Goal: Task Accomplishment & Management: Manage account settings

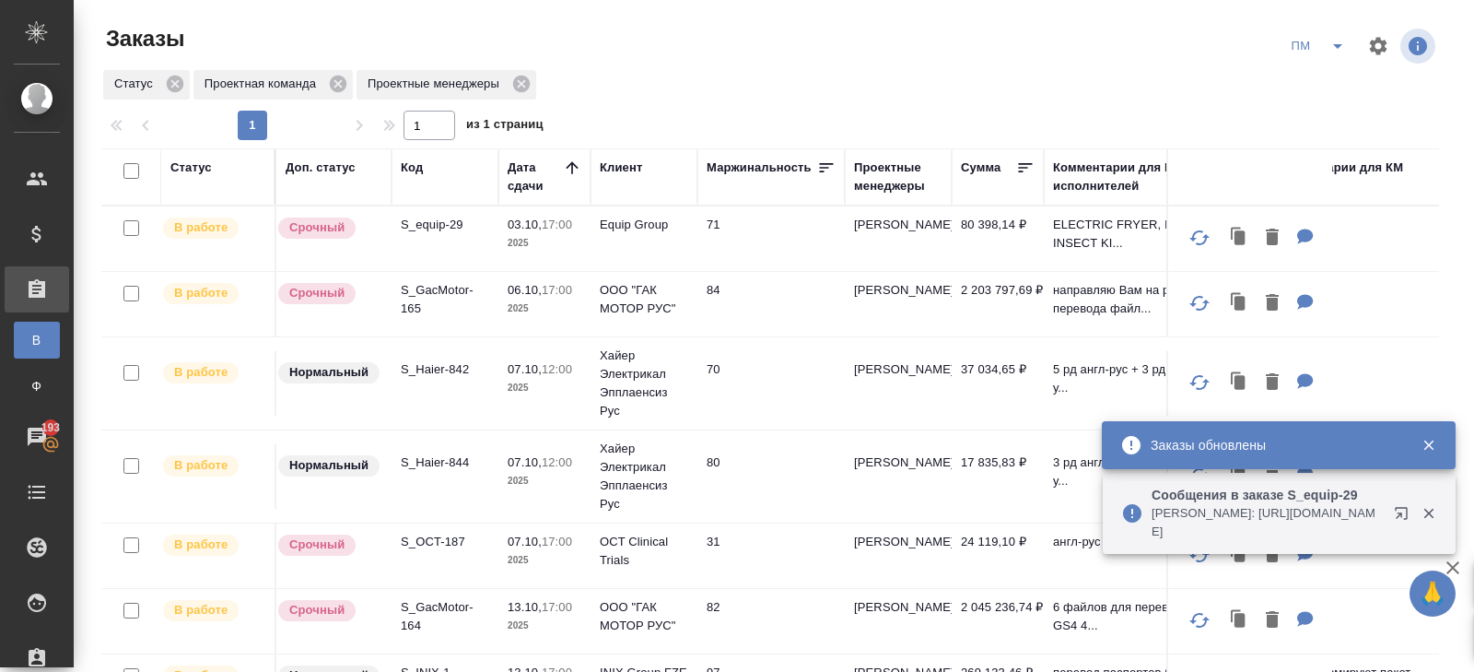
click at [1405, 512] on icon "button" at bounding box center [1405, 517] width 22 height 22
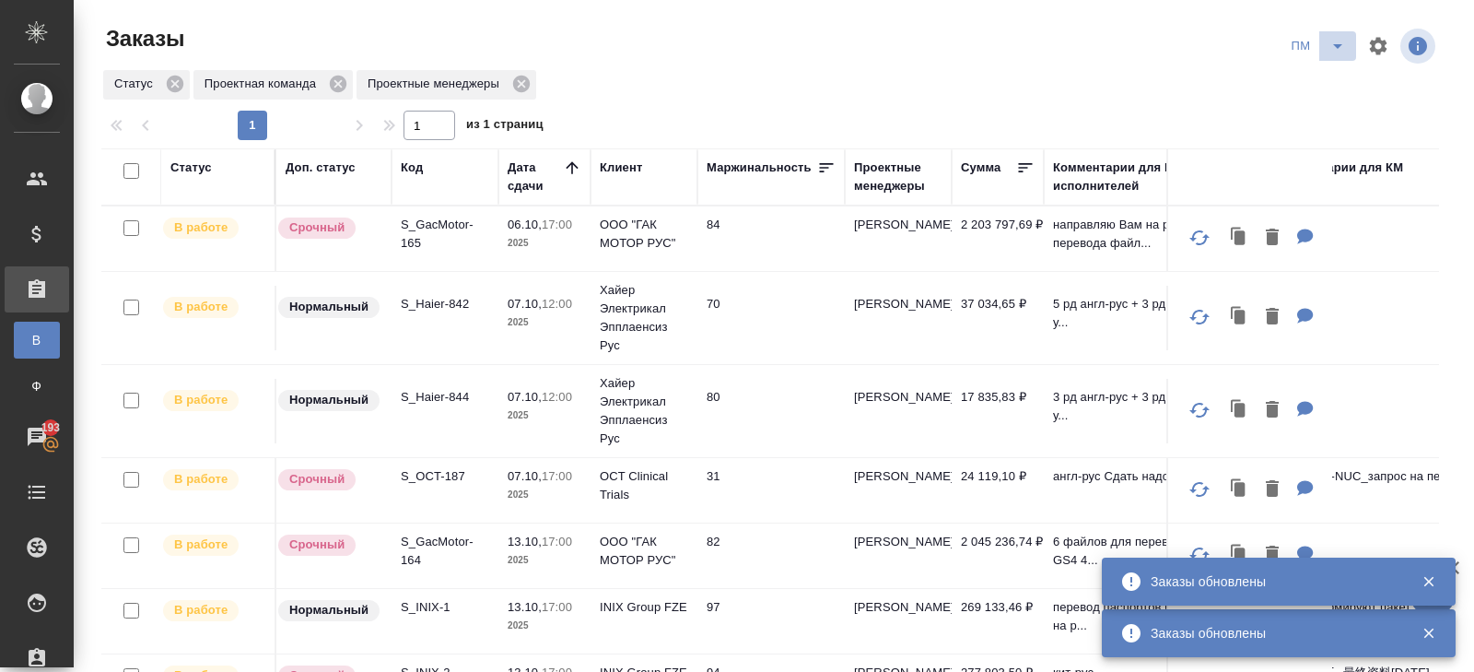
click at [1324, 44] on span "split button" at bounding box center [1338, 46] width 28 height 22
click at [1309, 108] on li "начислить" at bounding box center [1319, 112] width 93 height 29
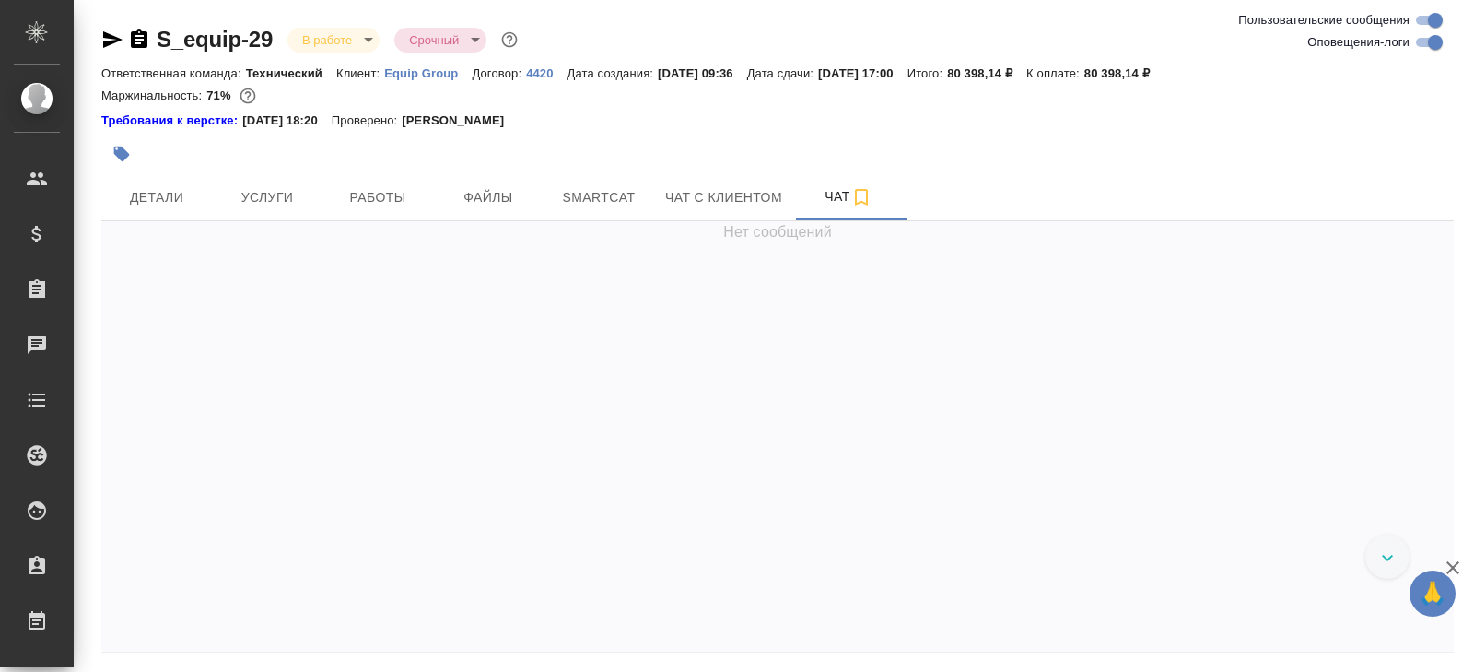
click at [105, 40] on icon "button" at bounding box center [112, 40] width 22 height 22
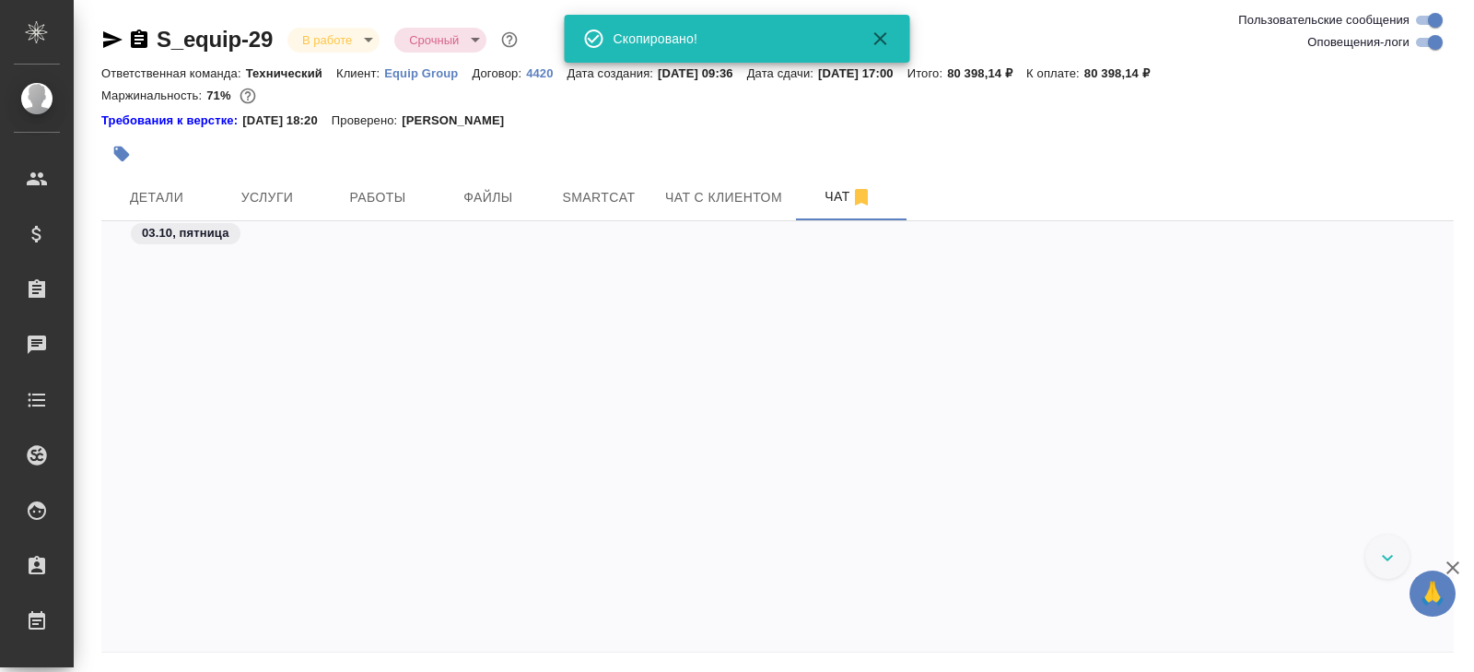
scroll to position [11432, 0]
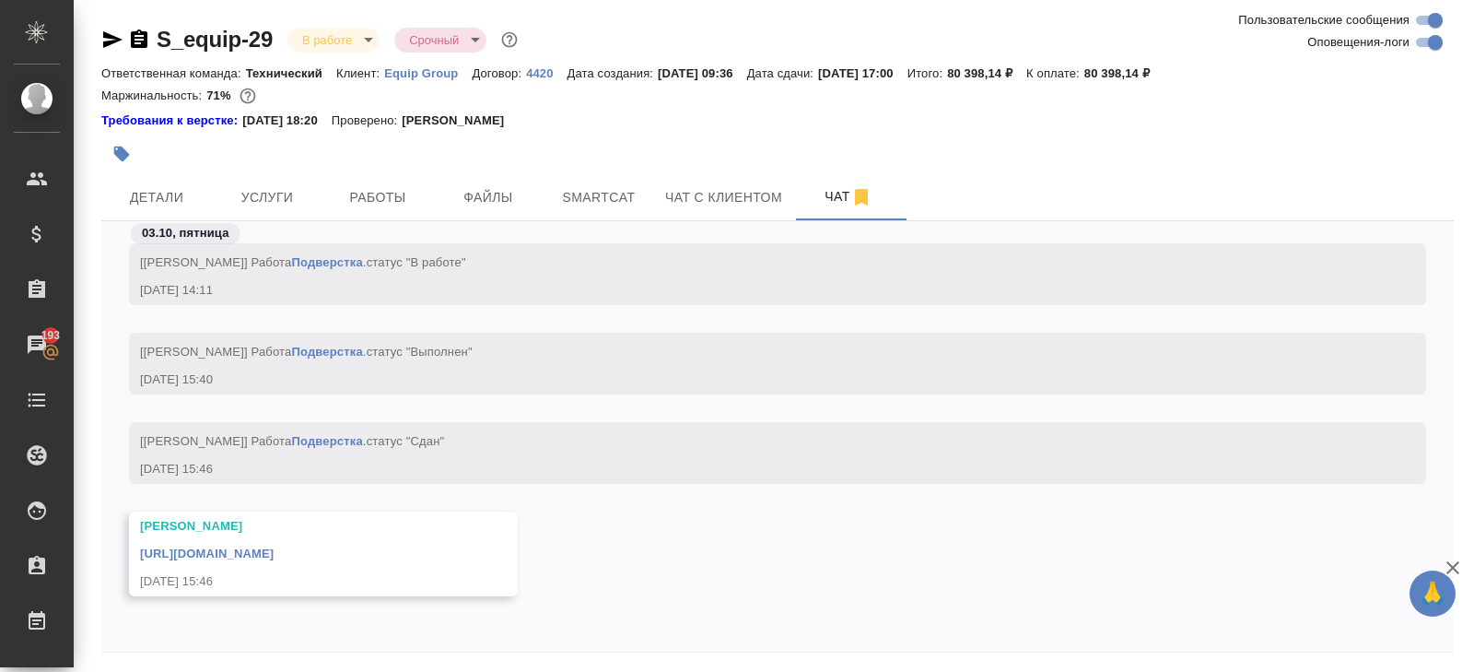
click at [274, 557] on link "https://drive.awatera.com/apps/files/files/10527427?dir=/Shares/Equip/Orders/S_…" at bounding box center [207, 553] width 134 height 14
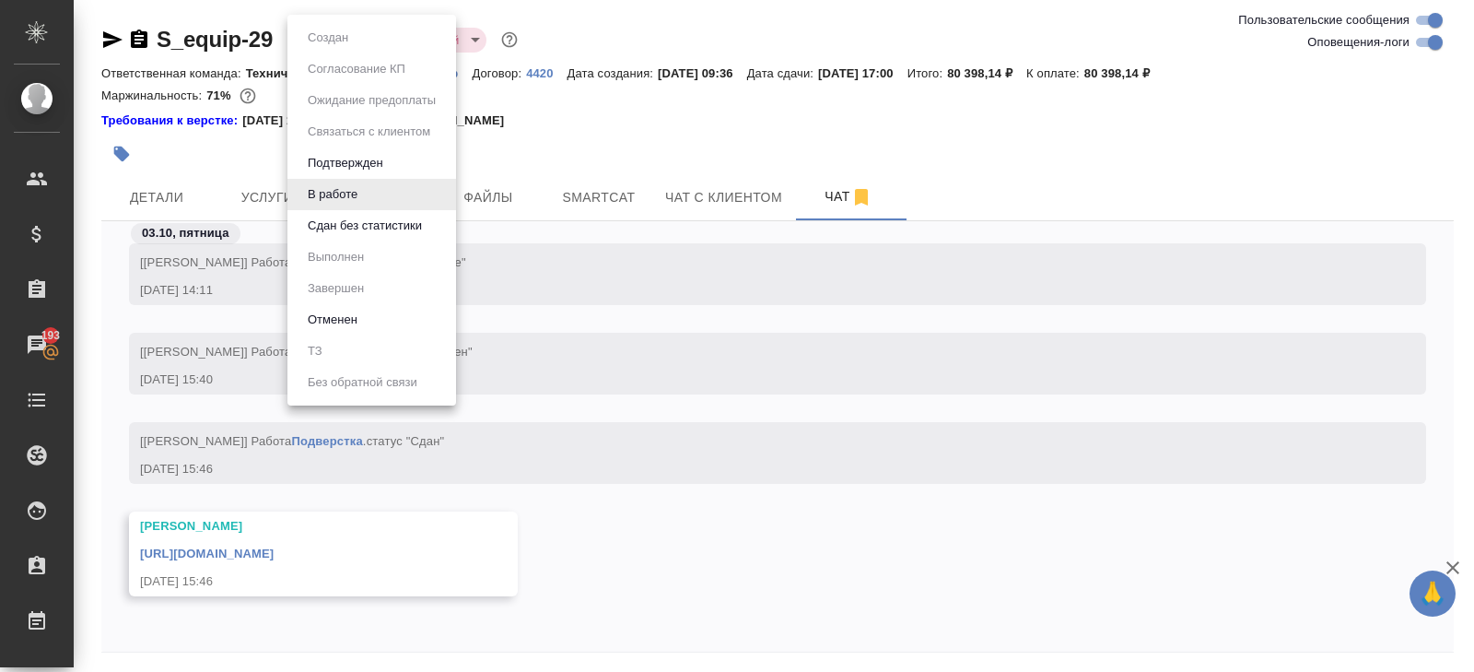
click at [324, 42] on body "🙏 .cls-1 fill:#fff; AWATERA Belyakova Yulia Клиенты Спецификации Заказы 193 Чат…" at bounding box center [737, 336] width 1474 height 672
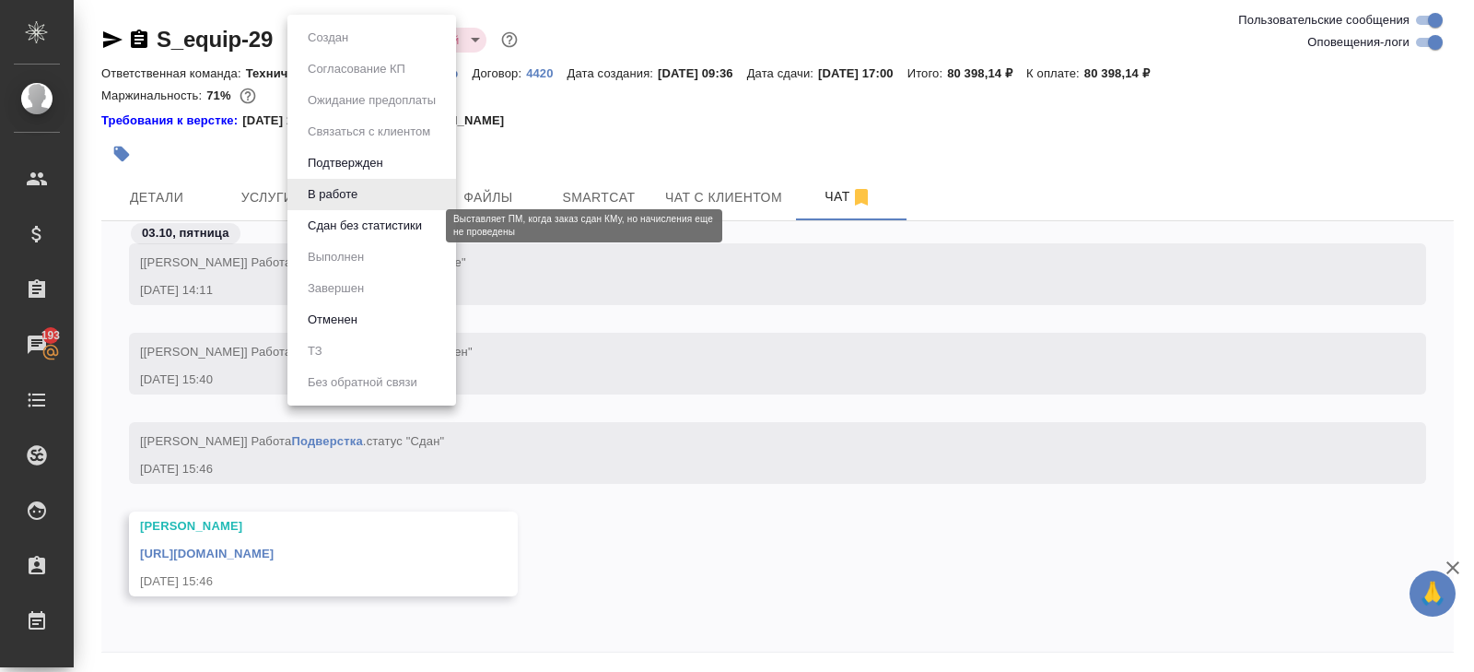
click at [327, 229] on button "Сдан без статистики" at bounding box center [364, 226] width 125 height 20
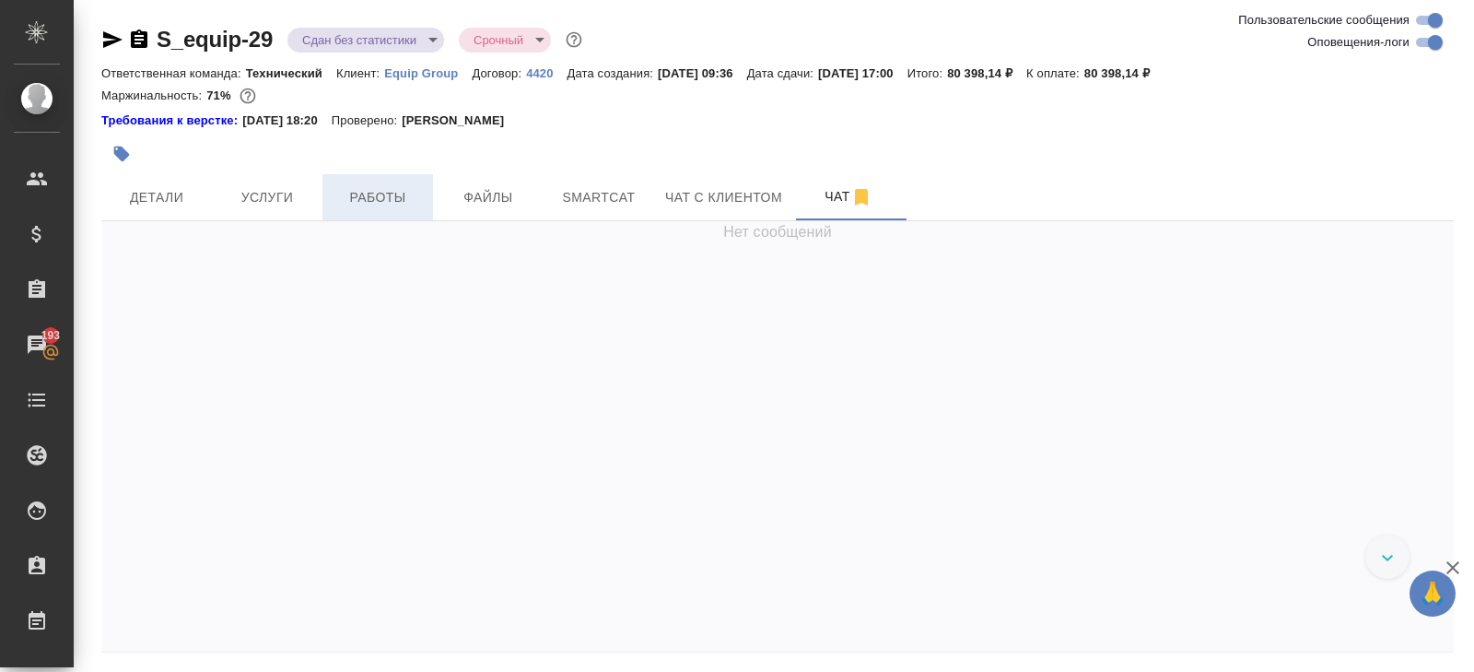
click at [350, 198] on span "Работы" at bounding box center [378, 197] width 88 height 23
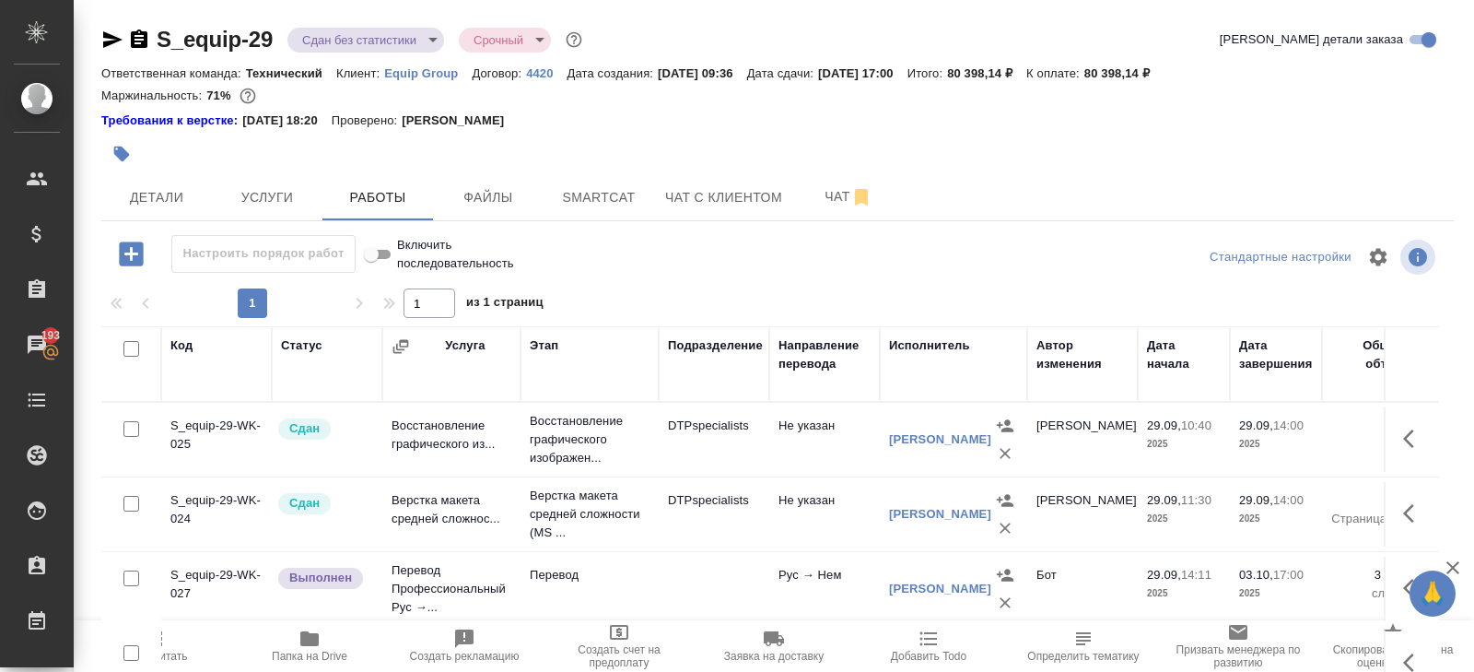
click at [375, 337] on th "Статус" at bounding box center [327, 364] width 111 height 76
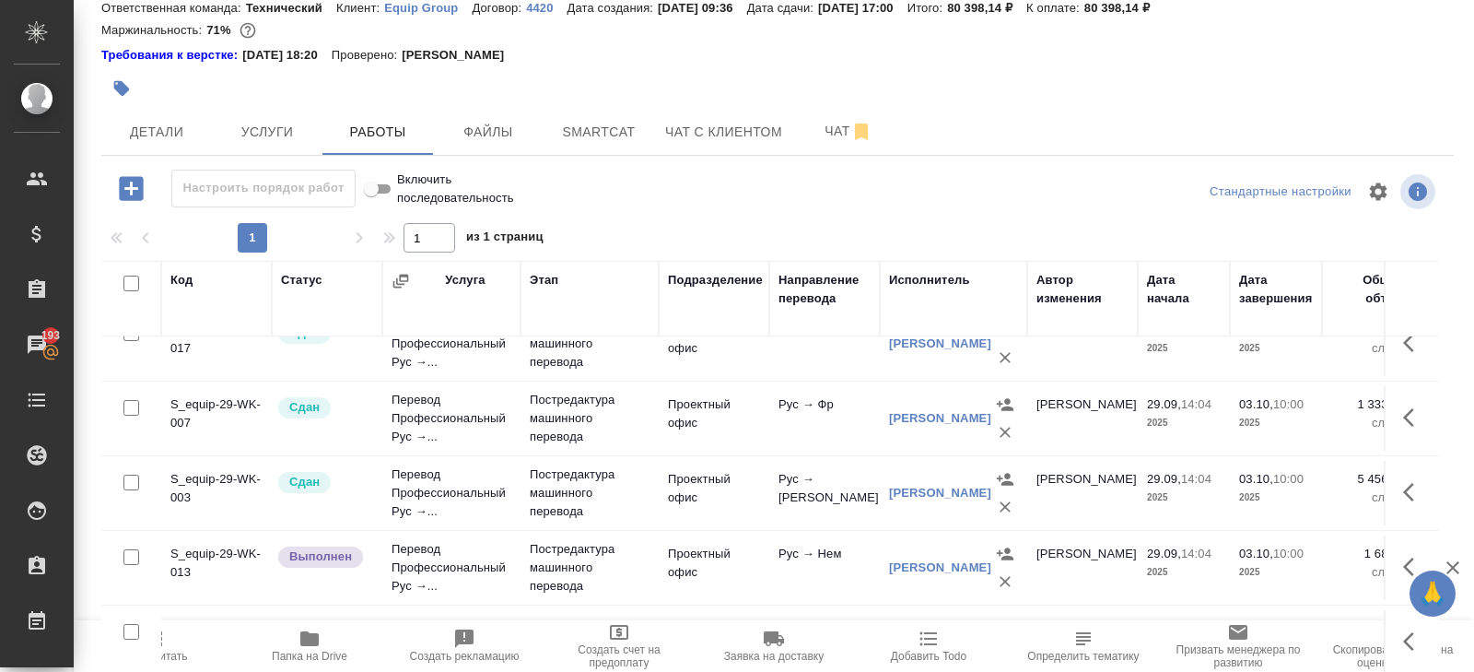
scroll to position [101, 0]
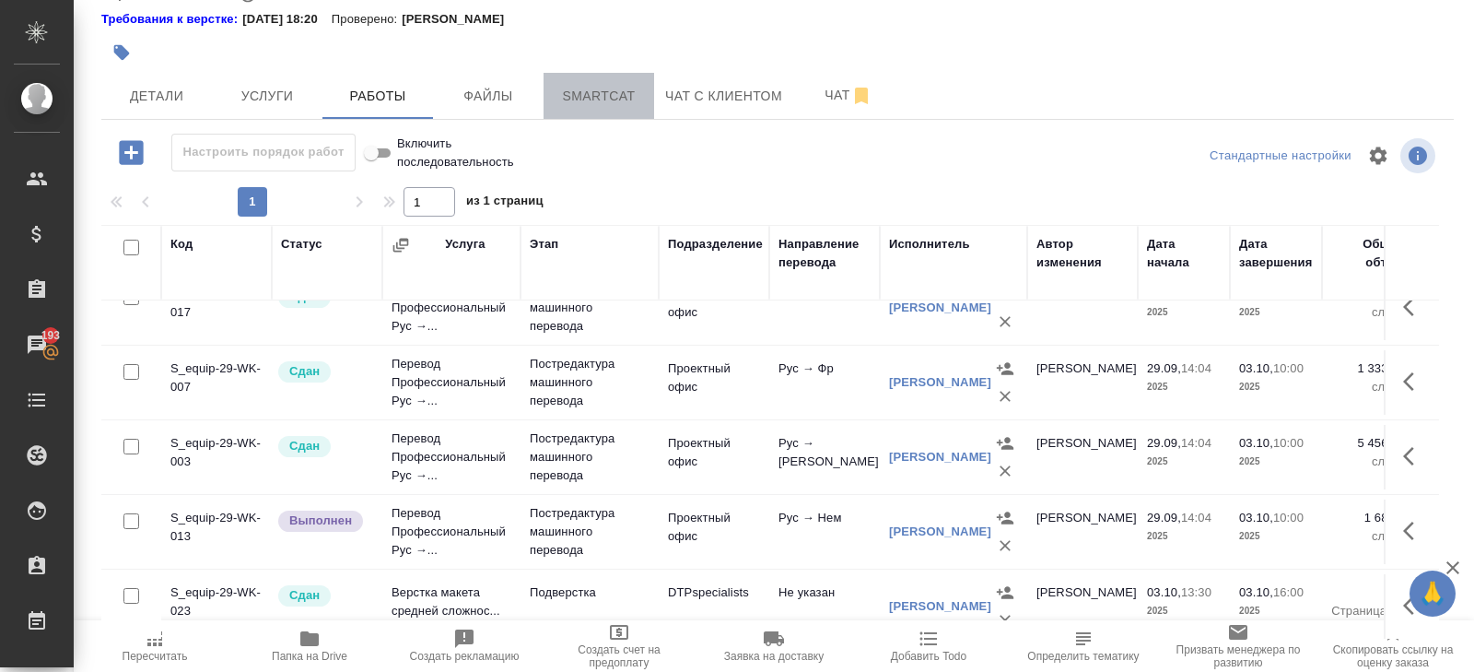
click at [597, 93] on span "Smartcat" at bounding box center [599, 96] width 88 height 23
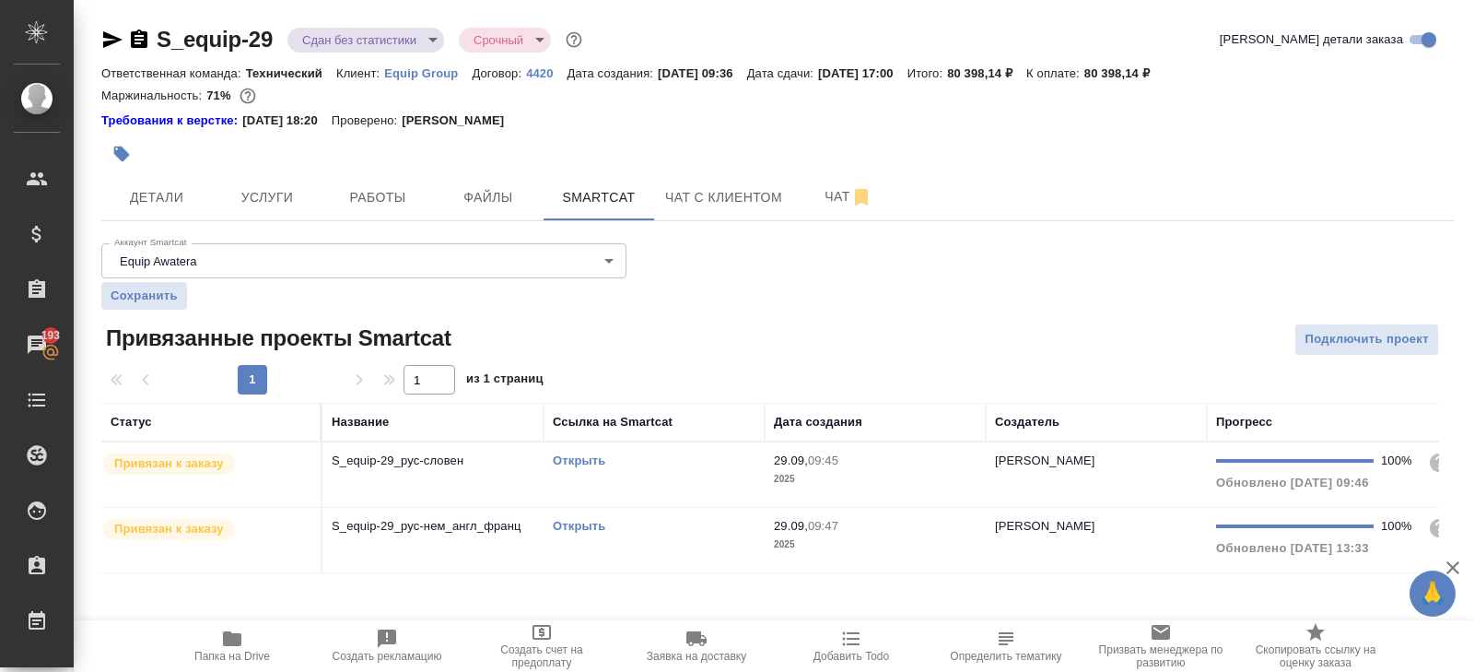
click at [662, 493] on td "Открыть" at bounding box center [654, 474] width 221 height 65
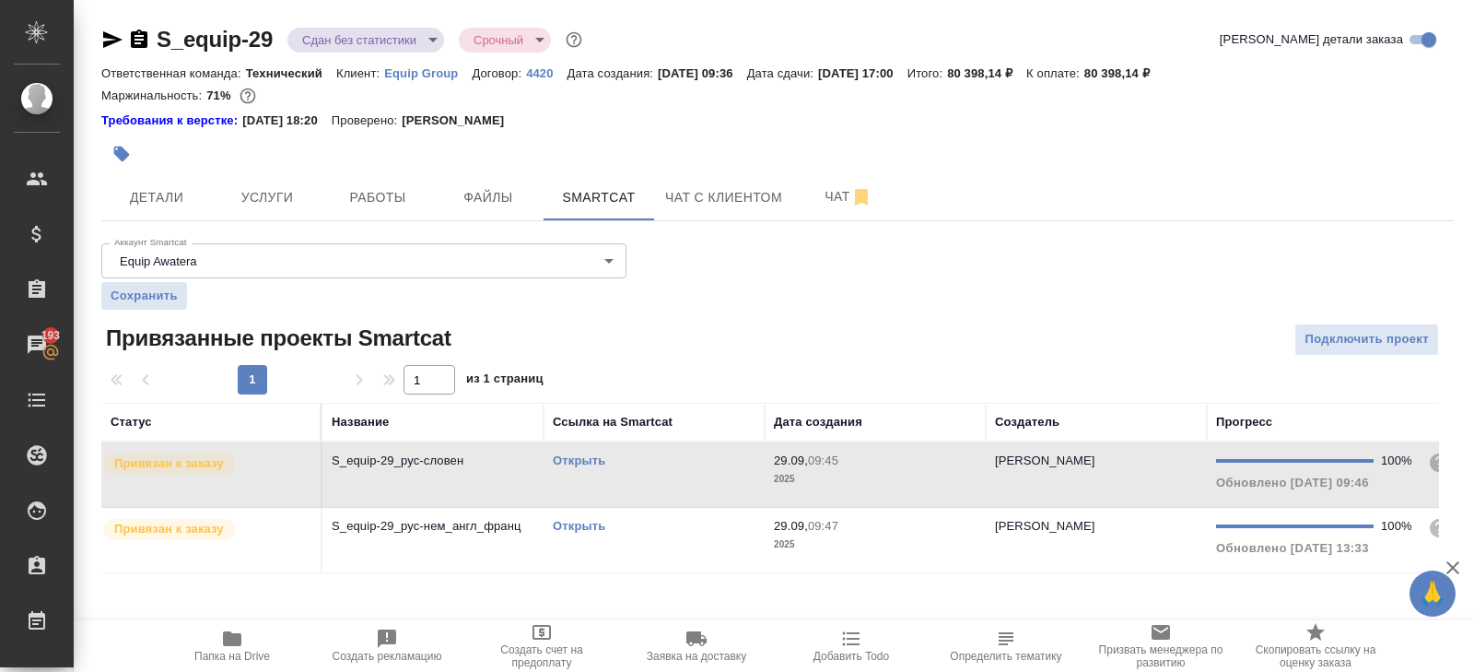
click at [662, 493] on td "Открыть" at bounding box center [654, 474] width 221 height 65
click at [646, 545] on td "Открыть" at bounding box center [654, 540] width 221 height 65
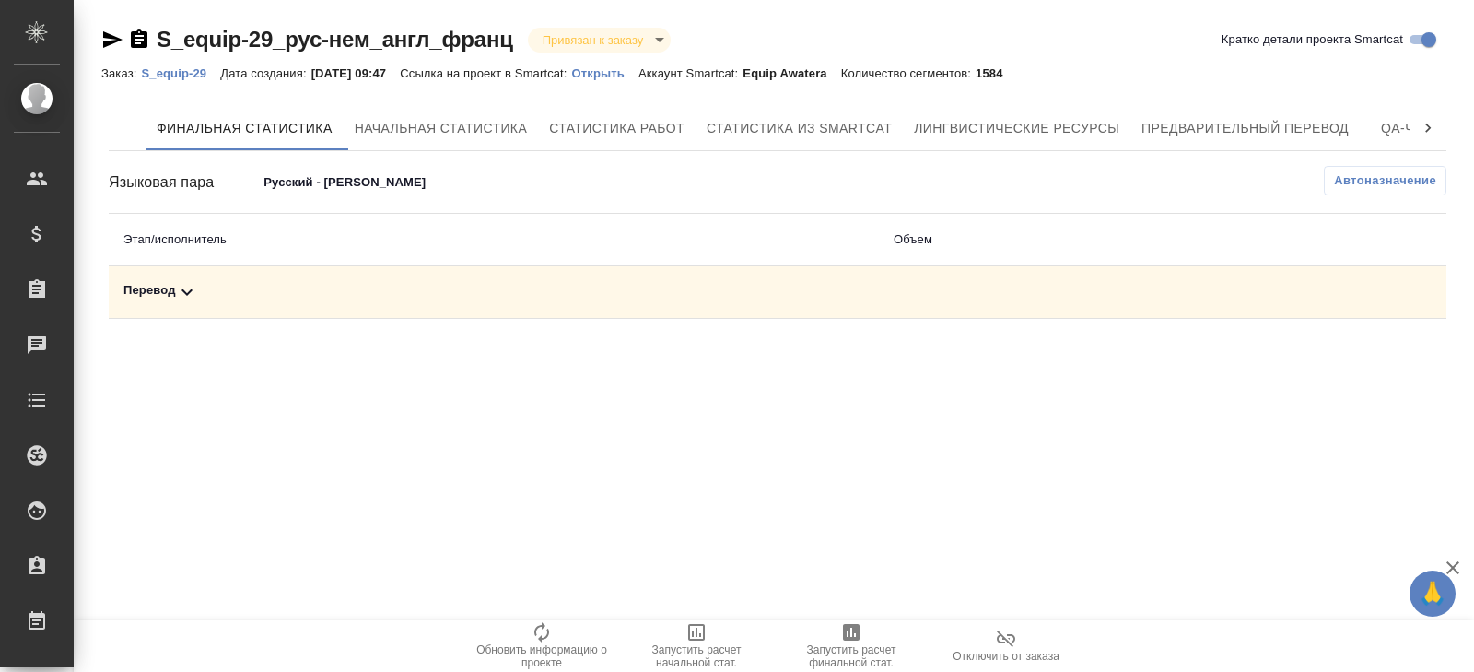
click at [170, 310] on td "Перевод" at bounding box center [494, 292] width 770 height 53
click at [185, 295] on icon at bounding box center [187, 292] width 22 height 22
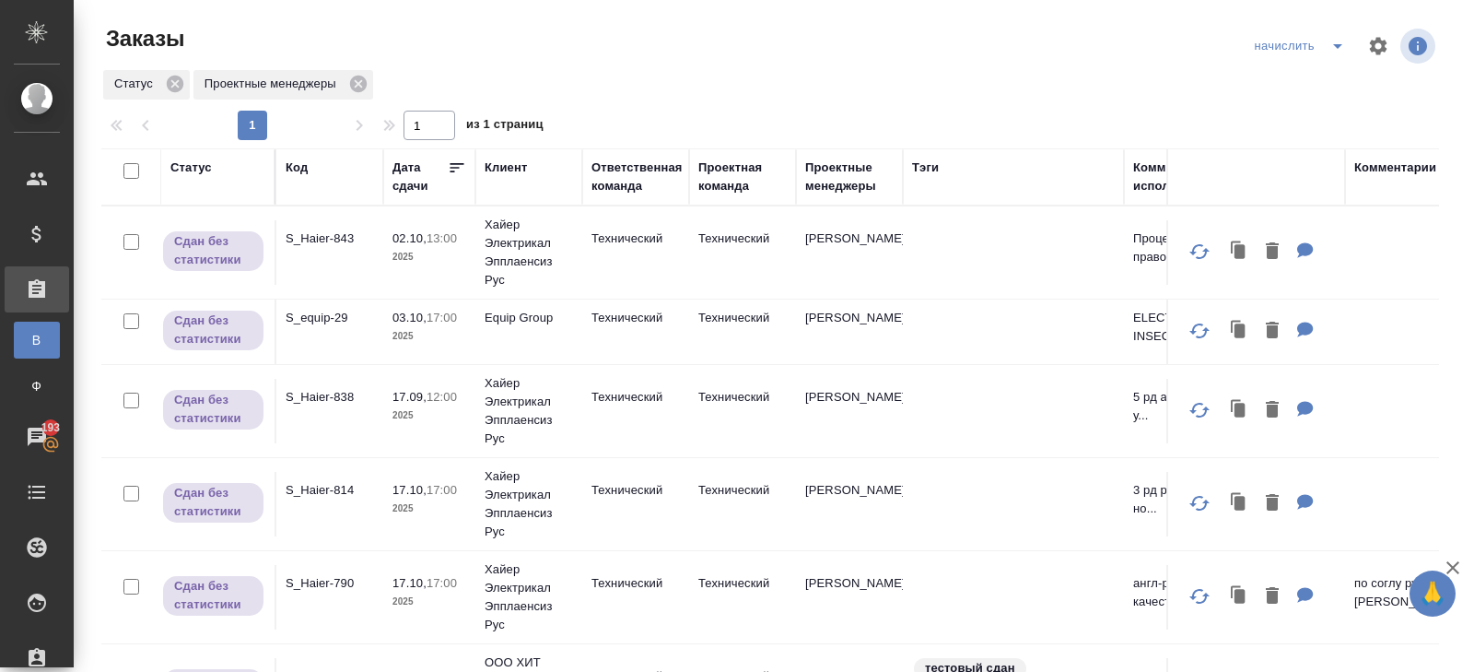
scroll to position [14, 0]
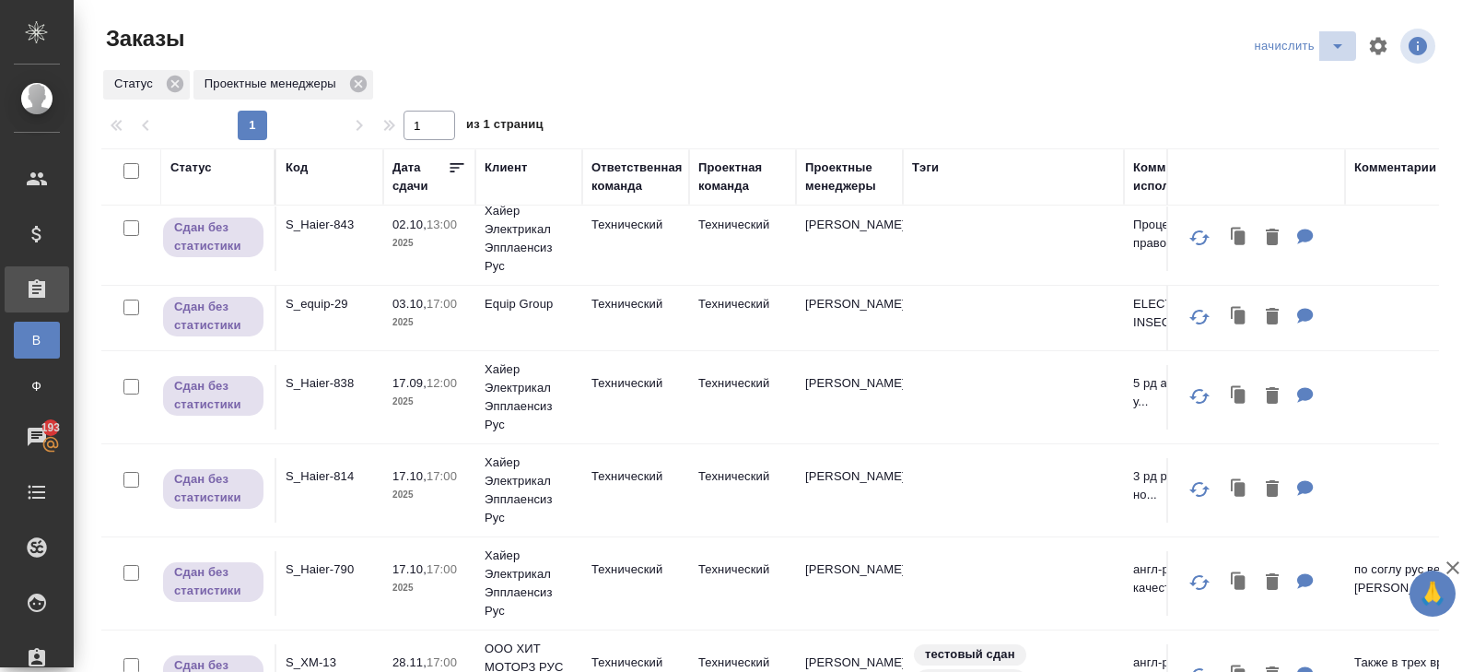
click at [1342, 41] on icon "split button" at bounding box center [1338, 46] width 22 height 22
click at [1282, 118] on li "ПМ" at bounding box center [1302, 112] width 108 height 29
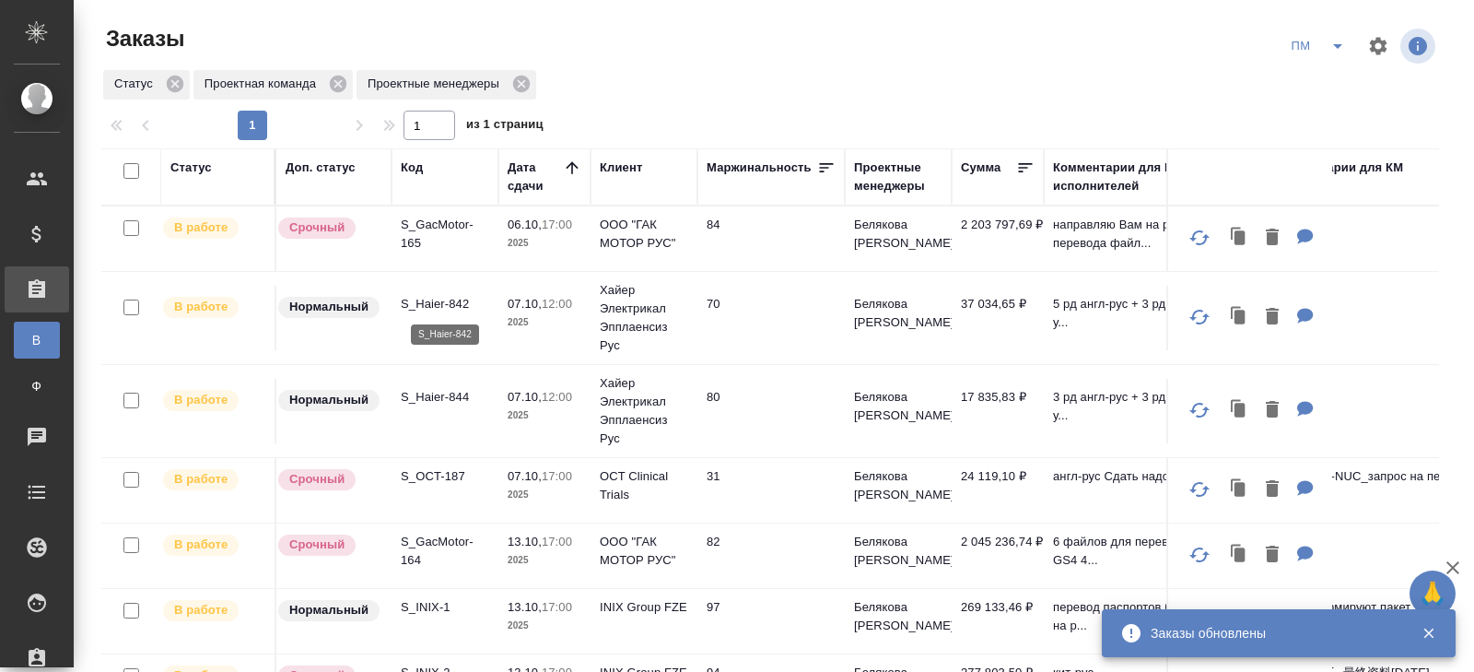
click at [424, 302] on p "S_Haier-842" at bounding box center [445, 304] width 88 height 18
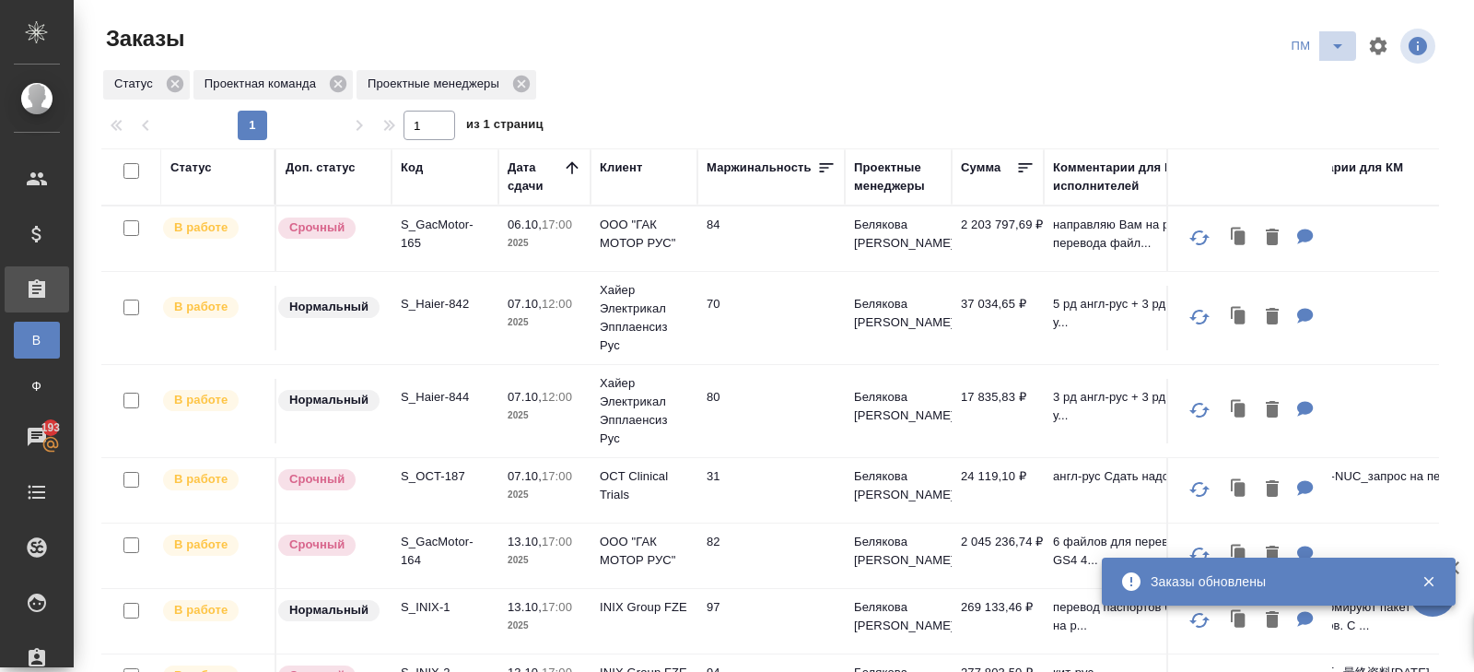
click at [1344, 49] on icon "split button" at bounding box center [1338, 46] width 22 height 22
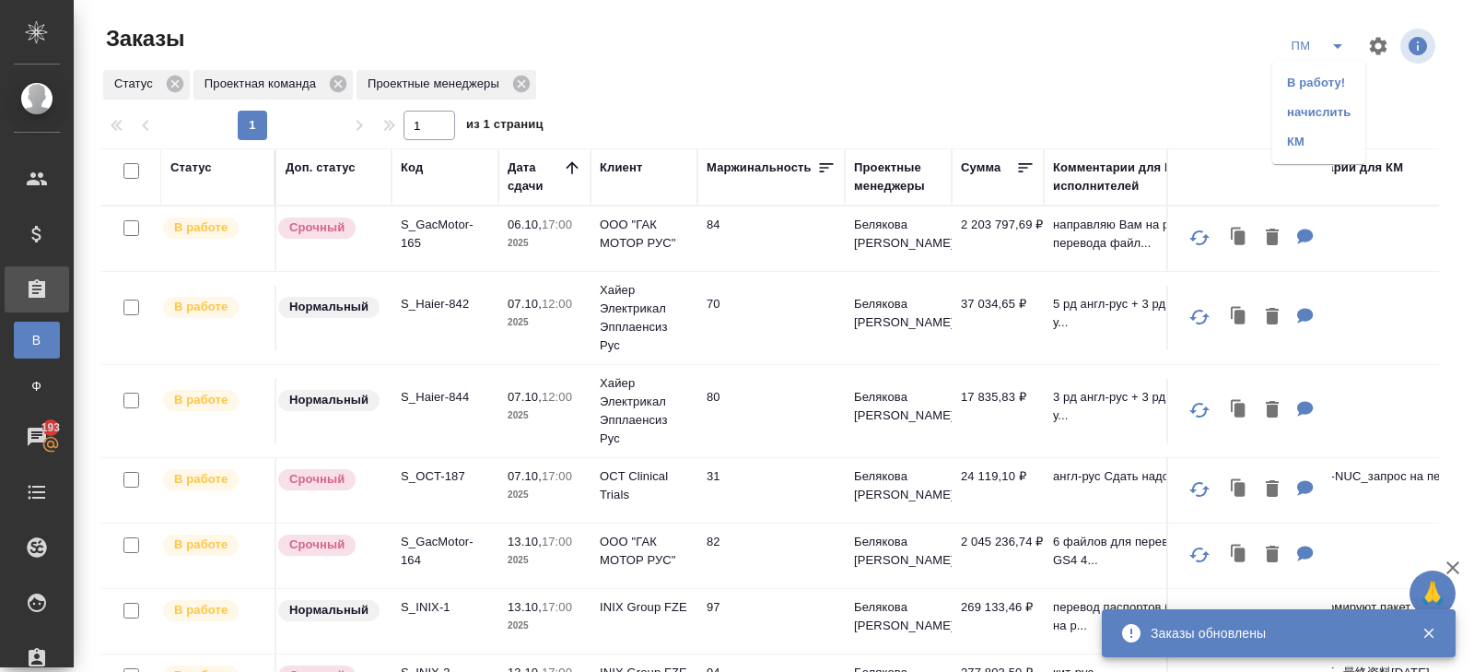
click at [1312, 75] on li "В работу!" at bounding box center [1319, 82] width 93 height 29
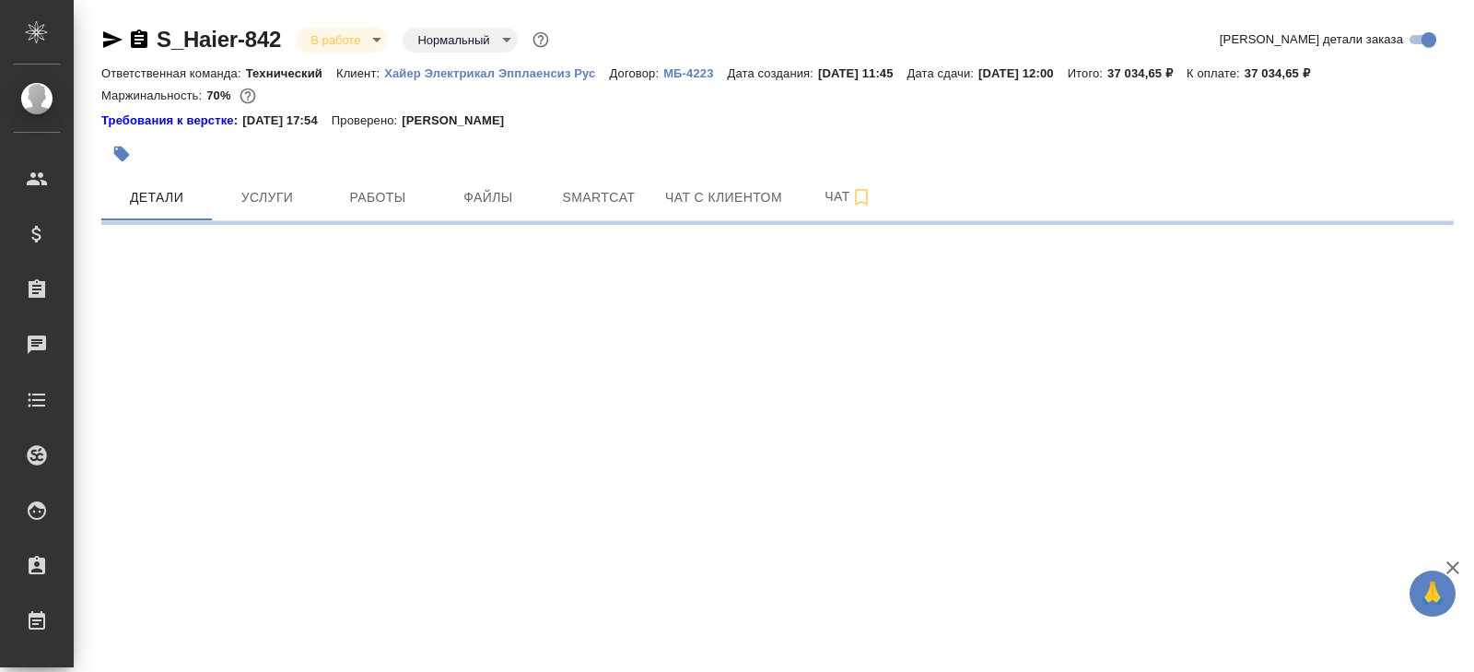
select select "RU"
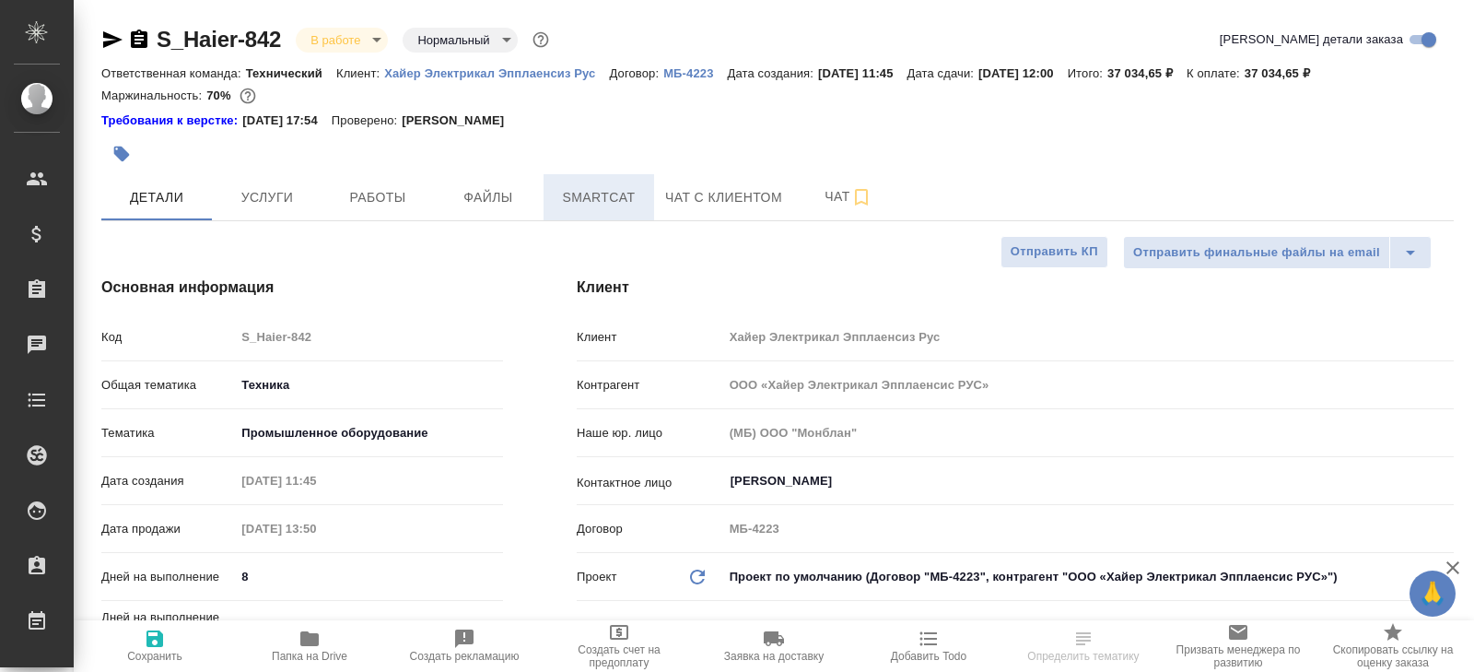
type textarea "x"
click at [604, 195] on span "Smartcat" at bounding box center [599, 197] width 88 height 23
type textarea "x"
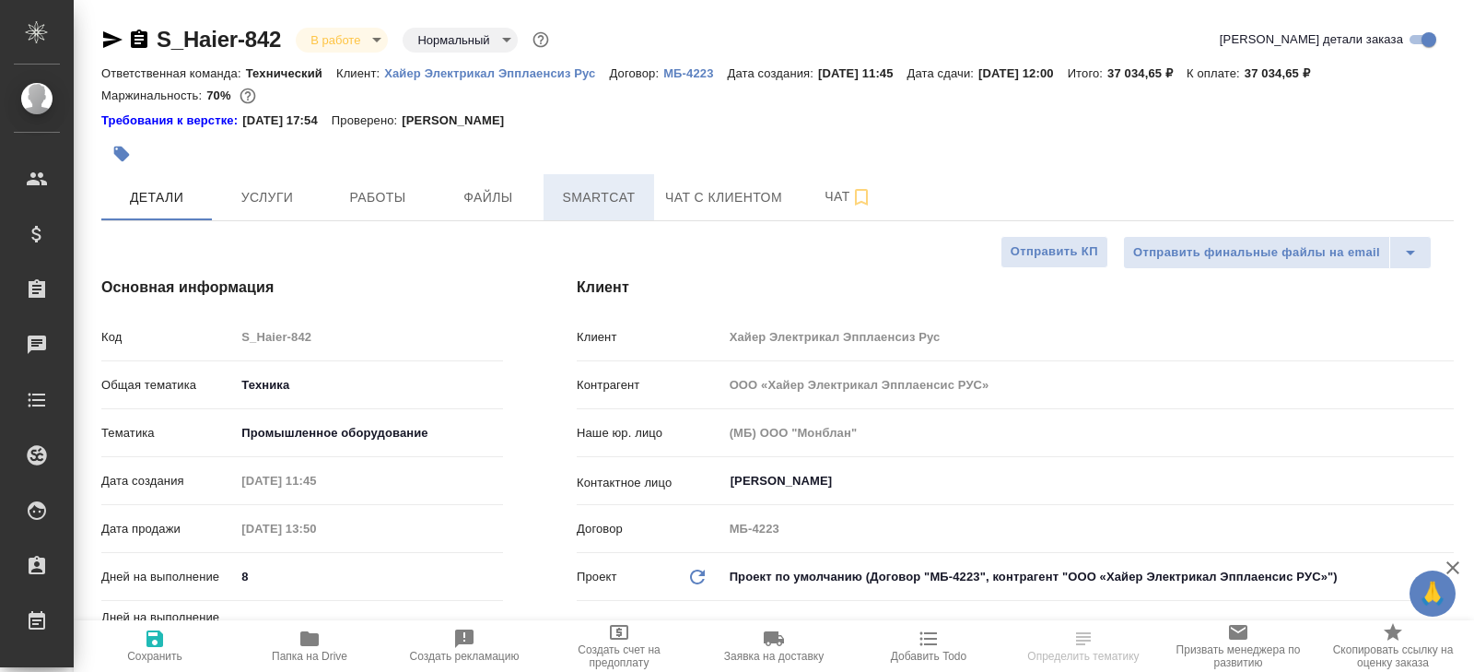
type textarea "x"
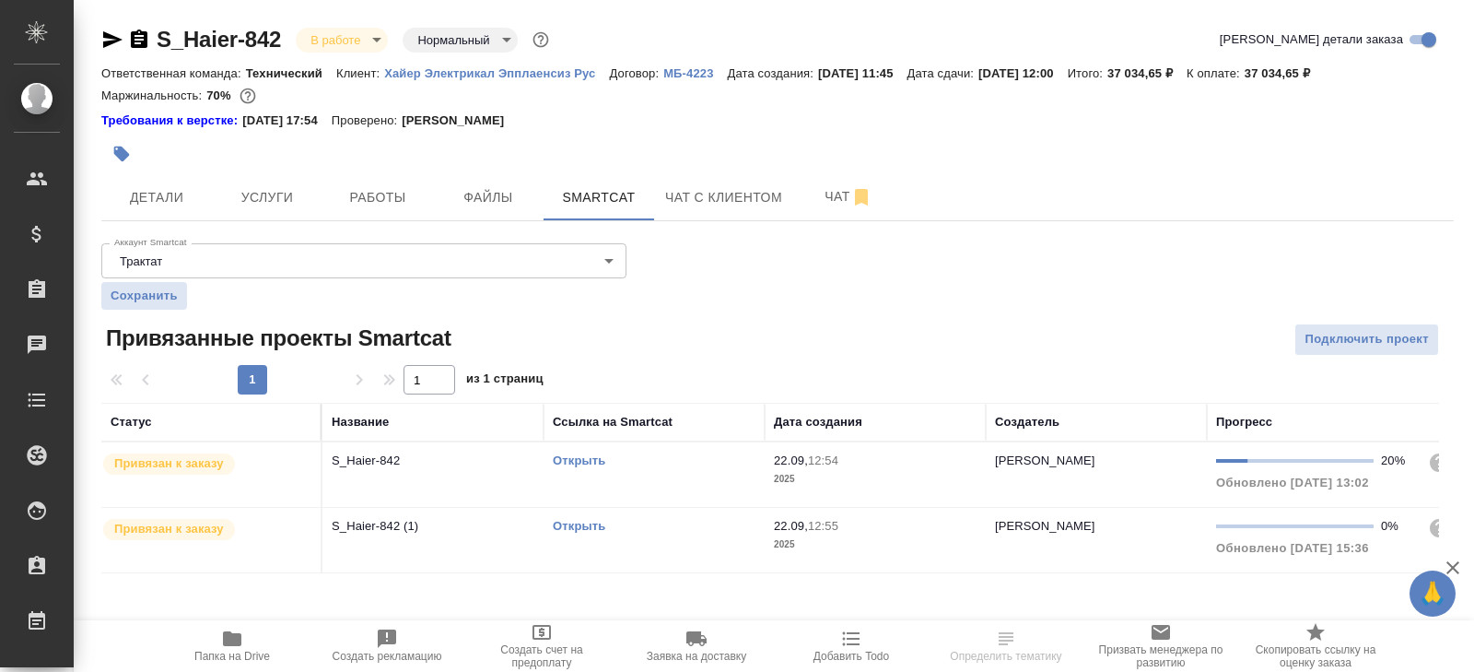
click at [563, 527] on link "Открыть" at bounding box center [579, 526] width 53 height 14
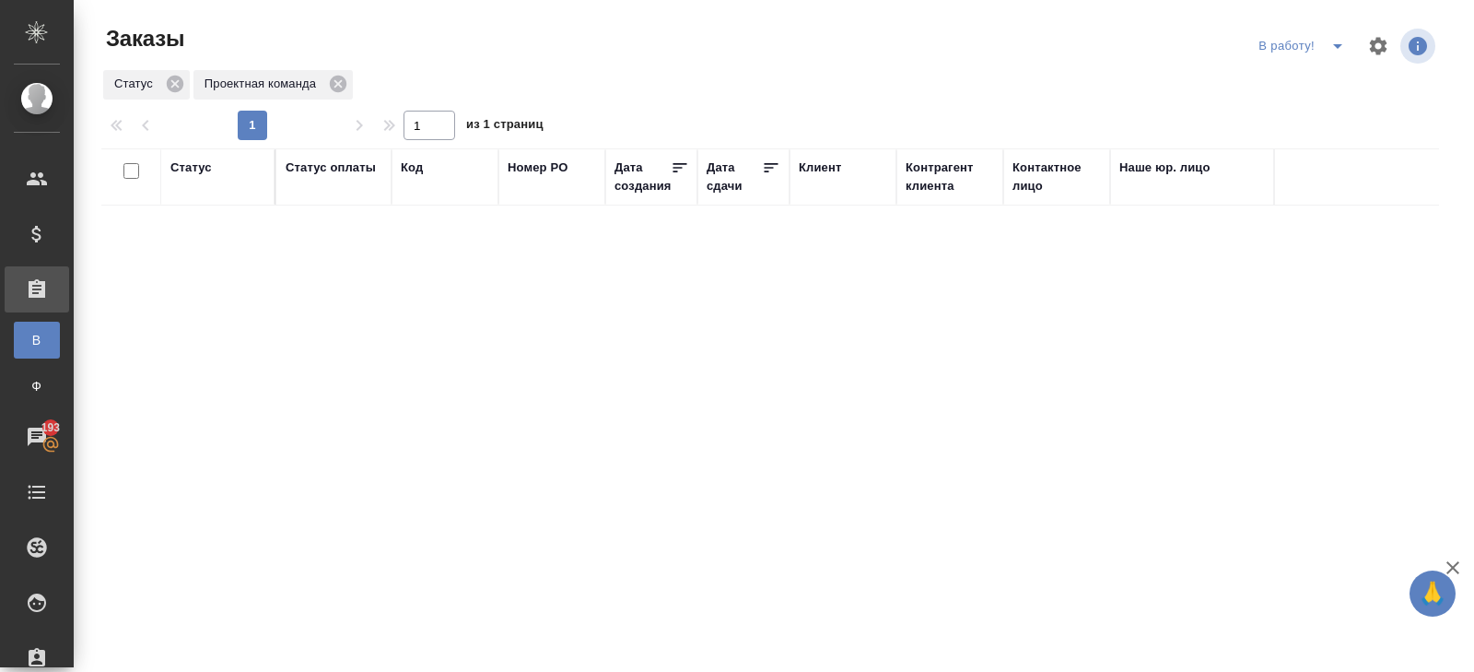
click at [1336, 53] on icon "split button" at bounding box center [1338, 46] width 22 height 22
click at [1336, 70] on li "ПМ" at bounding box center [1304, 82] width 102 height 29
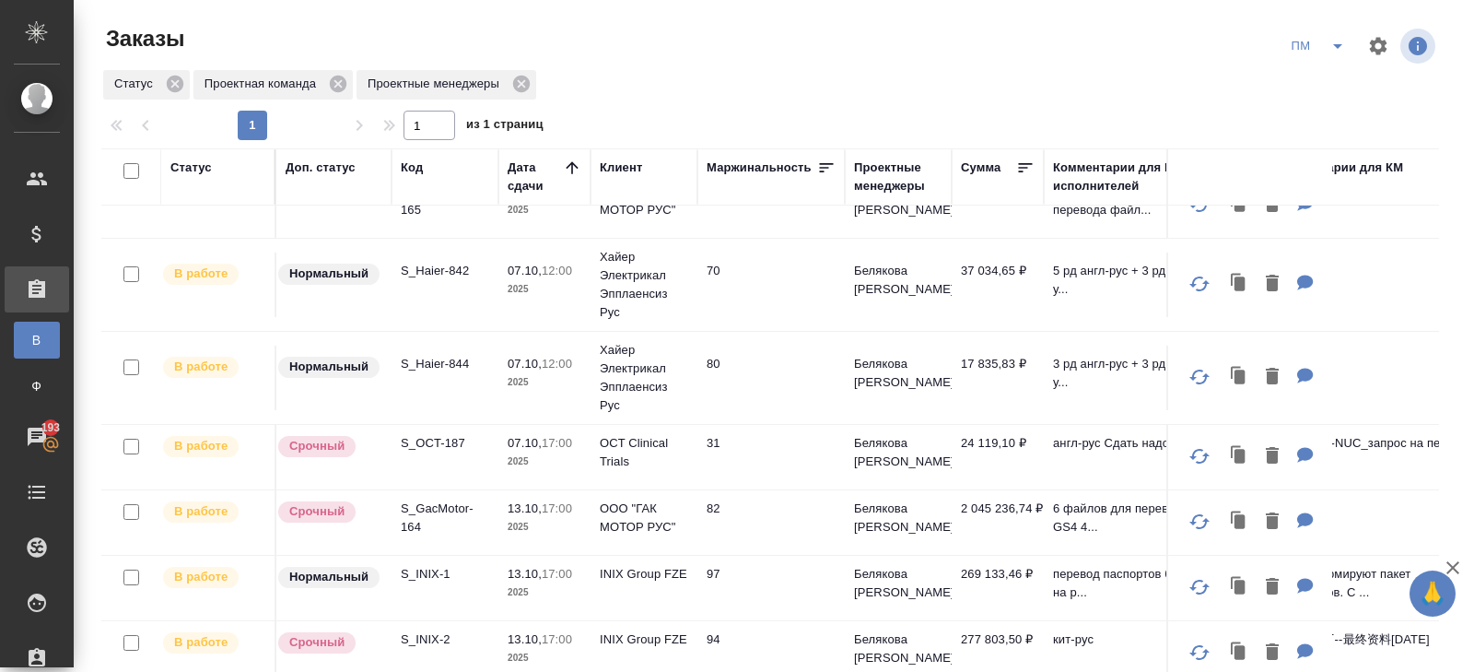
scroll to position [150, 0]
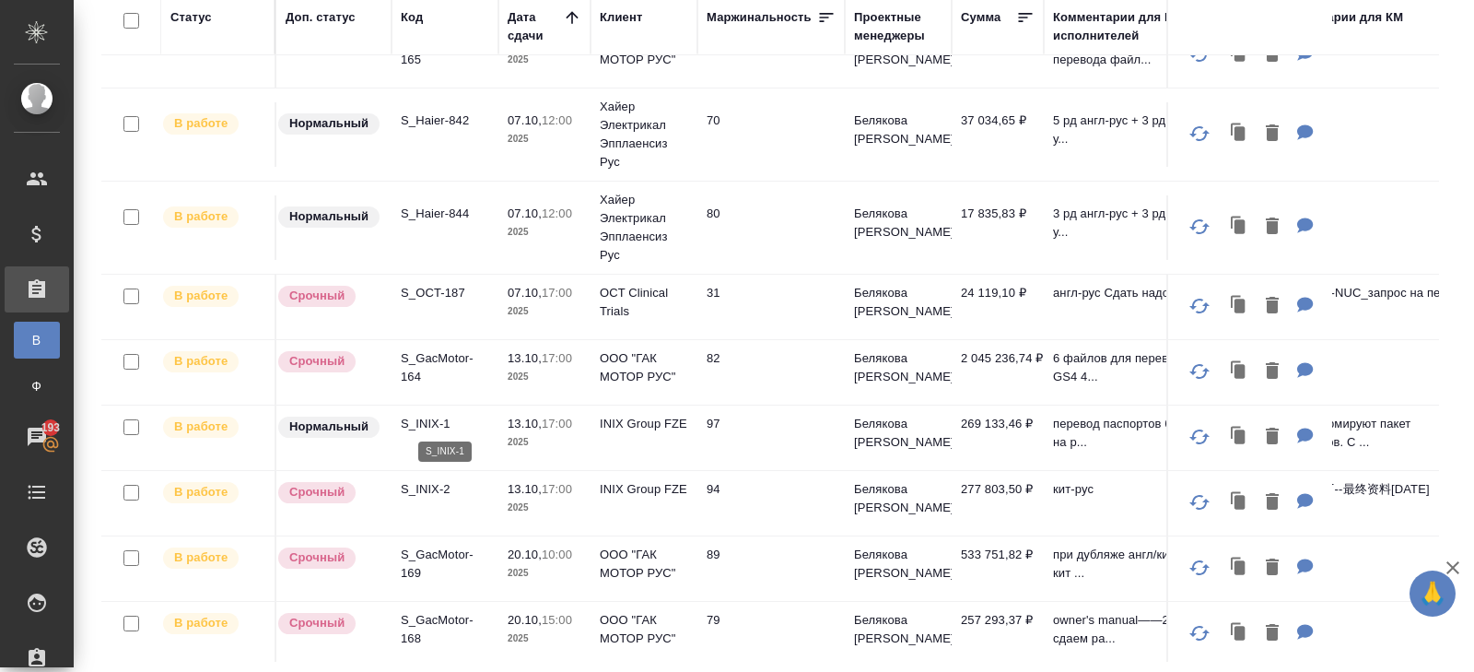
click at [425, 418] on p "S_INIX-1" at bounding box center [445, 424] width 88 height 18
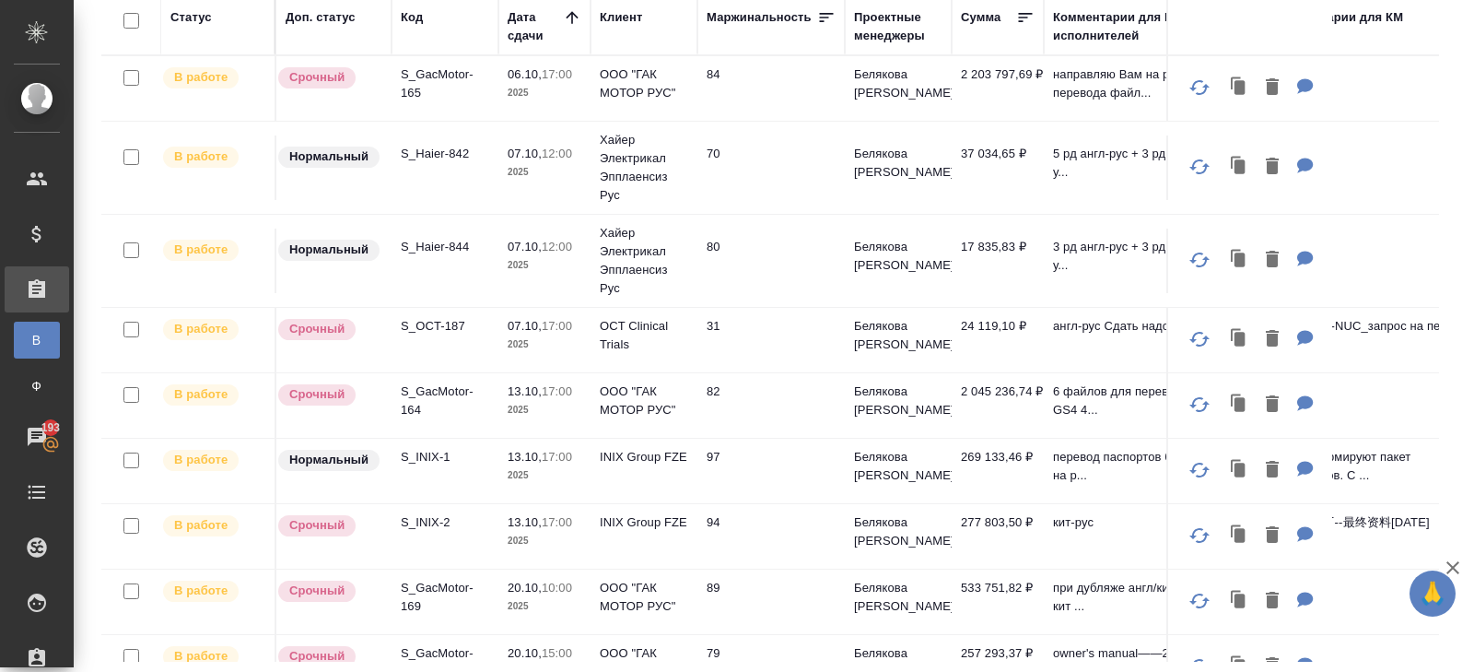
scroll to position [0, 0]
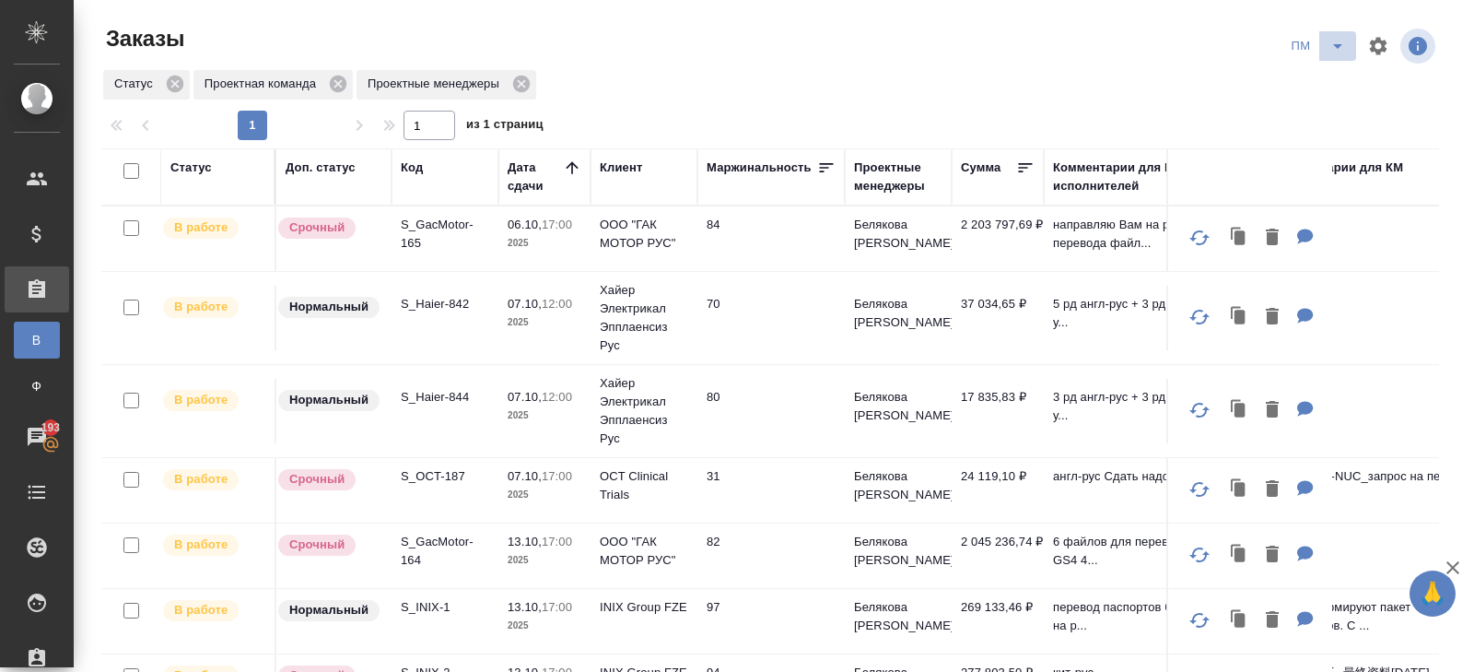
click at [1339, 55] on icon "split button" at bounding box center [1338, 46] width 22 height 22
click at [1338, 76] on li "В работу!" at bounding box center [1319, 82] width 93 height 29
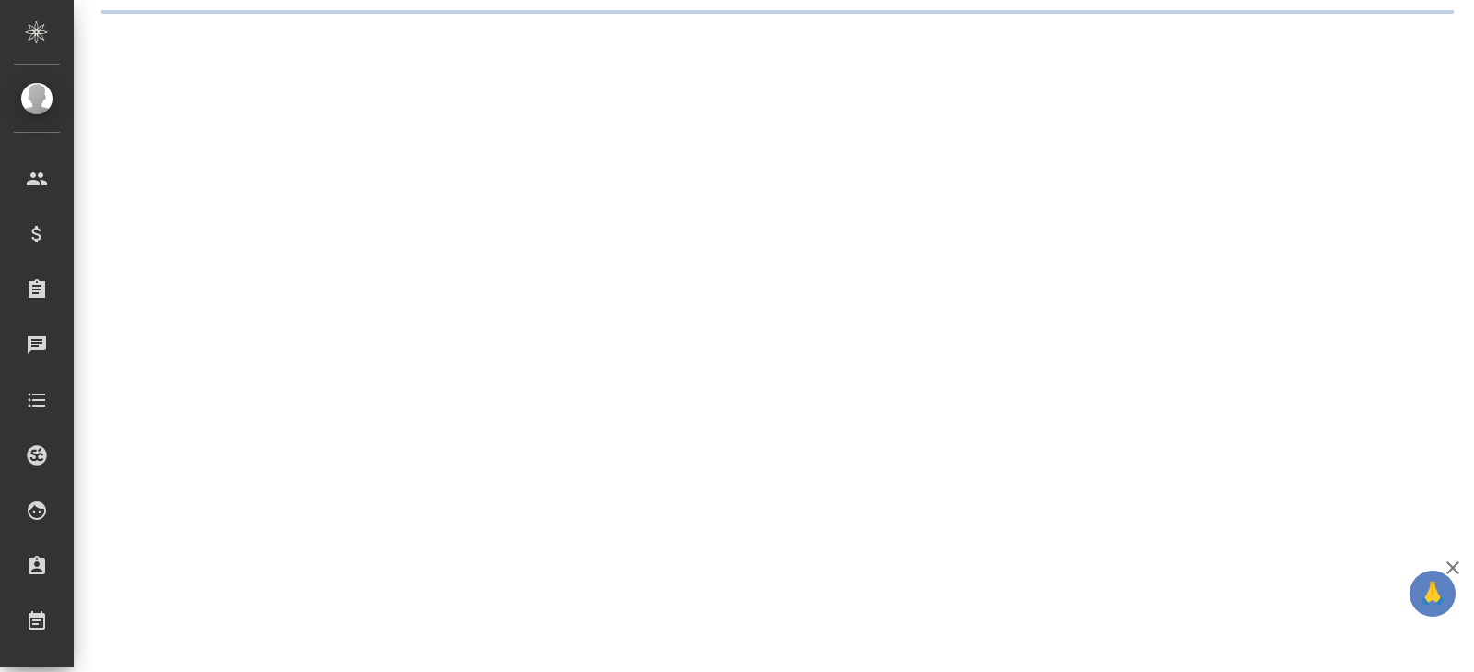
select select "RU"
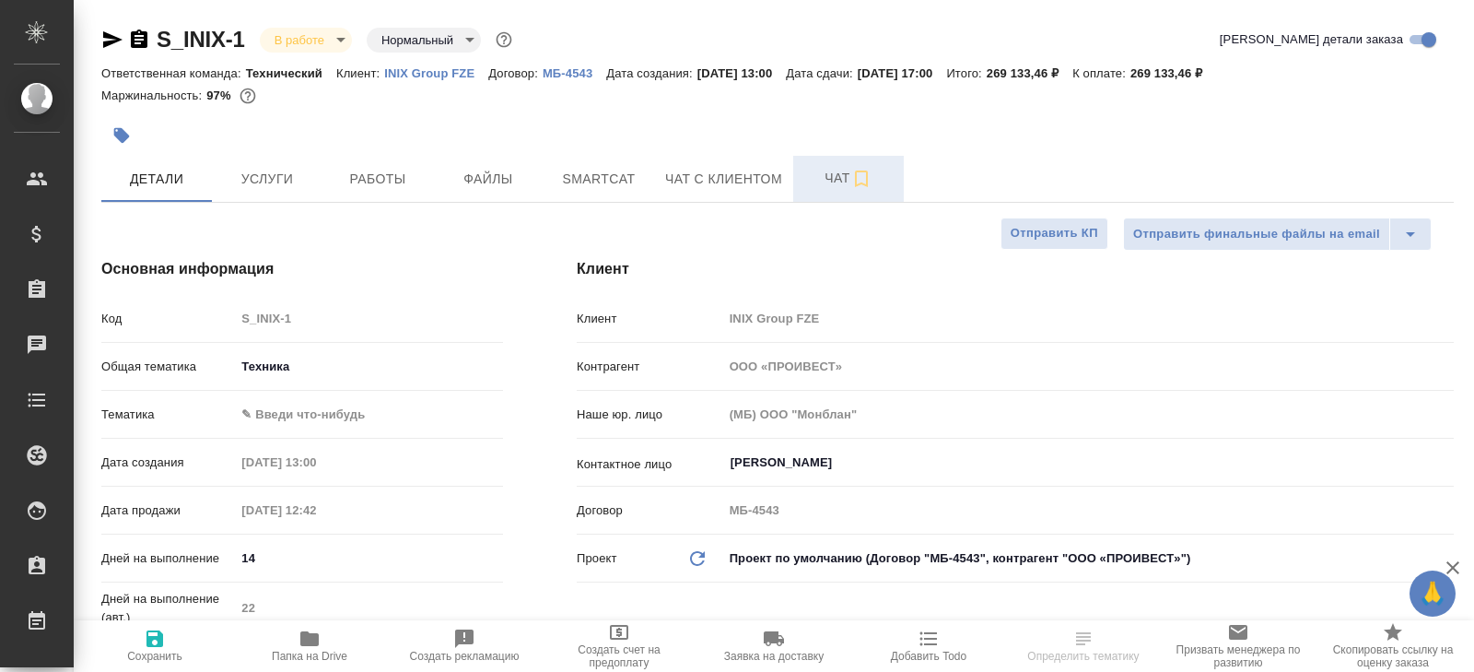
type textarea "x"
click at [866, 186] on icon "button" at bounding box center [861, 179] width 22 height 22
type textarea "x"
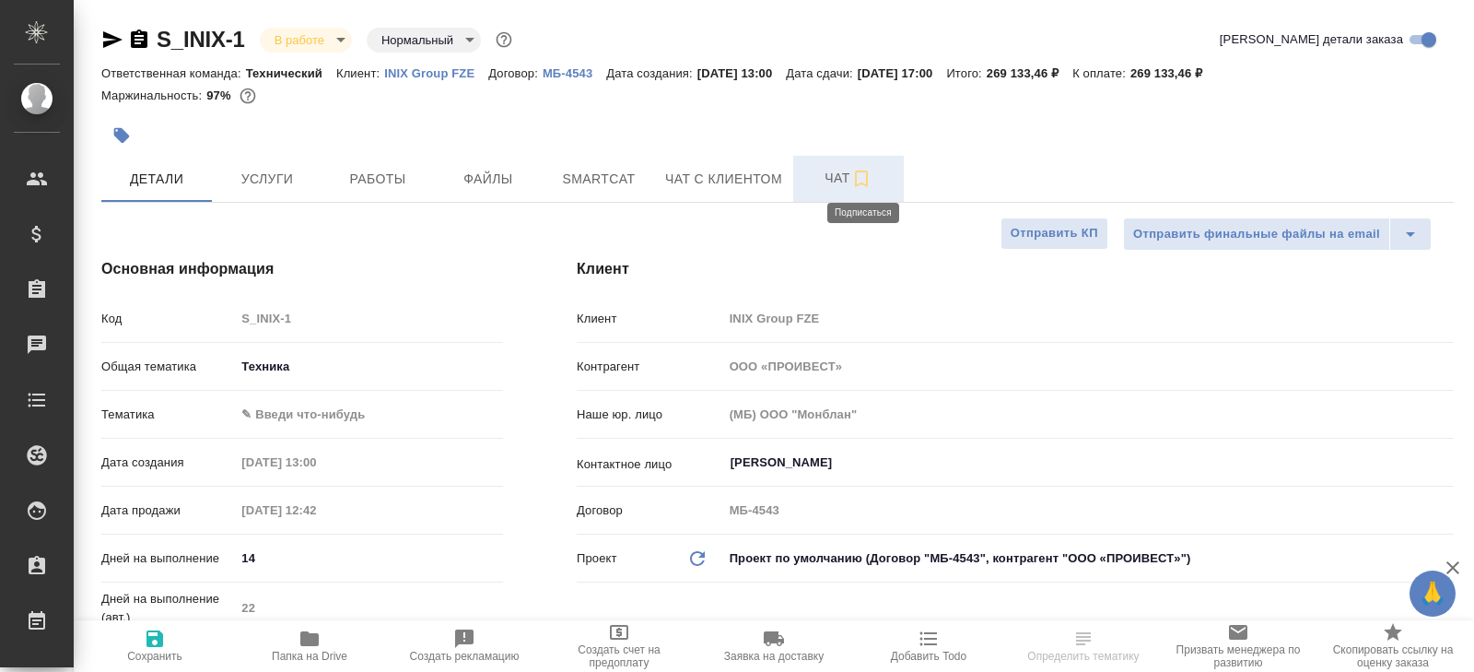
type textarea "x"
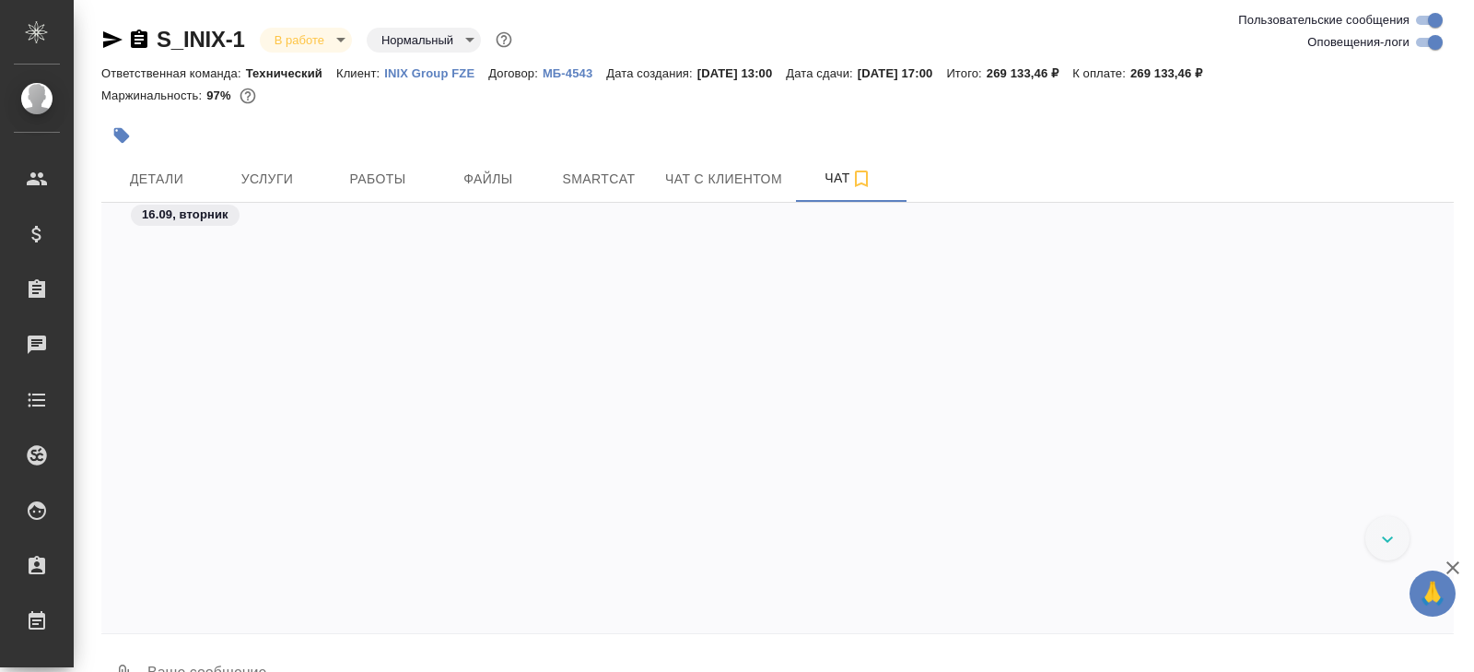
click at [1420, 47] on input "Оповещения-логи" at bounding box center [1435, 42] width 66 height 22
checkbox input "false"
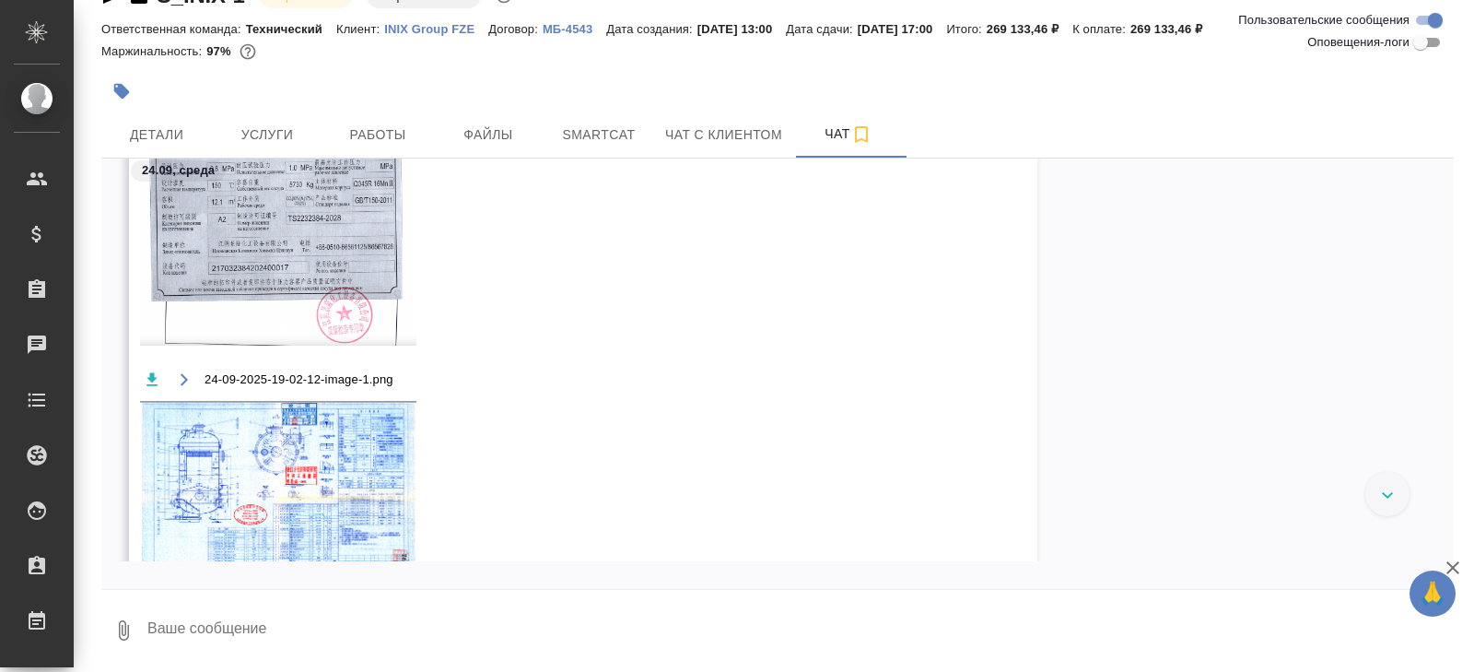
scroll to position [2804, 0]
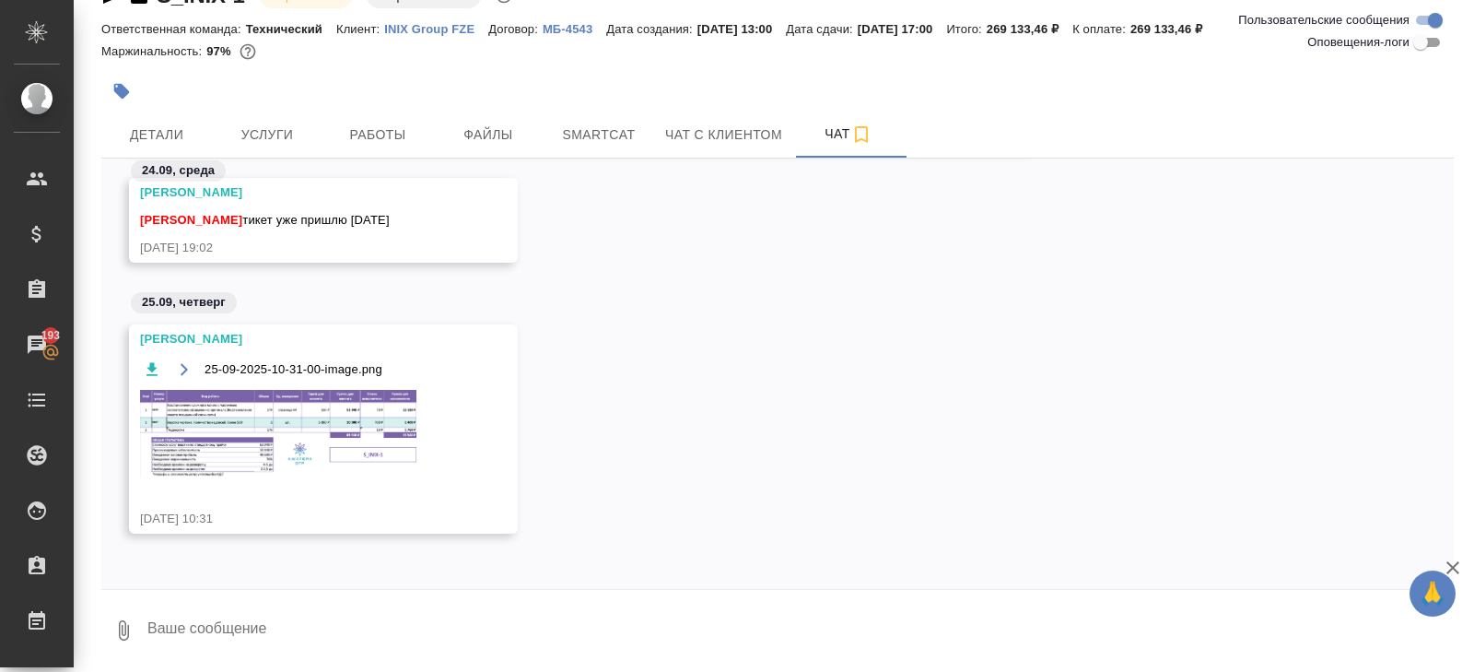
click at [391, 110] on div at bounding box center [552, 91] width 902 height 41
click at [391, 121] on button "Работы" at bounding box center [378, 134] width 111 height 46
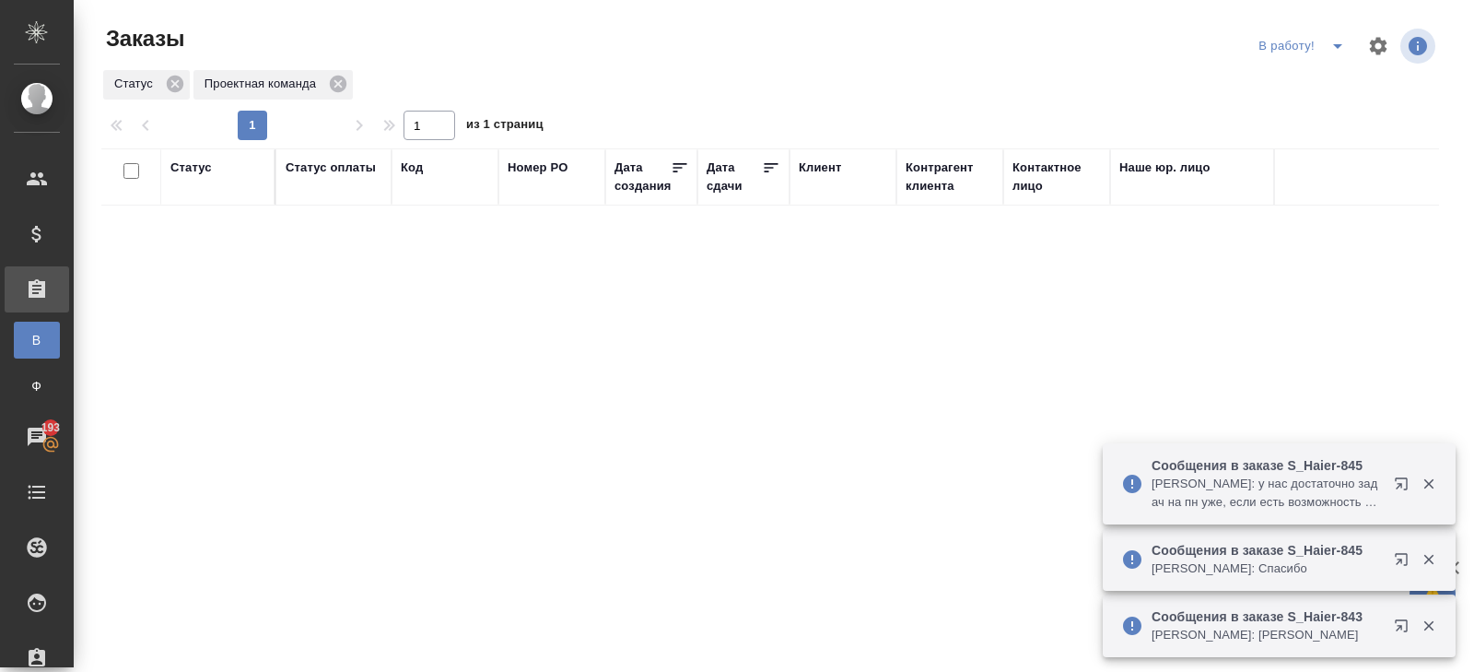
click at [1336, 52] on icon "split button" at bounding box center [1338, 46] width 22 height 22
click at [1327, 75] on li "ПМ" at bounding box center [1304, 82] width 102 height 29
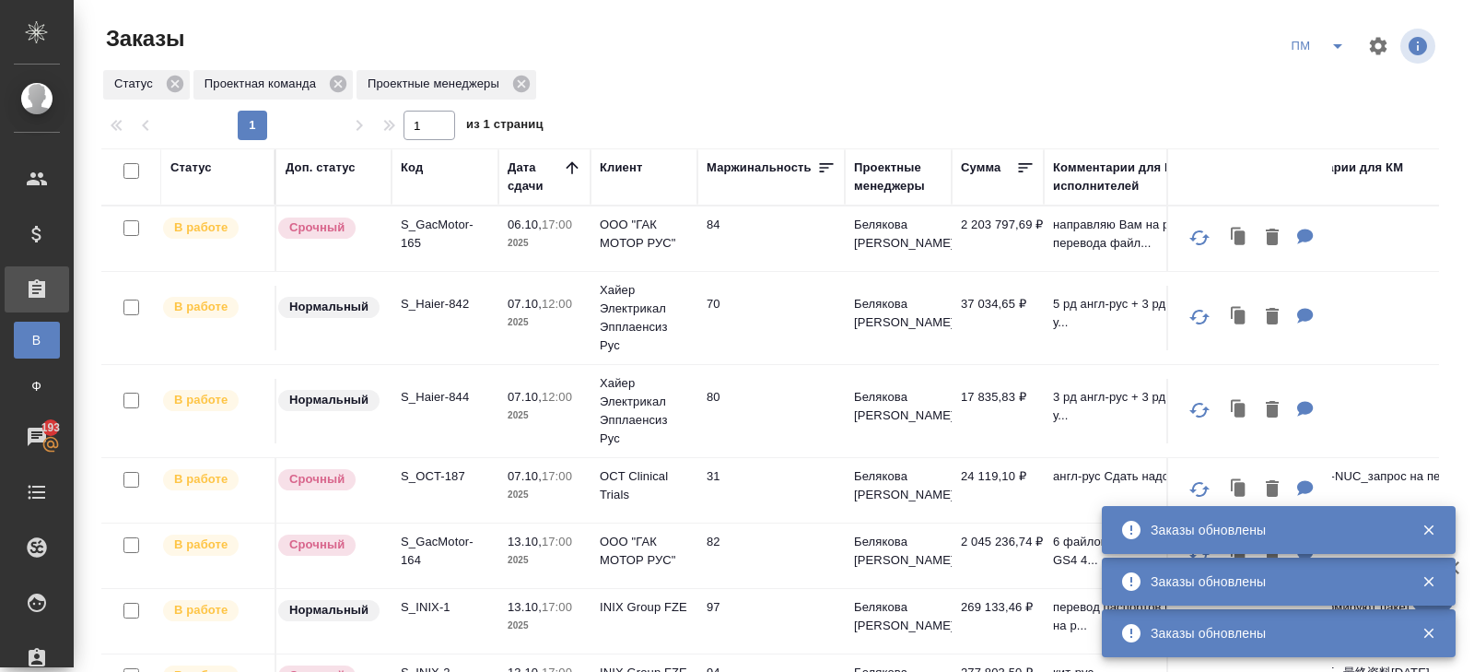
click at [1331, 40] on icon "split button" at bounding box center [1338, 46] width 22 height 22
click at [1313, 112] on li "начислить" at bounding box center [1319, 112] width 93 height 29
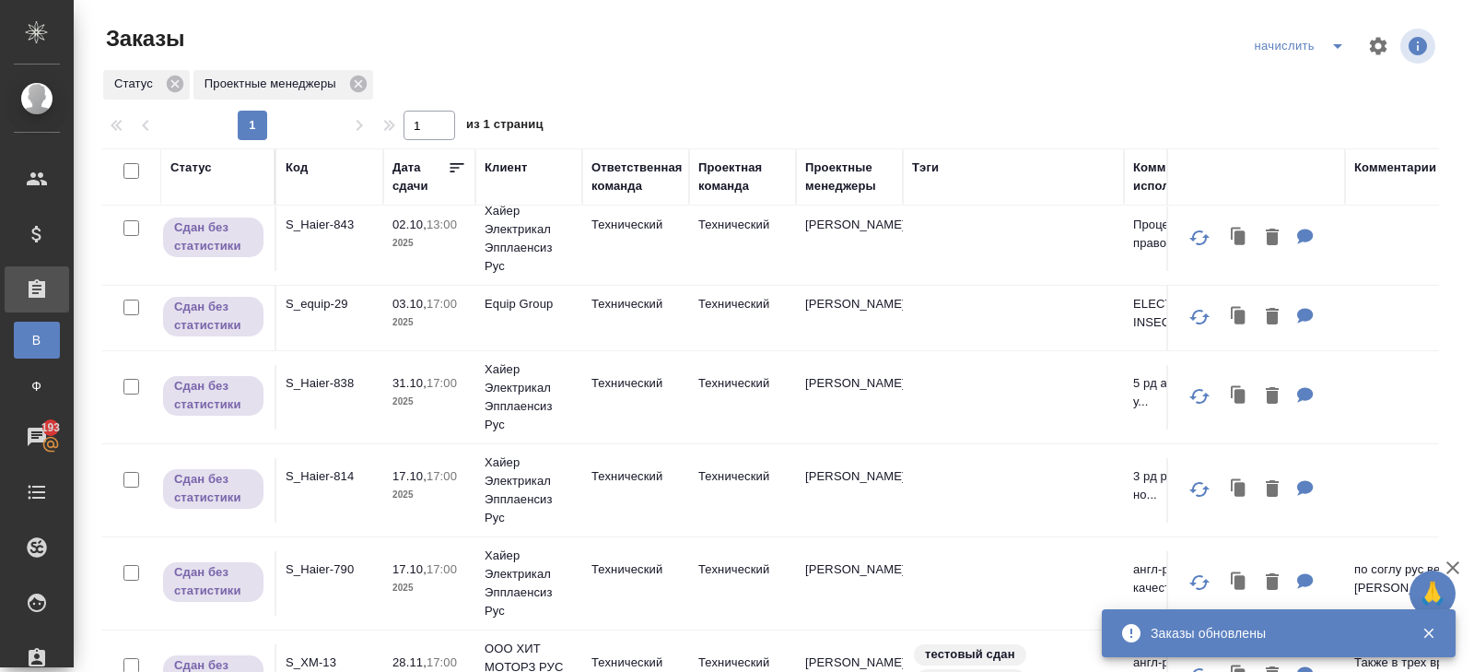
scroll to position [150, 0]
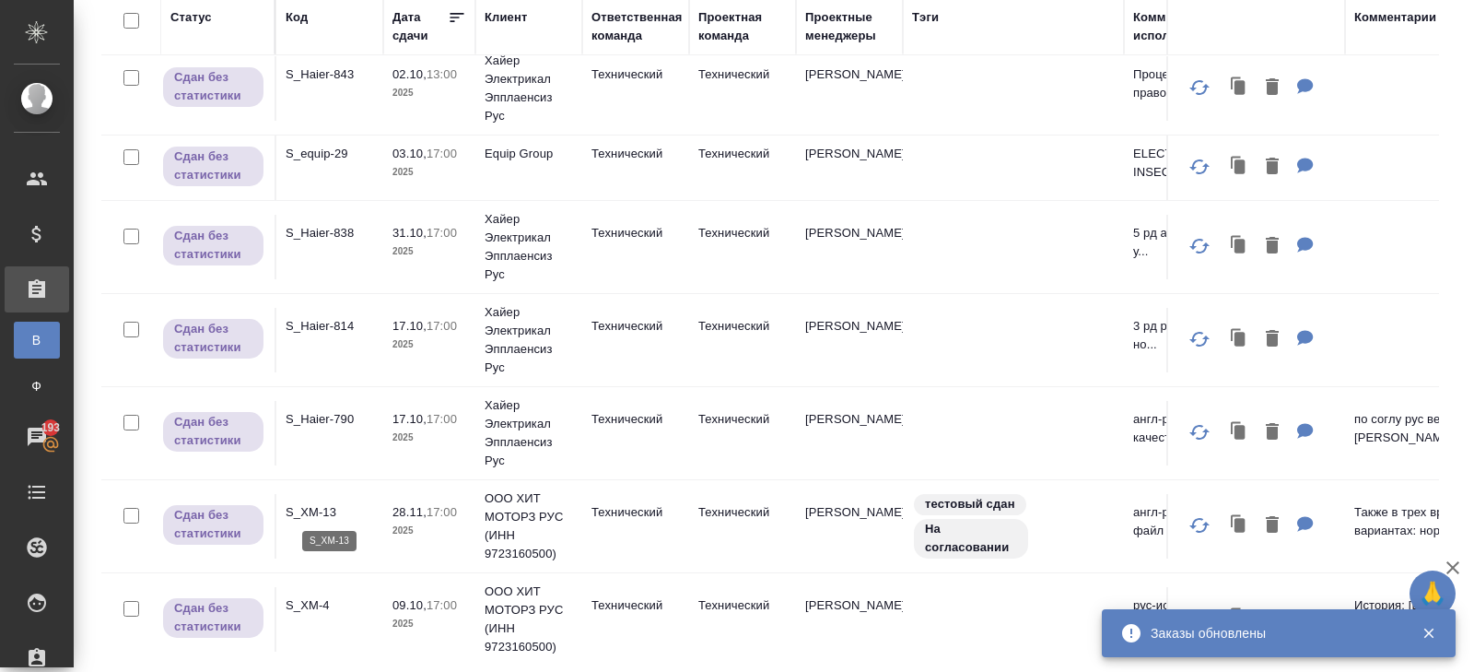
click at [315, 508] on p "S_XM-13" at bounding box center [330, 512] width 88 height 18
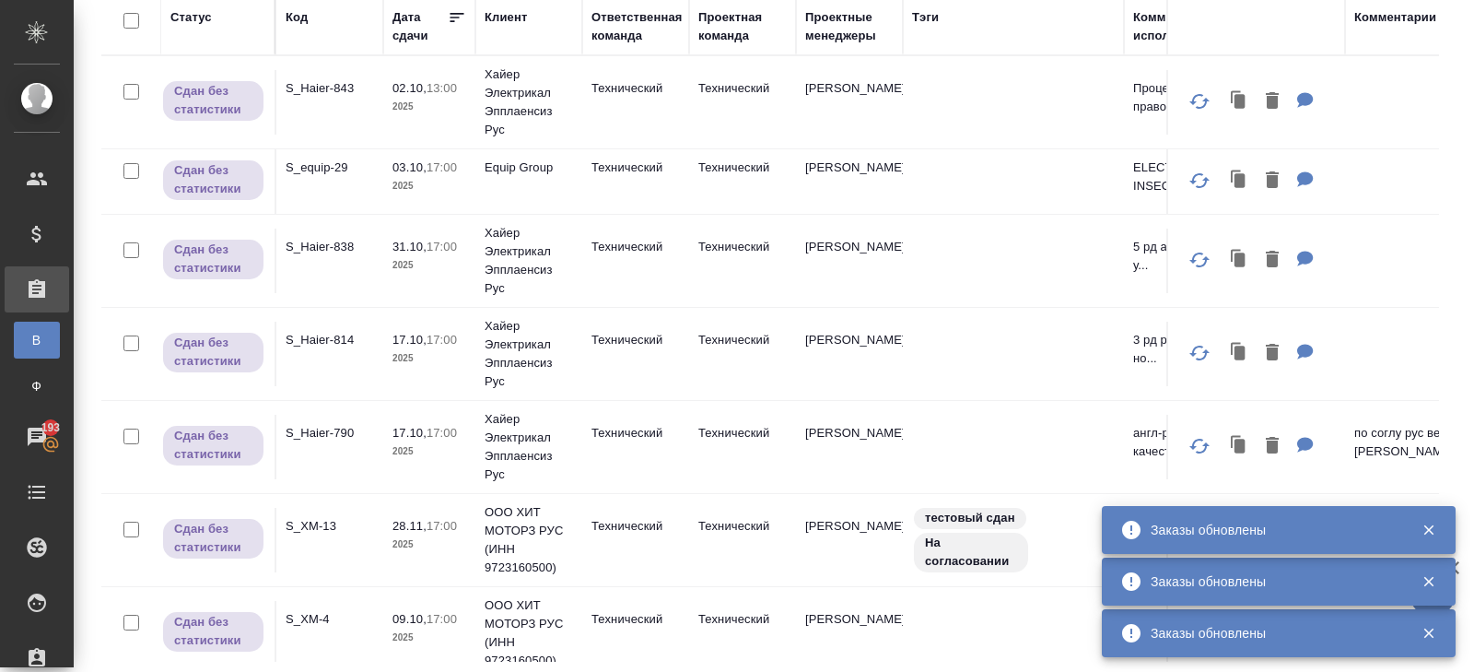
scroll to position [0, 0]
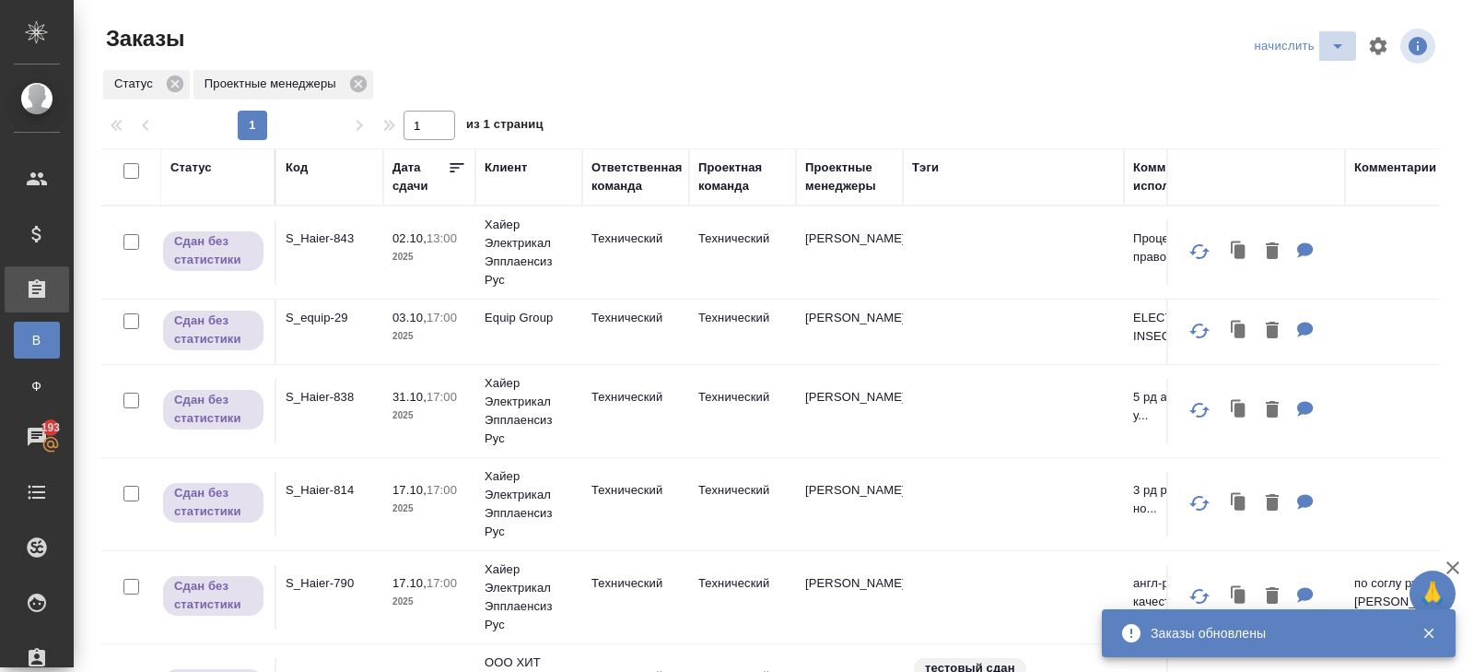
click at [1323, 44] on button "split button" at bounding box center [1338, 45] width 37 height 29
click at [1324, 75] on li "В работу!" at bounding box center [1302, 82] width 108 height 29
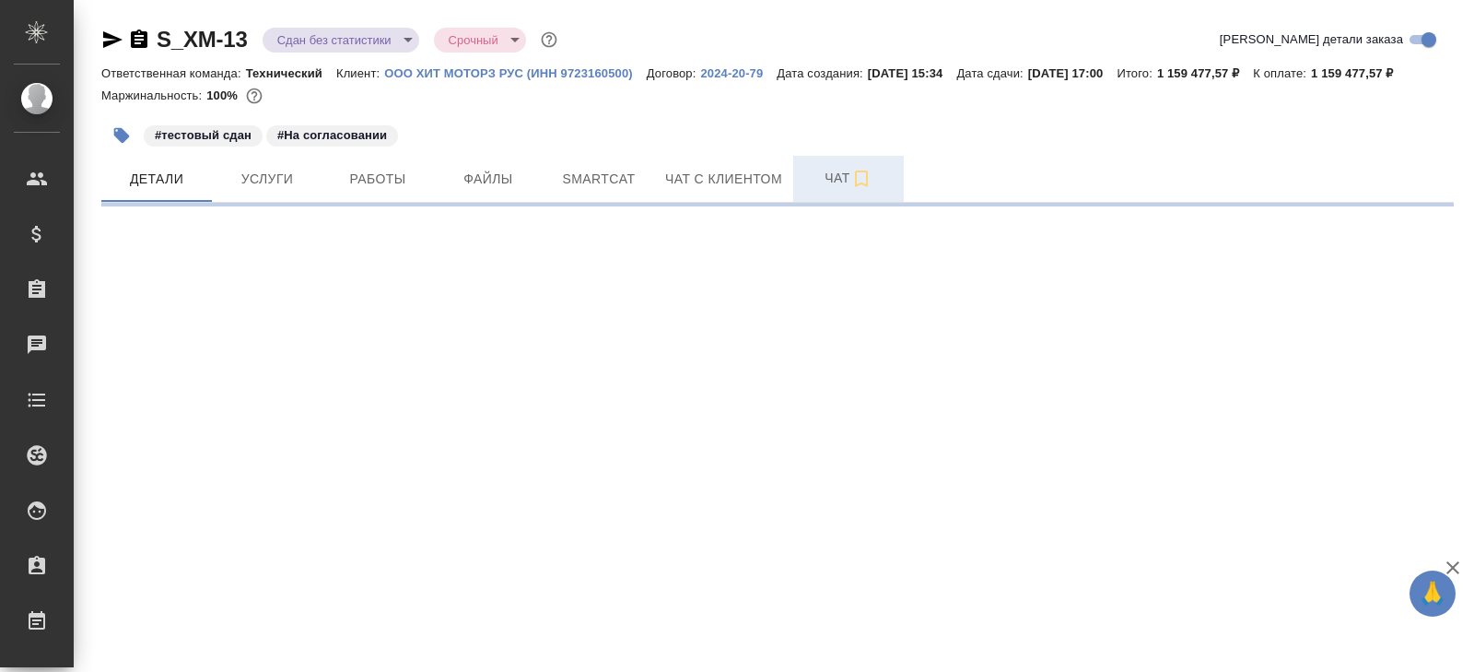
select select "RU"
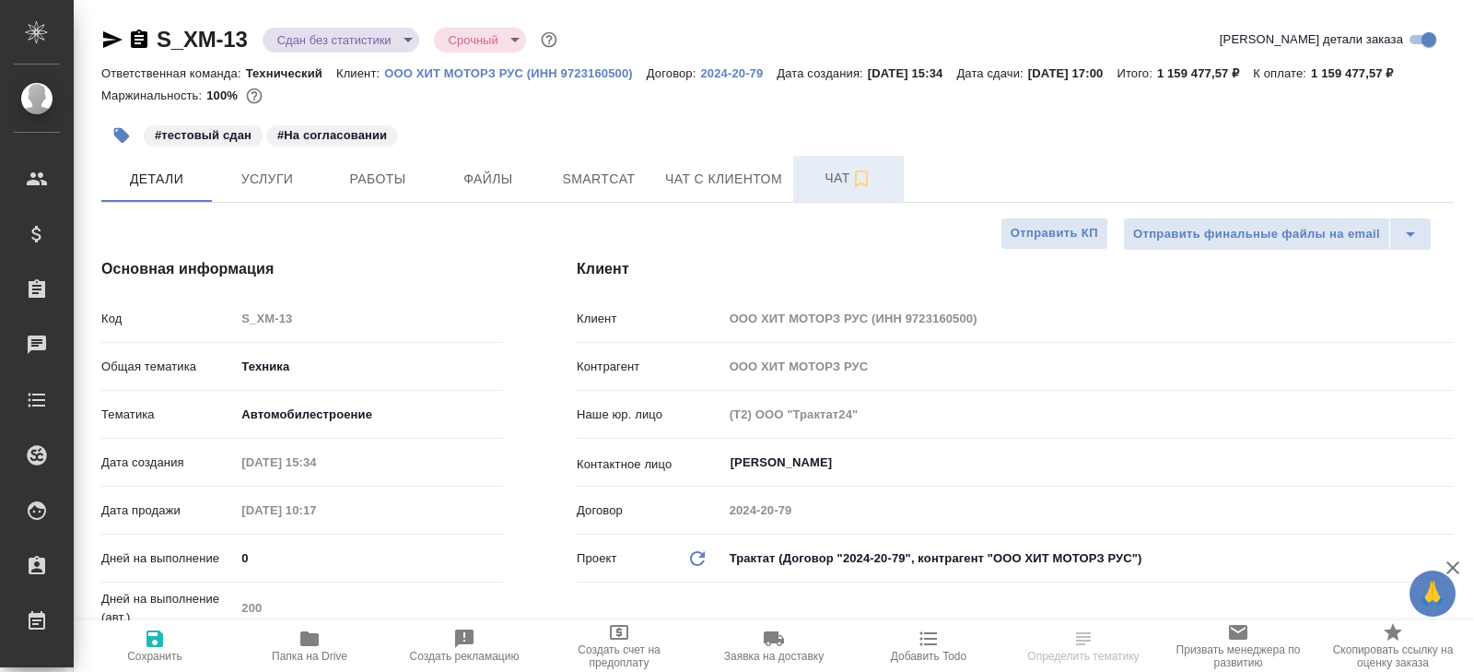
type textarea "x"
click at [832, 202] on button "Чат" at bounding box center [848, 179] width 111 height 46
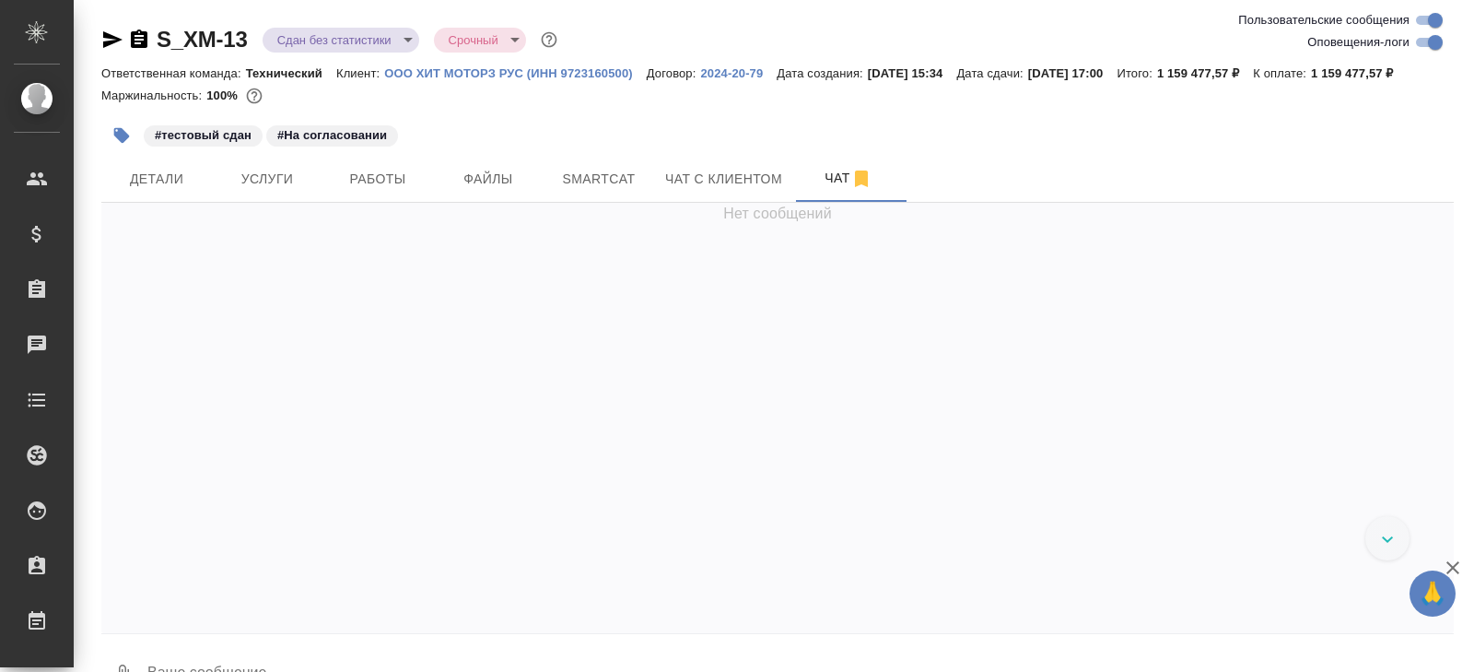
click at [1431, 37] on input "Оповещения-логи" at bounding box center [1435, 42] width 66 height 22
checkbox input "false"
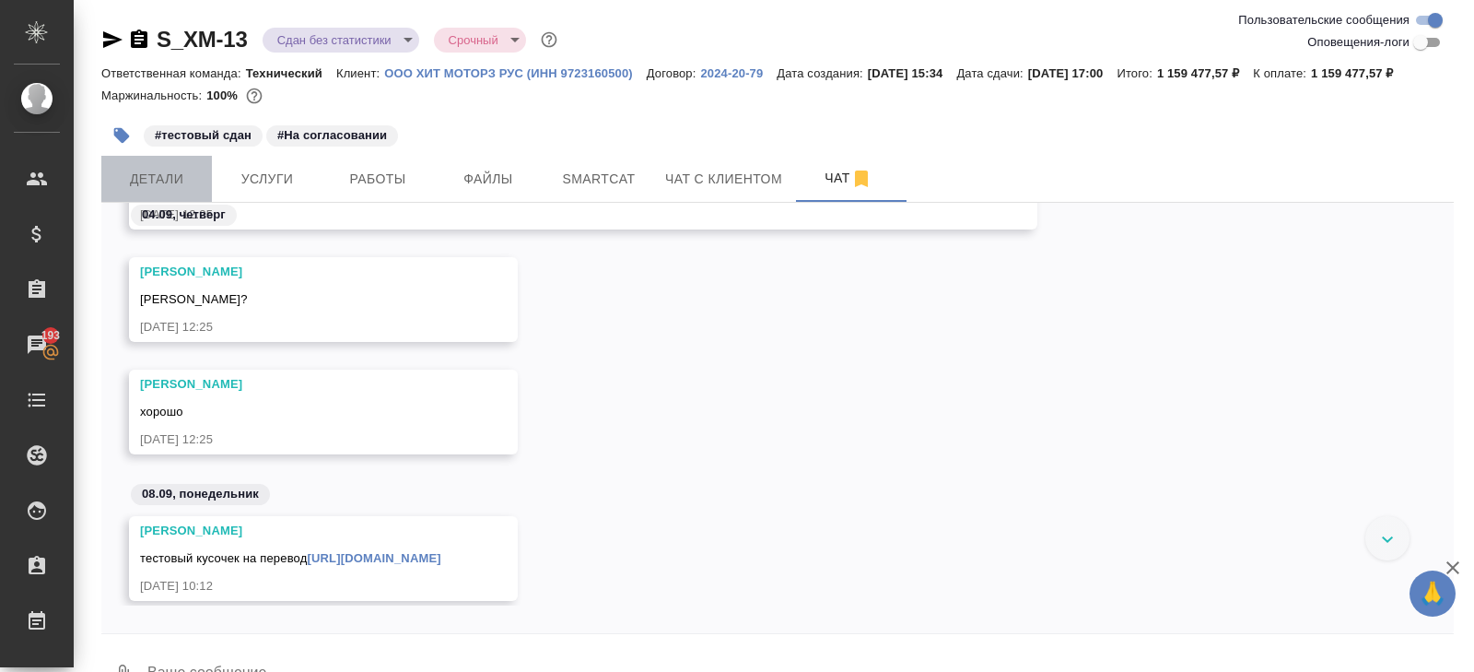
click at [163, 191] on span "Детали" at bounding box center [156, 179] width 88 height 23
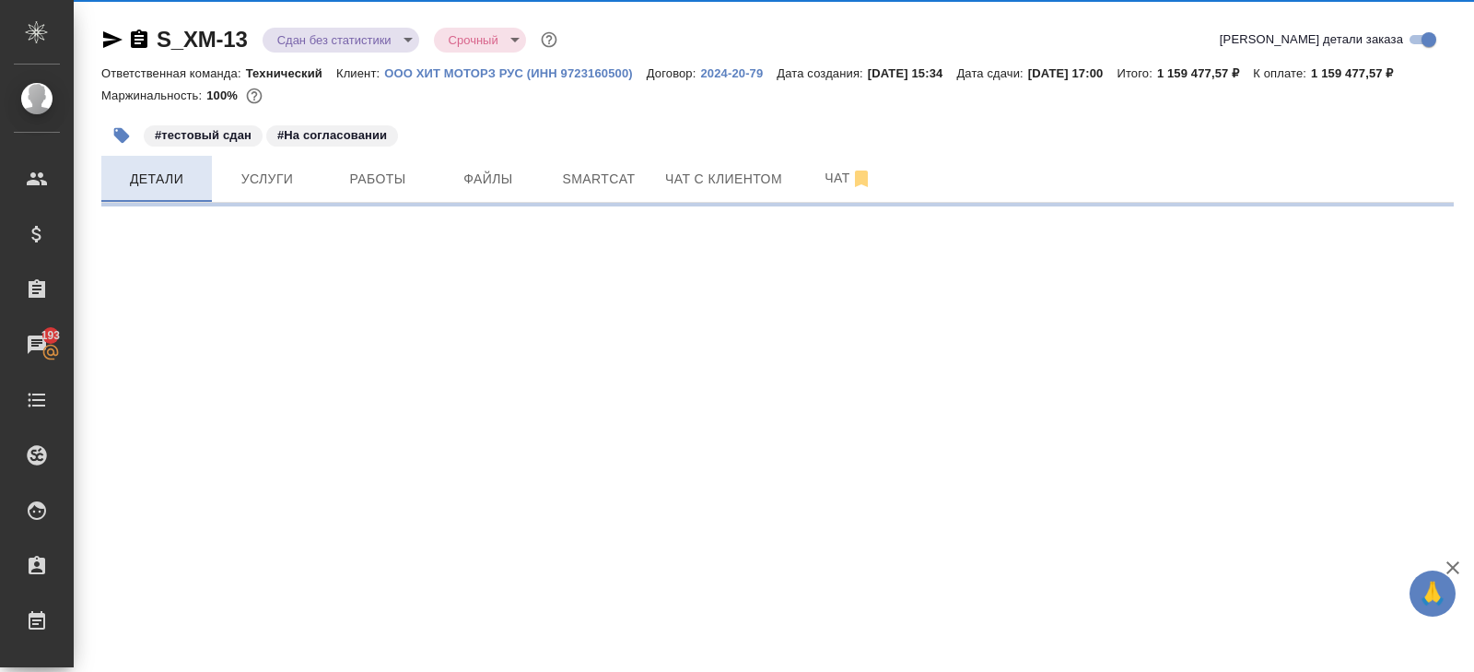
select select "RU"
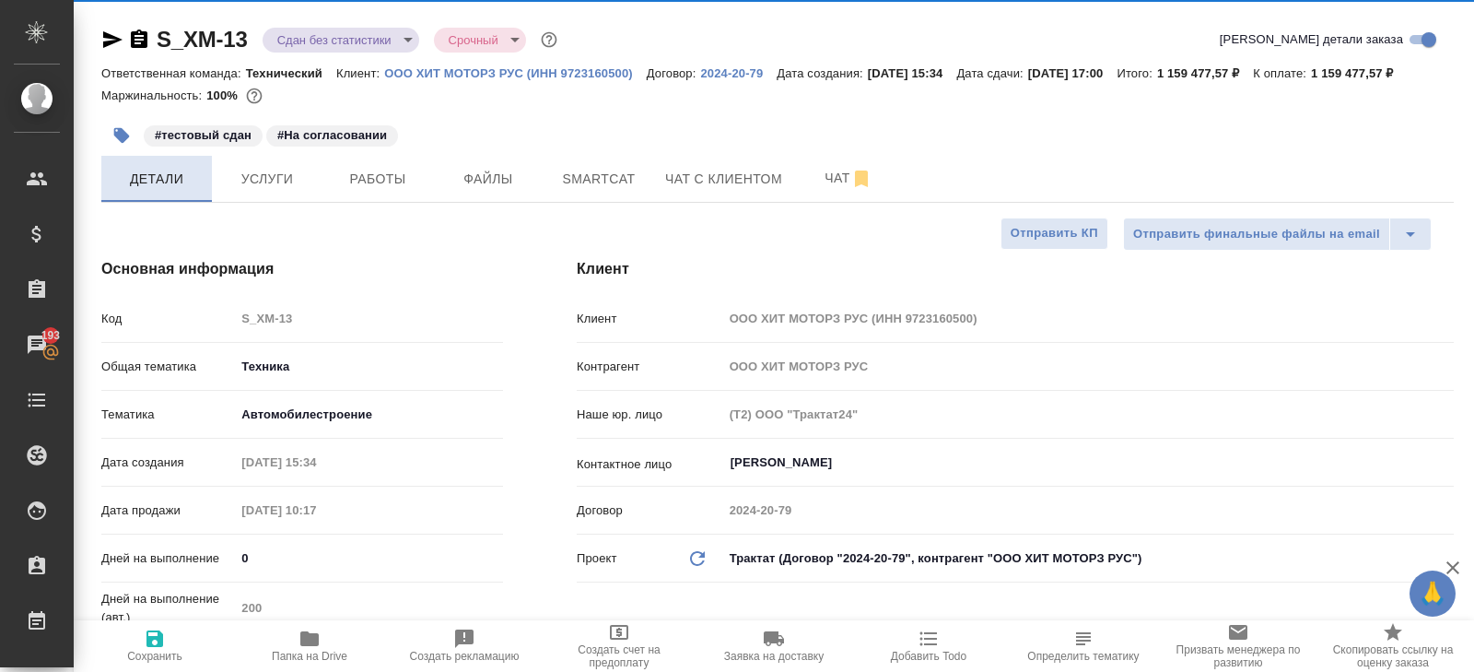
type textarea "x"
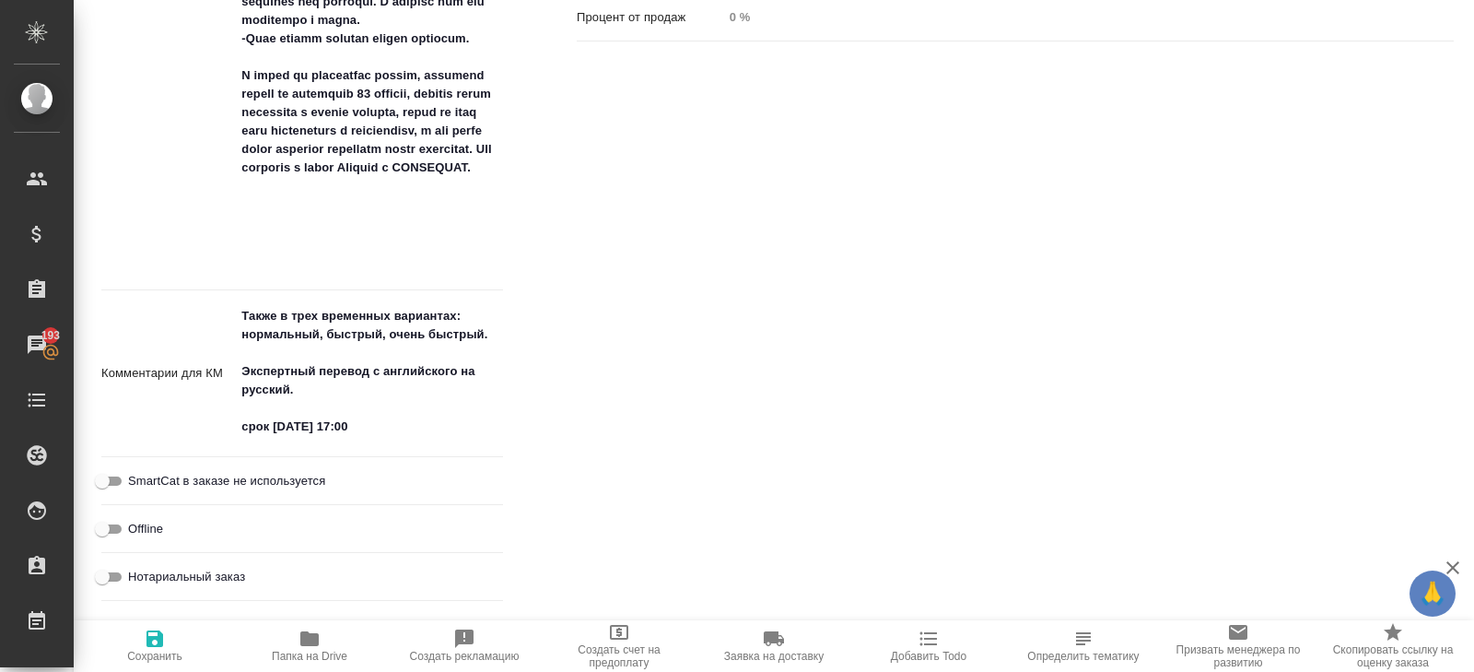
scroll to position [1389, 0]
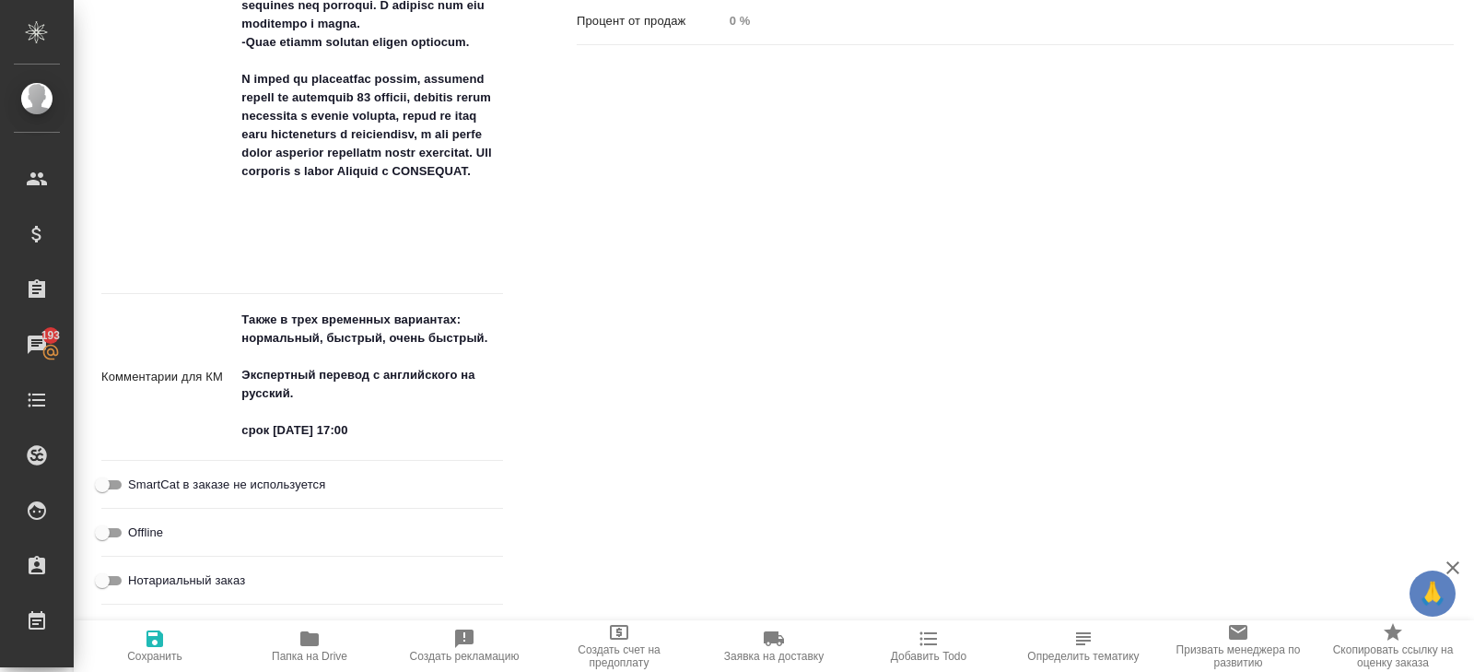
type textarea "x"
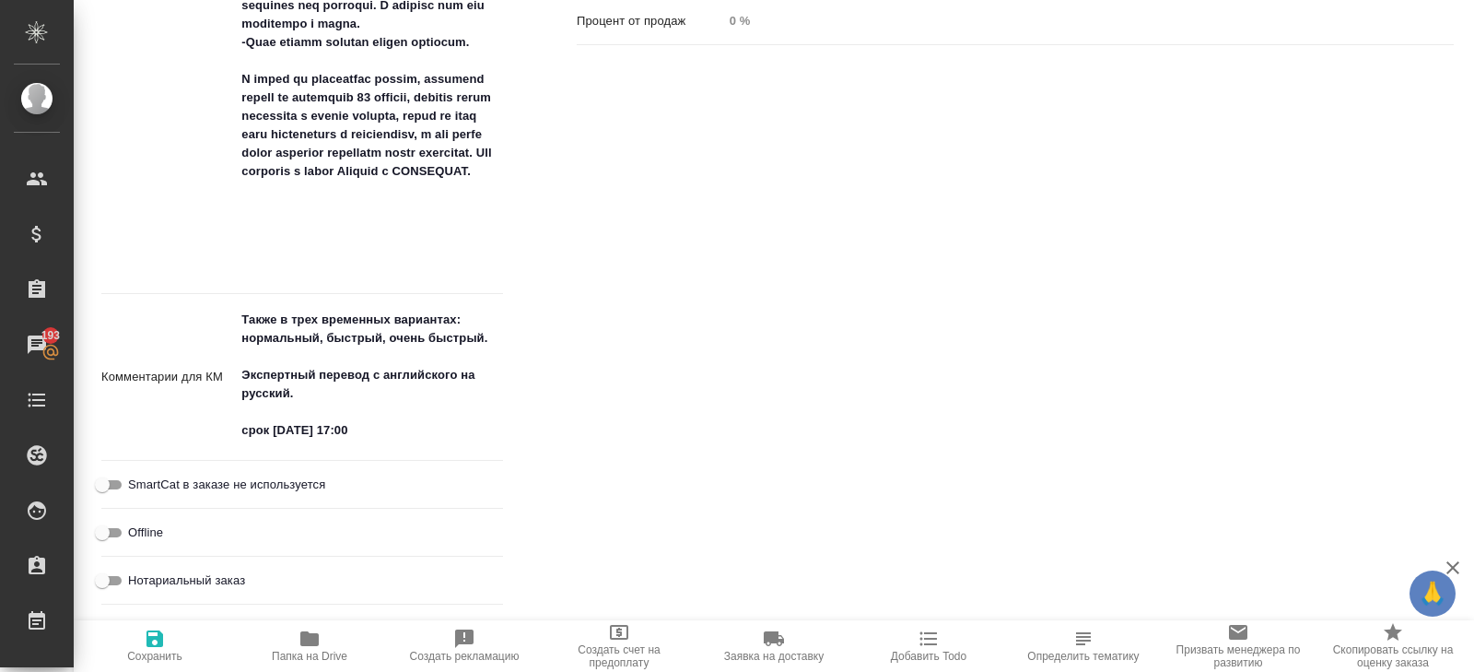
type textarea "x"
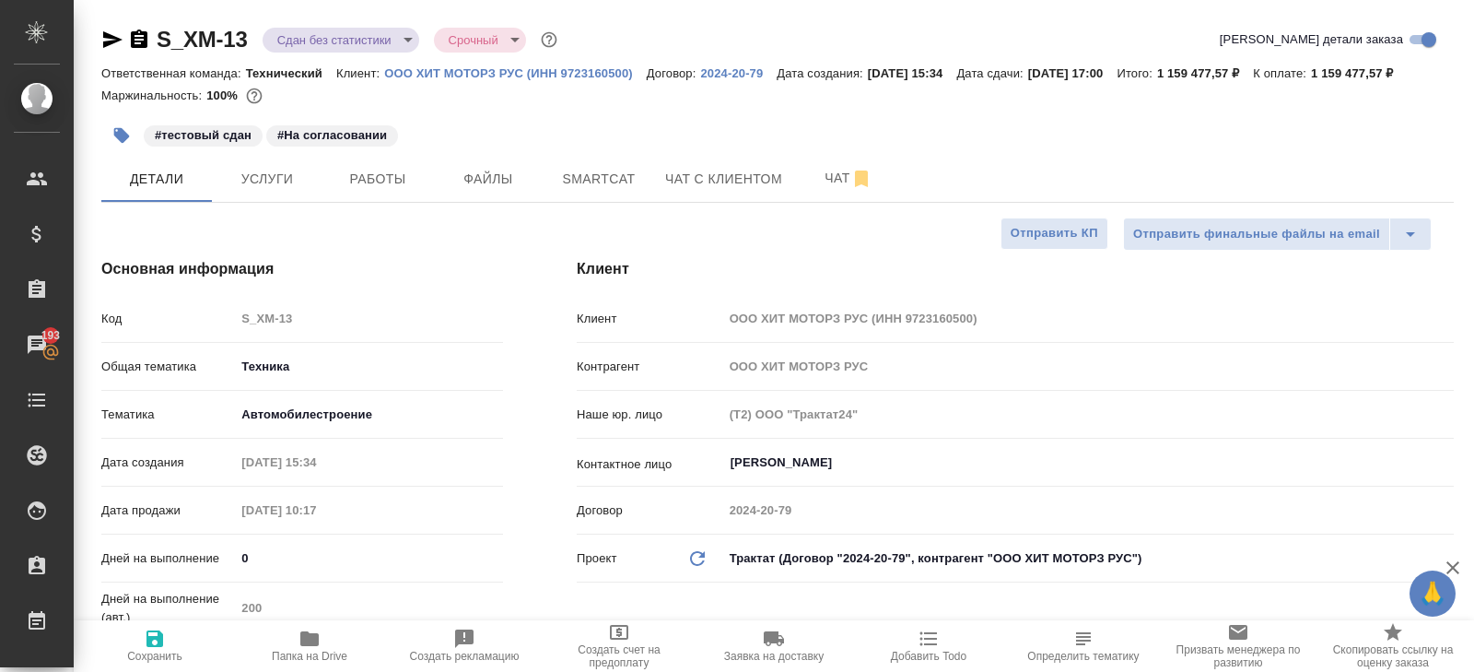
click at [357, 48] on body "🙏 .cls-1 fill:#fff; AWATERA Belyakova Yulia Клиенты Спецификации Заказы 193 Чат…" at bounding box center [737, 336] width 1474 height 672
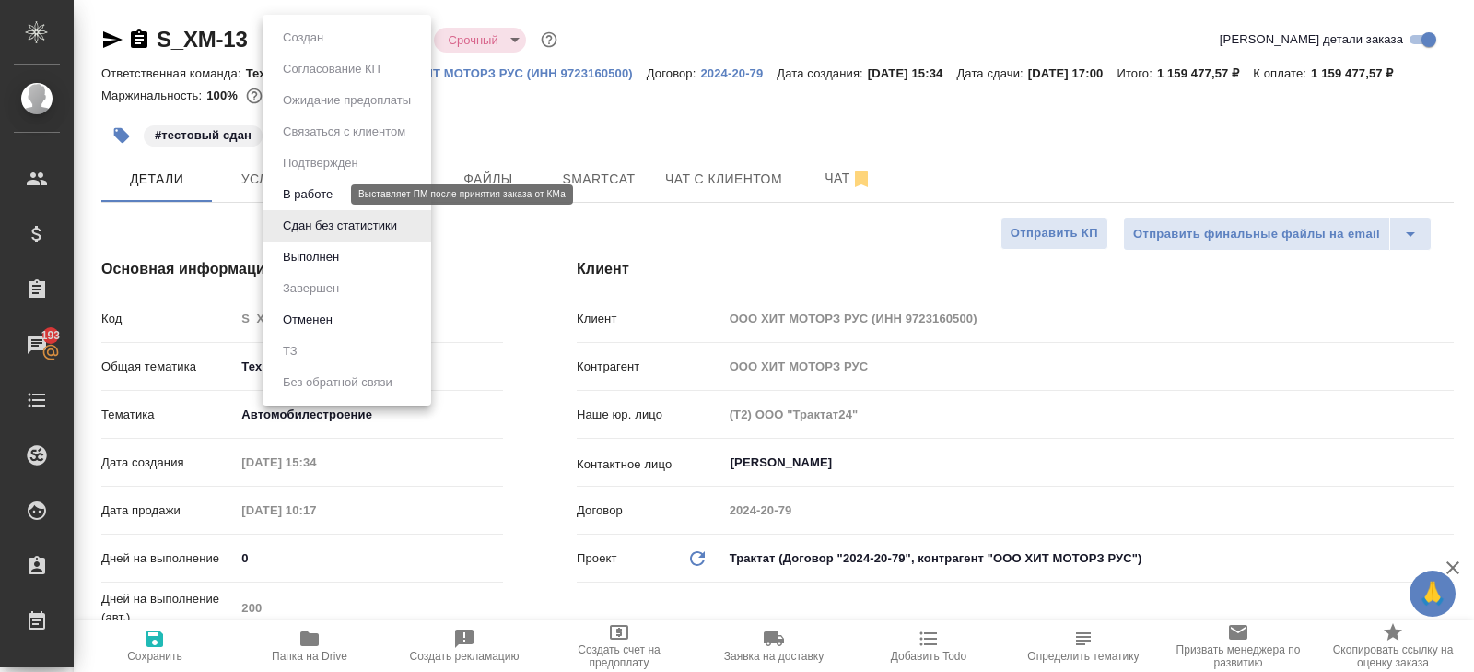
click at [333, 196] on button "В работе" at bounding box center [307, 194] width 61 height 20
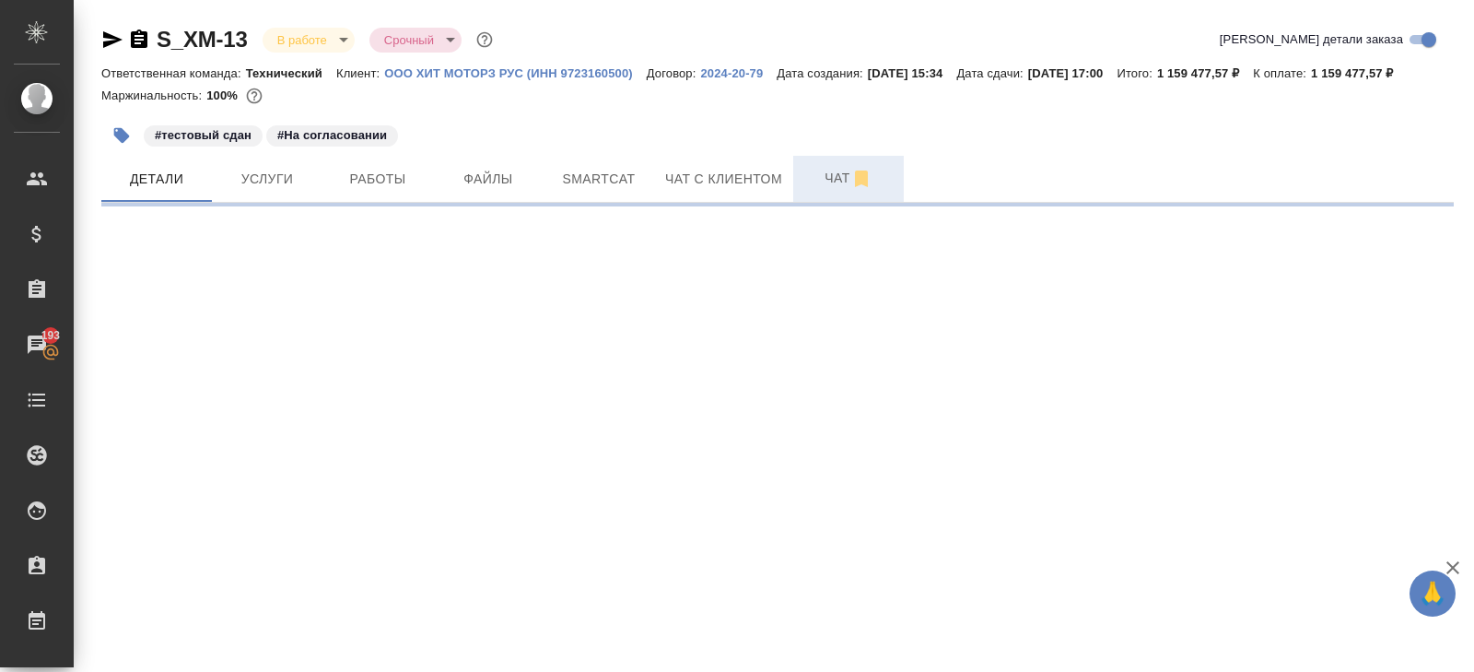
click at [873, 190] on icon "button" at bounding box center [861, 179] width 22 height 22
select select "RU"
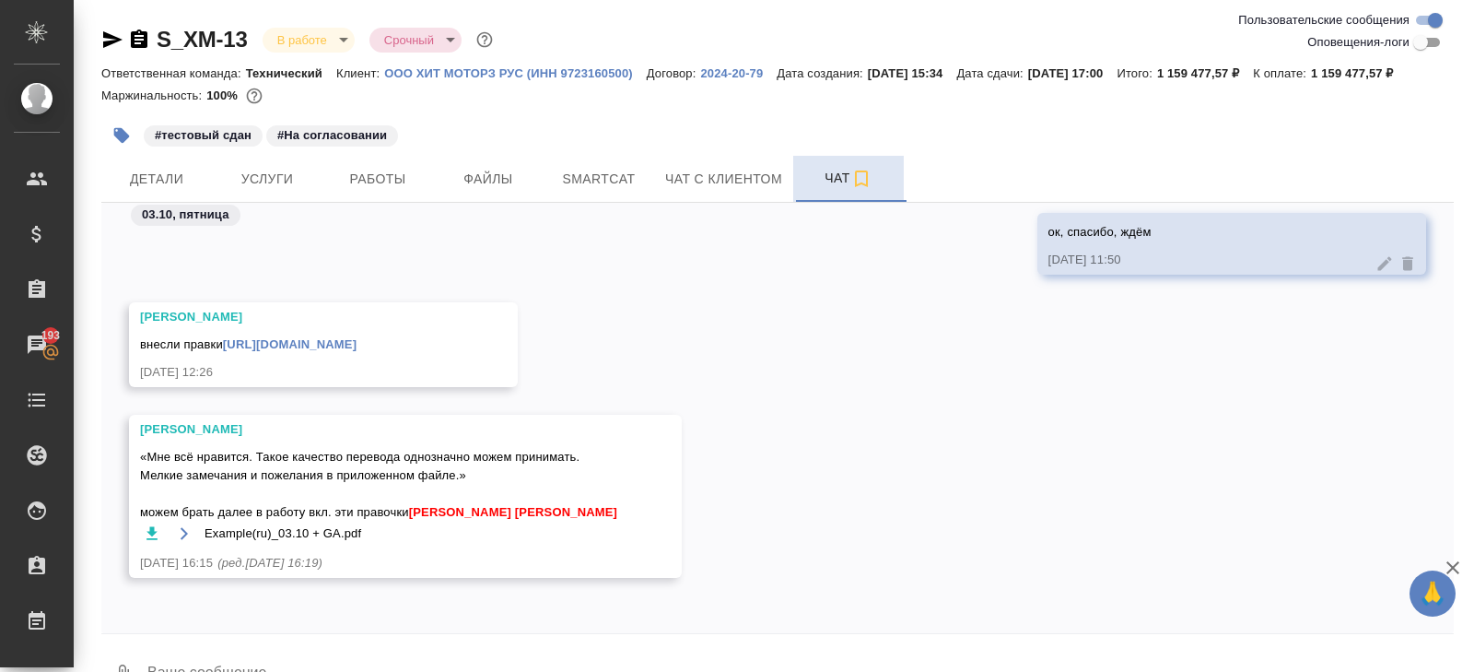
scroll to position [66, 0]
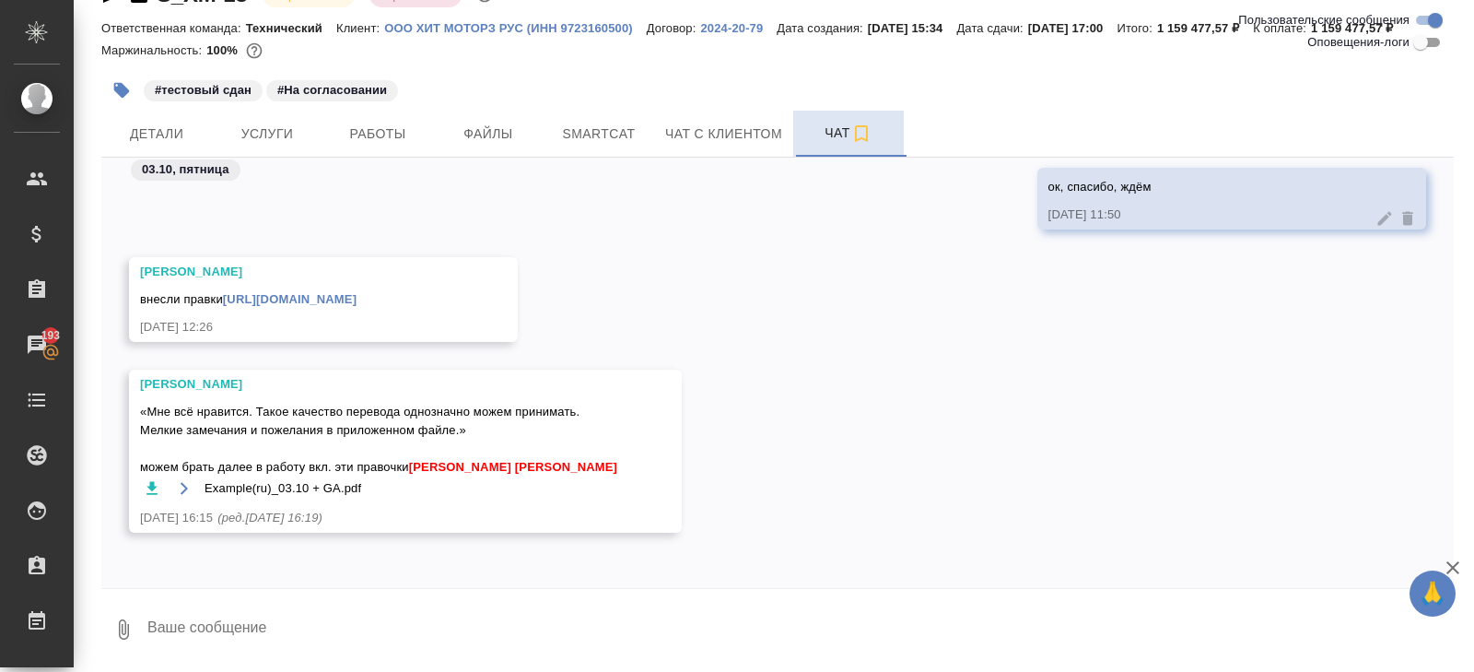
click at [276, 614] on textarea at bounding box center [800, 629] width 1308 height 63
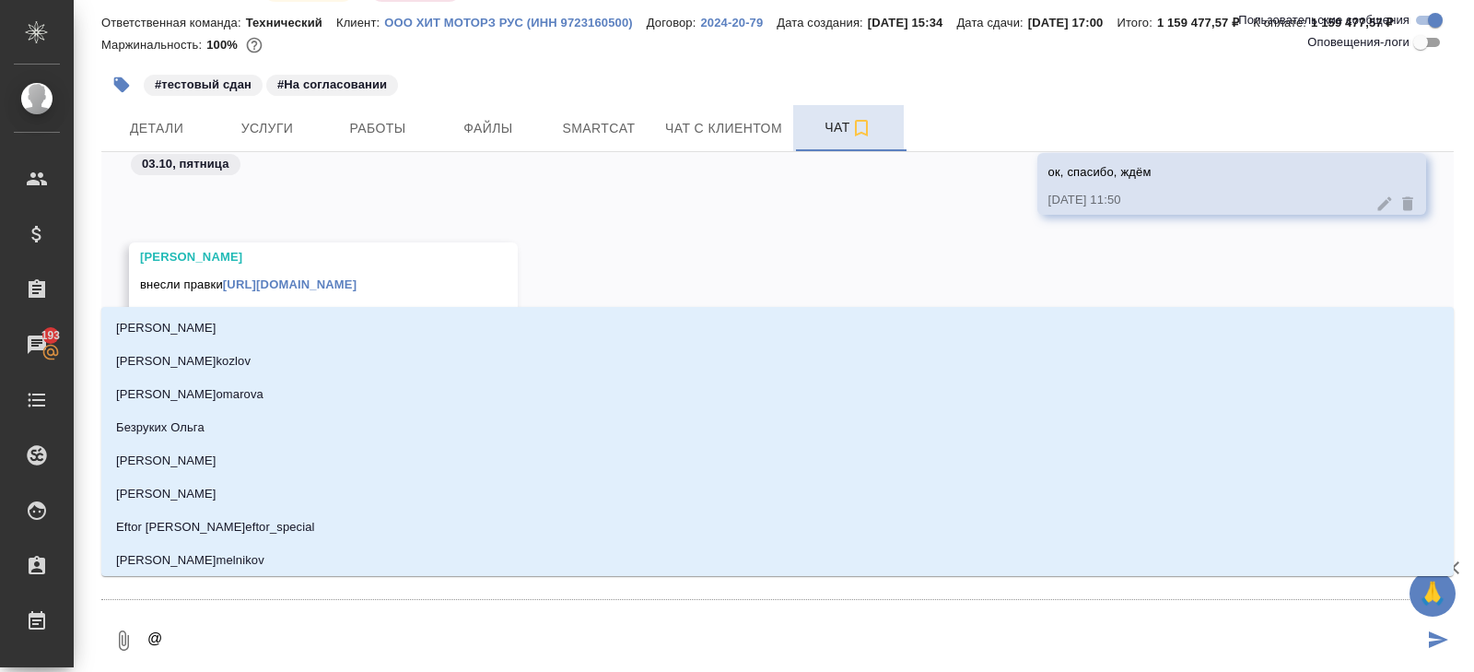
type textarea "@м"
type input "м"
type textarea "@мало"
type input "мало"
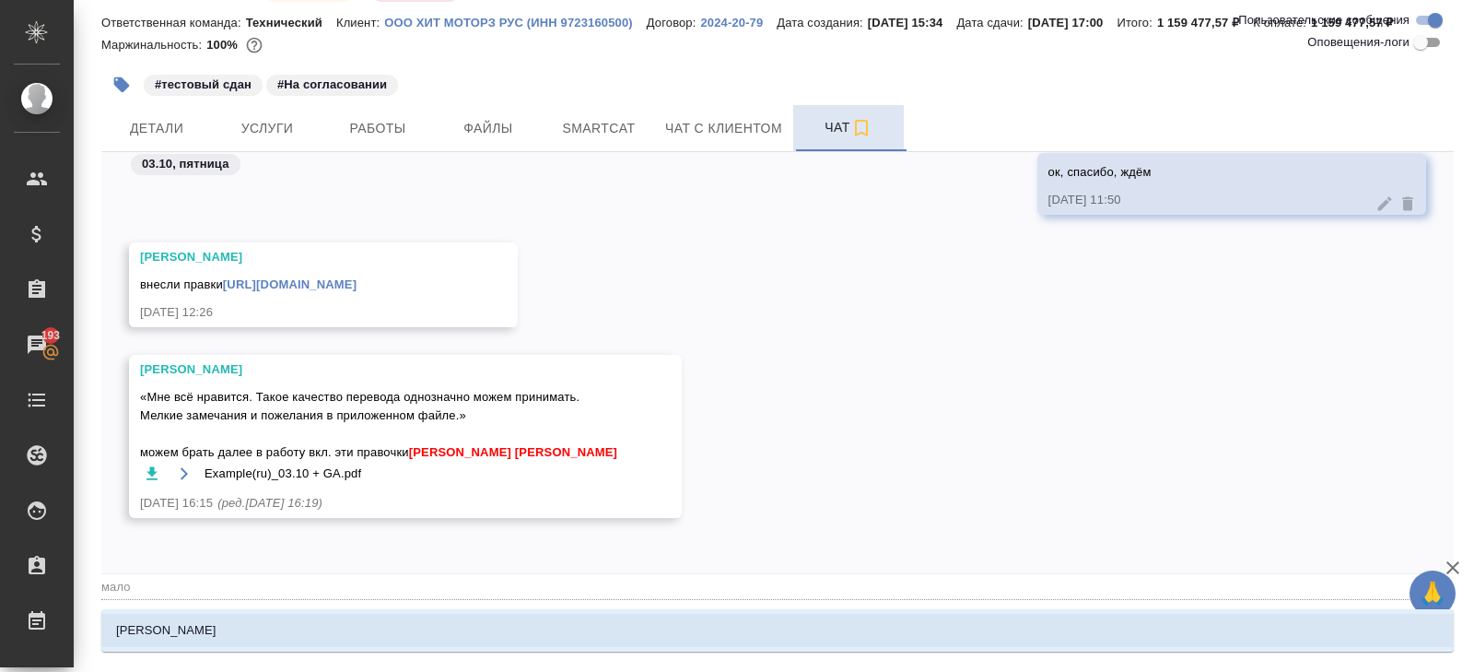
click at [263, 627] on li "Малофеева Екатерина" at bounding box center [777, 630] width 1353 height 33
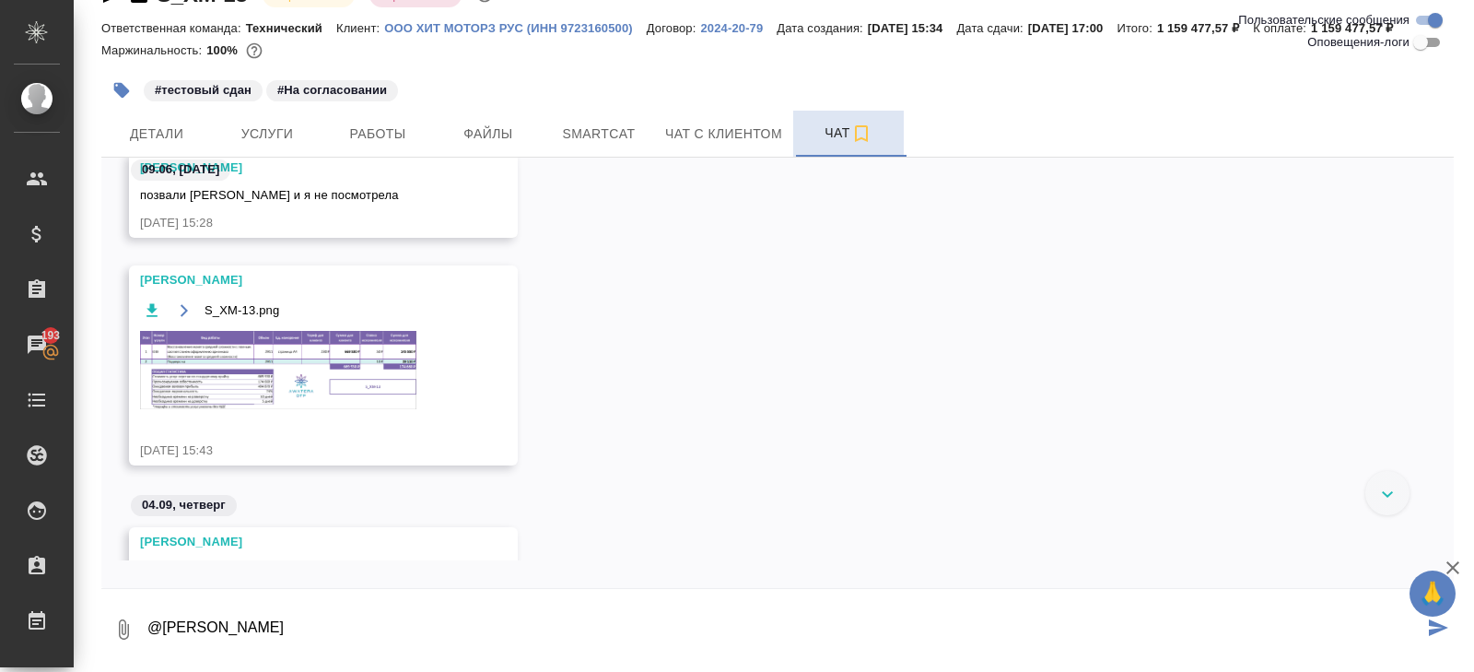
scroll to position [1019, 0]
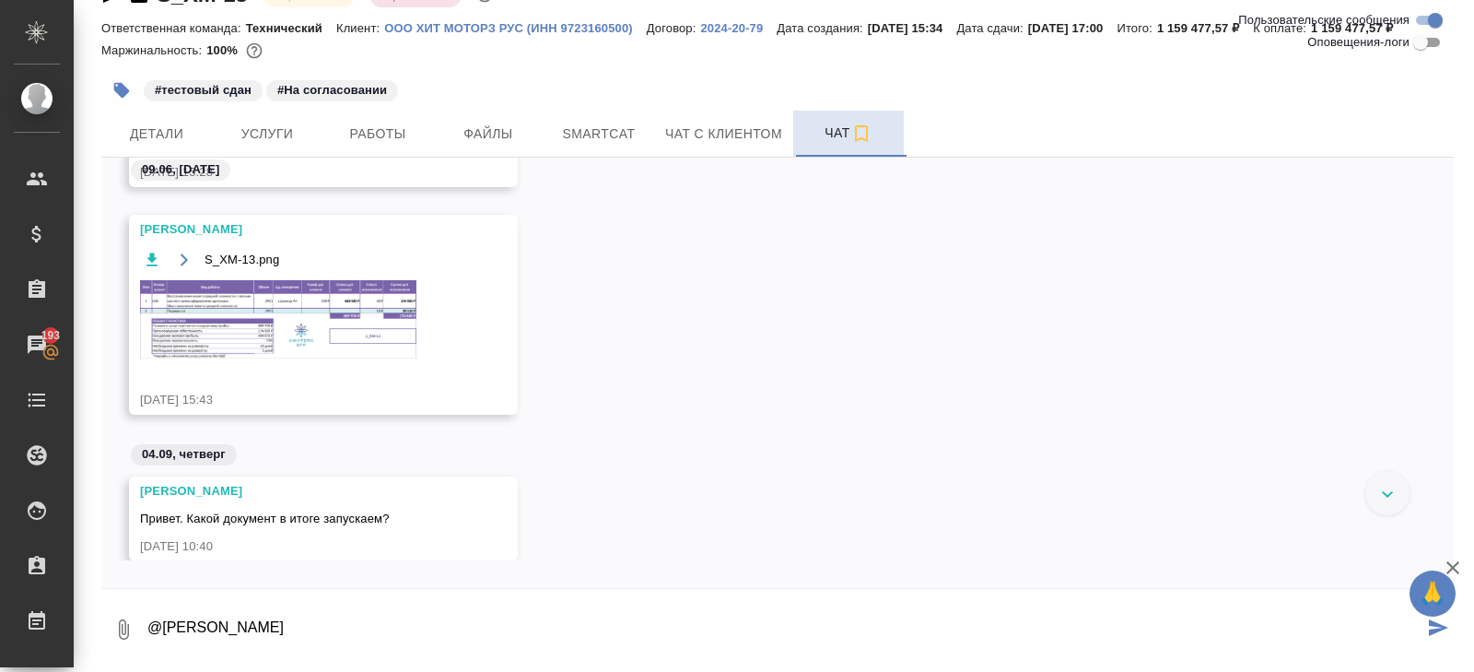
click at [278, 327] on img at bounding box center [278, 319] width 276 height 78
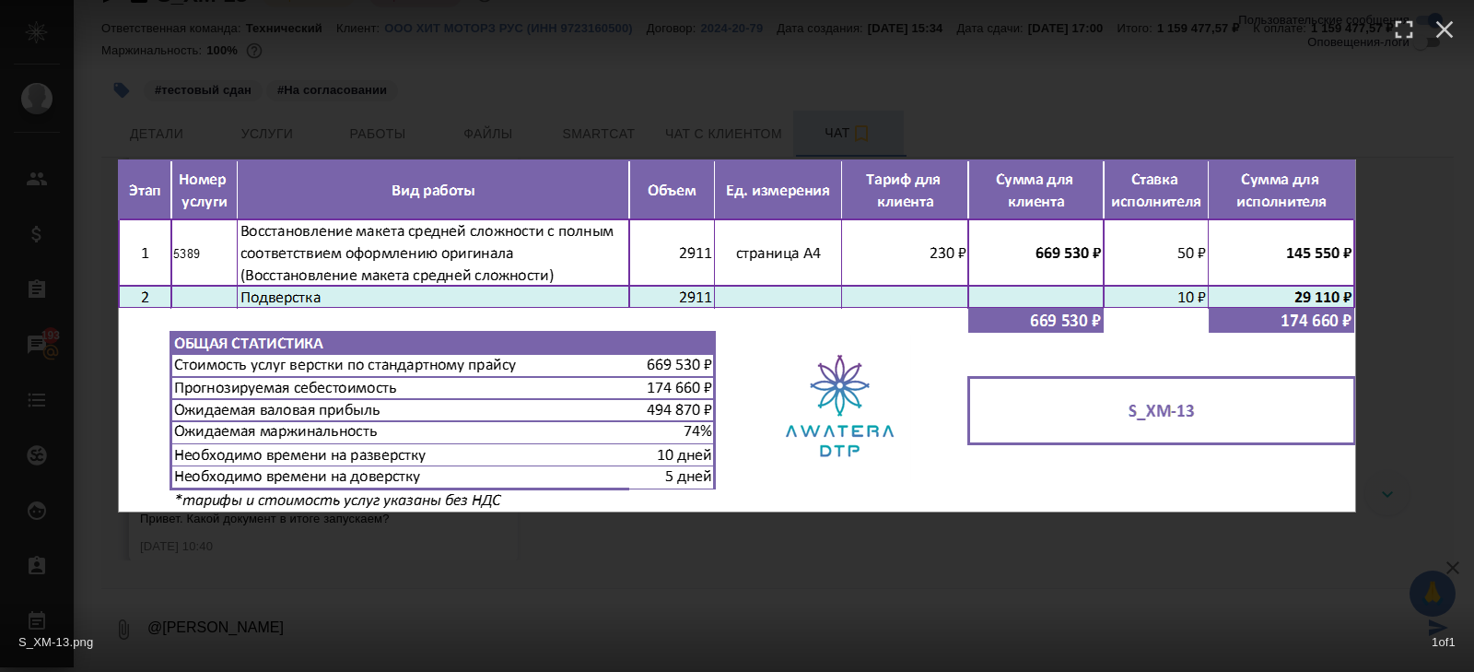
click at [392, 569] on div "S_XM-13.png 1 of 1" at bounding box center [737, 336] width 1474 height 672
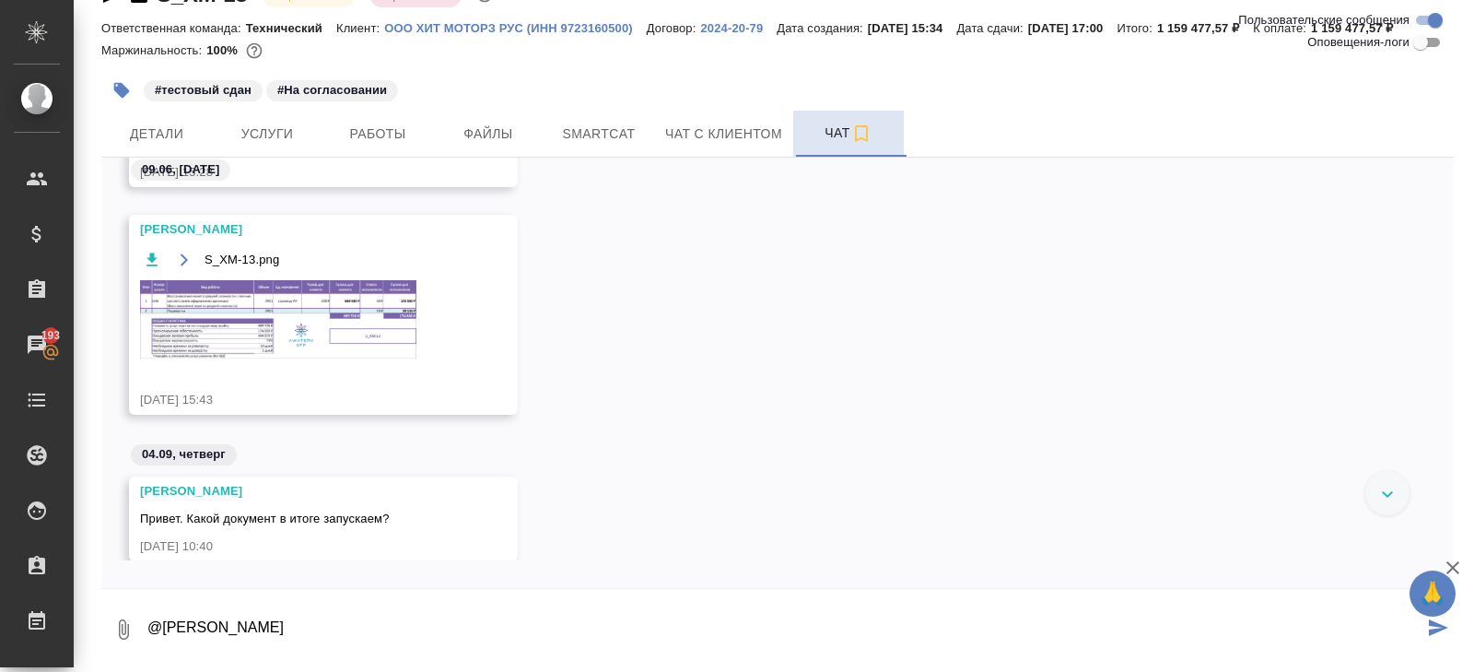
click at [376, 642] on div "S_XM-13.png 1 of 1" at bounding box center [737, 645] width 1327 height 62
click at [359, 625] on textarea "@Малофеева Екатерина" at bounding box center [785, 629] width 1278 height 63
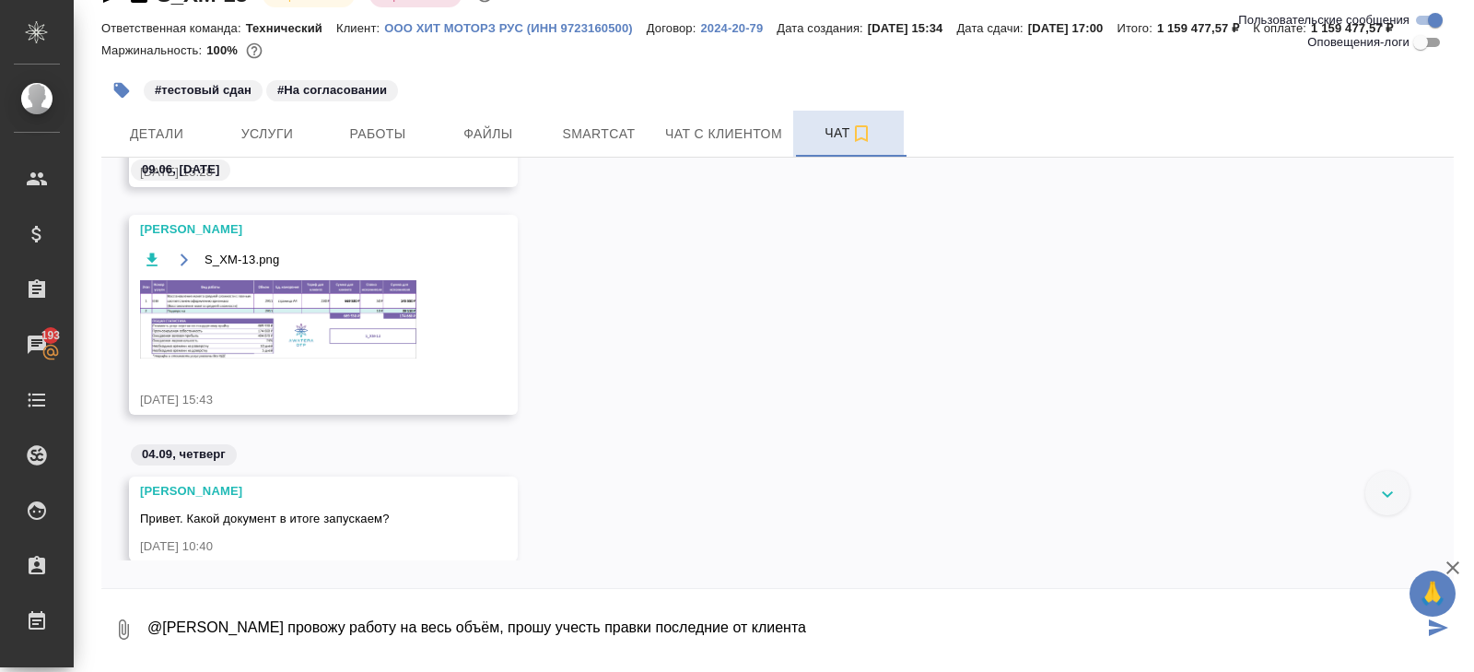
type textarea "@Малофеева Екатерина провожу работу на весь объём, прошу учесть правки последни…"
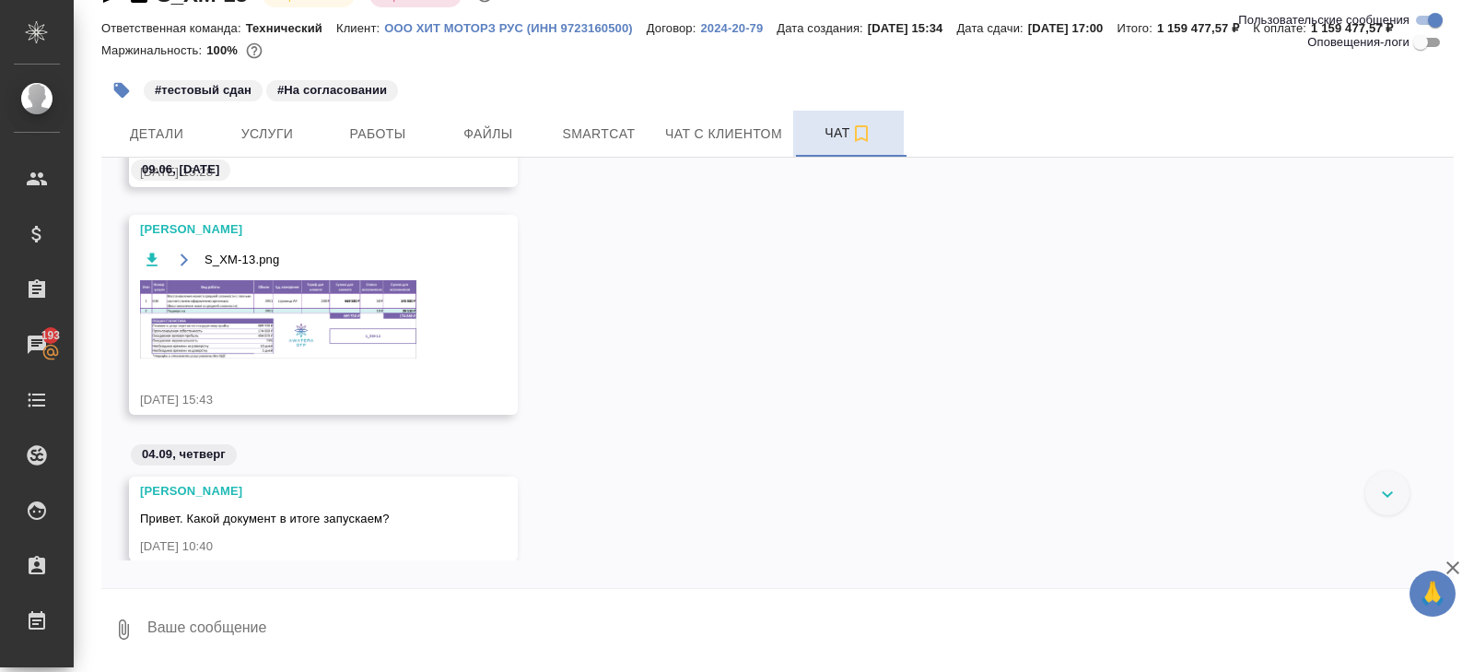
click at [283, 294] on img at bounding box center [278, 319] width 276 height 78
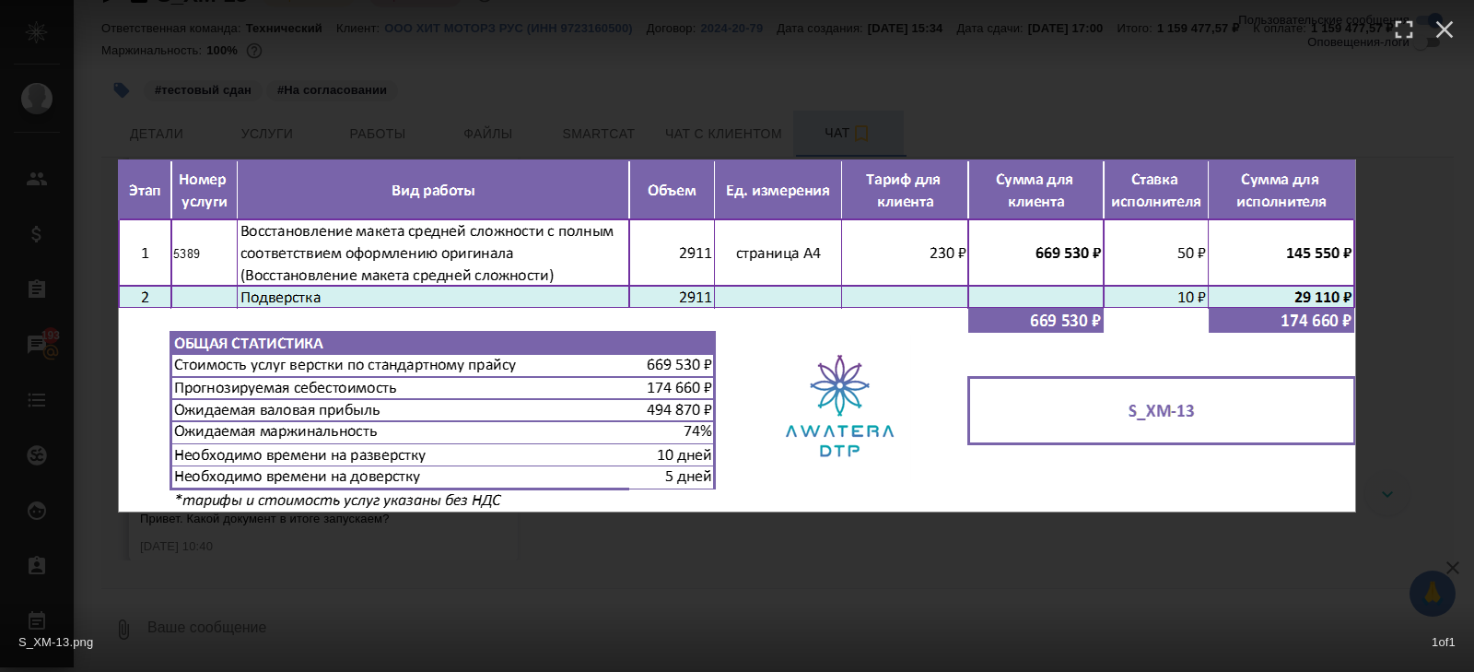
click at [395, 112] on div "S_XM-13.png 1 of 1" at bounding box center [737, 336] width 1474 height 672
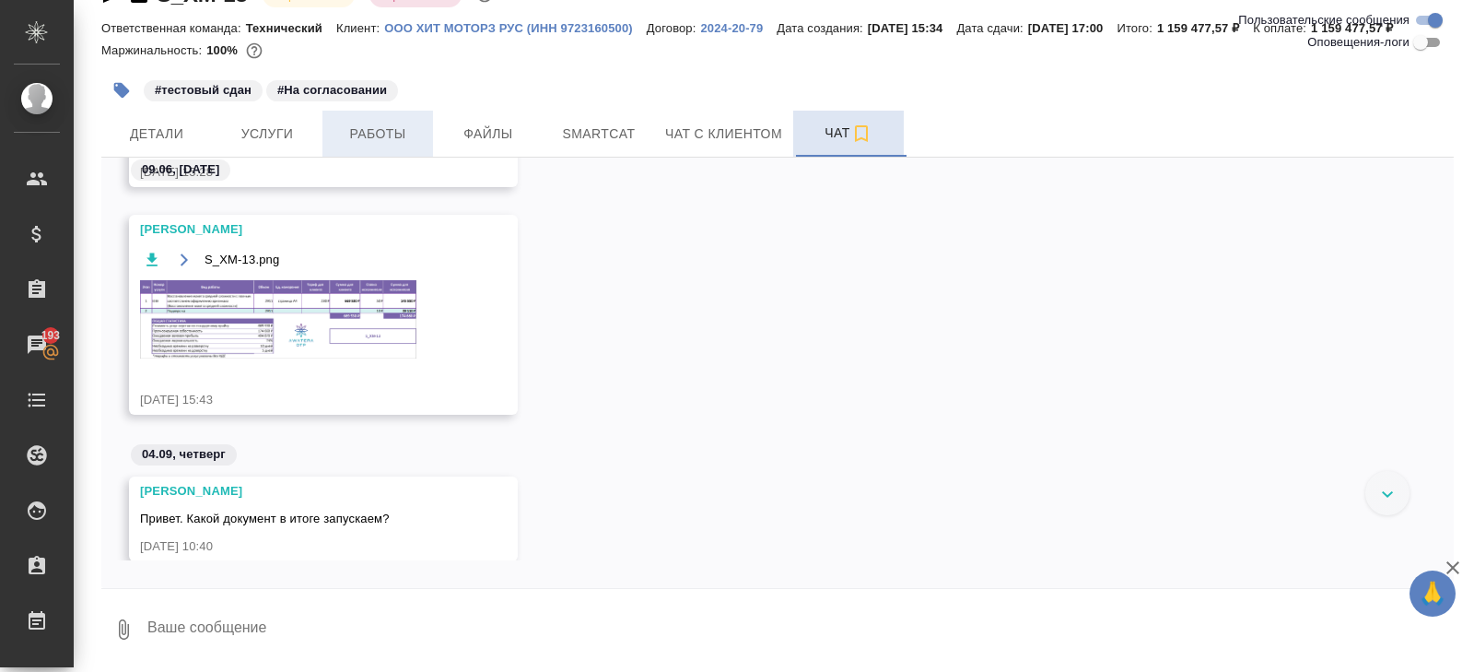
click at [372, 131] on span "Работы" at bounding box center [378, 134] width 88 height 23
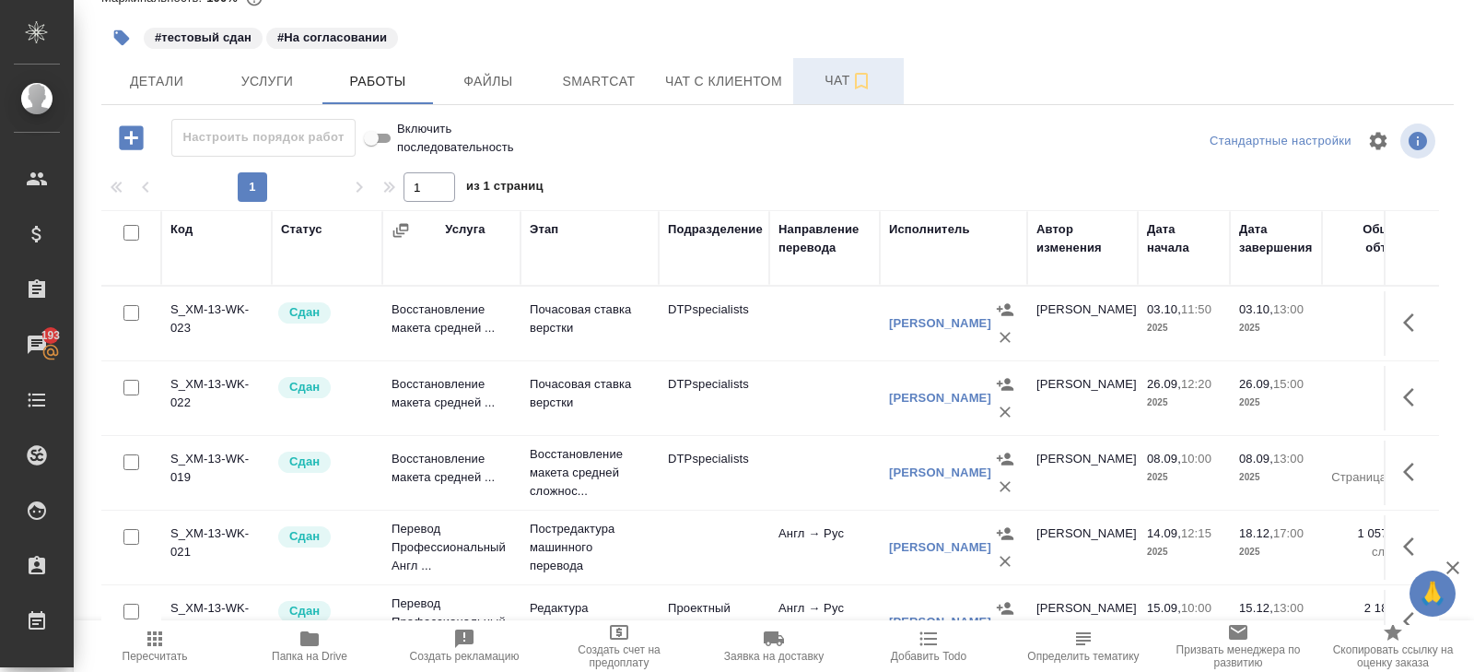
click at [1399, 477] on button "button" at bounding box center [1414, 472] width 44 height 44
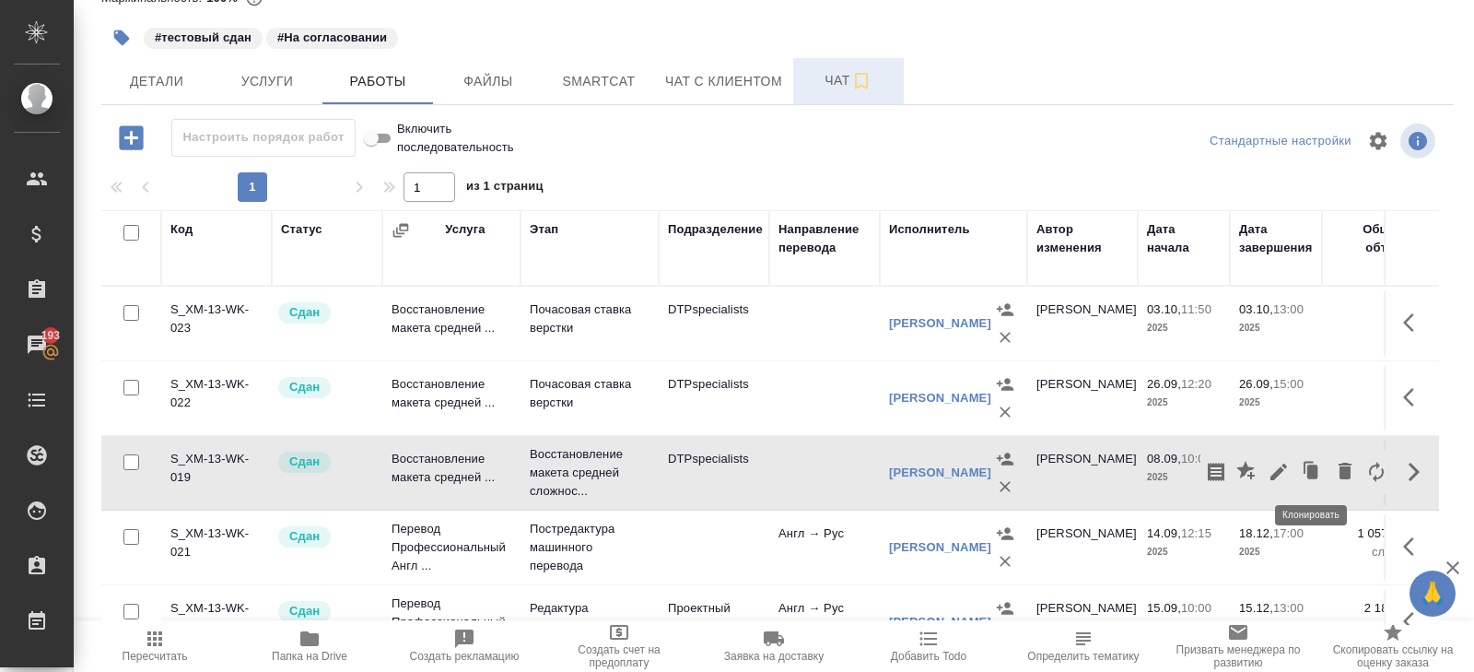
click at [1316, 465] on icon "button" at bounding box center [1313, 471] width 11 height 14
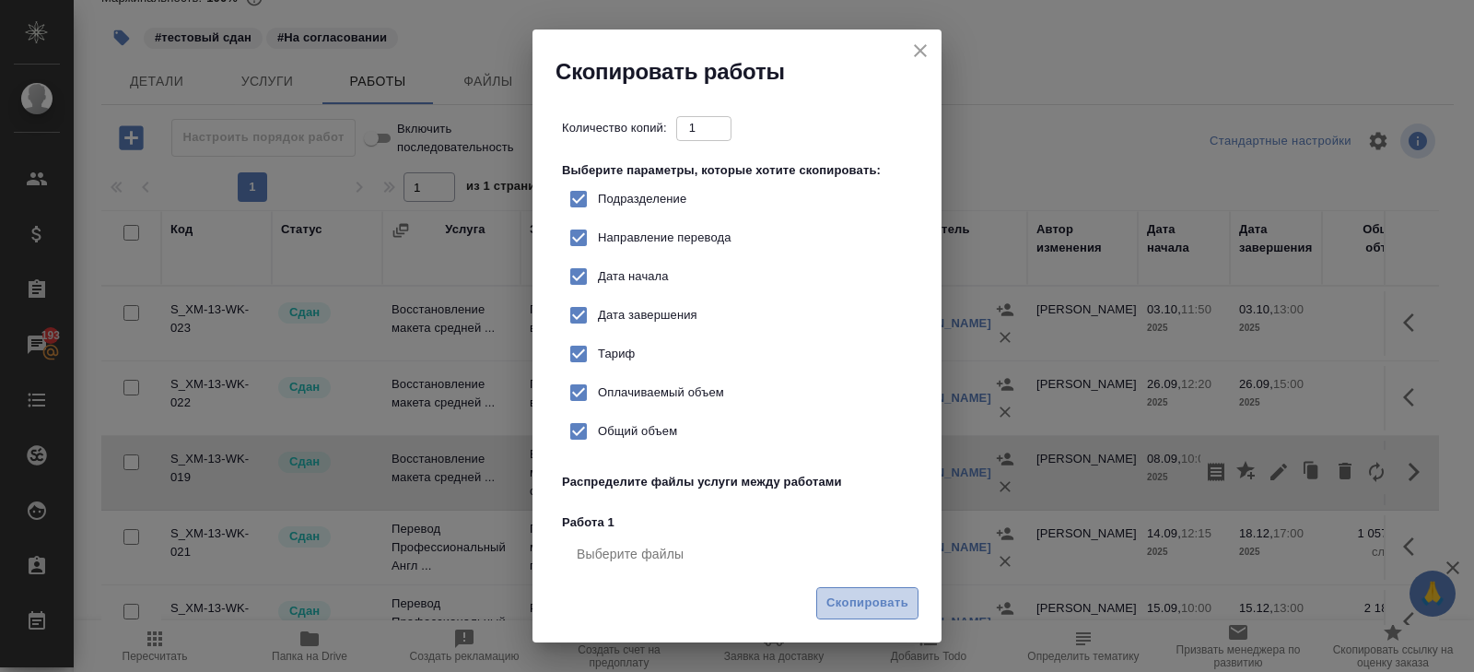
click at [898, 602] on span "Скопировать" at bounding box center [868, 602] width 82 height 21
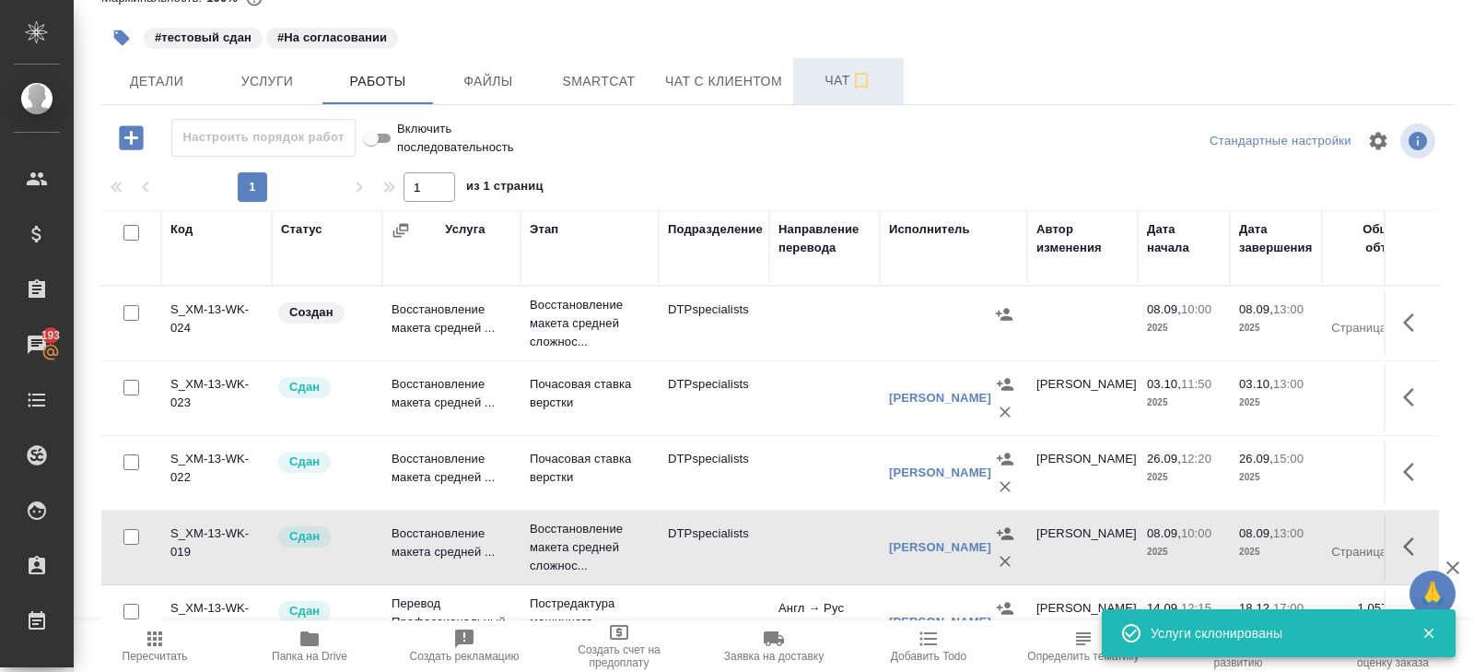
click at [1418, 317] on icon "button" at bounding box center [1414, 322] width 22 height 22
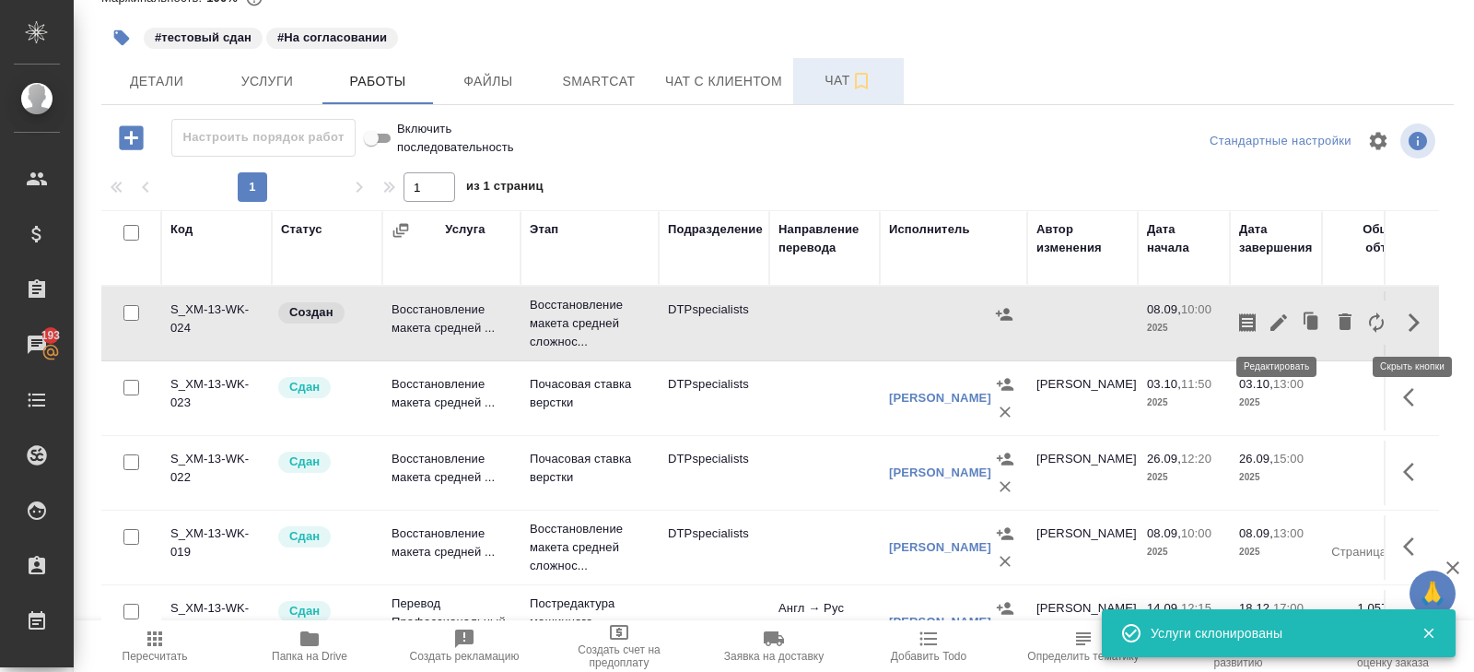
click at [1274, 319] on icon "button" at bounding box center [1279, 322] width 22 height 22
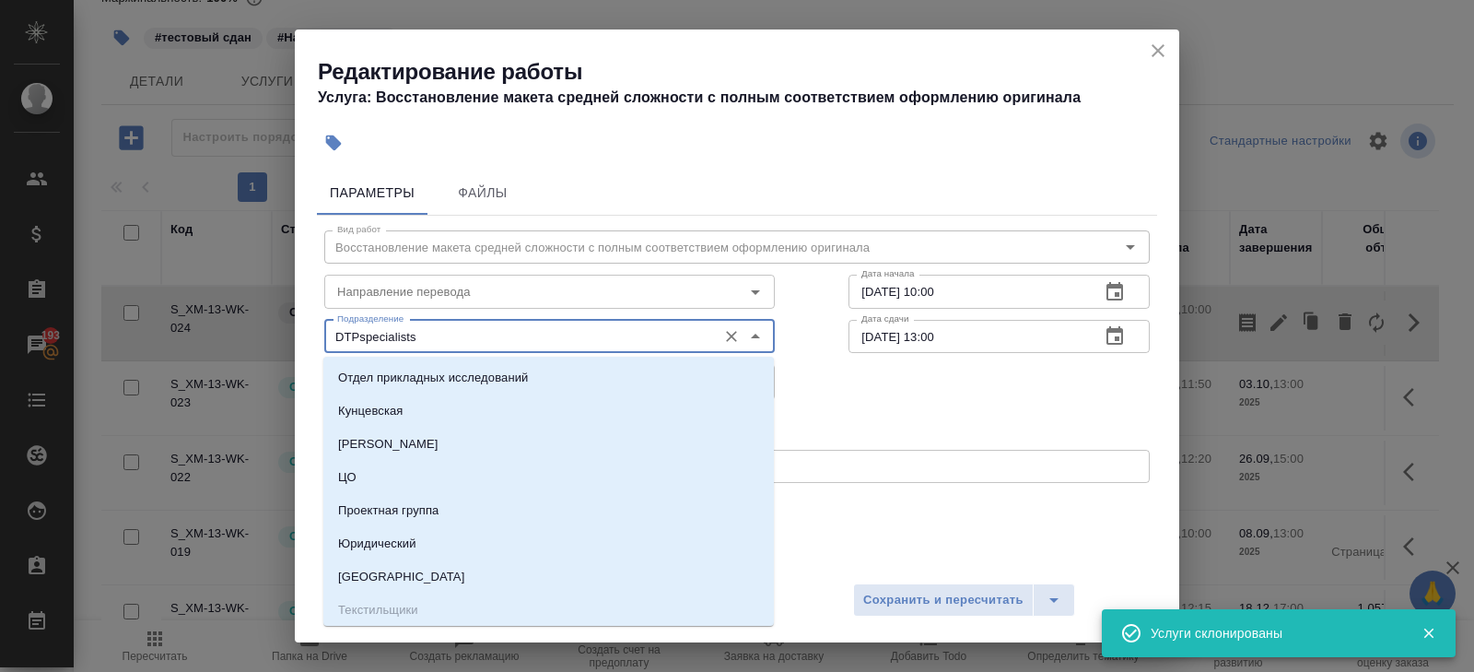
click at [362, 341] on input "DTPspecialists" at bounding box center [519, 336] width 378 height 22
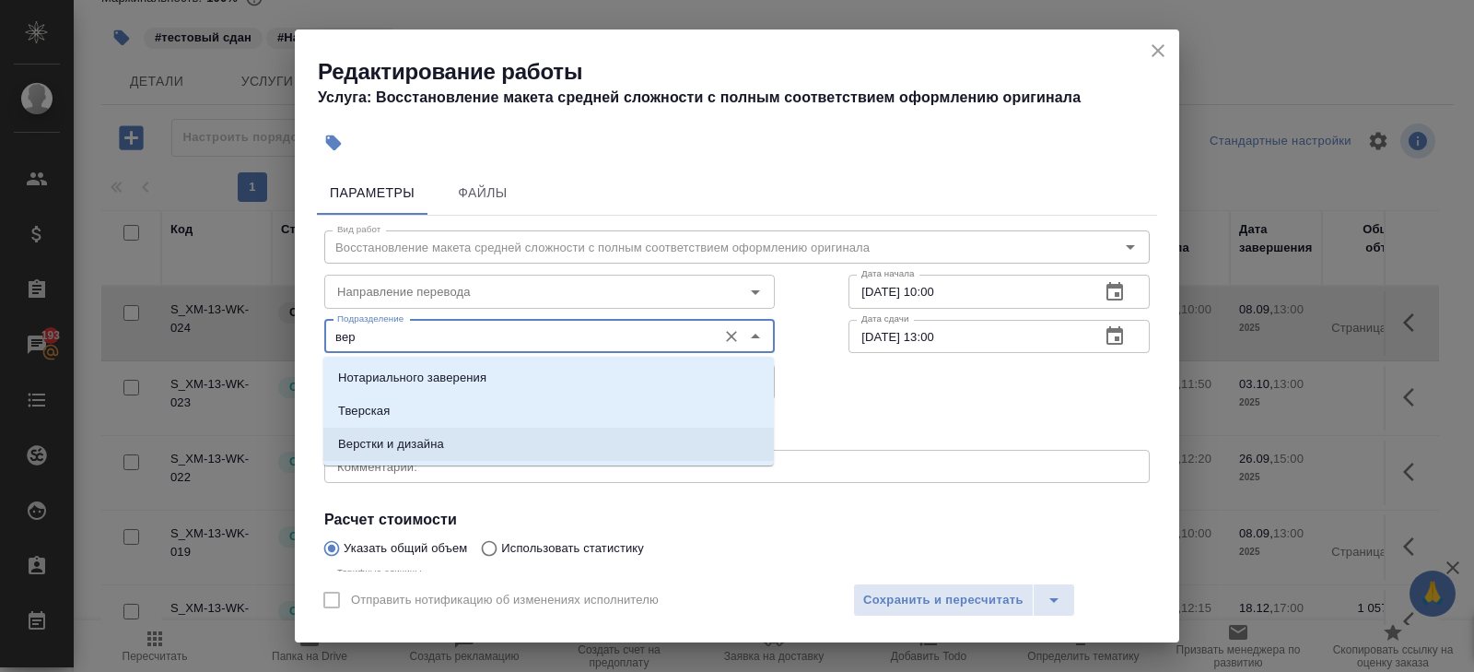
click at [381, 442] on p "Верстки и дизайна" at bounding box center [391, 444] width 106 height 18
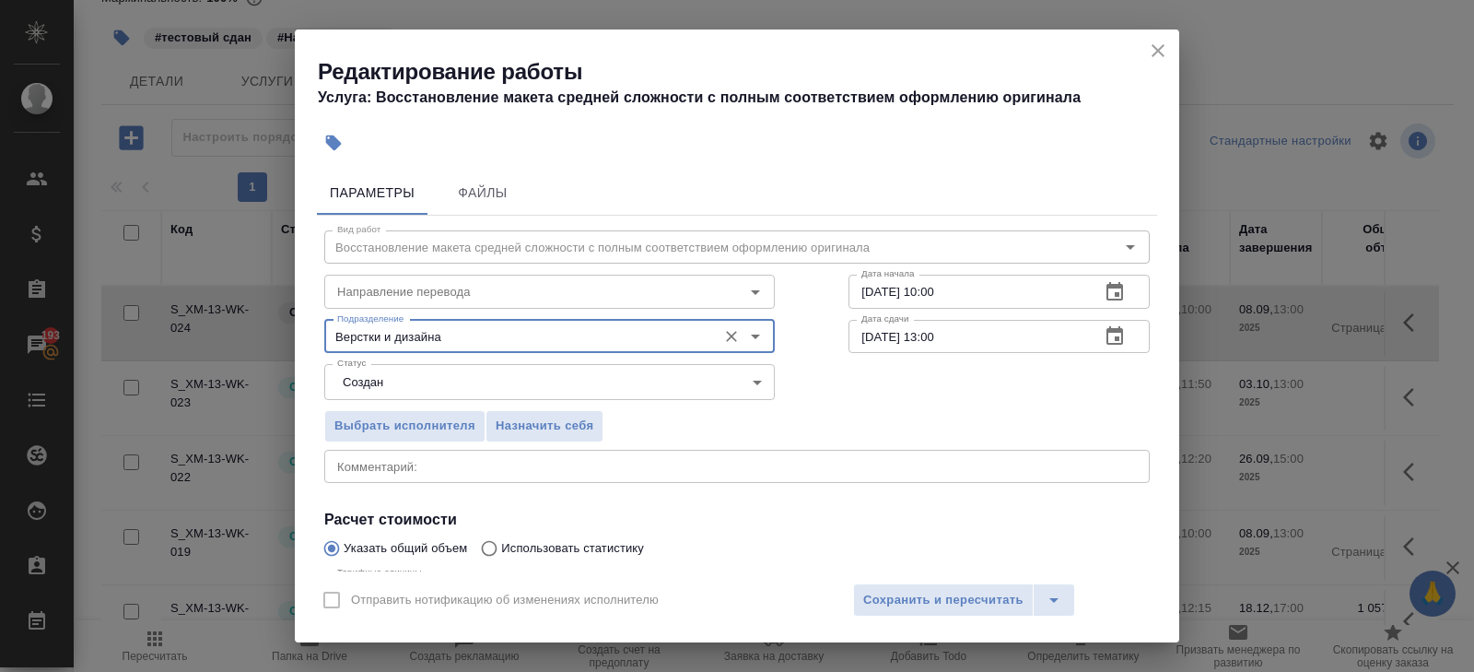
type input "Верстки и дизайна"
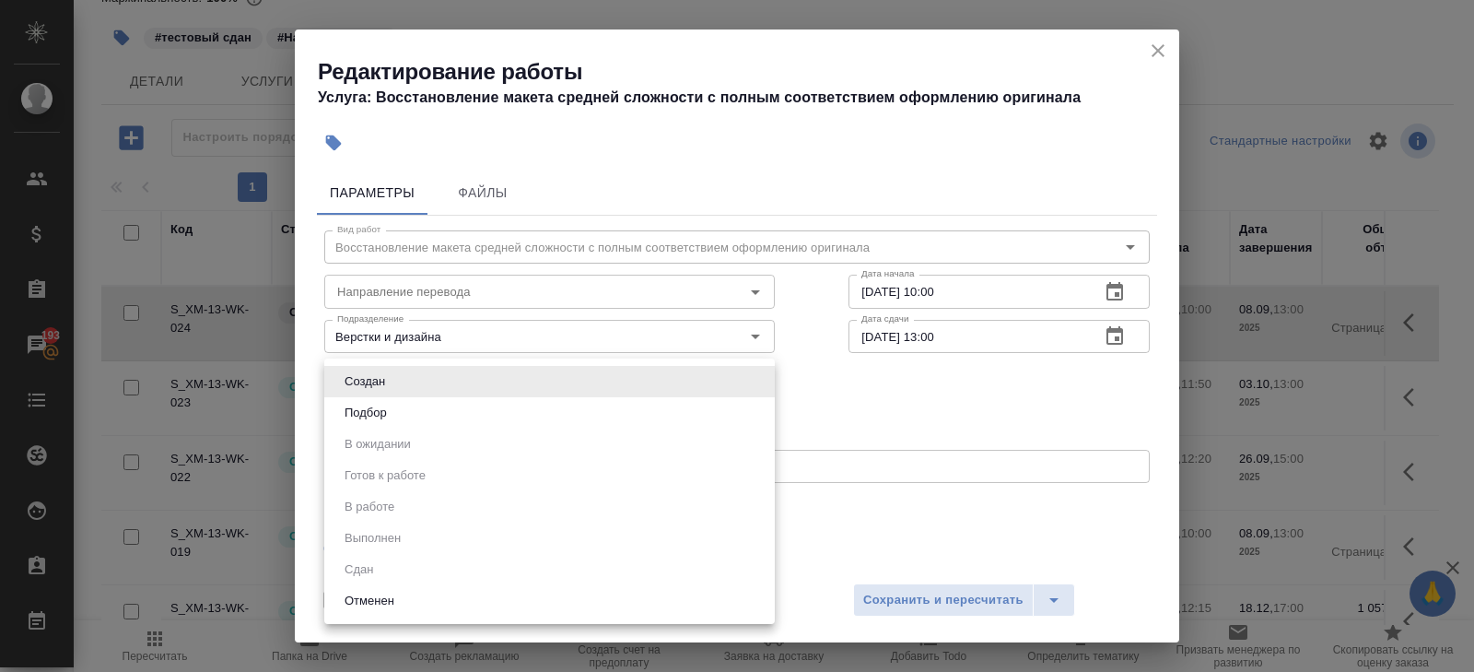
click at [381, 389] on body "🙏 .cls-1 fill:#fff; AWATERA Belyakova Yulia Клиенты Спецификации Заказы 193 Чат…" at bounding box center [737, 336] width 1474 height 672
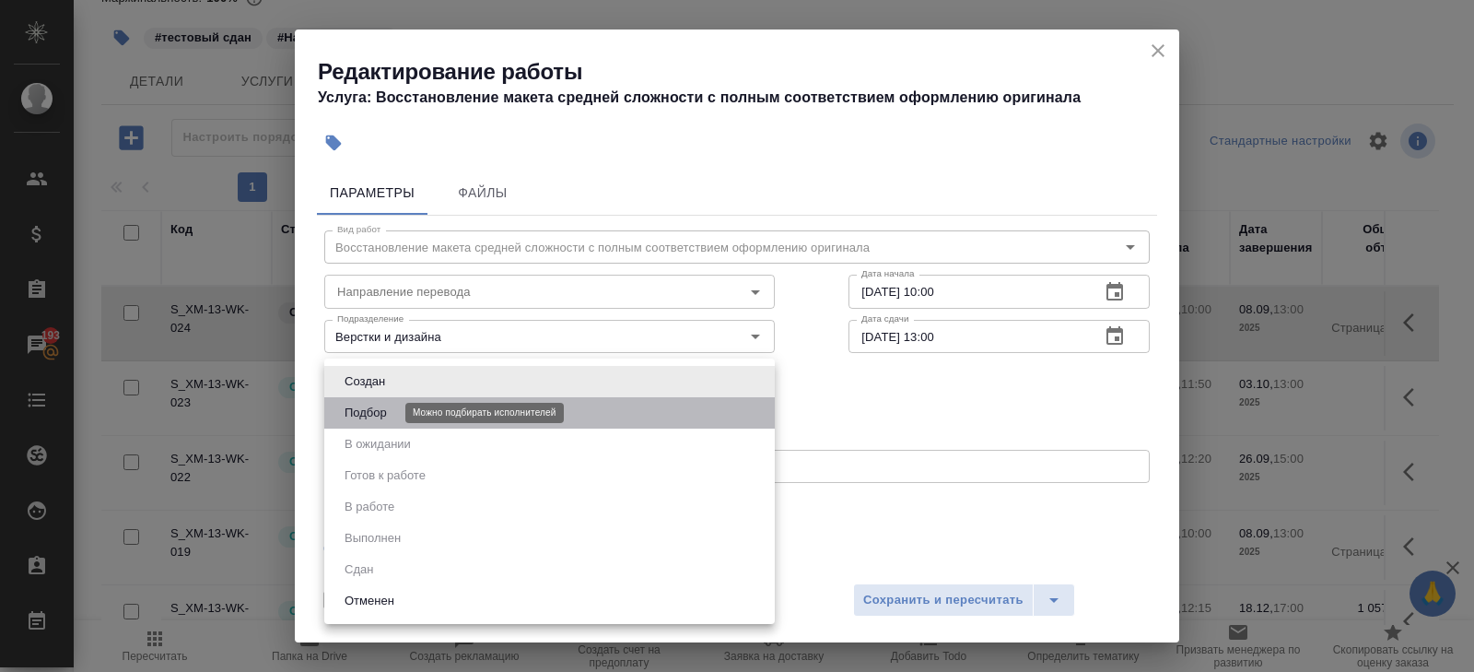
click at [382, 405] on button "Подбор" at bounding box center [365, 413] width 53 height 20
type input "recruiting"
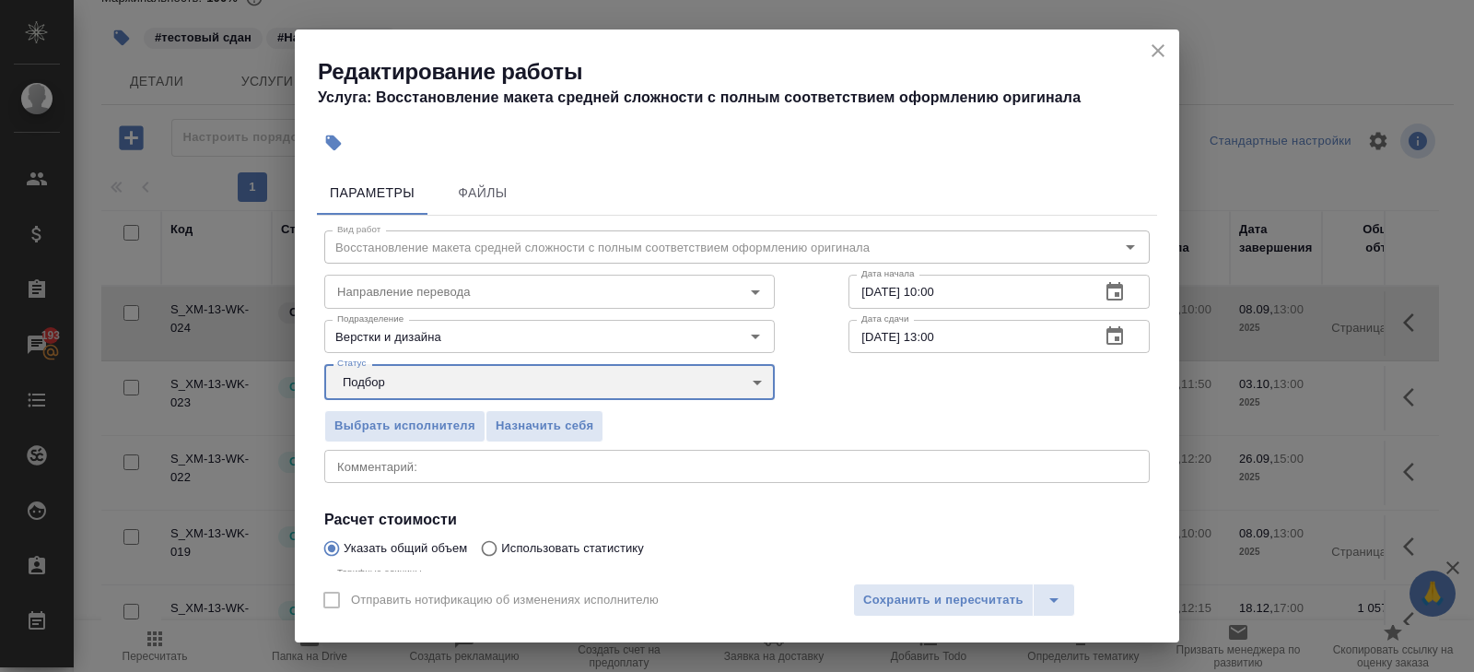
scroll to position [195, 0]
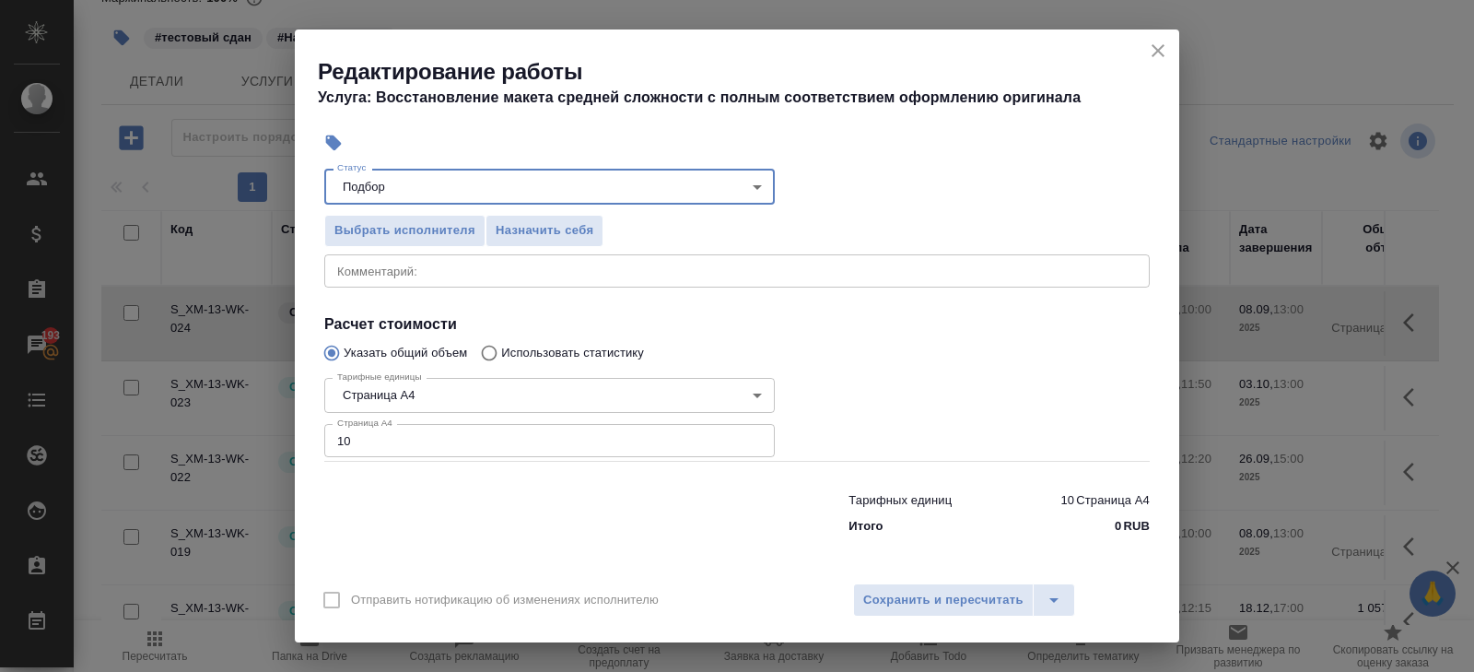
drag, startPoint x: 382, startPoint y: 442, endPoint x: 211, endPoint y: 442, distance: 171.4
click at [211, 442] on div "Редактирование работы Услуга: Восстановление макета средней сложности с полным …" at bounding box center [737, 336] width 1474 height 672
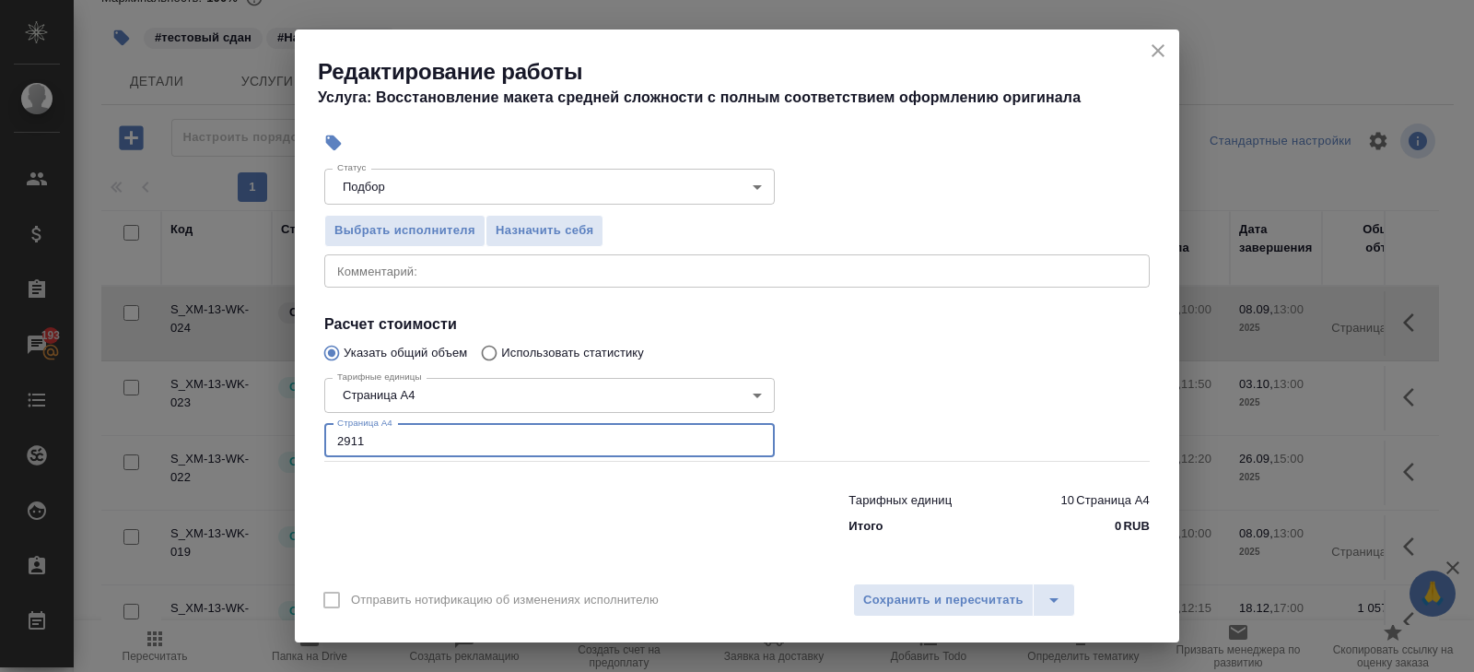
type input "2911"
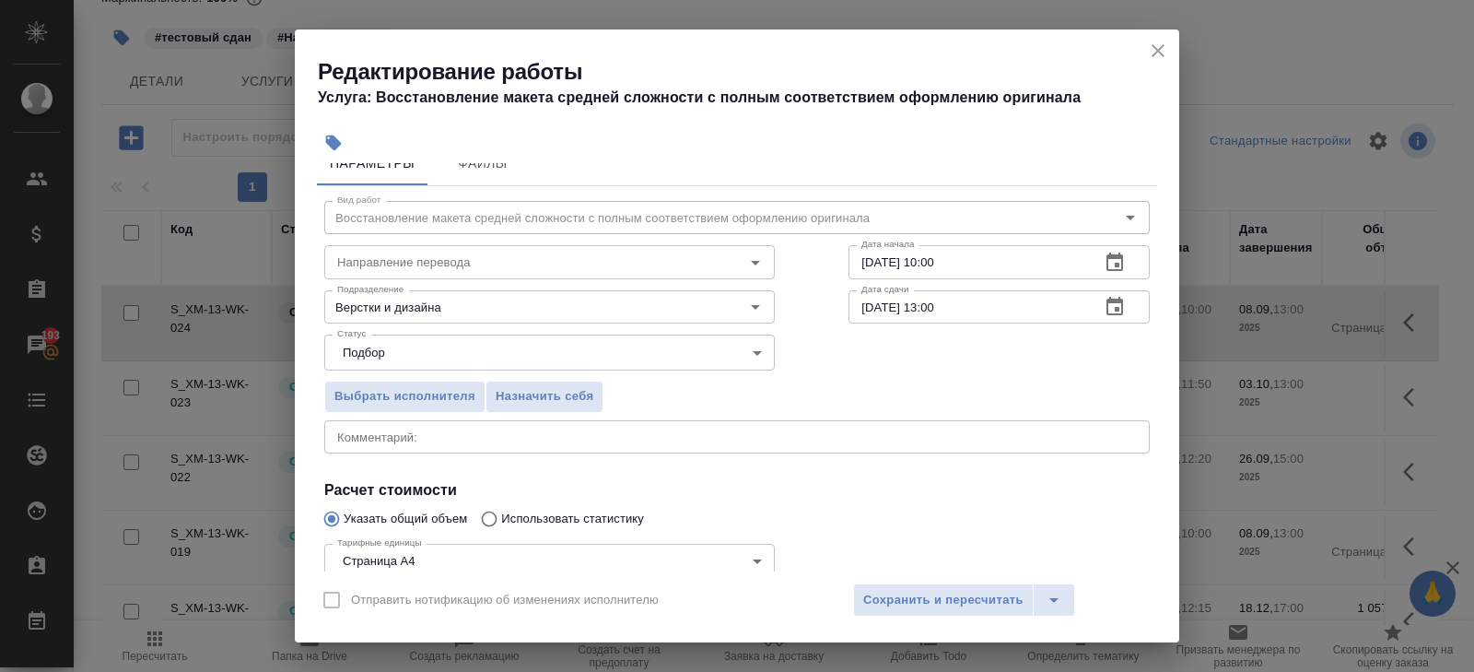
scroll to position [0, 0]
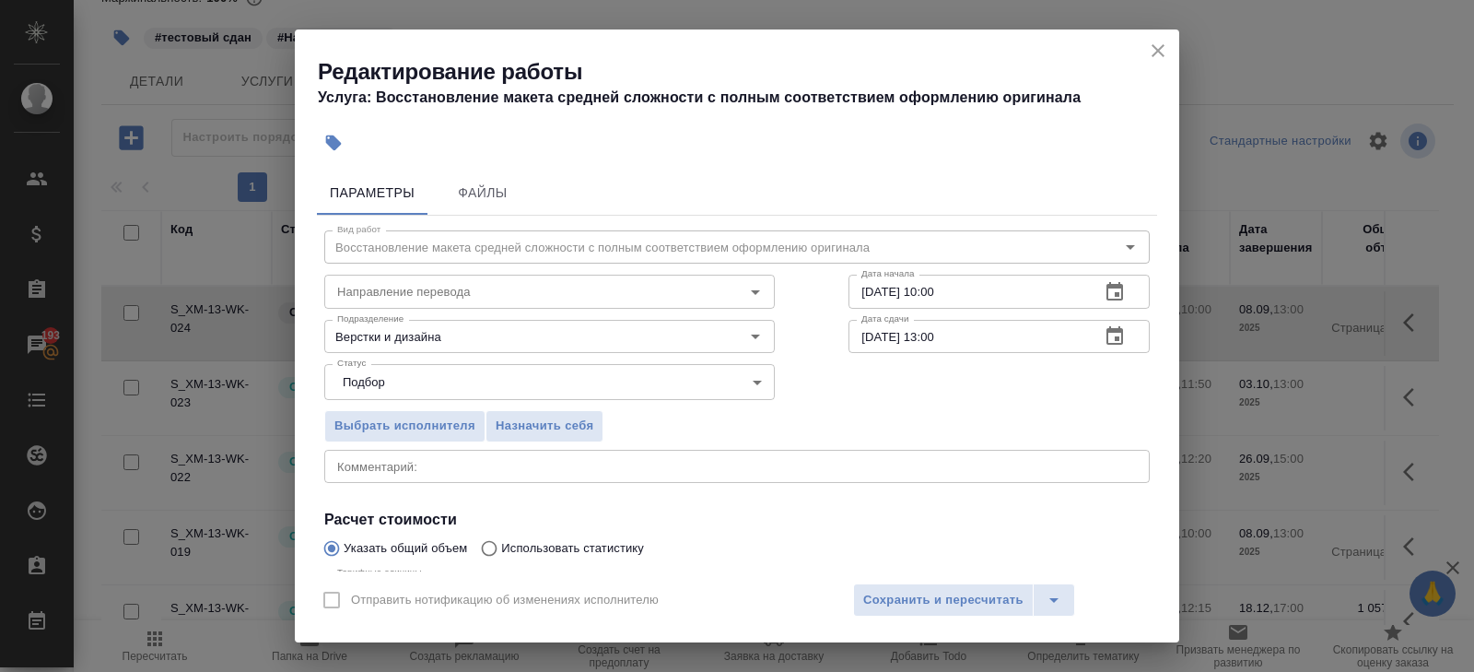
click at [1112, 292] on icon "button" at bounding box center [1115, 292] width 22 height 22
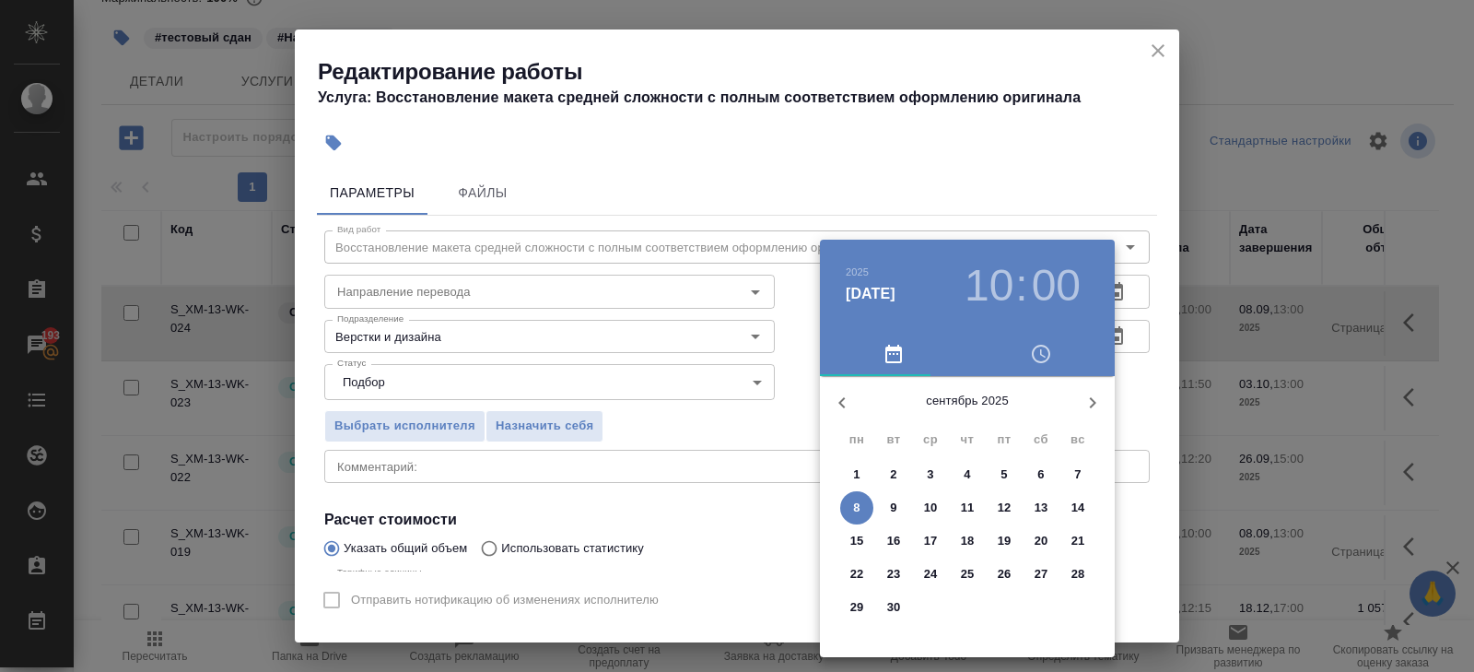
click at [1080, 381] on div "сентябрь 2025" at bounding box center [967, 403] width 295 height 44
click at [1083, 398] on icon "button" at bounding box center [1093, 403] width 22 height 22
click at [1002, 474] on p "3" at bounding box center [1004, 474] width 6 height 18
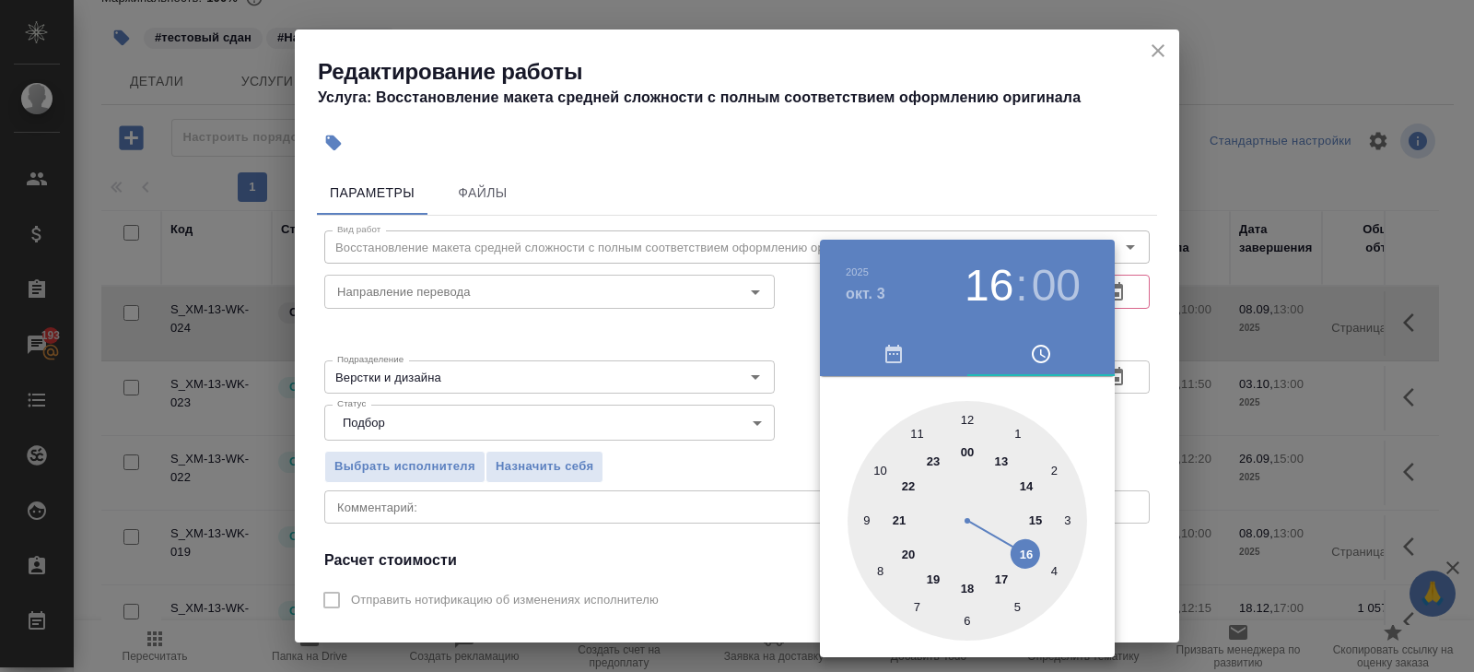
click at [1027, 553] on div at bounding box center [968, 521] width 240 height 240
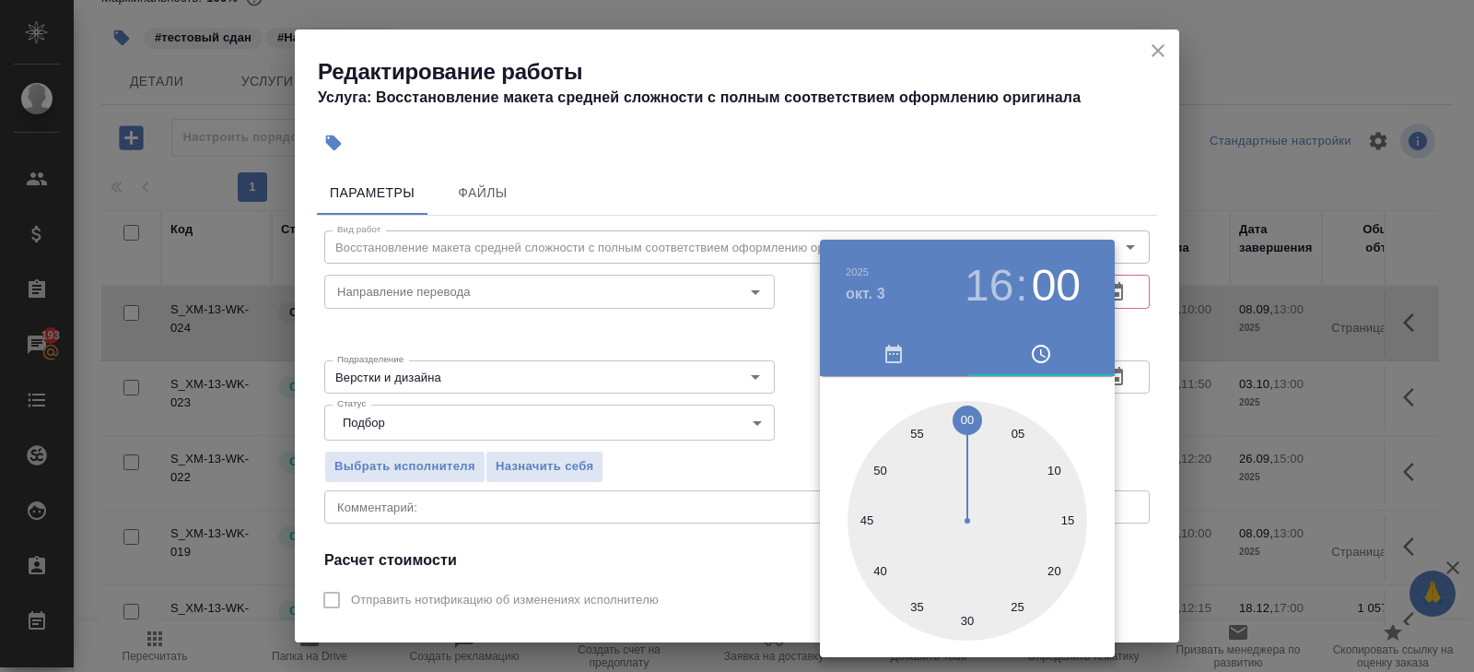
click at [973, 616] on div at bounding box center [968, 521] width 240 height 240
type input "03.10.2025 16:30"
click at [968, 623] on div at bounding box center [968, 521] width 240 height 240
click at [1042, 136] on div at bounding box center [737, 336] width 1474 height 672
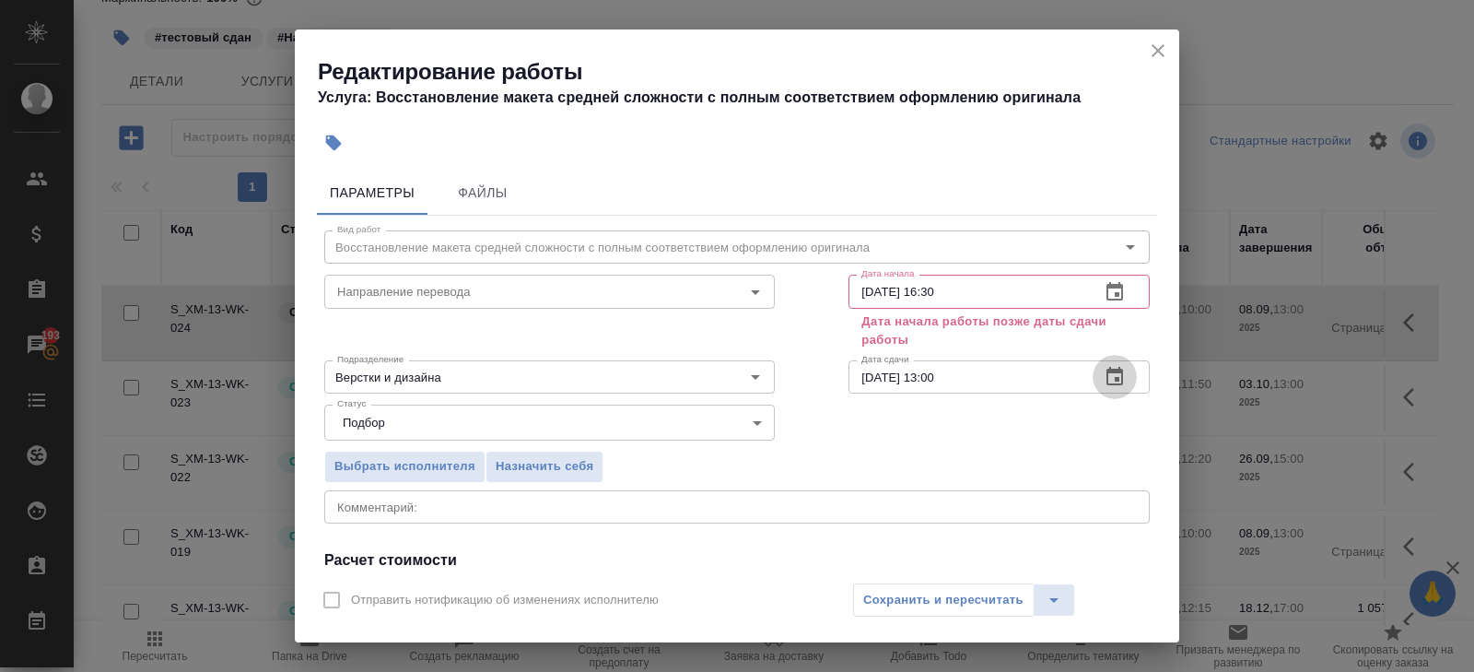
click at [1116, 379] on icon "button" at bounding box center [1115, 376] width 17 height 18
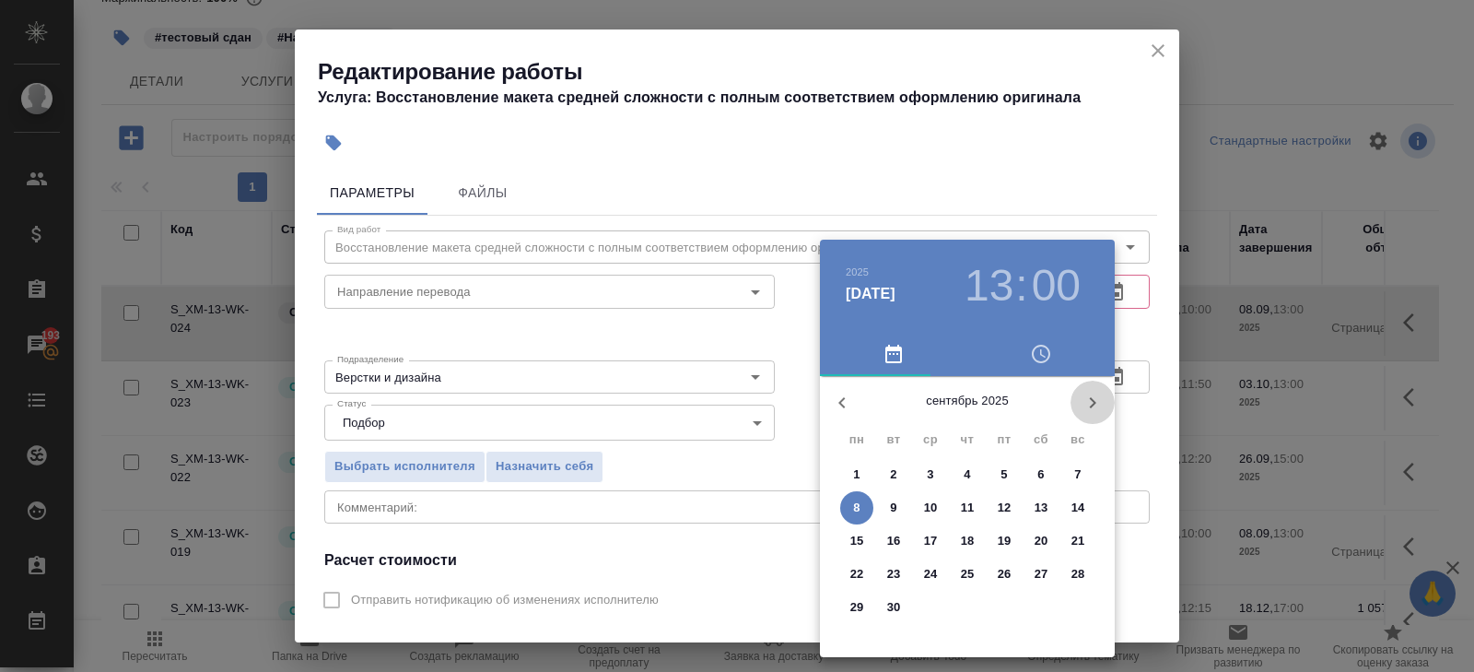
click at [1091, 411] on icon "button" at bounding box center [1093, 403] width 22 height 22
click at [926, 544] on p "15" at bounding box center [931, 541] width 14 height 18
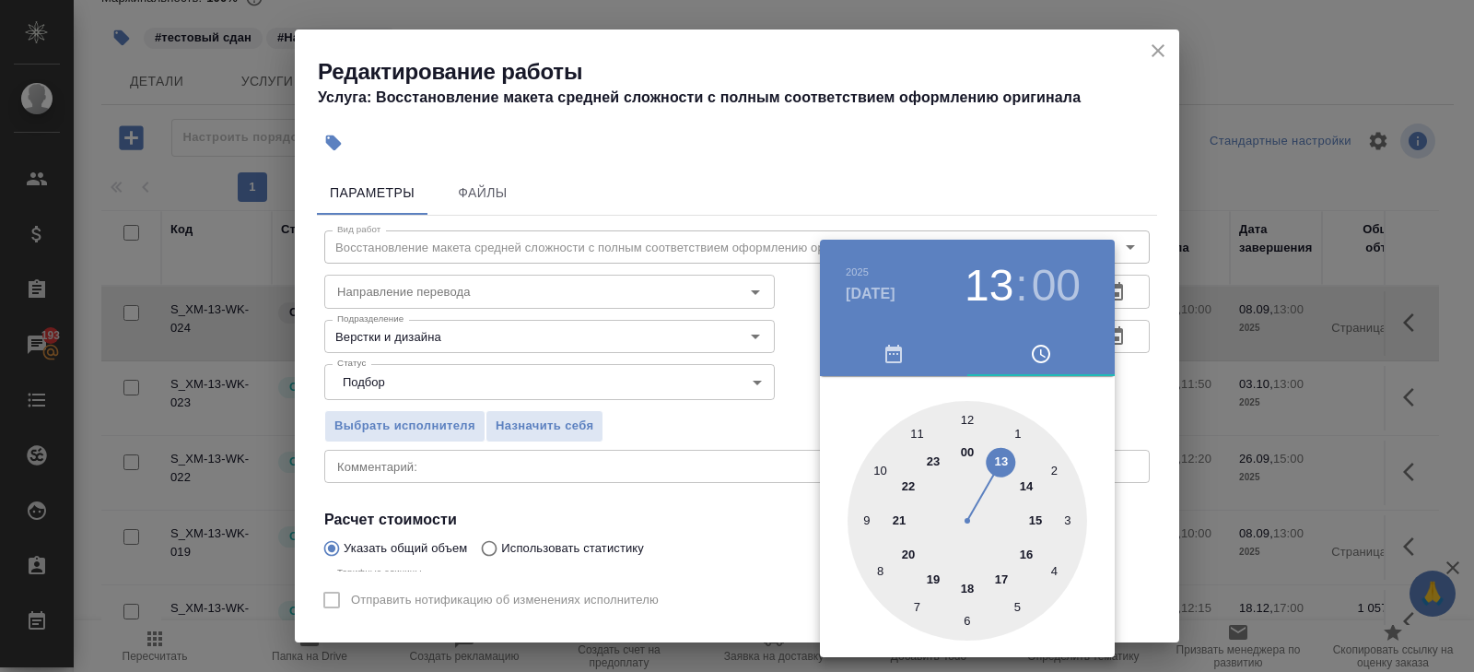
type input "15.10.2025 10:00"
click at [881, 471] on div at bounding box center [968, 521] width 240 height 240
click at [768, 453] on div at bounding box center [737, 336] width 1474 height 672
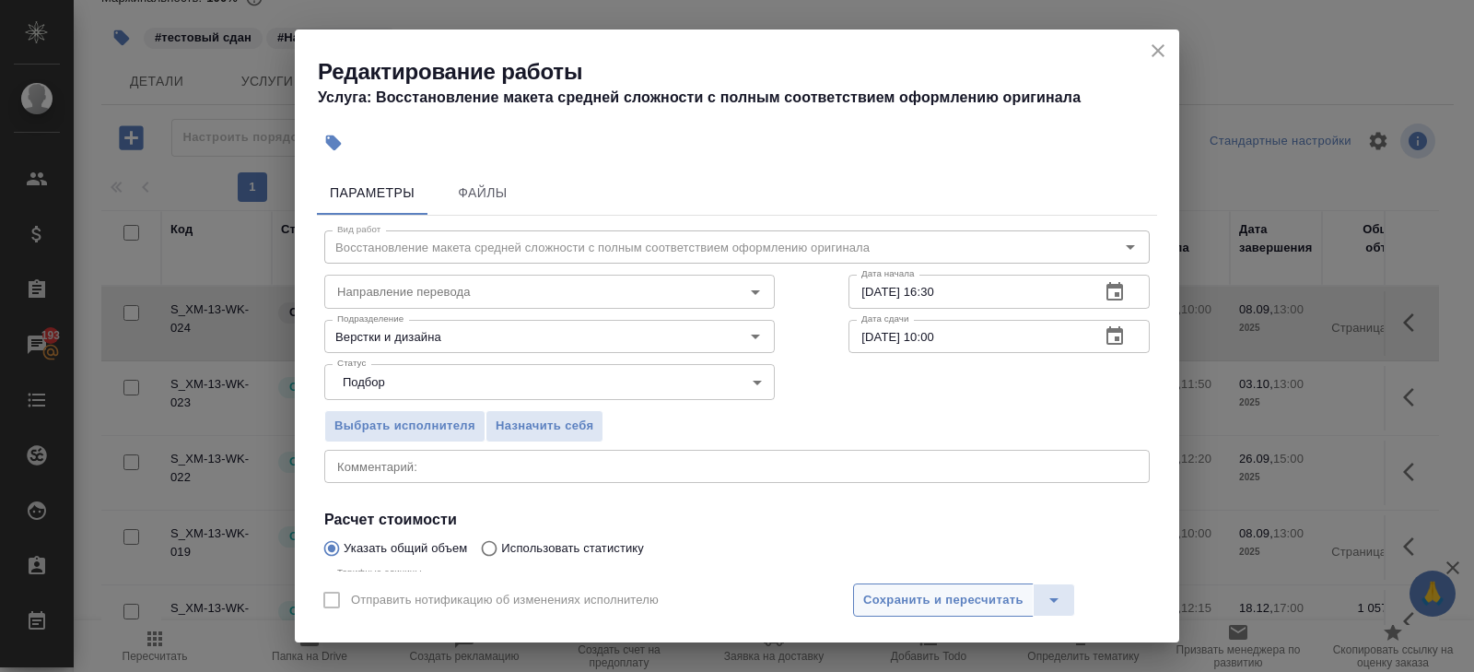
click at [891, 593] on span "Сохранить и пересчитать" at bounding box center [943, 600] width 160 height 21
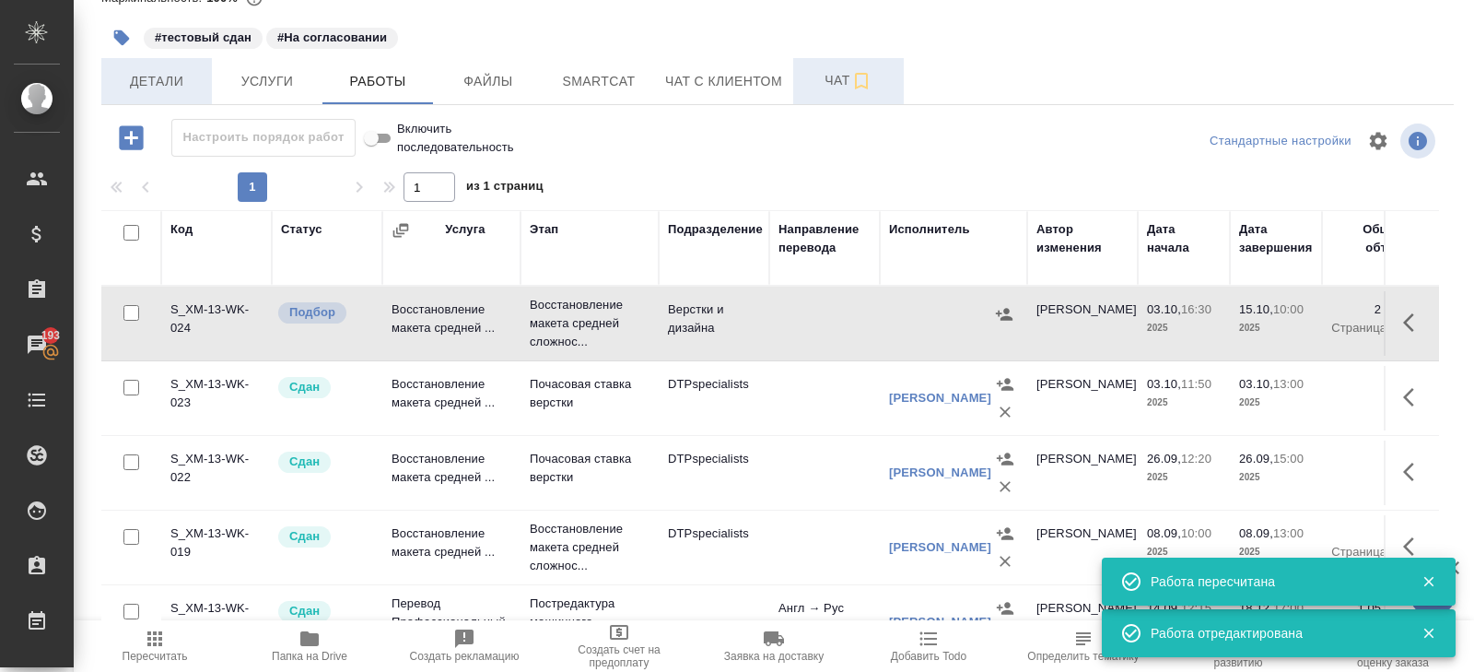
click at [170, 83] on span "Детали" at bounding box center [156, 81] width 88 height 23
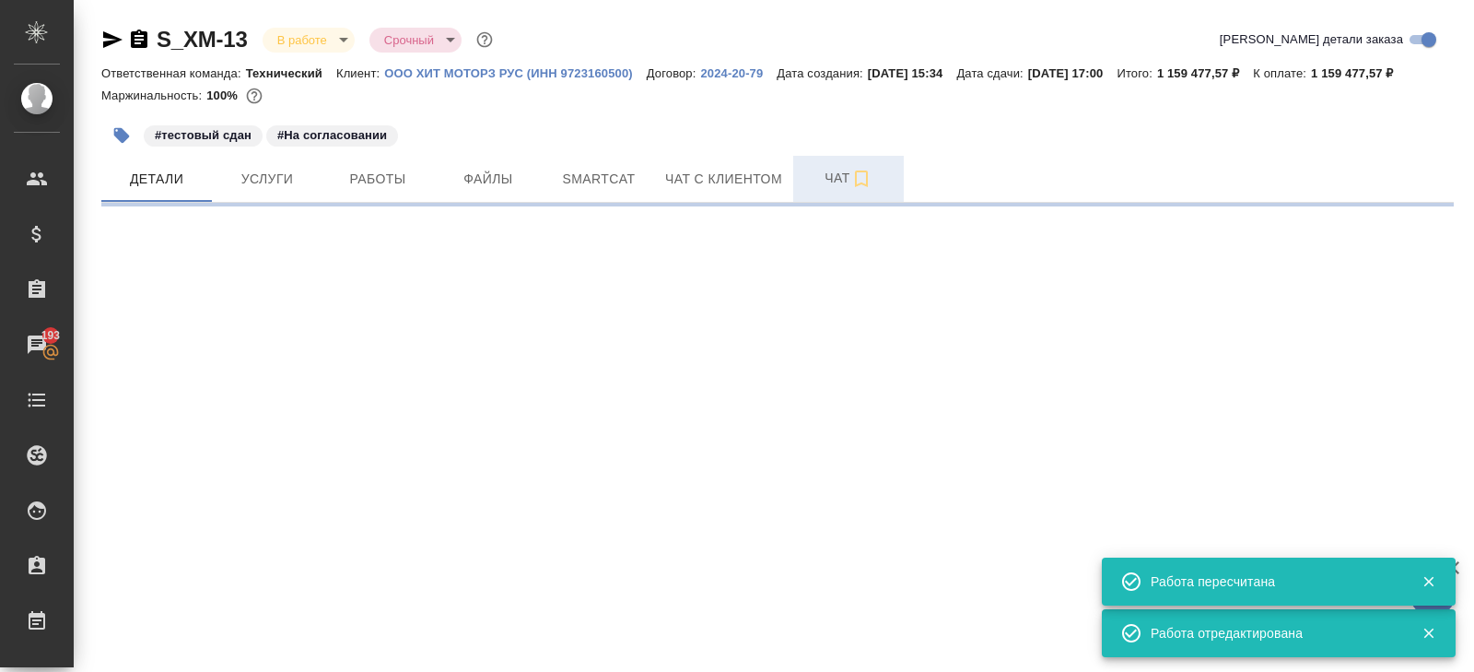
select select "RU"
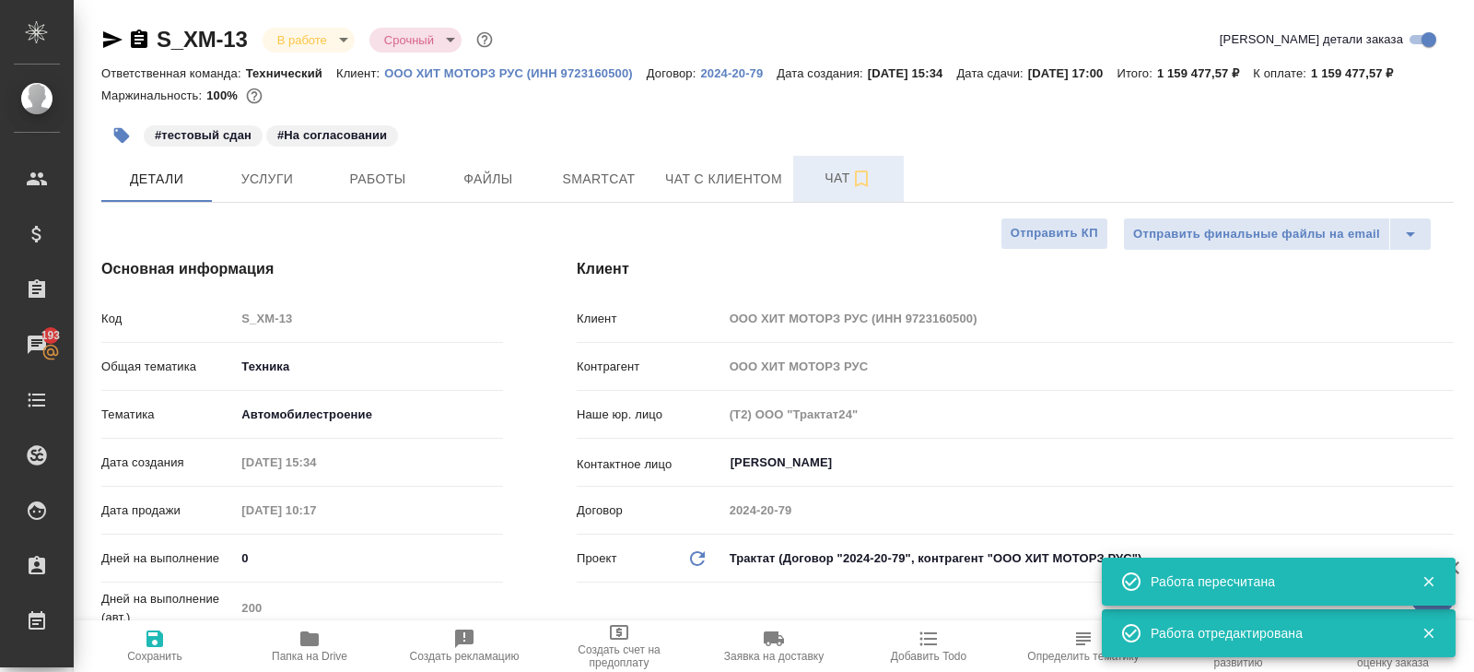
type textarea "x"
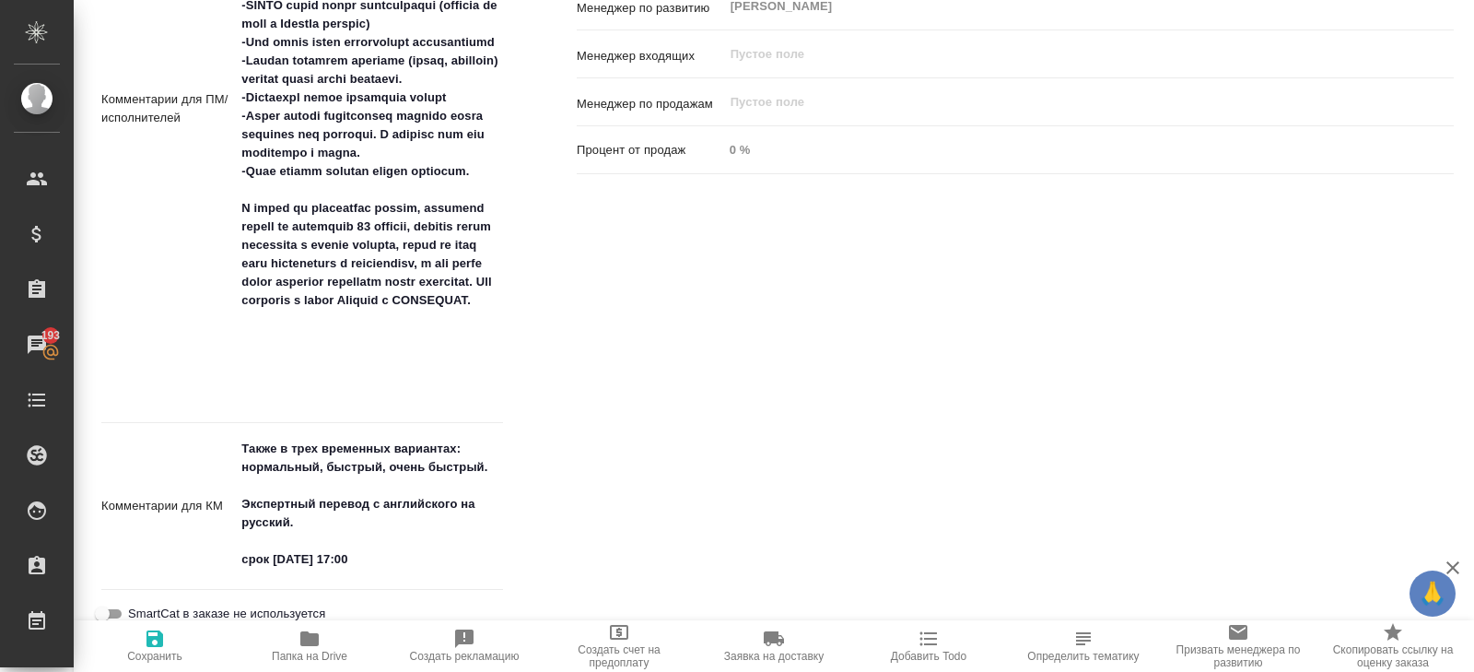
scroll to position [164, 0]
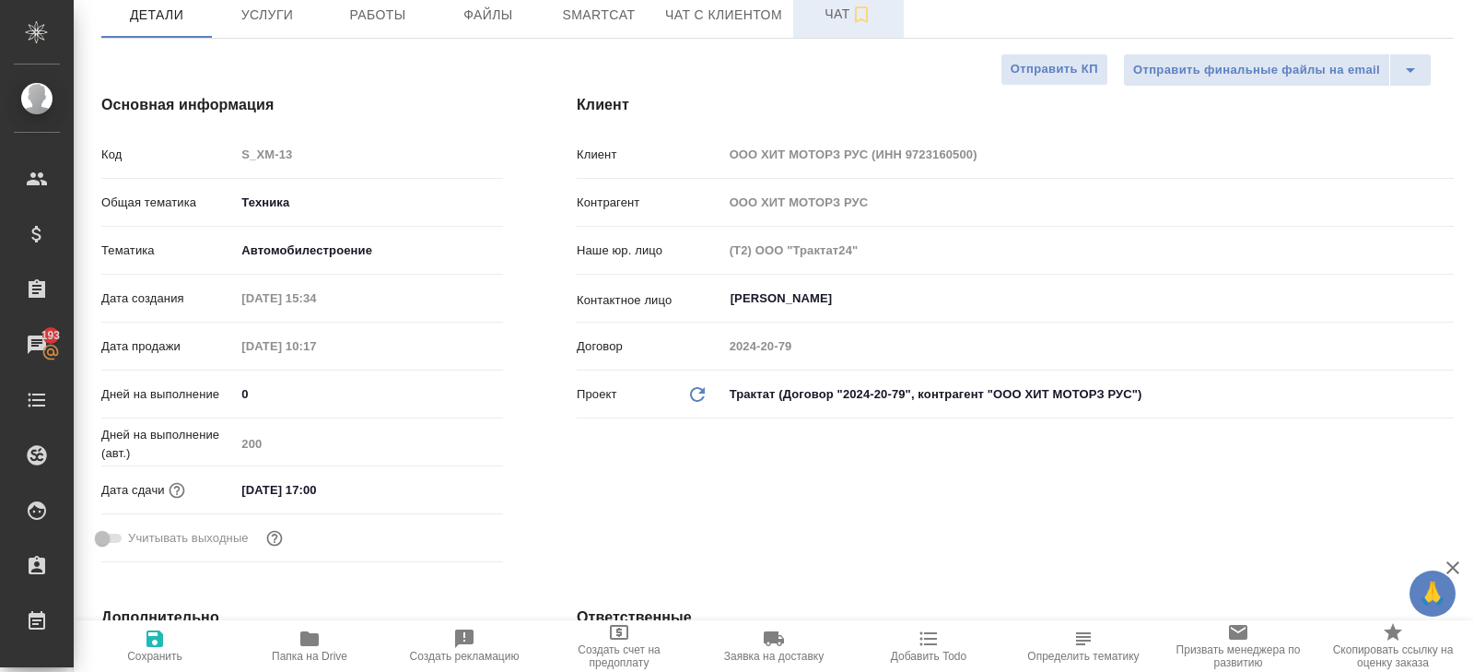
type textarea "x"
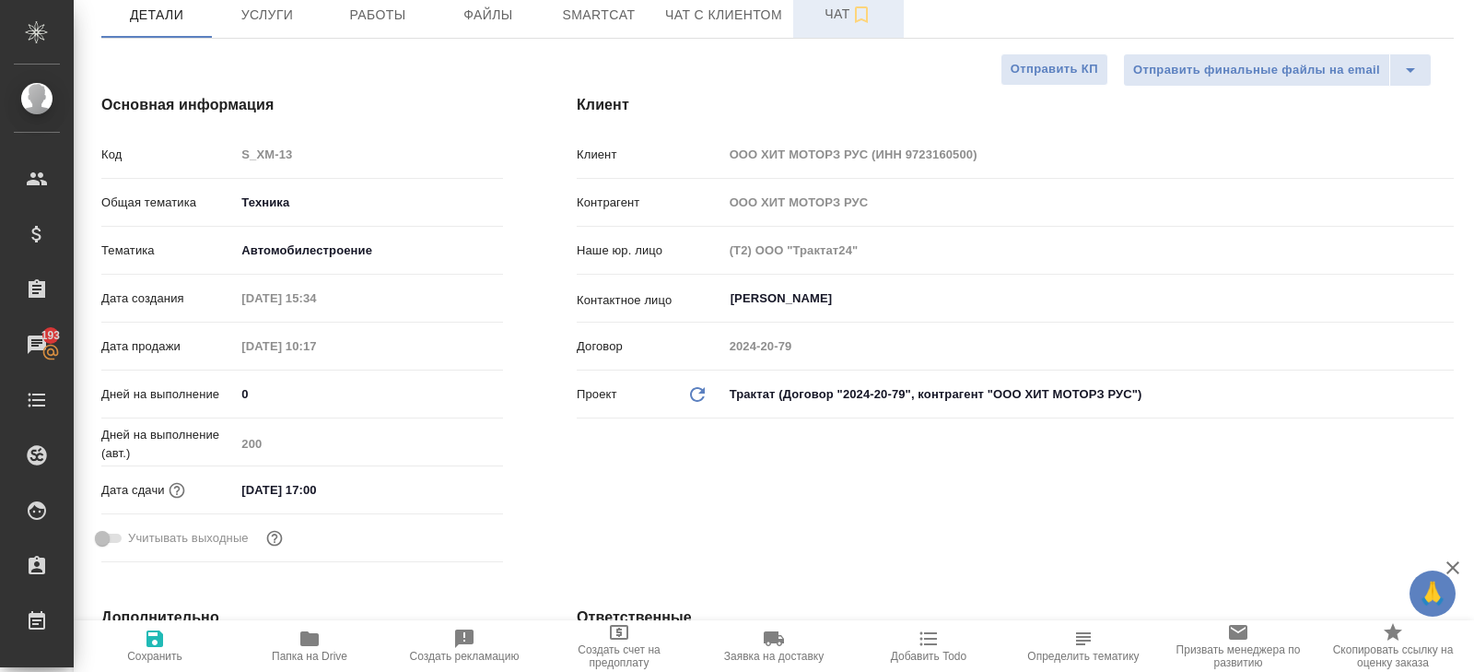
type textarea "x"
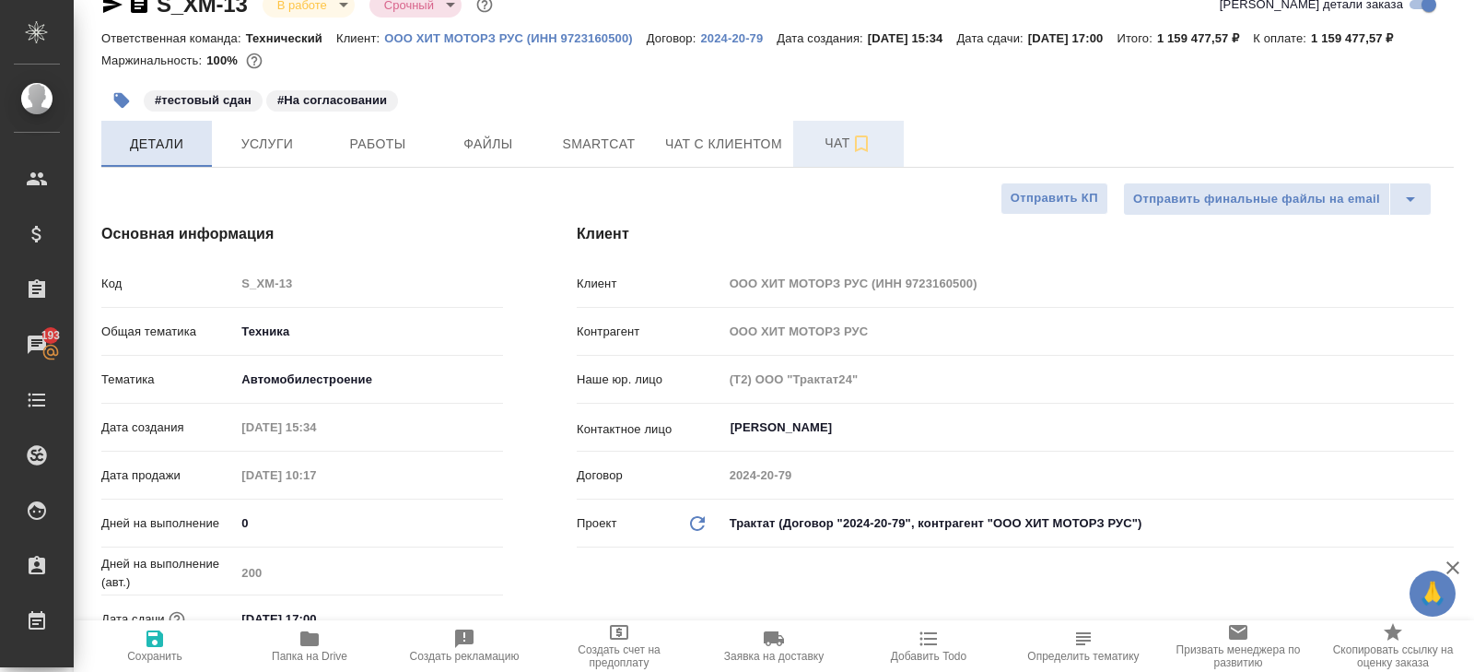
scroll to position [0, 0]
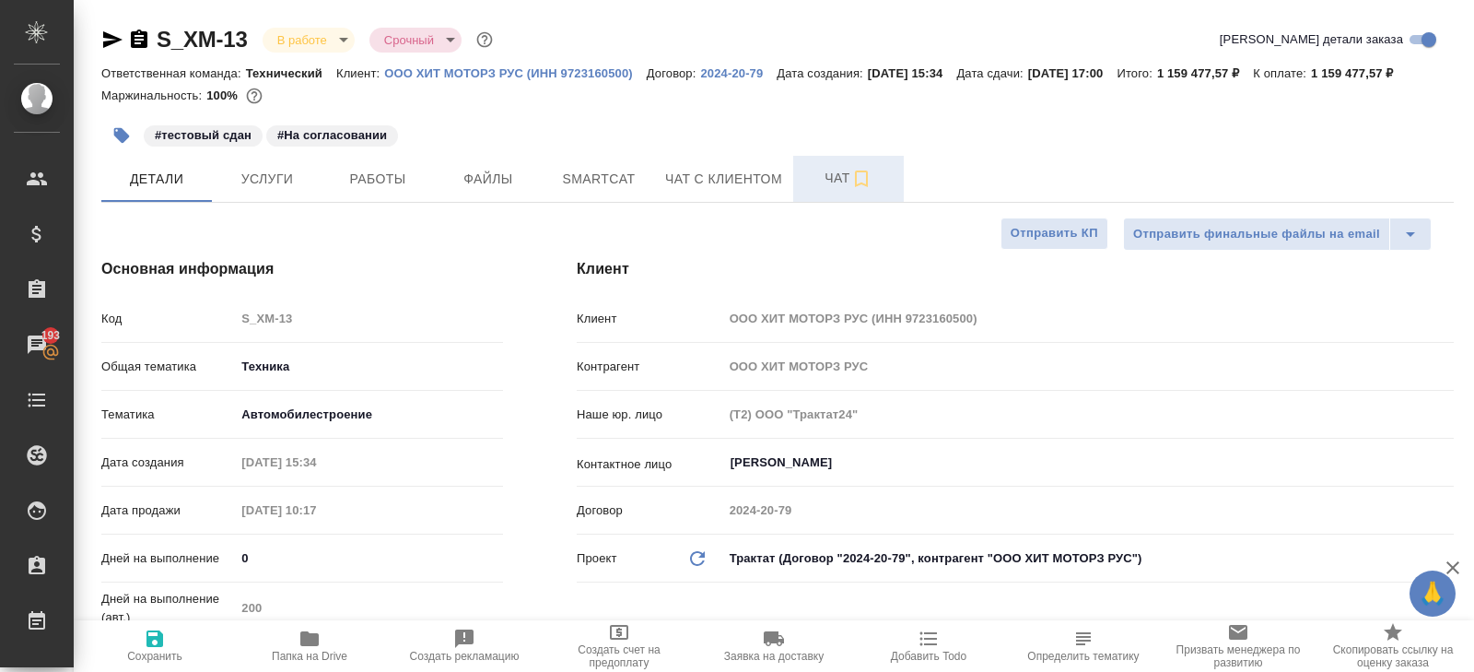
type textarea "x"
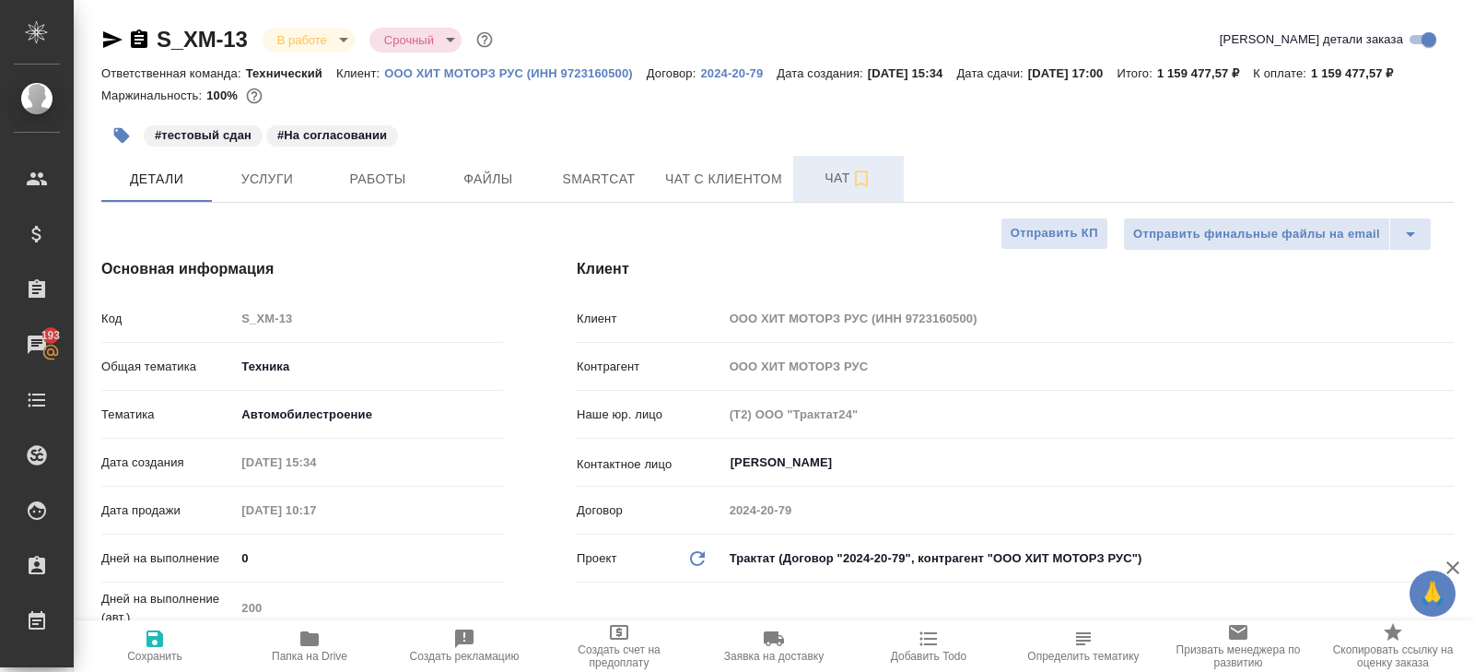
type textarea "x"
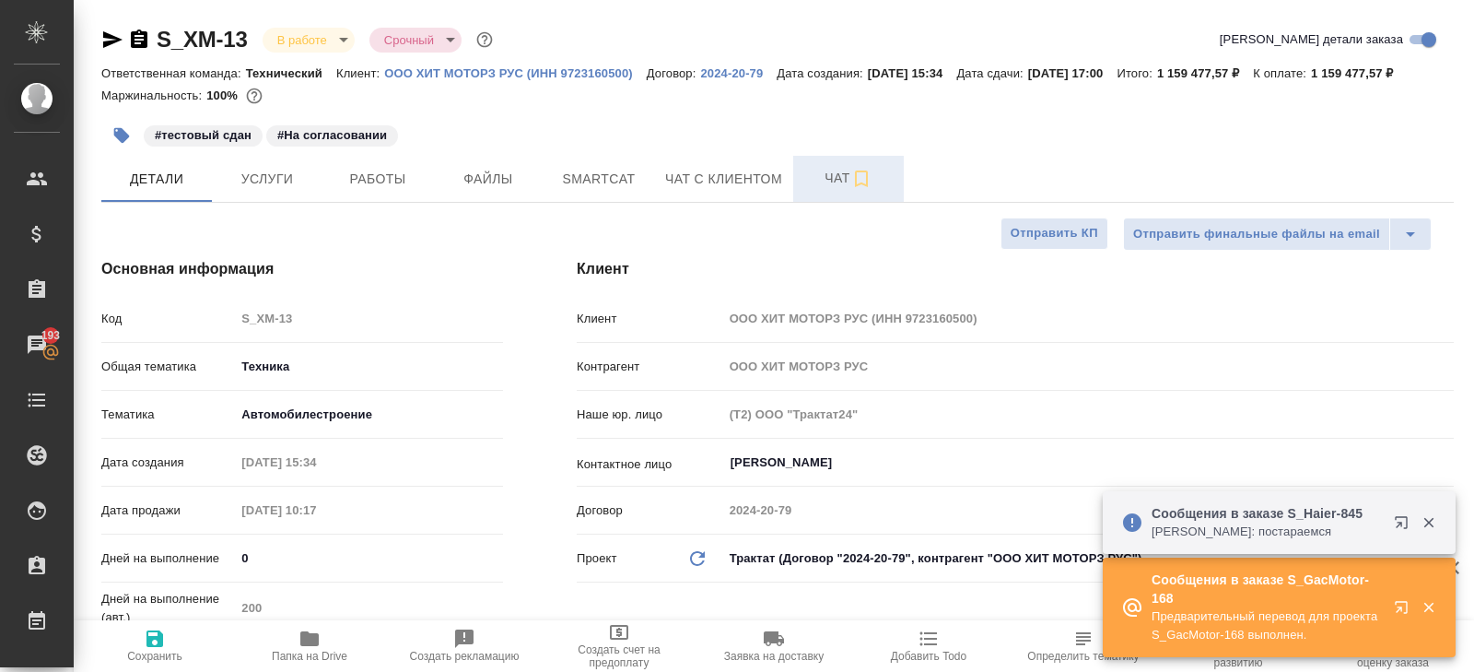
click at [111, 39] on icon "button" at bounding box center [112, 40] width 22 height 22
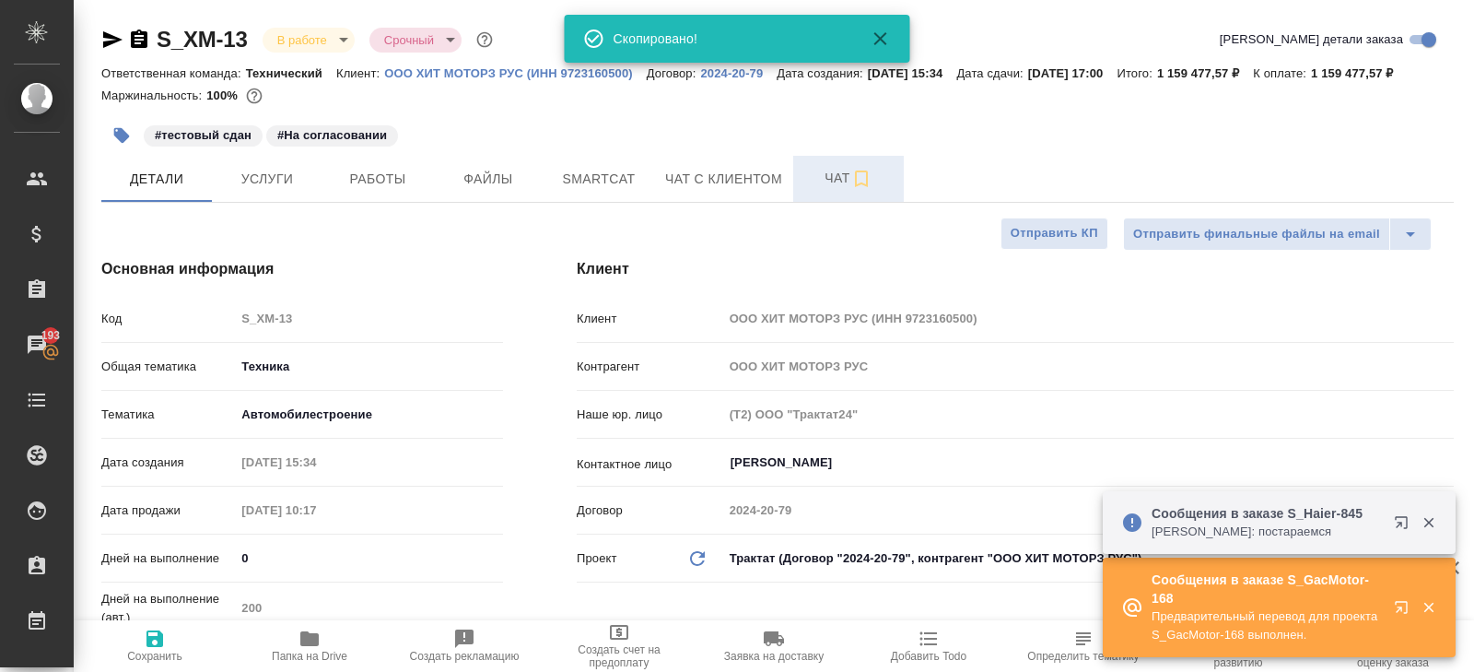
type textarea "x"
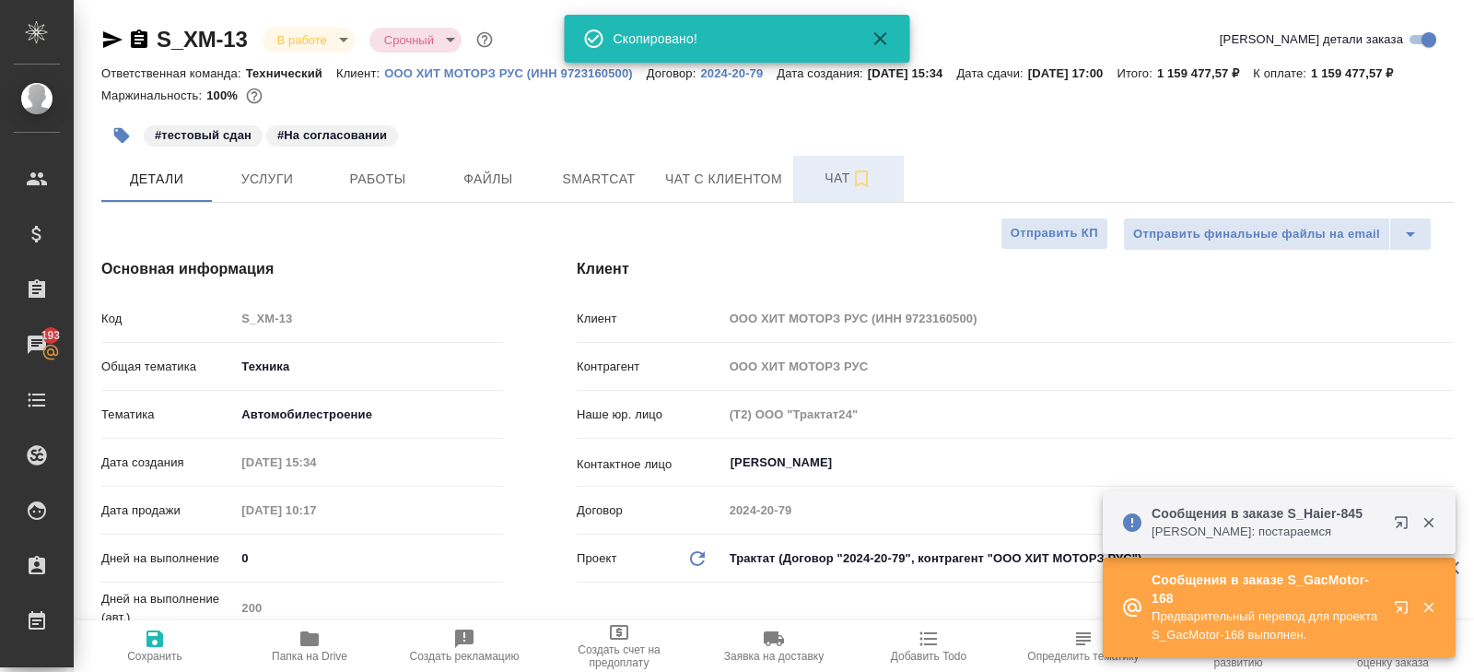
type textarea "x"
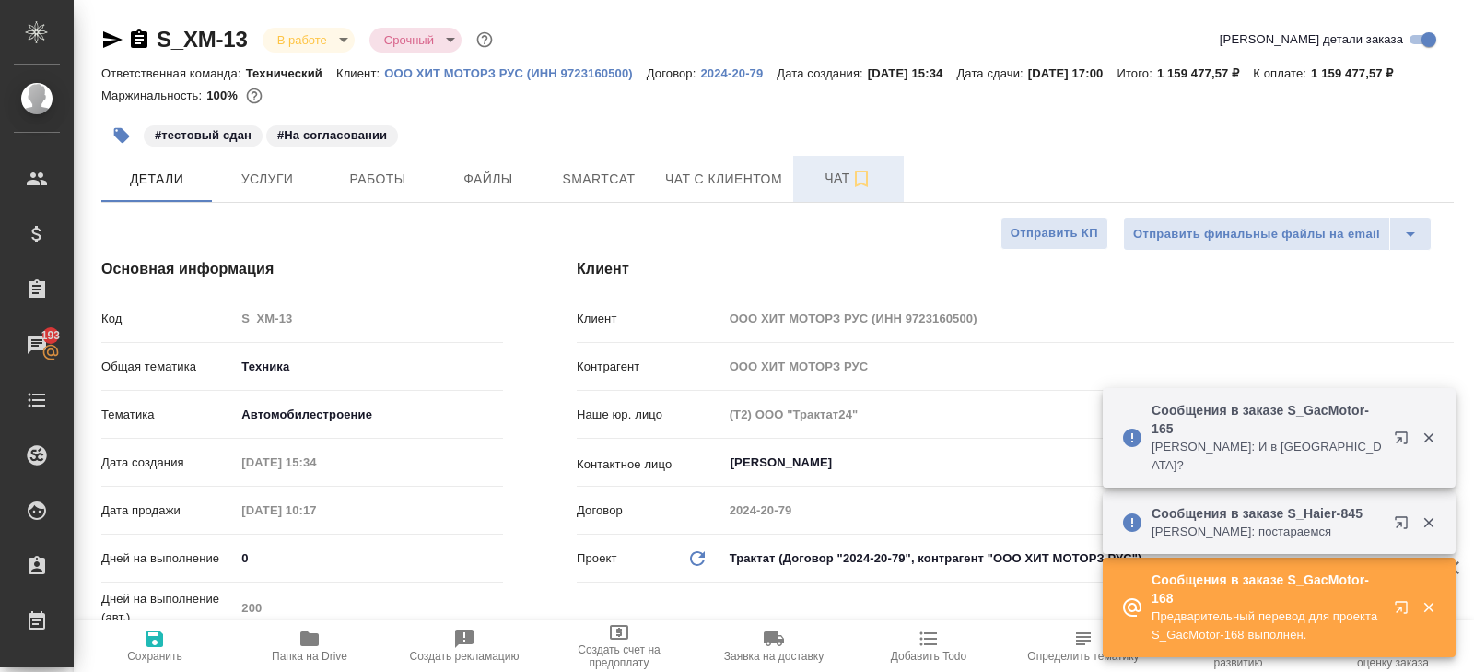
click at [1398, 443] on icon "button" at bounding box center [1405, 441] width 22 height 22
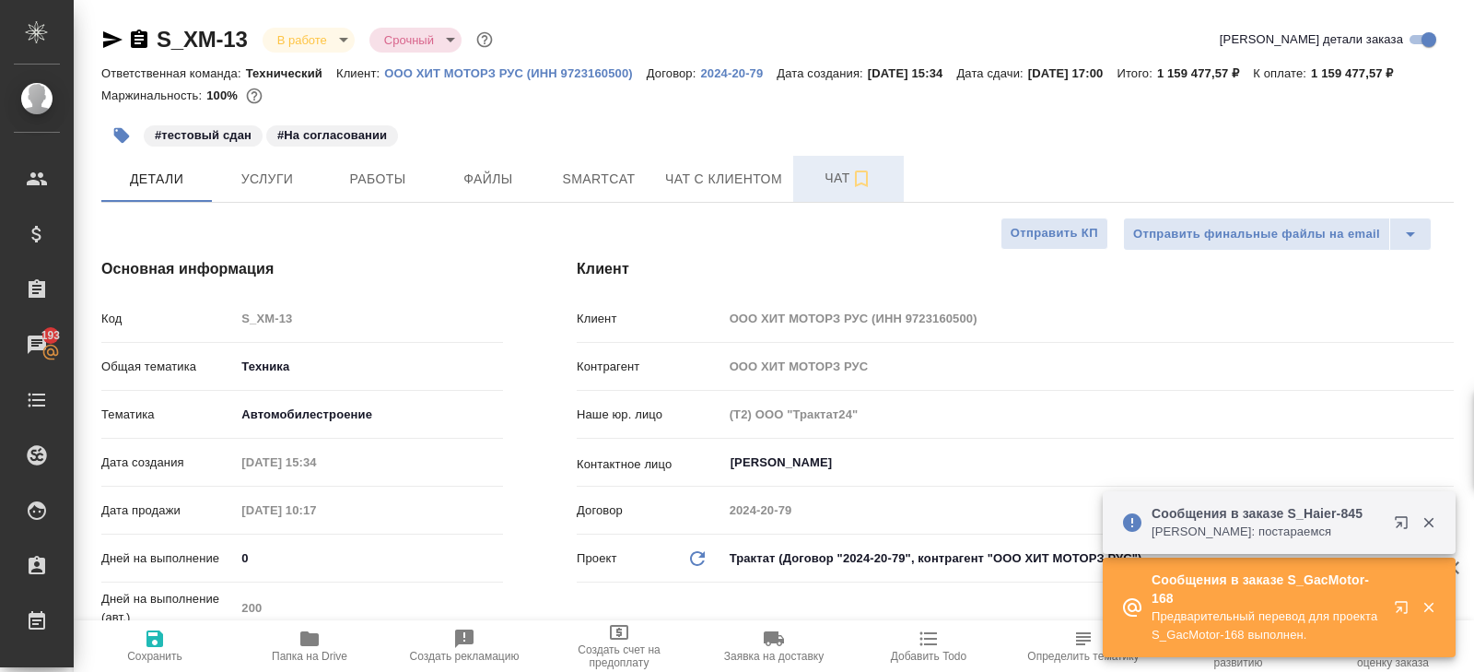
type textarea "x"
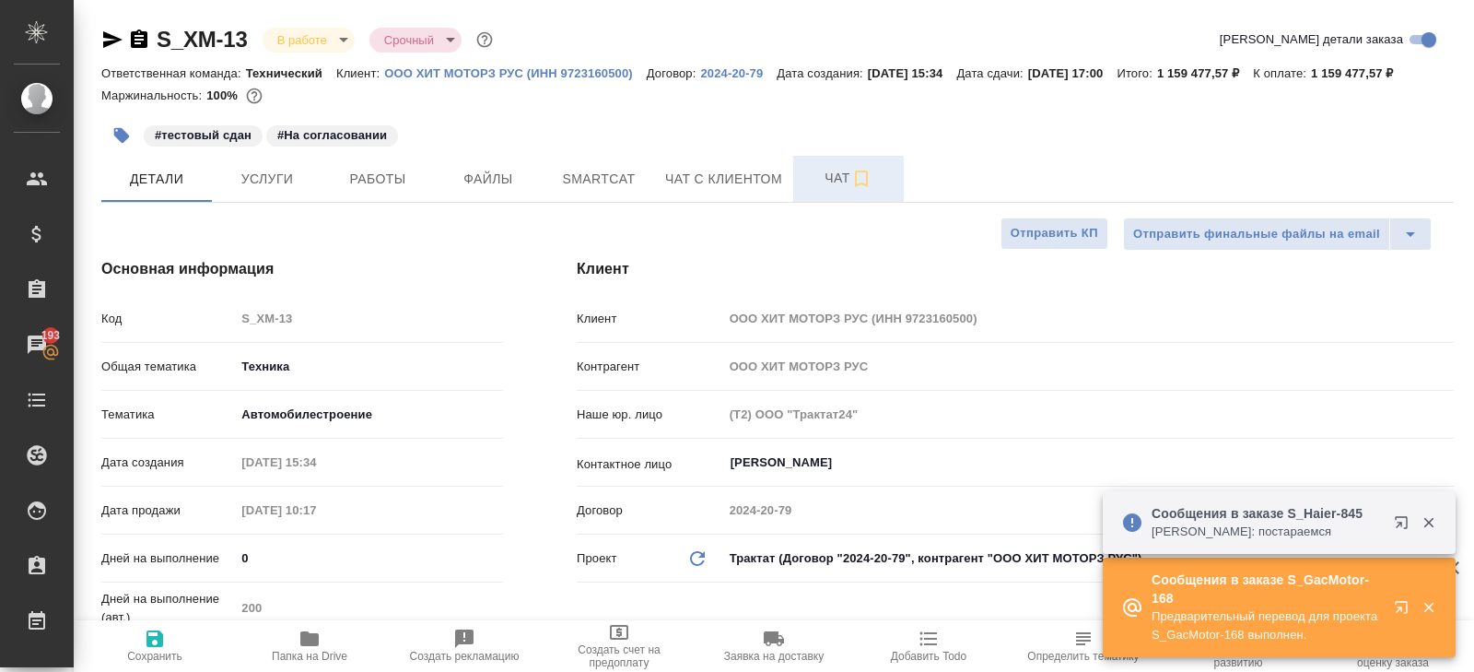
type textarea "x"
click at [460, 191] on span "Файлы" at bounding box center [488, 179] width 88 height 23
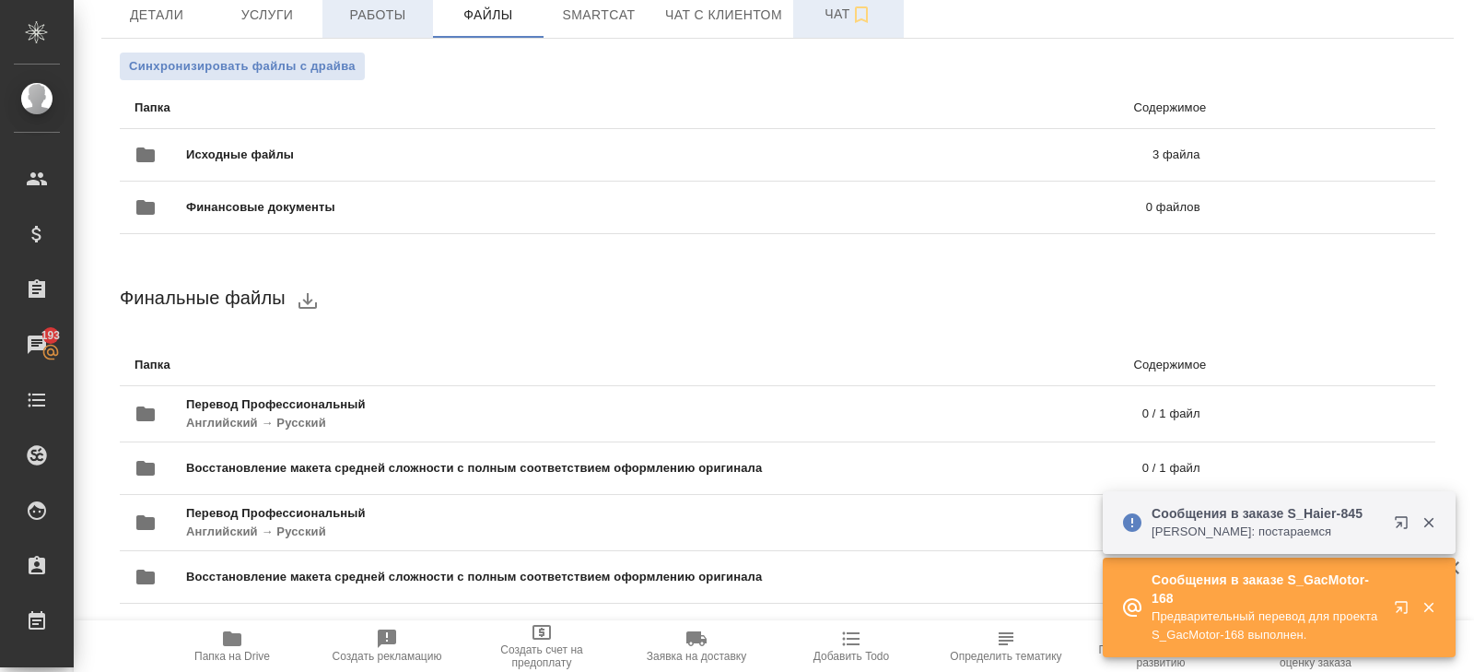
click at [402, 27] on span "Работы" at bounding box center [378, 15] width 88 height 23
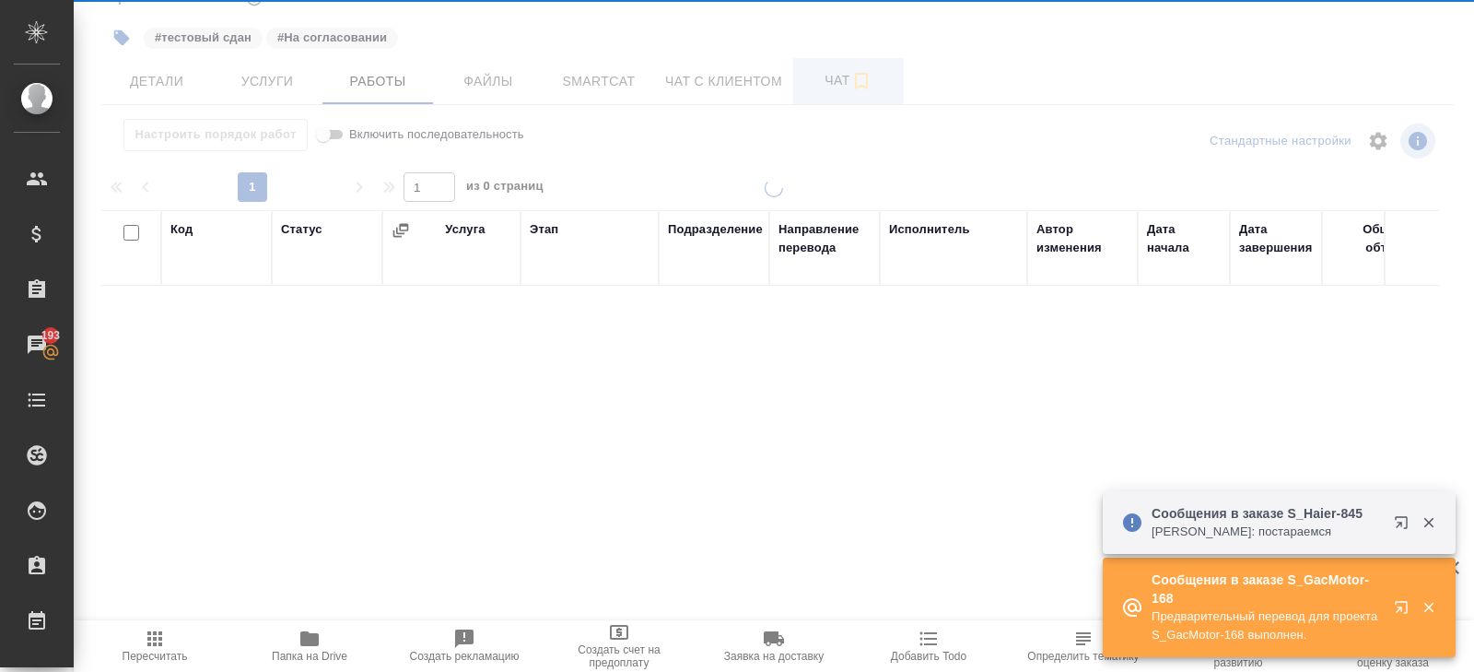
scroll to position [120, 0]
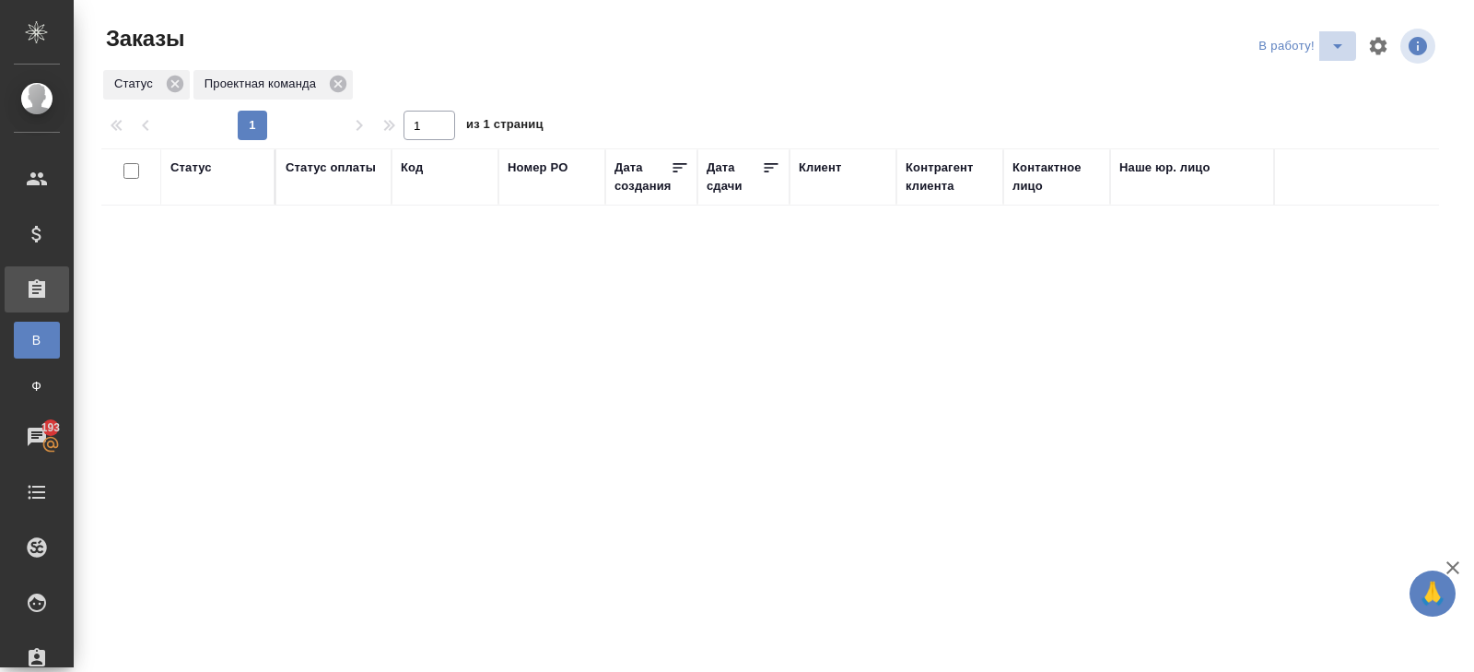
click at [1328, 53] on icon "split button" at bounding box center [1338, 46] width 22 height 22
click at [1327, 81] on li "ПМ" at bounding box center [1304, 82] width 102 height 29
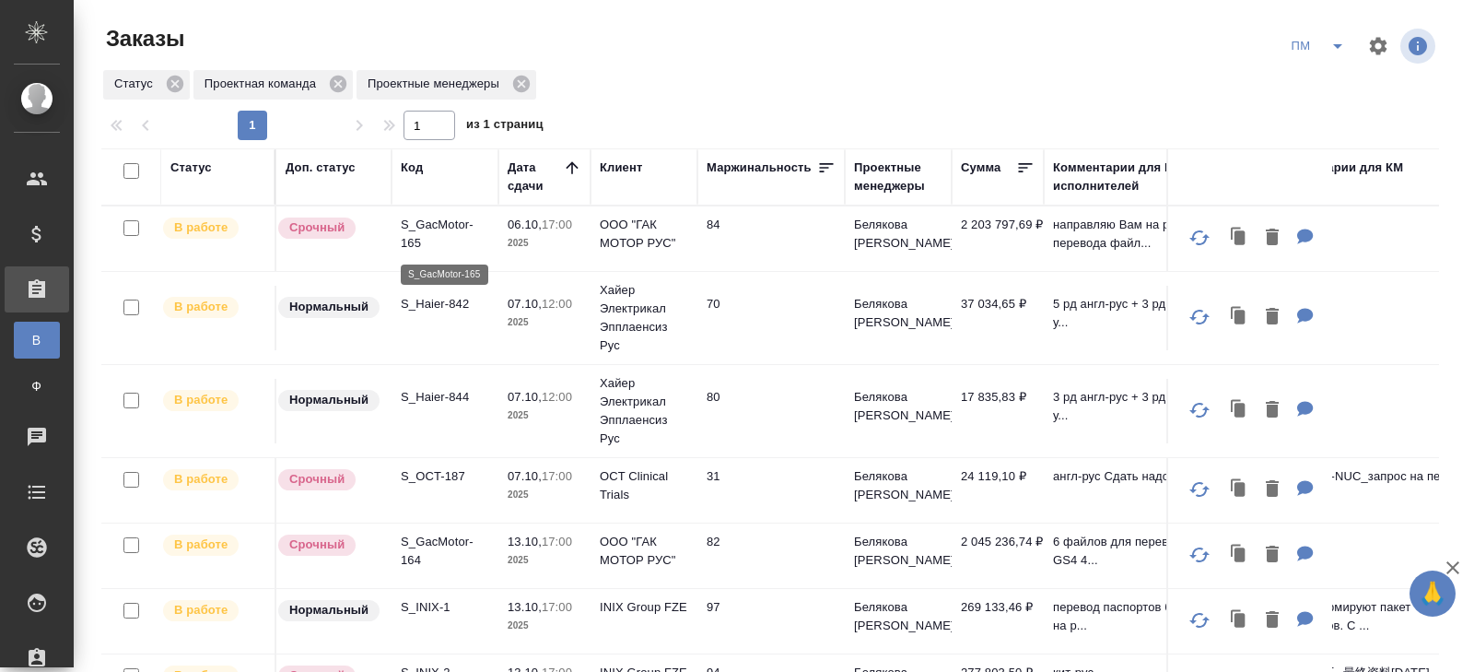
click at [414, 243] on p "S_GacMotor-165" at bounding box center [445, 234] width 88 height 37
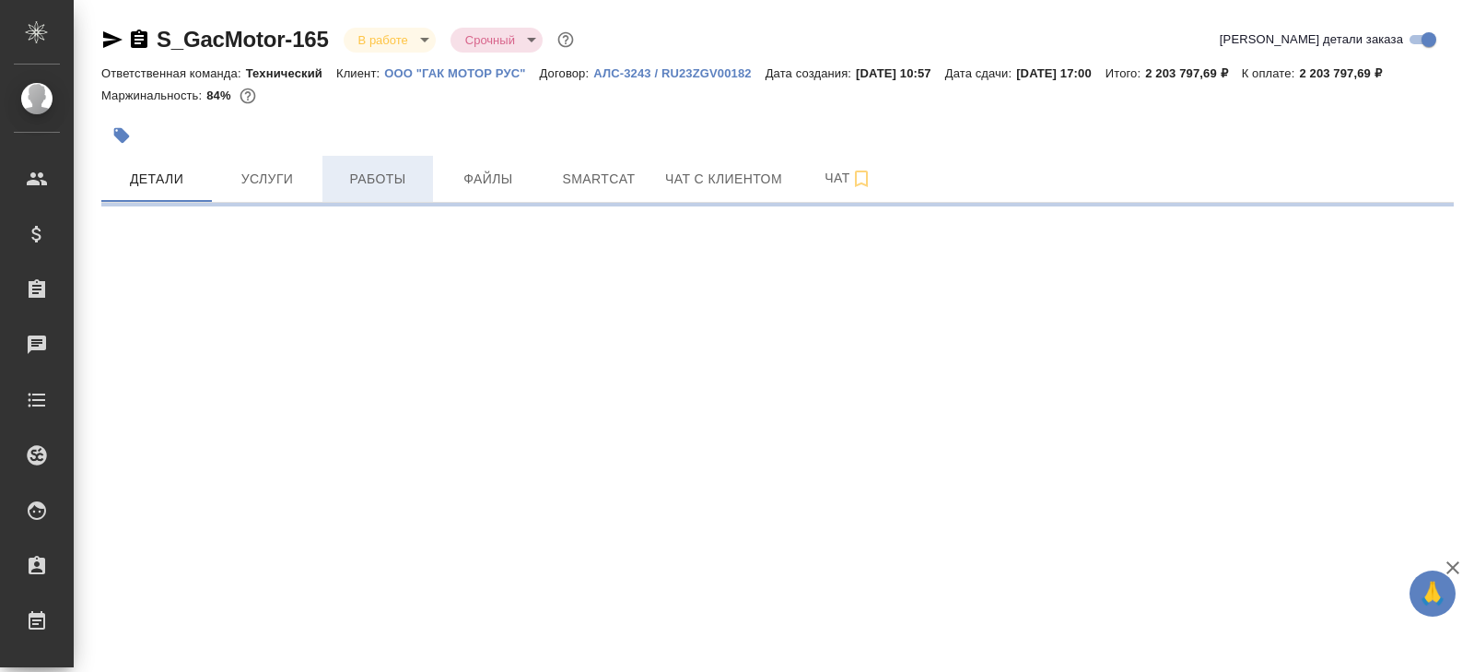
click at [382, 191] on span "Работы" at bounding box center [378, 179] width 88 height 23
select select "RU"
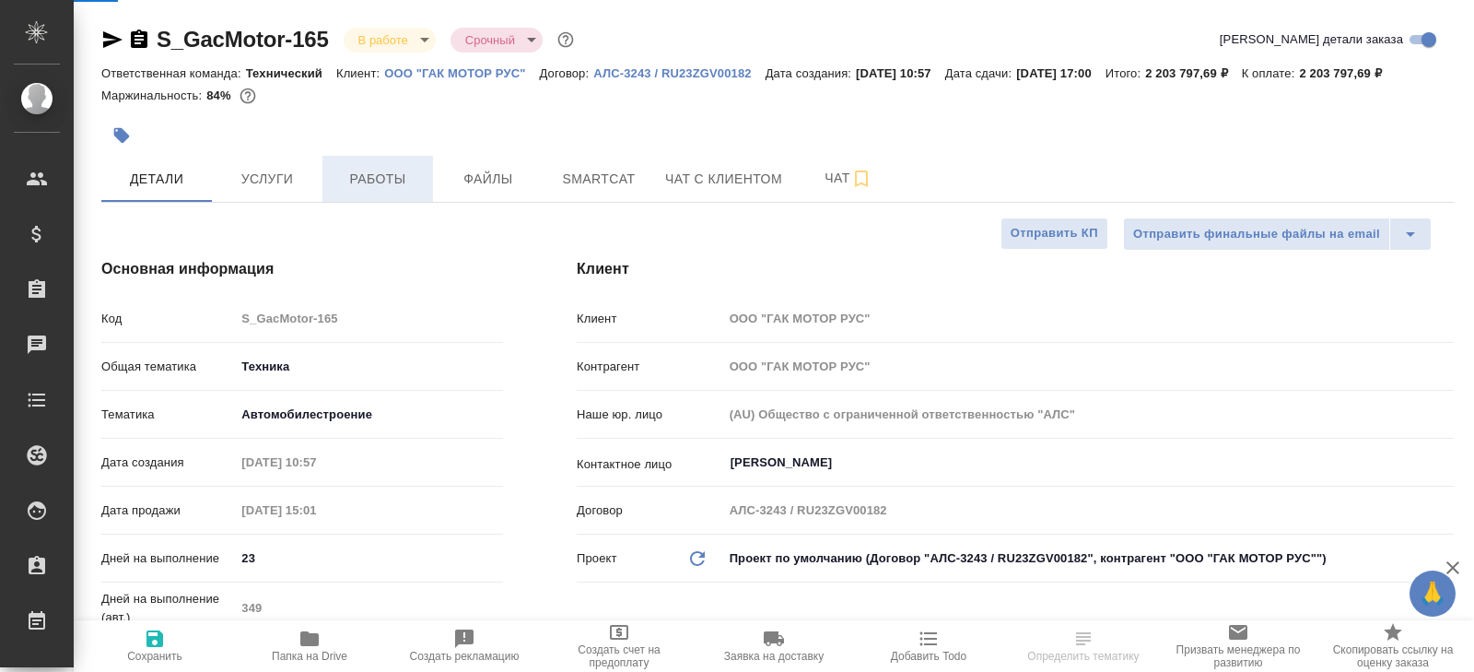
type textarea "x"
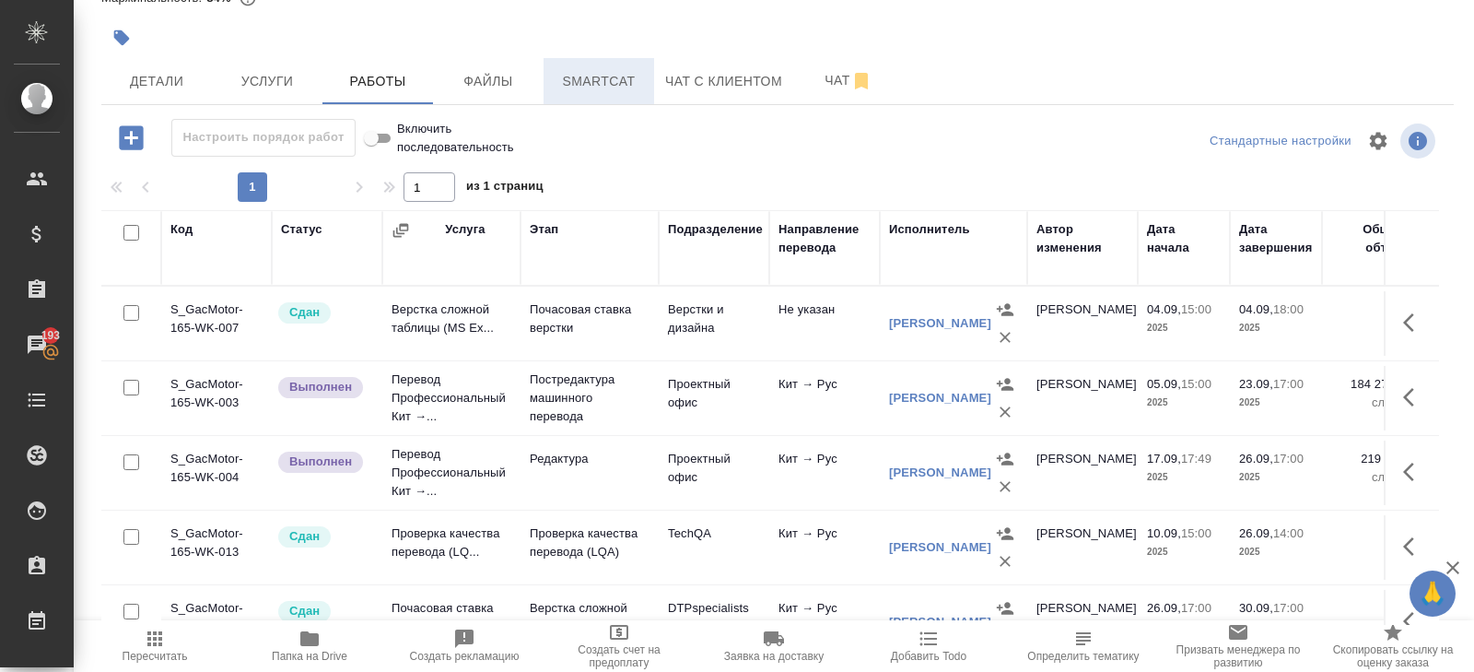
click at [581, 87] on span "Smartcat" at bounding box center [599, 81] width 88 height 23
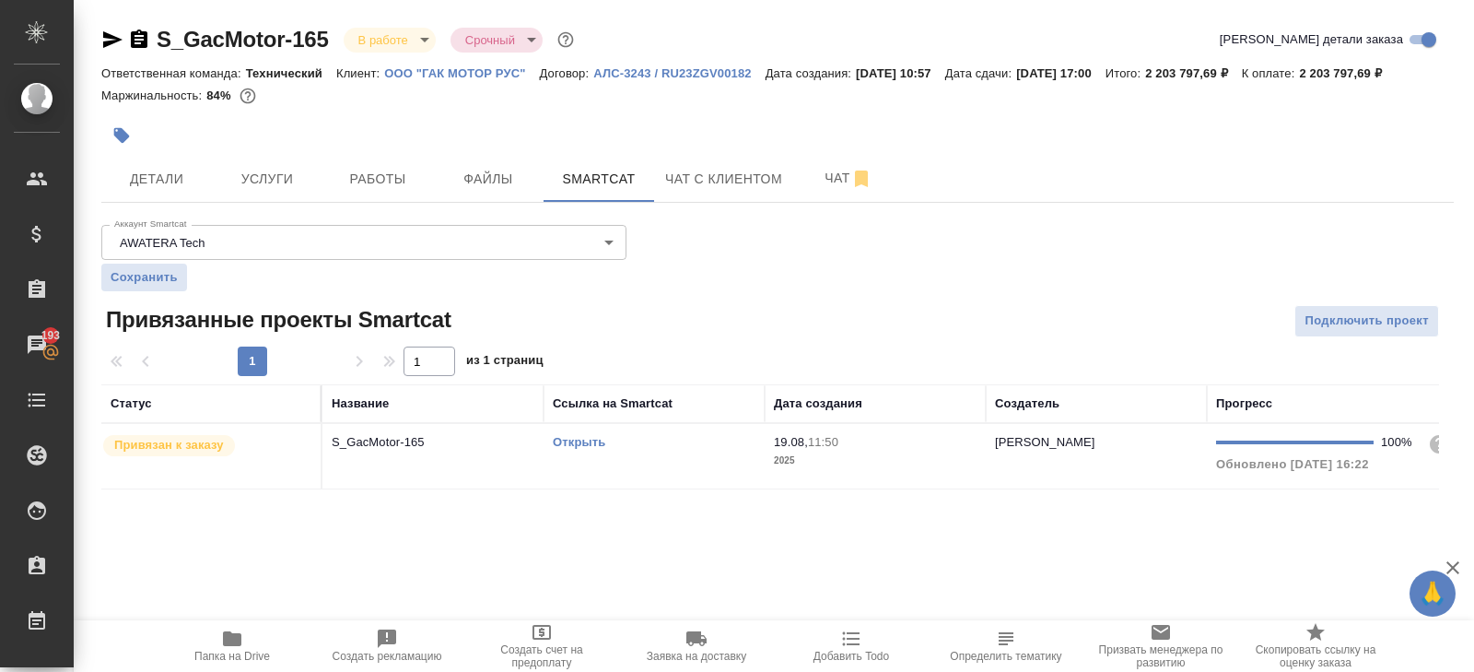
click at [573, 449] on link "Открыть" at bounding box center [579, 442] width 53 height 14
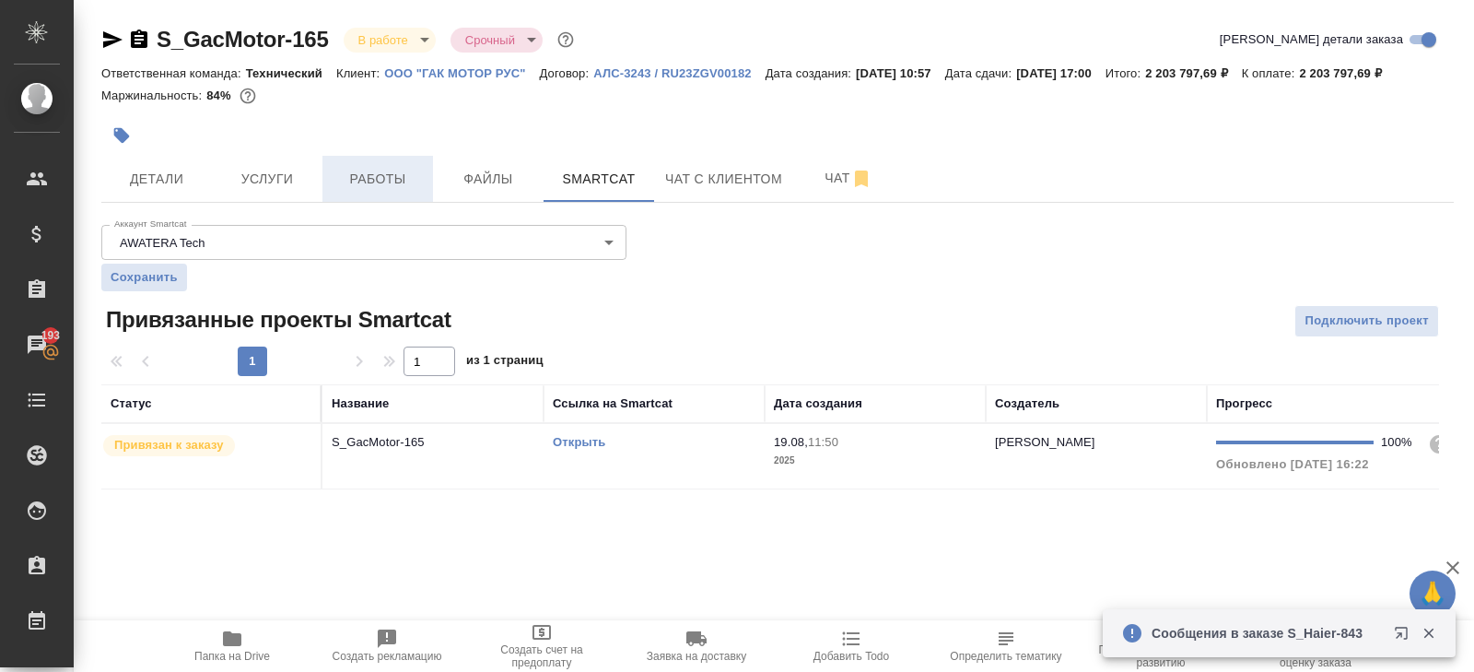
click at [389, 187] on button "Работы" at bounding box center [378, 179] width 111 height 46
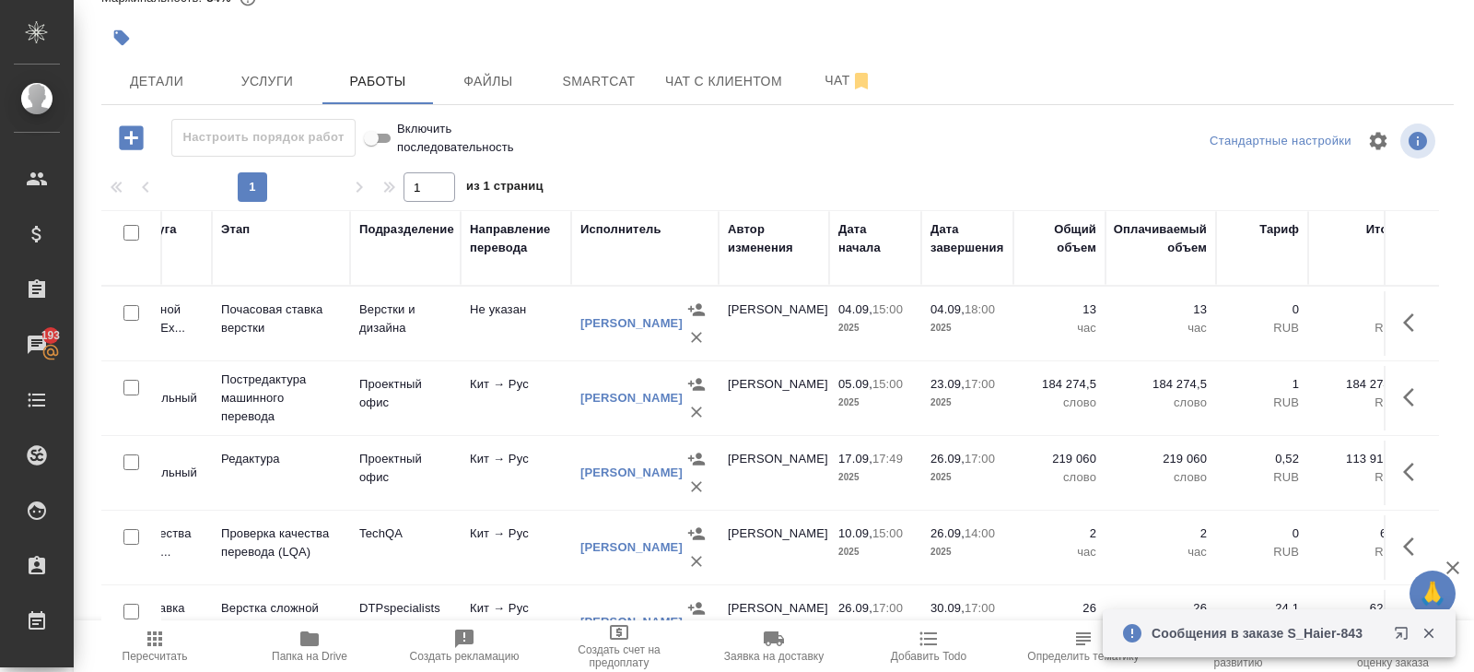
scroll to position [0, 334]
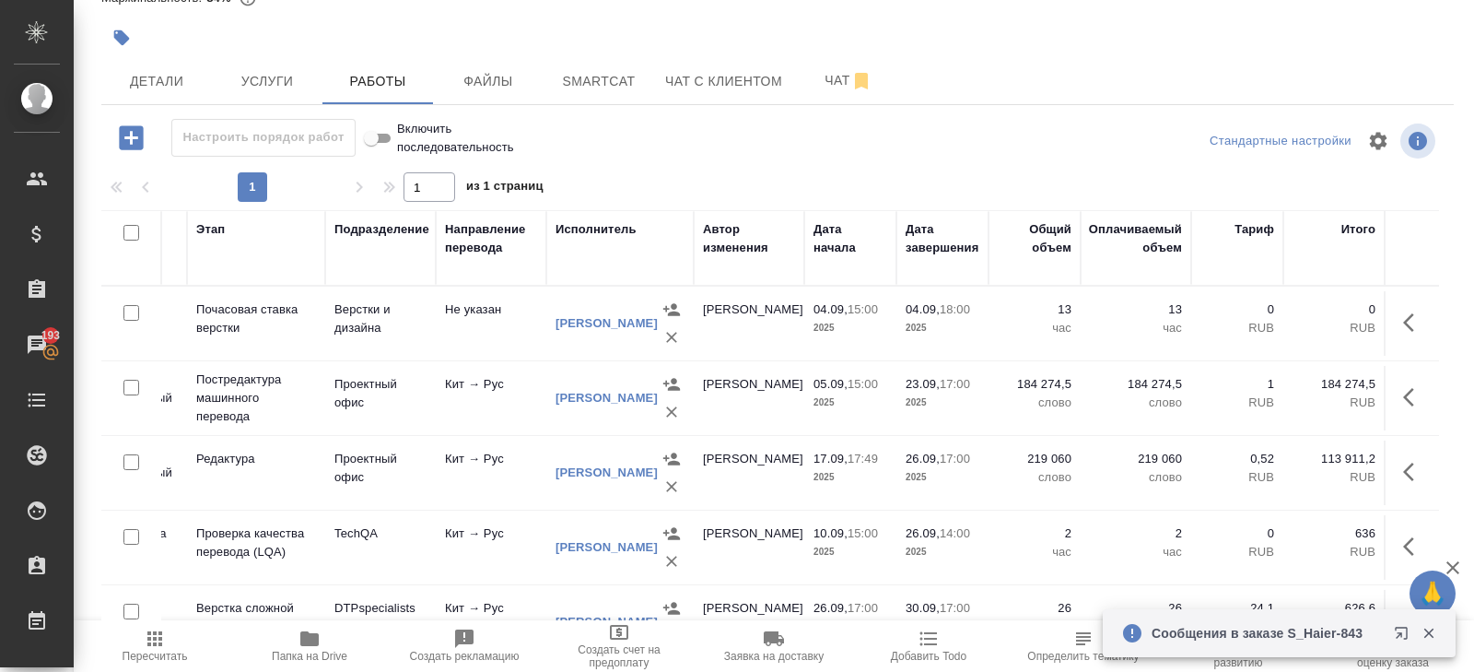
click at [1405, 386] on icon "button" at bounding box center [1414, 397] width 22 height 22
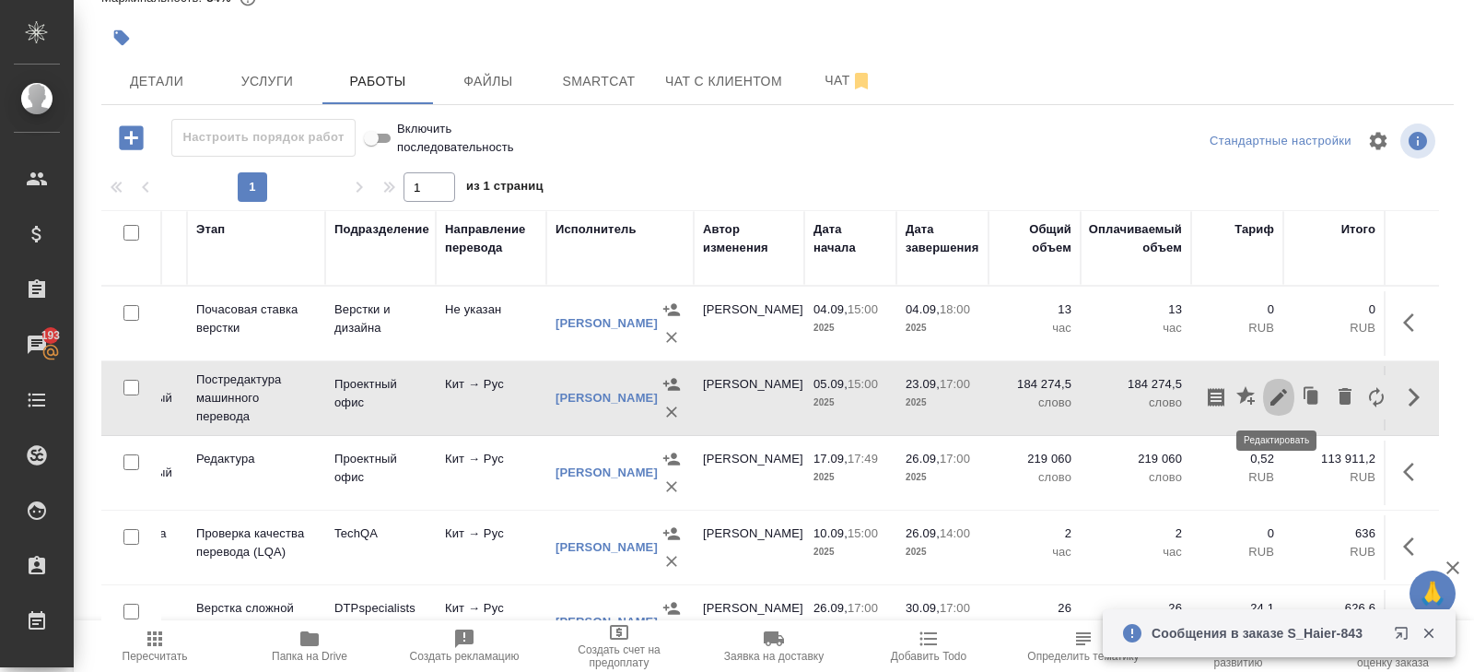
click at [1291, 398] on button "button" at bounding box center [1278, 397] width 31 height 44
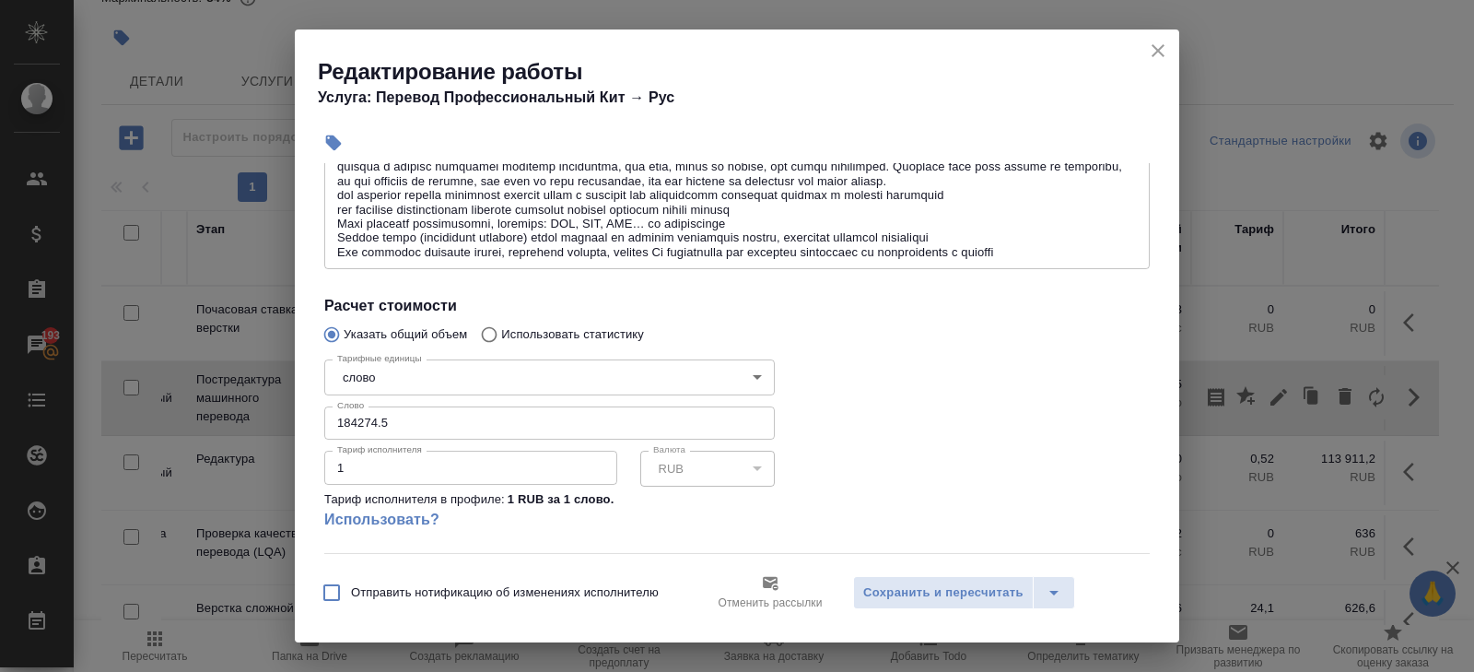
scroll to position [418, 0]
drag, startPoint x: 410, startPoint y: 423, endPoint x: 227, endPoint y: 423, distance: 183.4
click at [227, 423] on div "Редактирование работы Услуга: Перевод Профессиональный Кит → Рус Параметры Файл…" at bounding box center [737, 336] width 1474 height 672
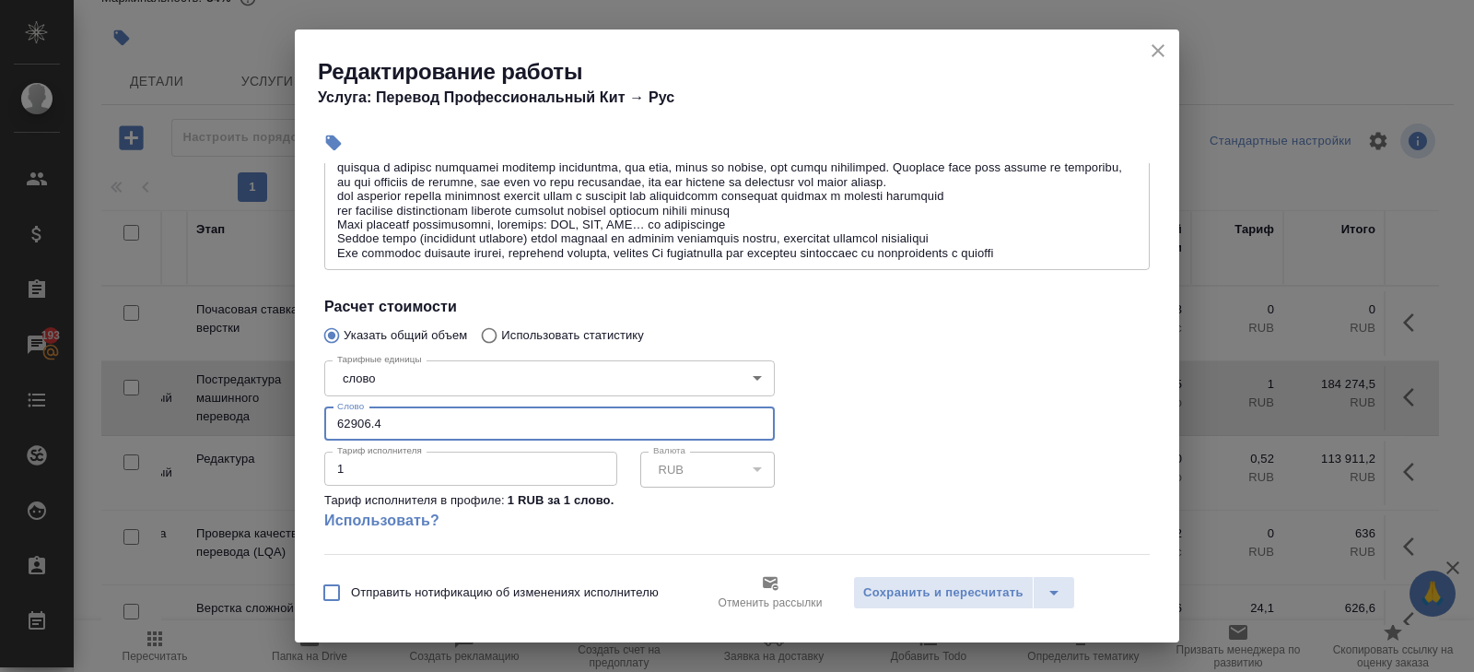
scroll to position [0, 0]
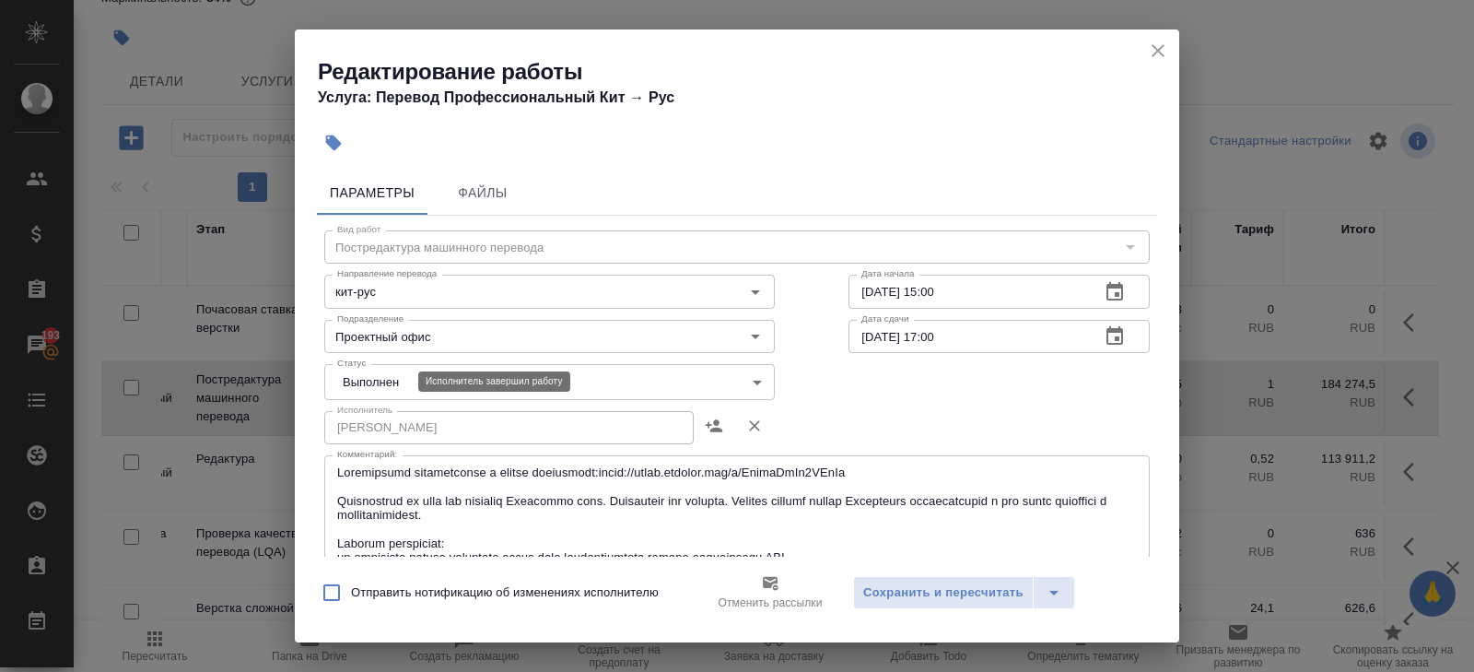
type input "62906.4"
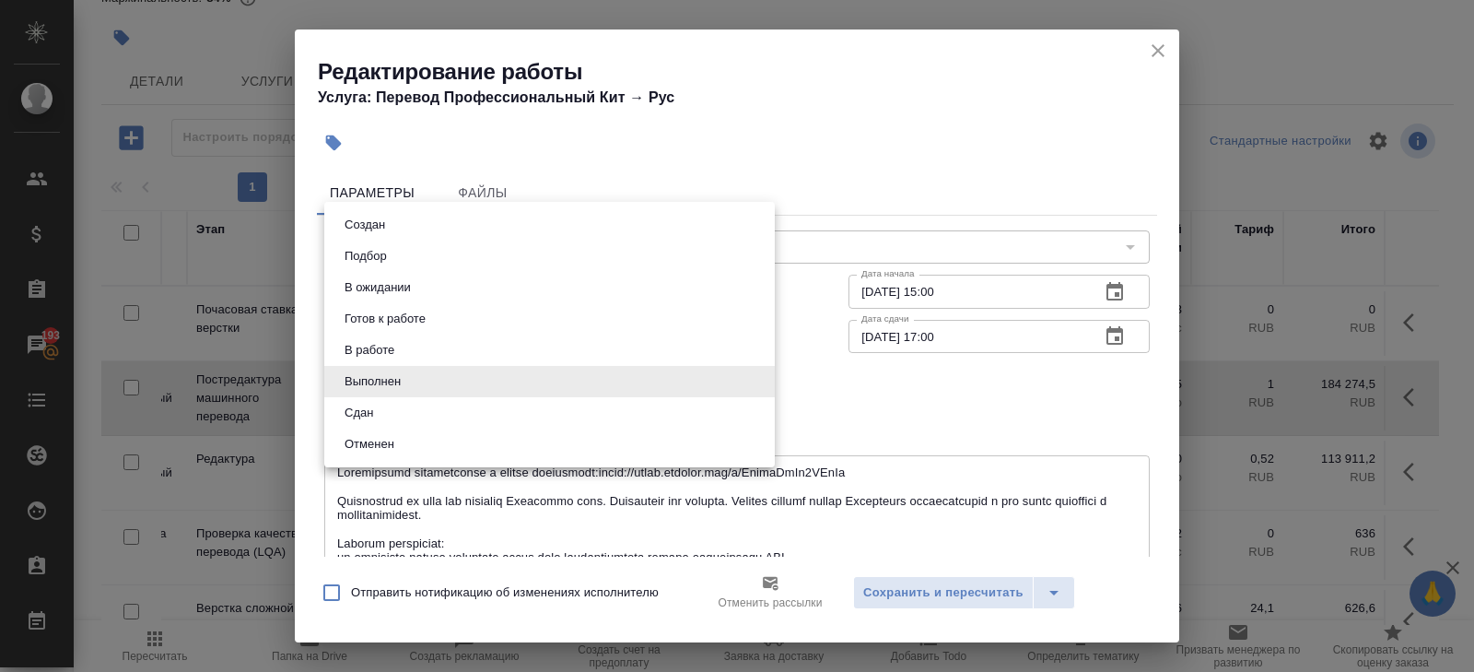
click at [391, 375] on body "🙏 .cls-1 fill:#fff; AWATERA Belyakova Yulia Клиенты Спецификации Заказы 193 Чат…" at bounding box center [737, 336] width 1474 height 672
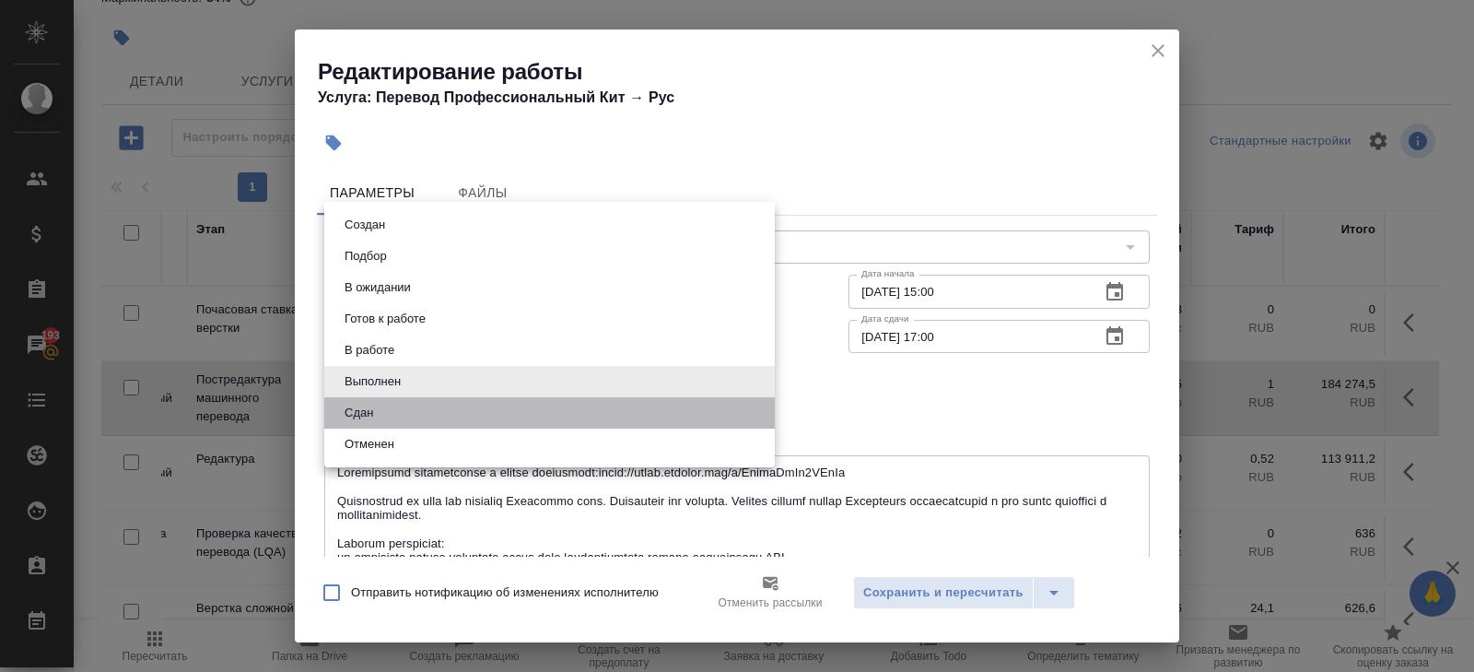
click at [388, 404] on li "Сдан" at bounding box center [549, 412] width 451 height 31
type input "closed"
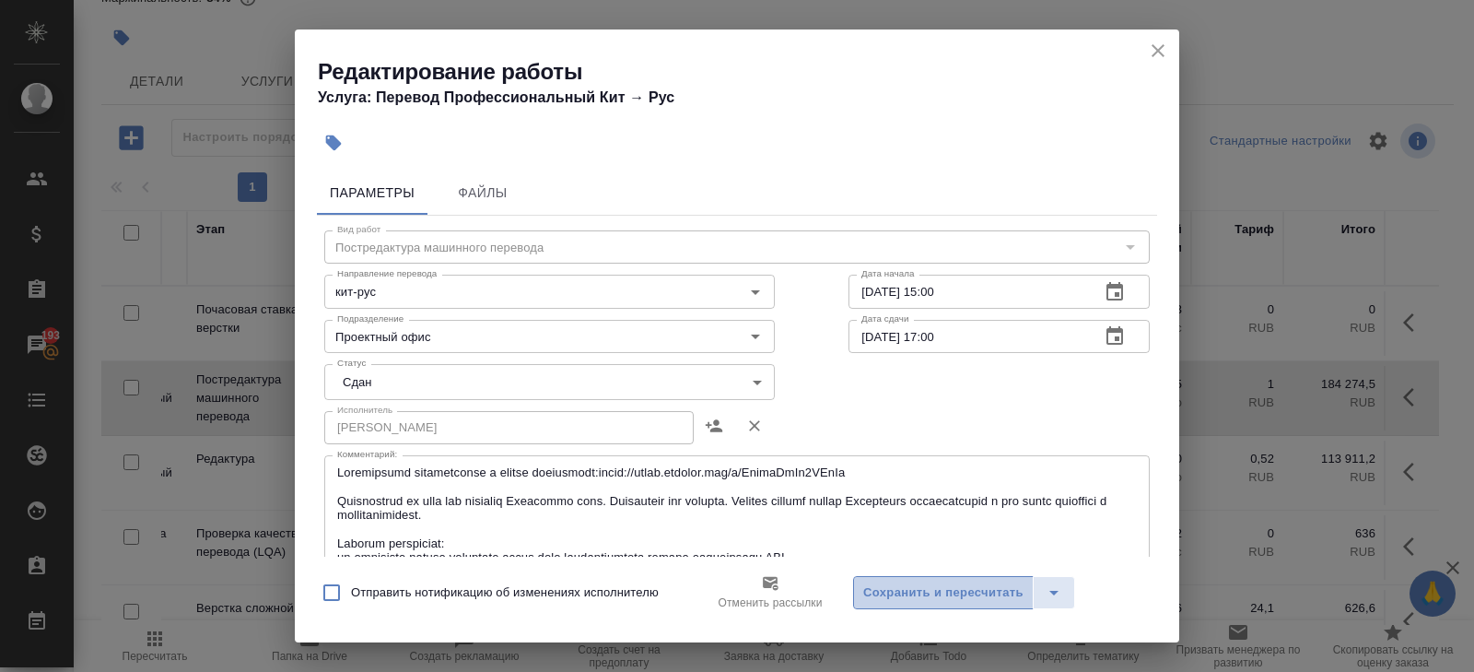
click at [866, 587] on span "Сохранить и пересчитать" at bounding box center [943, 592] width 160 height 21
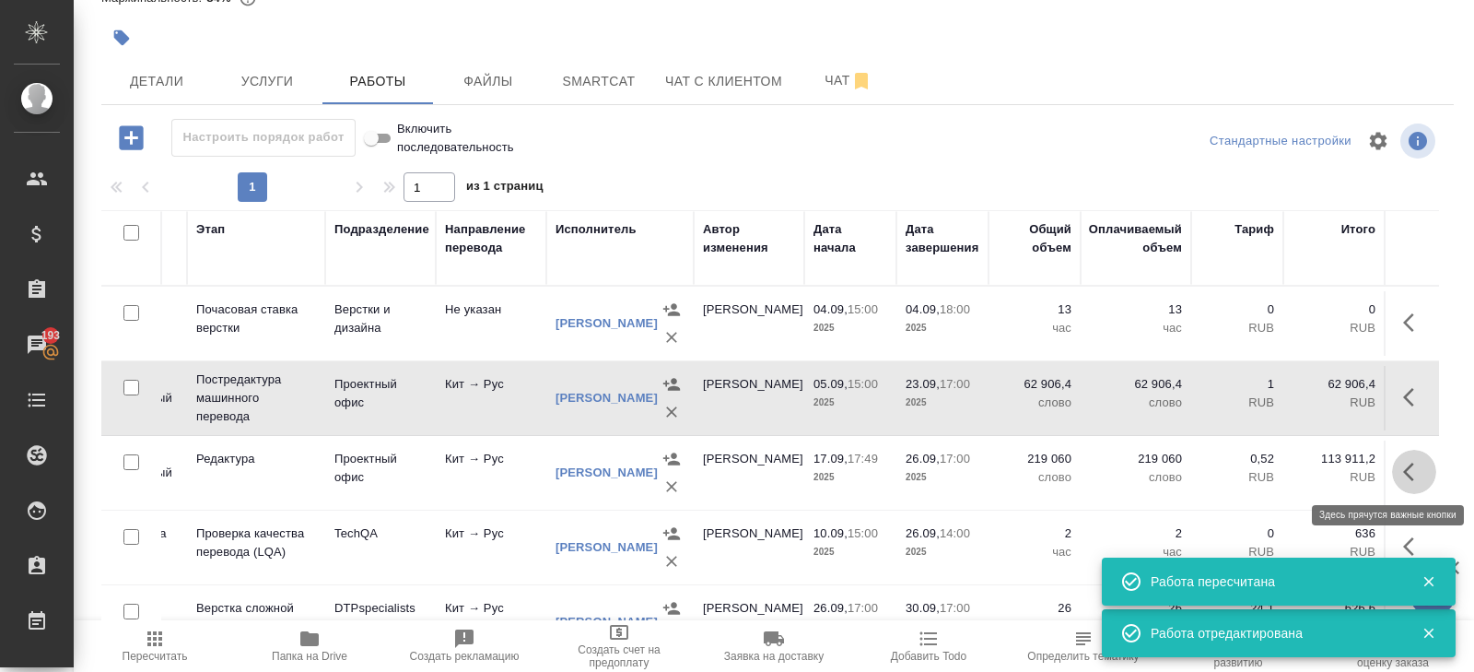
click at [1400, 468] on button "button" at bounding box center [1414, 472] width 44 height 44
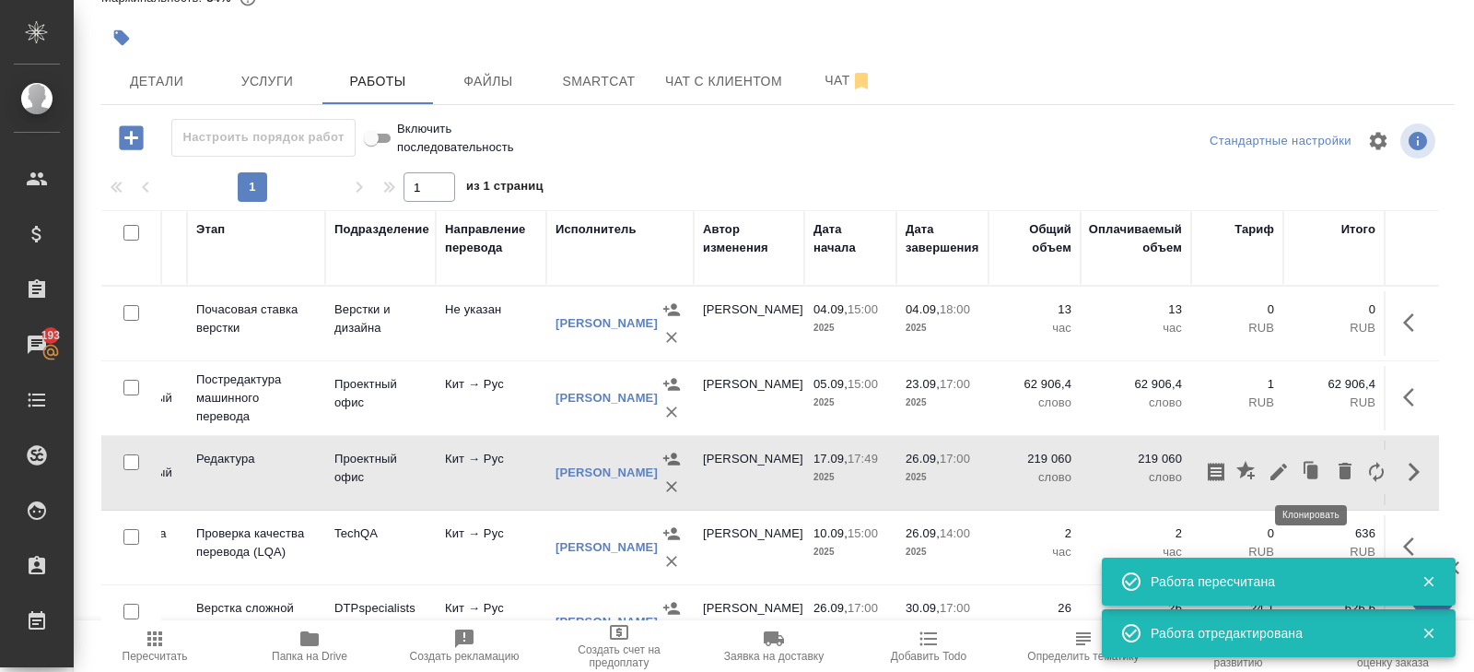
click at [1313, 470] on icon "button" at bounding box center [1313, 471] width 11 height 14
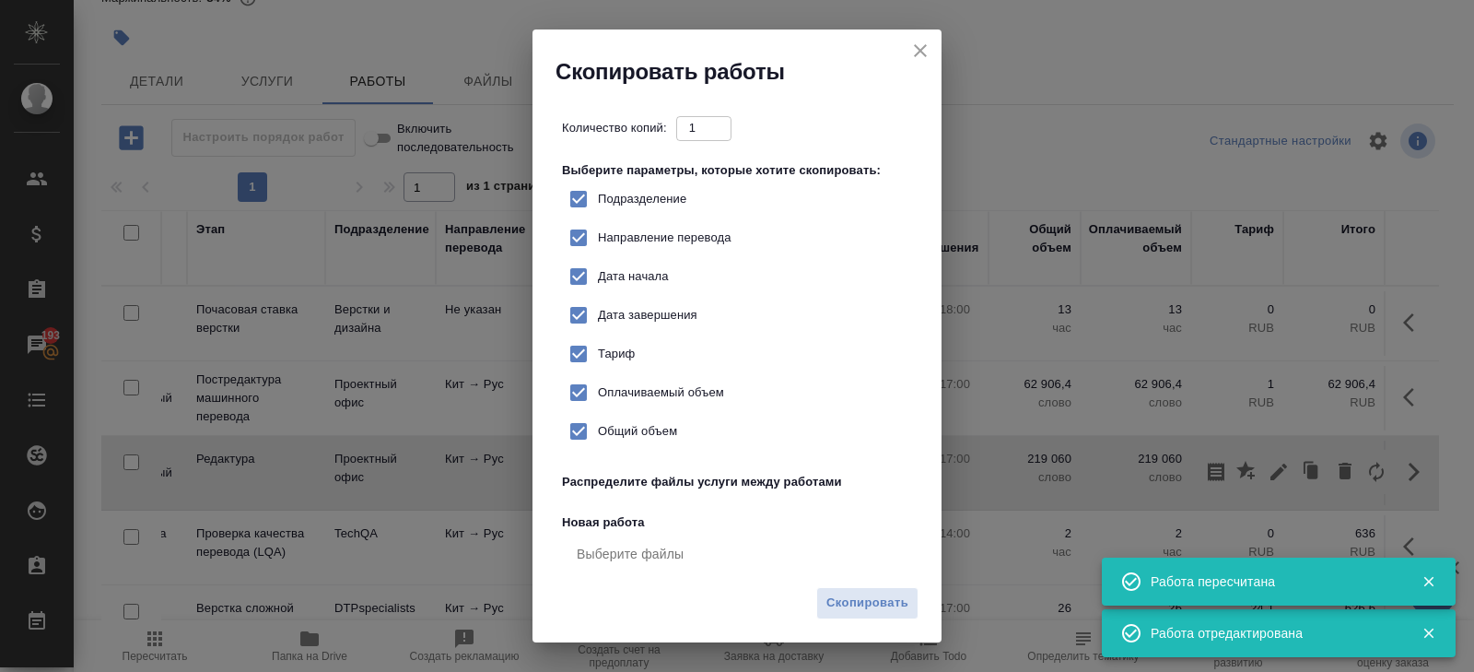
checkbox input "true"
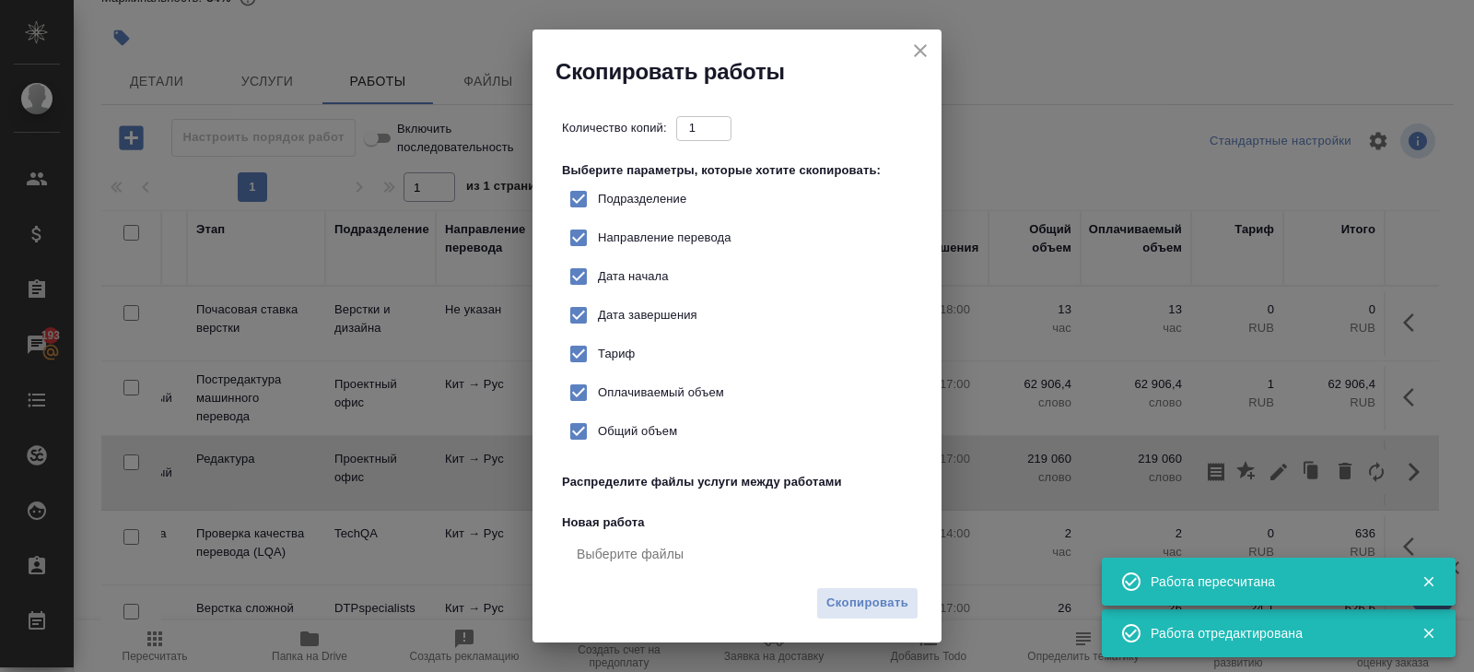
checkbox input "true"
click at [862, 596] on span "Скопировать" at bounding box center [868, 602] width 82 height 21
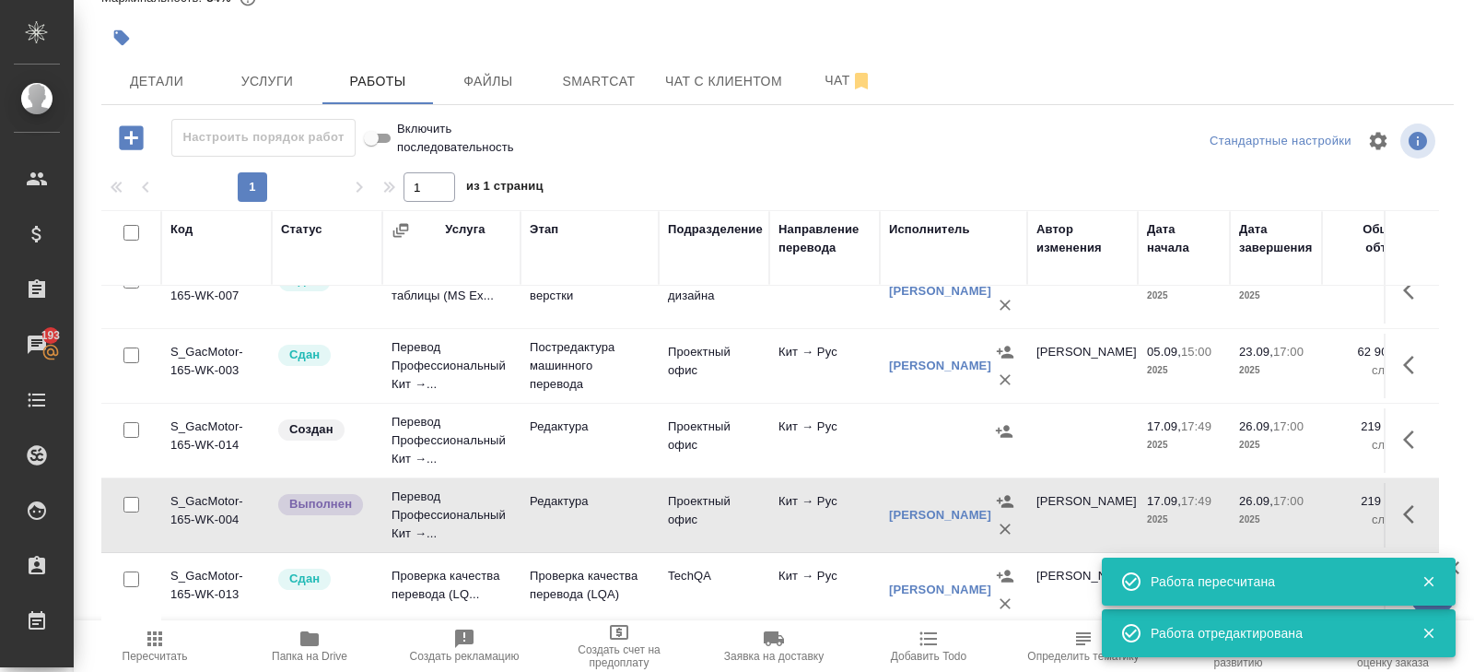
scroll to position [53, 0]
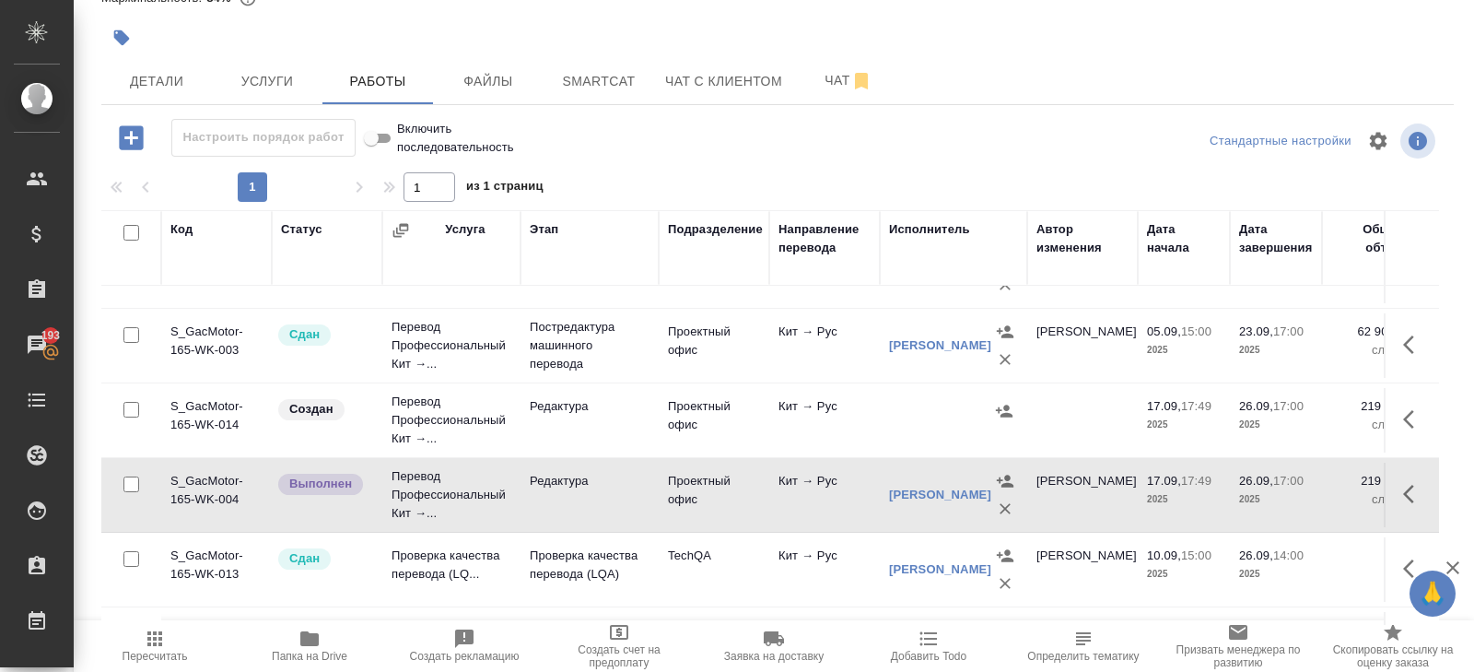
click at [1408, 417] on icon "button" at bounding box center [1414, 419] width 22 height 22
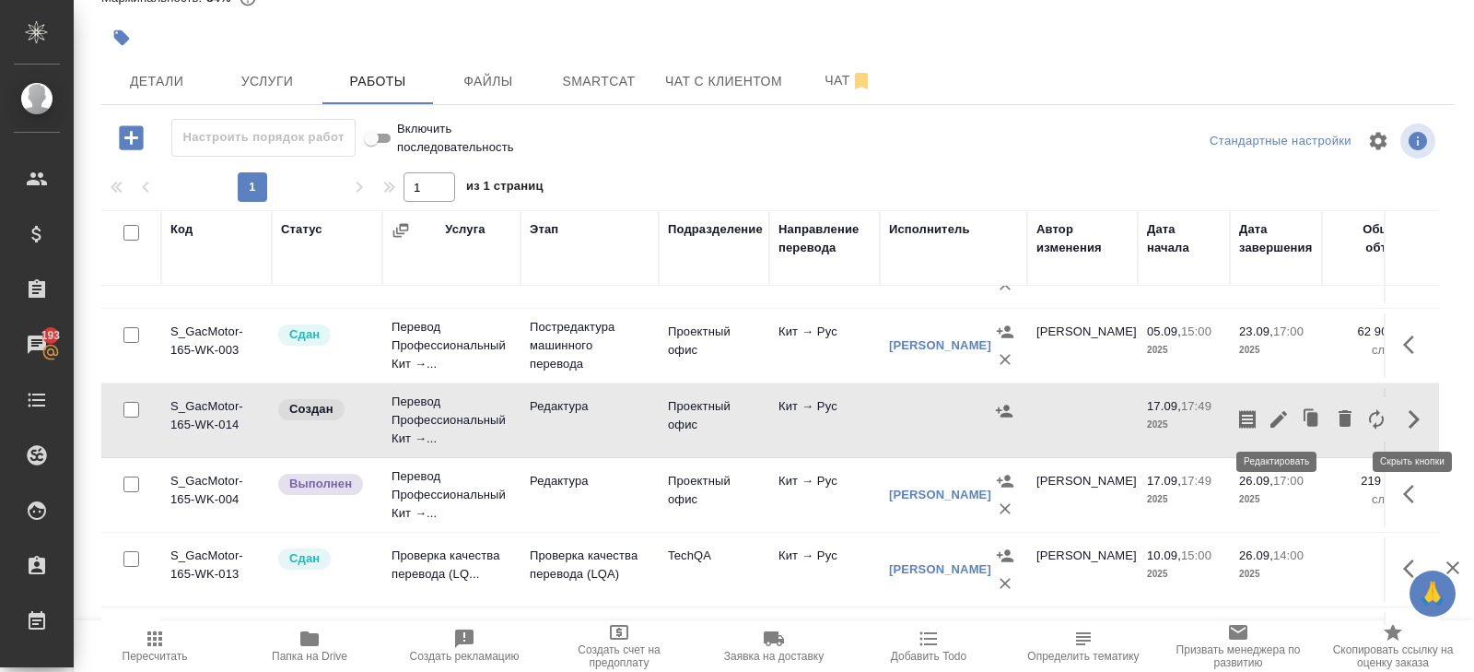
click at [1278, 425] on icon "button" at bounding box center [1279, 419] width 22 height 22
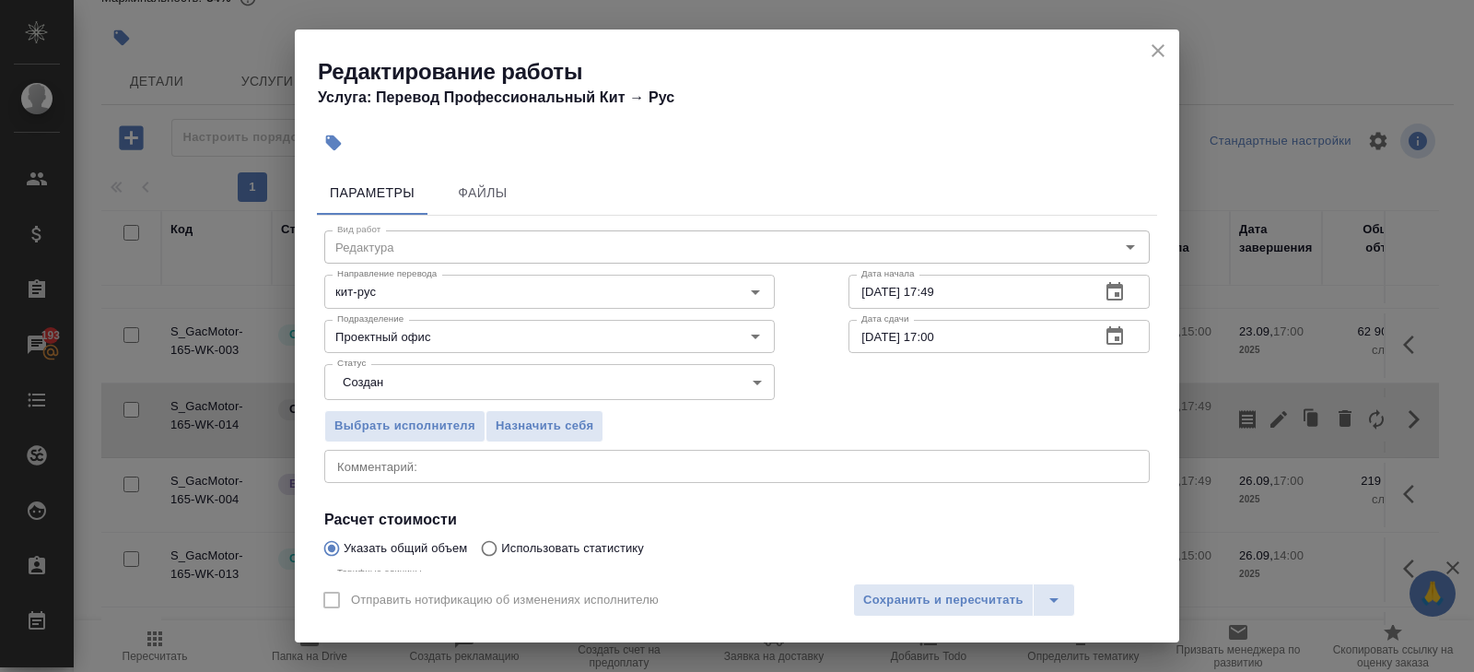
click at [381, 390] on body "🙏 .cls-1 fill:#fff; AWATERA Belyakova Yulia Клиенты Спецификации Заказы 193 Чат…" at bounding box center [737, 336] width 1474 height 672
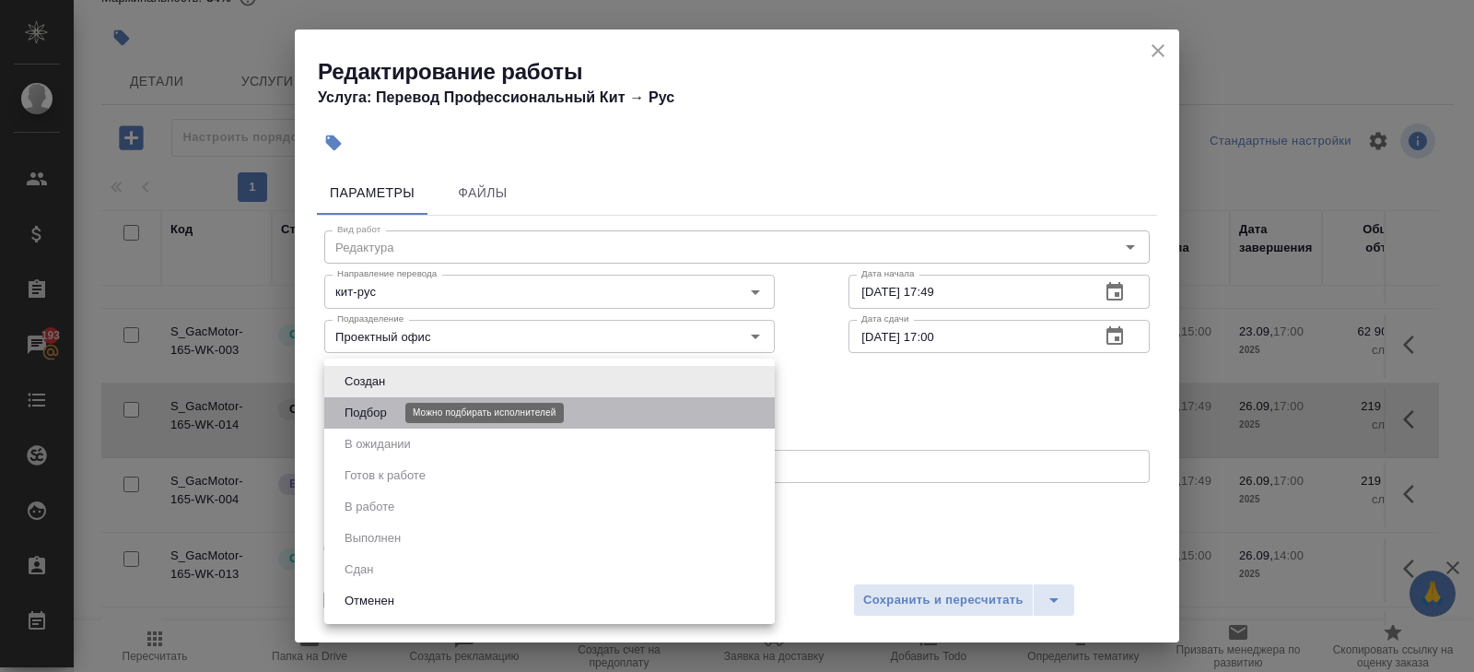
click at [381, 405] on button "Подбор" at bounding box center [365, 413] width 53 height 20
type input "recruiting"
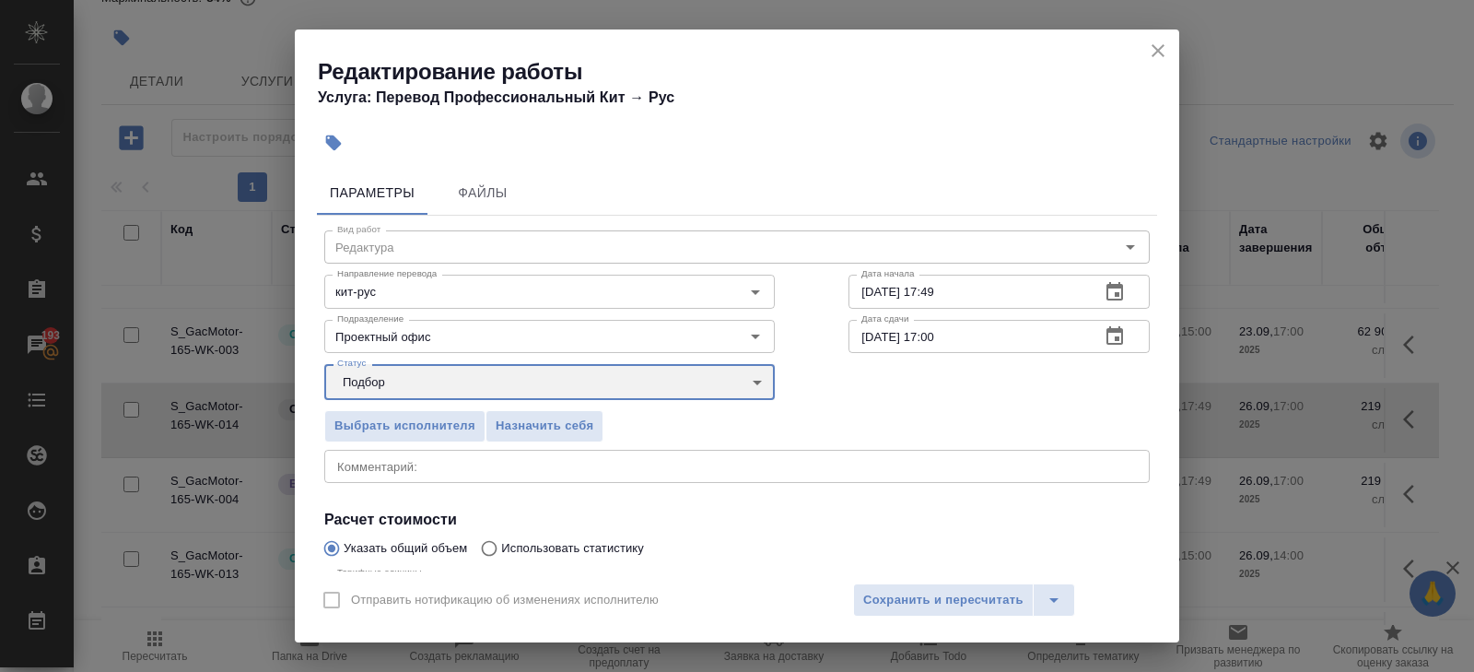
scroll to position [195, 0]
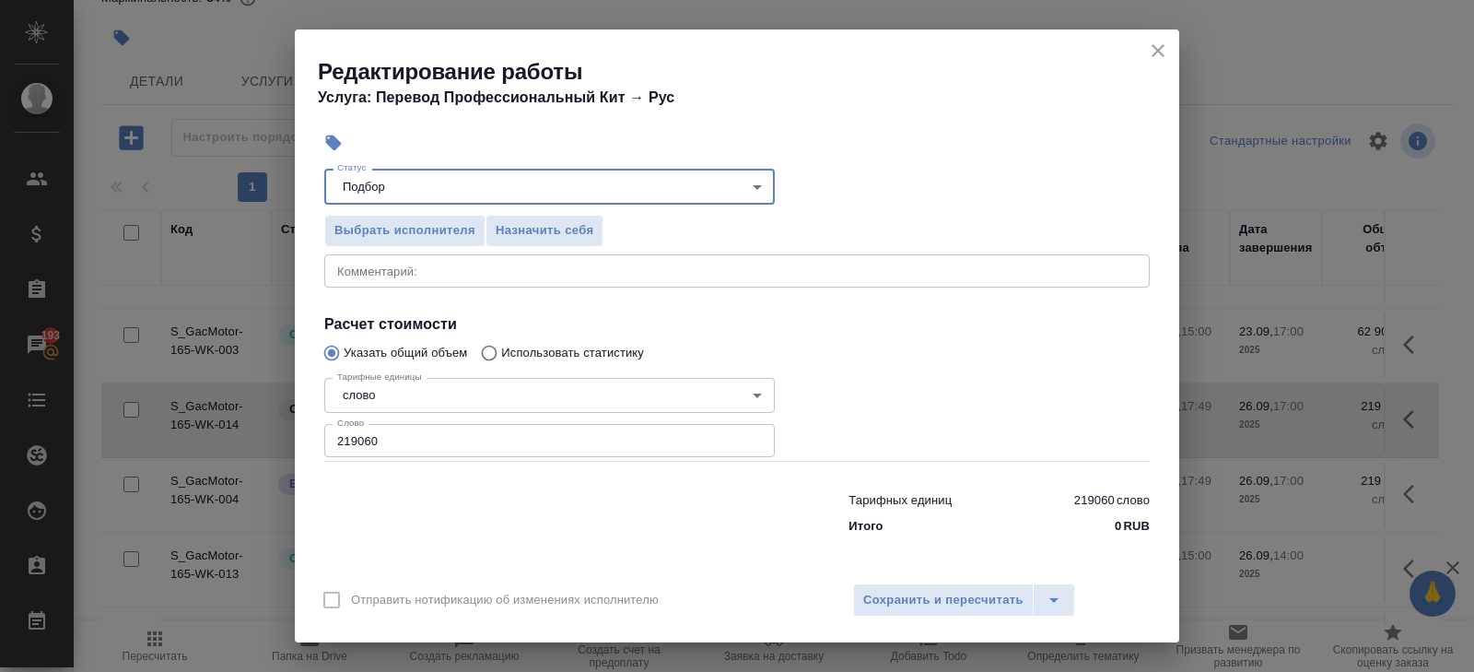
drag, startPoint x: 382, startPoint y: 438, endPoint x: 116, endPoint y: 429, distance: 266.4
click at [116, 429] on div "Редактирование работы Услуга: Перевод Профессиональный Кит → Рус Параметры Файл…" at bounding box center [737, 336] width 1474 height 672
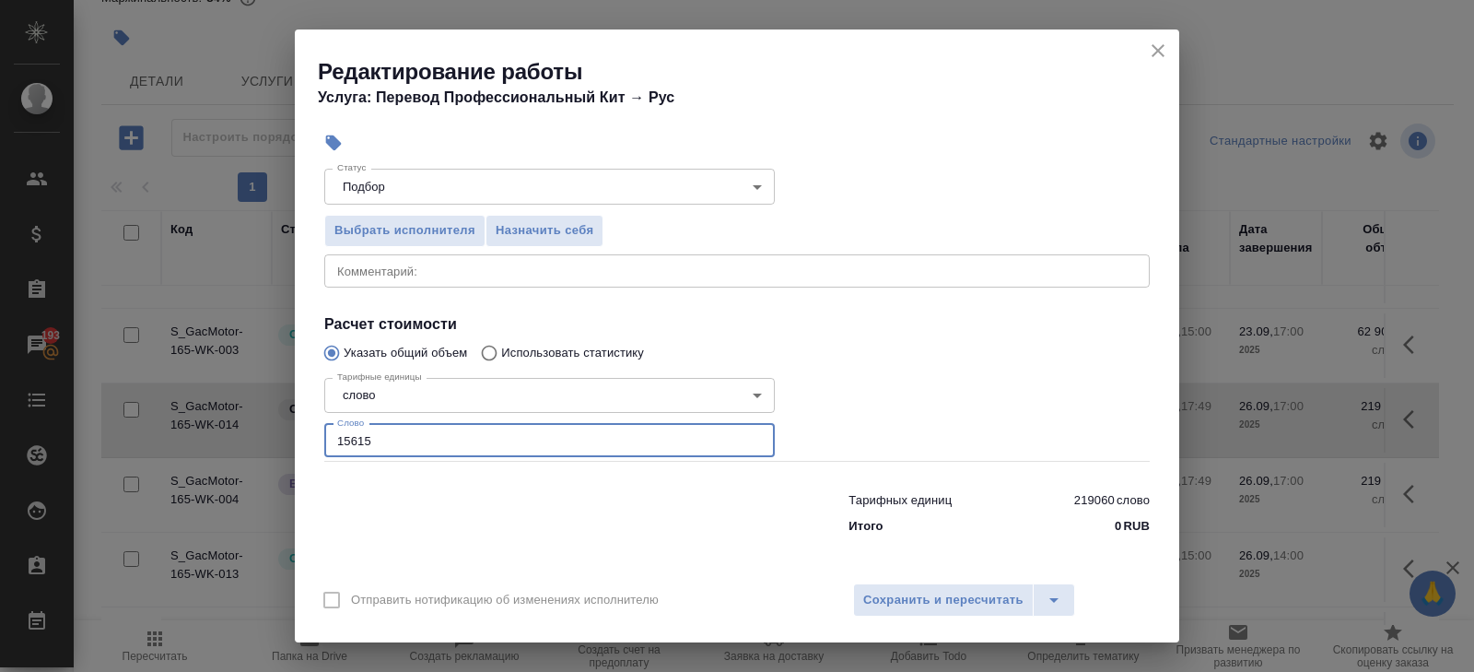
type input "156154"
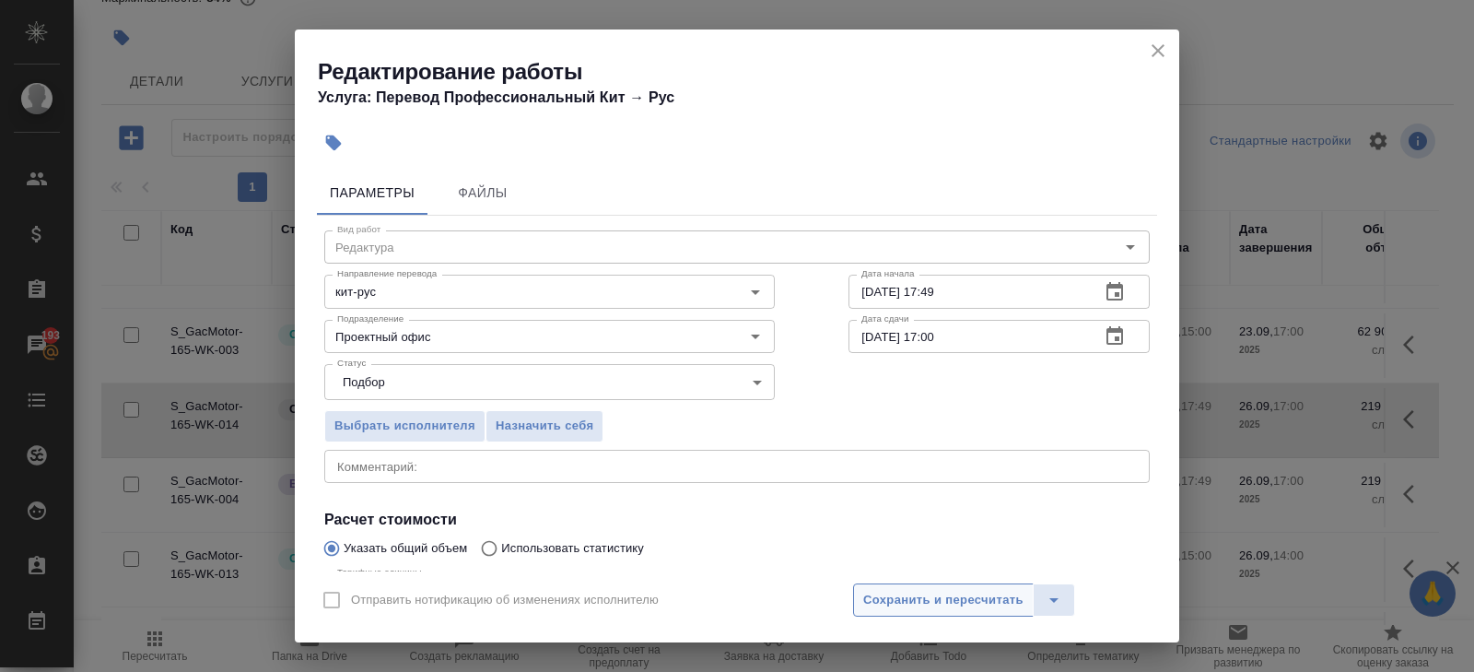
type input "156154.2"
click at [924, 599] on span "Сохранить и пересчитать" at bounding box center [943, 600] width 160 height 21
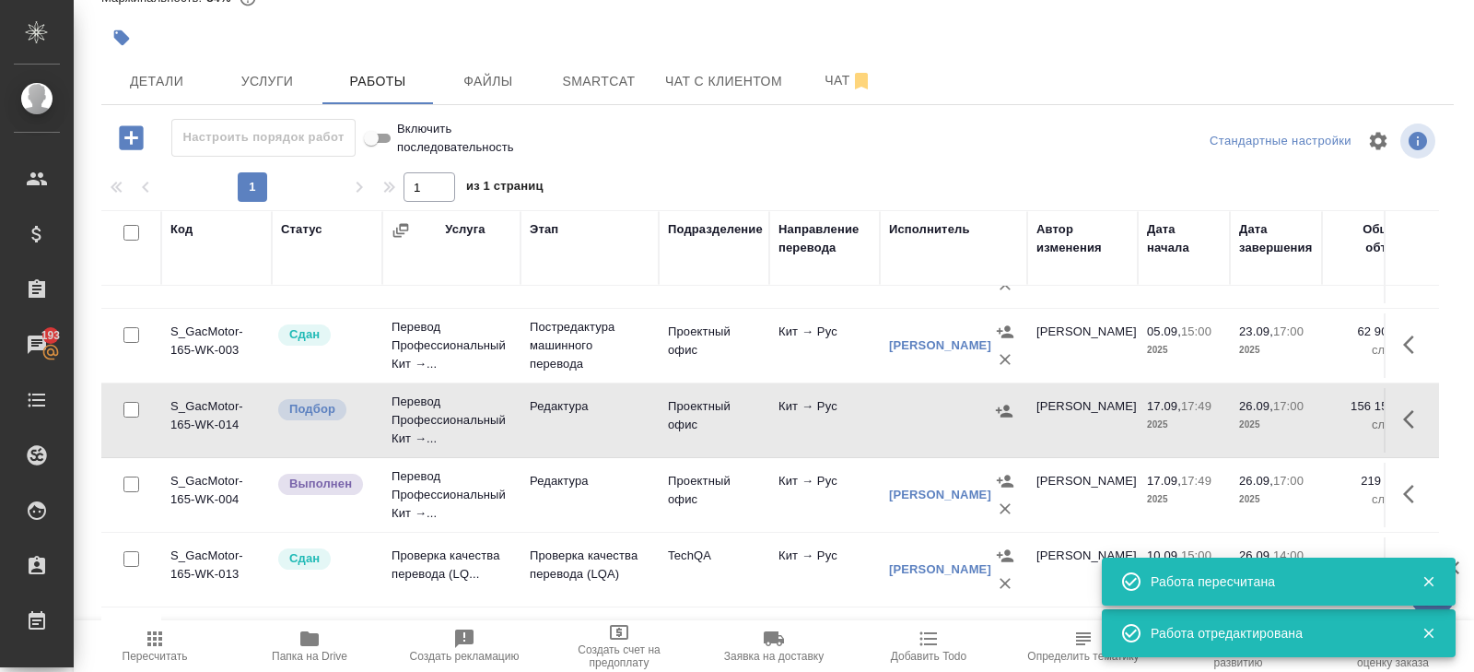
click at [1007, 405] on icon "button" at bounding box center [1004, 411] width 17 height 12
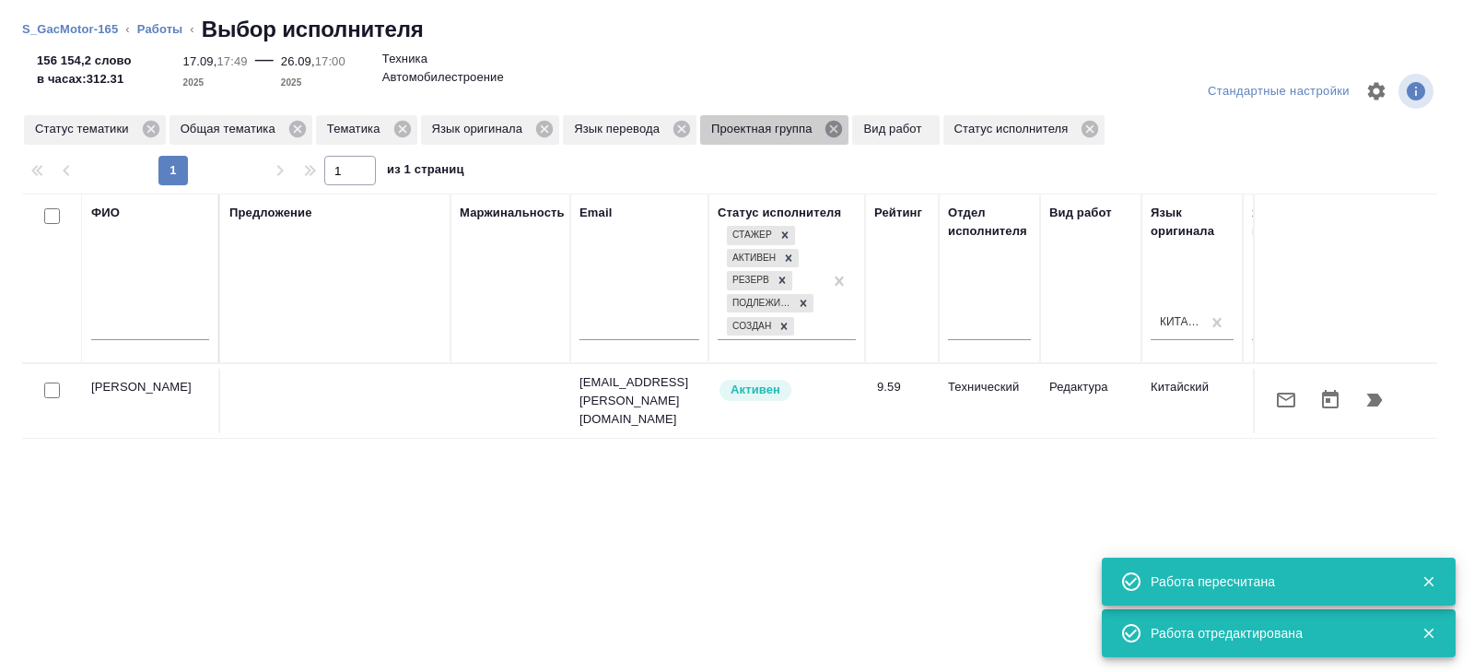
click at [842, 129] on icon at bounding box center [834, 129] width 17 height 17
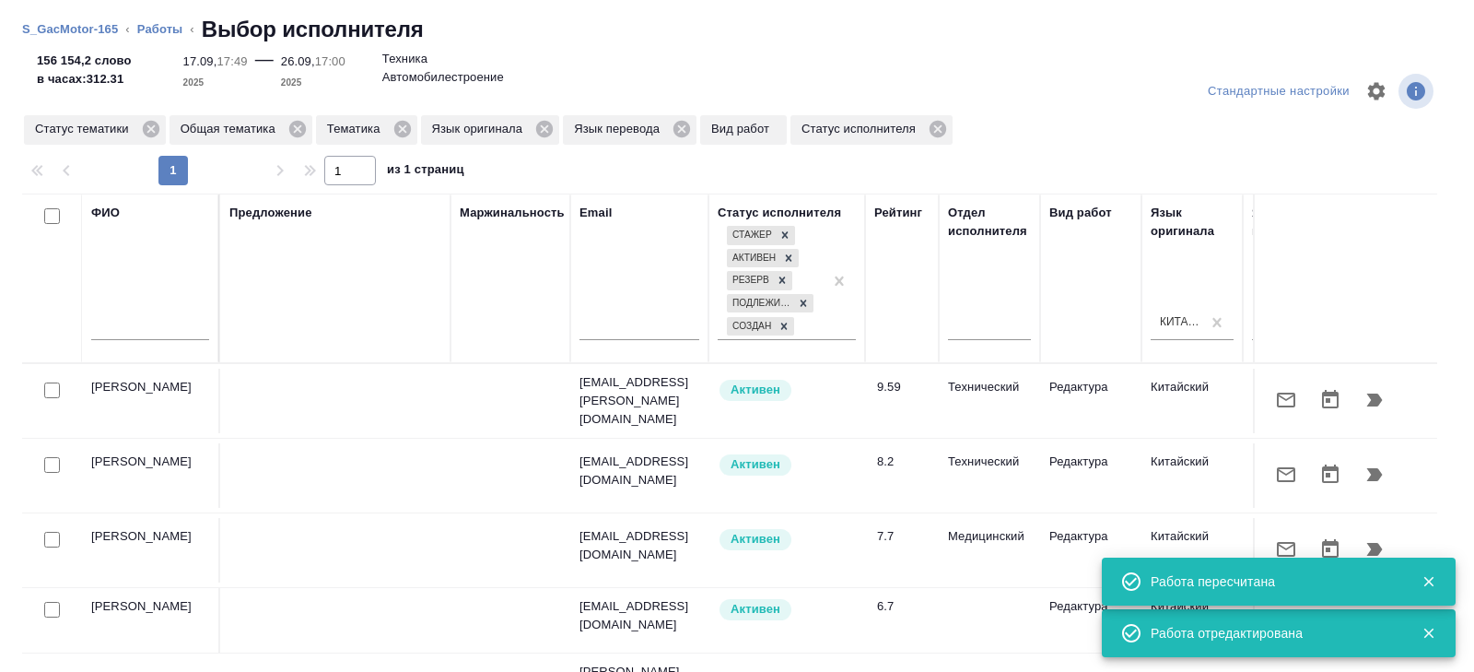
scroll to position [109, 0]
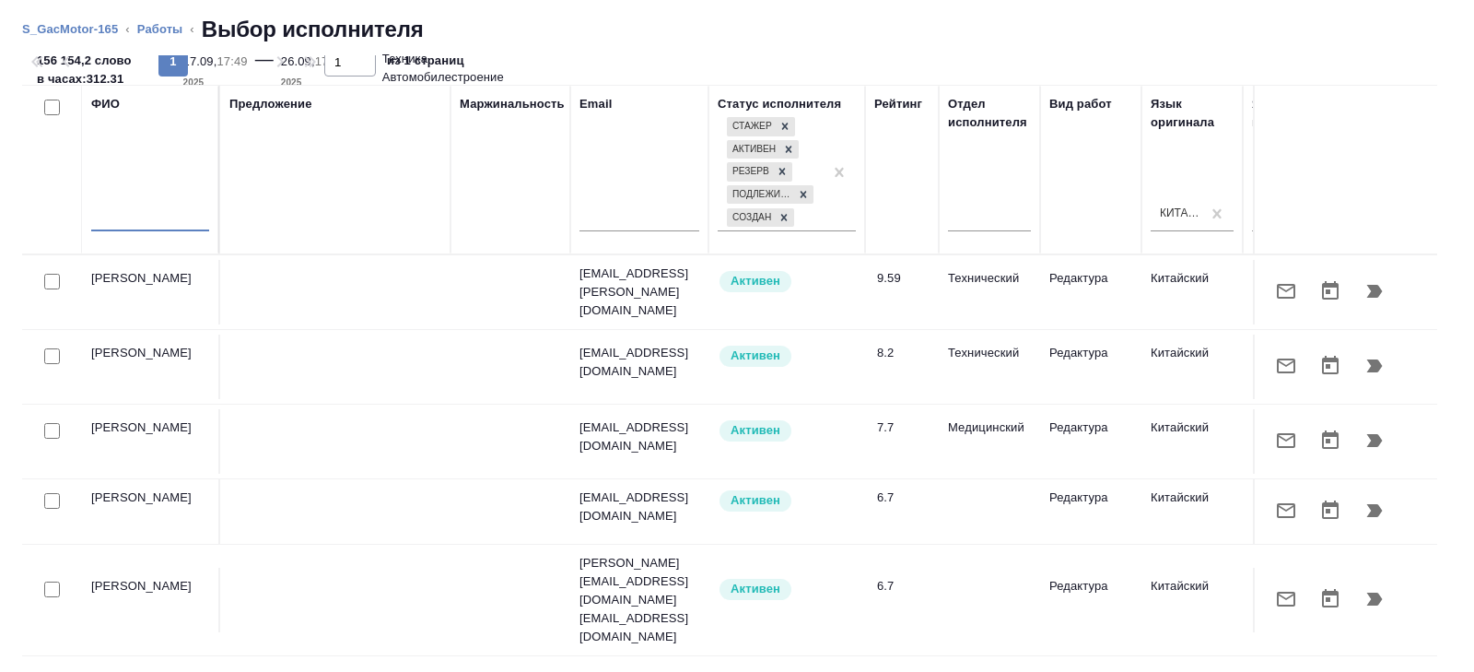
click at [163, 214] on input "text" at bounding box center [150, 219] width 118 height 23
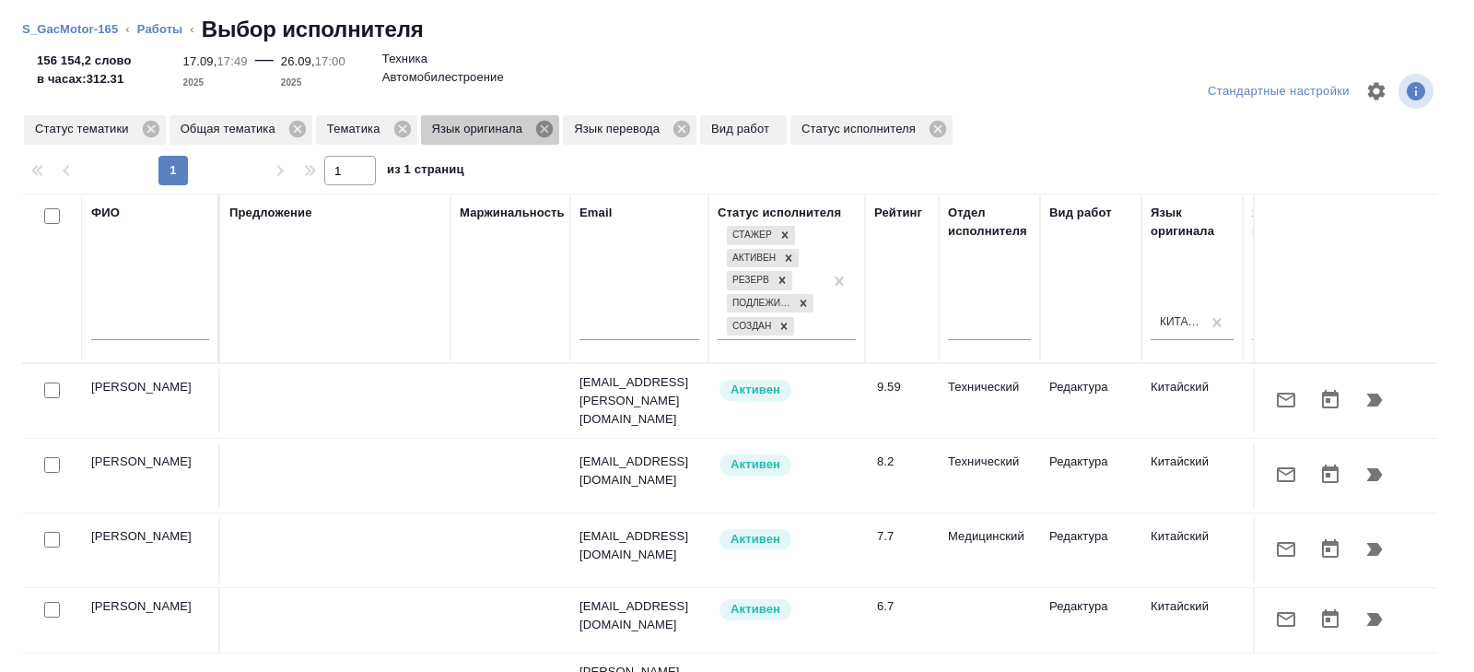
click at [550, 124] on icon at bounding box center [544, 129] width 17 height 17
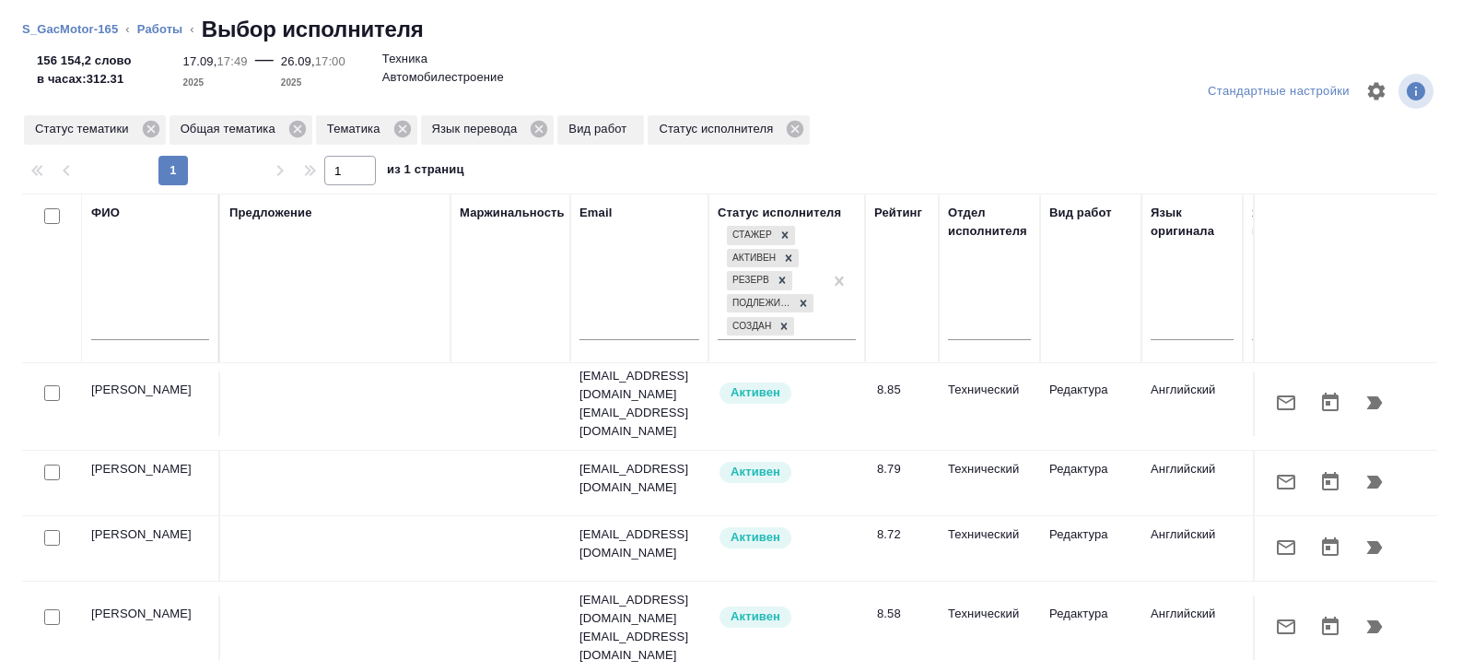
scroll to position [229, 0]
click at [1372, 543] on icon "button" at bounding box center [1375, 549] width 16 height 13
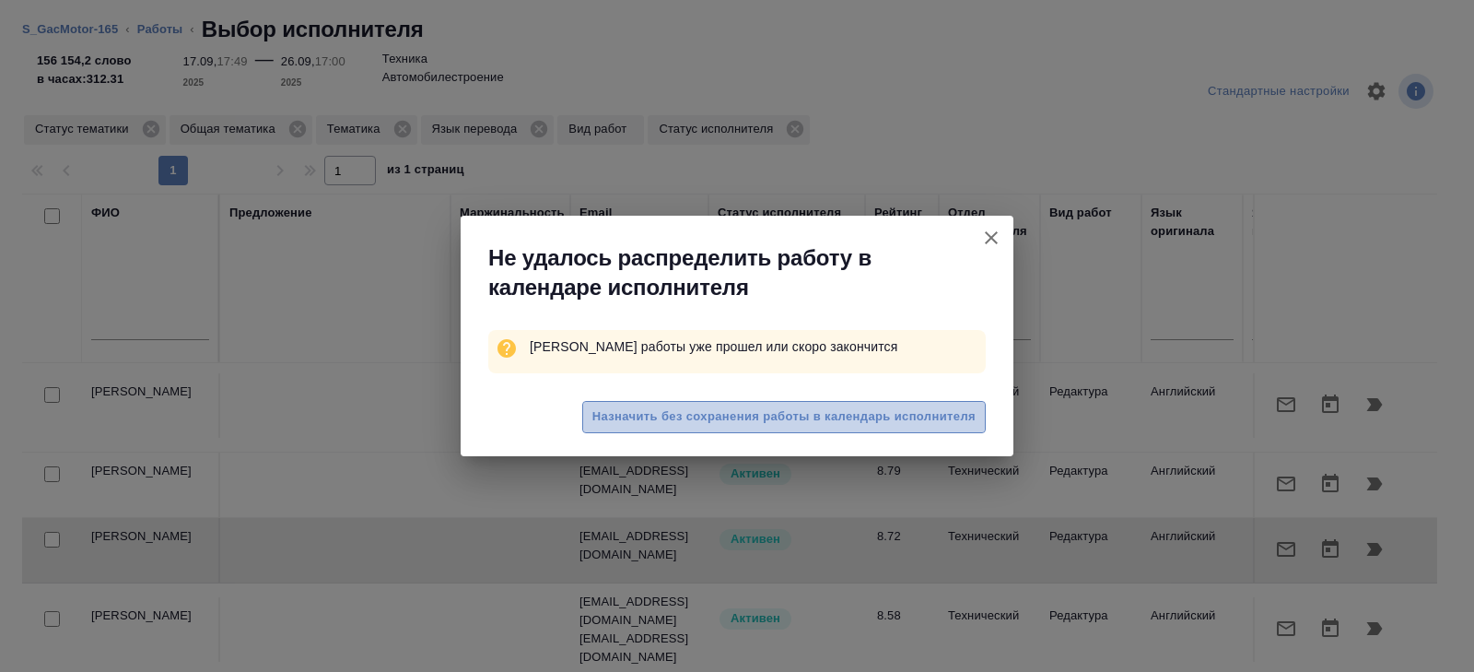
click at [881, 420] on span "Назначить без сохранения работы в календарь исполнителя" at bounding box center [783, 416] width 383 height 21
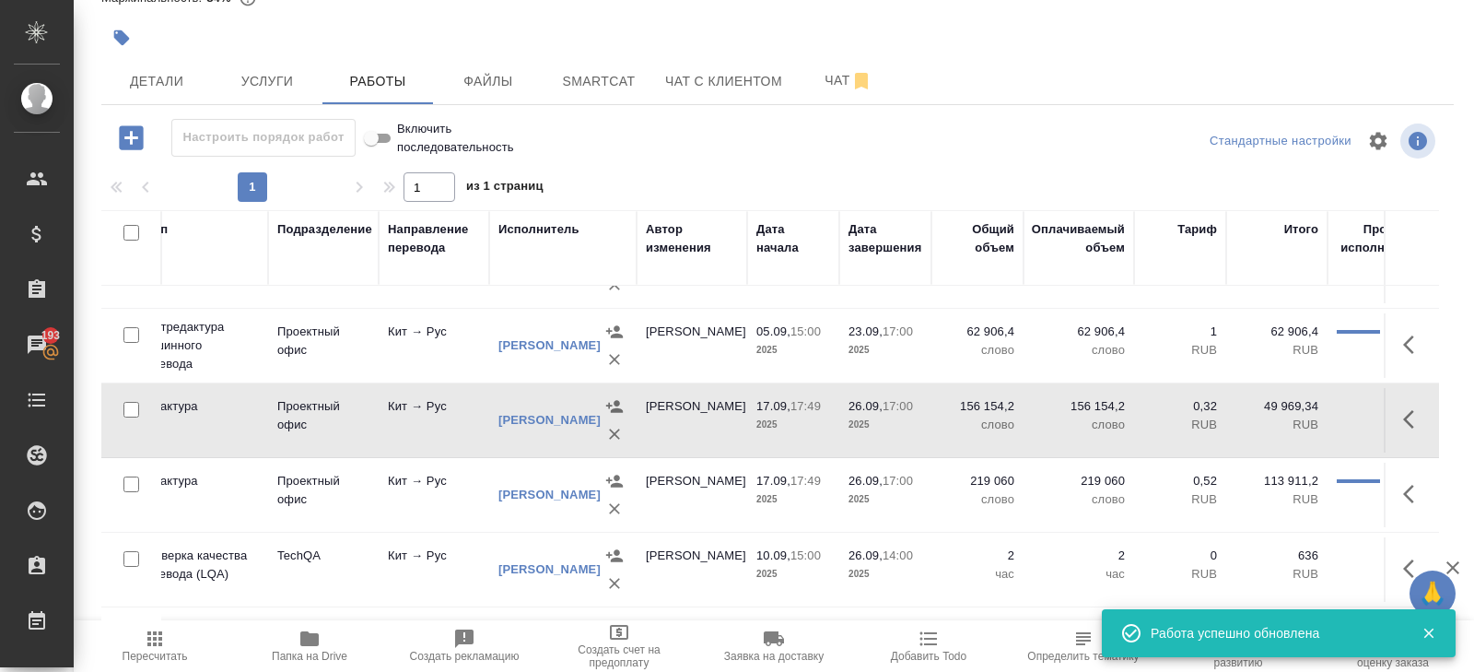
scroll to position [53, 433]
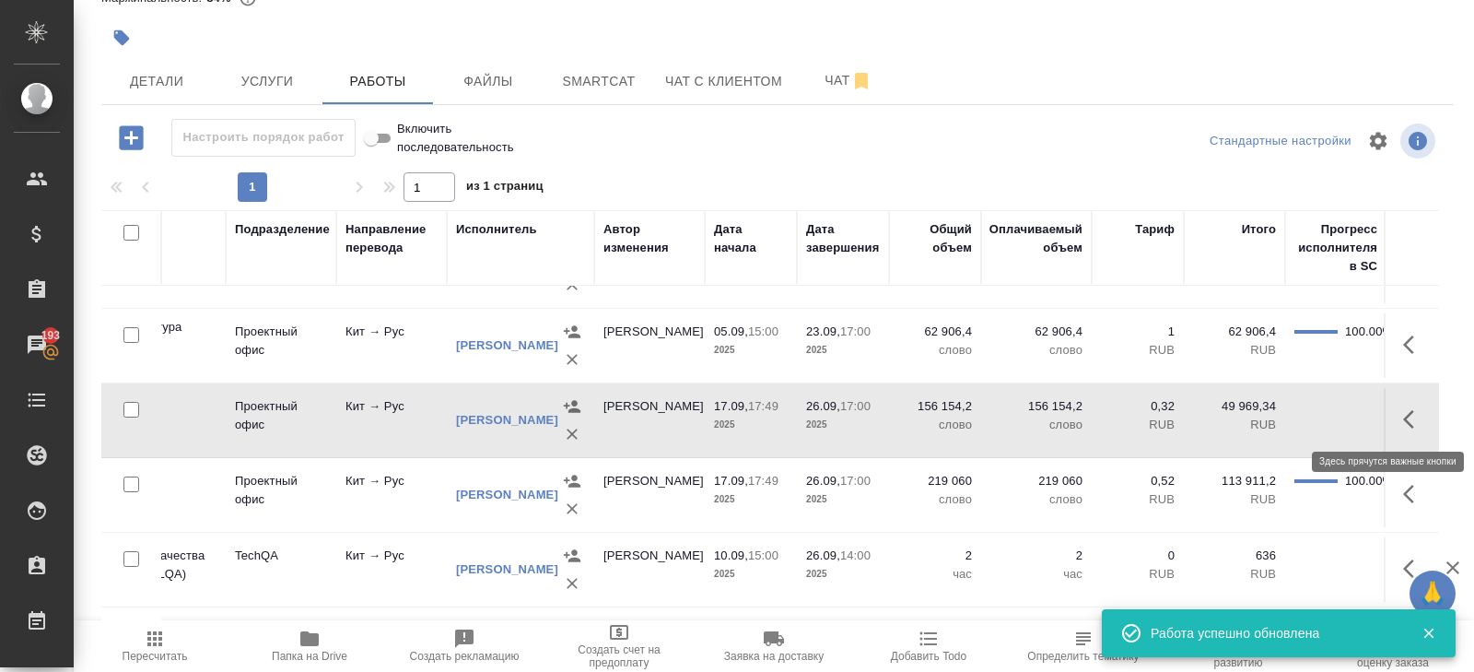
click at [1410, 410] on icon "button" at bounding box center [1408, 419] width 11 height 18
click at [1281, 414] on icon "button" at bounding box center [1279, 419] width 17 height 17
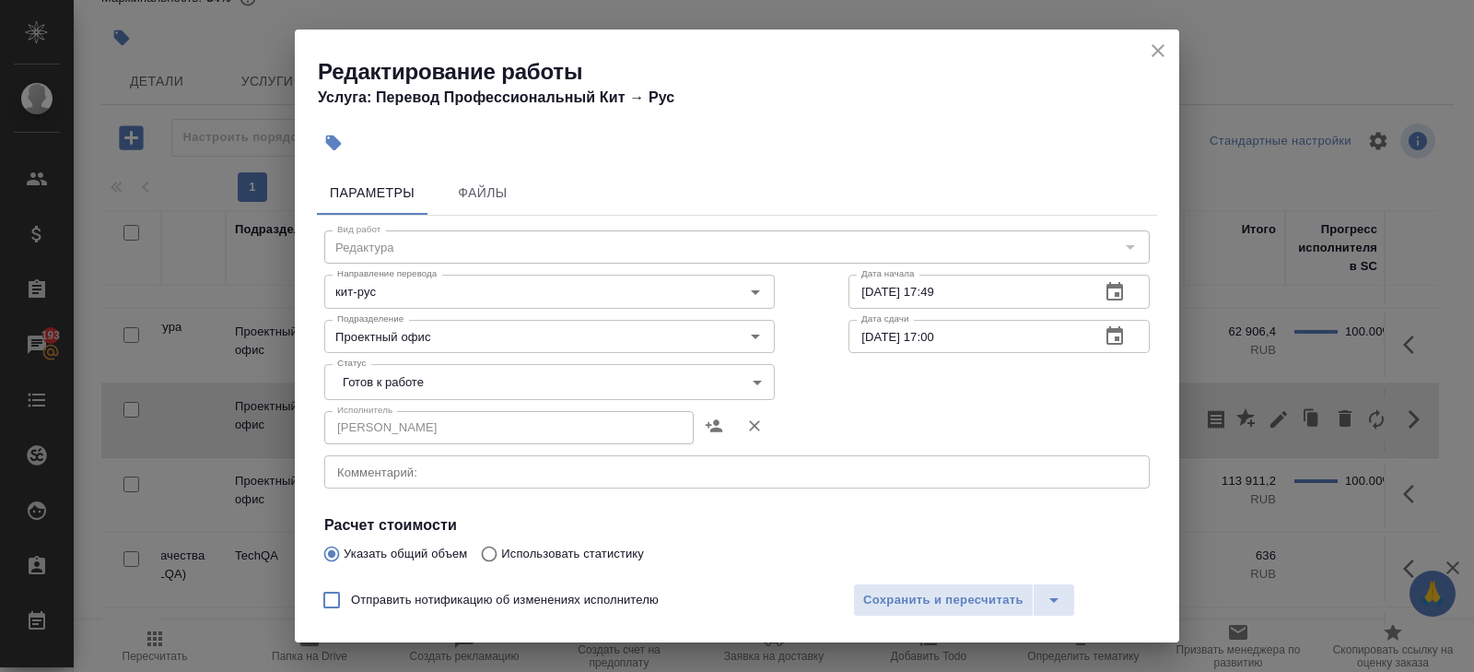
click at [367, 378] on body "🙏 .cls-1 fill:#fff; AWATERA Belyakova Yulia Клиенты Спецификации Заказы 193 Чат…" at bounding box center [737, 336] width 1474 height 672
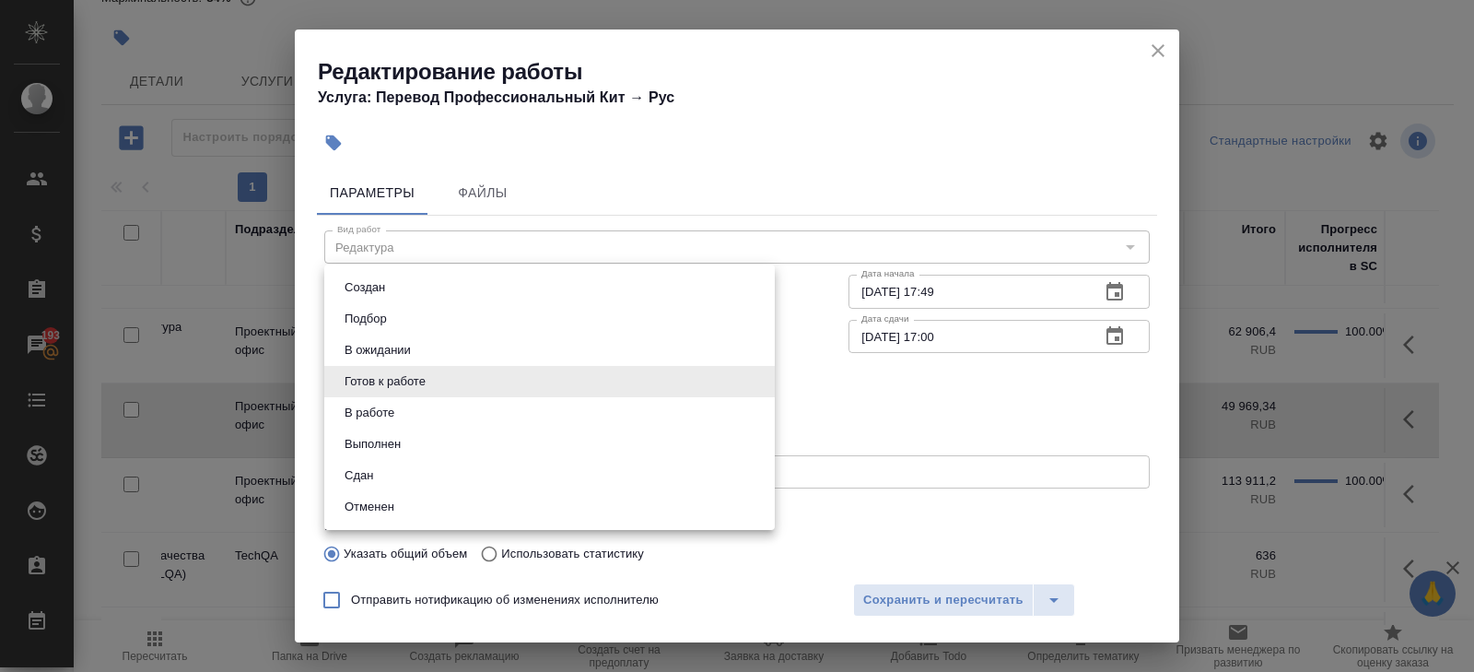
click at [369, 470] on button "Сдан" at bounding box center [359, 475] width 40 height 20
type input "closed"
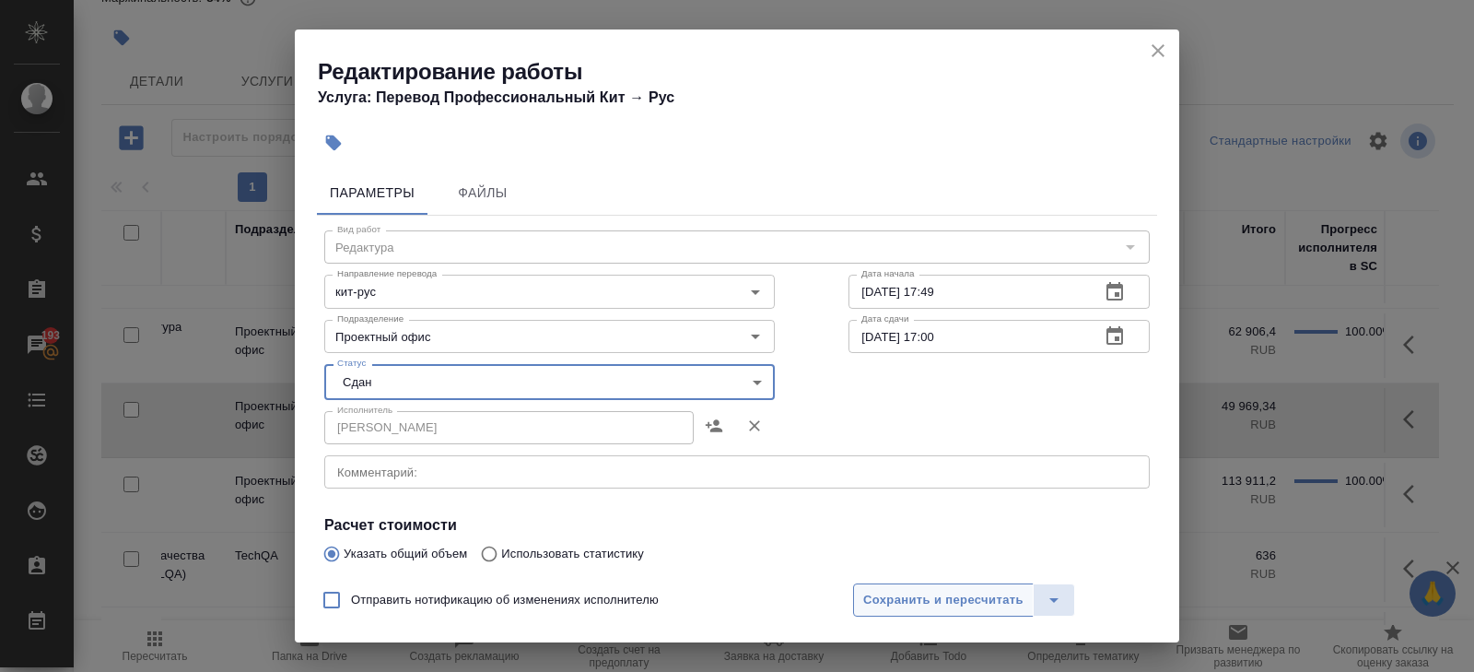
click at [897, 591] on span "Сохранить и пересчитать" at bounding box center [943, 600] width 160 height 21
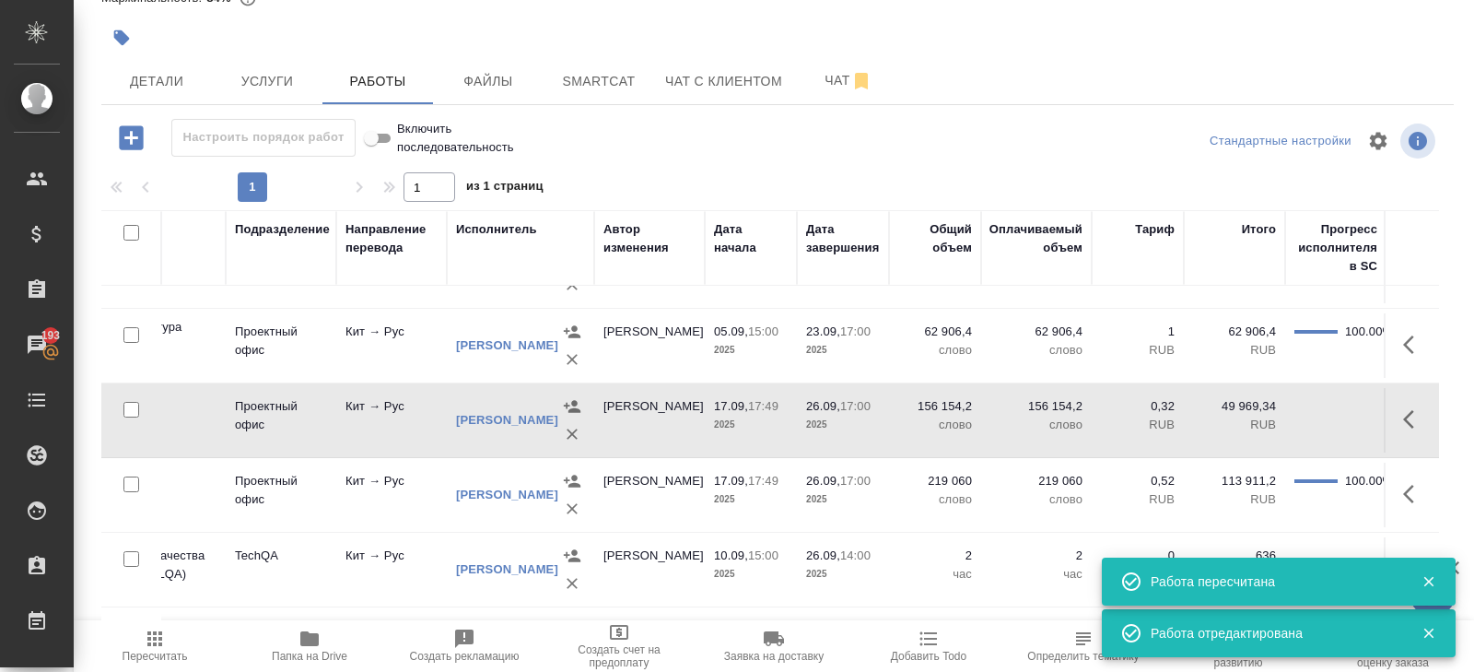
click at [155, 646] on icon "button" at bounding box center [155, 639] width 22 height 22
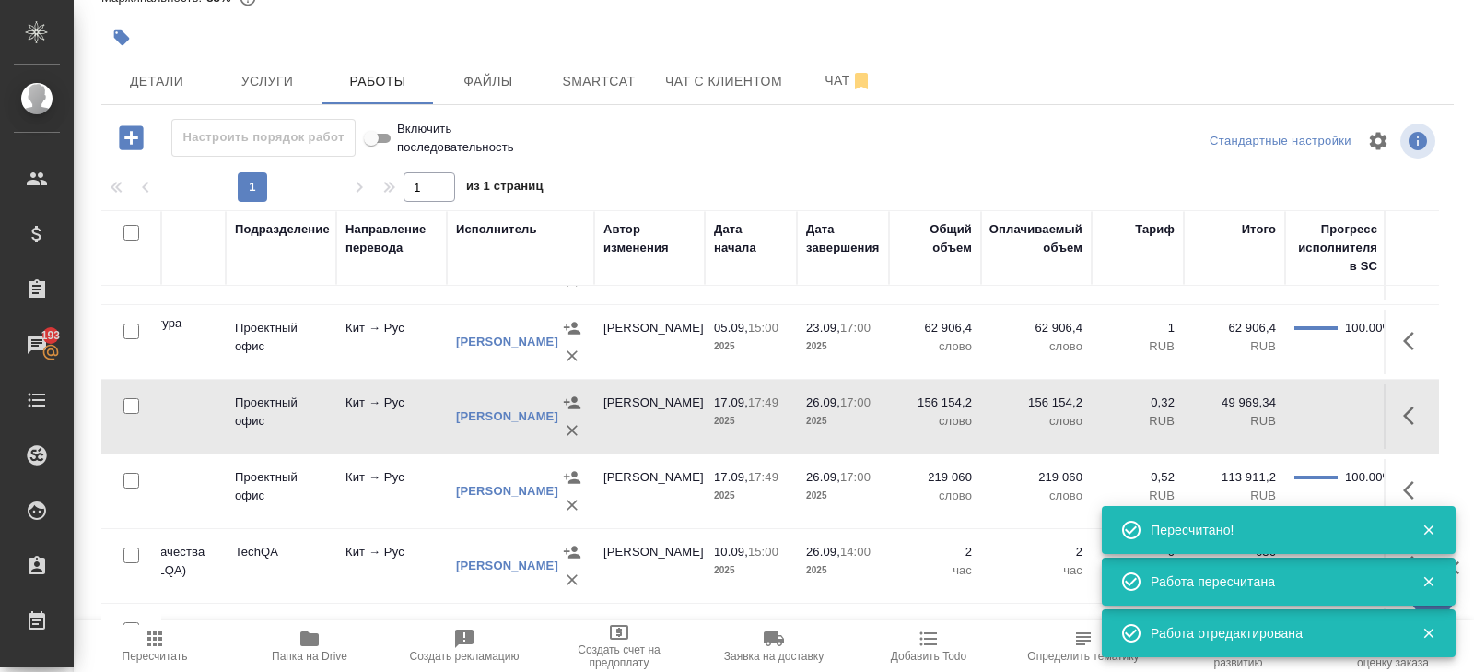
scroll to position [18, 433]
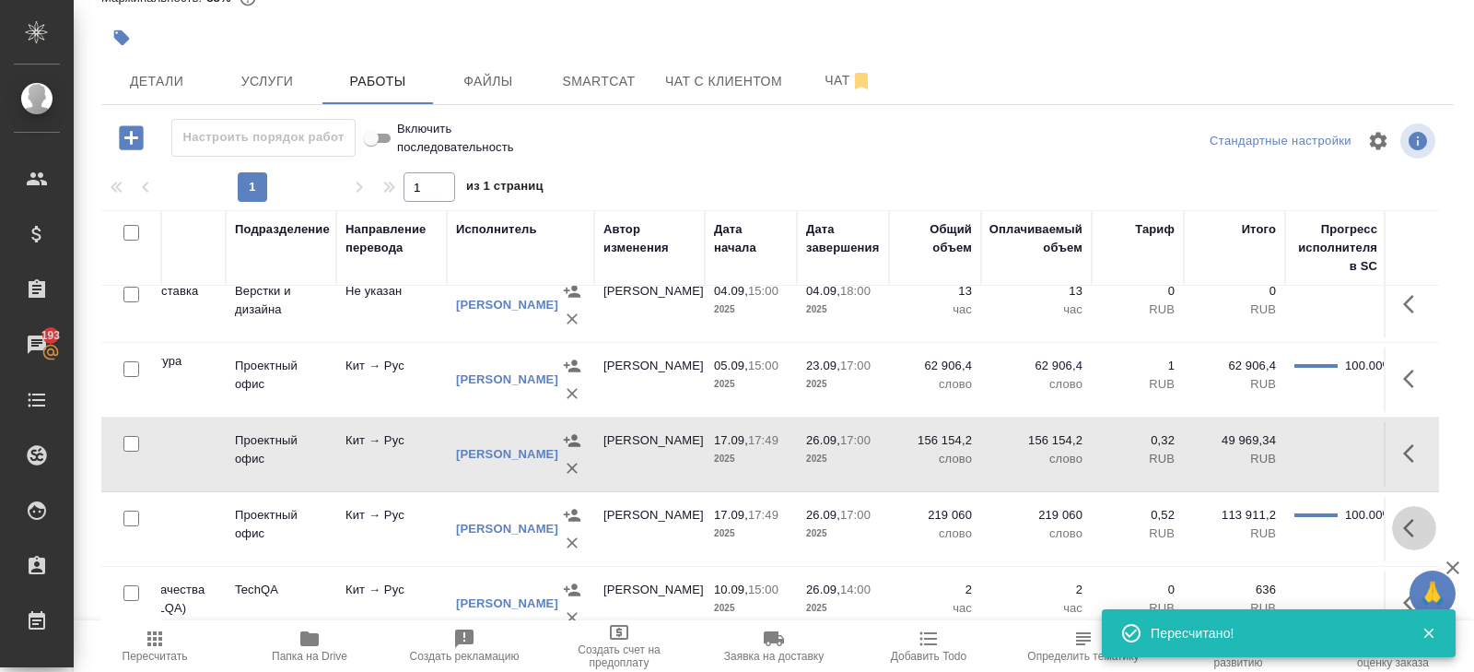
click at [1408, 523] on icon "button" at bounding box center [1408, 528] width 11 height 18
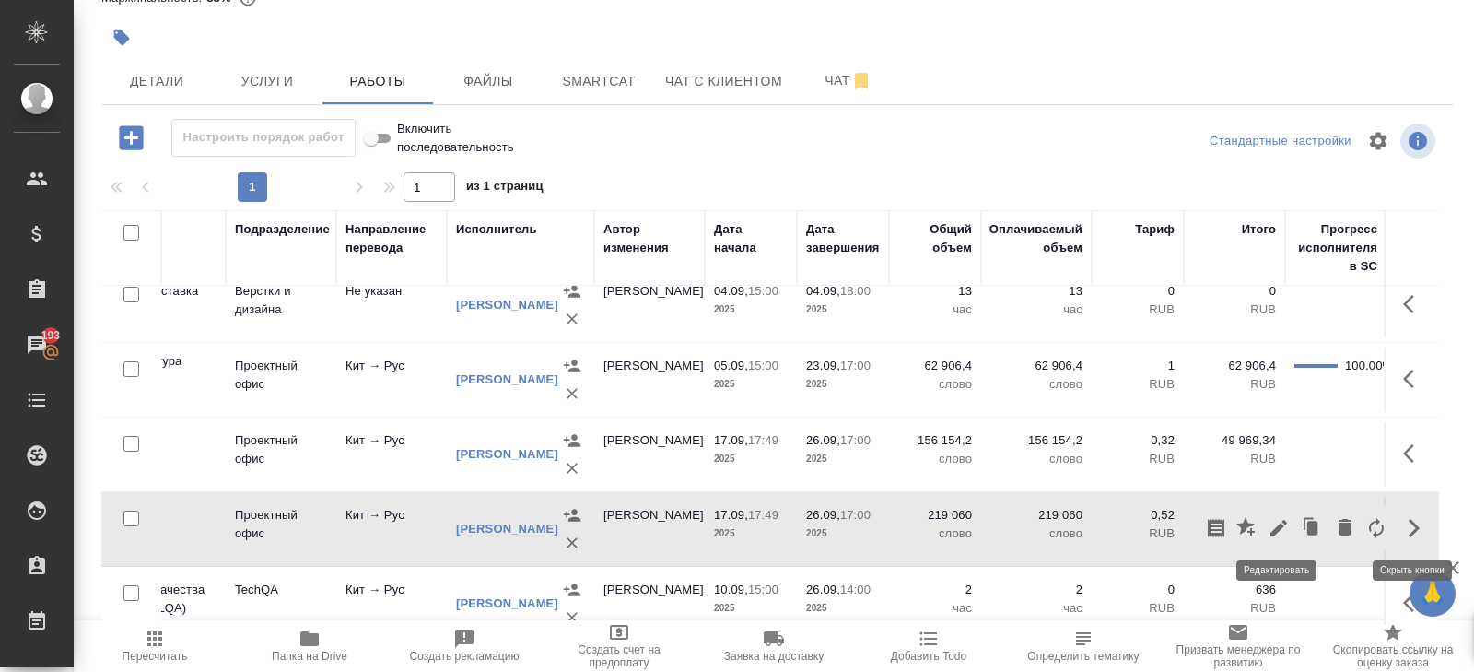
click at [1280, 530] on icon "button" at bounding box center [1279, 528] width 22 height 22
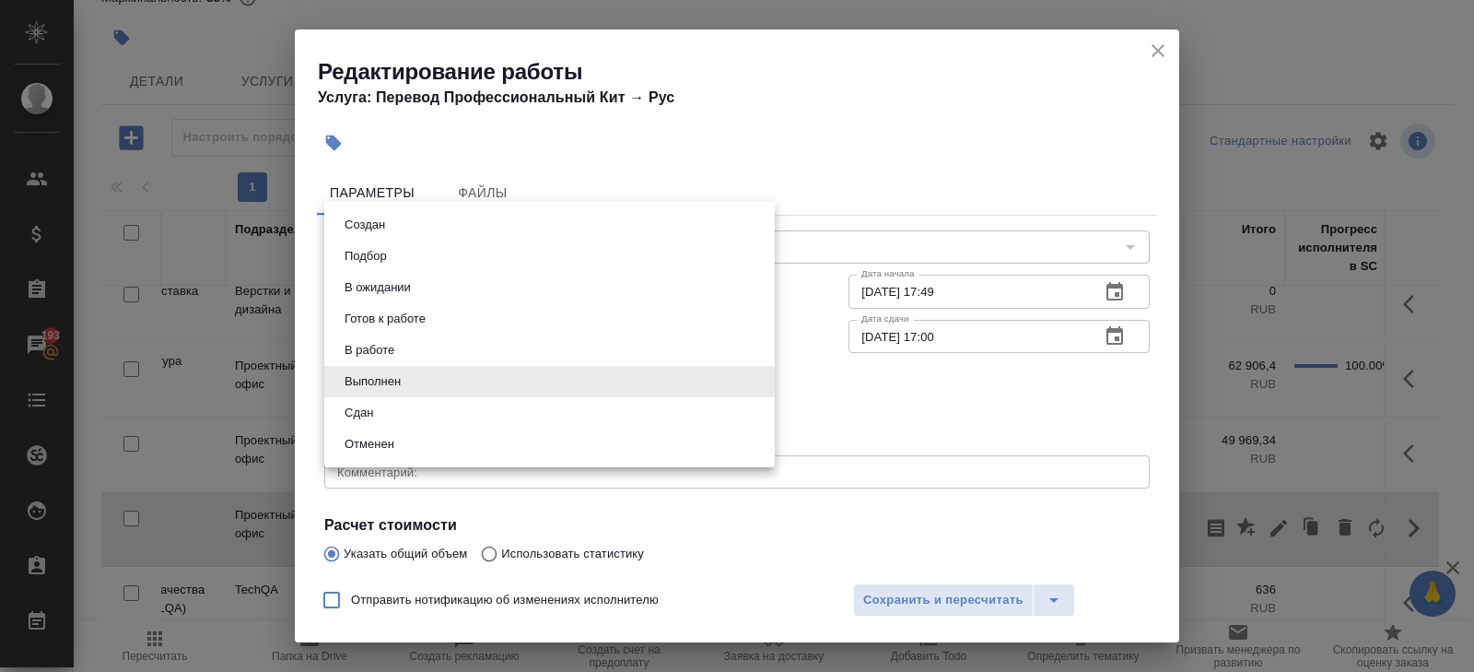
click at [352, 386] on body "🙏 .cls-1 fill:#fff; AWATERA Belyakova Yulia Клиенты Спецификации Заказы 193 Чат…" at bounding box center [737, 336] width 1474 height 672
click at [352, 404] on button "Сдан" at bounding box center [359, 413] width 40 height 20
type input "closed"
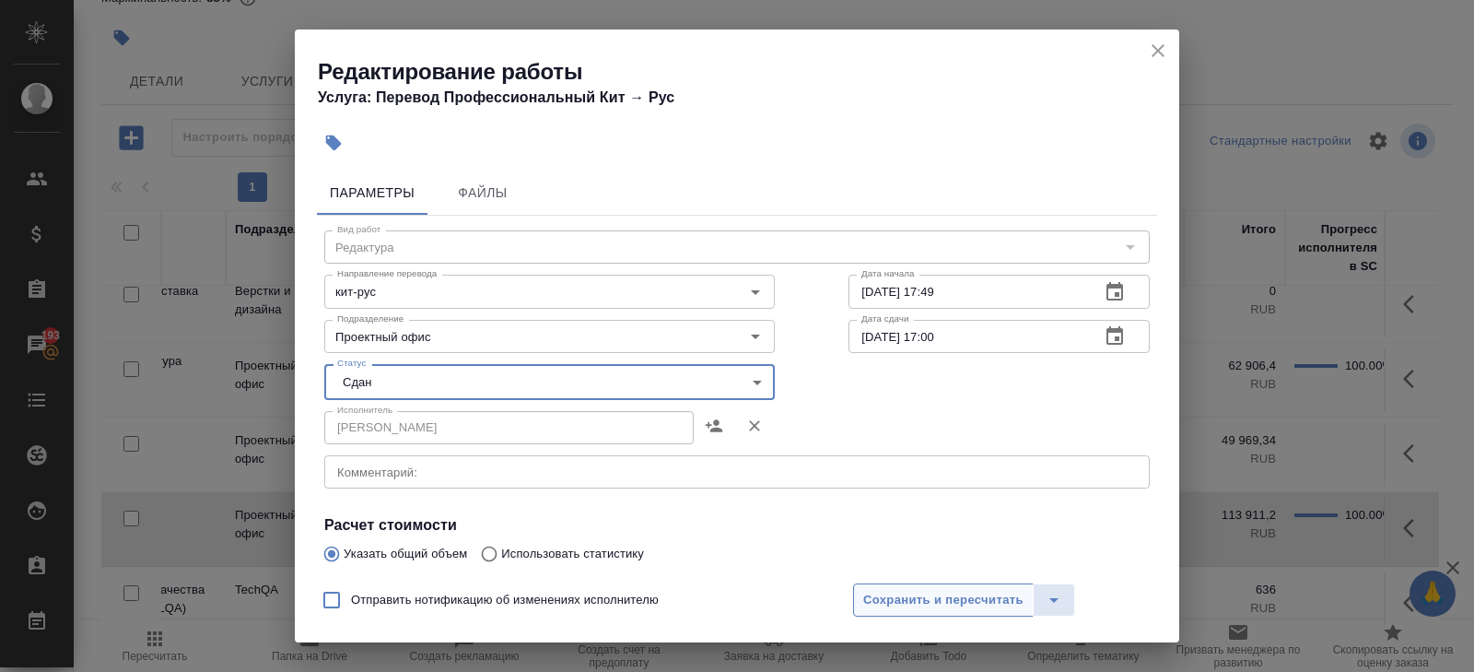
click at [907, 594] on span "Сохранить и пересчитать" at bounding box center [943, 600] width 160 height 21
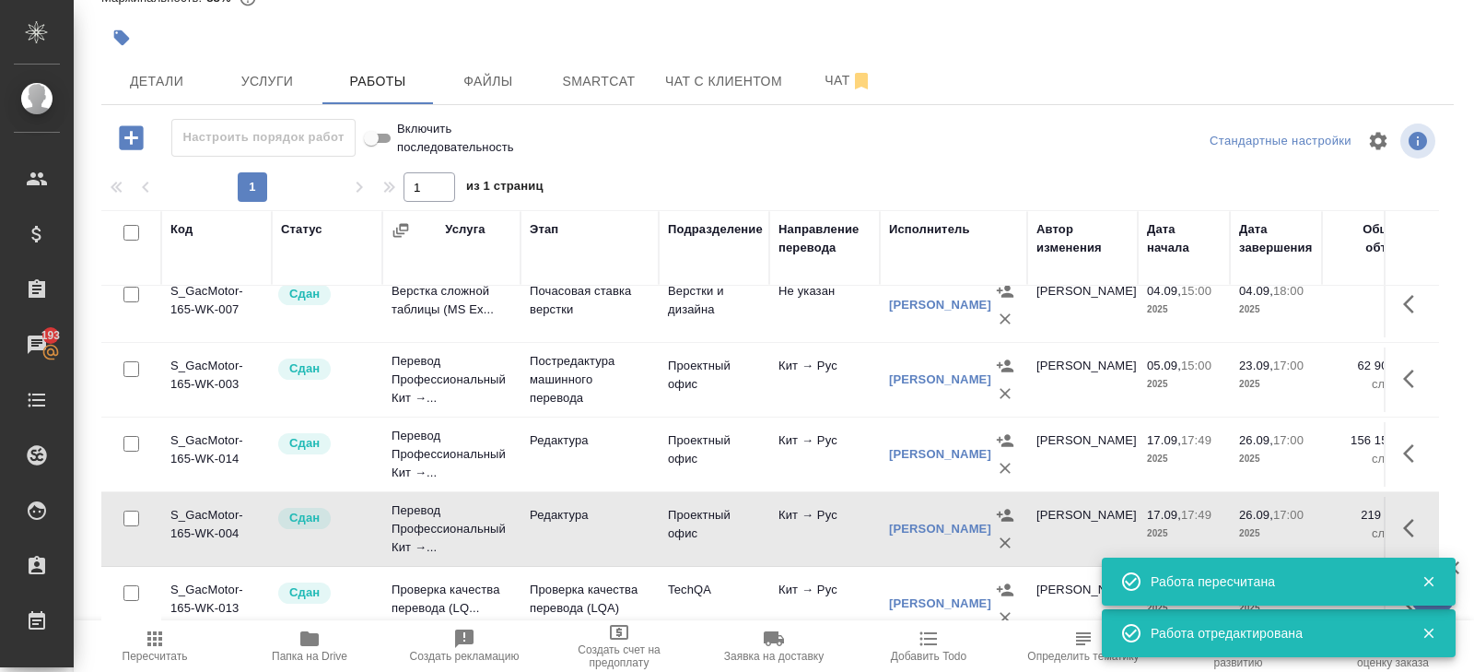
scroll to position [198, 0]
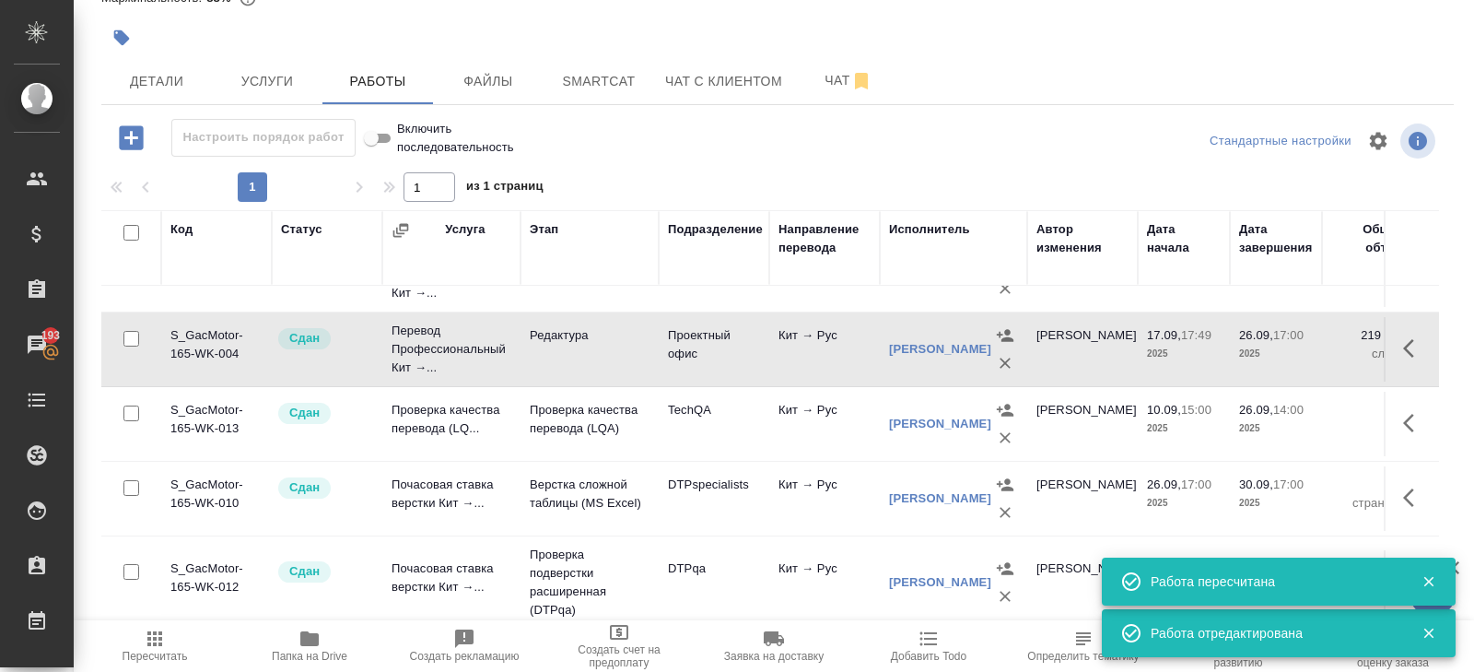
click at [163, 642] on icon "button" at bounding box center [155, 639] width 22 height 22
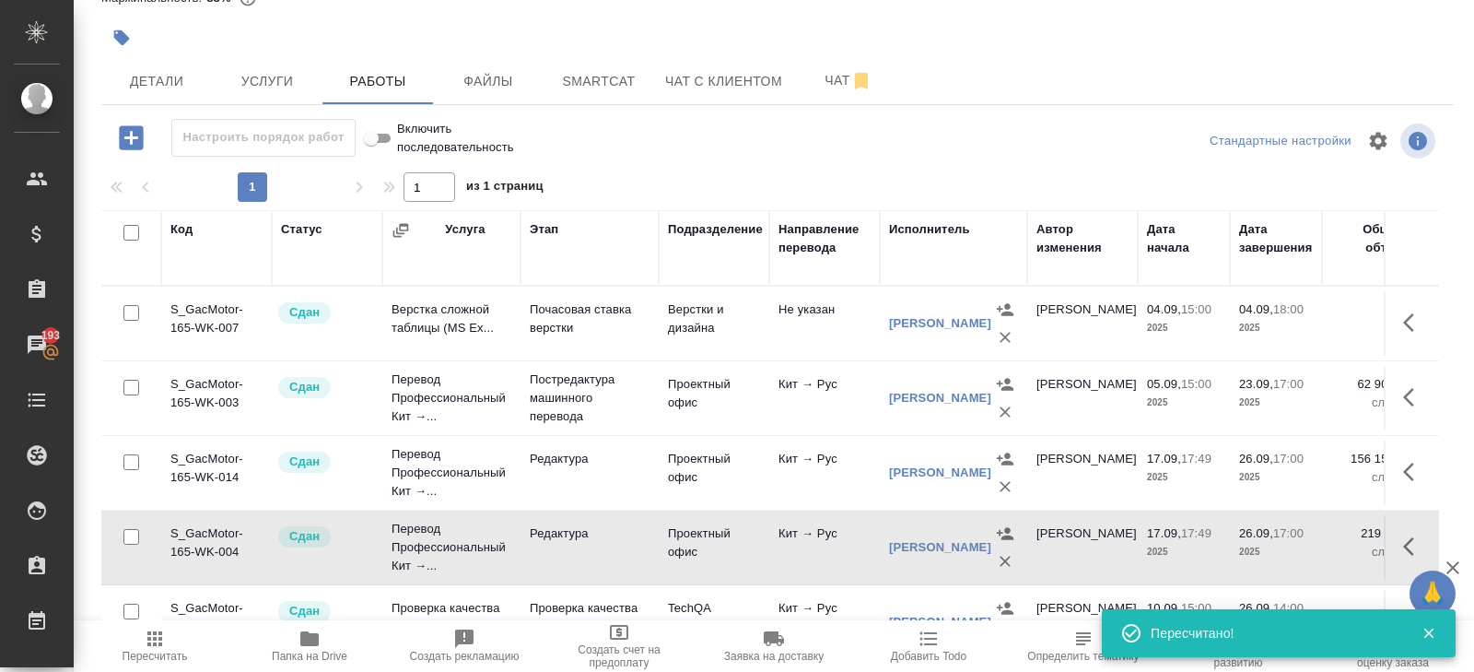
scroll to position [0, 0]
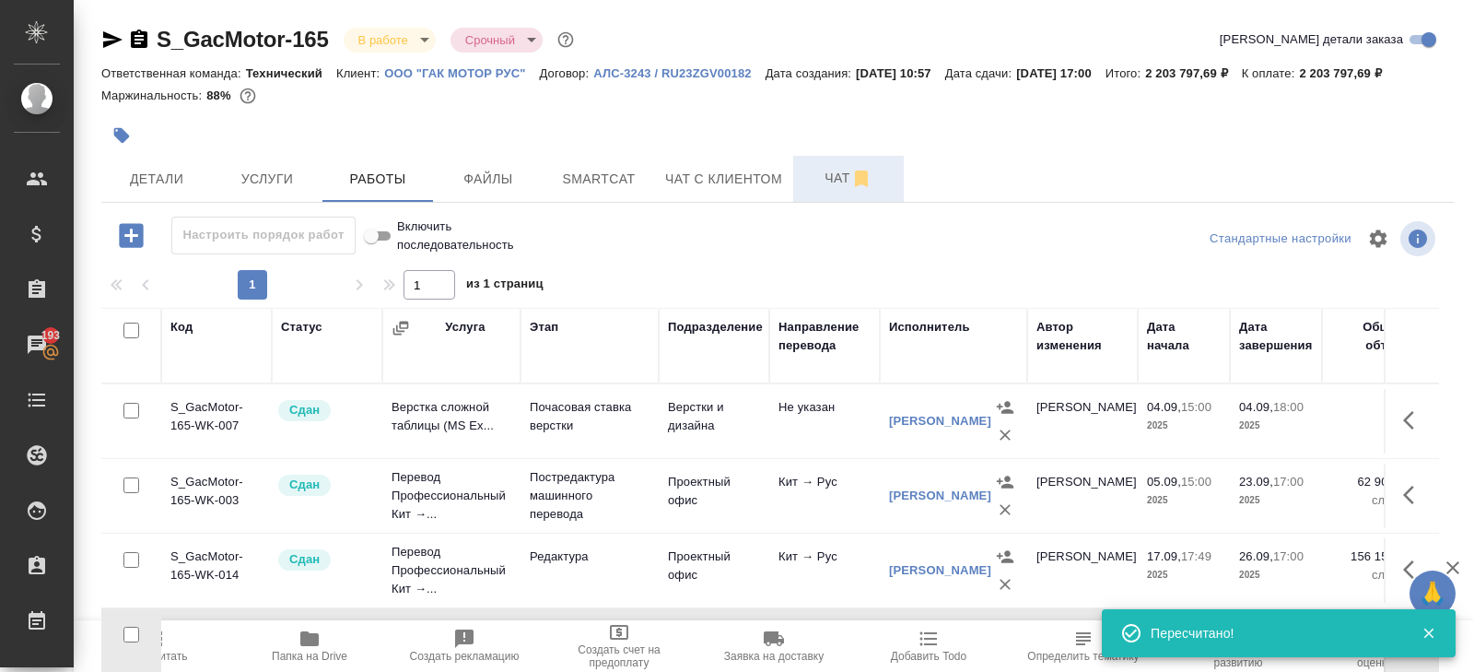
click at [827, 185] on button "Чат" at bounding box center [848, 179] width 111 height 46
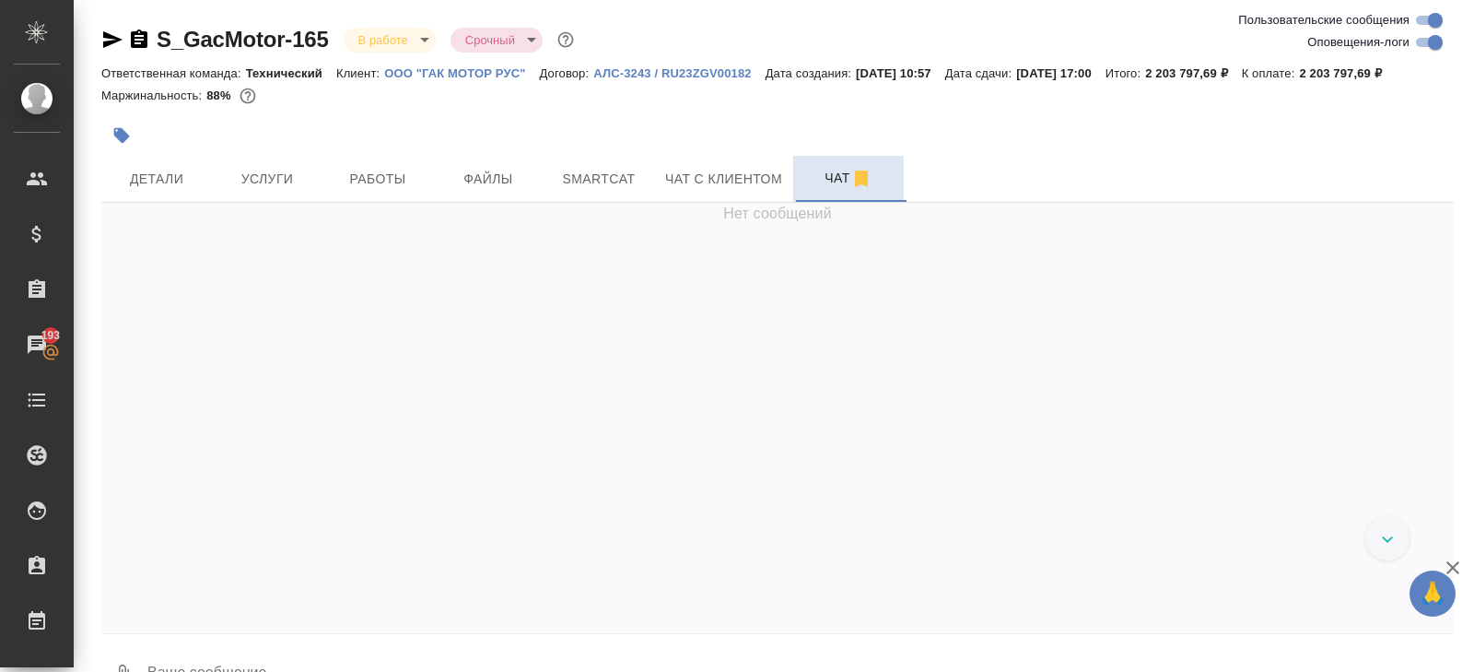
scroll to position [60966, 0]
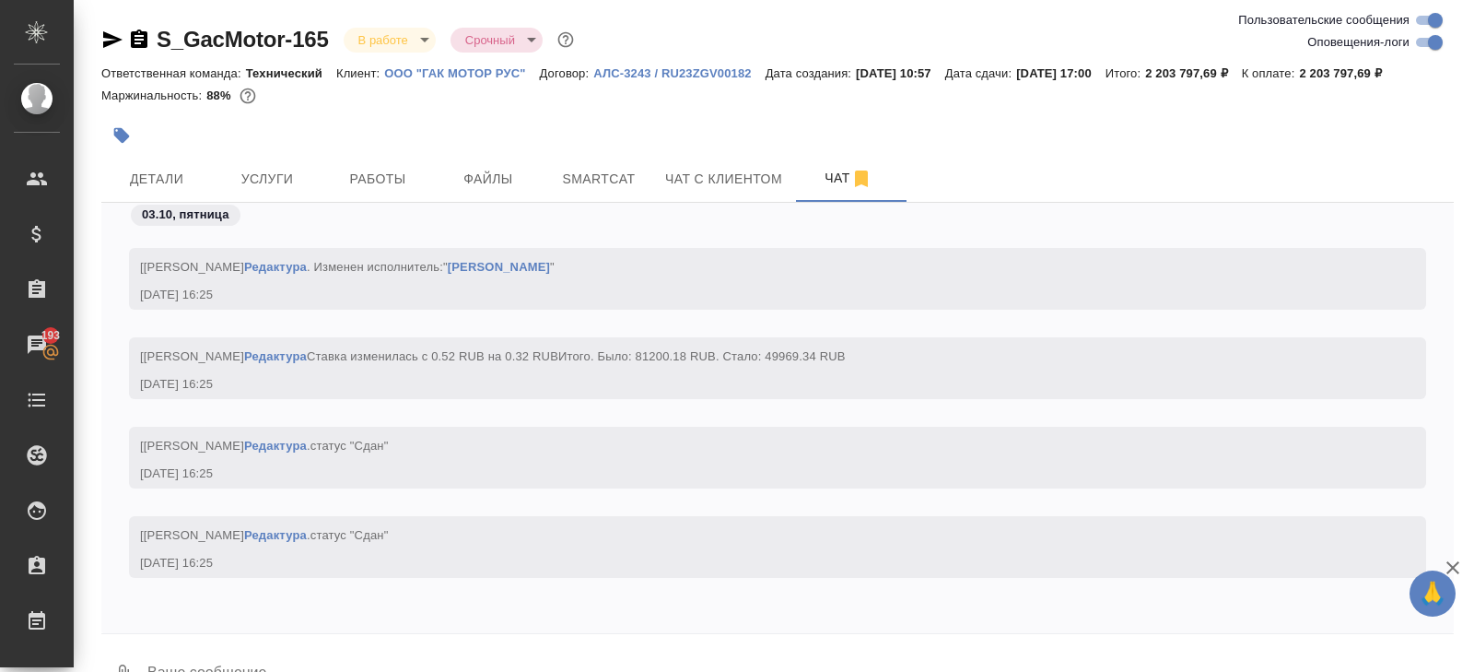
click at [1433, 44] on input "Оповещения-логи" at bounding box center [1435, 42] width 66 height 22
checkbox input "false"
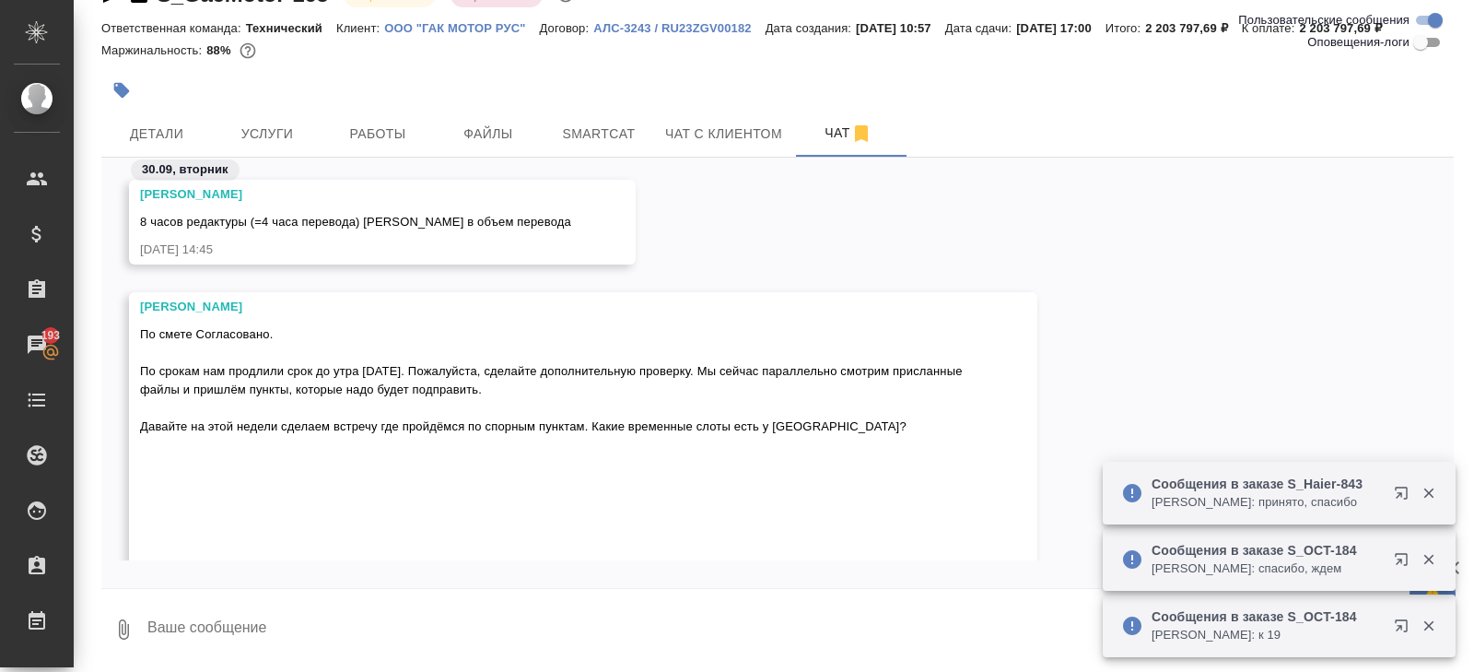
scroll to position [0, 0]
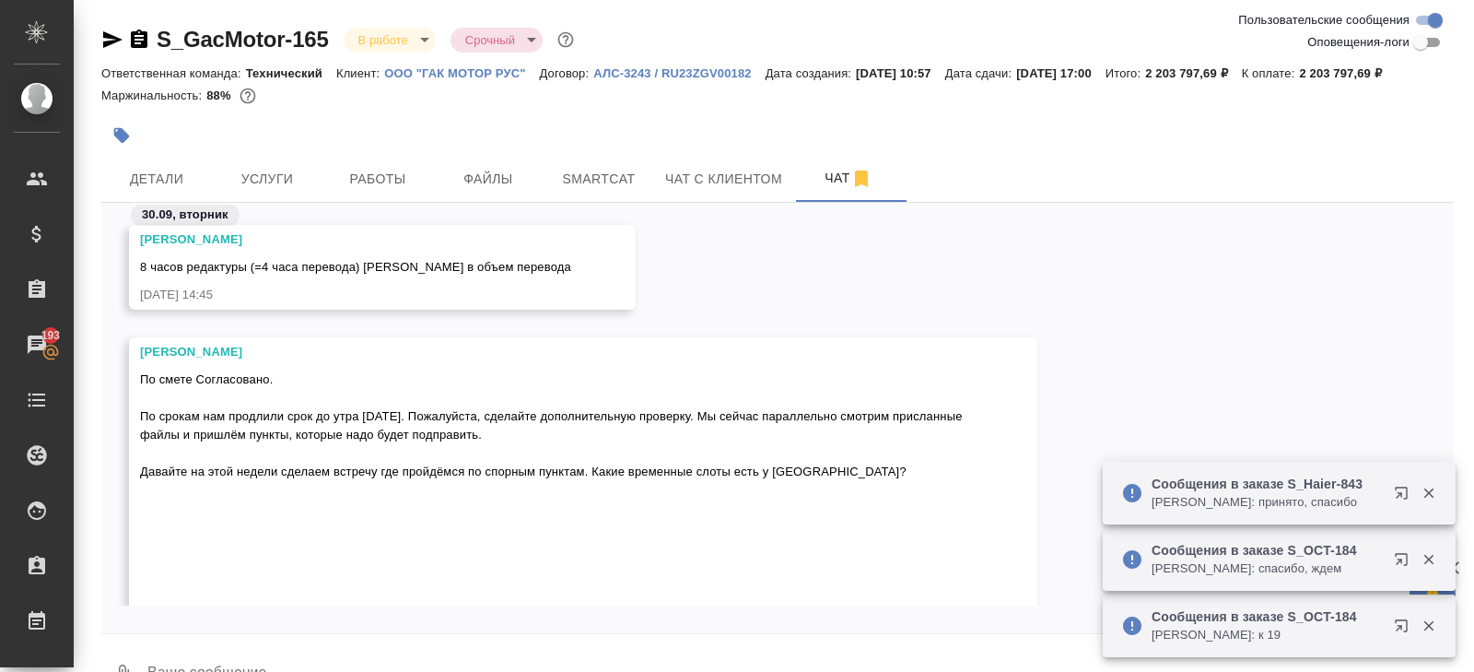
click at [370, 41] on body "🙏 .cls-1 fill:#fff; AWATERA Belyakova Yulia Клиенты Спецификации Заказы 193 Чат…" at bounding box center [737, 336] width 1474 height 672
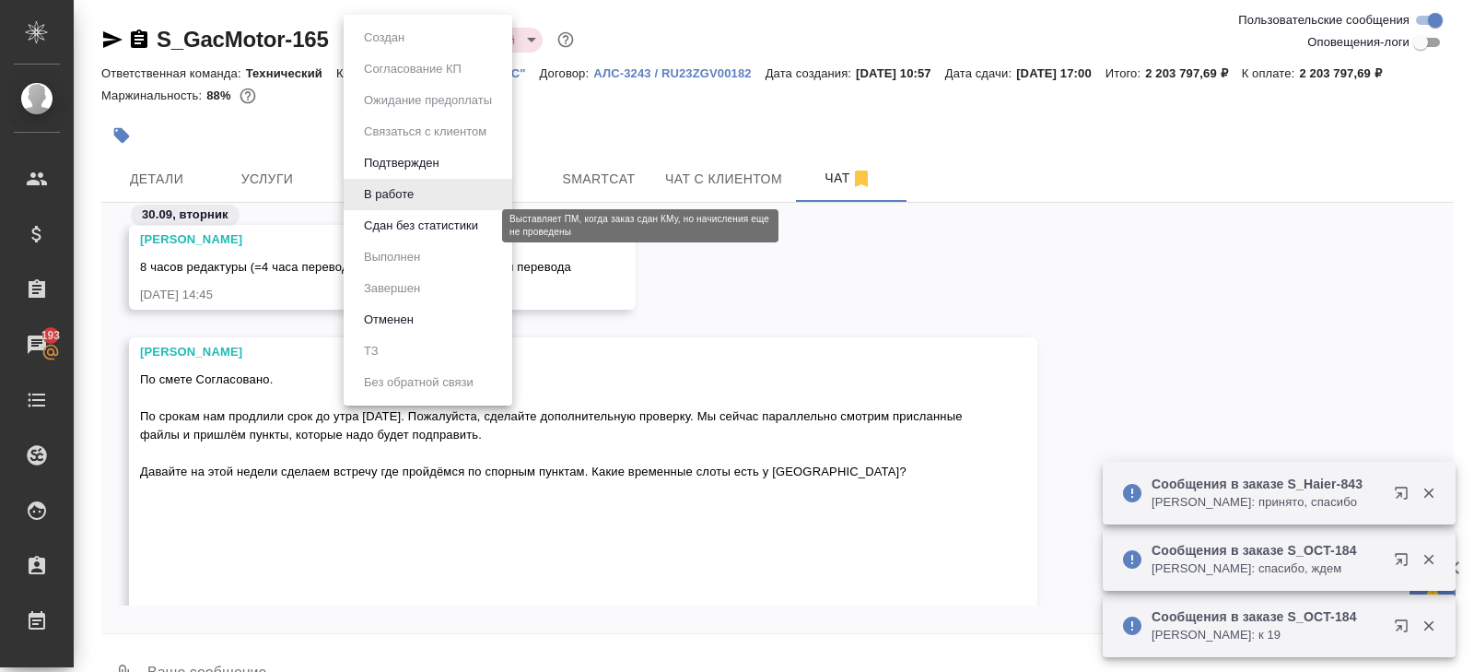
click at [384, 227] on button "Сдан без статистики" at bounding box center [420, 226] width 125 height 20
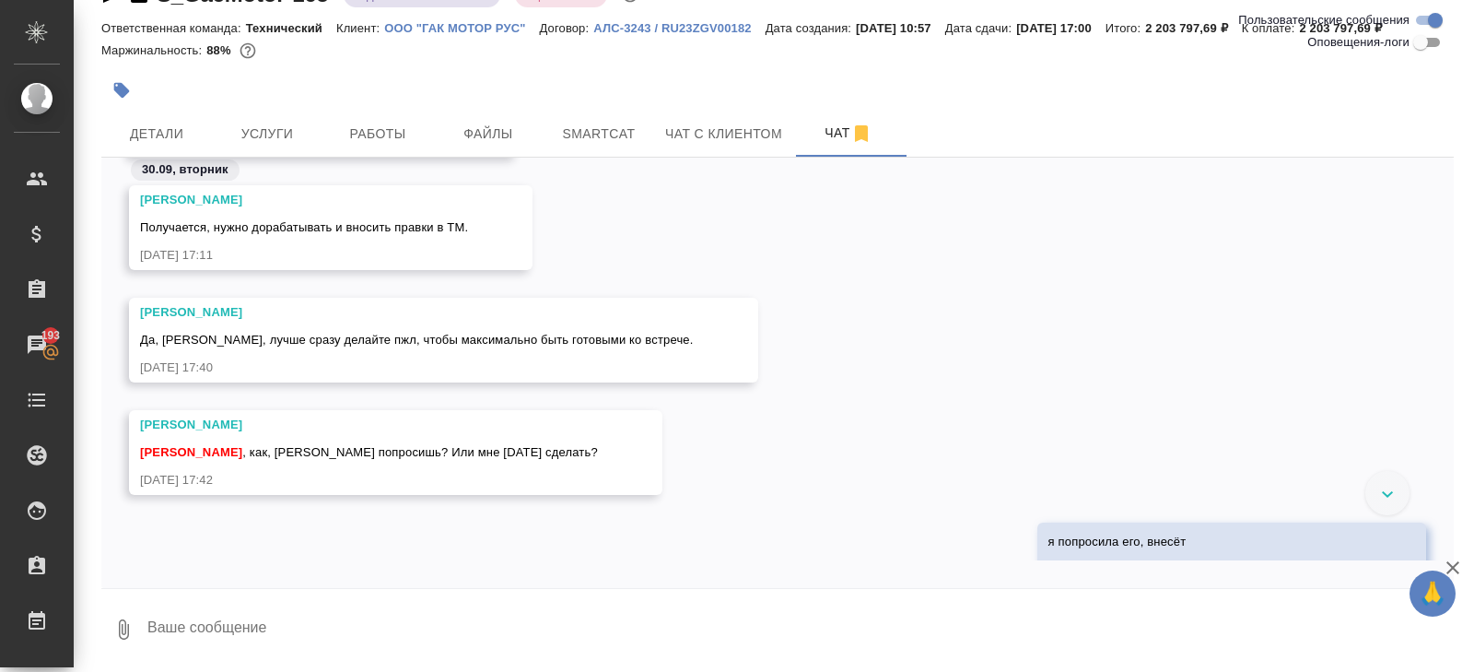
scroll to position [22024, 0]
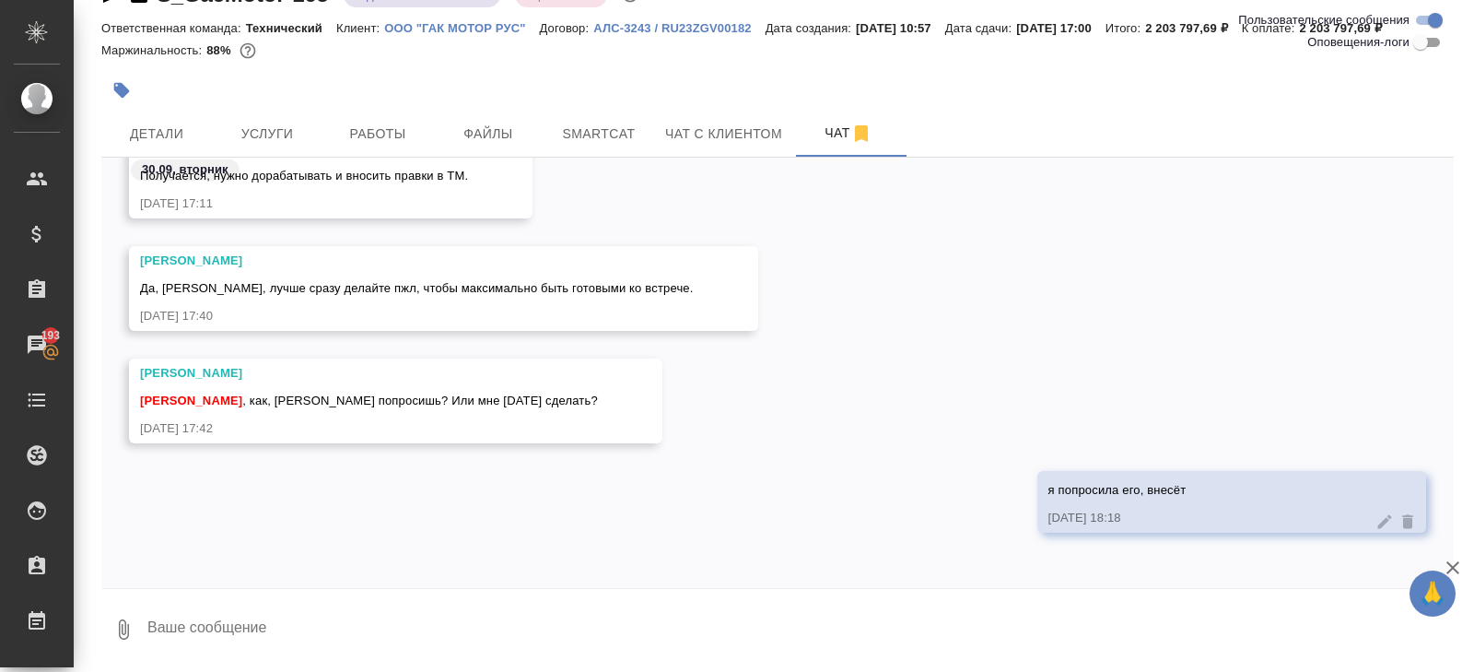
click at [258, 631] on textarea at bounding box center [800, 629] width 1308 height 63
type textarea "всё внесли в тм"
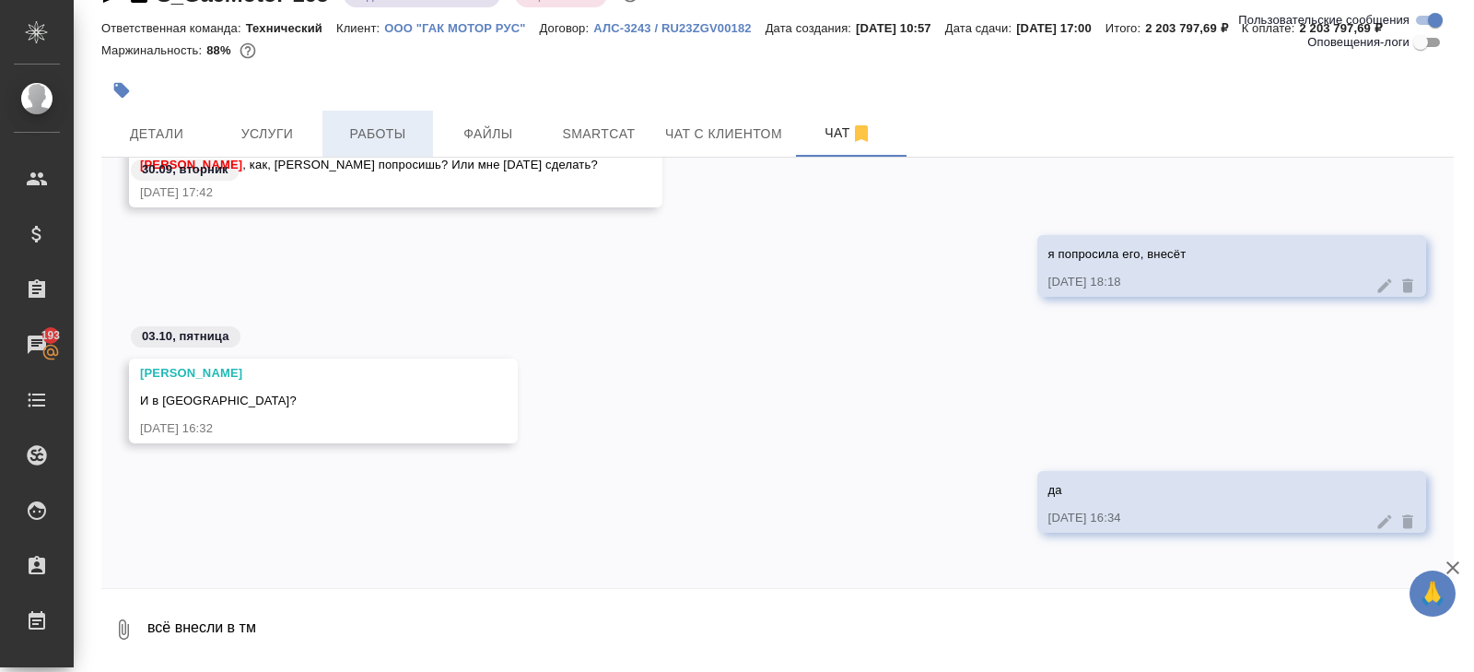
scroll to position [0, 0]
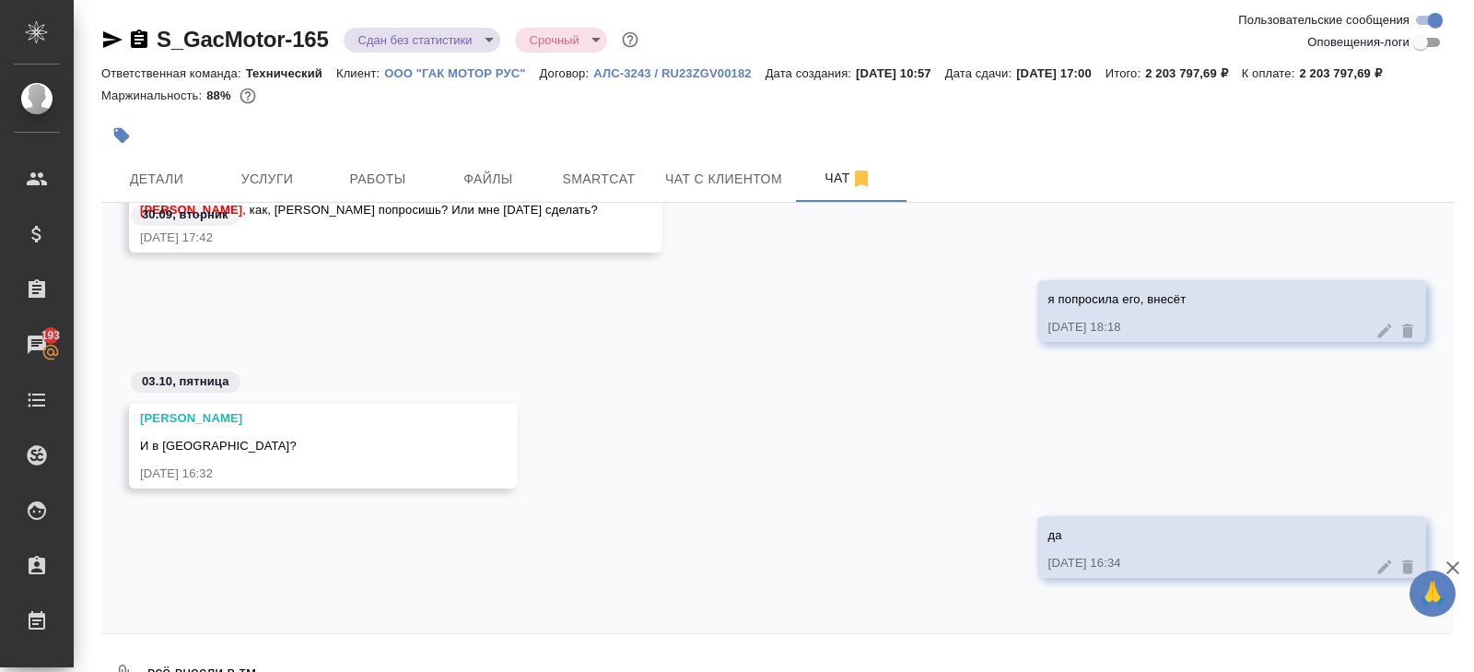
click at [397, 156] on div at bounding box center [552, 135] width 902 height 41
click at [392, 191] on span "Работы" at bounding box center [378, 179] width 88 height 23
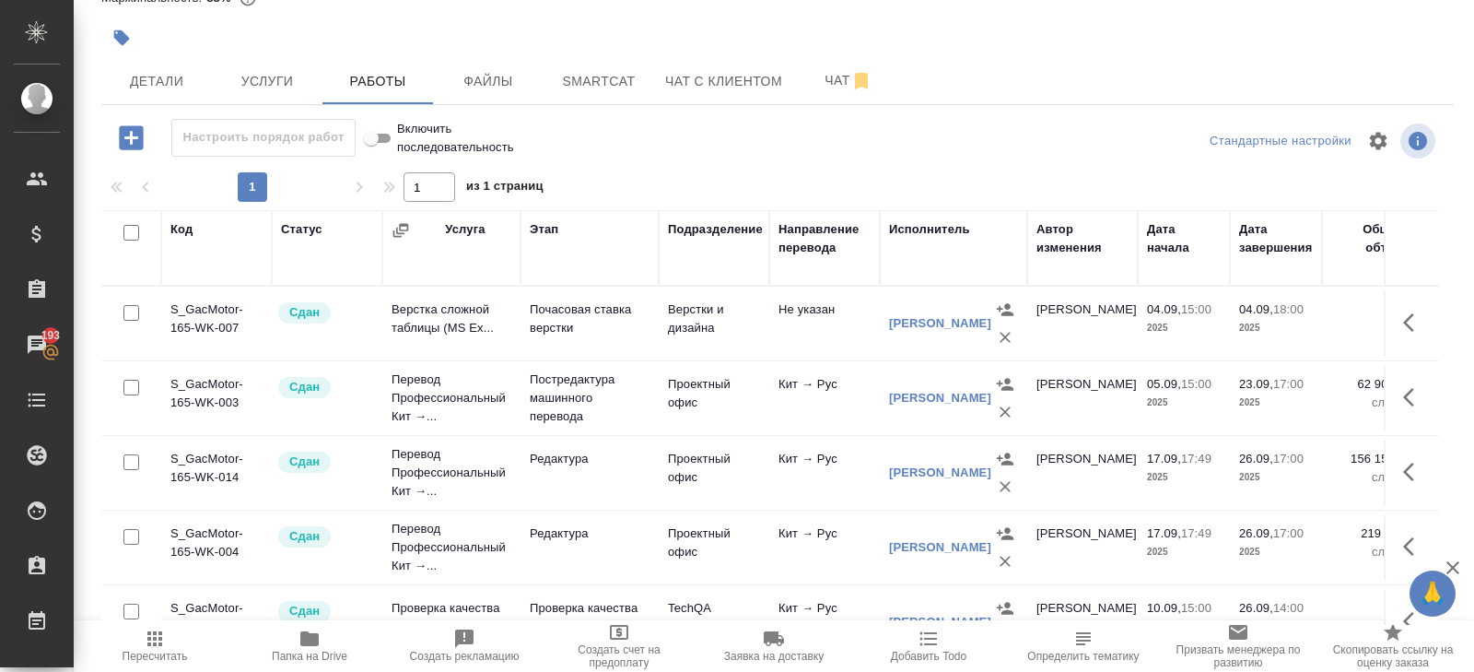
scroll to position [198, 0]
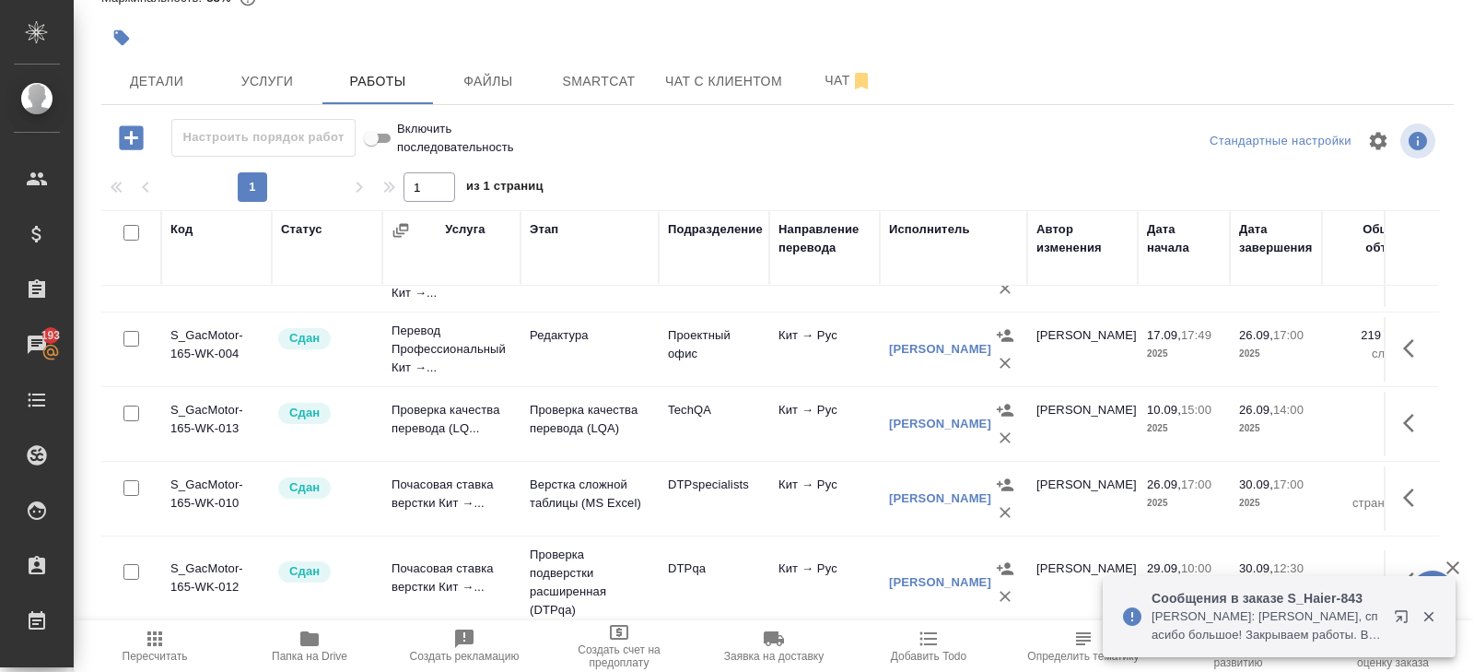
click at [1401, 612] on icon "button" at bounding box center [1405, 620] width 22 height 22
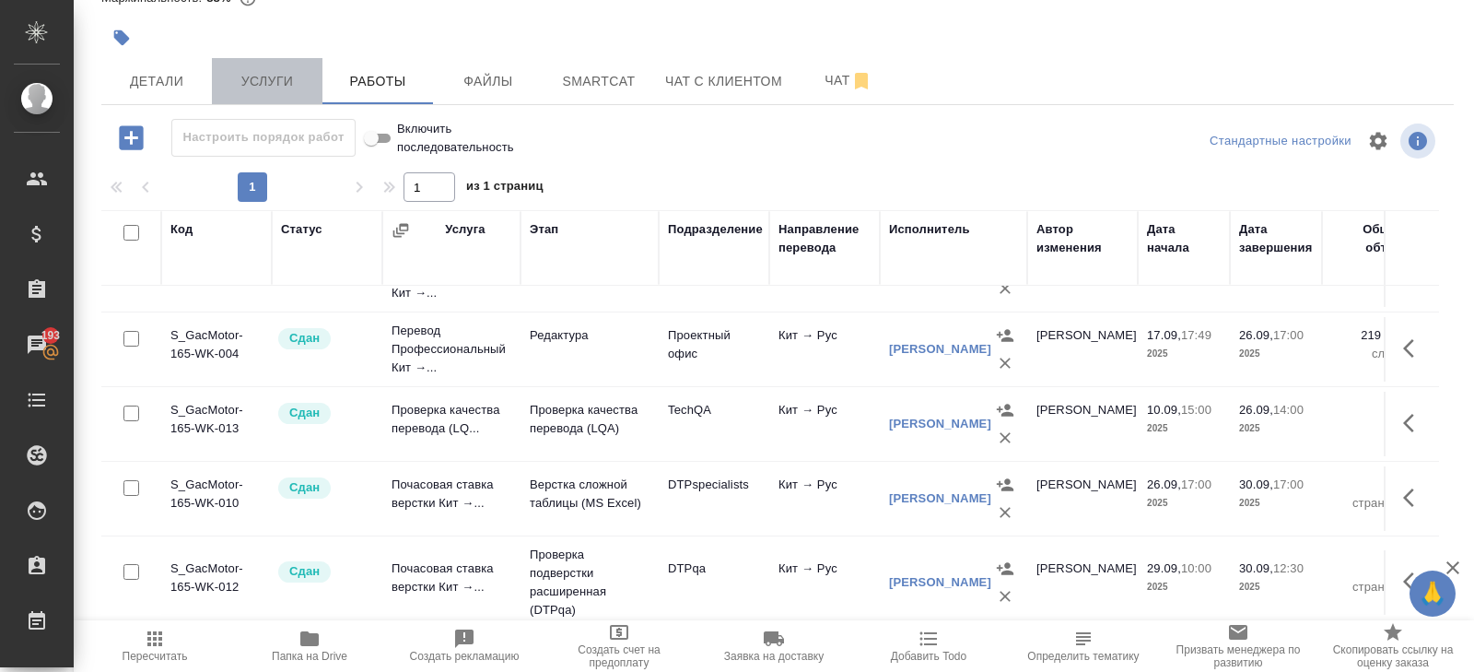
click at [261, 93] on button "Услуги" at bounding box center [267, 81] width 111 height 46
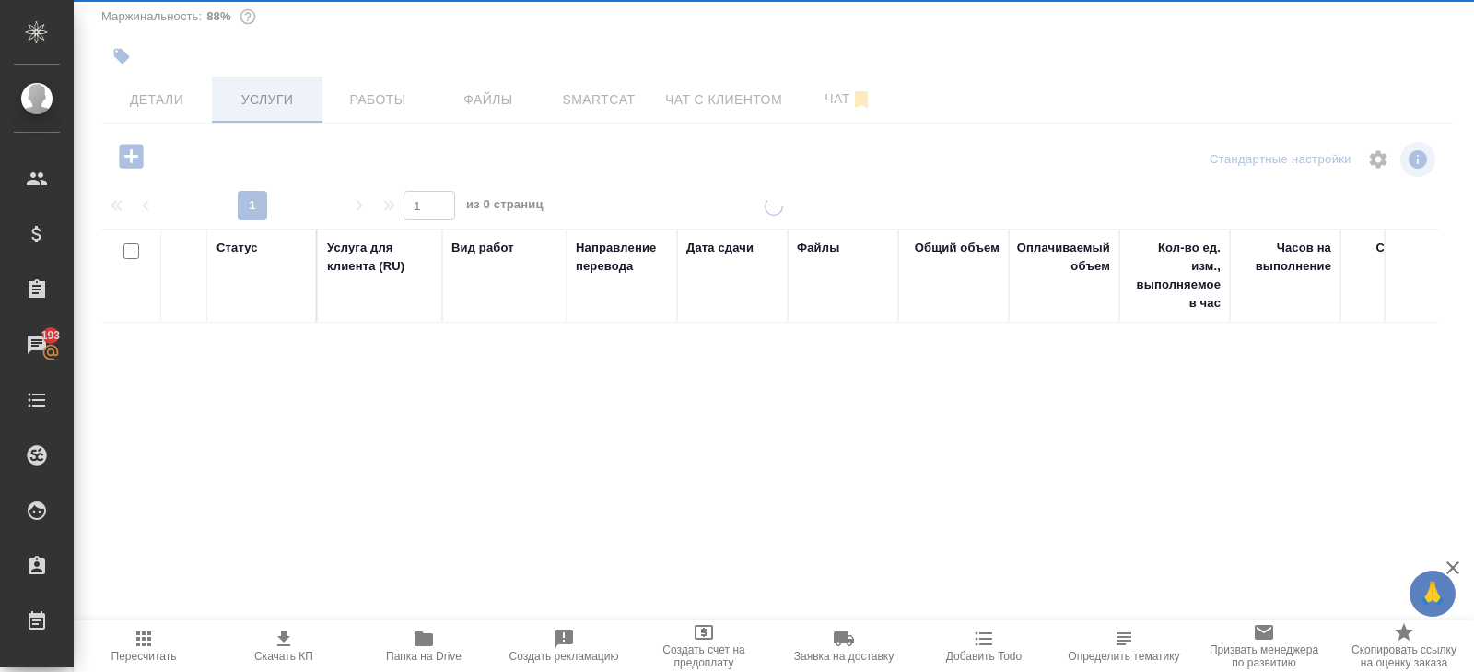
scroll to position [101, 0]
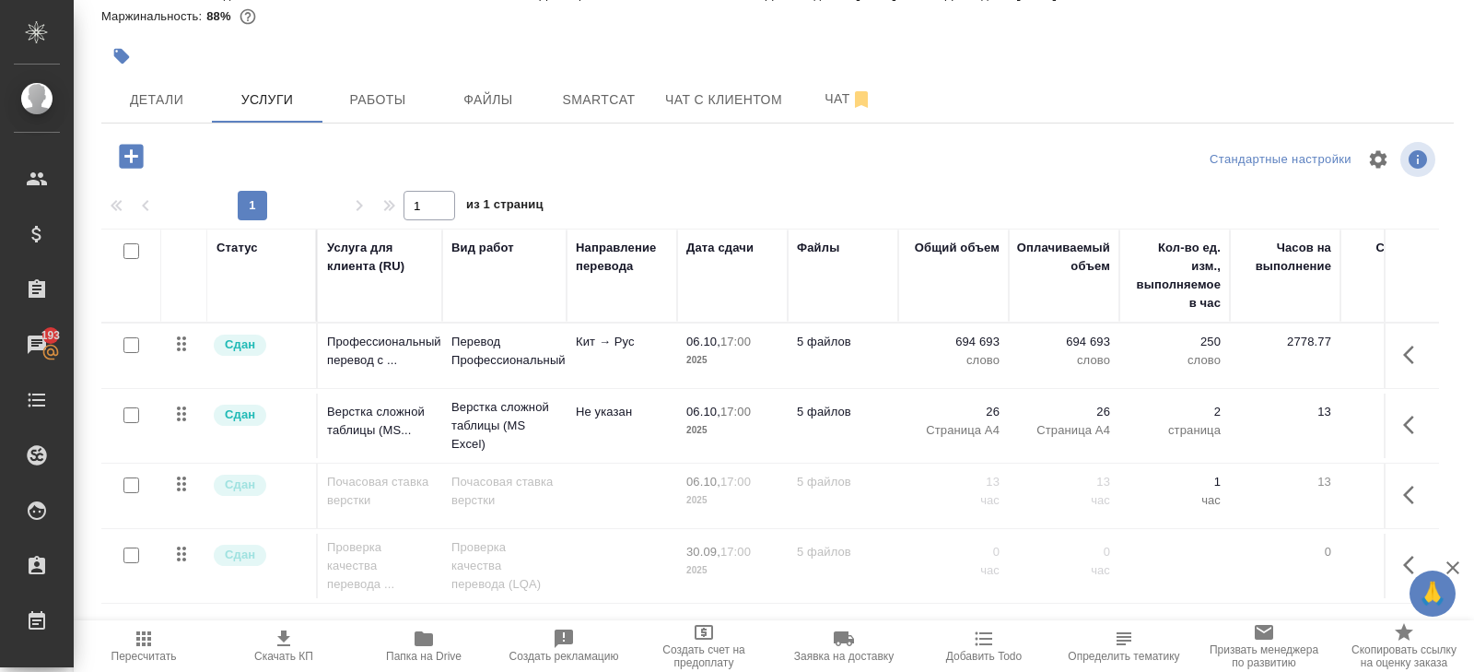
click at [135, 160] on icon "button" at bounding box center [131, 156] width 24 height 24
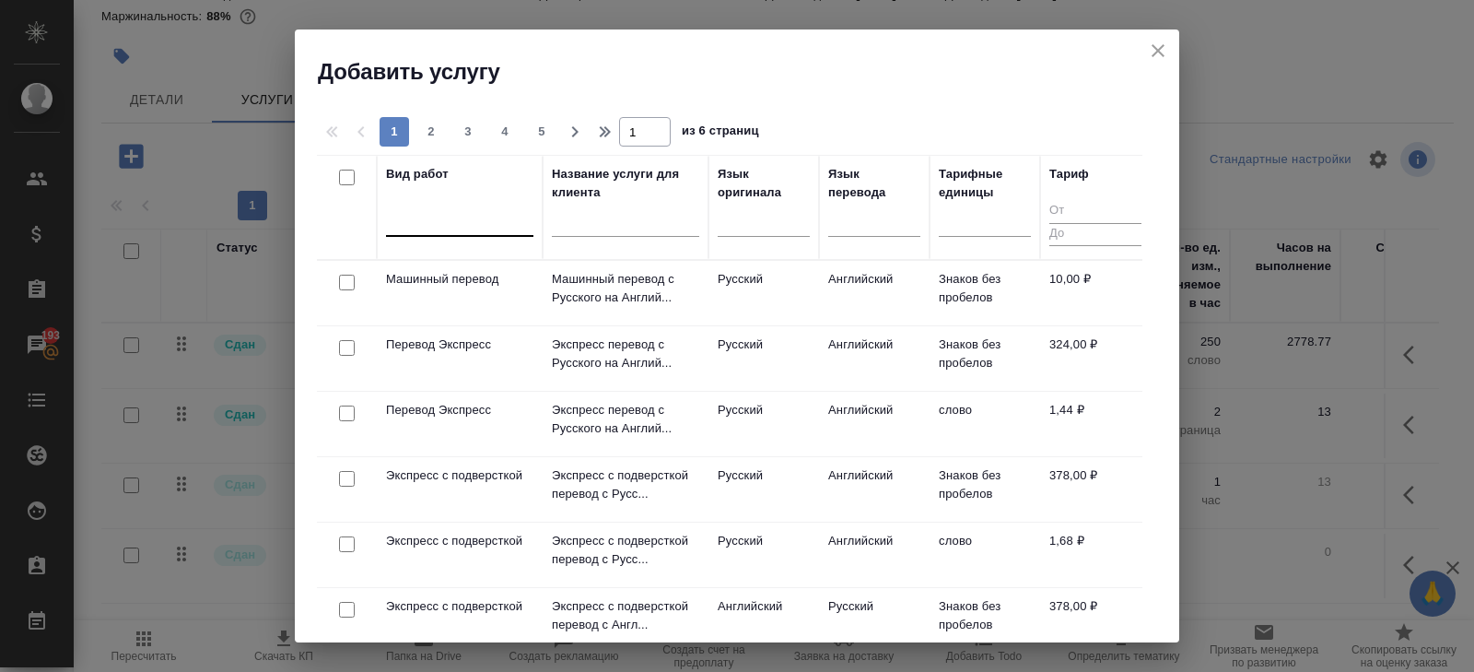
click at [418, 225] on div at bounding box center [459, 218] width 147 height 27
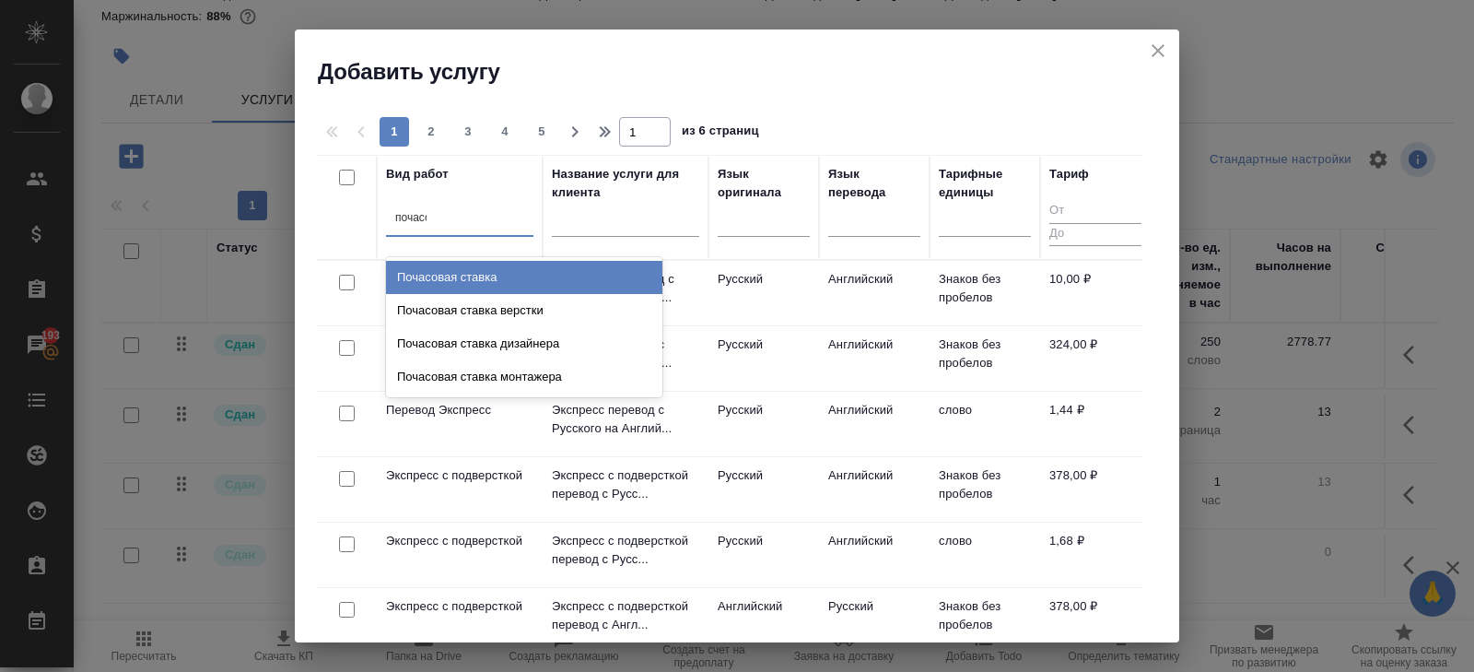
type input "почасова"
click at [477, 273] on div "Почасовая ставка" at bounding box center [524, 277] width 276 height 33
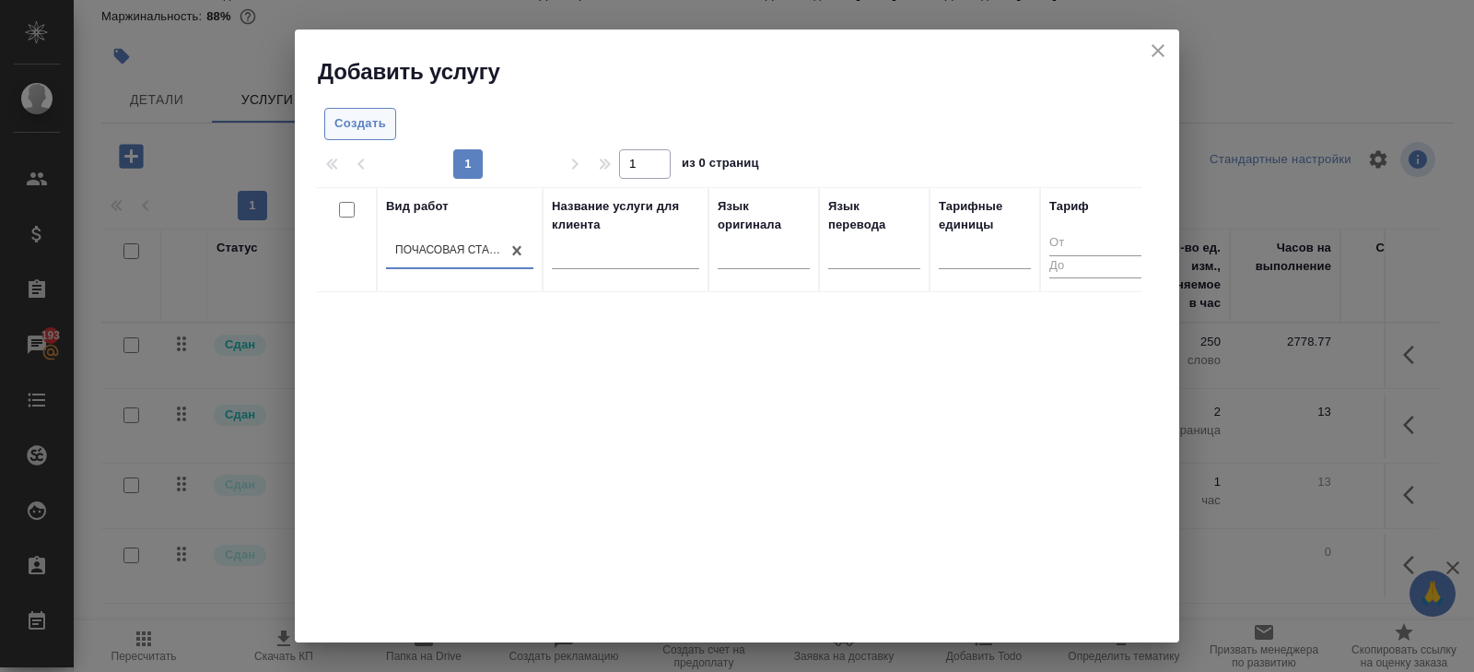
click at [354, 115] on span "Создать" at bounding box center [360, 123] width 52 height 21
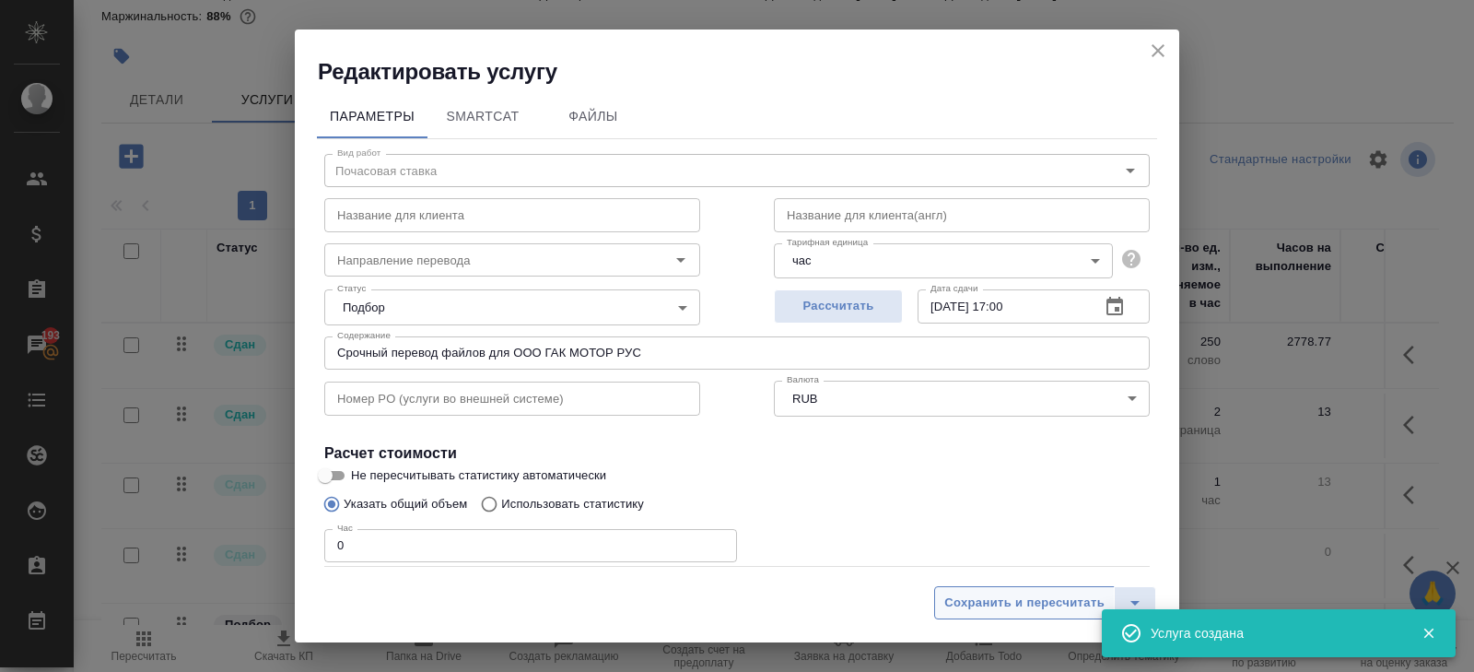
click at [997, 595] on span "Сохранить и пересчитать" at bounding box center [1024, 602] width 160 height 21
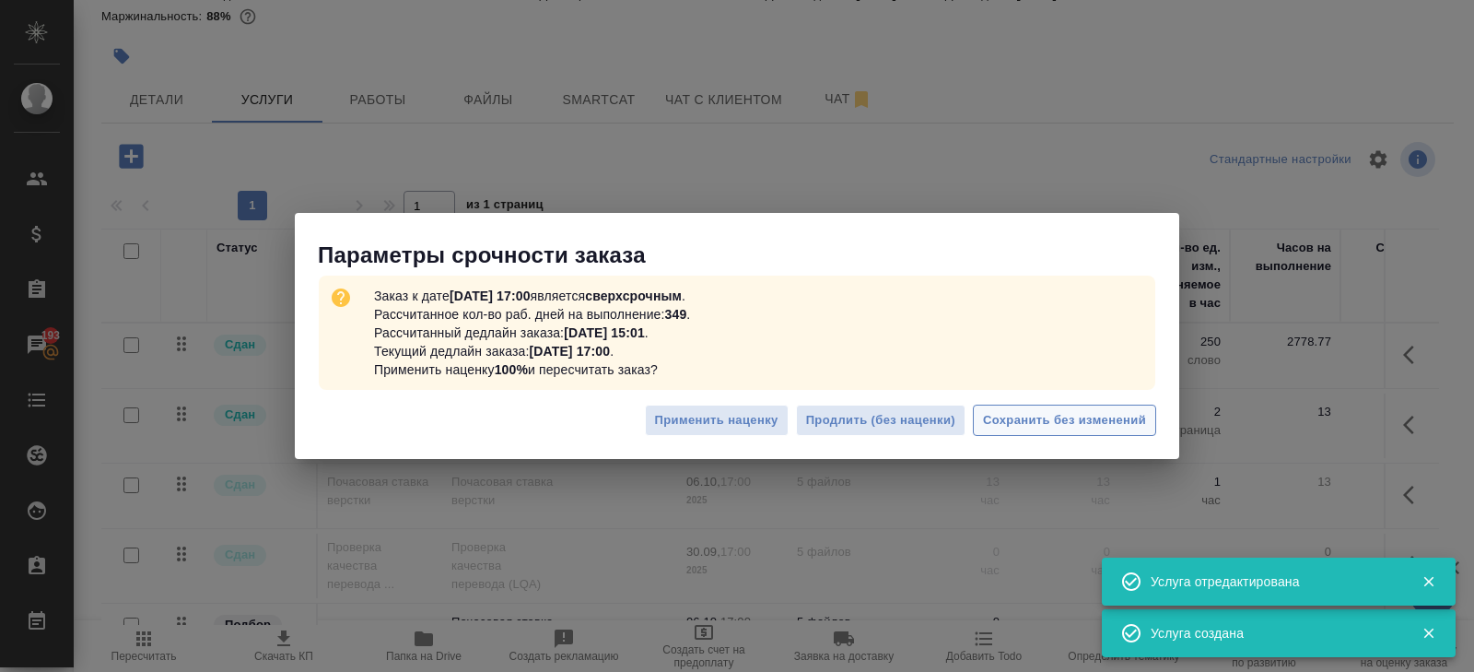
click at [1110, 413] on span "Сохранить без изменений" at bounding box center [1064, 420] width 163 height 21
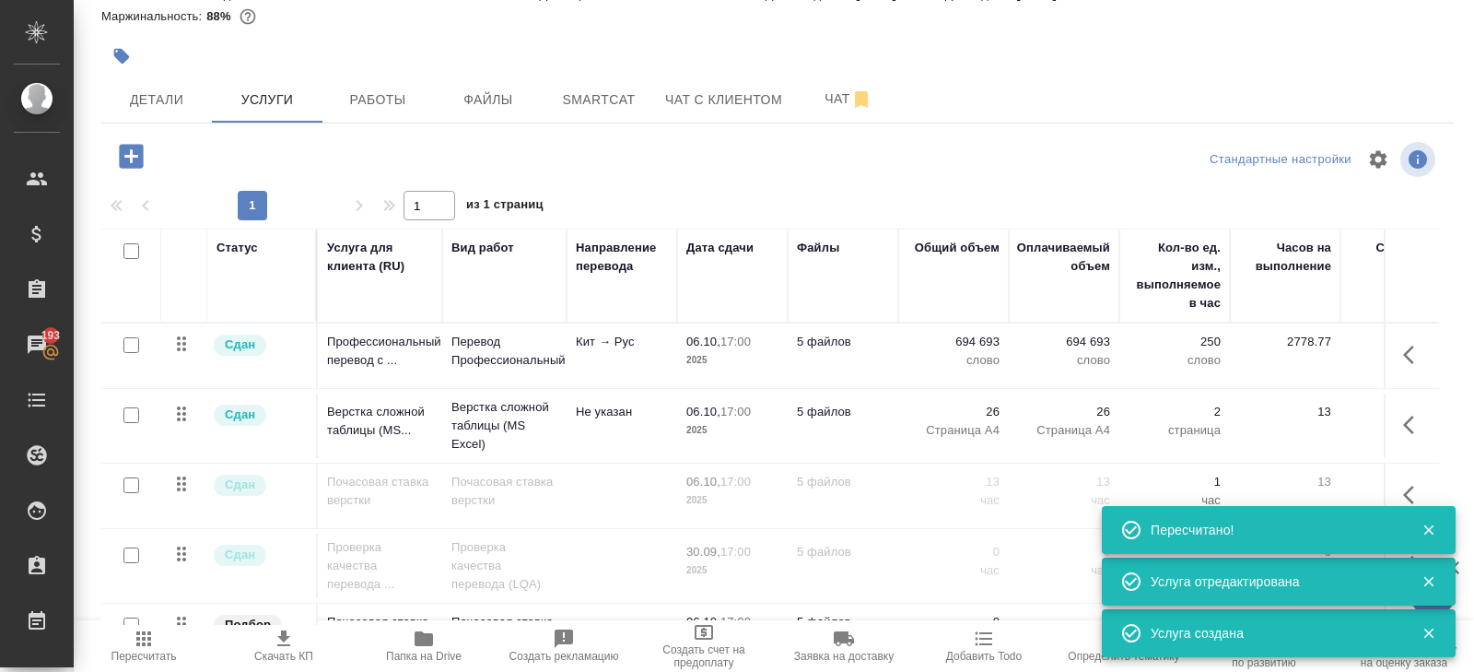
scroll to position [41, 0]
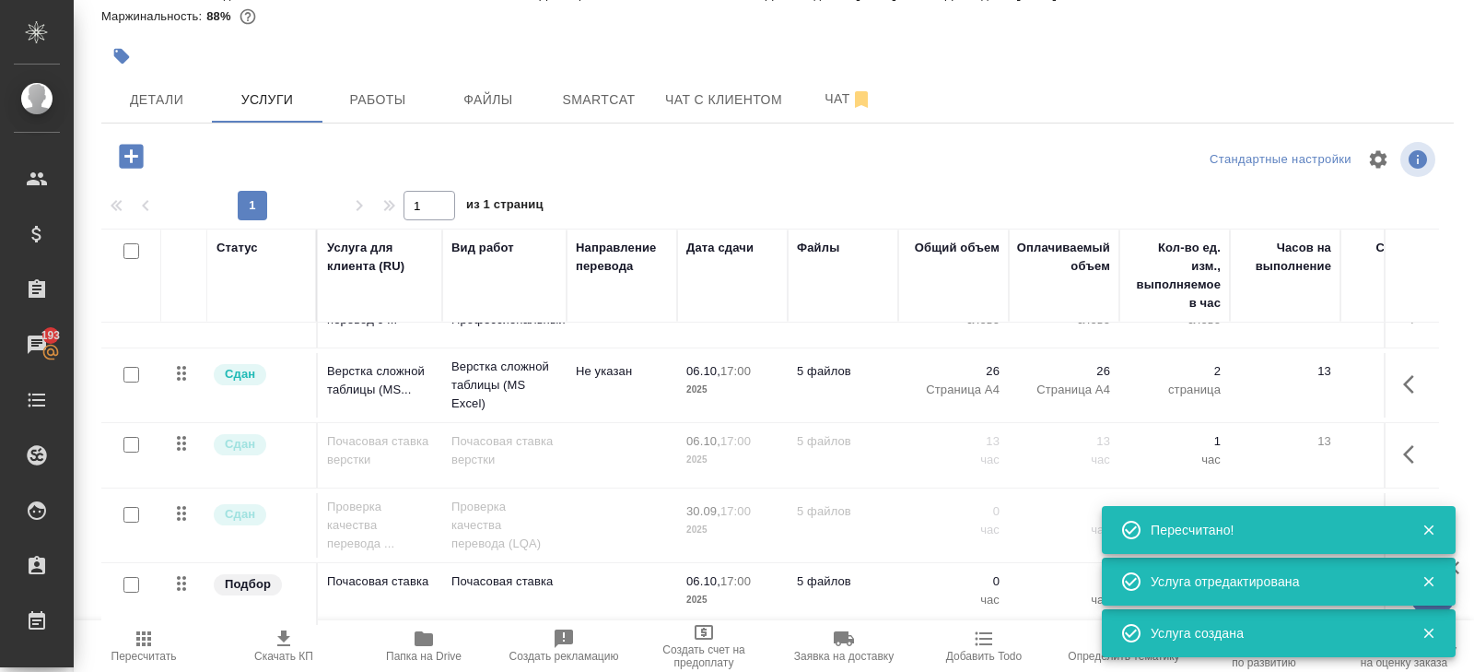
click at [1430, 531] on icon "button" at bounding box center [1429, 530] width 10 height 10
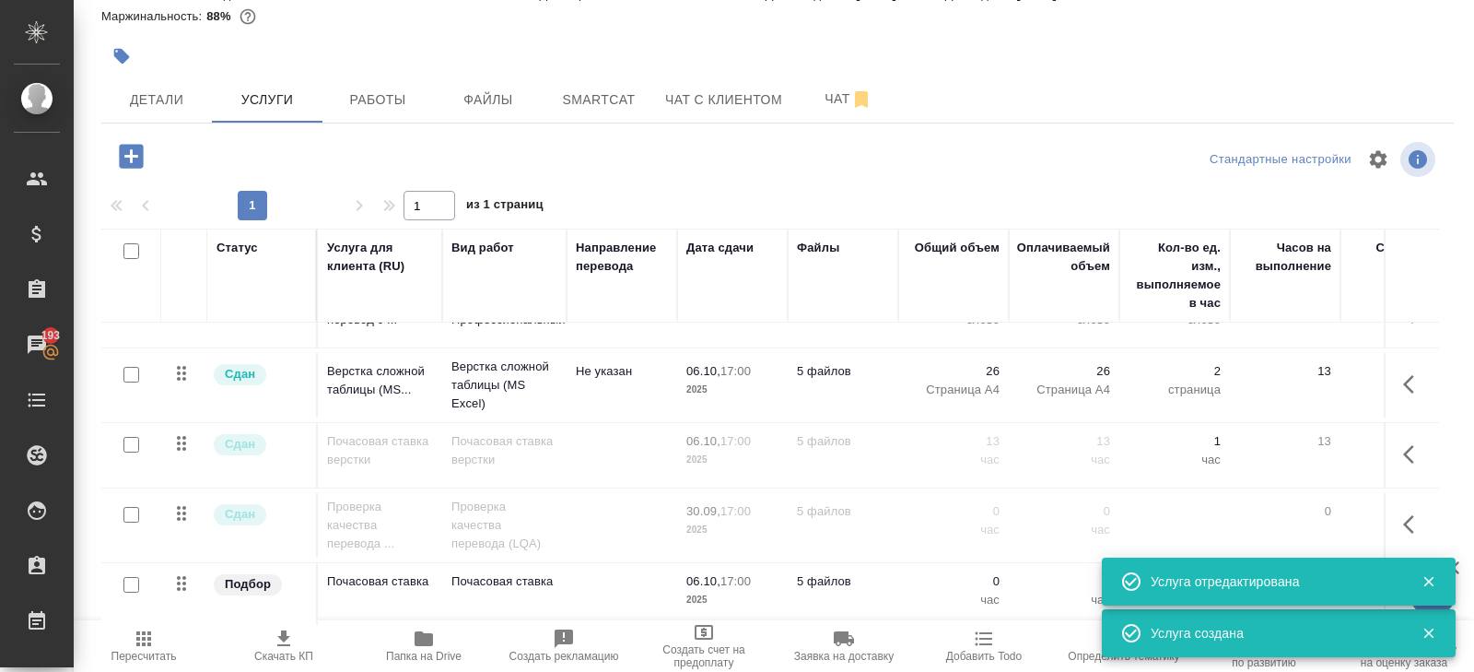
click at [1428, 582] on icon "button" at bounding box center [1429, 581] width 17 height 17
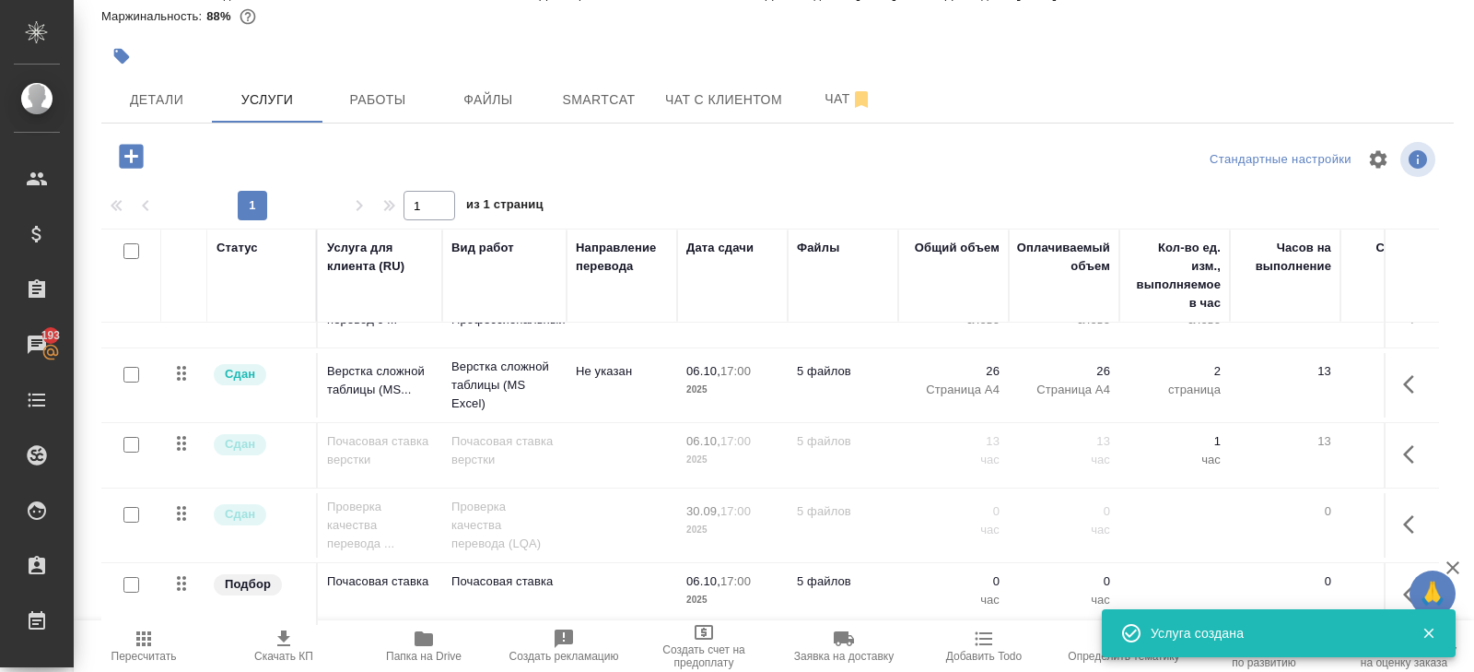
click at [1397, 588] on button "button" at bounding box center [1414, 594] width 44 height 44
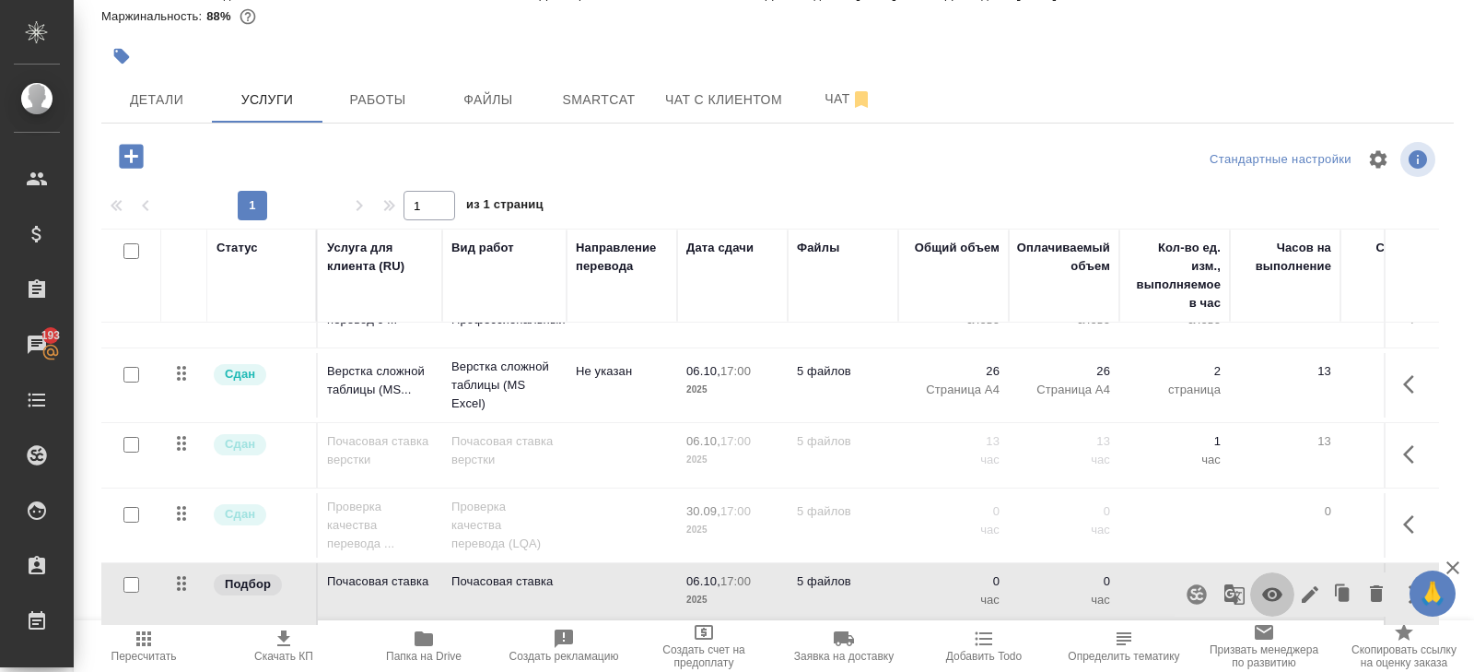
click at [1278, 591] on icon "button" at bounding box center [1272, 595] width 20 height 14
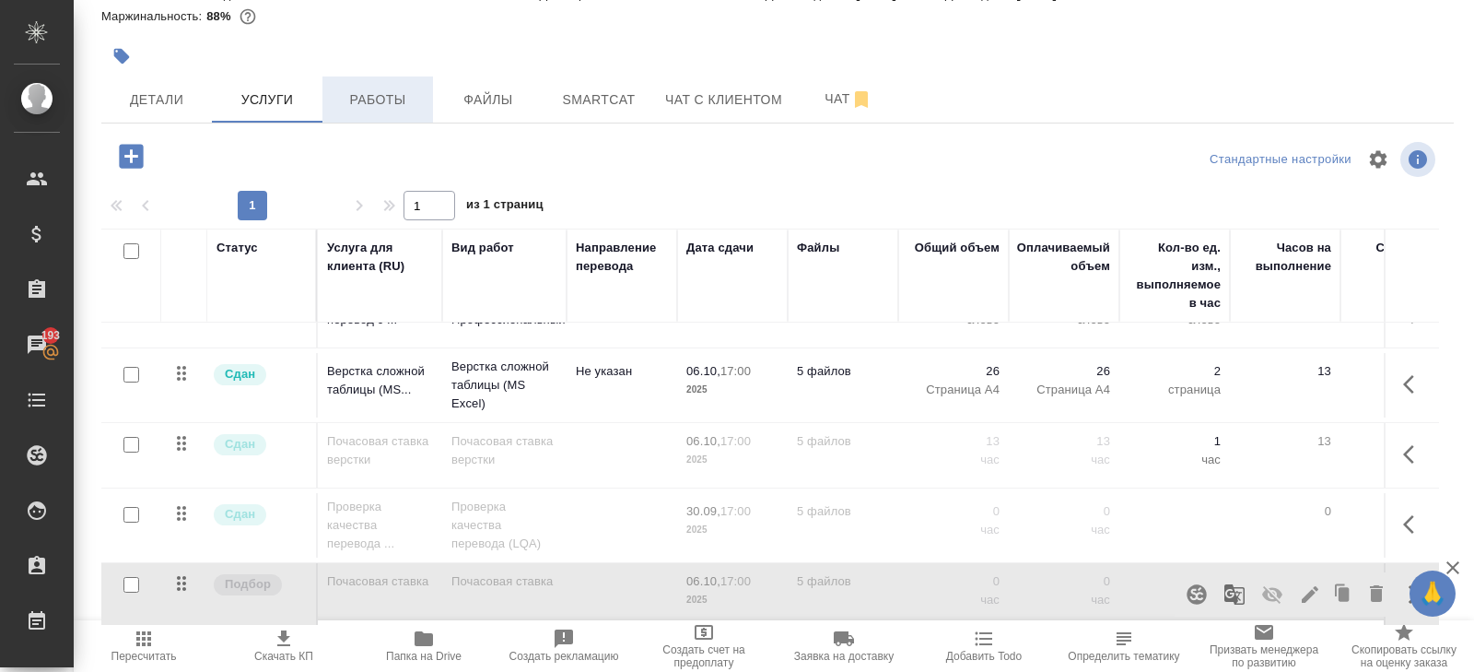
click at [370, 107] on span "Работы" at bounding box center [378, 99] width 88 height 23
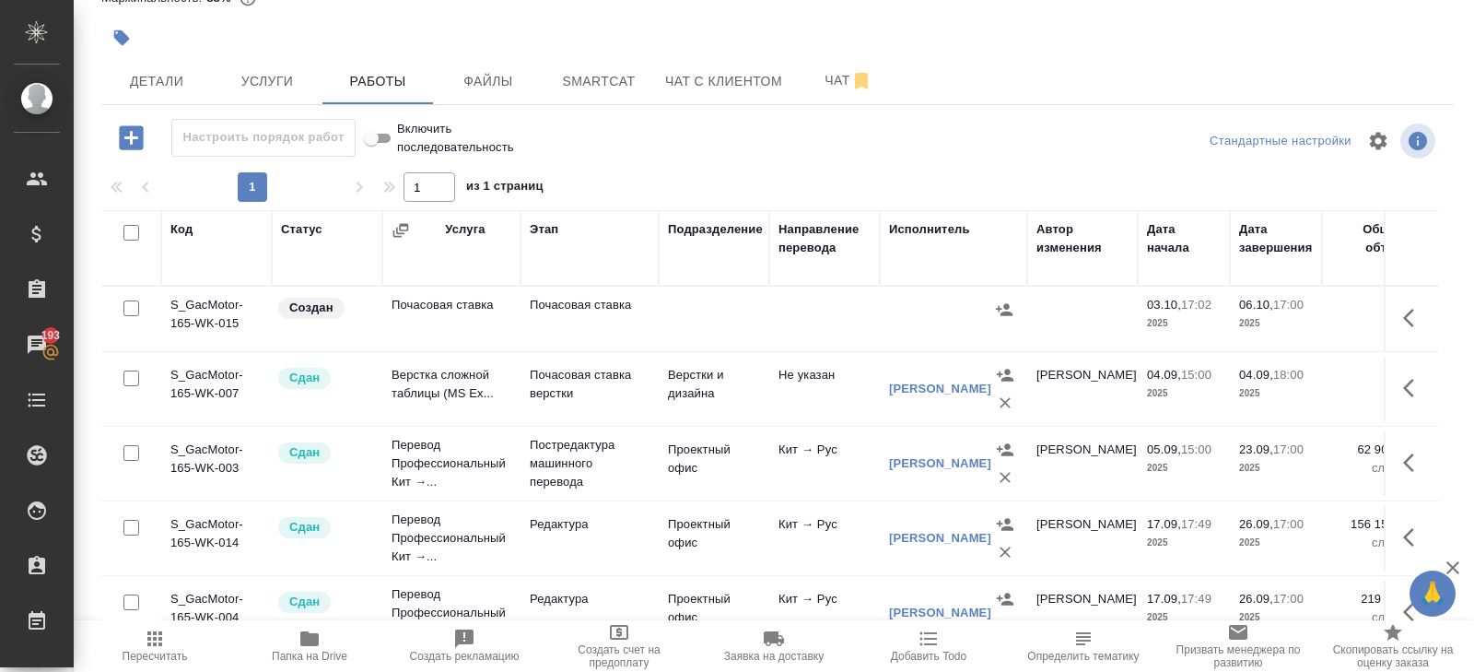
scroll to position [120, 0]
click at [1404, 314] on icon "button" at bounding box center [1414, 318] width 22 height 22
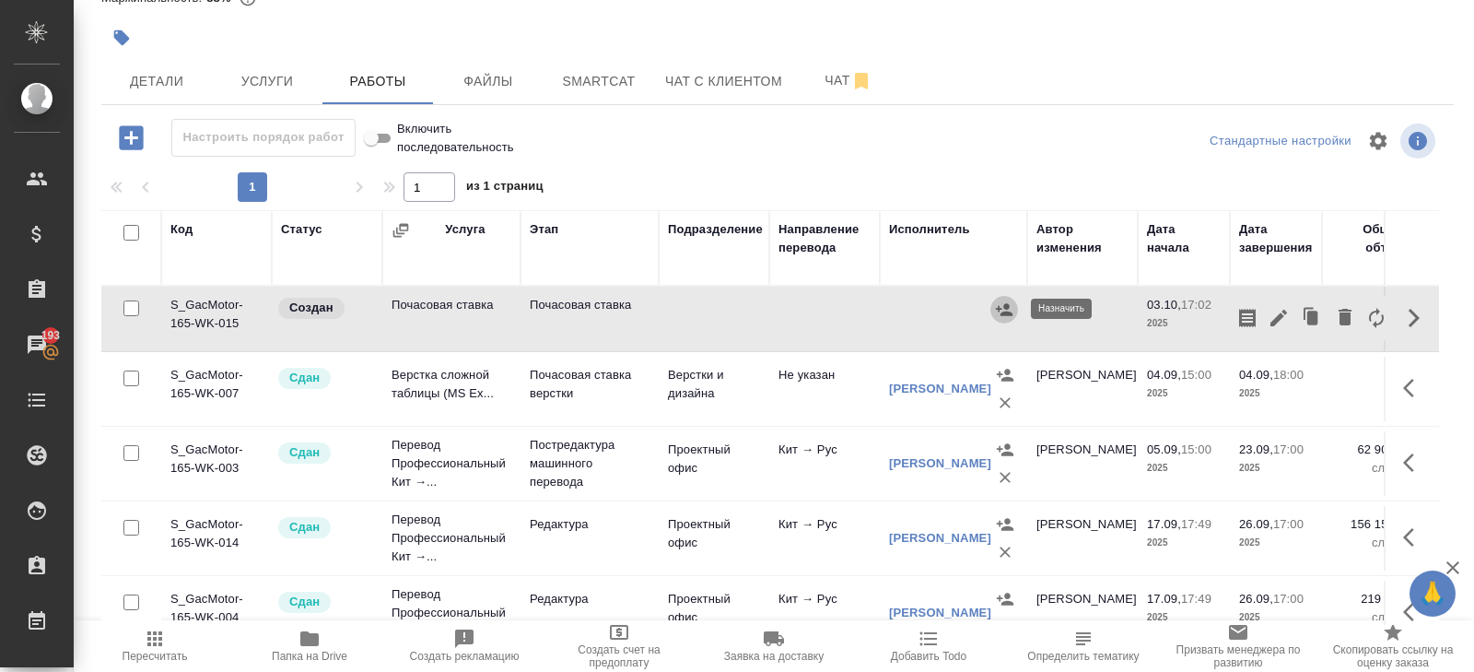
click at [1008, 310] on icon "button" at bounding box center [1004, 309] width 18 height 18
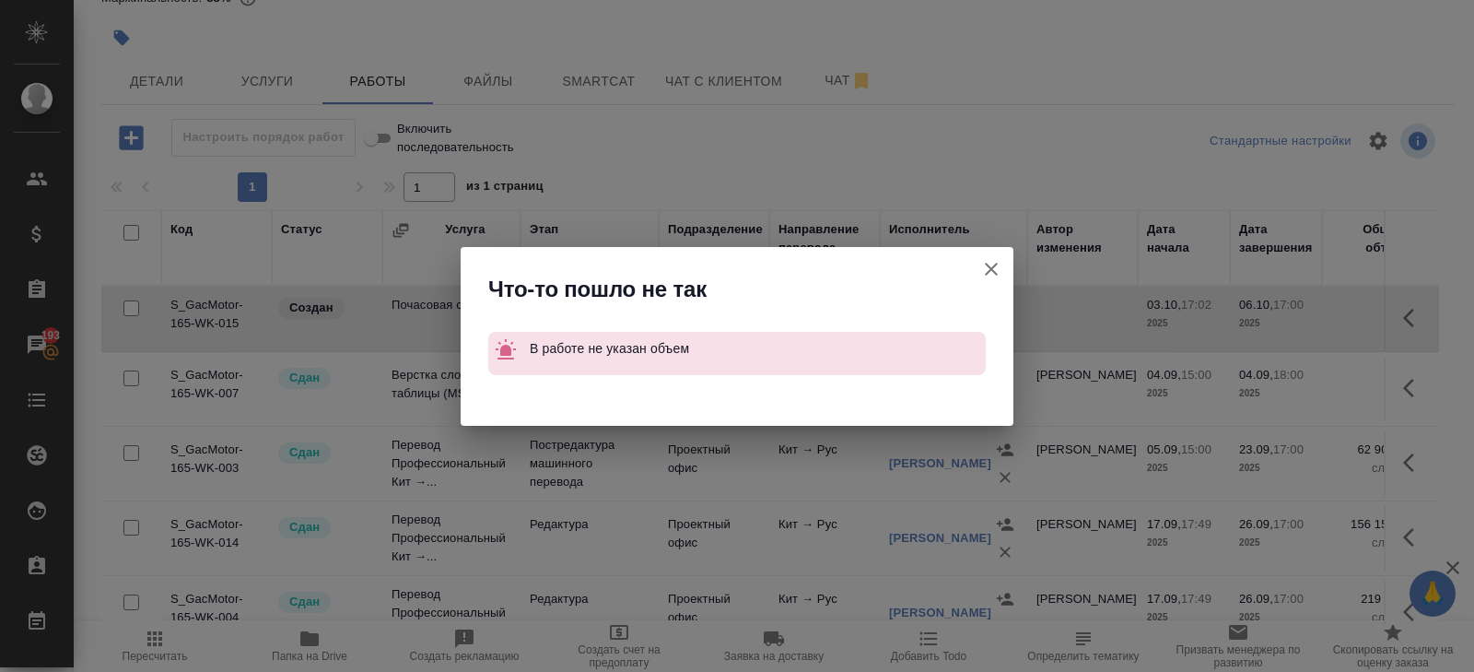
click at [998, 261] on icon "button" at bounding box center [991, 269] width 22 height 22
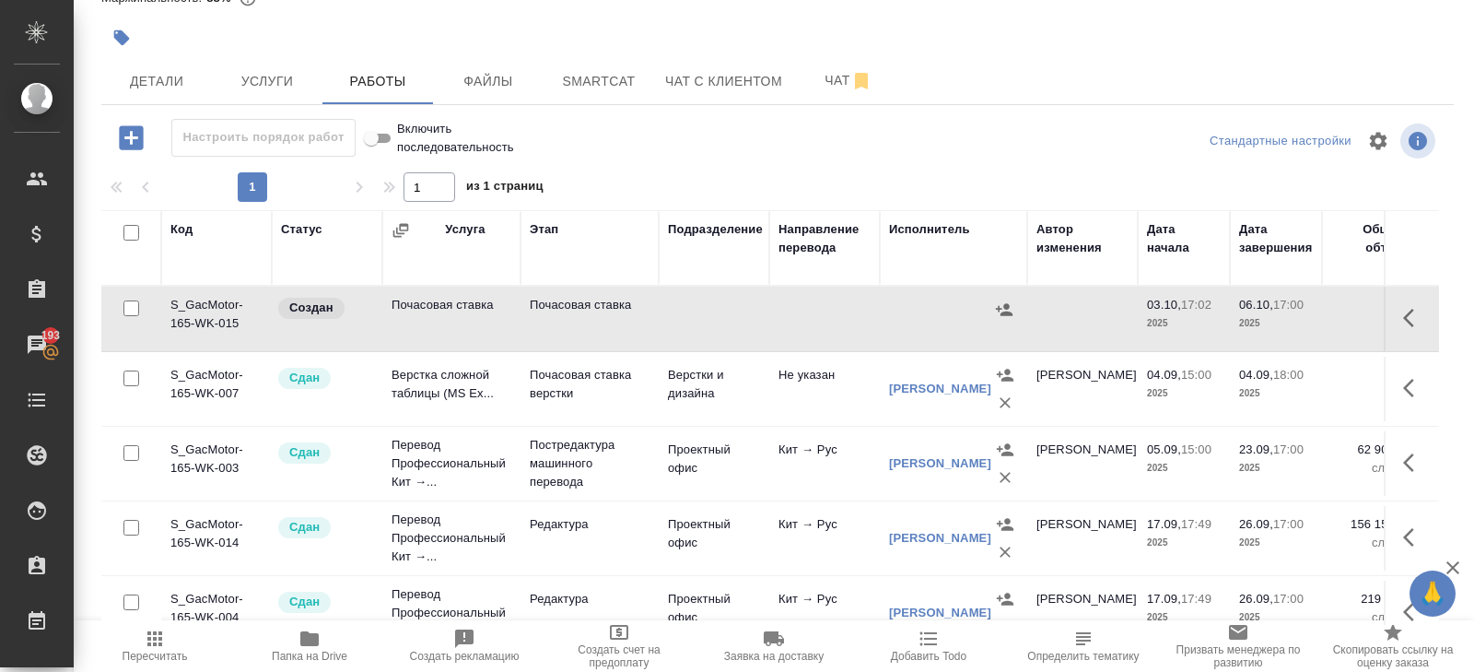
click at [1398, 315] on button "button" at bounding box center [1414, 318] width 44 height 44
click at [1285, 316] on icon "button" at bounding box center [1279, 318] width 22 height 22
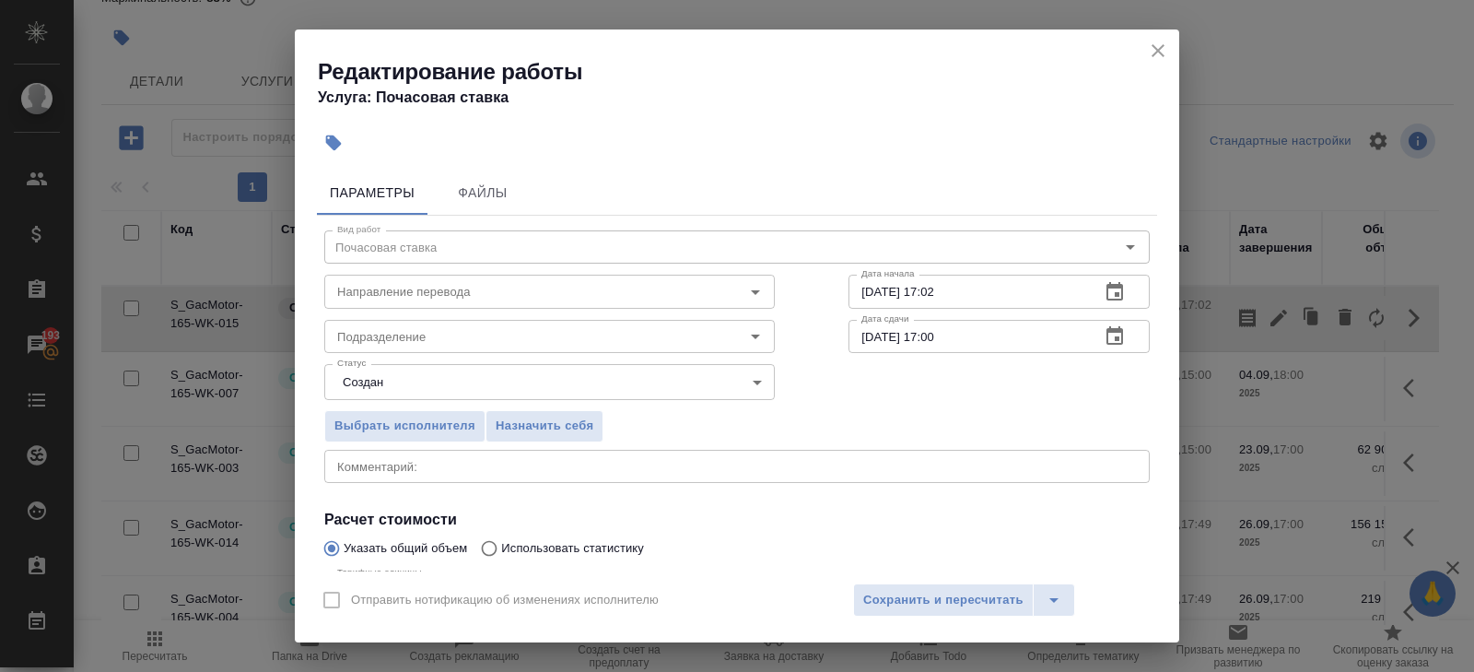
scroll to position [195, 0]
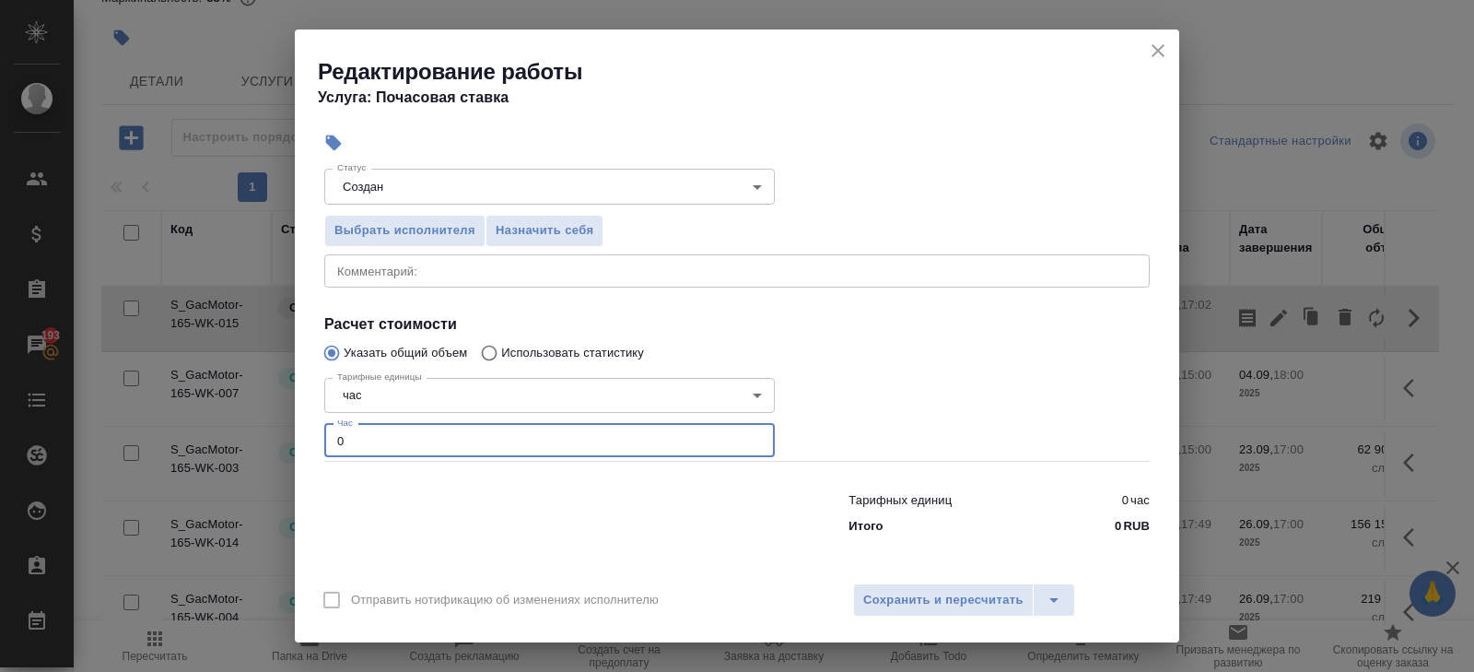
drag, startPoint x: 359, startPoint y: 433, endPoint x: 279, endPoint y: 433, distance: 80.2
click at [279, 433] on div "Редактирование работы Услуга: Почасовая ставка Параметры Файлы Вид работ Почасо…" at bounding box center [737, 336] width 1474 height 672
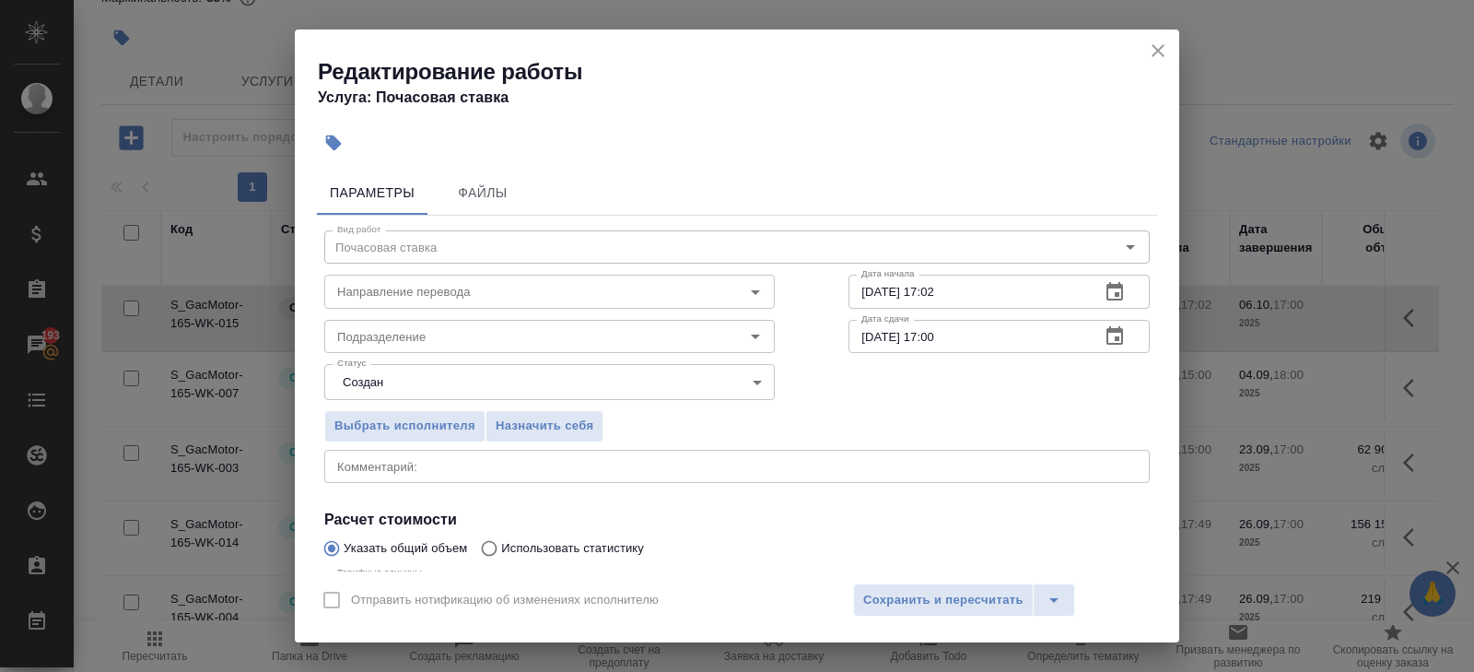
type input "36"
click at [396, 391] on body "🙏 .cls-1 fill:#fff; AWATERA Belyakova Yulia Клиенты Спецификации Заказы 193 Чат…" at bounding box center [737, 336] width 1474 height 672
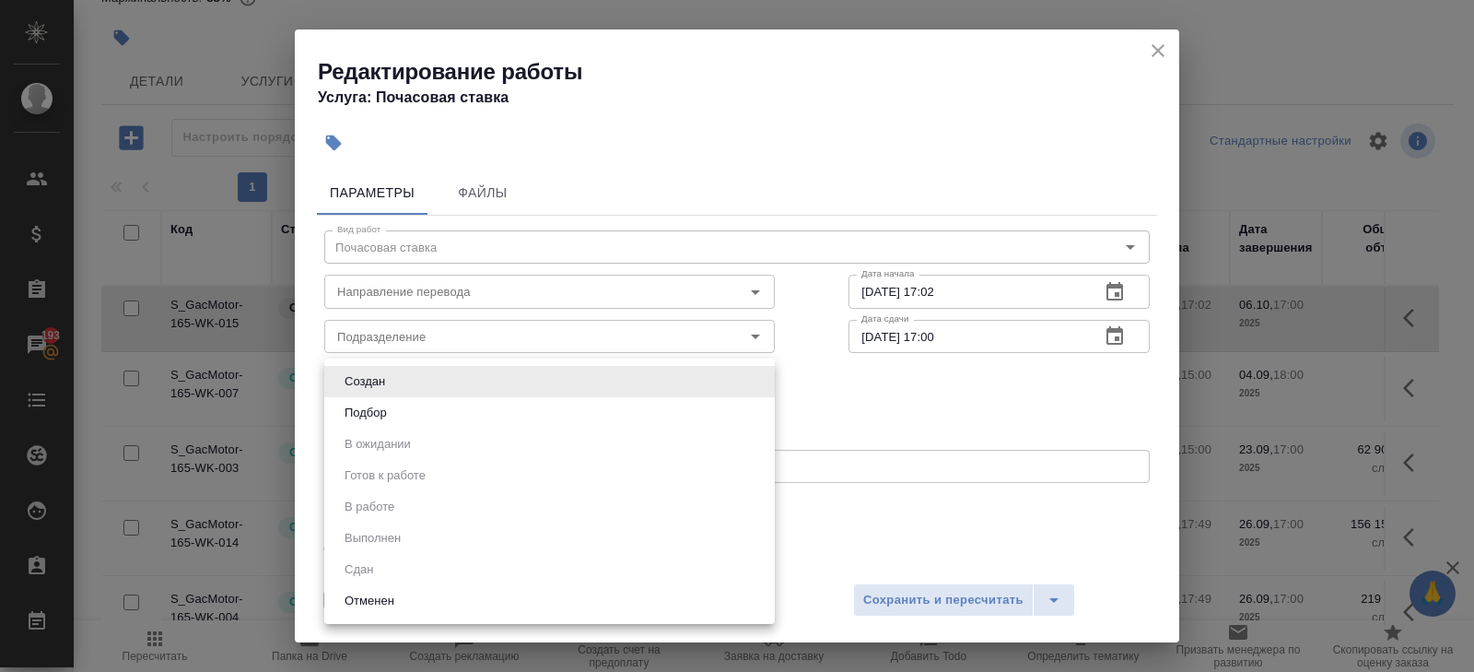
click at [391, 411] on button "Подбор" at bounding box center [365, 413] width 53 height 20
type input "recruiting"
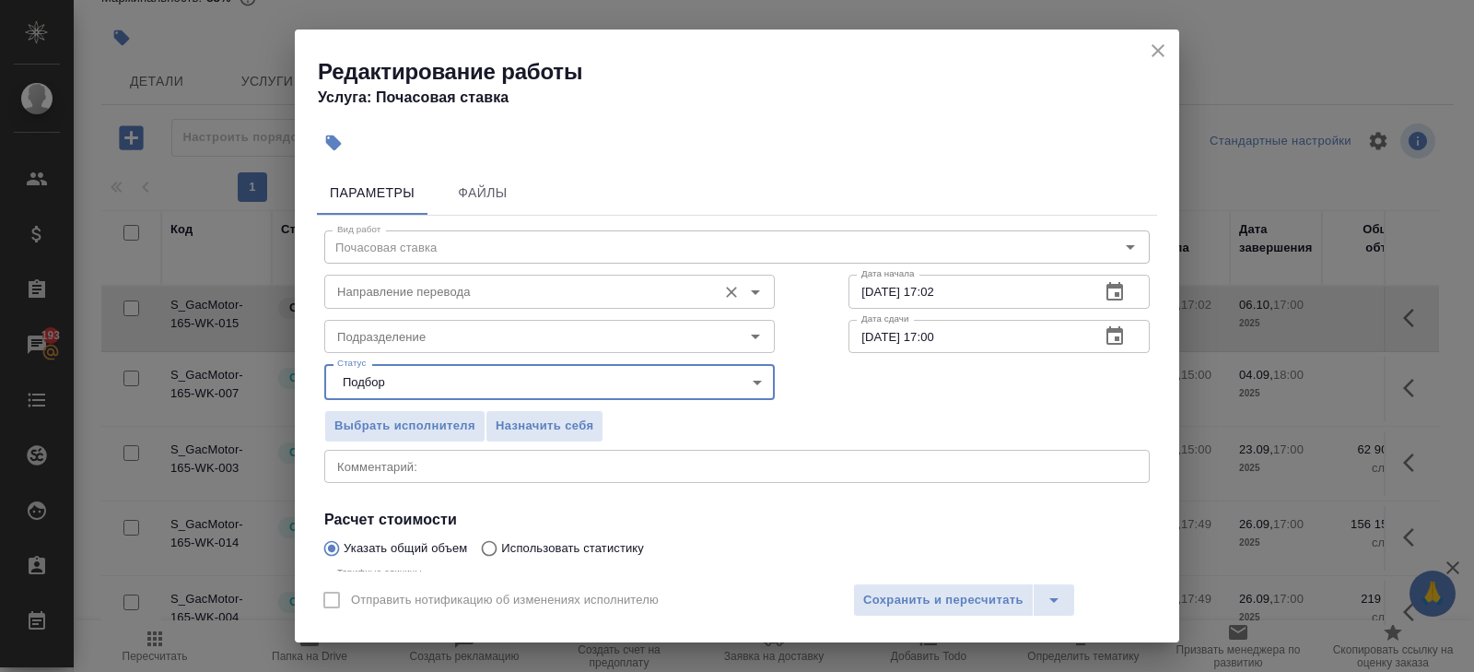
click at [402, 295] on input "Направление перевода" at bounding box center [519, 291] width 378 height 22
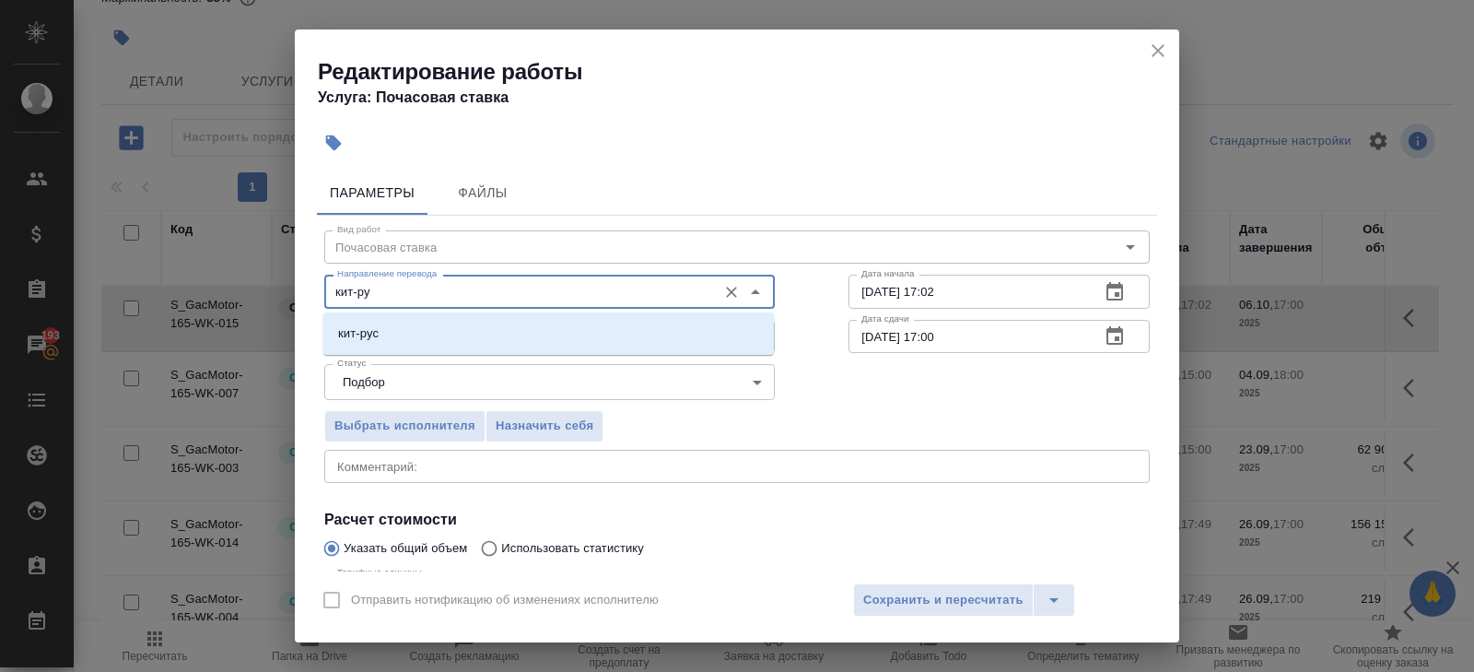
type input "кит-рус"
drag, startPoint x: 397, startPoint y: 300, endPoint x: 299, endPoint y: 278, distance: 100.1
click at [299, 287] on div "Параметры Файлы Вид работ Почасовая ставка Вид работ Направление перевода кит-р…" at bounding box center [737, 367] width 885 height 408
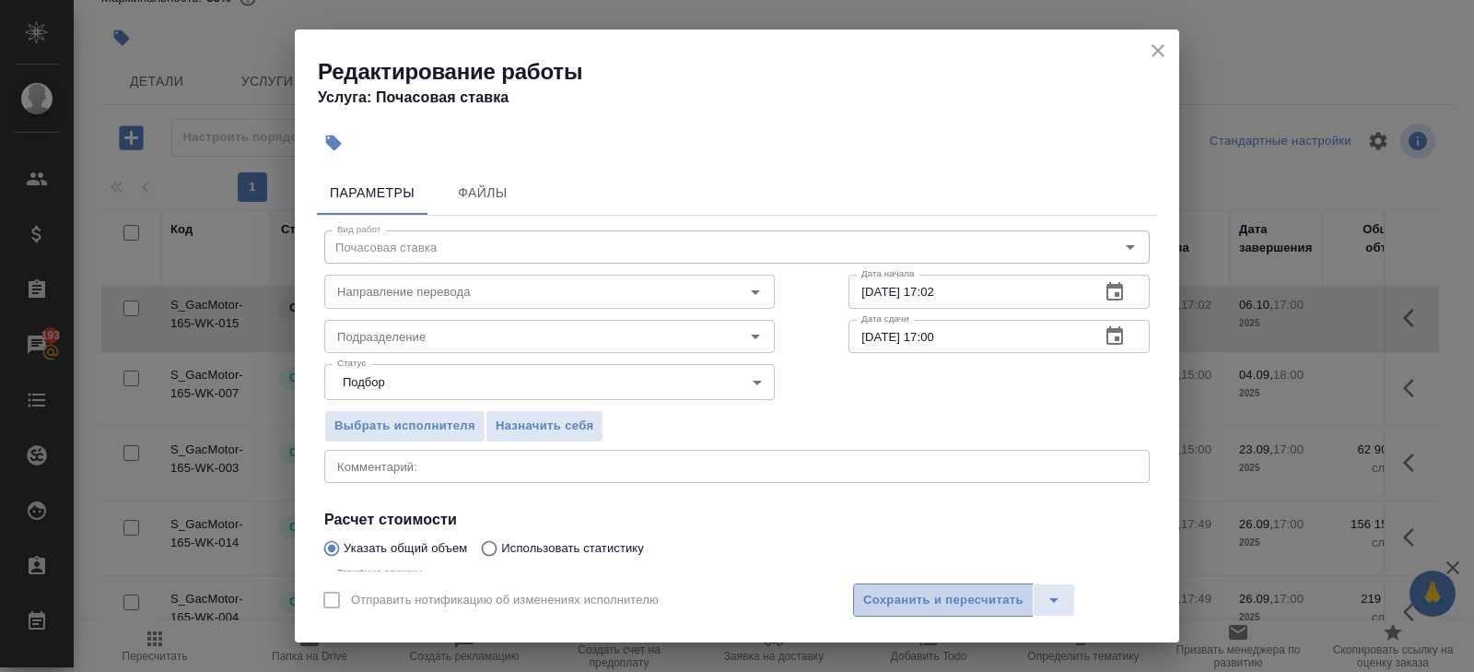
click at [884, 594] on span "Сохранить и пересчитать" at bounding box center [943, 600] width 160 height 21
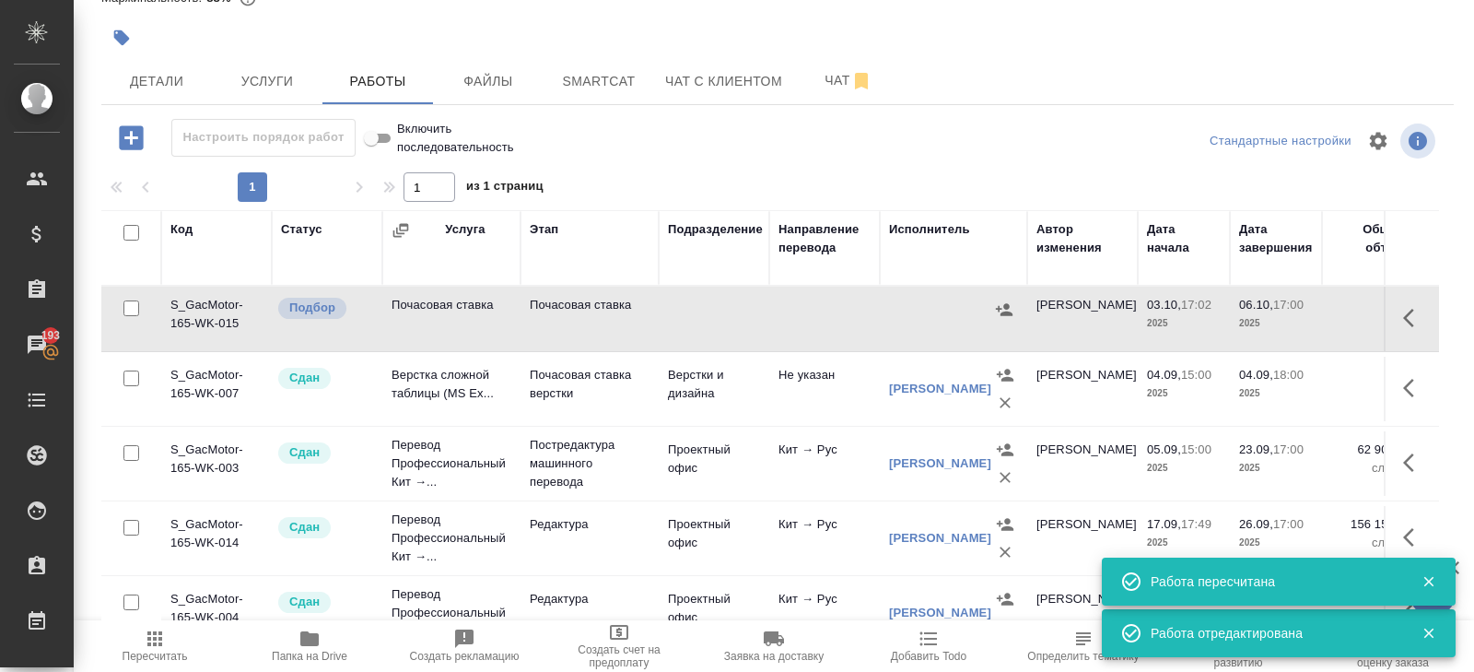
click at [998, 309] on icon "button" at bounding box center [1004, 309] width 17 height 12
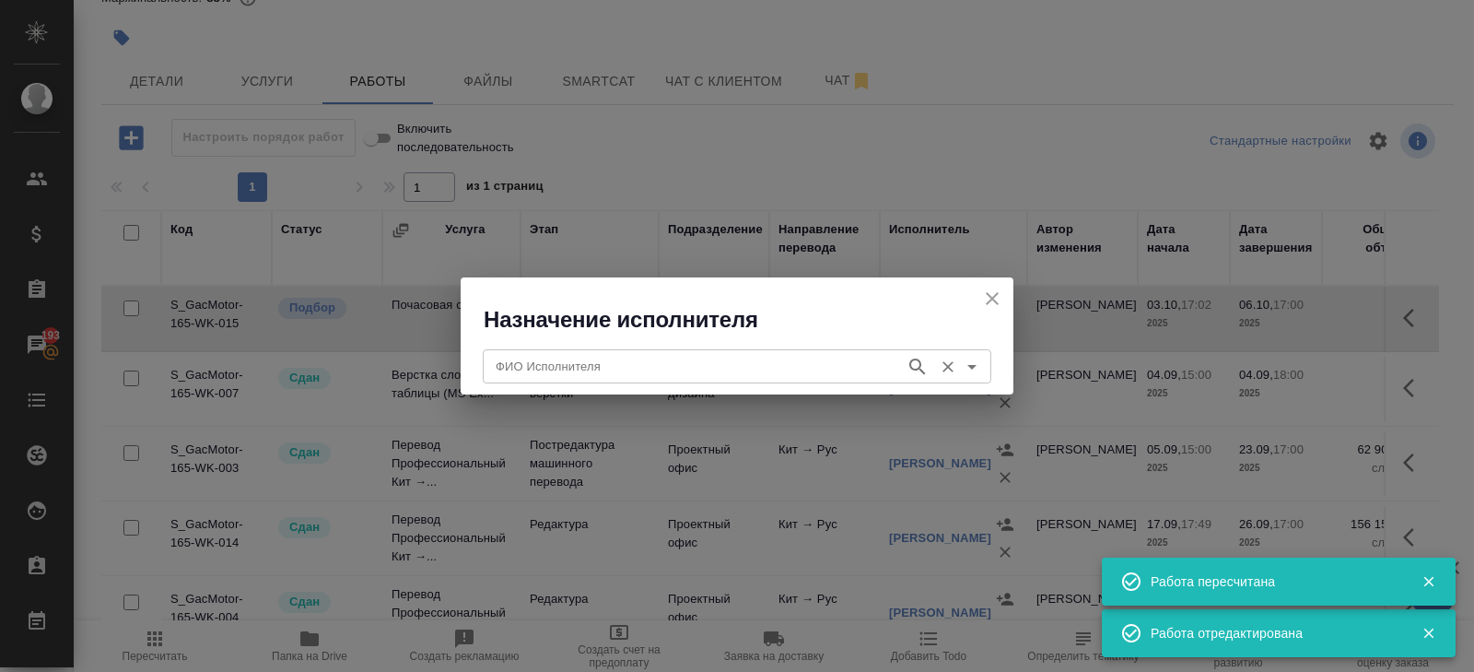
click at [589, 363] on input "ФИО Исполнителя" at bounding box center [692, 366] width 408 height 22
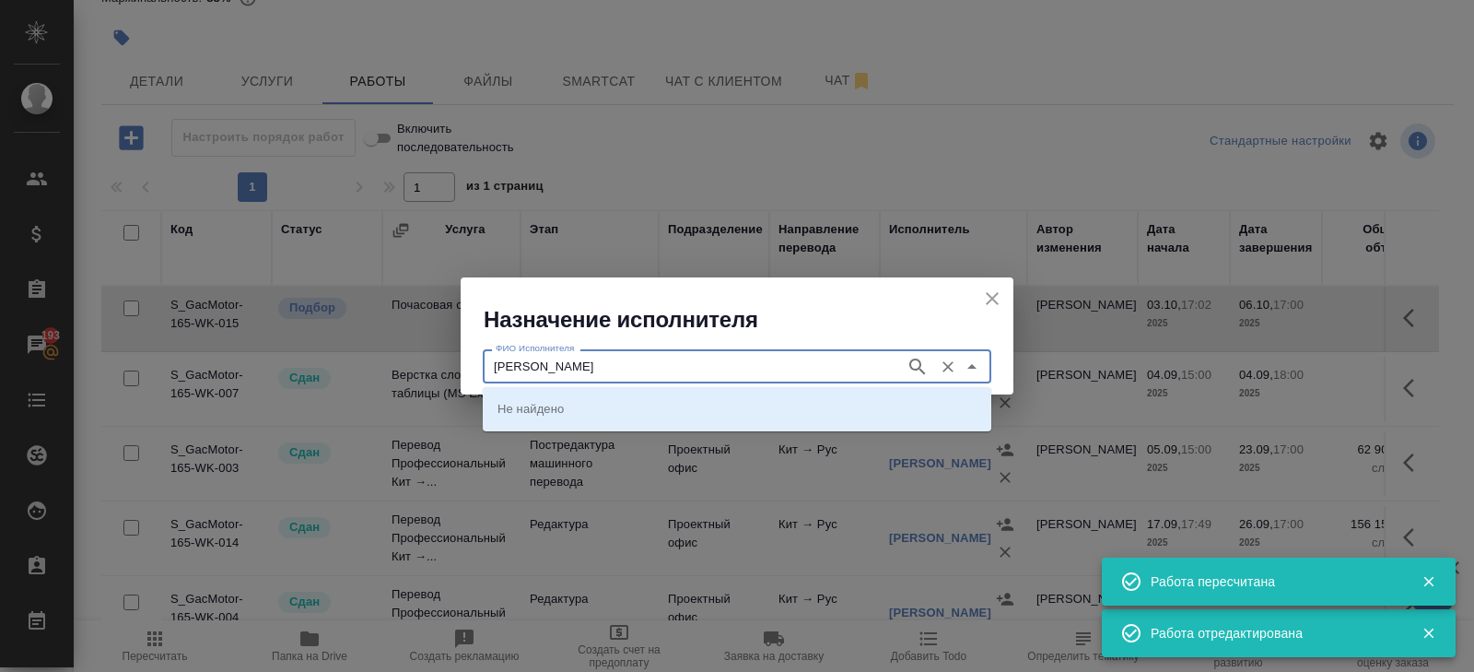
type input "роберт"
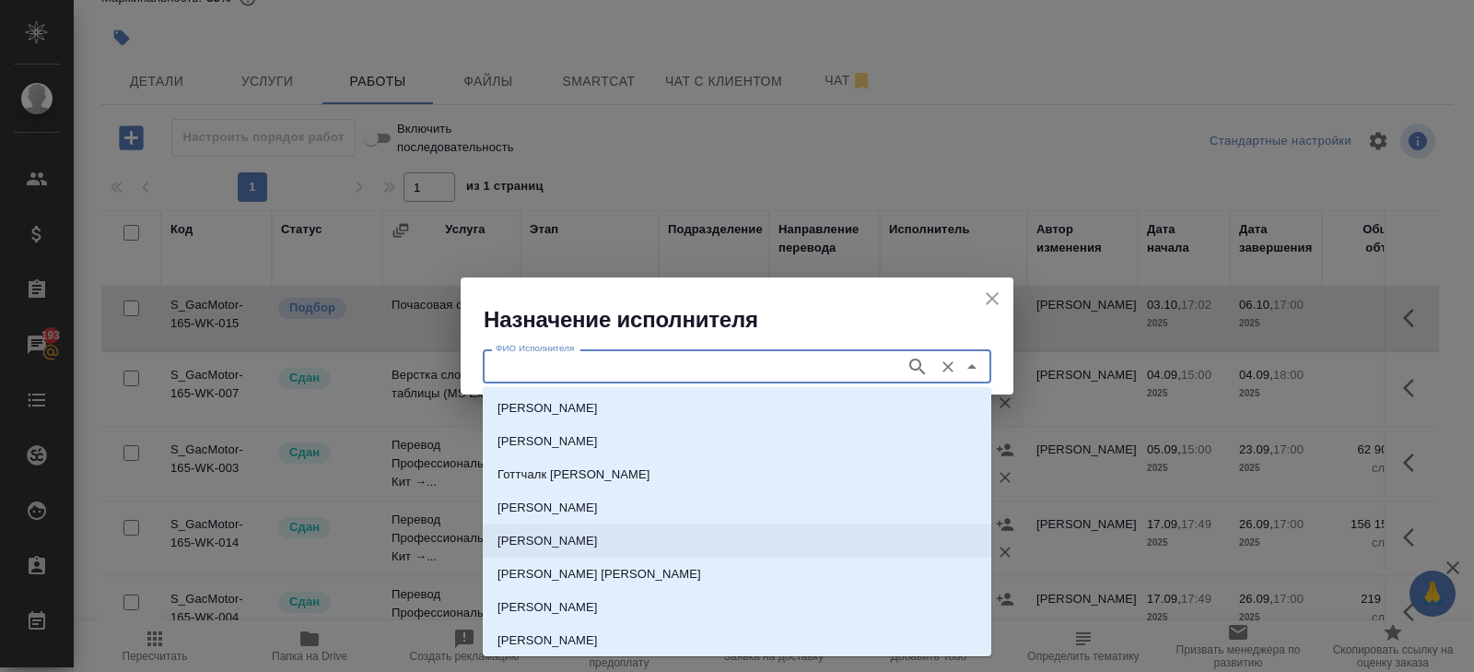
click at [598, 538] on p "Цатурян Роберт Юрьевич" at bounding box center [548, 541] width 100 height 18
type input "Цатурян Роберт Юрьевич"
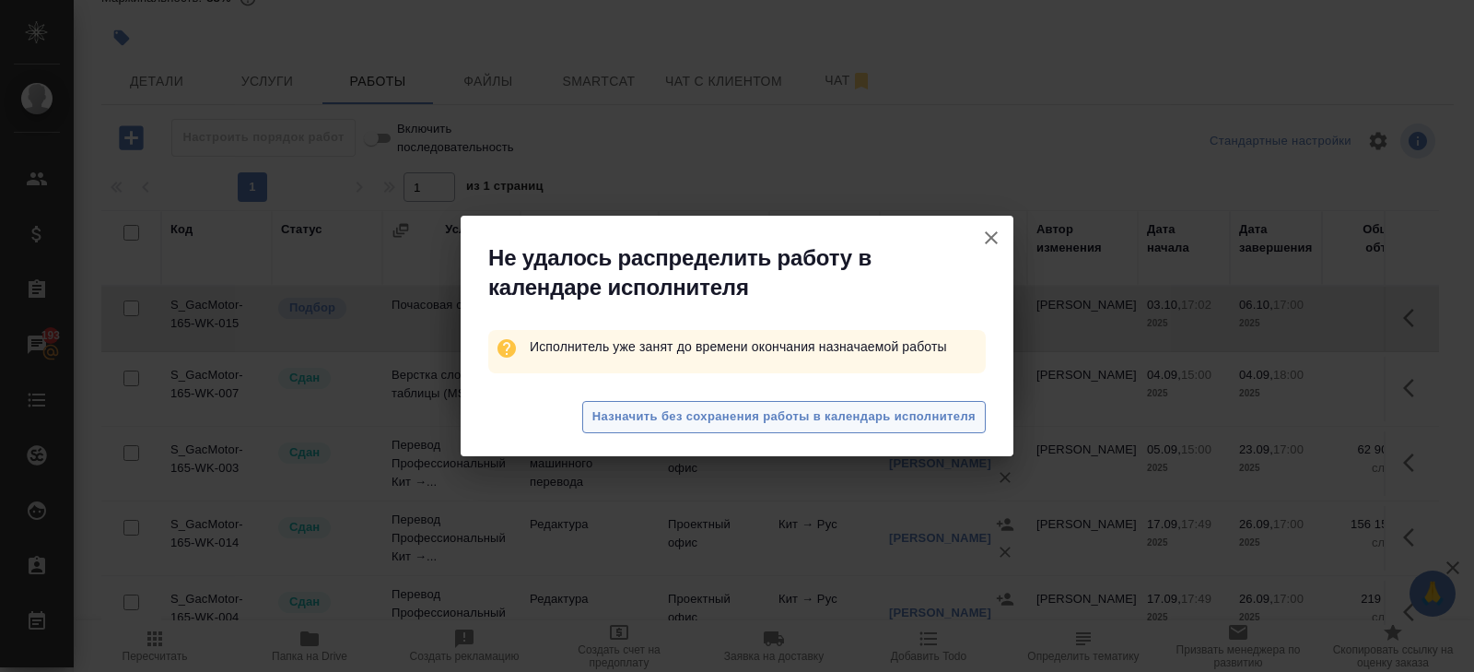
click at [912, 420] on span "Назначить без сохранения работы в календарь исполнителя" at bounding box center [783, 416] width 383 height 21
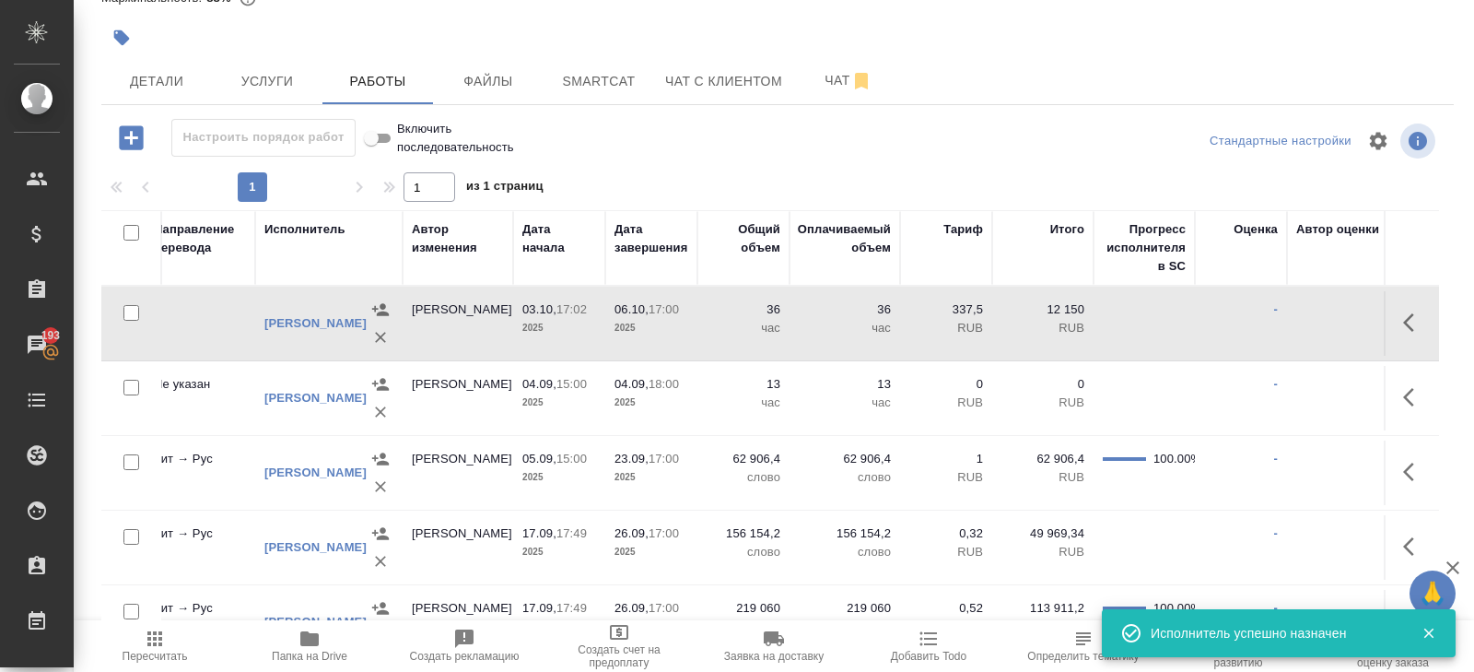
scroll to position [0, 748]
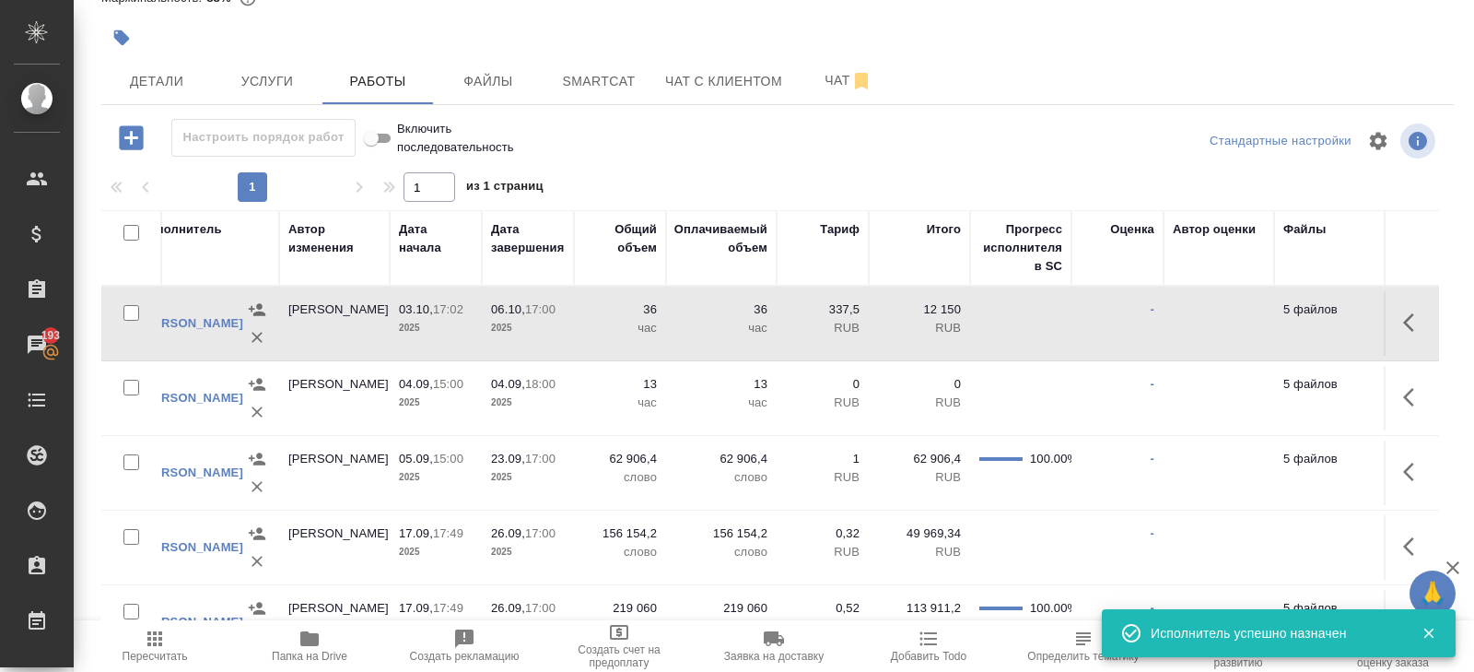
click at [158, 641] on icon "button" at bounding box center [155, 639] width 22 height 22
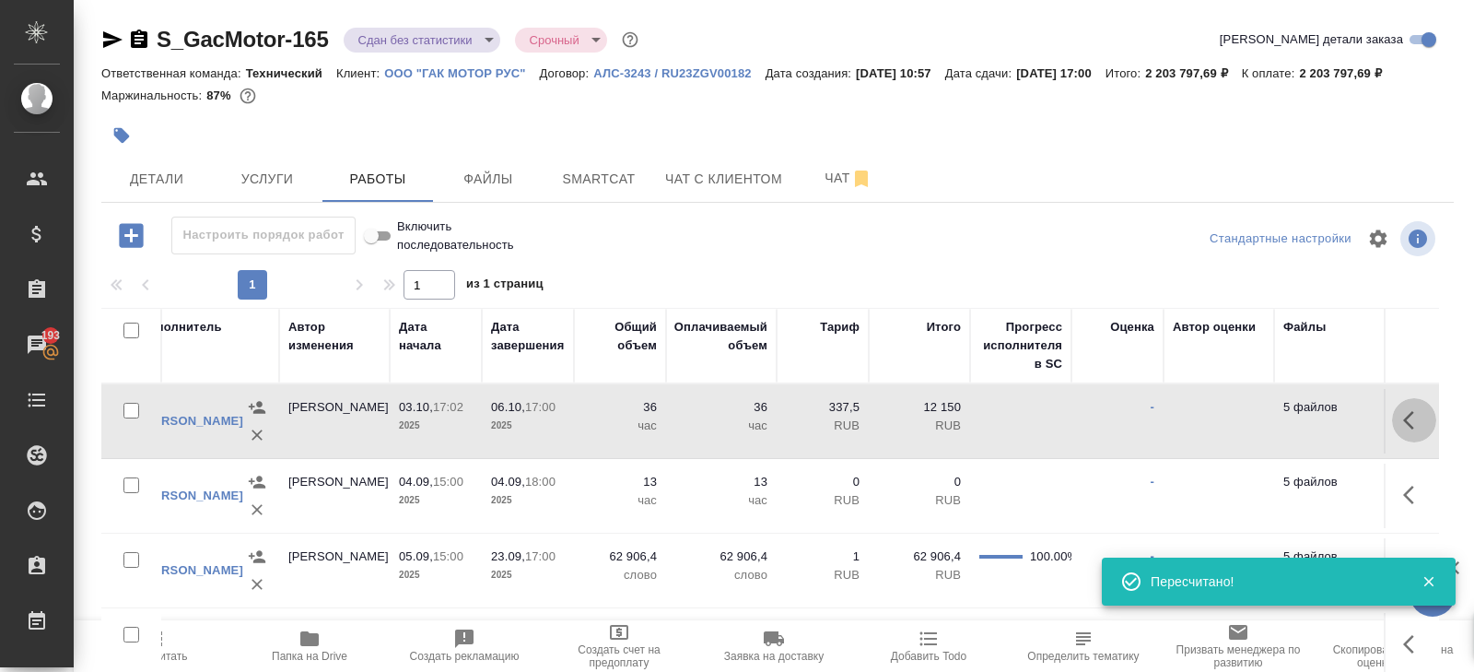
click at [1397, 437] on button "button" at bounding box center [1414, 420] width 44 height 44
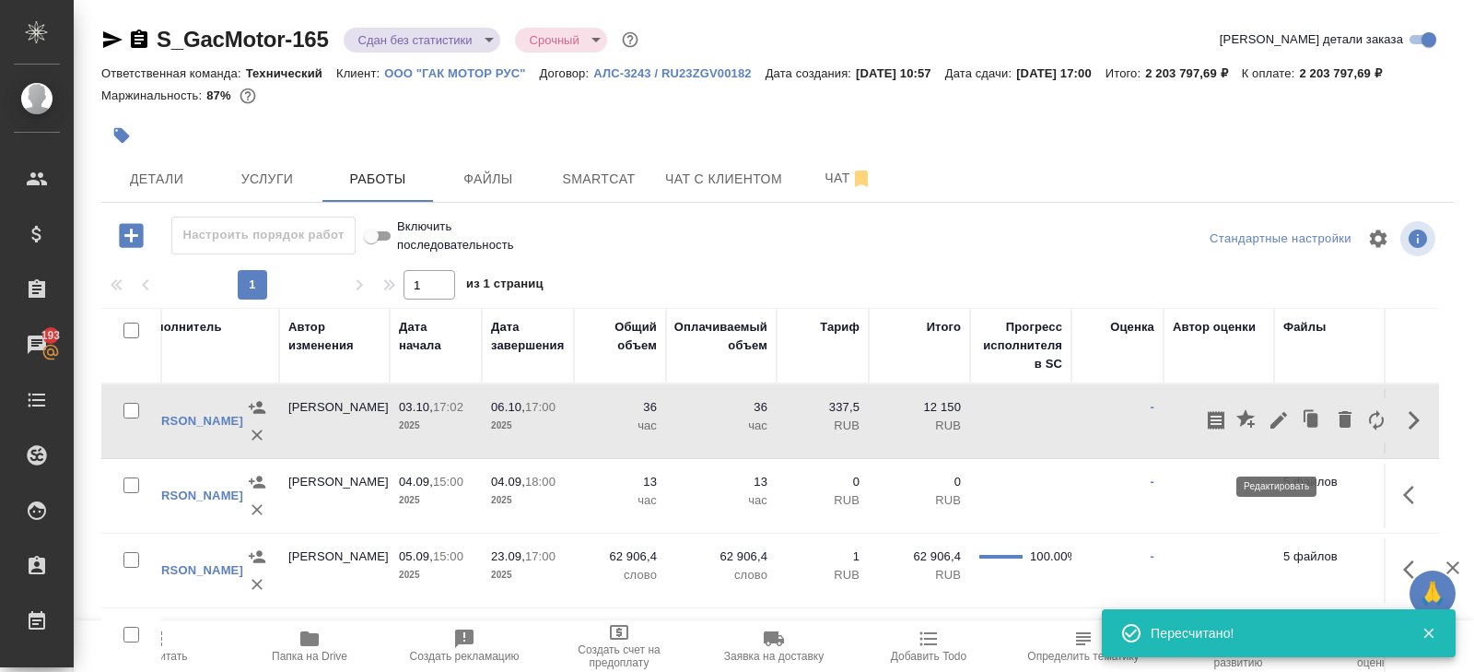
click at [1278, 428] on icon "button" at bounding box center [1279, 420] width 17 height 17
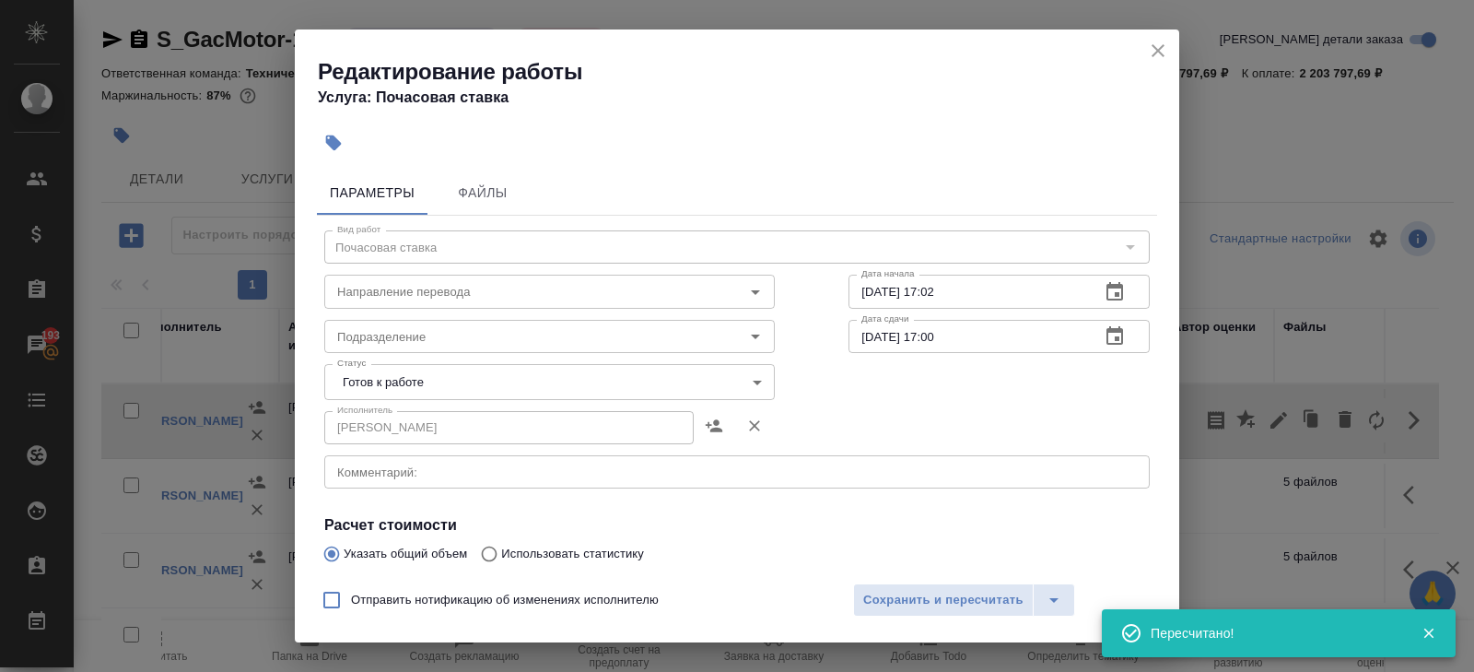
click at [429, 376] on body "🙏 .cls-1 fill:#fff; AWATERA Belyakova Yulia Клиенты Спецификации Заказы 193 Чат…" at bounding box center [737, 336] width 1474 height 672
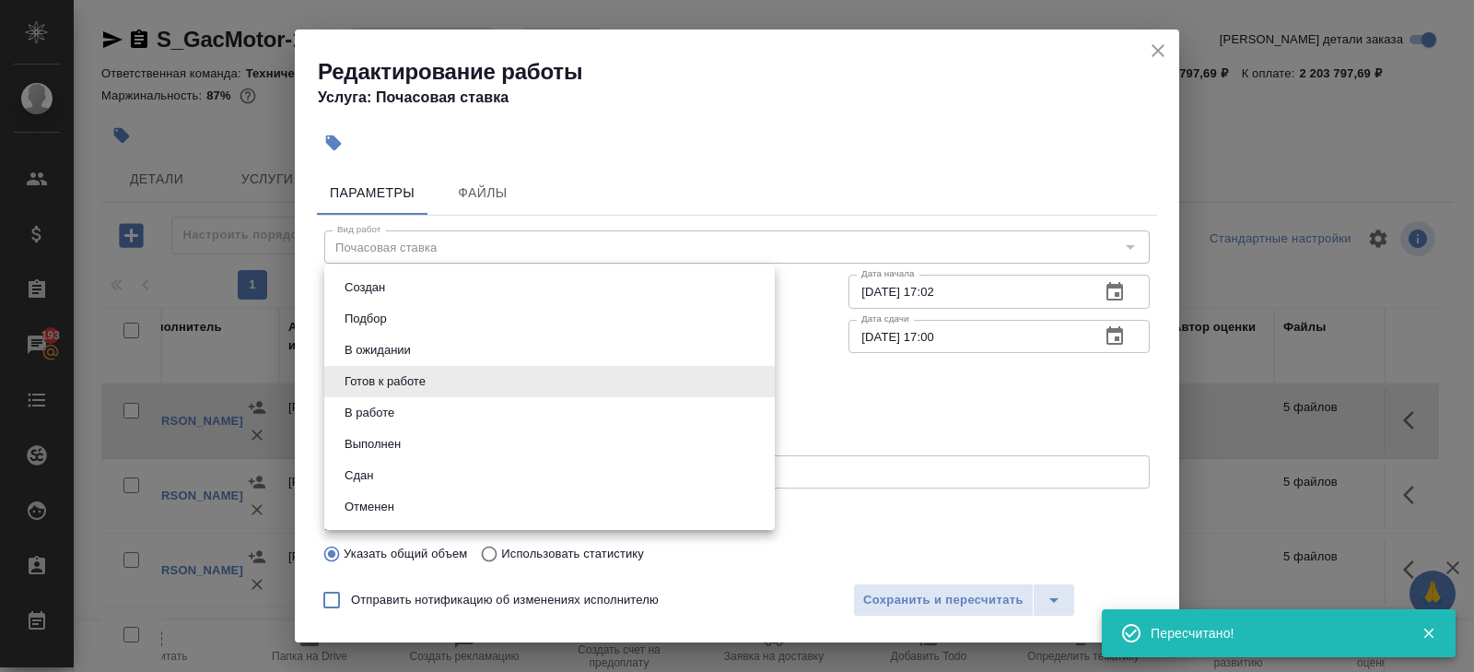
click at [356, 468] on button "Сдан" at bounding box center [359, 475] width 40 height 20
type input "closed"
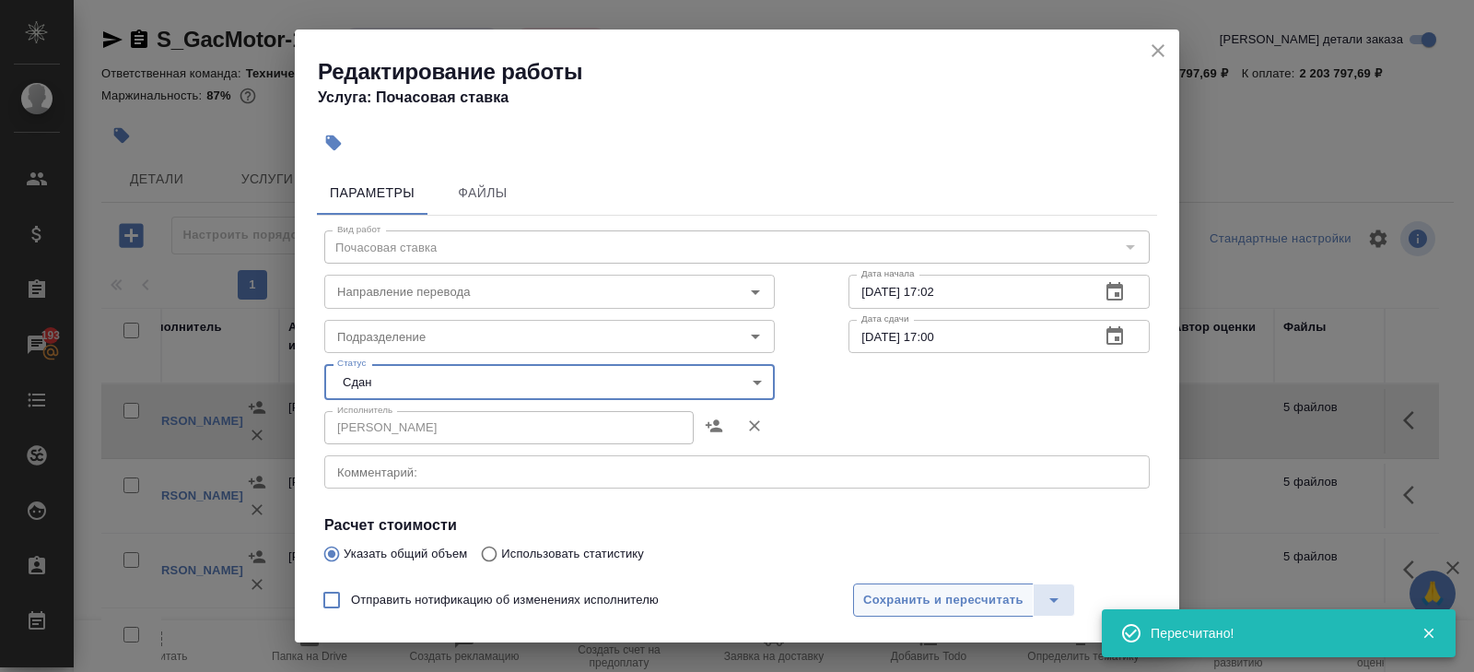
click at [896, 599] on span "Сохранить и пересчитать" at bounding box center [943, 600] width 160 height 21
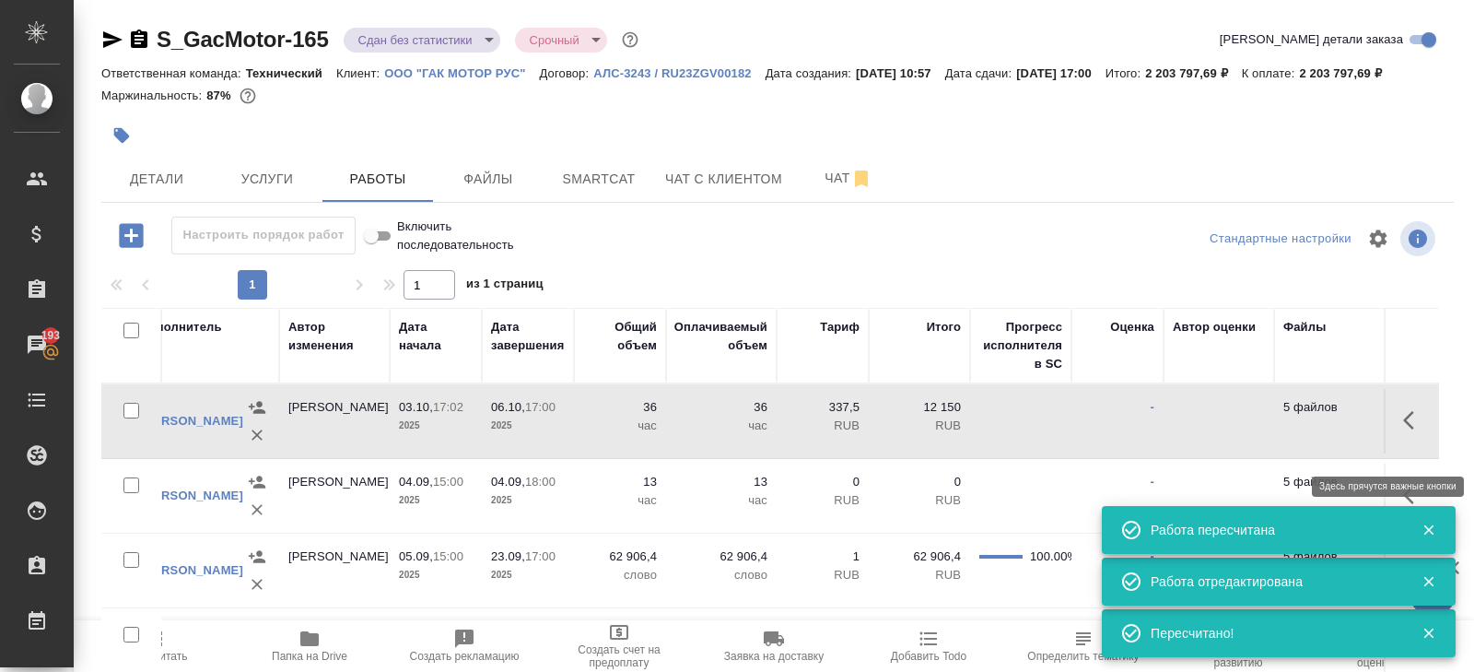
click at [1409, 431] on icon "button" at bounding box center [1414, 420] width 22 height 22
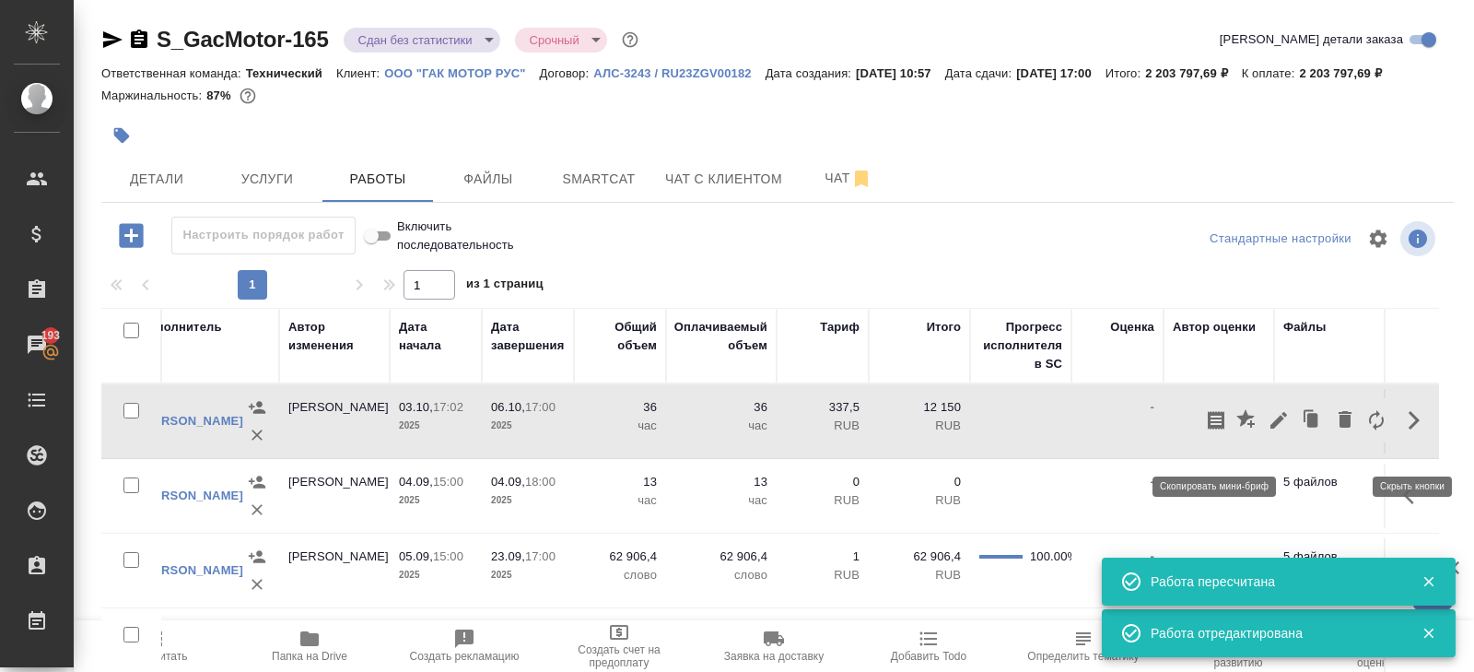
click at [1222, 429] on icon "button" at bounding box center [1216, 420] width 17 height 18
click at [1287, 431] on icon "button" at bounding box center [1279, 420] width 22 height 22
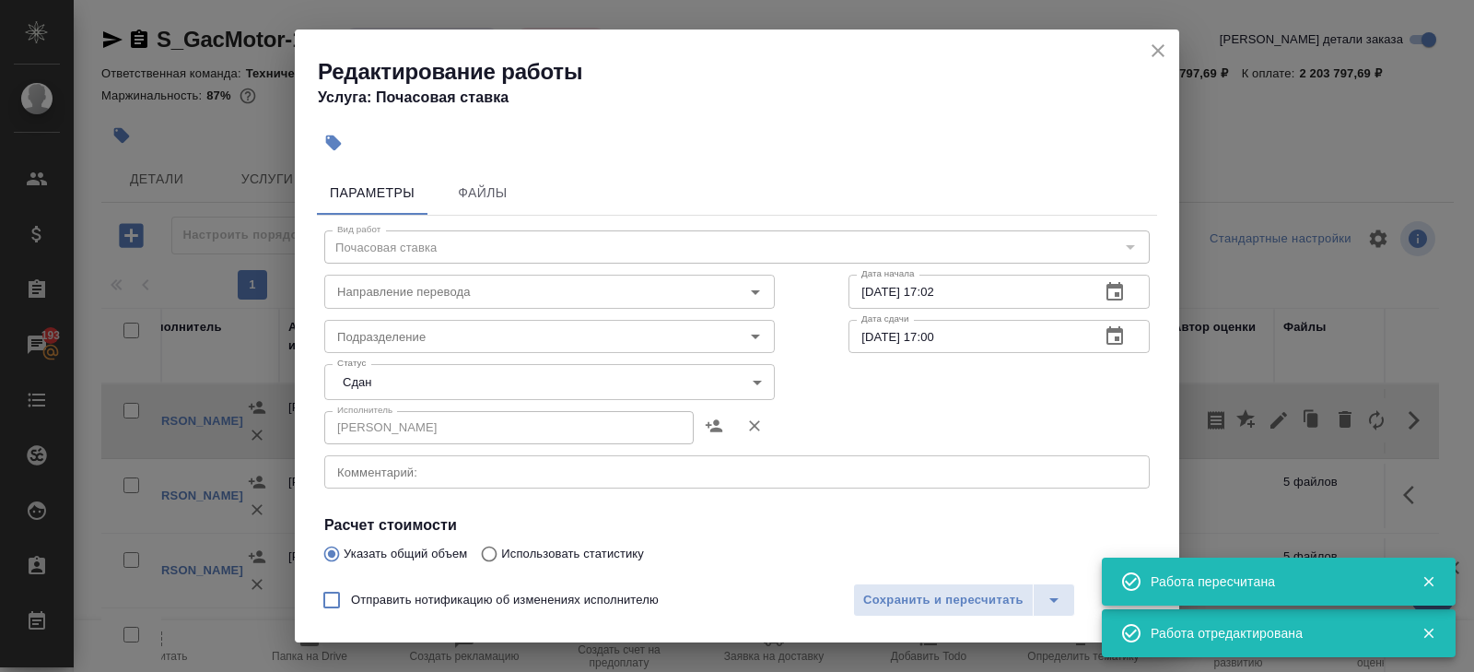
click at [382, 360] on div "Статус Сдан closed Статус" at bounding box center [549, 380] width 524 height 120
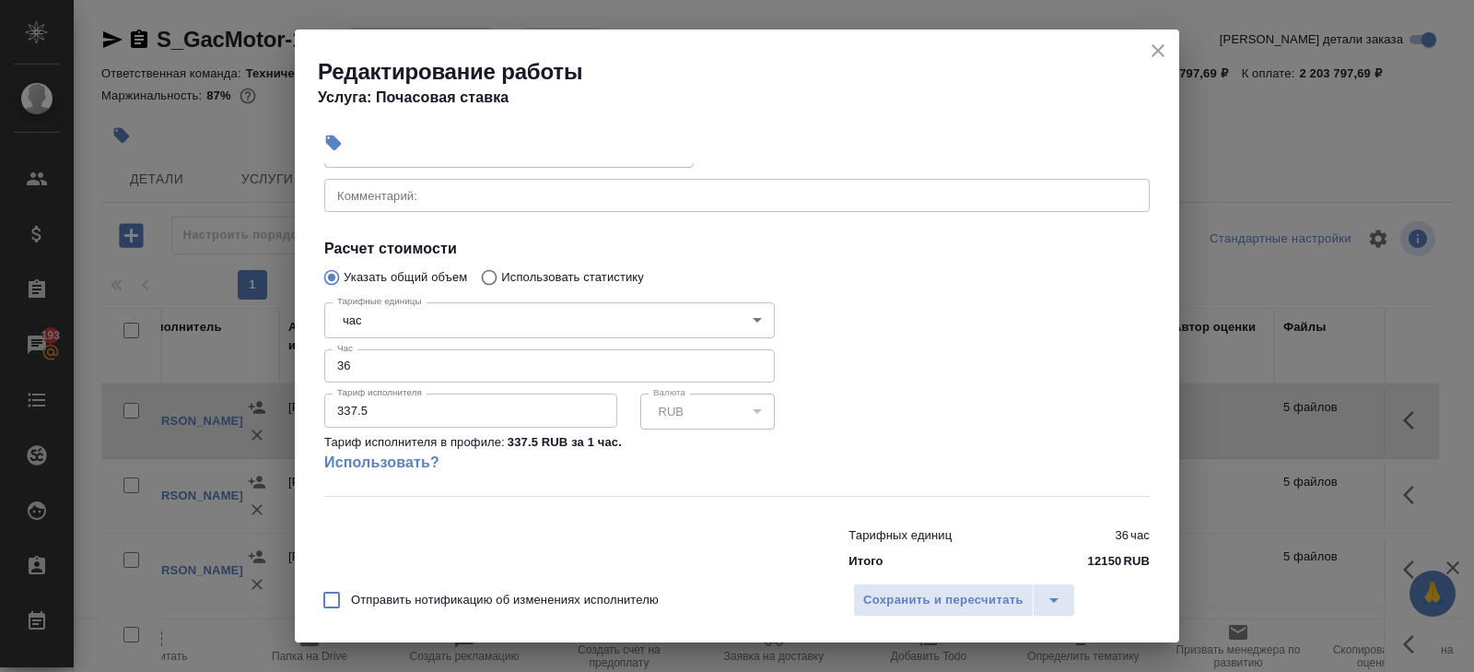
scroll to position [269, 0]
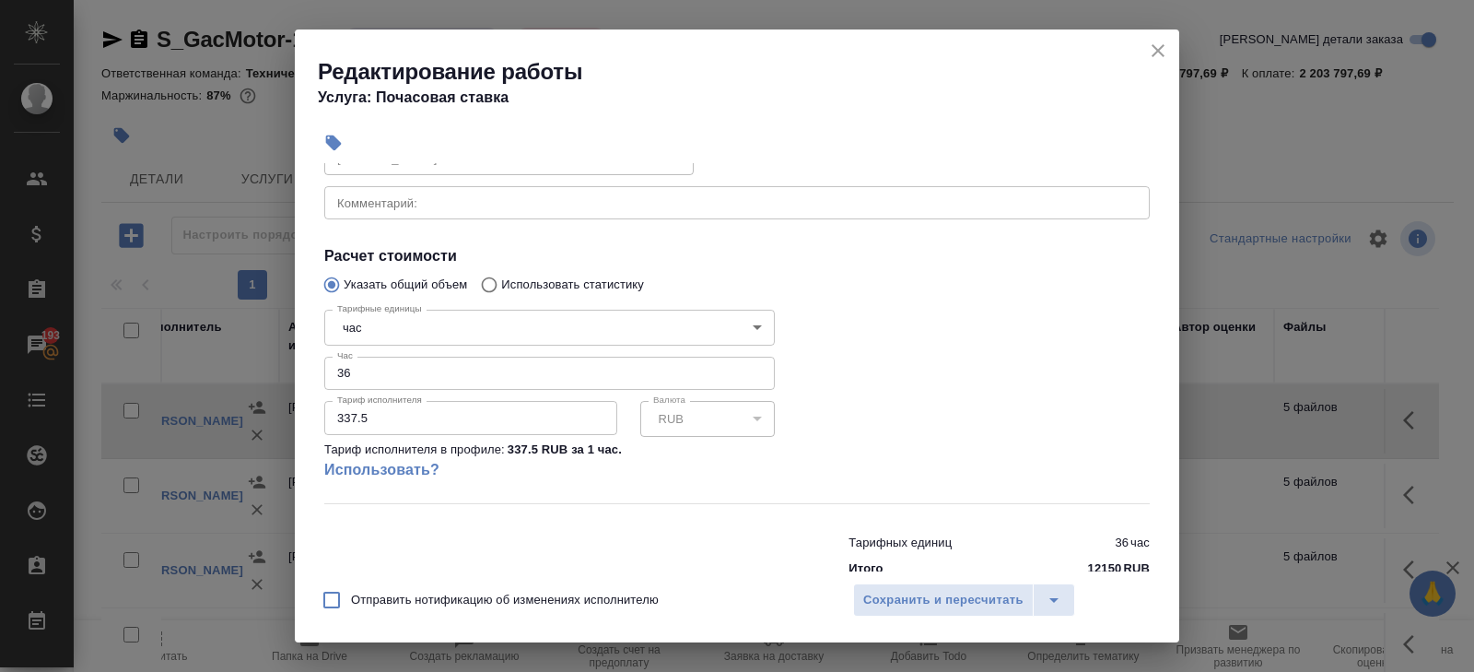
click at [412, 213] on div "x Комментарий:" at bounding box center [737, 202] width 826 height 33
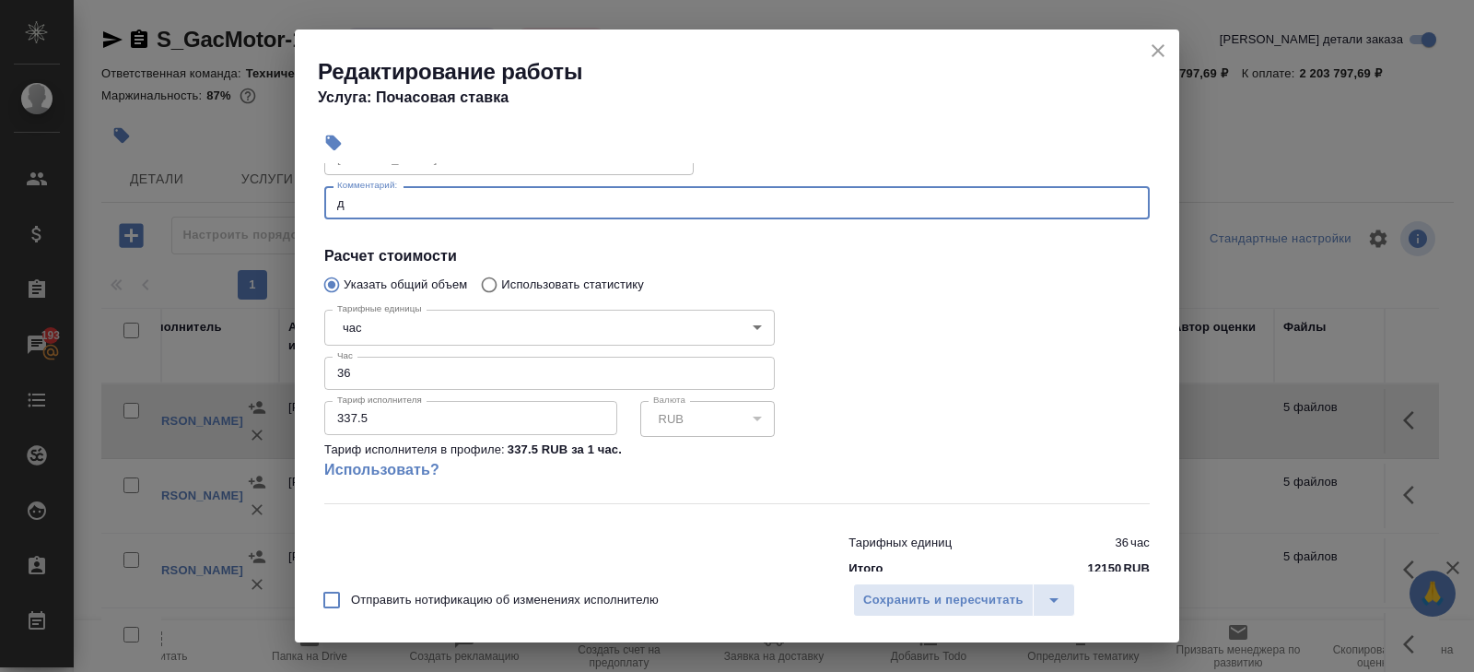
scroll to position [0, 0]
type textarea "доработка по заказу"
click at [868, 592] on span "Сохранить и пересчитать" at bounding box center [943, 600] width 160 height 21
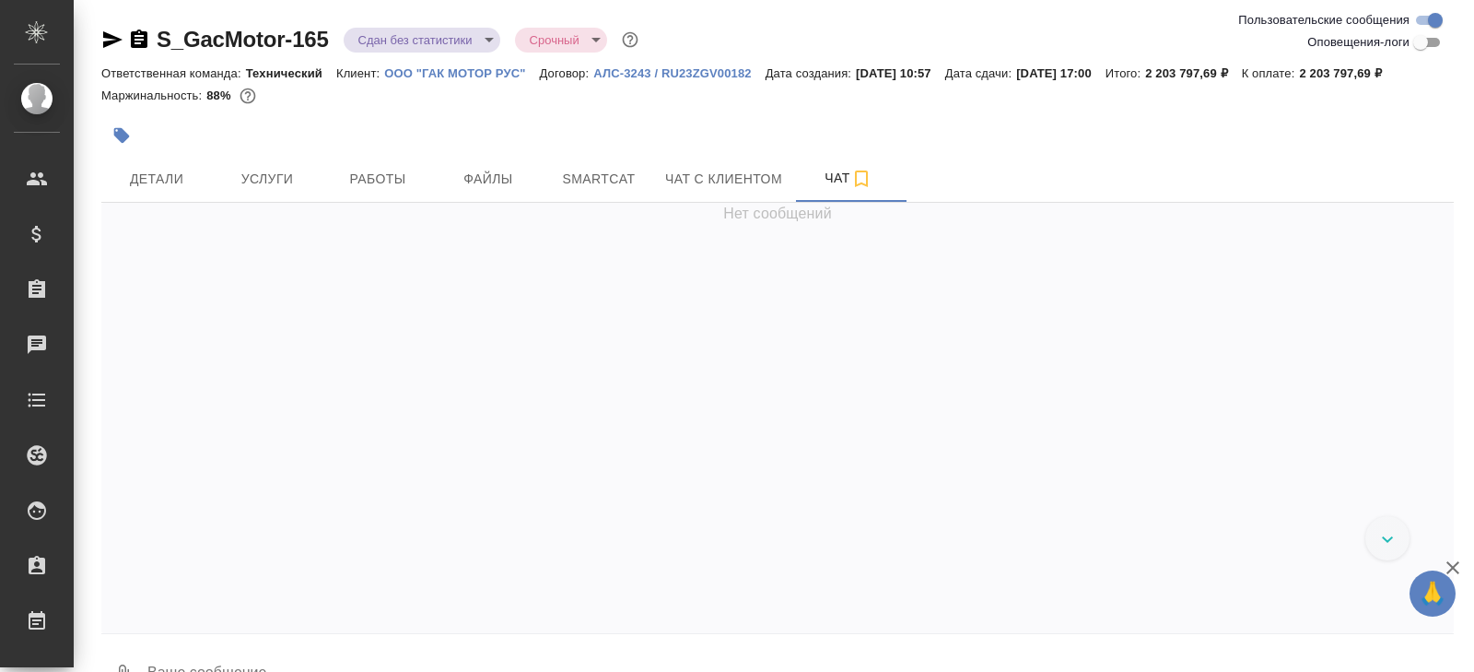
scroll to position [66, 0]
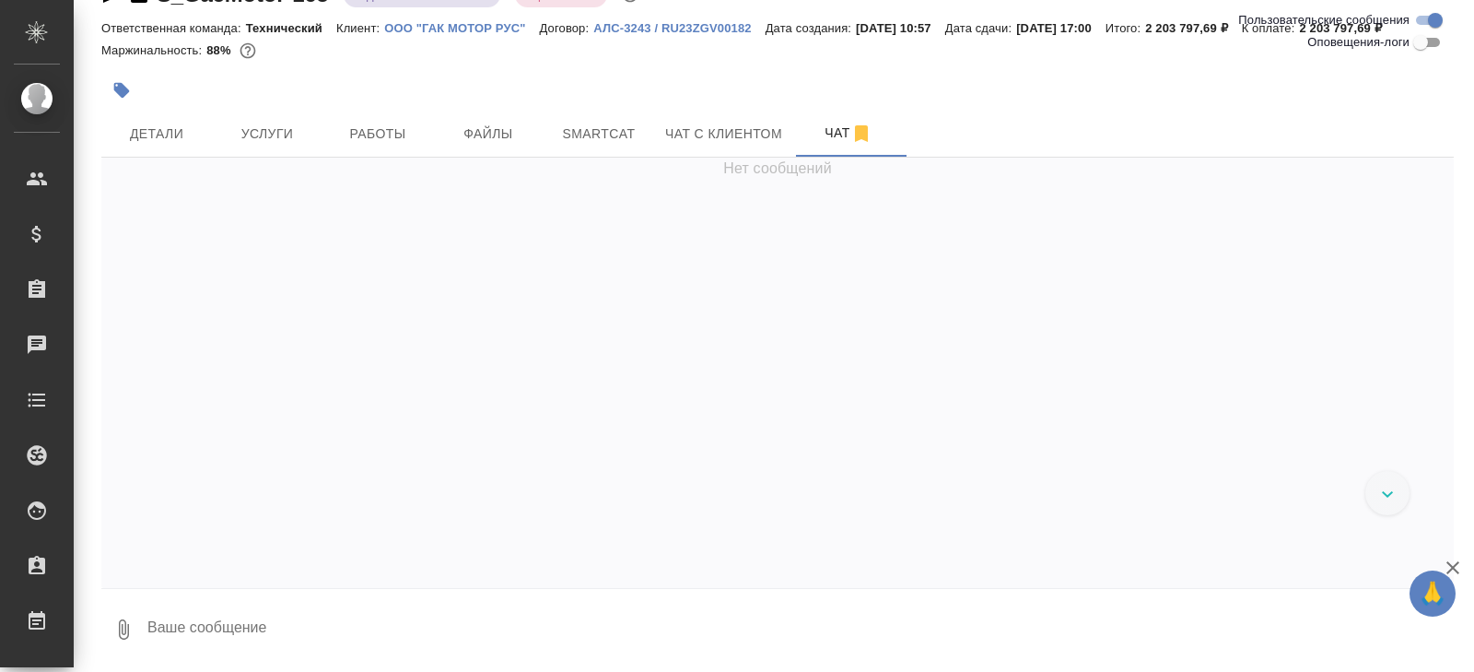
click at [342, 607] on textarea at bounding box center [800, 629] width 1308 height 63
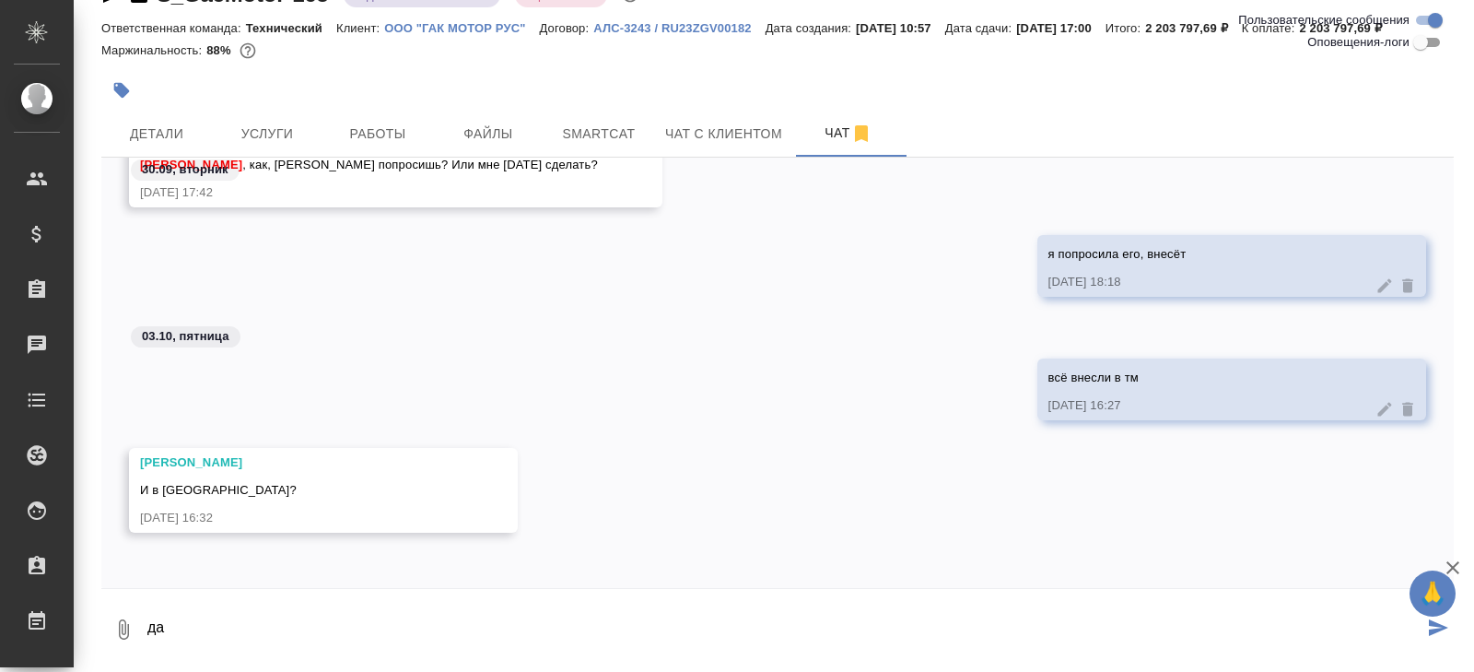
type textarea "да"
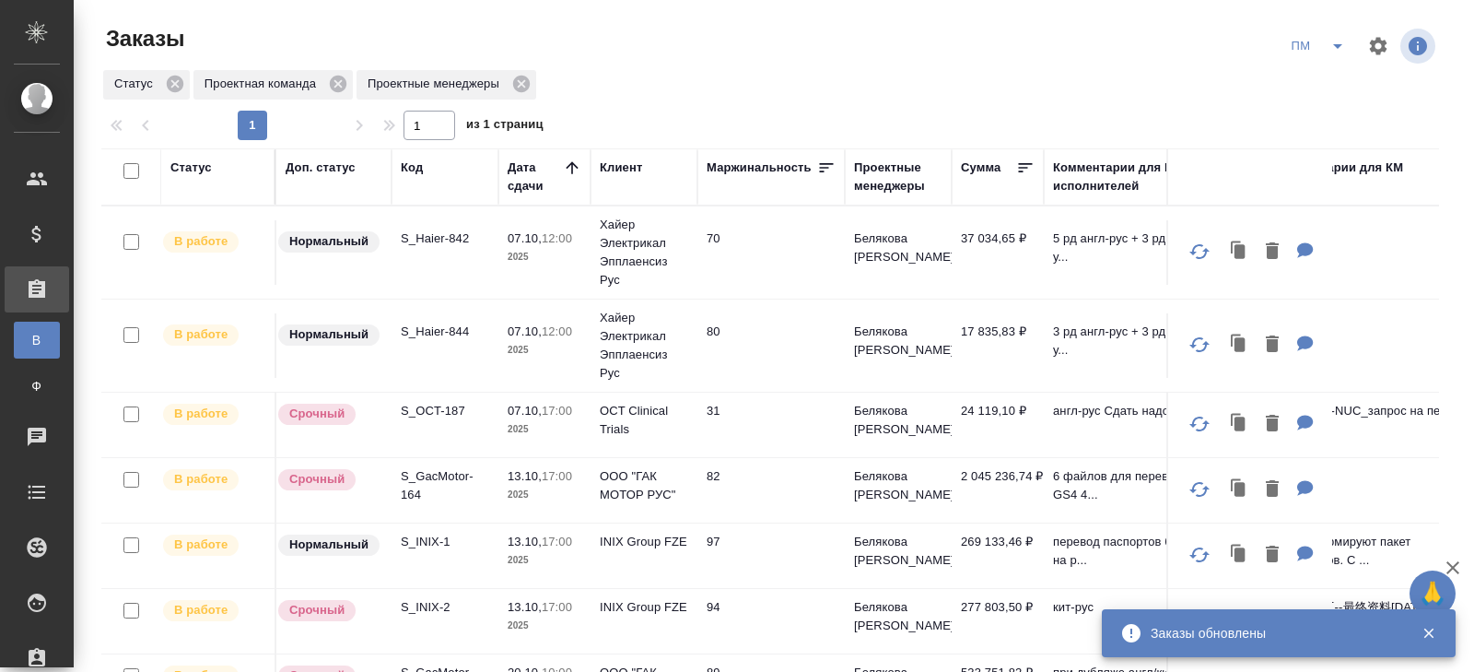
click at [1332, 47] on icon "split button" at bounding box center [1338, 46] width 22 height 22
click at [1332, 69] on li "В работу!" at bounding box center [1319, 82] width 93 height 29
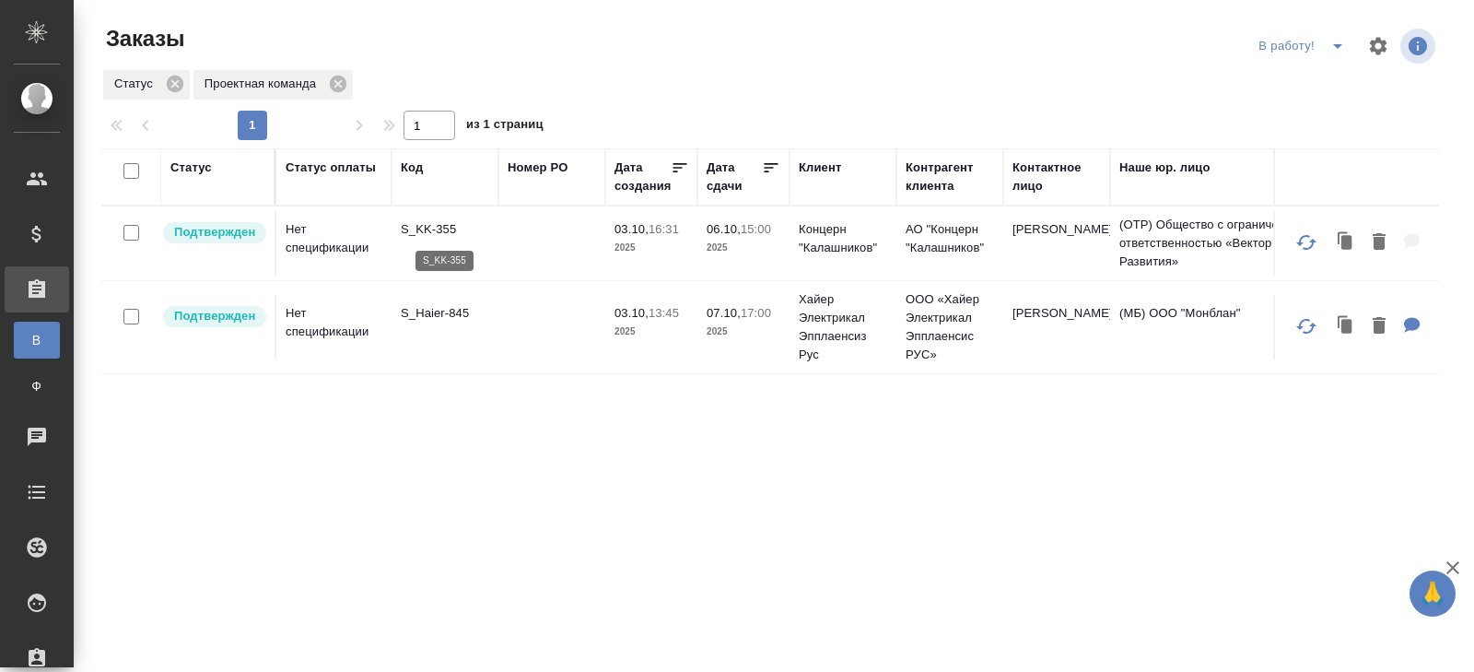
click at [416, 228] on p "S_KK-355" at bounding box center [445, 229] width 88 height 18
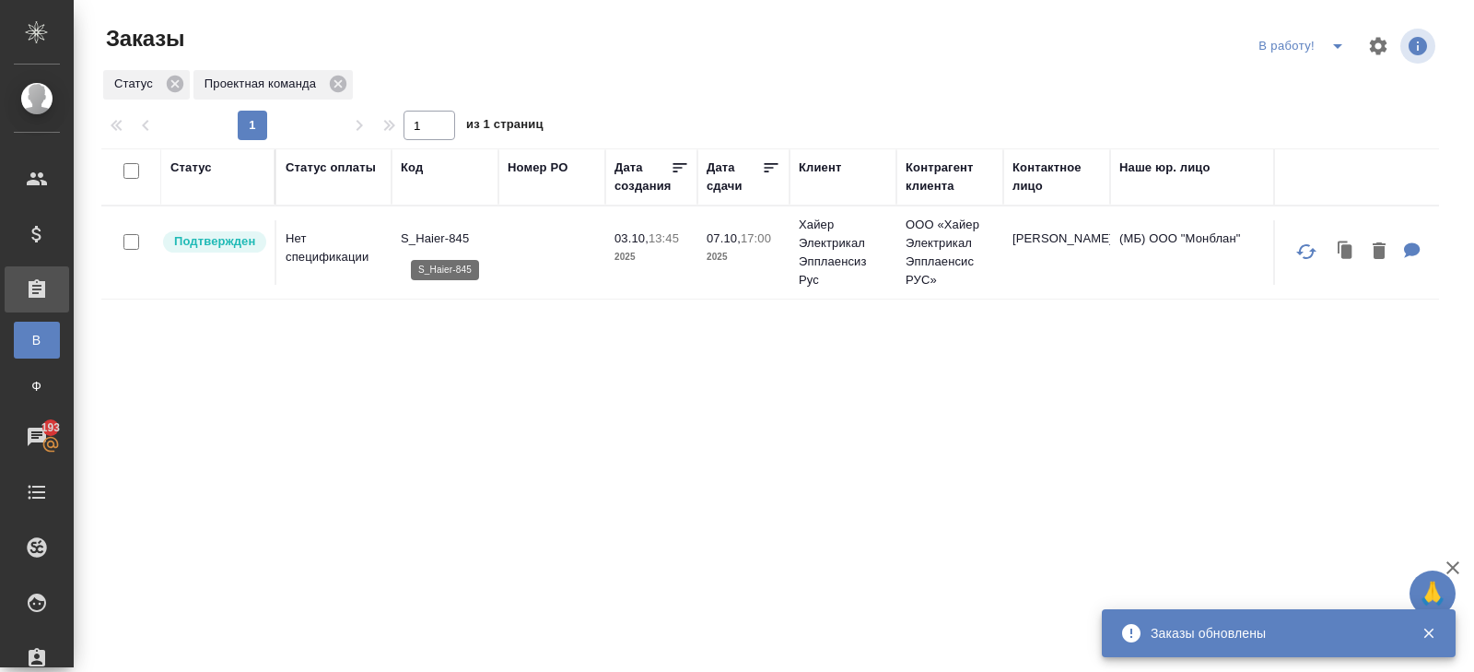
click at [421, 237] on p "S_Haier-845" at bounding box center [445, 238] width 88 height 18
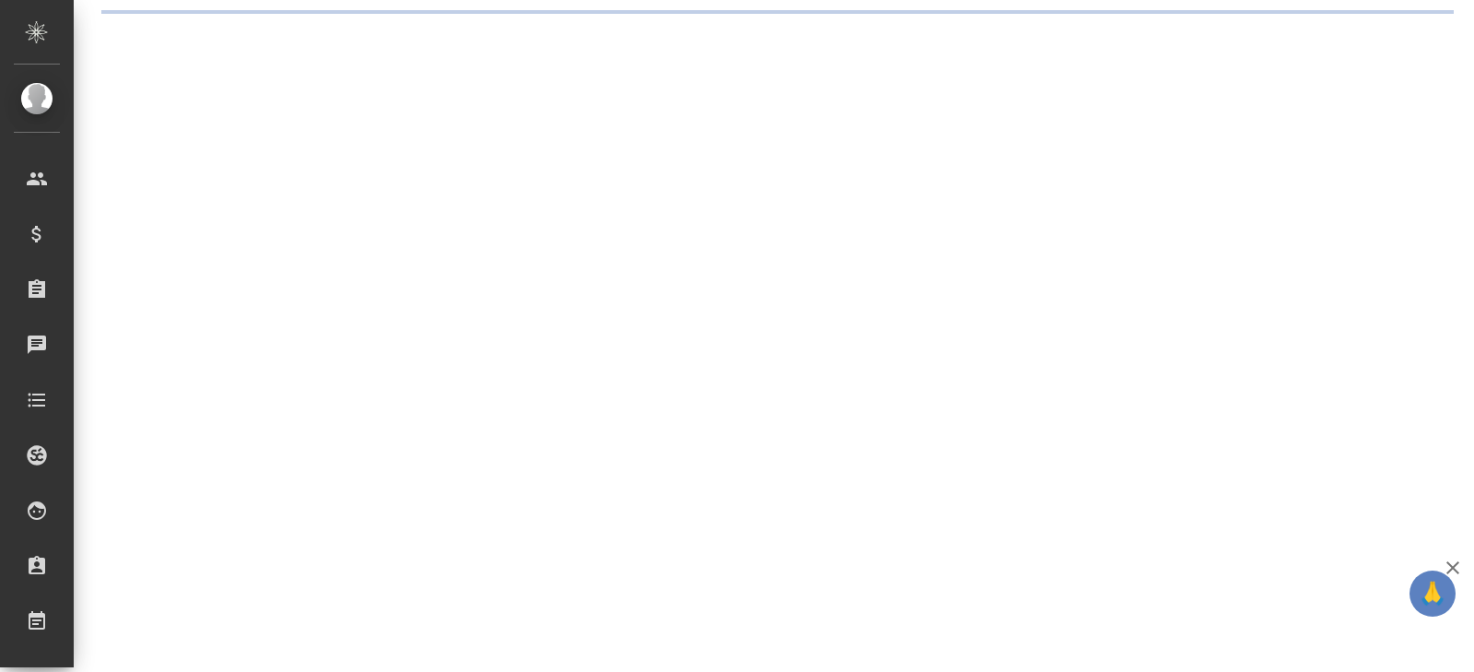
select select "RU"
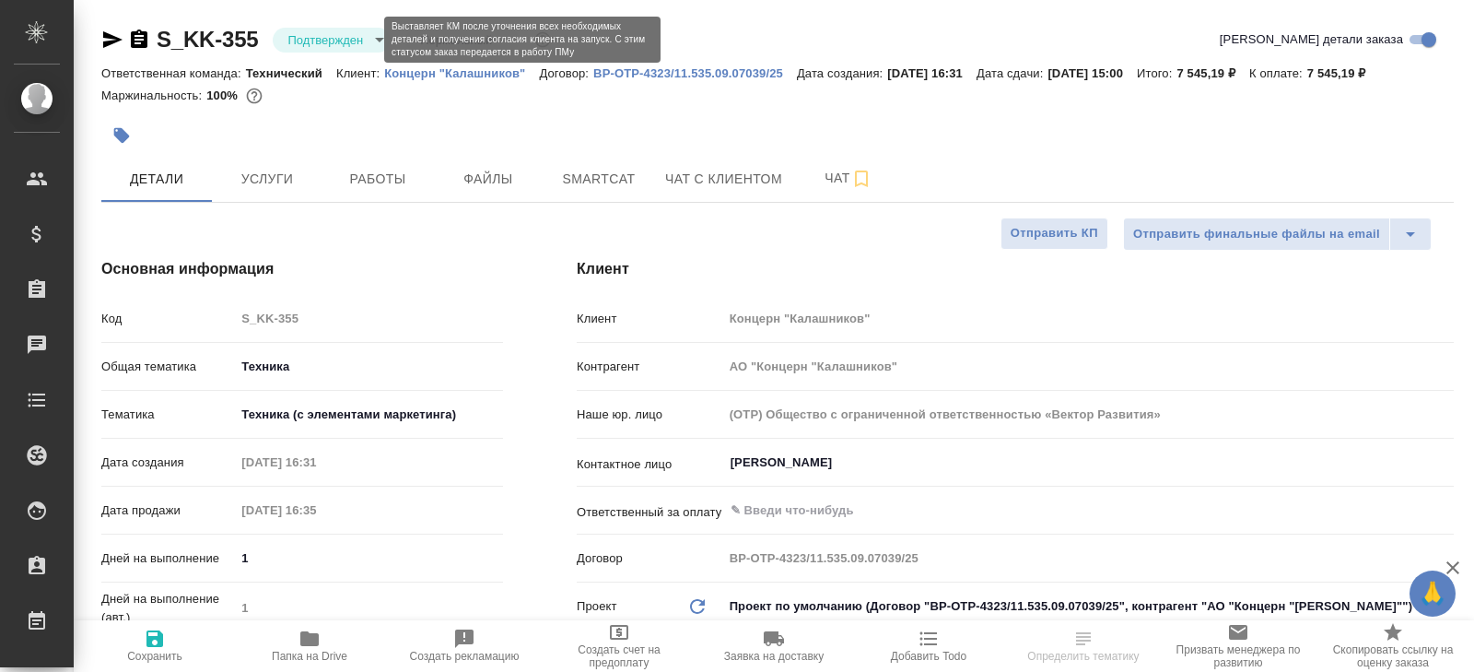
click at [361, 39] on body "🙏 .cls-1 fill:#fff; AWATERA [PERSON_NAME] Спецификации Заказы Чаты Todo Проекты…" at bounding box center [737, 336] width 1474 height 672
type textarea "x"
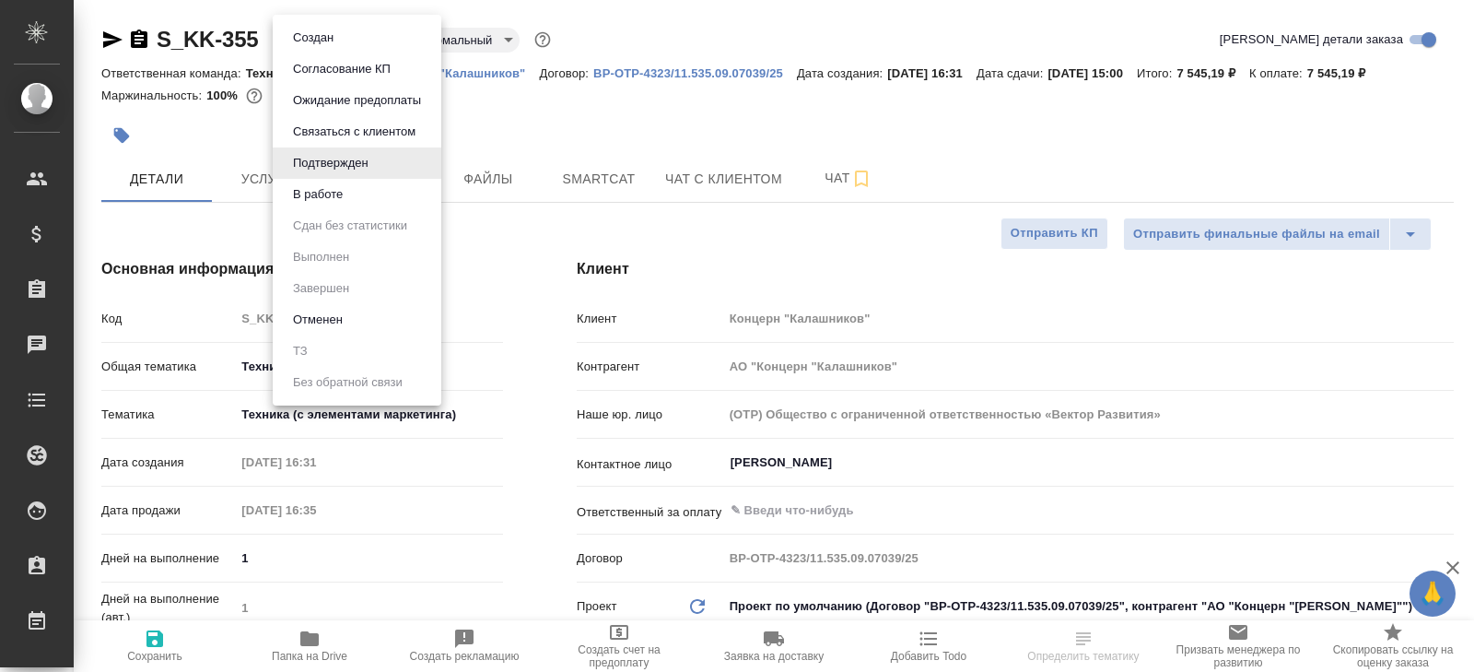
type textarea "x"
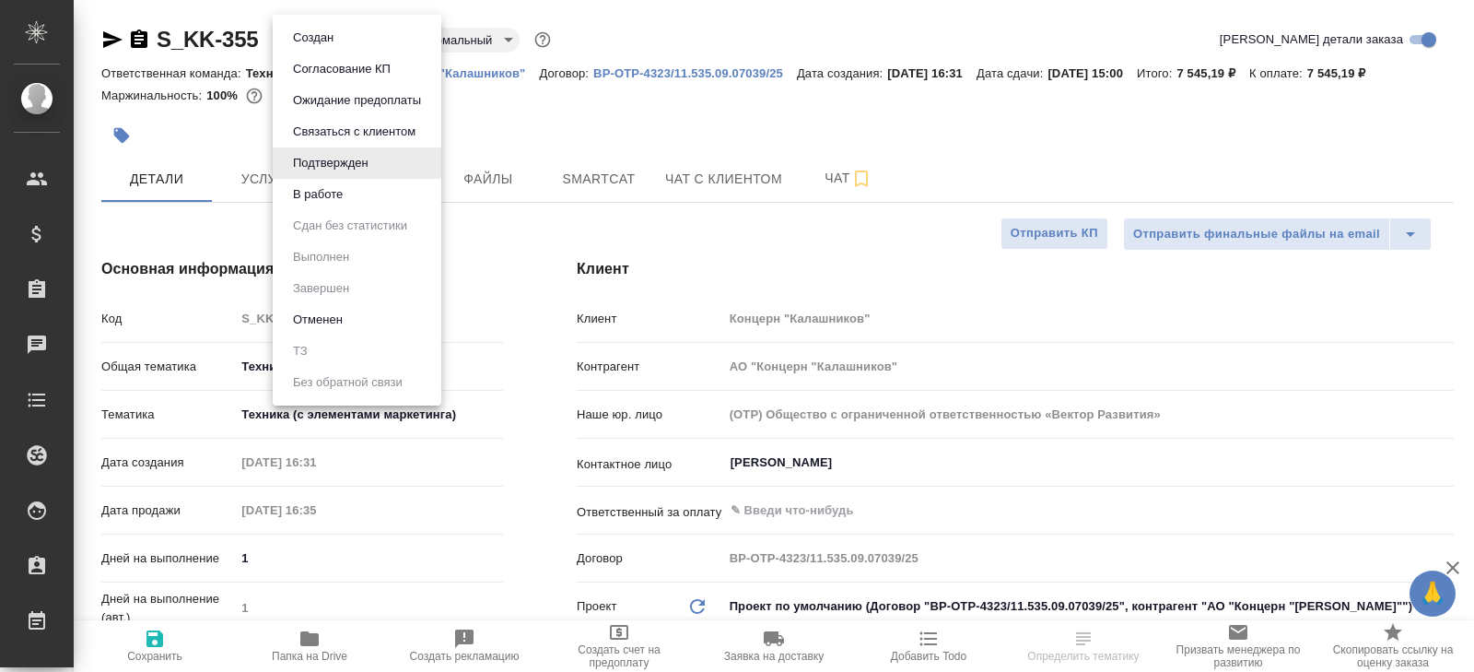
type textarea "x"
click at [361, 189] on li "В работе" at bounding box center [357, 194] width 169 height 31
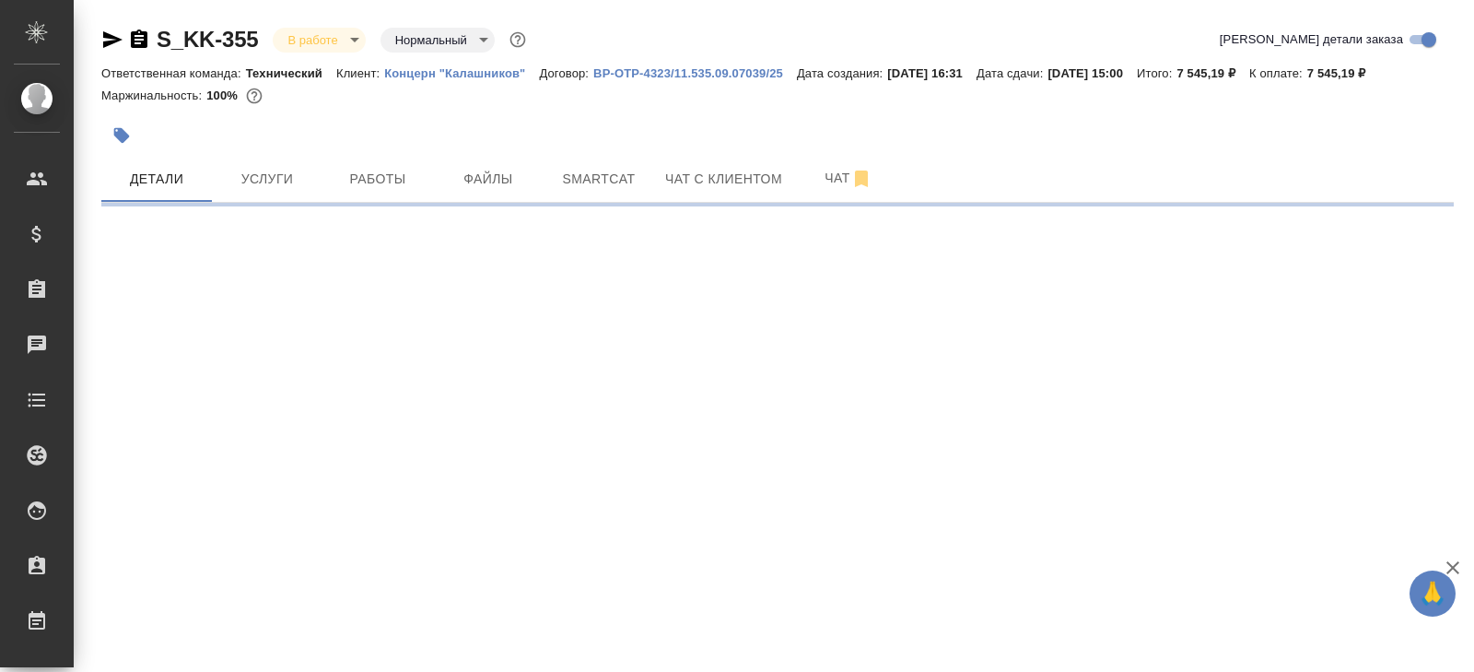
select select "RU"
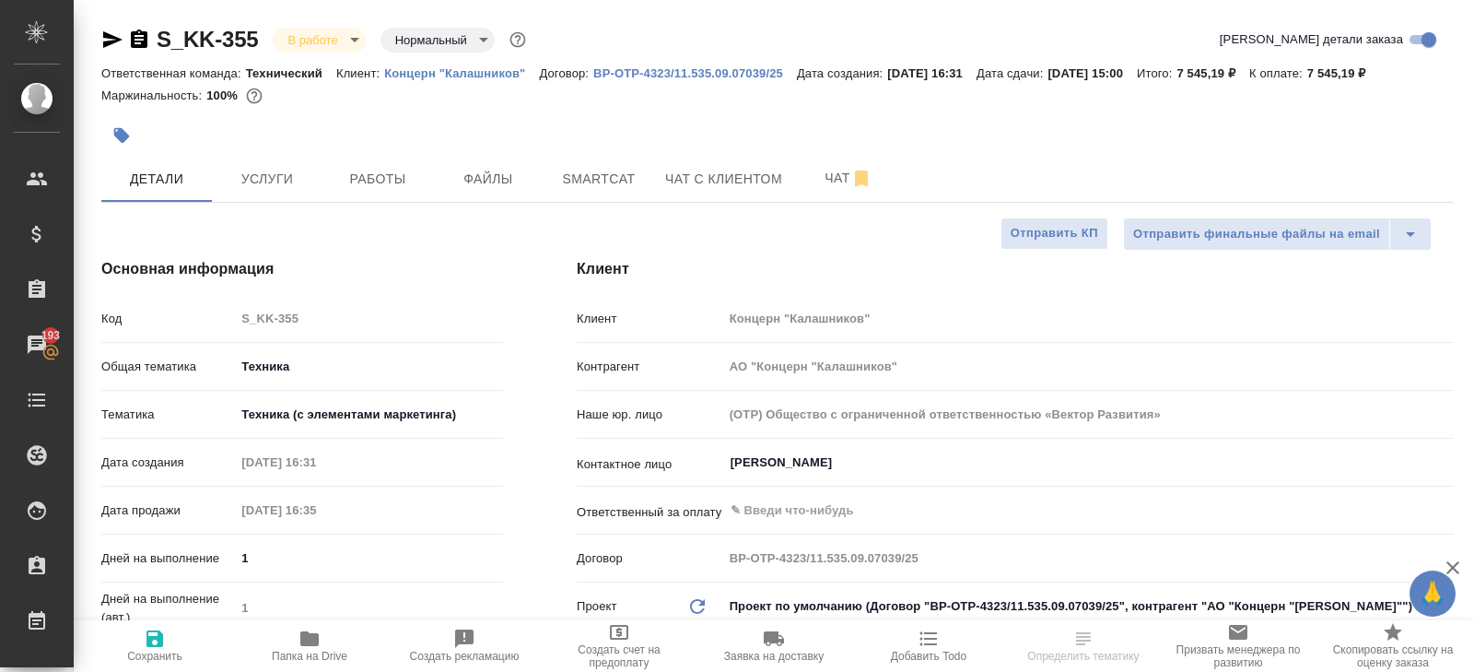
type textarea "x"
click at [628, 172] on span "Smartcat" at bounding box center [599, 179] width 88 height 23
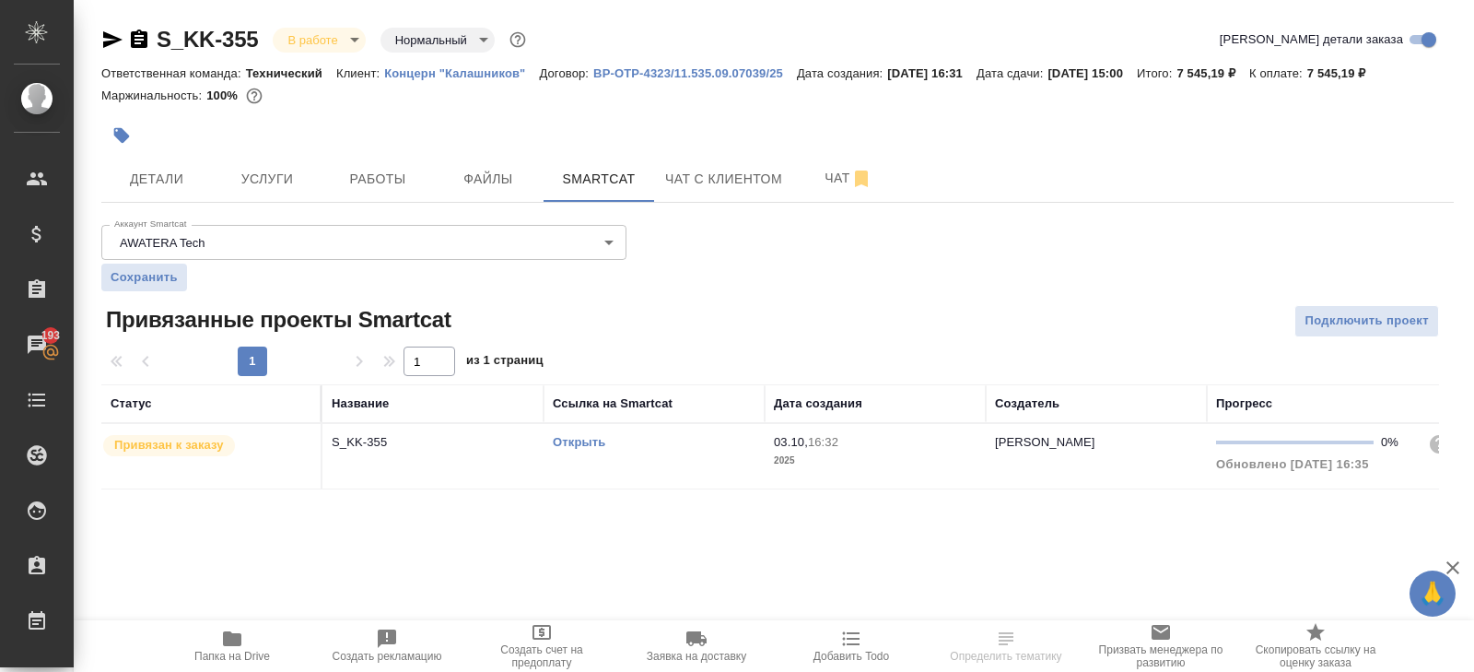
click at [678, 424] on td "Открыть" at bounding box center [654, 456] width 221 height 65
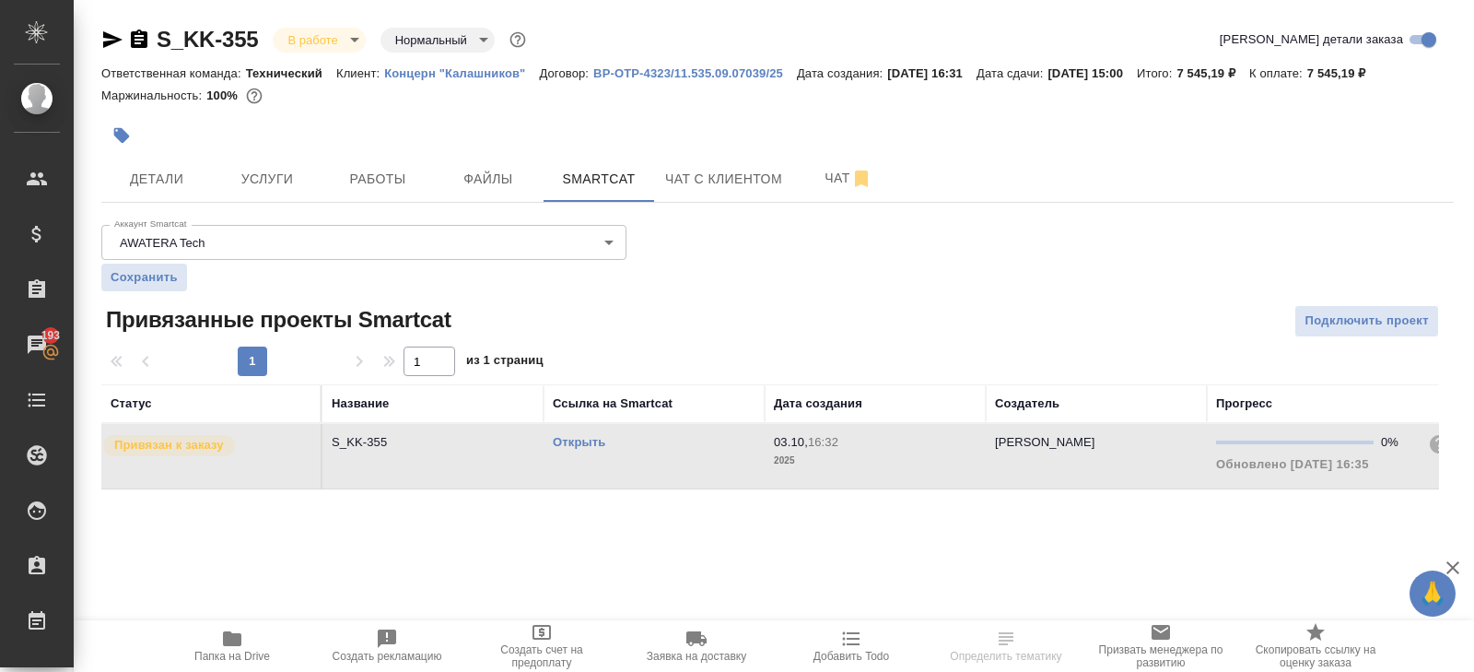
click at [678, 424] on td "Открыть" at bounding box center [654, 456] width 221 height 65
click at [364, 176] on span "Работы" at bounding box center [378, 179] width 88 height 23
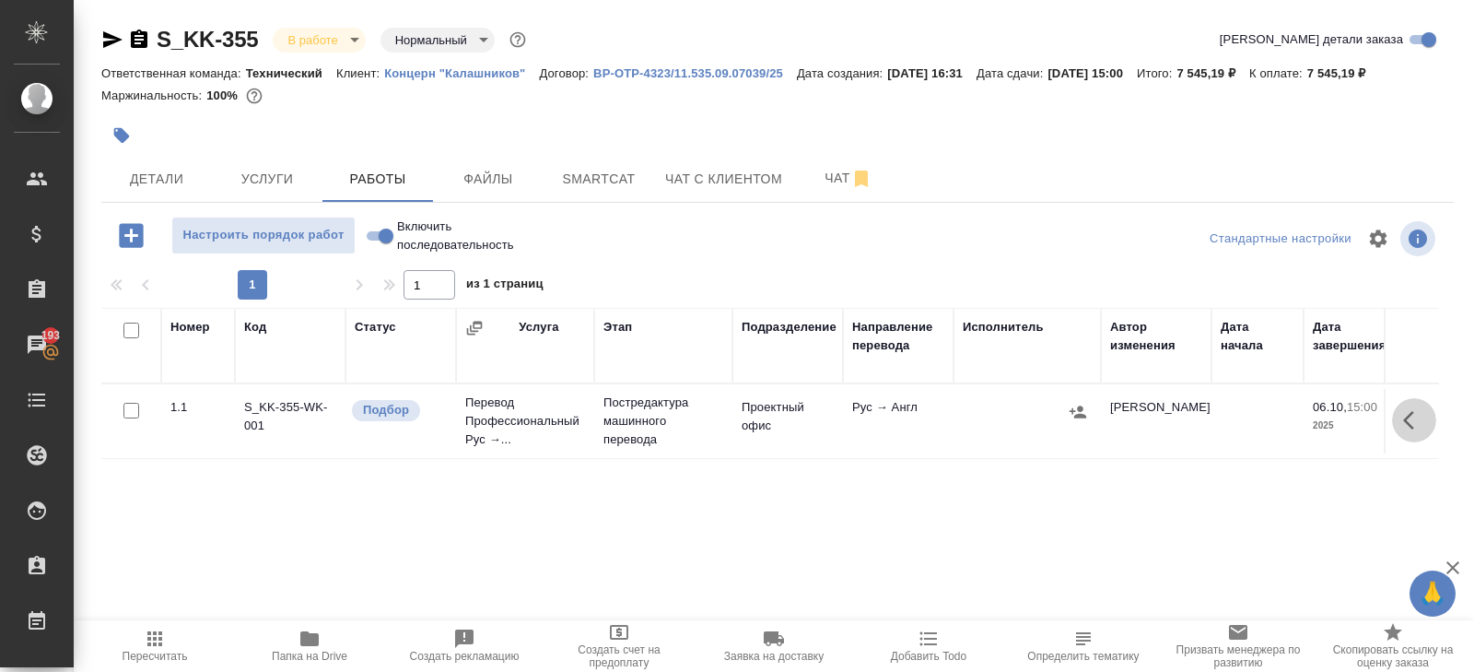
click at [1404, 410] on icon "button" at bounding box center [1414, 420] width 22 height 22
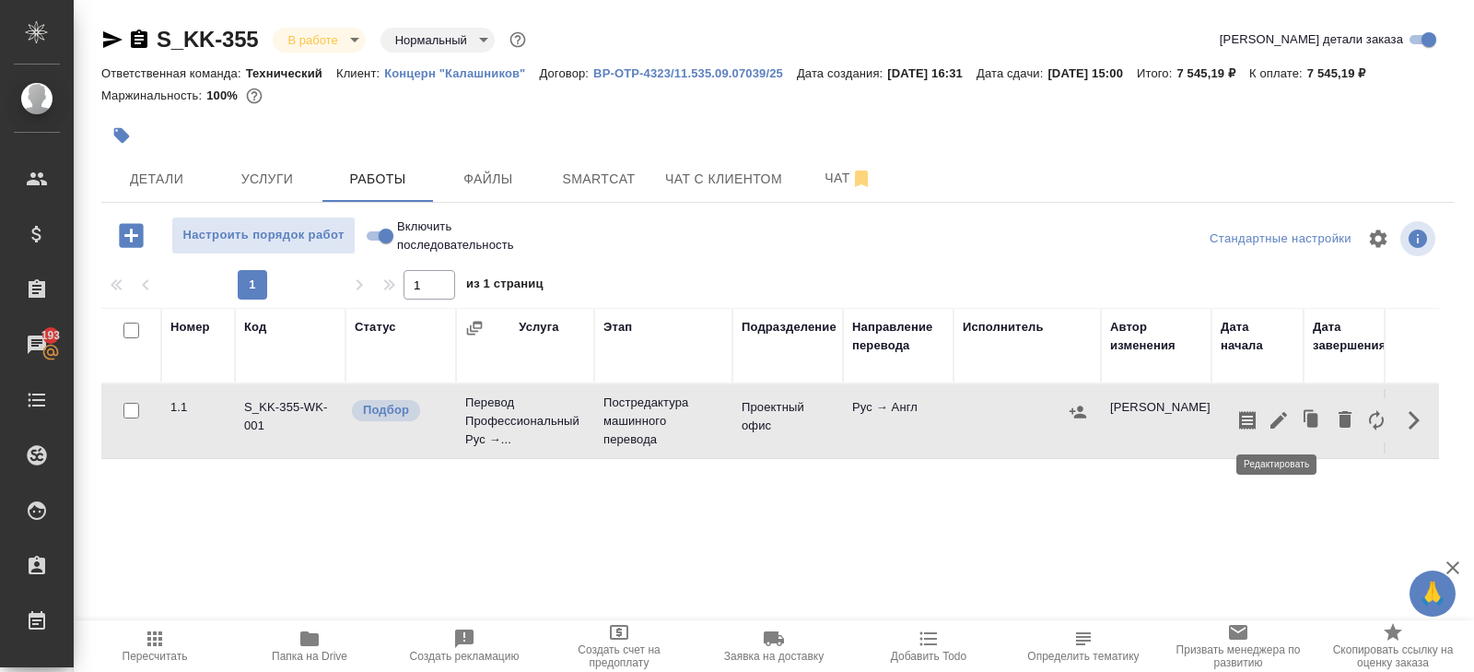
click at [1266, 417] on button "button" at bounding box center [1278, 420] width 31 height 44
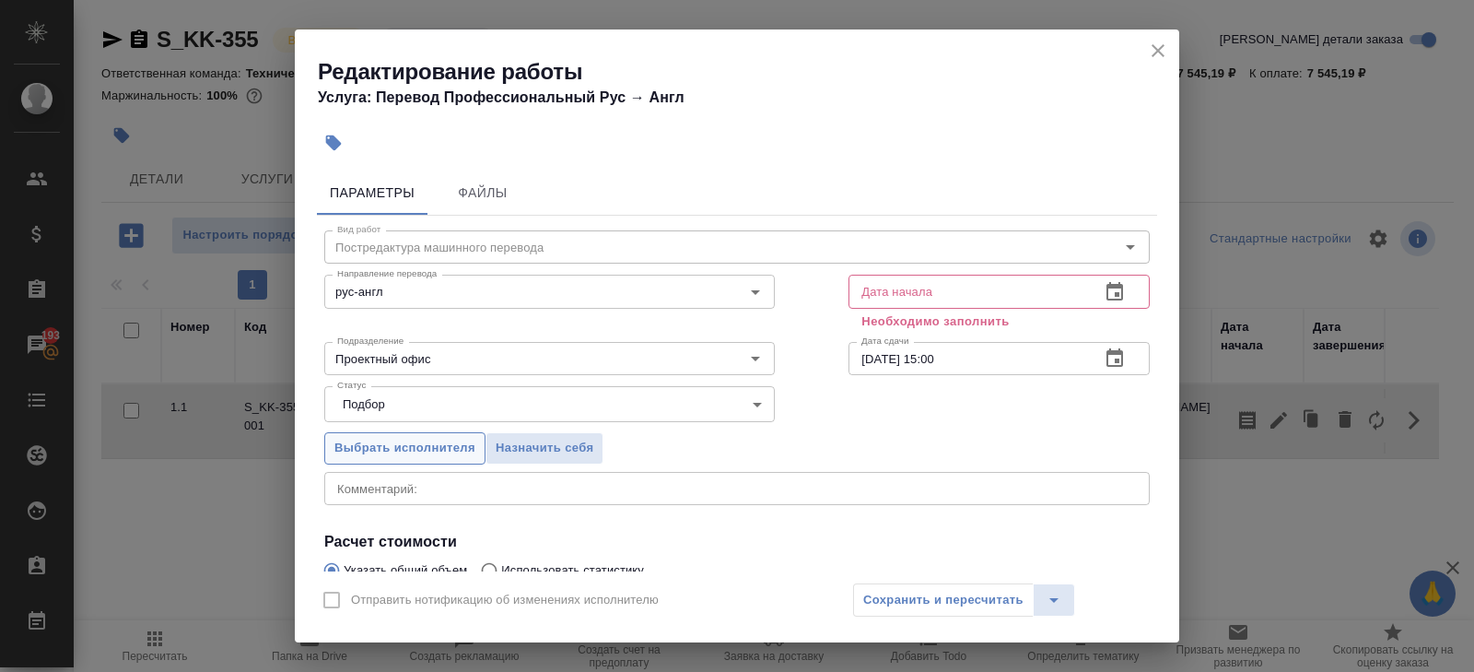
scroll to position [217, 0]
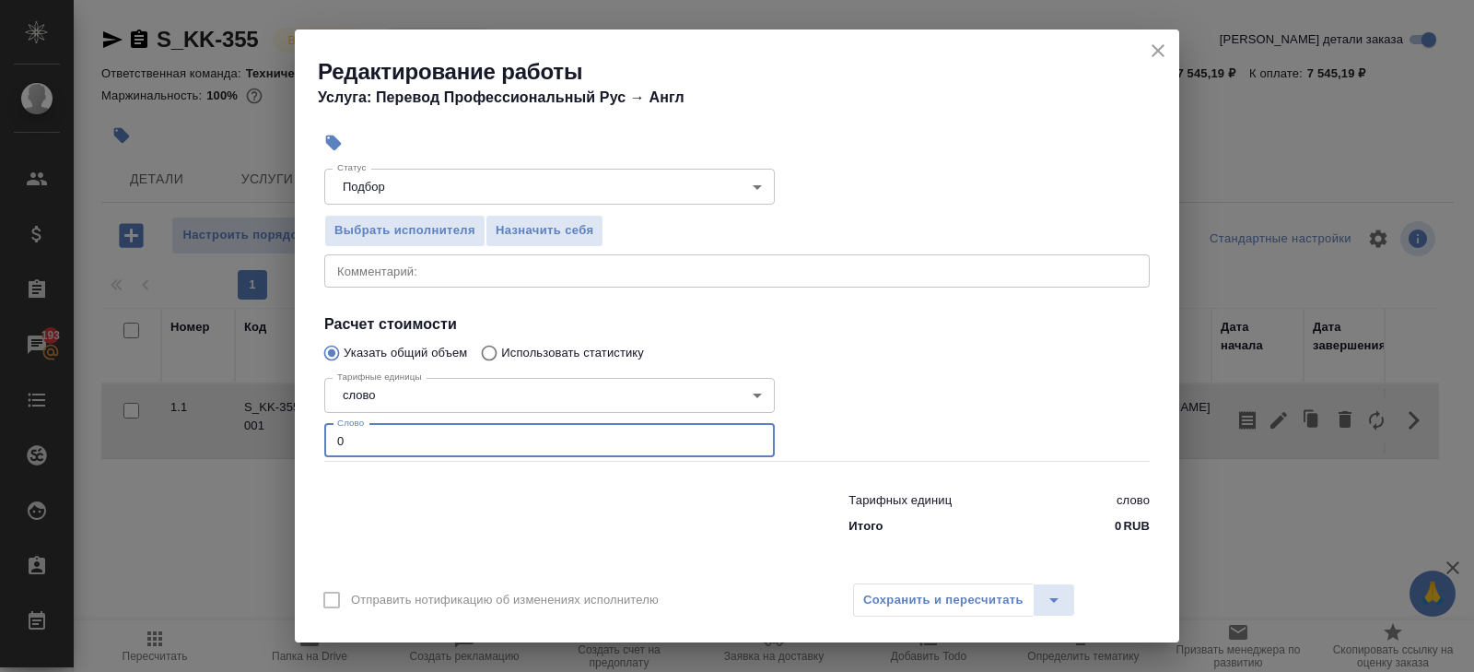
drag, startPoint x: 375, startPoint y: 444, endPoint x: 131, endPoint y: 439, distance: 244.2
click at [131, 439] on div "Редактирование работы Услуга: Перевод Профессиональный Рус → Англ Параметры Фай…" at bounding box center [737, 336] width 1474 height 672
type input "1231"
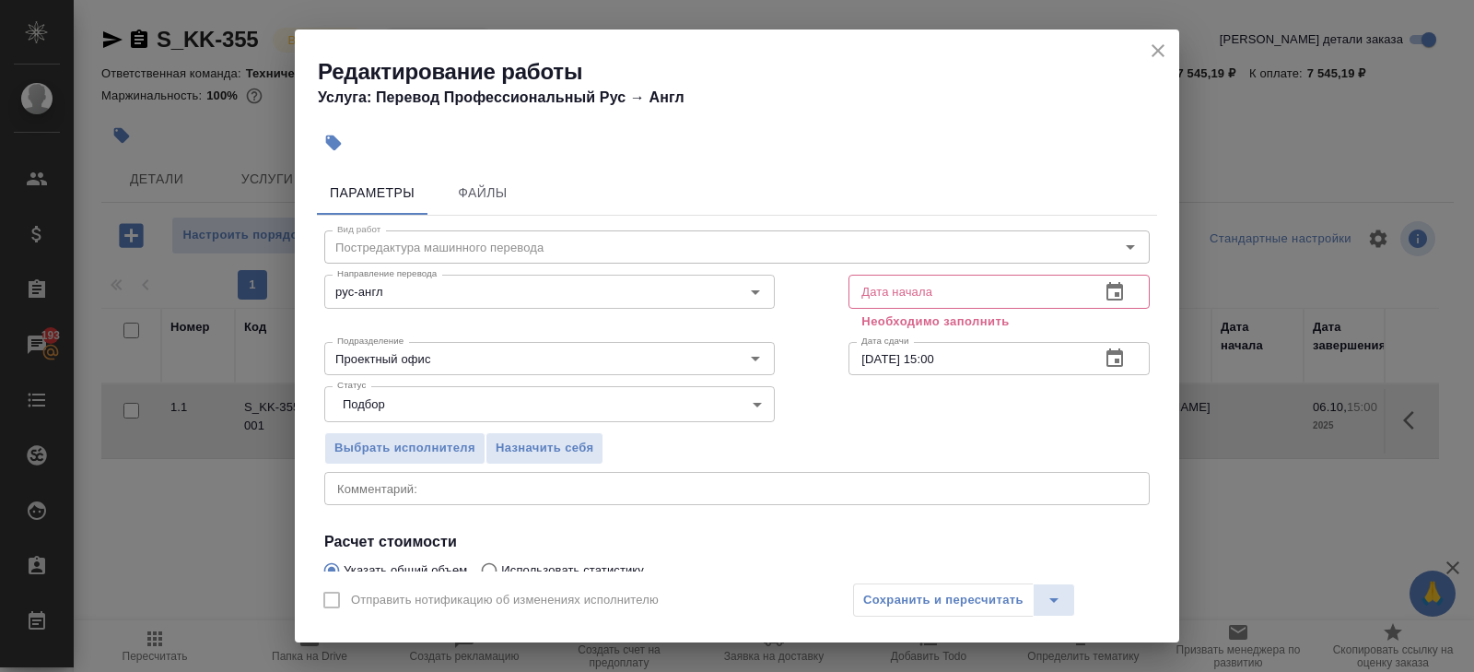
type input "1231.8"
click at [1109, 299] on icon "button" at bounding box center [1115, 291] width 17 height 18
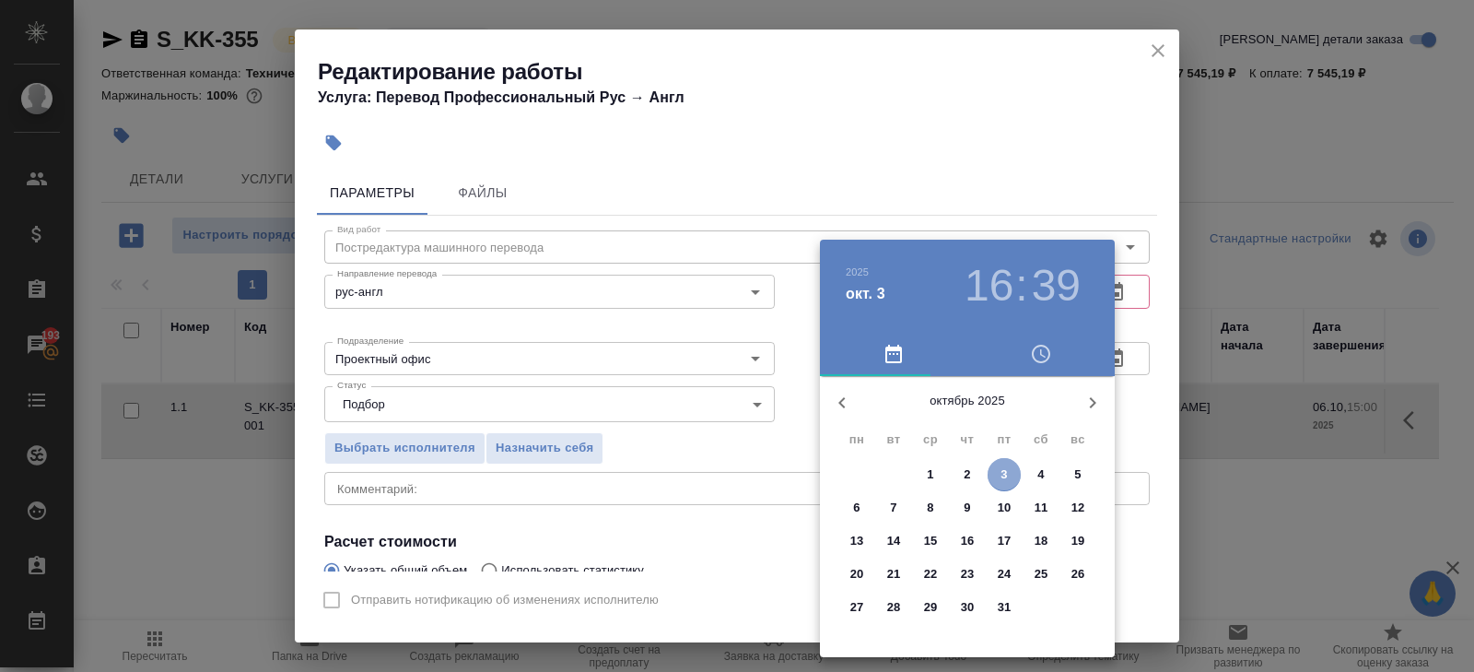
click at [997, 472] on span "3" at bounding box center [1004, 474] width 33 height 18
type input "03.10.2025 16:39"
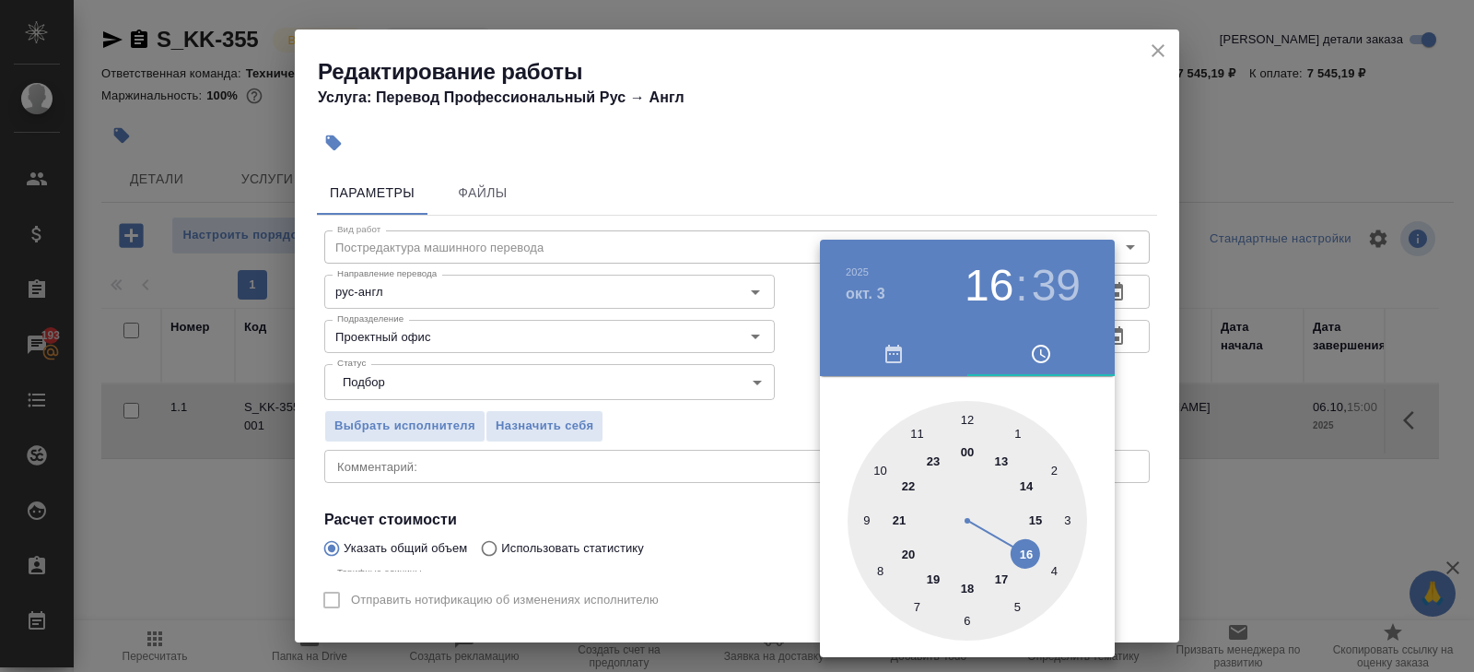
click at [1081, 228] on div at bounding box center [737, 336] width 1474 height 672
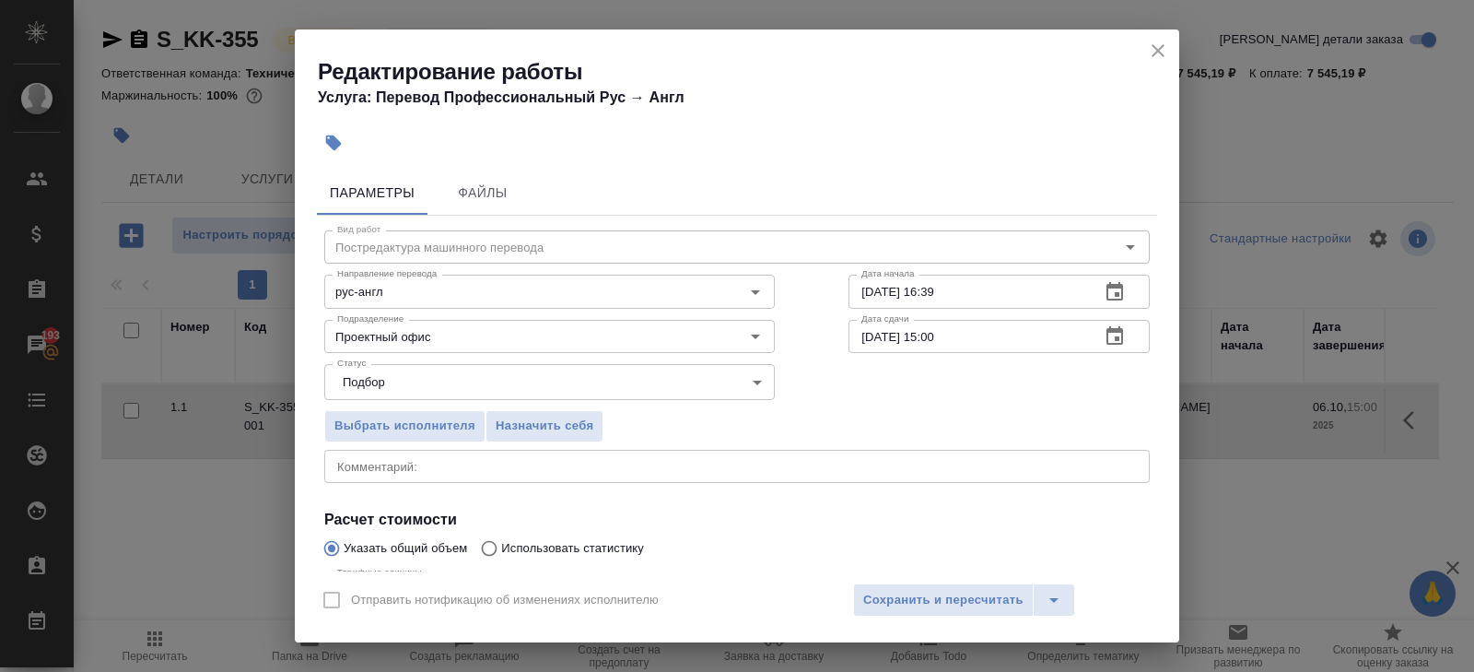
click at [1121, 327] on icon "button" at bounding box center [1115, 336] width 22 height 22
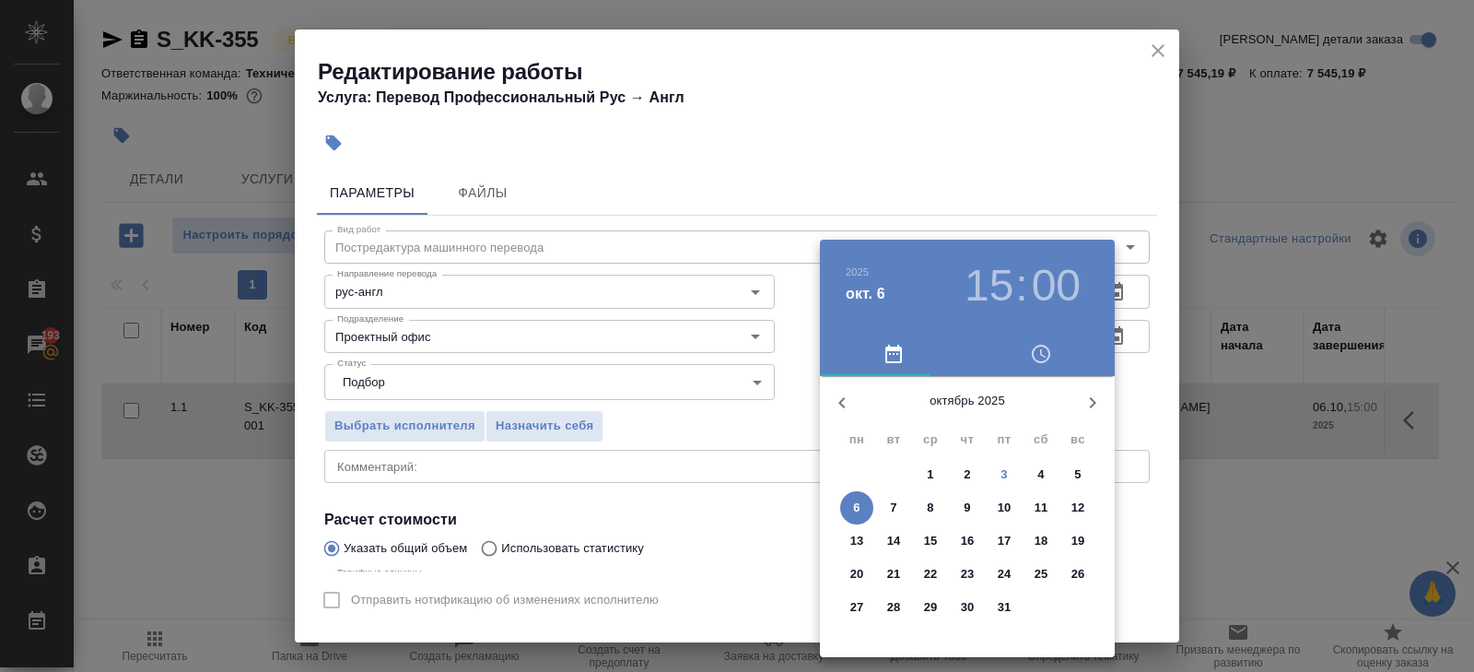
click at [872, 501] on span "6" at bounding box center [856, 508] width 33 height 18
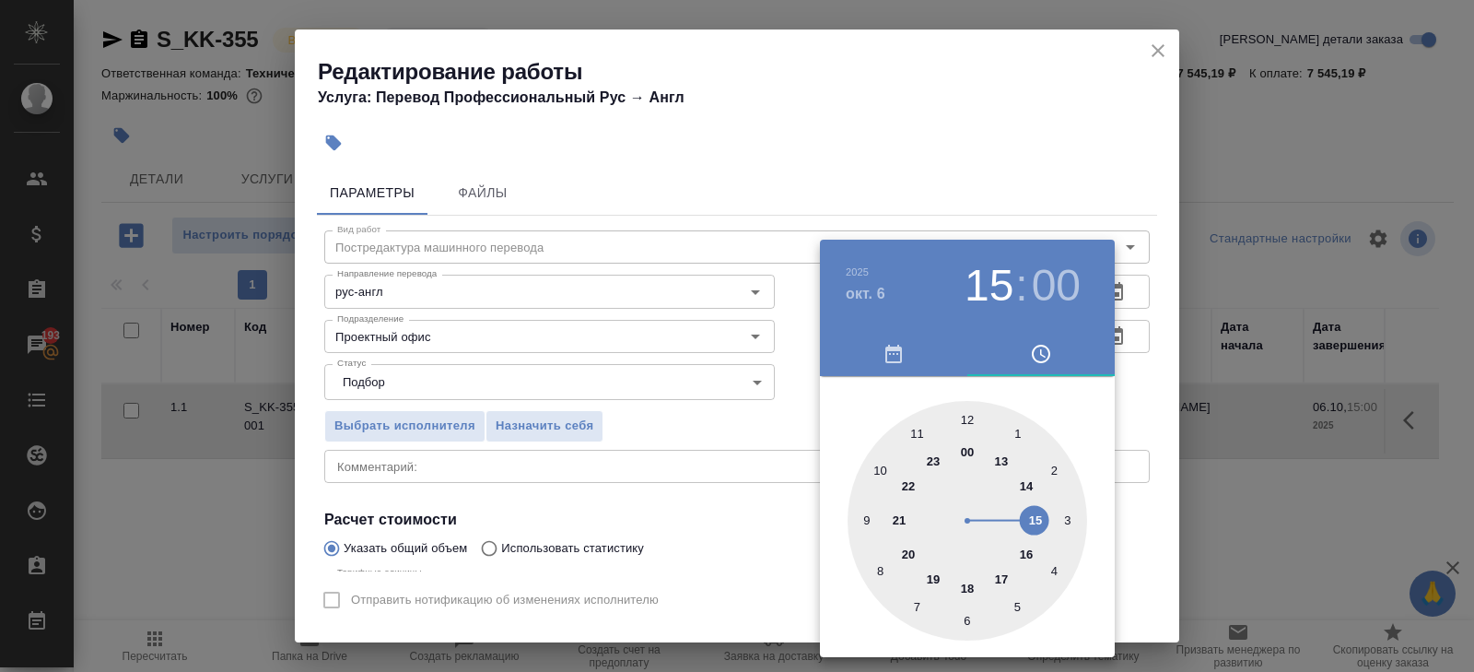
type input "06.10.2025 10:00"
click at [877, 468] on div at bounding box center [968, 521] width 240 height 240
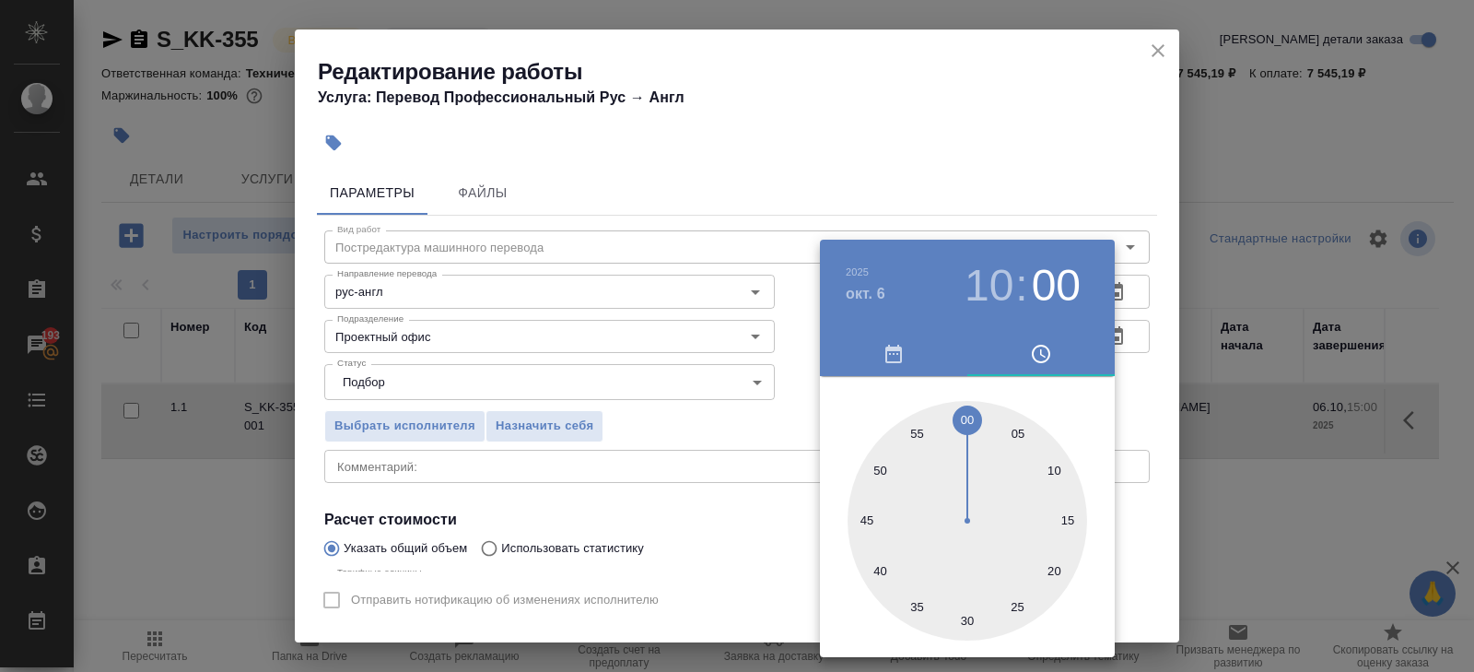
click at [762, 467] on div at bounding box center [737, 336] width 1474 height 672
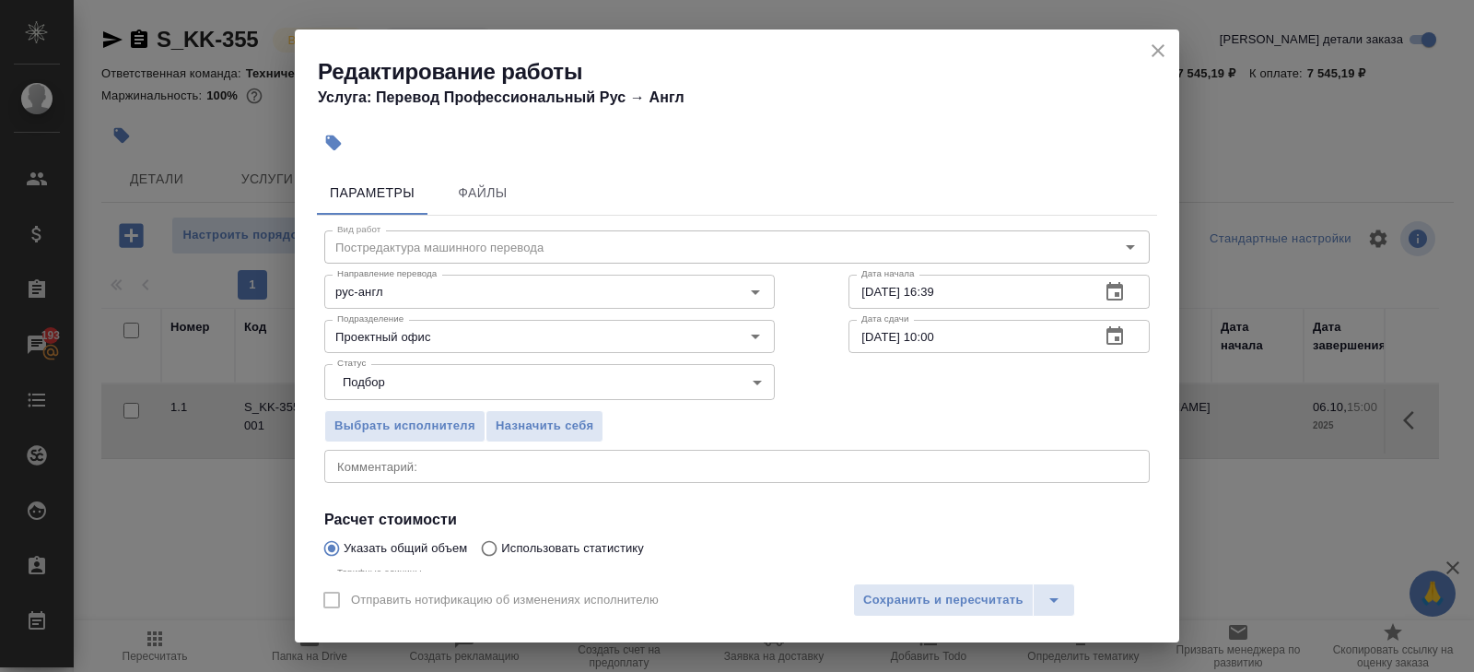
click at [895, 578] on div "Отправить нотификацию об изменениях исполнителю Сохранить и пересчитать" at bounding box center [737, 606] width 885 height 71
click at [895, 598] on span "Сохранить и пересчитать" at bounding box center [943, 600] width 160 height 21
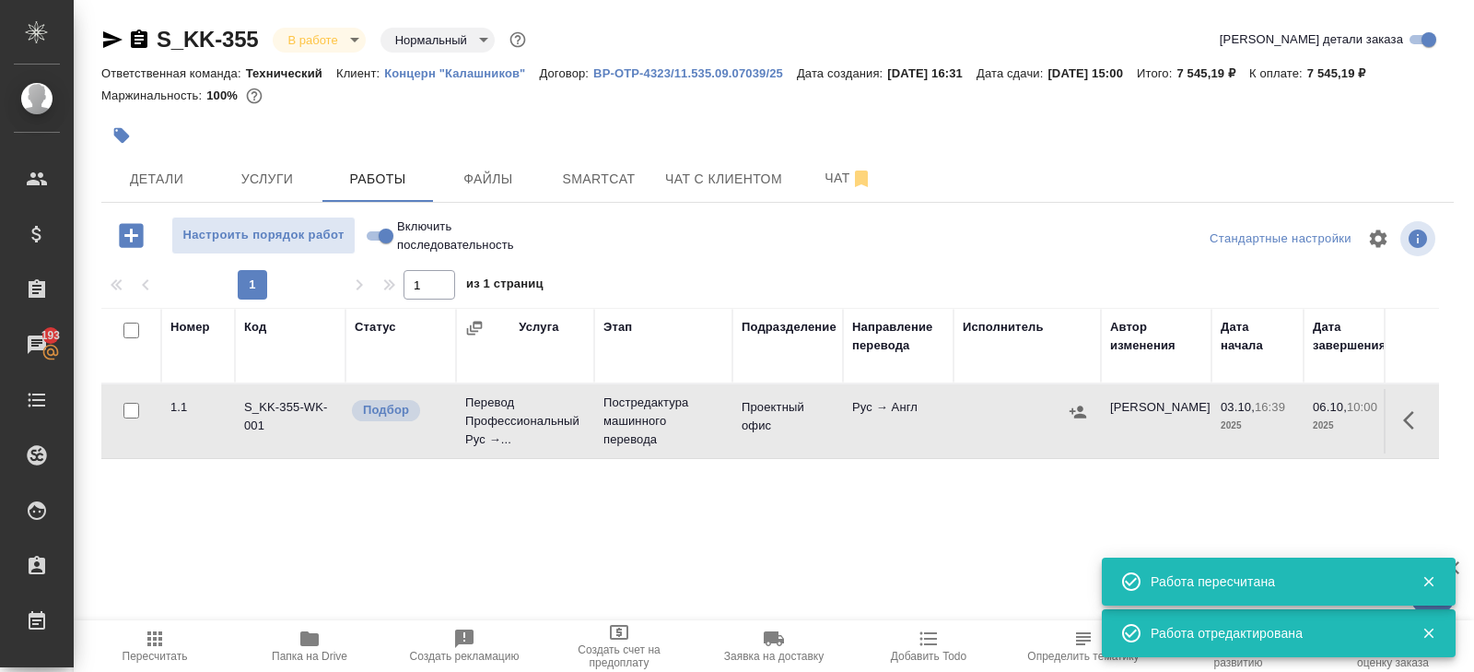
click at [1074, 409] on icon "button" at bounding box center [1078, 411] width 17 height 12
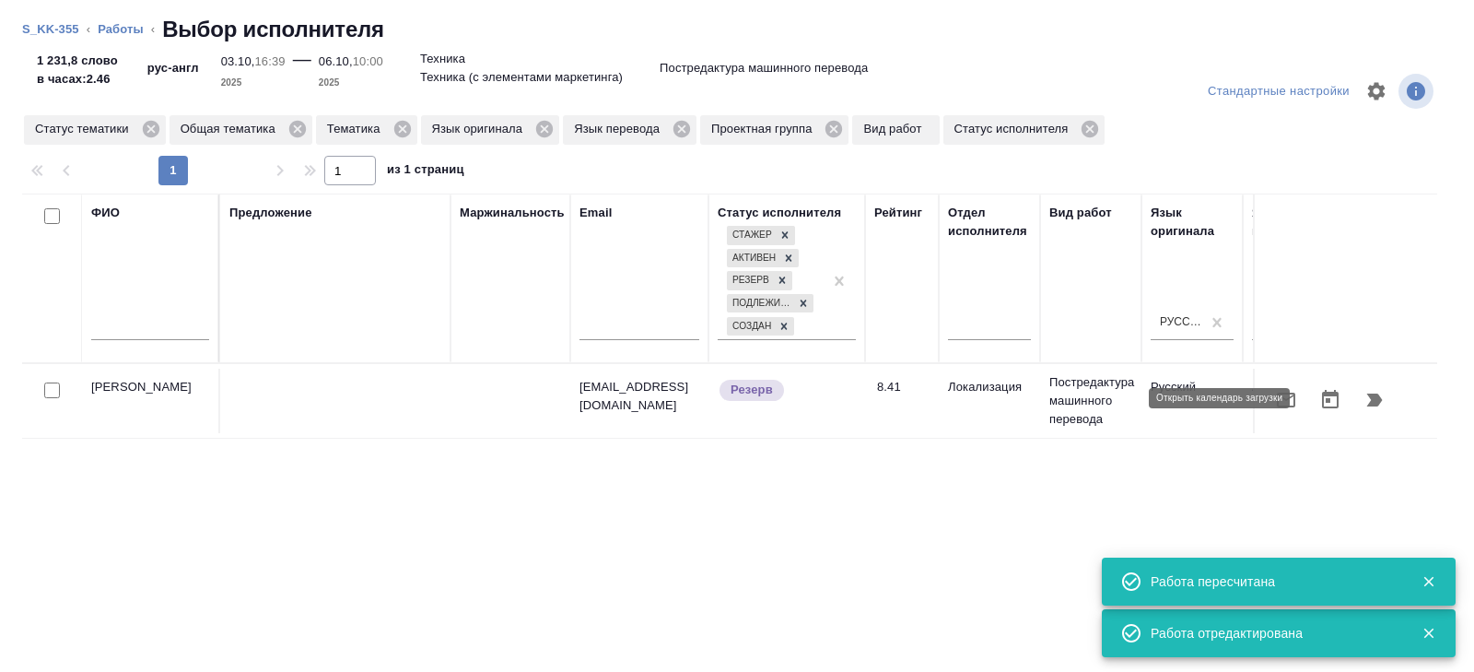
click at [1285, 390] on icon "button" at bounding box center [1286, 400] width 22 height 22
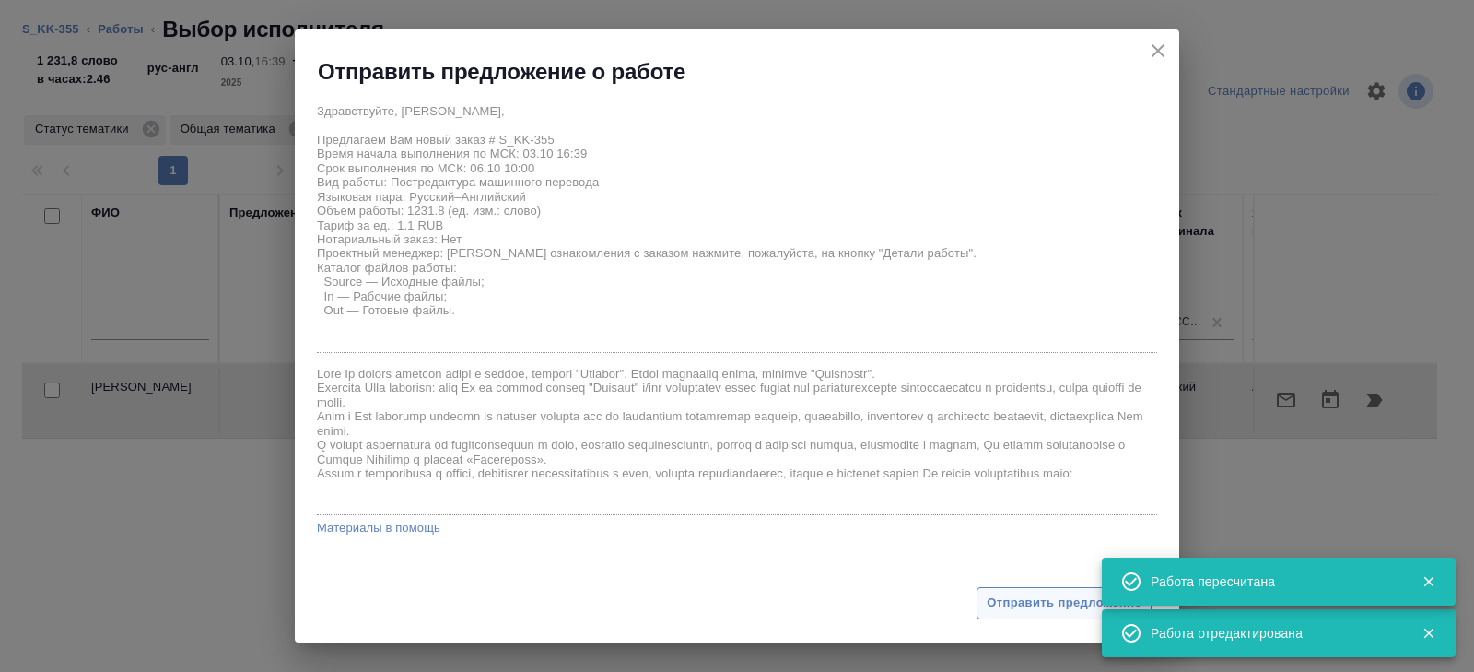
click at [1012, 606] on span "Отправить предложение" at bounding box center [1064, 602] width 155 height 21
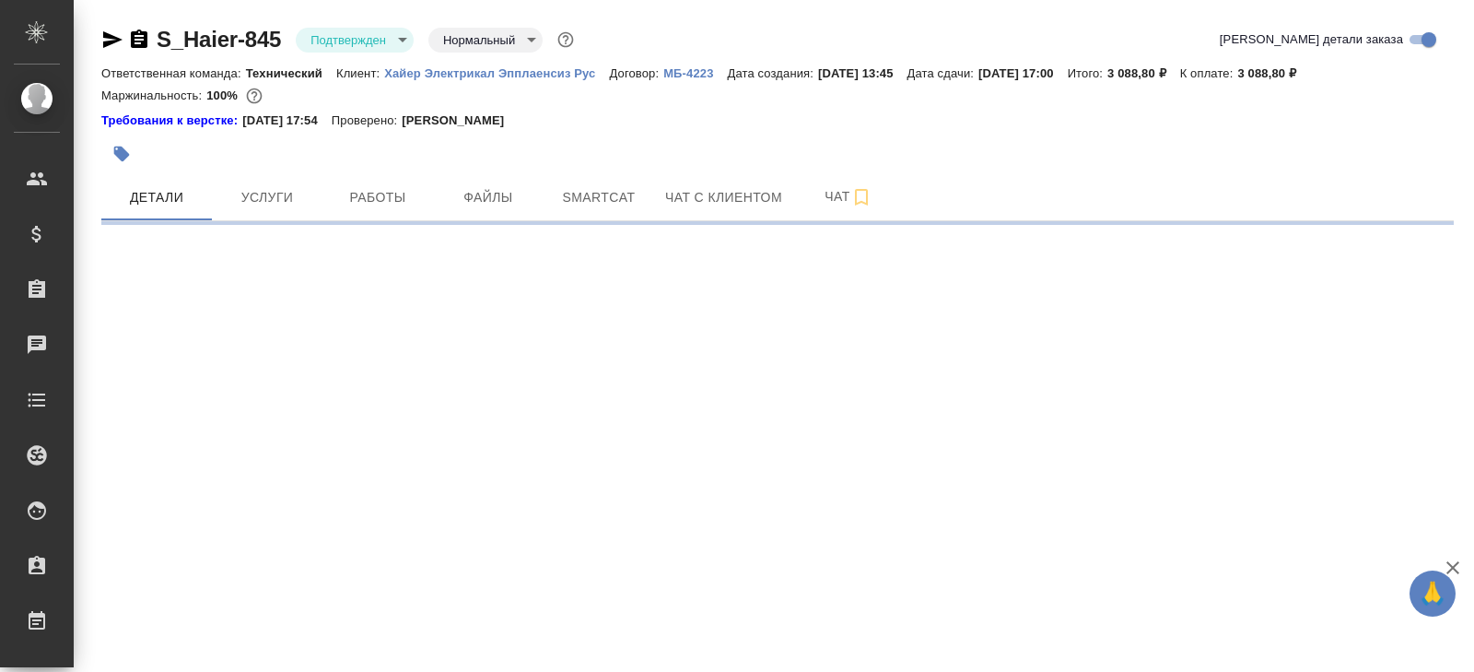
select select "RU"
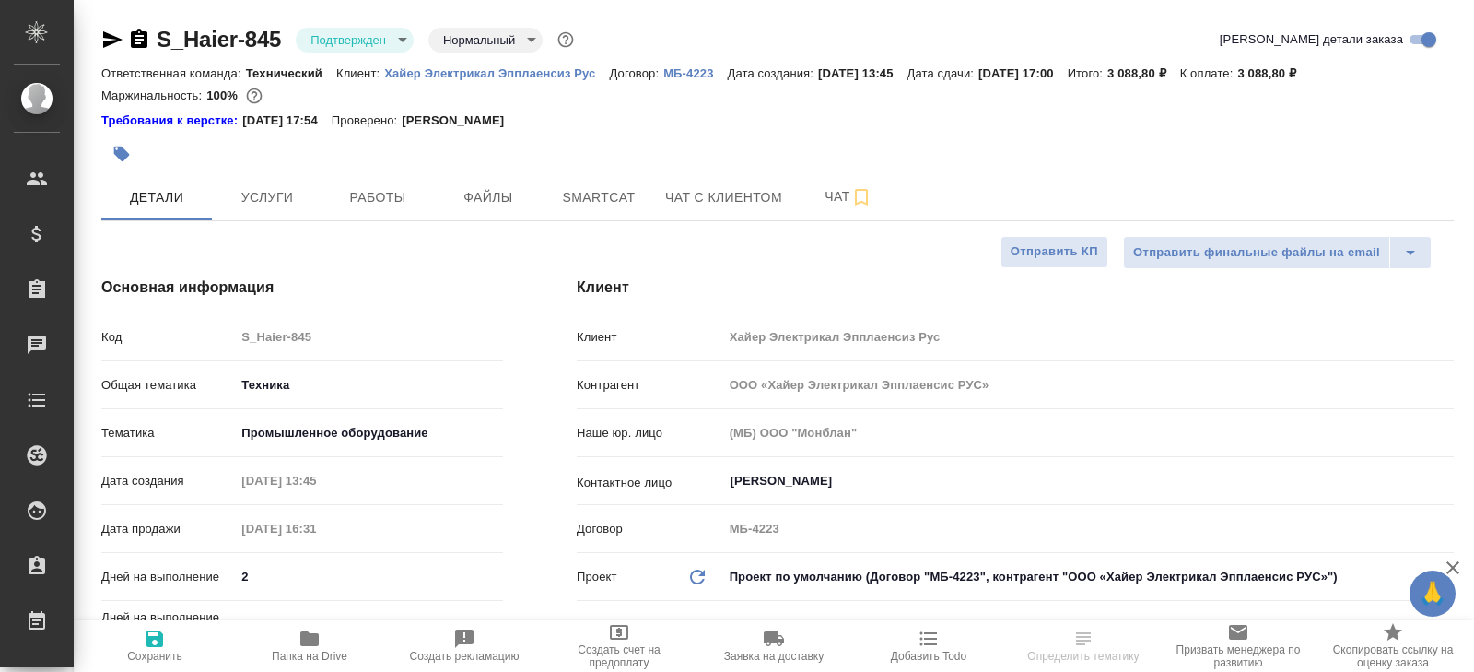
type textarea "x"
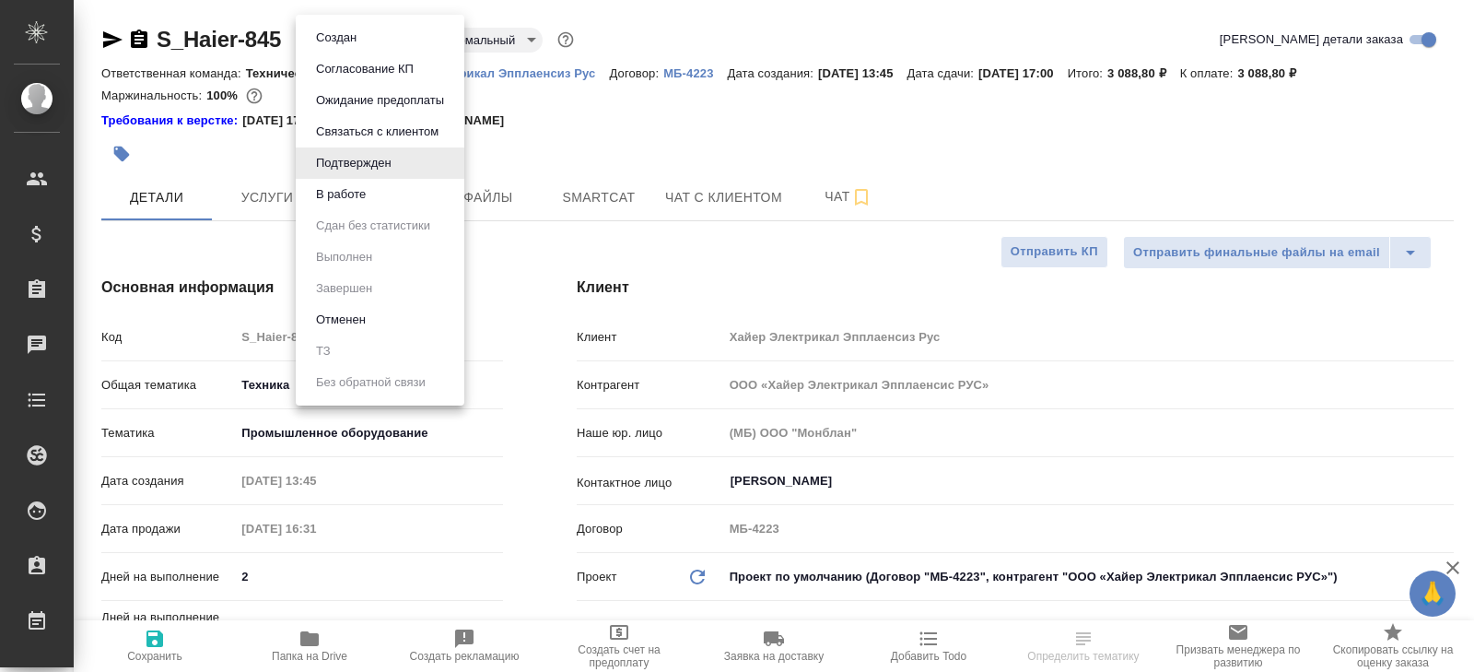
click at [354, 30] on body "🙏 .cls-1 fill:#fff; AWATERA [PERSON_NAME] Спецификации Заказы Чаты Todo Проекты…" at bounding box center [737, 336] width 1474 height 672
type textarea "x"
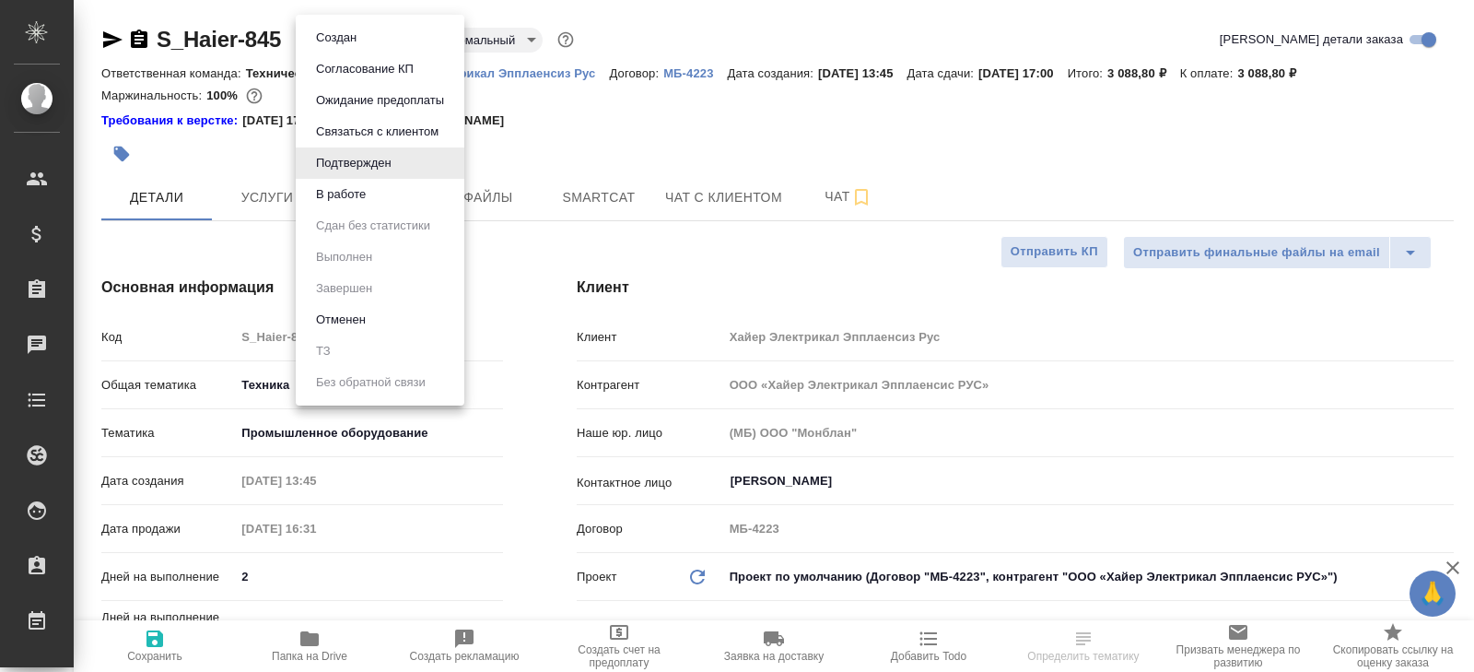
type textarea "x"
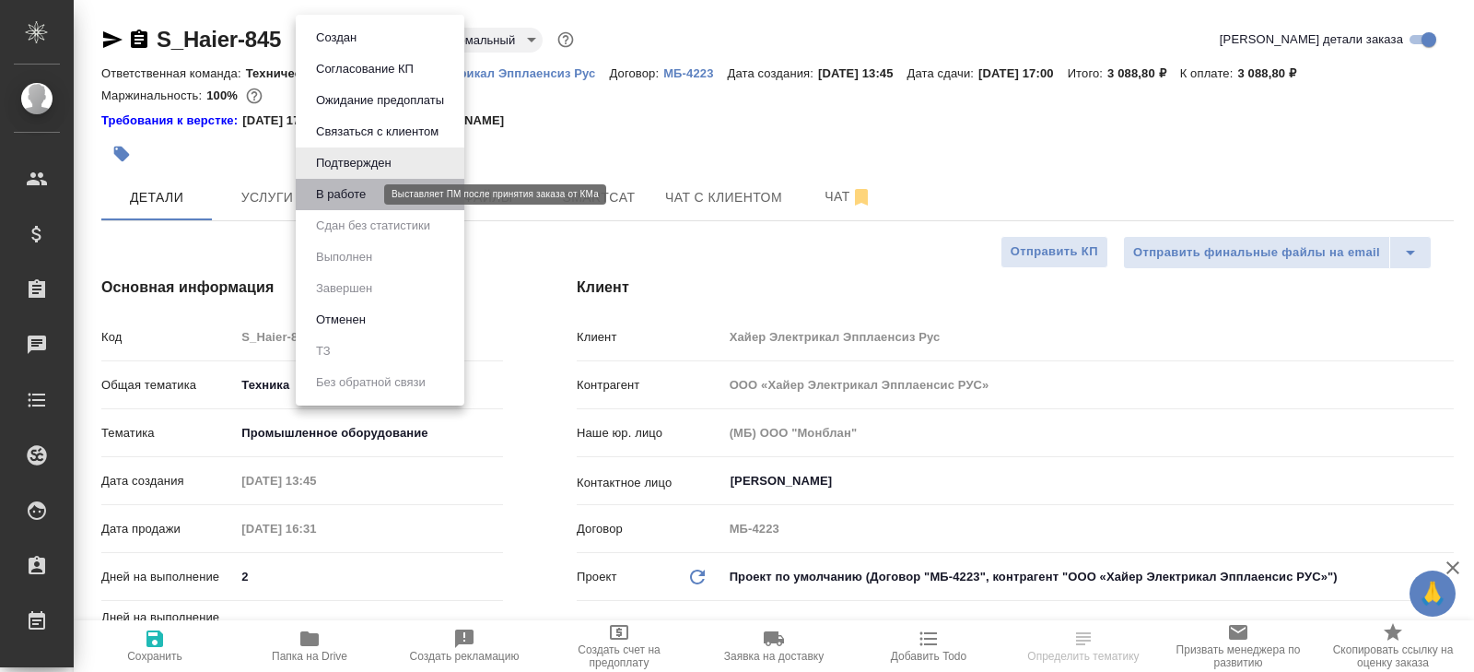
click at [357, 193] on button "В работе" at bounding box center [341, 194] width 61 height 20
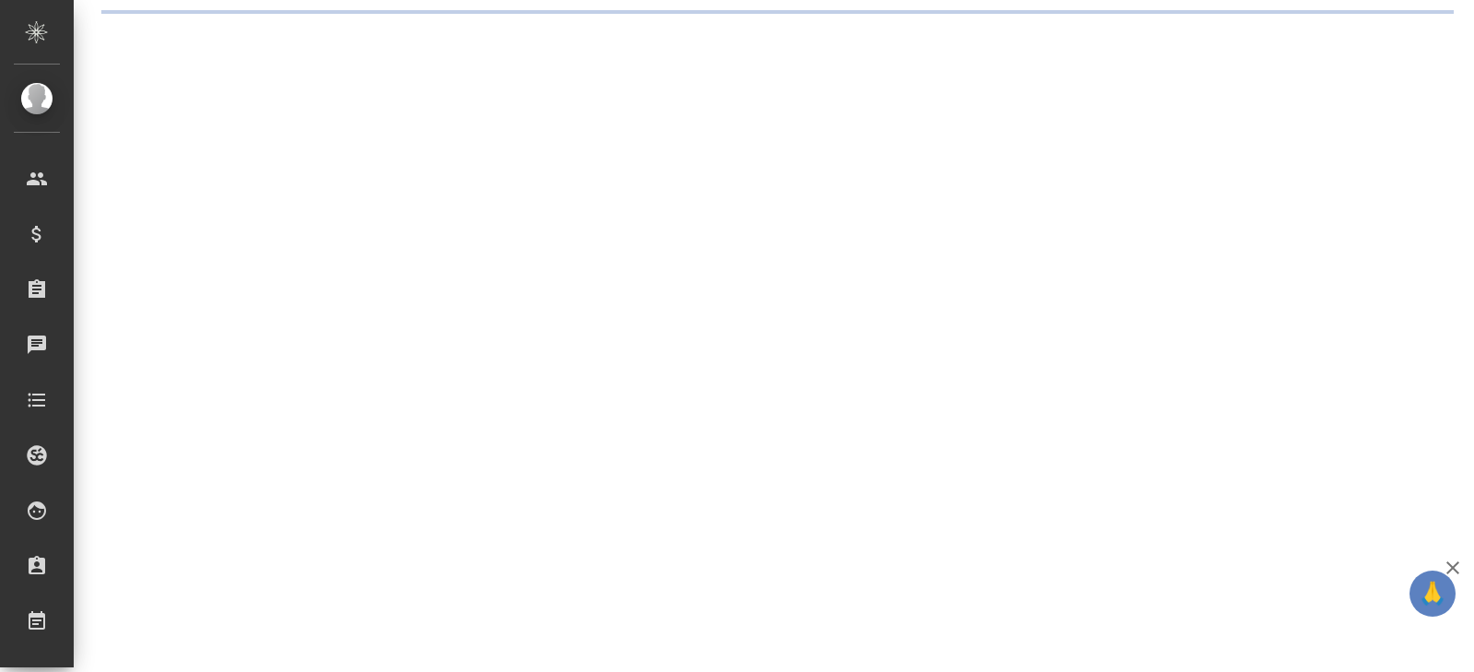
select select "RU"
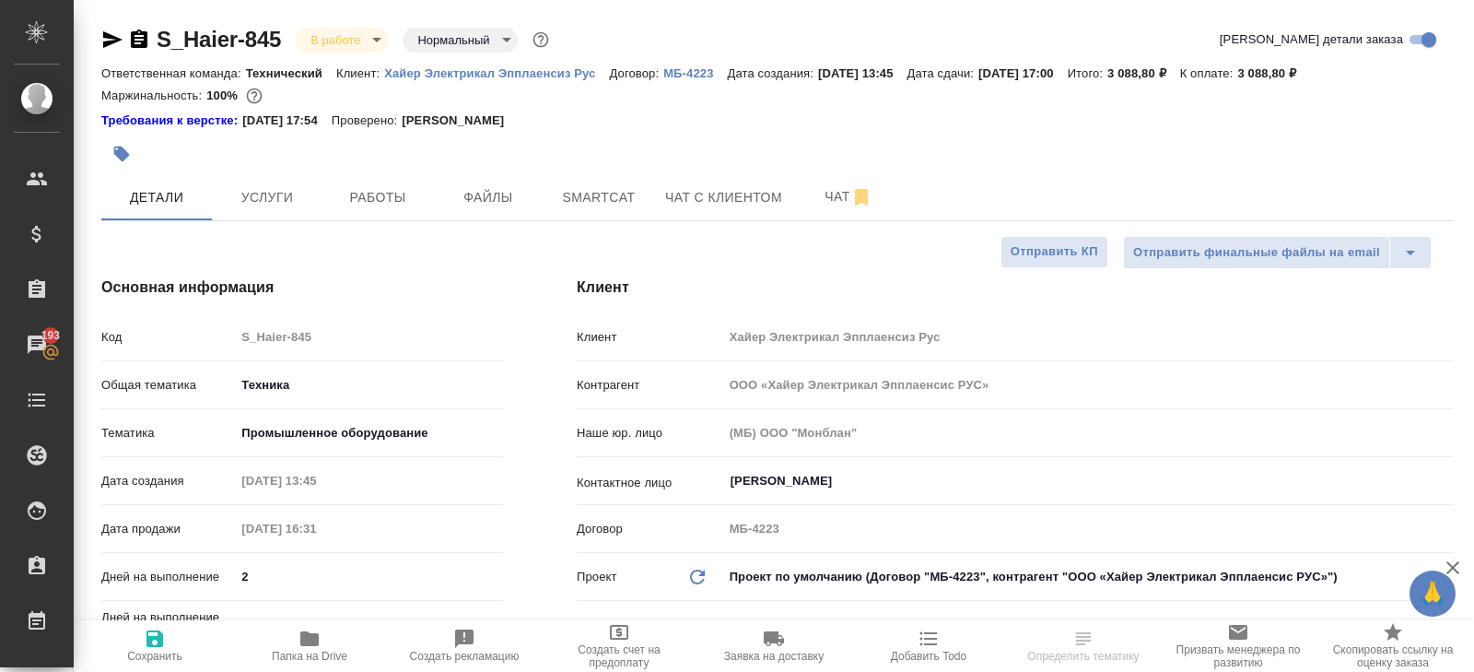
select select "RU"
type textarea "x"
click at [834, 182] on button "Чат" at bounding box center [848, 197] width 111 height 46
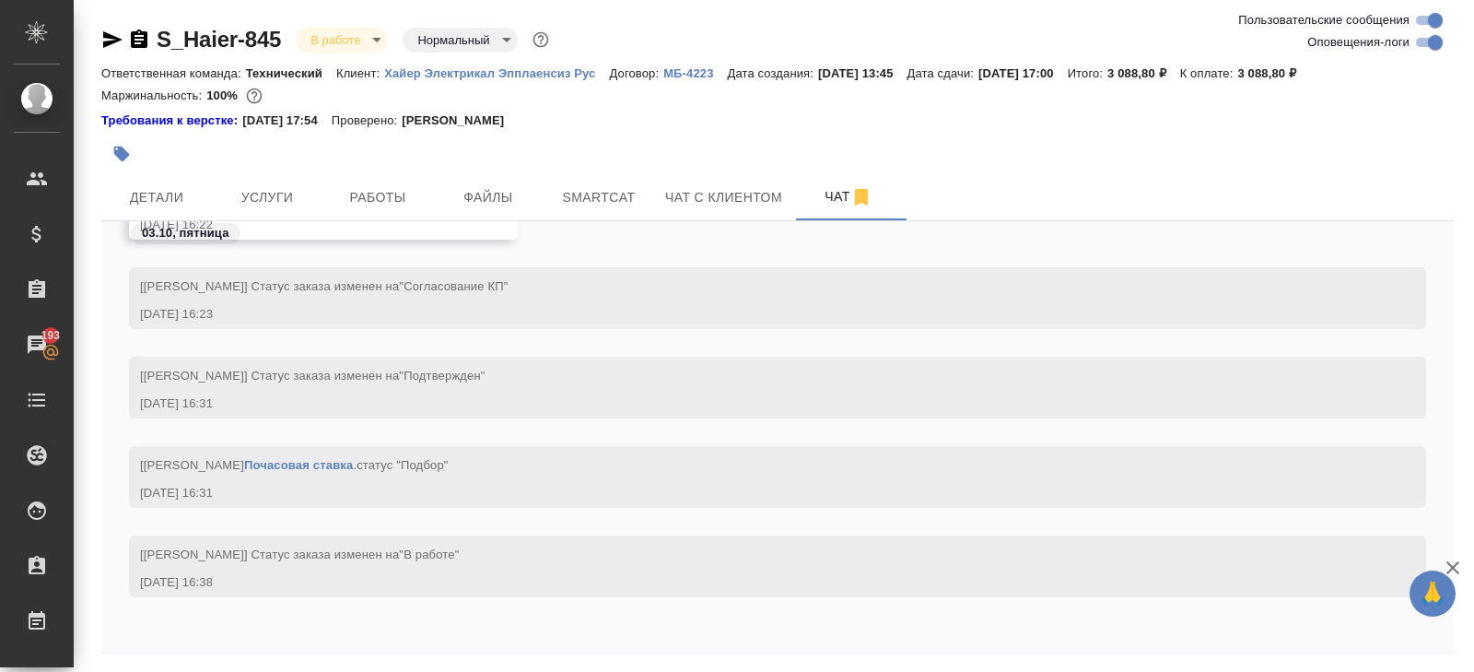
click at [1425, 45] on input "Оповещения-логи" at bounding box center [1435, 42] width 66 height 22
checkbox input "false"
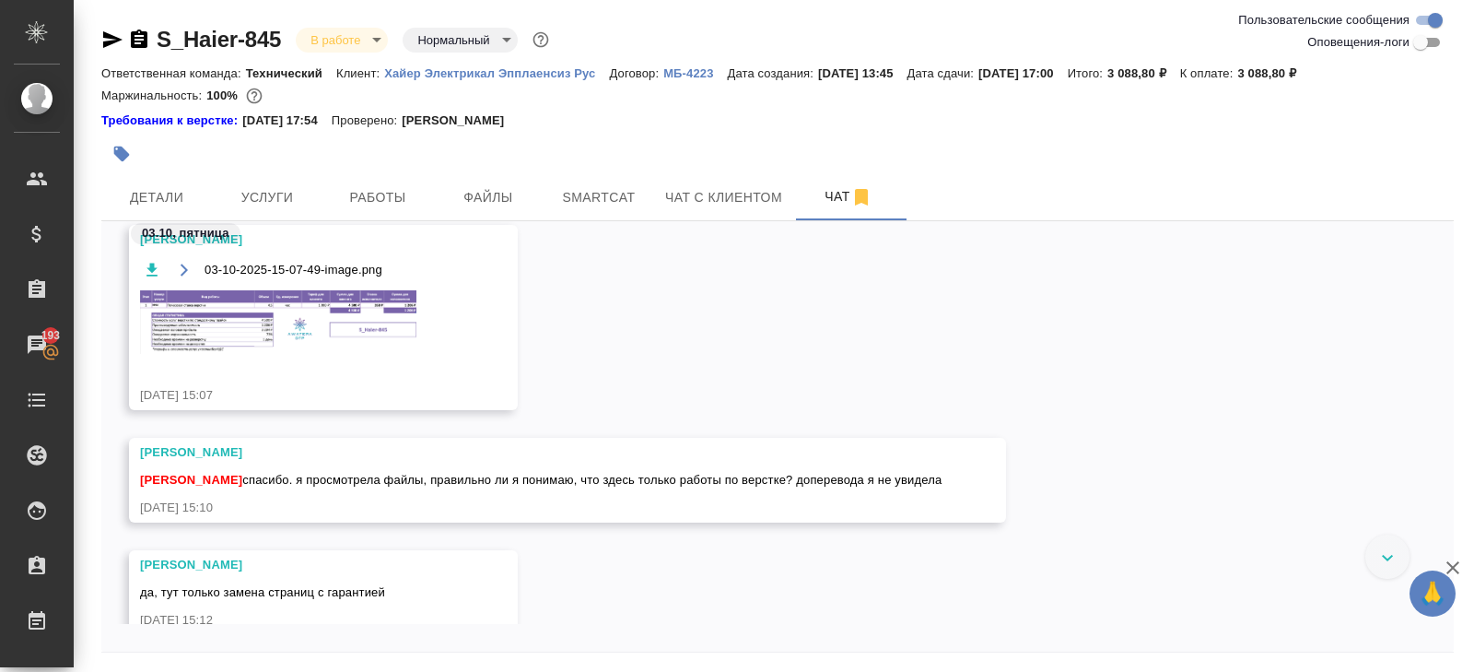
scroll to position [1320, 0]
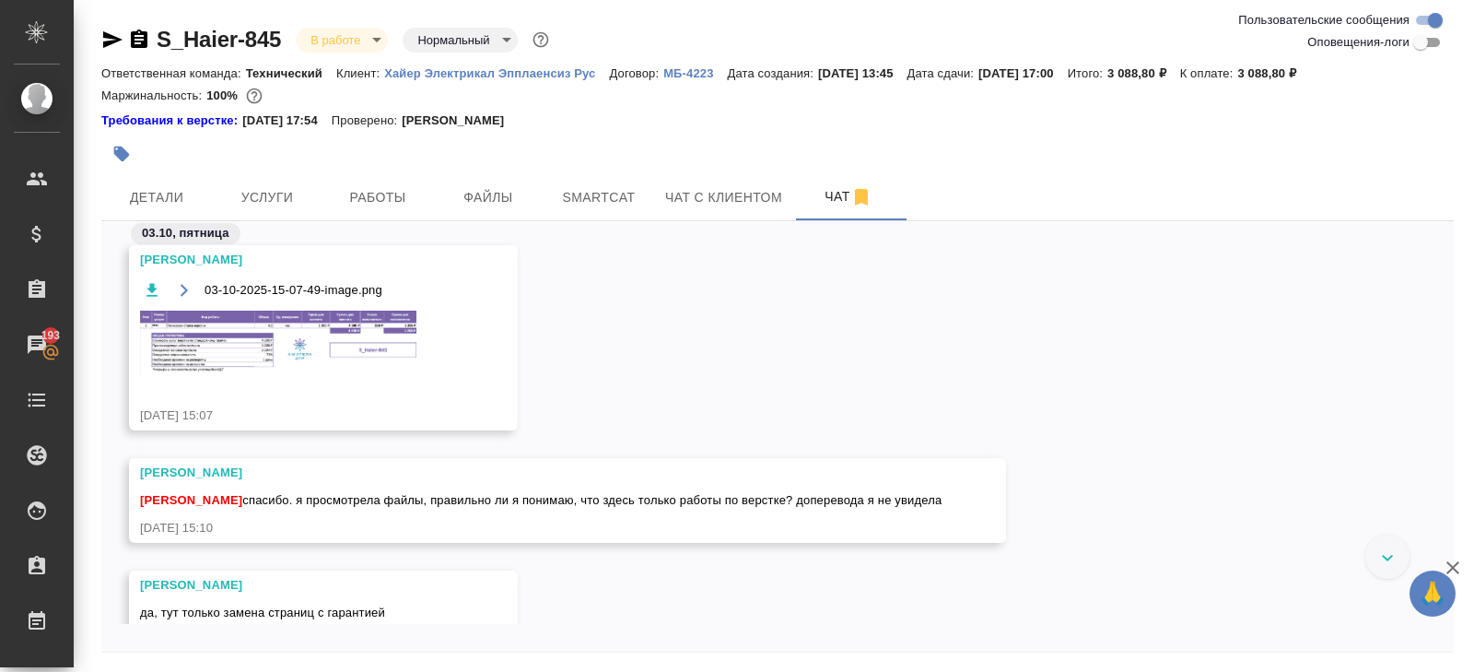
click at [346, 317] on img at bounding box center [278, 343] width 276 height 64
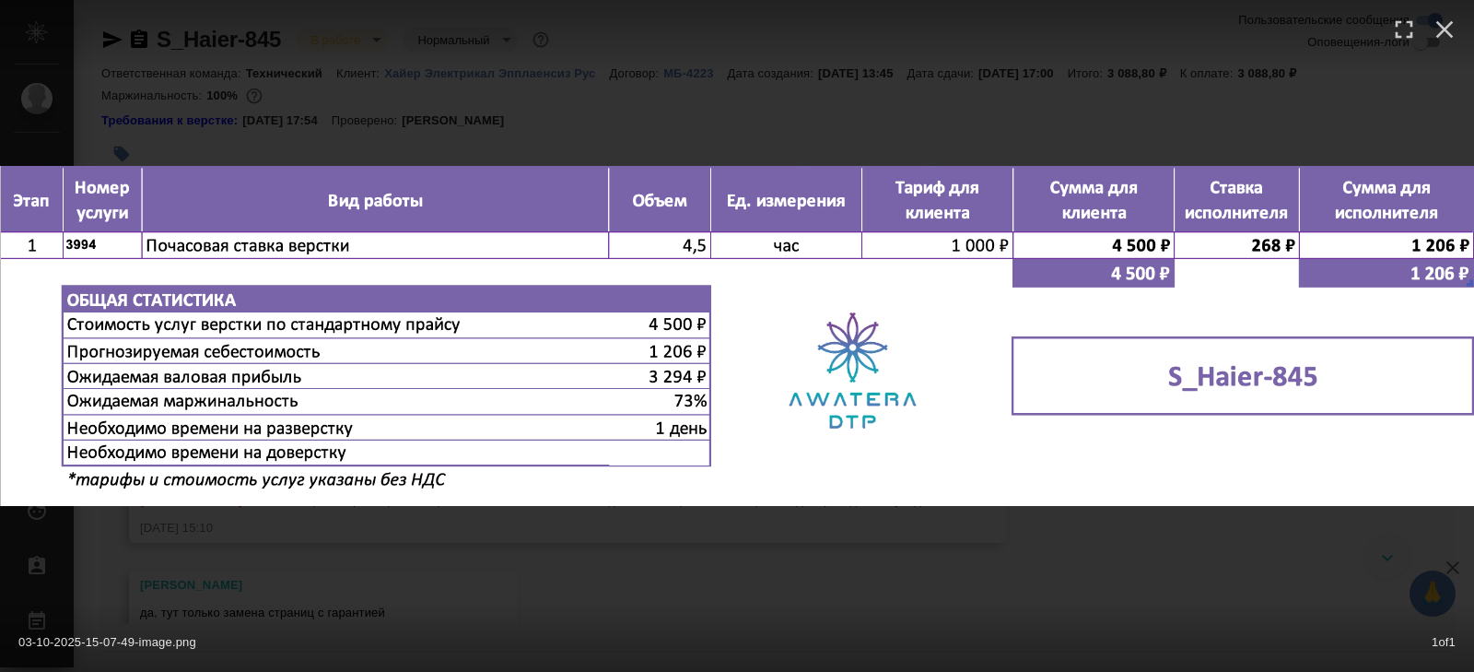
click at [360, 558] on div "03-10-2025-15-07-49-image.png 1 of 1" at bounding box center [737, 336] width 1474 height 672
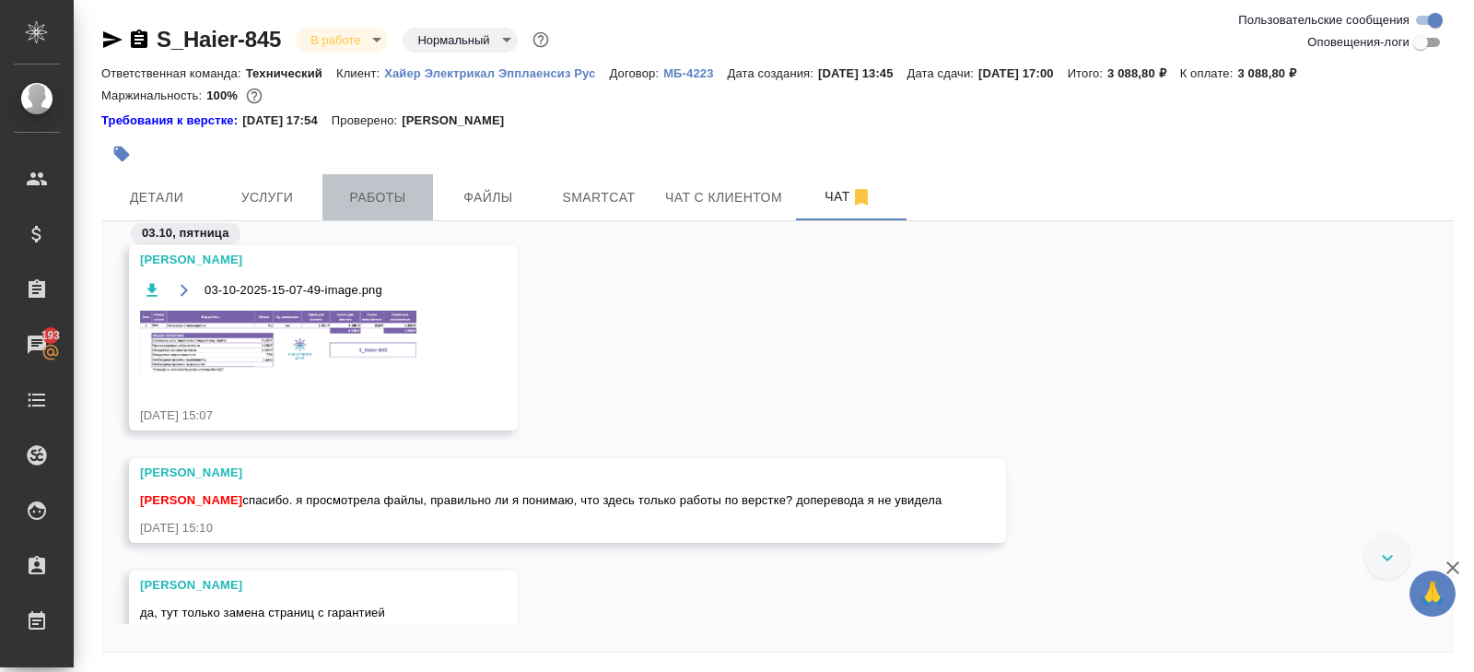
click at [382, 182] on button "Работы" at bounding box center [378, 197] width 111 height 46
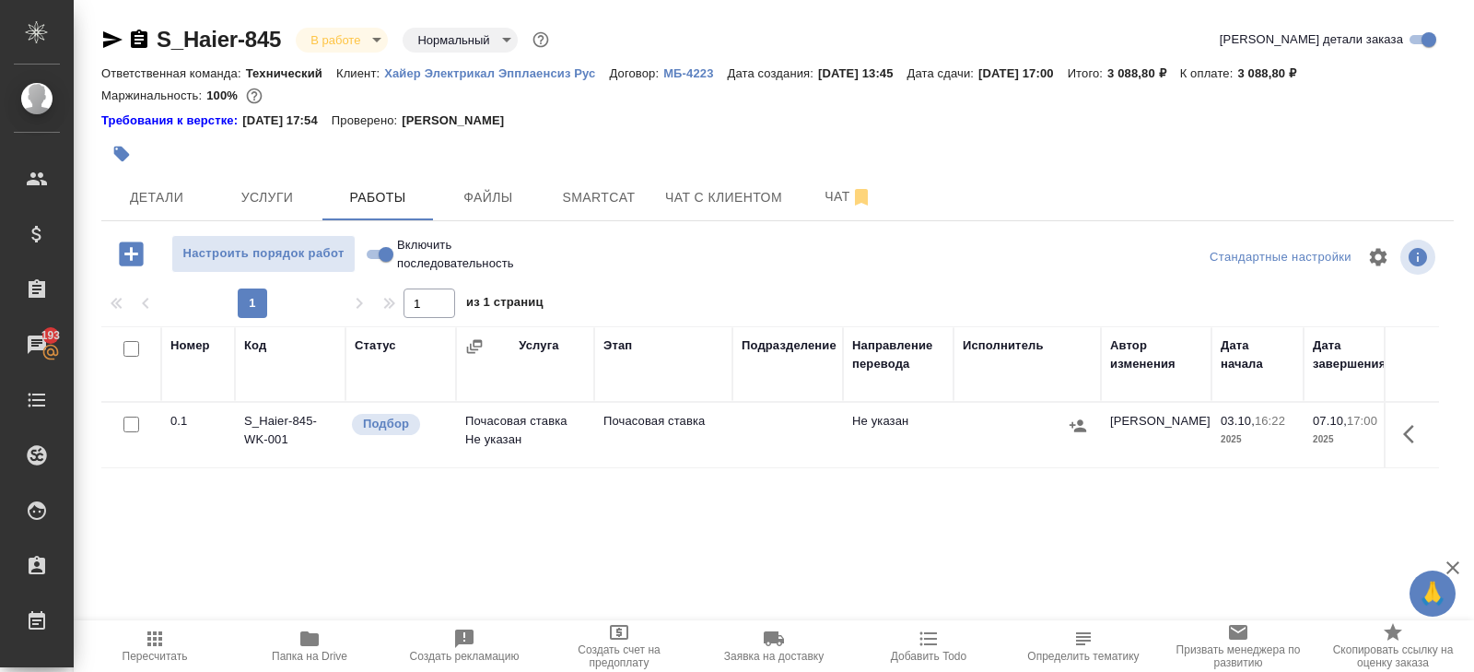
scroll to position [56, 0]
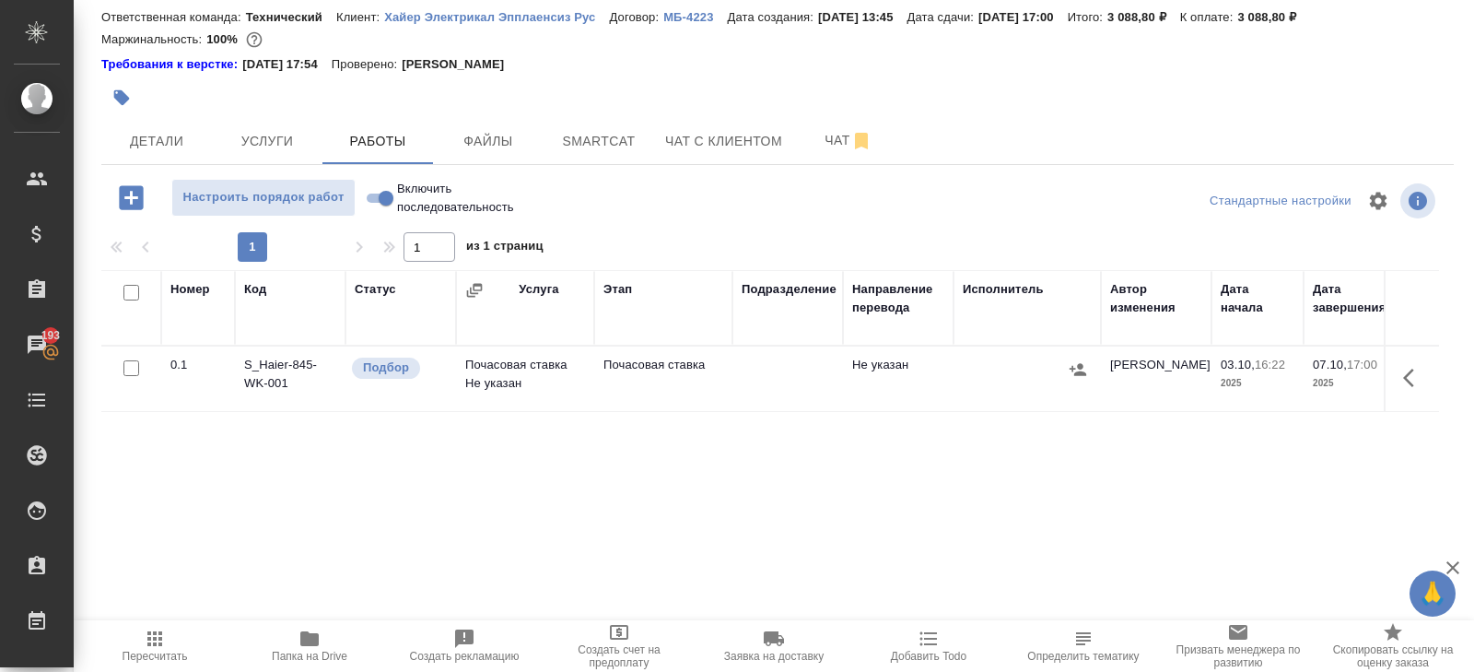
click at [1409, 387] on icon "button" at bounding box center [1414, 378] width 22 height 22
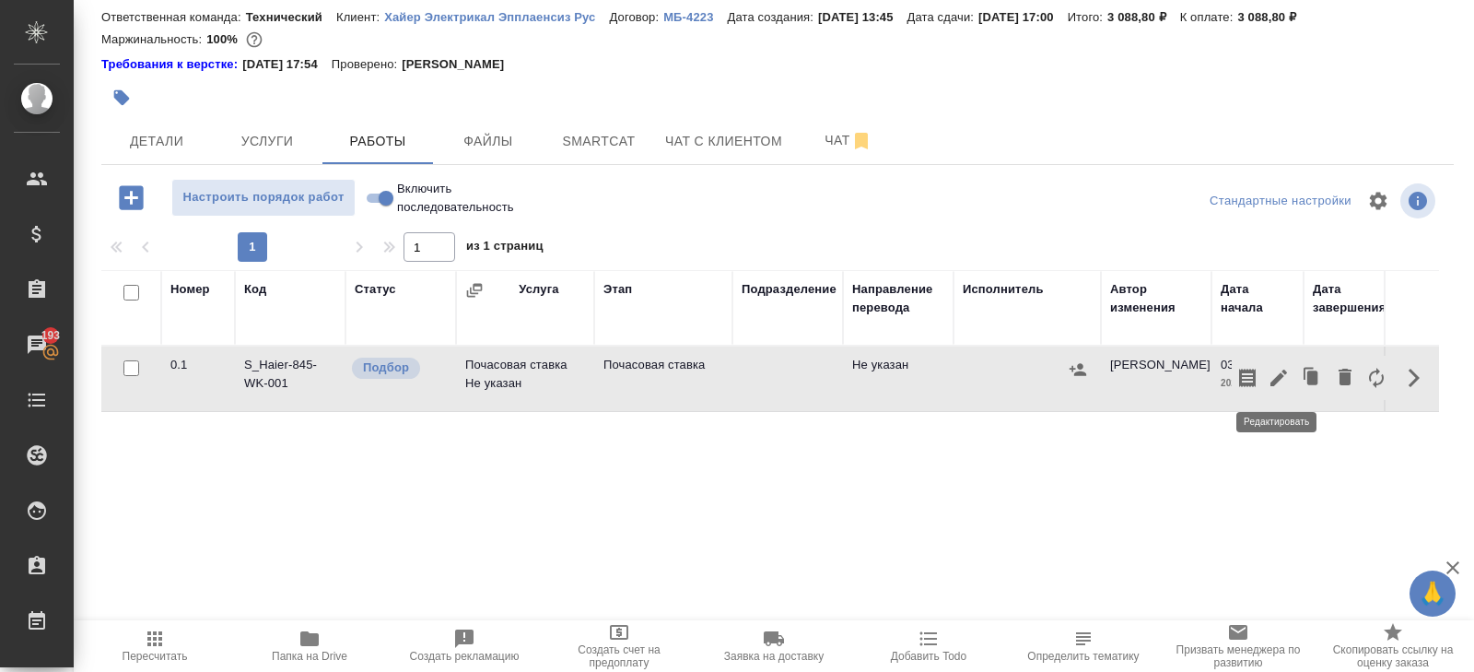
click at [1282, 381] on icon "button" at bounding box center [1279, 378] width 22 height 22
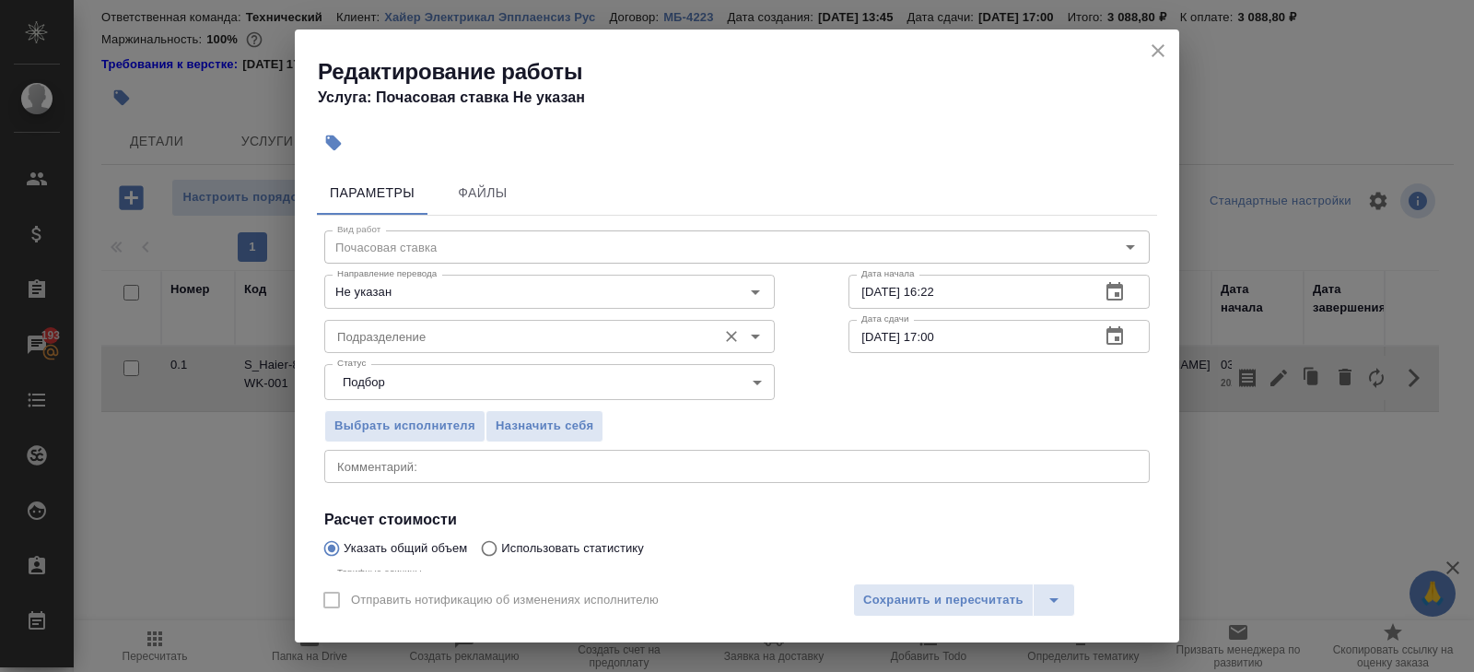
click at [463, 335] on input "Подразделение" at bounding box center [519, 336] width 378 height 22
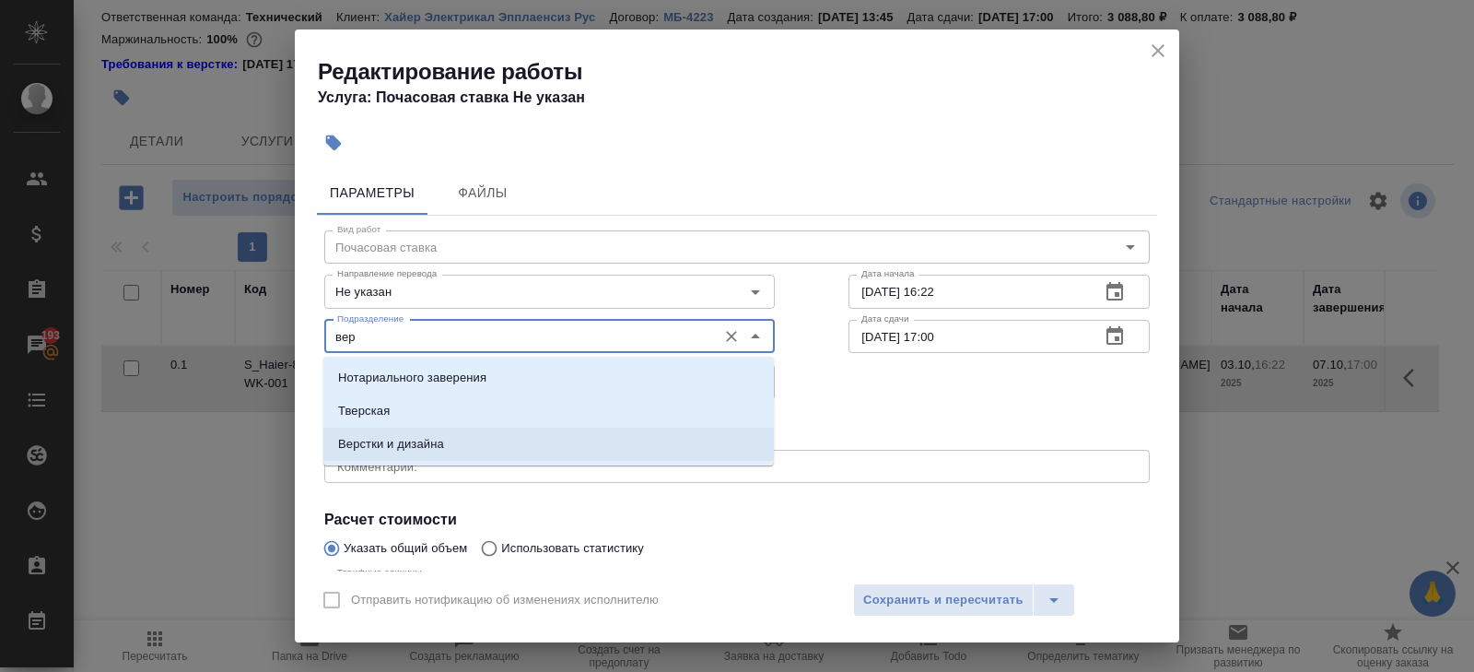
click at [381, 452] on p "Верстки и дизайна" at bounding box center [391, 444] width 106 height 18
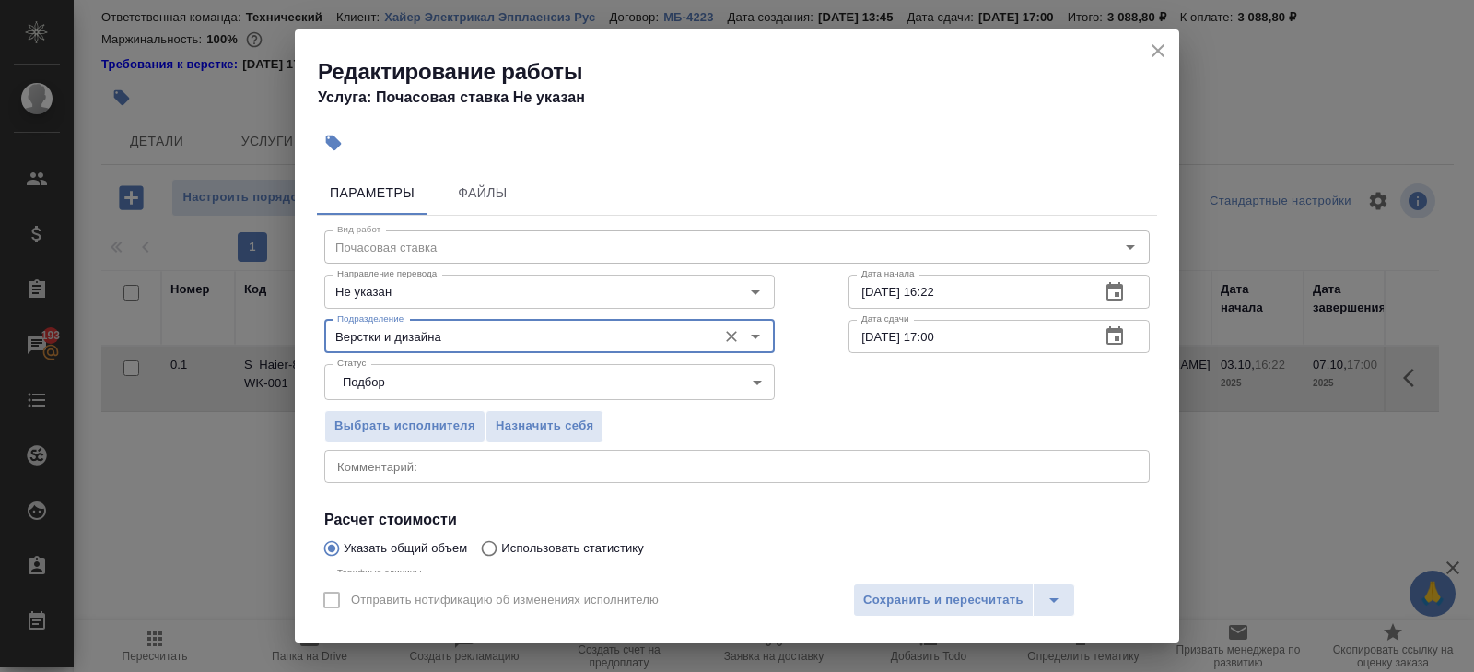
scroll to position [195, 0]
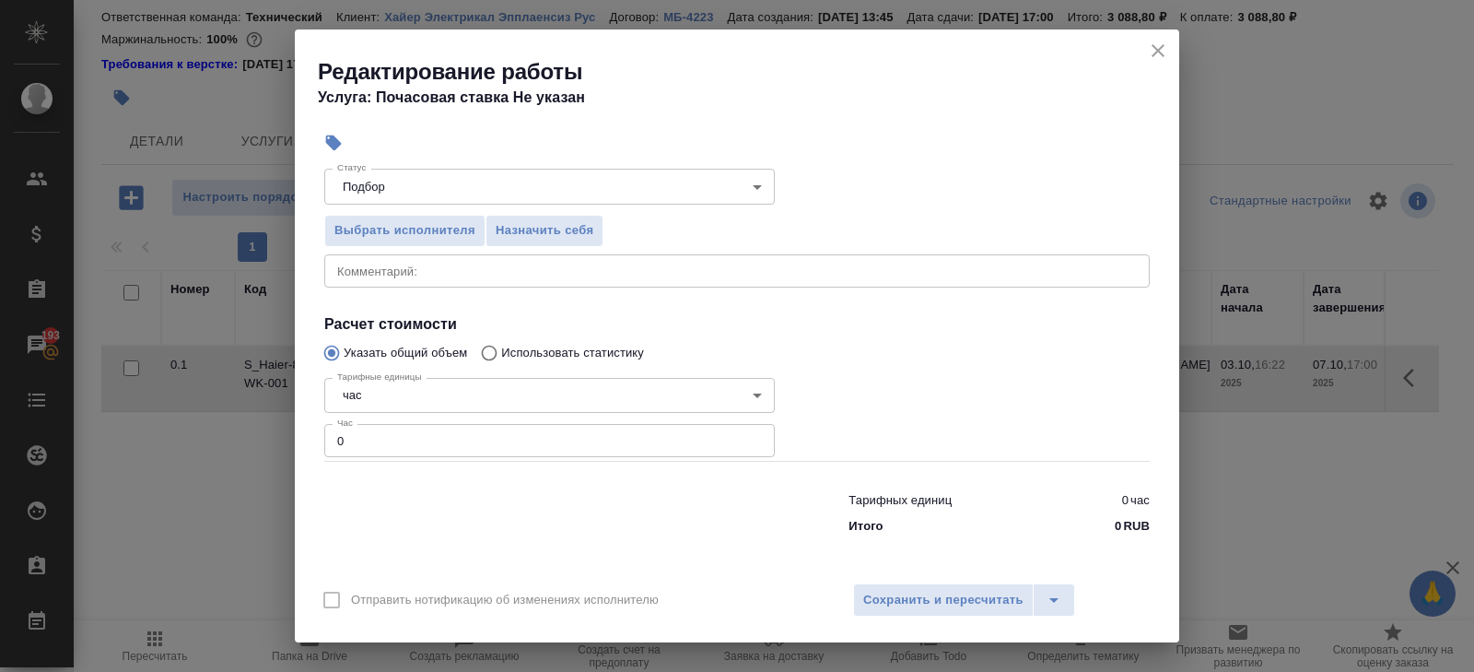
type input "Верстки и дизайна"
click at [378, 449] on input "0" at bounding box center [549, 440] width 451 height 33
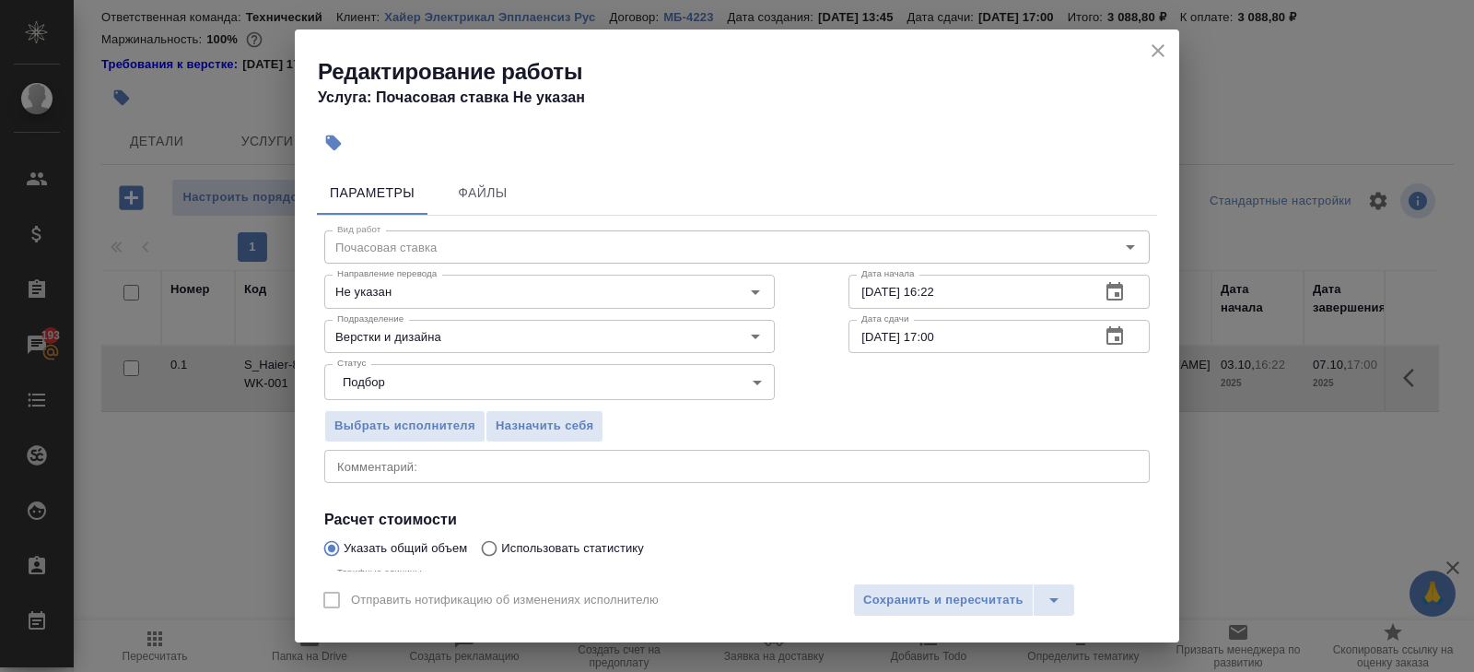
type input "4.5"
click at [1100, 333] on button "button" at bounding box center [1115, 336] width 44 height 44
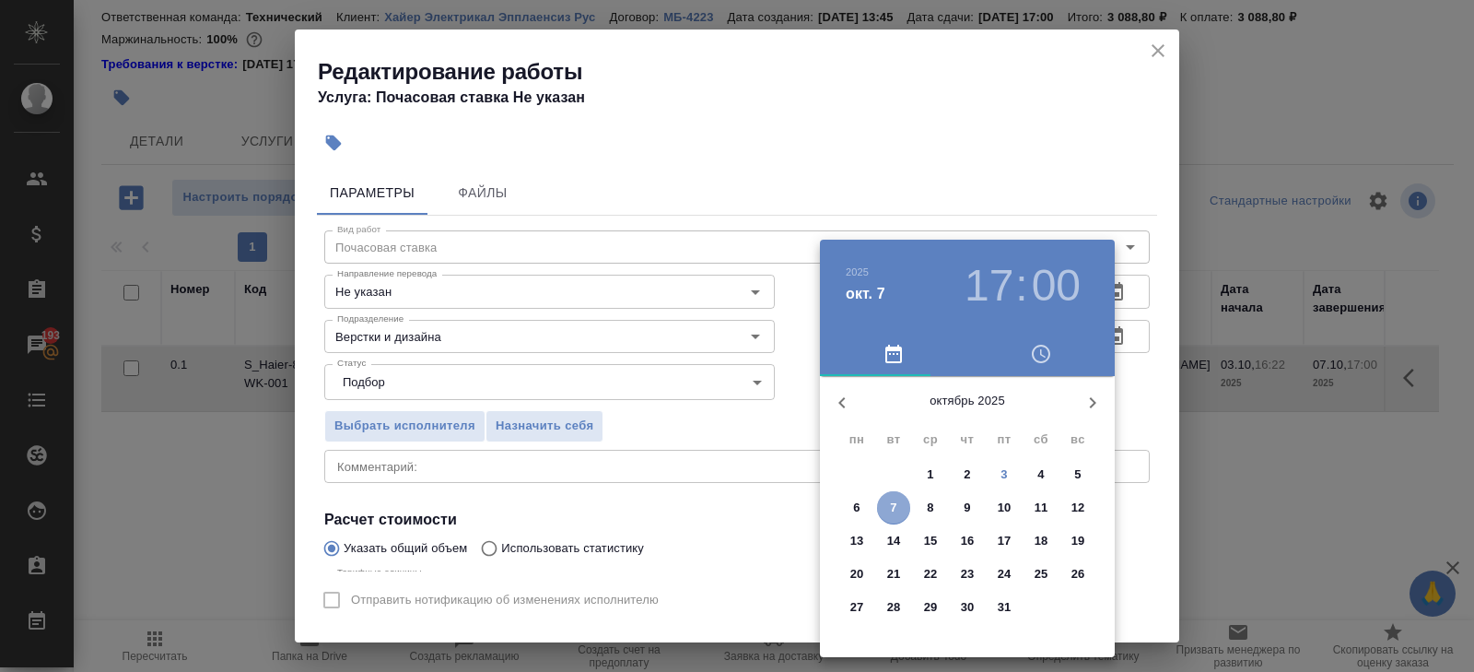
click at [900, 508] on span "7" at bounding box center [893, 508] width 33 height 18
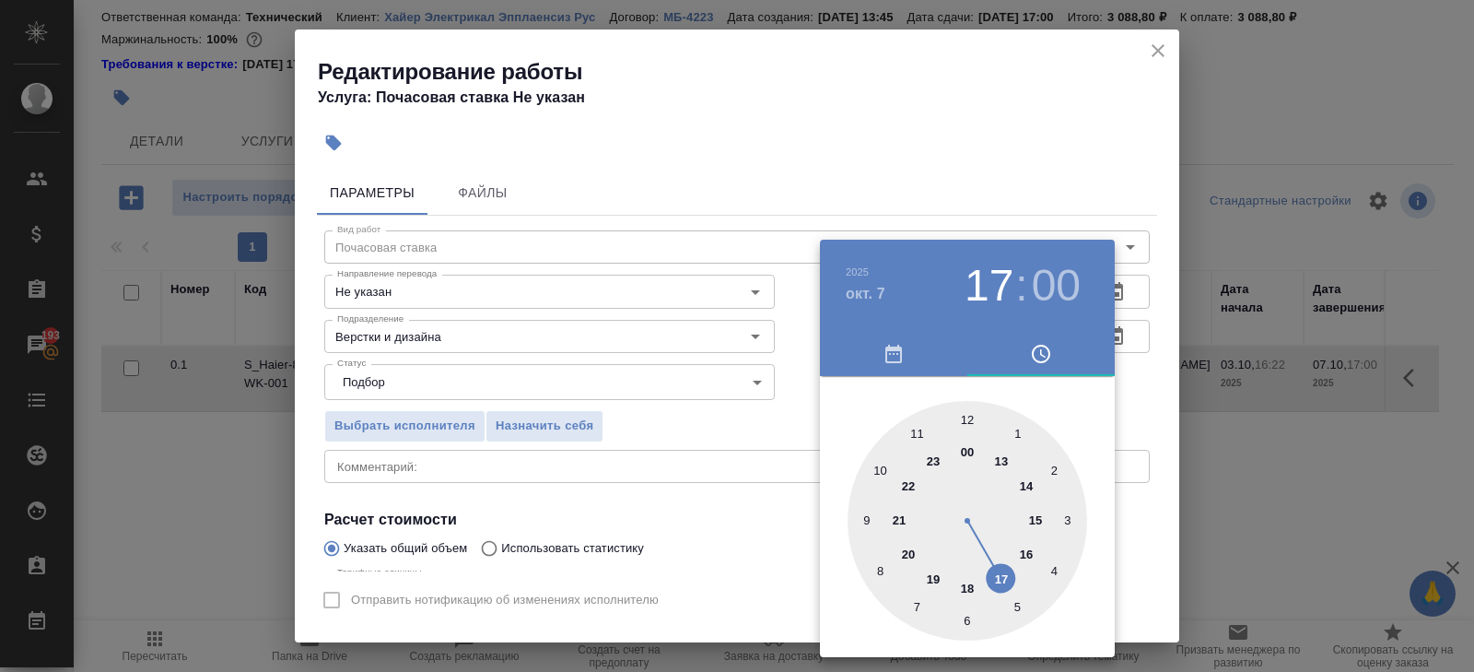
click at [1029, 552] on div at bounding box center [968, 521] width 240 height 240
type input "07.10.2025 16:00"
click at [1079, 206] on div at bounding box center [737, 336] width 1474 height 672
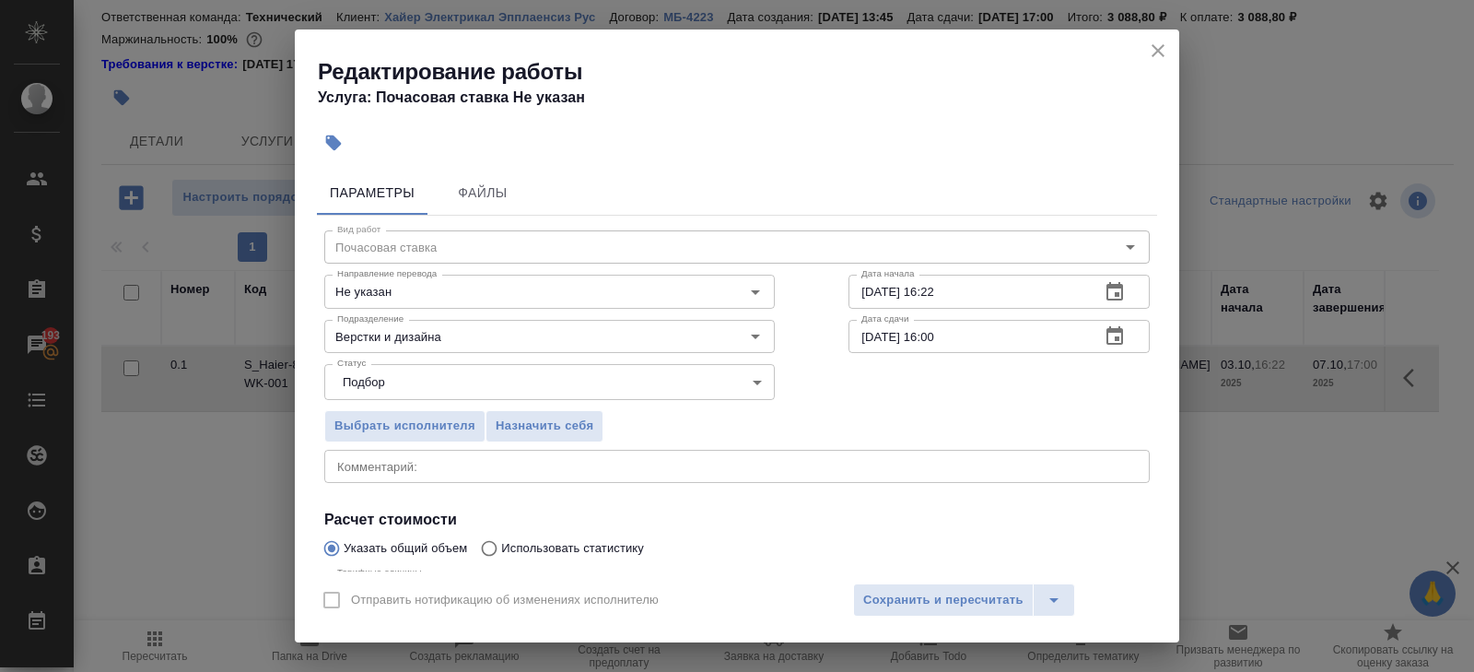
click at [1118, 303] on button "button" at bounding box center [1115, 292] width 44 height 44
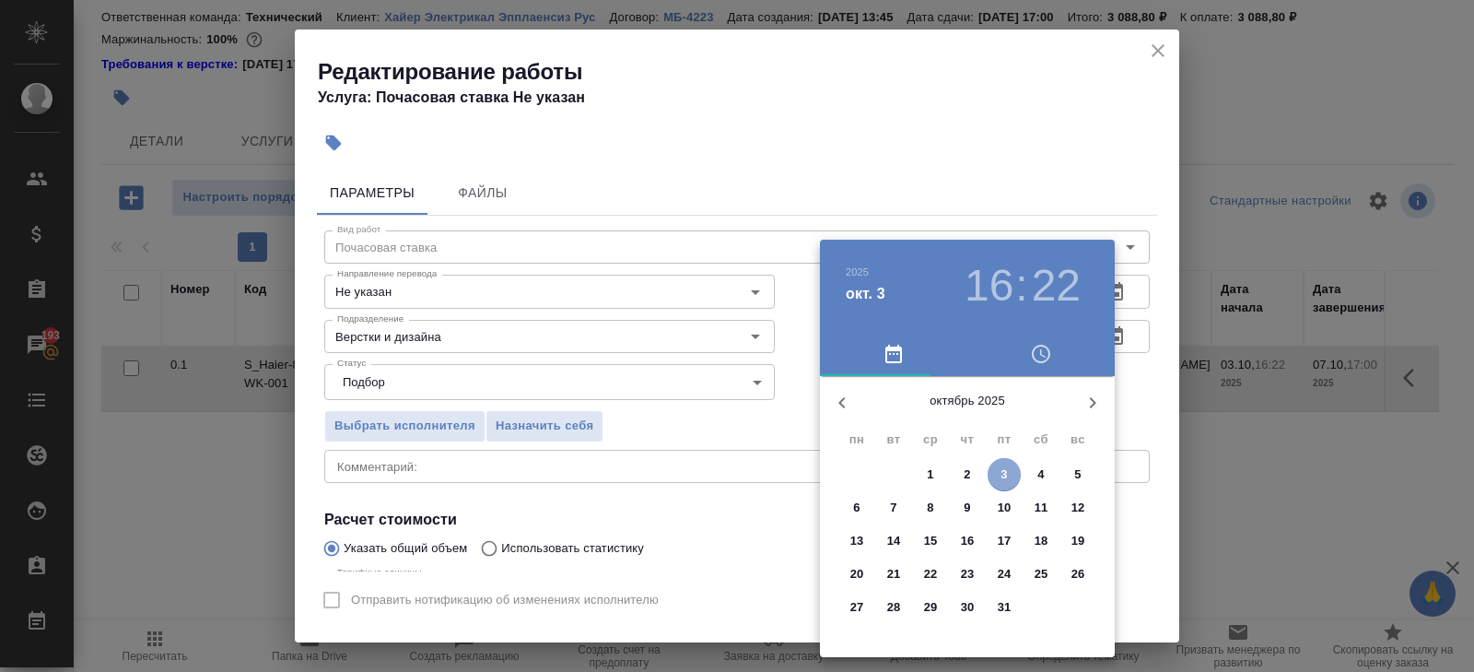
click at [1010, 475] on span "3" at bounding box center [1004, 474] width 33 height 18
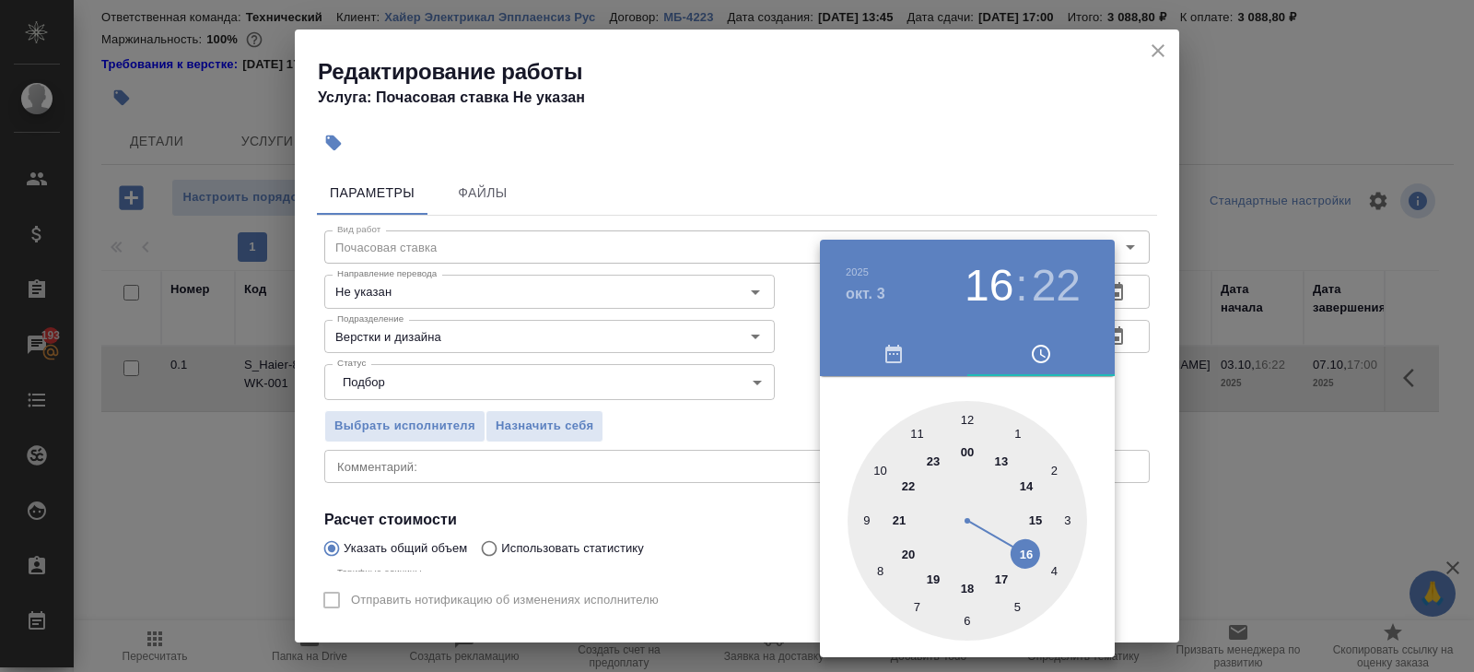
click at [1024, 556] on div at bounding box center [968, 521] width 240 height 240
type input "03.10.2025 16:40"
click at [882, 565] on div at bounding box center [968, 521] width 240 height 240
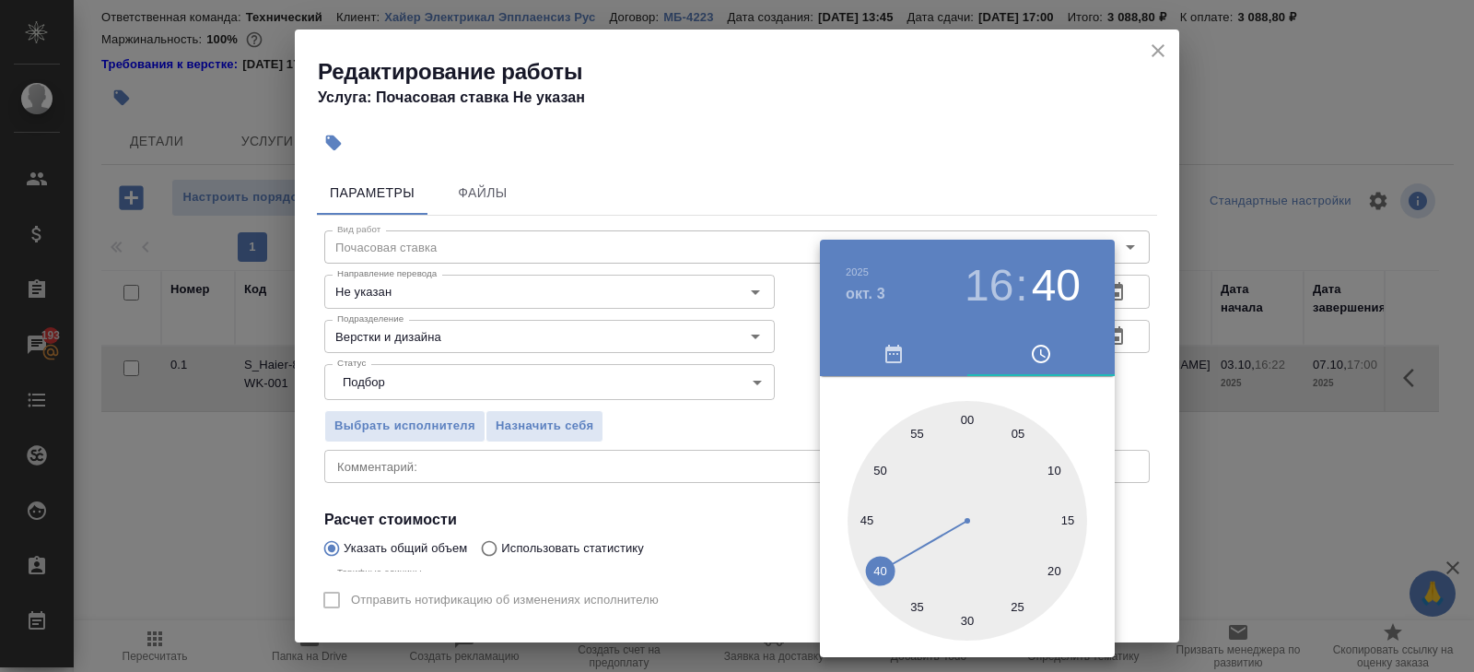
click at [701, 551] on div at bounding box center [737, 336] width 1474 height 672
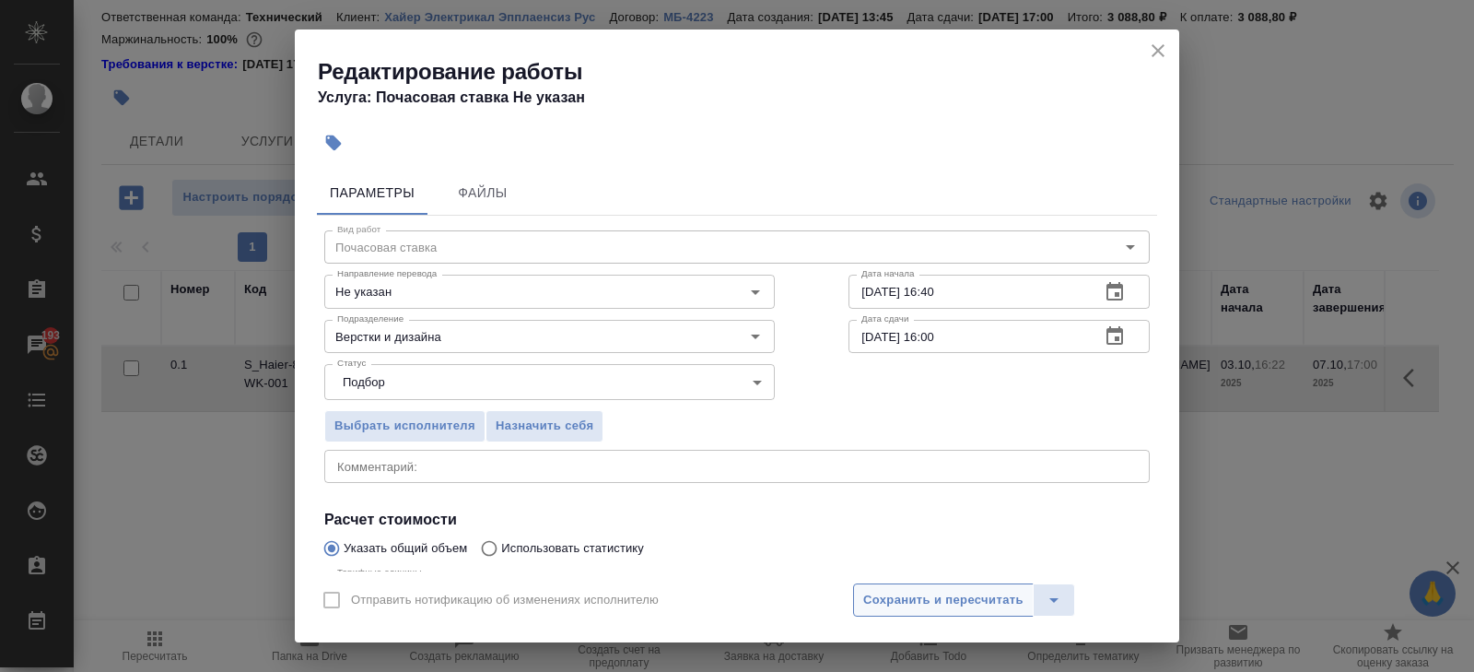
click at [885, 594] on span "Сохранить и пересчитать" at bounding box center [943, 600] width 160 height 21
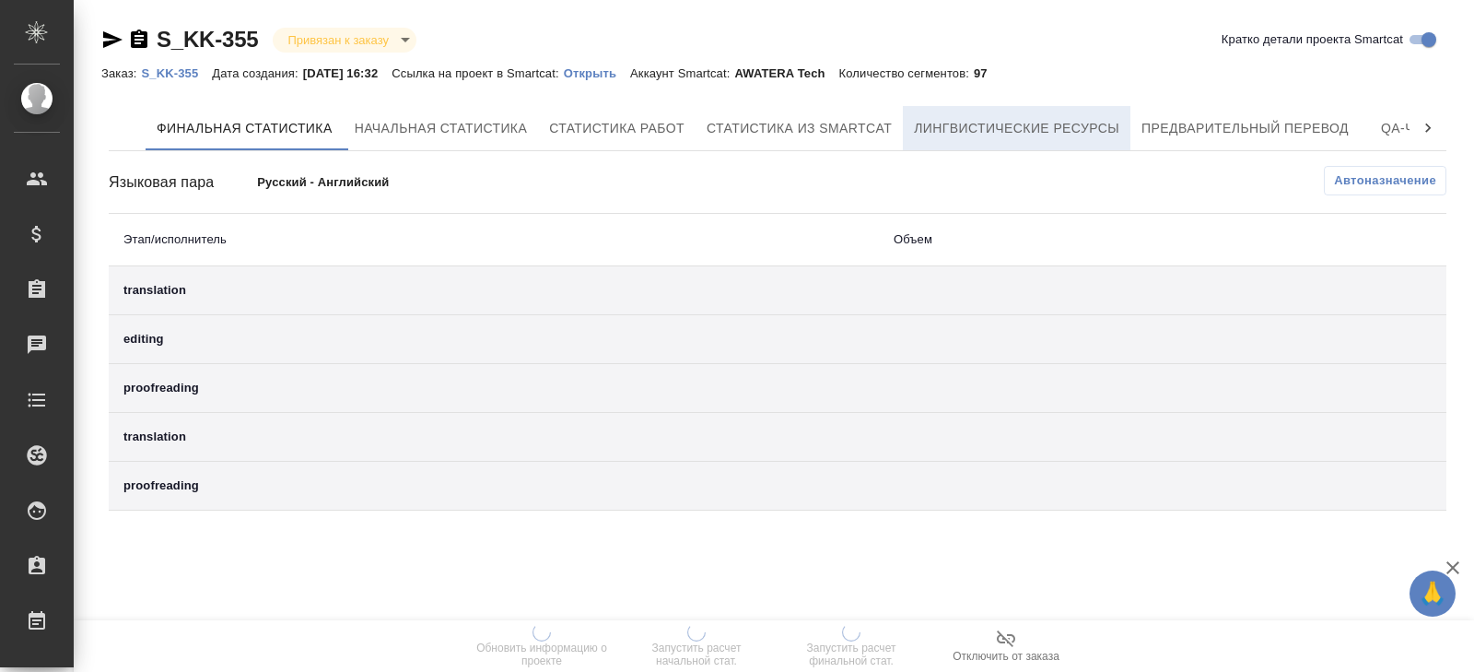
click at [1090, 123] on span "Лингвистические ресурсы" at bounding box center [1016, 128] width 205 height 23
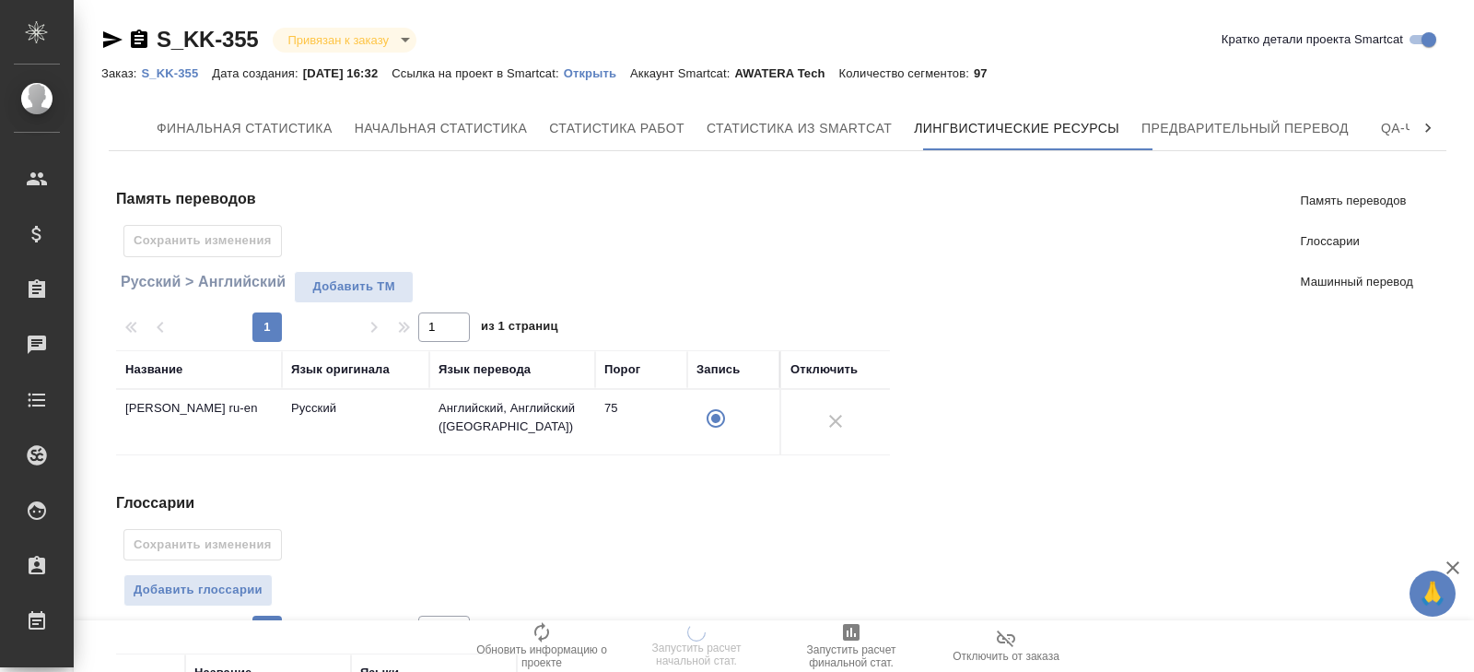
scroll to position [230, 0]
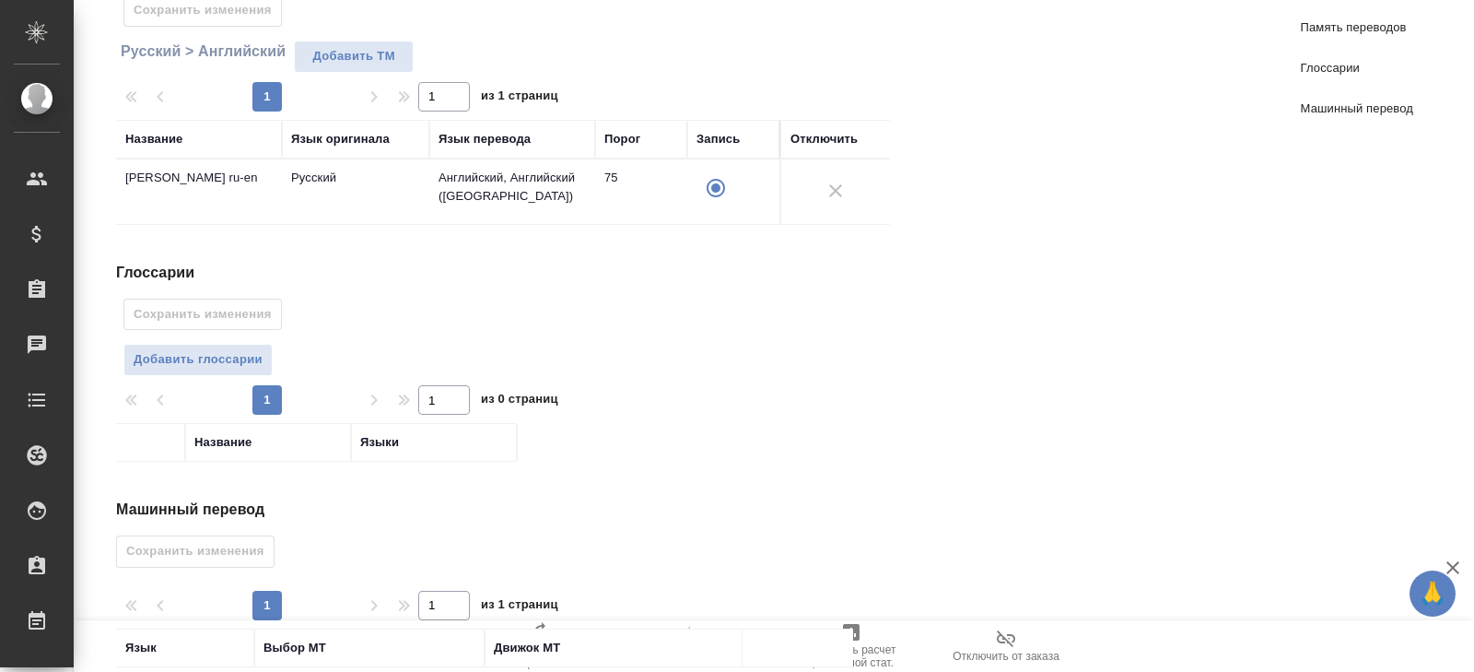
click at [231, 377] on div at bounding box center [510, 380] width 789 height 9
click at [234, 354] on span "Добавить глоссарии" at bounding box center [198, 359] width 129 height 21
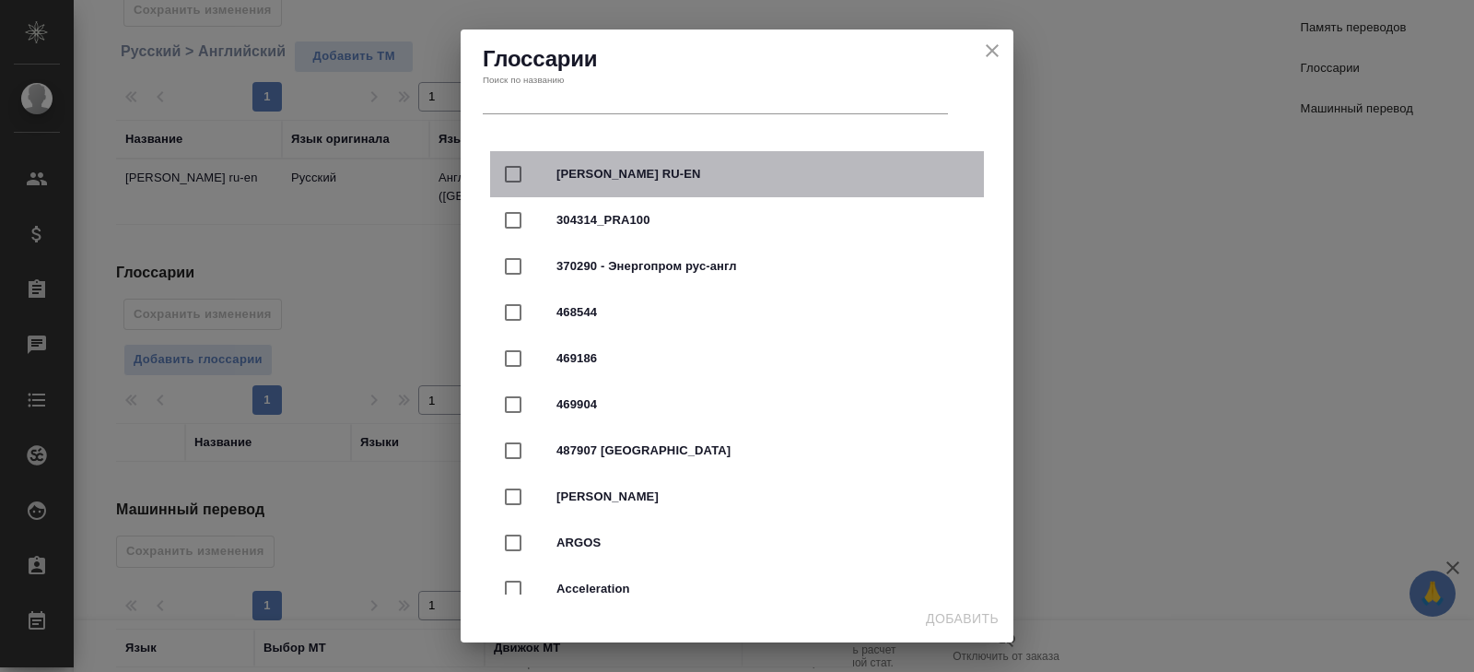
click at [646, 178] on span "[PERSON_NAME] RU-EN" at bounding box center [763, 174] width 413 height 18
checkbox input "true"
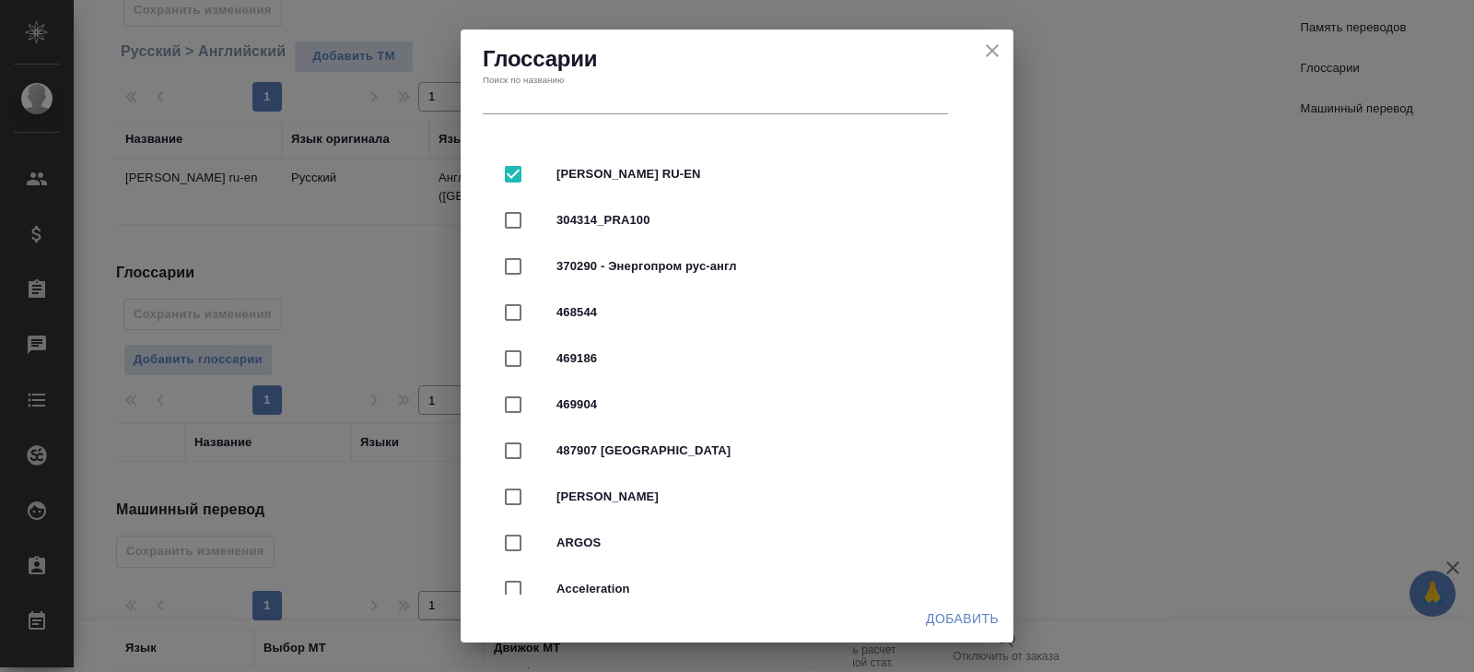
click at [961, 618] on span "Добавить" at bounding box center [962, 618] width 73 height 23
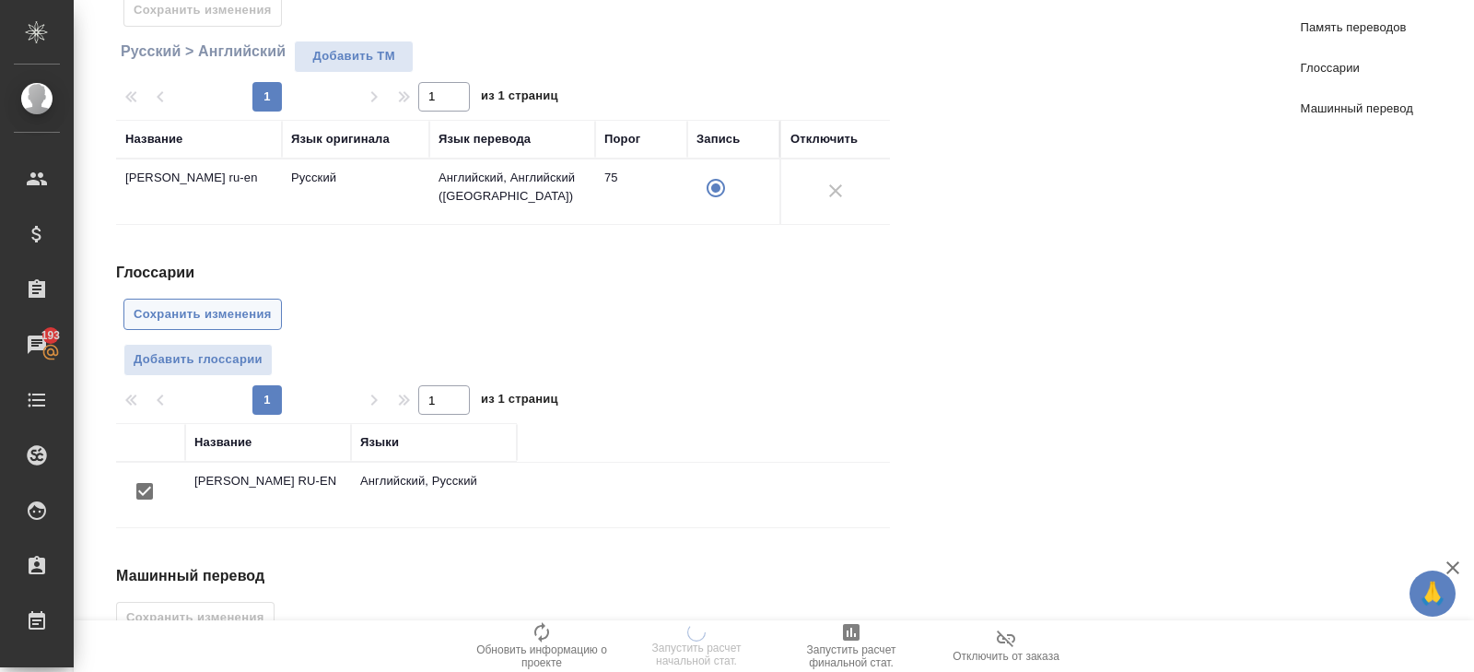
click at [210, 299] on button "Сохранить изменения" at bounding box center [202, 315] width 158 height 32
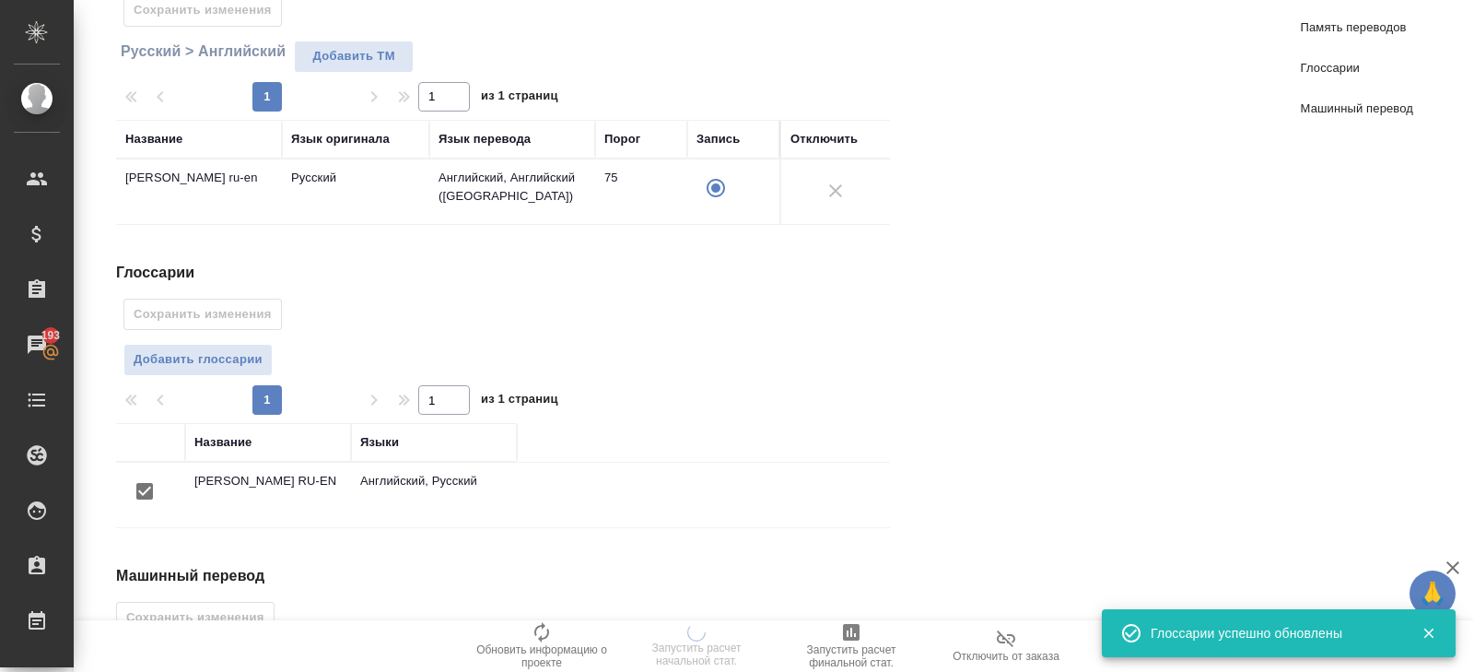
scroll to position [426, 0]
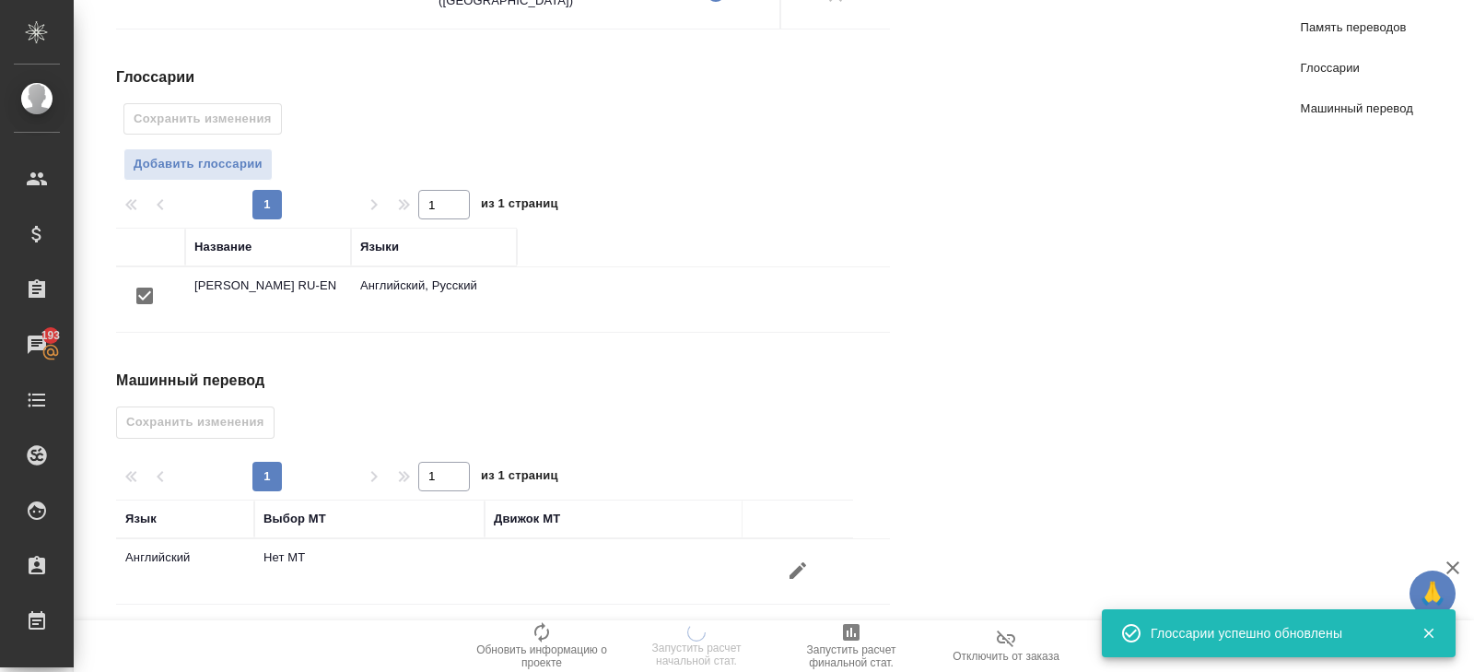
click at [804, 560] on icon "button" at bounding box center [798, 570] width 22 height 22
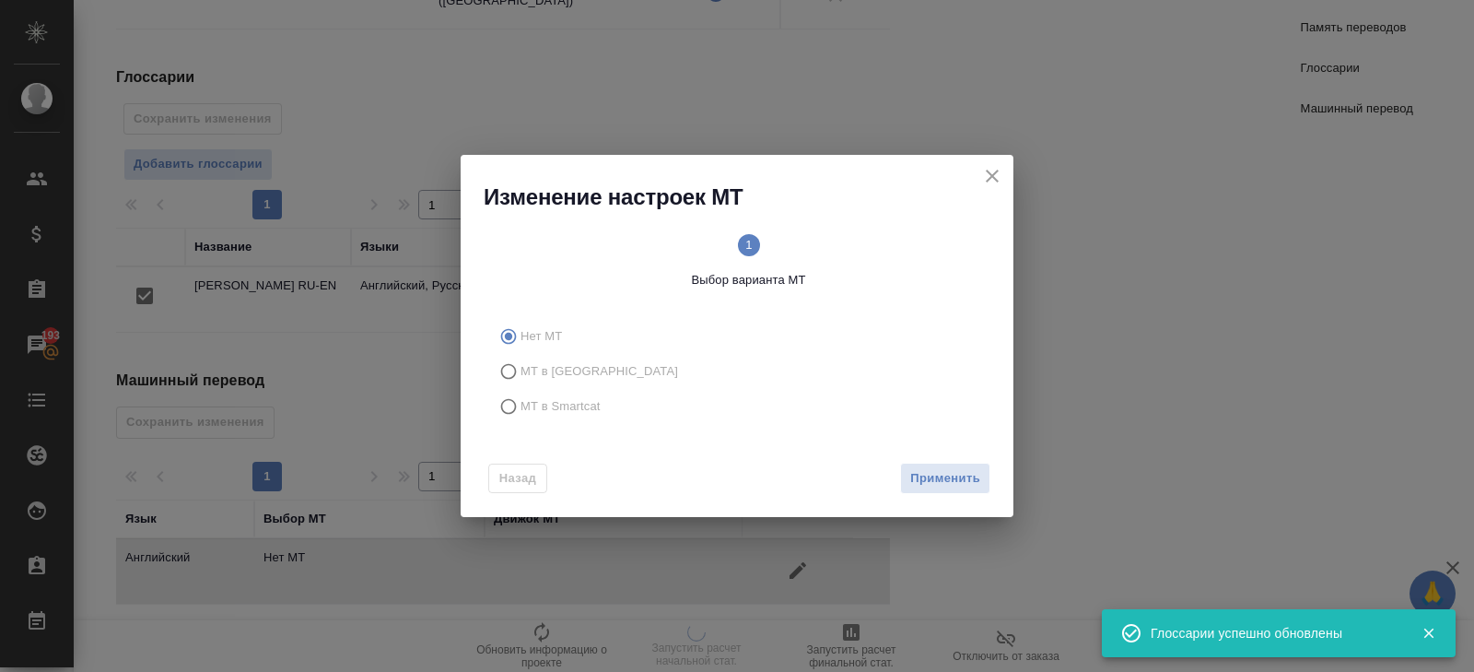
click at [544, 405] on span "МТ в Smartcat" at bounding box center [561, 406] width 80 height 18
click at [521, 405] on input "МТ в Smartcat" at bounding box center [505, 406] width 29 height 35
radio input "true"
click at [966, 478] on span "Вперед" at bounding box center [957, 478] width 46 height 21
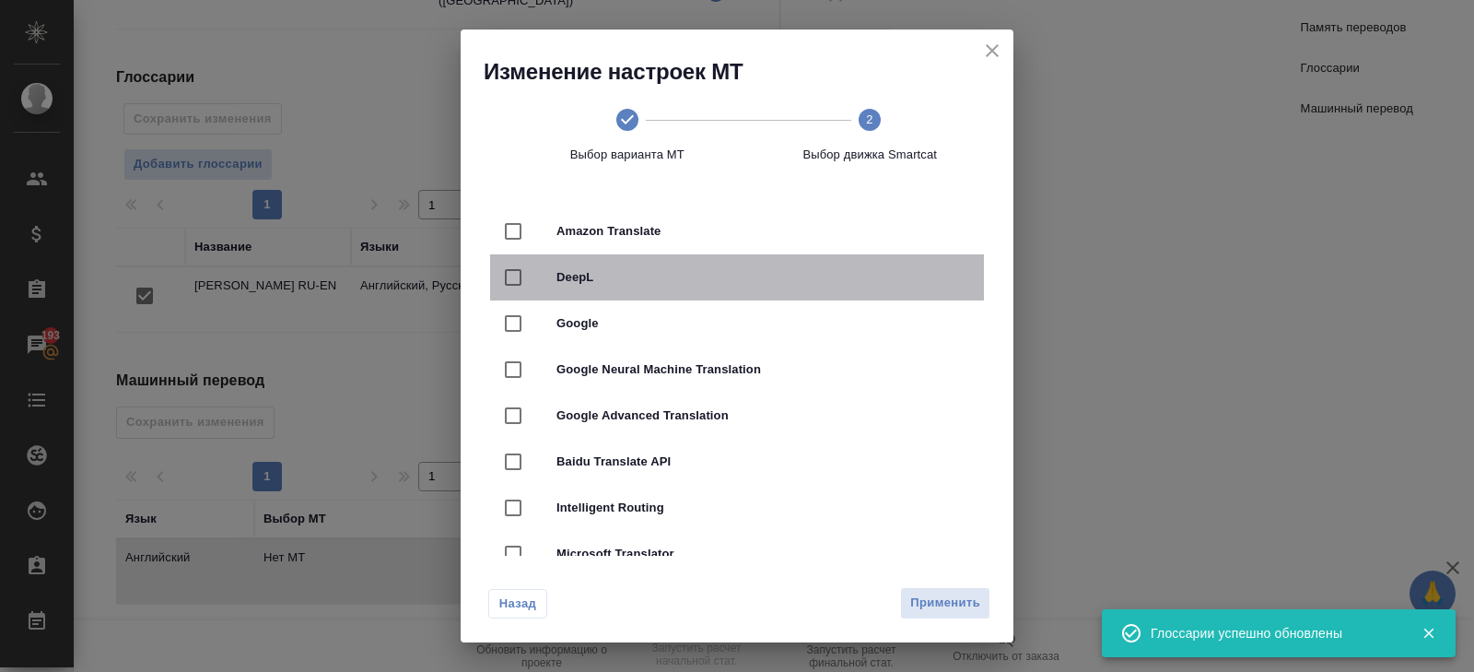
click at [609, 264] on div "DeepL" at bounding box center [737, 277] width 494 height 46
checkbox input "true"
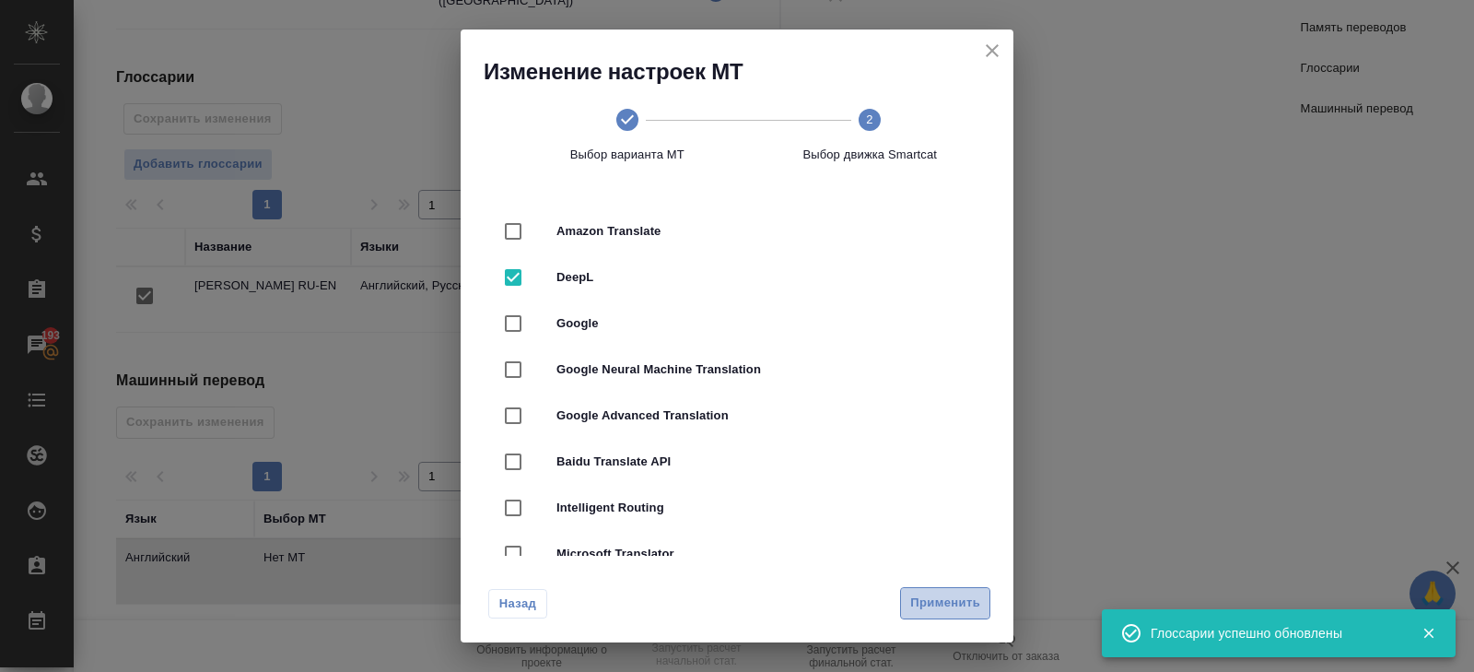
click at [934, 601] on span "Применить" at bounding box center [945, 602] width 70 height 21
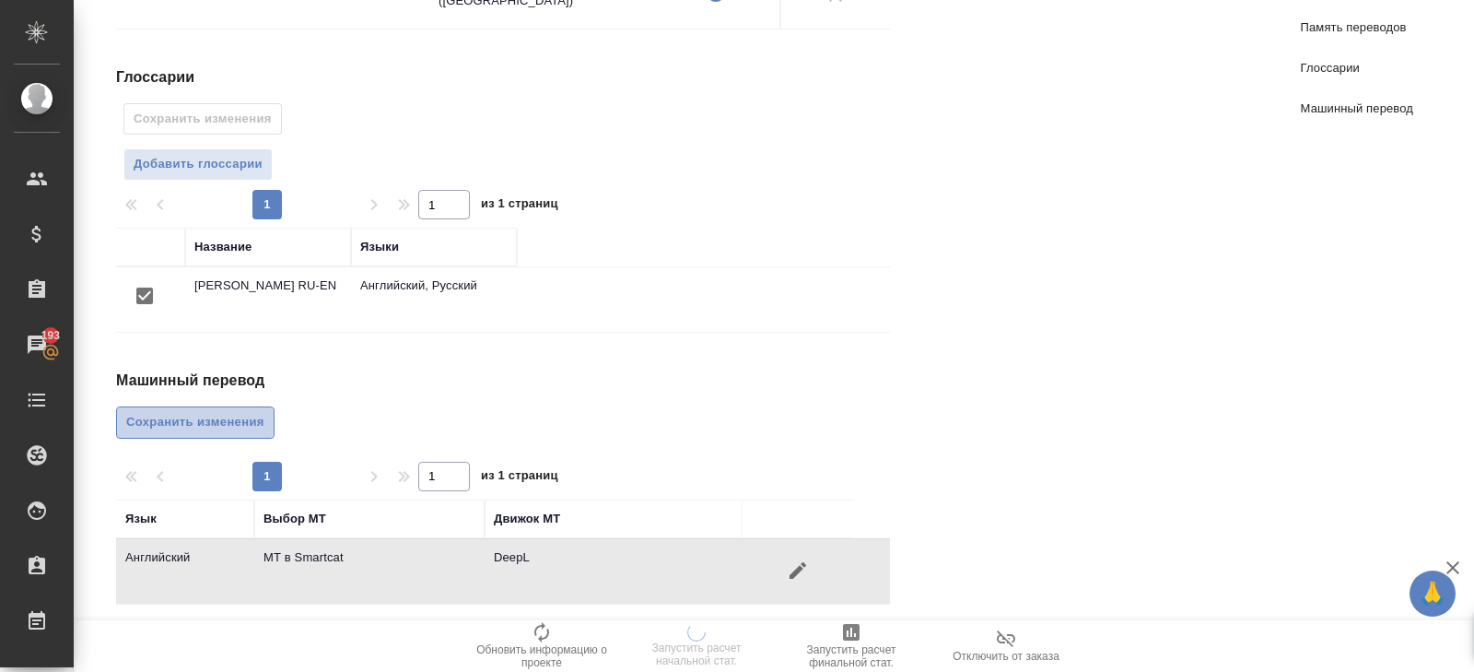
click at [171, 425] on span "Сохранить изменения" at bounding box center [195, 422] width 138 height 21
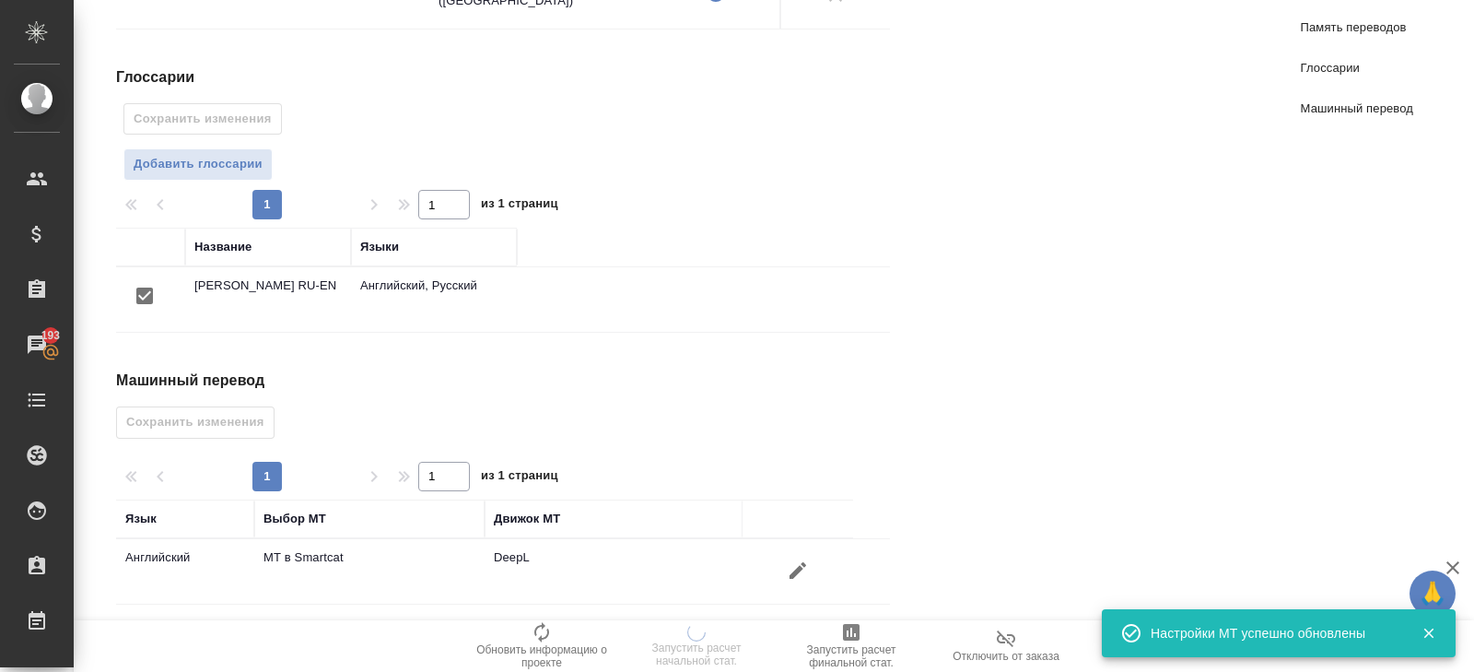
scroll to position [0, 0]
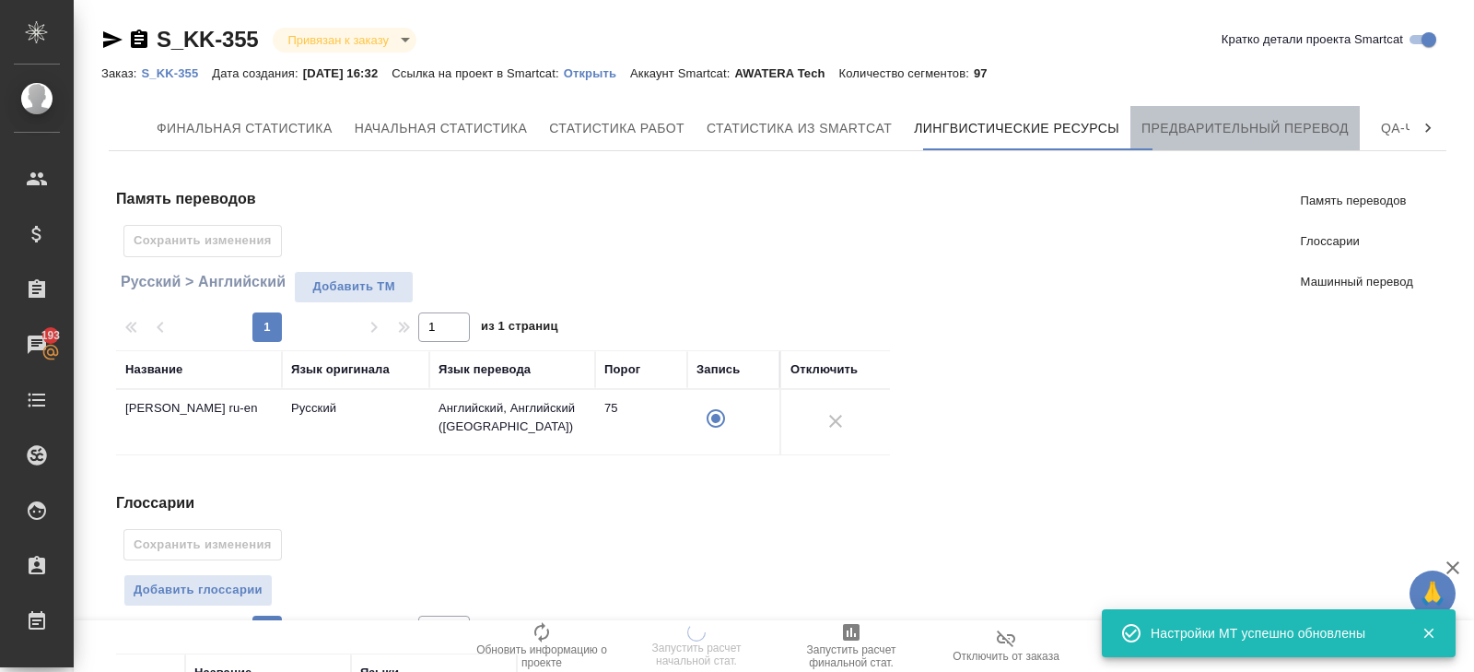
click at [1228, 109] on button "Предварительный перевод" at bounding box center [1245, 128] width 229 height 44
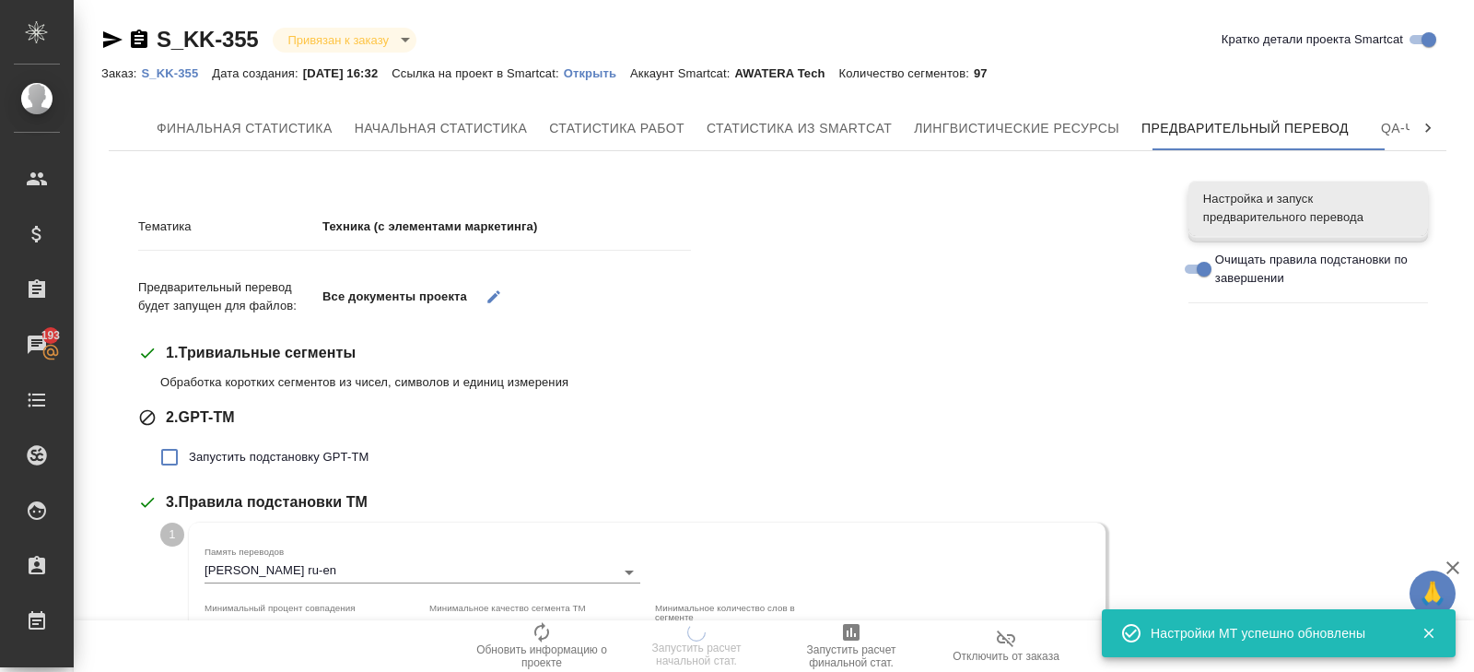
click at [241, 514] on div "3 . Правила подстановки TM 1 Память переводов [PERSON_NAME] ru-en Минимальный п…" at bounding box center [649, 636] width 1023 height 291
click at [241, 464] on span "Запустить подстановку GPT-TM" at bounding box center [279, 457] width 180 height 18
click at [189, 464] on input "Запустить подстановку GPT-TM" at bounding box center [169, 457] width 39 height 39
checkbox input "true"
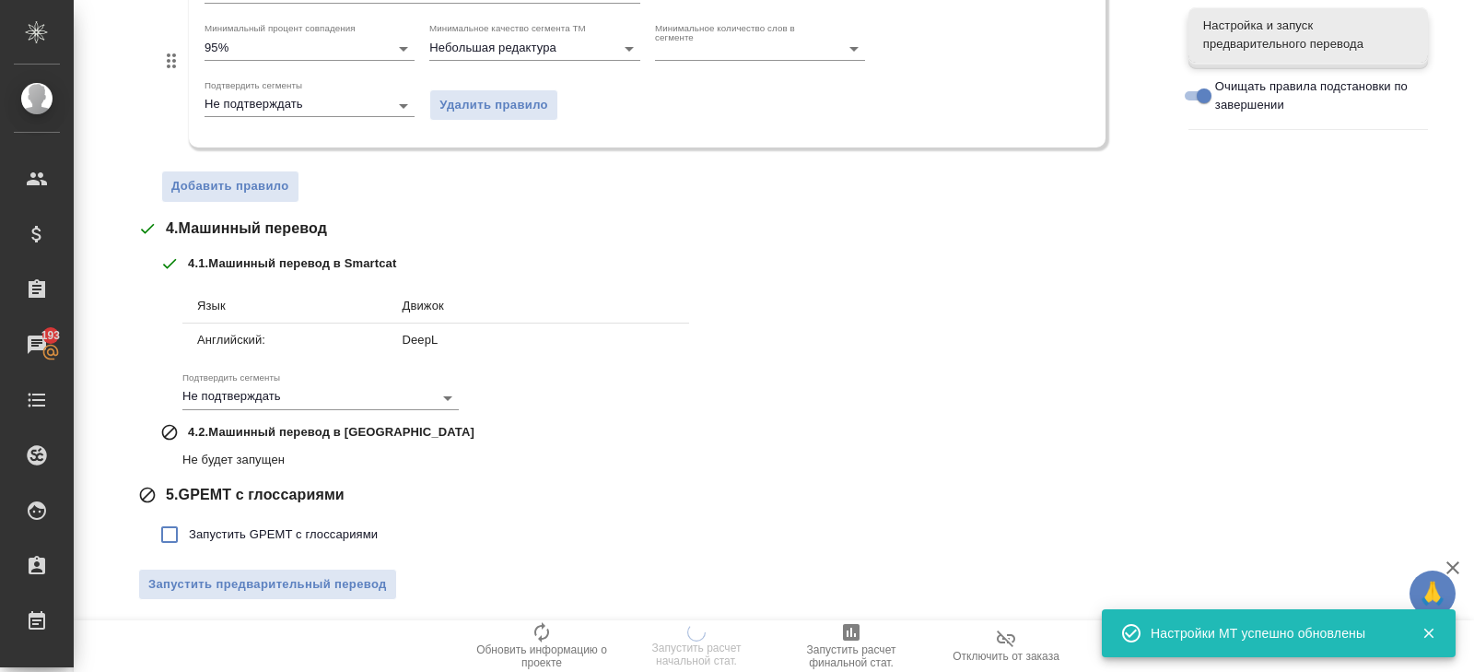
click at [217, 530] on span "Запустить GPEMT с глоссариями" at bounding box center [283, 534] width 189 height 18
click at [189, 530] on input "Запустить GPEMT с глоссариями" at bounding box center [169, 534] width 39 height 39
checkbox input "true"
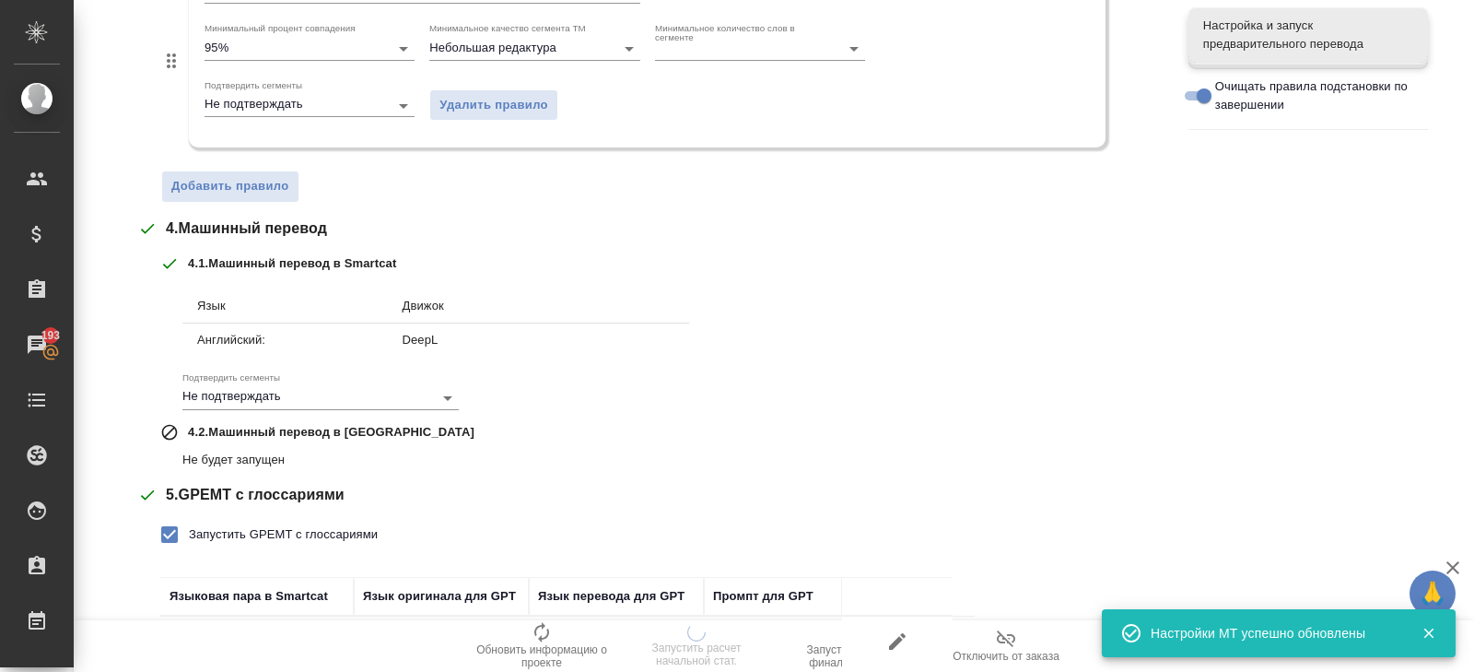
scroll to position [835, 0]
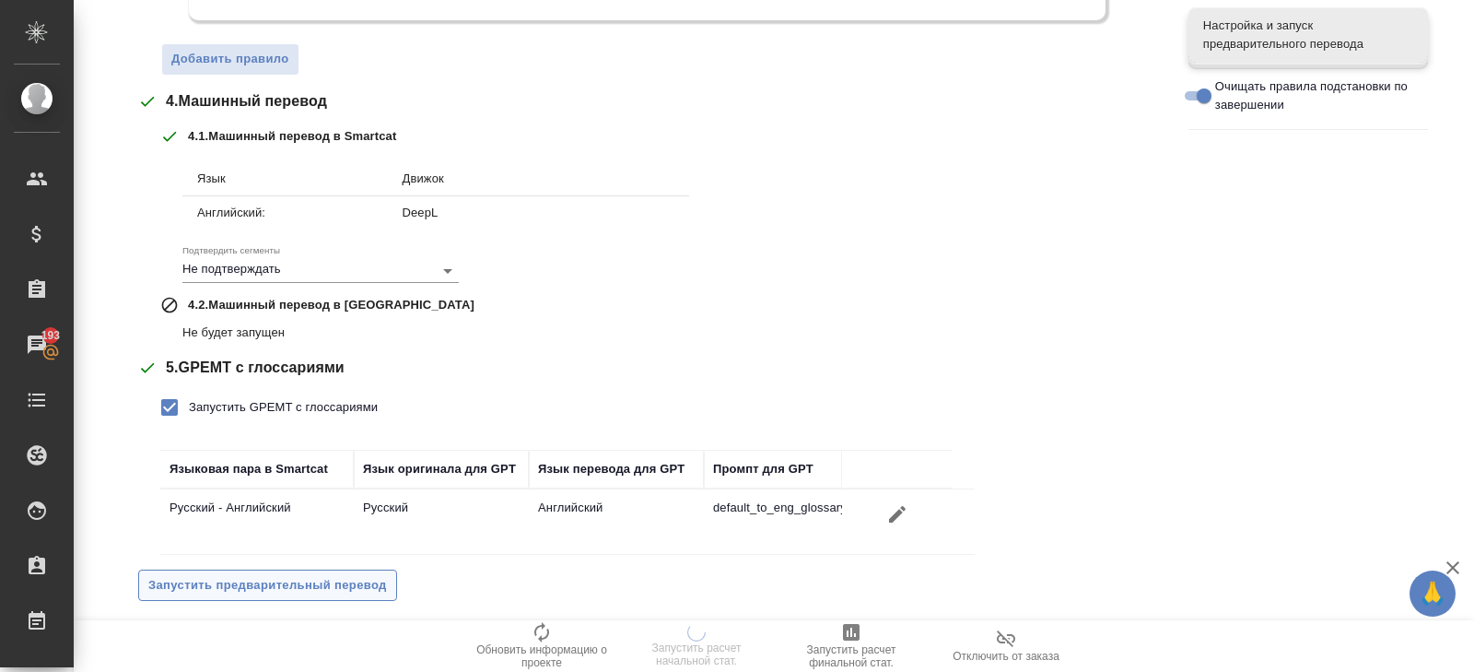
click at [232, 569] on button "Запустить предварительный перевод" at bounding box center [267, 585] width 259 height 32
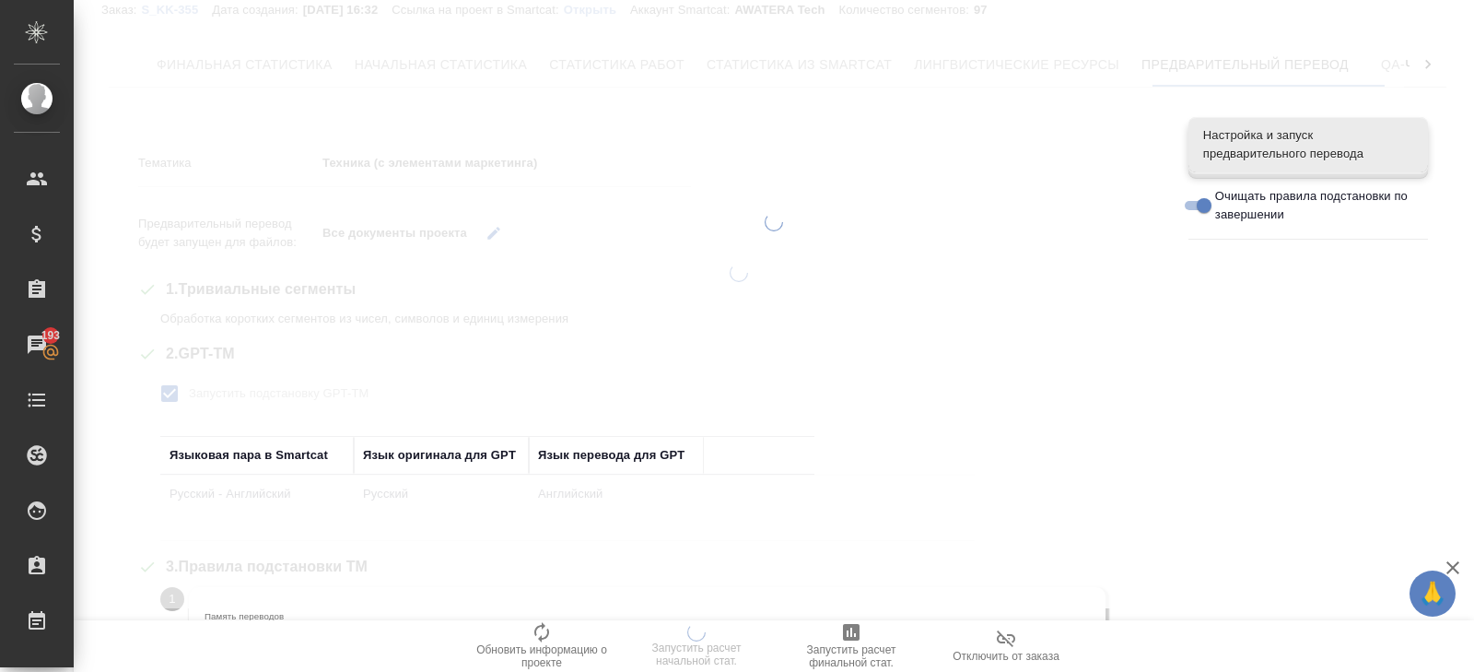
scroll to position [0, 0]
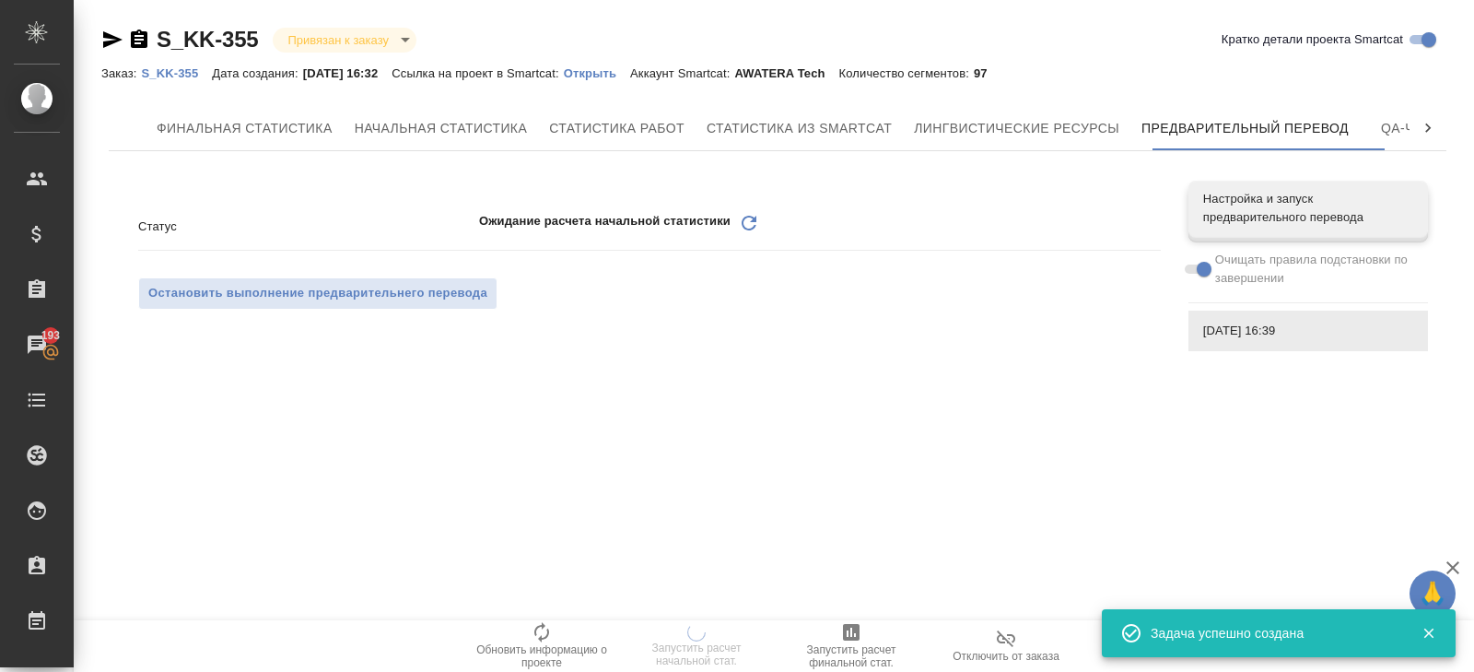
click at [606, 76] on p "Открыть" at bounding box center [597, 73] width 66 height 14
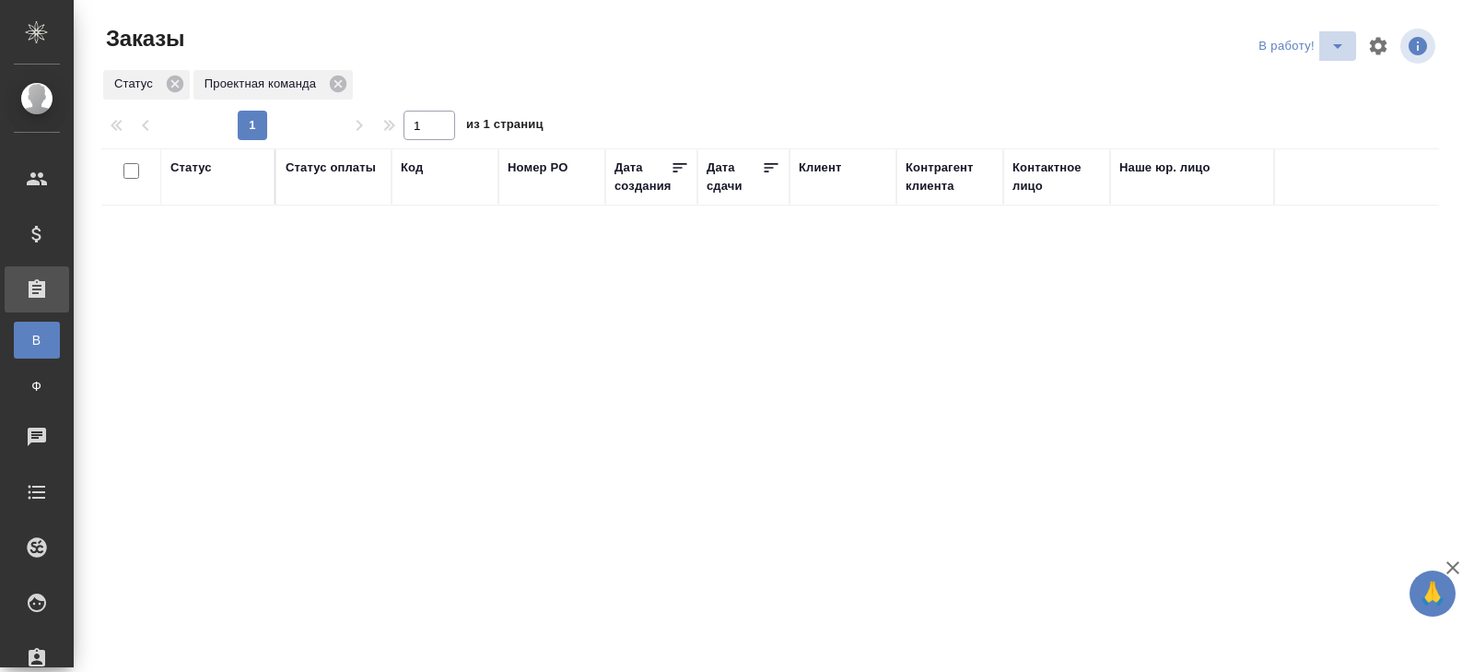
click at [1343, 39] on icon "split button" at bounding box center [1338, 46] width 22 height 22
click at [1331, 76] on li "ПМ" at bounding box center [1304, 82] width 102 height 29
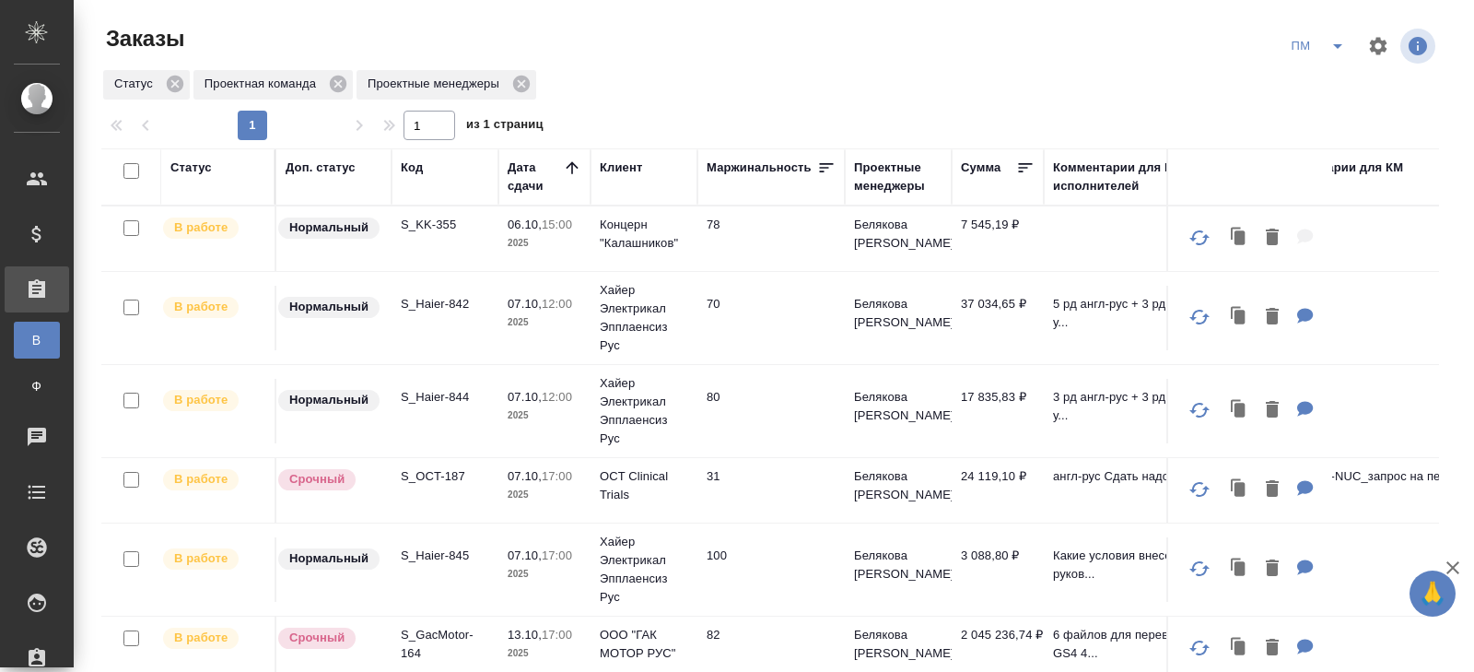
click at [444, 304] on p "S_Haier-842" at bounding box center [445, 304] width 88 height 18
click at [418, 476] on p "S_OCT-187" at bounding box center [445, 476] width 88 height 18
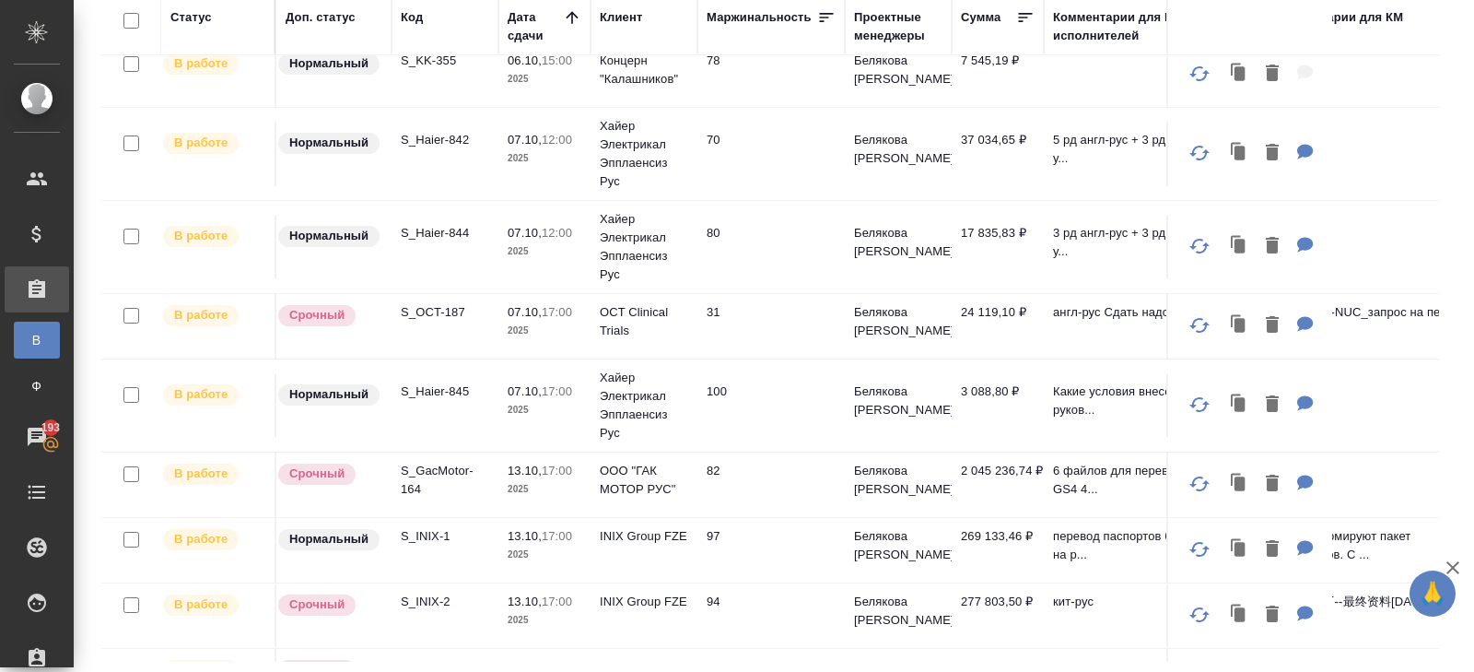
scroll to position [7, 0]
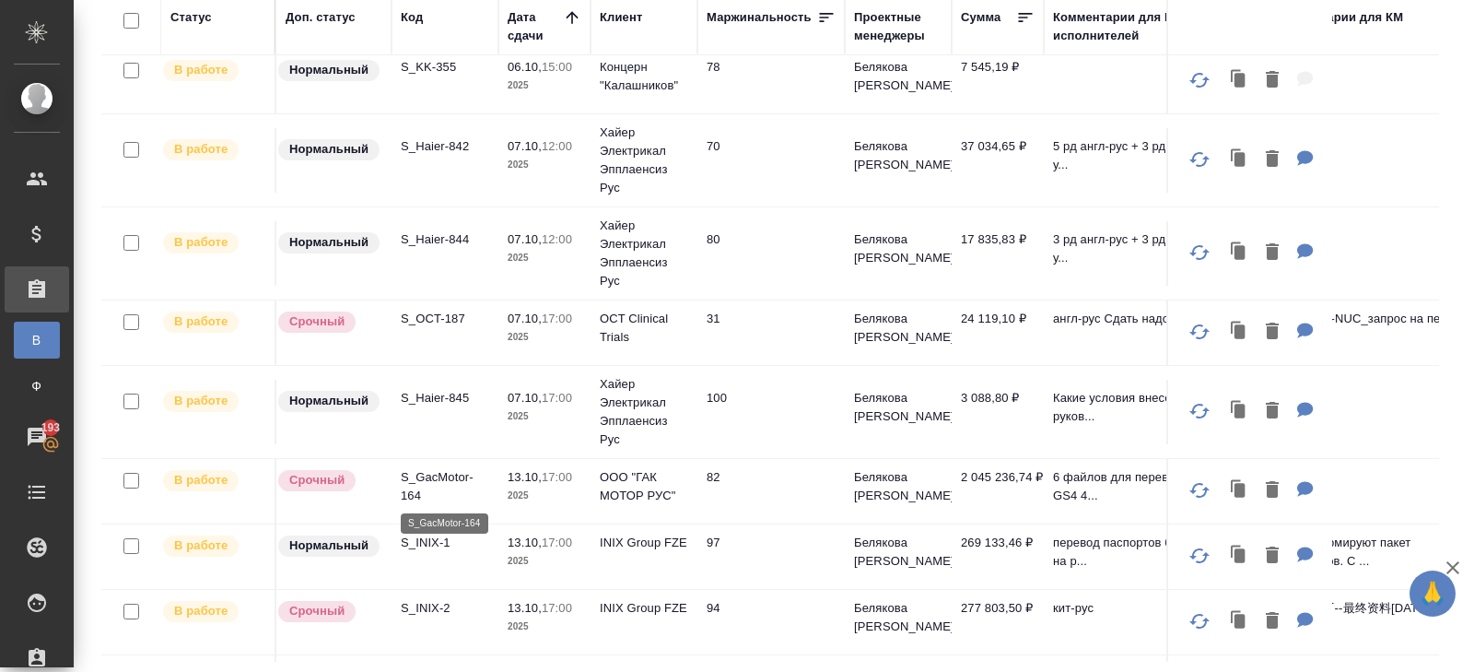
click at [428, 476] on p "S_GacMotor-164" at bounding box center [445, 486] width 88 height 37
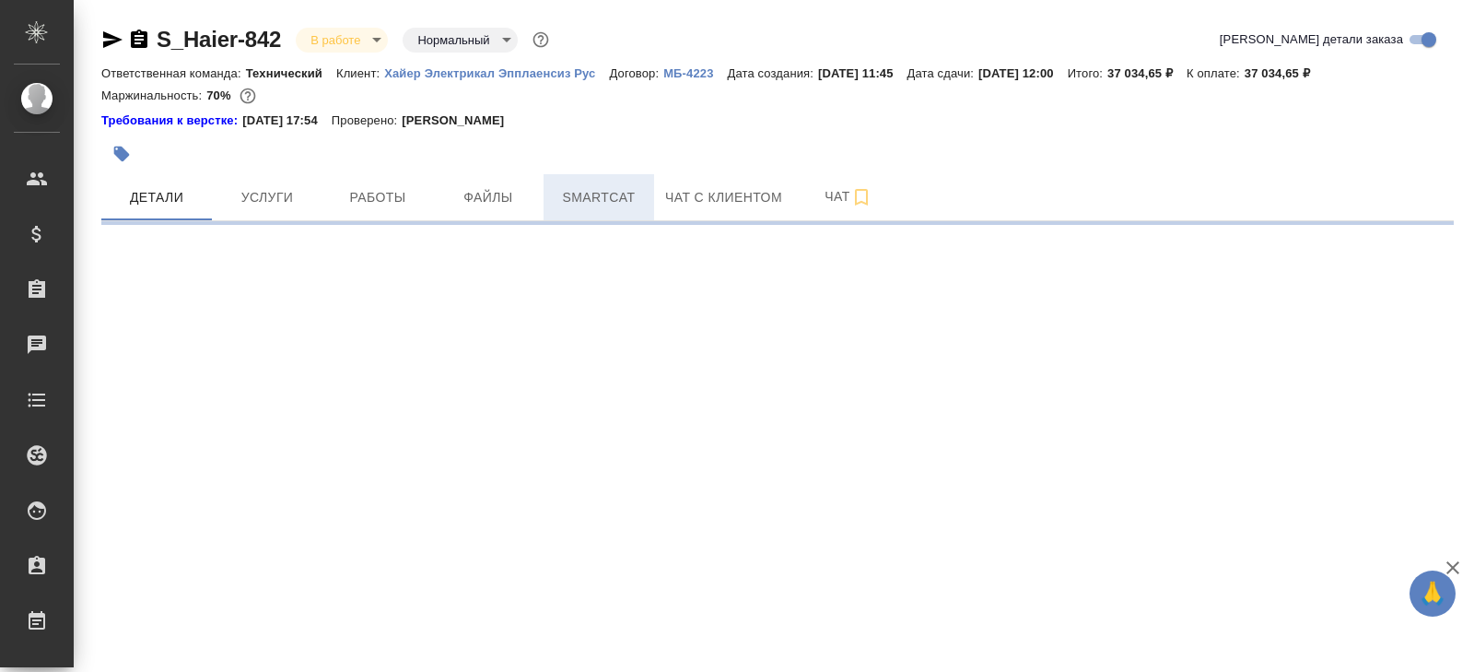
select select "RU"
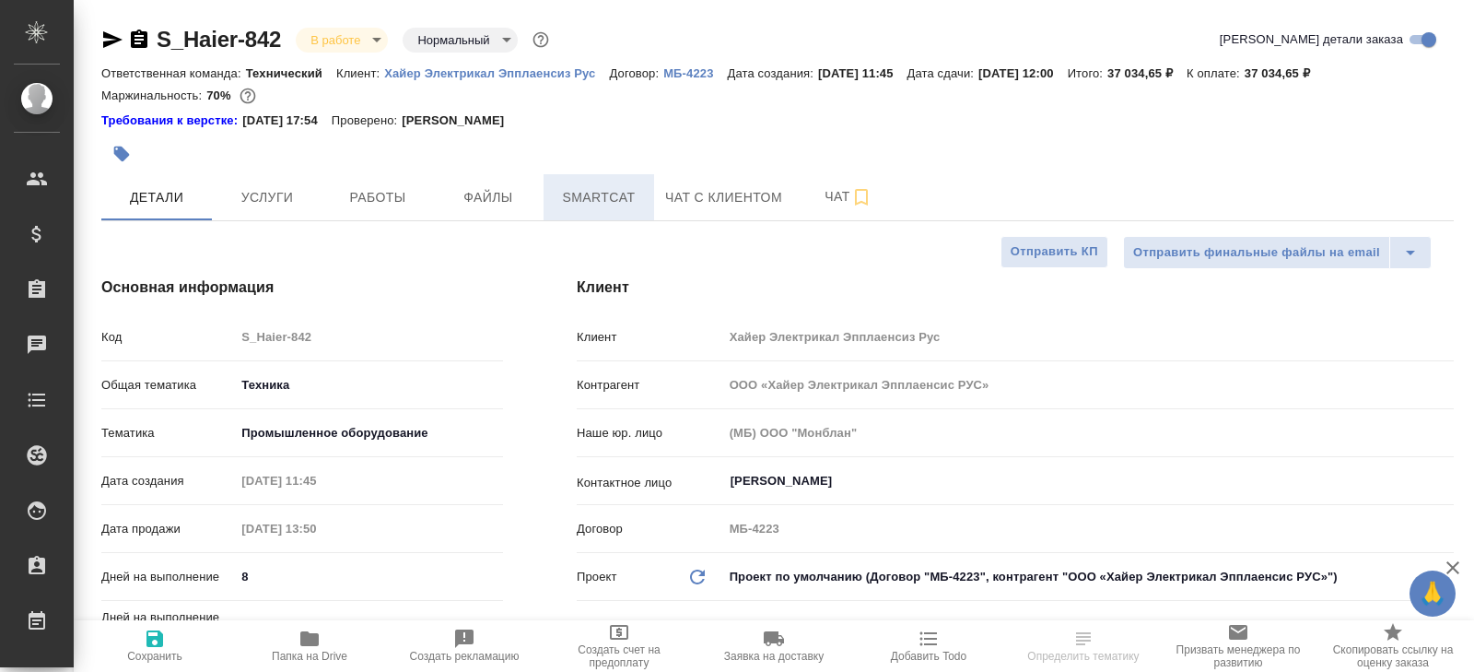
type textarea "x"
click at [576, 186] on span "Smartcat" at bounding box center [599, 197] width 88 height 23
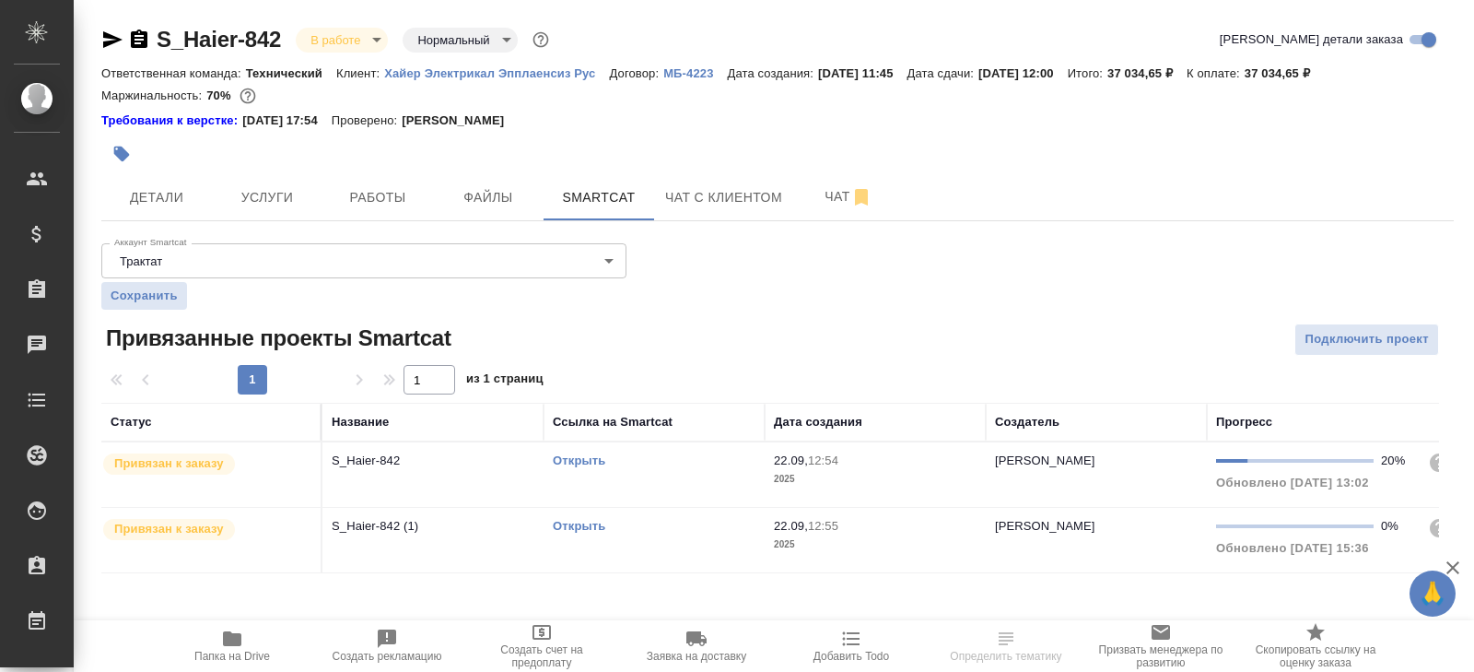
click at [569, 523] on link "Открыть" at bounding box center [579, 526] width 53 height 14
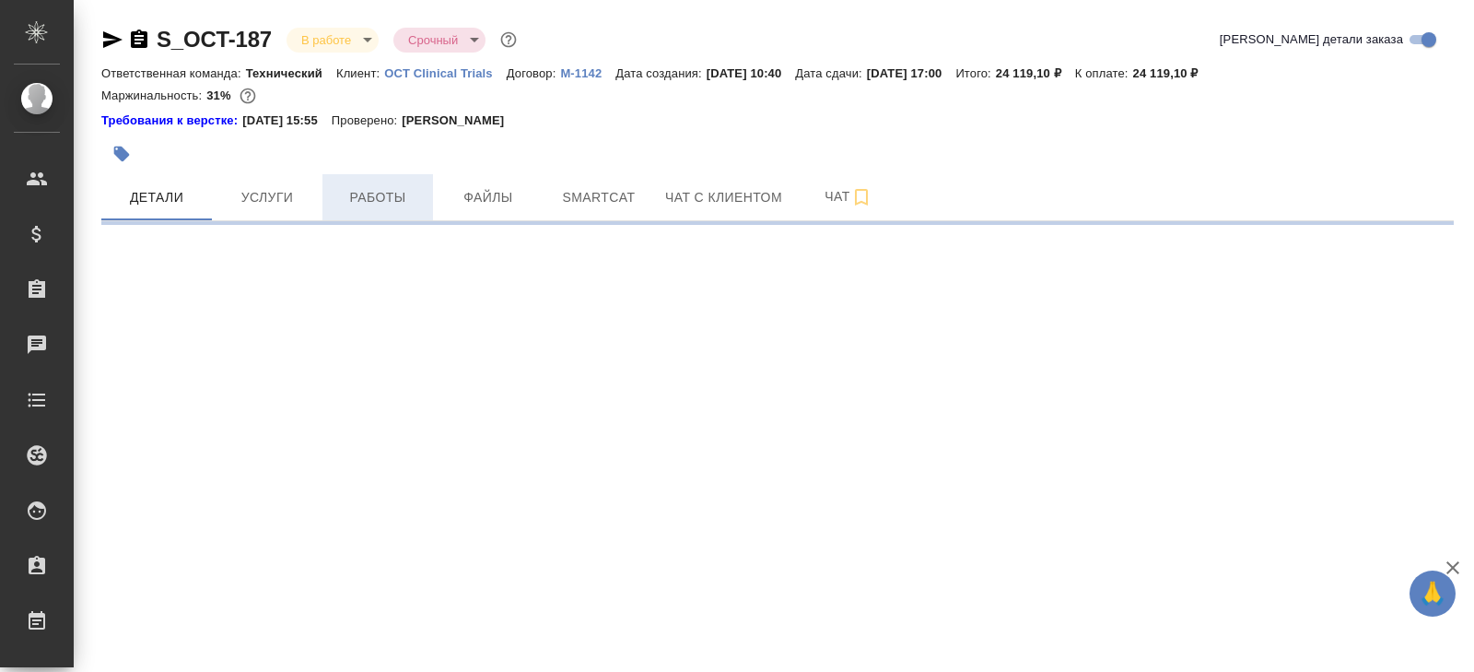
select select "RU"
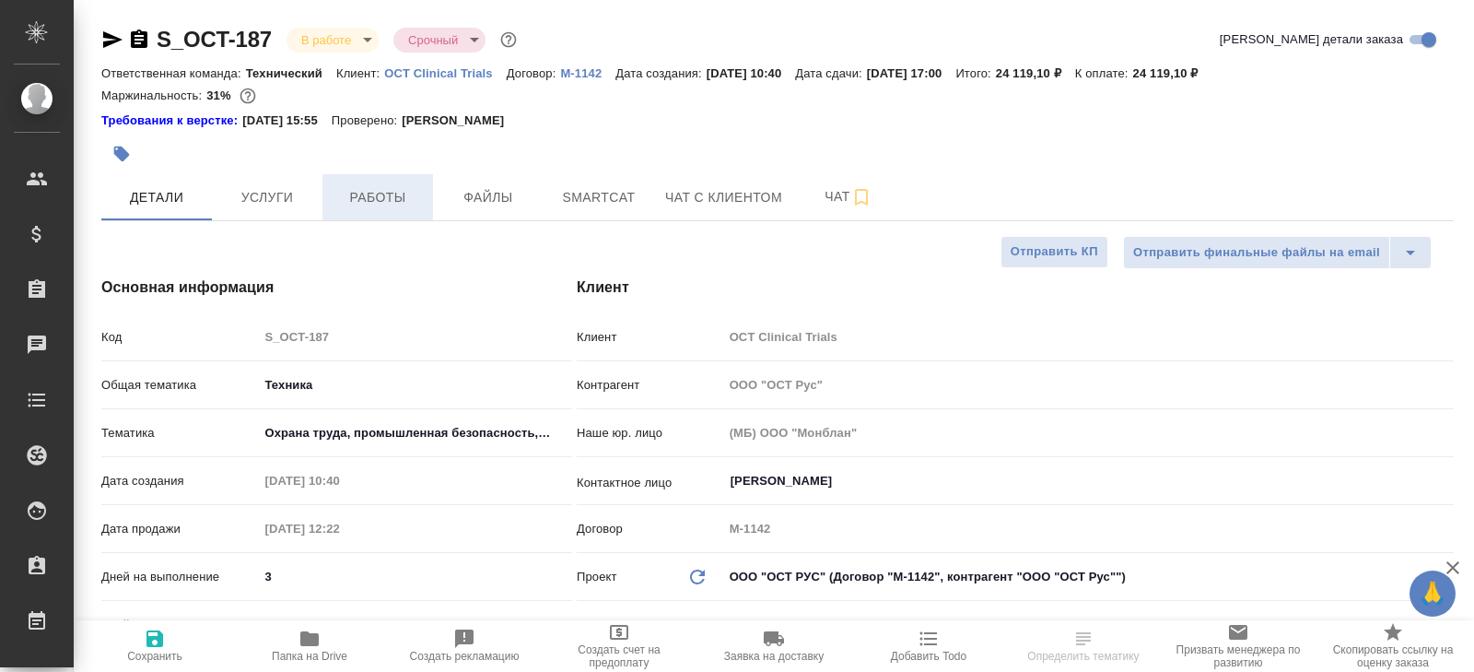
type textarea "x"
click at [394, 192] on span "Работы" at bounding box center [378, 197] width 88 height 23
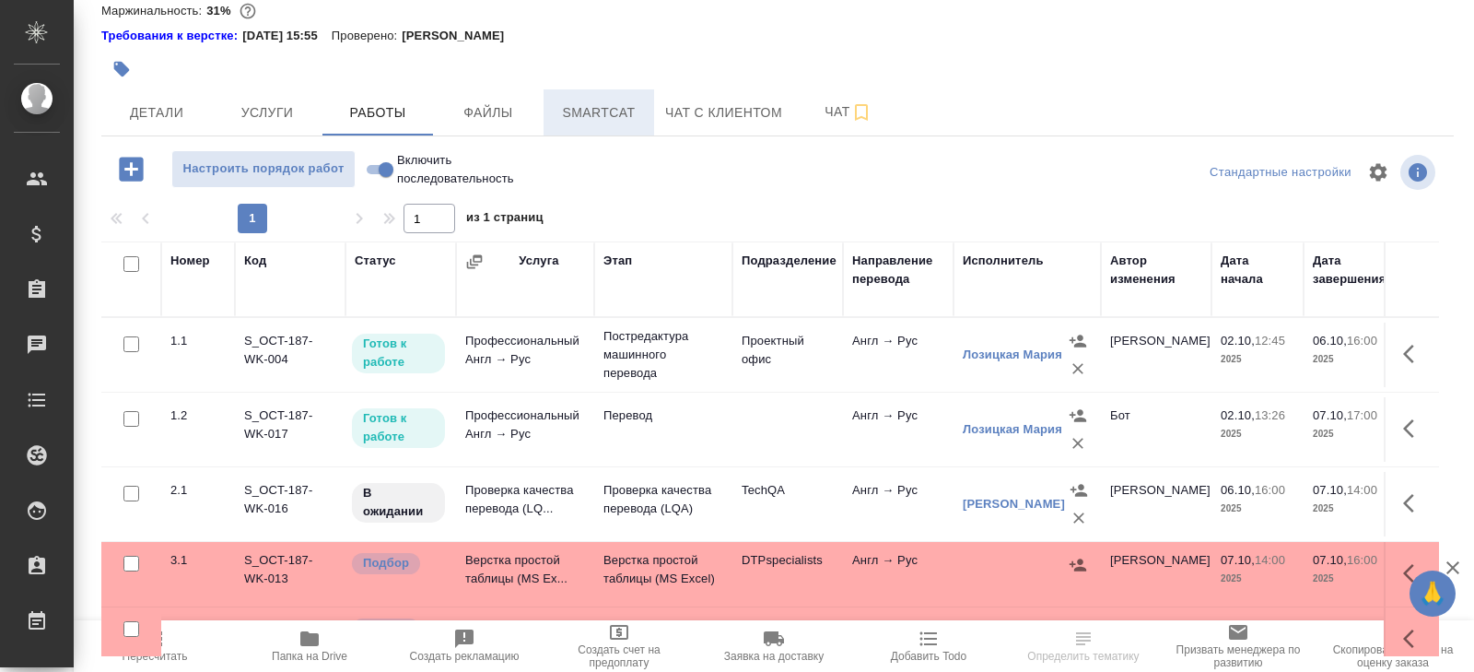
scroll to position [116, 0]
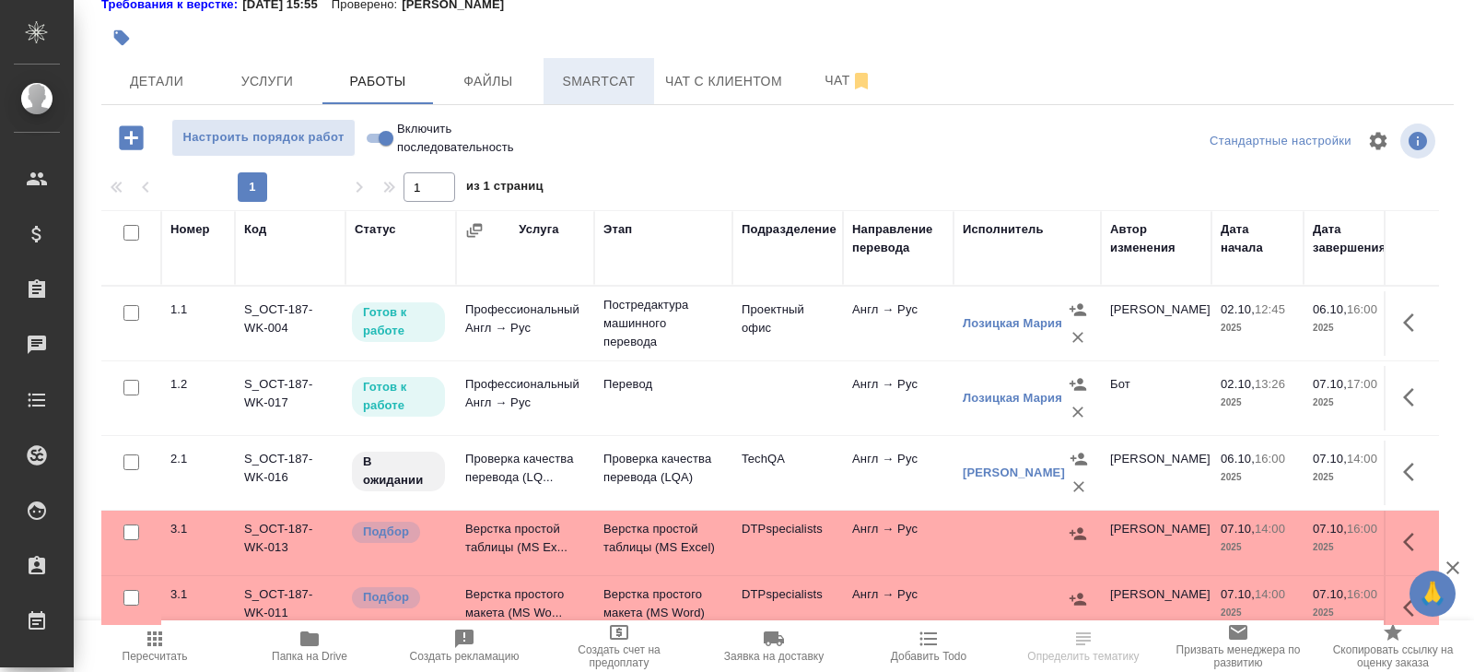
click at [622, 84] on span "Smartcat" at bounding box center [599, 81] width 88 height 23
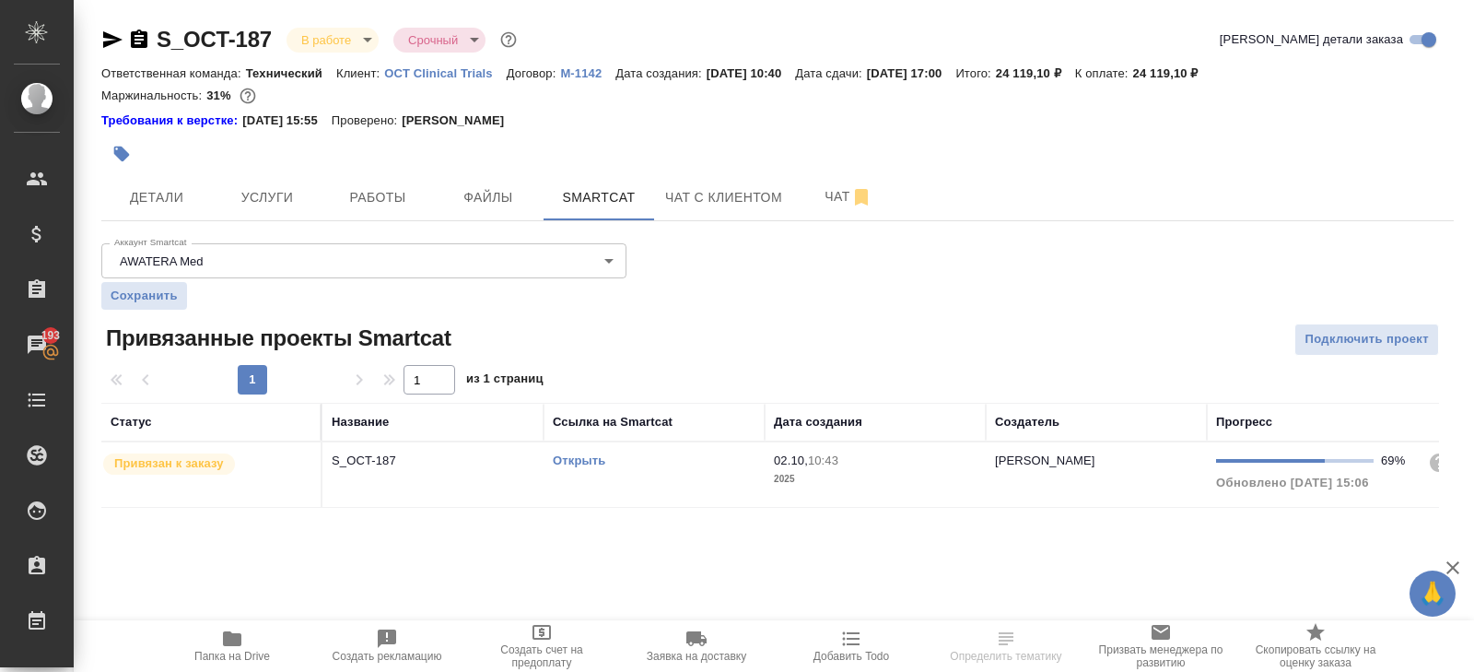
click at [590, 459] on link "Открыть" at bounding box center [579, 460] width 53 height 14
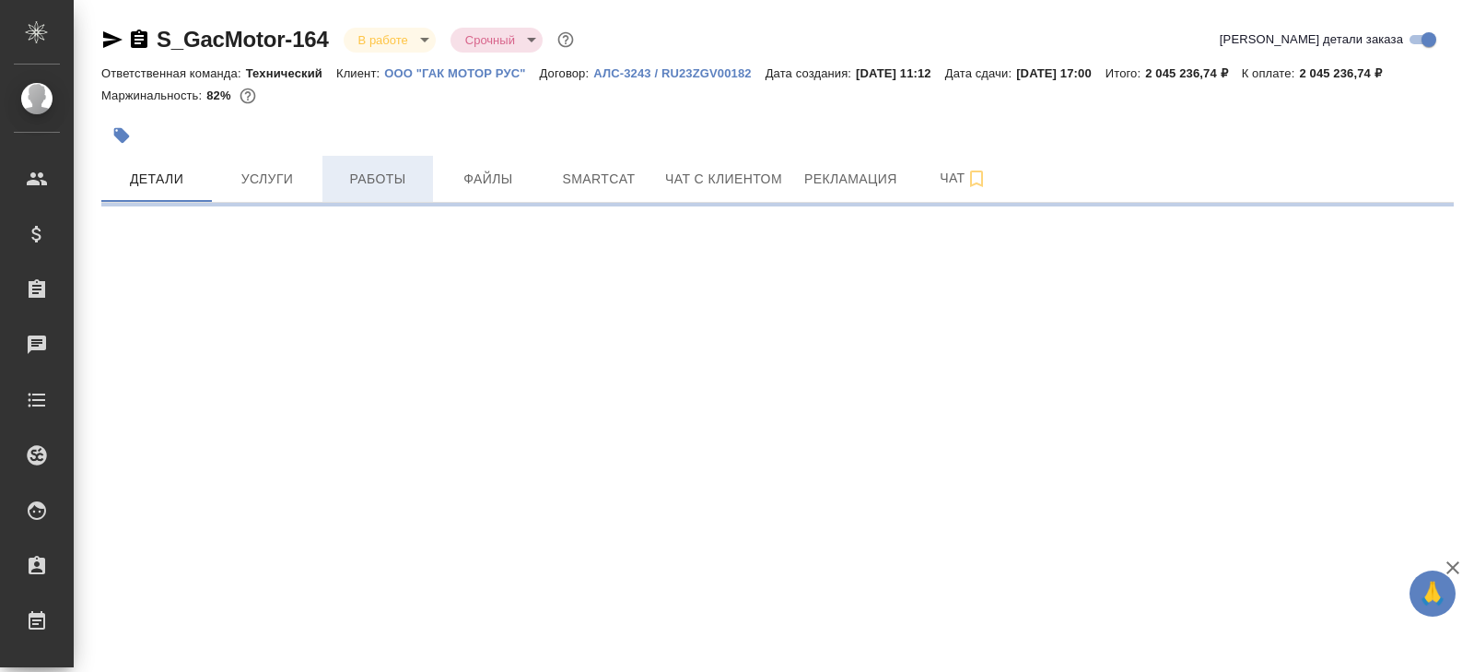
click at [370, 186] on button "Работы" at bounding box center [378, 179] width 111 height 46
select select "RU"
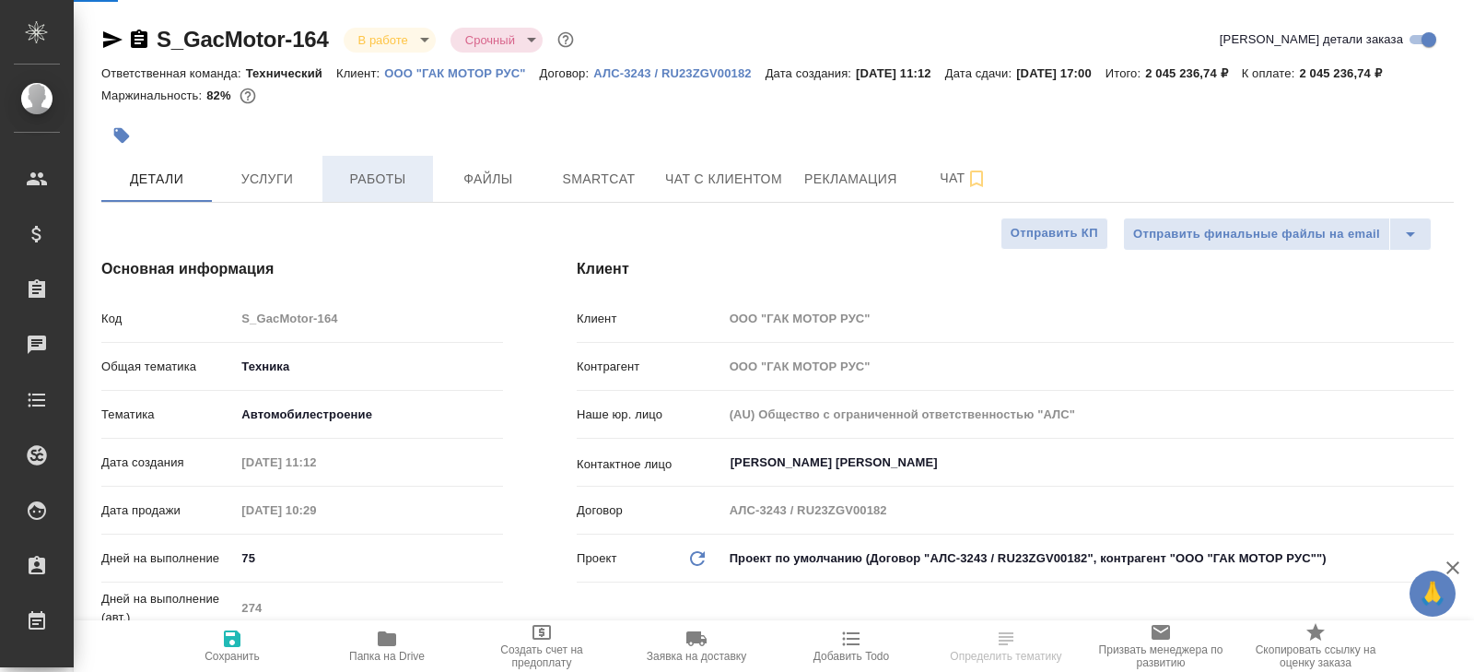
type textarea "x"
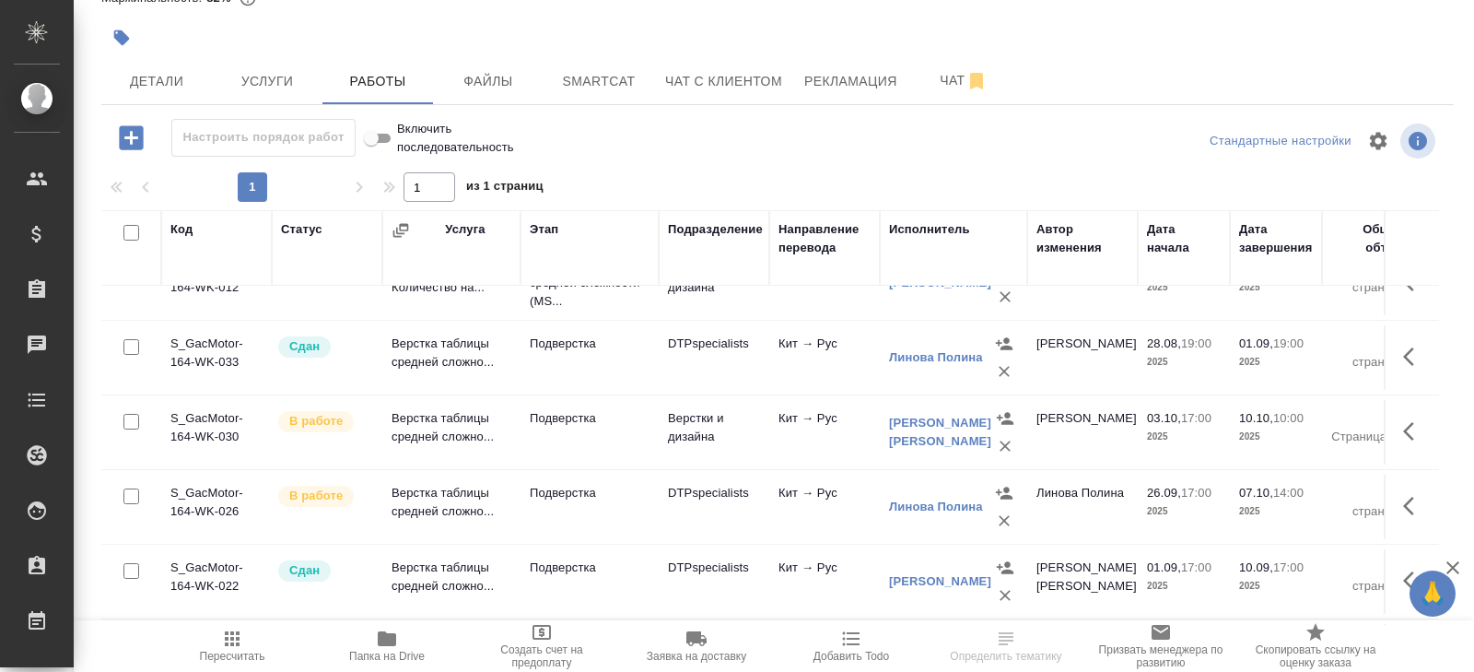
scroll to position [1442, 0]
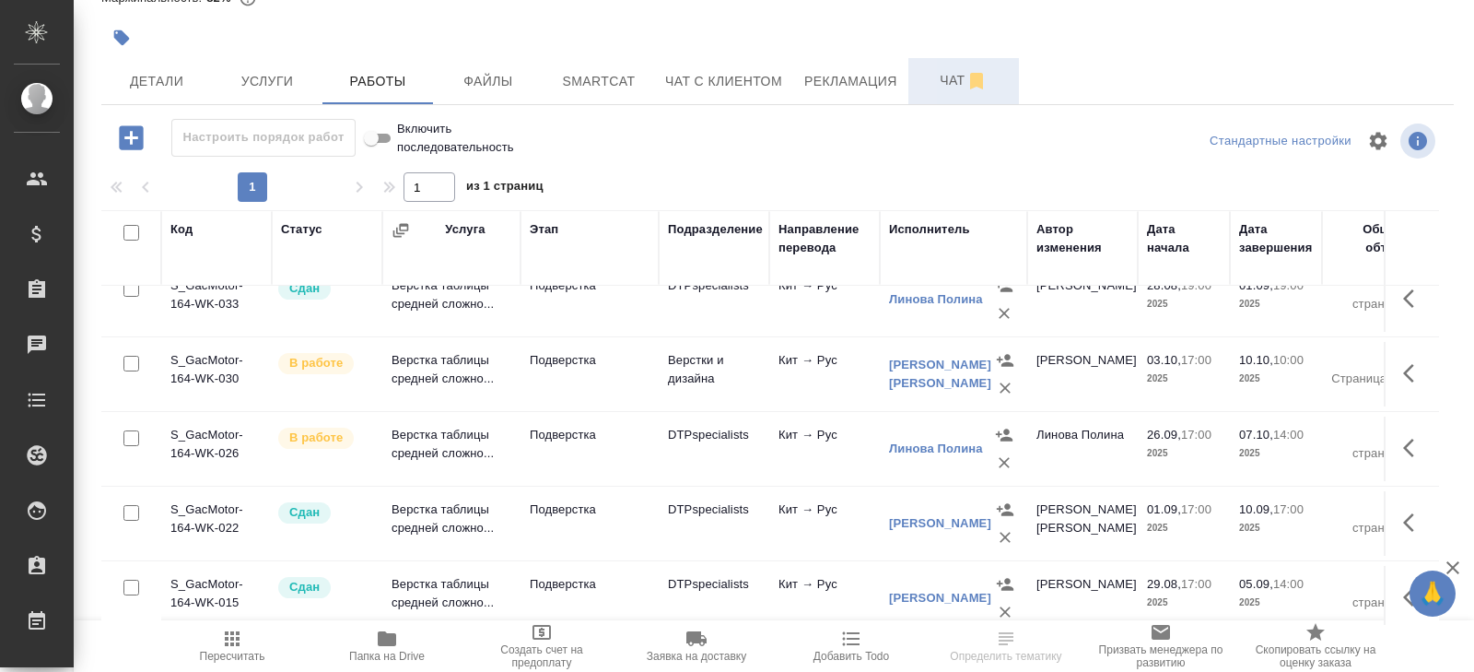
click at [931, 75] on span "Чат" at bounding box center [964, 80] width 88 height 23
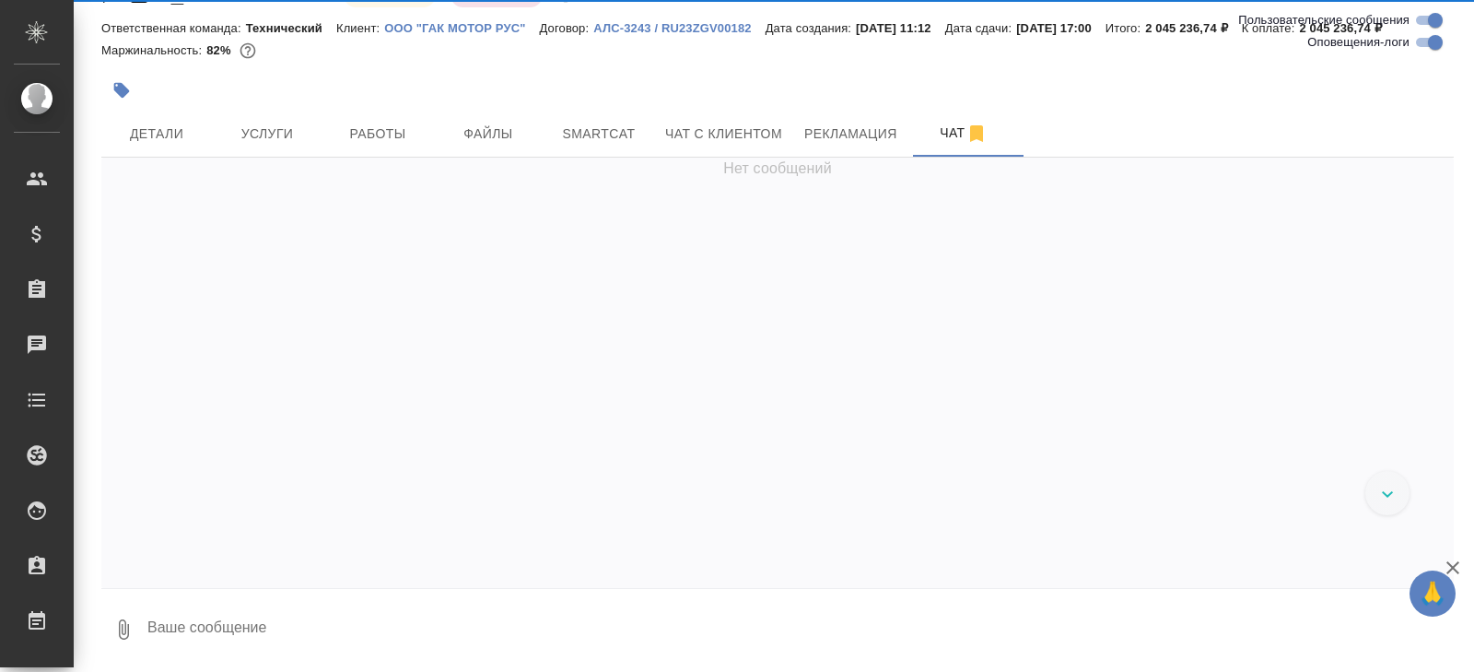
scroll to position [66, 0]
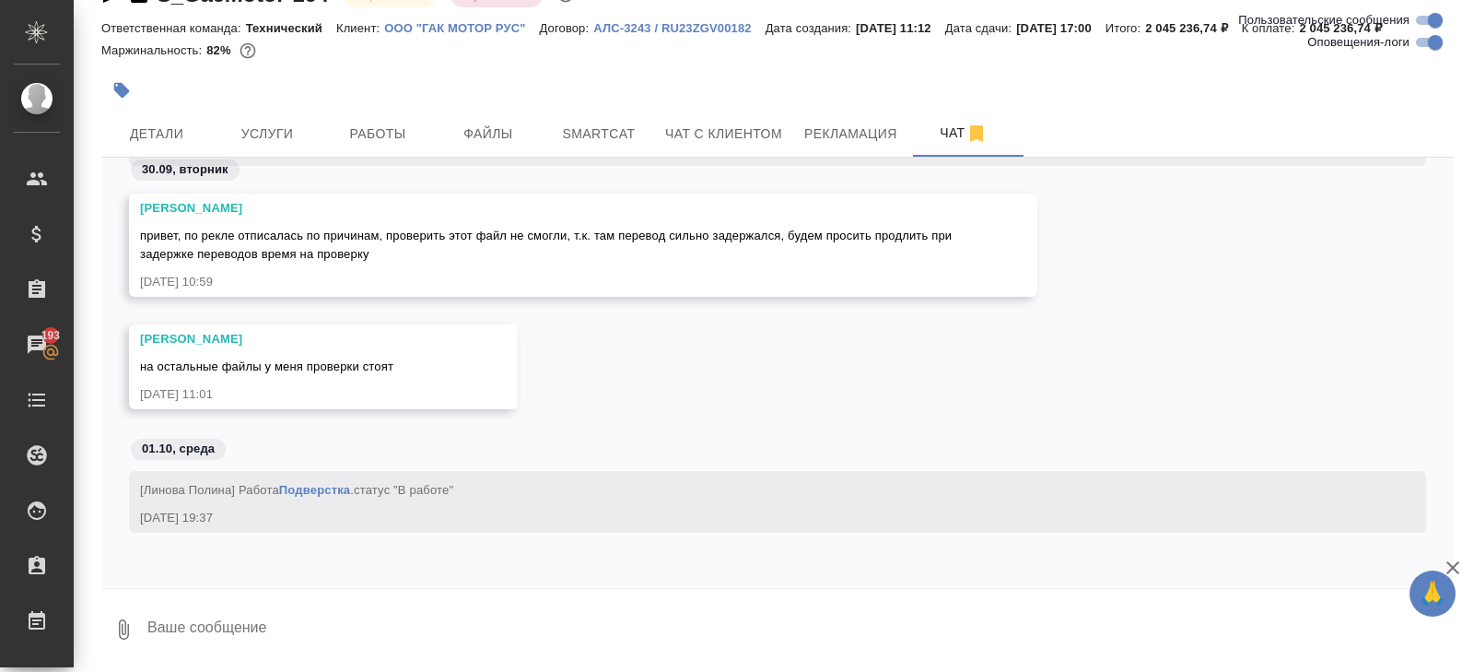
click at [1437, 42] on input "Оповещения-логи" at bounding box center [1435, 42] width 66 height 22
checkbox input "false"
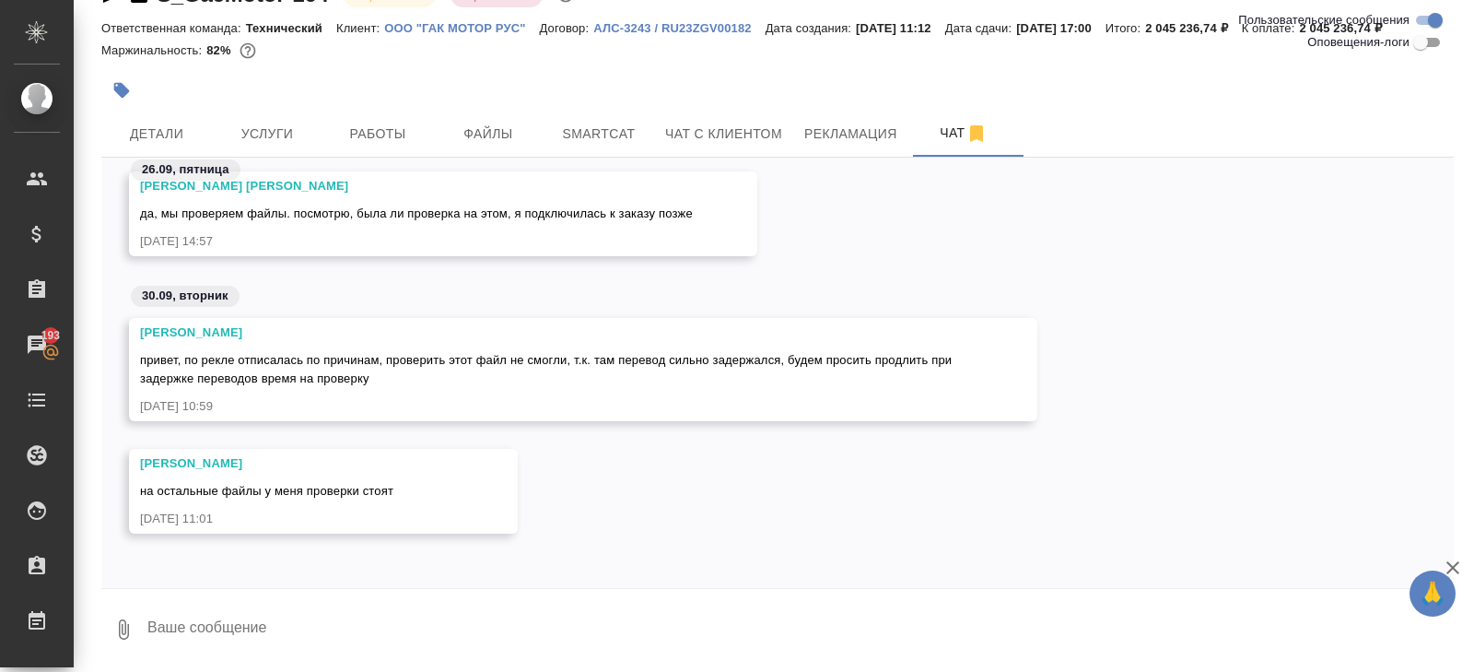
scroll to position [17810, 0]
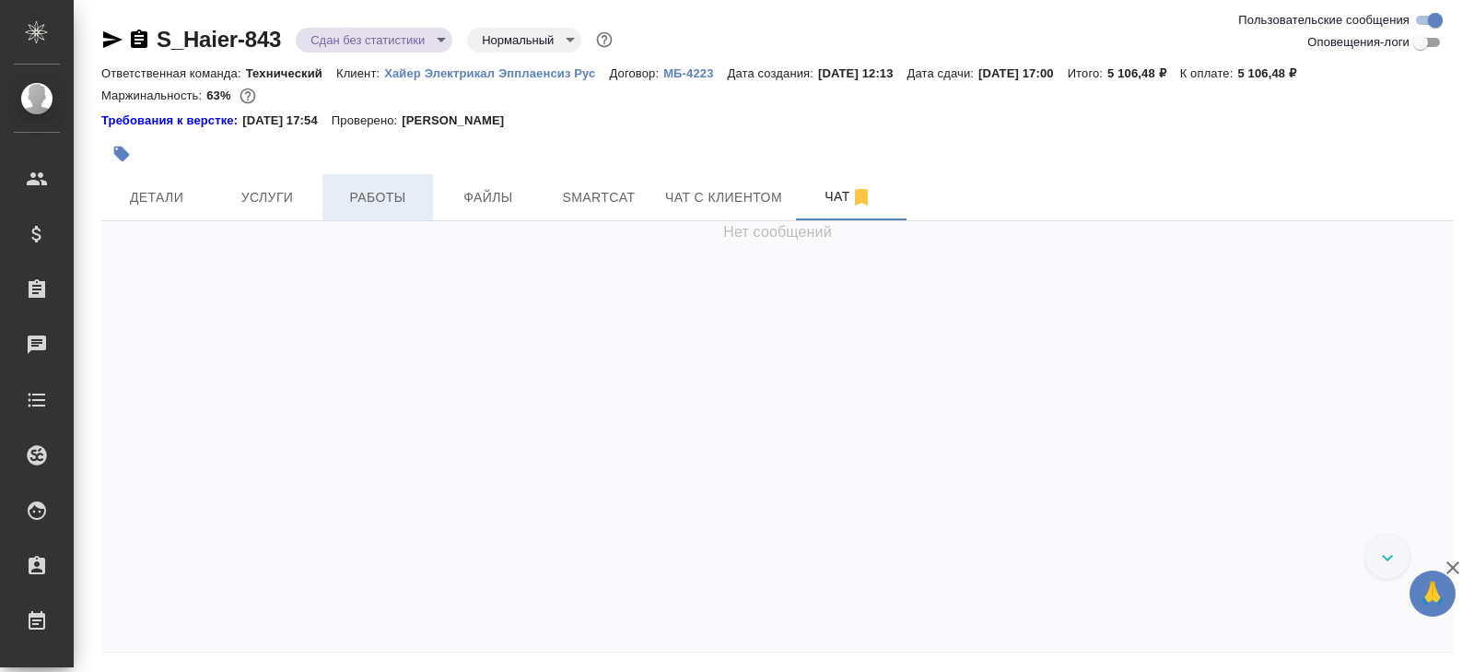
scroll to position [7130, 0]
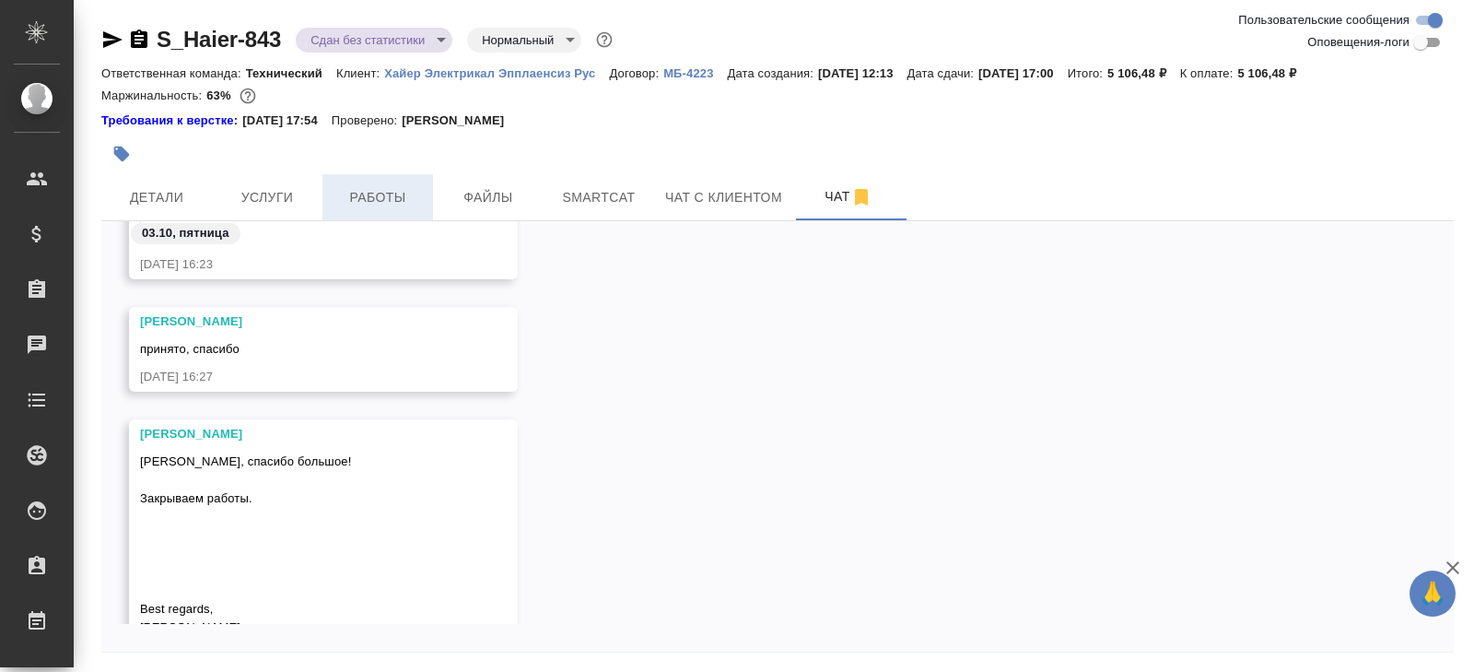
click at [372, 203] on span "Работы" at bounding box center [378, 197] width 88 height 23
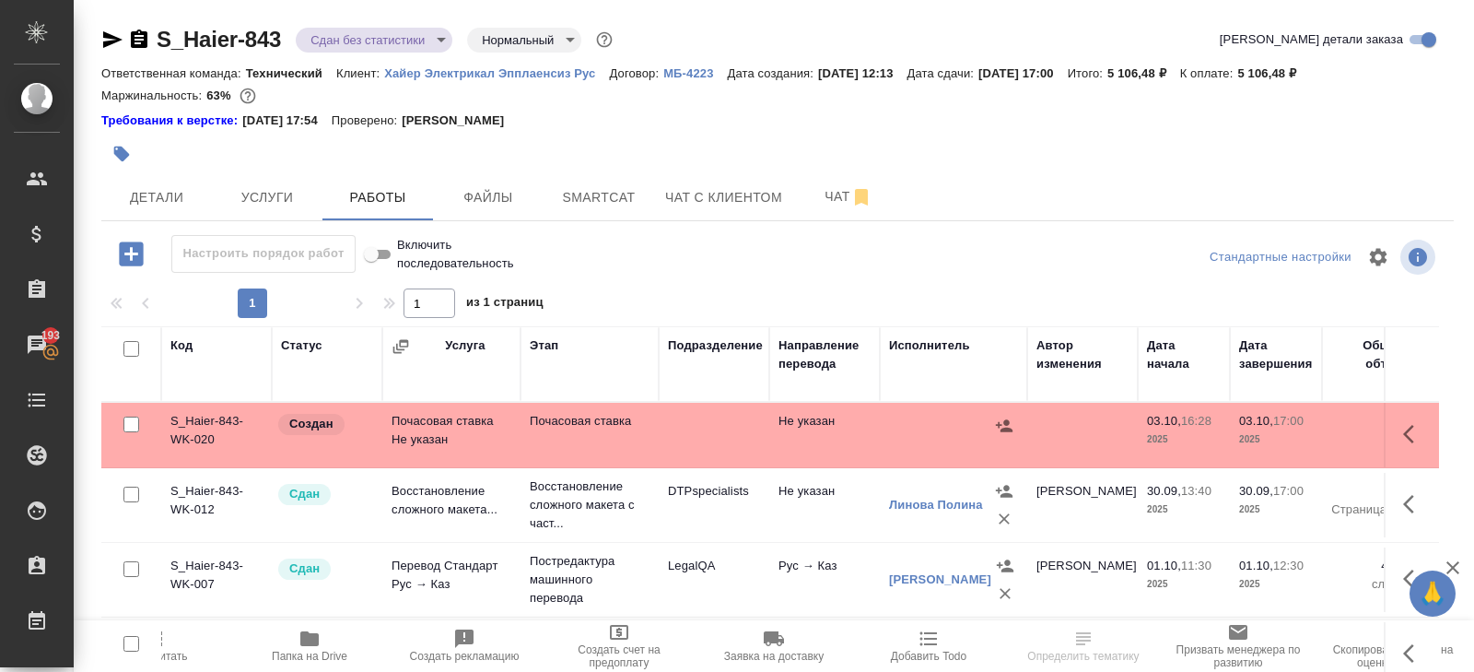
click at [127, 419] on input "checkbox" at bounding box center [131, 424] width 16 height 16
checkbox input "true"
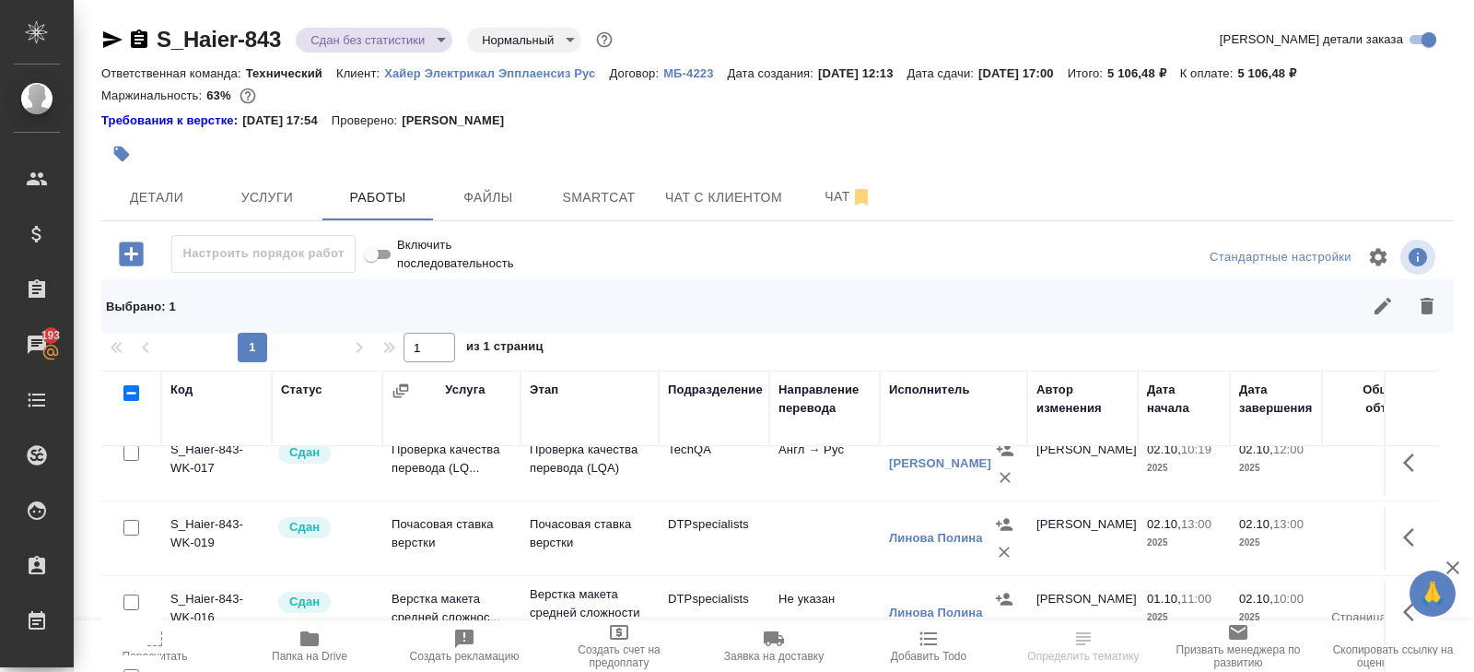
scroll to position [159, 0]
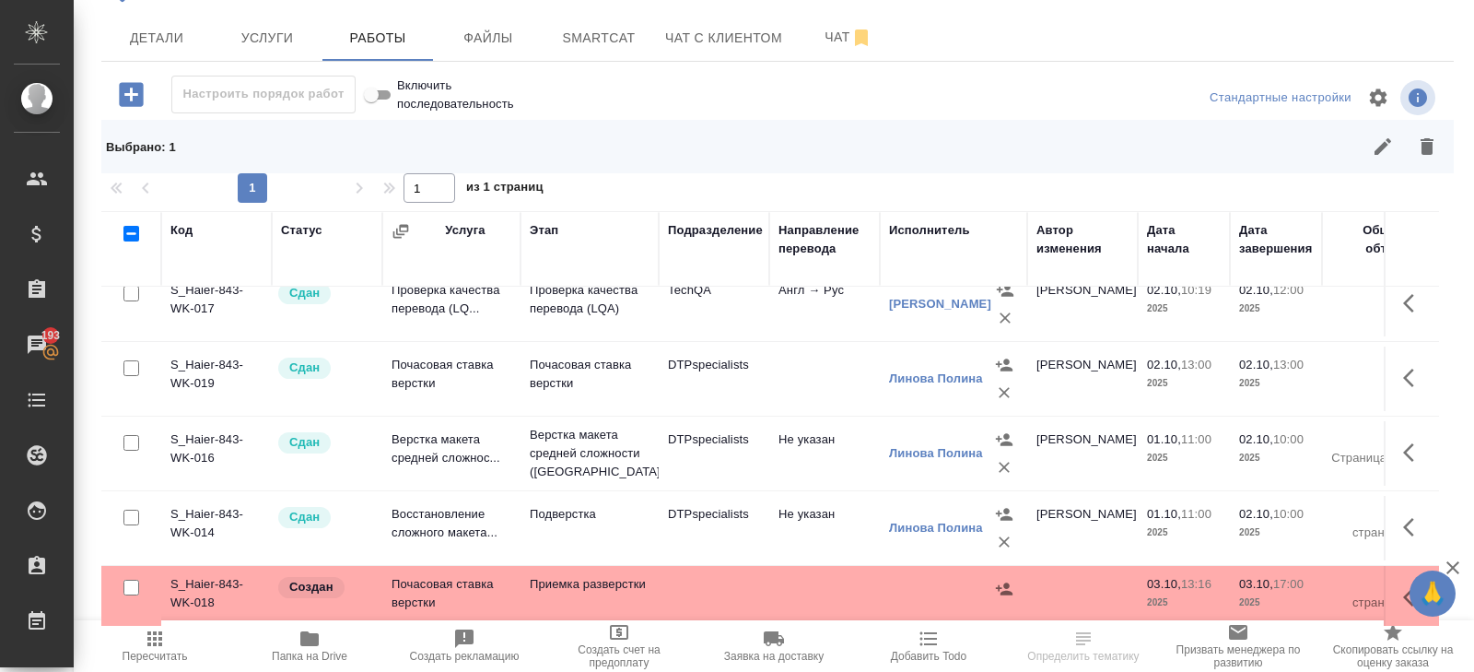
click at [139, 583] on div at bounding box center [131, 588] width 41 height 26
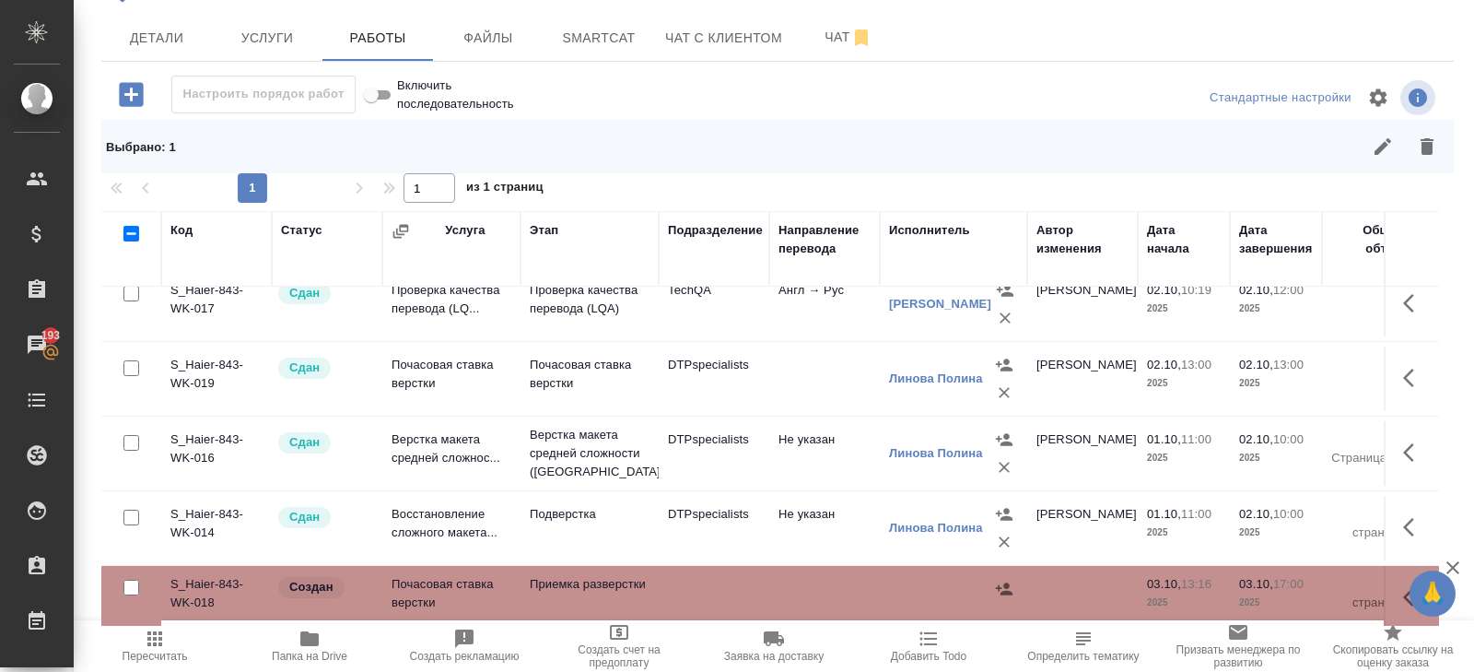
click at [130, 580] on input "checkbox" at bounding box center [131, 588] width 16 height 16
checkbox input "true"
click at [1438, 139] on button "button" at bounding box center [1427, 146] width 44 height 44
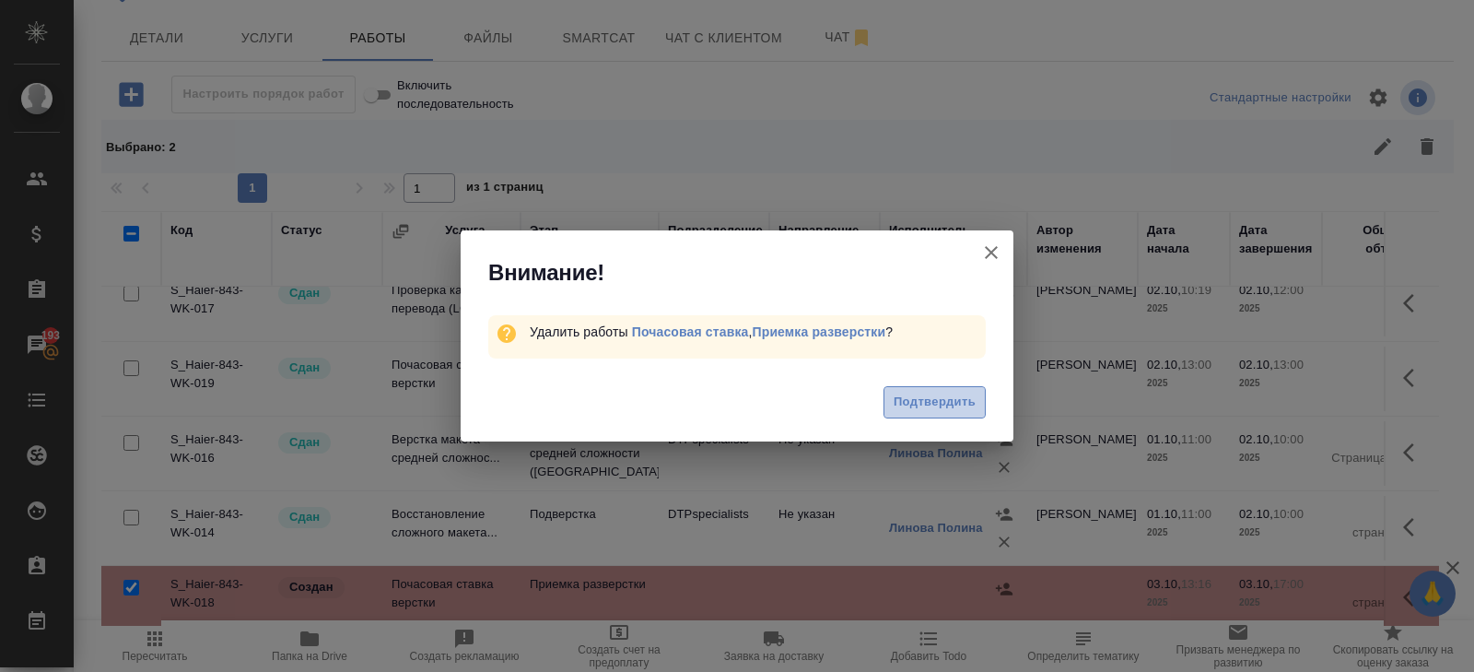
click at [960, 392] on span "Подтвердить" at bounding box center [935, 402] width 82 height 21
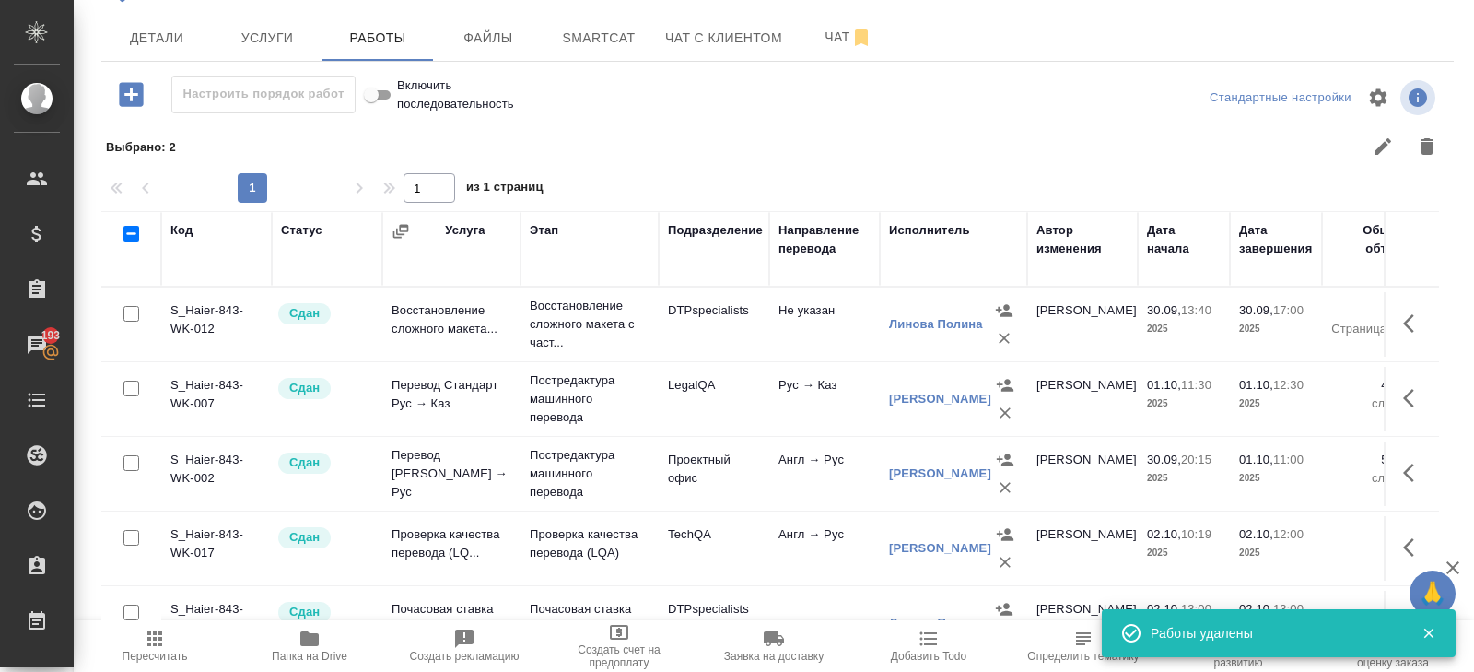
scroll to position [0, 0]
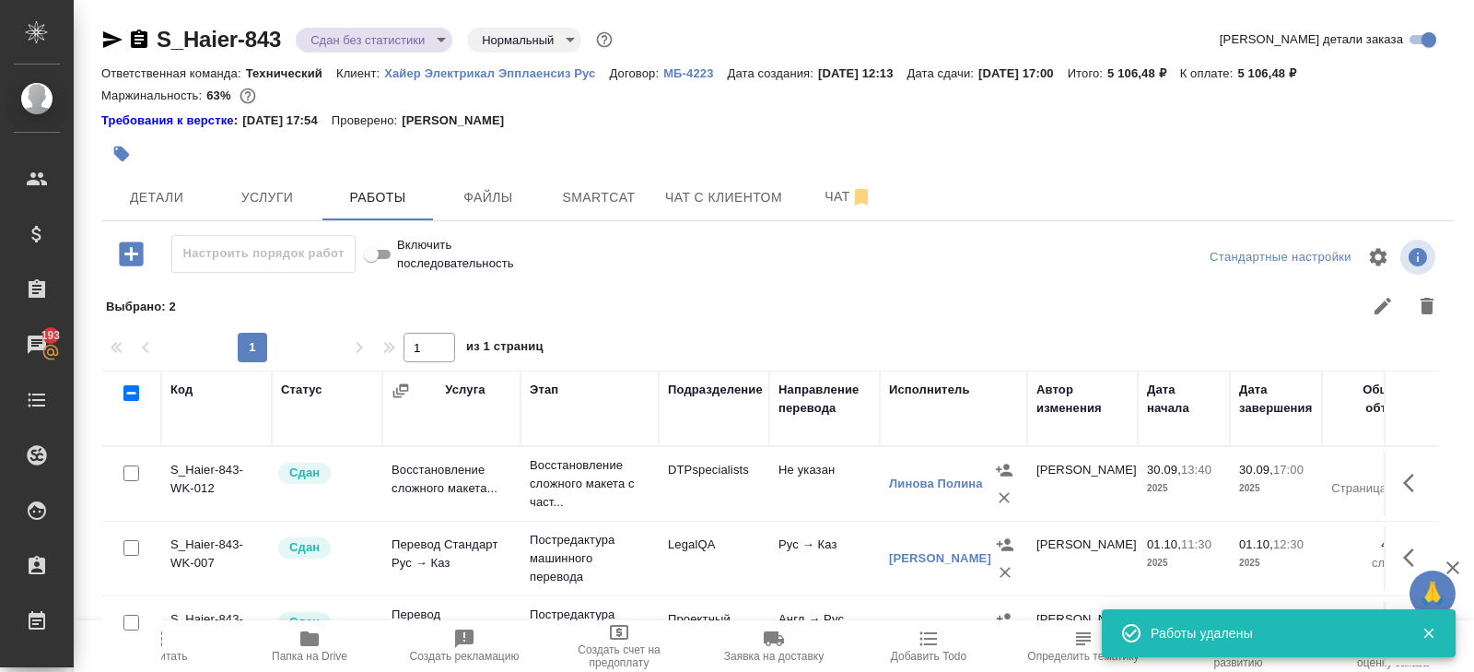
click at [169, 643] on span "Пересчитать" at bounding box center [154, 645] width 133 height 35
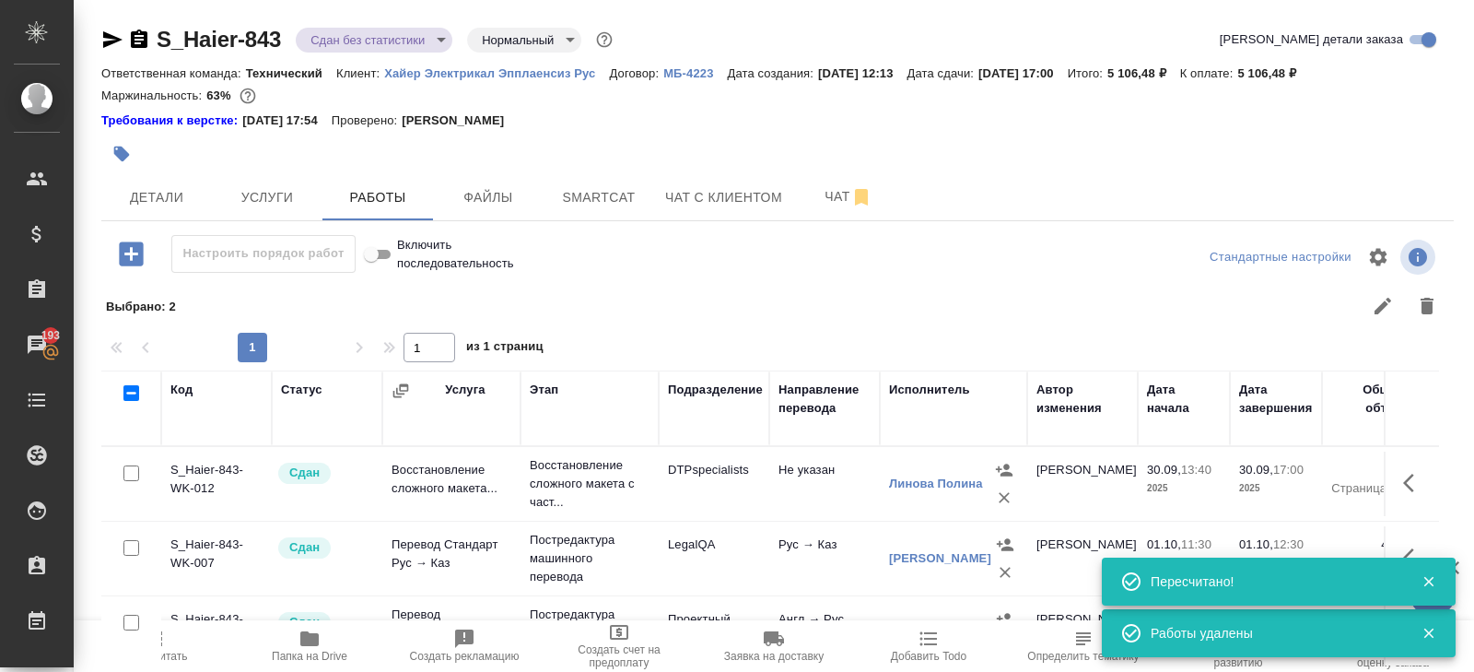
click at [337, 44] on body "🙏 .cls-1 fill:#fff; AWATERA Belyakova Yulia Клиенты Спецификации Заказы 193 Чат…" at bounding box center [737, 336] width 1474 height 672
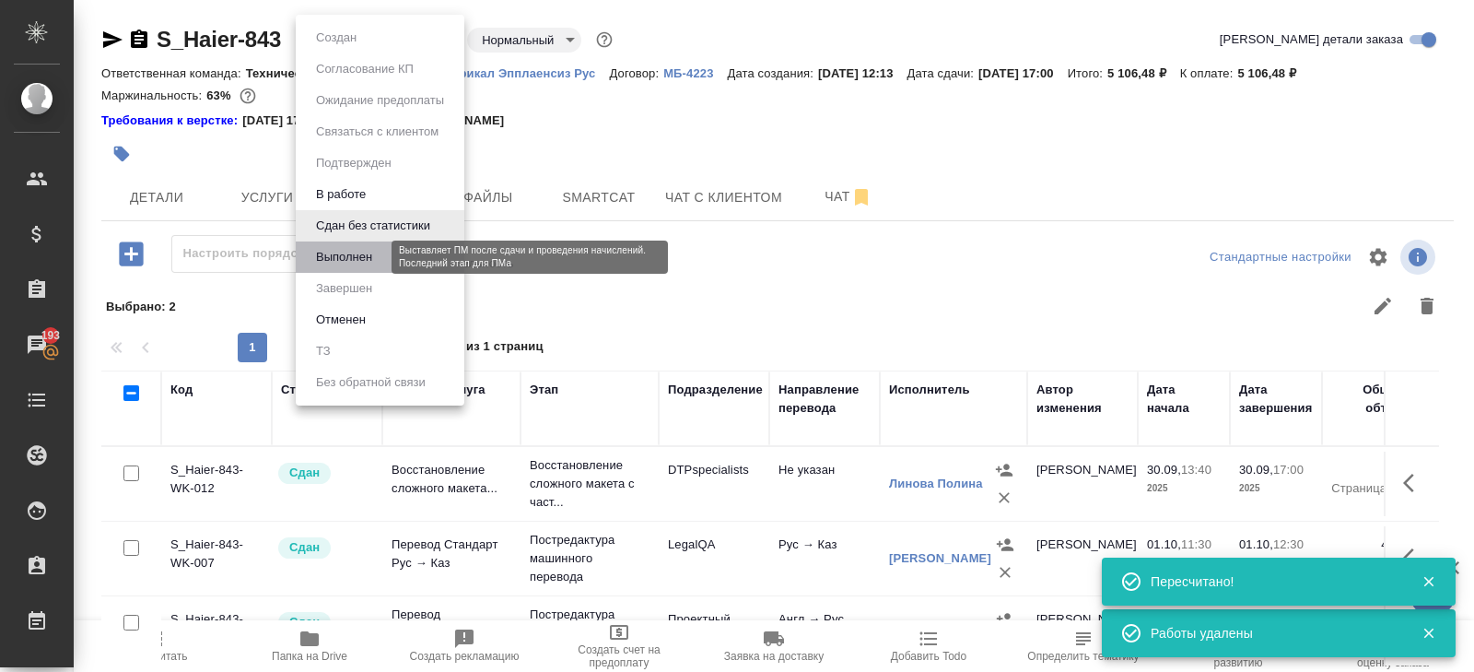
click at [337, 251] on button "Выполнен" at bounding box center [344, 257] width 67 height 20
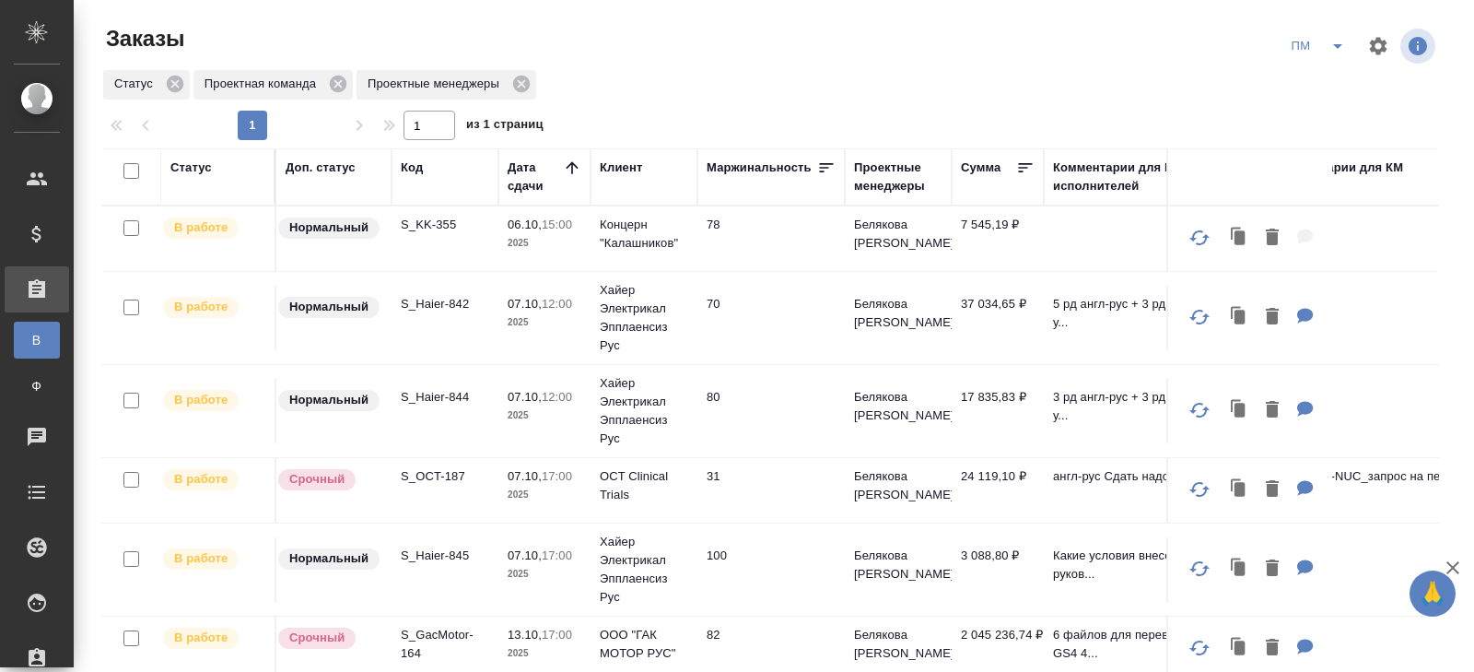
click at [1328, 53] on icon "split button" at bounding box center [1338, 46] width 22 height 22
click at [1322, 119] on li "начислить" at bounding box center [1319, 112] width 93 height 29
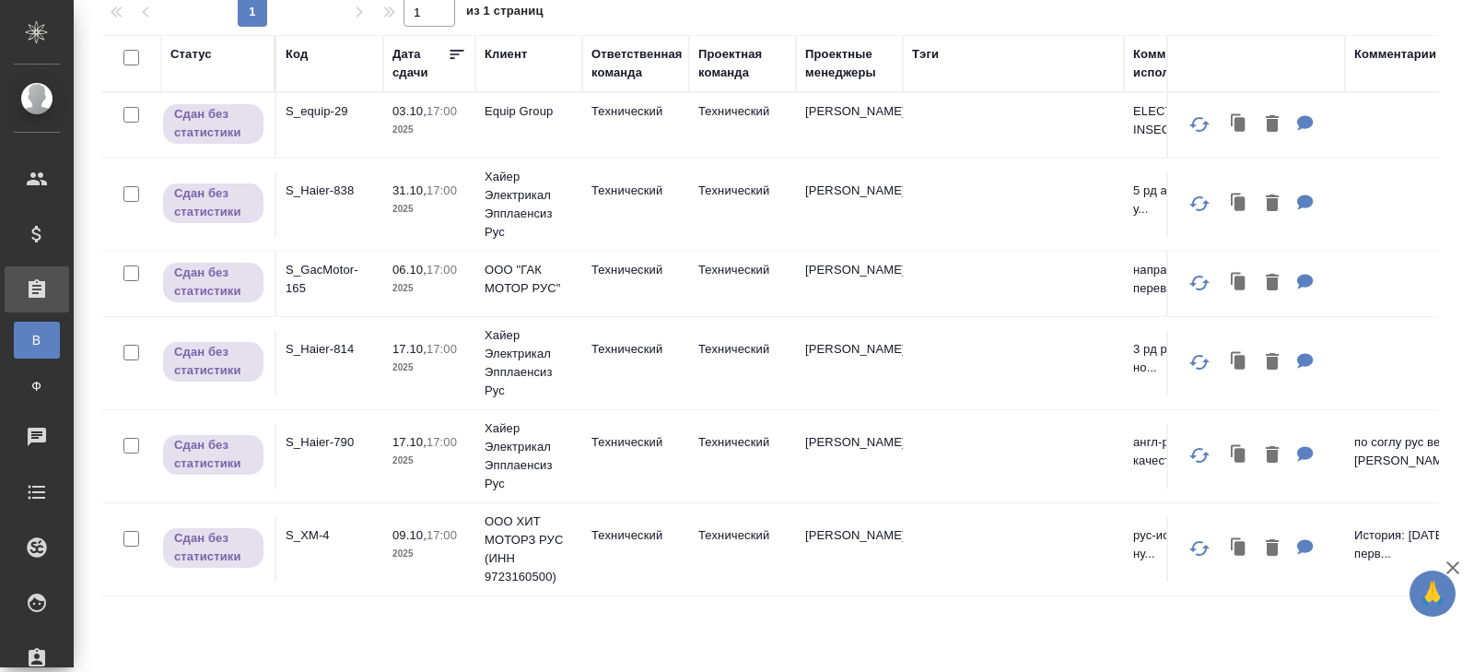
scroll to position [69, 0]
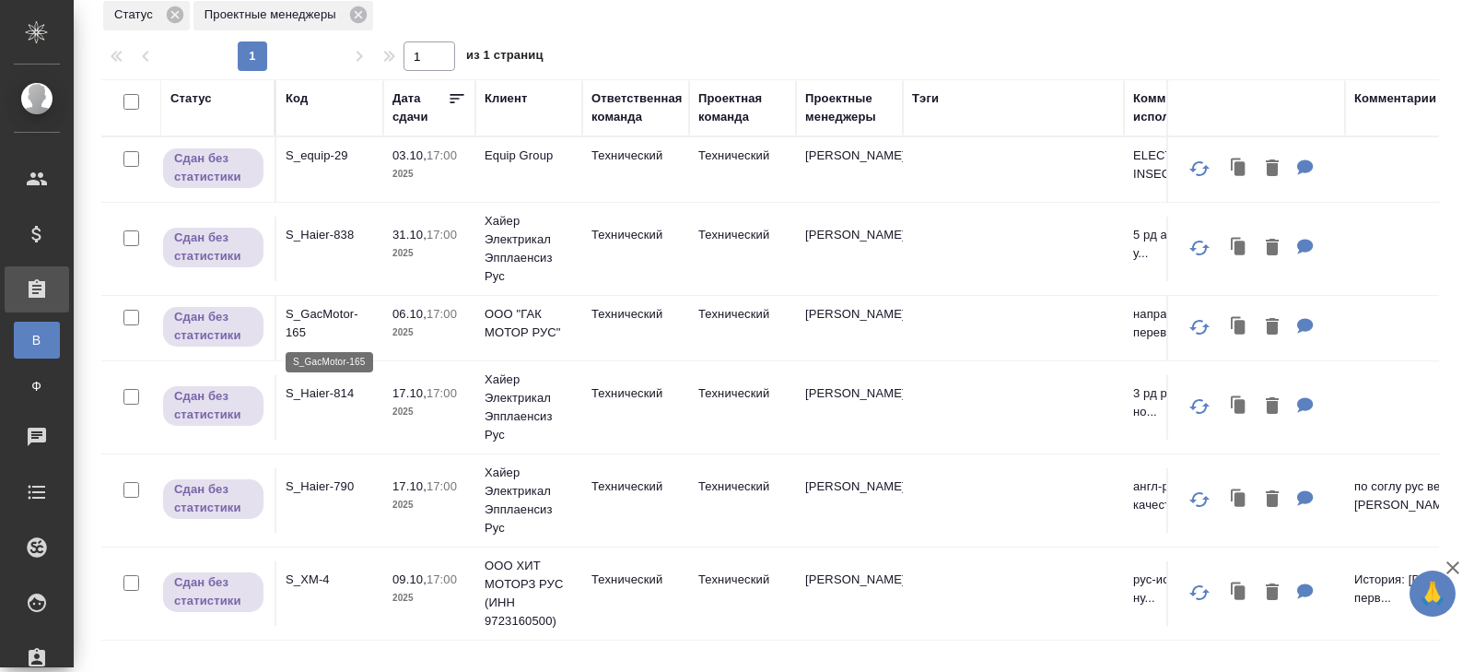
click at [304, 330] on p "S_GacMotor-165" at bounding box center [330, 323] width 88 height 37
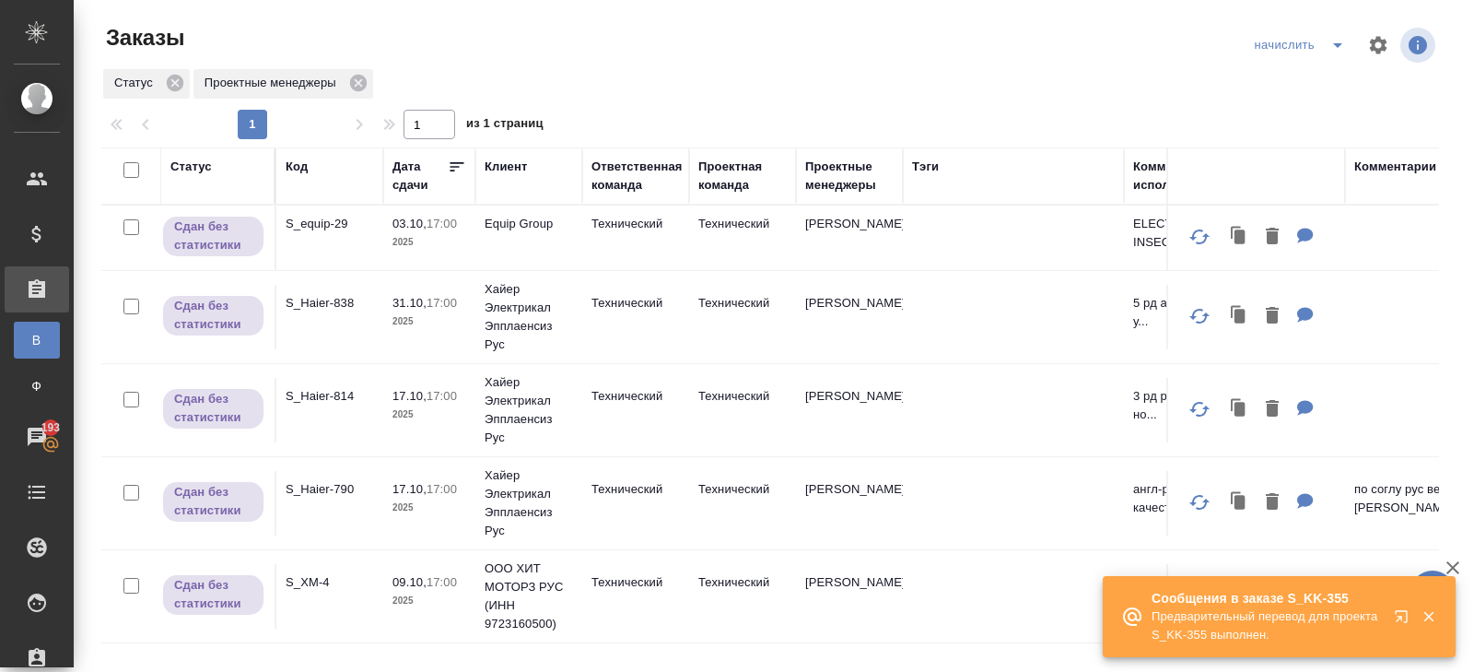
scroll to position [0, 0]
click at [301, 224] on p "S_equip-29" at bounding box center [330, 225] width 88 height 18
click at [1328, 52] on icon "split button" at bounding box center [1338, 46] width 22 height 22
click at [1328, 82] on li "В работу!" at bounding box center [1302, 82] width 108 height 29
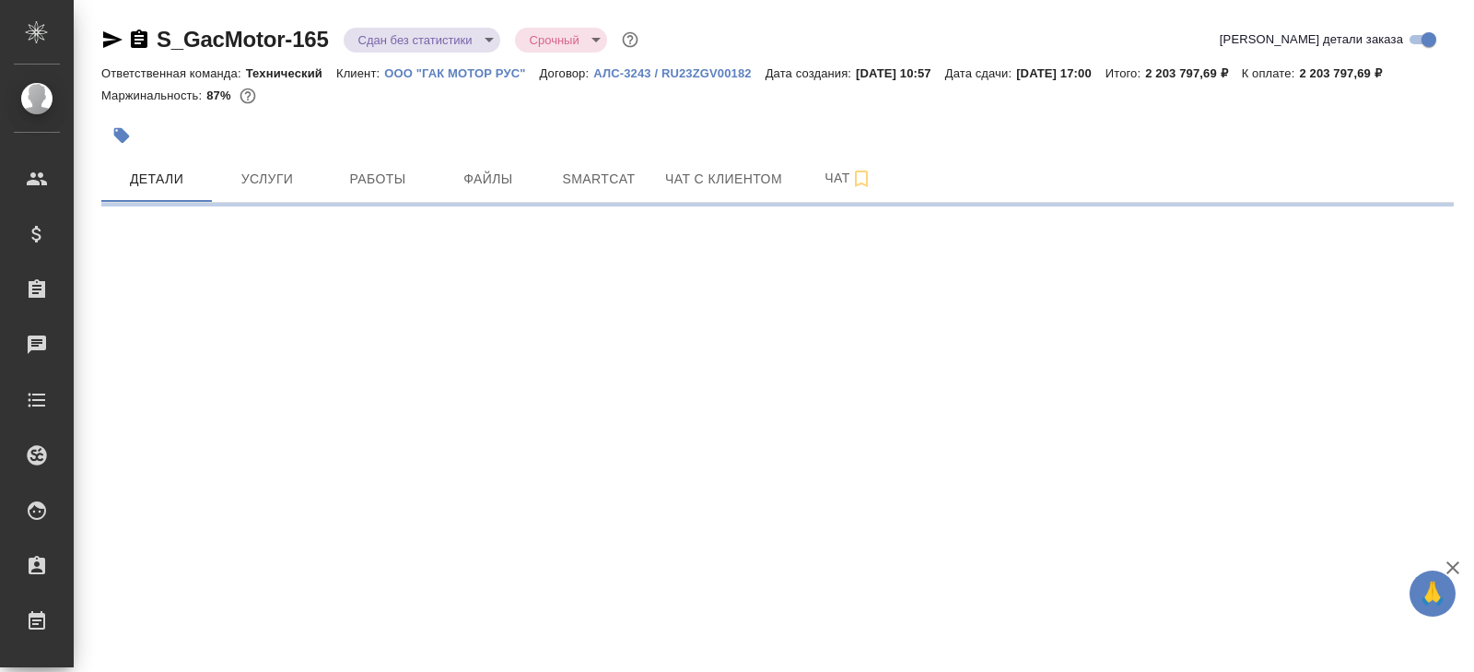
select select "RU"
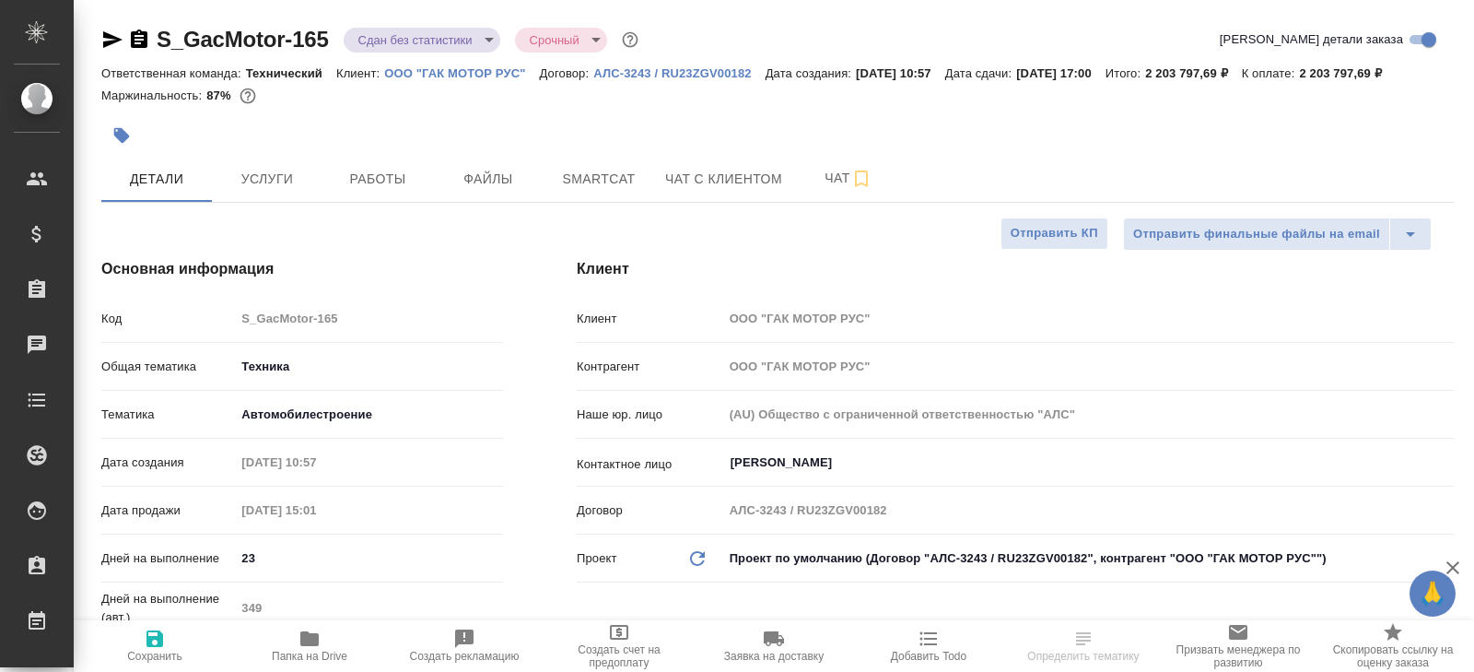
click at [371, 46] on body "🙏 .cls-1 fill:#fff; AWATERA Belyakova Yulia Клиенты Спецификации Заказы Чаты To…" at bounding box center [737, 336] width 1474 height 672
type textarea "x"
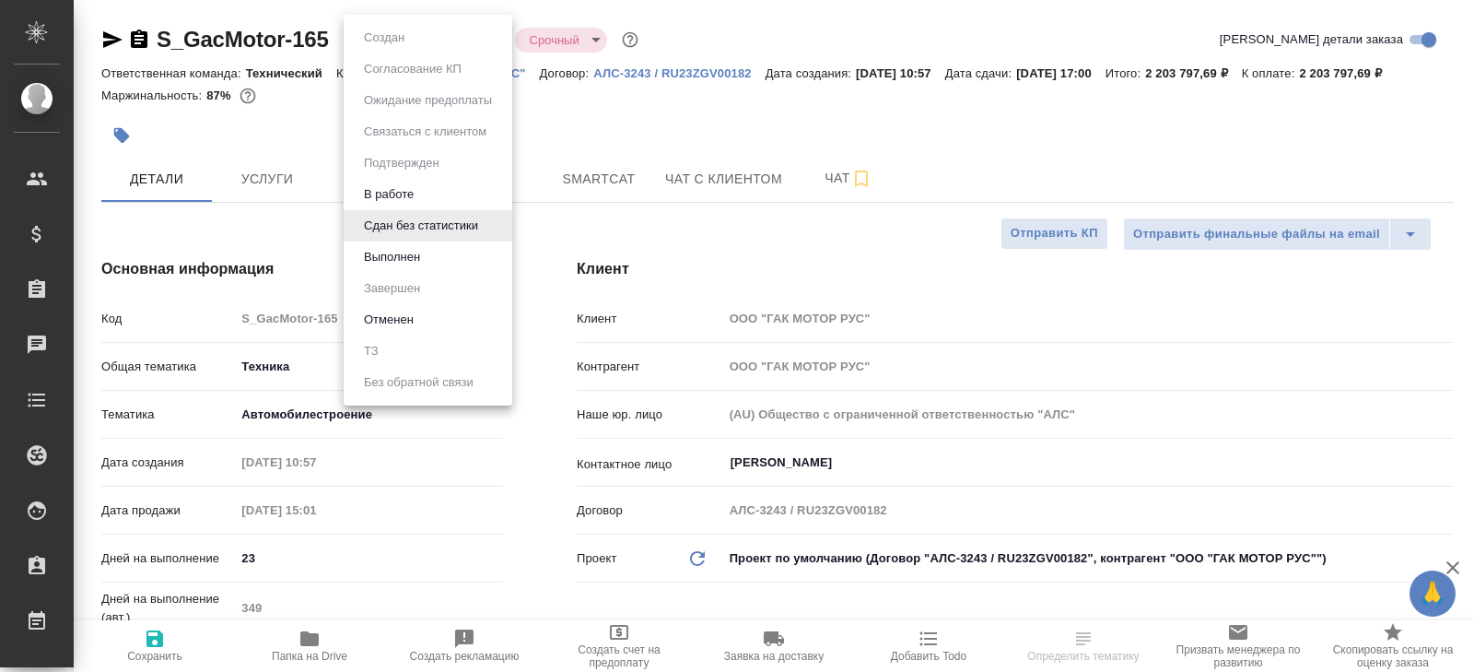
type textarea "x"
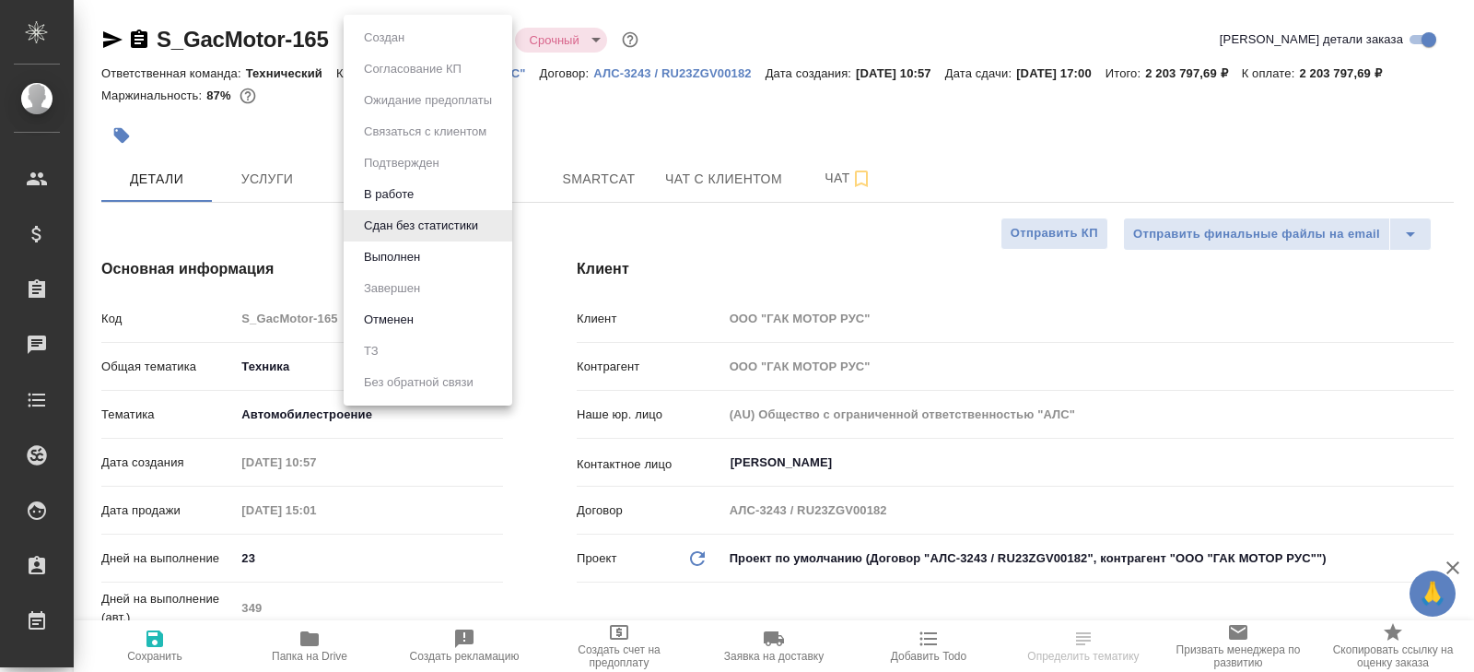
type textarea "x"
click at [389, 260] on button "Выполнен" at bounding box center [391, 257] width 67 height 20
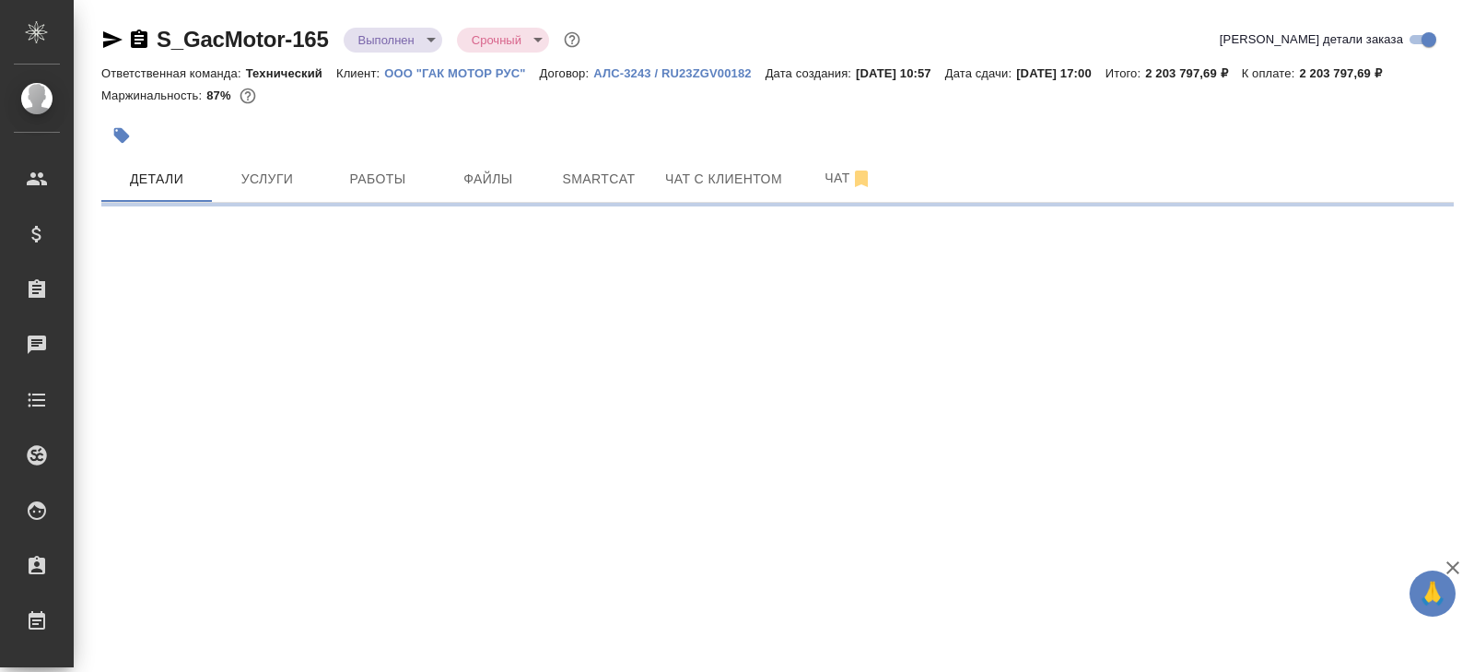
select select "RU"
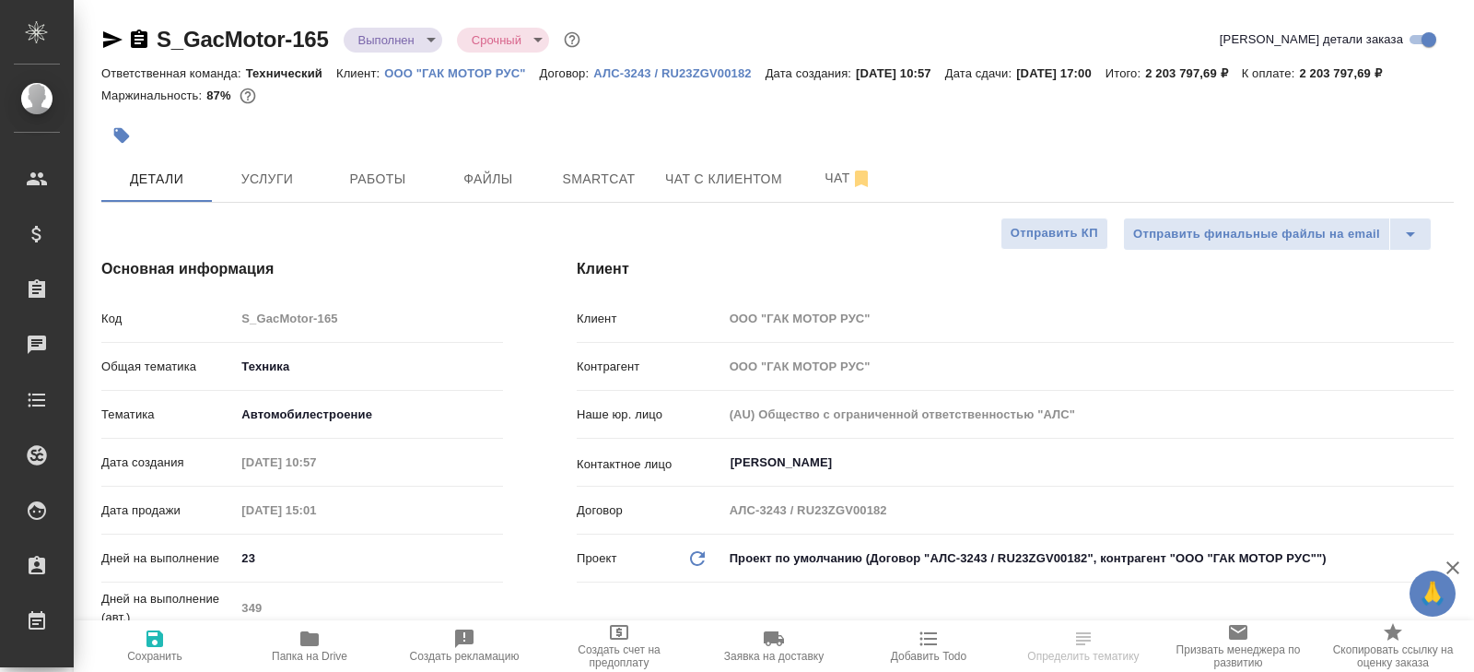
type textarea "x"
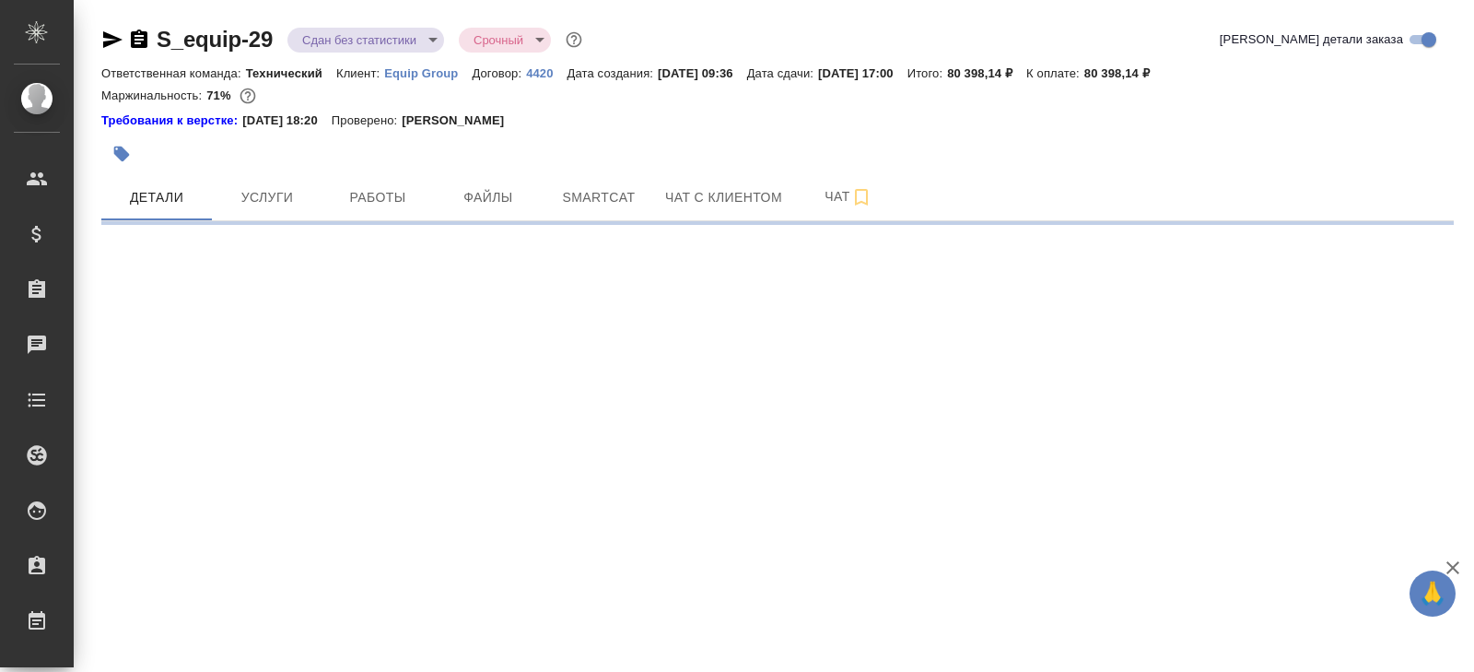
select select "RU"
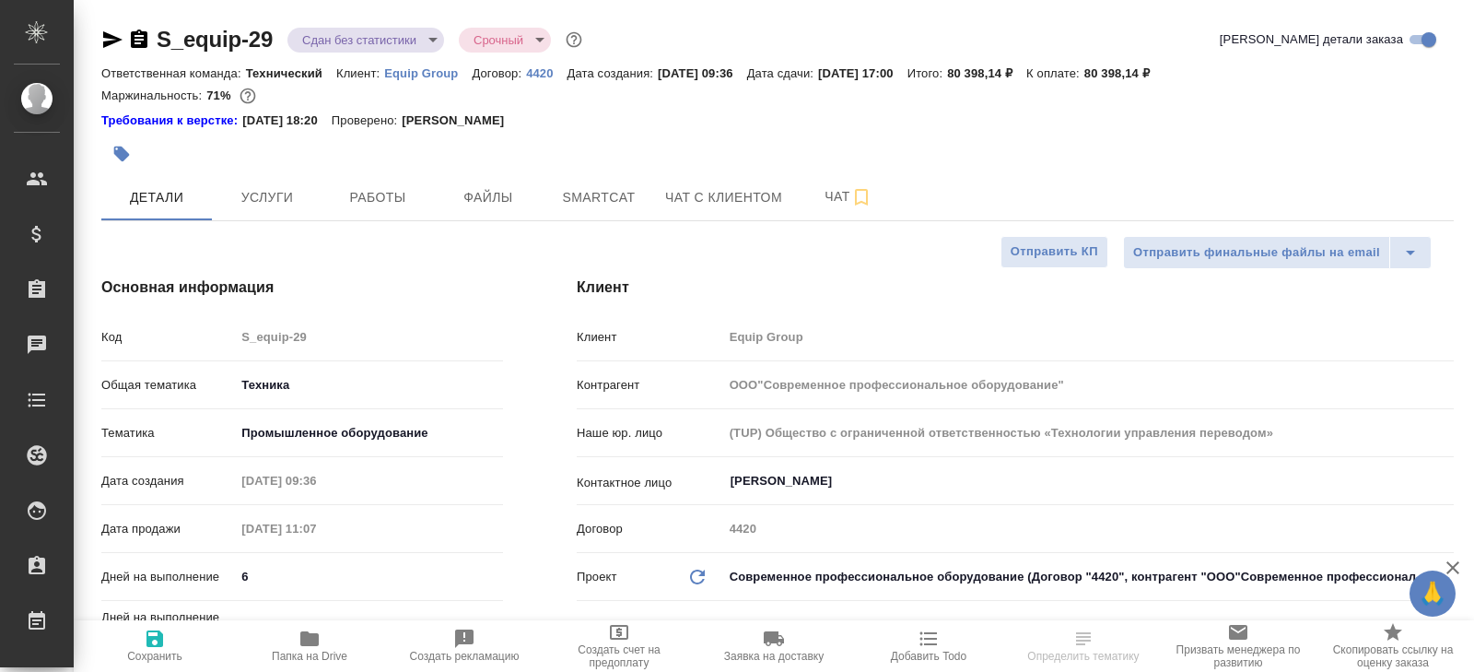
click at [541, 173] on div at bounding box center [552, 154] width 902 height 41
type textarea "x"
click at [569, 193] on span "Smartcat" at bounding box center [599, 197] width 88 height 23
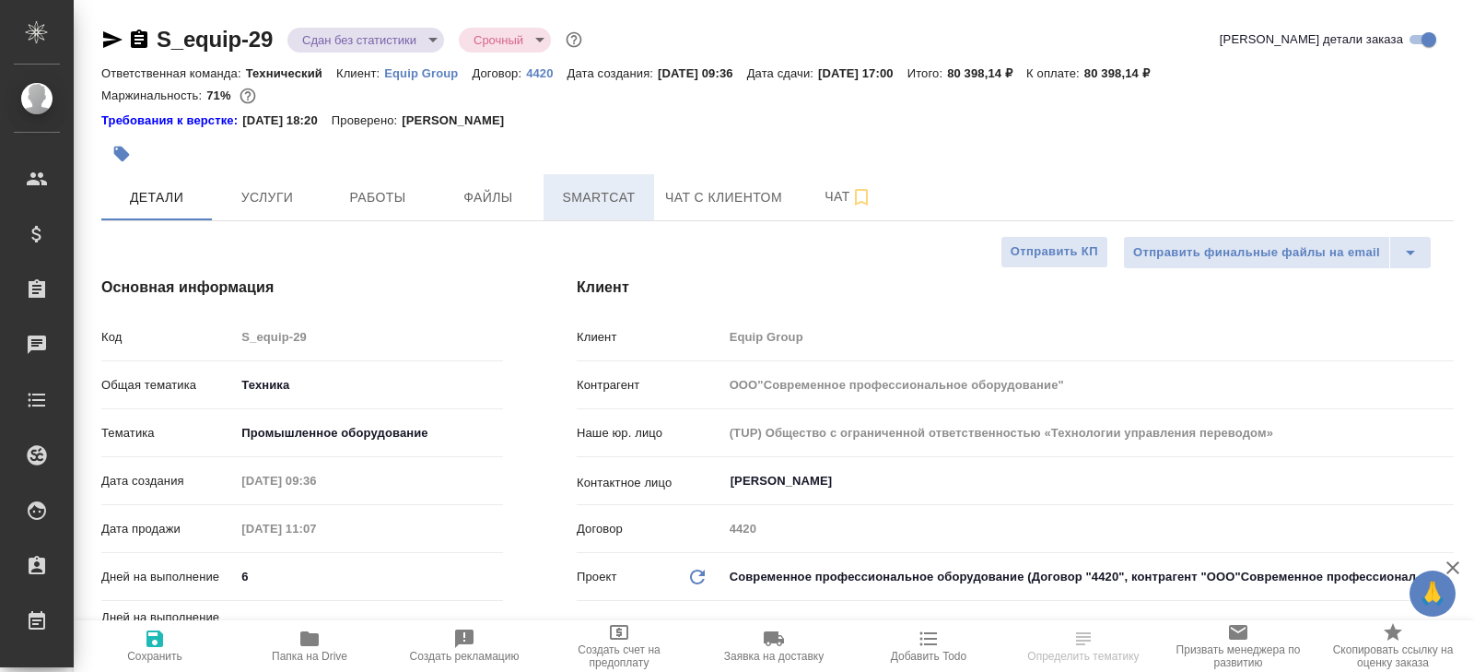
type textarea "x"
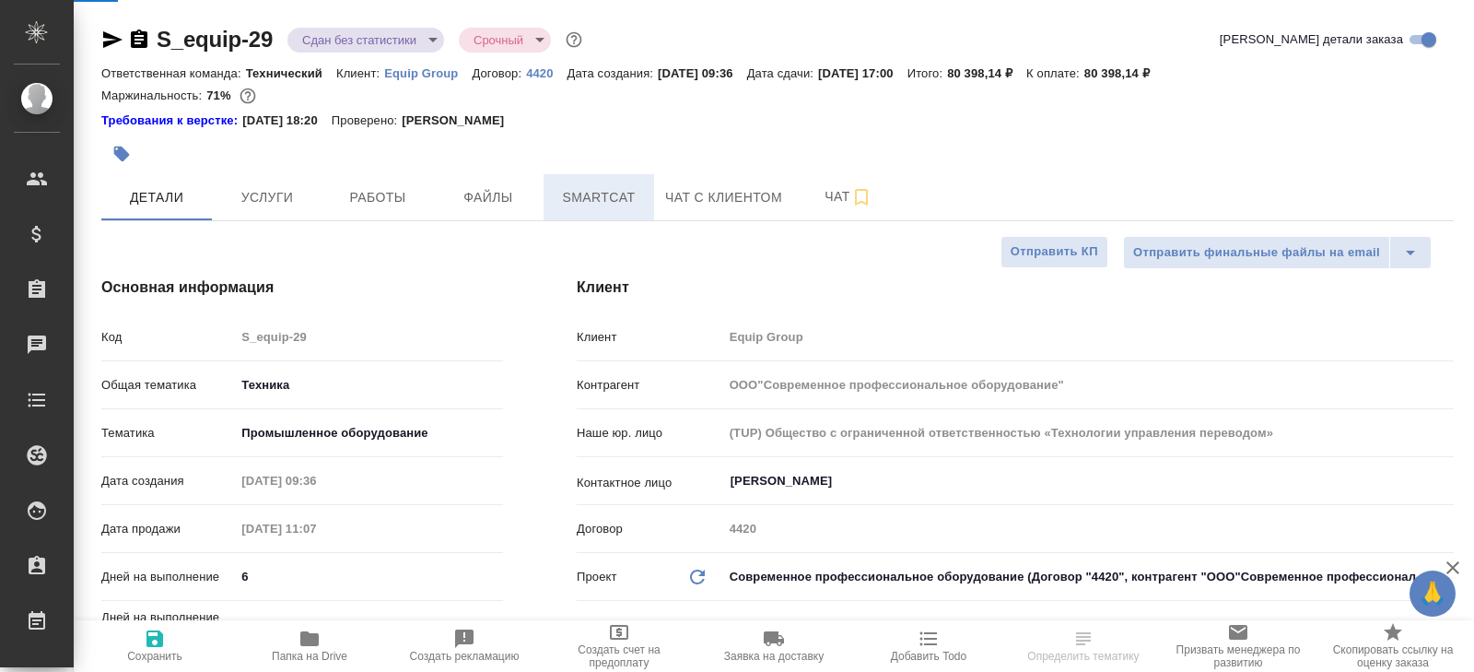
type textarea "x"
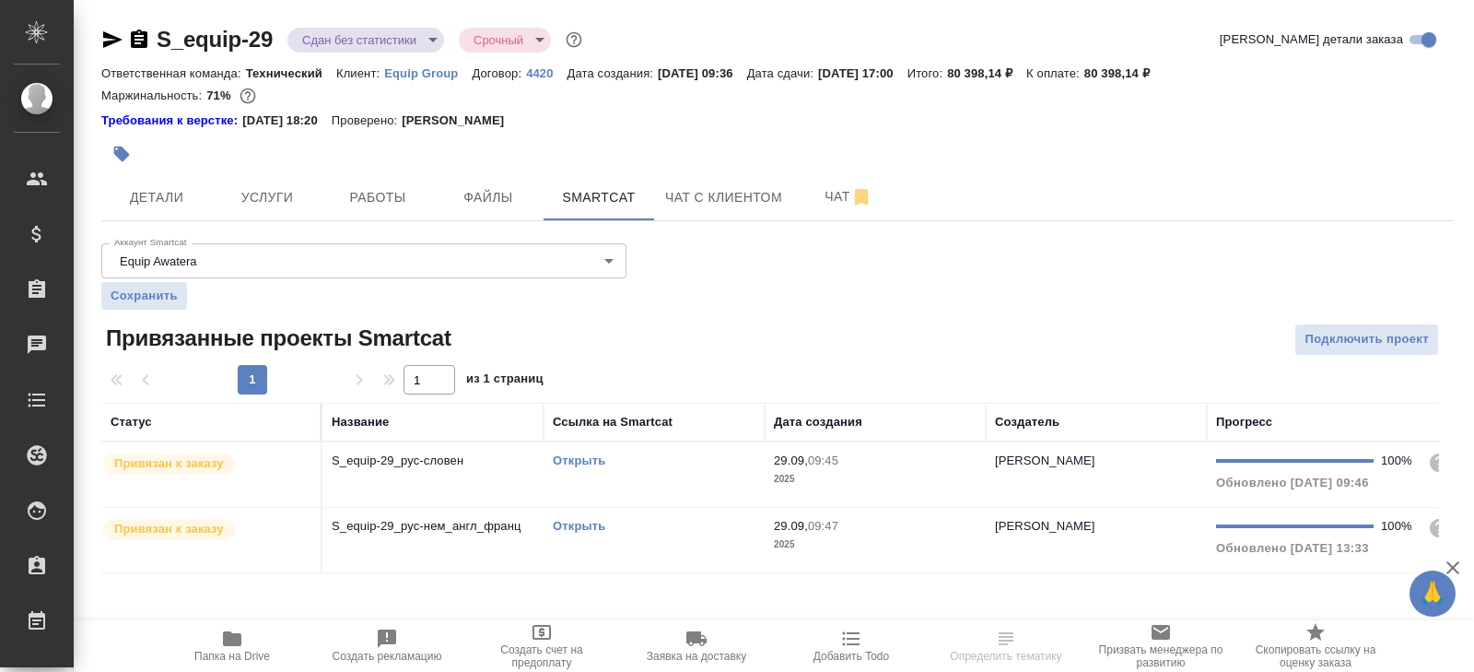
click at [682, 524] on div "Открыть" at bounding box center [654, 526] width 203 height 18
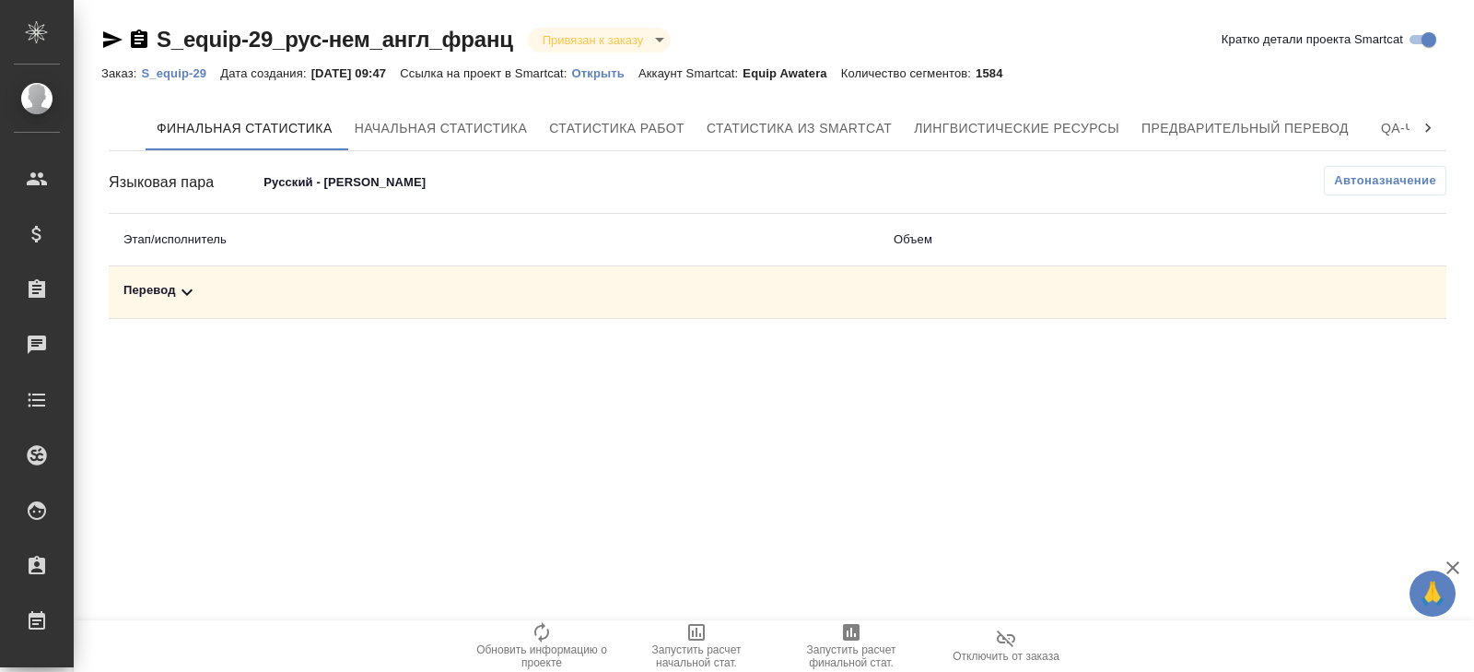
click at [212, 282] on div "Перевод" at bounding box center [493, 292] width 741 height 22
click at [250, 51] on link "S_equip-29_рус-нем_англ_франц" at bounding box center [335, 39] width 357 height 25
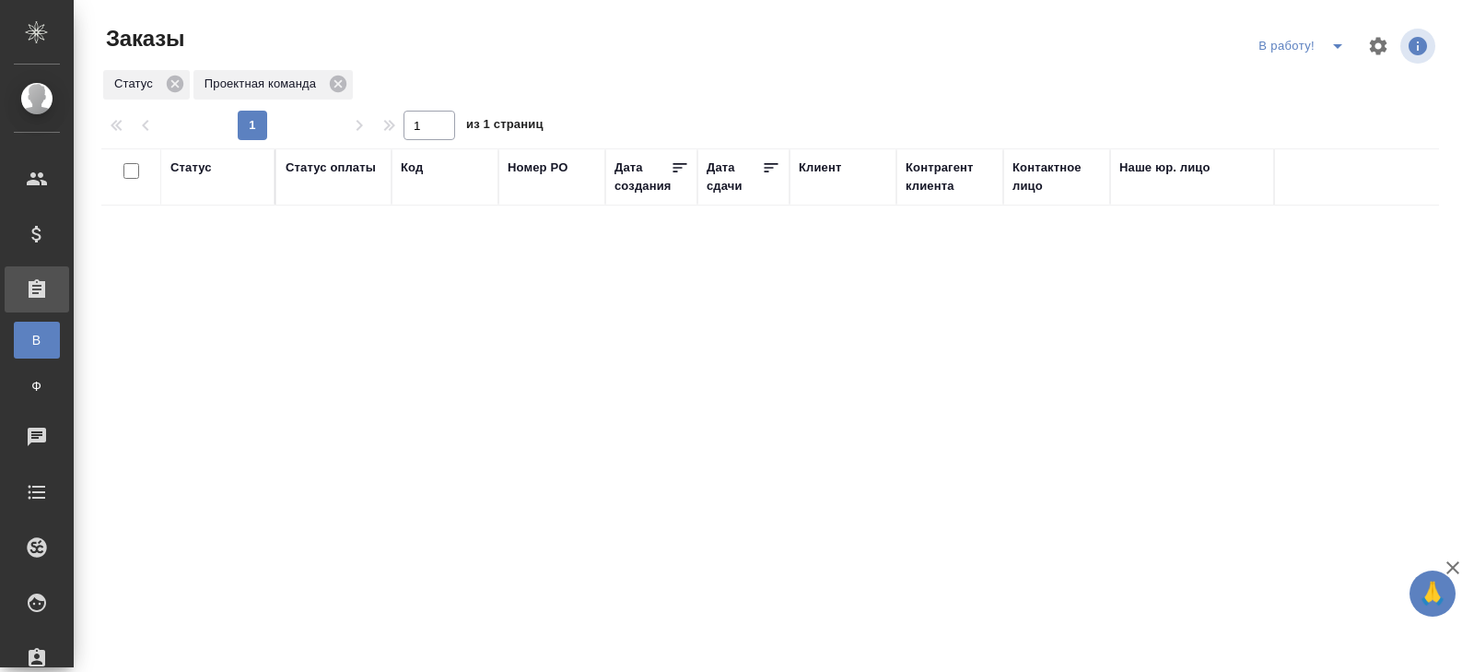
click at [1341, 53] on icon "split button" at bounding box center [1338, 46] width 22 height 22
click at [1313, 70] on li "ПМ" at bounding box center [1304, 82] width 102 height 29
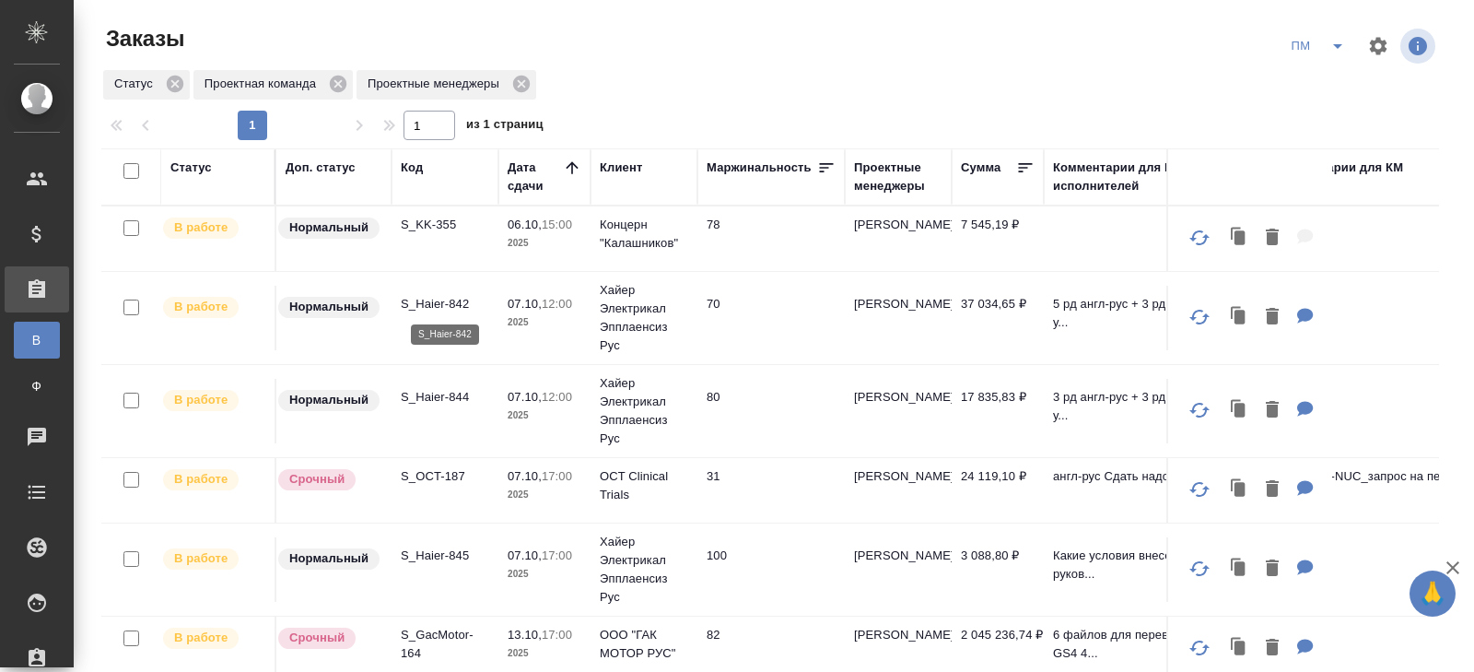
click at [429, 304] on p "S_Haier-842" at bounding box center [445, 304] width 88 height 18
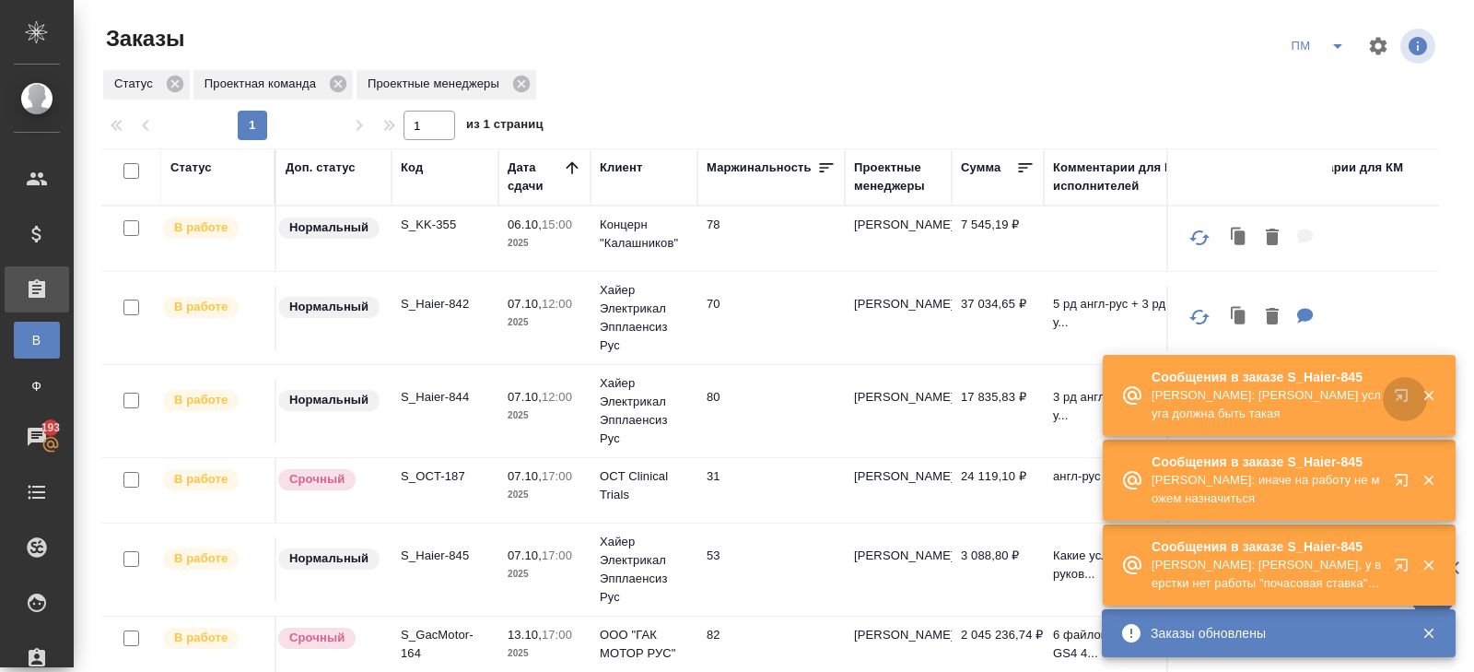
click at [1402, 399] on icon "button" at bounding box center [1401, 395] width 12 height 12
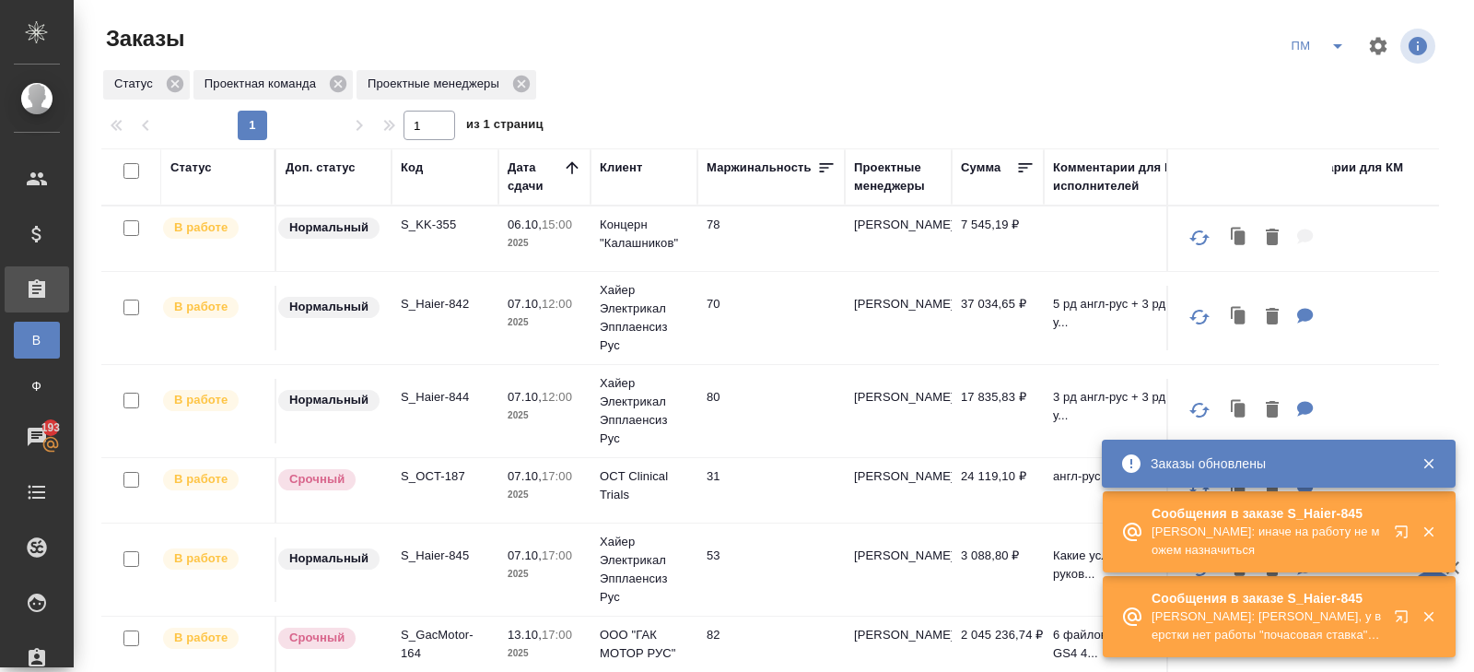
click at [1338, 52] on icon "split button" at bounding box center [1338, 46] width 22 height 22
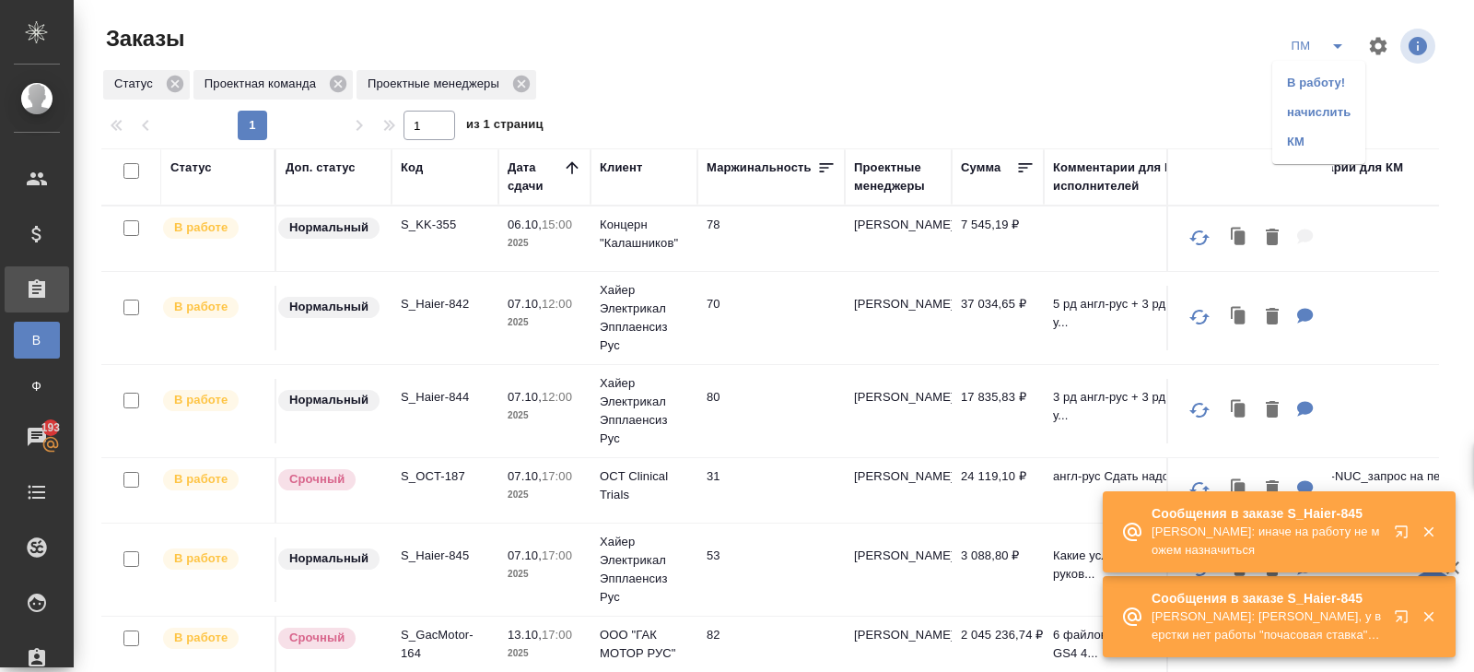
click at [1320, 84] on li "В работу!" at bounding box center [1319, 82] width 93 height 29
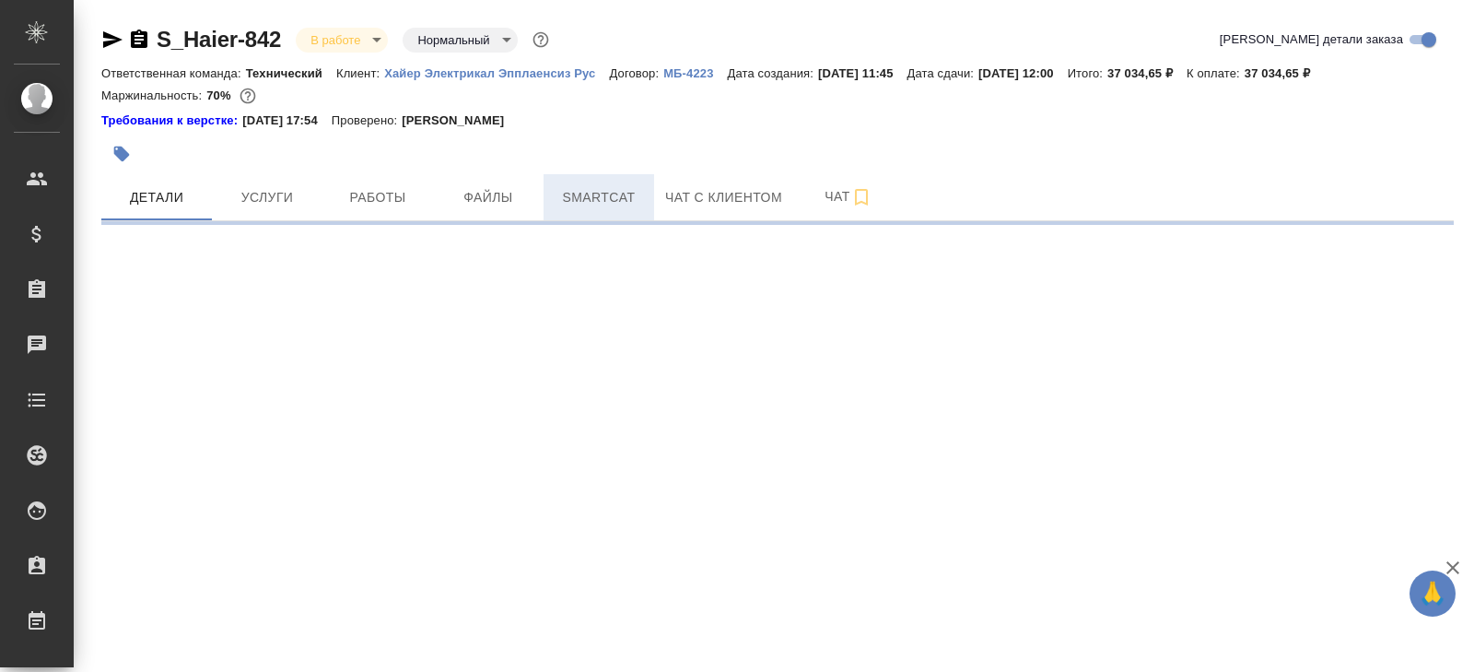
select select "RU"
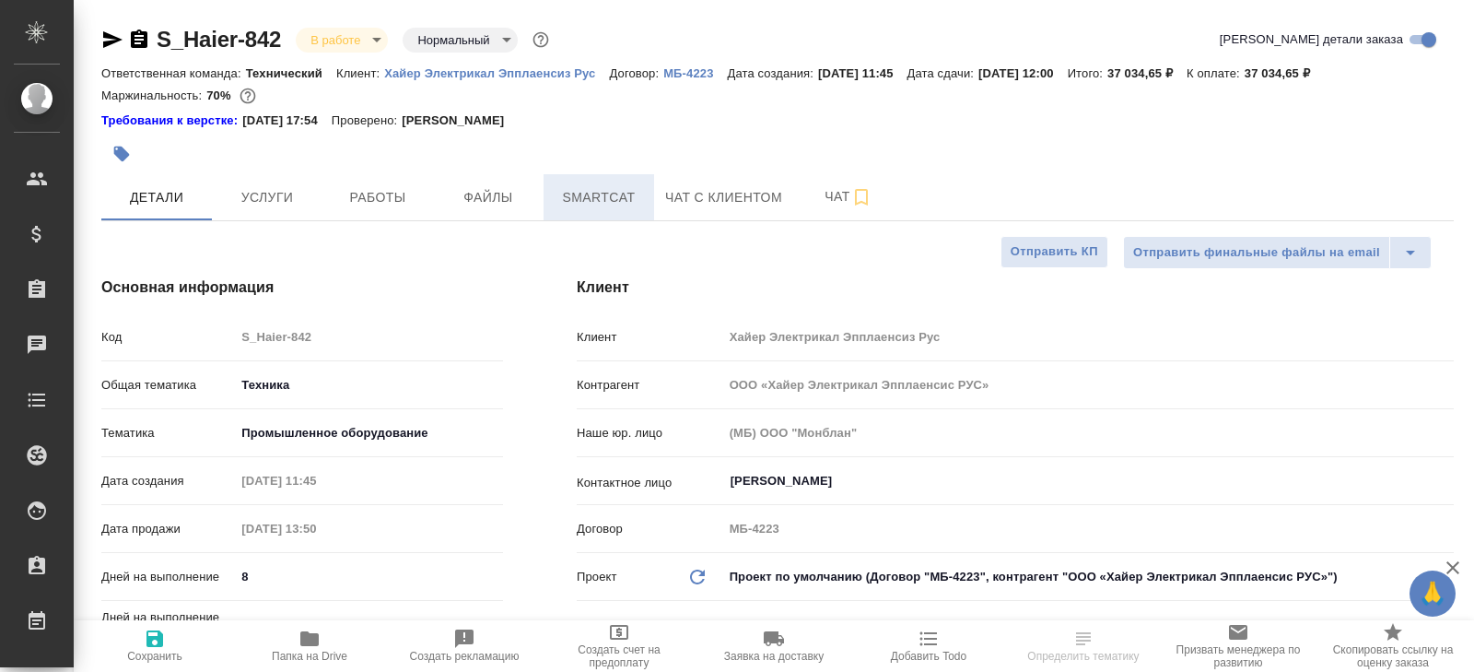
type textarea "x"
click at [608, 182] on button "Smartcat" at bounding box center [599, 197] width 111 height 46
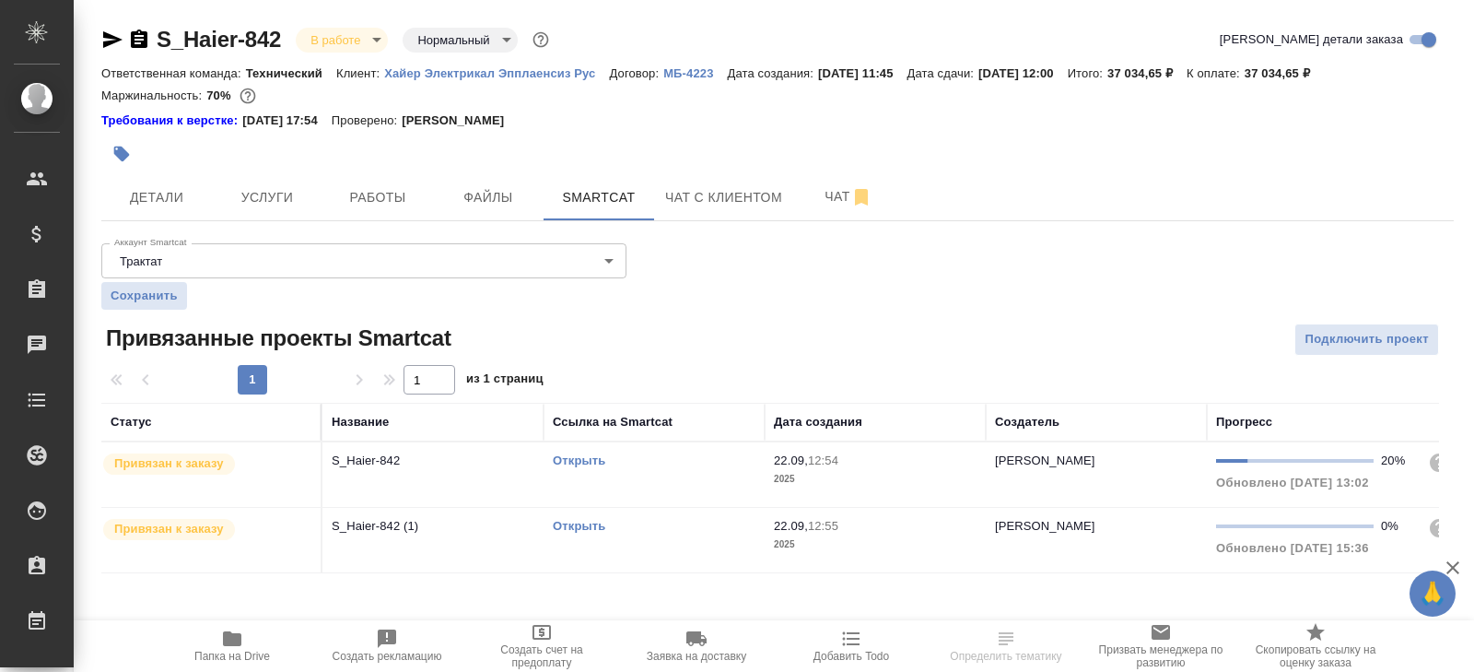
click at [569, 521] on link "Открыть" at bounding box center [579, 526] width 53 height 14
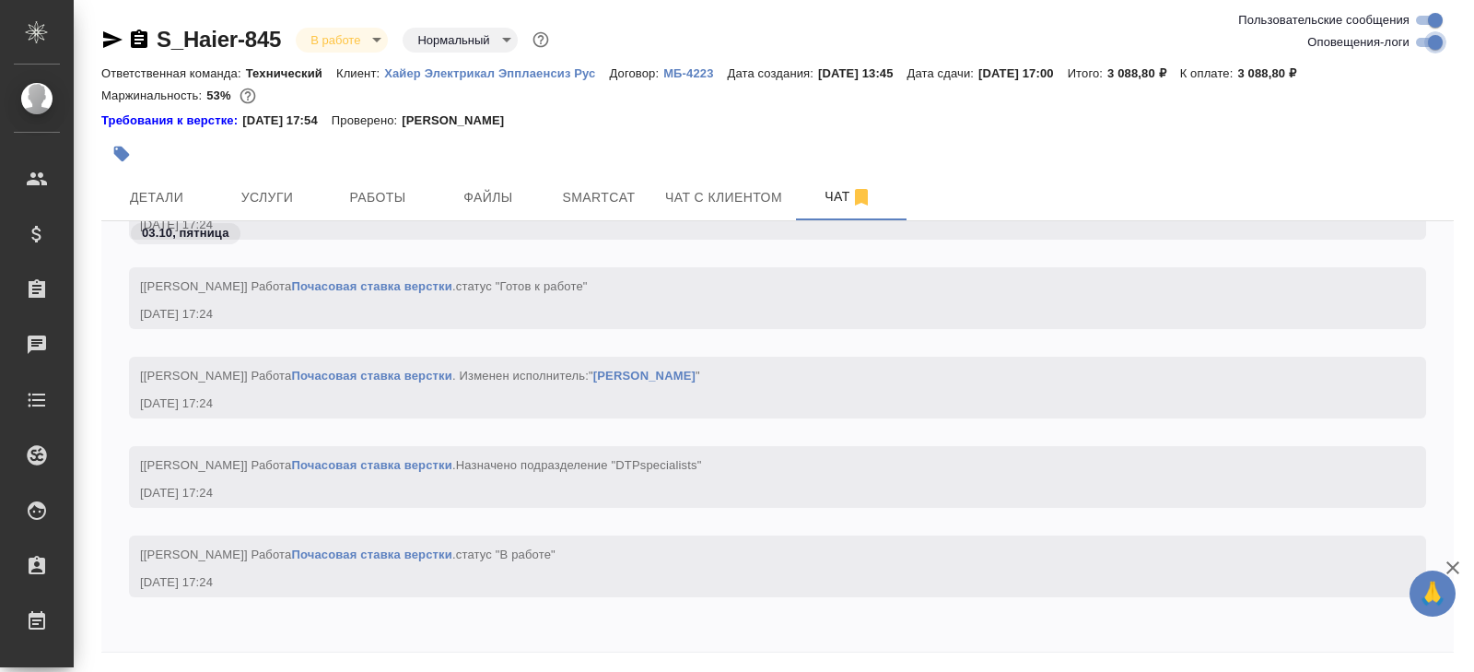
click at [1425, 37] on input "Оповещения-логи" at bounding box center [1435, 42] width 66 height 22
checkbox input "false"
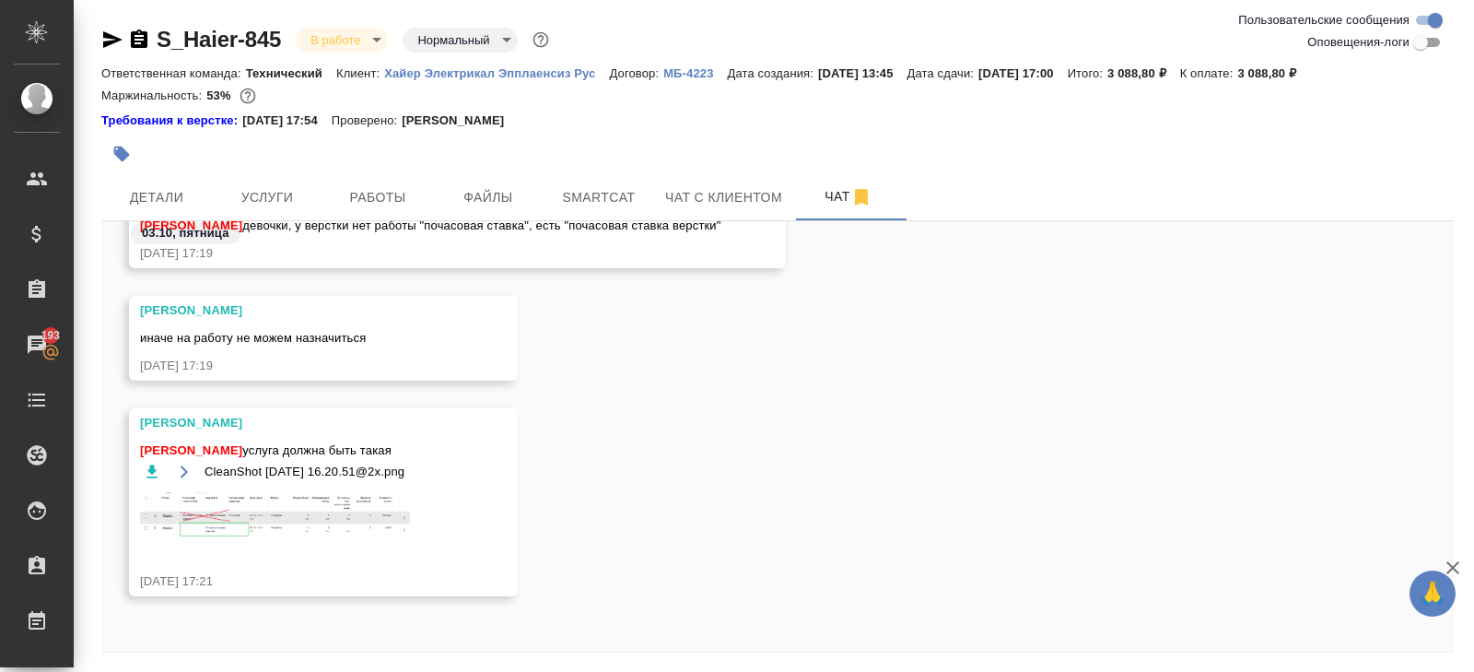
scroll to position [63, 0]
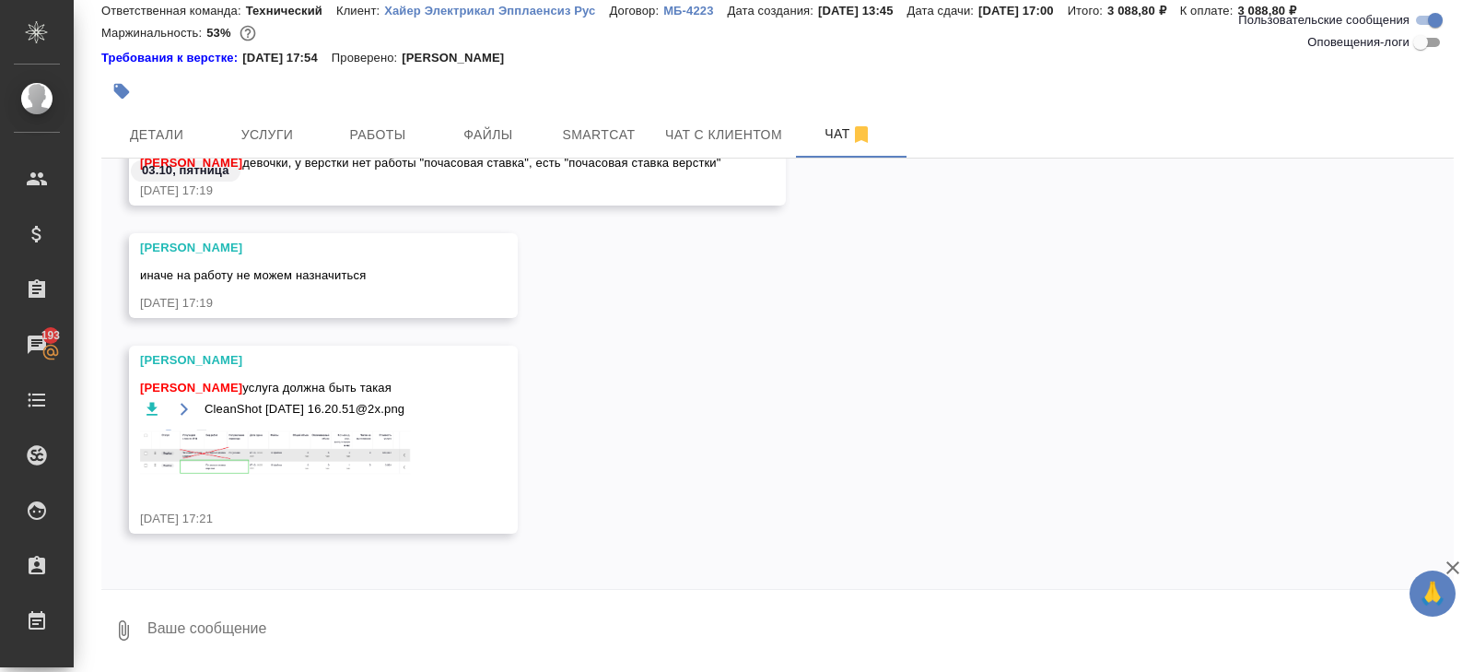
click at [240, 460] on img at bounding box center [278, 453] width 276 height 48
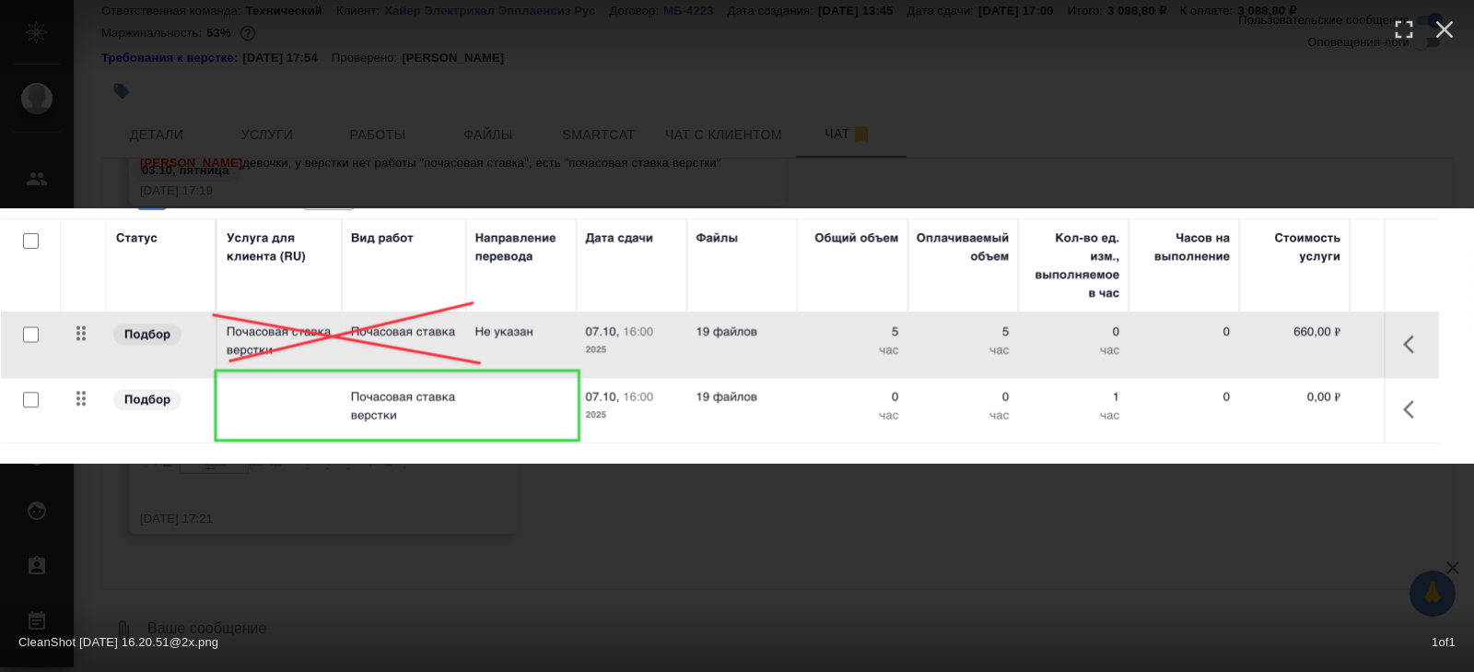
click at [284, 510] on div "CleanShot 2025-10-03 at 16.20.51@2x.png 1 of 1" at bounding box center [737, 336] width 1474 height 672
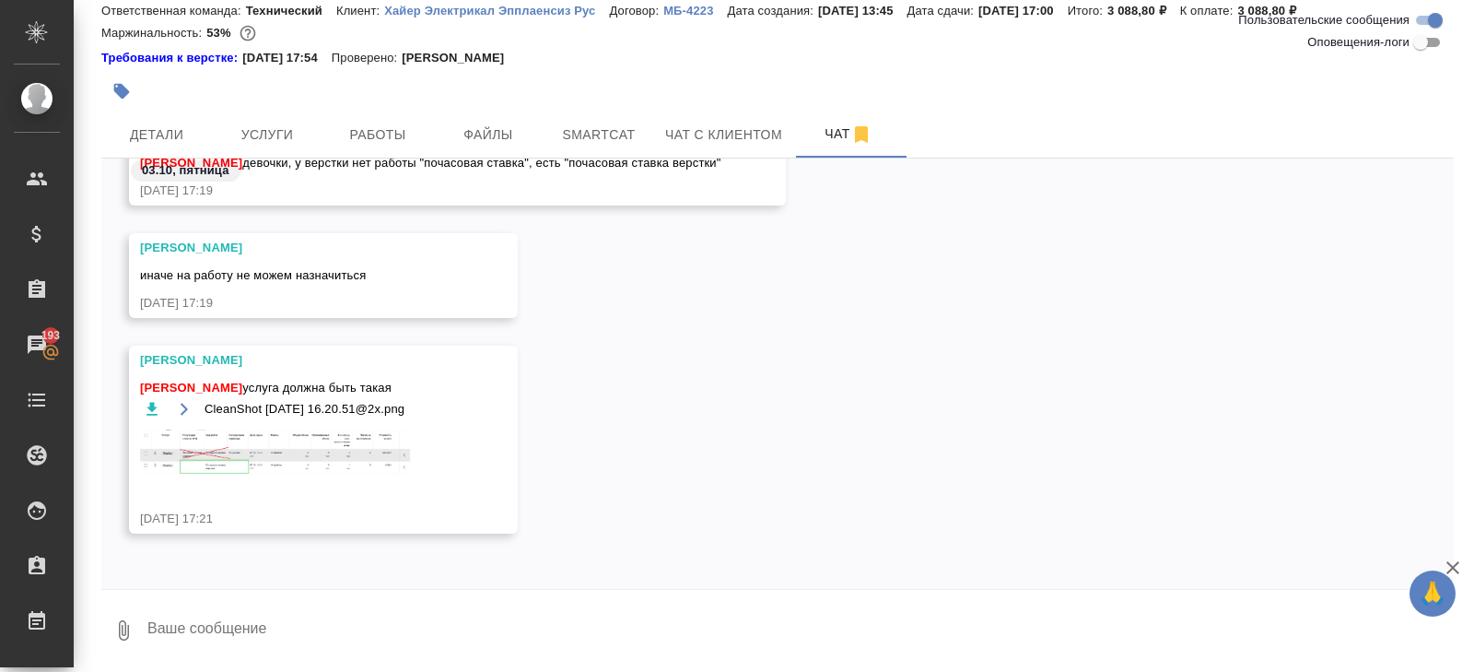
click at [257, 620] on textarea at bounding box center [800, 630] width 1308 height 63
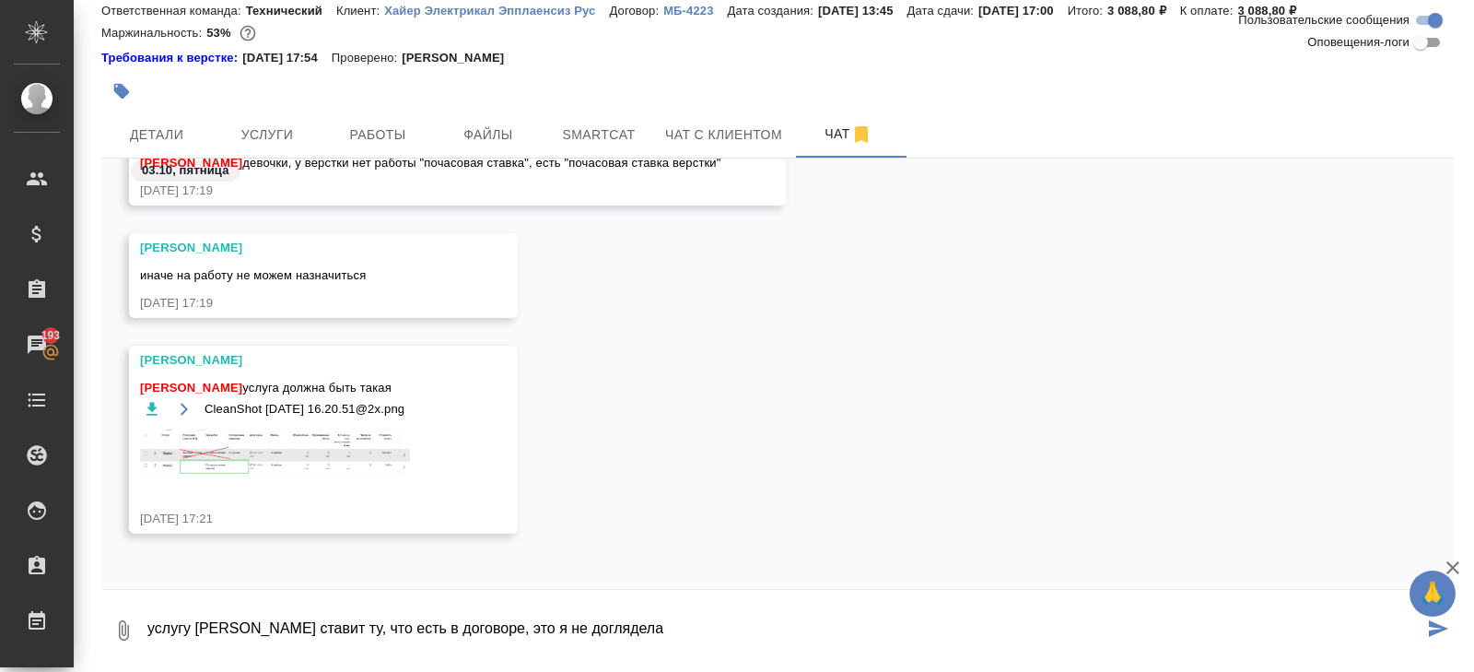
type textarea "услугу Оля ставит ту, что есть в договоре, это я не доглядела"
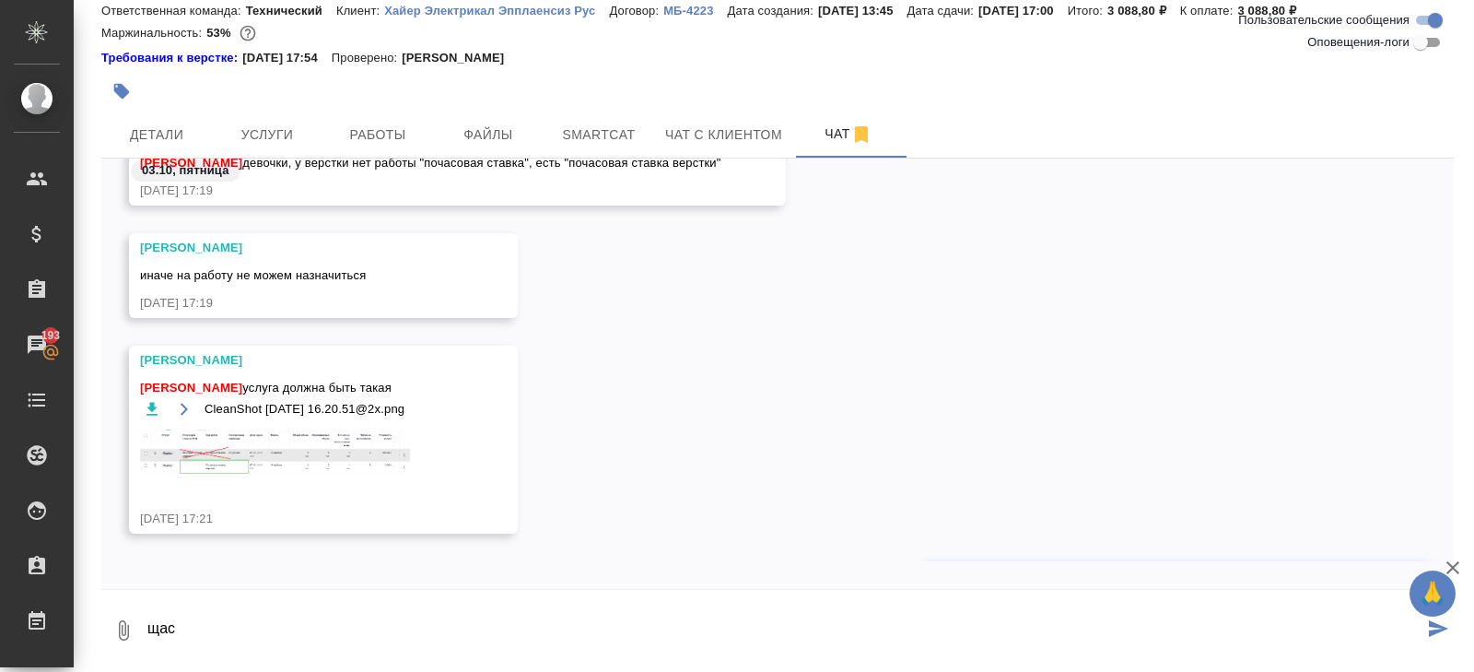
scroll to position [2569, 0]
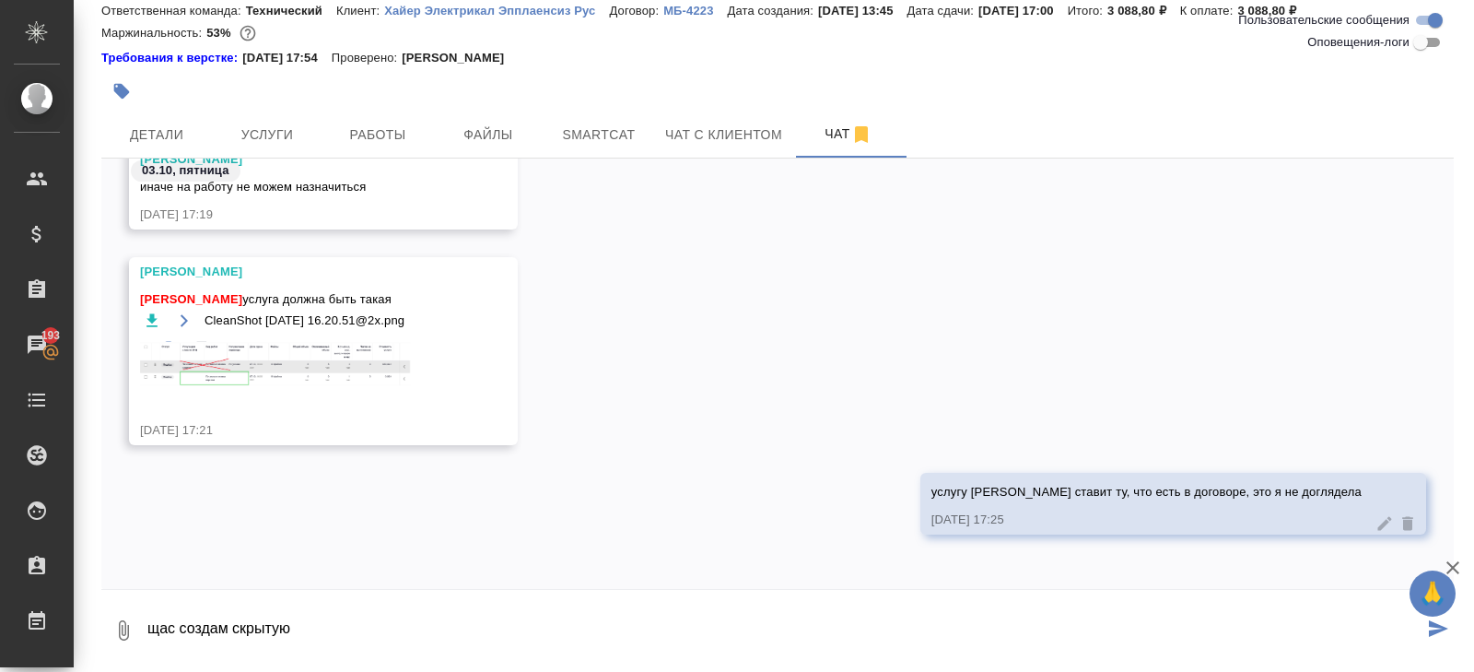
type textarea "щас создам скрытую"
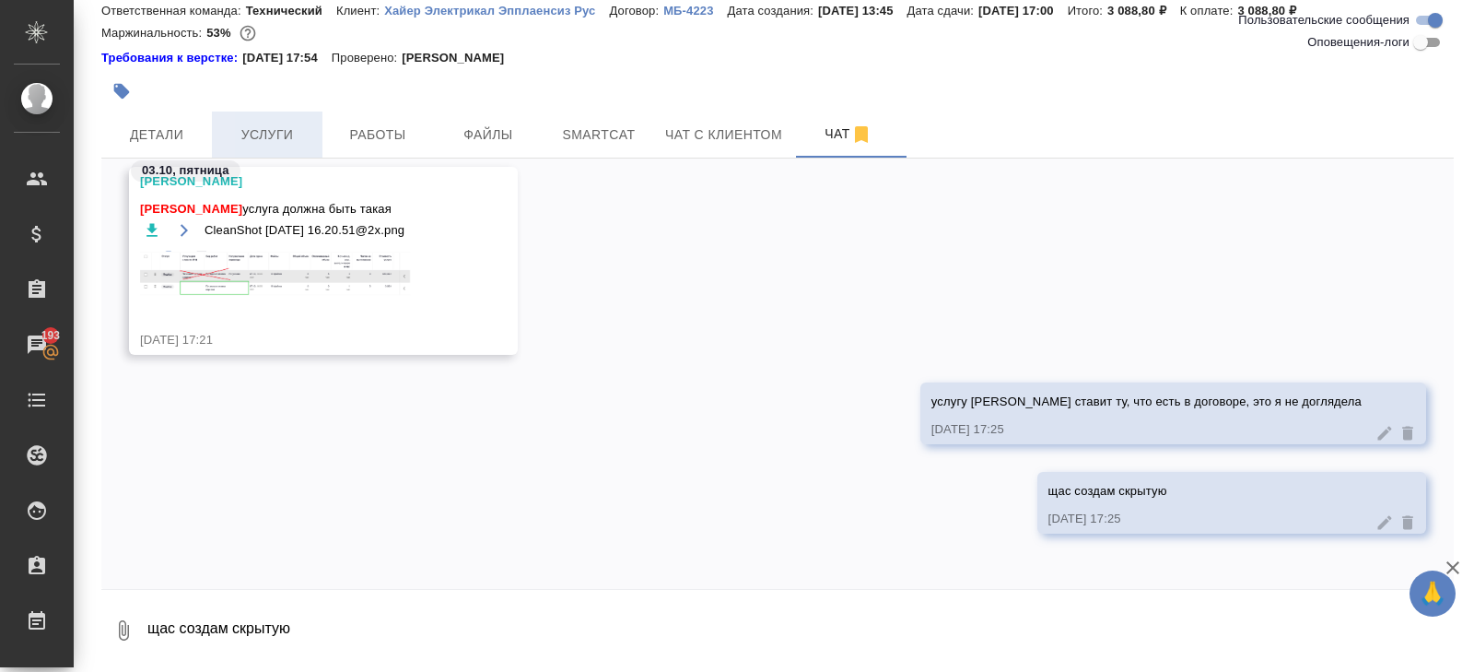
click at [284, 132] on span "Услуги" at bounding box center [267, 134] width 88 height 23
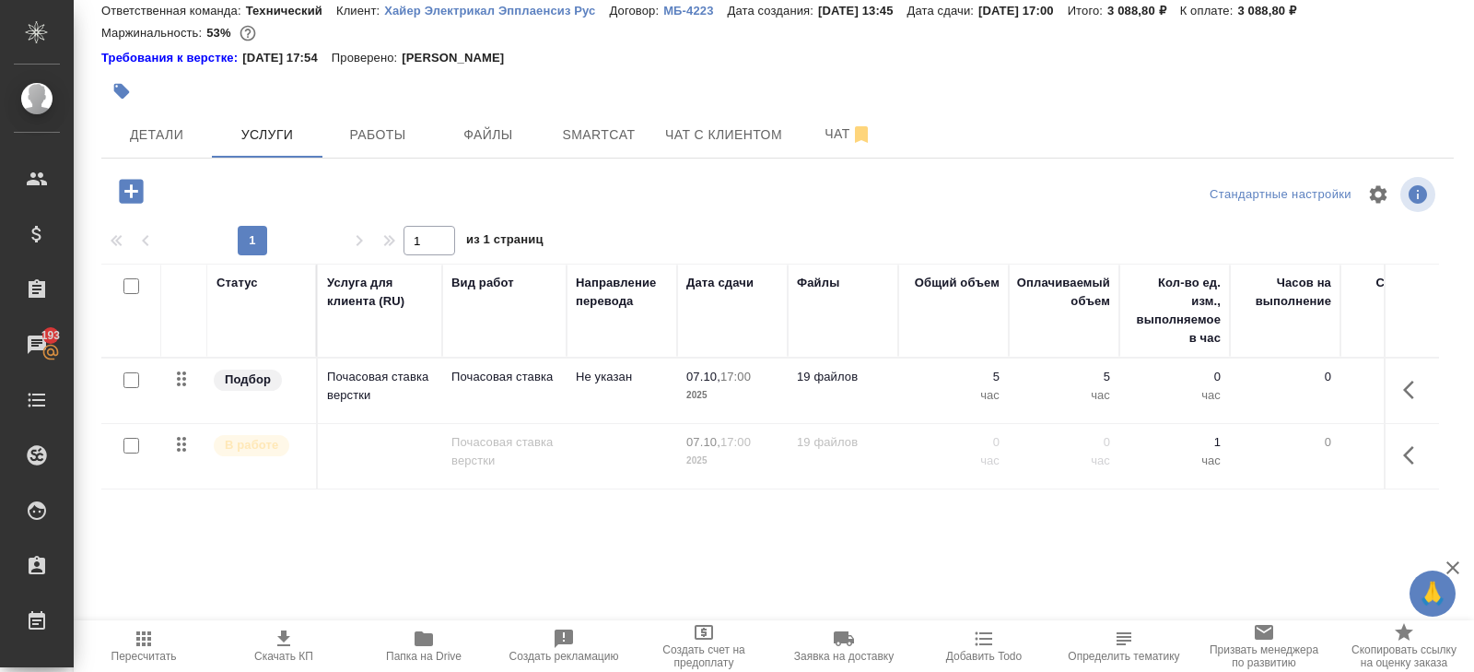
click at [1405, 451] on icon "button" at bounding box center [1408, 455] width 11 height 18
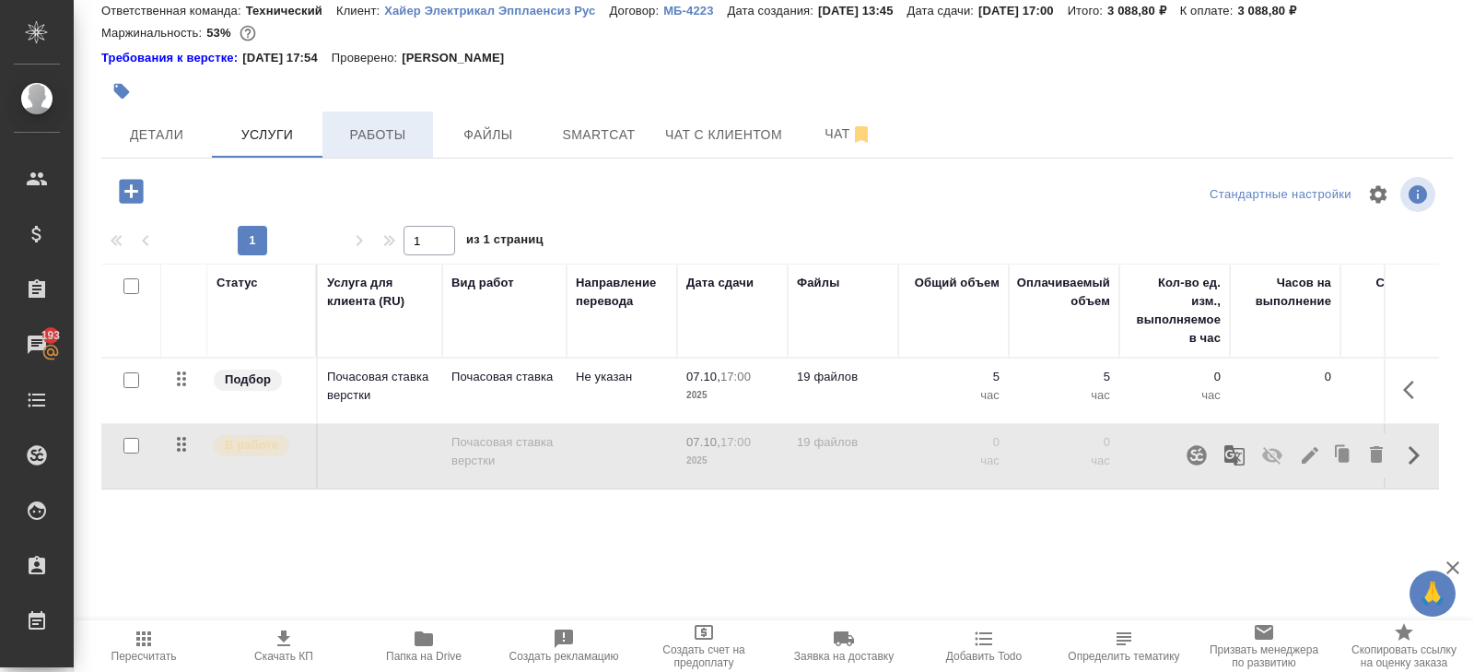
click at [381, 147] on button "Работы" at bounding box center [378, 134] width 111 height 46
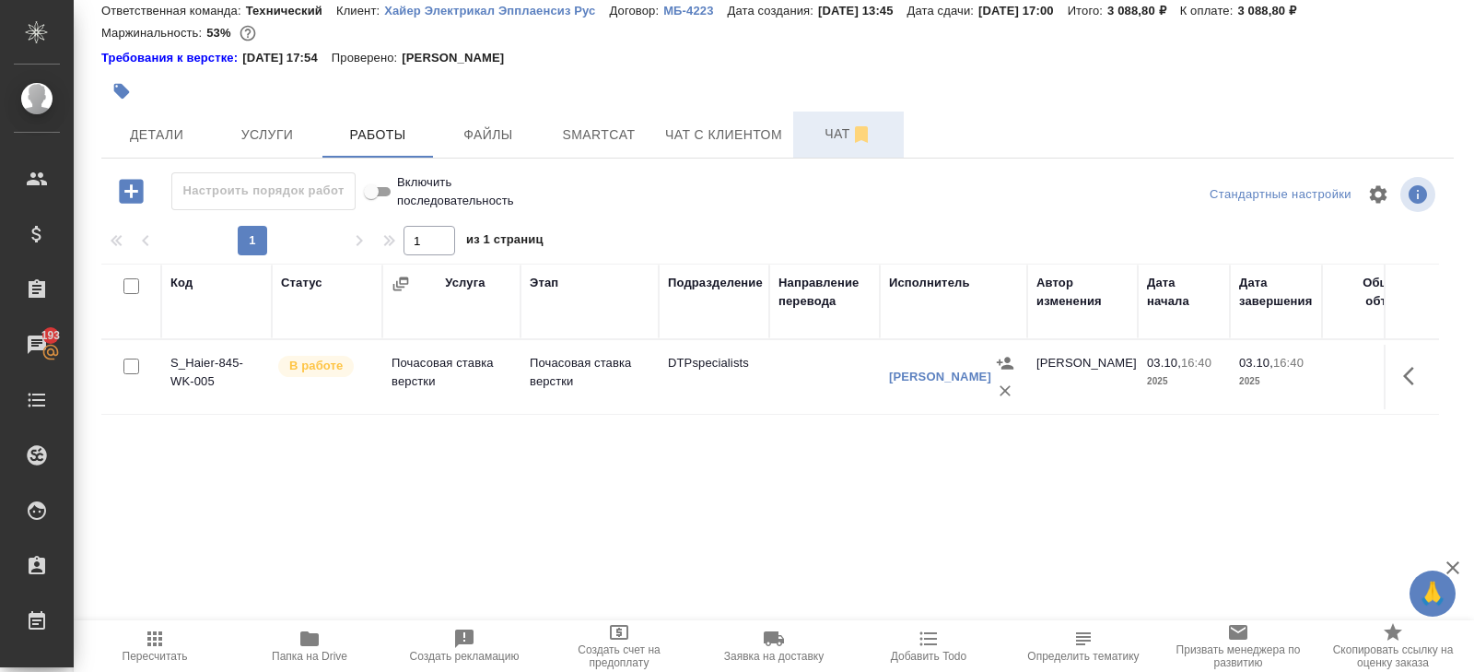
click at [840, 142] on span "Чат" at bounding box center [848, 134] width 88 height 23
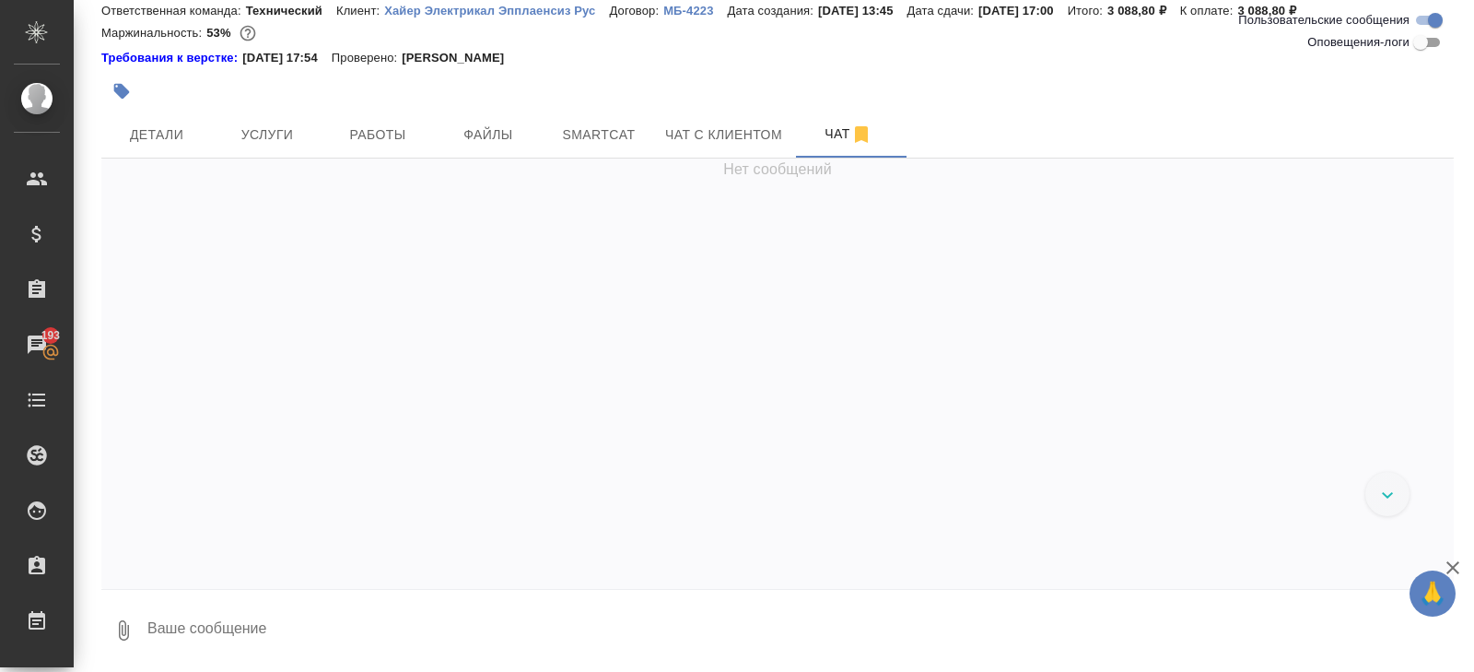
scroll to position [1839, 0]
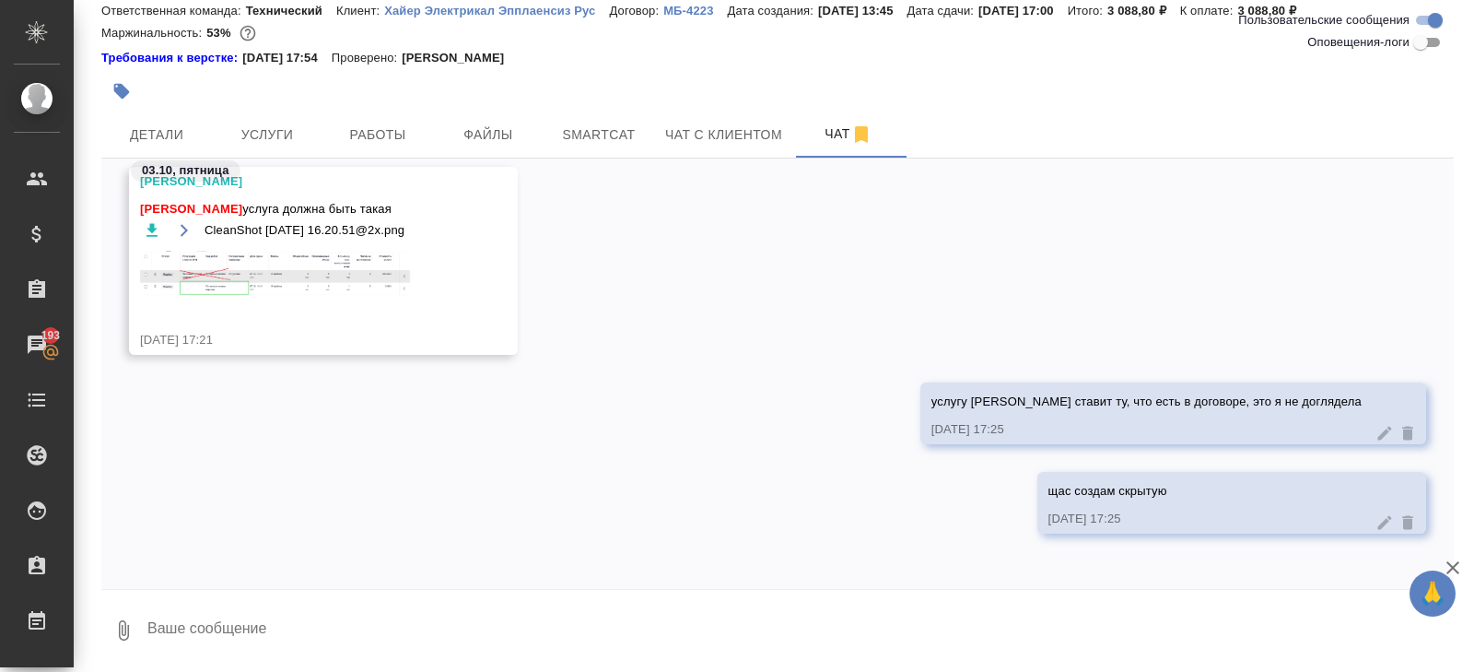
click at [335, 620] on textarea at bounding box center [800, 630] width 1308 height 63
type textarea "а, ты уже)"
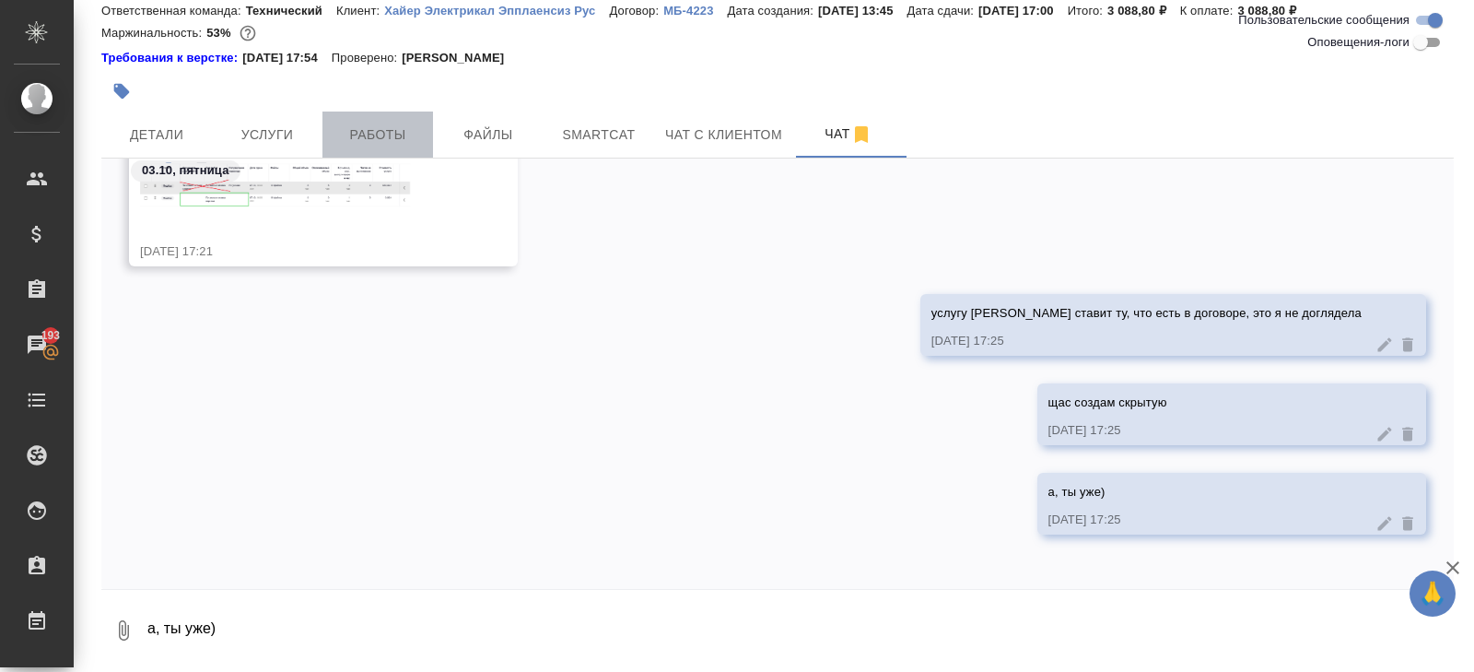
click at [325, 142] on button "Работы" at bounding box center [378, 134] width 111 height 46
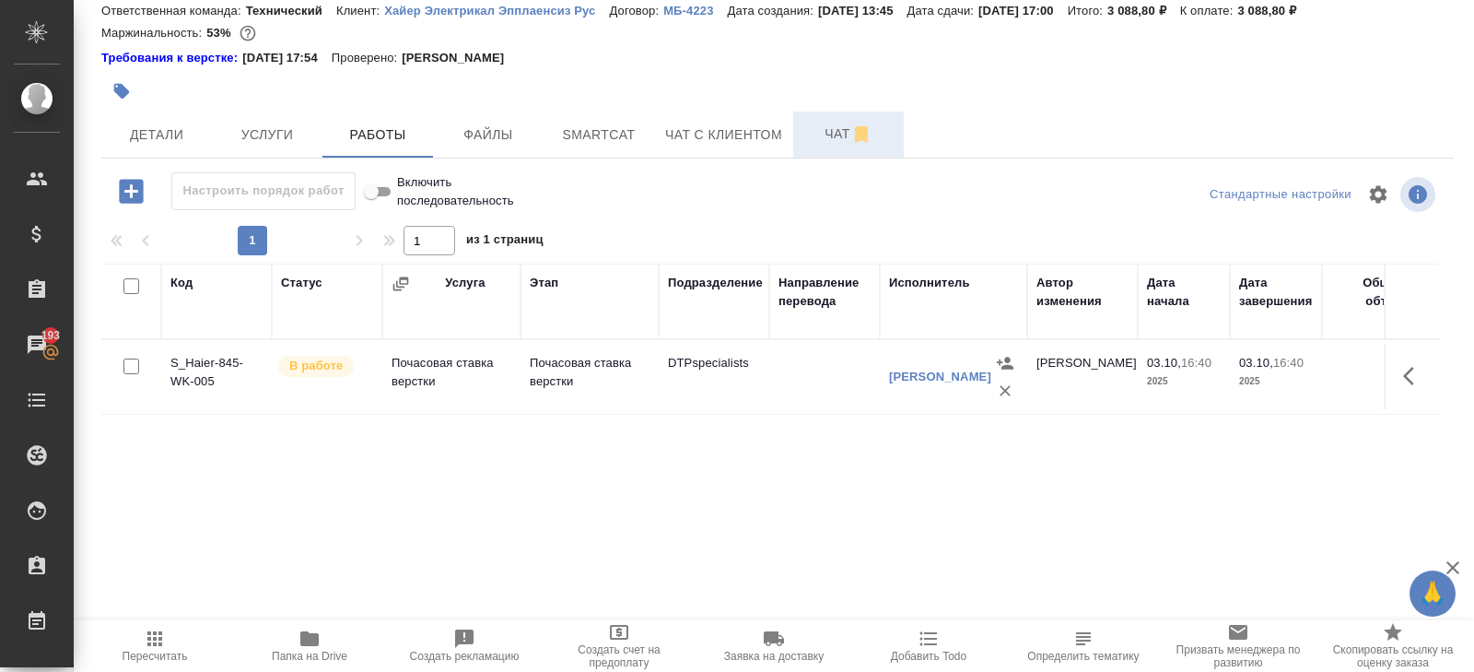
click at [850, 151] on button "Чат" at bounding box center [848, 134] width 111 height 46
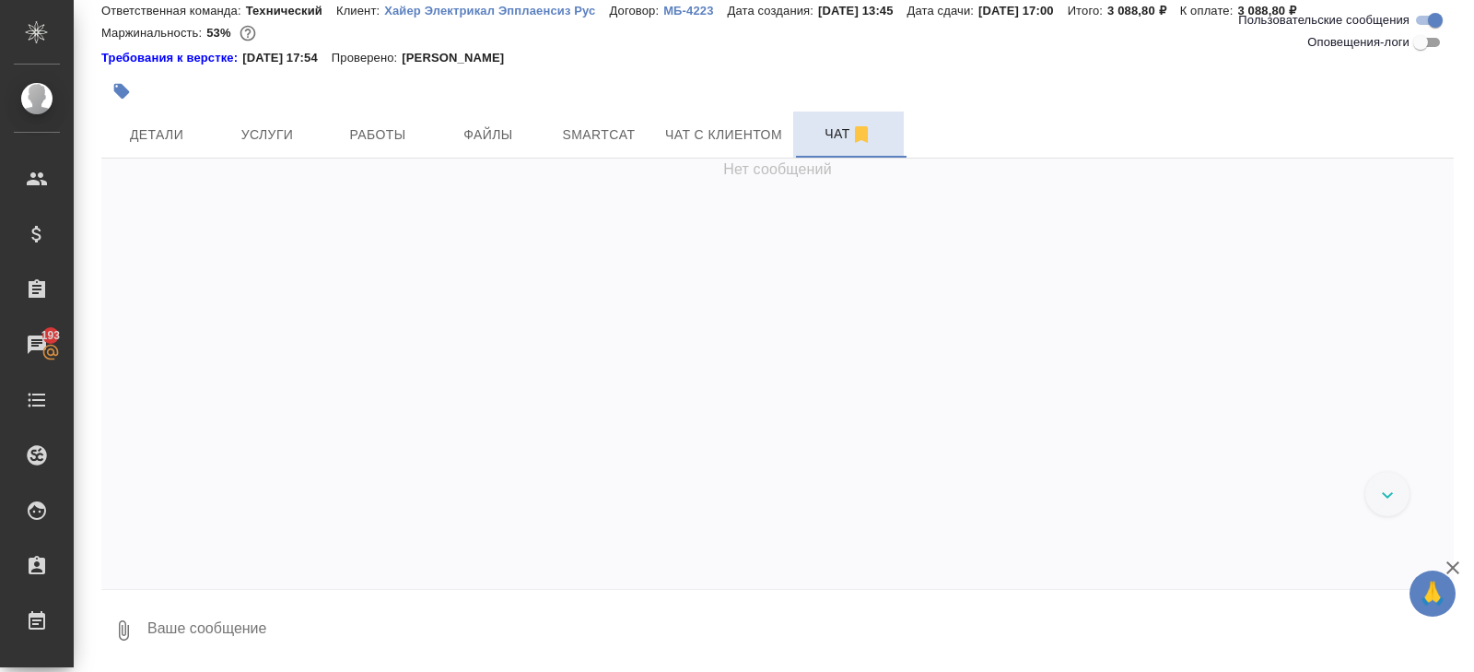
scroll to position [1946, 0]
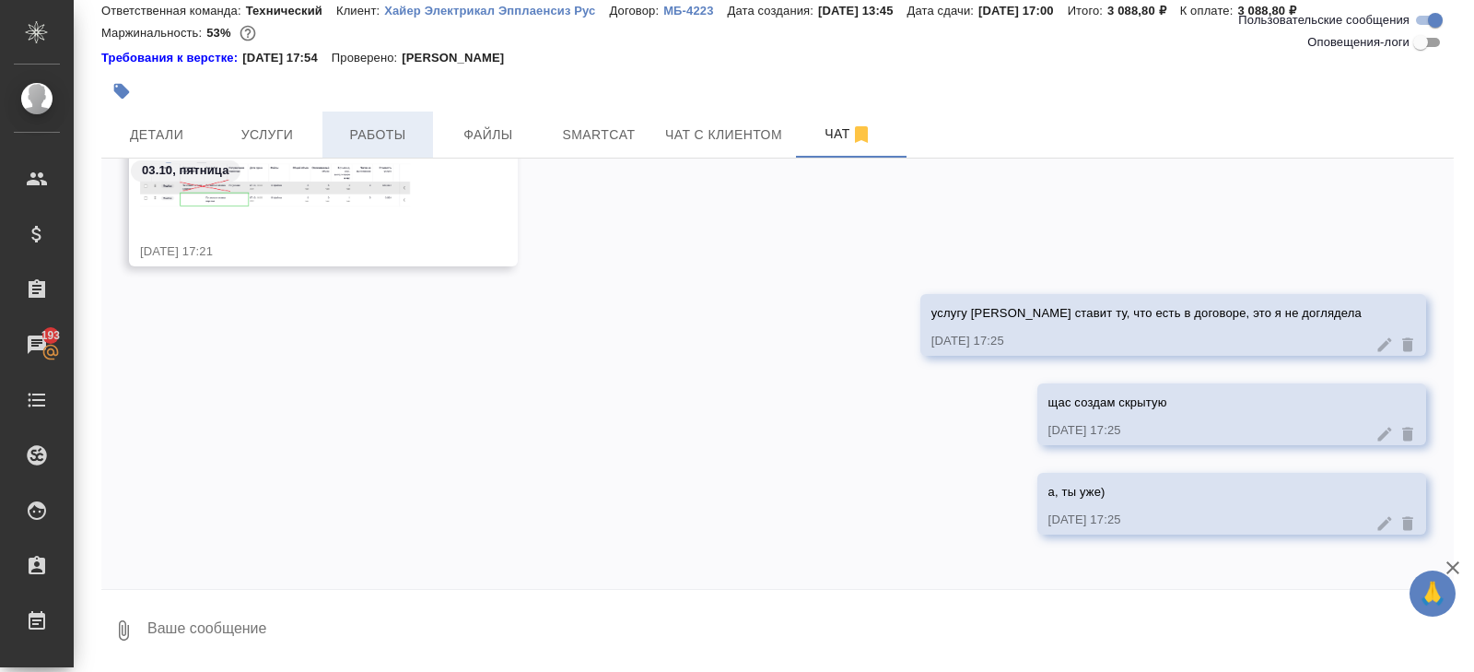
click at [361, 130] on span "Работы" at bounding box center [378, 134] width 88 height 23
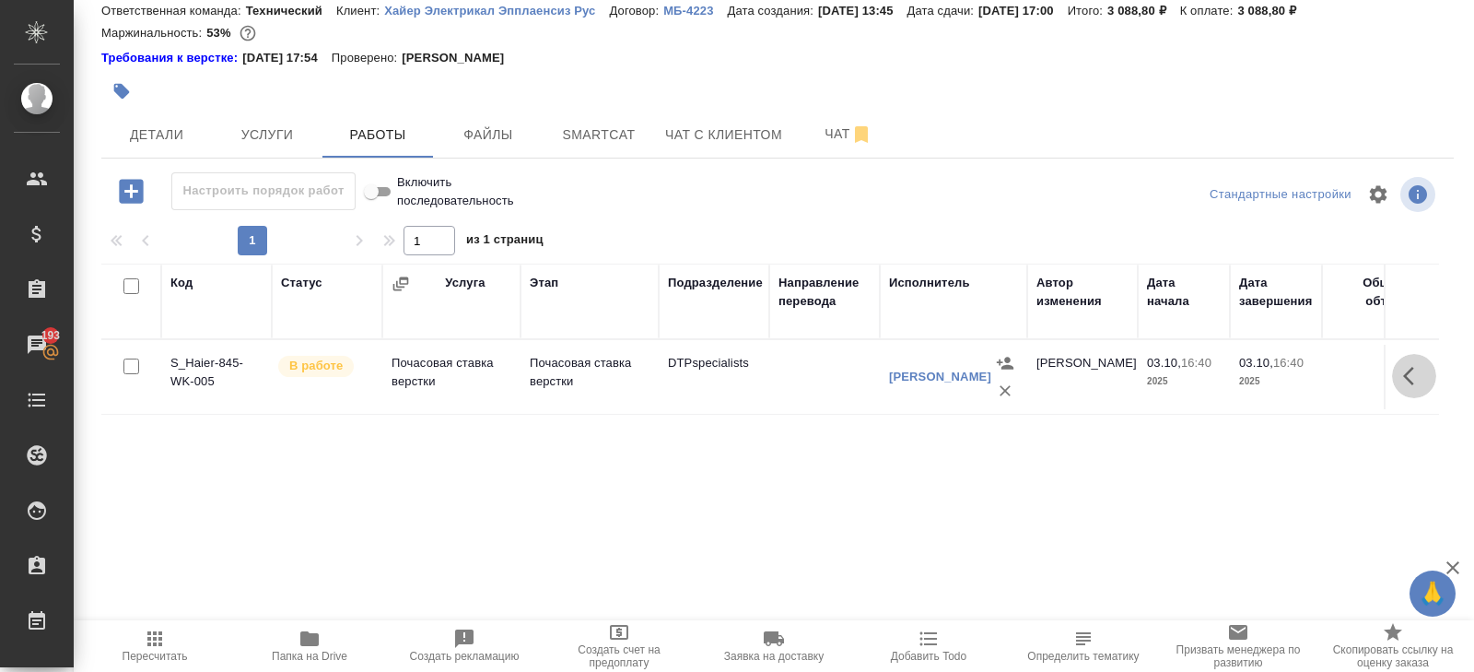
click at [1410, 376] on icon "button" at bounding box center [1414, 376] width 22 height 22
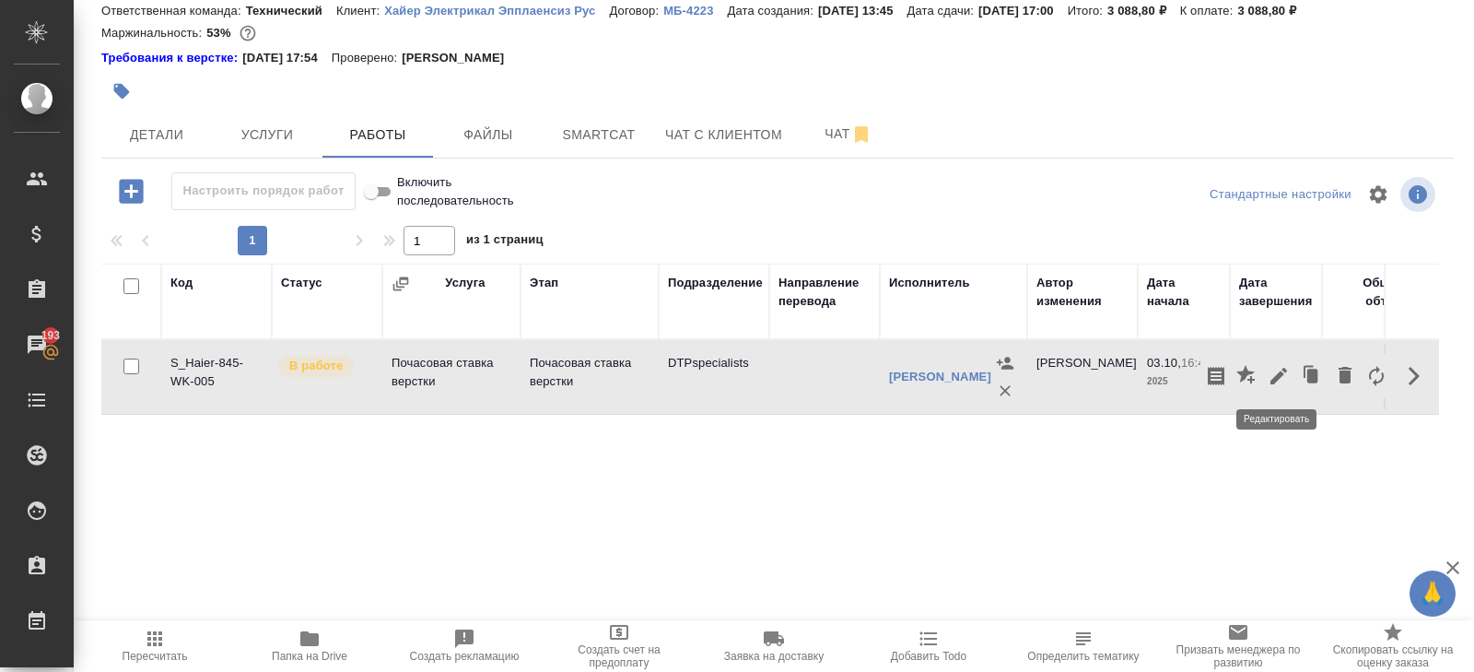
click at [1282, 377] on icon "button" at bounding box center [1279, 376] width 22 height 22
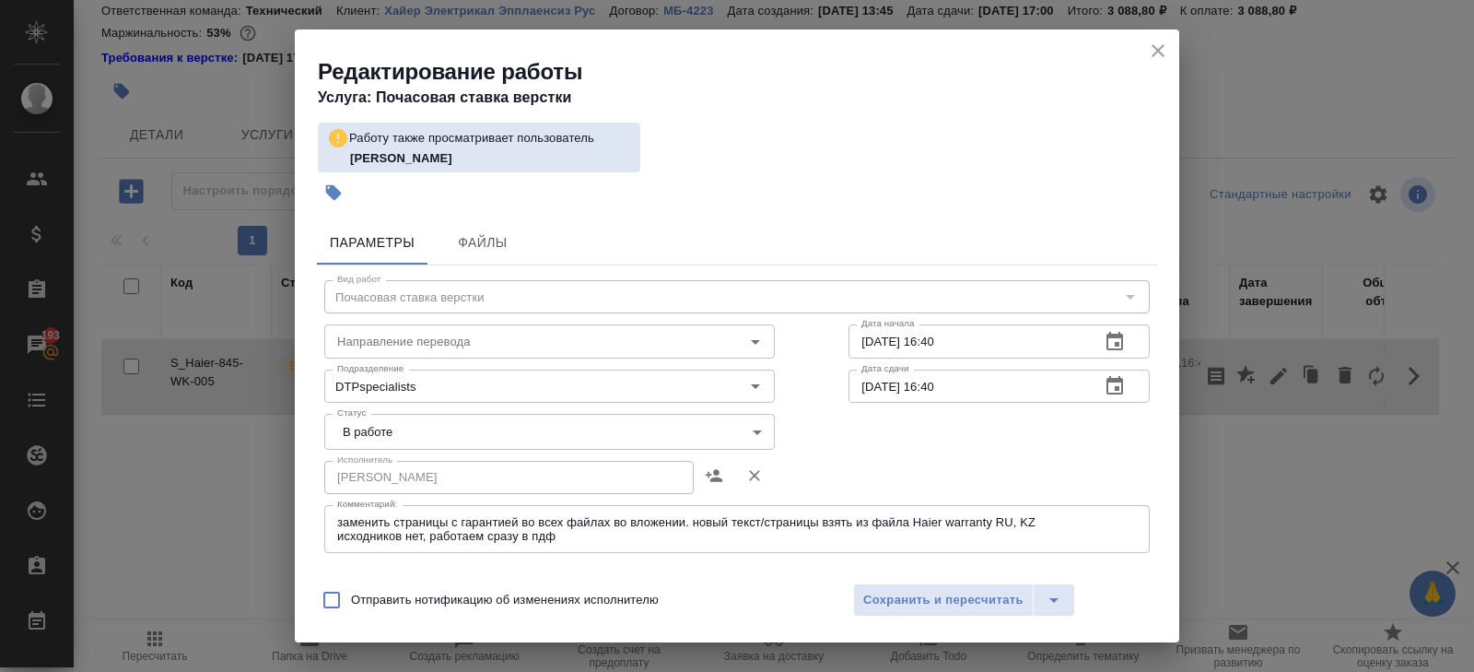
click at [1123, 381] on icon "button" at bounding box center [1115, 386] width 22 height 22
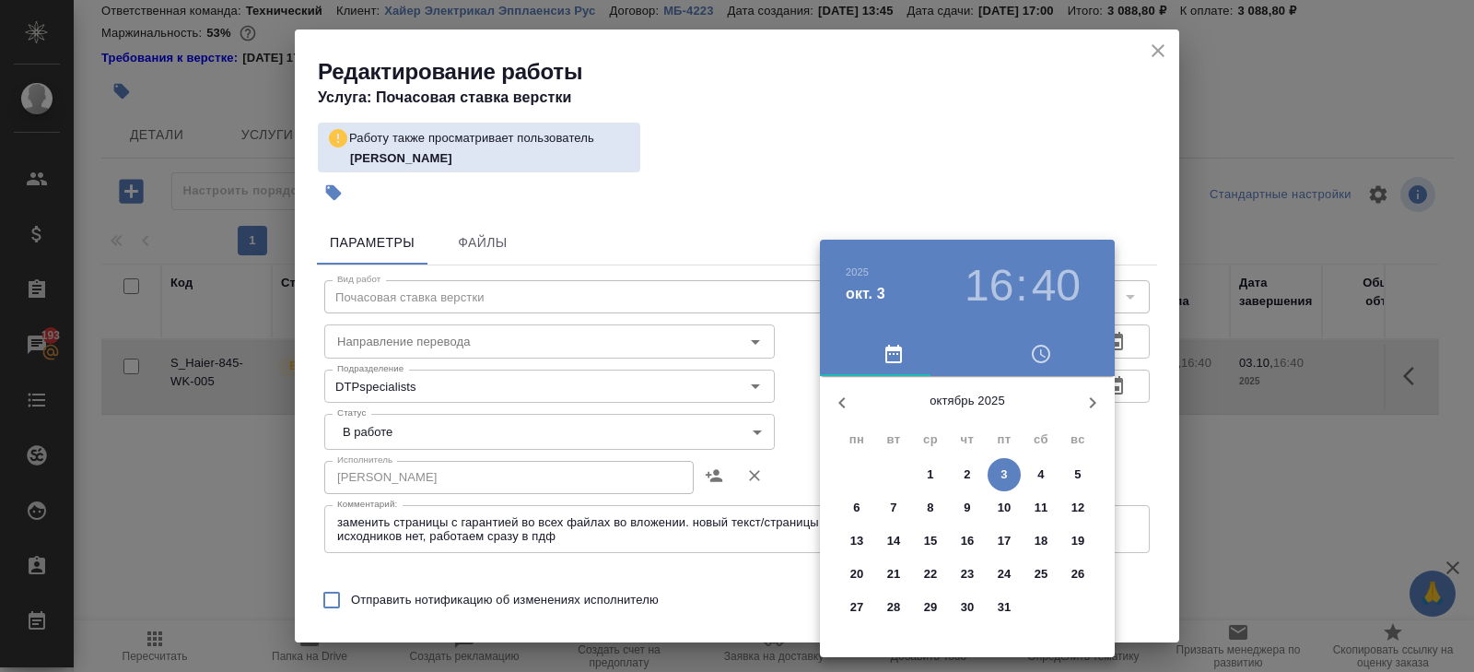
click at [897, 505] on span "7" at bounding box center [893, 508] width 33 height 18
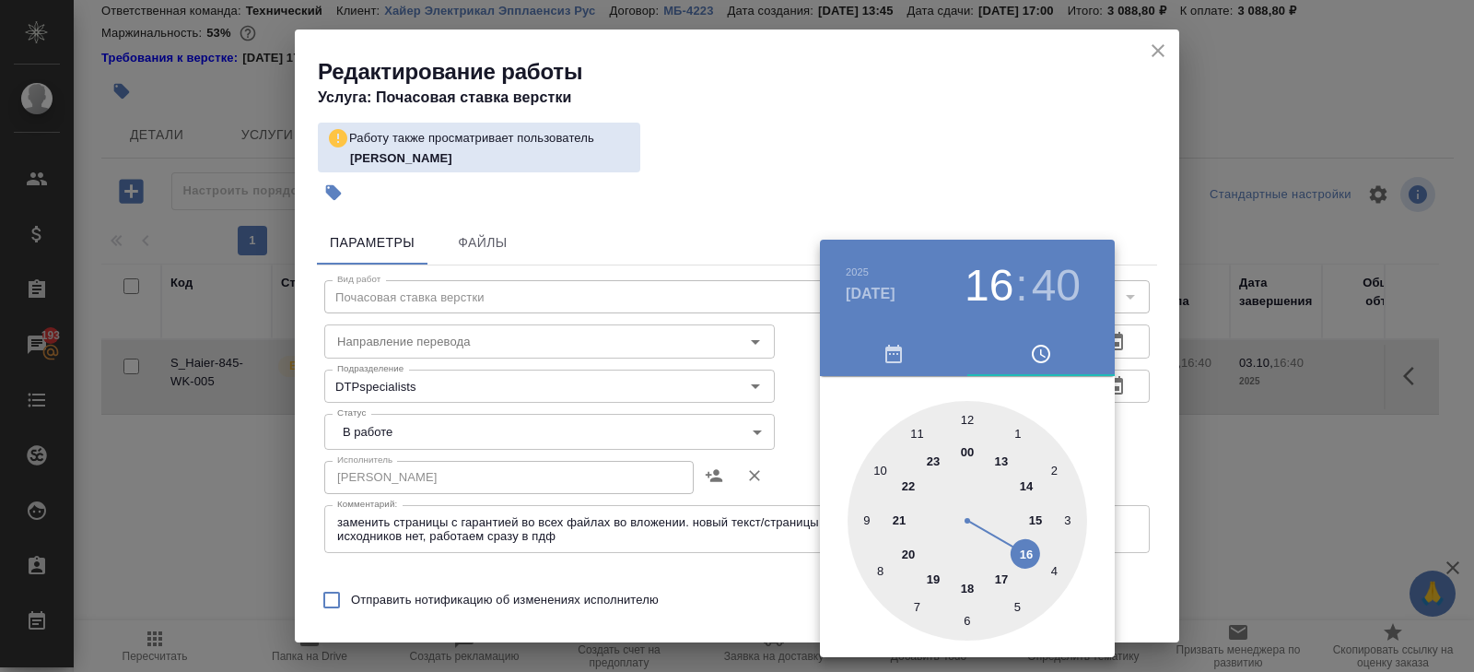
click at [1028, 545] on div at bounding box center [968, 521] width 240 height 240
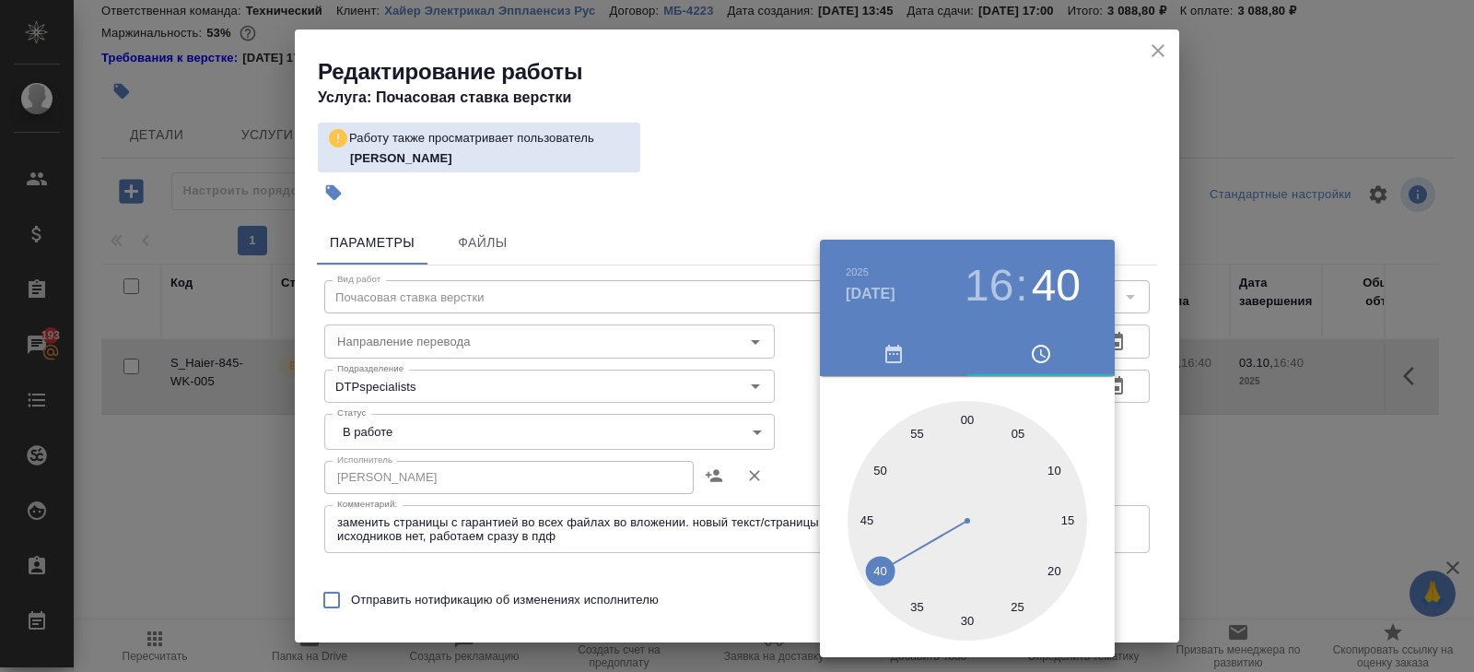
type input "07.10.2025 16:00"
click at [963, 421] on div at bounding box center [968, 521] width 240 height 240
click at [874, 117] on div at bounding box center [737, 336] width 1474 height 672
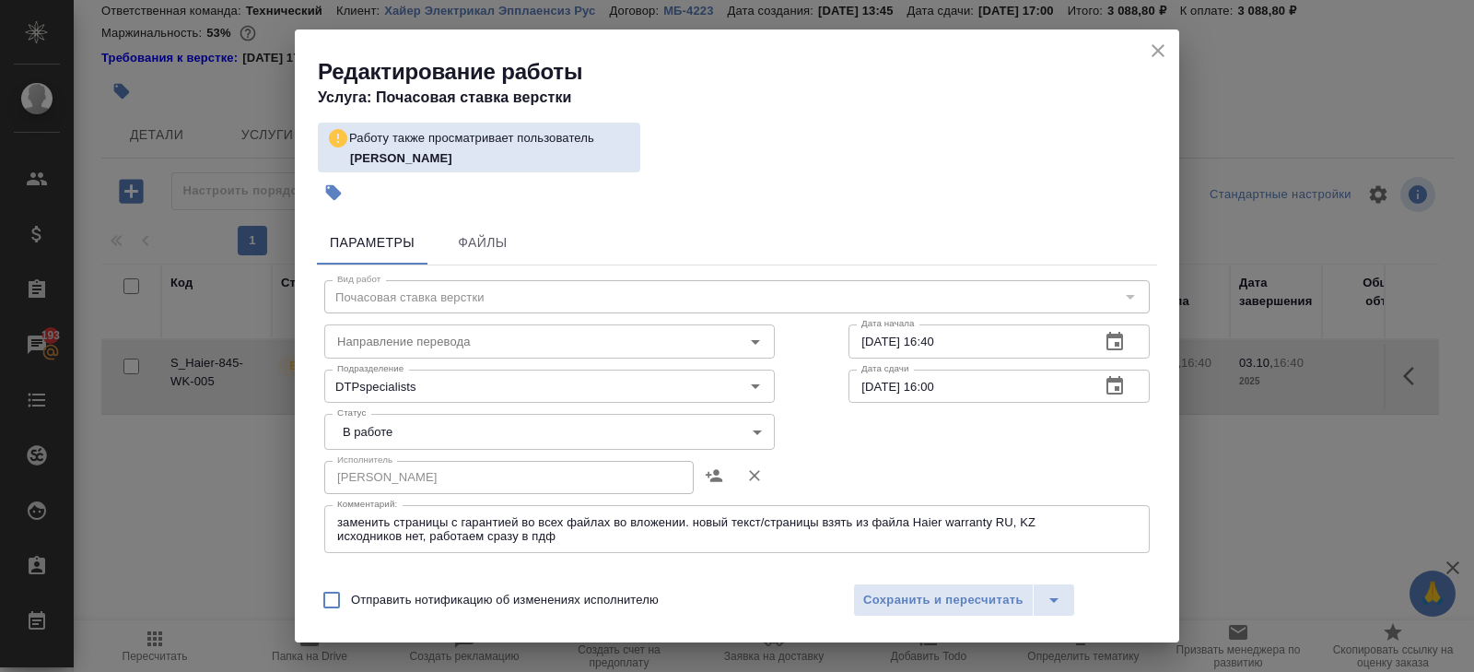
scroll to position [376, 0]
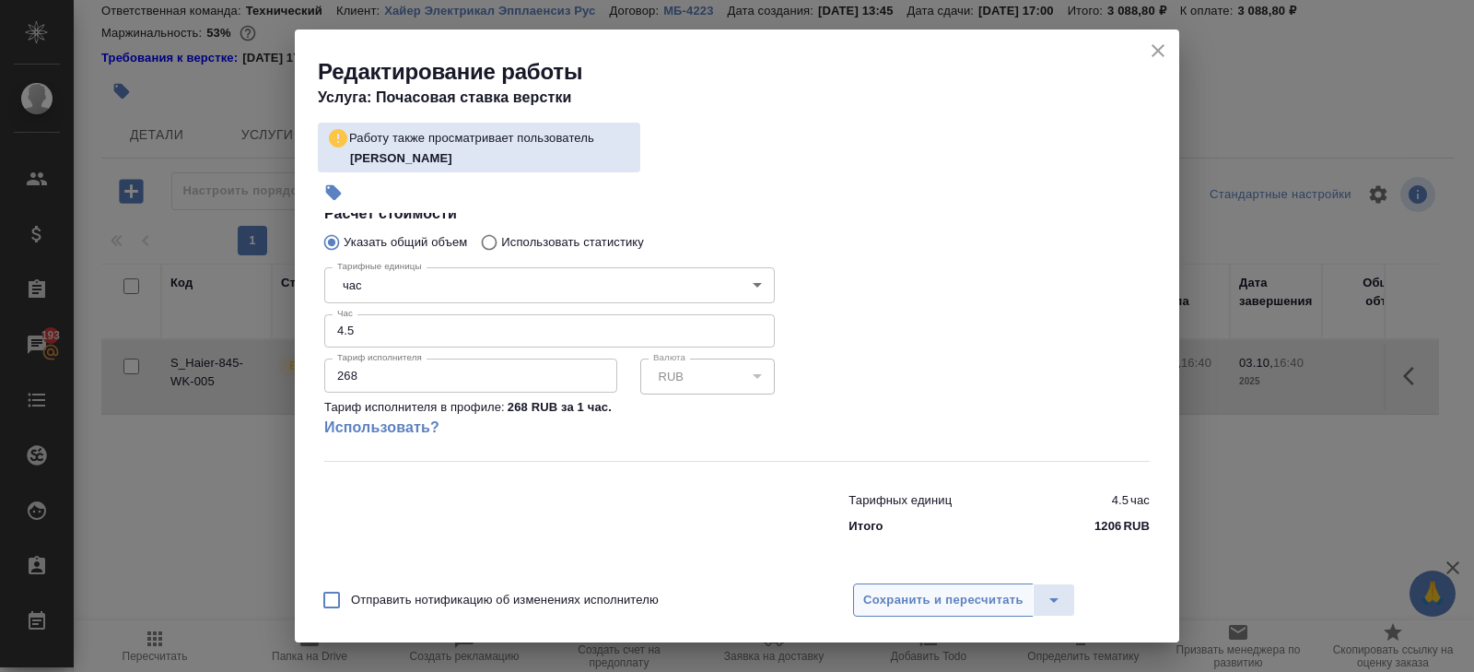
click at [886, 585] on button "Сохранить и пересчитать" at bounding box center [943, 599] width 181 height 33
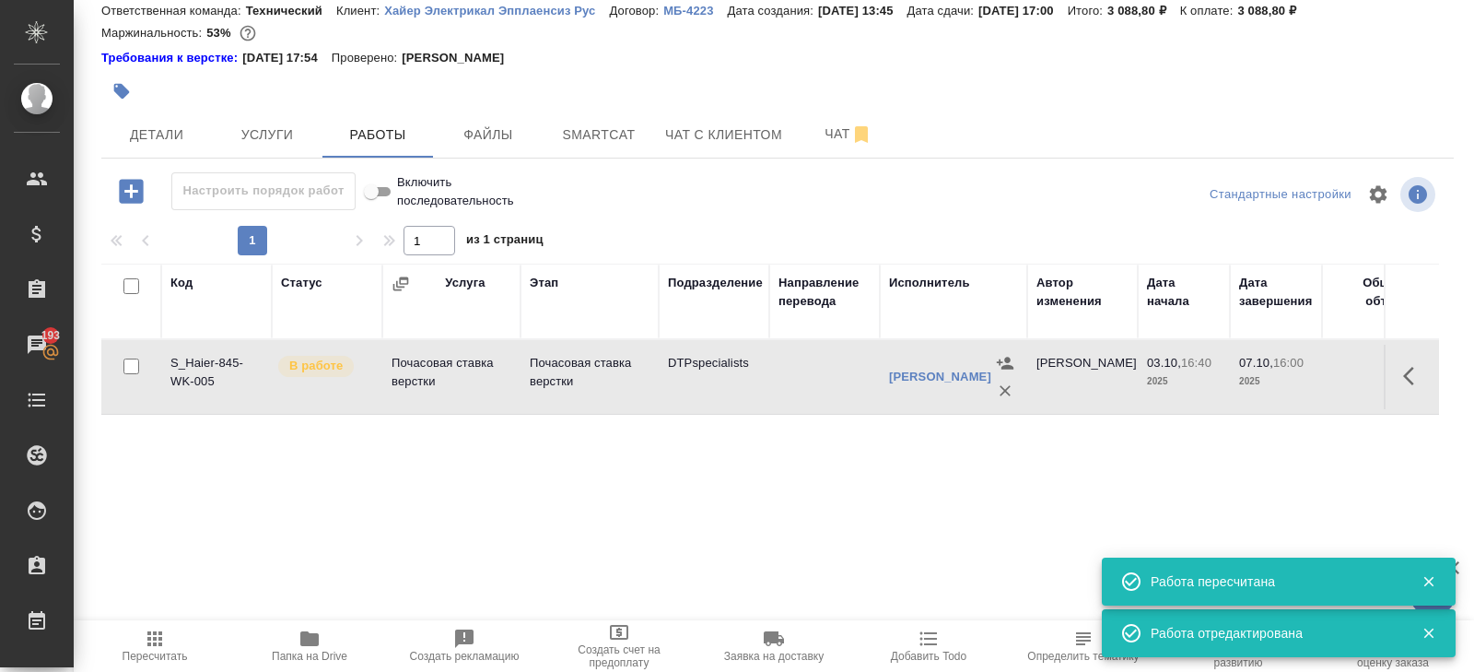
scroll to position [0, 0]
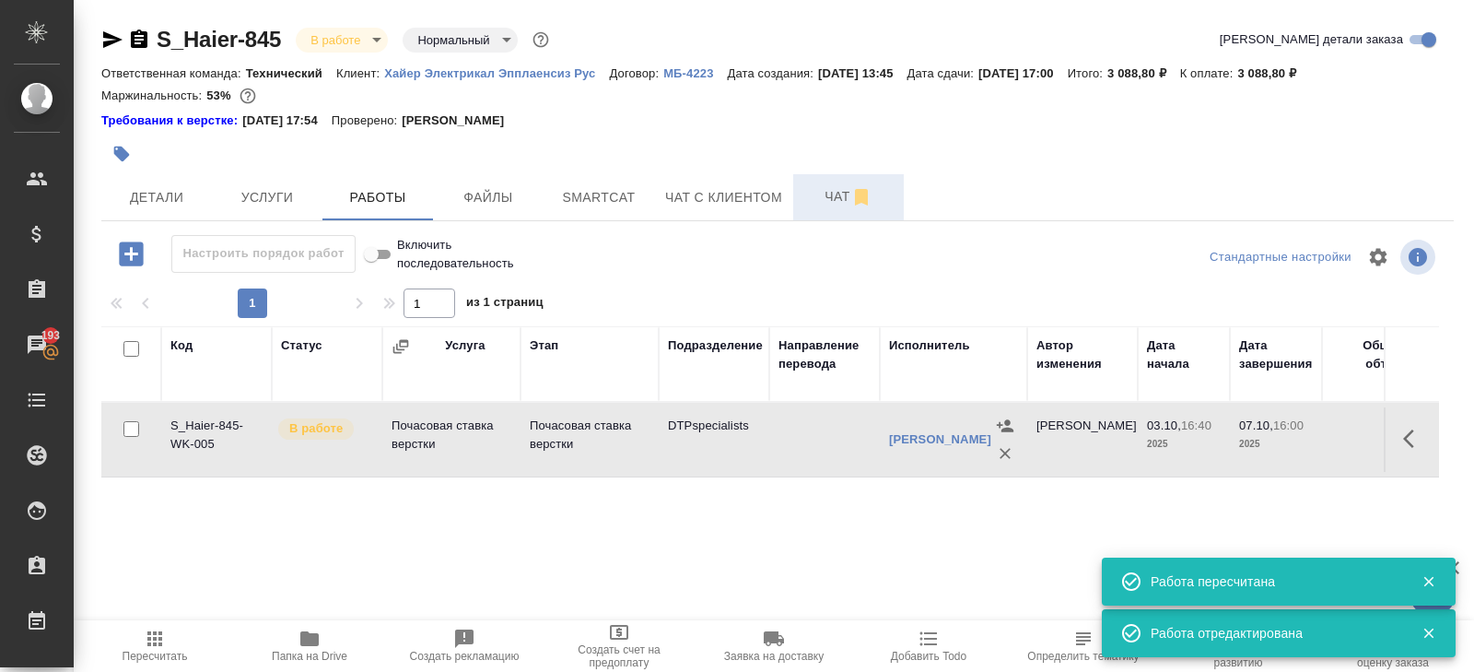
click at [830, 204] on span "Чат" at bounding box center [848, 196] width 88 height 23
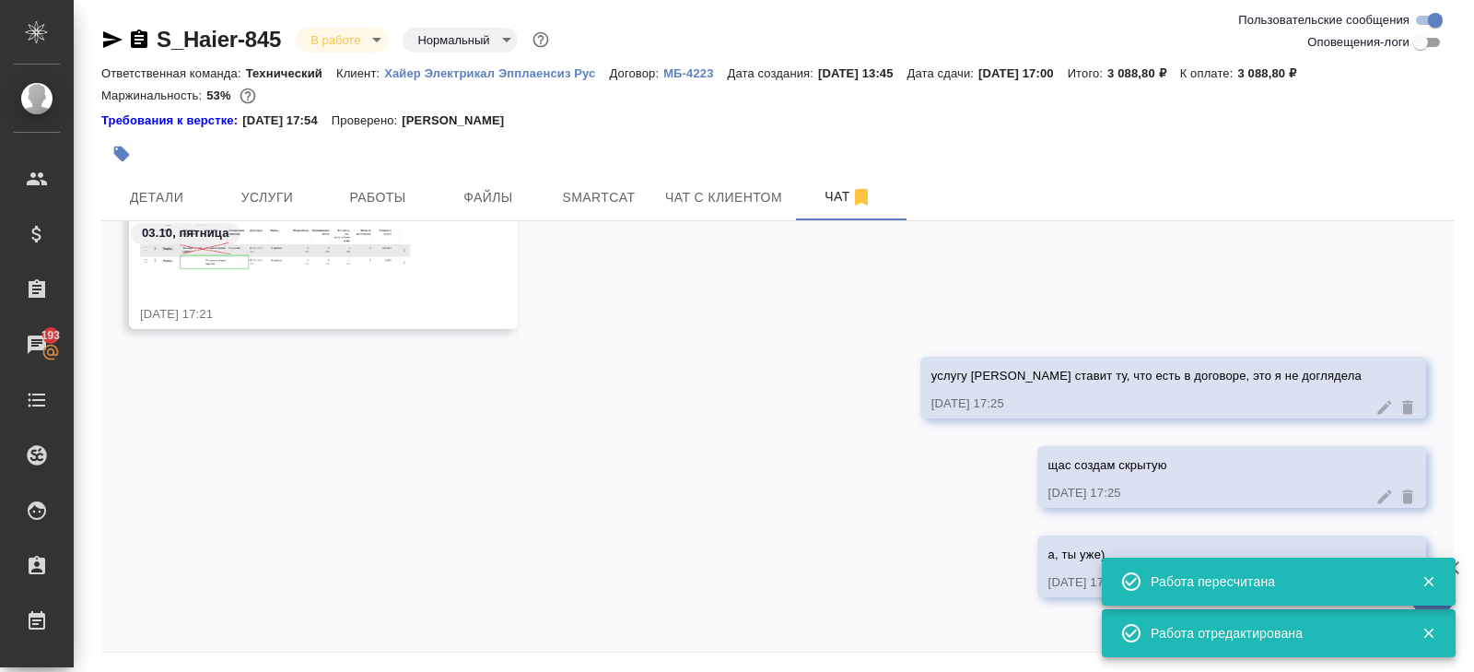
scroll to position [1947, 0]
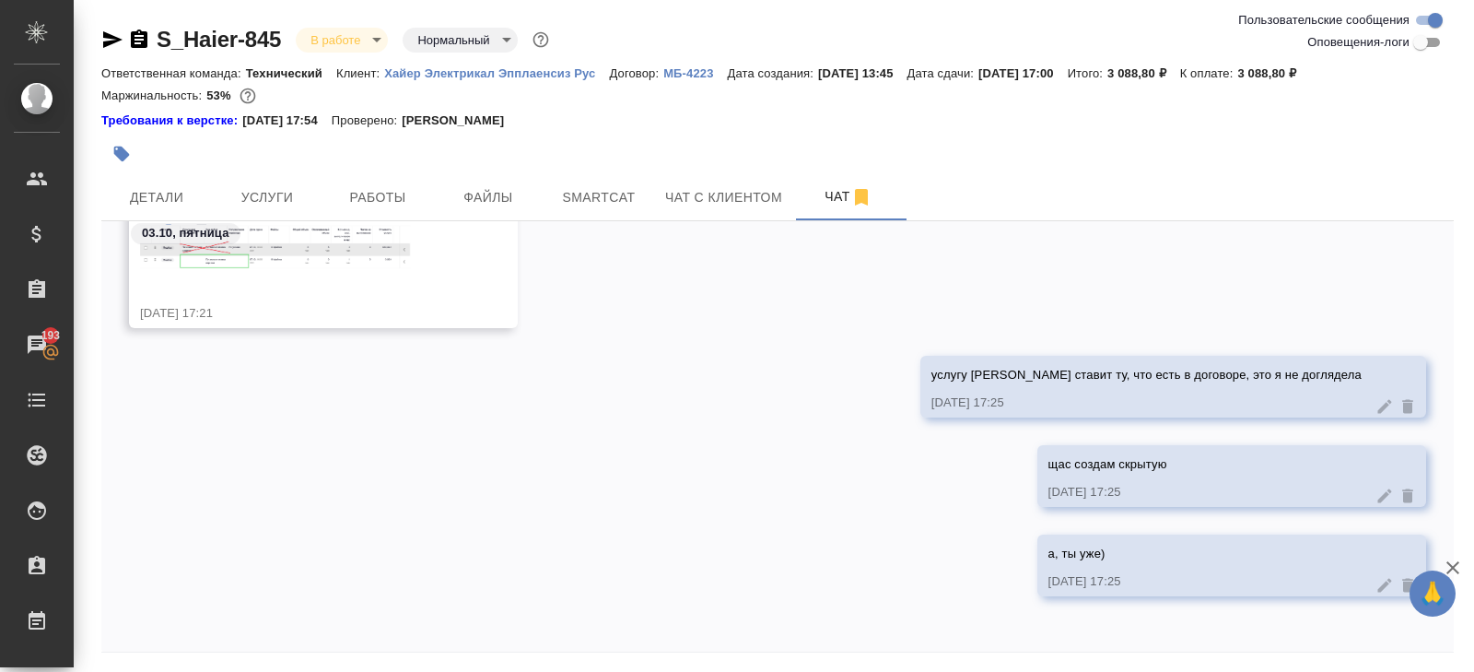
click at [239, 271] on div "CleanShot 2025-10-03 at 16.20.51@2x.png" at bounding box center [296, 243] width 313 height 103
click at [238, 253] on div "03.10, пятница" at bounding box center [777, 238] width 1353 height 34
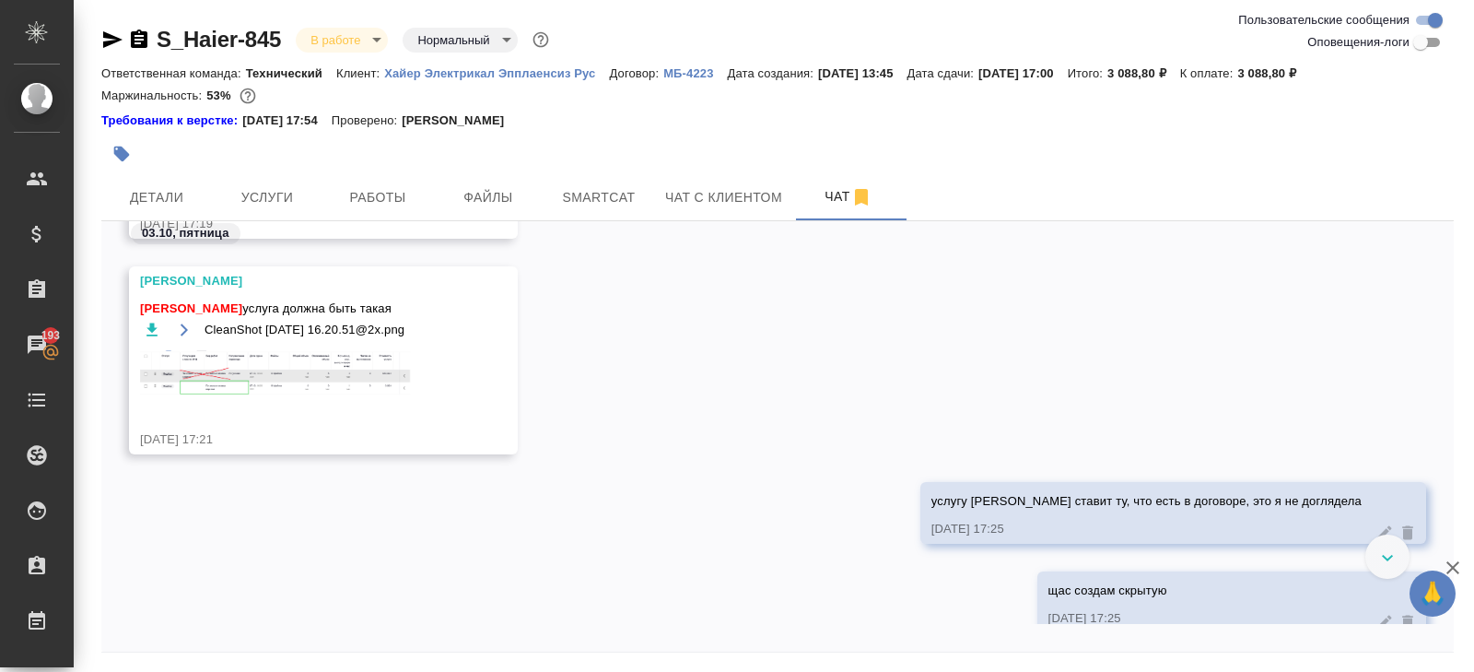
scroll to position [1801, 0]
click at [234, 365] on img at bounding box center [278, 375] width 276 height 48
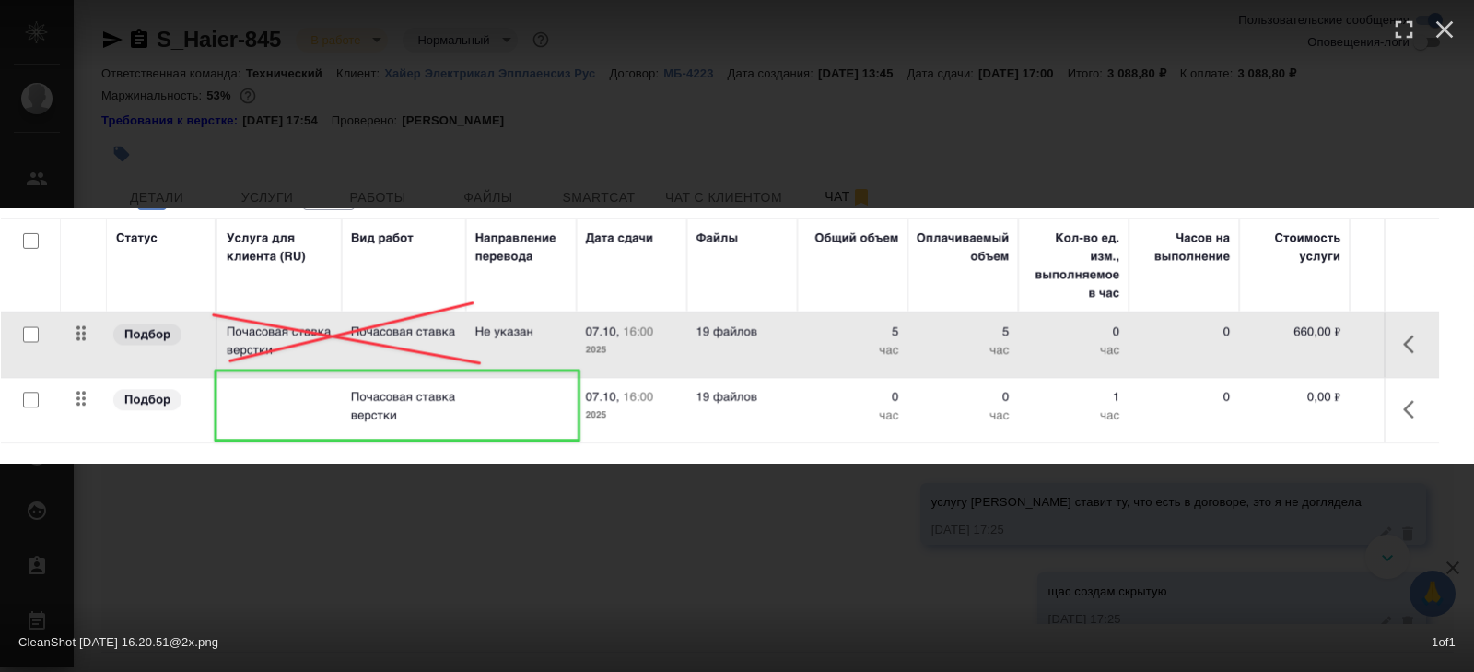
click at [346, 584] on div "CleanShot 2025-10-03 at 16.20.51@2x.png 1 of 1" at bounding box center [737, 336] width 1474 height 672
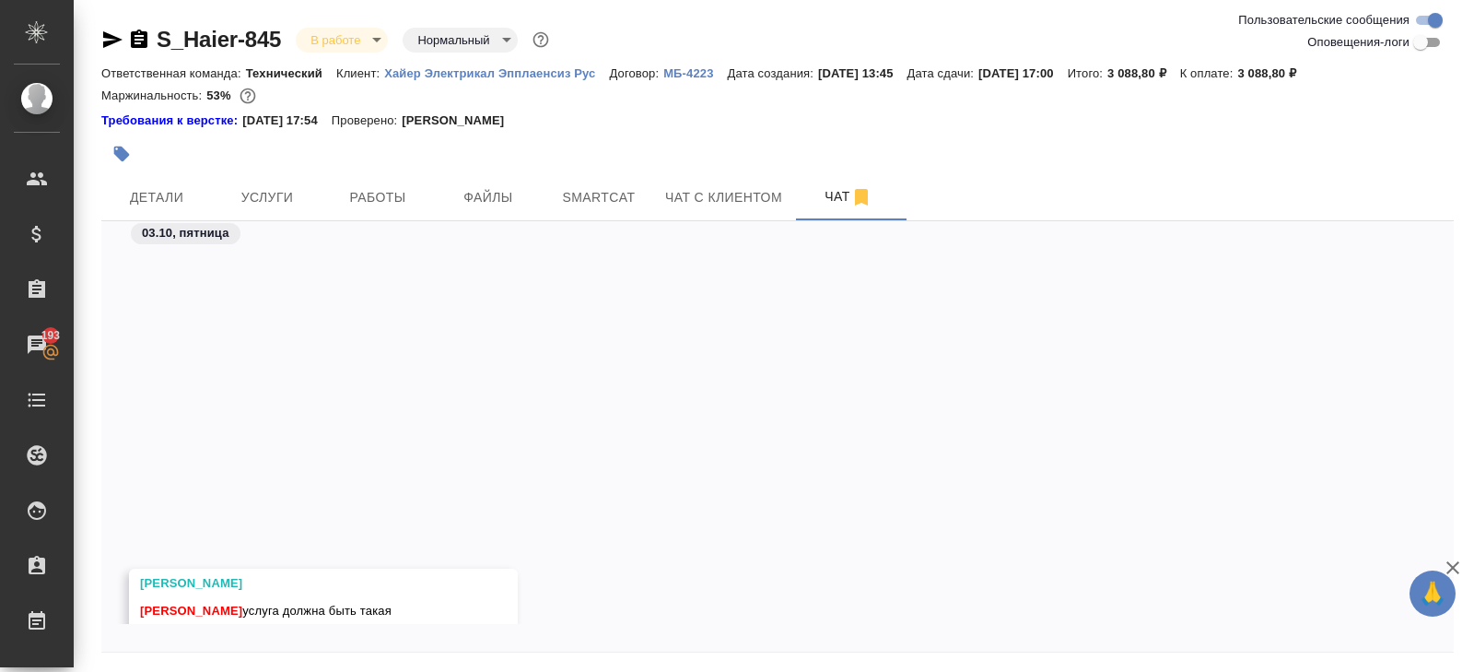
scroll to position [1855, 0]
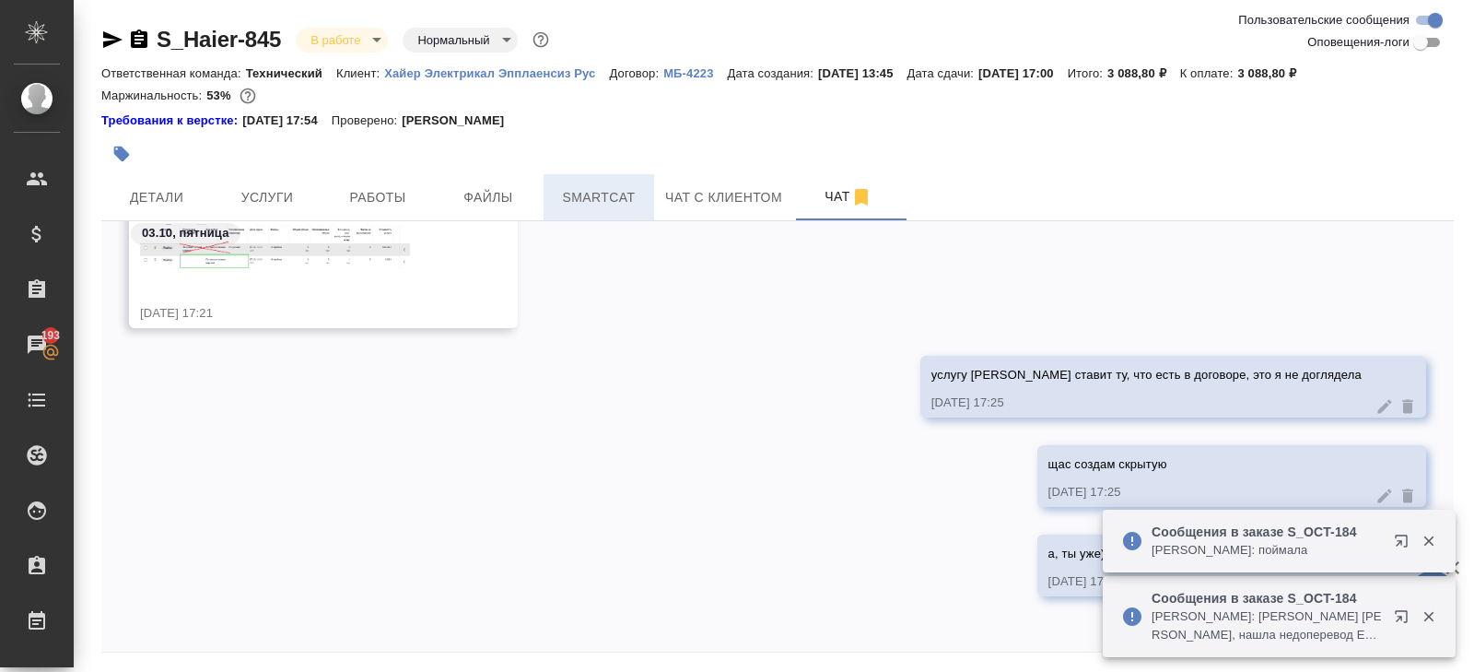
click at [616, 181] on button "Smartcat" at bounding box center [599, 197] width 111 height 46
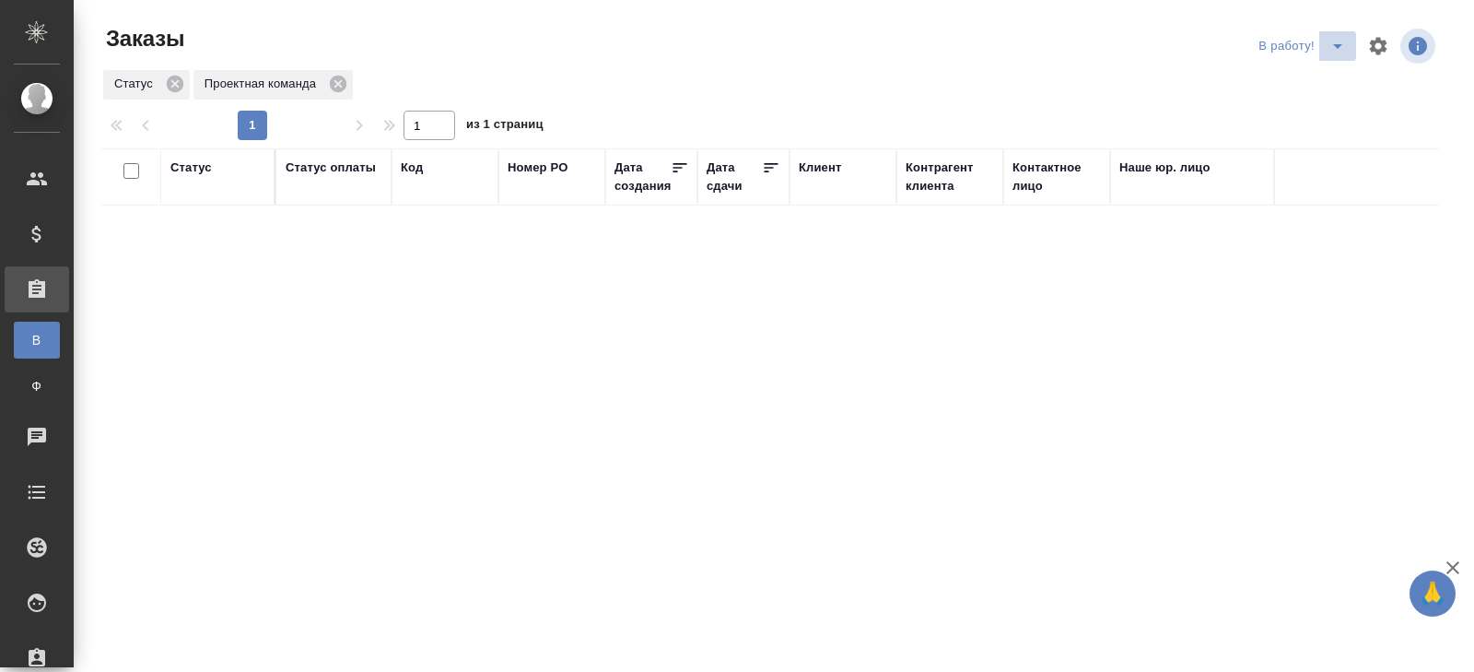
click at [1334, 50] on icon "split button" at bounding box center [1338, 46] width 22 height 22
click at [1322, 105] on li "начислить" at bounding box center [1304, 112] width 102 height 29
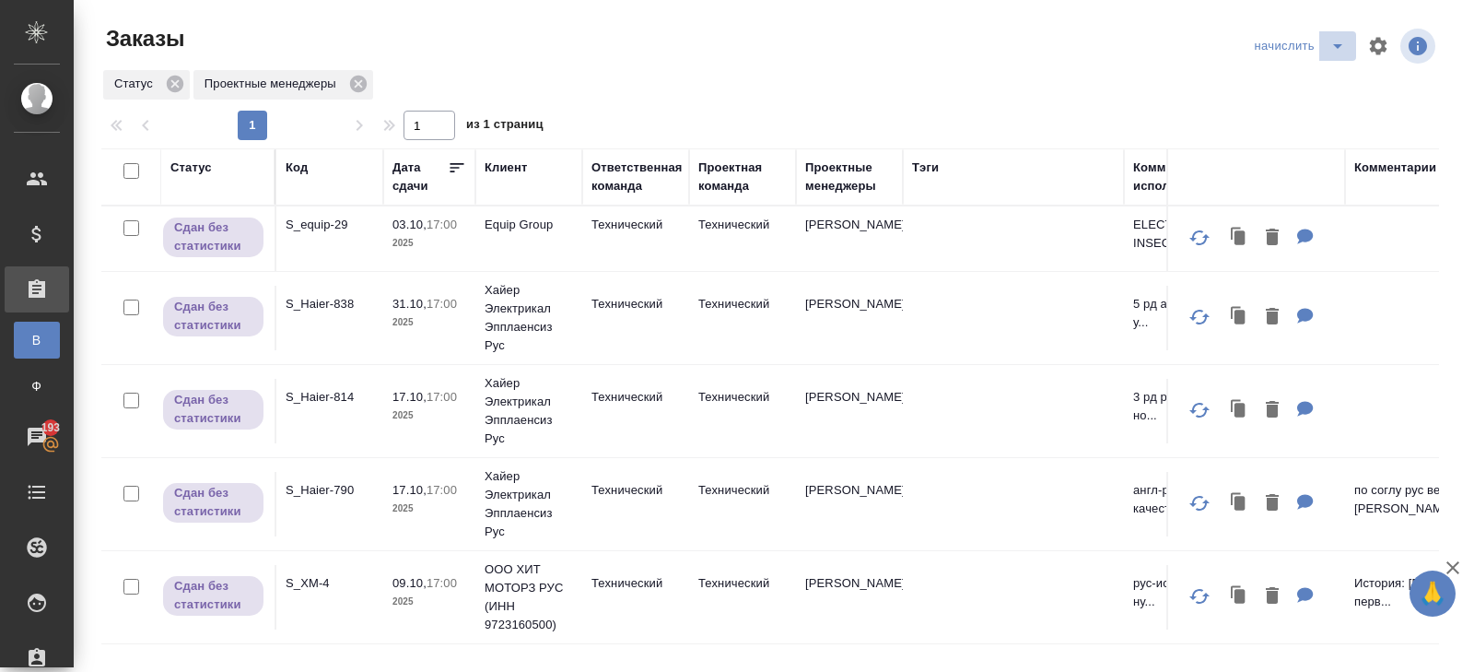
click at [1332, 46] on icon "split button" at bounding box center [1338, 46] width 22 height 22
click at [1311, 83] on li "В работу!" at bounding box center [1302, 82] width 108 height 29
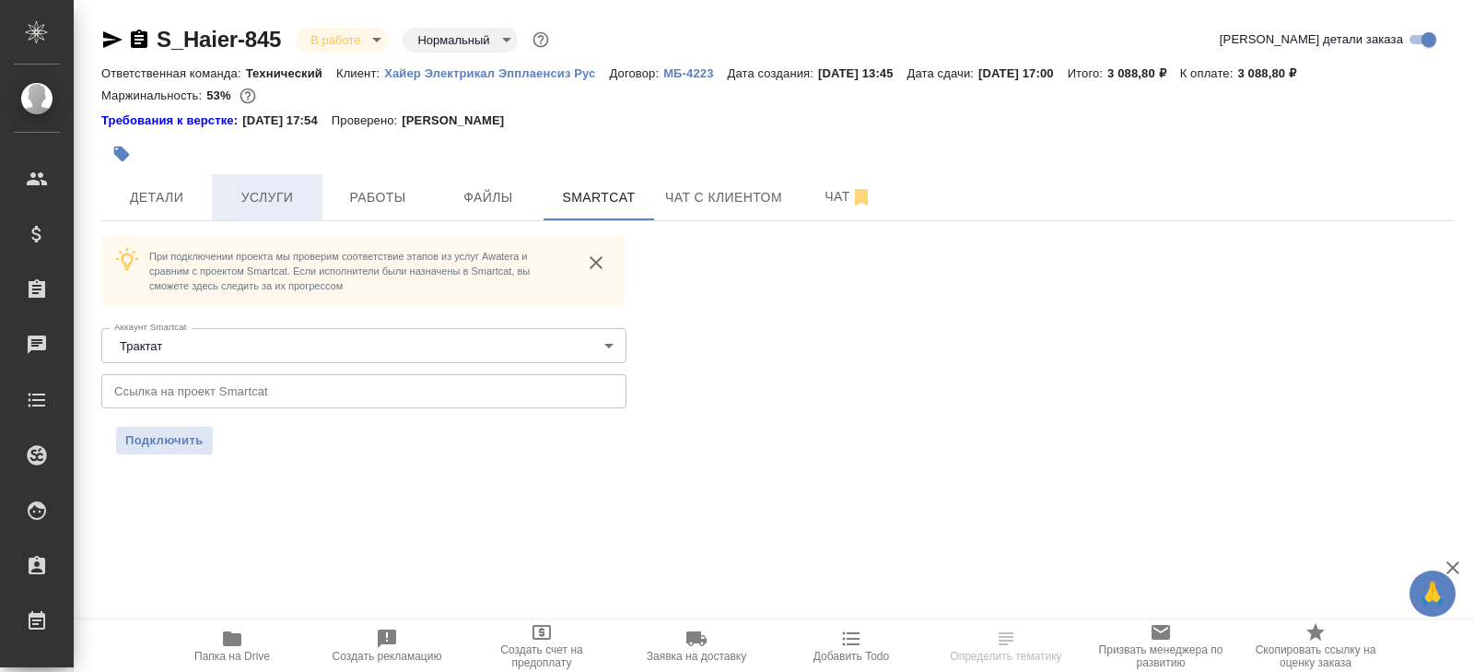
click at [319, 189] on button "Услуги" at bounding box center [267, 197] width 111 height 46
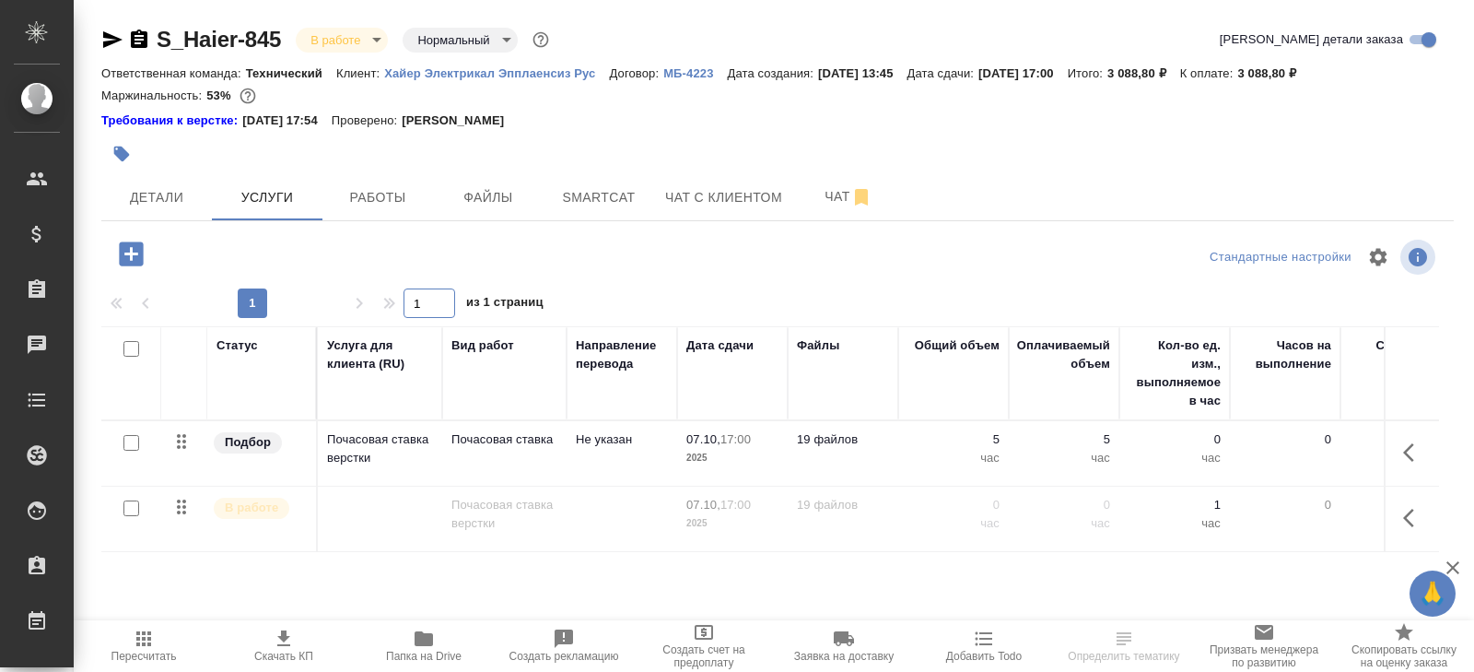
scroll to position [98, 0]
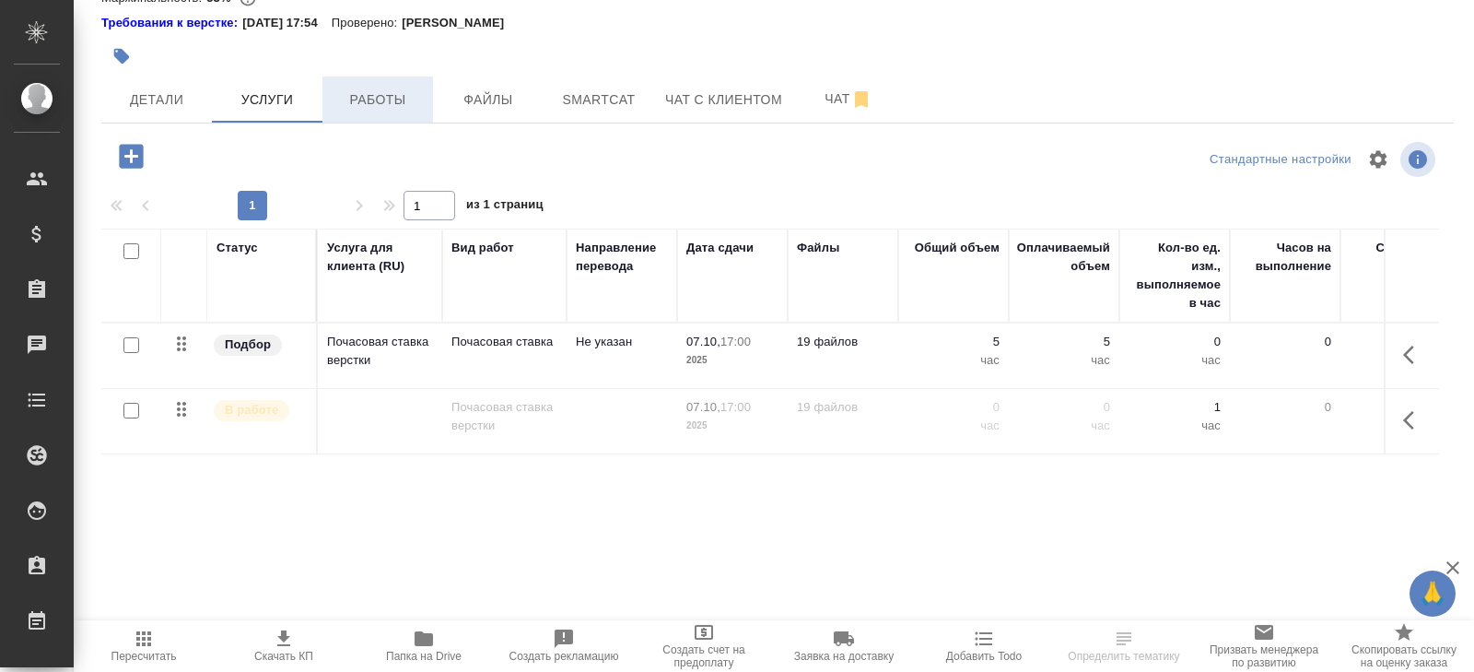
click at [396, 117] on button "Работы" at bounding box center [378, 99] width 111 height 46
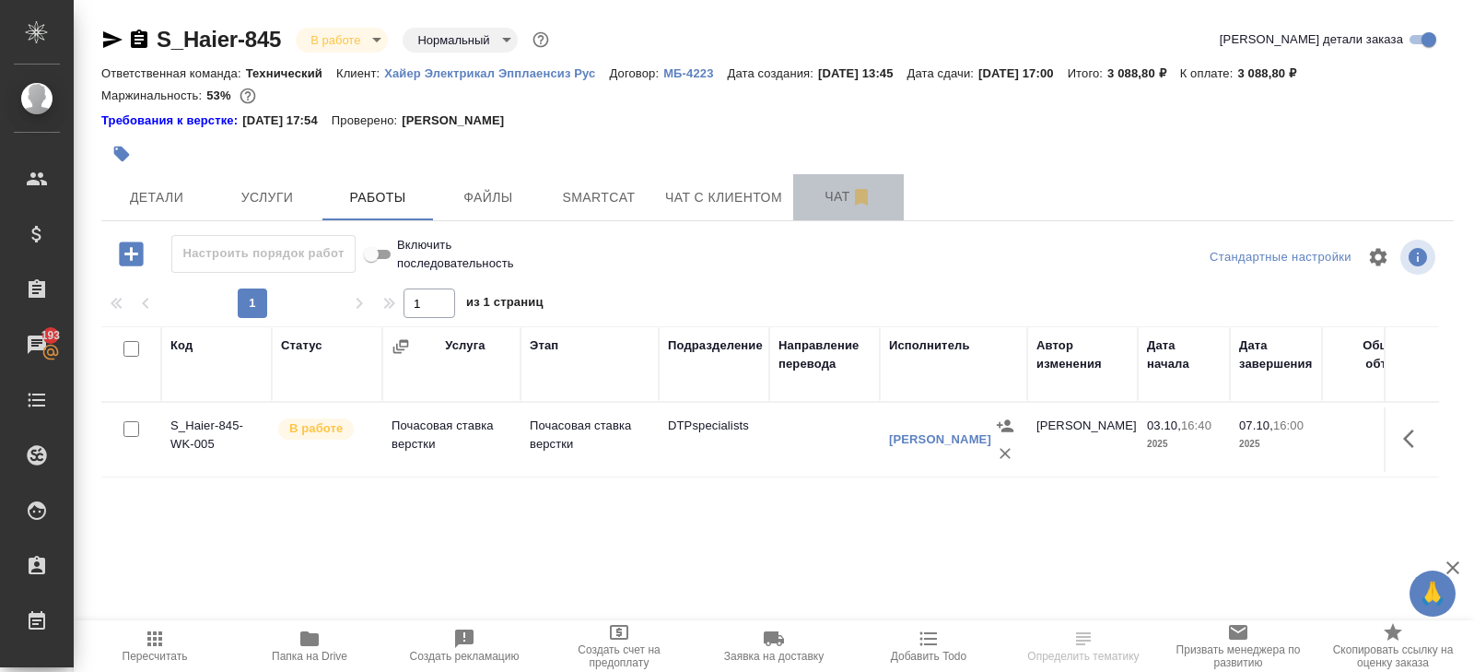
click at [804, 209] on button "Чат" at bounding box center [848, 197] width 111 height 46
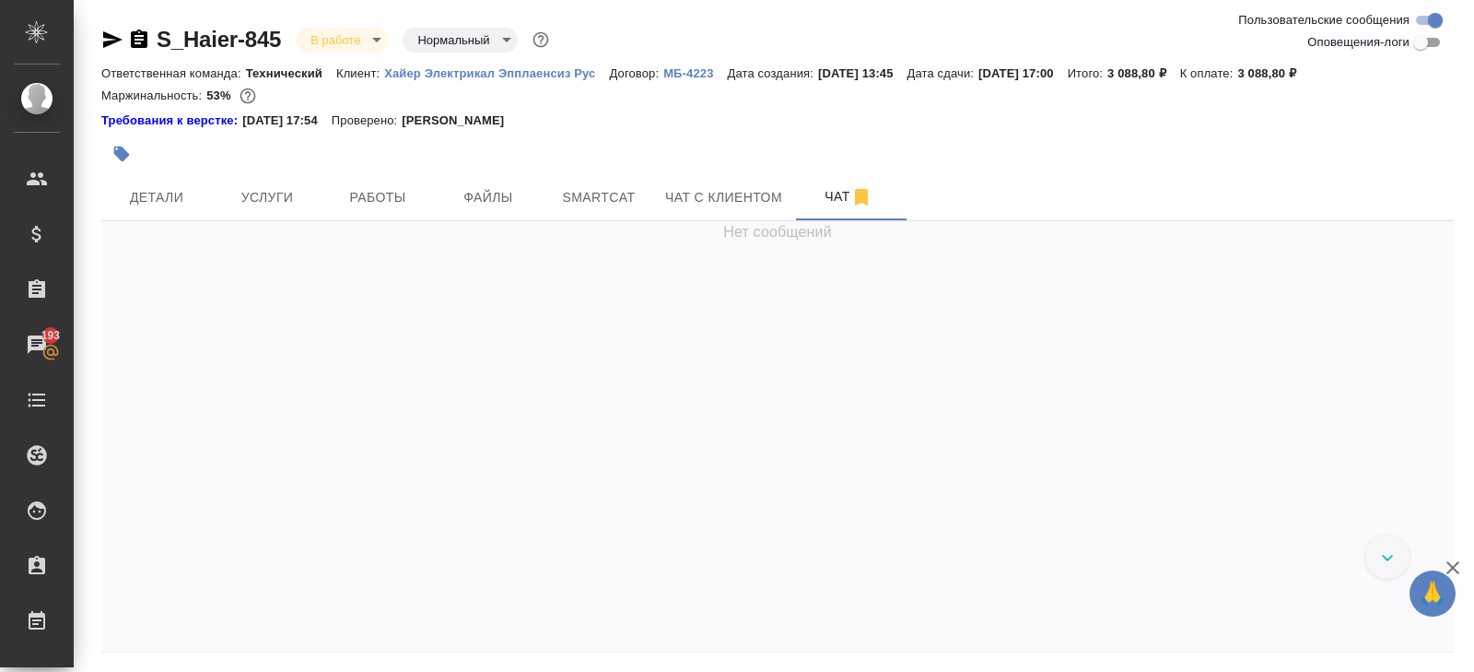
scroll to position [1899, 0]
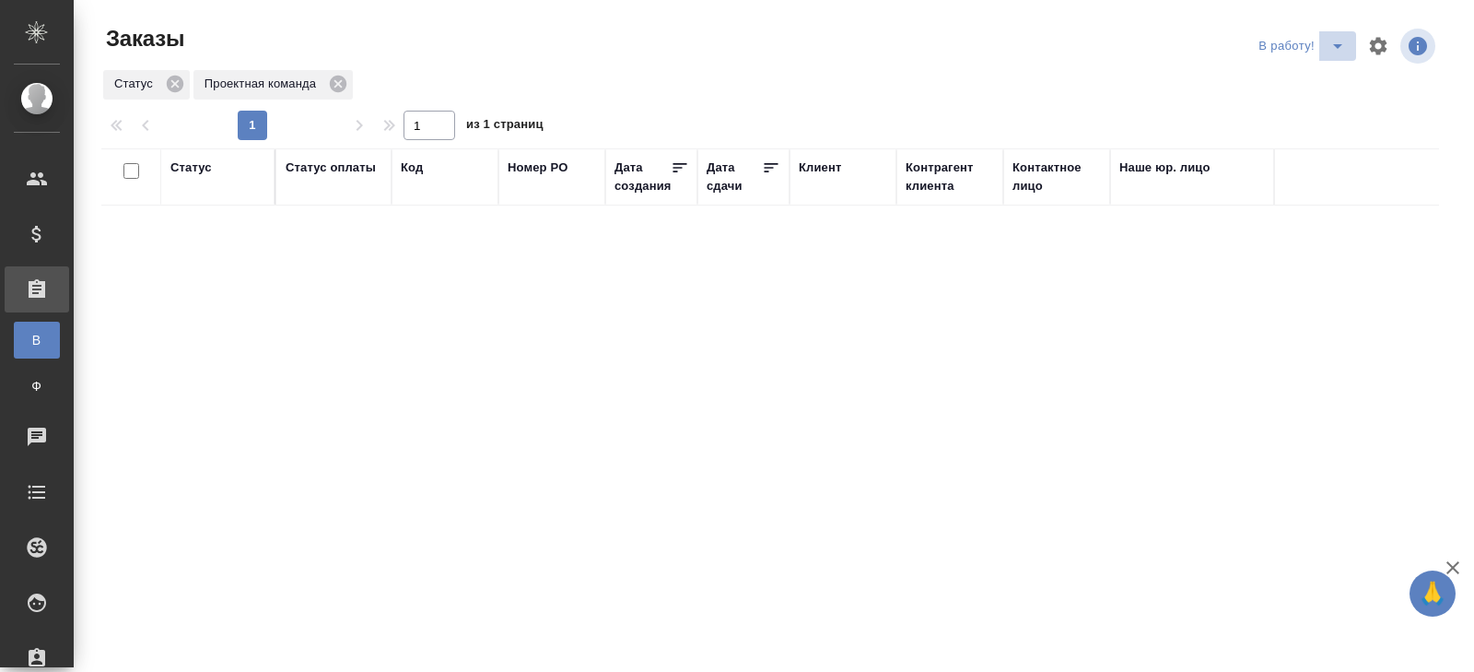
click at [1337, 49] on icon "split button" at bounding box center [1338, 46] width 22 height 22
click at [1331, 85] on li "ПМ" at bounding box center [1304, 82] width 102 height 29
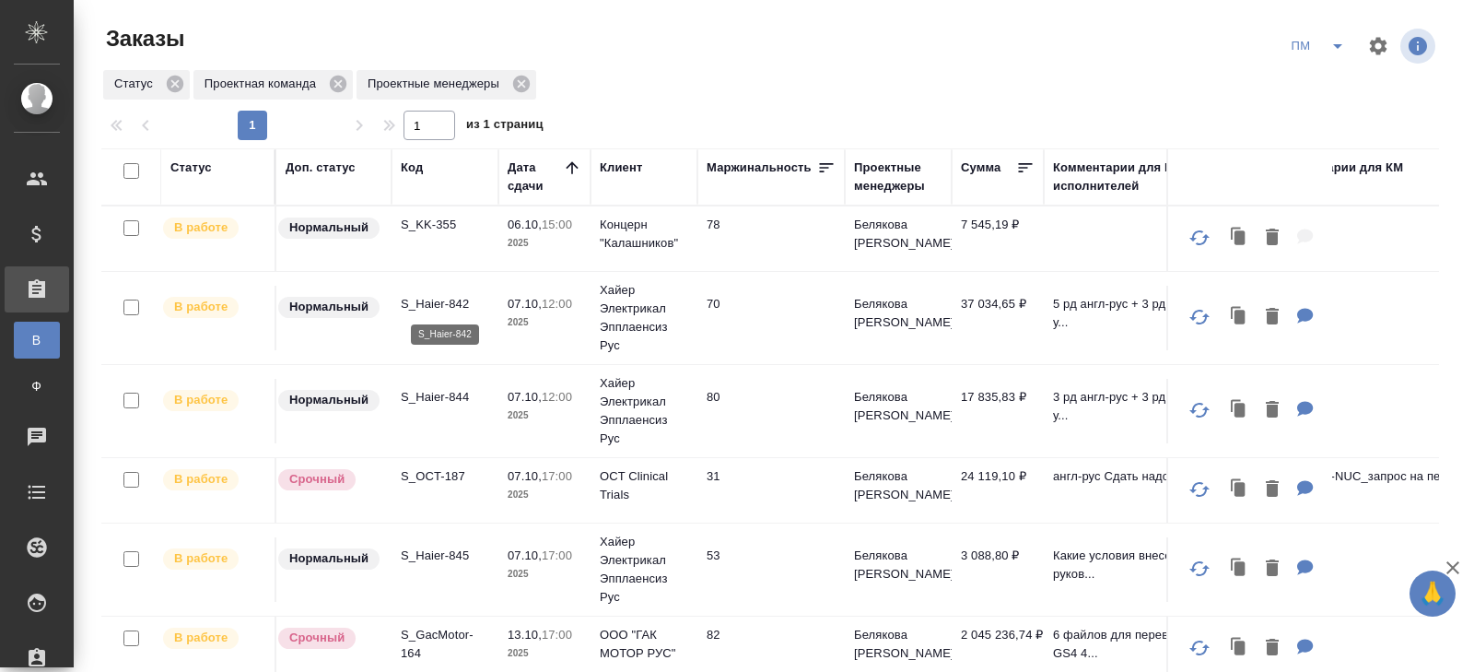
click at [418, 306] on p "S_Haier-842" at bounding box center [445, 304] width 88 height 18
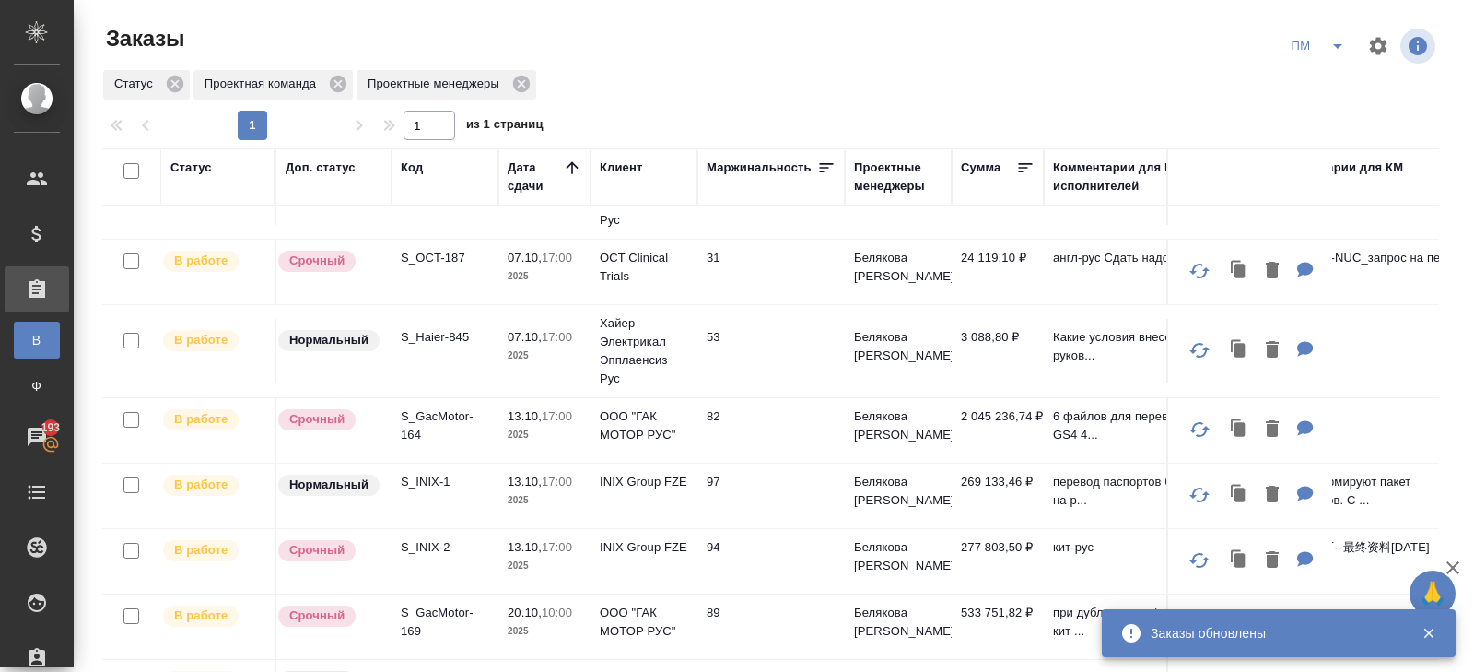
scroll to position [150, 0]
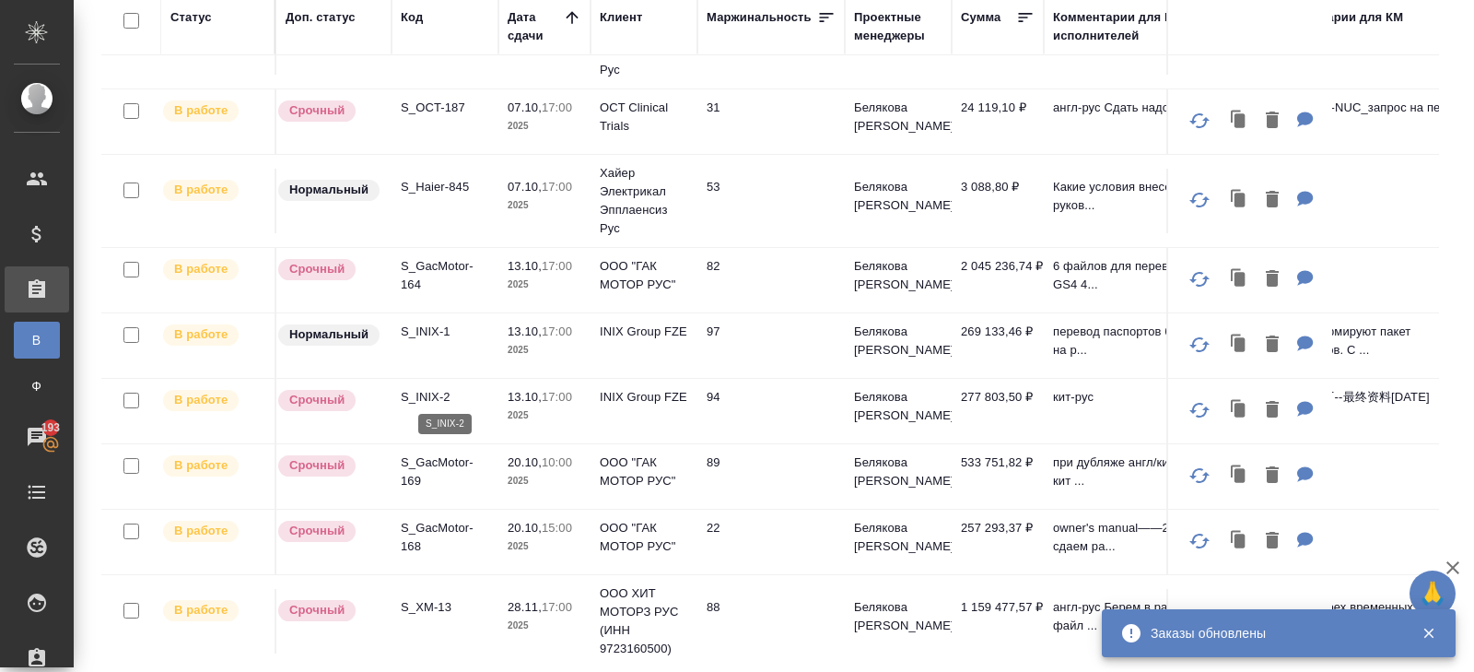
click at [416, 391] on p "S_INIX-2" at bounding box center [445, 397] width 88 height 18
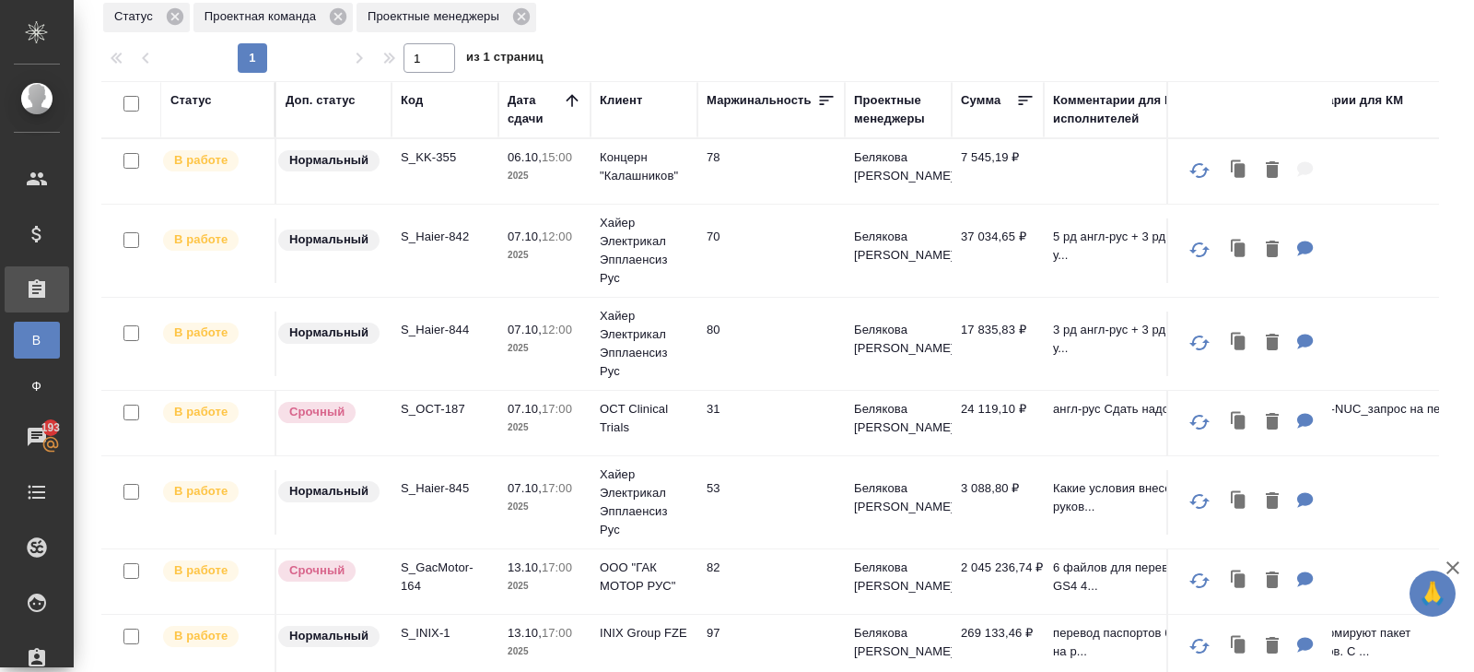
scroll to position [0, 0]
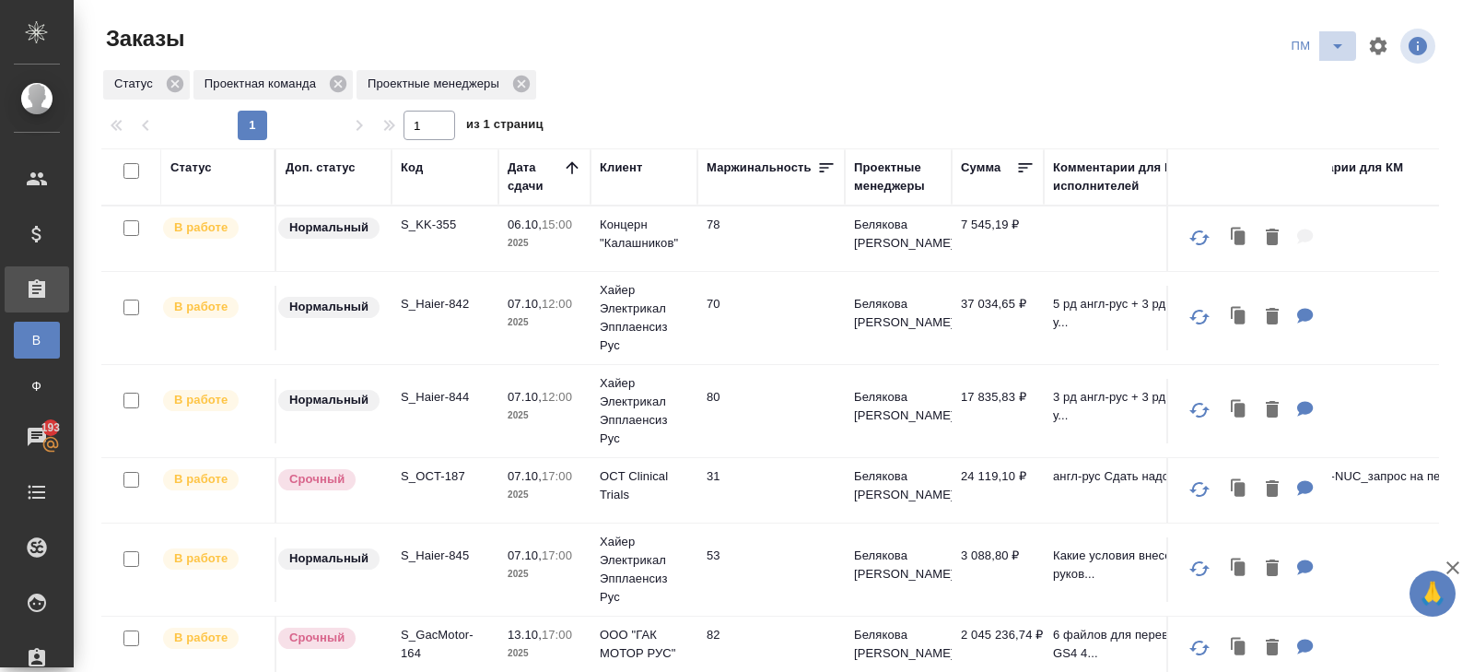
click at [1323, 52] on button "split button" at bounding box center [1338, 45] width 37 height 29
click at [1323, 80] on li "В работу!" at bounding box center [1319, 82] width 93 height 29
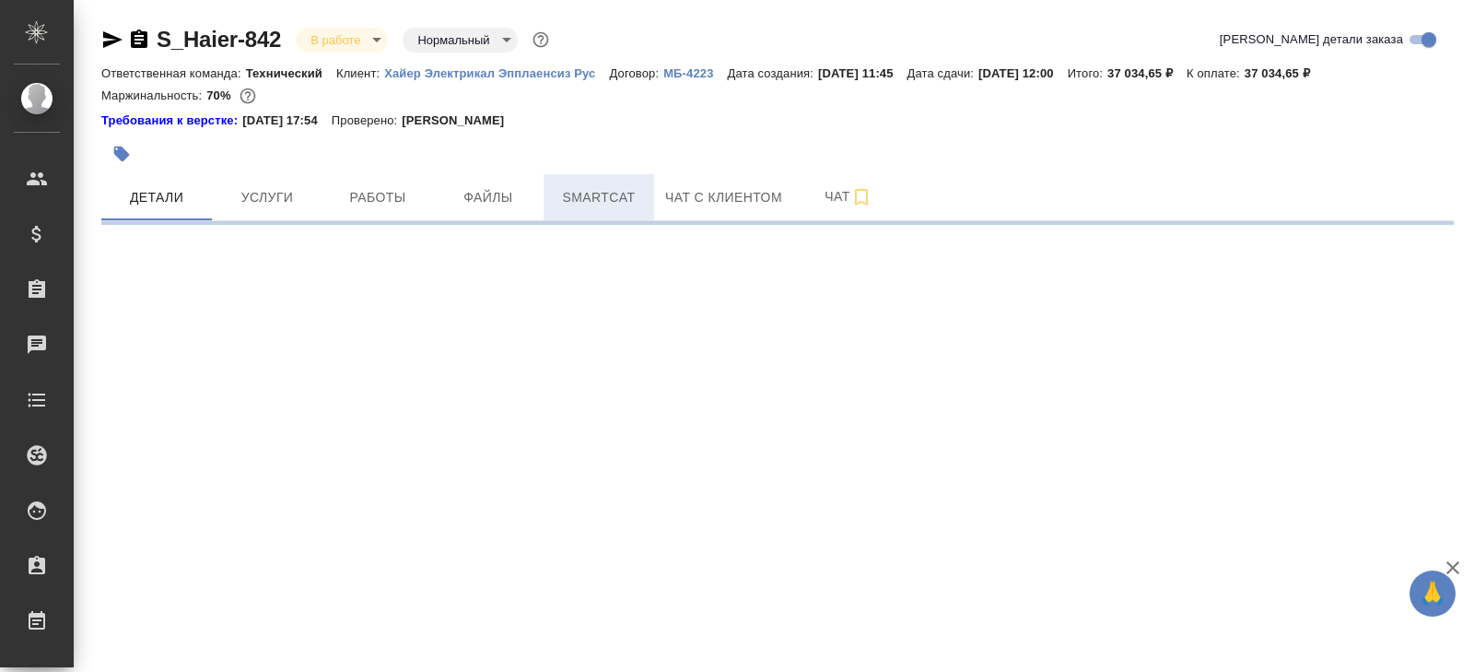
click at [607, 183] on button "Smartcat" at bounding box center [599, 197] width 111 height 46
select select "RU"
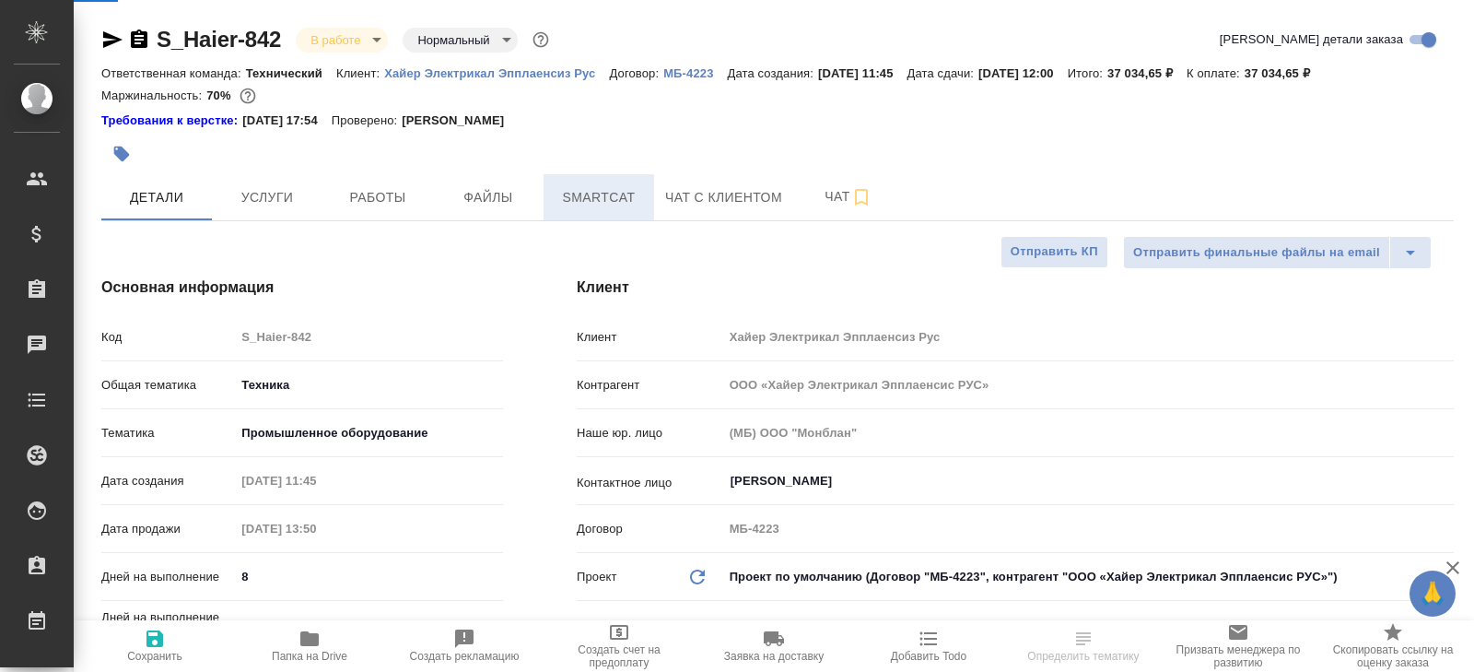
type textarea "x"
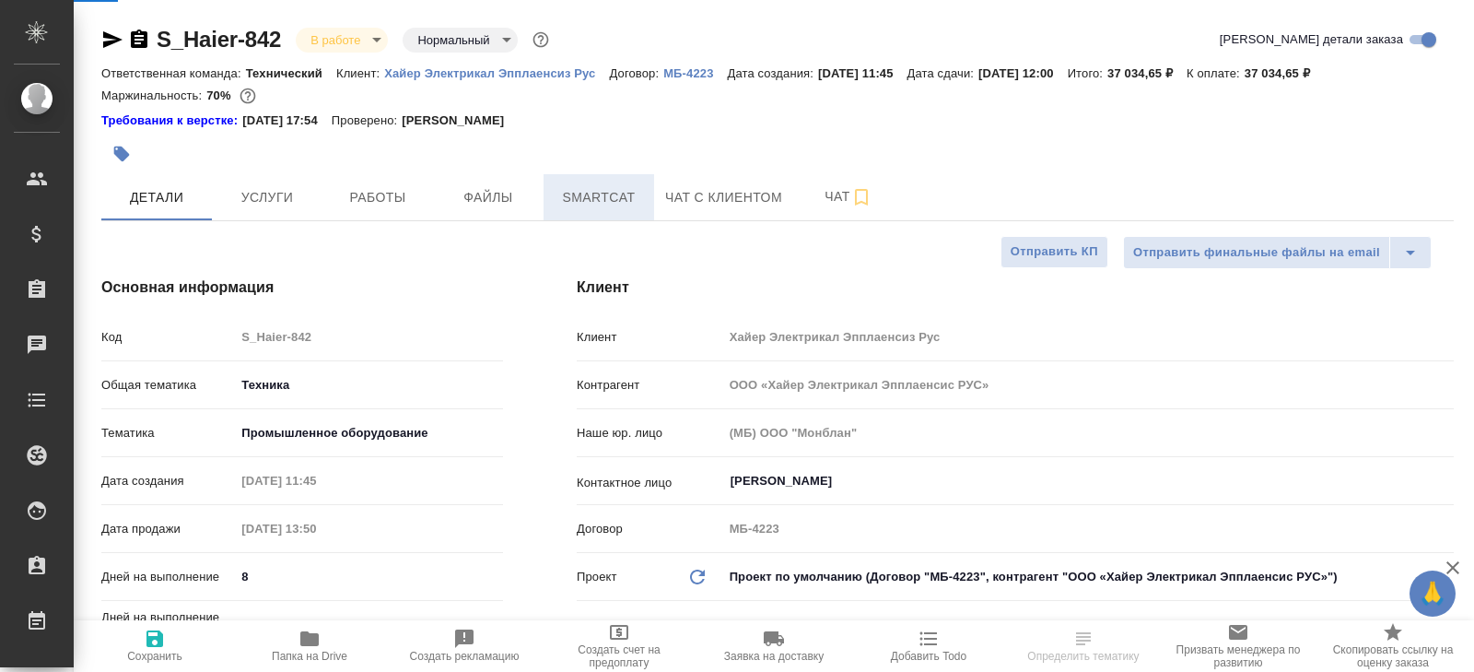
type textarea "x"
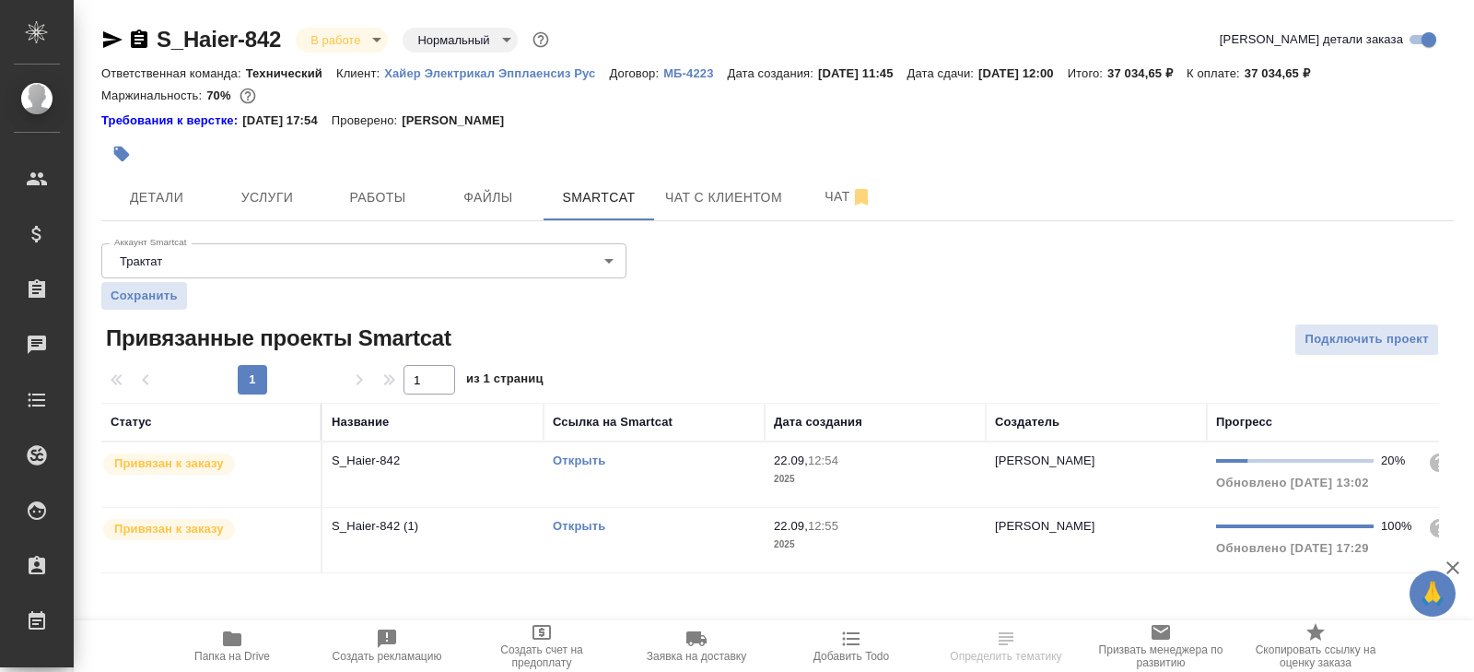
click at [564, 522] on link "Открыть" at bounding box center [579, 526] width 53 height 14
click at [222, 642] on icon "button" at bounding box center [232, 639] width 22 height 22
click at [365, 215] on button "Работы" at bounding box center [378, 197] width 111 height 46
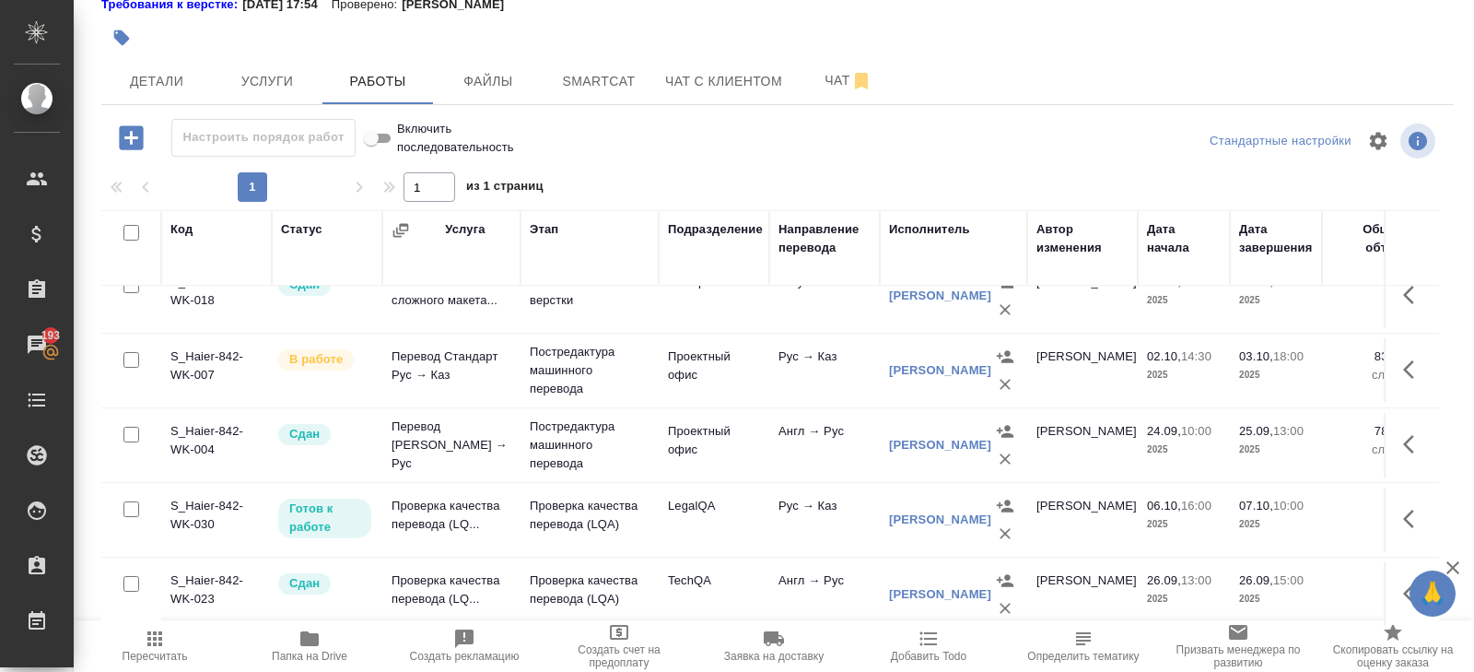
scroll to position [224, 0]
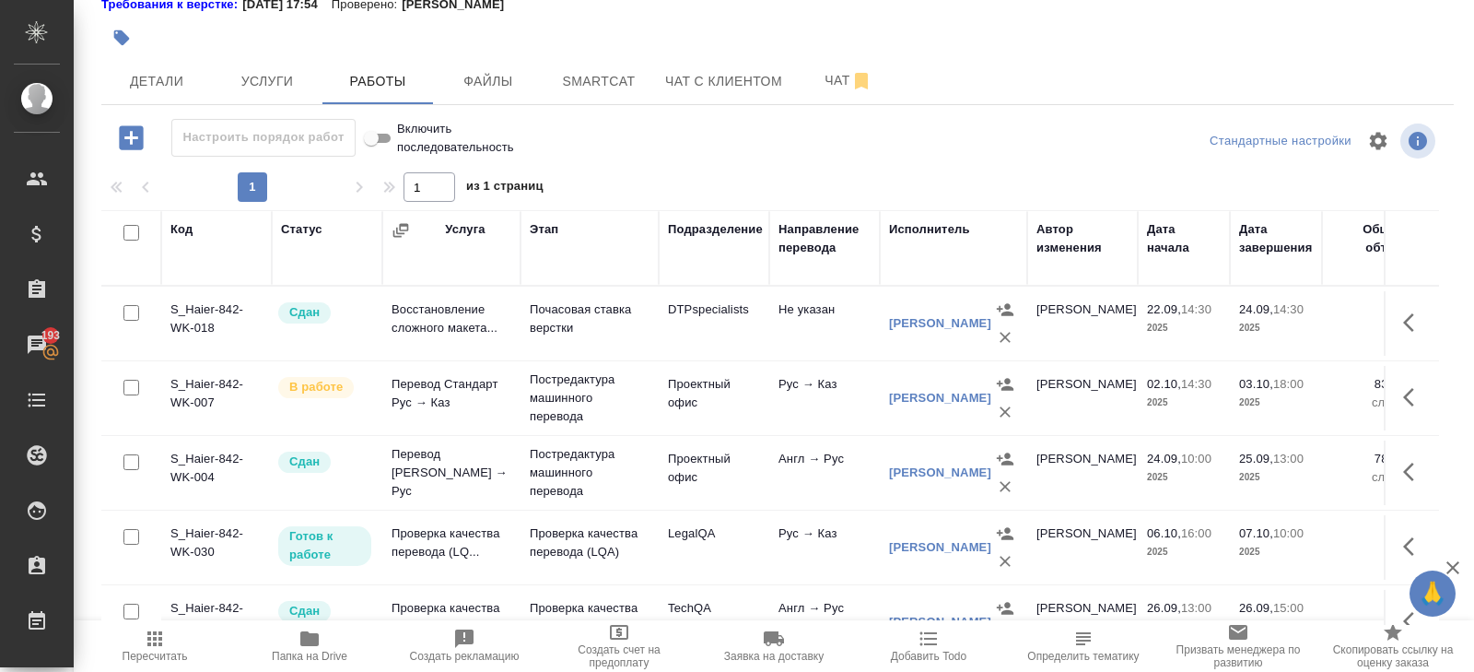
click at [523, 402] on td "Постредактура машинного перевода" at bounding box center [590, 398] width 138 height 74
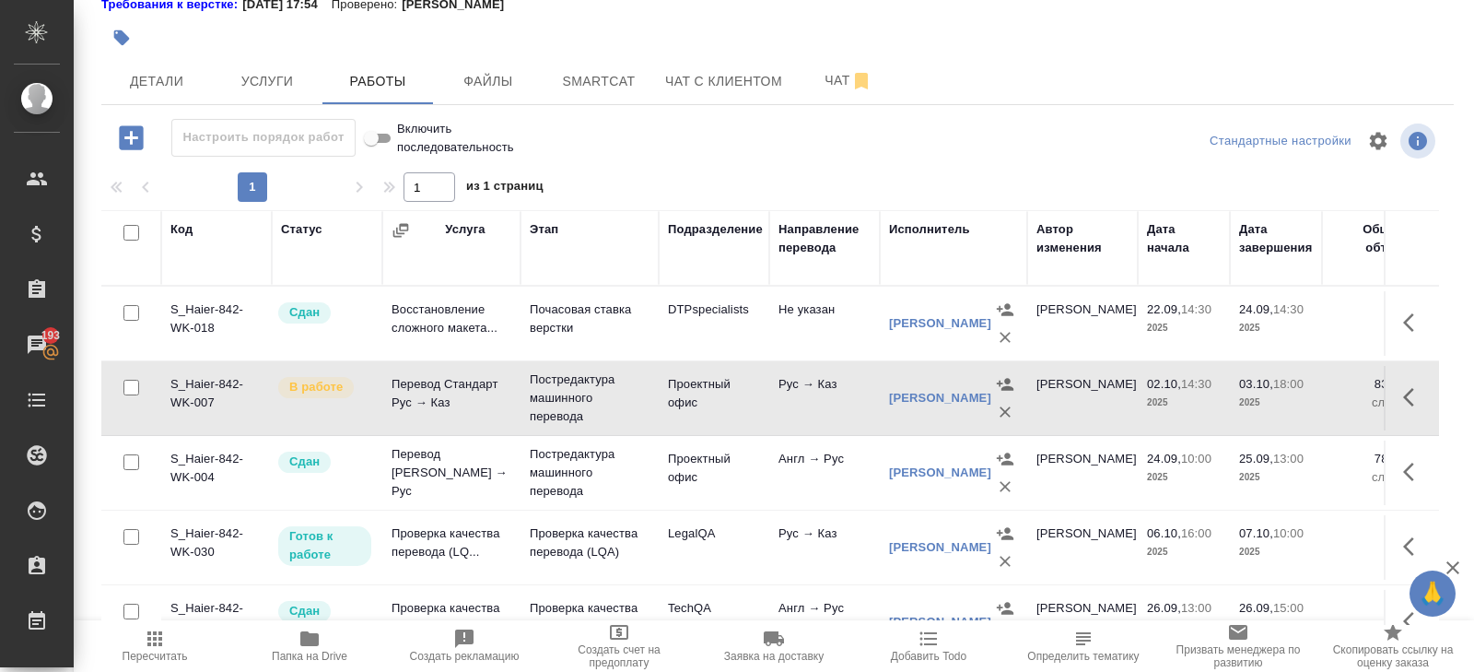
click at [523, 402] on td "Постредактура машинного перевода" at bounding box center [590, 398] width 138 height 74
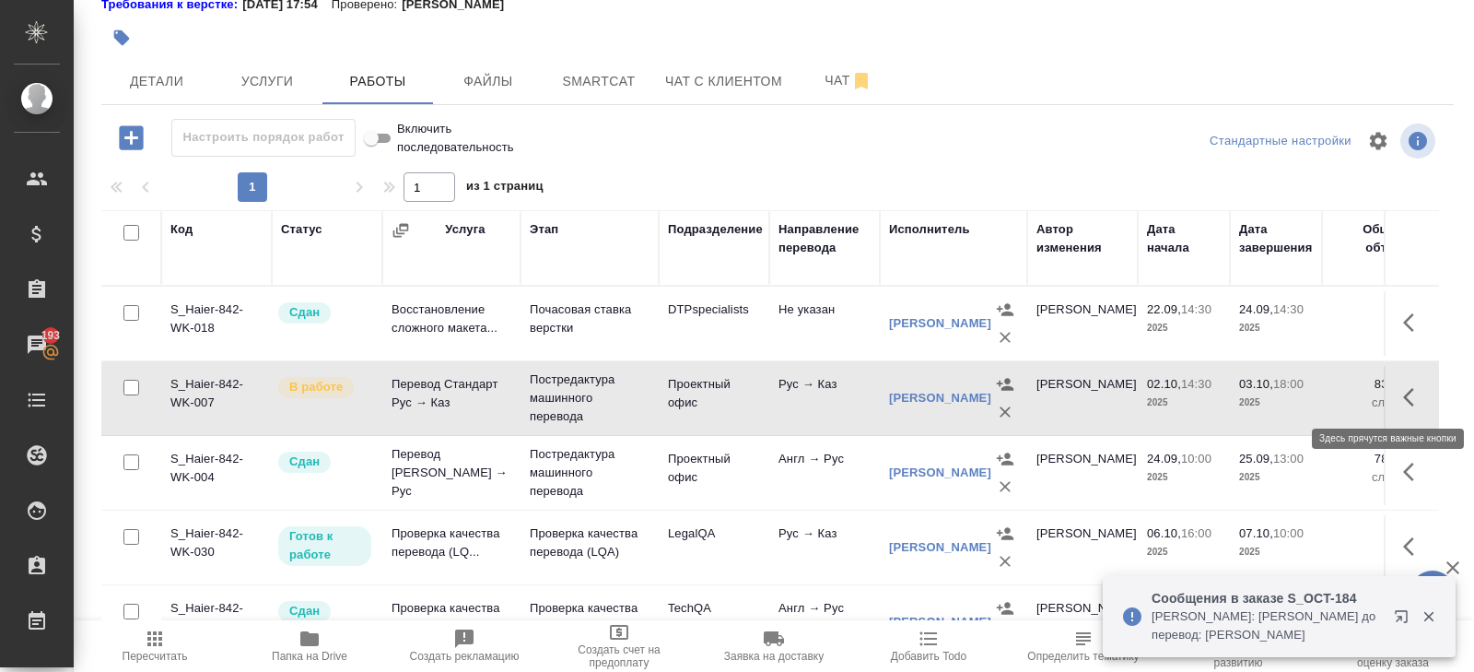
click at [1404, 393] on icon "button" at bounding box center [1408, 397] width 11 height 18
click at [1270, 399] on icon "button" at bounding box center [1279, 397] width 22 height 22
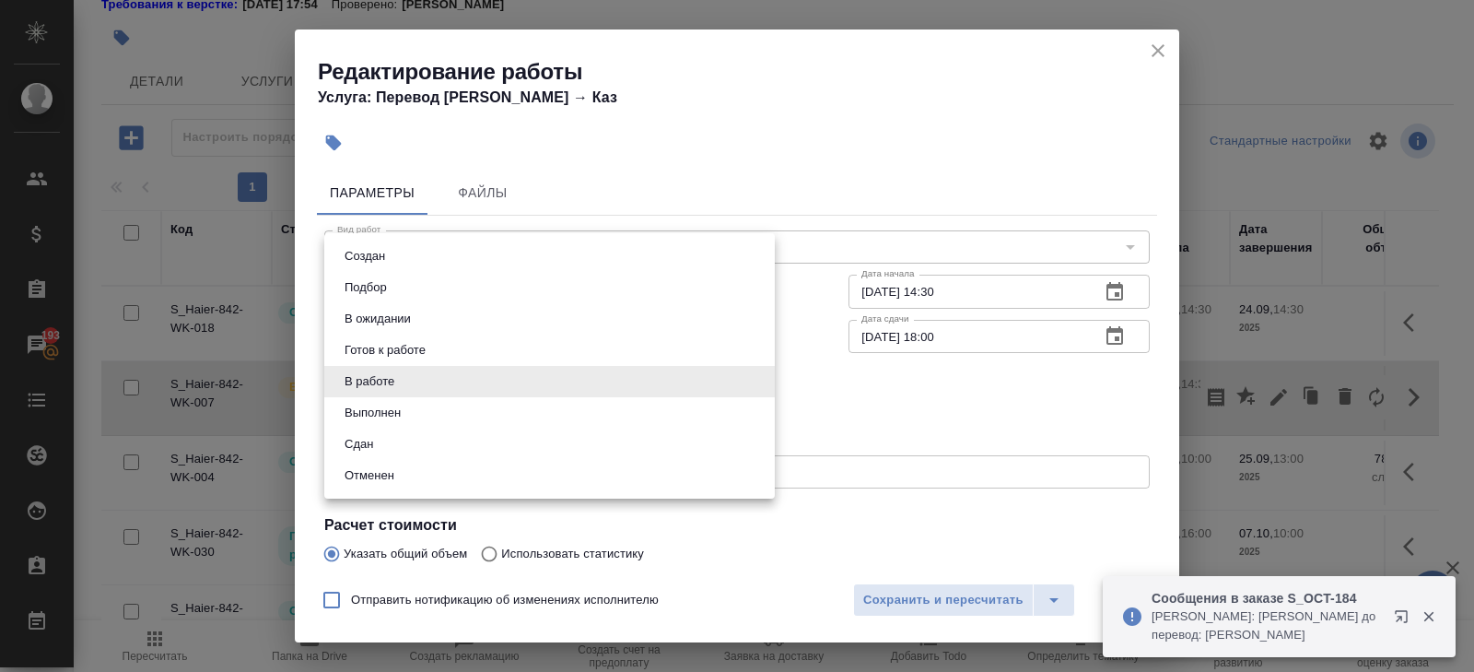
click at [369, 393] on body "🙏 .cls-1 fill:#fff; AWATERA Belyakova Yulia Клиенты Спецификации Заказы 193 Чат…" at bounding box center [737, 336] width 1474 height 672
click at [374, 421] on button "Выполнен" at bounding box center [372, 413] width 67 height 20
type input "completed"
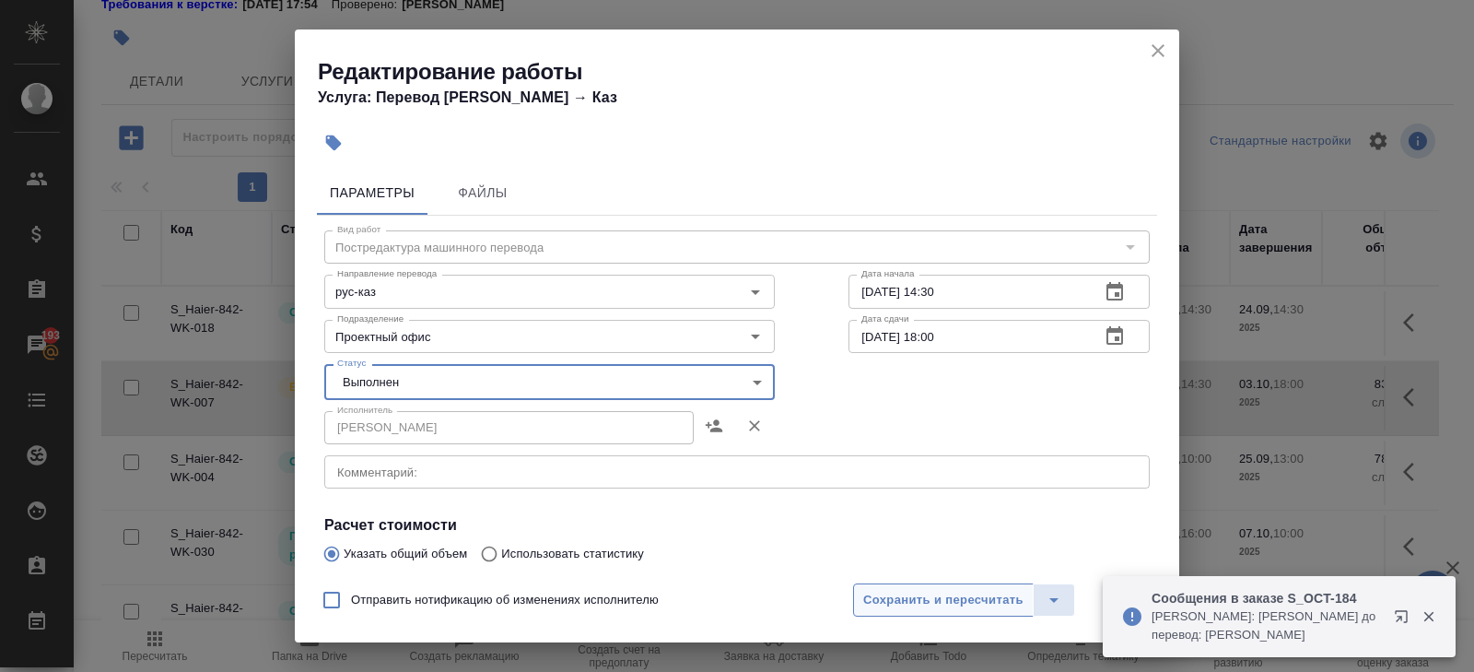
click at [880, 595] on span "Сохранить и пересчитать" at bounding box center [943, 600] width 160 height 21
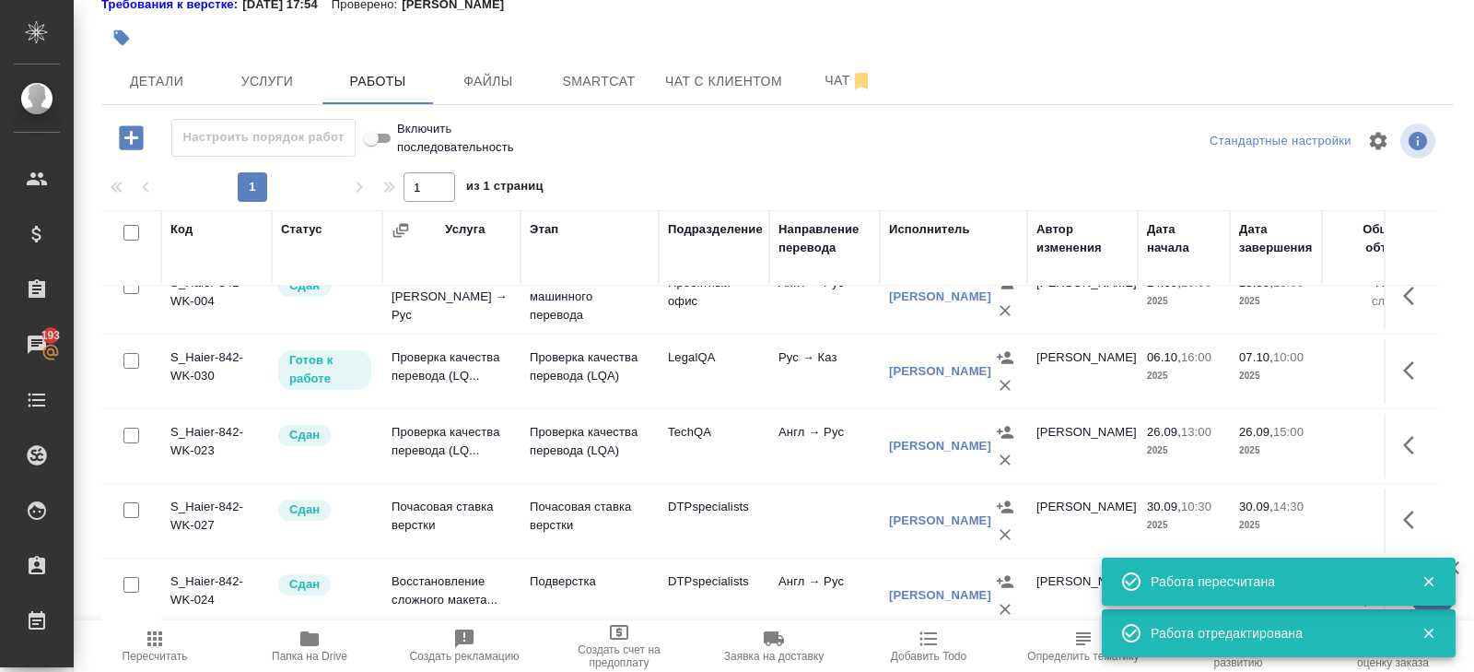
scroll to position [396, 0]
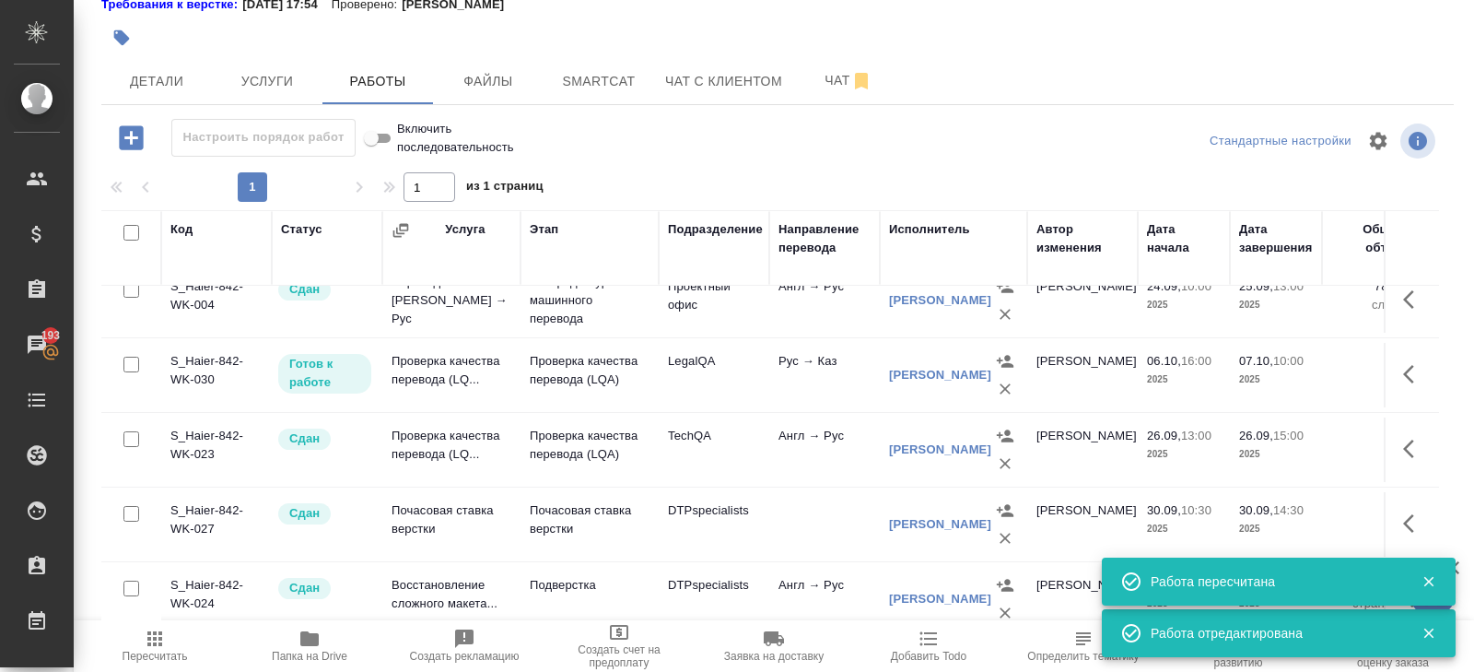
click at [1412, 372] on icon "button" at bounding box center [1414, 374] width 22 height 22
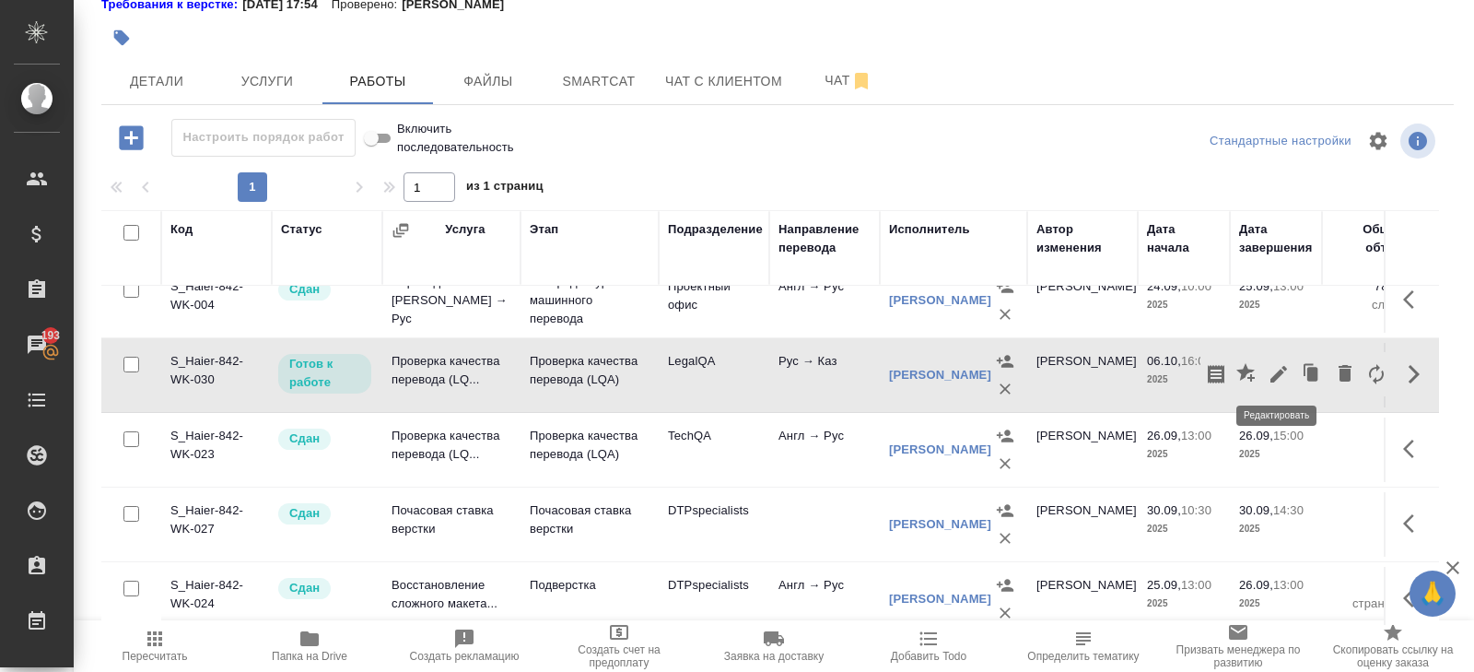
click at [1275, 371] on icon "button" at bounding box center [1279, 374] width 17 height 17
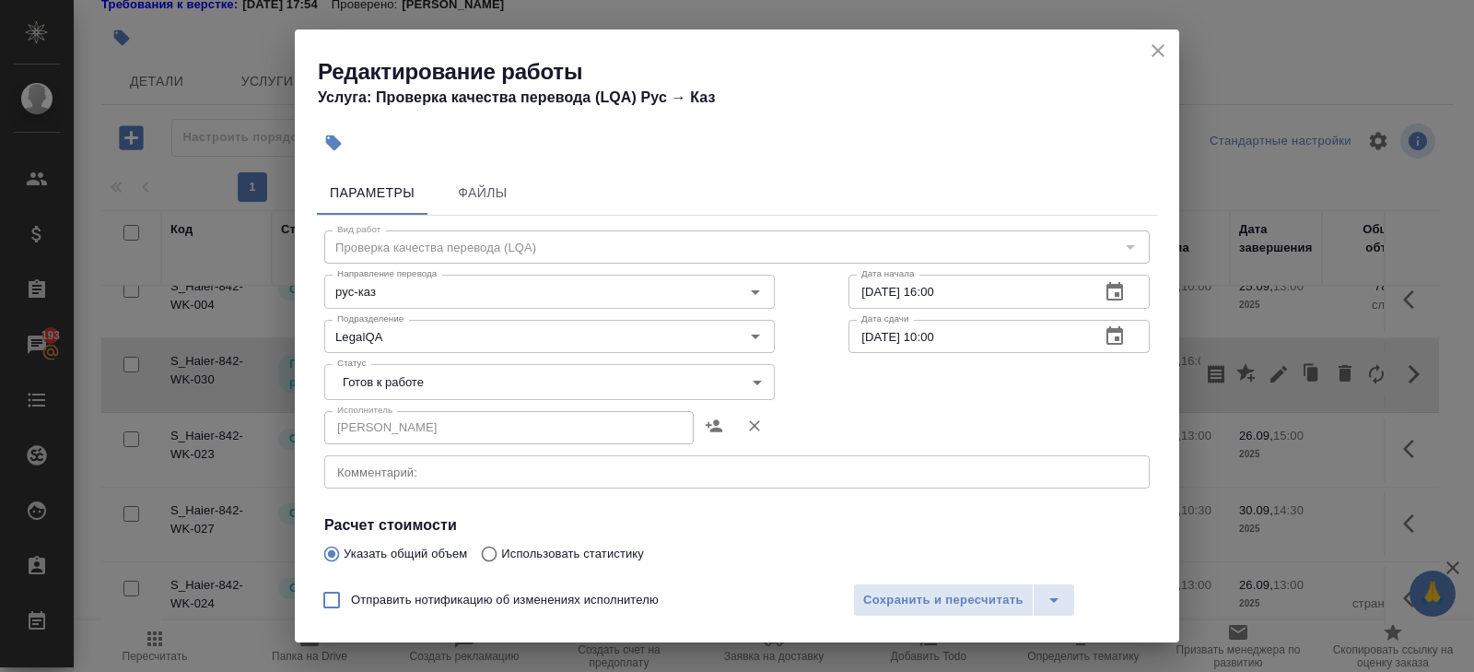
click at [348, 378] on body "🙏 .cls-1 fill:#fff; AWATERA Belyakova Yulia Клиенты Спецификации Заказы 193 Чат…" at bounding box center [737, 336] width 1474 height 672
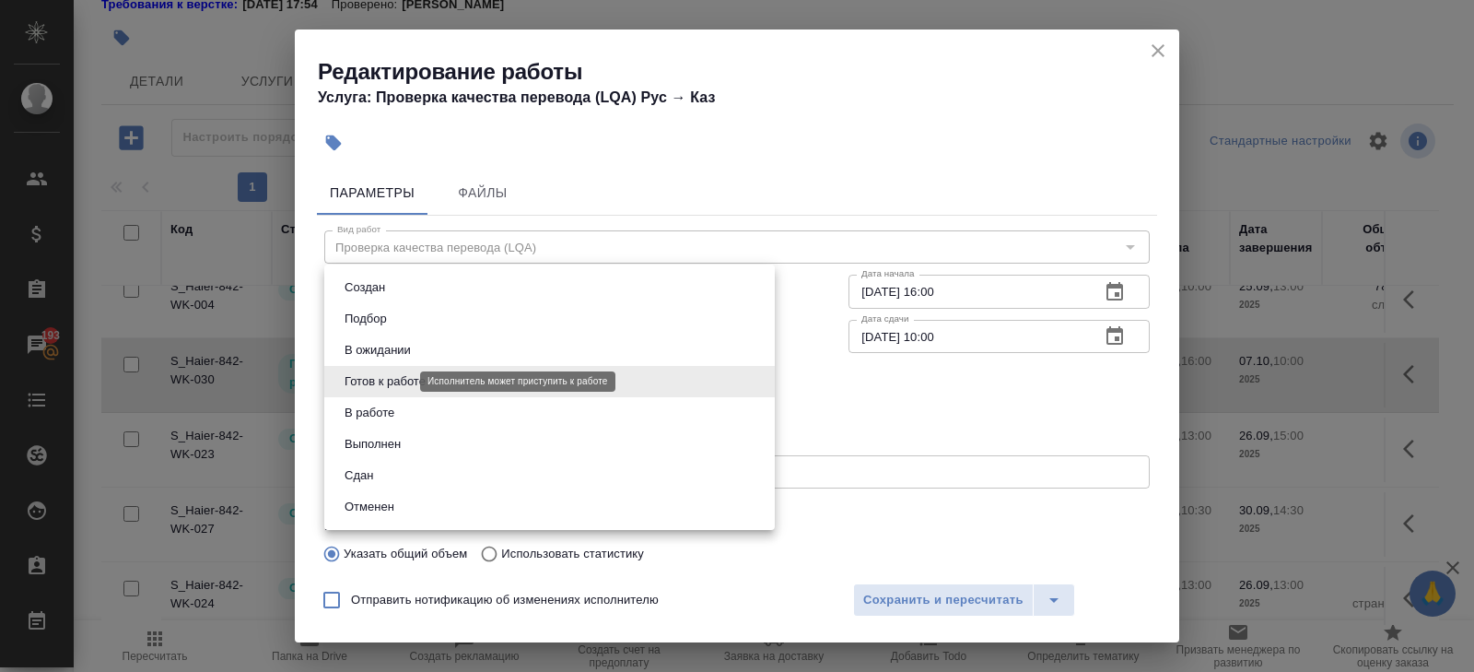
click at [374, 355] on button "В ожидании" at bounding box center [377, 350] width 77 height 20
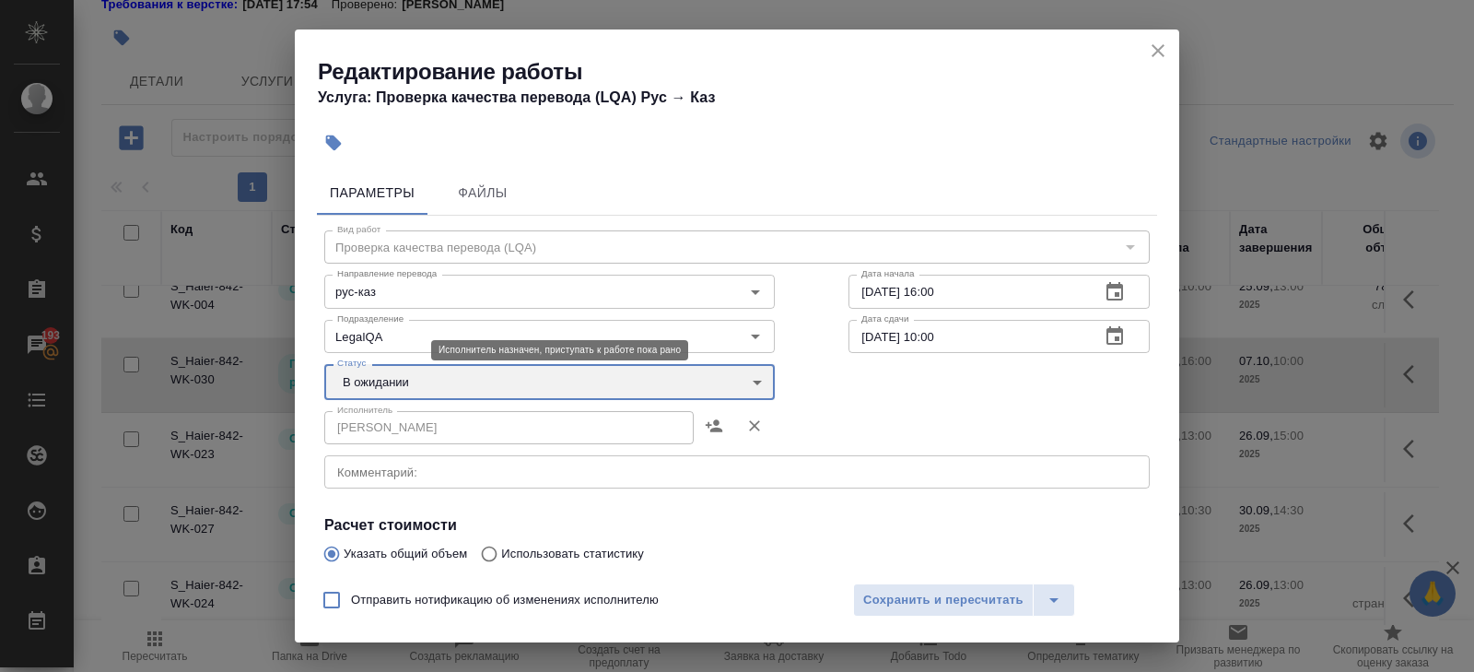
type input "pending"
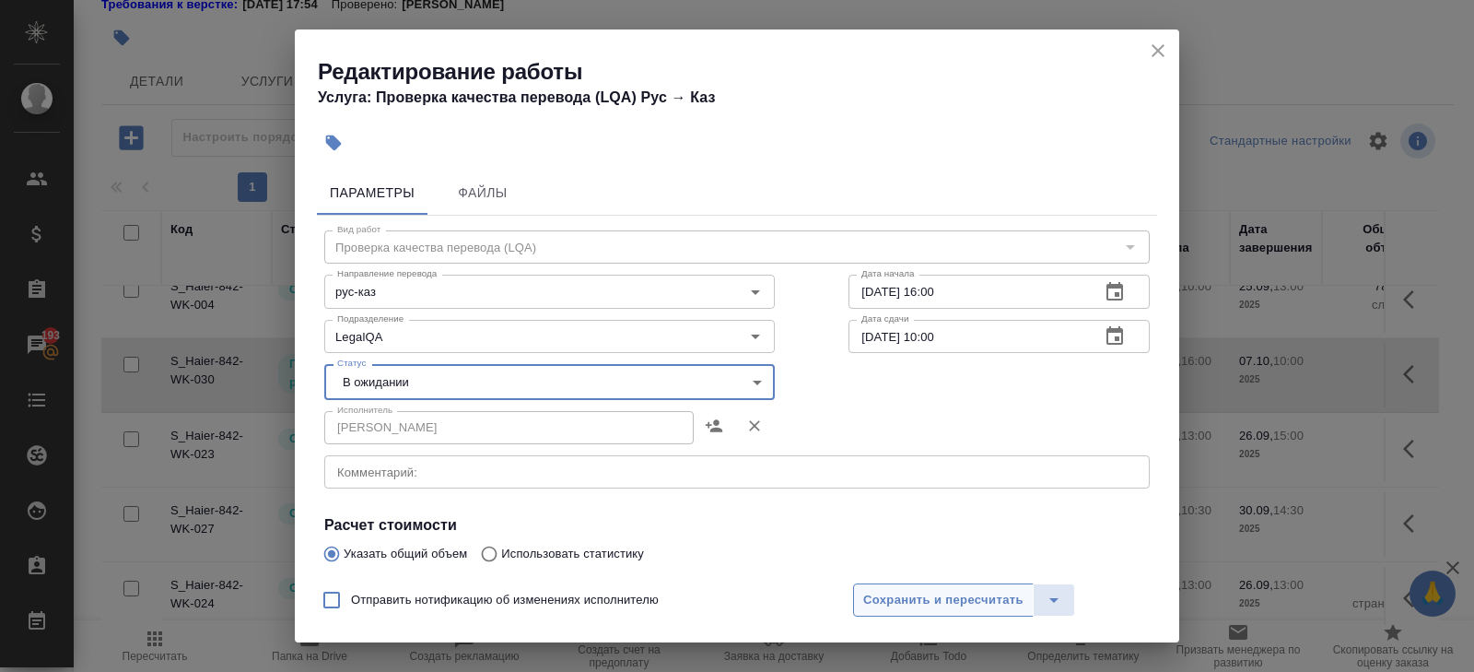
click at [882, 594] on span "Сохранить и пересчитать" at bounding box center [943, 600] width 160 height 21
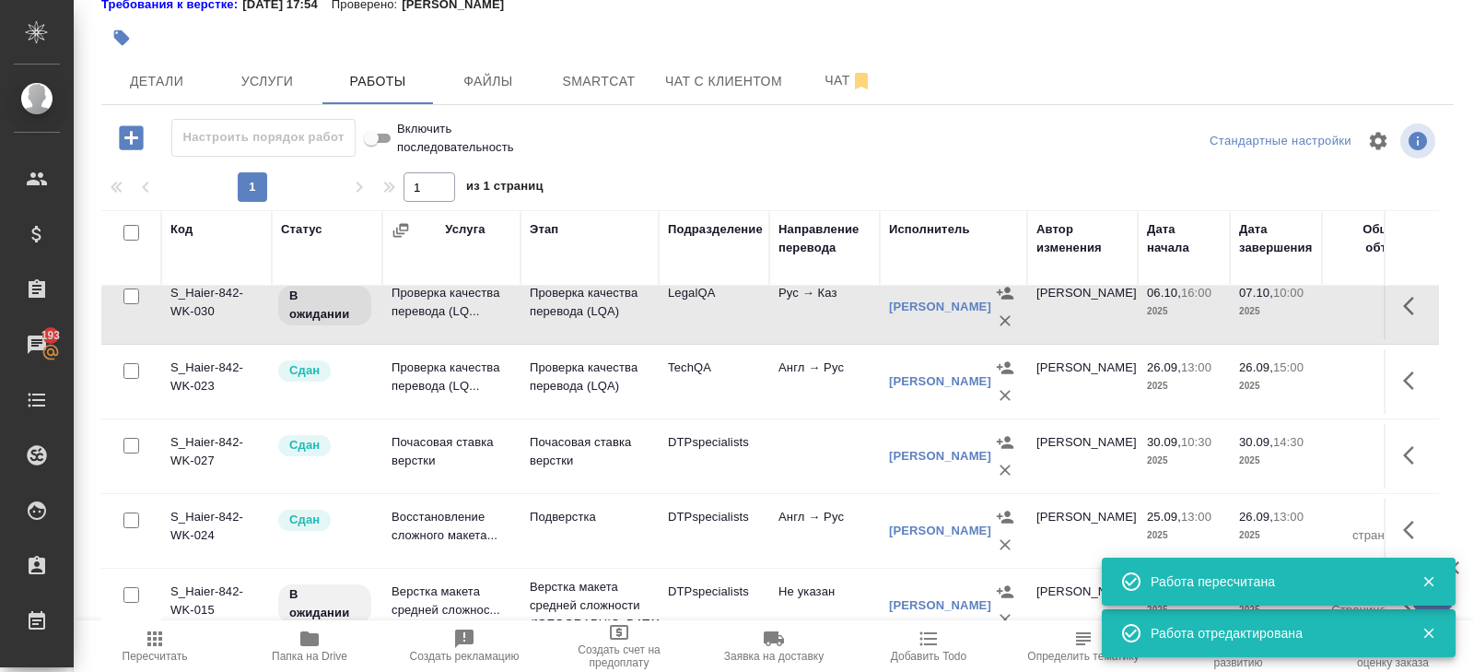
scroll to position [616, 0]
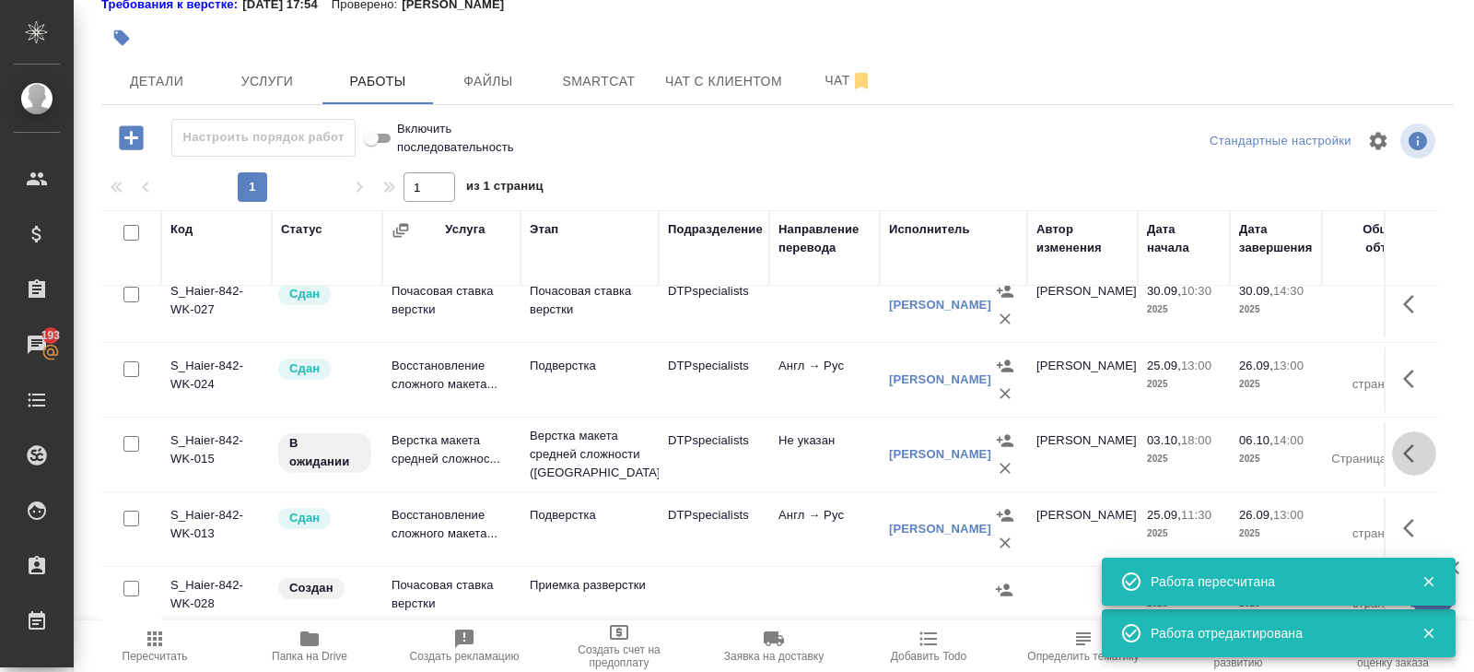
click at [1405, 443] on icon "button" at bounding box center [1414, 453] width 22 height 22
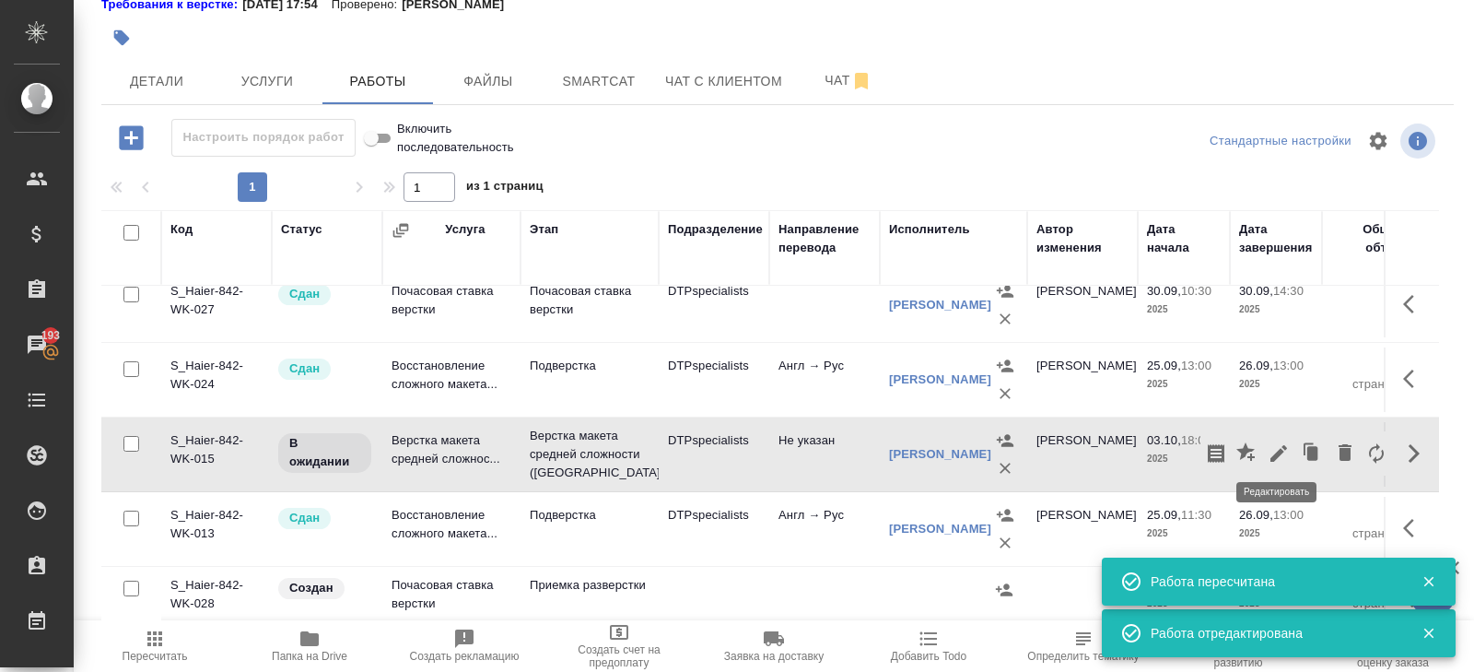
click at [1280, 449] on icon "button" at bounding box center [1279, 453] width 22 height 22
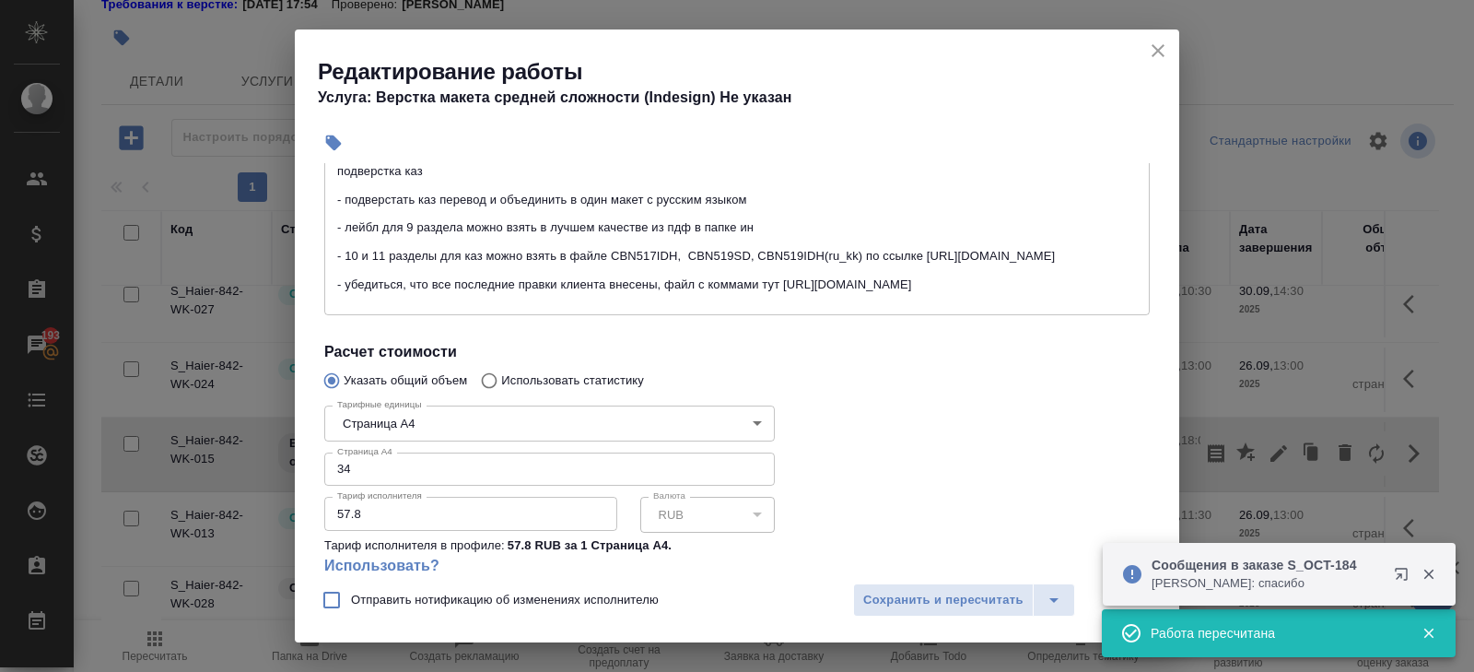
scroll to position [295, 0]
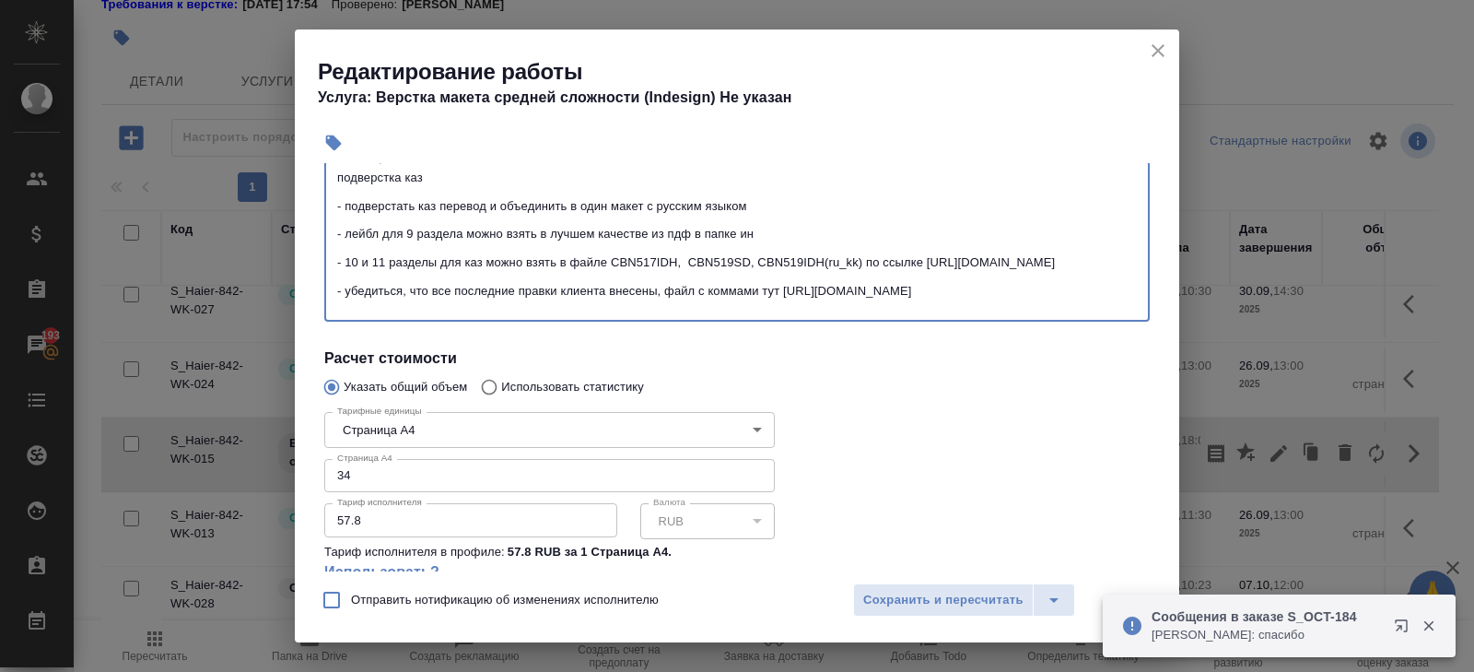
click at [1079, 303] on textarea "подверстка каз - подверстать каз перевод и объединить в один макет с русским яз…" at bounding box center [737, 241] width 800 height 142
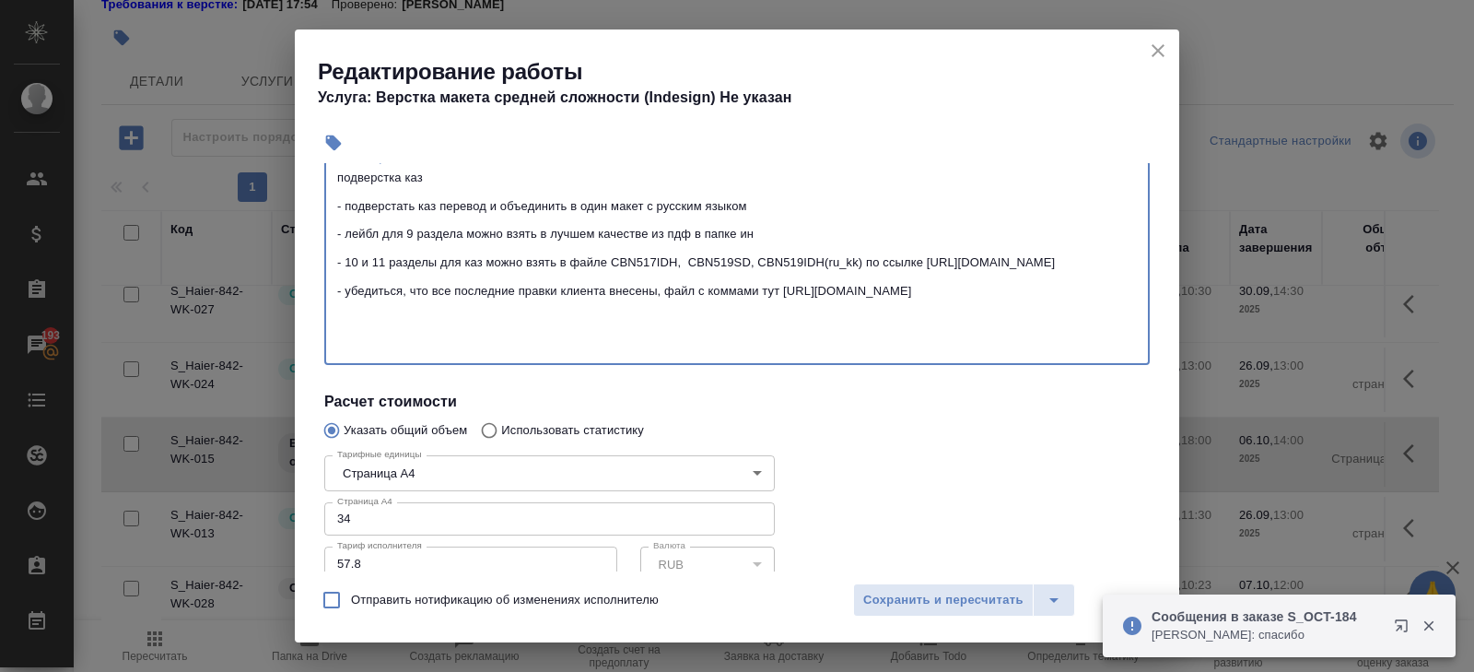
paste textarea "https://drive.awatera.com/s/4xtAwDNb6q4pF7H"
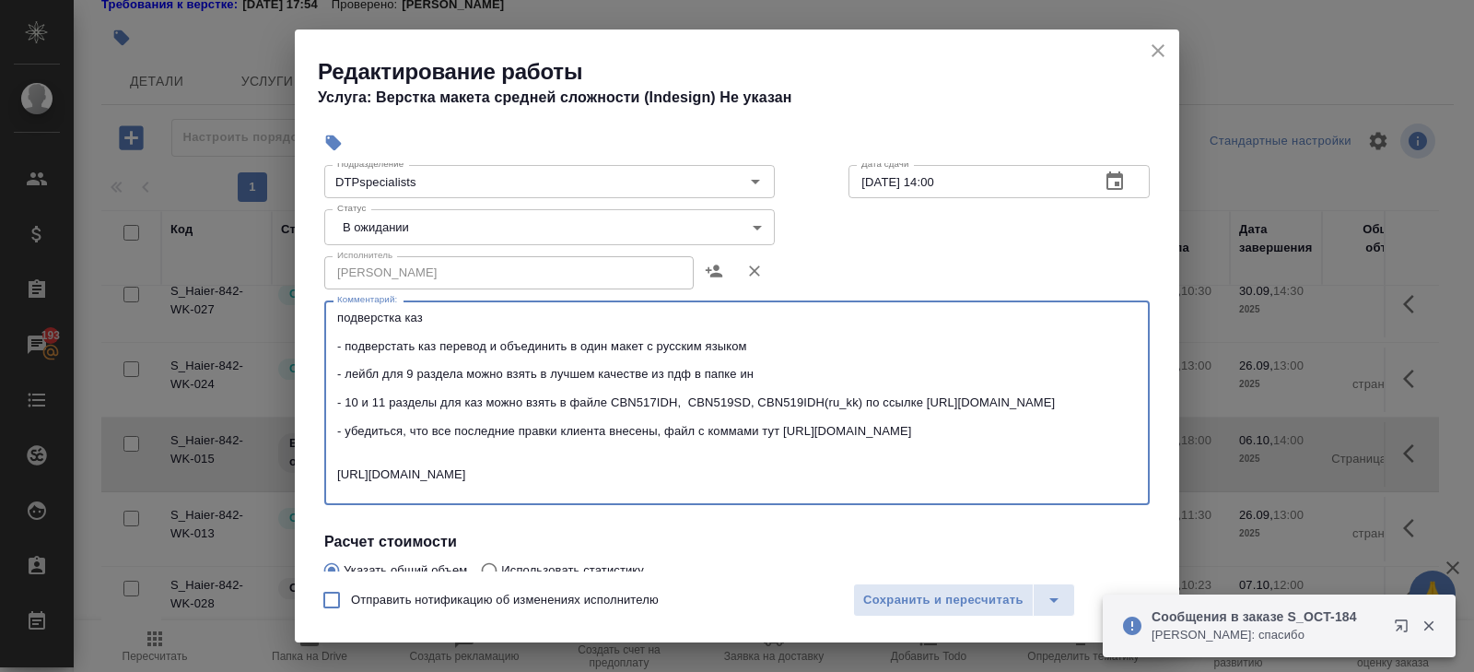
scroll to position [0, 0]
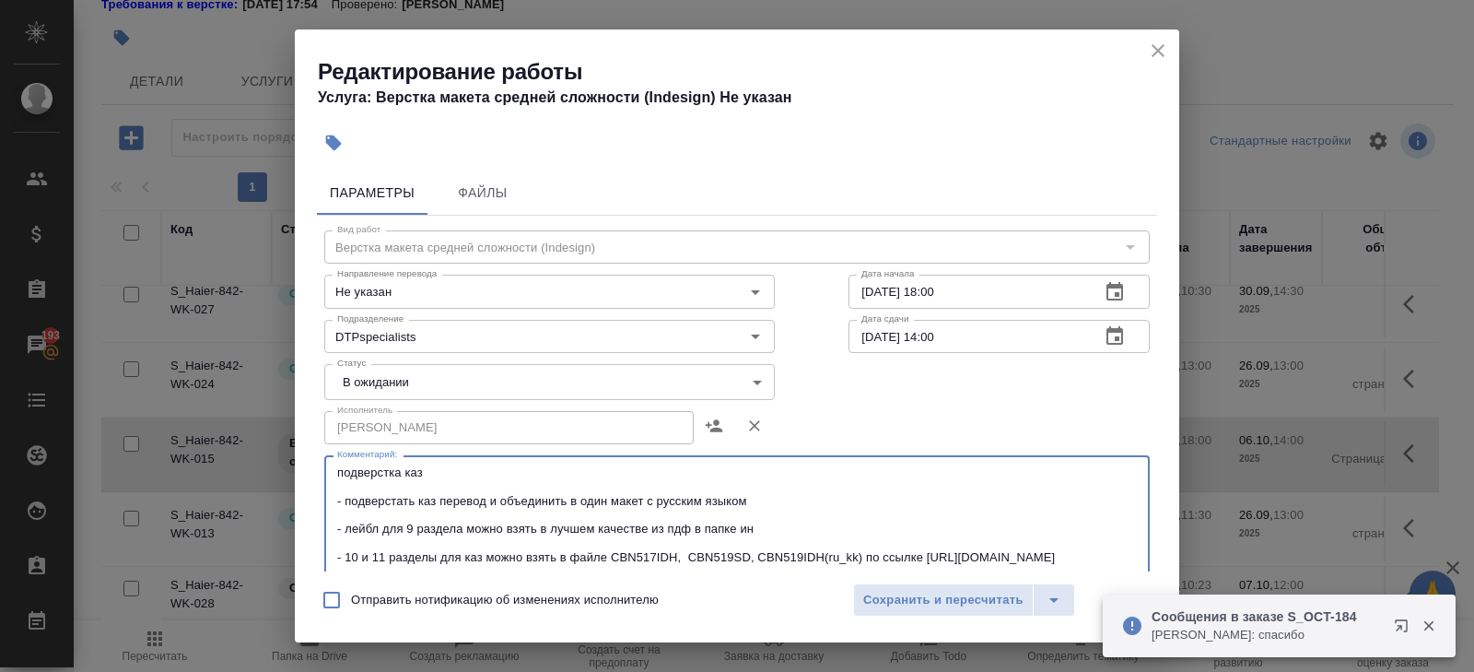
type textarea "подверстка каз - подверстать каз перевод и объединить в один макет с русским яз…"
click at [380, 381] on body "🙏 .cls-1 fill:#fff; AWATERA Belyakova Yulia Клиенты Спецификации Заказы 193 Чат…" at bounding box center [737, 336] width 1474 height 672
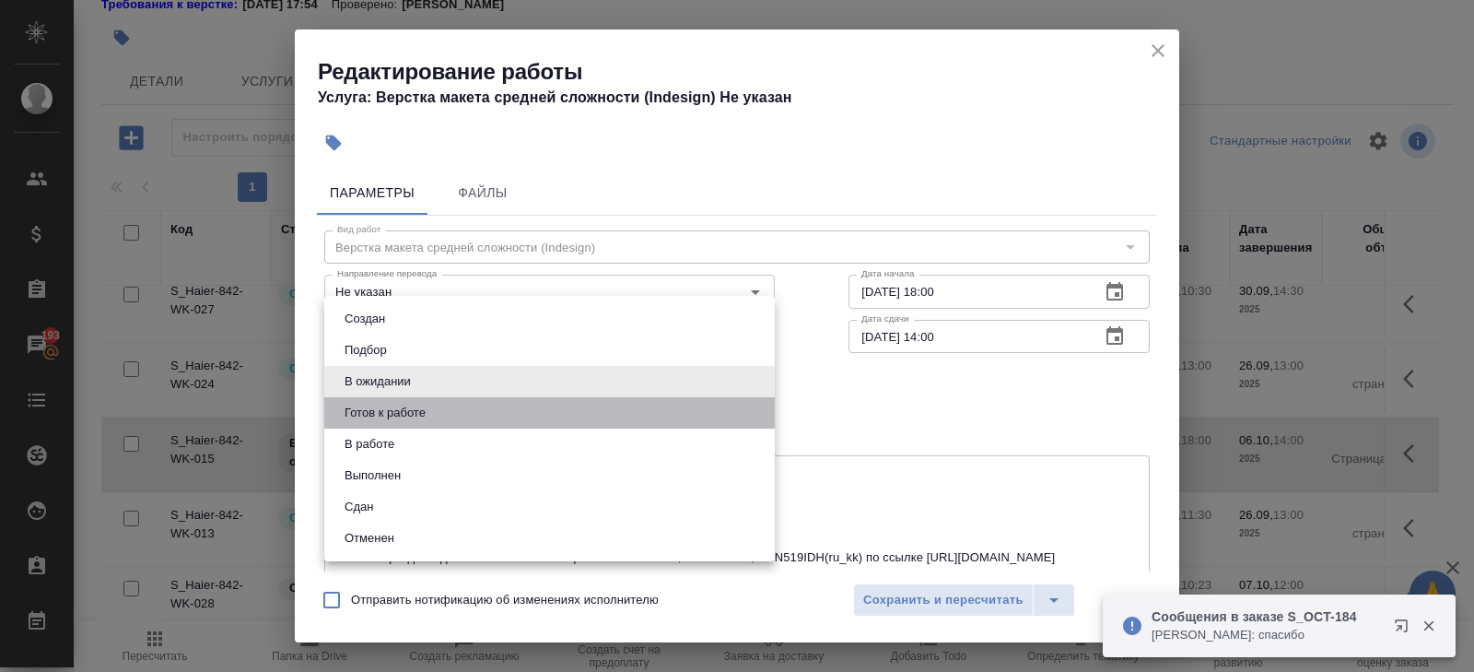
click at [380, 399] on li "Готов к работе" at bounding box center [549, 412] width 451 height 31
type input "readyForWork"
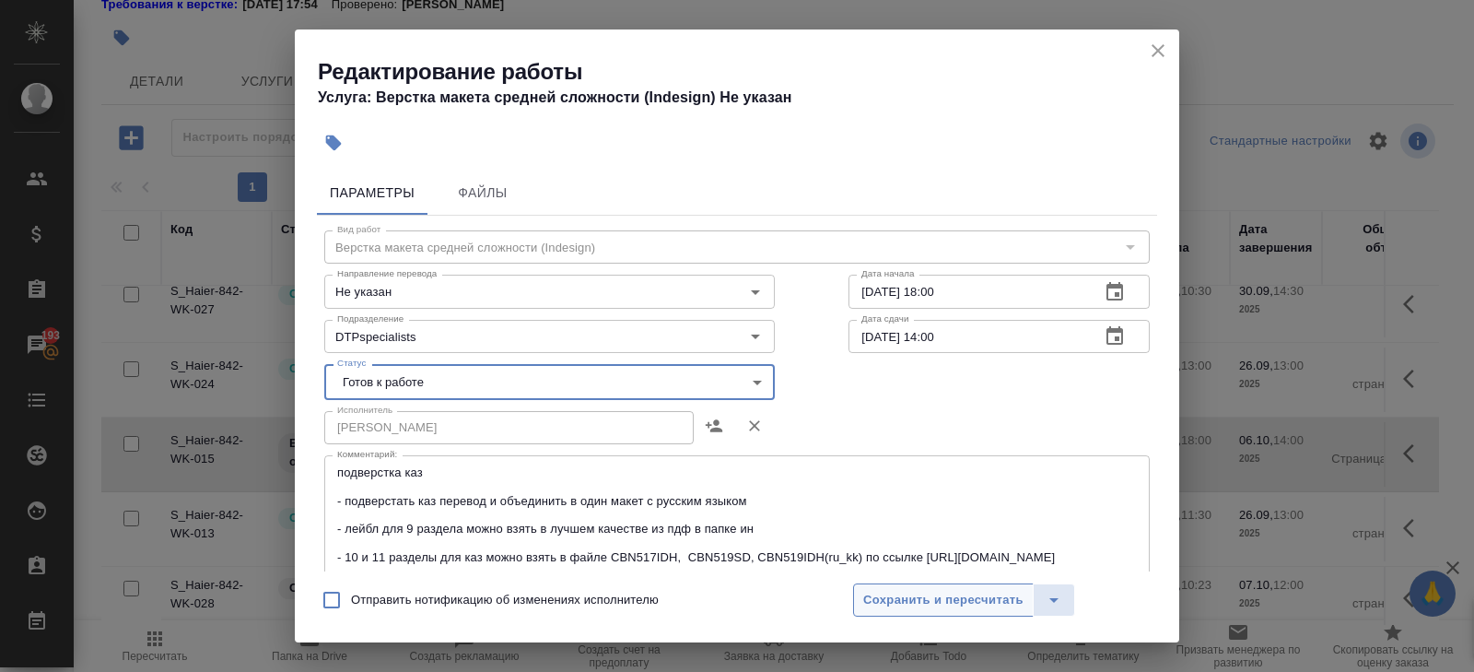
click at [877, 590] on span "Сохранить и пересчитать" at bounding box center [943, 600] width 160 height 21
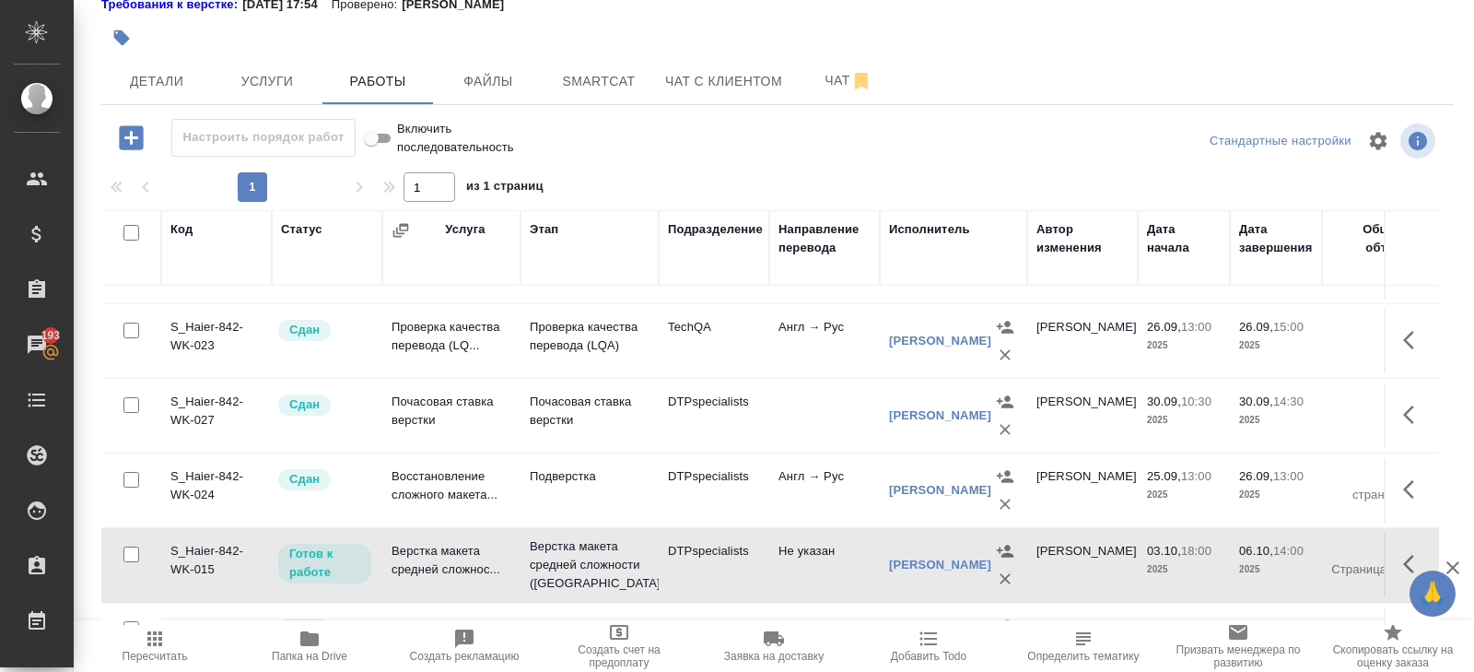
scroll to position [616, 0]
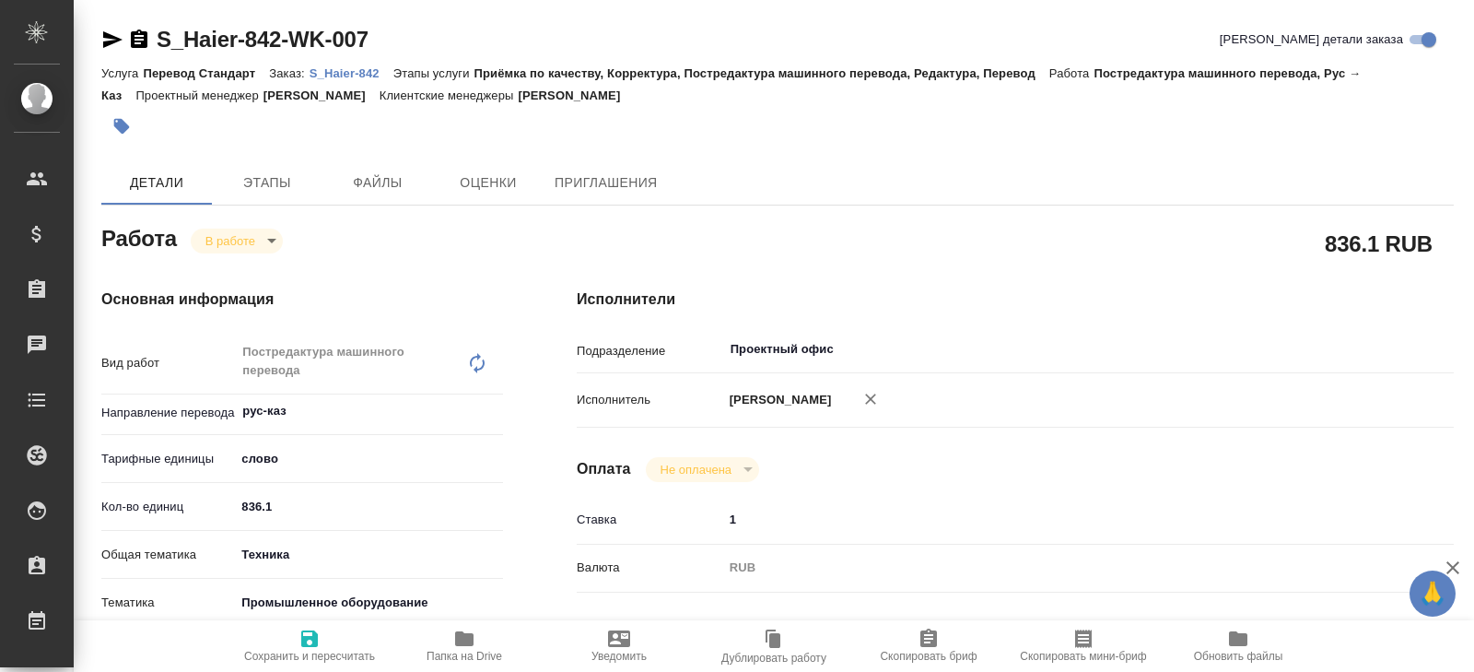
type textarea "x"
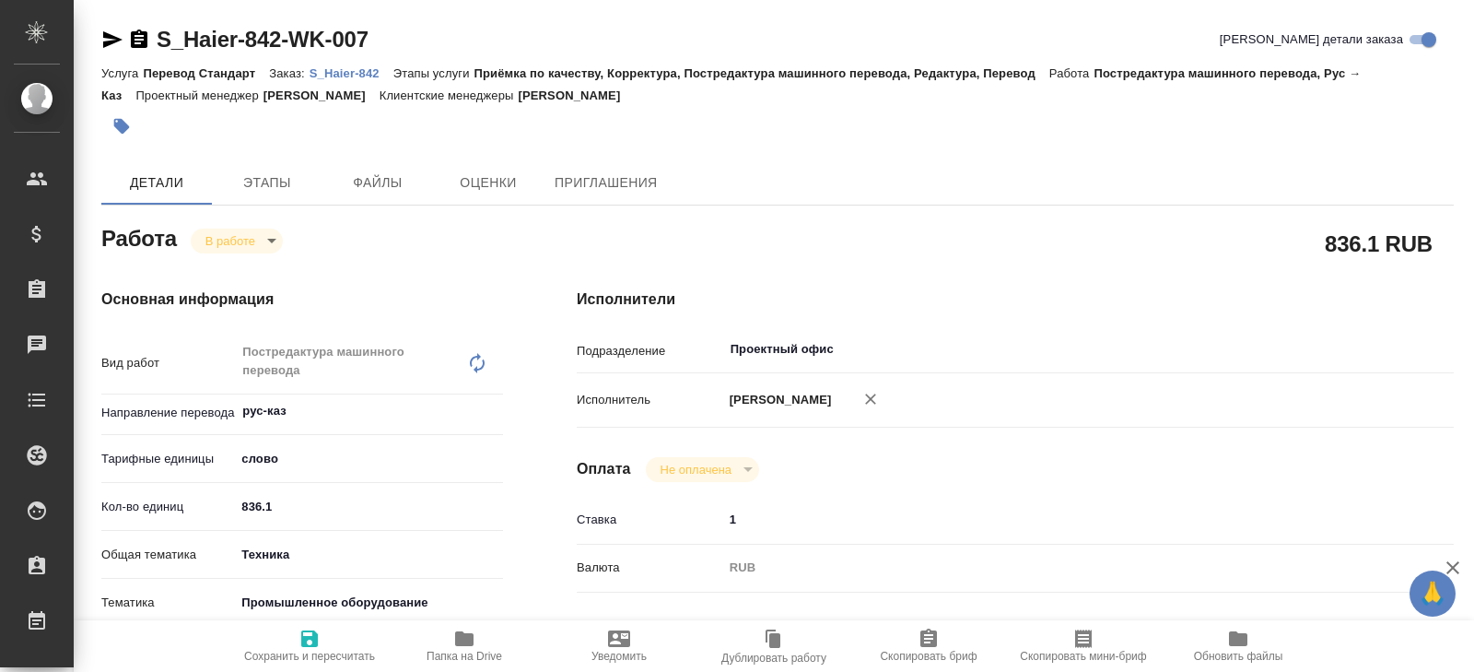
type textarea "x"
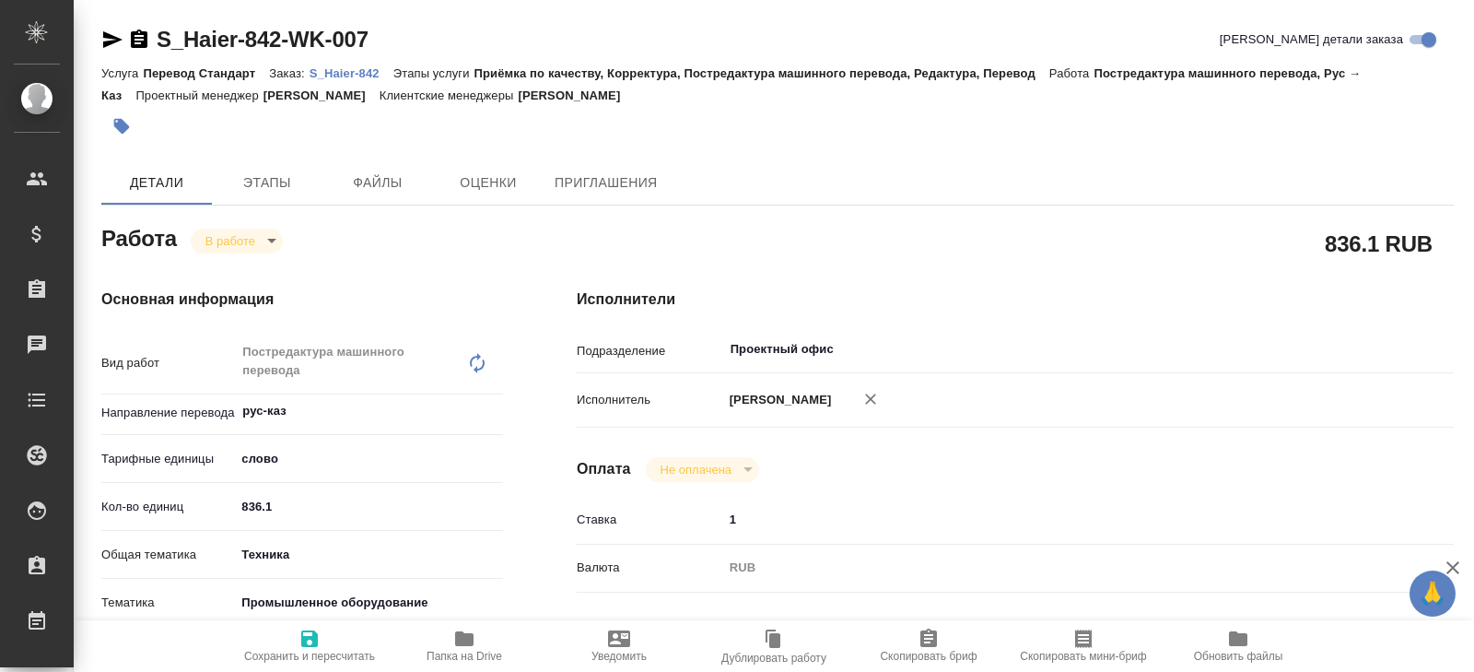
type textarea "x"
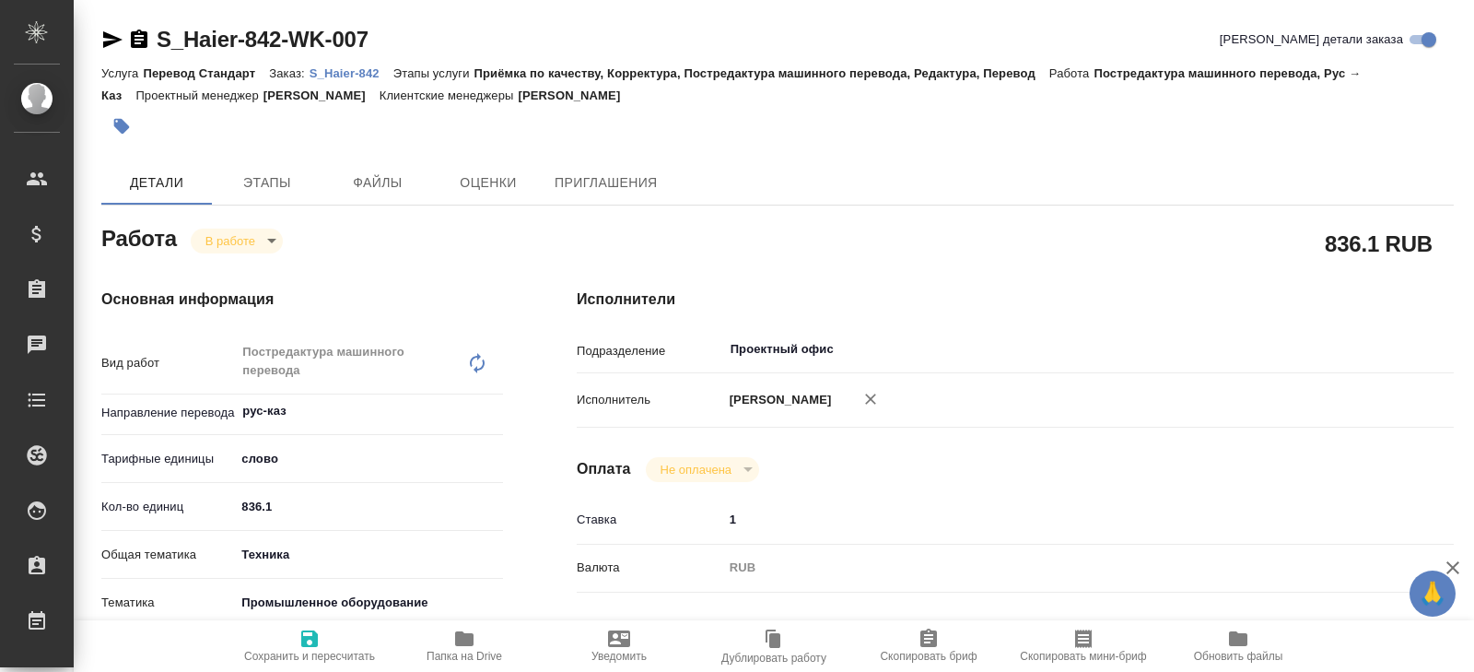
type textarea "x"
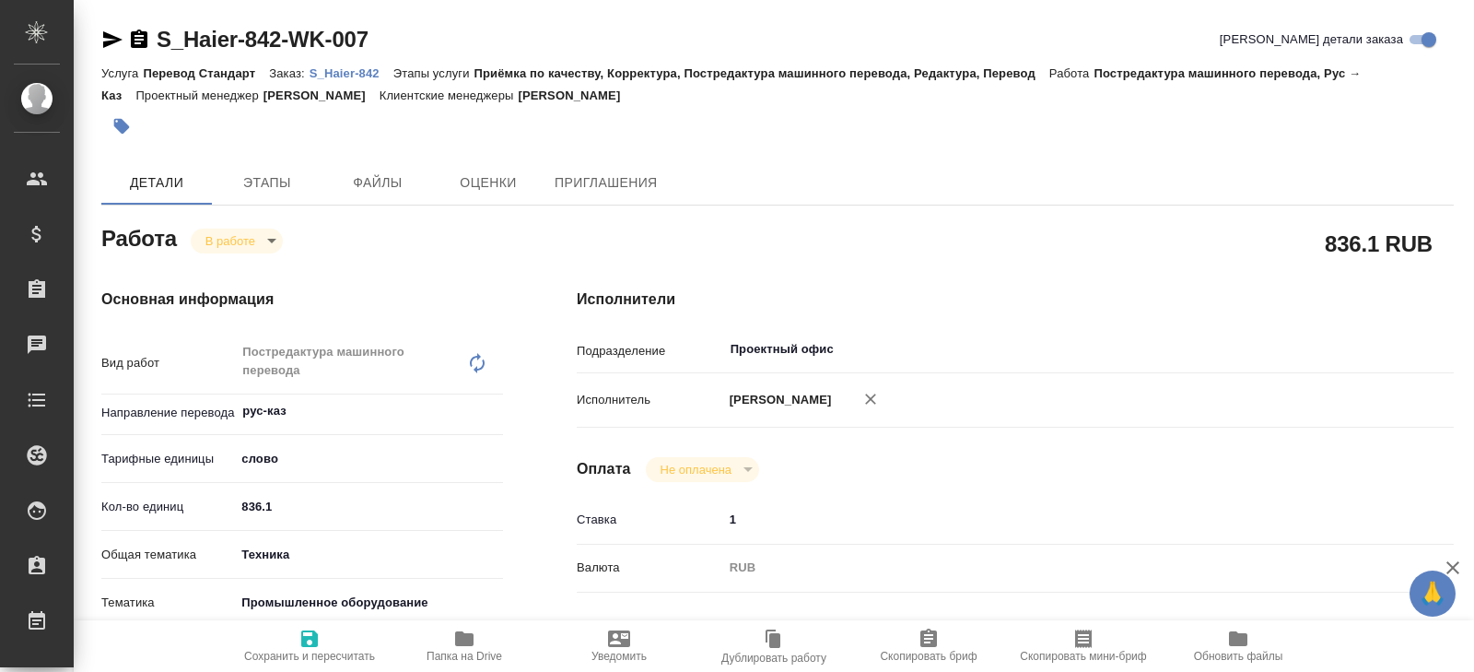
type textarea "x"
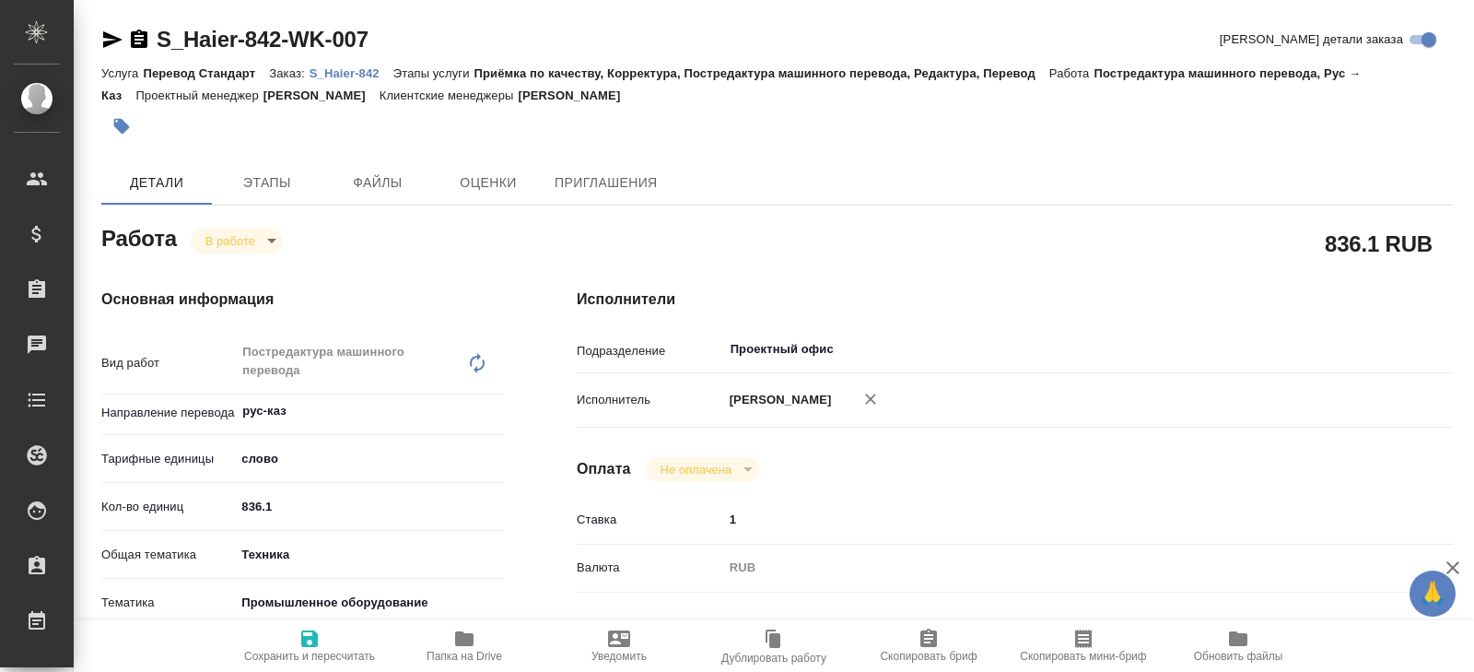
type textarea "x"
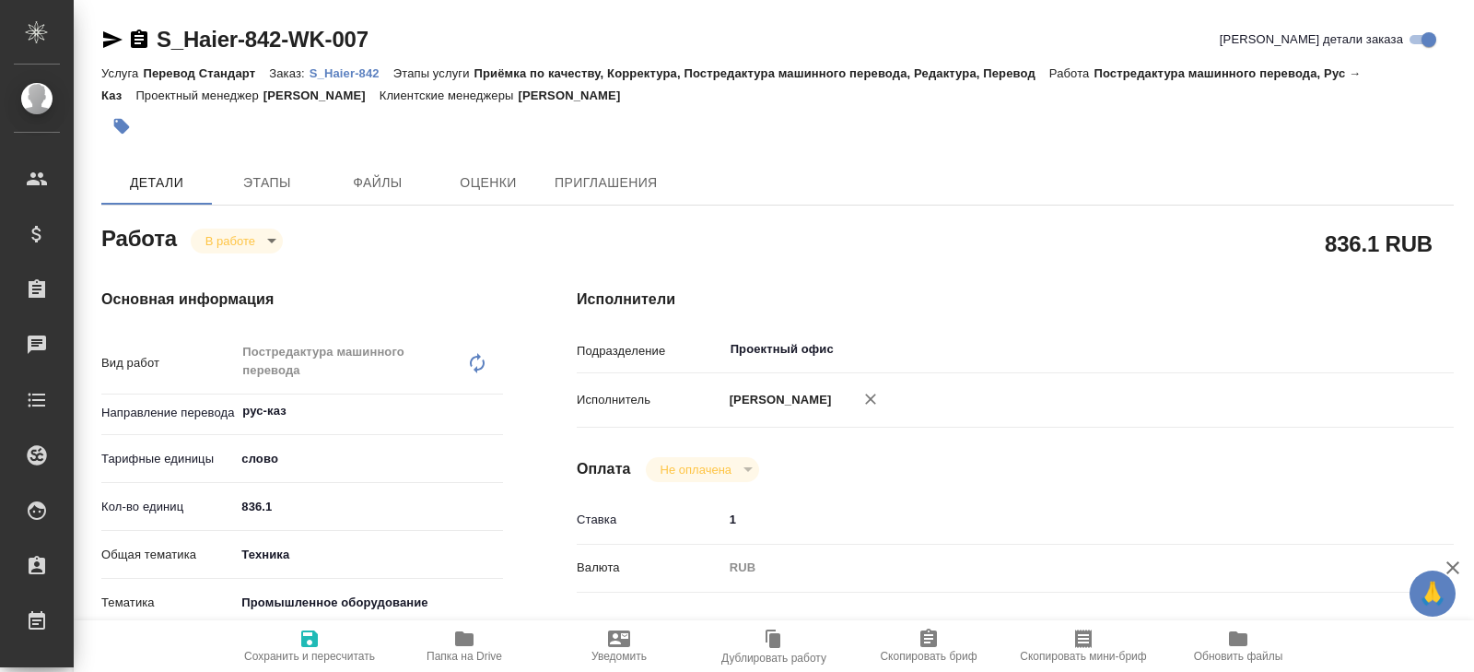
type textarea "x"
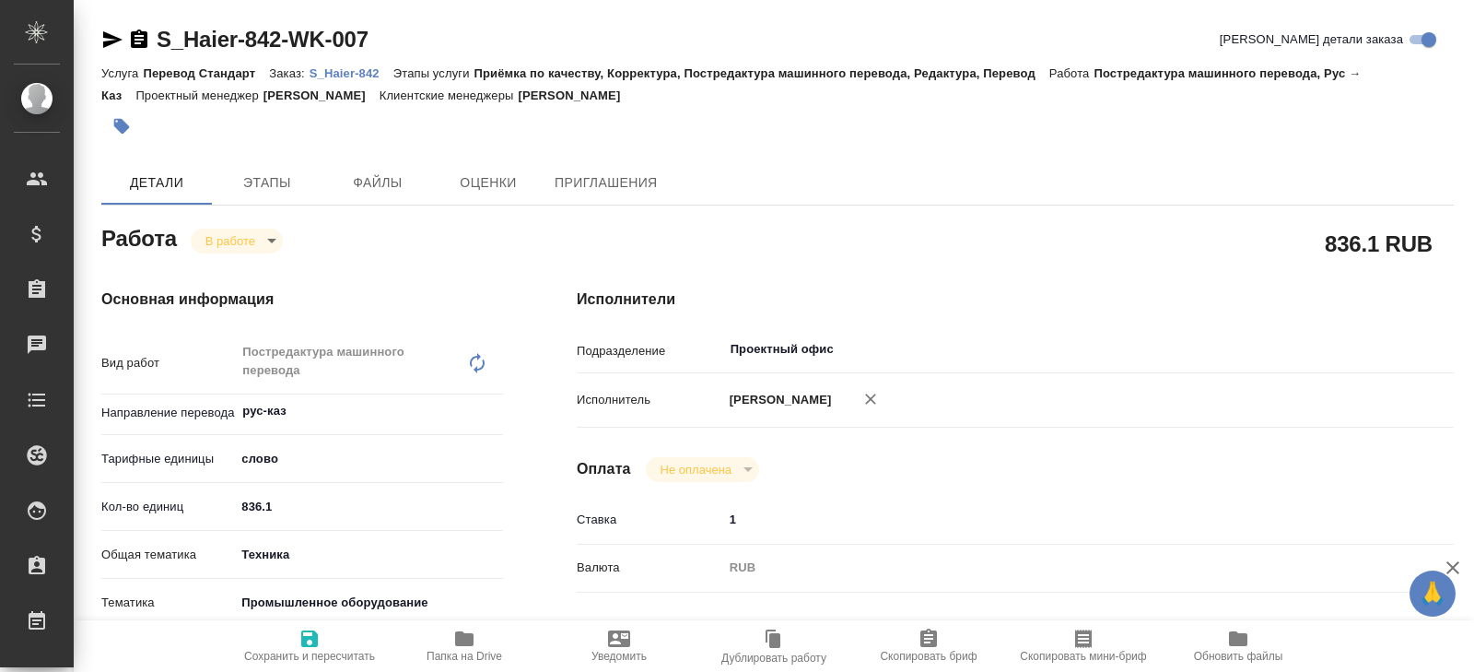
type textarea "x"
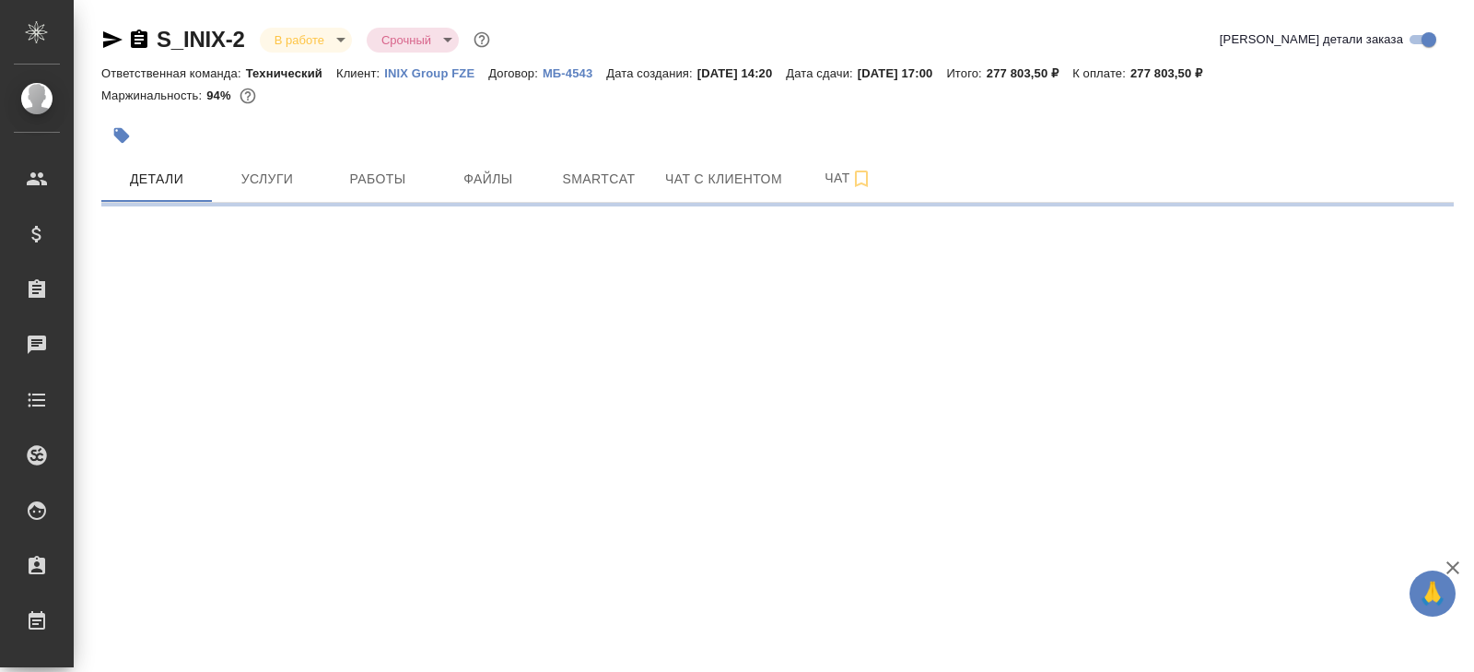
select select "RU"
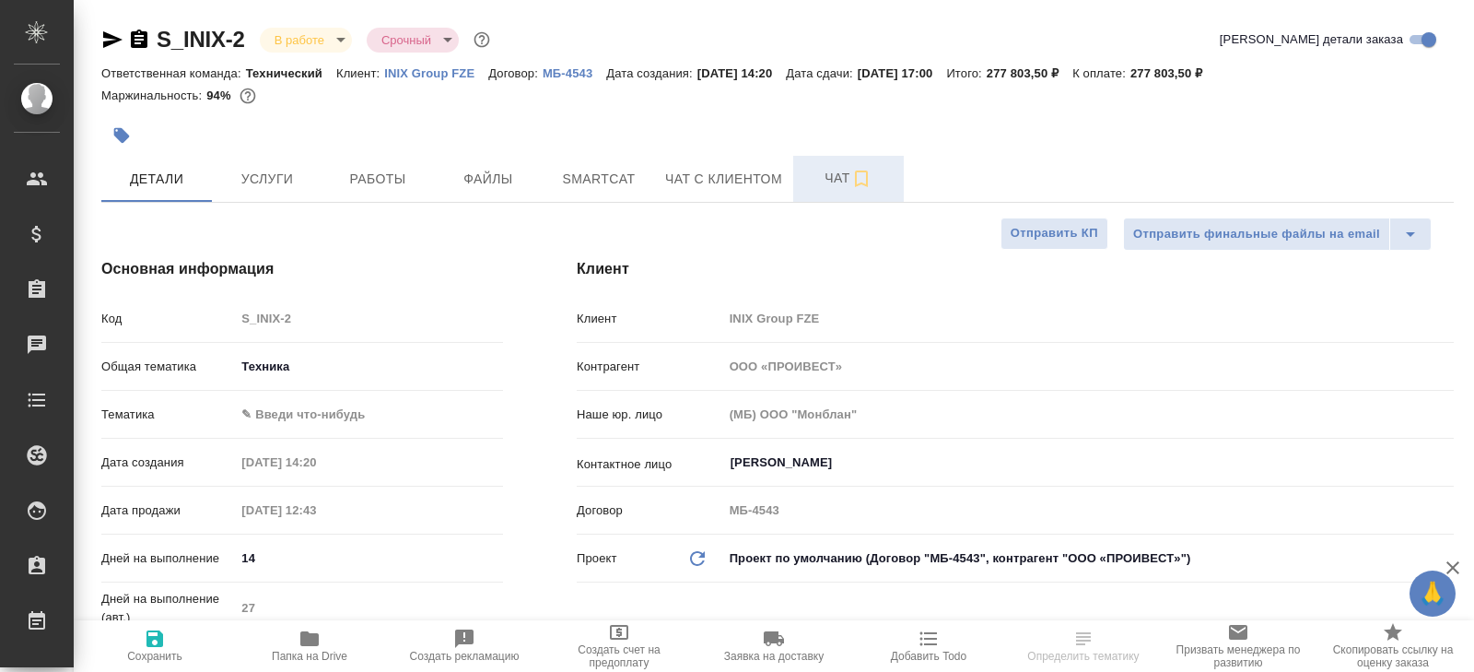
type textarea "x"
click at [833, 184] on span "Чат" at bounding box center [848, 178] width 88 height 23
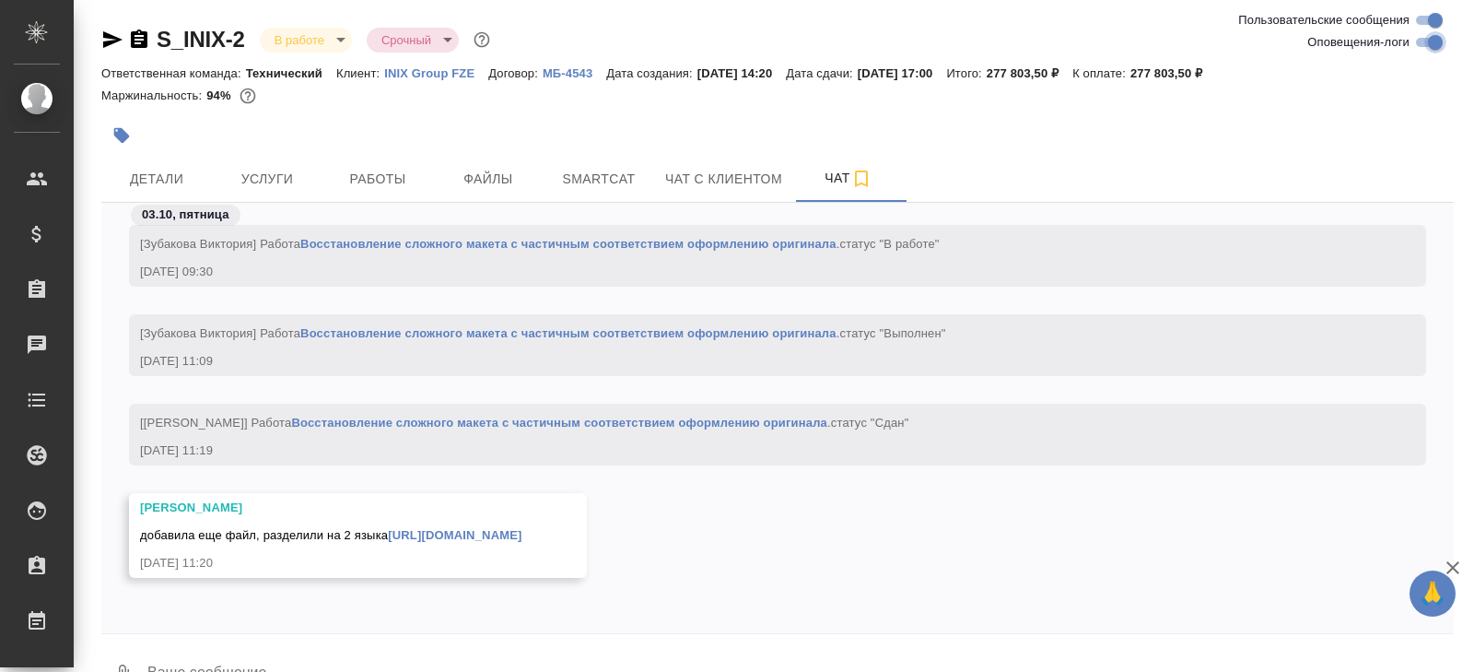
click at [1427, 45] on input "Оповещения-логи" at bounding box center [1435, 42] width 66 height 22
checkbox input "false"
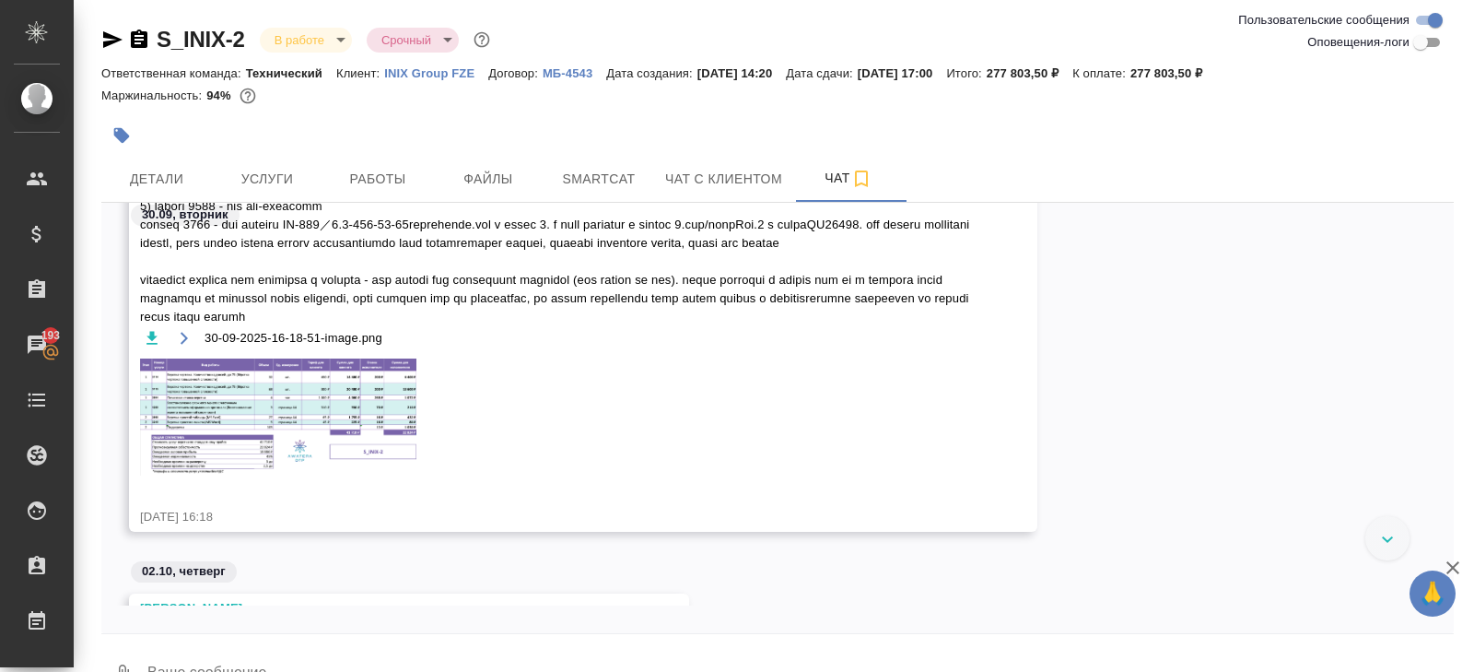
scroll to position [508, 0]
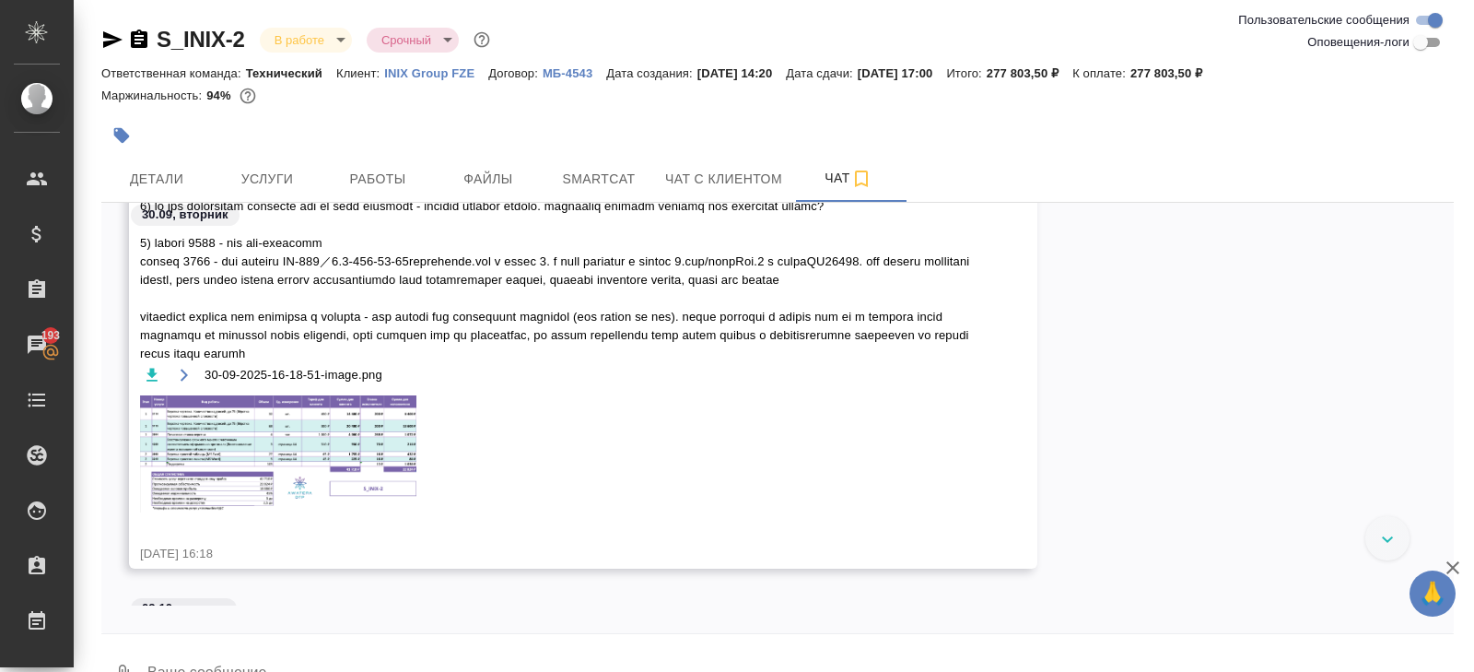
click at [345, 447] on img at bounding box center [278, 453] width 276 height 117
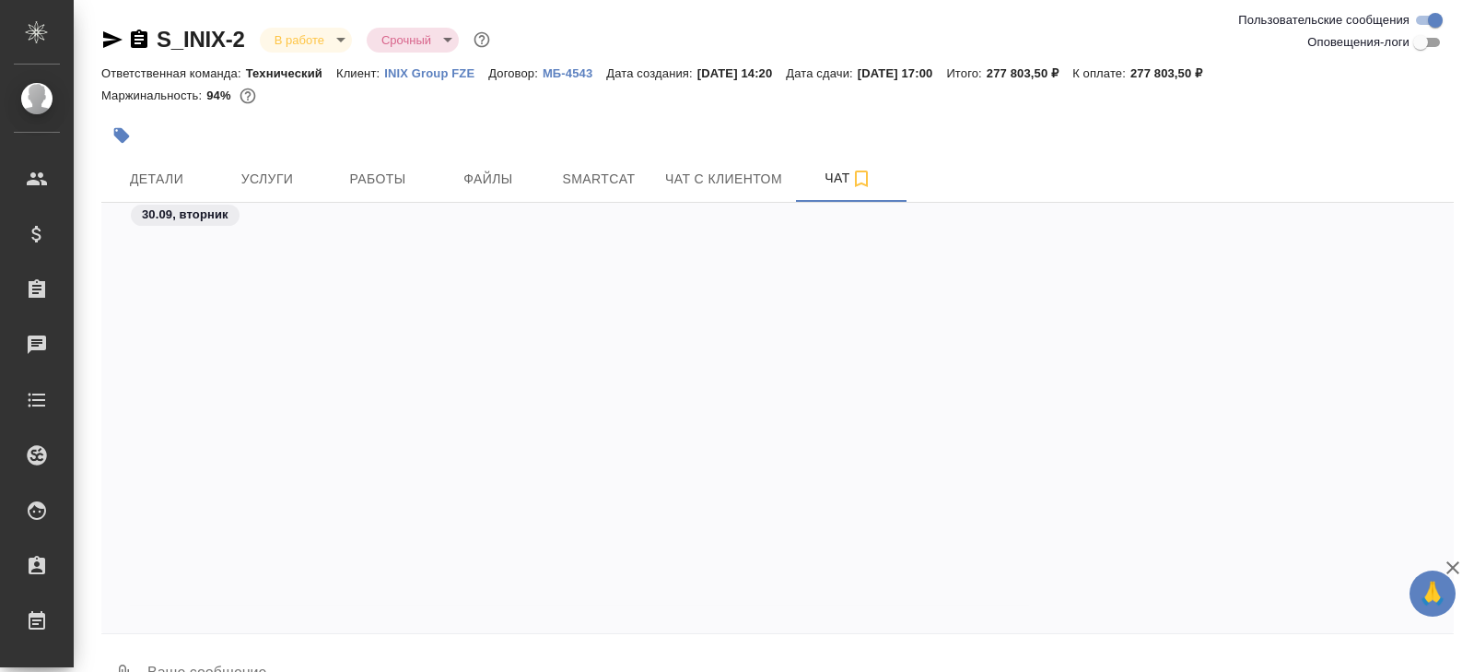
scroll to position [784, 0]
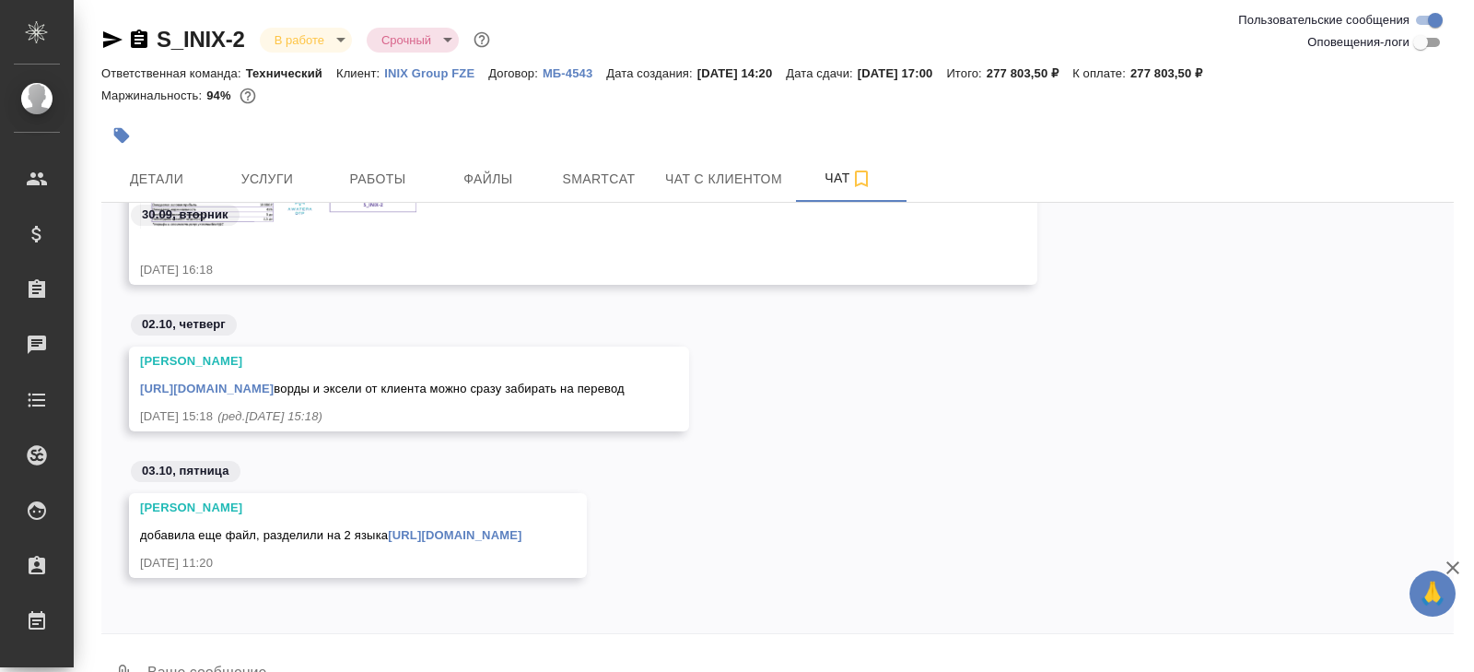
click at [392, 203] on div "30.09, вторник" at bounding box center [777, 220] width 1353 height 34
click at [387, 195] on button "Работы" at bounding box center [378, 179] width 111 height 46
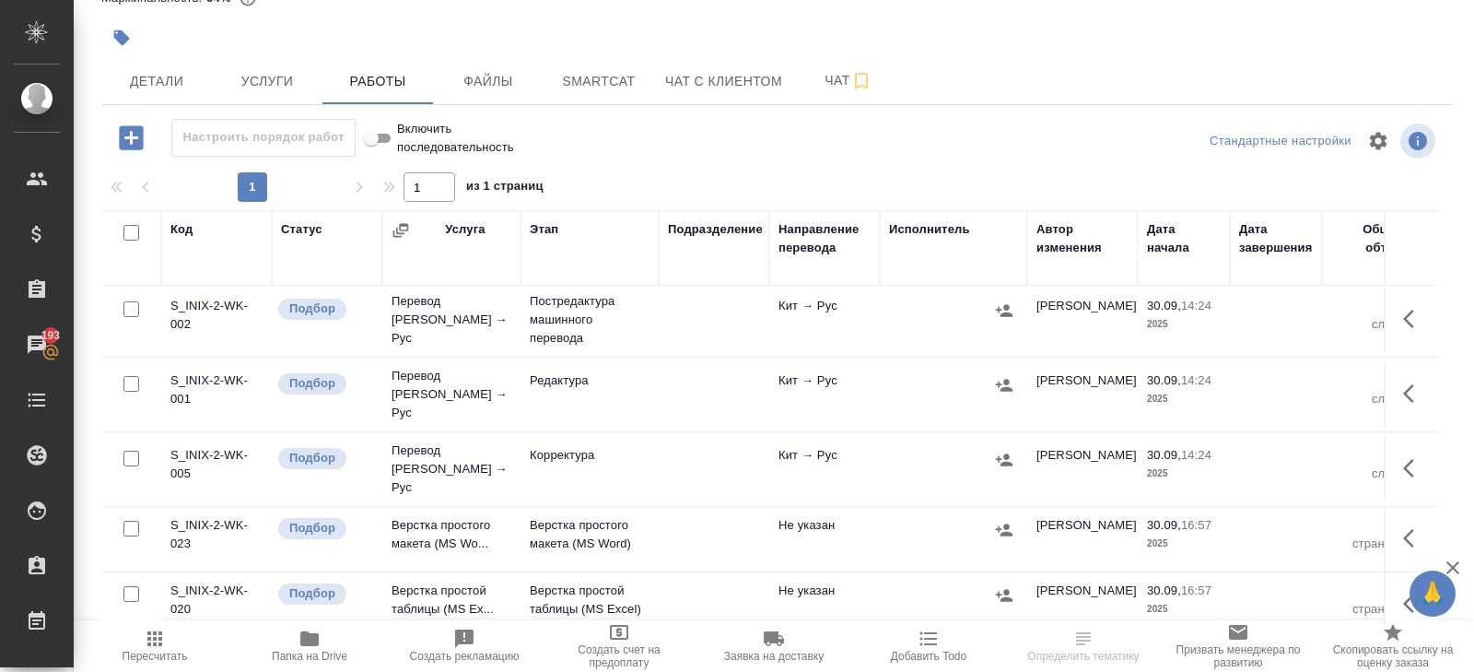
scroll to position [282, 0]
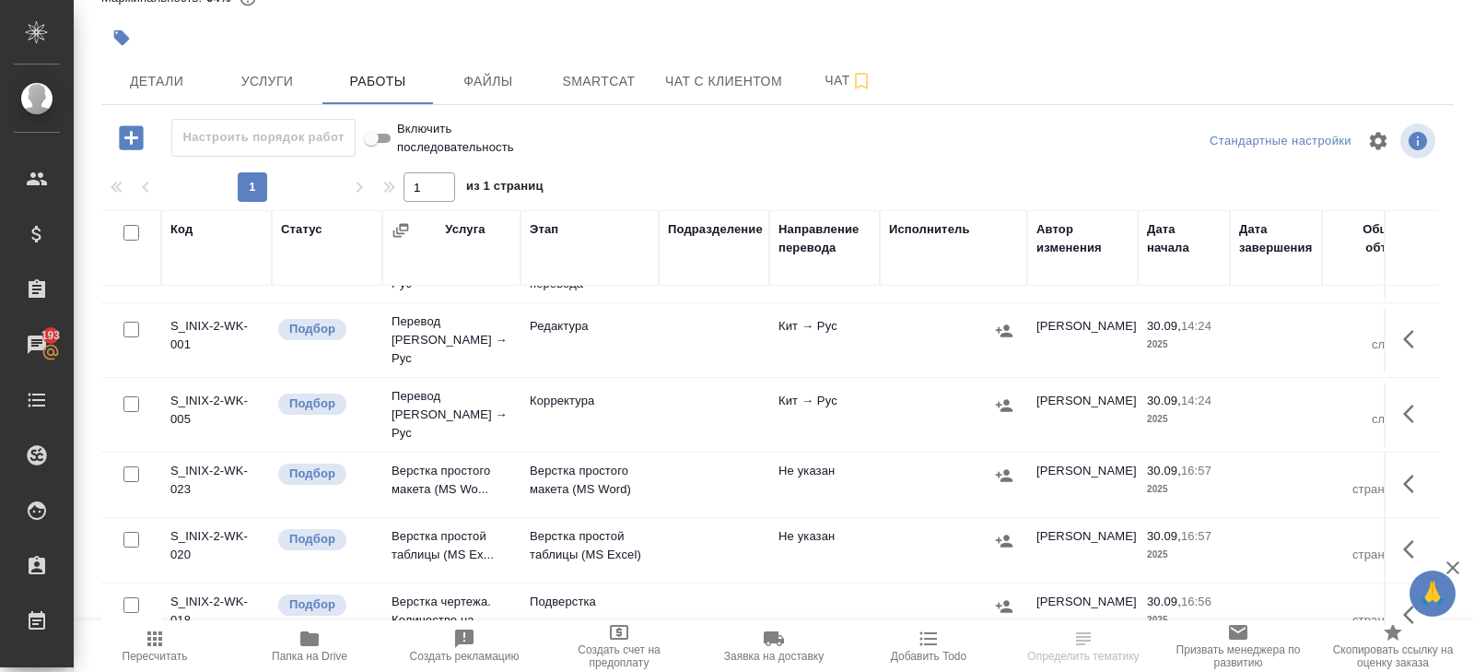
click at [133, 466] on input "checkbox" at bounding box center [131, 474] width 16 height 16
checkbox input "true"
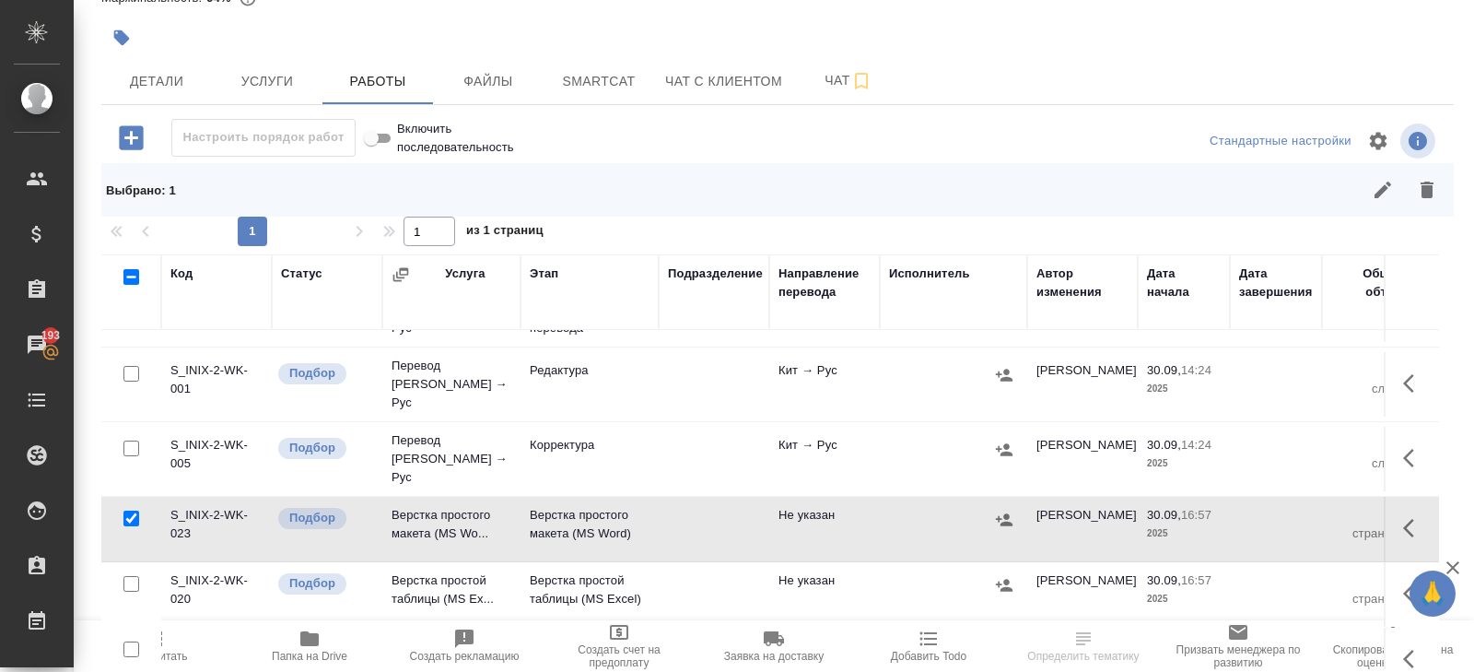
click at [134, 576] on input "checkbox" at bounding box center [131, 584] width 16 height 16
checkbox input "true"
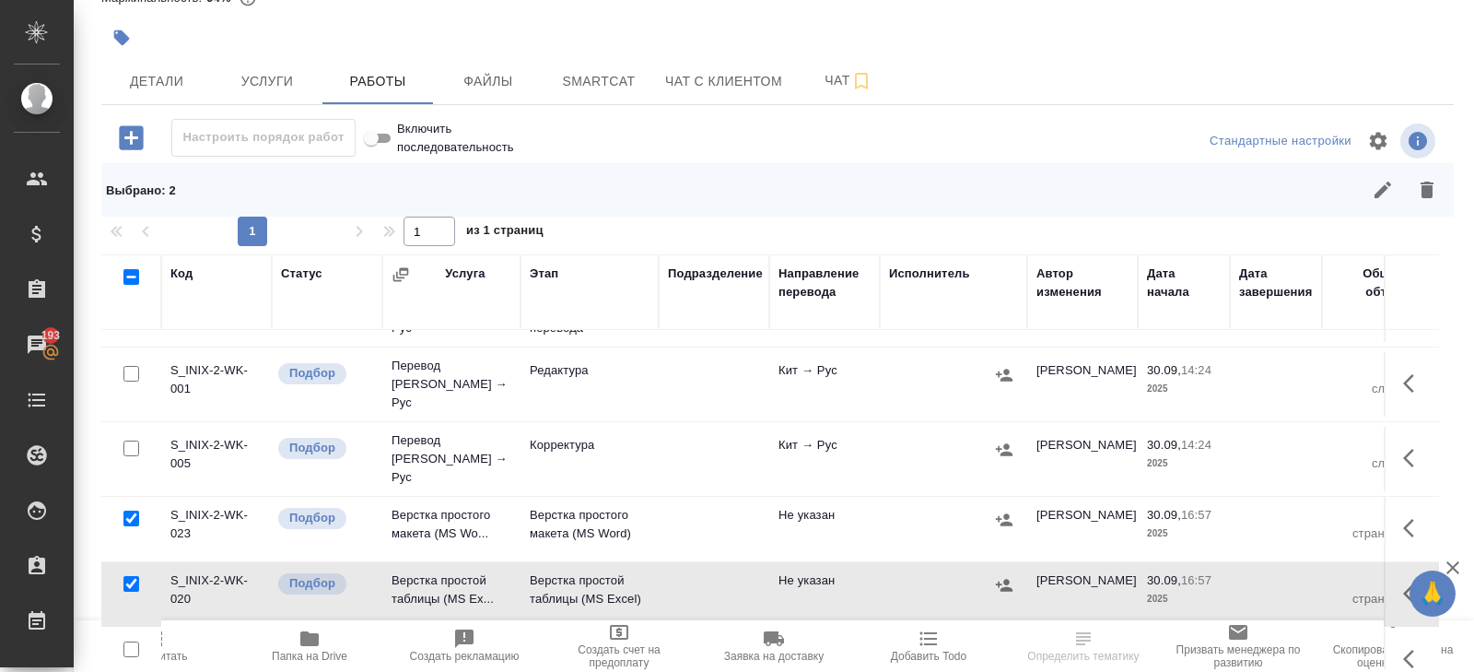
scroll to position [141, 0]
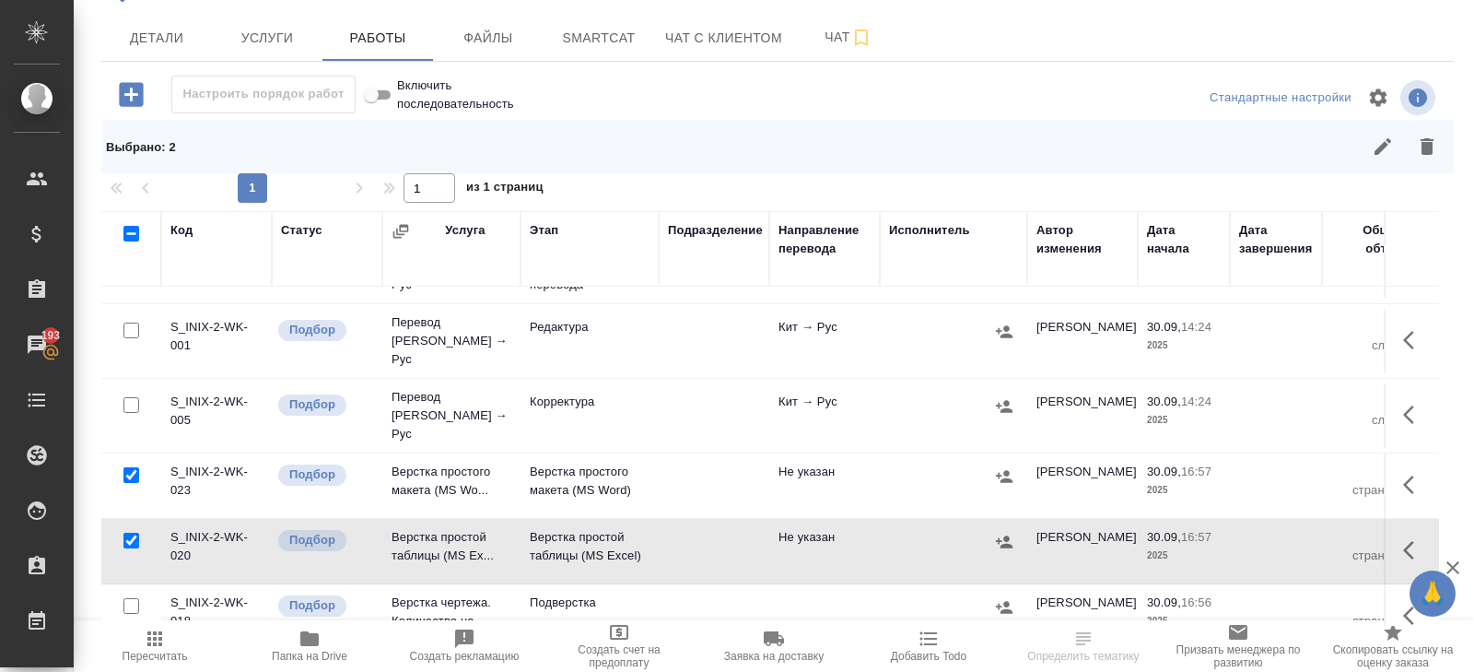
click at [132, 598] on input "checkbox" at bounding box center [131, 606] width 16 height 16
checkbox input "true"
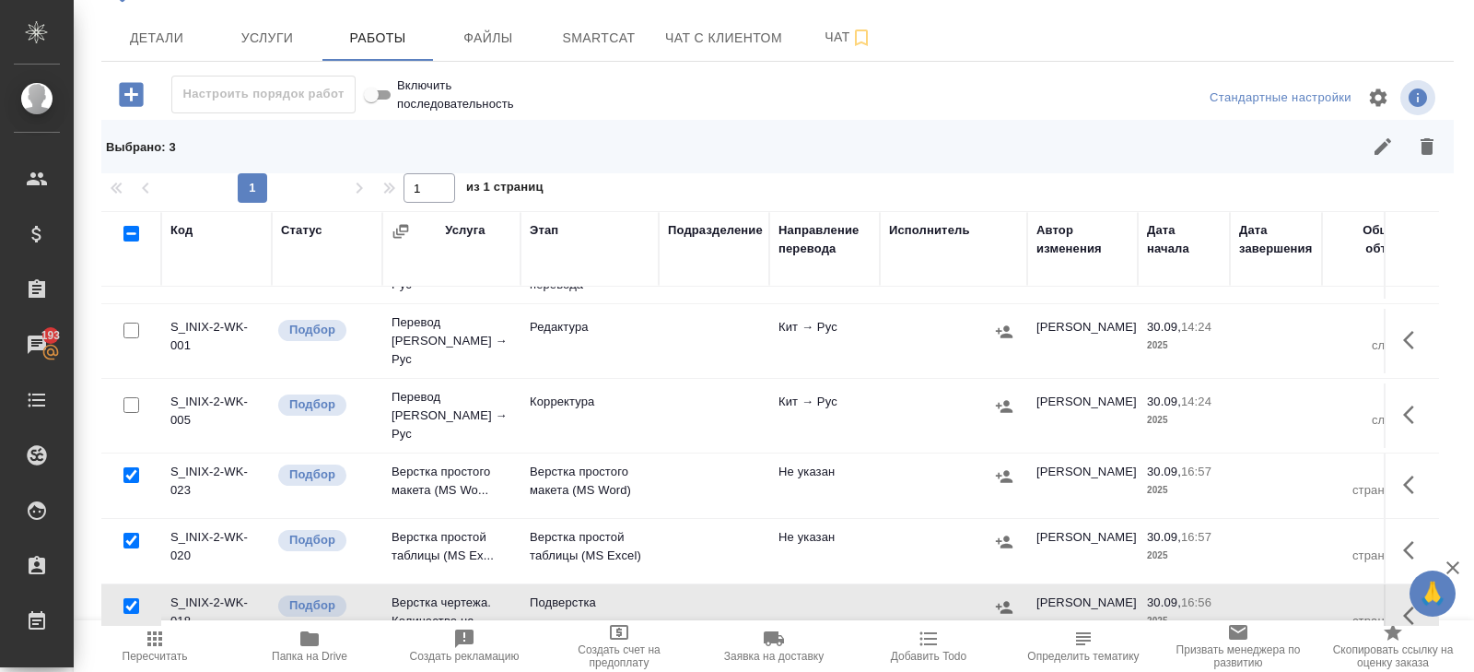
scroll to position [0, 0]
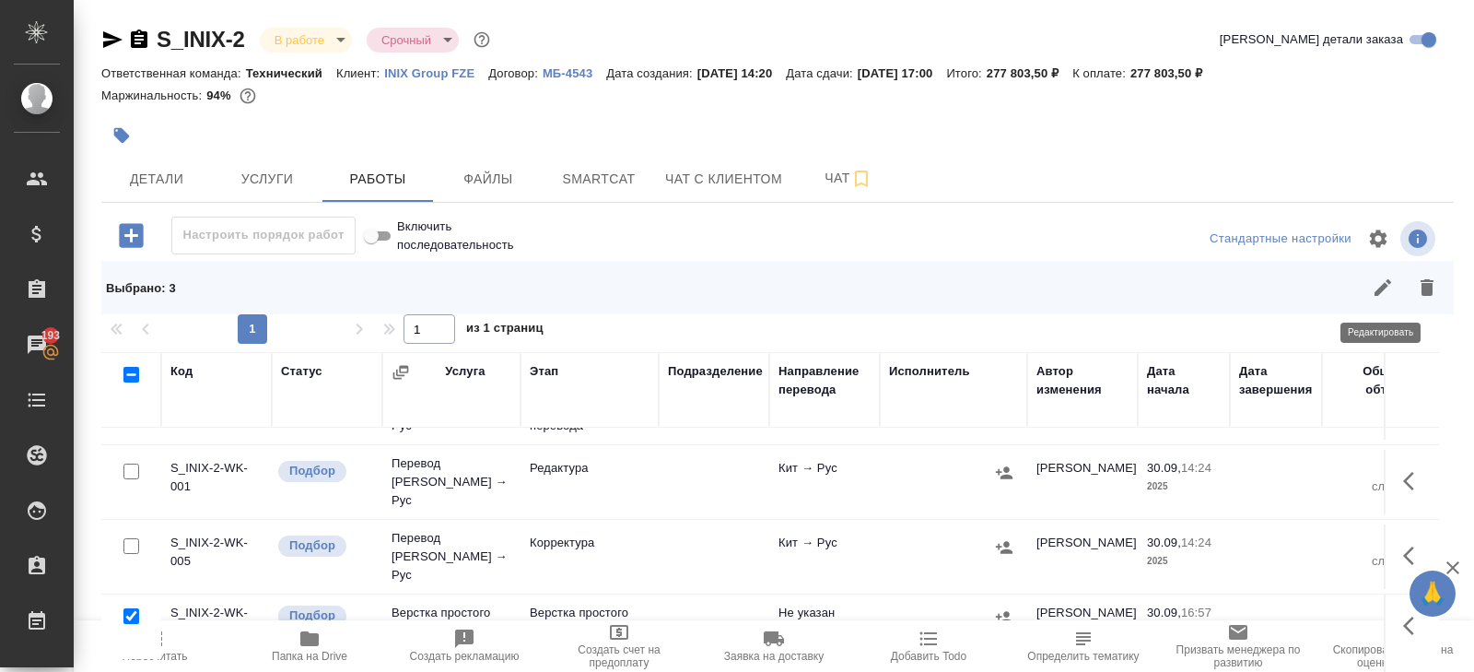
click at [1384, 281] on icon "button" at bounding box center [1383, 287] width 22 height 22
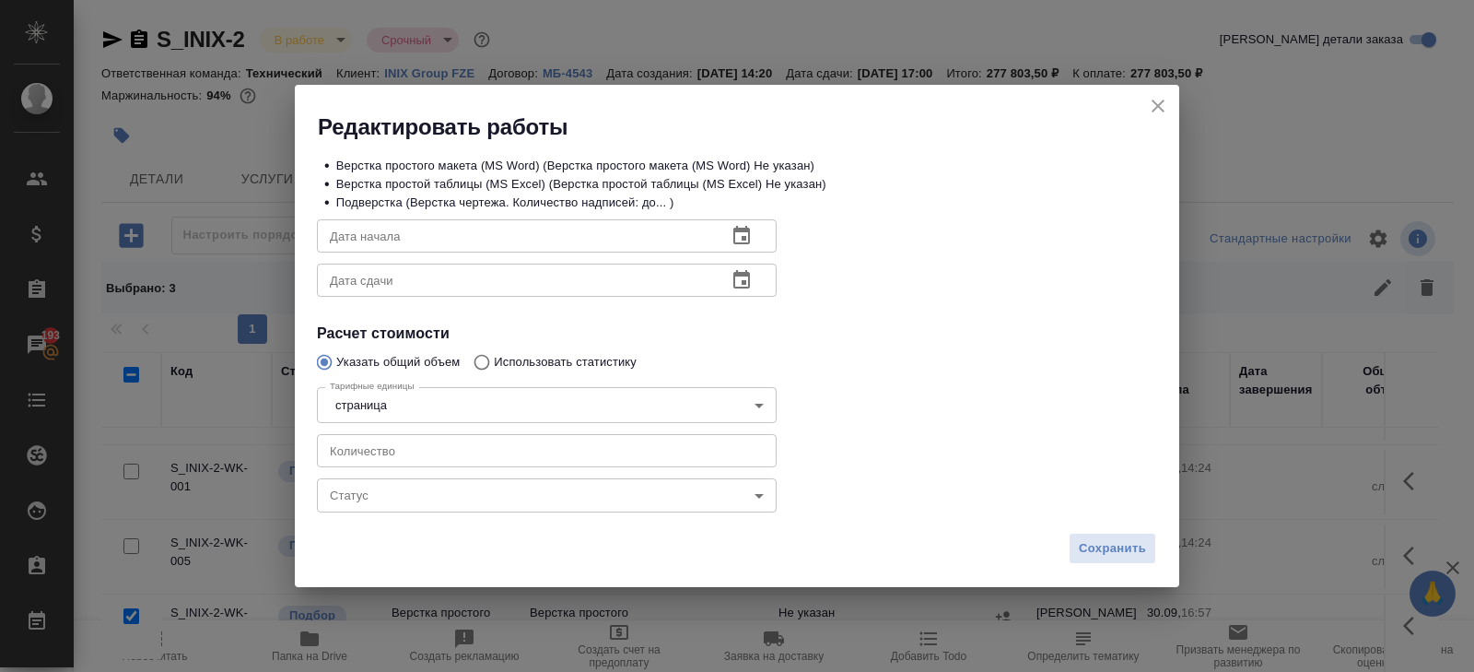
click at [743, 276] on icon "button" at bounding box center [741, 279] width 17 height 18
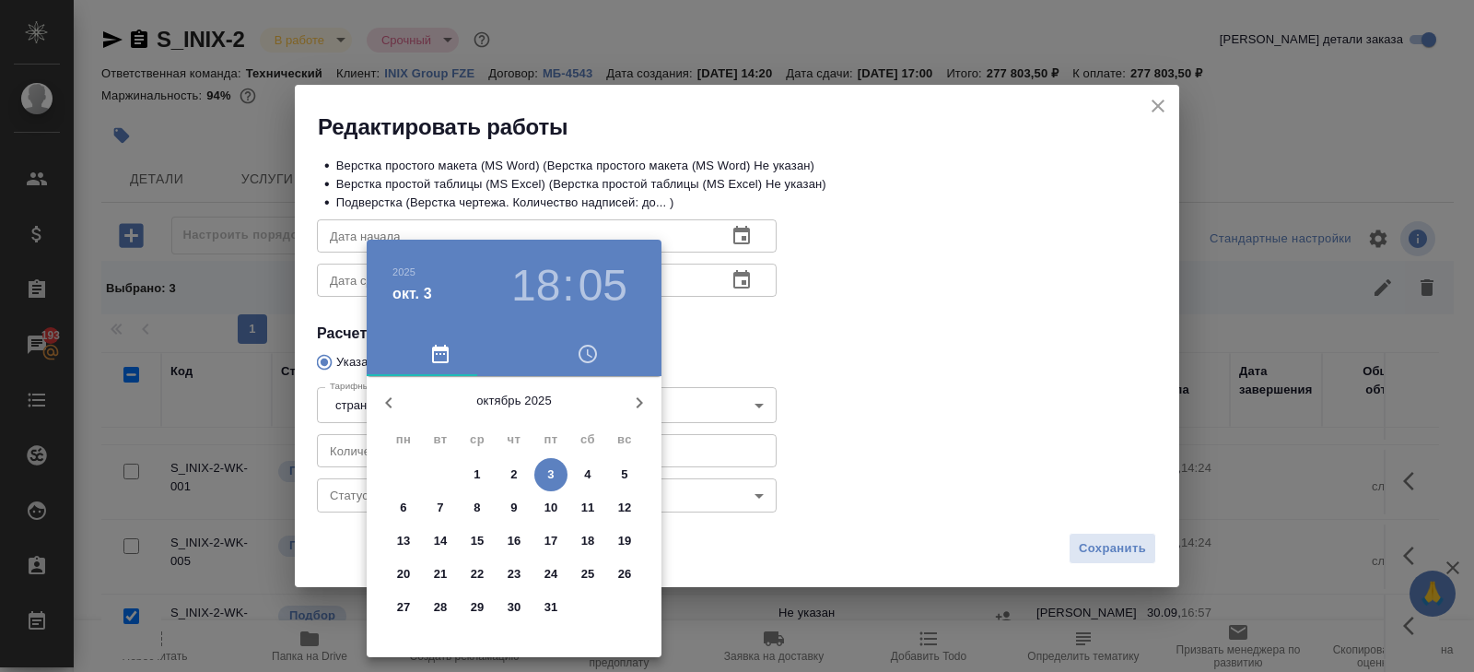
click at [410, 536] on span "13" at bounding box center [403, 541] width 33 height 18
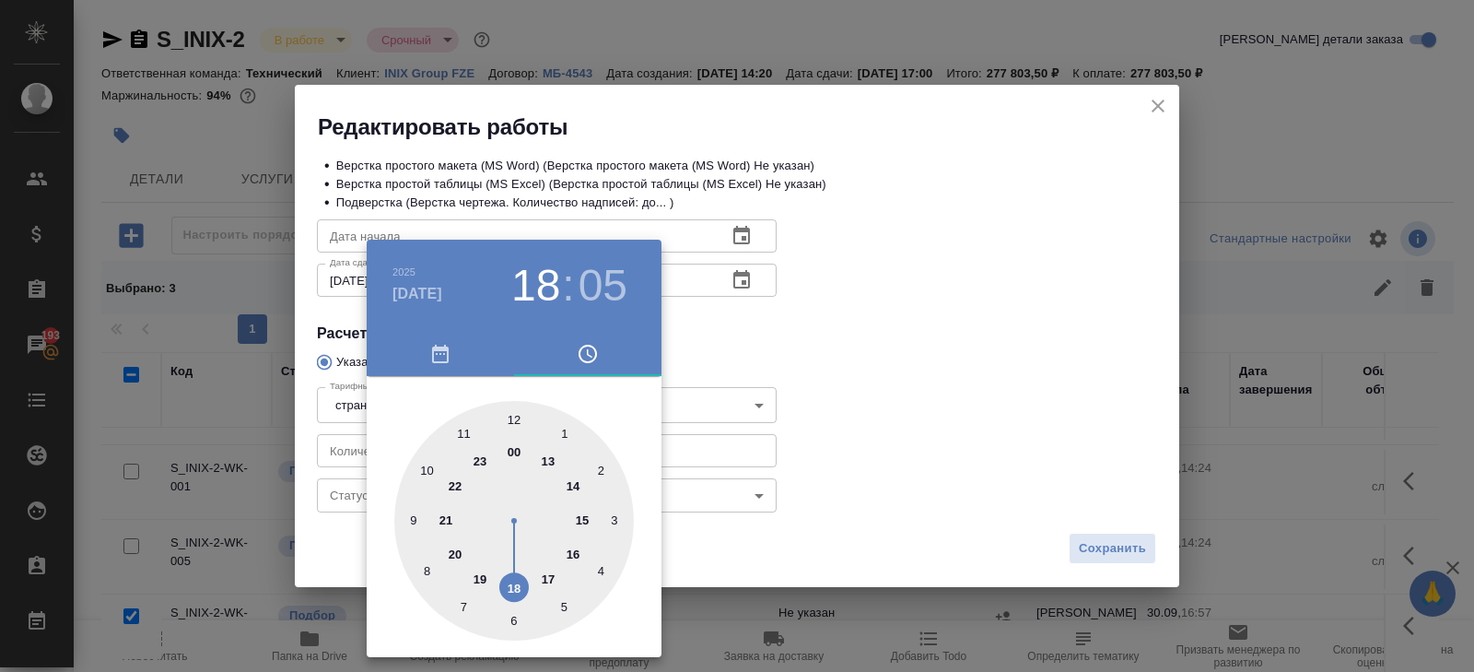
click at [556, 574] on div at bounding box center [514, 521] width 240 height 240
type input "13.10.2025 17:00"
click at [511, 414] on div at bounding box center [514, 521] width 240 height 240
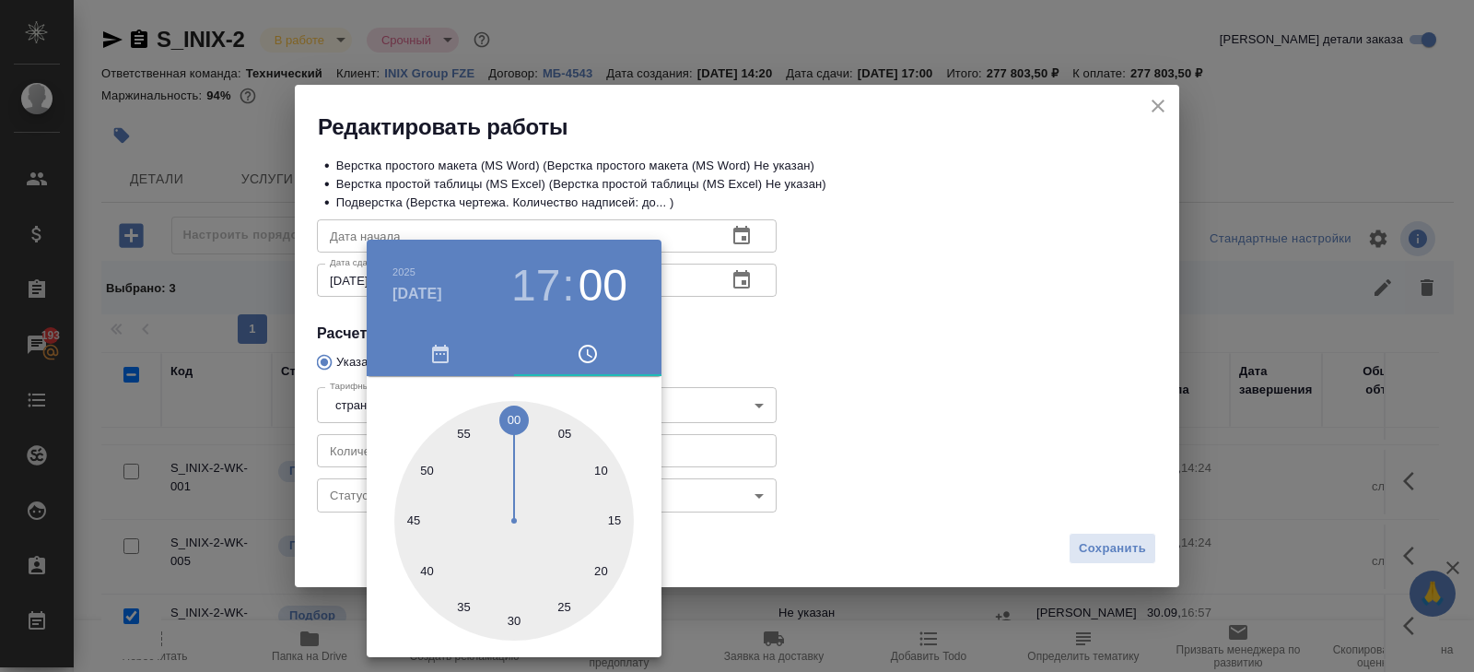
click at [714, 324] on div at bounding box center [737, 336] width 1474 height 672
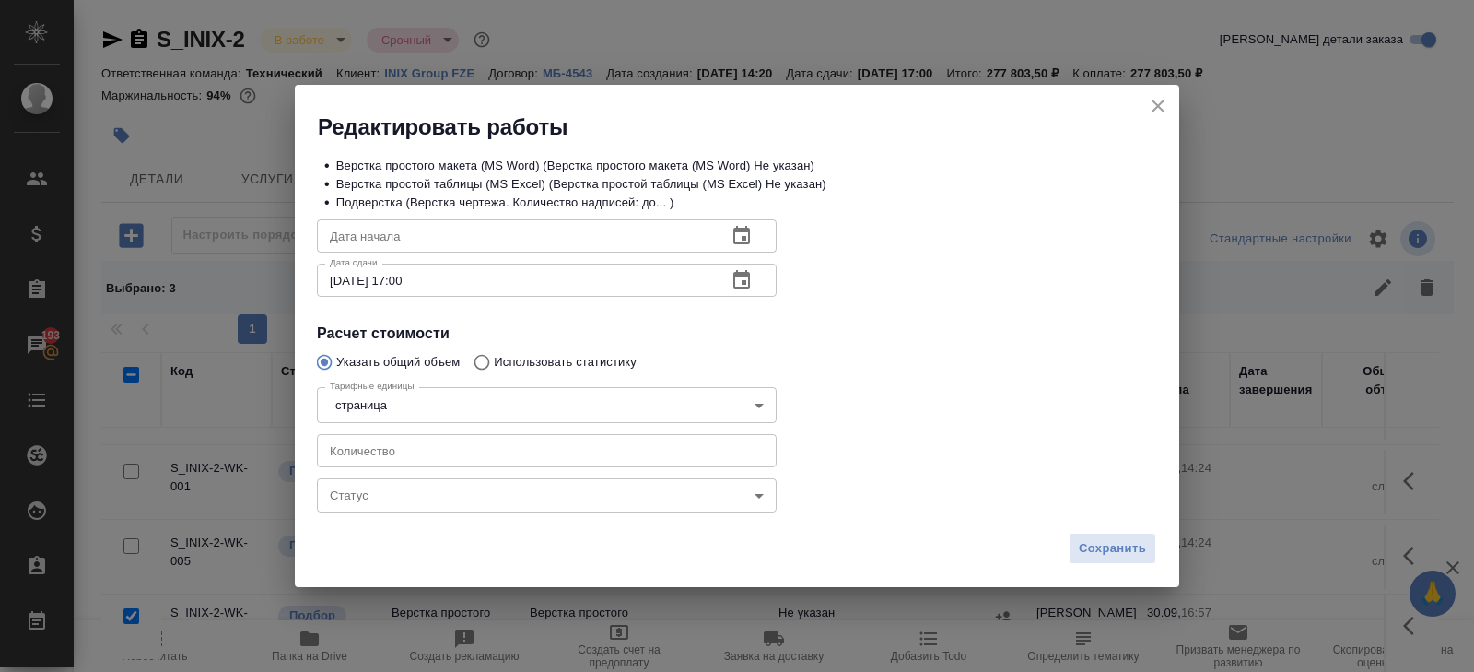
click at [738, 234] on icon "button" at bounding box center [742, 236] width 22 height 22
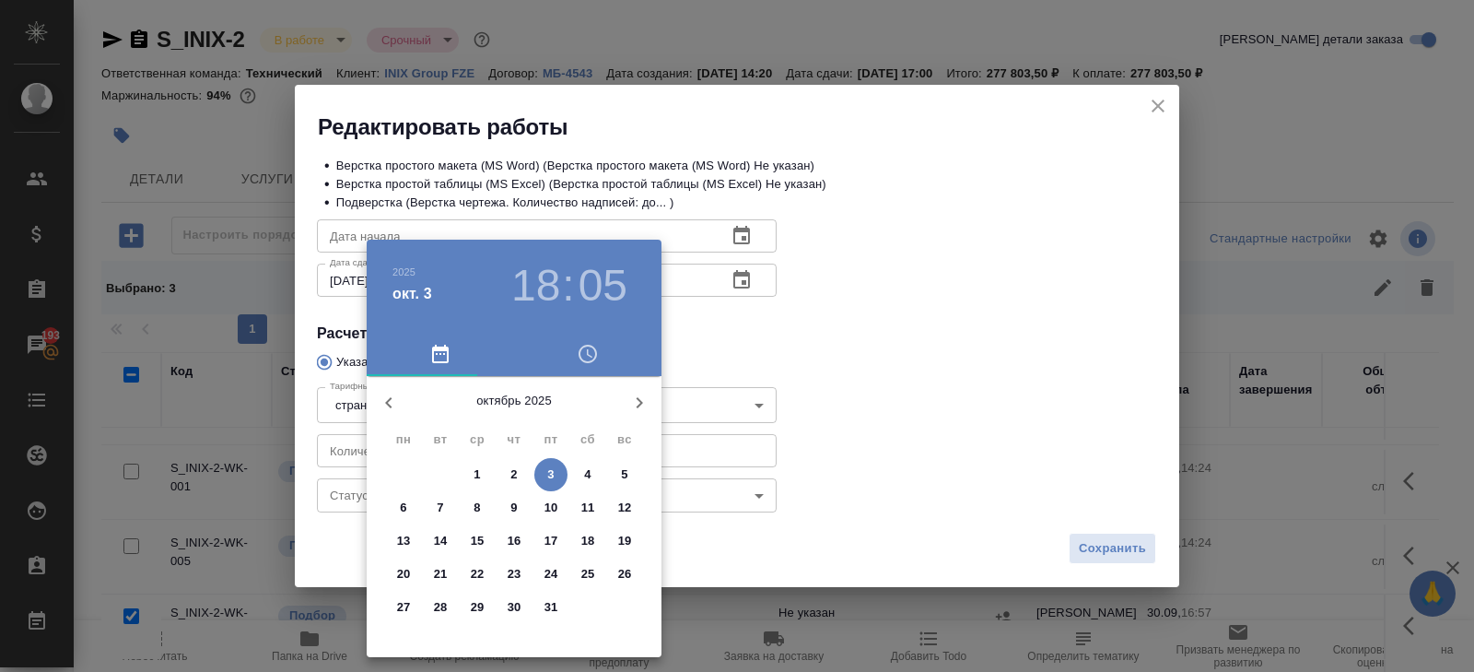
click at [549, 508] on p "10" at bounding box center [552, 508] width 14 height 18
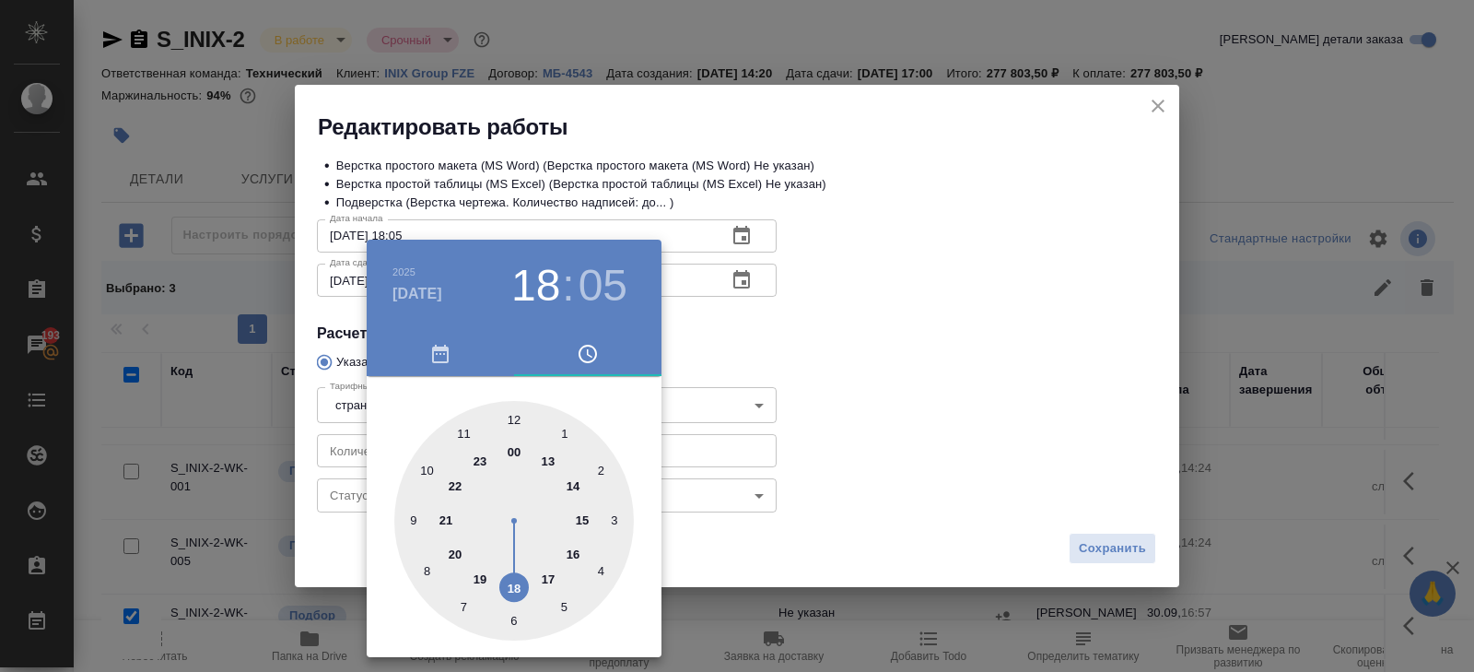
click at [515, 418] on div at bounding box center [514, 521] width 240 height 240
type input "10.10.2025 12:00"
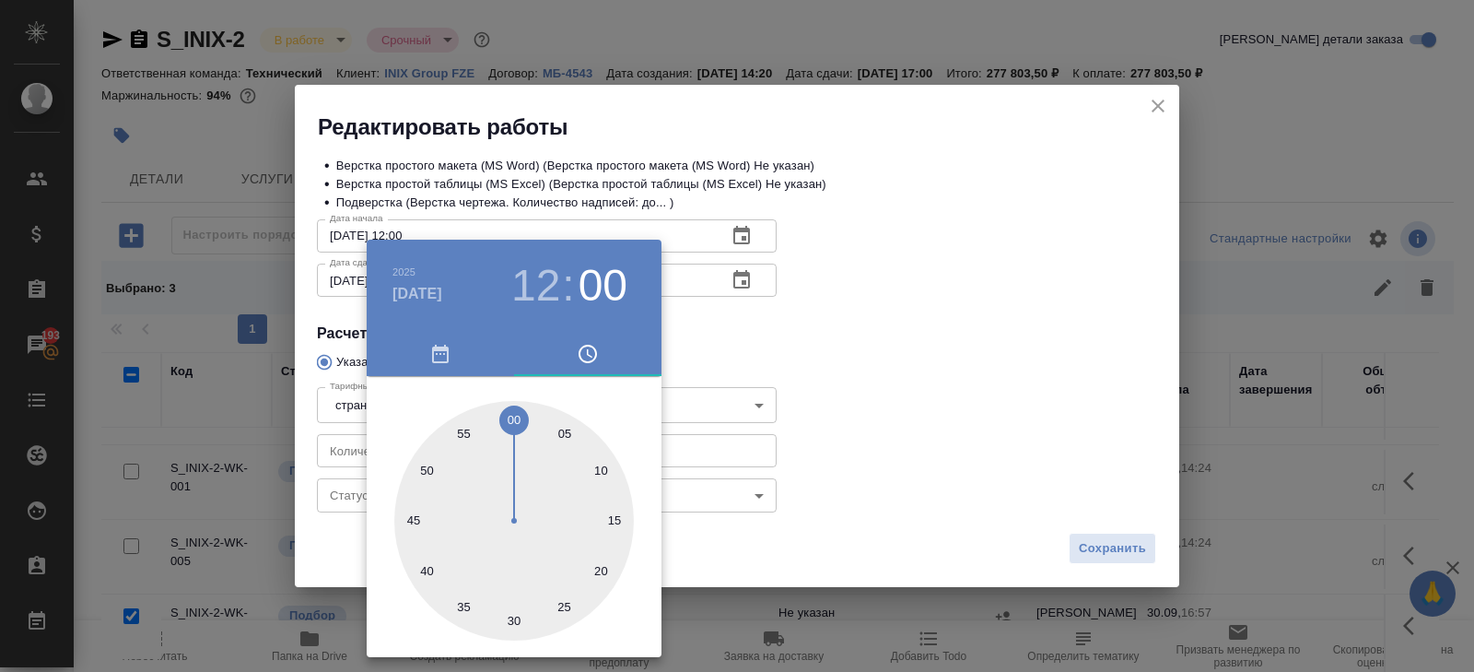
click at [717, 288] on div at bounding box center [737, 336] width 1474 height 672
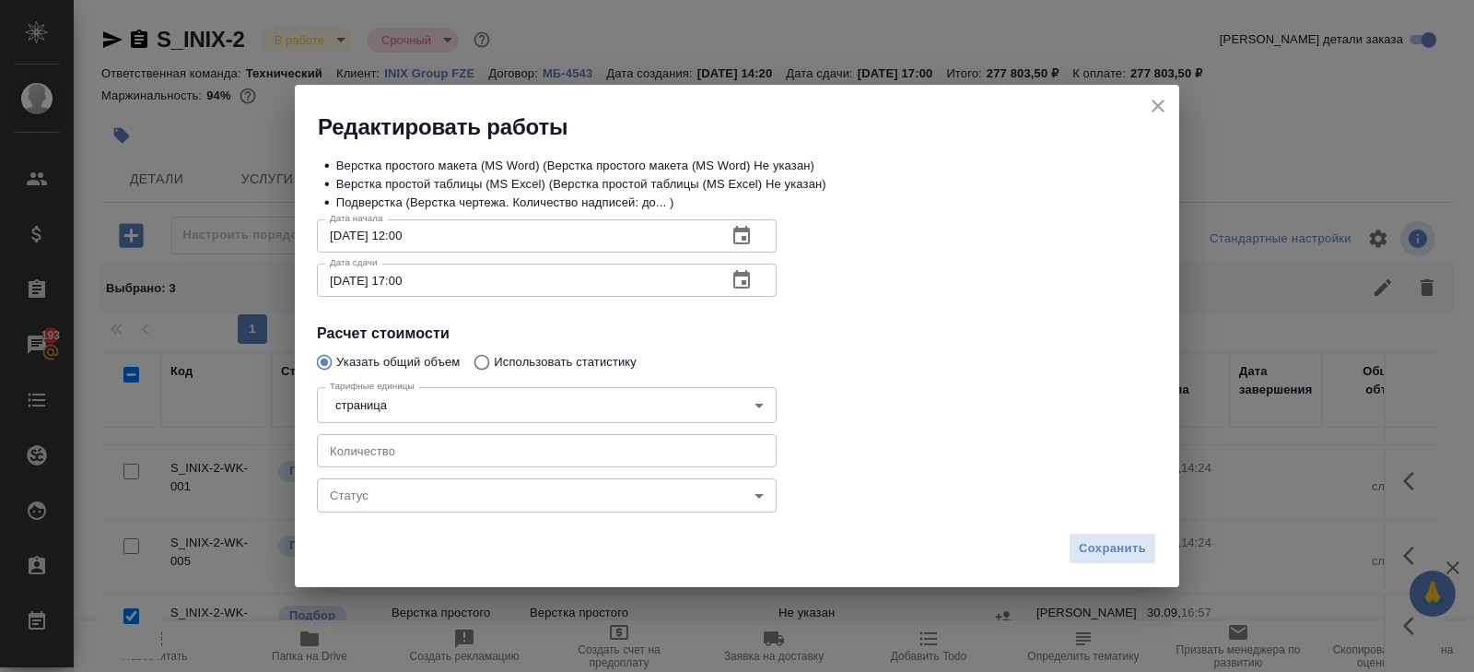
click at [372, 501] on body "🙏 .cls-1 fill:#fff; AWATERA Belyakova Yulia Клиенты Спецификации Заказы 193 Чат…" at bounding box center [737, 336] width 1474 height 672
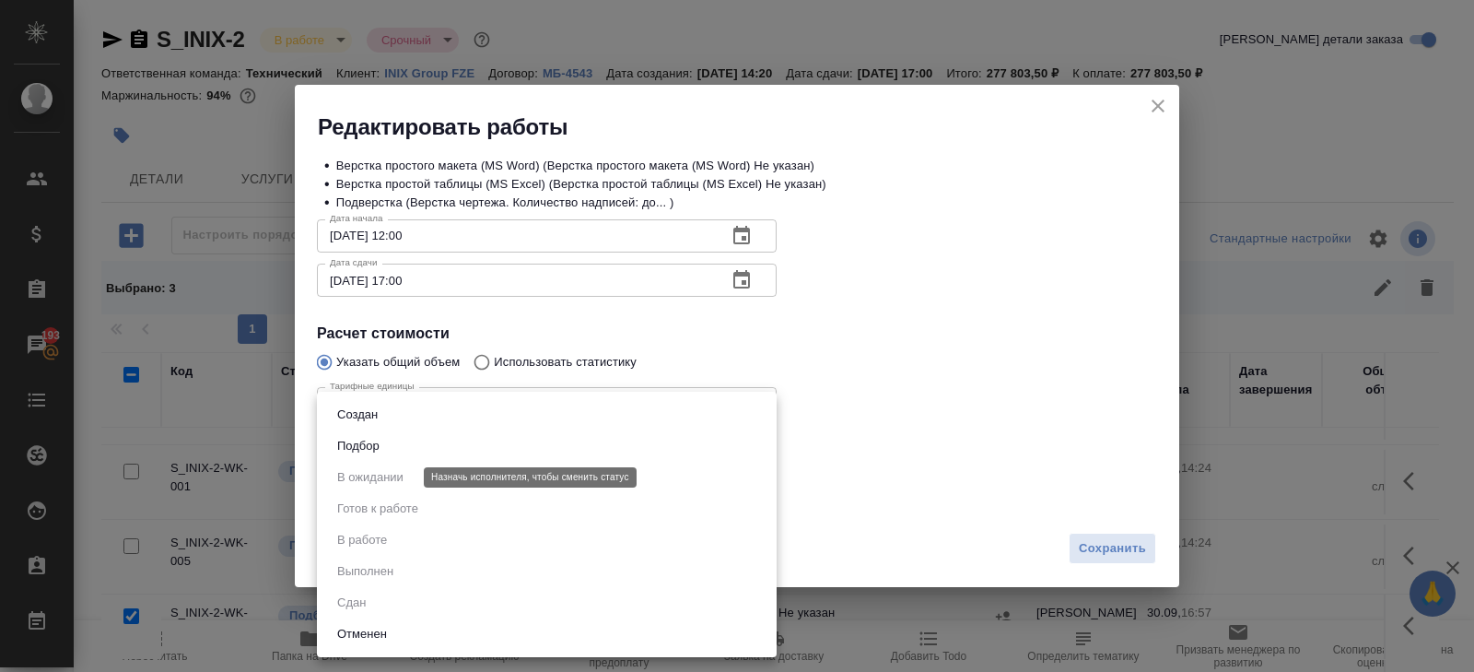
click at [352, 448] on button "Подбор" at bounding box center [358, 446] width 53 height 20
type input "recruiting"
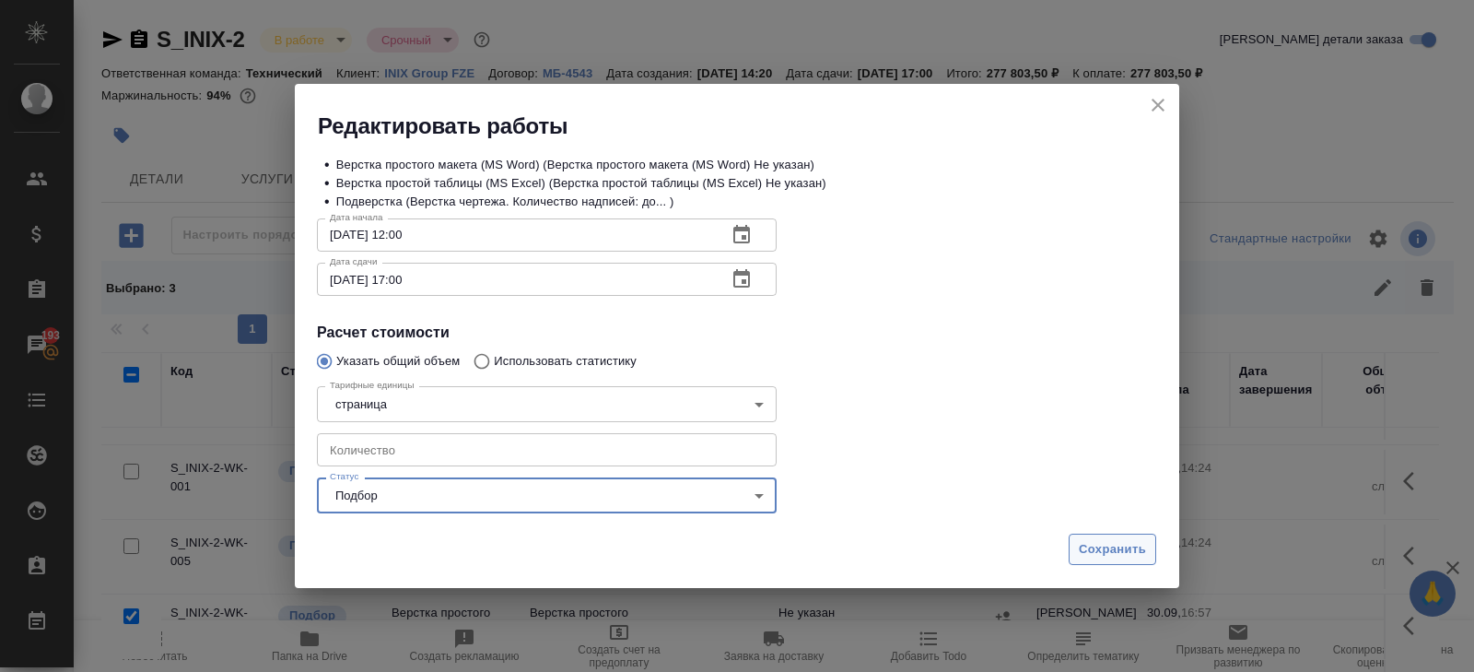
click at [1082, 545] on span "Сохранить" at bounding box center [1112, 549] width 67 height 21
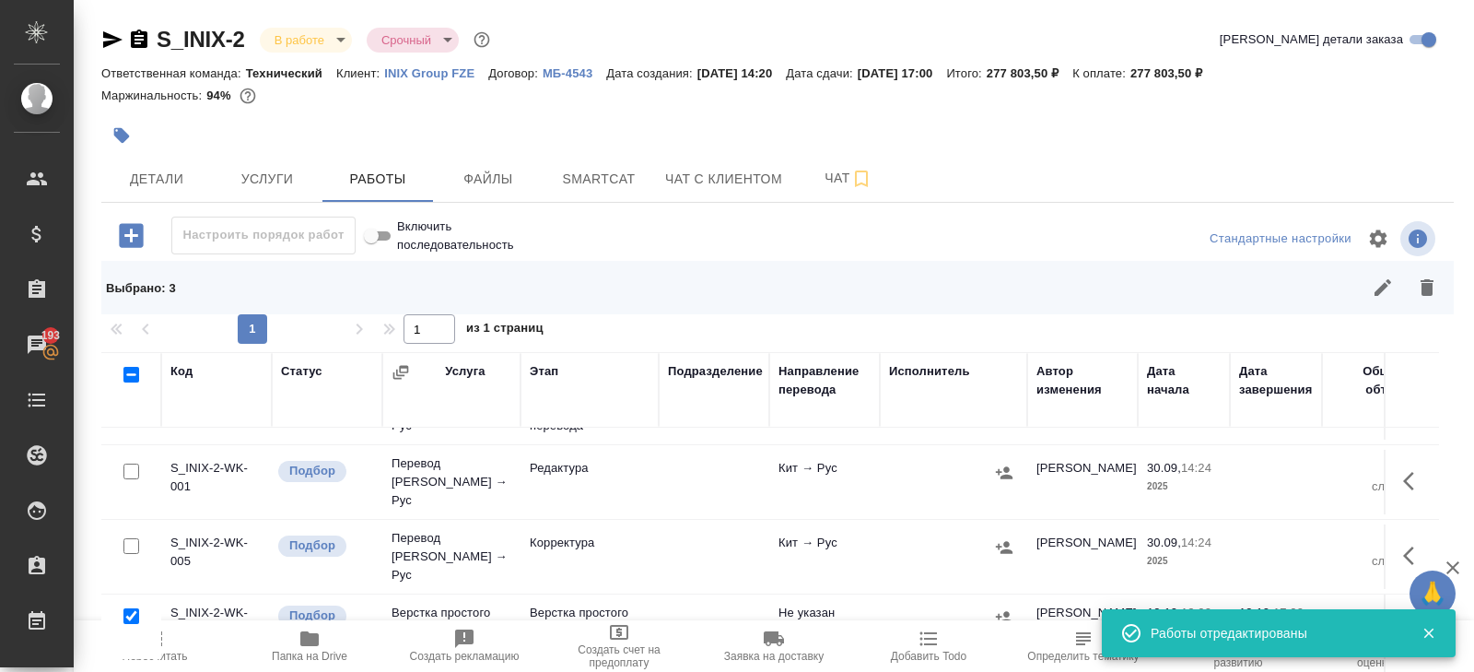
scroll to position [141, 0]
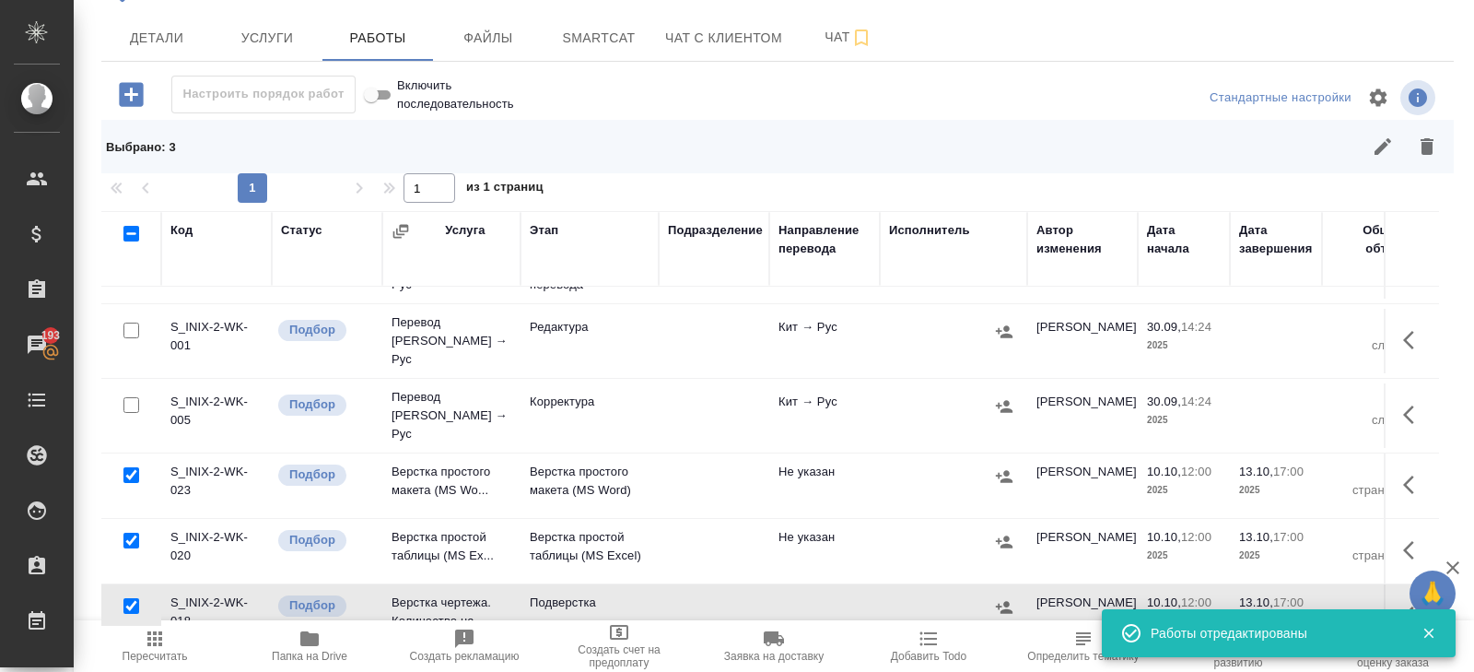
click at [1417, 474] on icon "button" at bounding box center [1414, 485] width 22 height 22
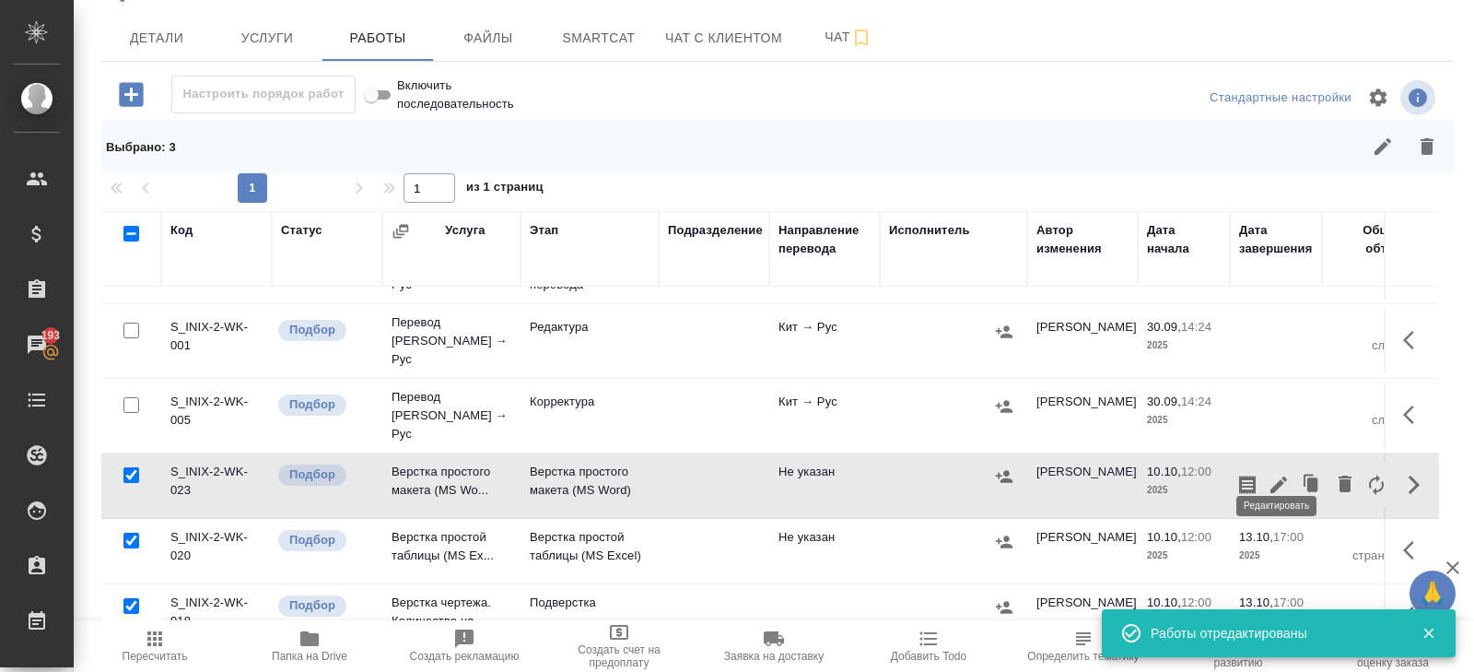
click at [1283, 474] on icon "button" at bounding box center [1279, 485] width 22 height 22
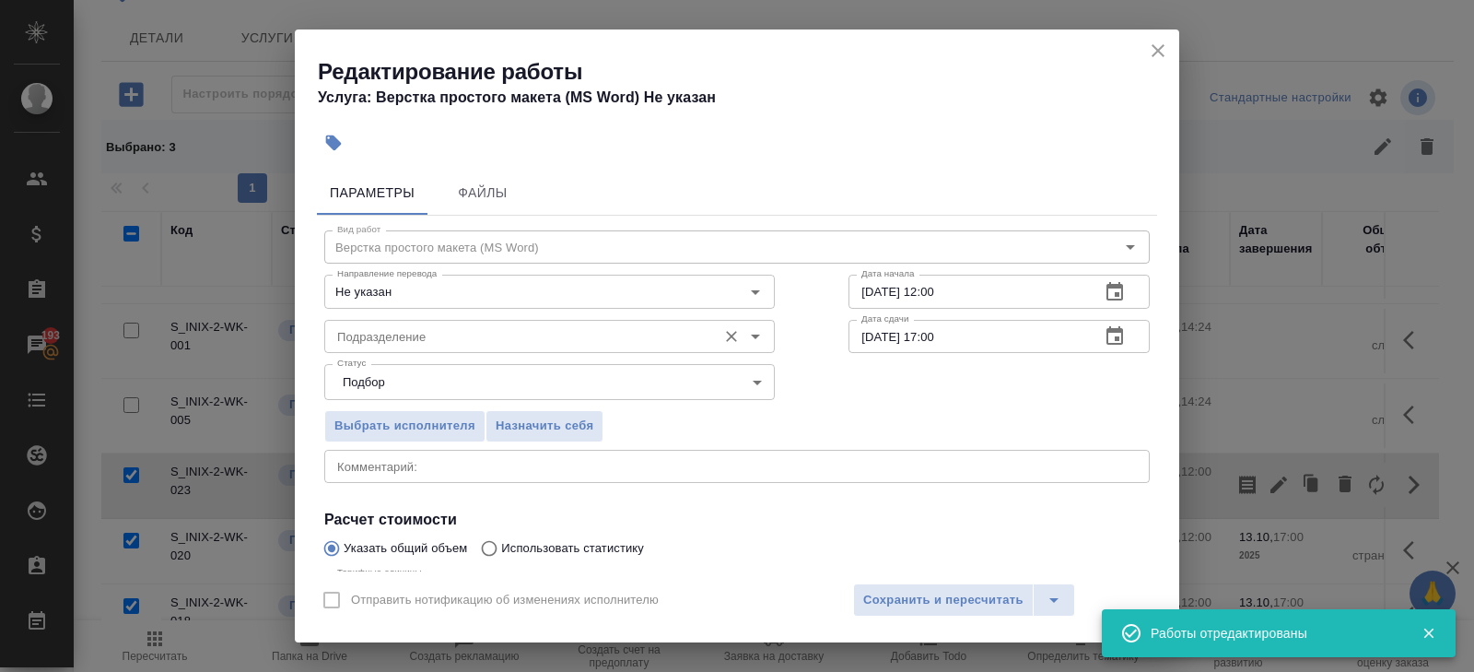
click at [556, 343] on input "Подразделение" at bounding box center [519, 336] width 378 height 22
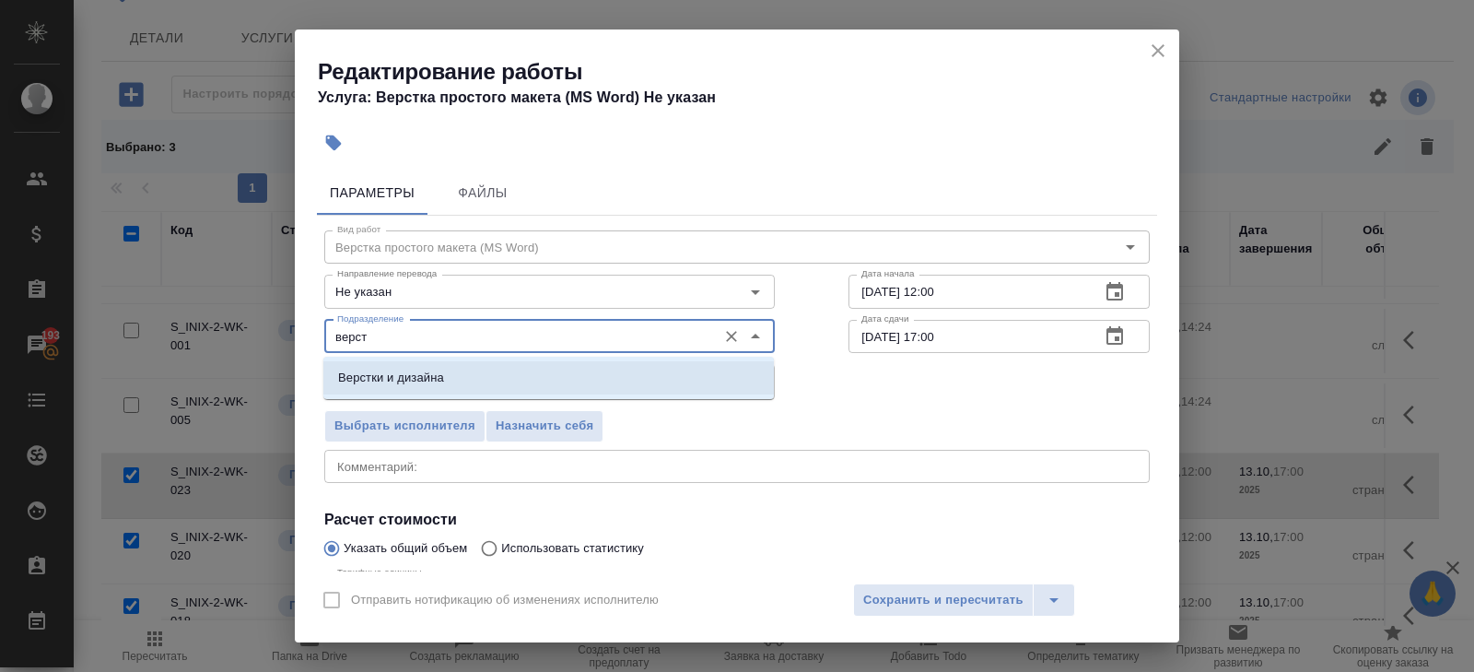
click at [431, 370] on p "Верстки и дизайна" at bounding box center [391, 378] width 106 height 18
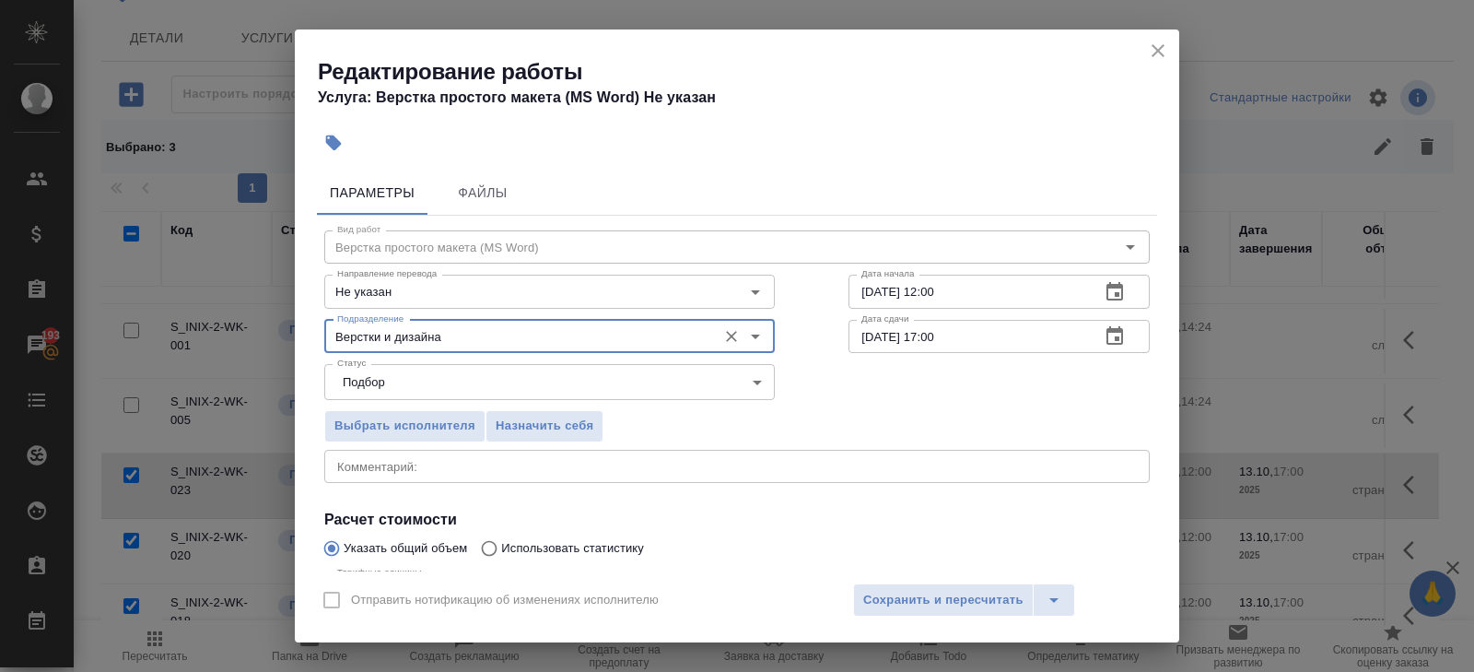
scroll to position [195, 0]
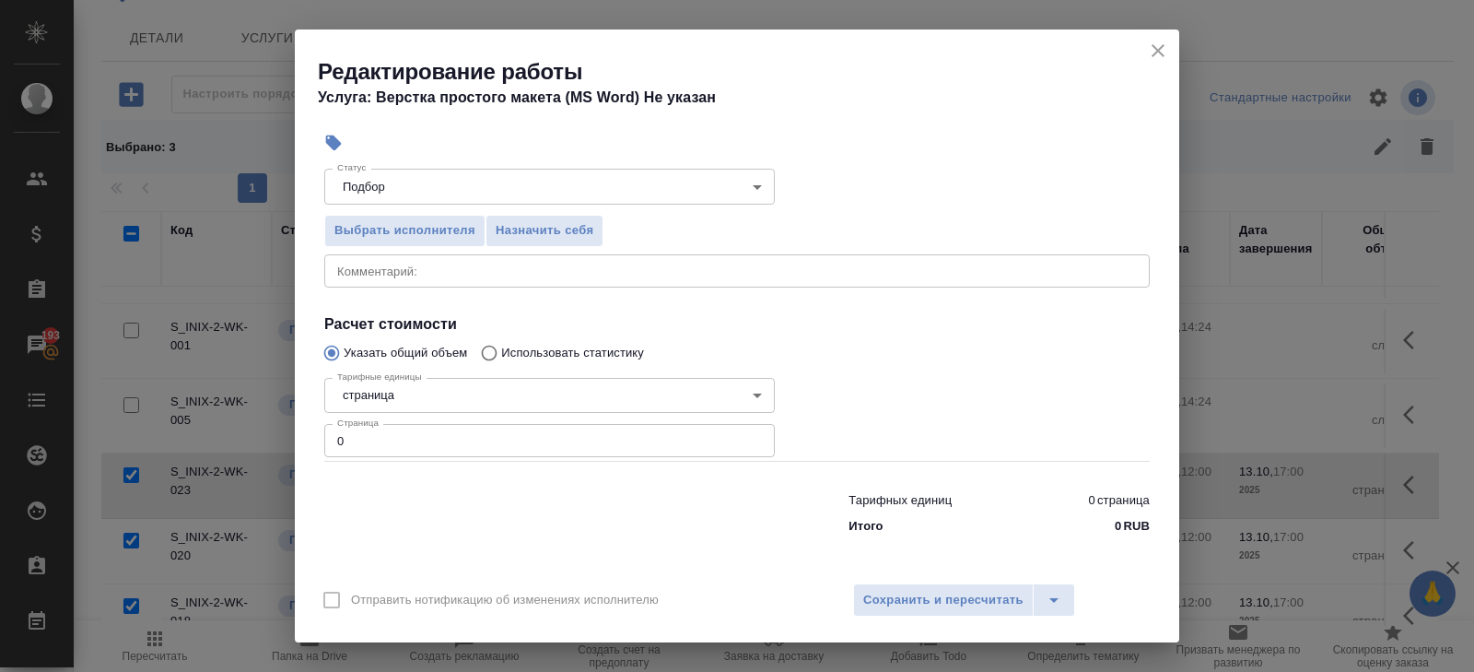
type input "Верстки и дизайна"
click at [408, 440] on input "0" at bounding box center [549, 440] width 451 height 33
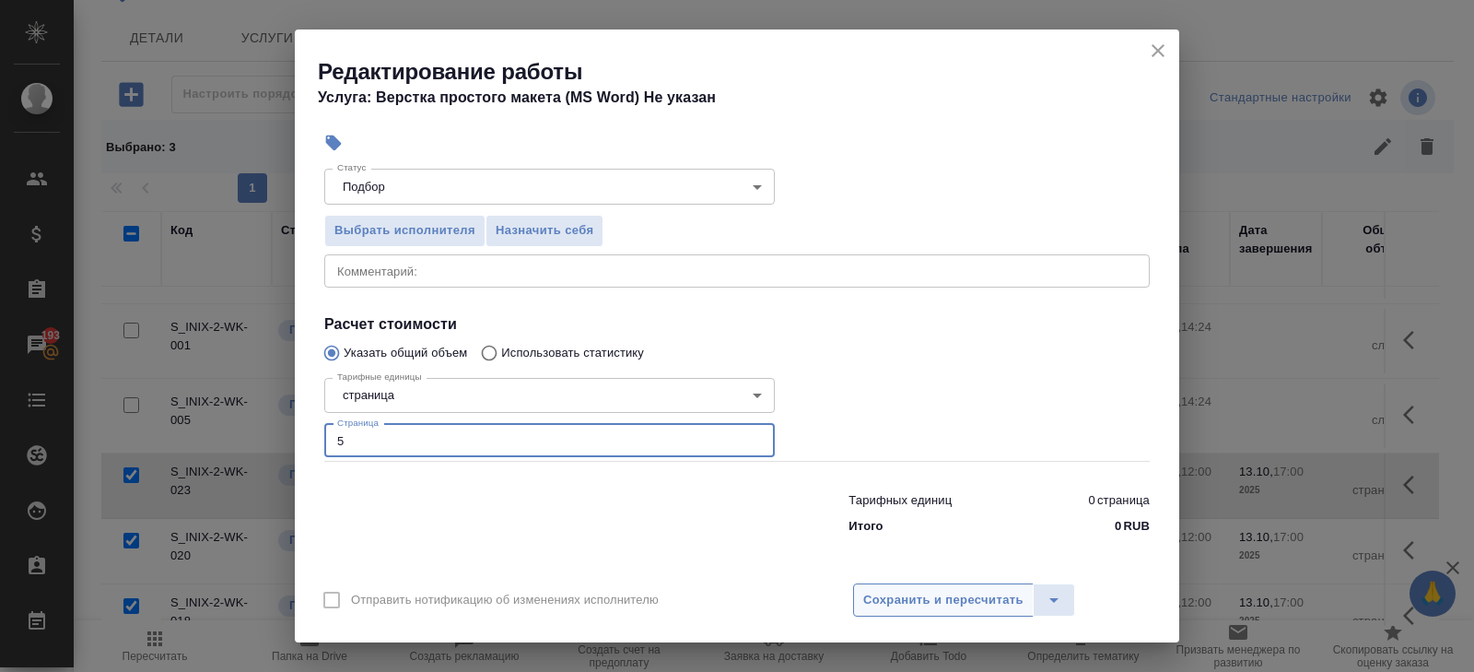
type input "5"
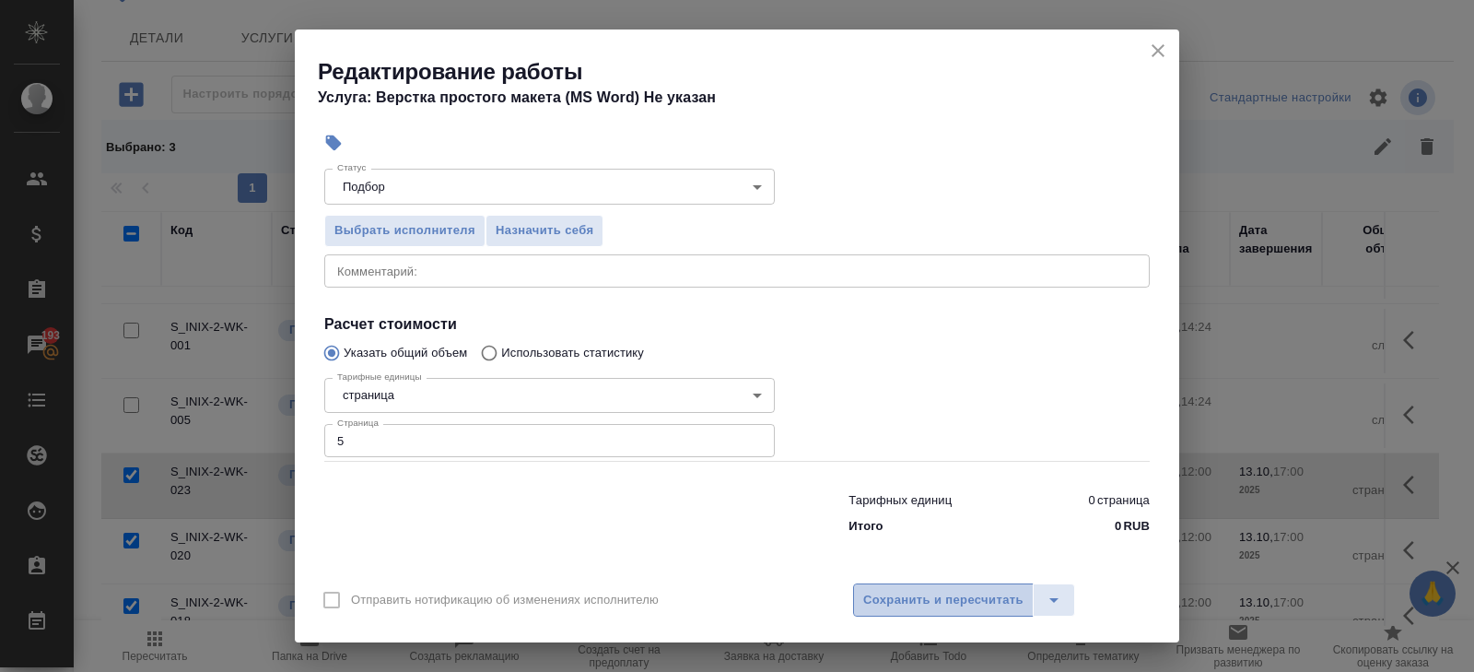
click at [897, 605] on span "Сохранить и пересчитать" at bounding box center [943, 600] width 160 height 21
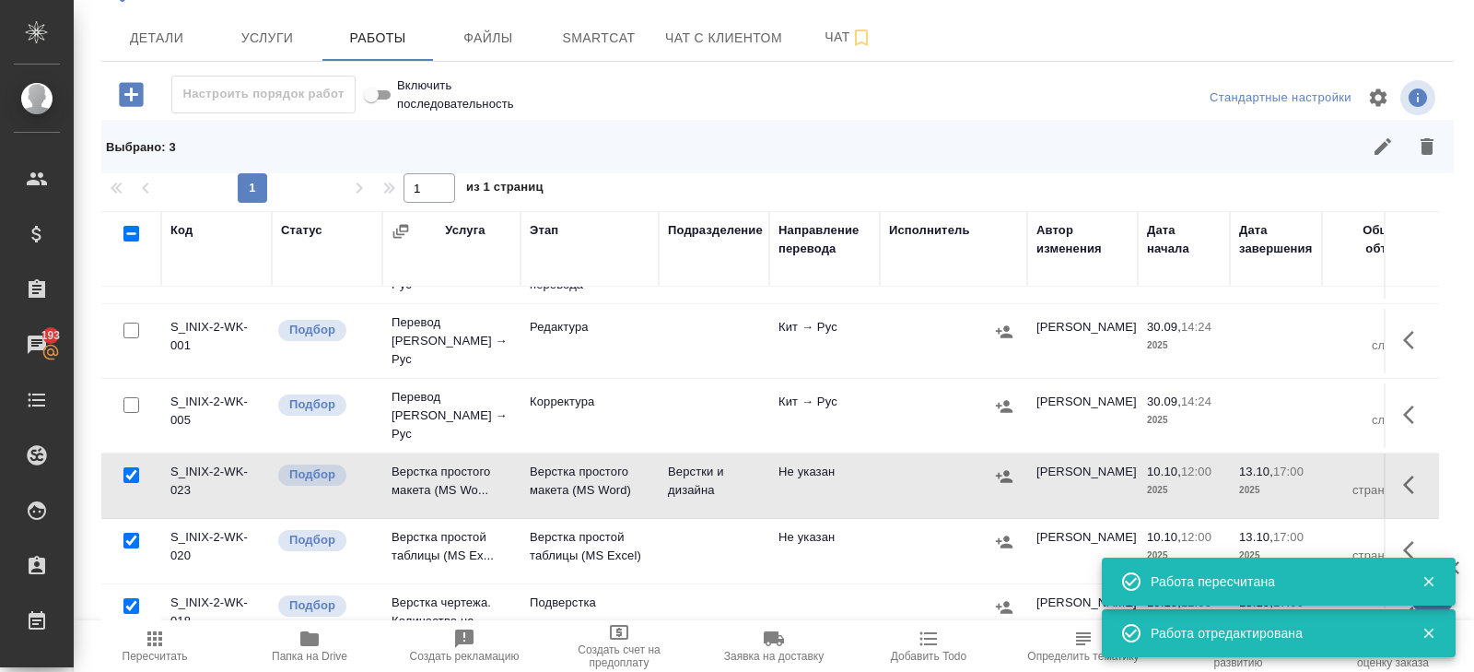
click at [1403, 539] on icon "button" at bounding box center [1414, 550] width 22 height 22
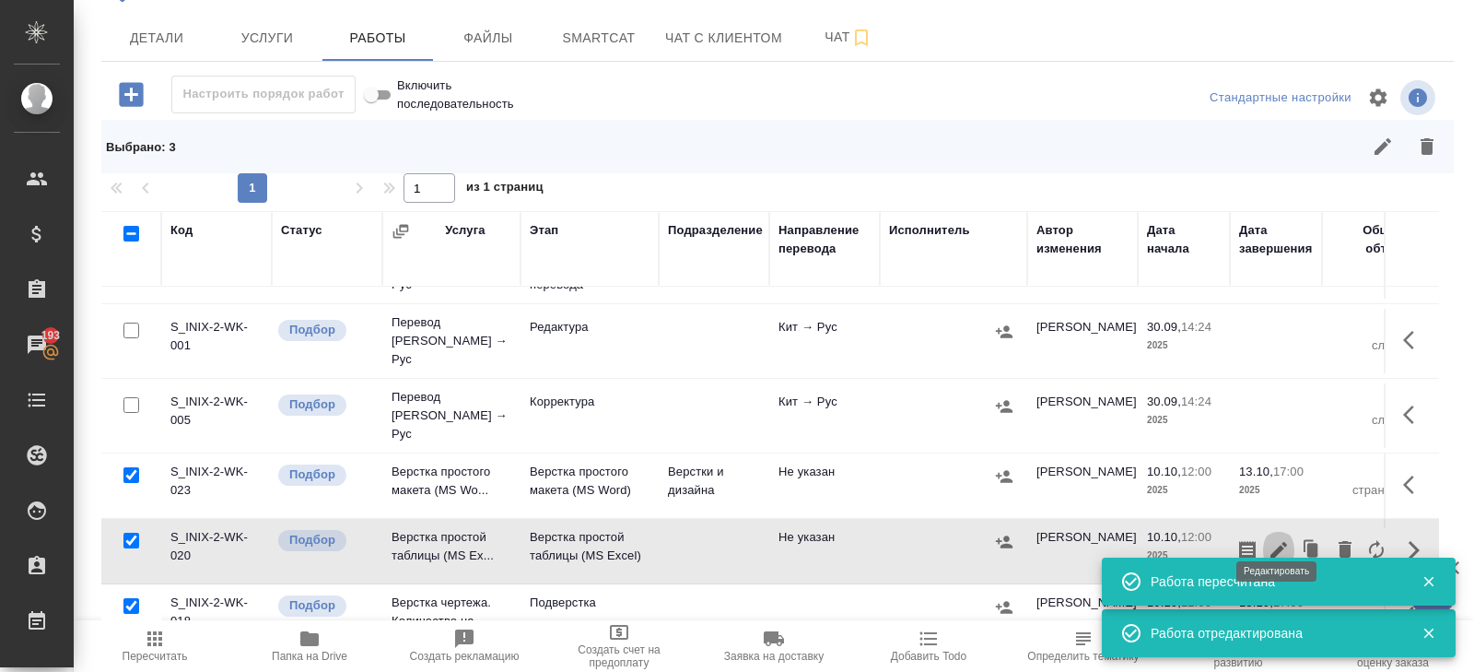
click at [1280, 542] on icon "button" at bounding box center [1279, 550] width 17 height 17
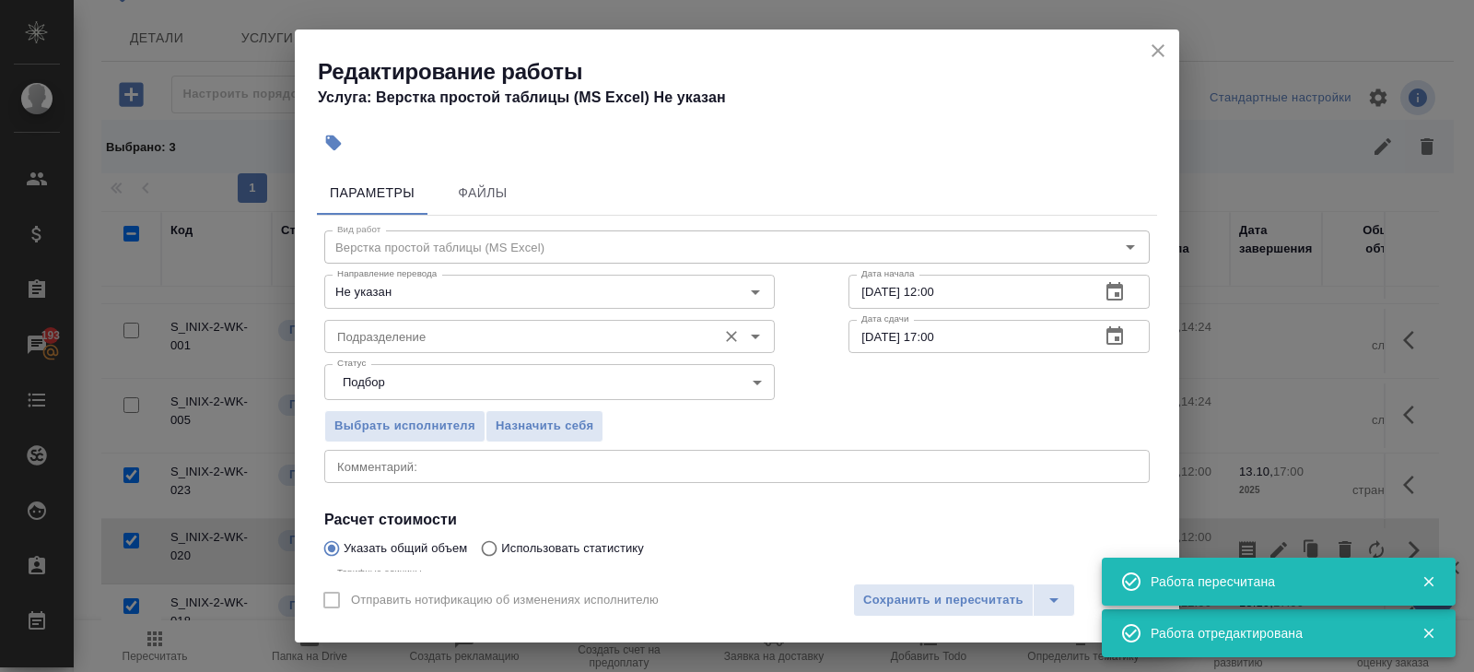
click at [499, 348] on div "Подразделение" at bounding box center [549, 336] width 451 height 33
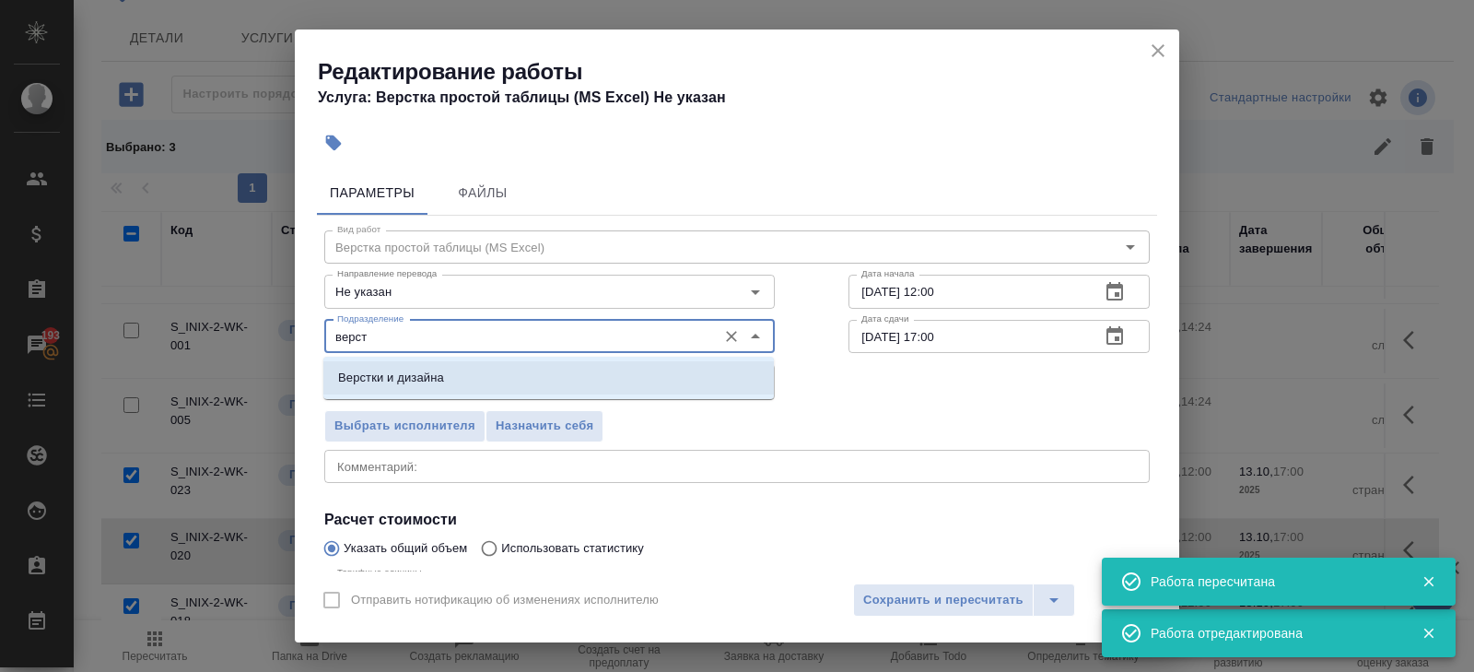
click at [496, 380] on li "Верстки и дизайна" at bounding box center [548, 377] width 451 height 33
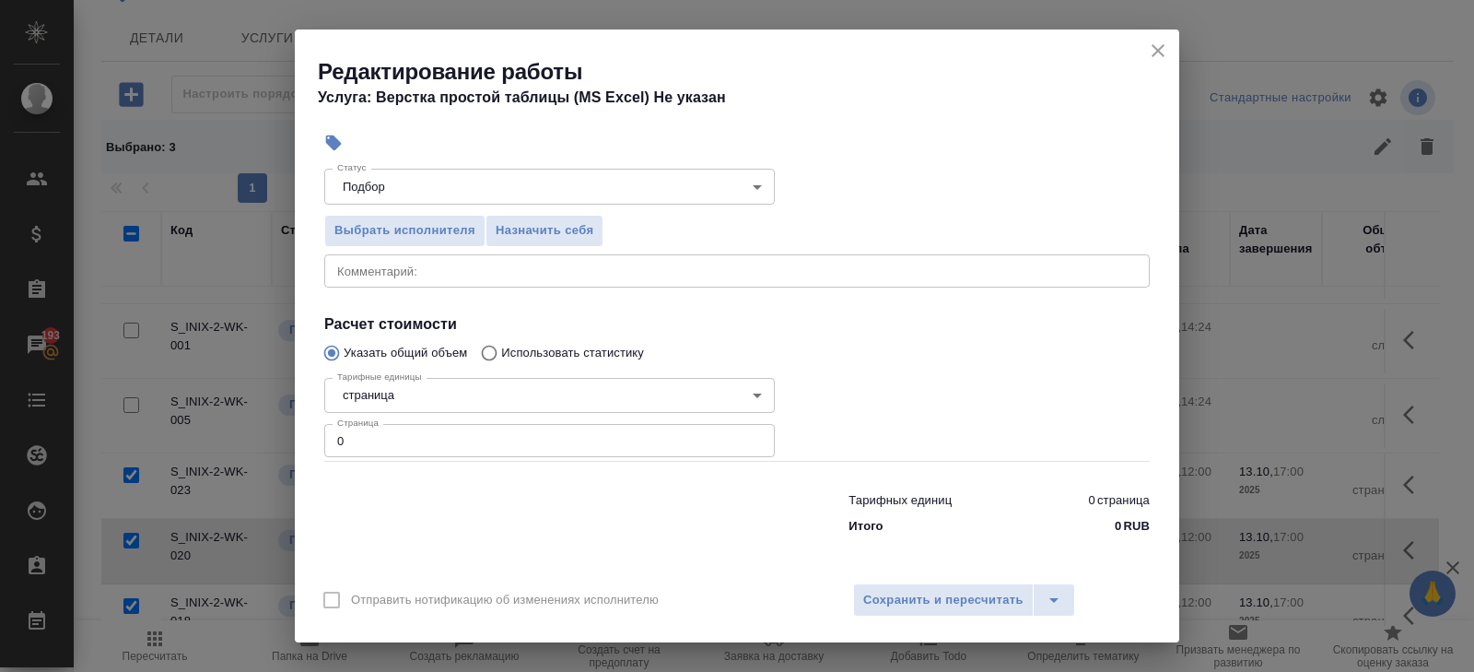
type input "Верстки и дизайна"
click at [421, 426] on input "0" at bounding box center [549, 440] width 451 height 33
type input "27"
click at [840, 592] on div "Отправить нотификацию об изменениях исполнителю Сохранить и пересчитать" at bounding box center [737, 606] width 885 height 71
click at [867, 592] on span "Сохранить и пересчитать" at bounding box center [943, 600] width 160 height 21
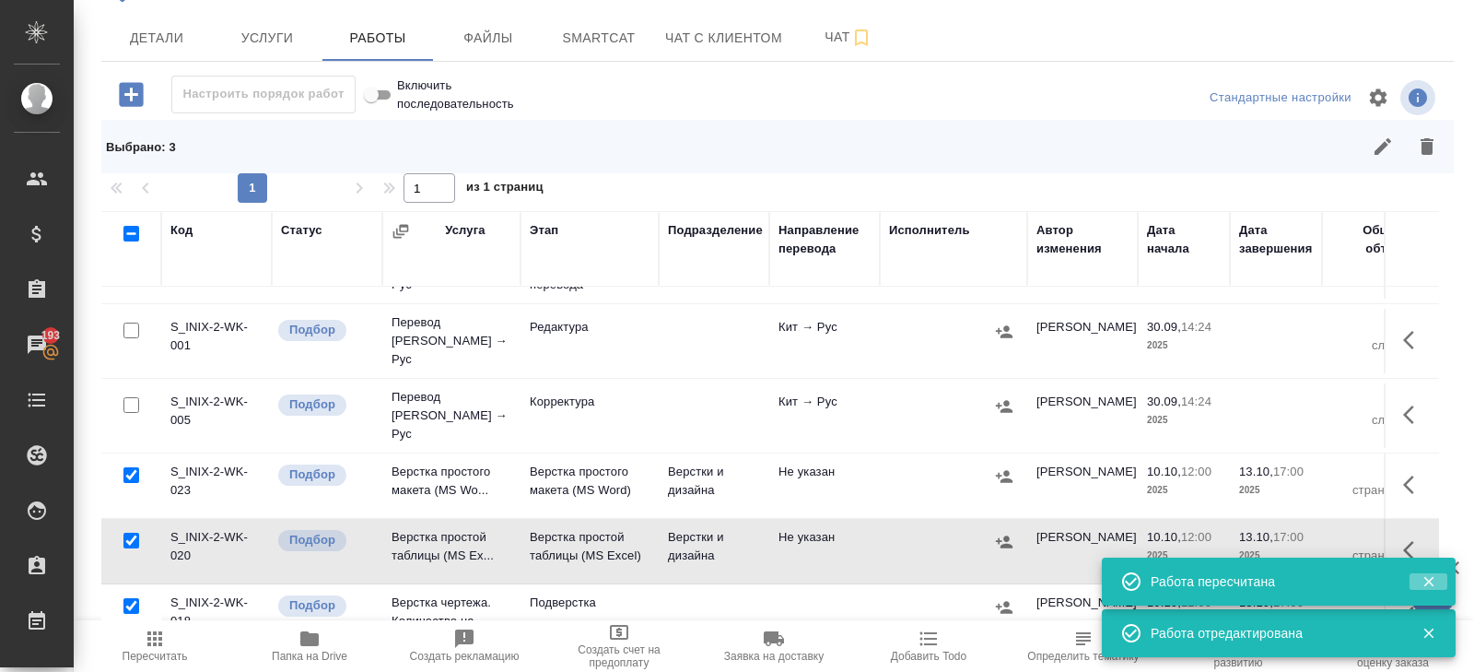
click at [1429, 582] on icon "button" at bounding box center [1429, 582] width 10 height 10
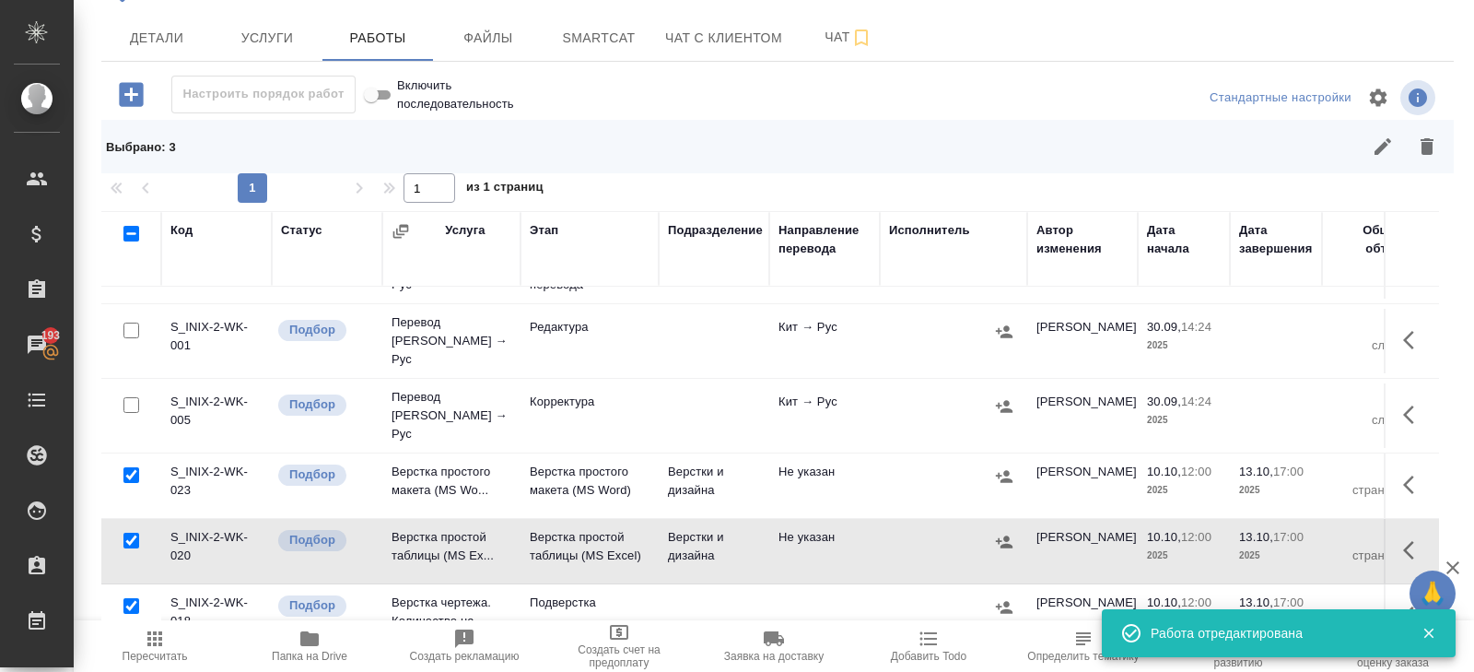
click at [1403, 604] on icon "button" at bounding box center [1414, 615] width 22 height 22
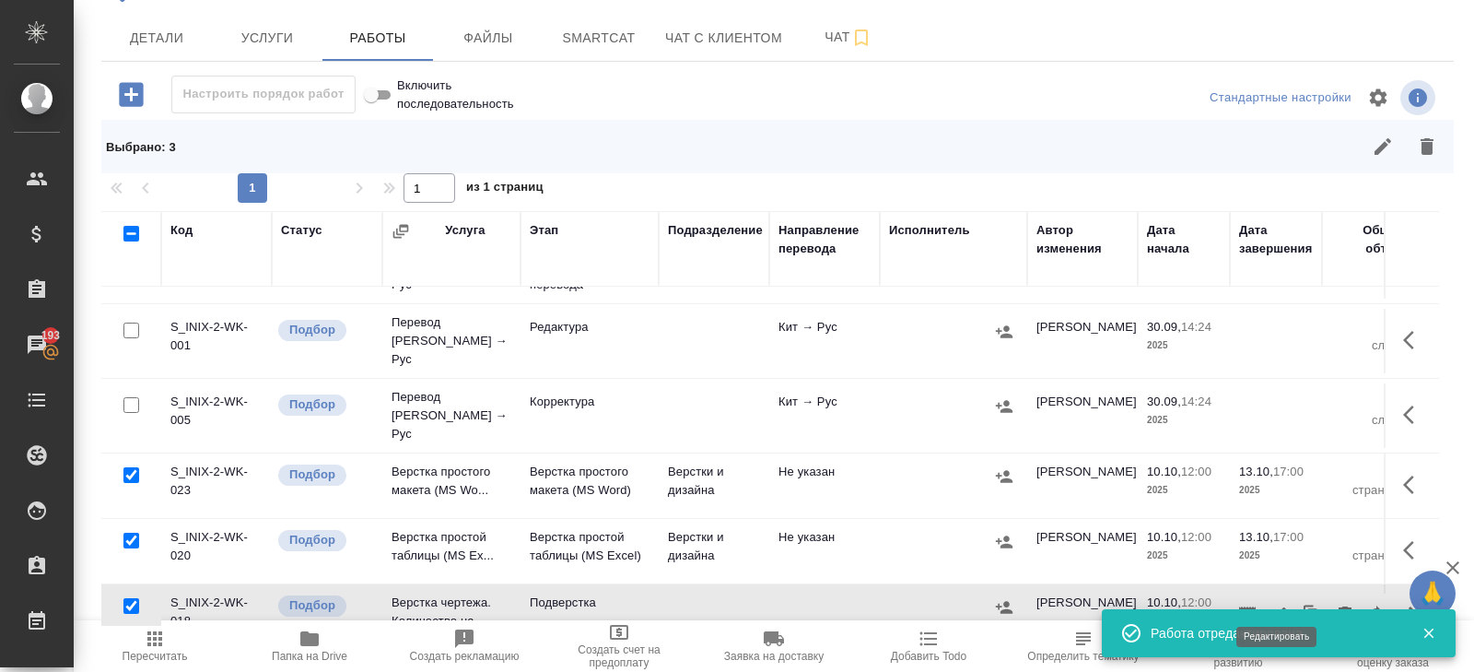
click at [1283, 604] on icon "button" at bounding box center [1279, 615] width 22 height 22
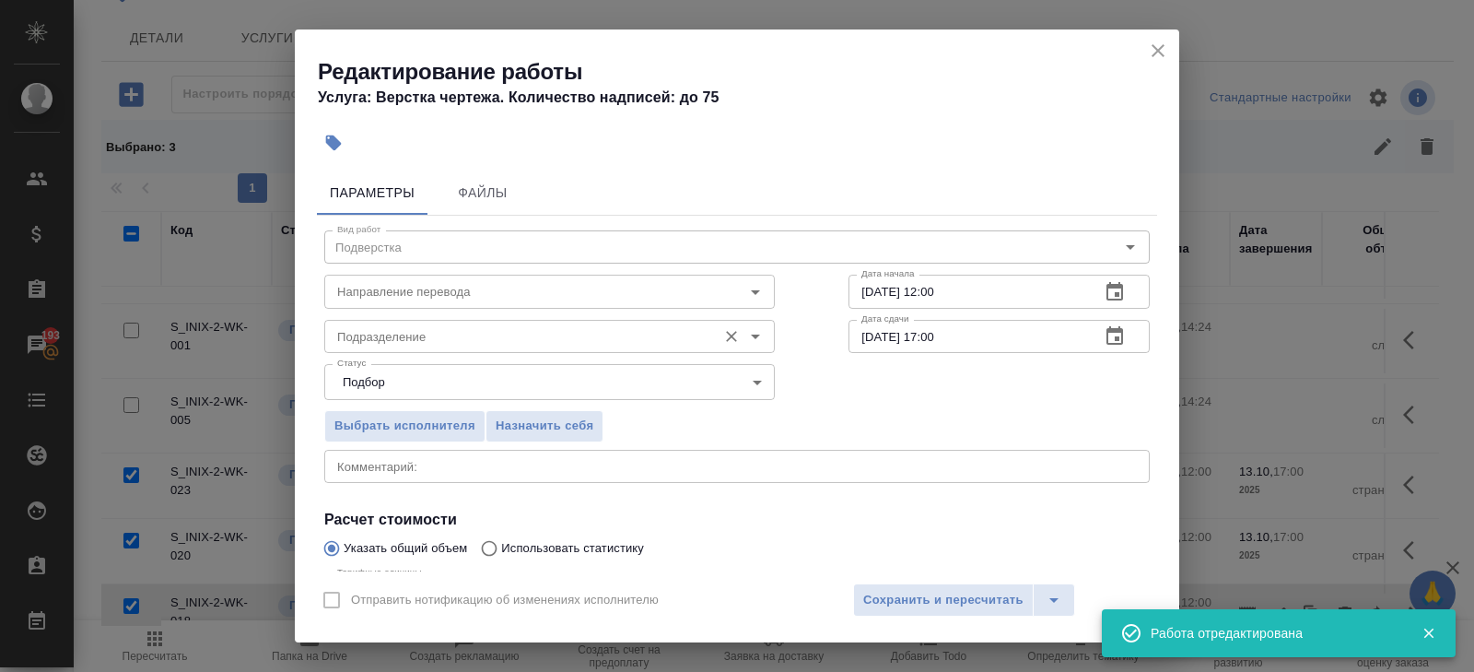
click at [481, 345] on input "Подразделение" at bounding box center [519, 336] width 378 height 22
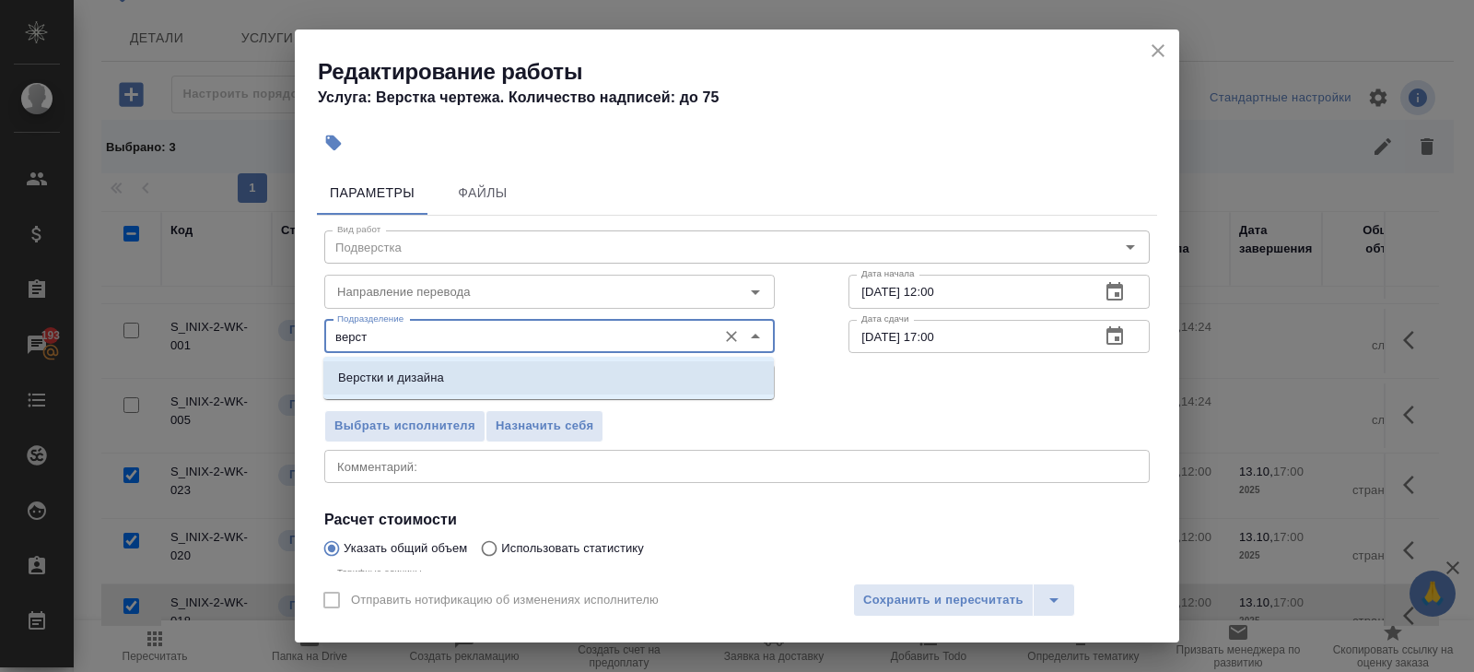
click at [422, 371] on p "Верстки и дизайна" at bounding box center [391, 378] width 106 height 18
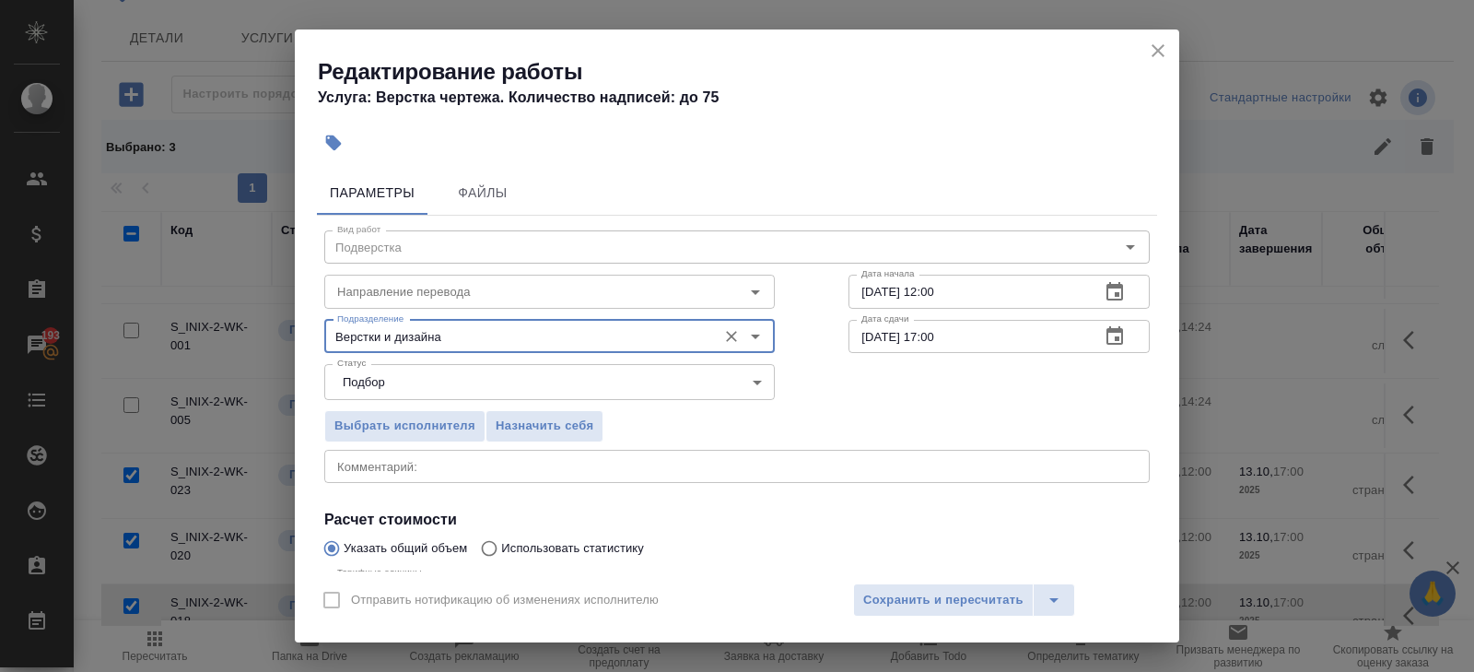
type input "Верстки и дизайна"
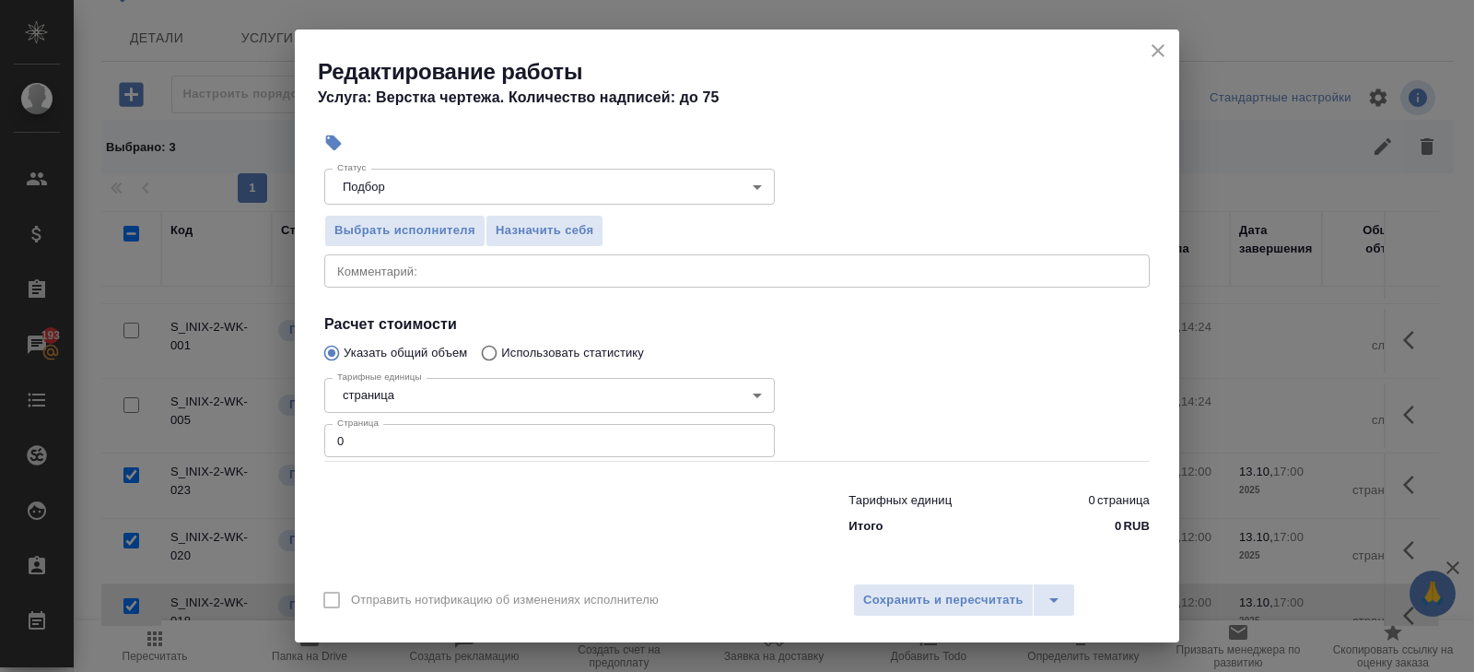
click at [391, 444] on input "0" at bounding box center [549, 440] width 451 height 33
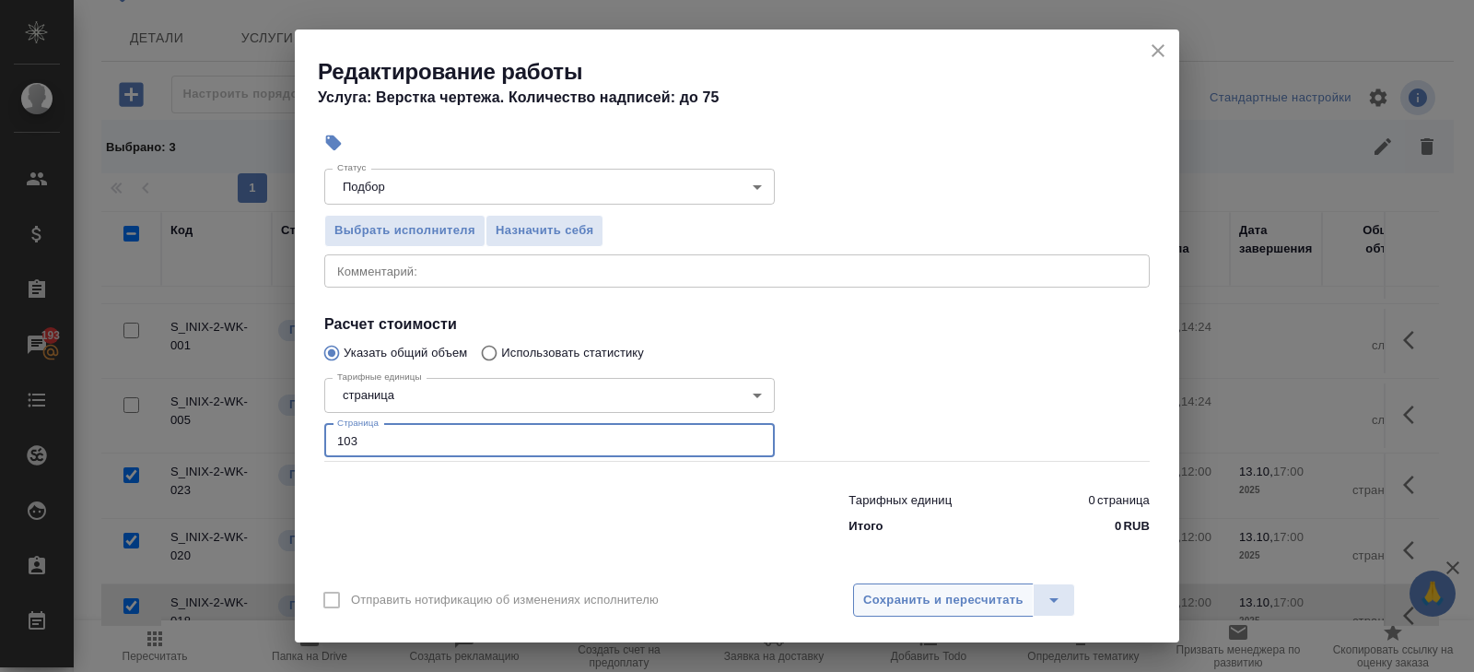
type input "103"
click at [944, 604] on span "Сохранить и пересчитать" at bounding box center [943, 600] width 160 height 21
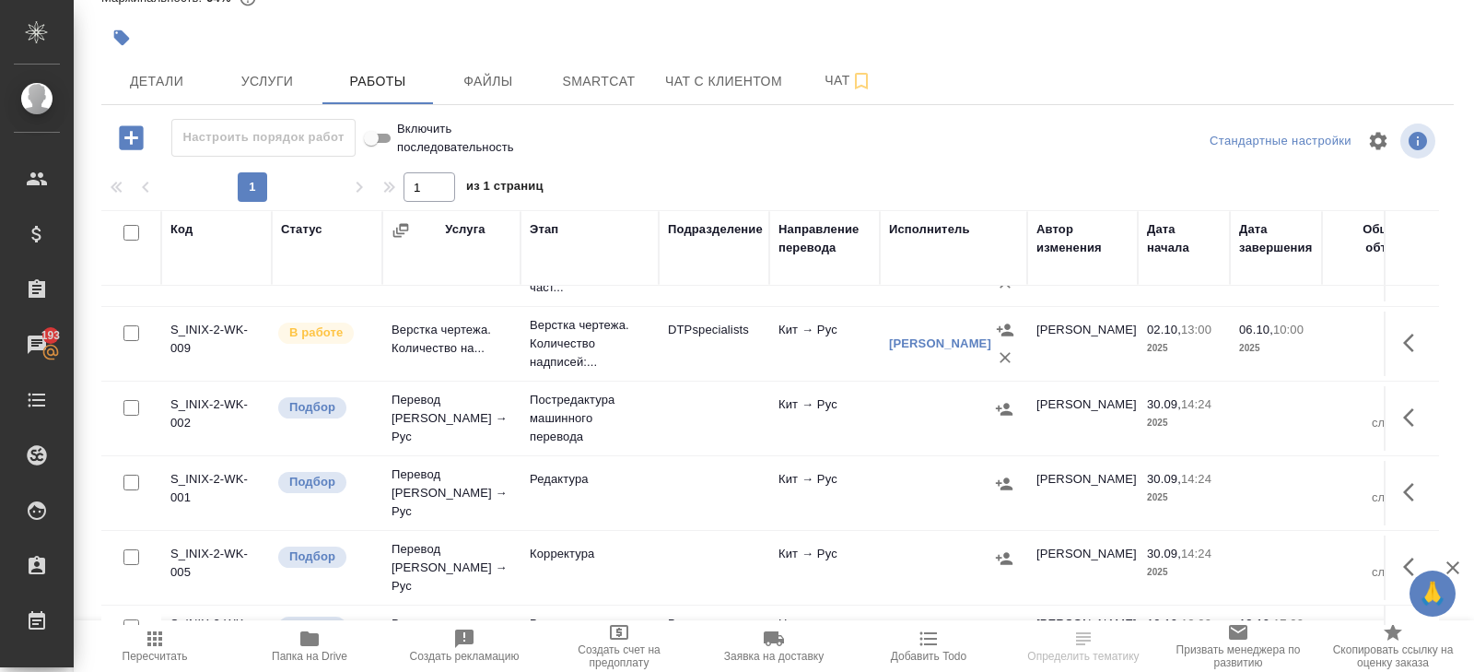
scroll to position [123, 0]
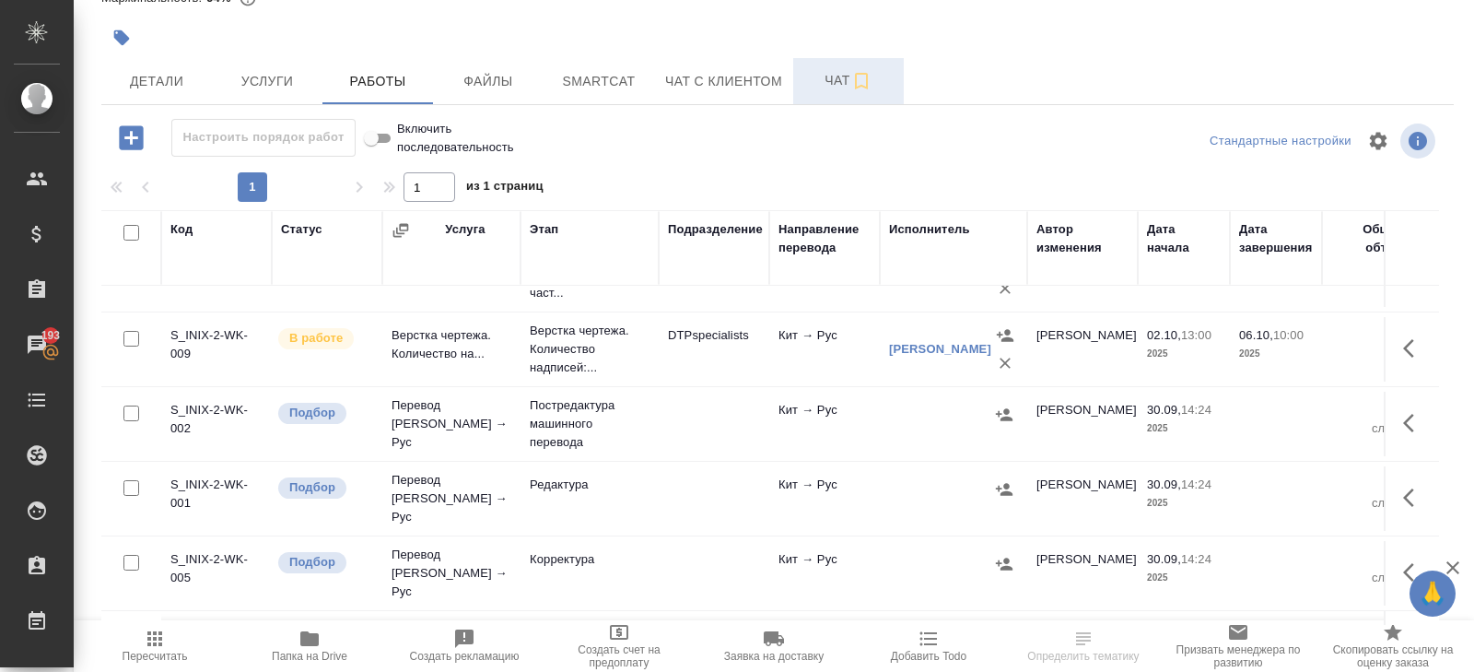
click at [804, 77] on button "Чат" at bounding box center [848, 81] width 111 height 46
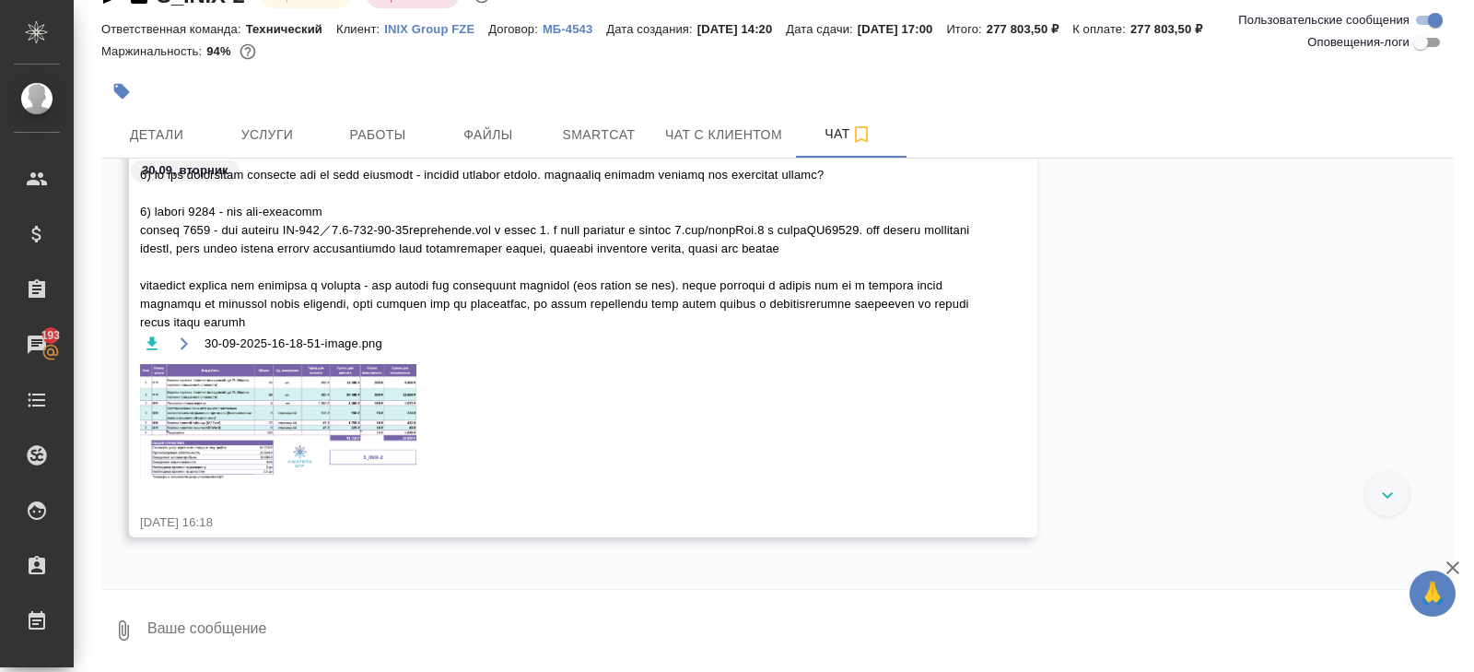
scroll to position [784, 0]
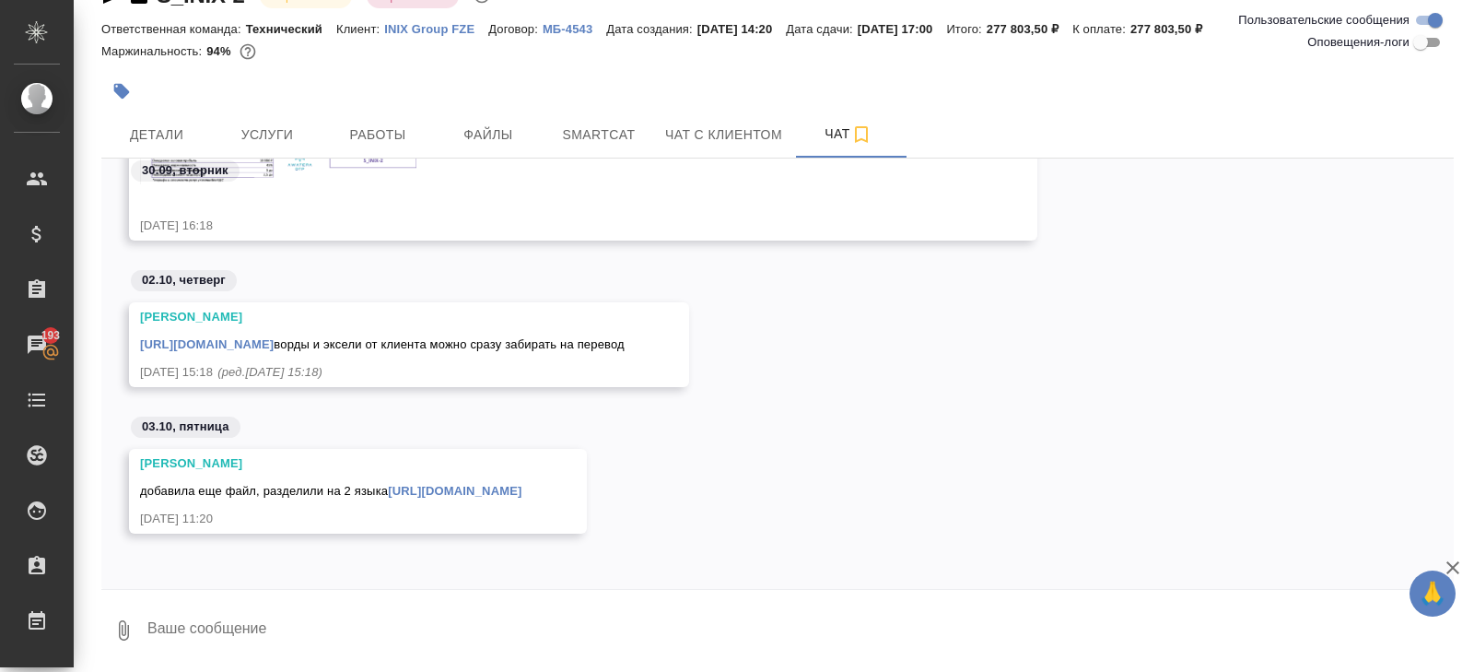
click at [274, 337] on link "https://drive.awatera.com/apps/files/files/10550597?dir=/Shares/INIX%20/Orders/…" at bounding box center [207, 344] width 134 height 14
click at [395, 135] on span "Работы" at bounding box center [378, 134] width 88 height 23
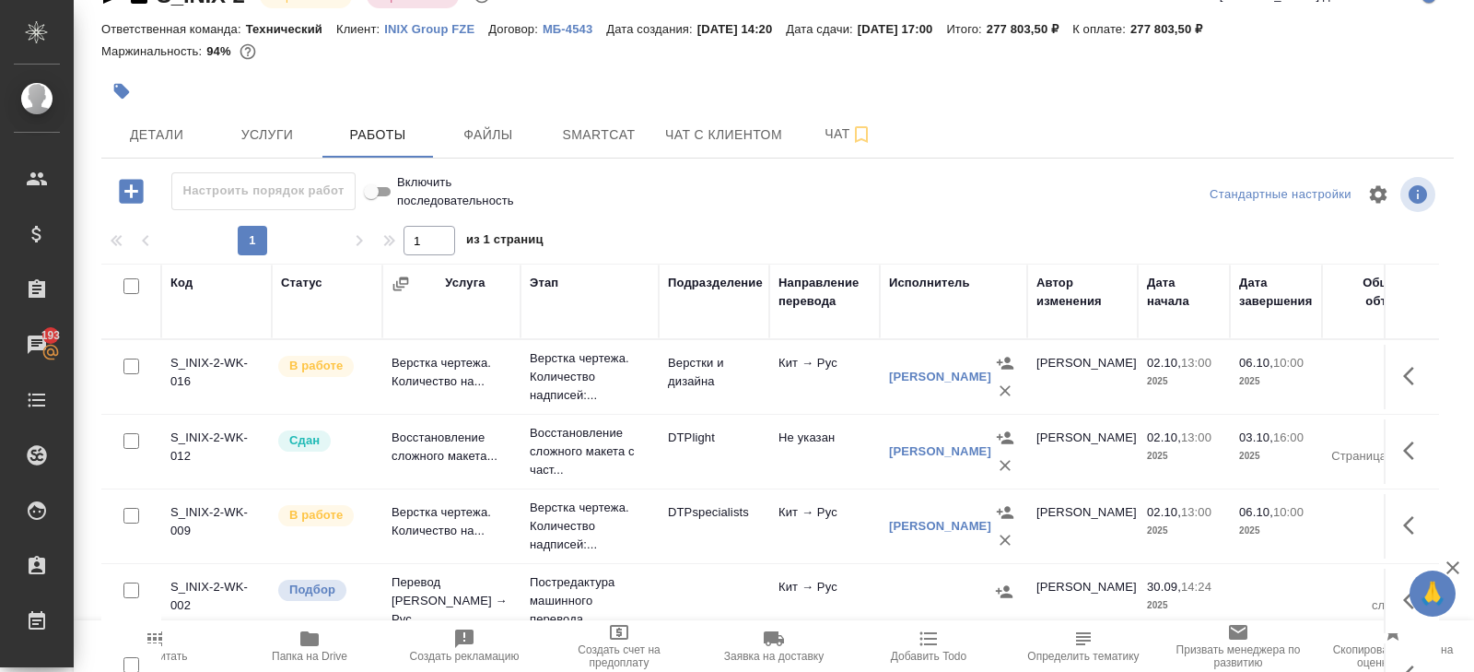
click at [315, 647] on icon "button" at bounding box center [310, 639] width 22 height 22
click at [581, 139] on span "Smartcat" at bounding box center [599, 134] width 88 height 23
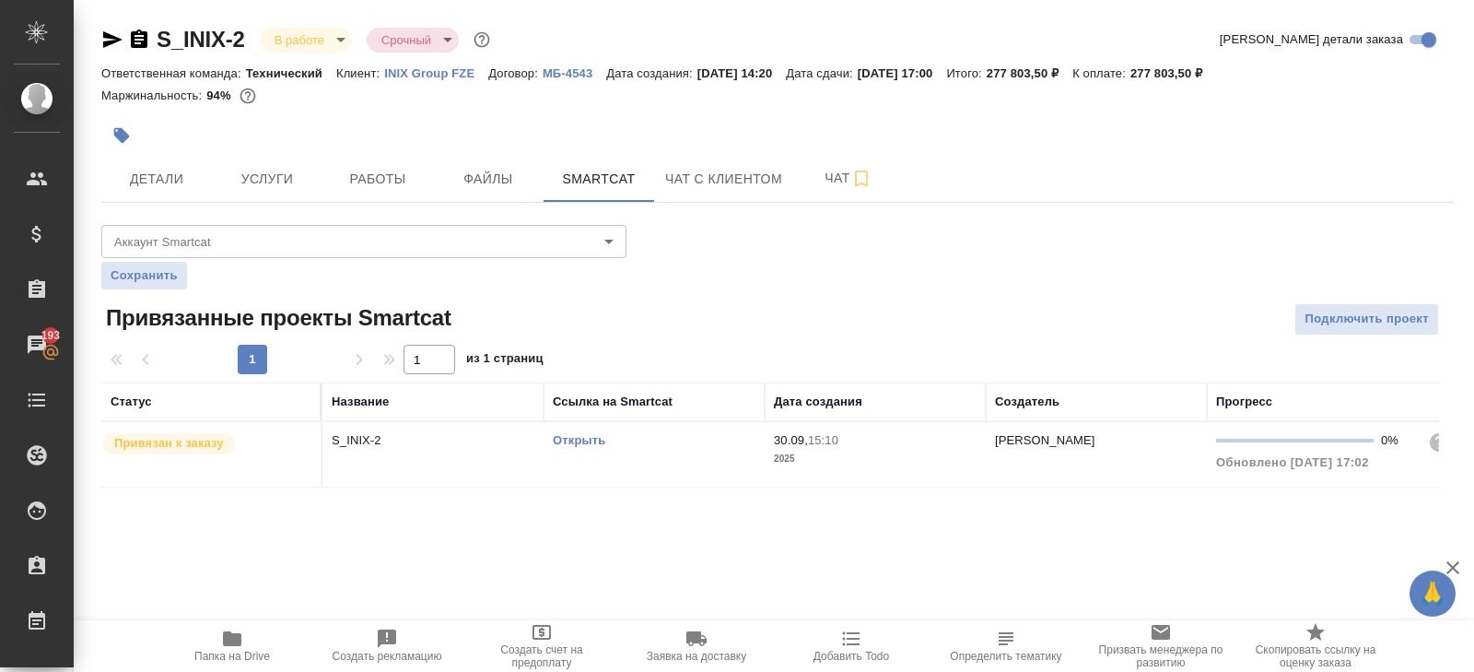
click at [581, 440] on link "Открыть" at bounding box center [579, 440] width 53 height 14
click at [431, 76] on p "INIX Group FZE" at bounding box center [436, 73] width 104 height 14
click at [140, 36] on icon "button" at bounding box center [139, 40] width 22 height 22
click at [830, 194] on button "Чат" at bounding box center [848, 179] width 111 height 46
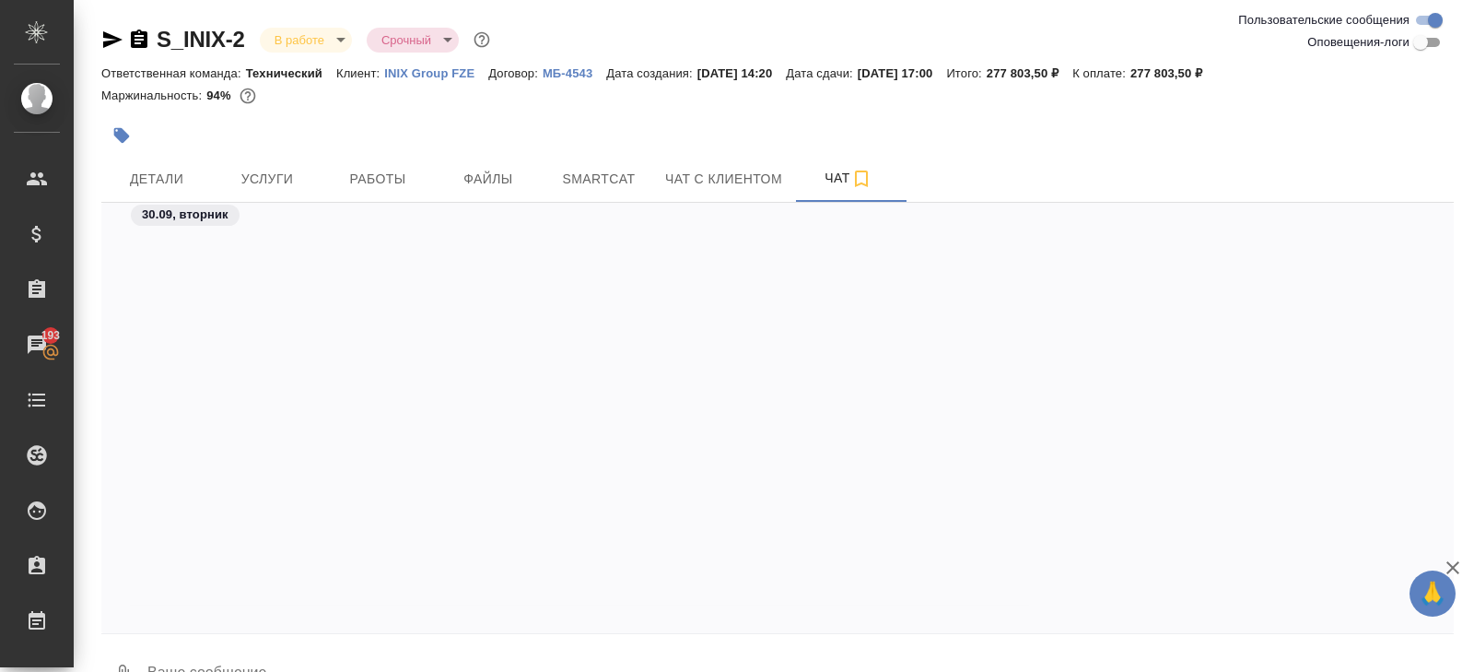
scroll to position [784, 0]
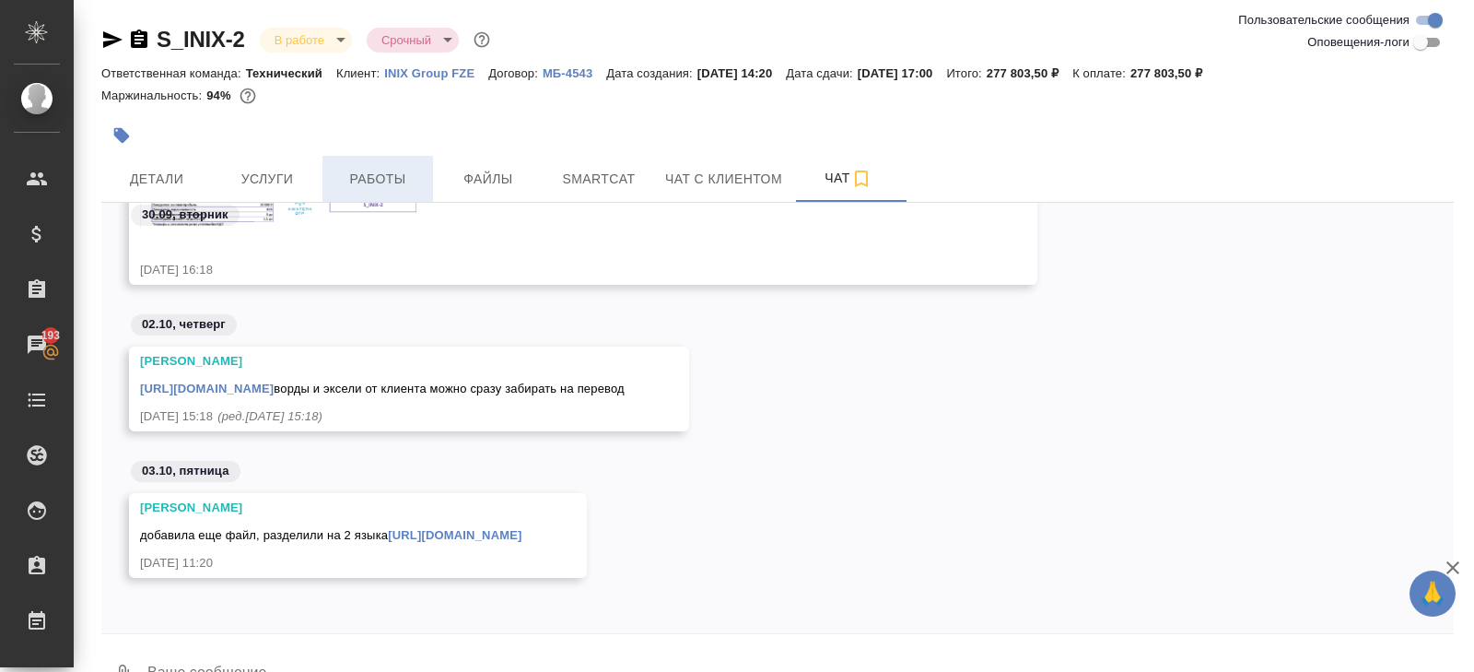
click at [388, 185] on span "Работы" at bounding box center [378, 179] width 88 height 23
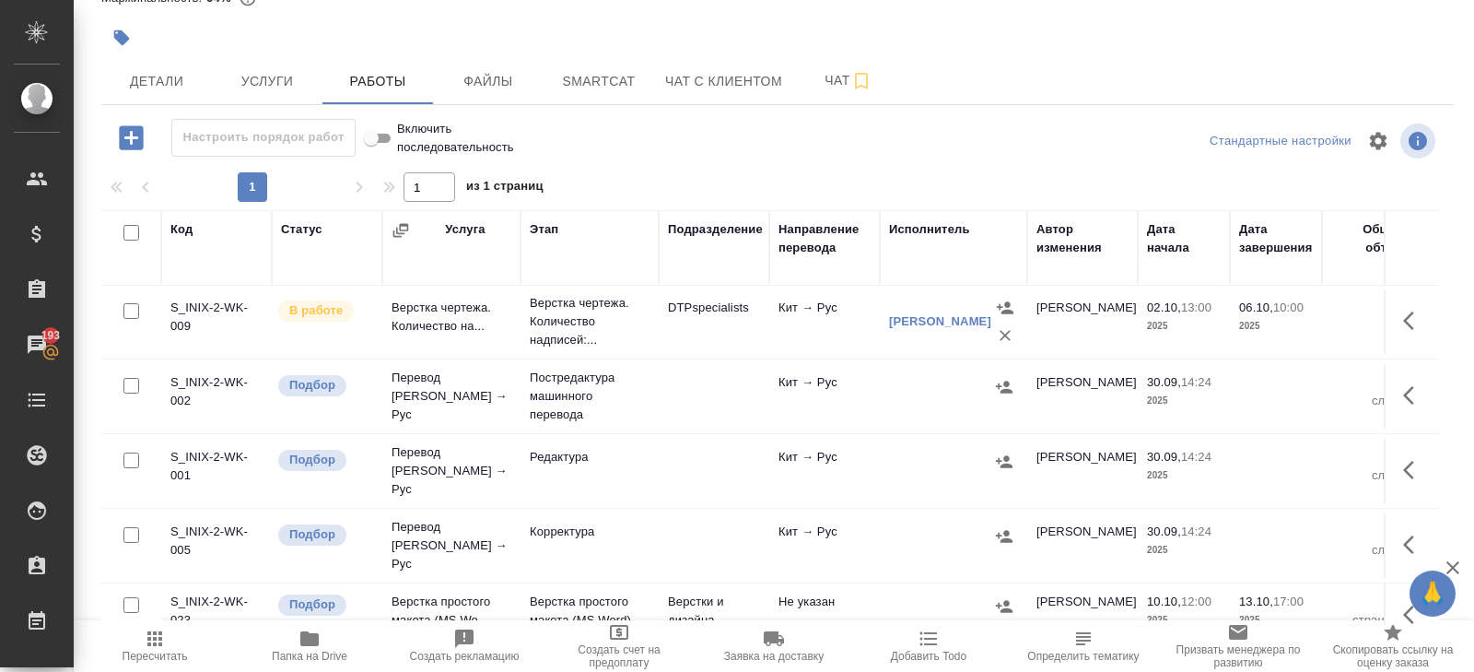
scroll to position [125, 0]
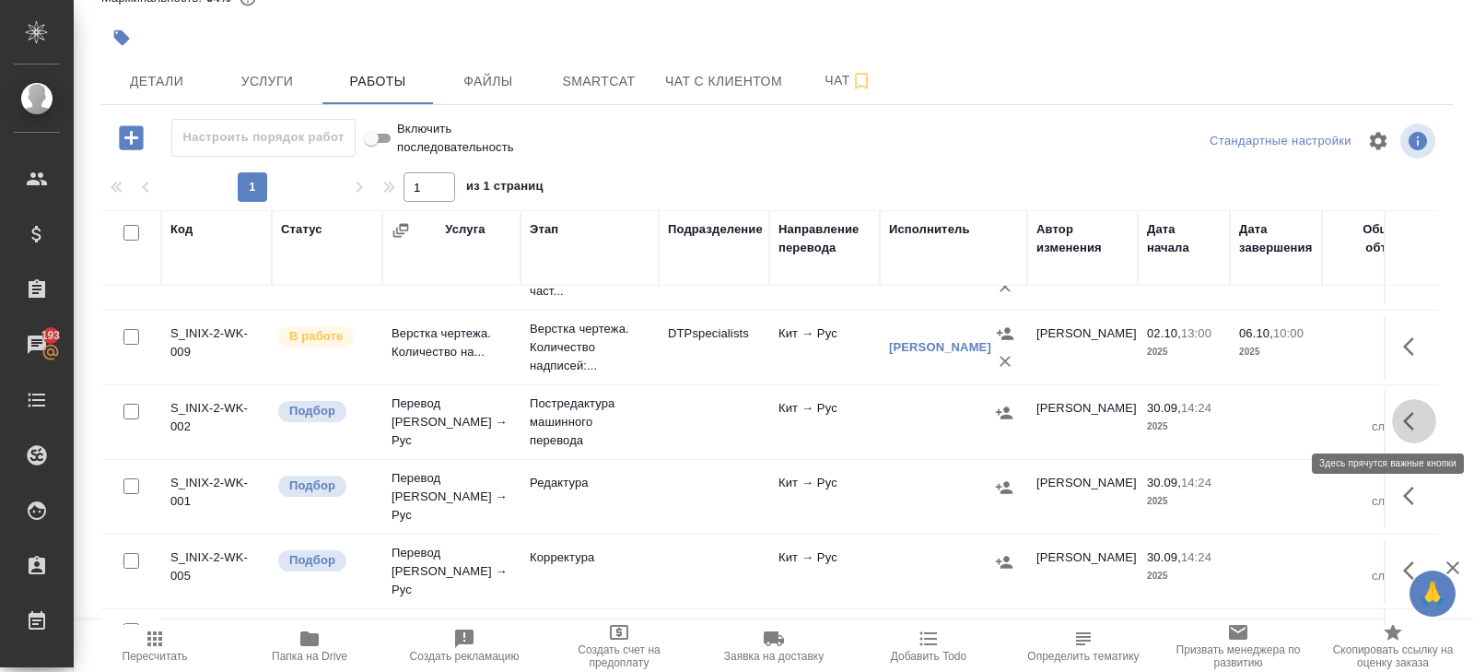
click at [1411, 427] on icon "button" at bounding box center [1414, 421] width 22 height 22
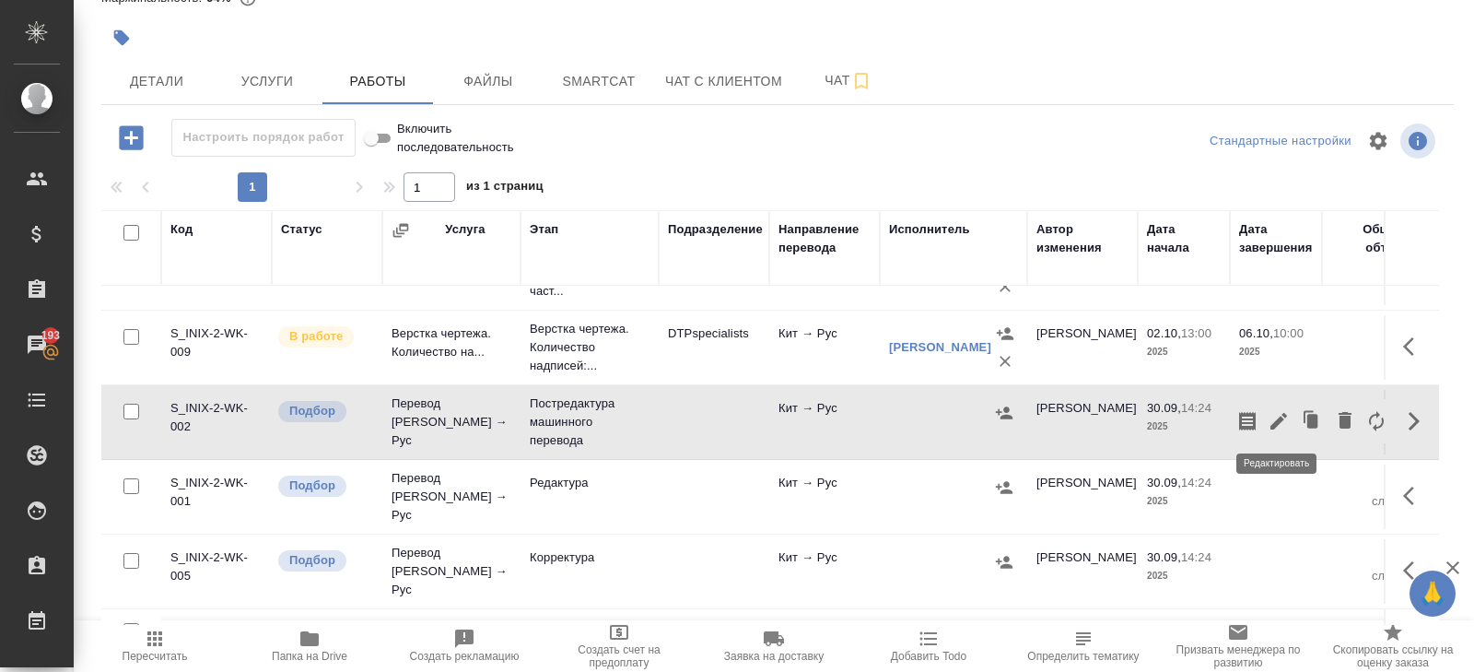
click at [1281, 423] on icon "button" at bounding box center [1279, 421] width 22 height 22
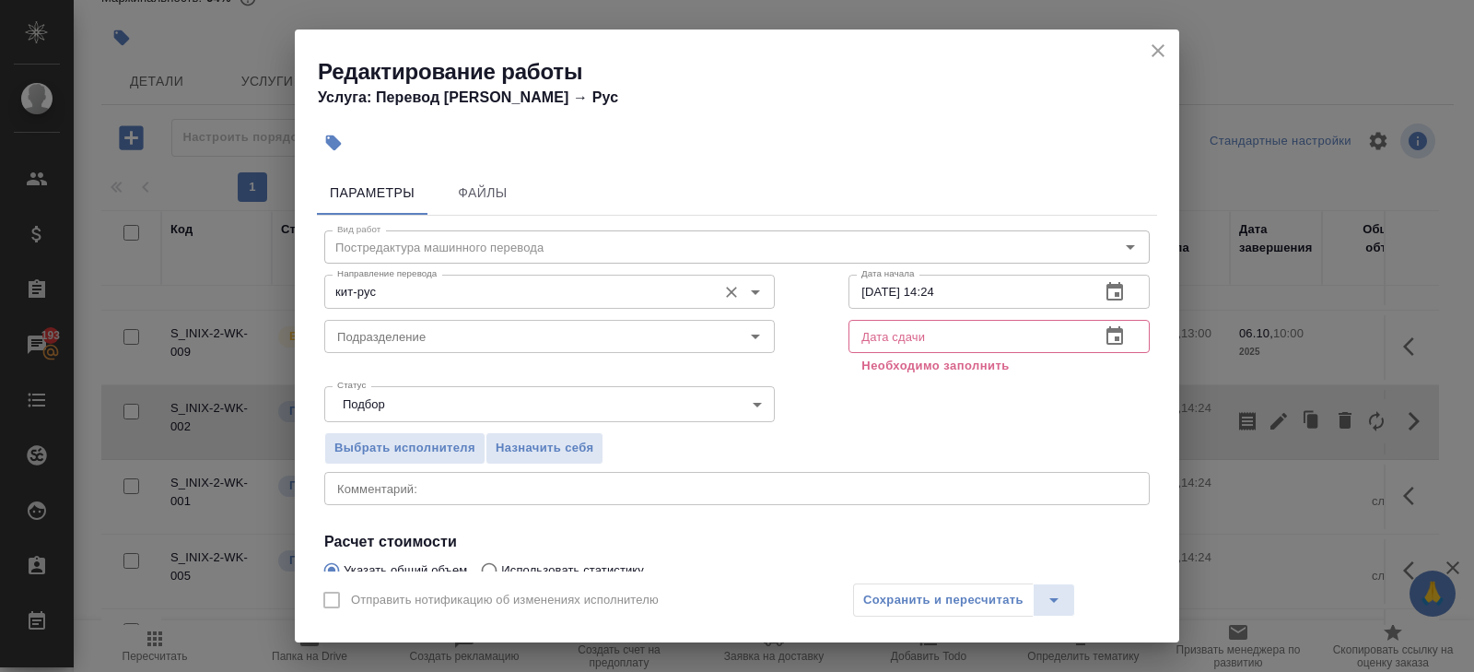
click at [386, 299] on input "кит-рус" at bounding box center [519, 291] width 378 height 22
click at [303, 324] on div "Параметры Файлы Вид работ Постредактура машинного перевода Вид работ Направлени…" at bounding box center [737, 367] width 885 height 408
click at [363, 326] on input "Подразделение" at bounding box center [519, 336] width 378 height 22
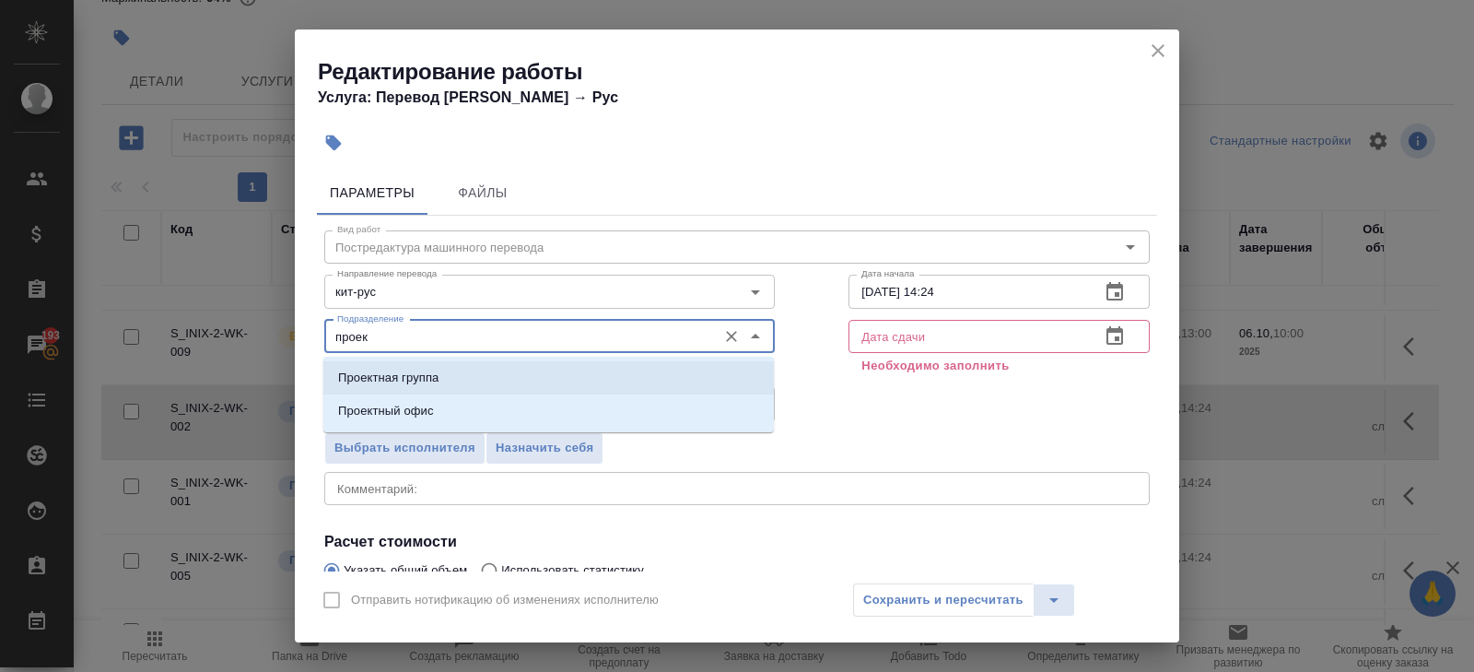
click at [357, 403] on p "Проектный офис" at bounding box center [386, 411] width 96 height 18
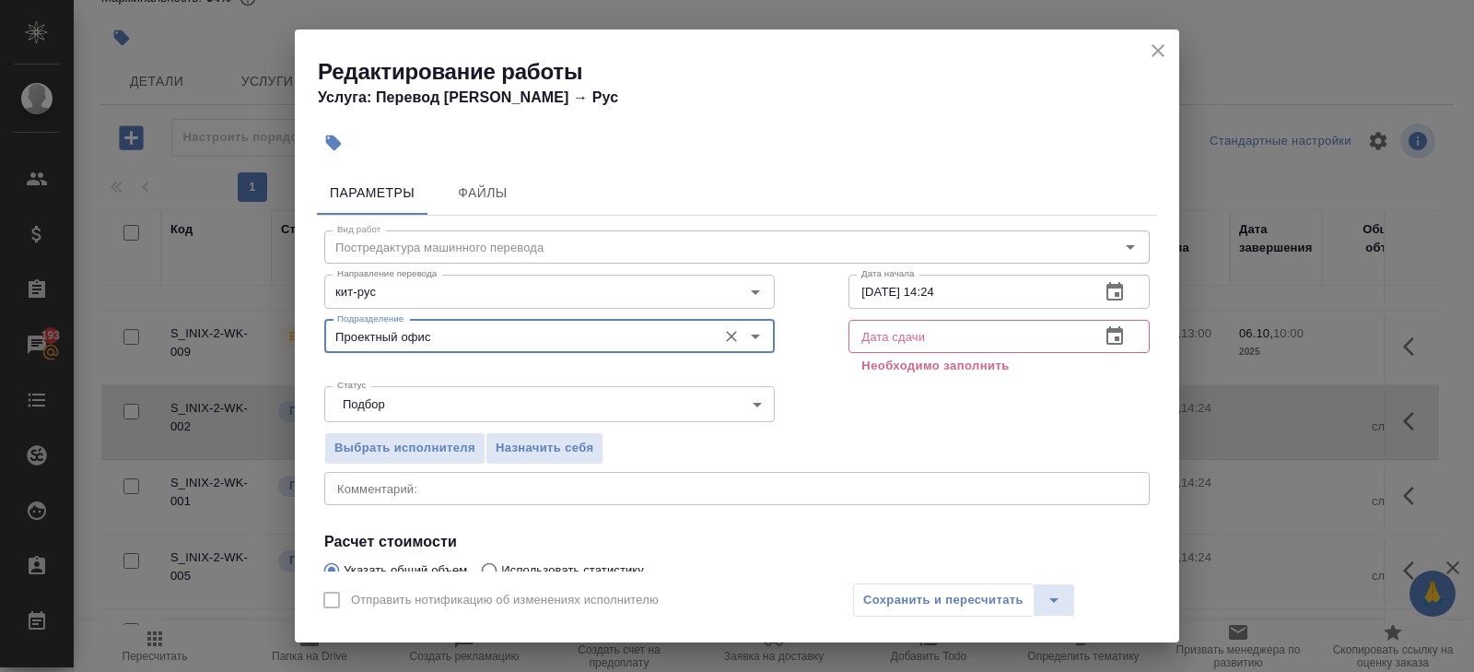
type input "Проектный офис"
click at [1108, 302] on icon "button" at bounding box center [1115, 292] width 22 height 22
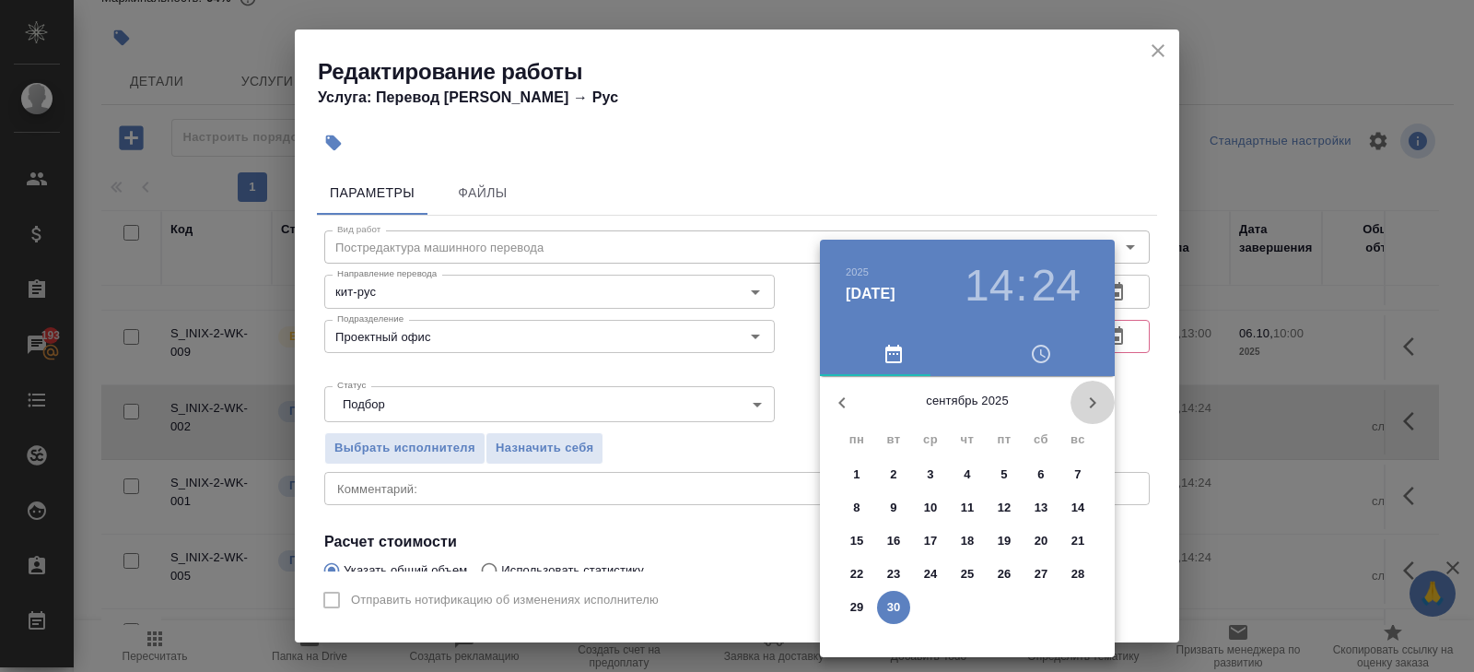
click at [1082, 405] on icon "button" at bounding box center [1093, 403] width 22 height 22
click at [996, 476] on span "3" at bounding box center [1004, 474] width 33 height 18
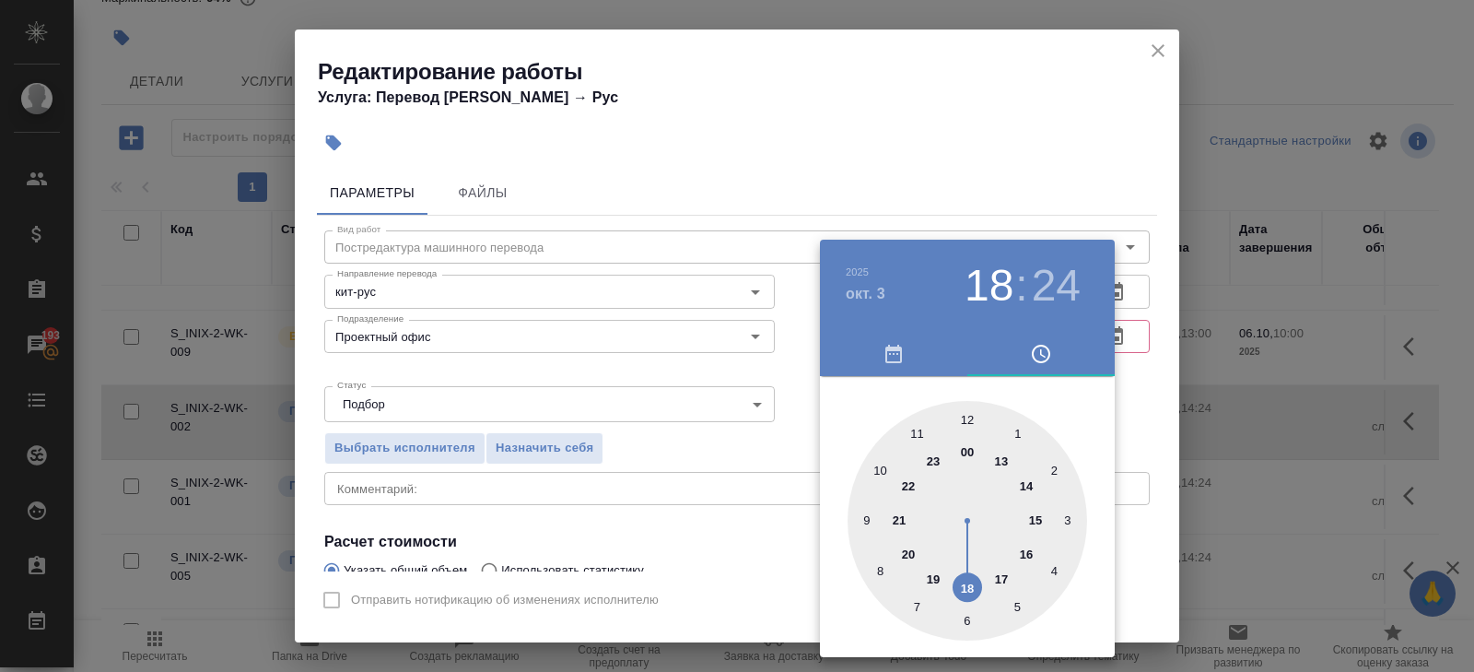
click at [964, 576] on div at bounding box center [968, 521] width 240 height 240
click at [967, 416] on div at bounding box center [968, 521] width 240 height 240
type input "03.10.2025 18:00"
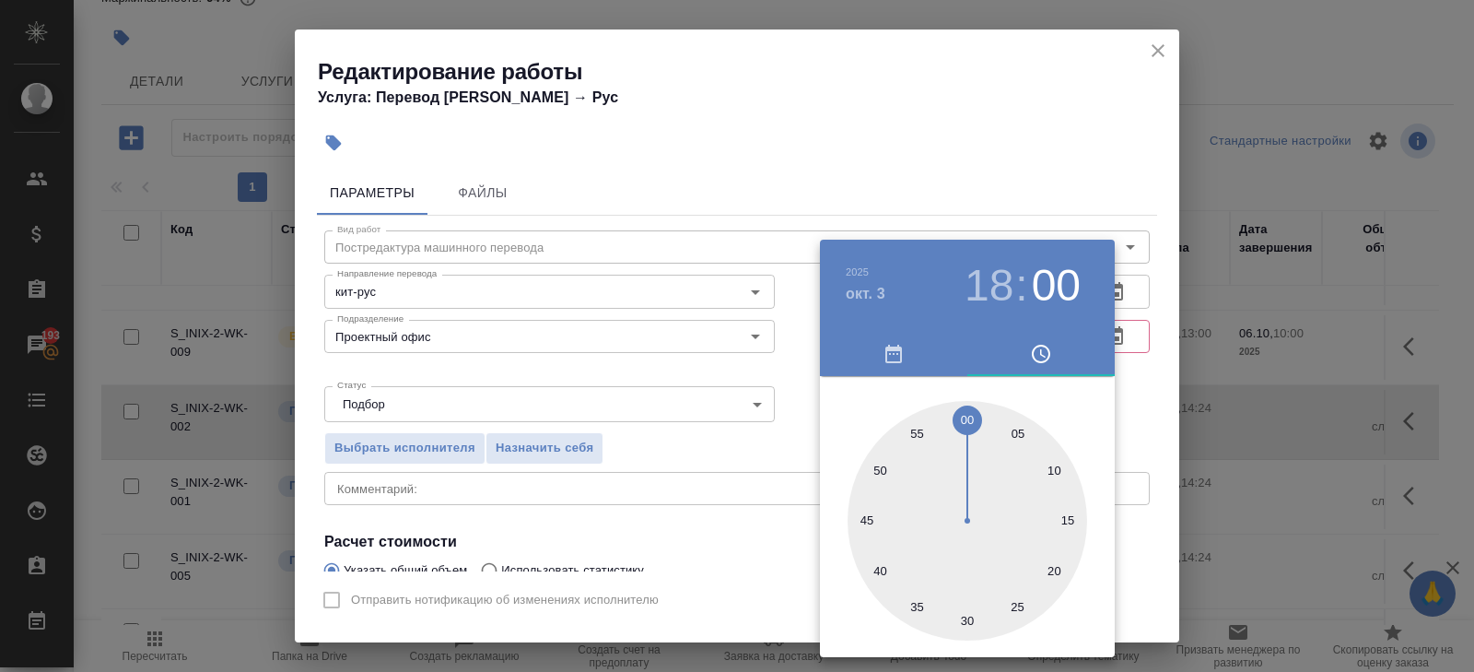
click at [973, 201] on div at bounding box center [737, 336] width 1474 height 672
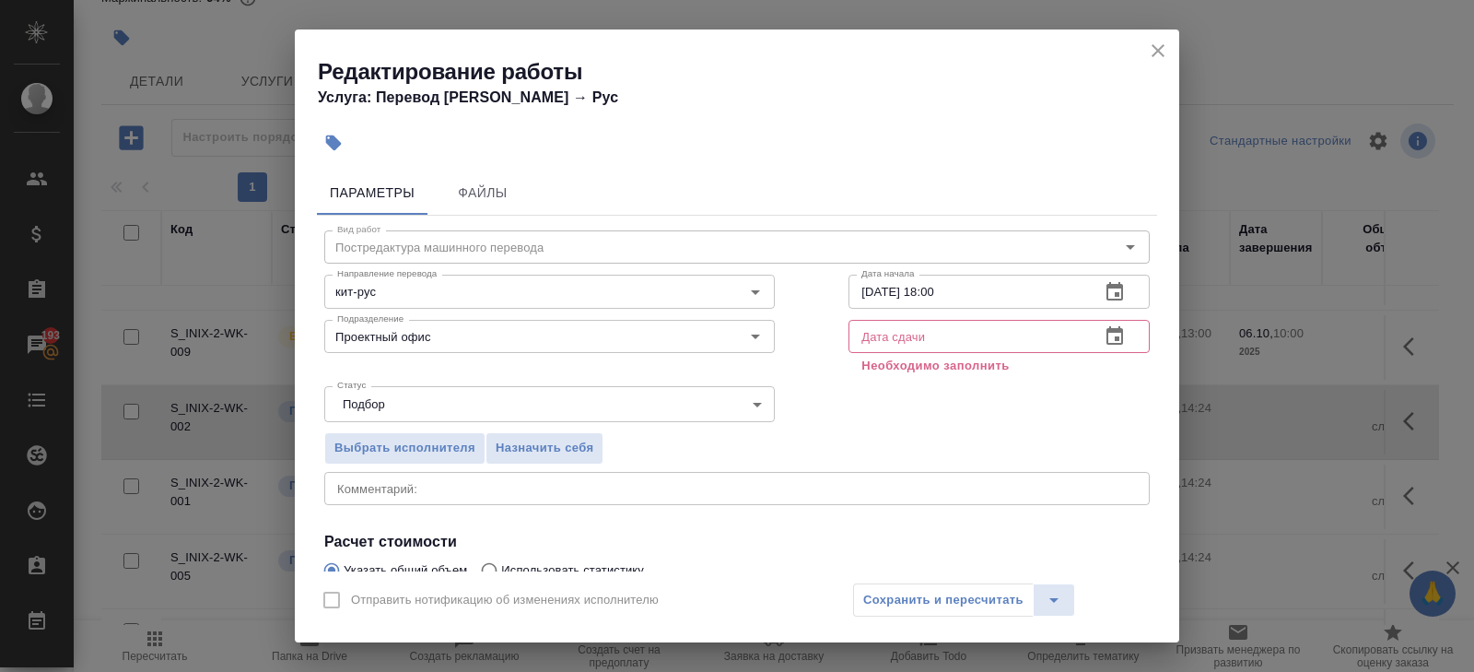
click at [1121, 341] on icon "button" at bounding box center [1115, 336] width 22 height 22
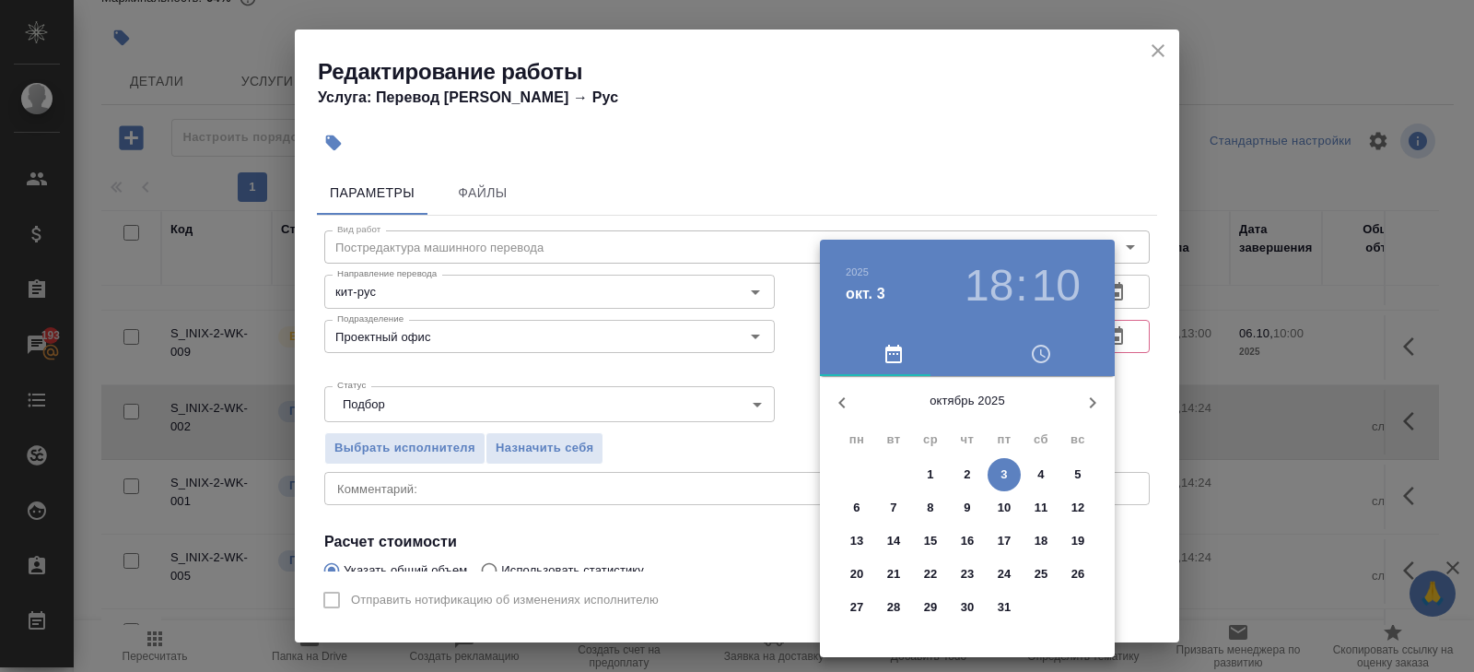
click at [932, 510] on p "8" at bounding box center [930, 508] width 6 height 18
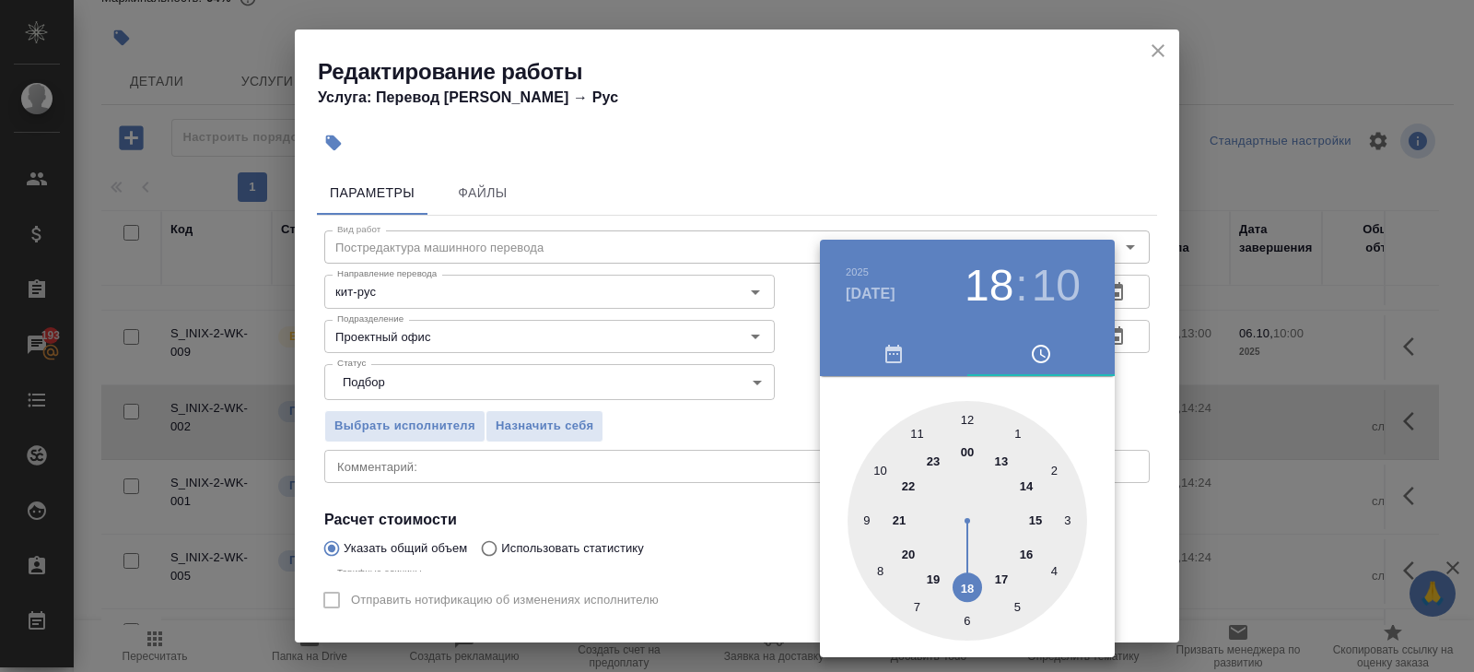
click at [877, 469] on div at bounding box center [968, 521] width 240 height 240
click at [649, 439] on div at bounding box center [737, 336] width 1474 height 672
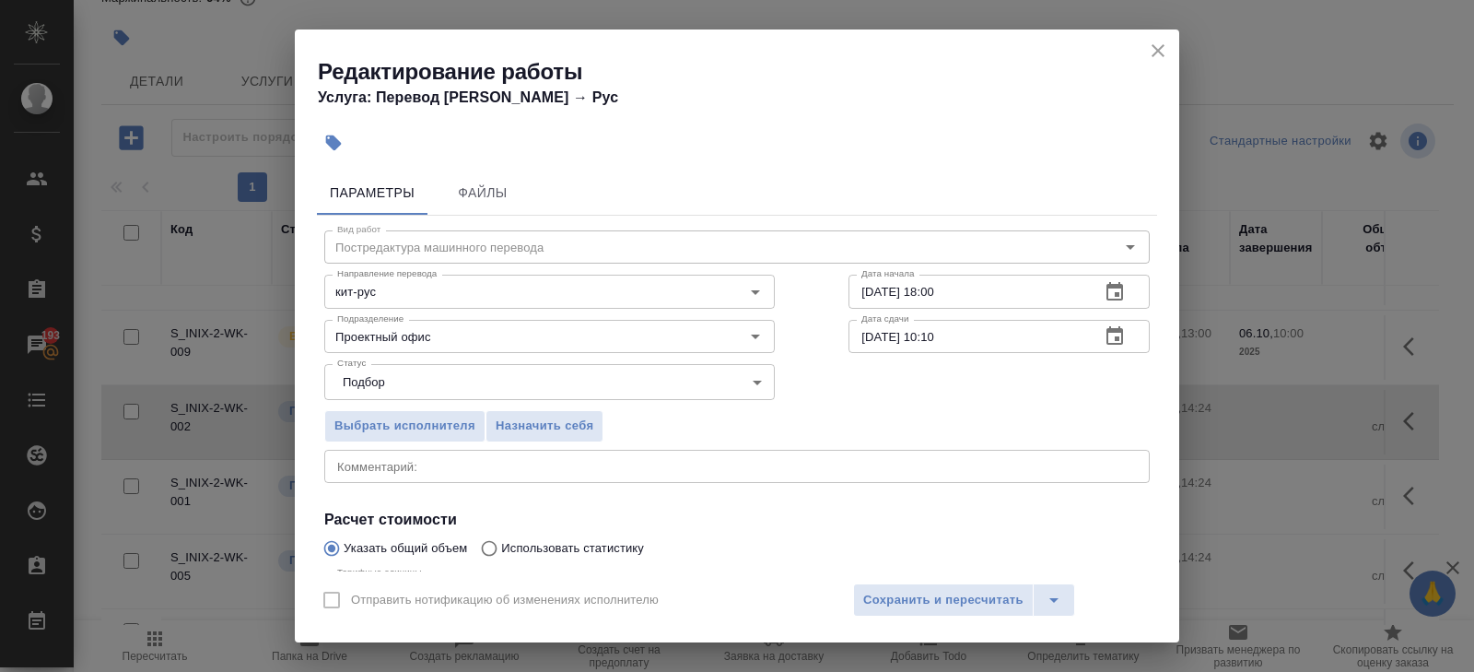
click at [1106, 339] on icon "button" at bounding box center [1115, 336] width 22 height 22
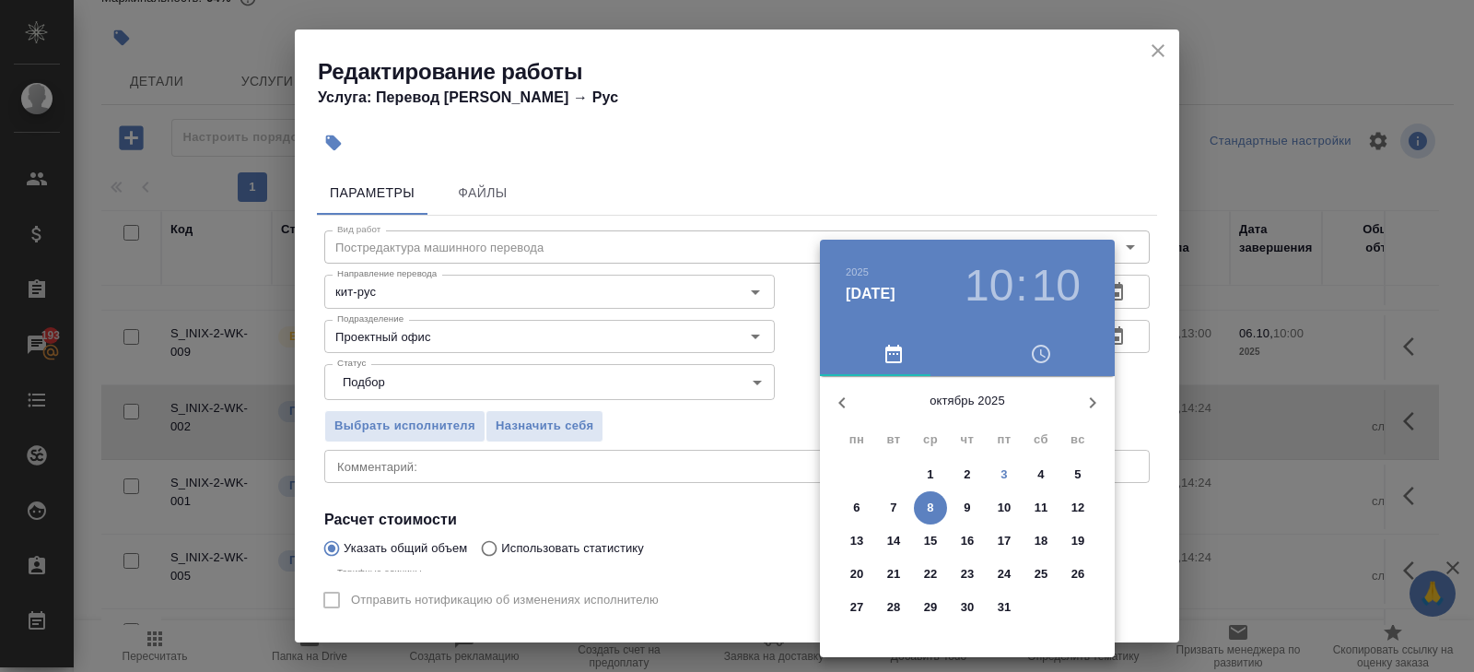
click at [937, 499] on span "8" at bounding box center [930, 508] width 33 height 18
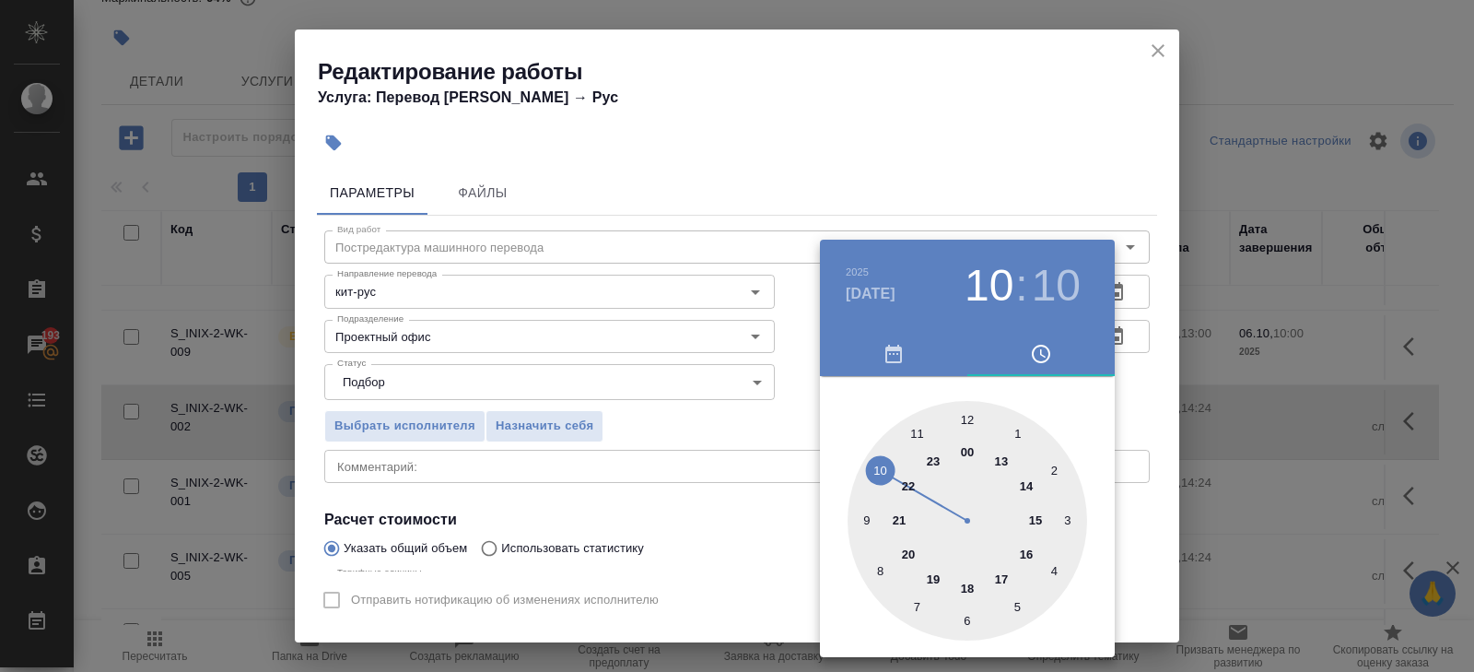
click at [881, 474] on div at bounding box center [968, 521] width 240 height 240
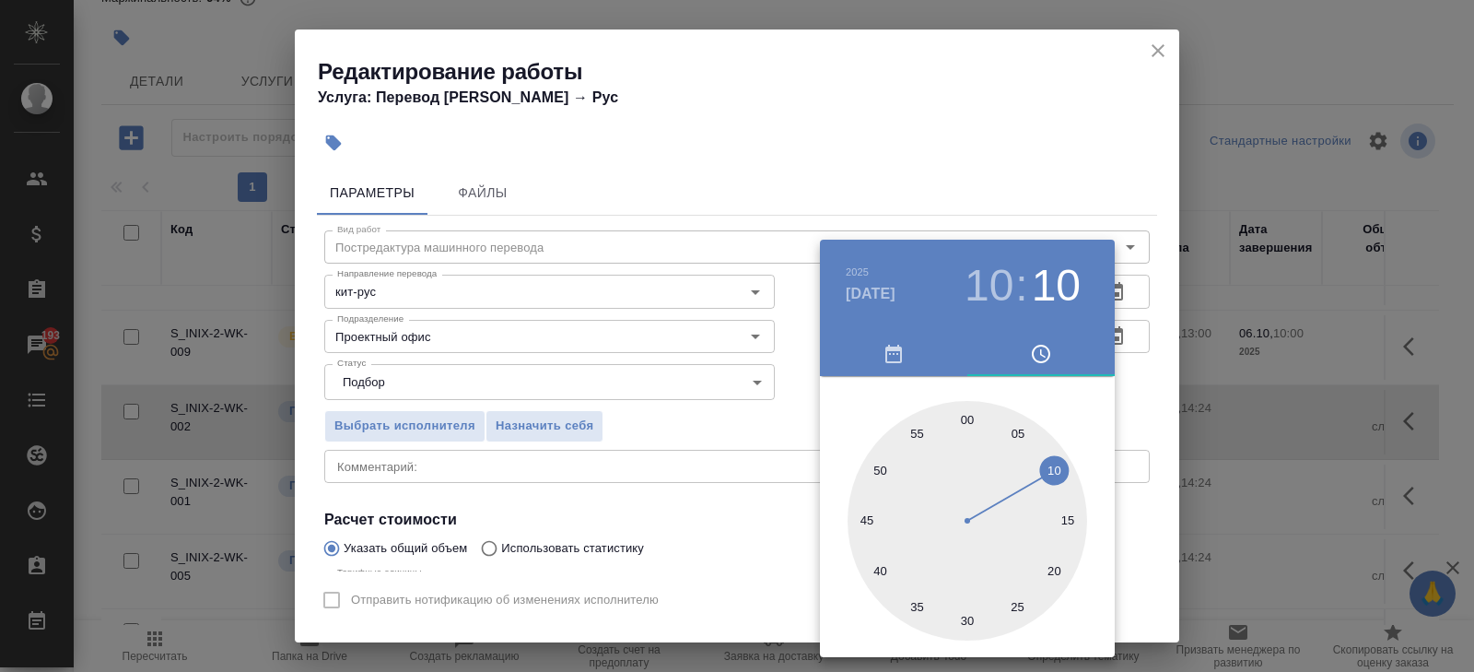
click at [965, 417] on div at bounding box center [968, 521] width 240 height 240
type input "08.10.2025 10:00"
click at [698, 446] on div at bounding box center [737, 336] width 1474 height 672
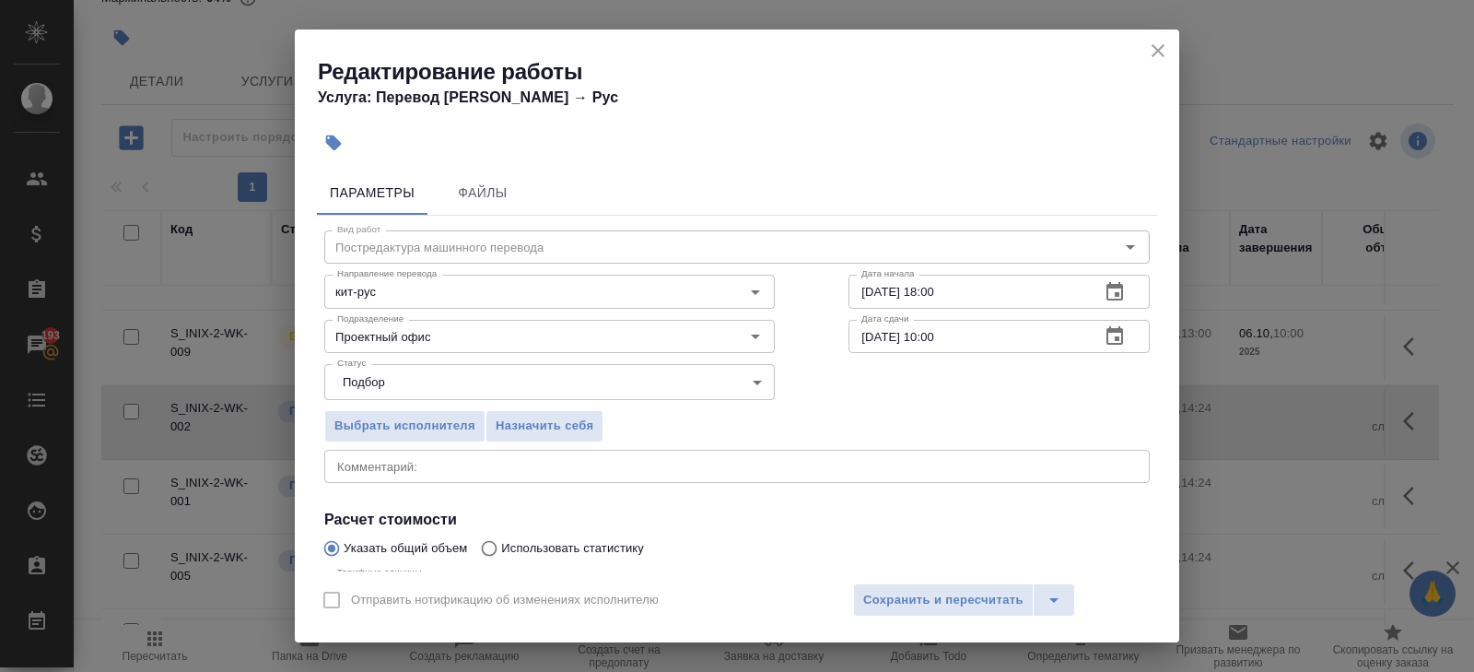
scroll to position [195, 0]
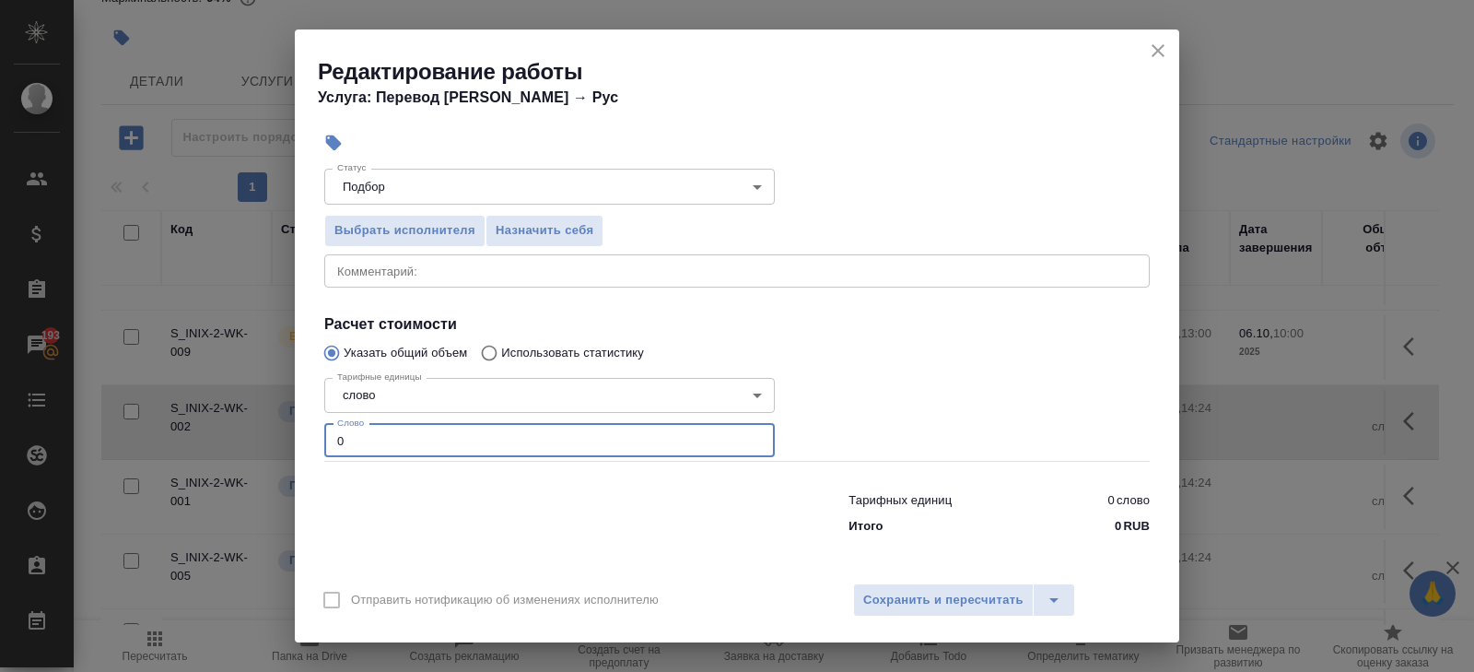
drag, startPoint x: 385, startPoint y: 438, endPoint x: 302, endPoint y: 427, distance: 83.7
click at [302, 427] on div "Параметры Файлы Вид работ Постредактура машинного перевода Вид работ Направлени…" at bounding box center [737, 367] width 885 height 408
type input "3241"
type input "3241.2"
click at [455, 265] on textarea at bounding box center [737, 271] width 800 height 14
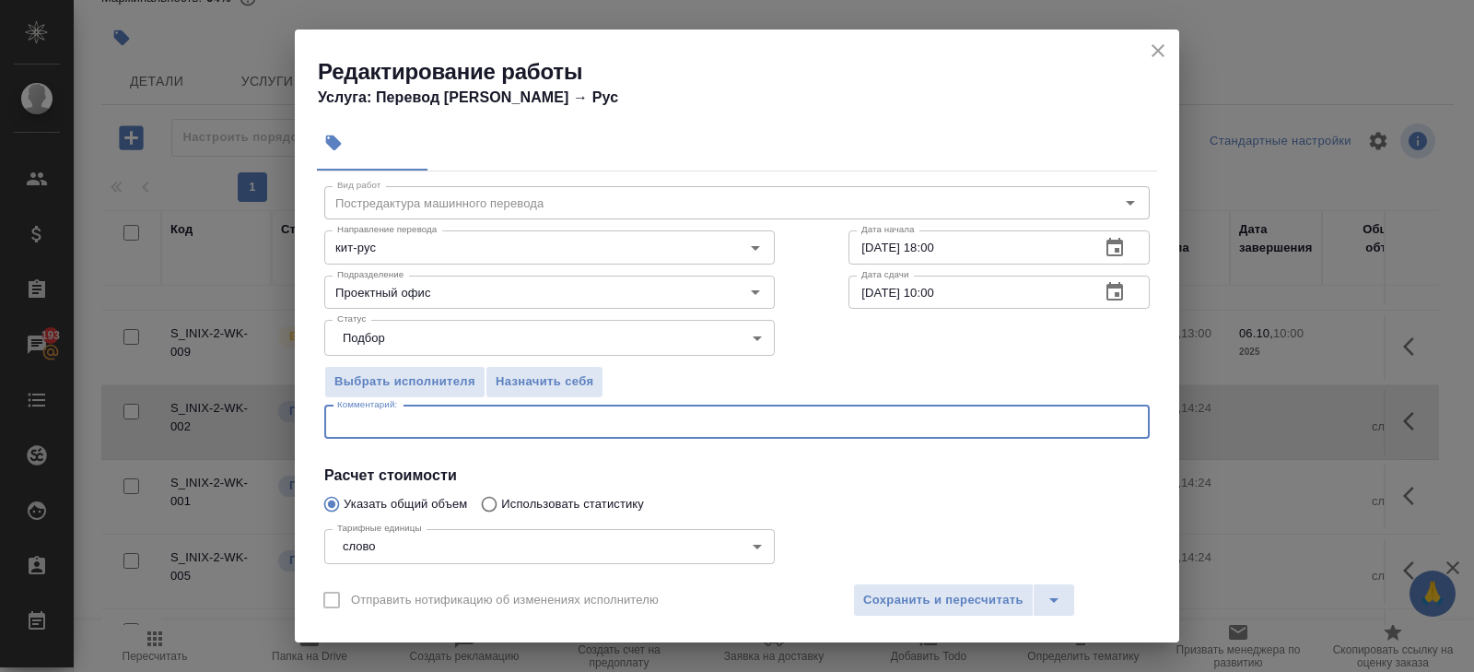
scroll to position [0, 0]
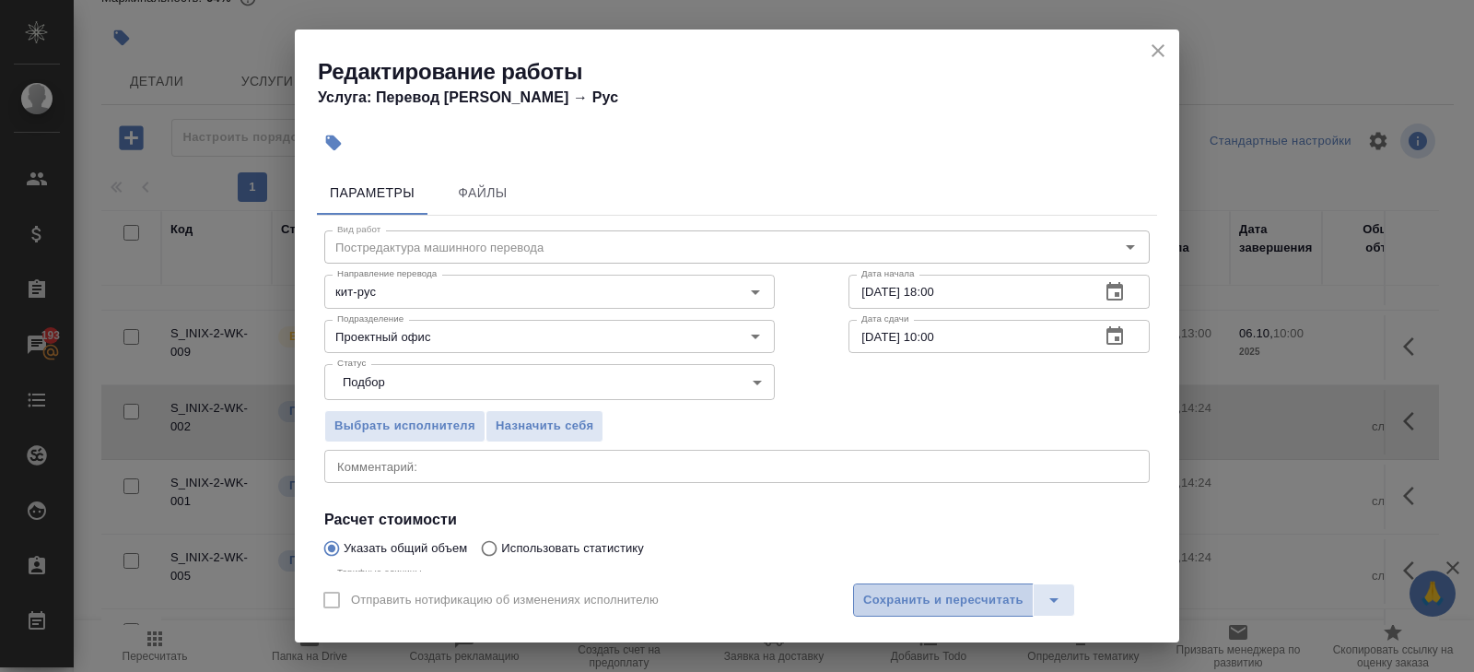
click at [873, 595] on span "Сохранить и пересчитать" at bounding box center [943, 600] width 160 height 21
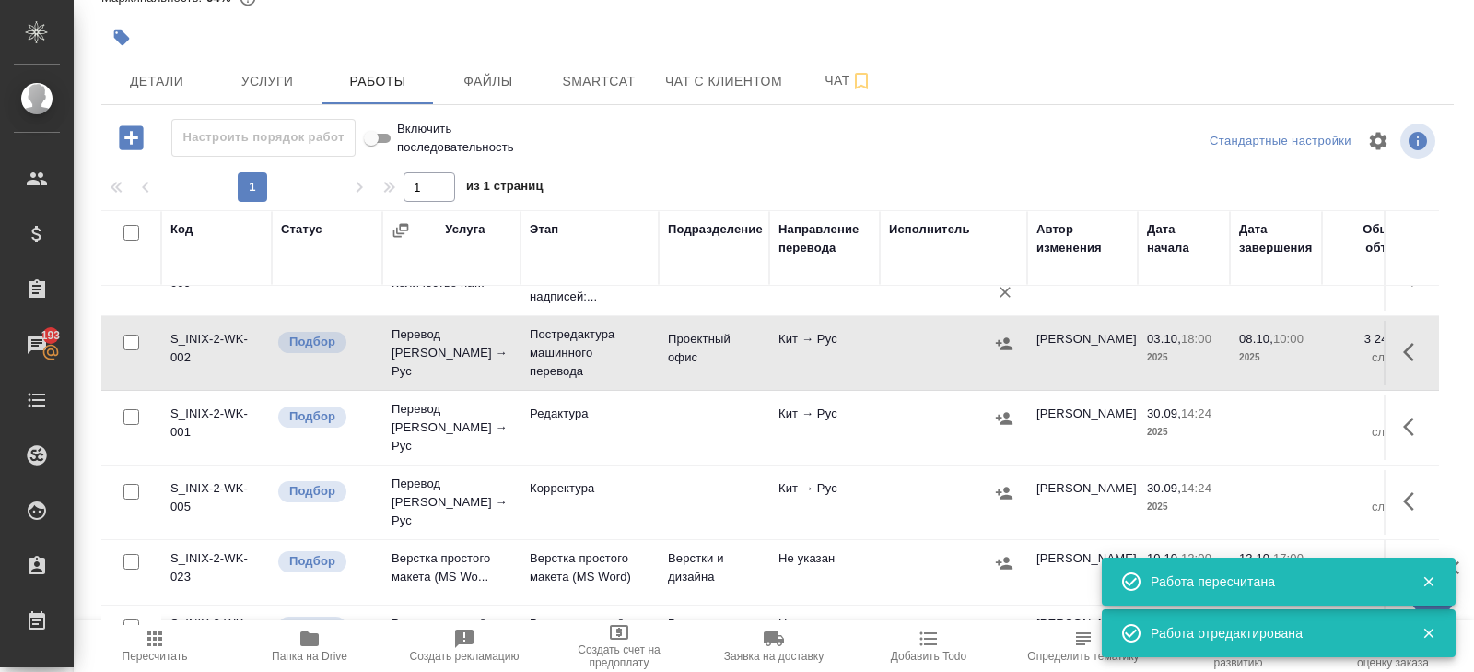
scroll to position [205, 0]
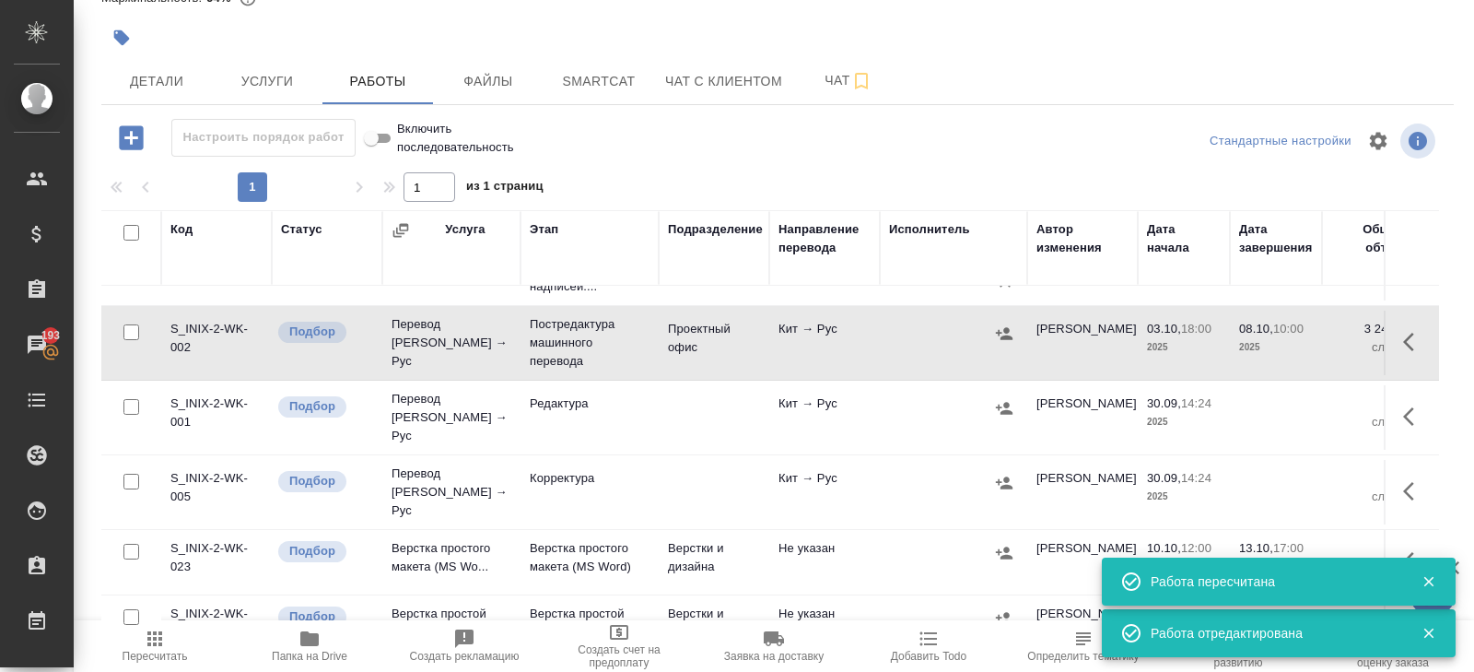
click at [1409, 480] on icon "button" at bounding box center [1414, 491] width 22 height 22
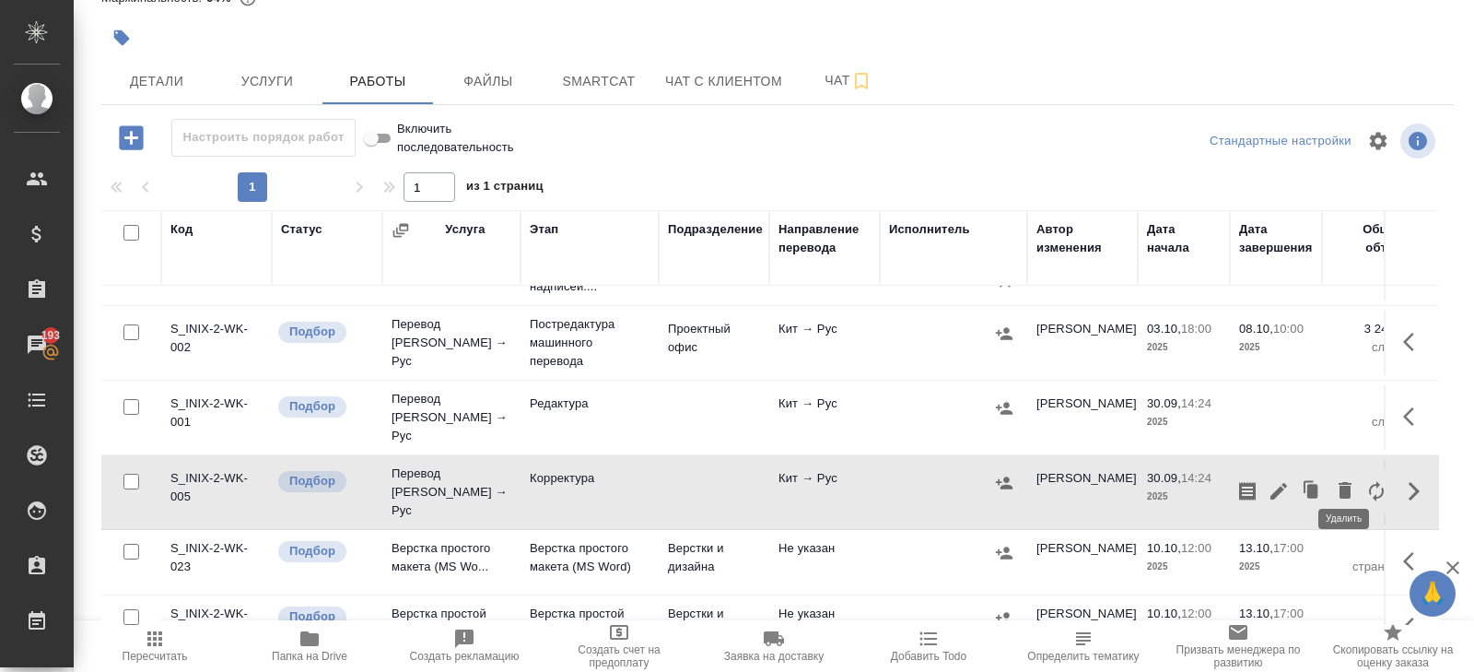
click at [1352, 479] on icon "button" at bounding box center [1345, 490] width 22 height 22
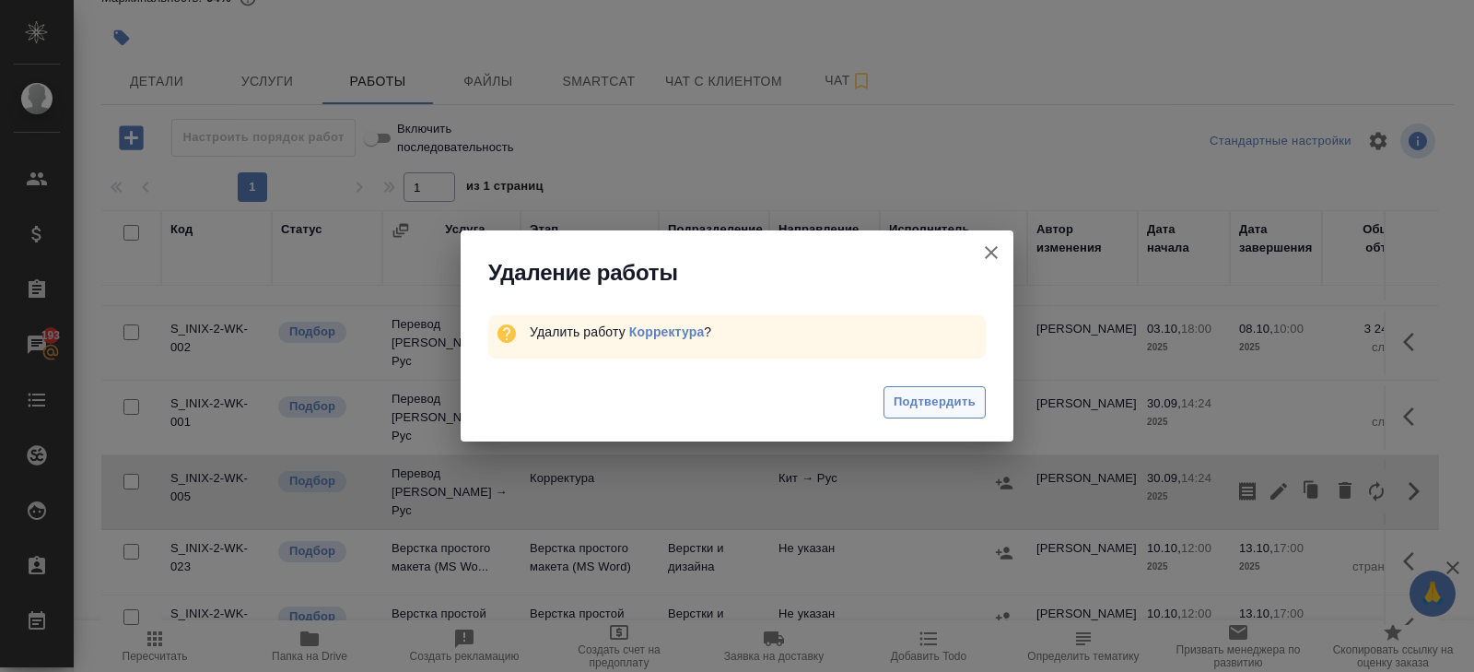
click at [959, 405] on span "Подтвердить" at bounding box center [935, 402] width 82 height 21
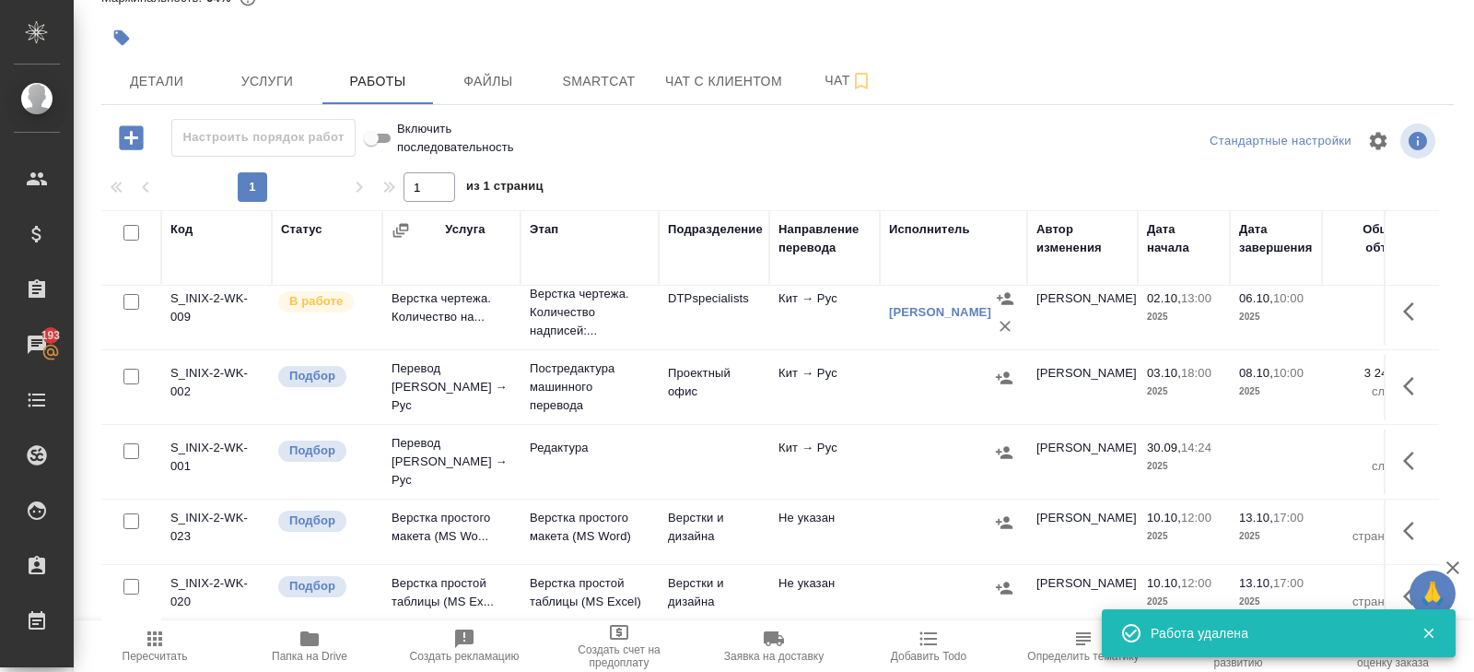
scroll to position [217, 0]
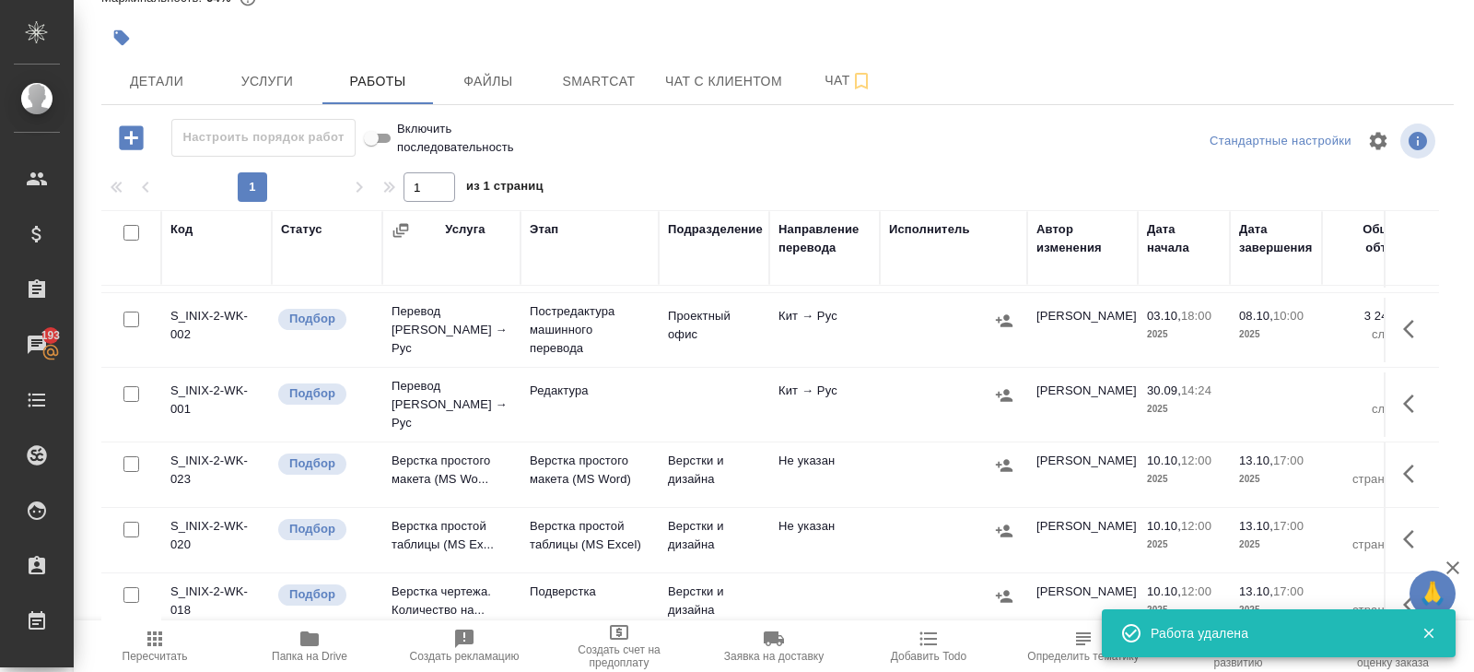
click at [1411, 331] on icon "button" at bounding box center [1414, 329] width 22 height 22
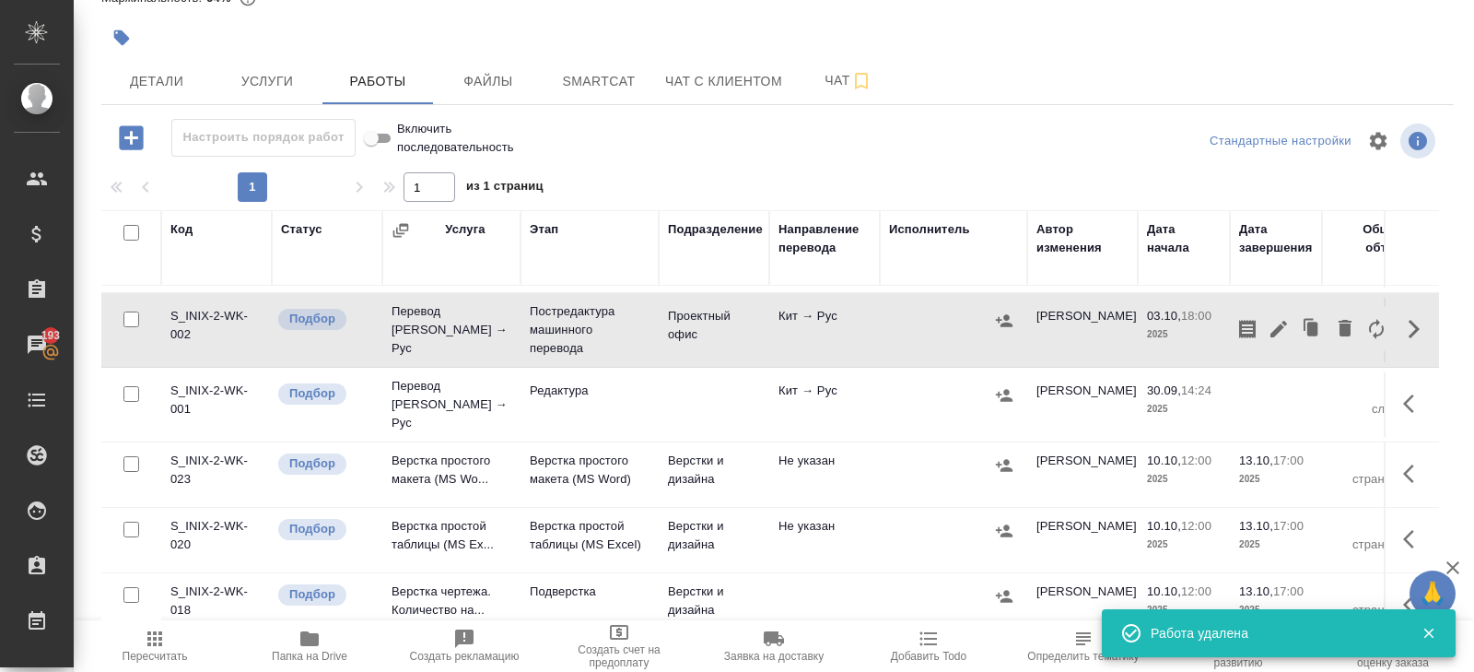
click at [1237, 335] on icon "button" at bounding box center [1248, 329] width 22 height 22
click at [162, 648] on icon "button" at bounding box center [155, 639] width 22 height 22
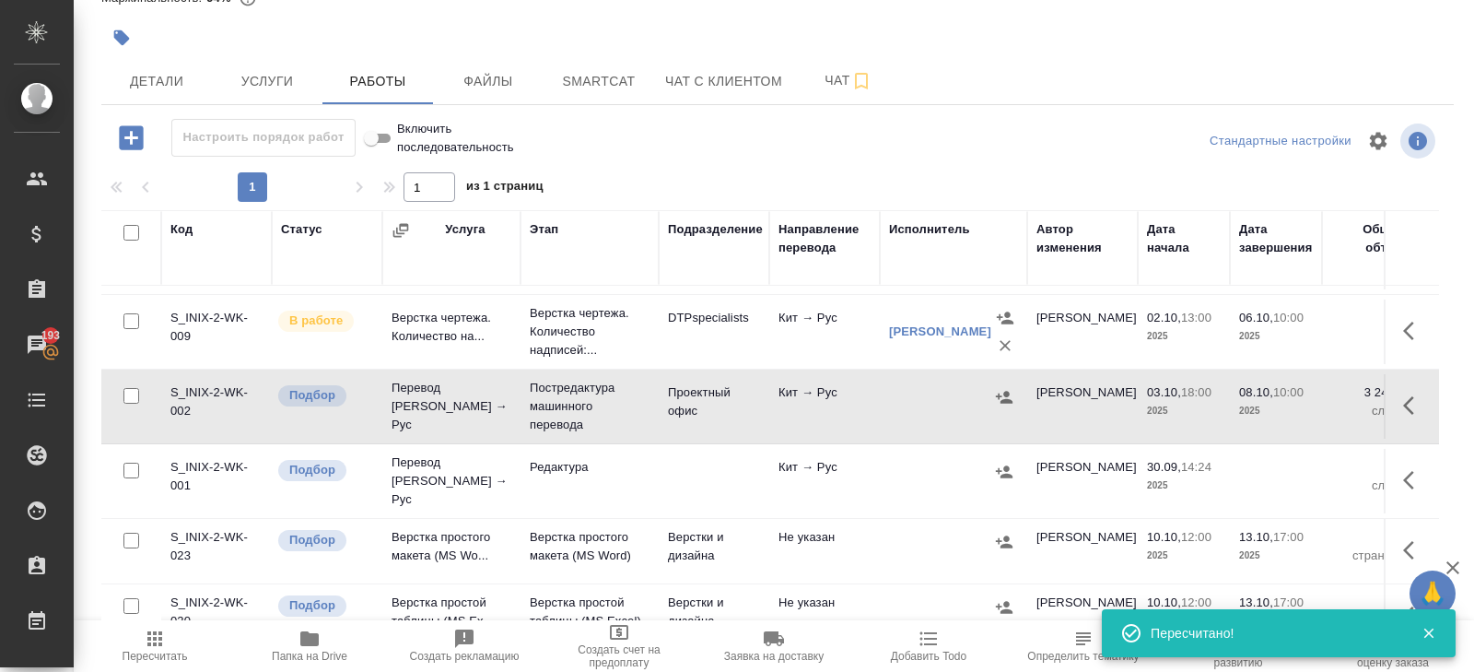
scroll to position [158, 0]
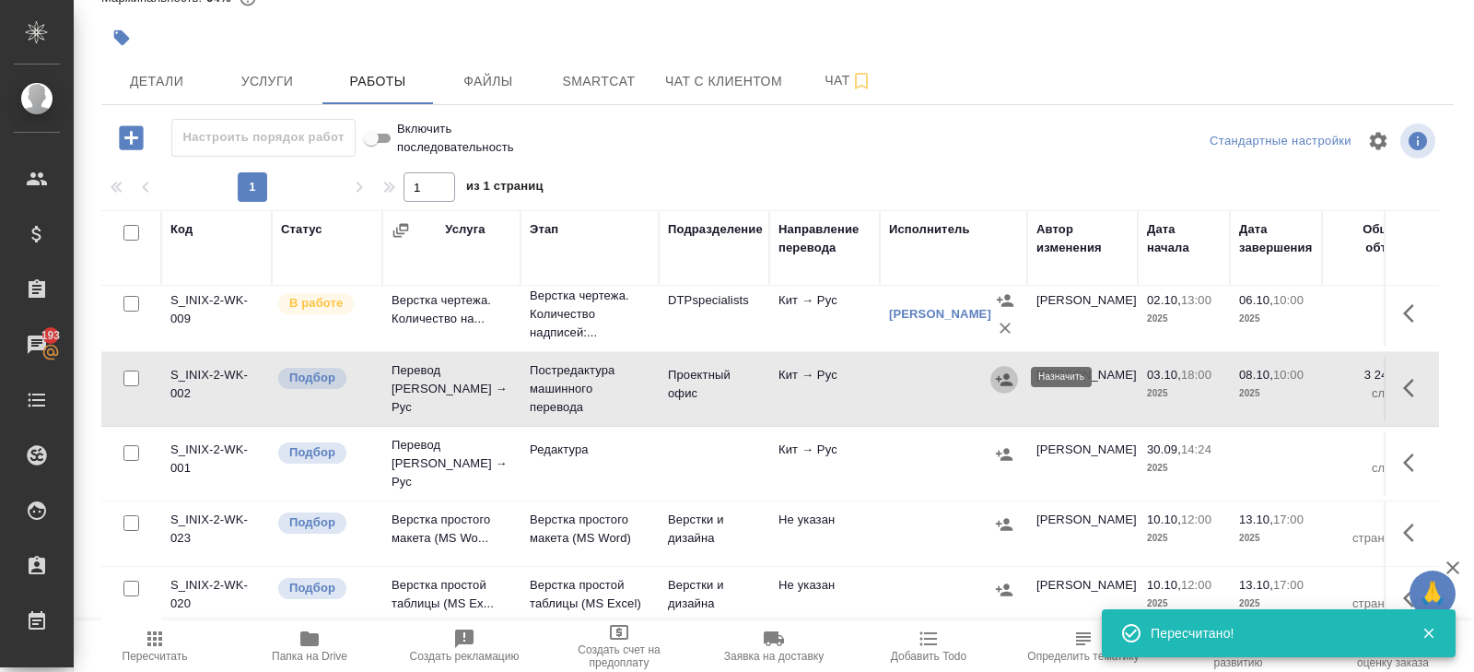
click at [1007, 374] on icon "button" at bounding box center [1004, 379] width 17 height 12
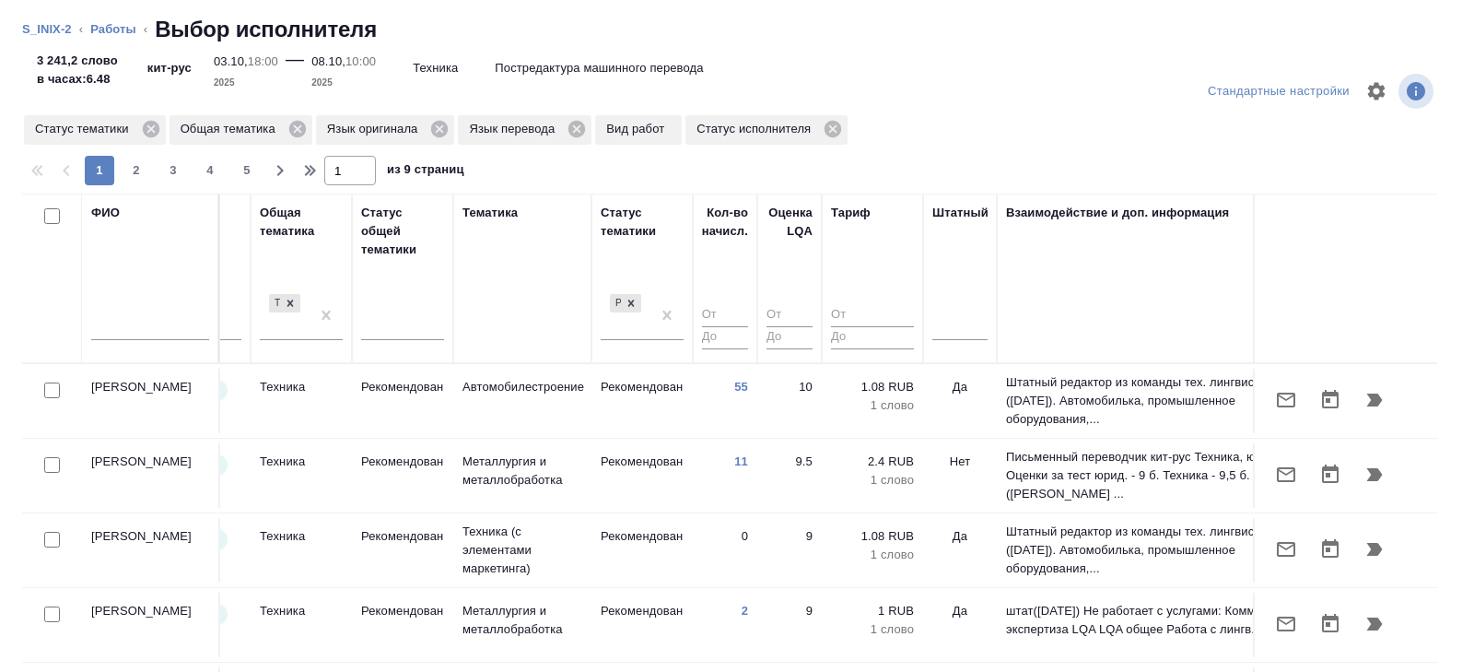
scroll to position [0, 1261]
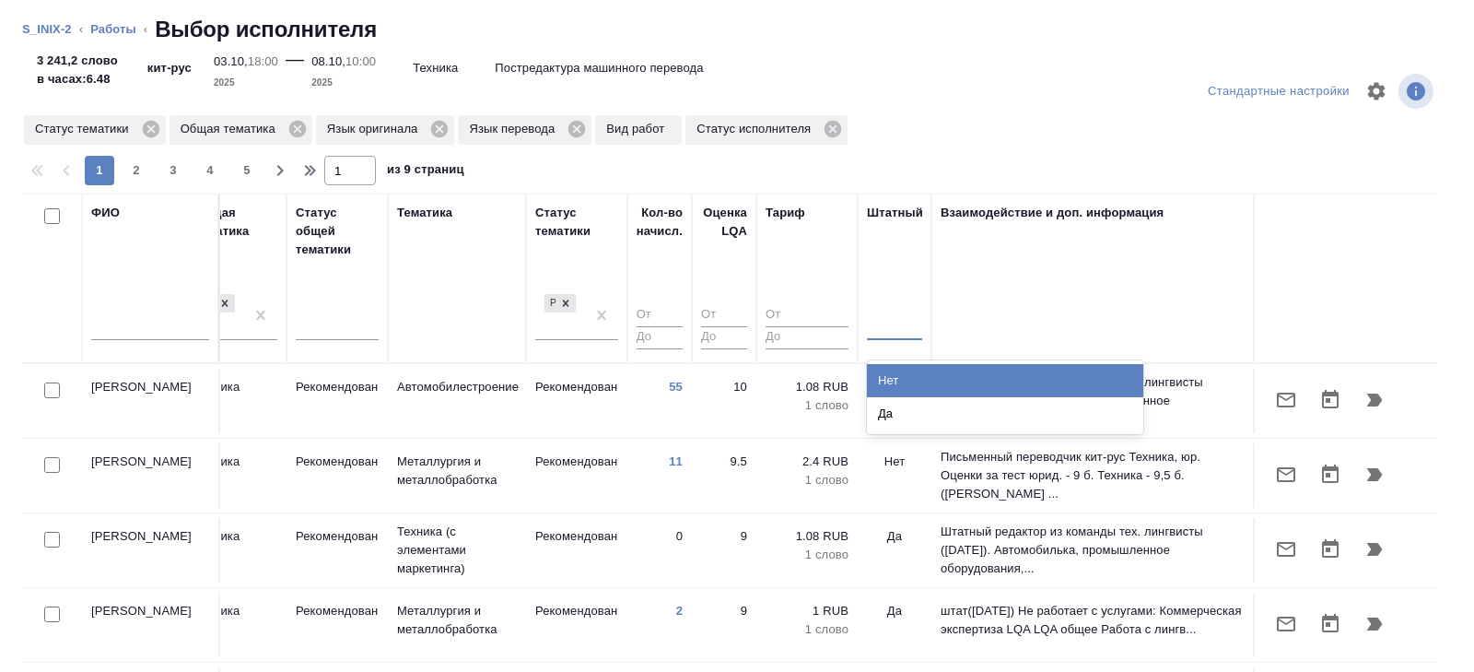
click at [906, 325] on div at bounding box center [894, 322] width 55 height 27
drag, startPoint x: 907, startPoint y: 369, endPoint x: 645, endPoint y: 323, distance: 265.6
click at [907, 370] on div "Нет" at bounding box center [1005, 380] width 276 height 33
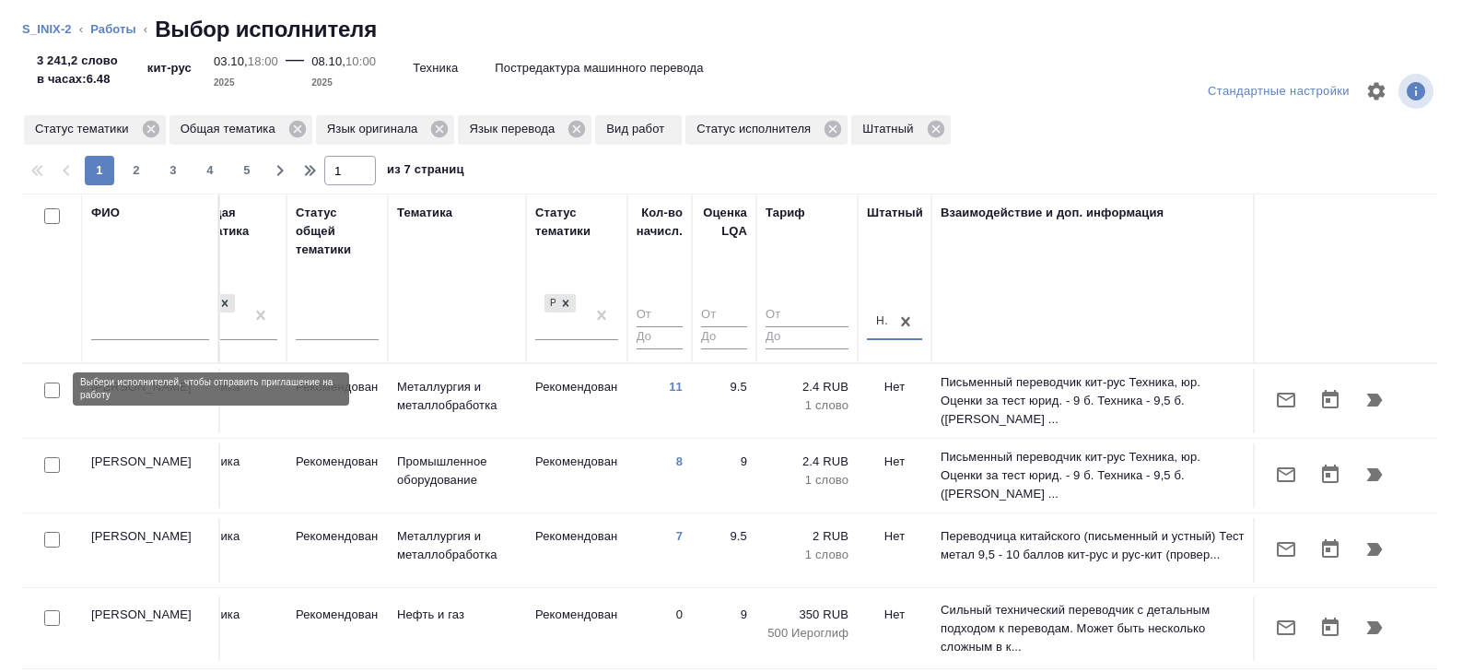
click at [50, 390] on input "checkbox" at bounding box center [52, 390] width 16 height 16
checkbox input "true"
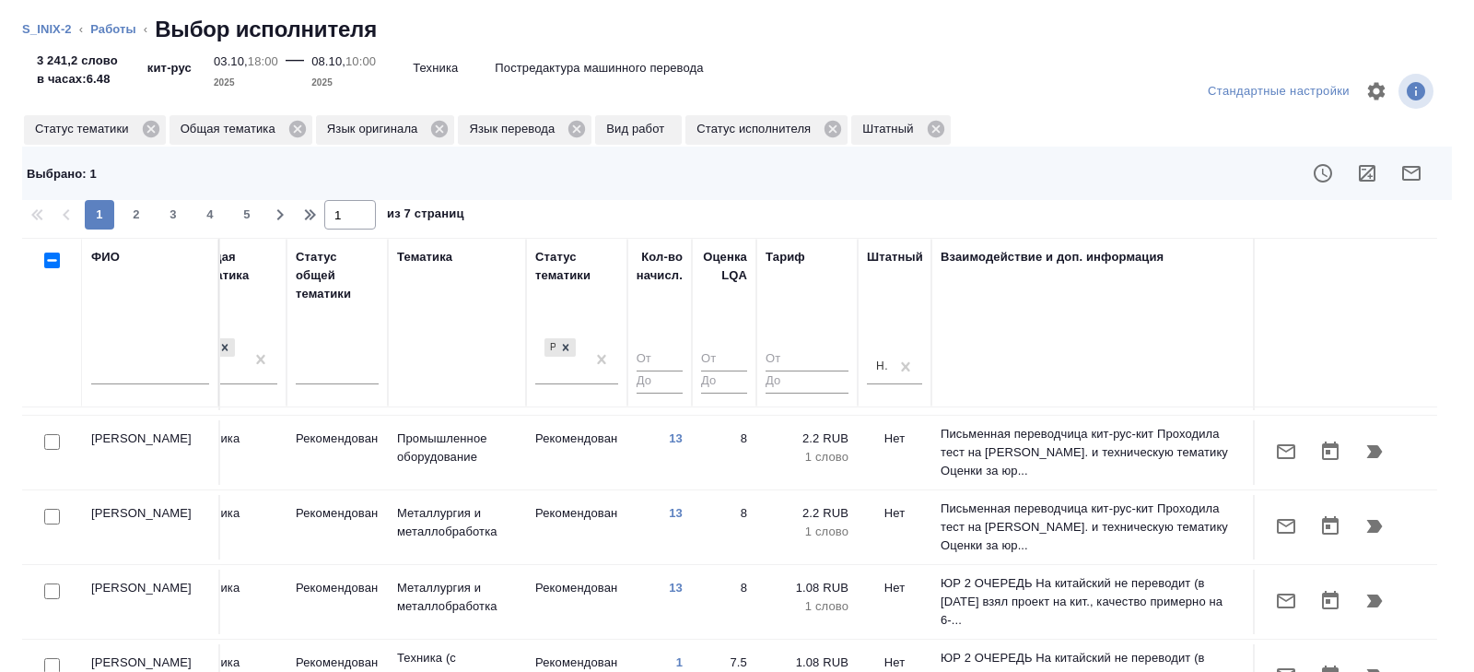
scroll to position [678, 1261]
click at [52, 435] on input "checkbox" at bounding box center [52, 441] width 16 height 16
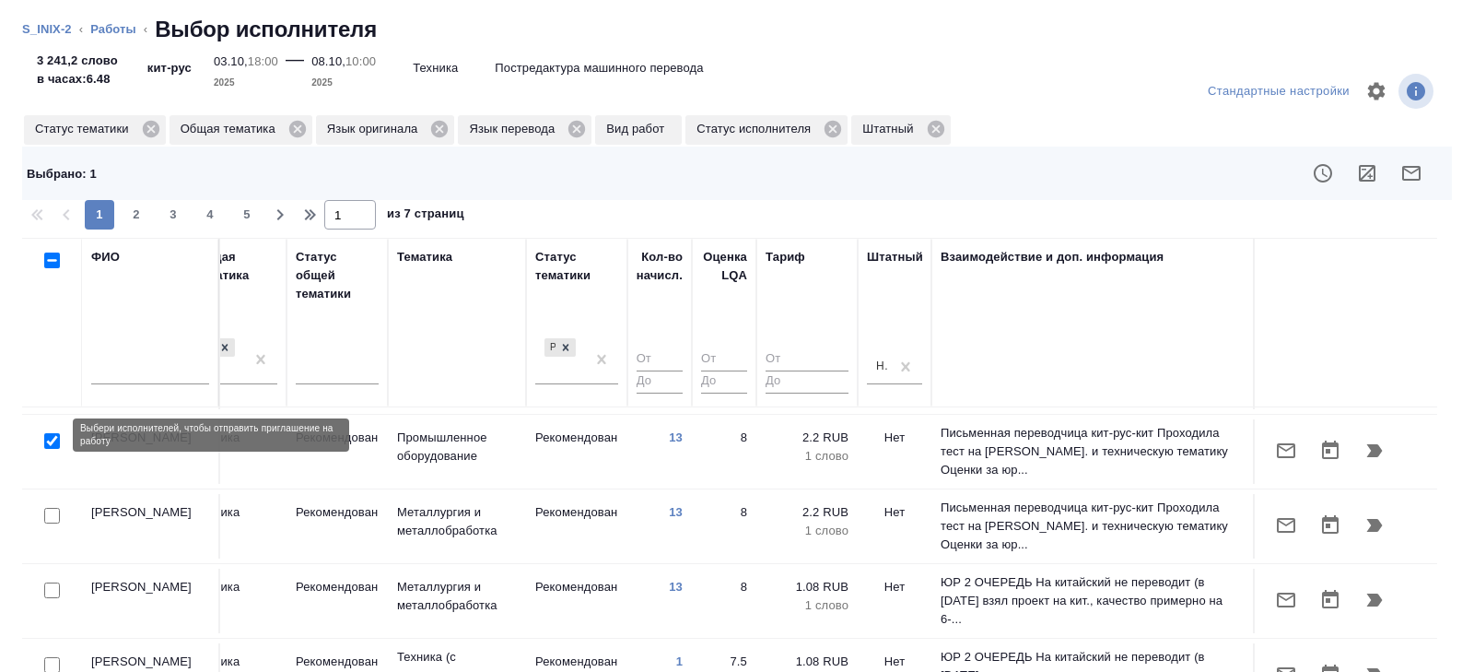
checkbox input "true"
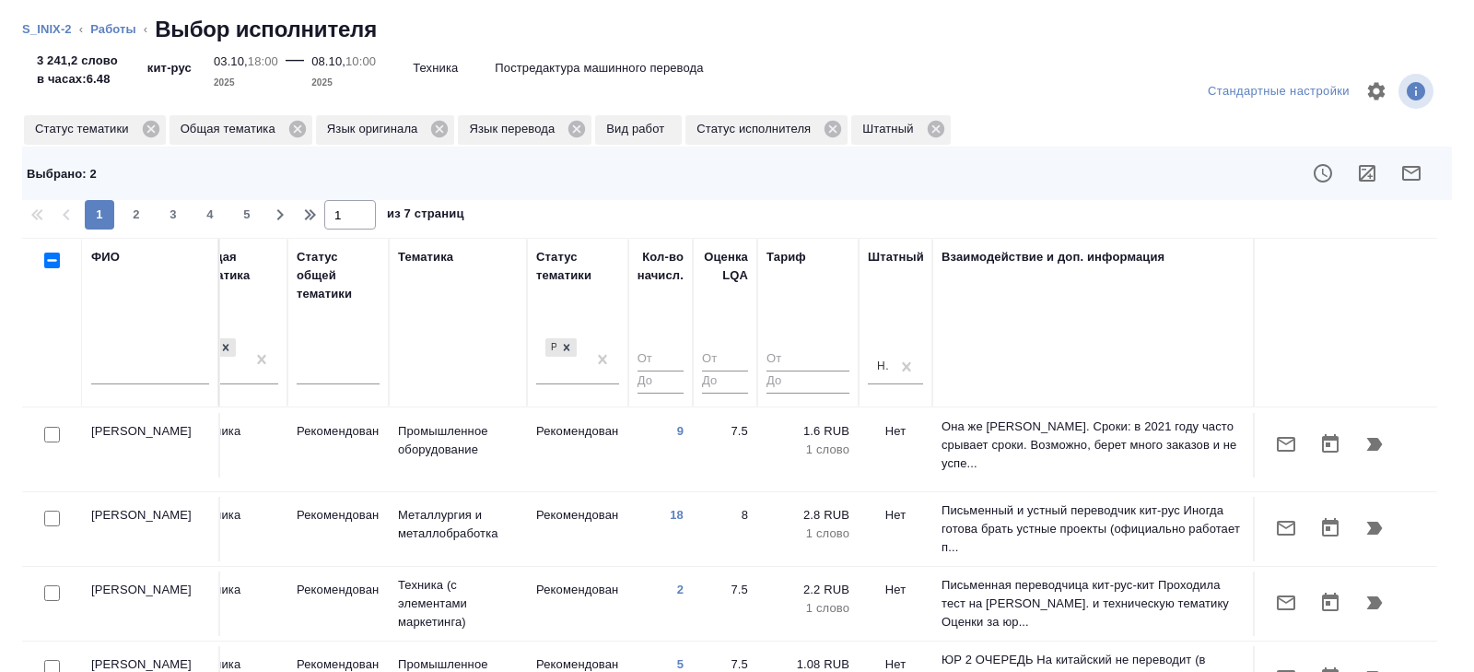
scroll to position [1426, 1260]
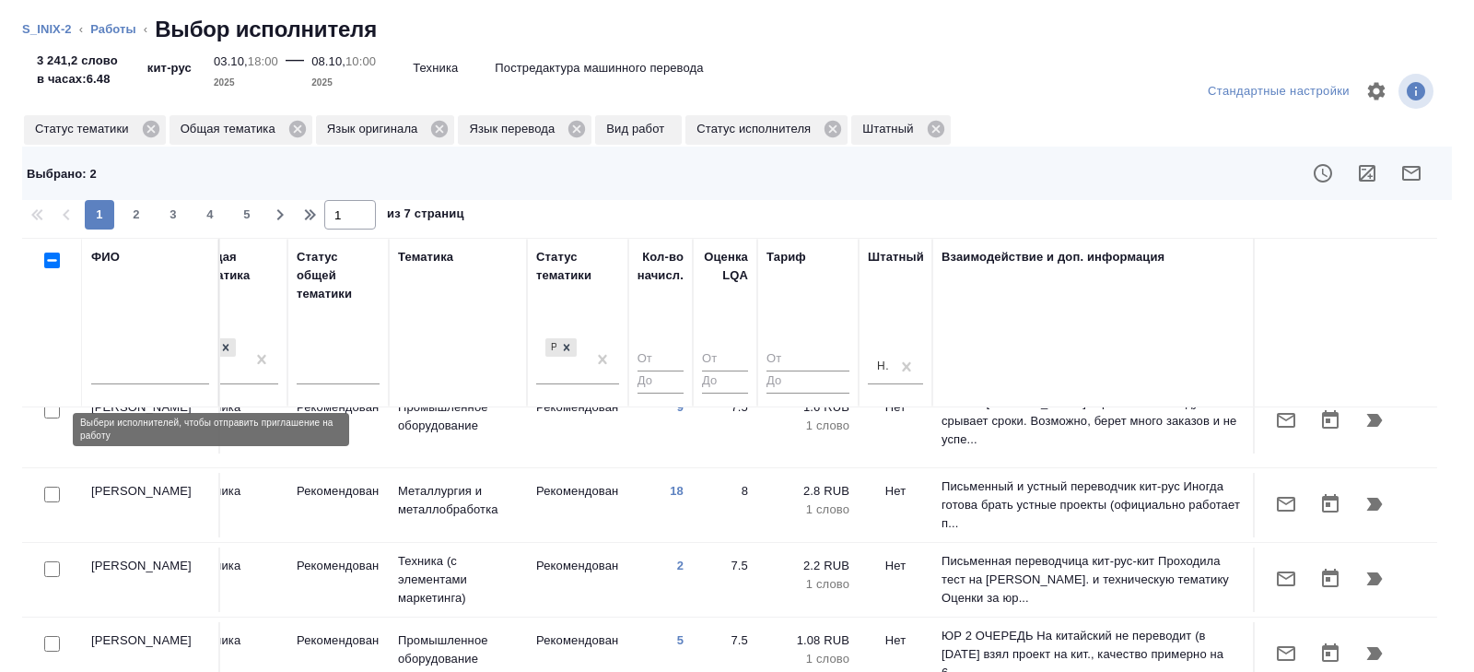
click at [52, 487] on input "checkbox" at bounding box center [52, 495] width 16 height 16
checkbox input "true"
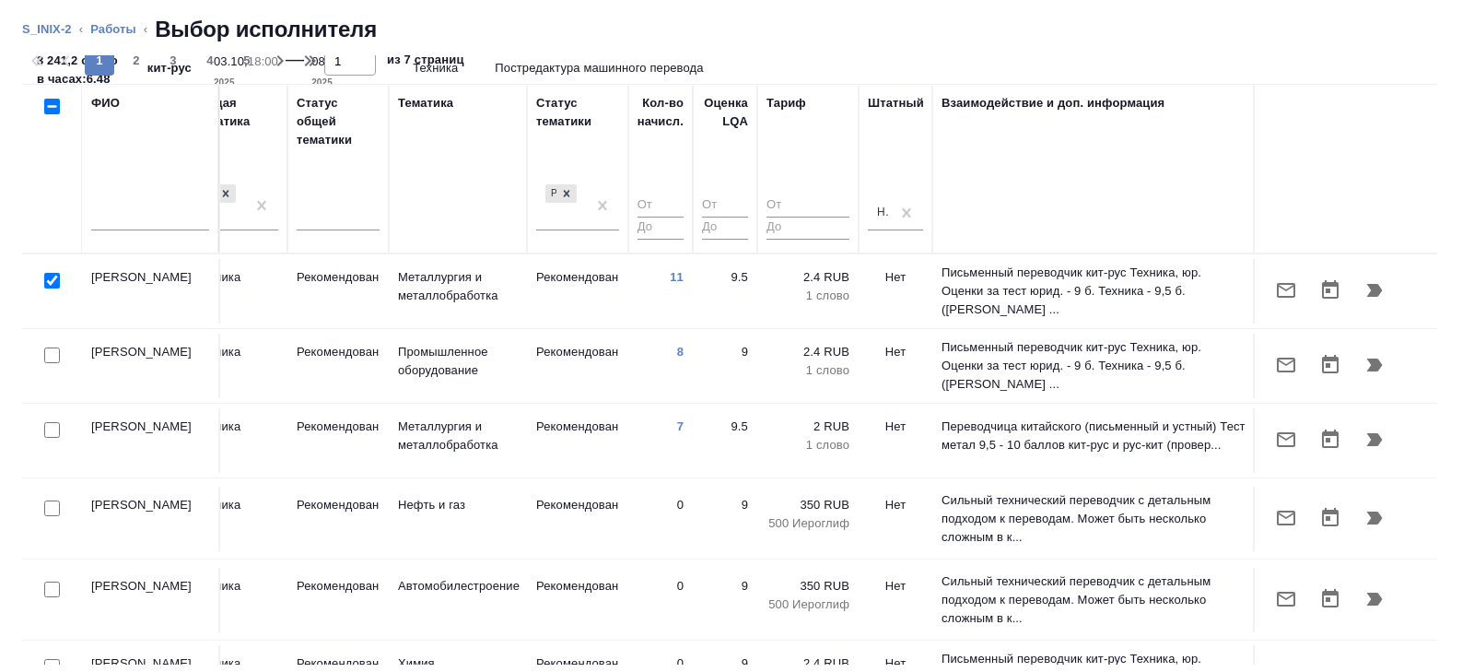
scroll to position [0, 0]
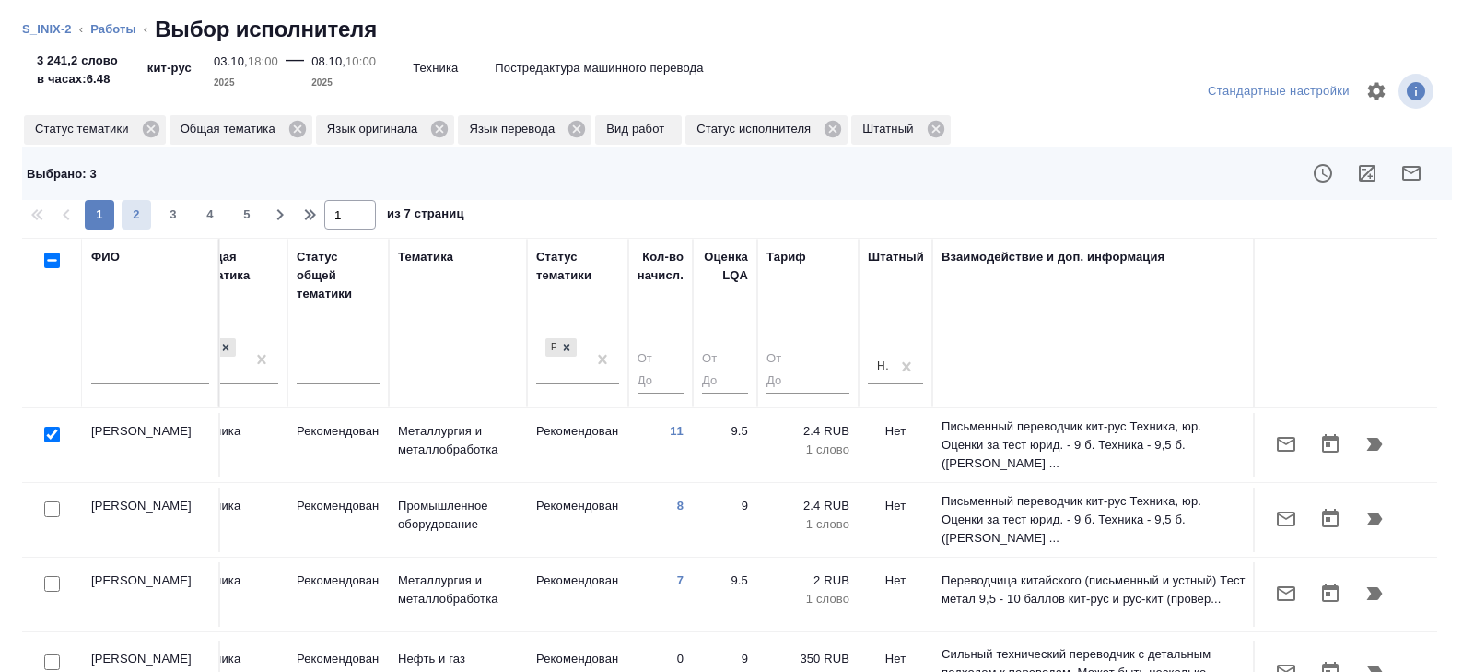
click at [139, 217] on span "2" at bounding box center [136, 214] width 29 height 18
type input "2"
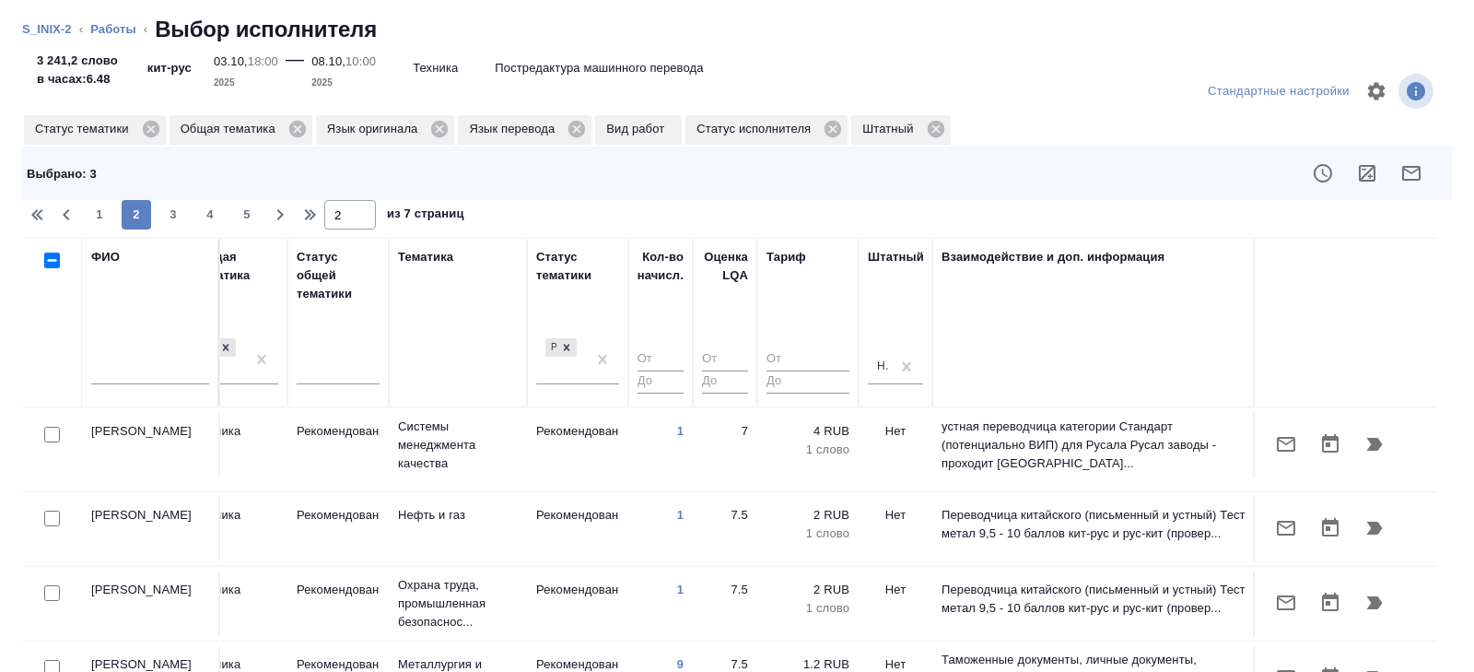
scroll to position [269, 1260]
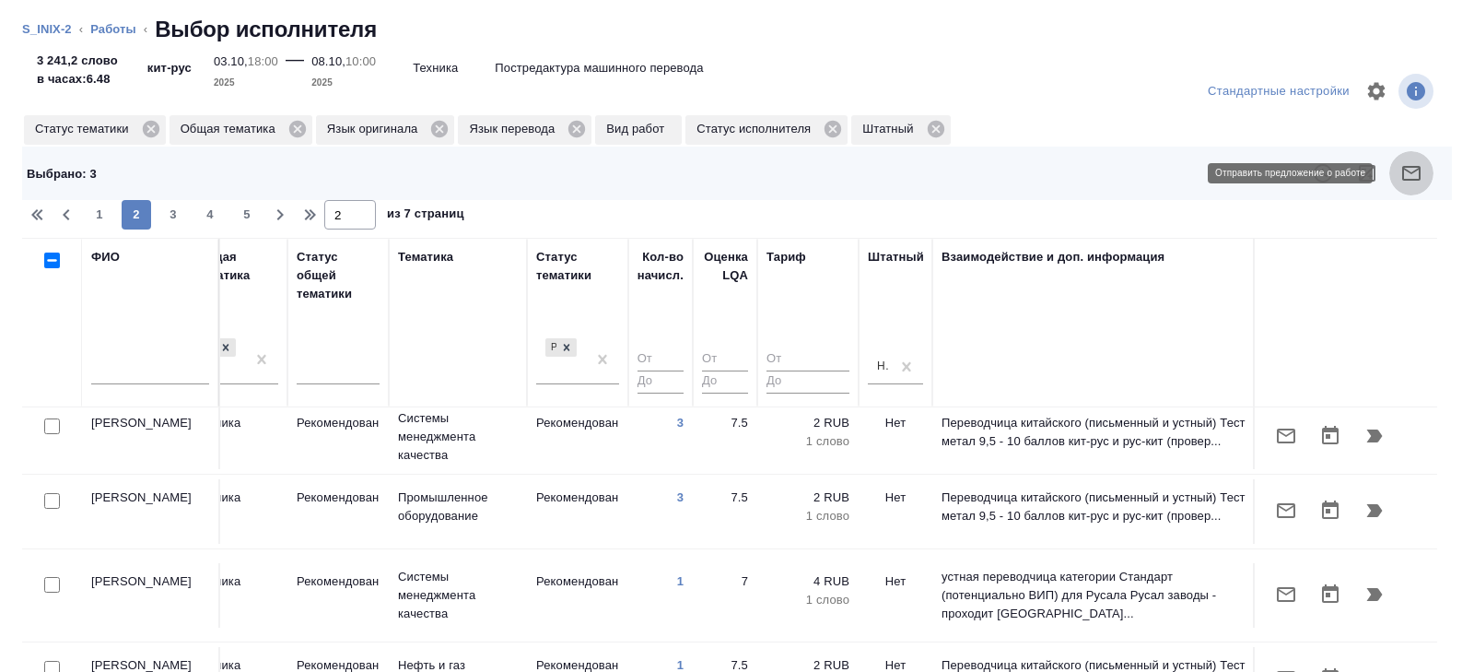
click at [1402, 176] on icon "button" at bounding box center [1412, 173] width 22 height 22
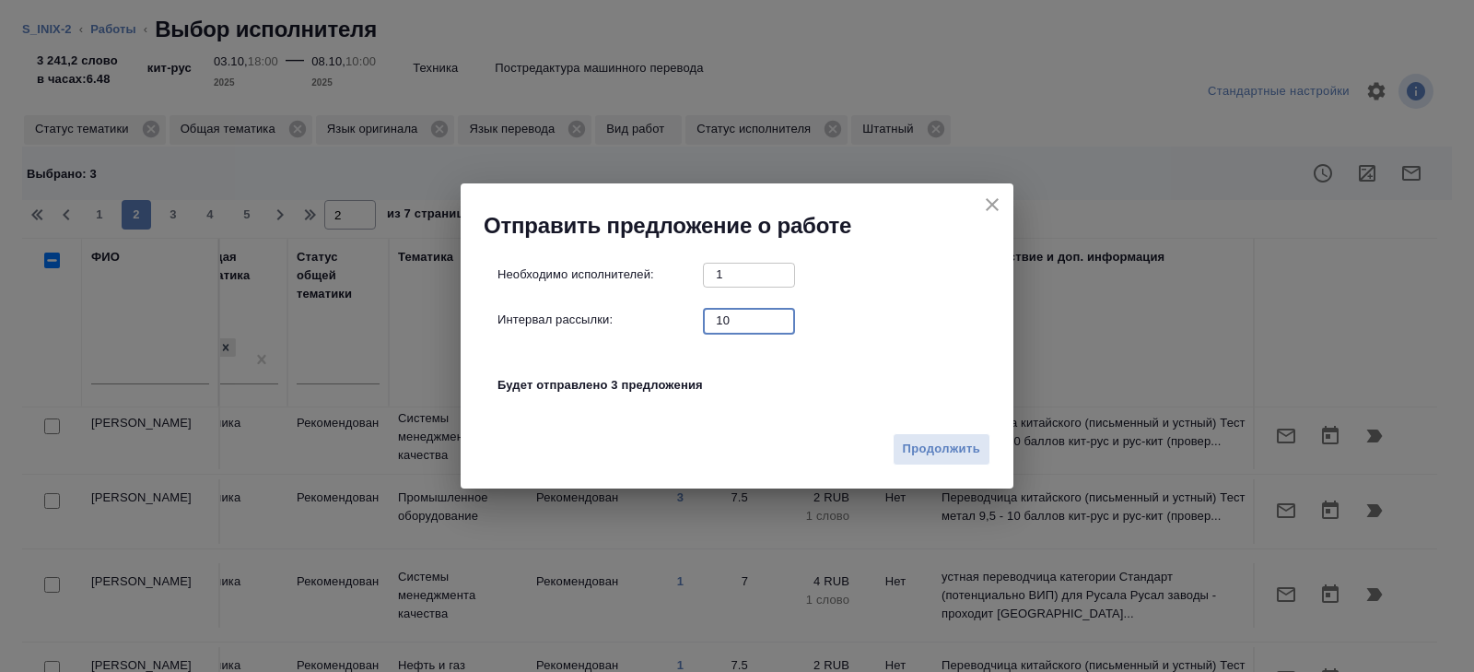
drag, startPoint x: 750, startPoint y: 322, endPoint x: 537, endPoint y: 315, distance: 213.0
click at [537, 315] on div "Интервал рассылки: 10 ​" at bounding box center [745, 320] width 494 height 23
type input "0"
click at [909, 443] on span "Продолжить" at bounding box center [941, 449] width 77 height 21
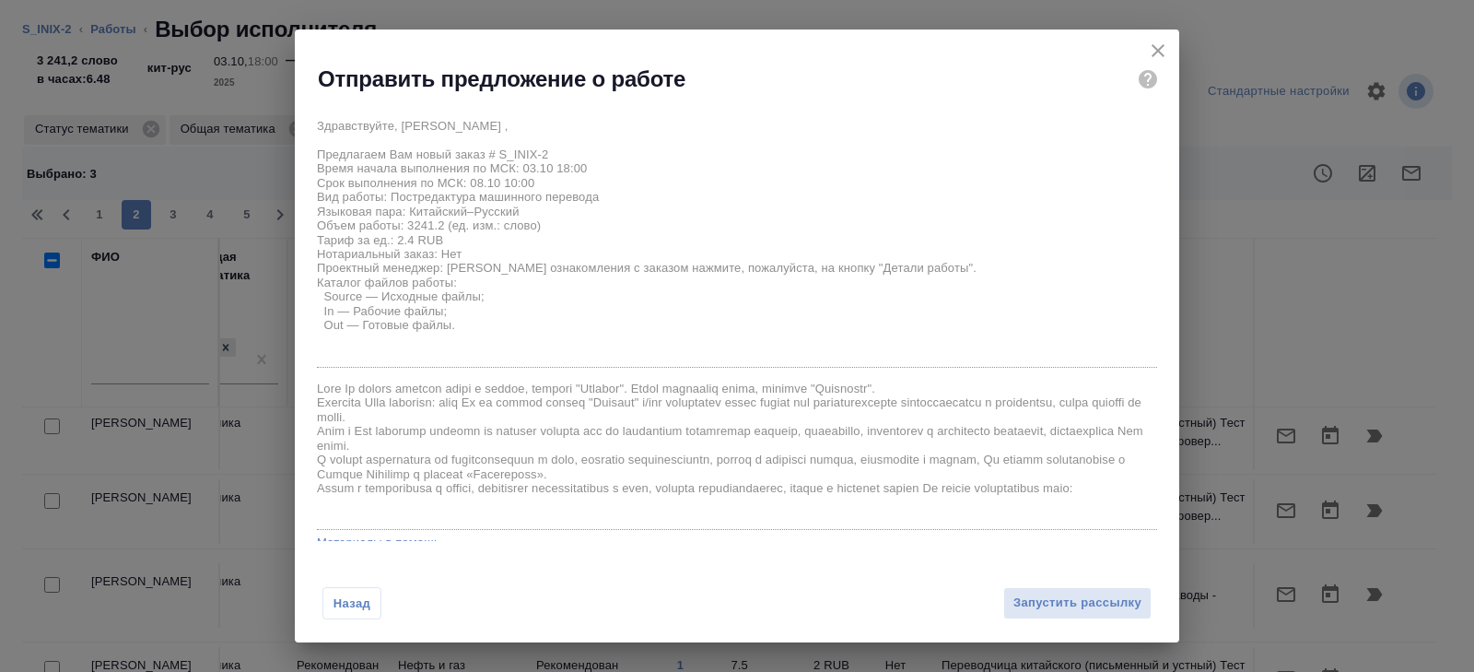
scroll to position [106, 0]
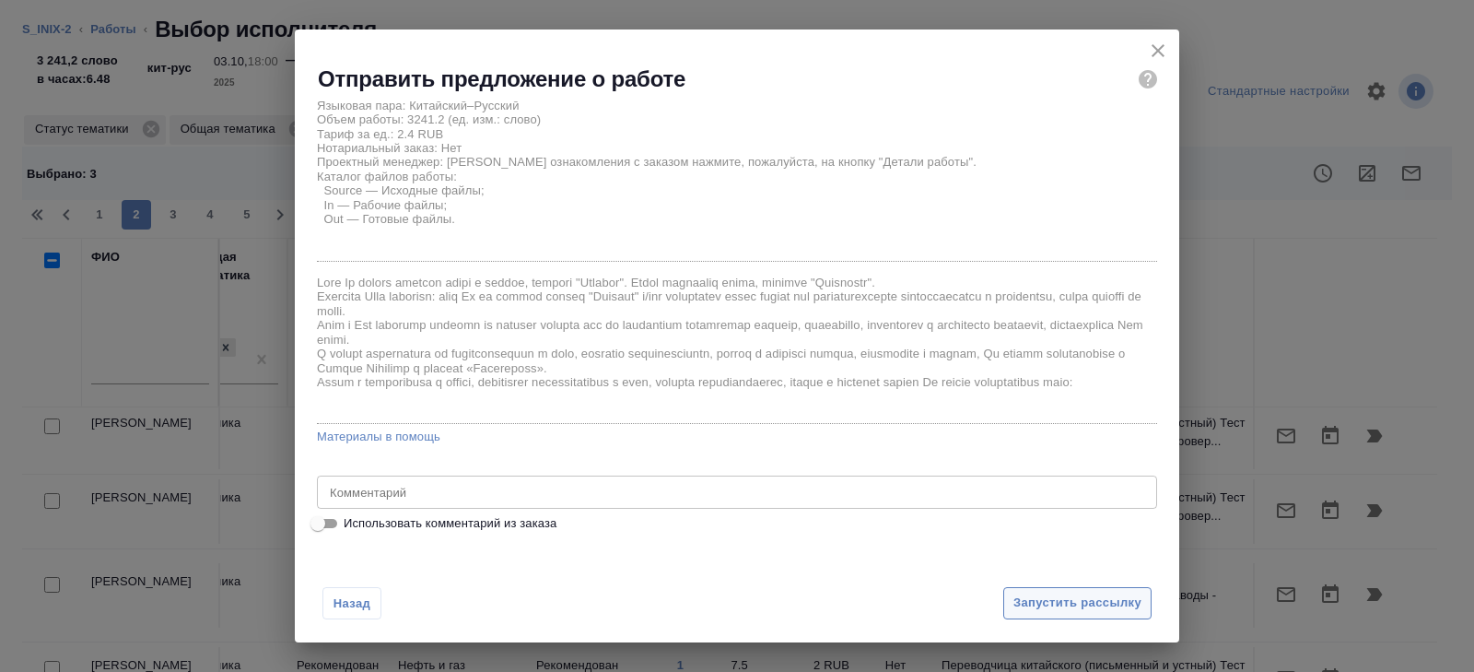
click at [1042, 599] on span "Запустить рассылку" at bounding box center [1078, 602] width 128 height 21
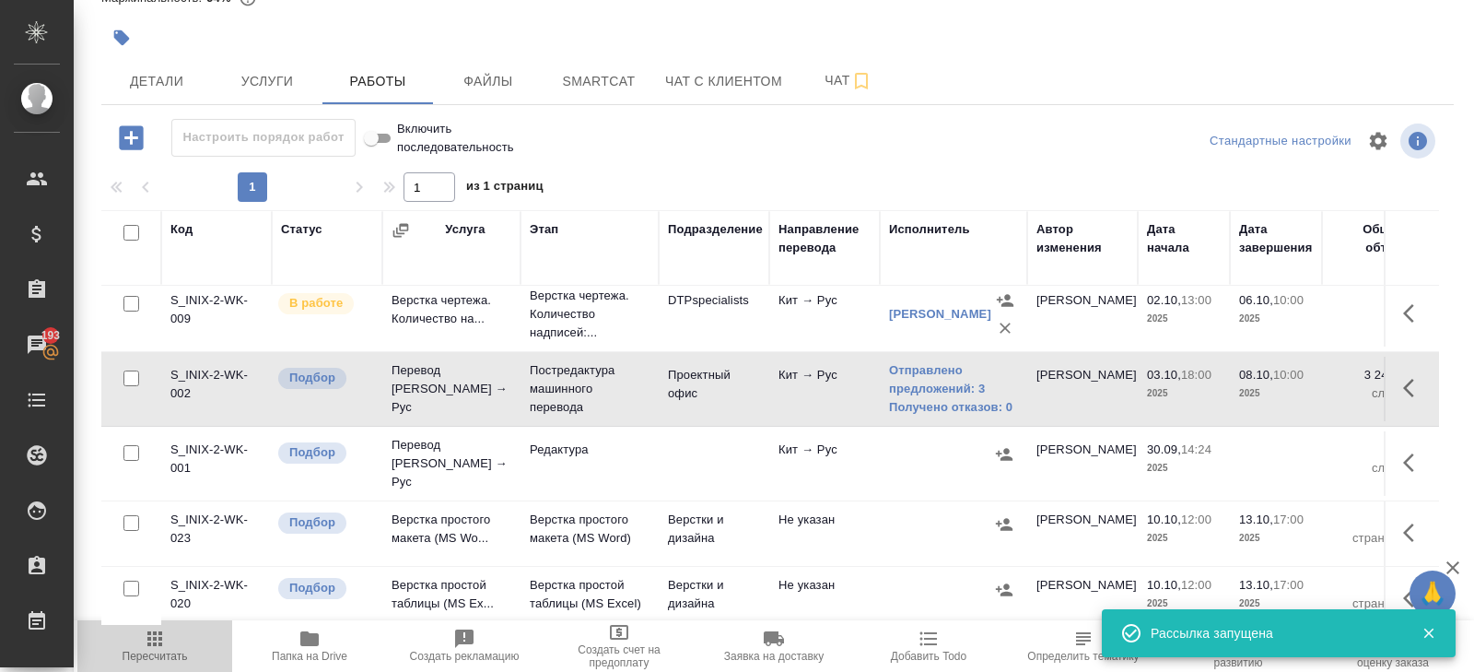
click at [151, 636] on icon "button" at bounding box center [155, 639] width 22 height 22
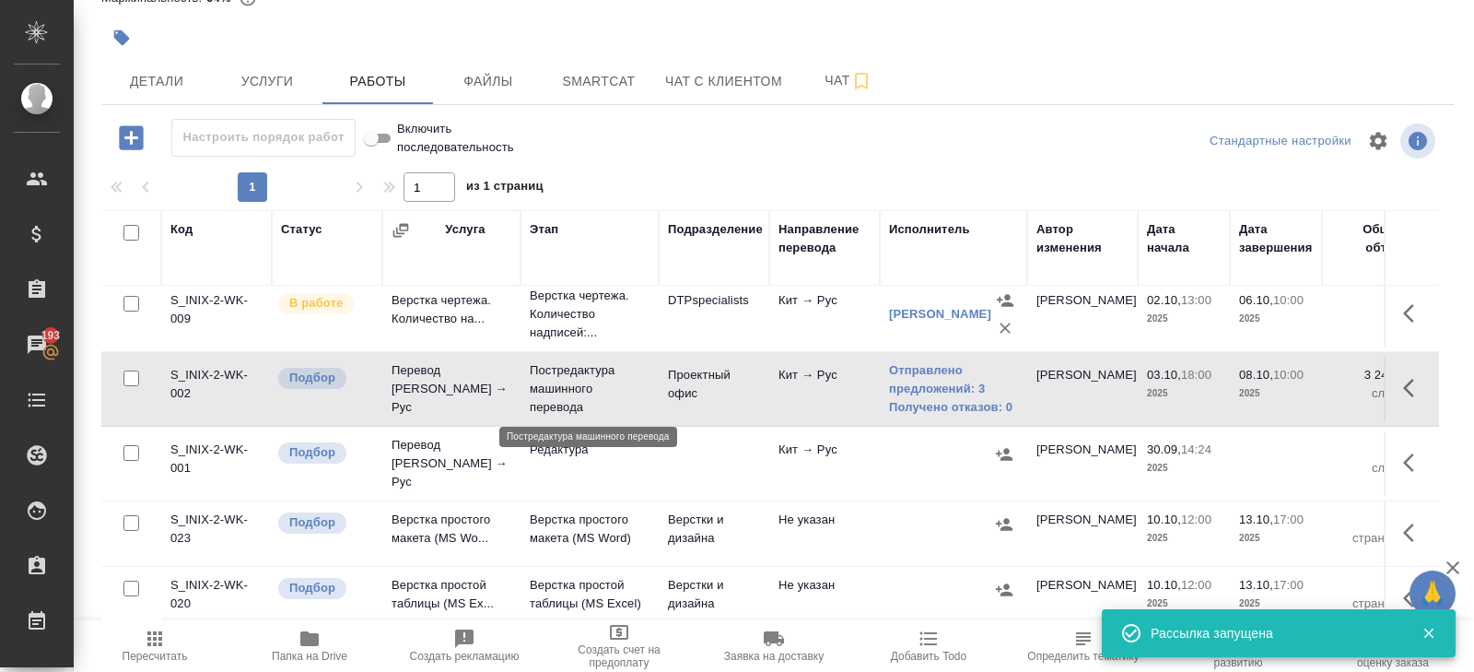
scroll to position [217, 0]
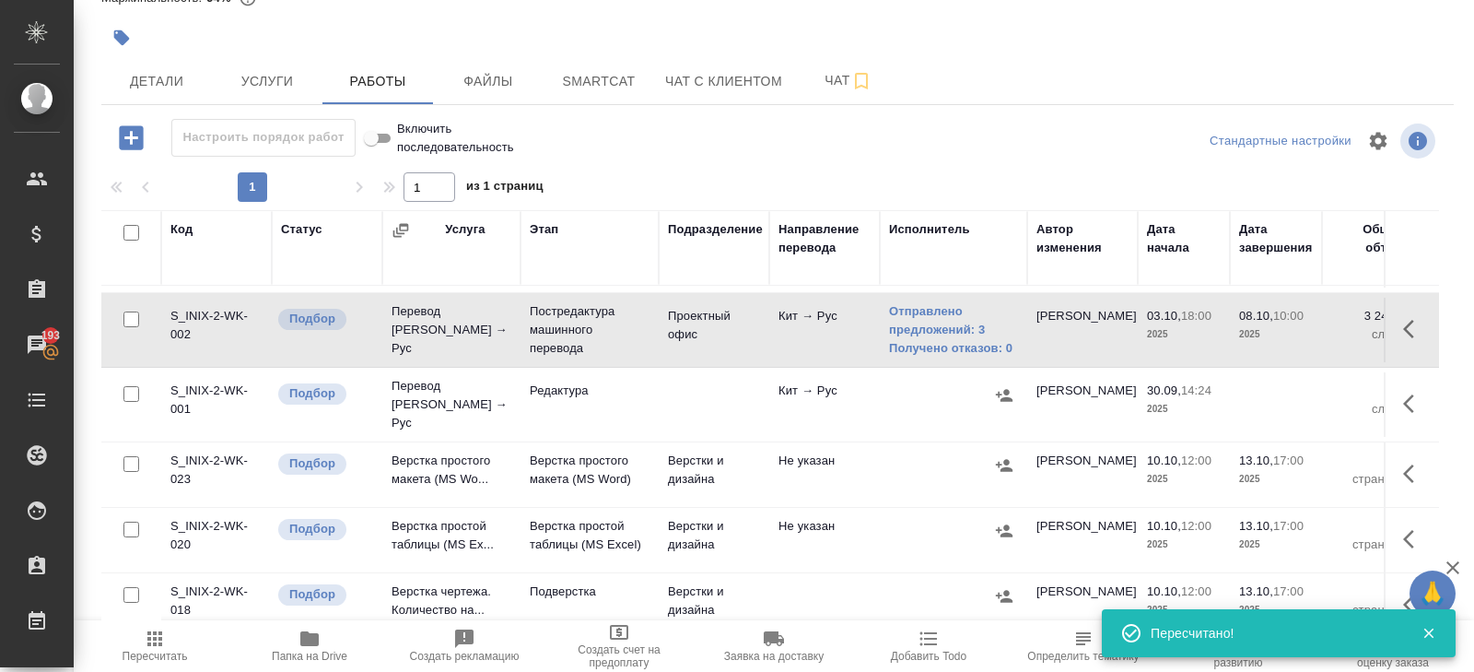
click at [1417, 397] on icon "button" at bounding box center [1414, 404] width 22 height 22
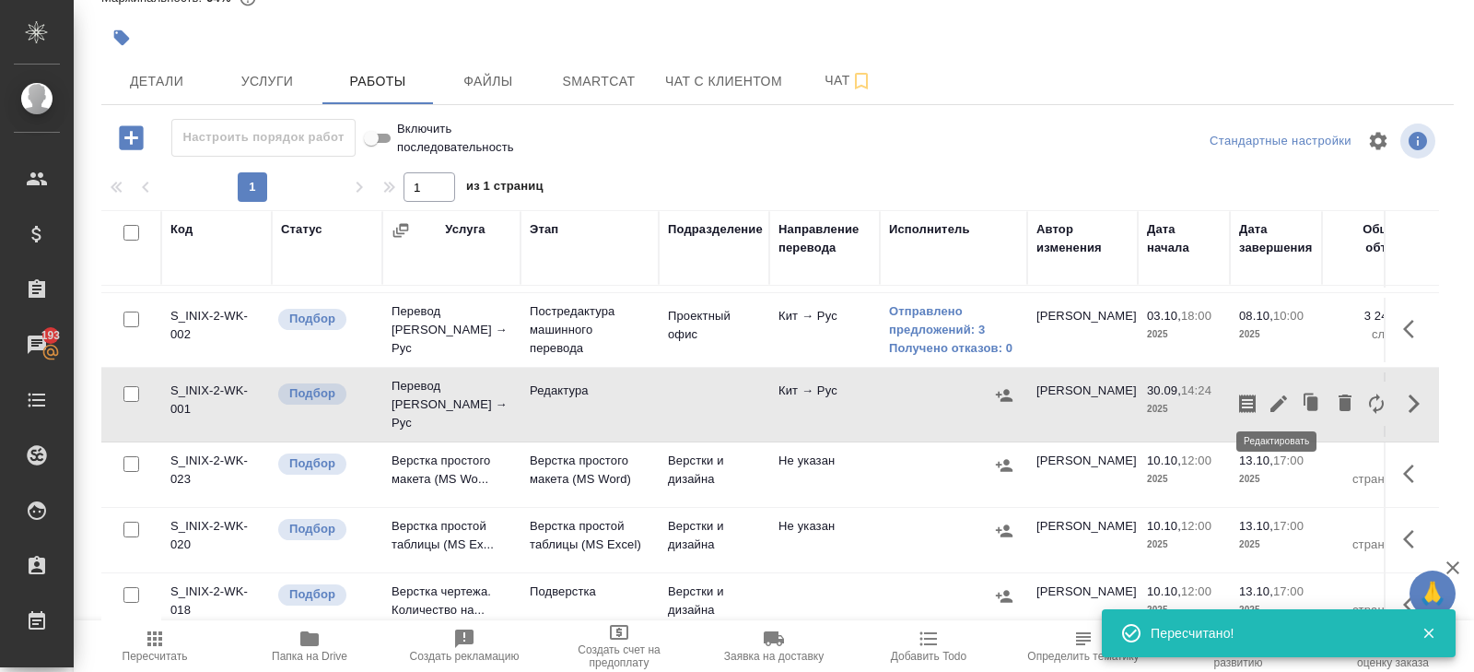
click at [1280, 395] on icon "button" at bounding box center [1279, 403] width 17 height 17
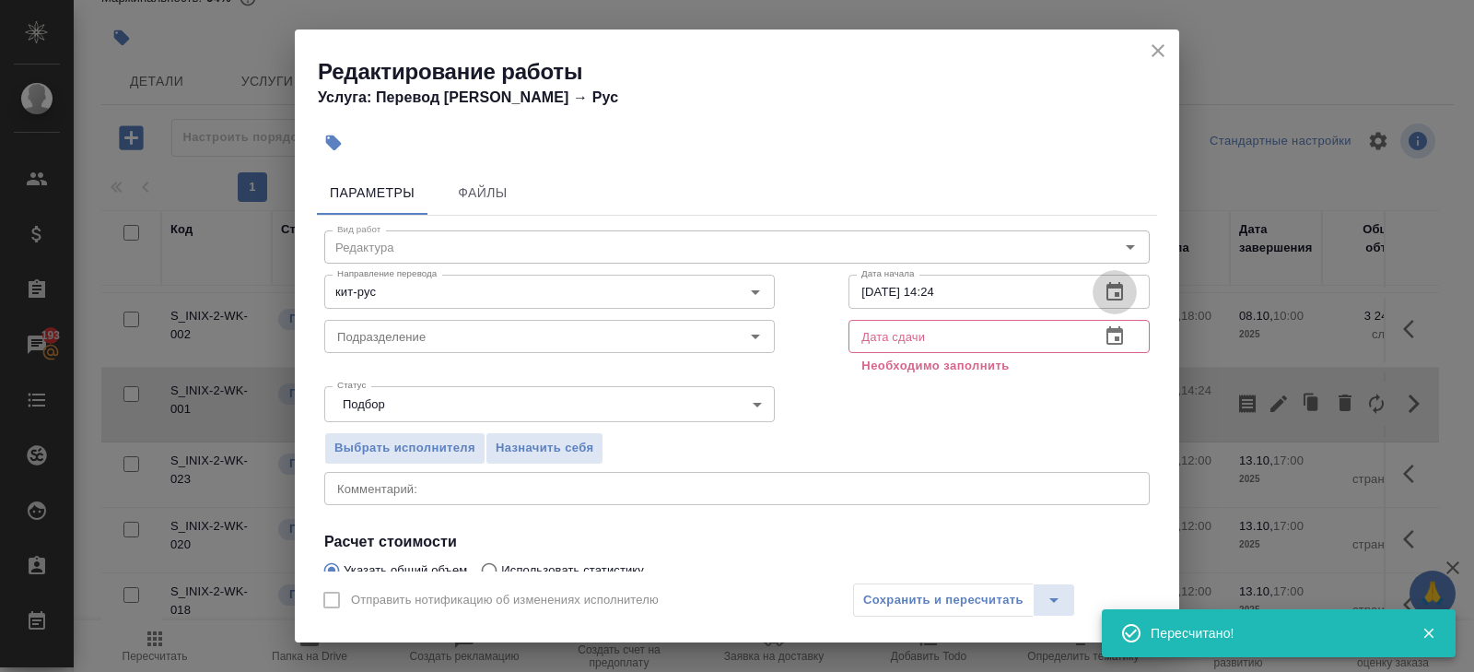
click at [1107, 292] on icon "button" at bounding box center [1115, 291] width 17 height 18
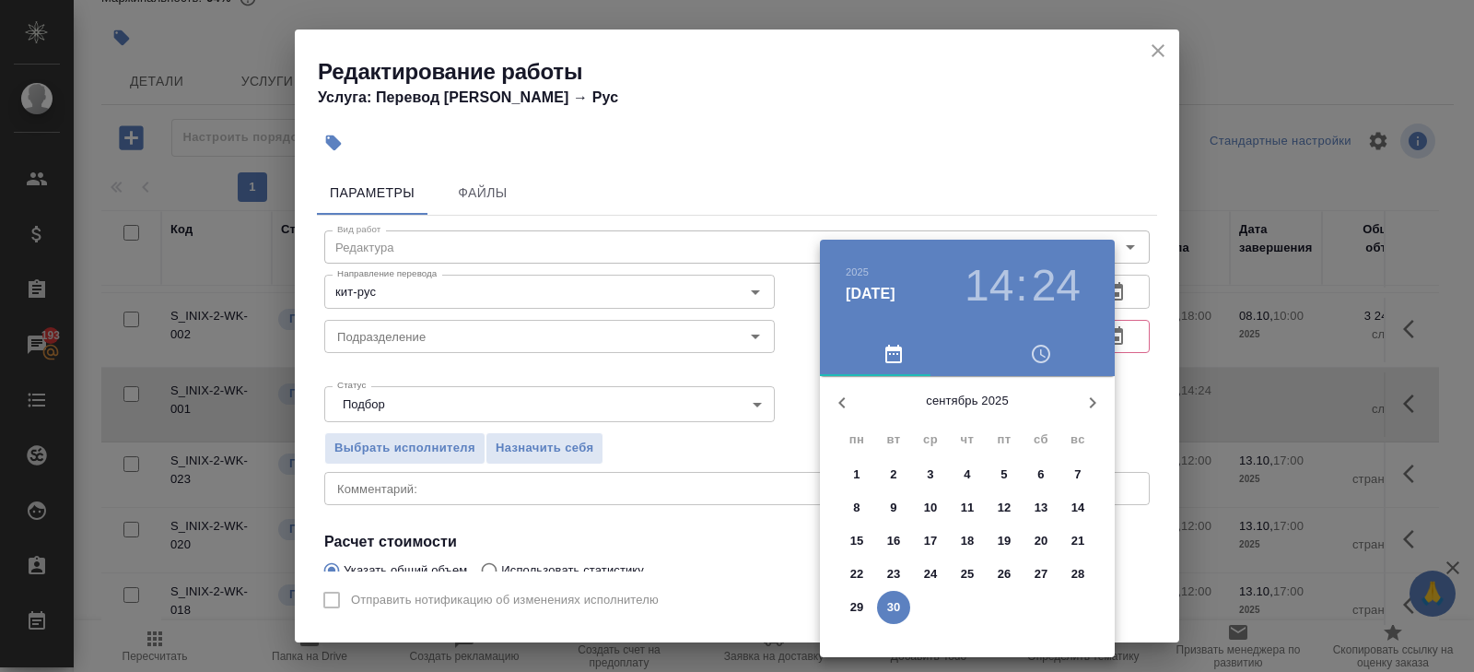
click at [1088, 407] on icon "button" at bounding box center [1093, 403] width 22 height 22
click at [944, 512] on span "8" at bounding box center [930, 508] width 33 height 18
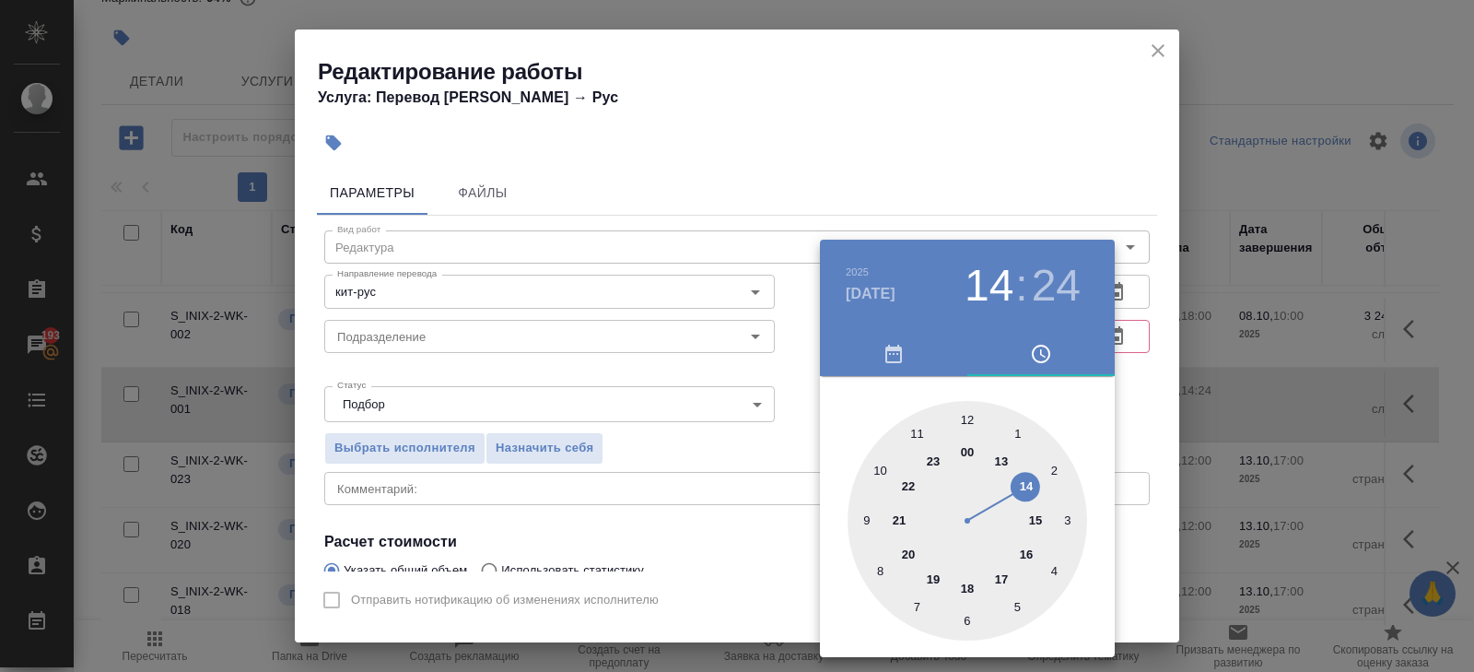
click at [884, 466] on div at bounding box center [968, 521] width 240 height 240
type input "08.10.2025 10:00"
click at [963, 416] on div at bounding box center [968, 521] width 240 height 240
click at [1109, 112] on div at bounding box center [737, 336] width 1474 height 672
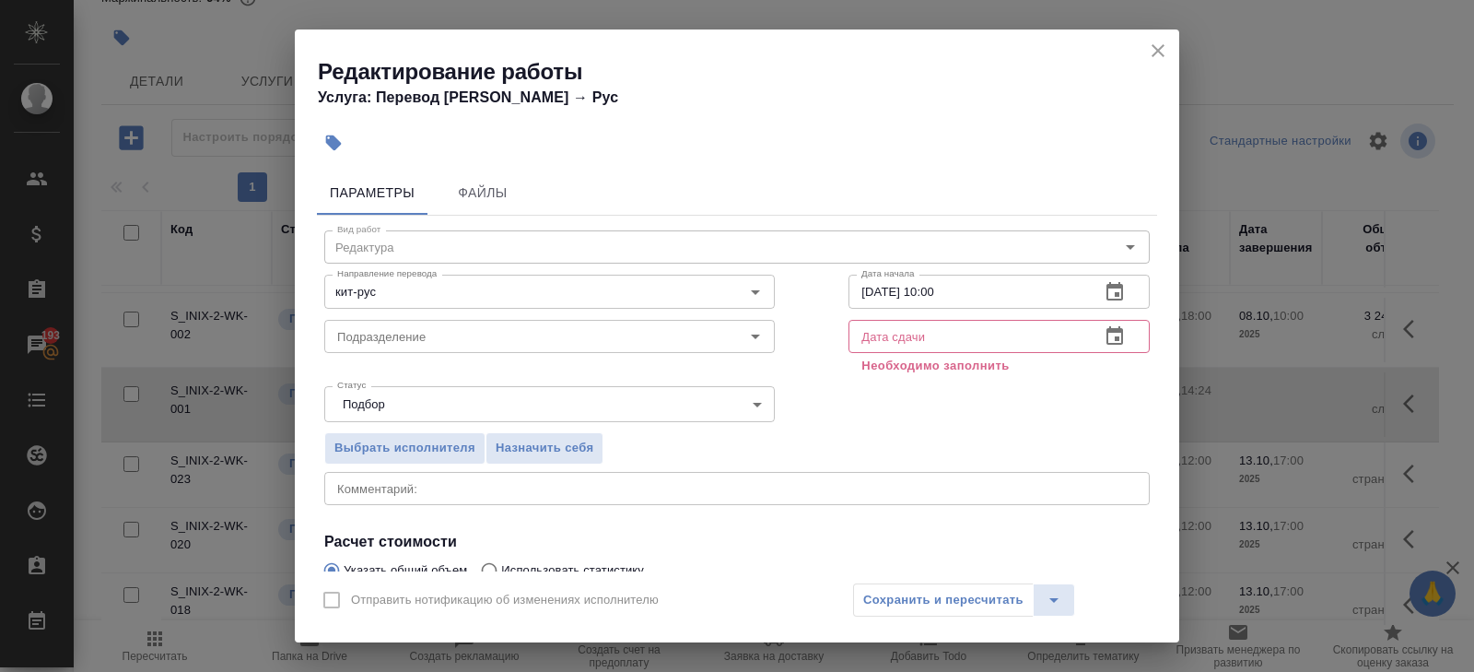
click at [1117, 345] on icon "button" at bounding box center [1115, 336] width 22 height 22
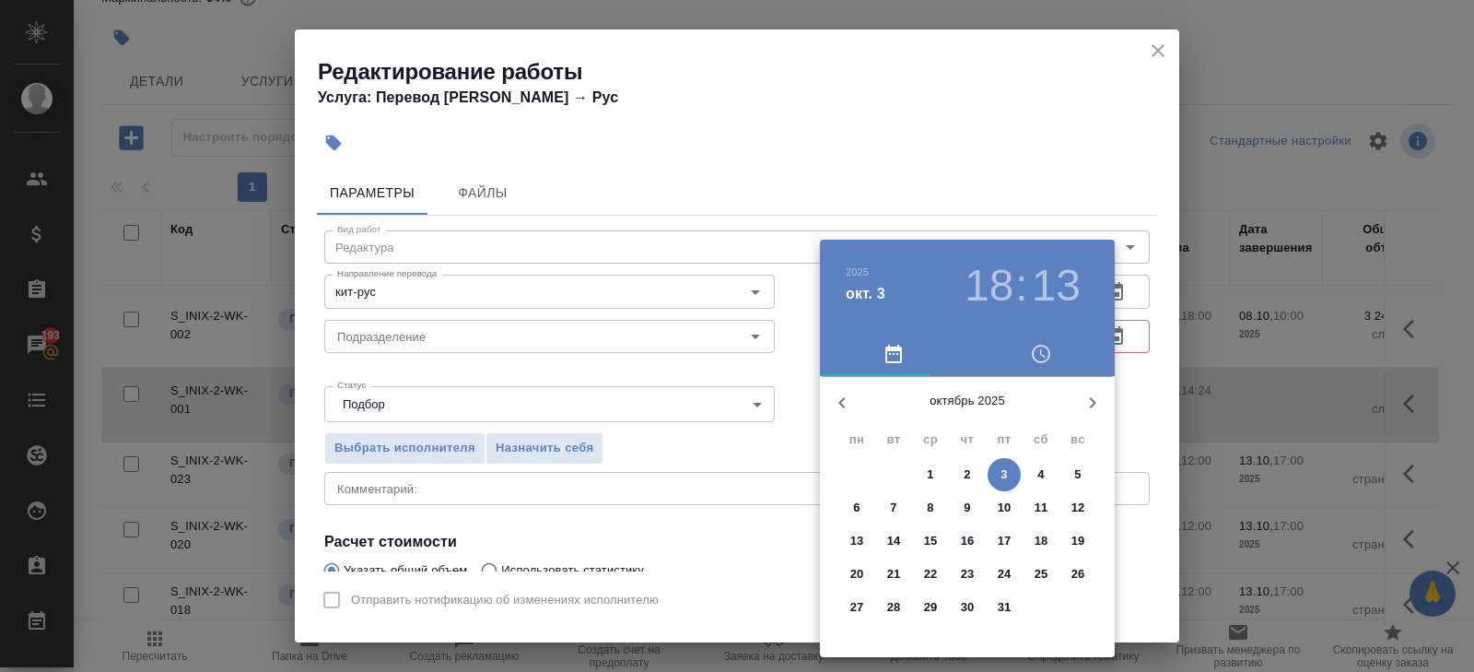
click at [1002, 513] on p "10" at bounding box center [1005, 508] width 14 height 18
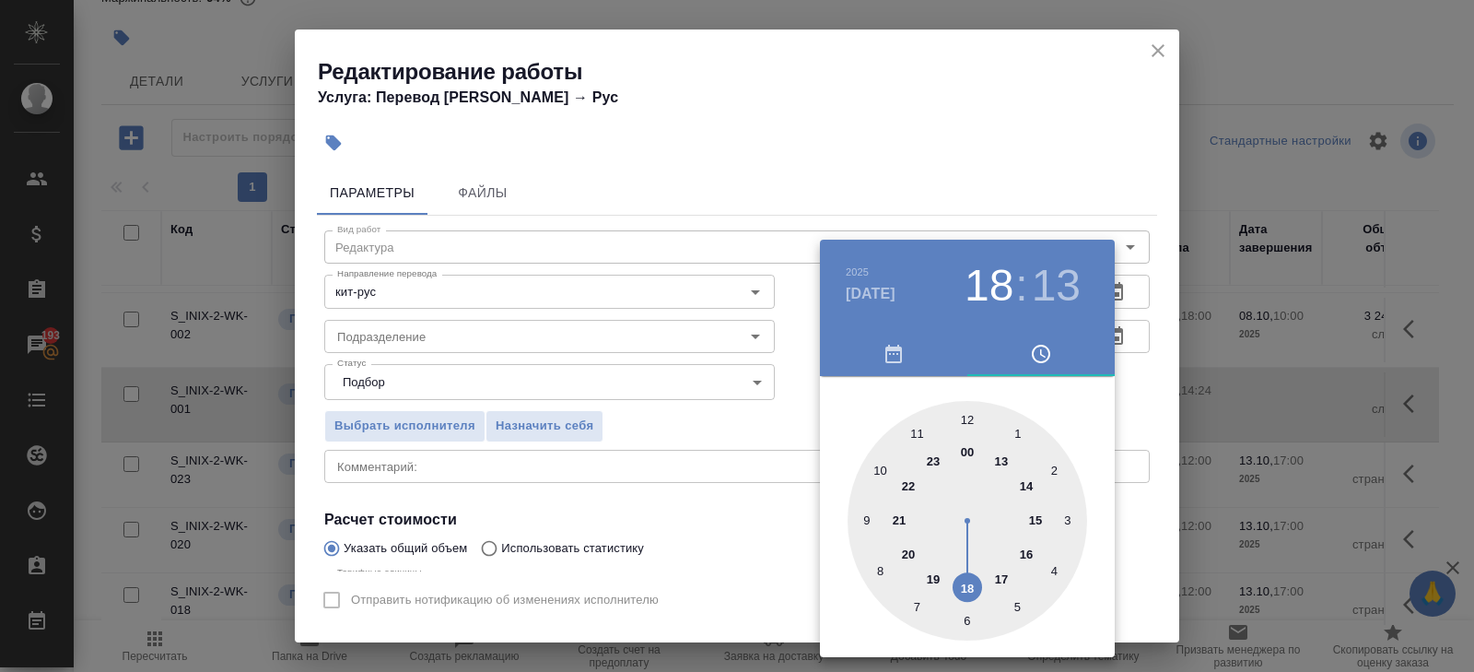
click at [968, 417] on div at bounding box center [968, 521] width 240 height 240
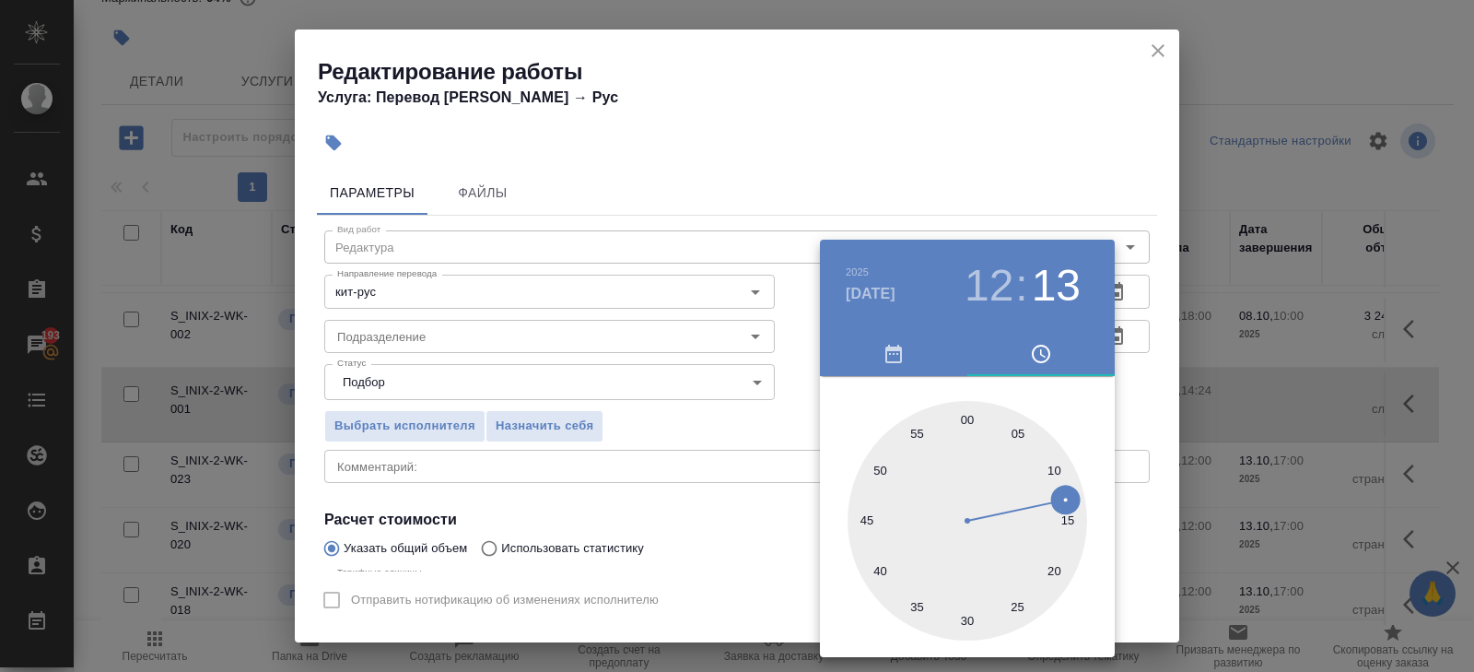
click at [968, 417] on div at bounding box center [968, 521] width 240 height 240
type input "10.10.2025 12:00"
click at [650, 394] on div at bounding box center [737, 336] width 1474 height 672
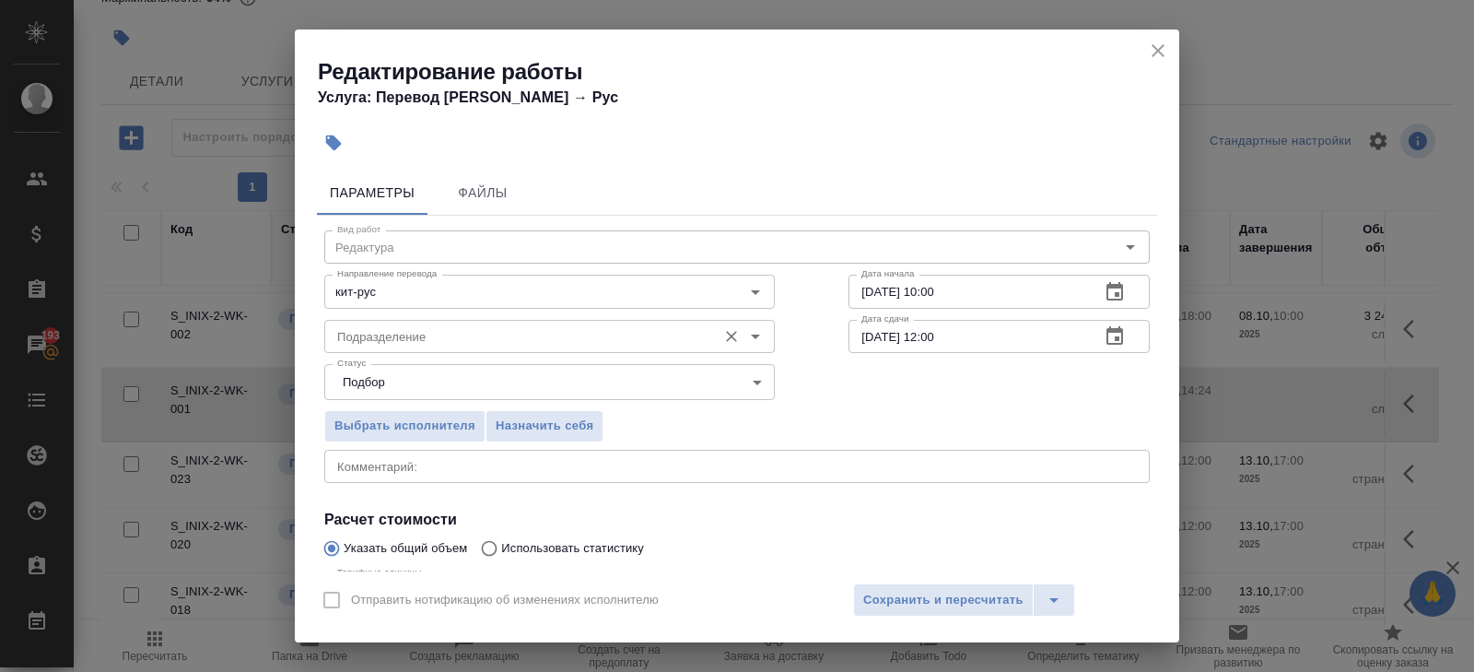
click at [434, 343] on input "Подразделение" at bounding box center [519, 336] width 378 height 22
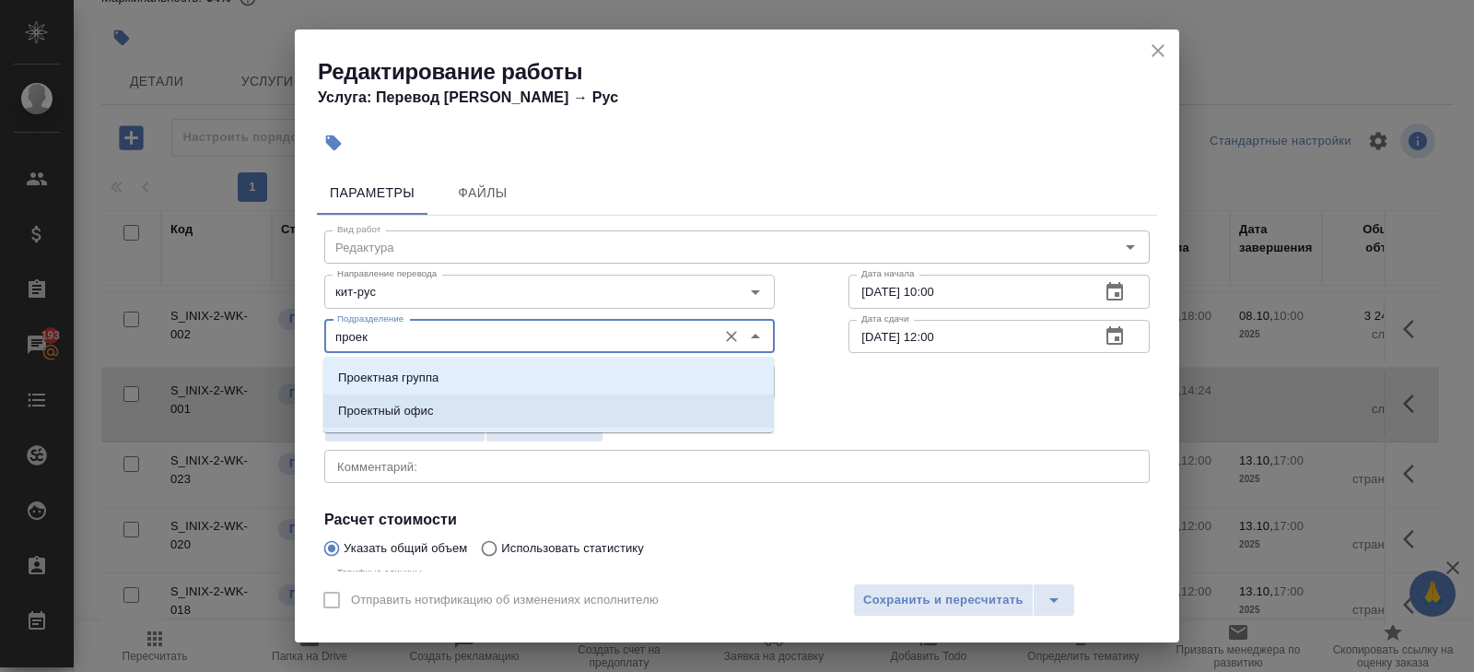
click at [419, 408] on p "Проектный офис" at bounding box center [386, 411] width 96 height 18
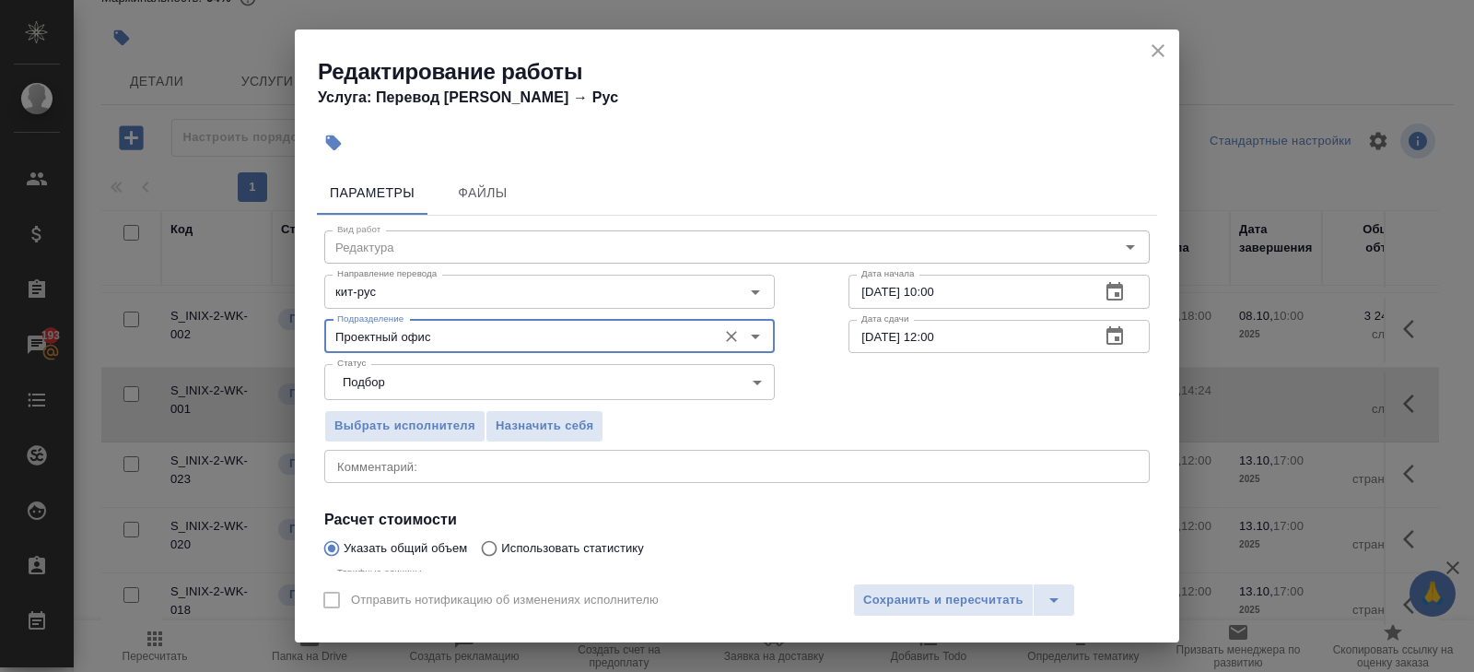
scroll to position [195, 0]
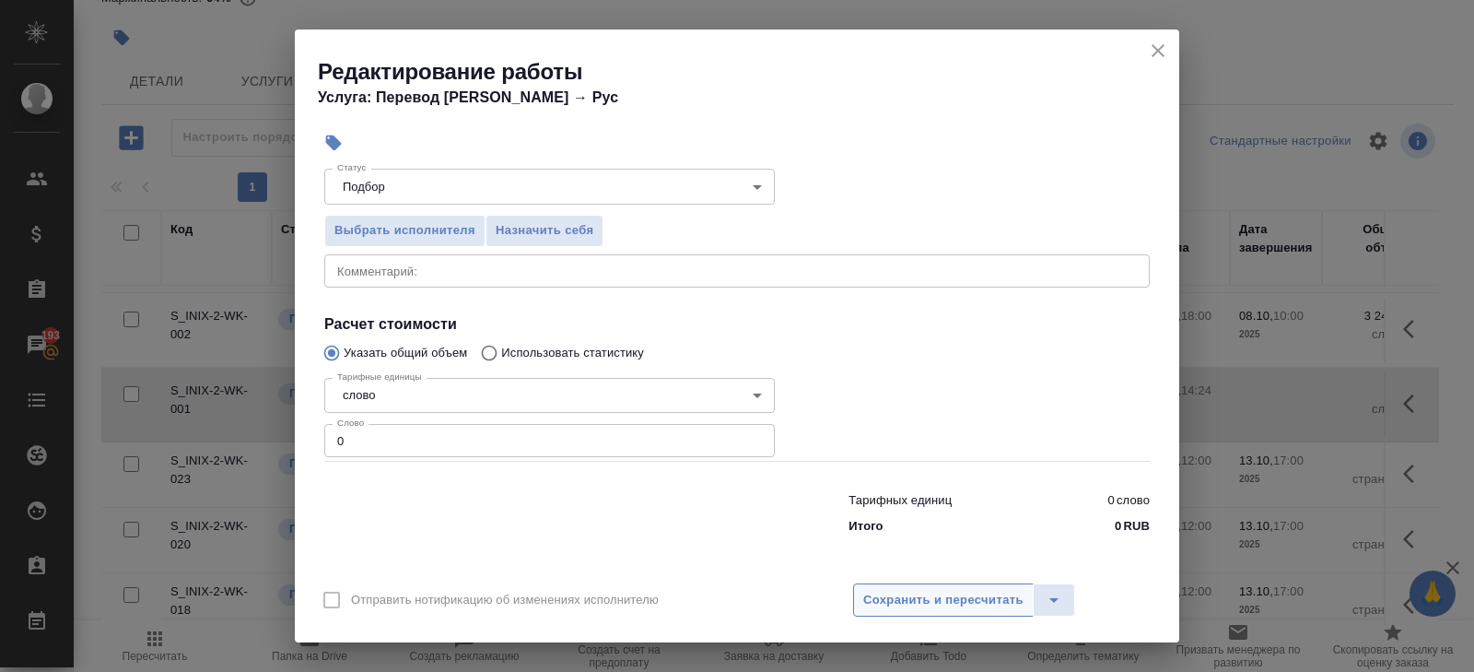
type input "Проектный офис"
click at [893, 598] on span "Сохранить и пересчитать" at bounding box center [943, 600] width 160 height 21
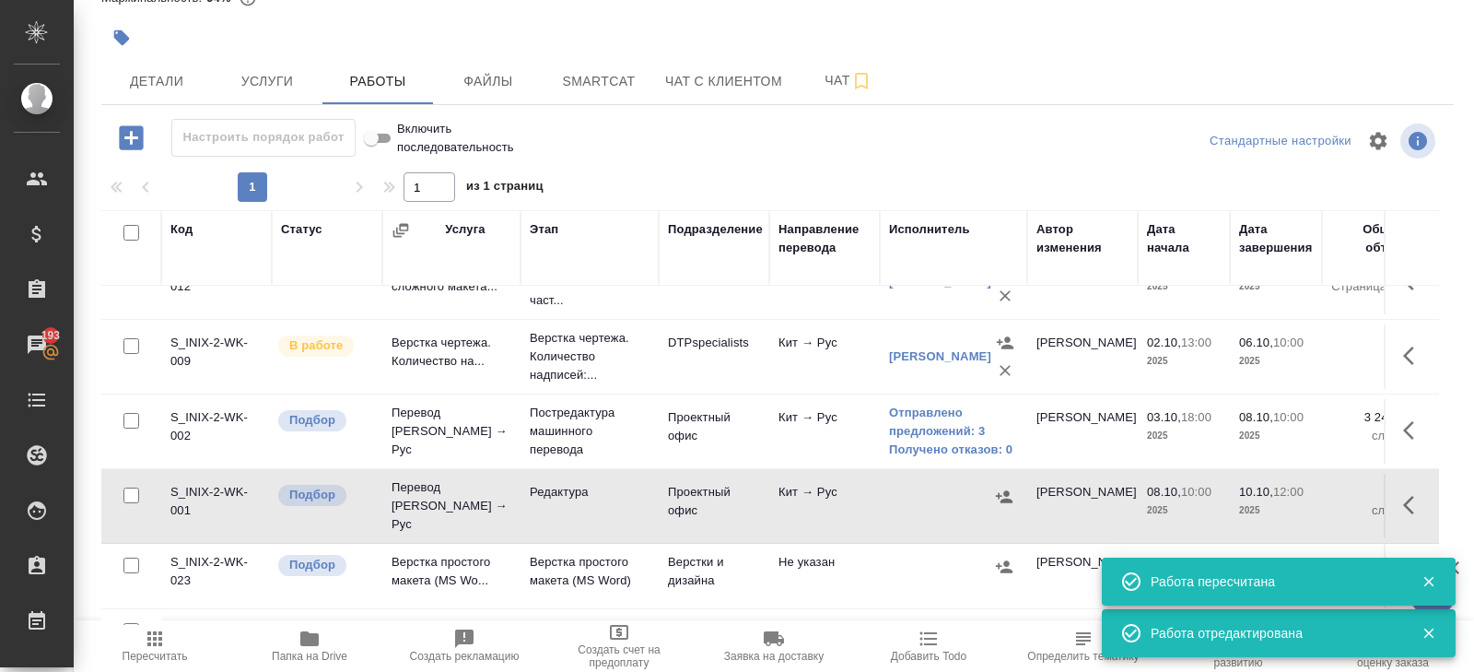
scroll to position [118, 0]
click at [298, 85] on span "Услуги" at bounding box center [267, 81] width 88 height 23
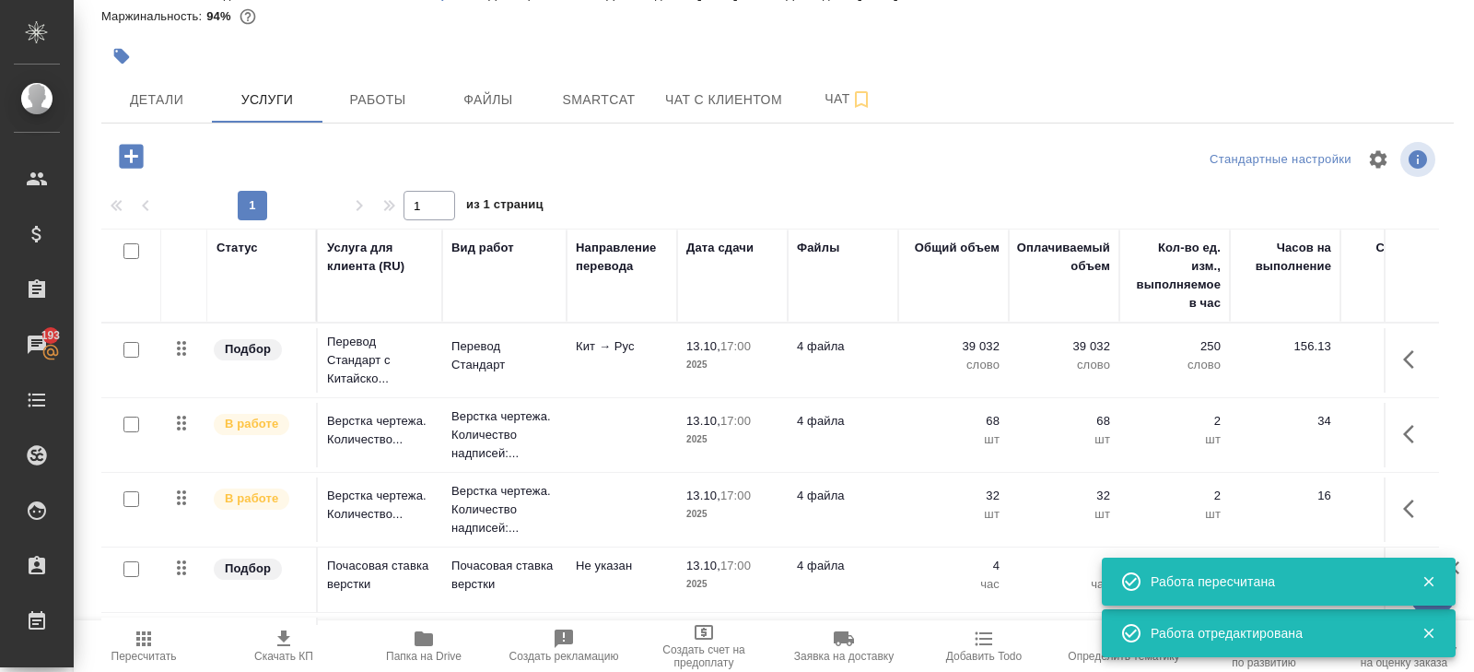
scroll to position [198, 0]
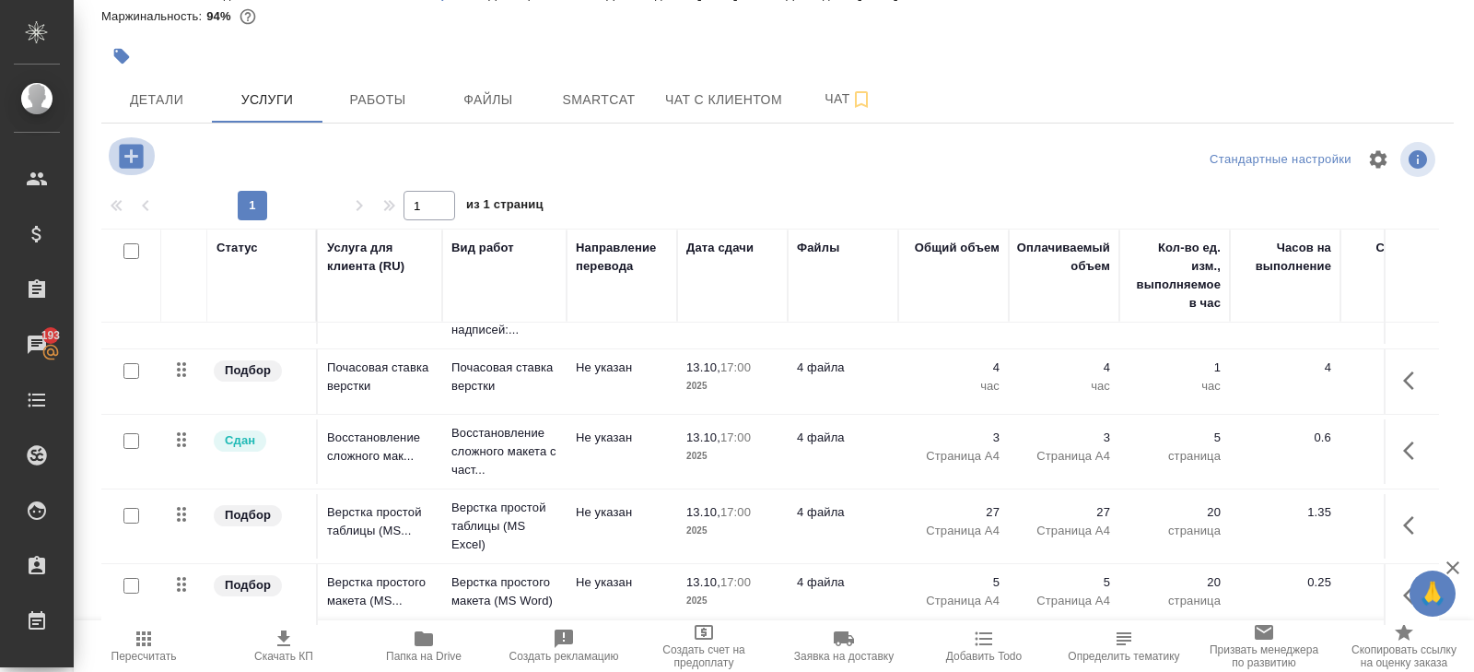
click at [135, 162] on icon "button" at bounding box center [131, 156] width 24 height 24
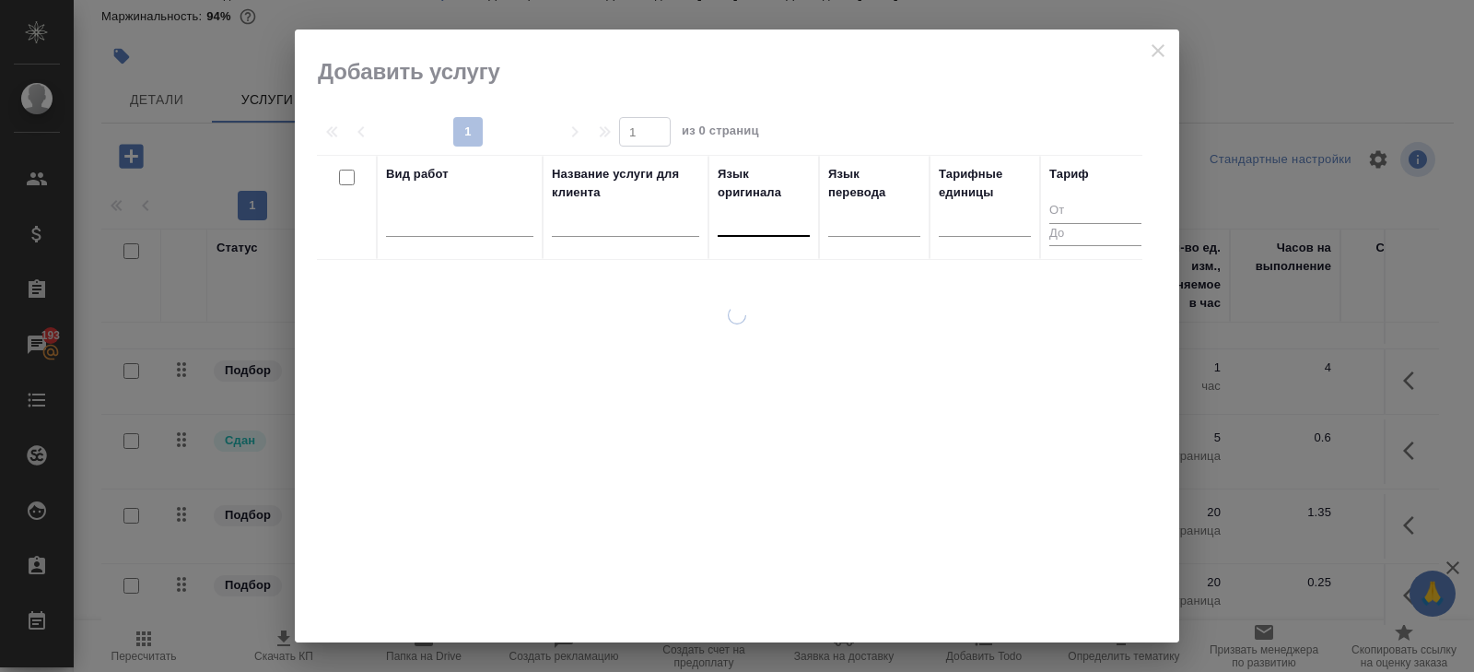
click at [766, 221] on div at bounding box center [764, 218] width 92 height 27
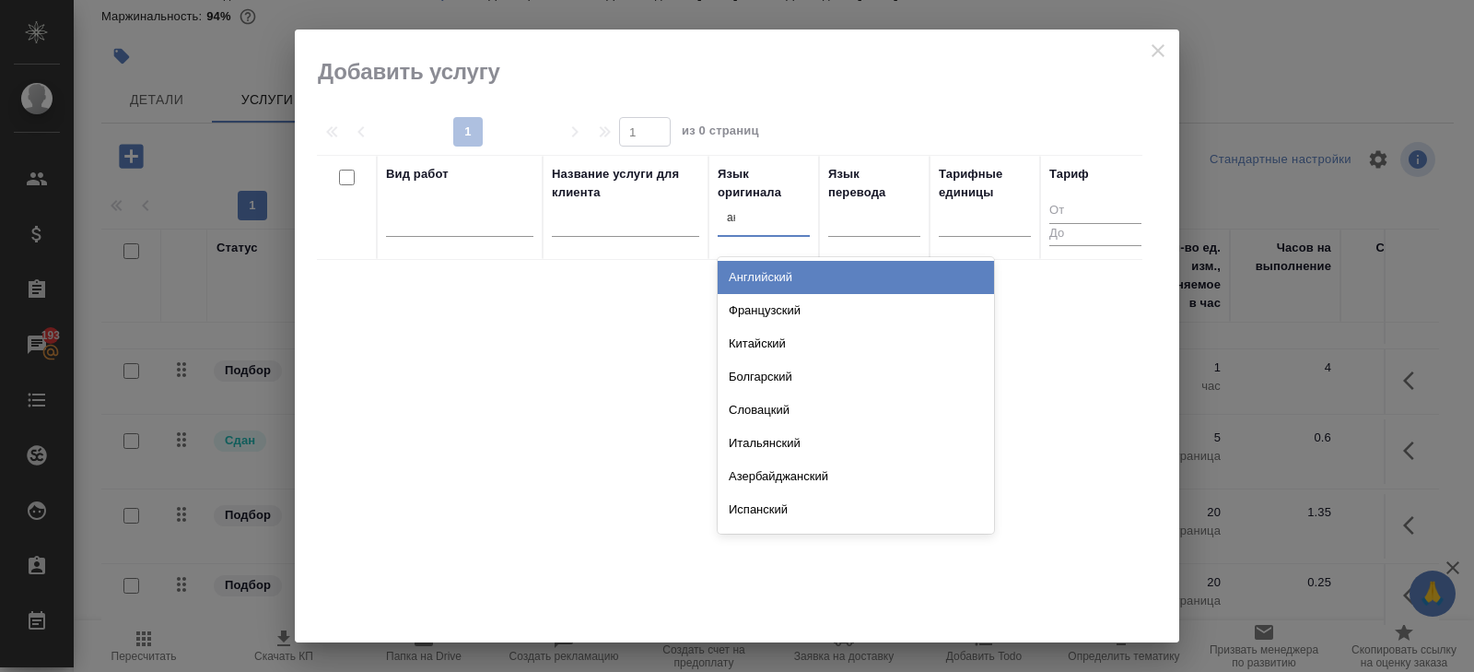
type input "англ"
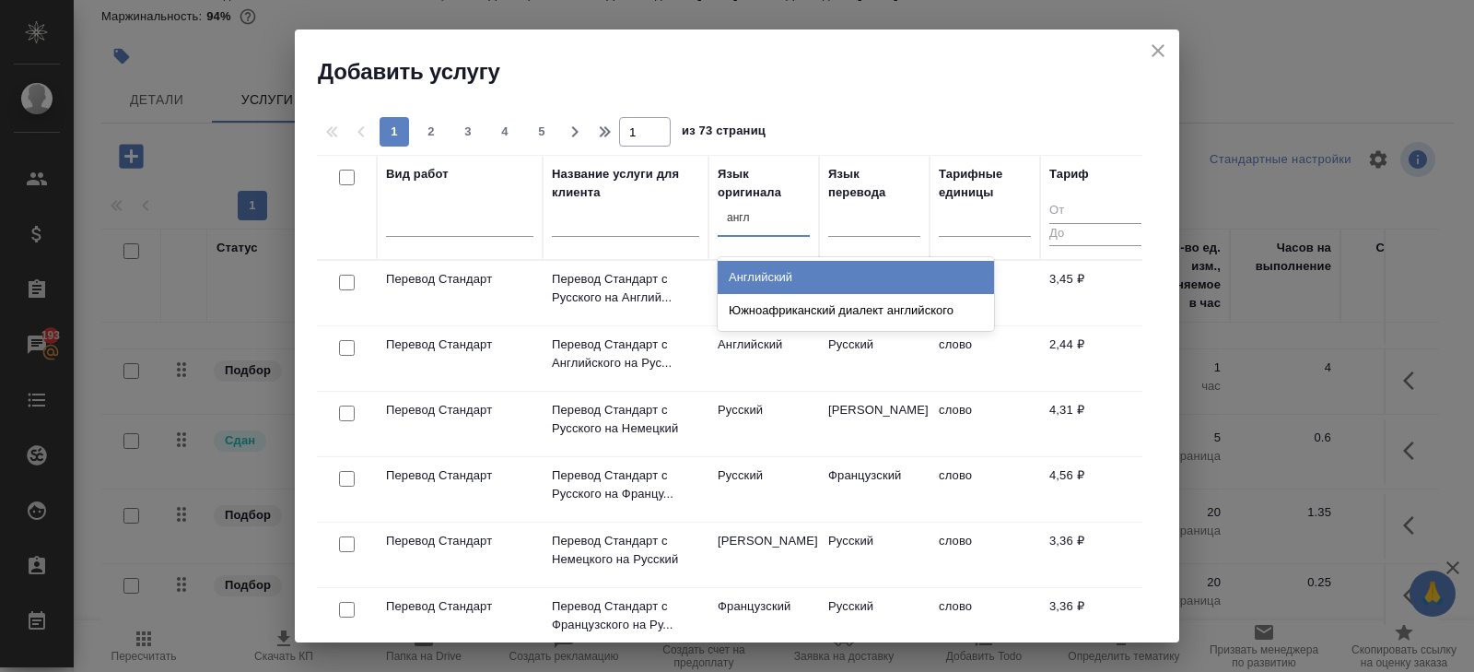
click at [776, 258] on div "Английский Южноафриканский диалект английского" at bounding box center [856, 294] width 276 height 74
click at [780, 271] on div "Английский" at bounding box center [856, 277] width 276 height 33
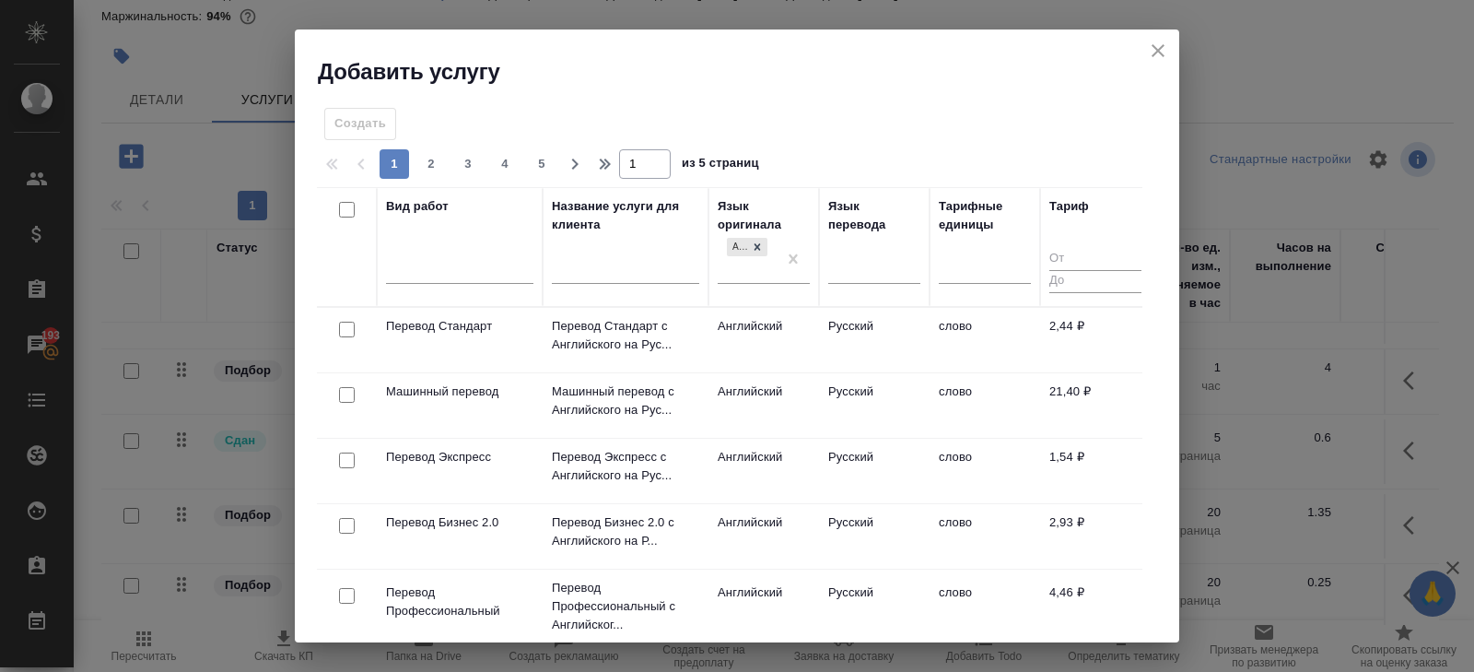
click at [346, 325] on input "checkbox" at bounding box center [347, 330] width 16 height 16
checkbox input "true"
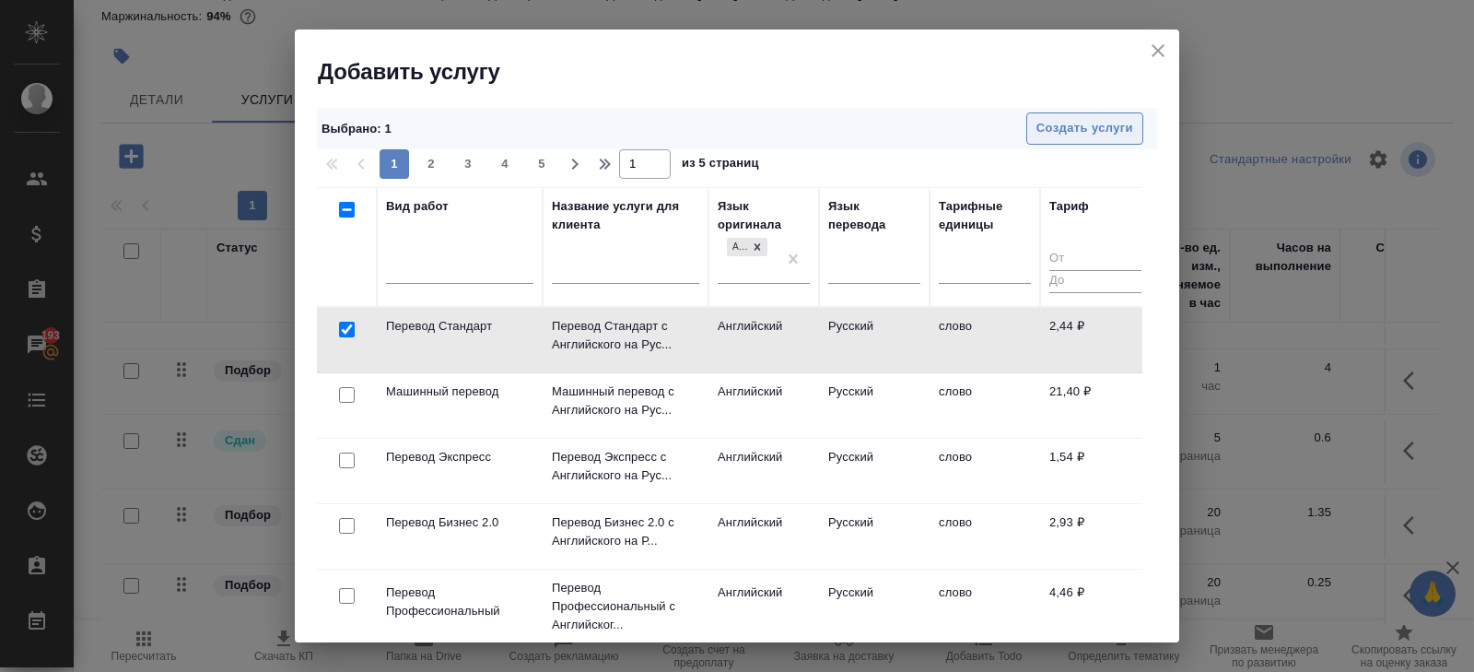
click at [1133, 127] on button "Создать услуги" at bounding box center [1084, 128] width 117 height 32
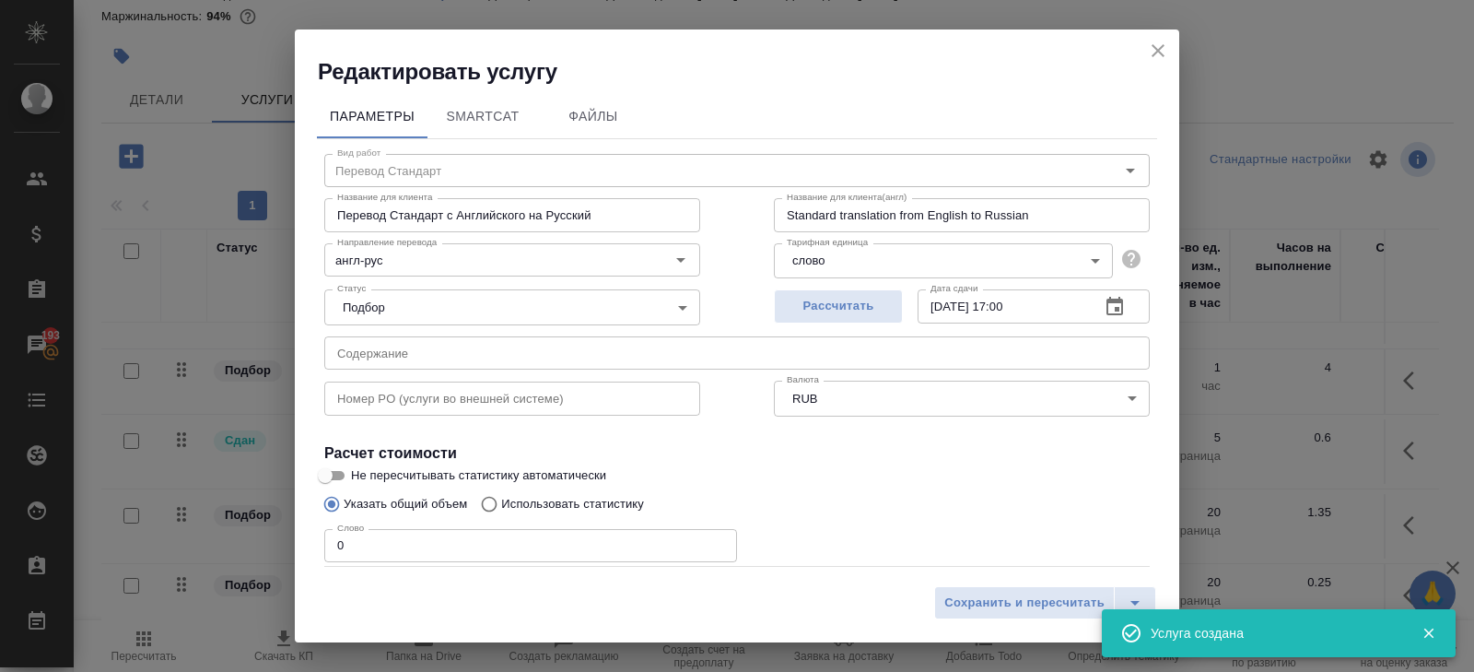
click at [1041, 597] on span "Сохранить и пересчитать" at bounding box center [1024, 602] width 160 height 21
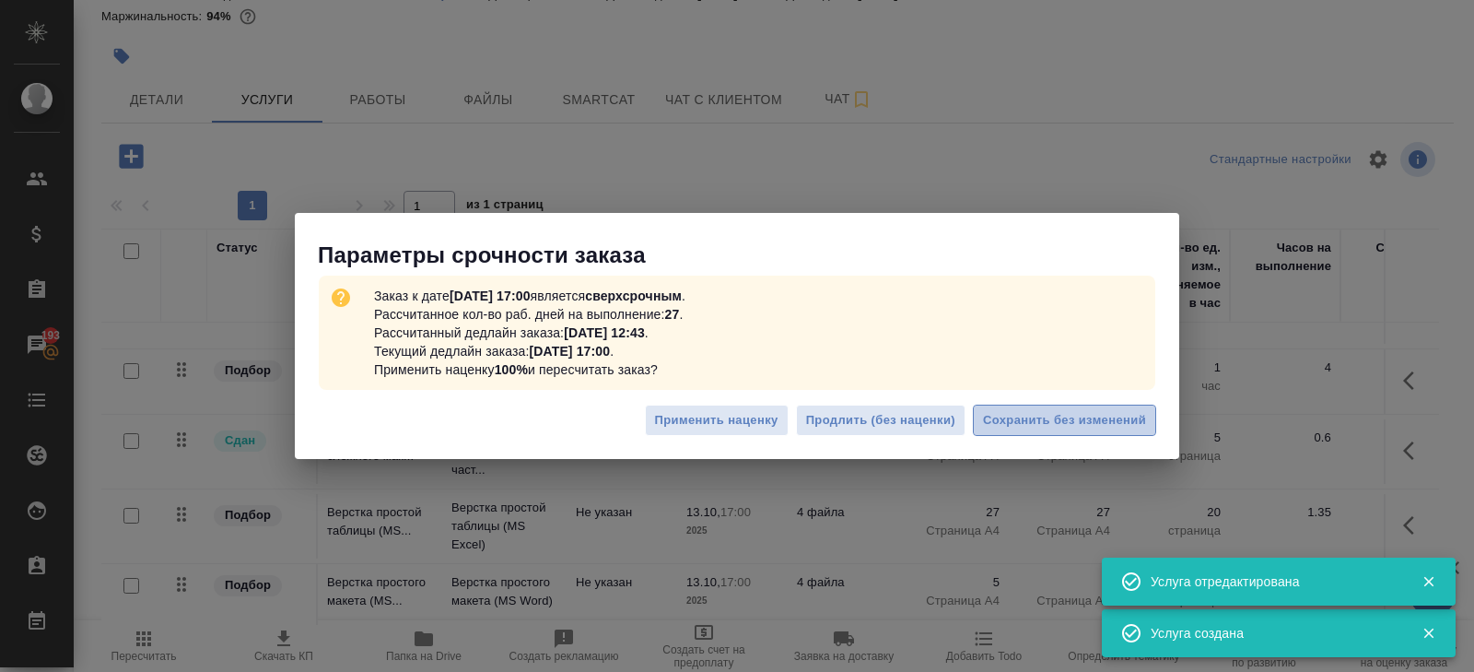
click at [1050, 428] on span "Сохранить без изменений" at bounding box center [1064, 420] width 163 height 21
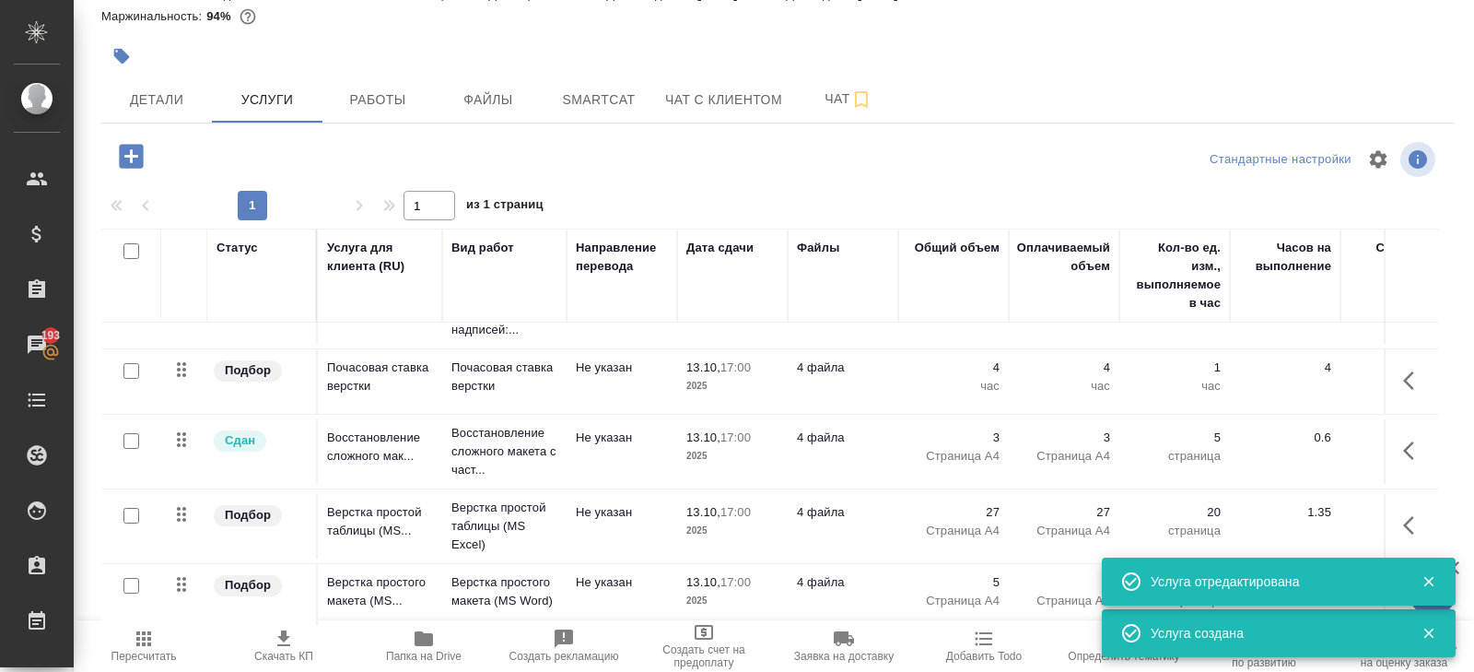
scroll to position [273, 0]
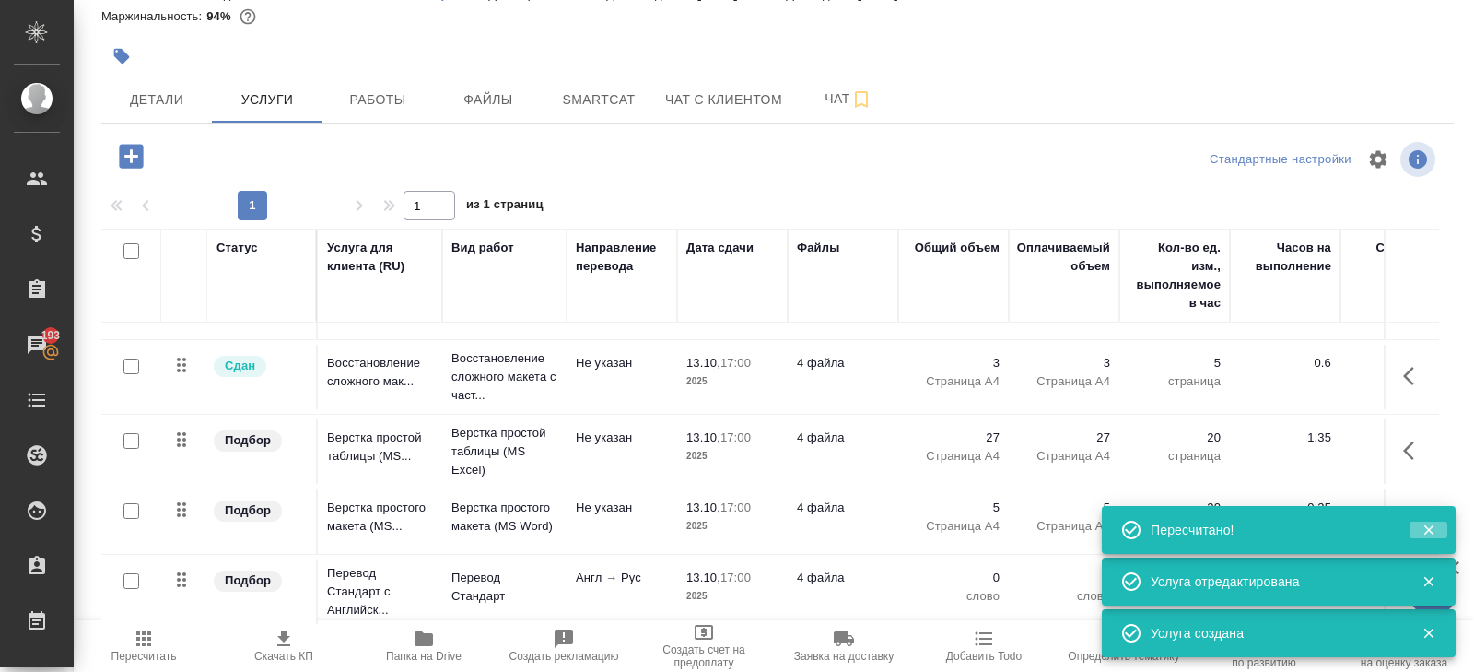
click at [1429, 528] on icon "button" at bounding box center [1429, 530] width 10 height 10
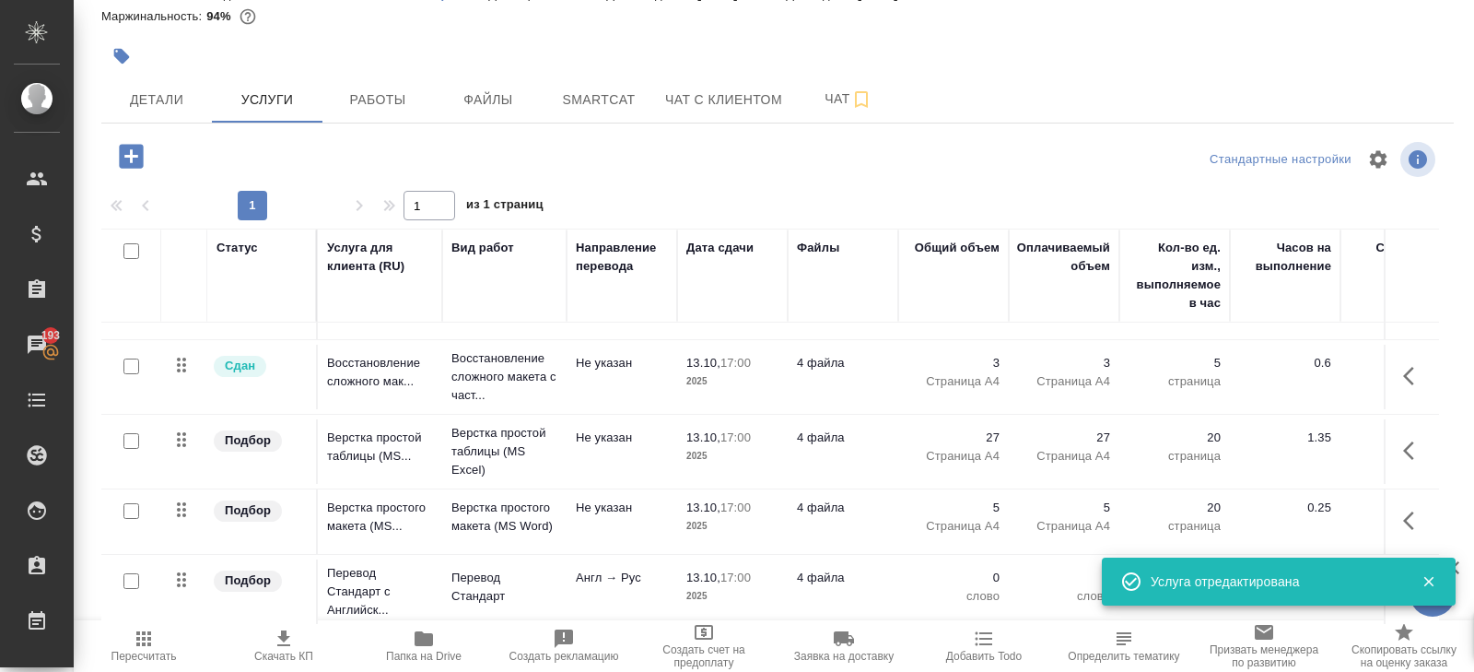
click at [1429, 580] on icon "button" at bounding box center [1429, 582] width 10 height 10
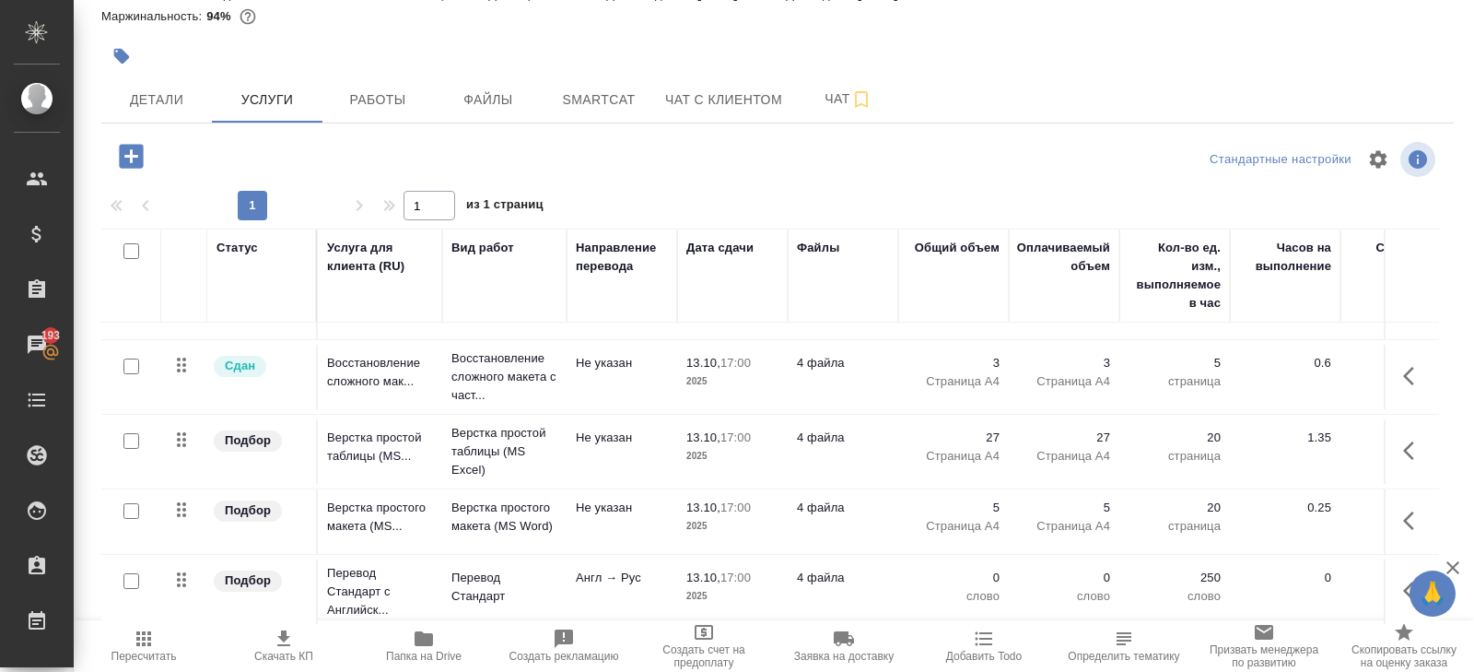
click at [1402, 583] on button "button" at bounding box center [1414, 591] width 44 height 44
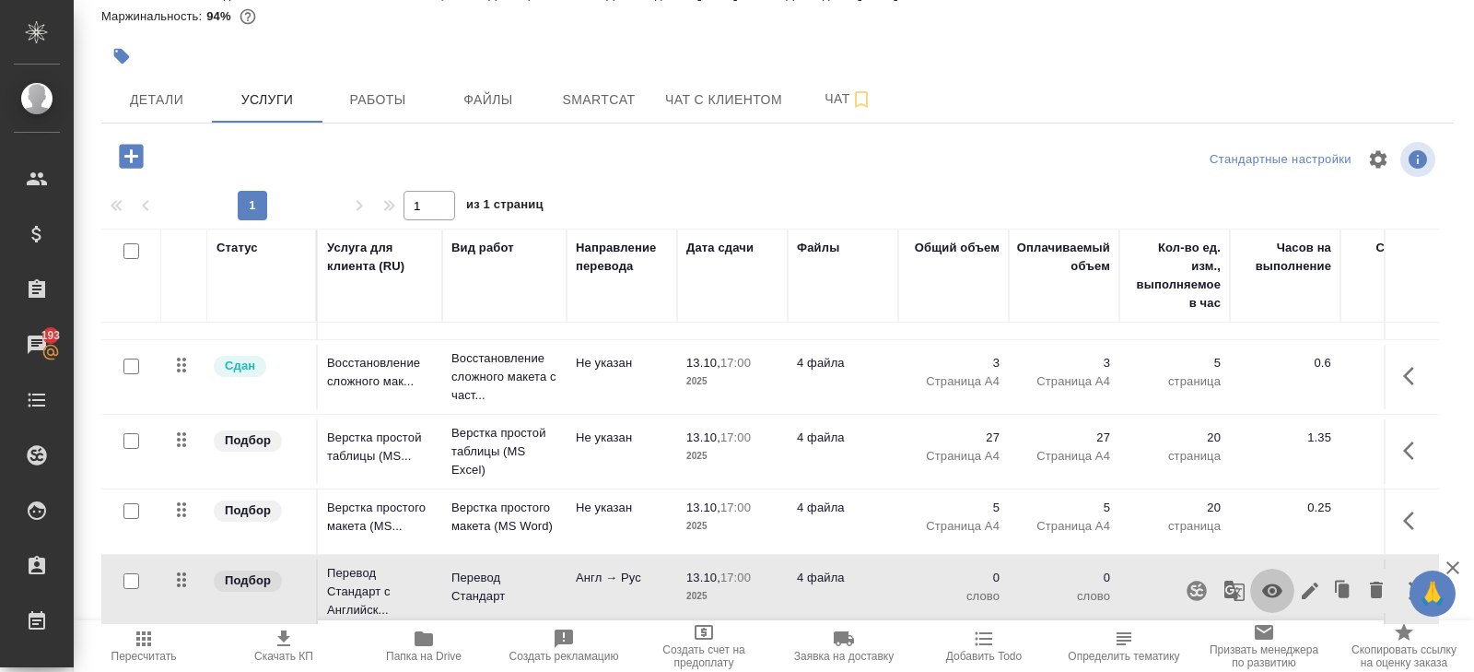
click at [1284, 590] on button "button" at bounding box center [1272, 591] width 44 height 44
click at [1205, 585] on icon "button" at bounding box center [1196, 590] width 19 height 19
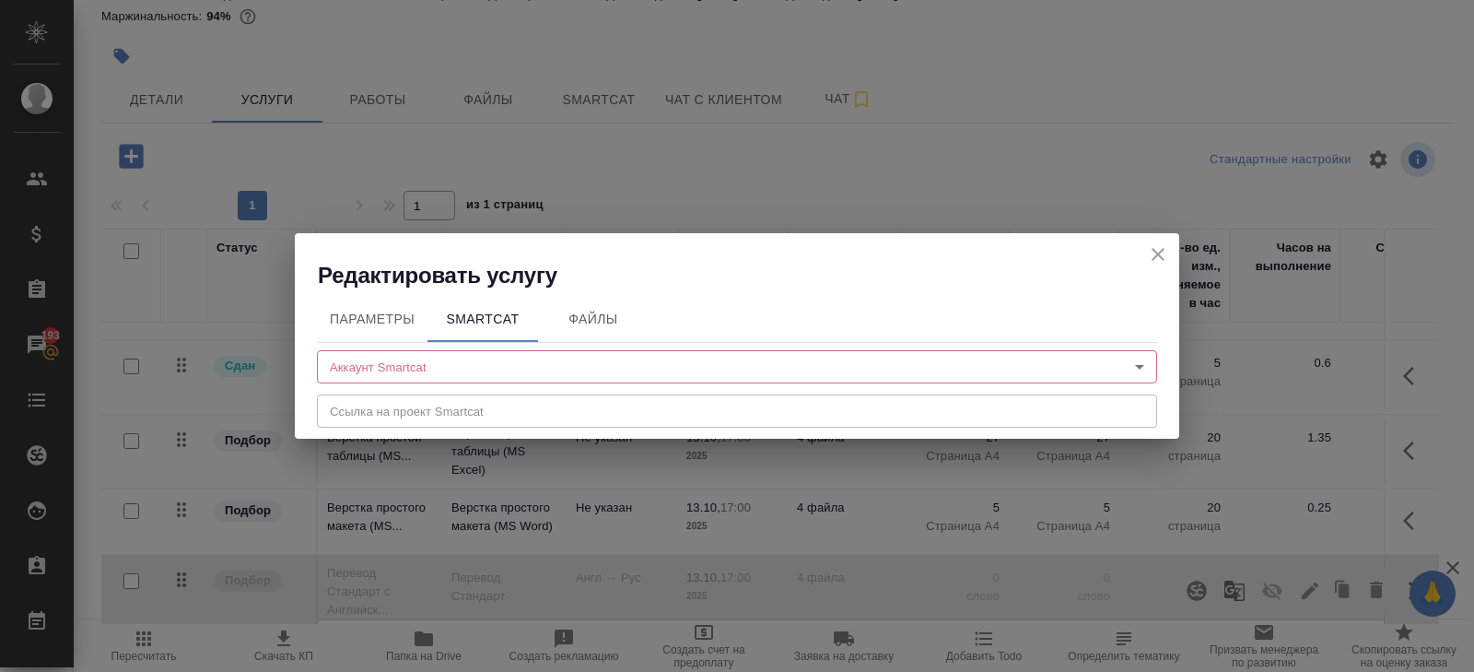
click at [389, 367] on body "🙏 .cls-1 fill:#fff; AWATERA Belyakova Yulia Клиенты Спецификации Заказы 193 Чат…" at bounding box center [737, 336] width 1474 height 672
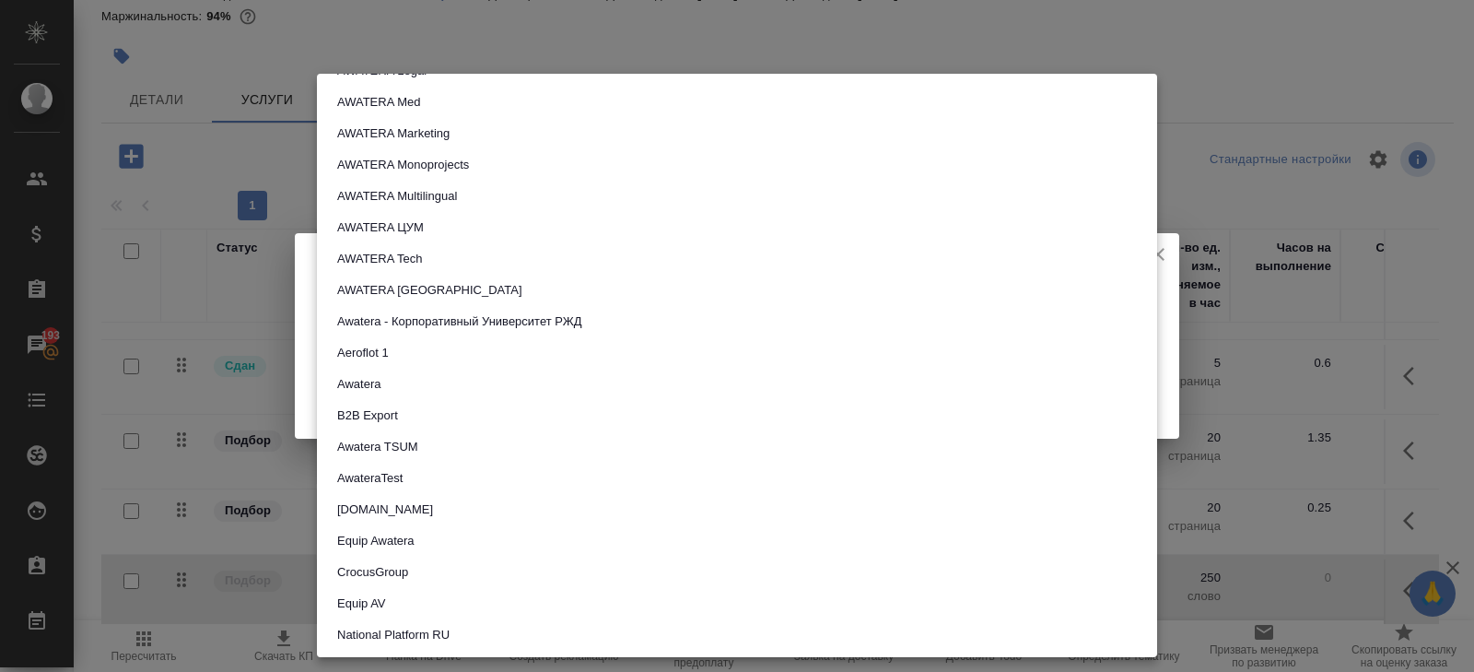
scroll to position [276, 0]
click at [398, 266] on button "AWATERA Tech" at bounding box center [380, 259] width 96 height 20
type input "5ee7315ce042774c5440625b"
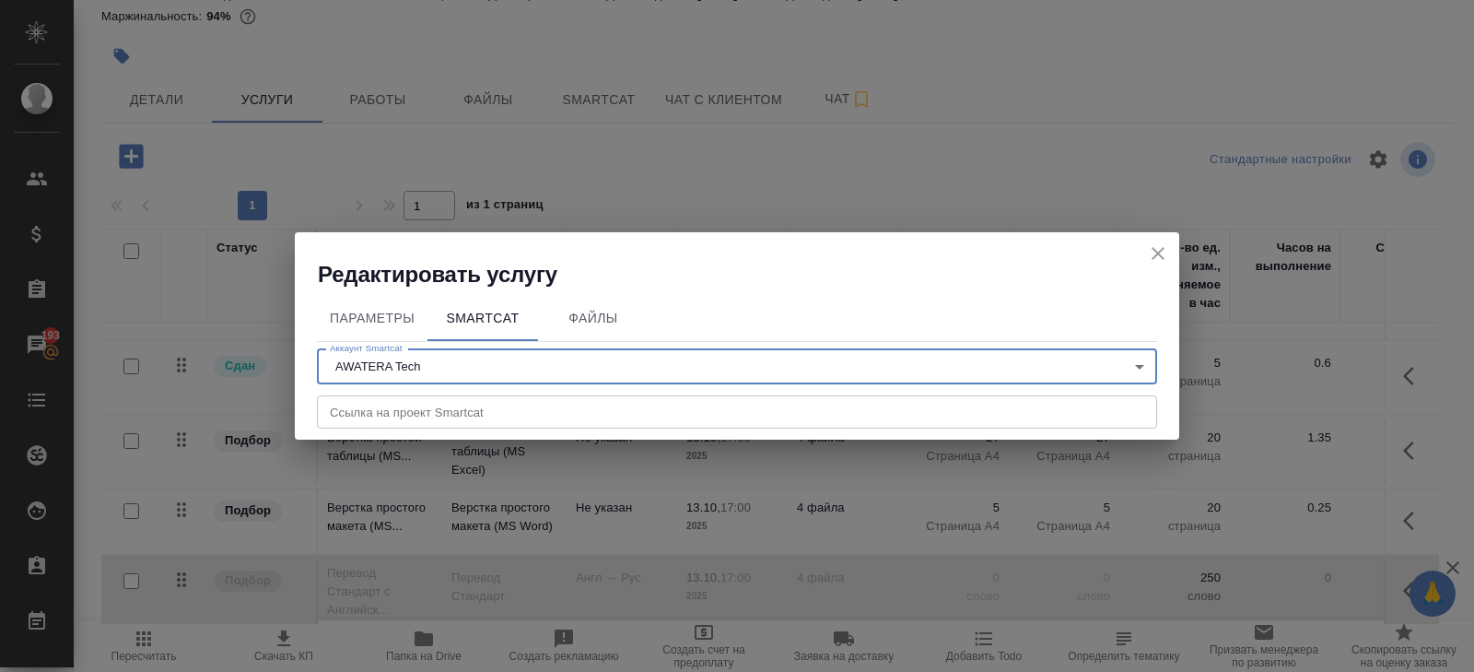
click at [392, 413] on input "text" at bounding box center [737, 411] width 840 height 33
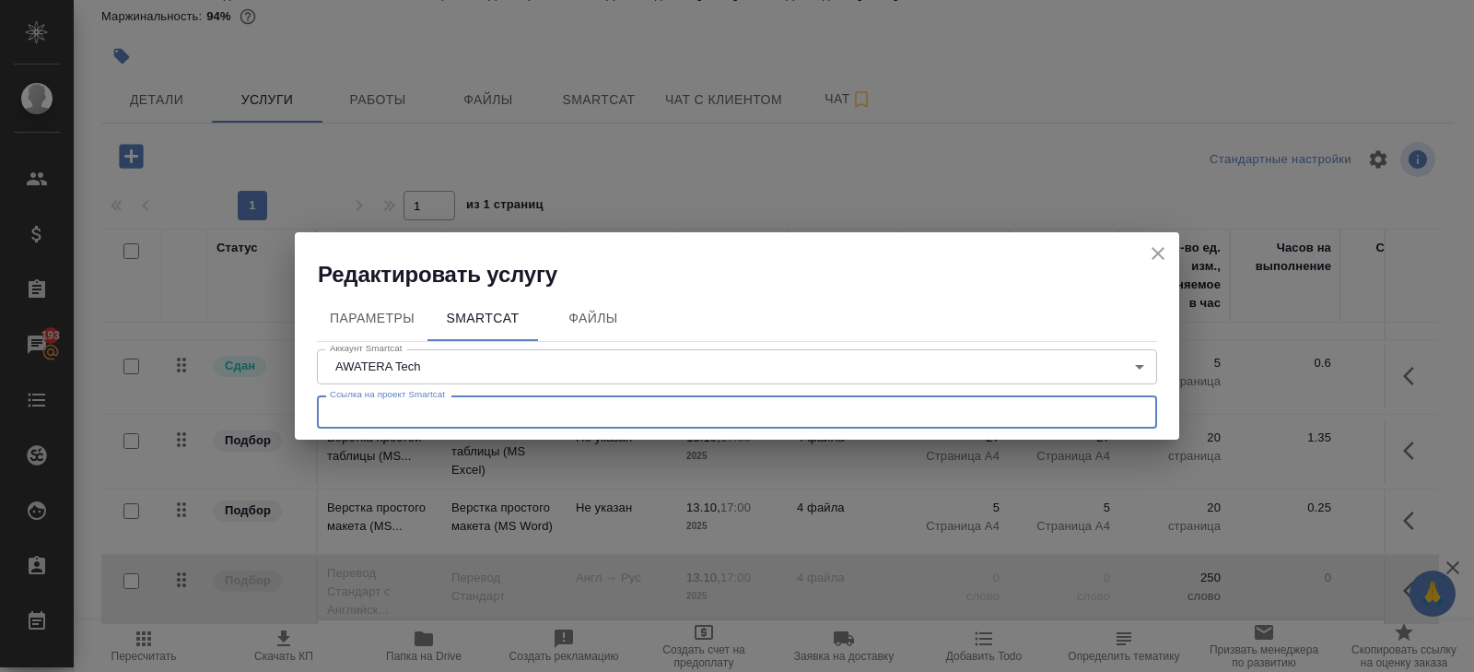
paste input "https://smartcat.com/projects/c3982d60-d64b-42fd-b1cd-99a3717e2a58/statistics"
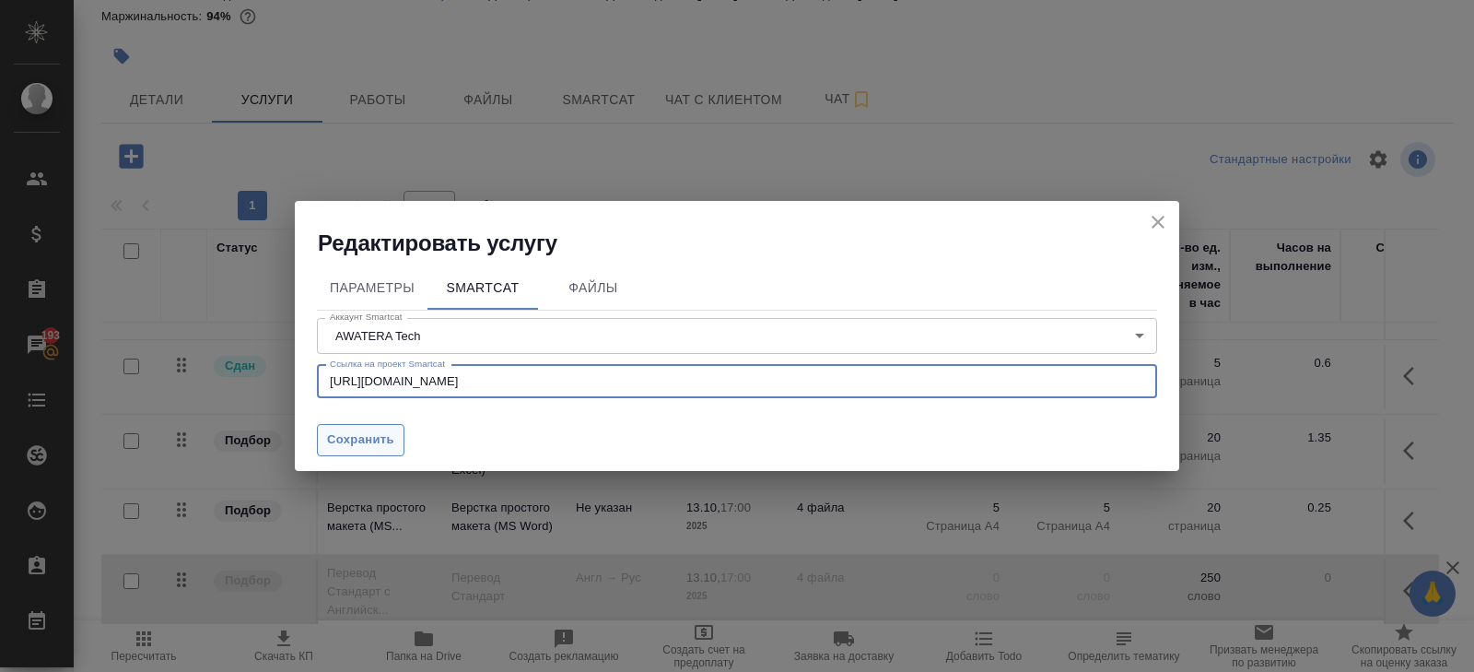
type input "https://smartcat.com/projects/c3982d60-d64b-42fd-b1cd-99a3717e2a58/statistics"
click at [378, 438] on span "Сохранить" at bounding box center [360, 439] width 67 height 21
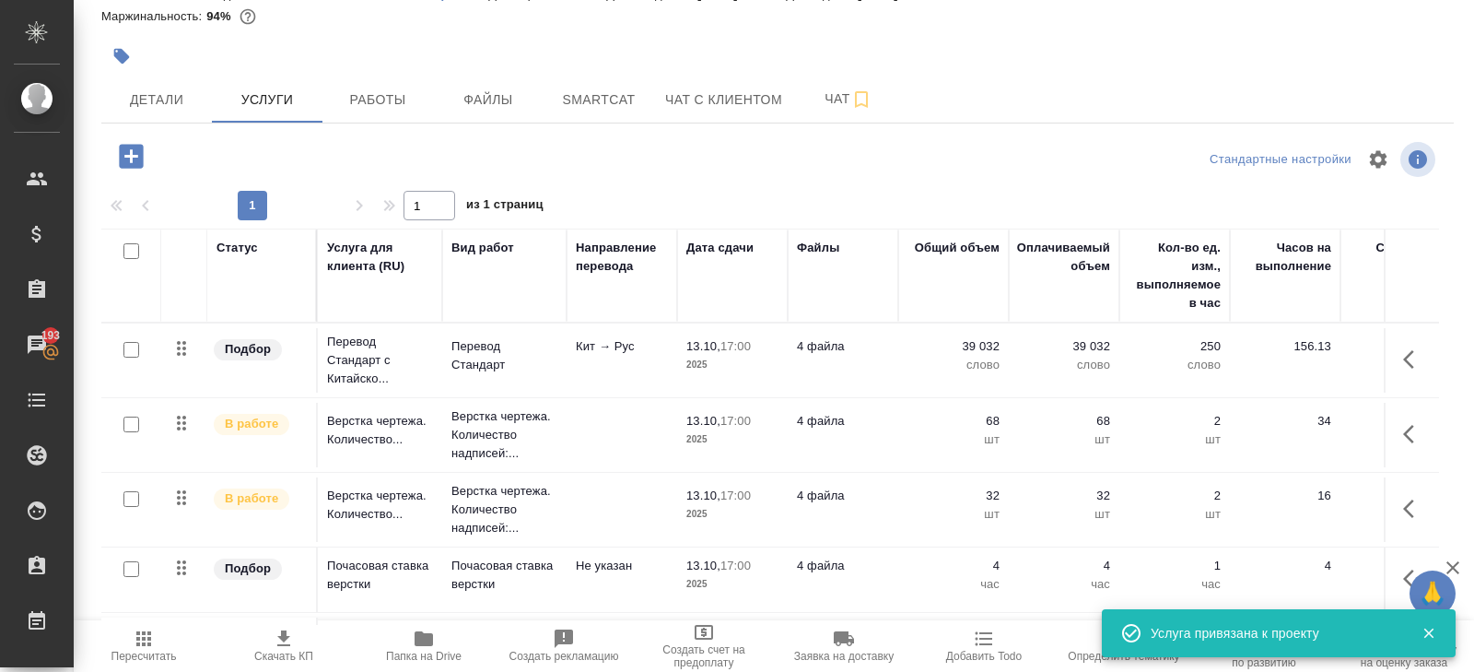
scroll to position [0, 0]
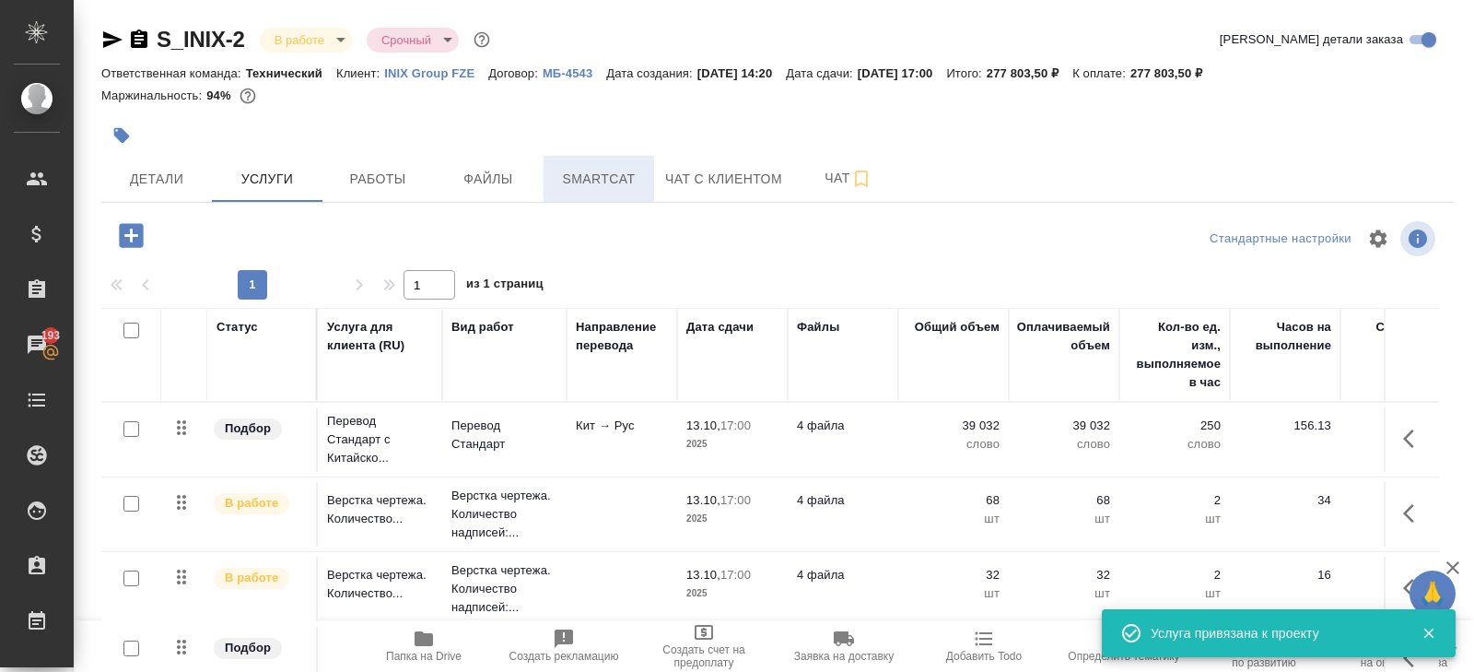
click at [597, 159] on button "Smartcat" at bounding box center [599, 179] width 111 height 46
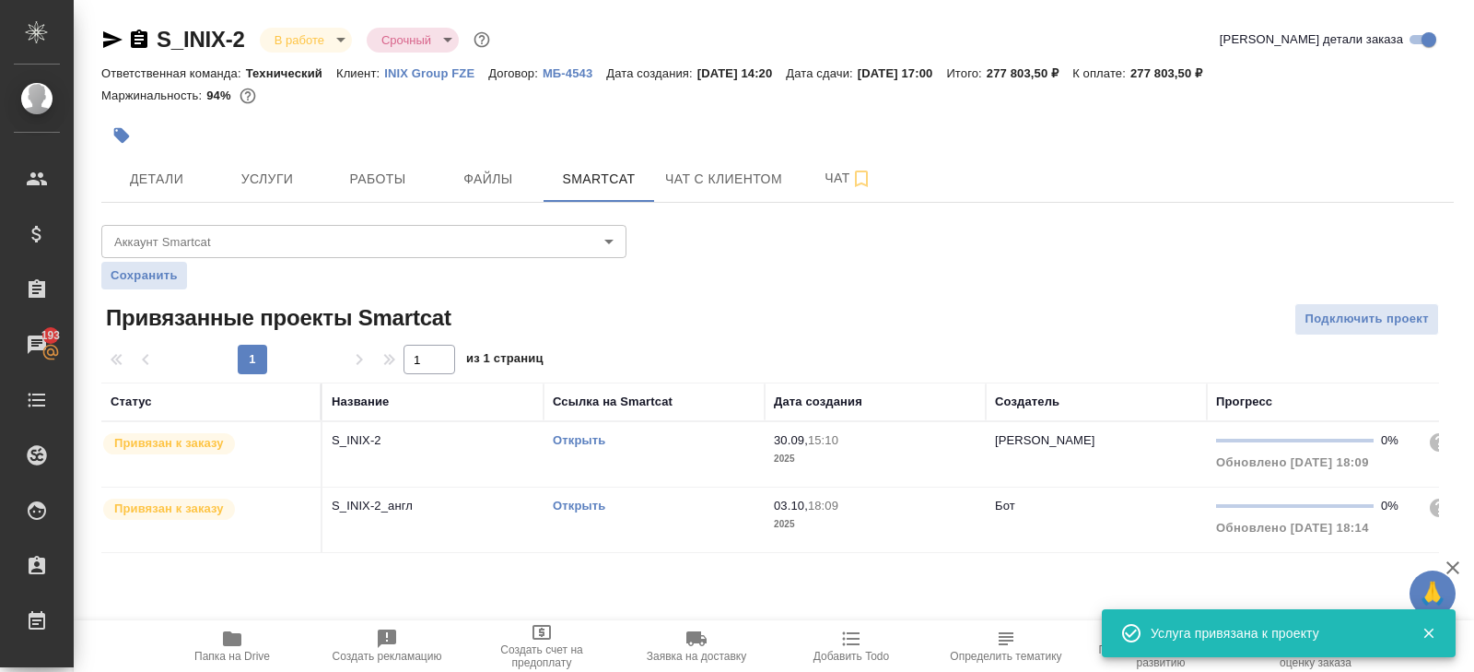
click at [700, 452] on td "Открыть" at bounding box center [654, 454] width 221 height 65
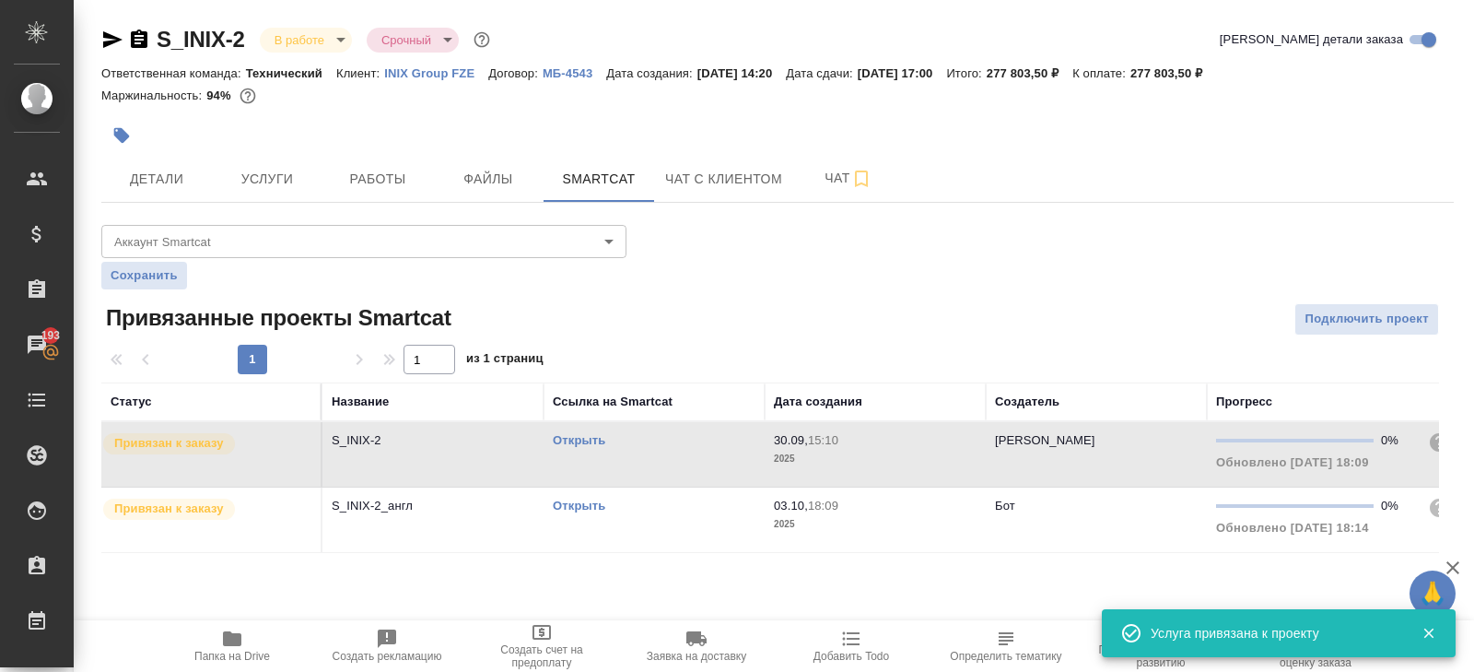
click at [700, 452] on td "Открыть" at bounding box center [654, 454] width 221 height 65
click at [226, 643] on icon "button" at bounding box center [232, 638] width 18 height 15
click at [196, 170] on span "Детали" at bounding box center [156, 179] width 88 height 23
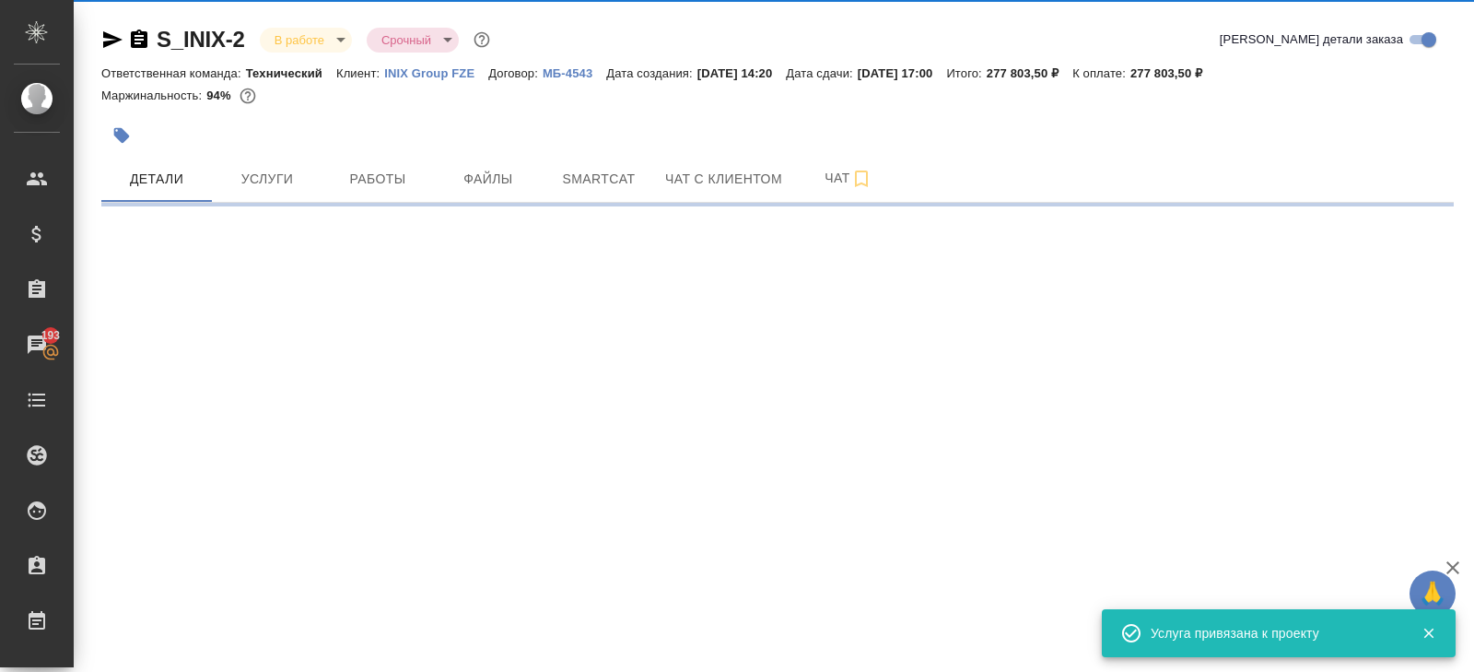
select select "RU"
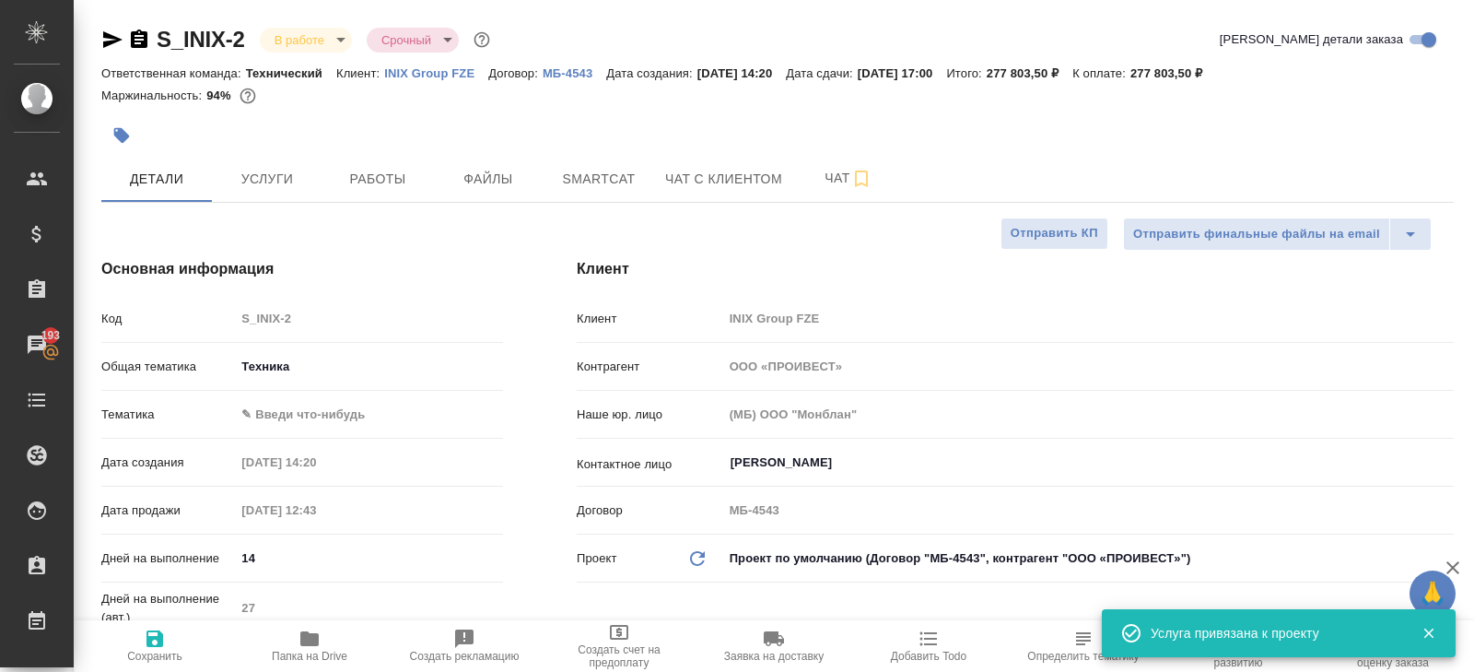
click at [281, 419] on body "🙏 .cls-1 fill:#fff; AWATERA Belyakova Yulia Клиенты Спецификации Заказы 193 Чат…" at bounding box center [737, 336] width 1474 height 672
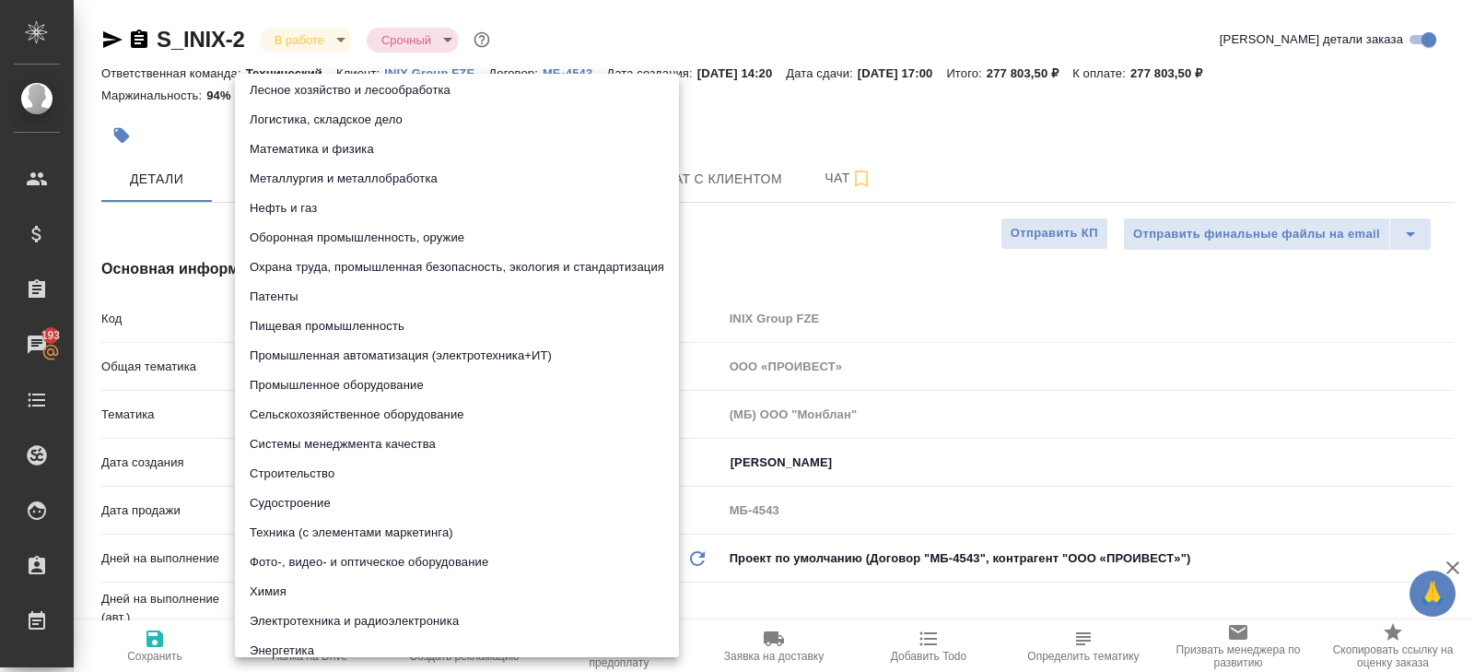
scroll to position [203, 0]
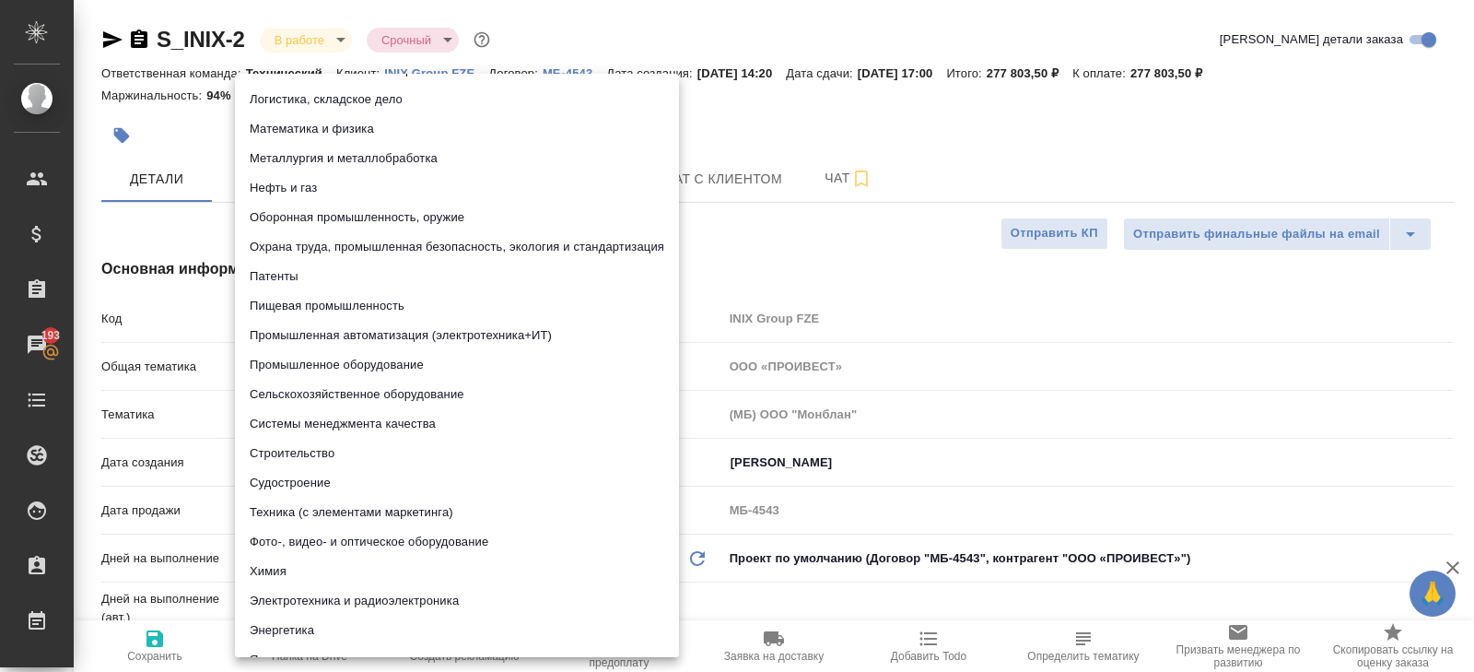
click at [313, 370] on li "Промышленное оборудование" at bounding box center [457, 364] width 444 height 29
type input "5f647205b73bc97568ca66bc"
type textarea "x"
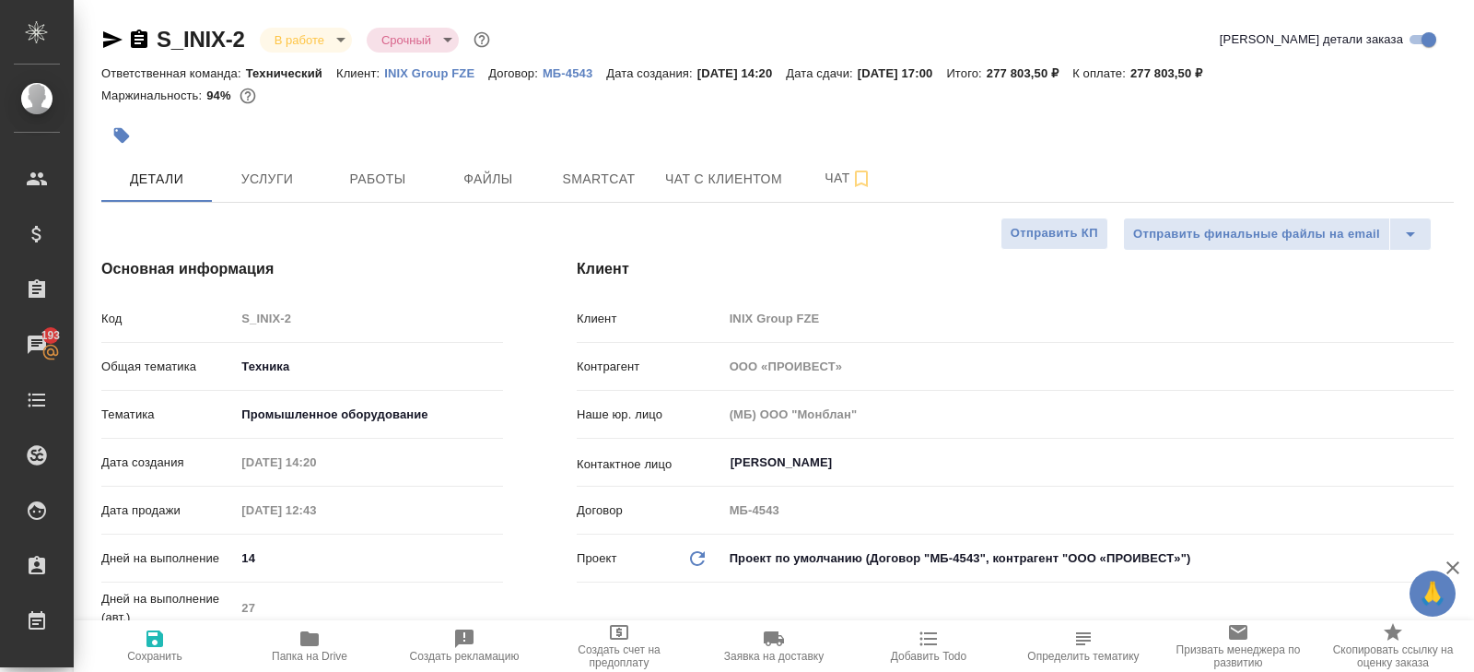
click at [288, 418] on body "🙏 .cls-1 fill:#fff; AWATERA Belyakova Yulia Клиенты Спецификации Заказы 193 Чат…" at bounding box center [737, 336] width 1474 height 672
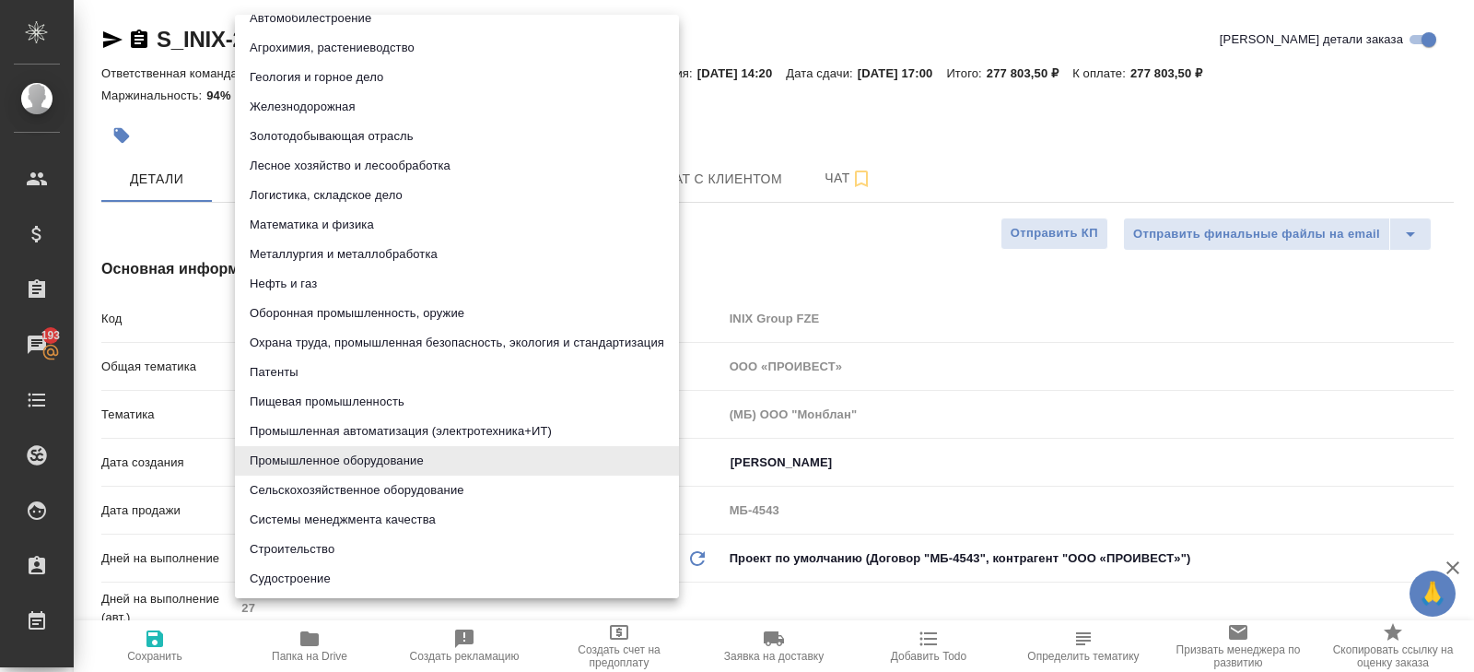
scroll to position [65, 0]
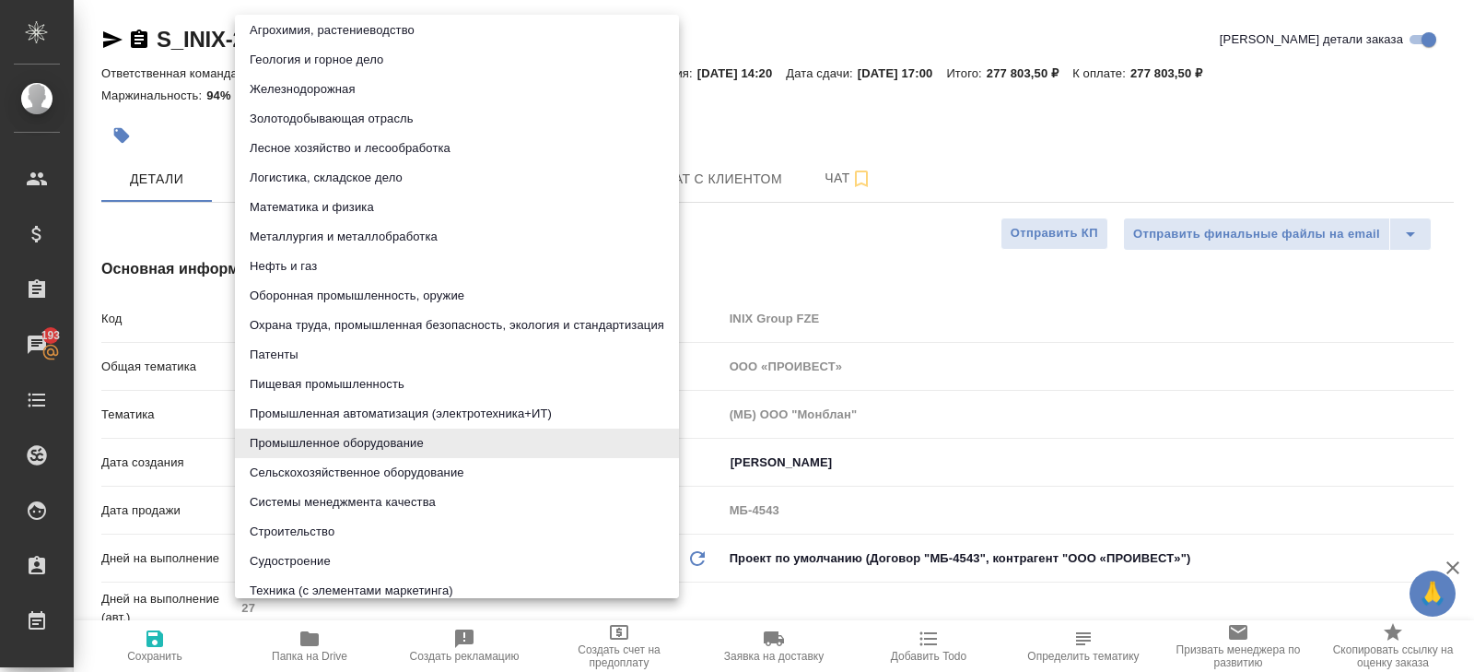
click at [363, 498] on li "Системы менеджмента качества" at bounding box center [457, 501] width 444 height 29
type input "614984d8deb28370d38bb28f"
type textarea "x"
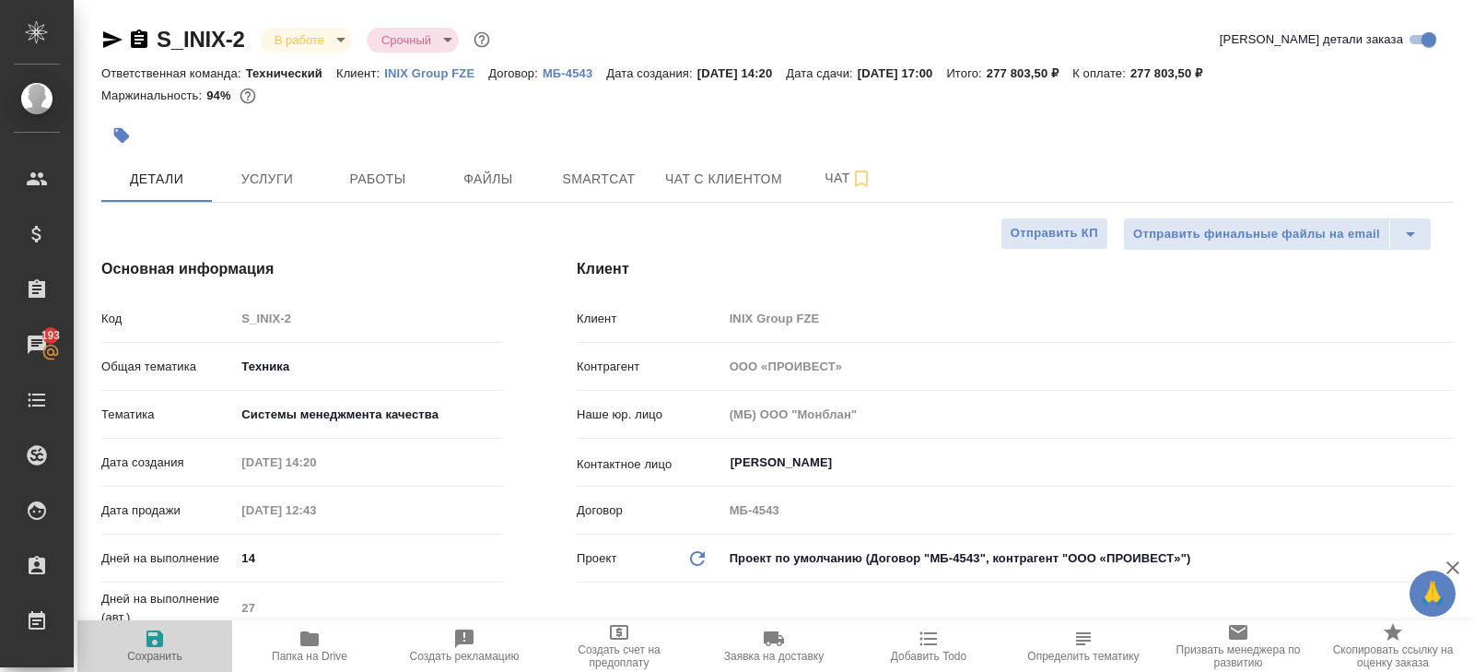
click at [147, 658] on span "Сохранить" at bounding box center [154, 656] width 55 height 13
type textarea "x"
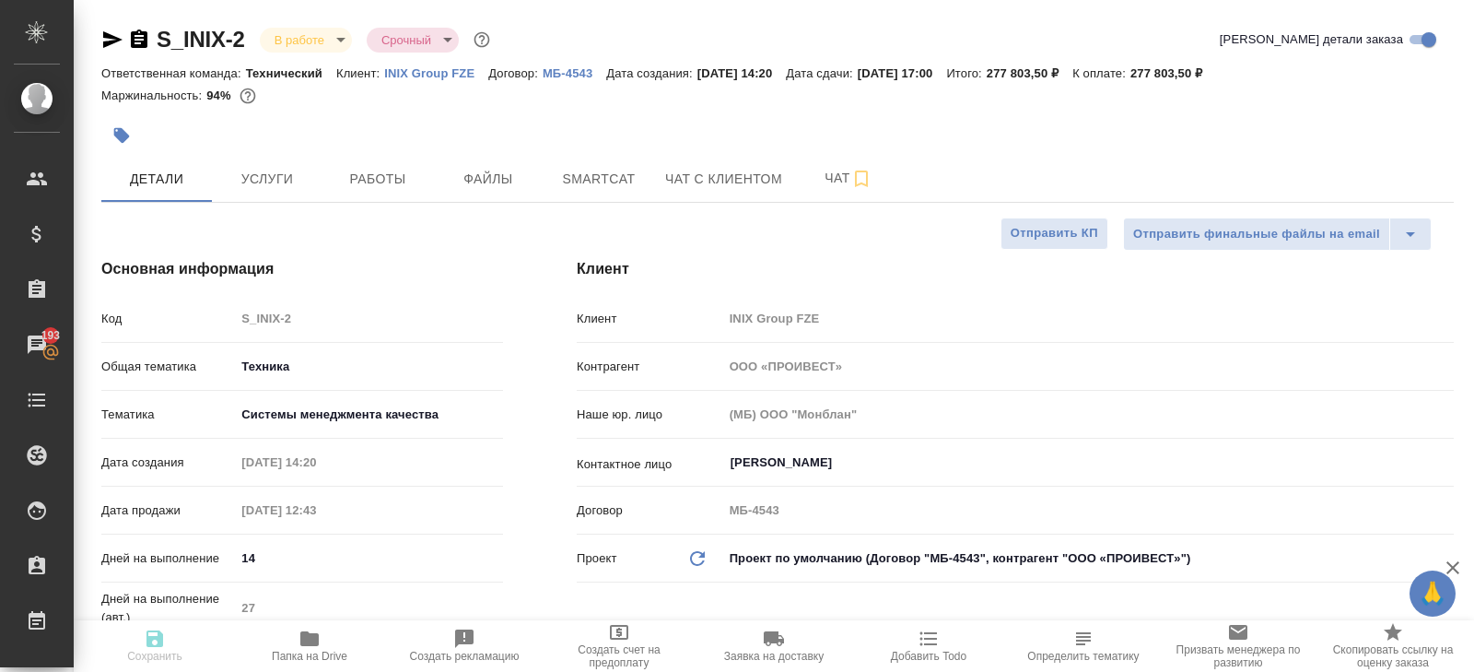
type textarea "x"
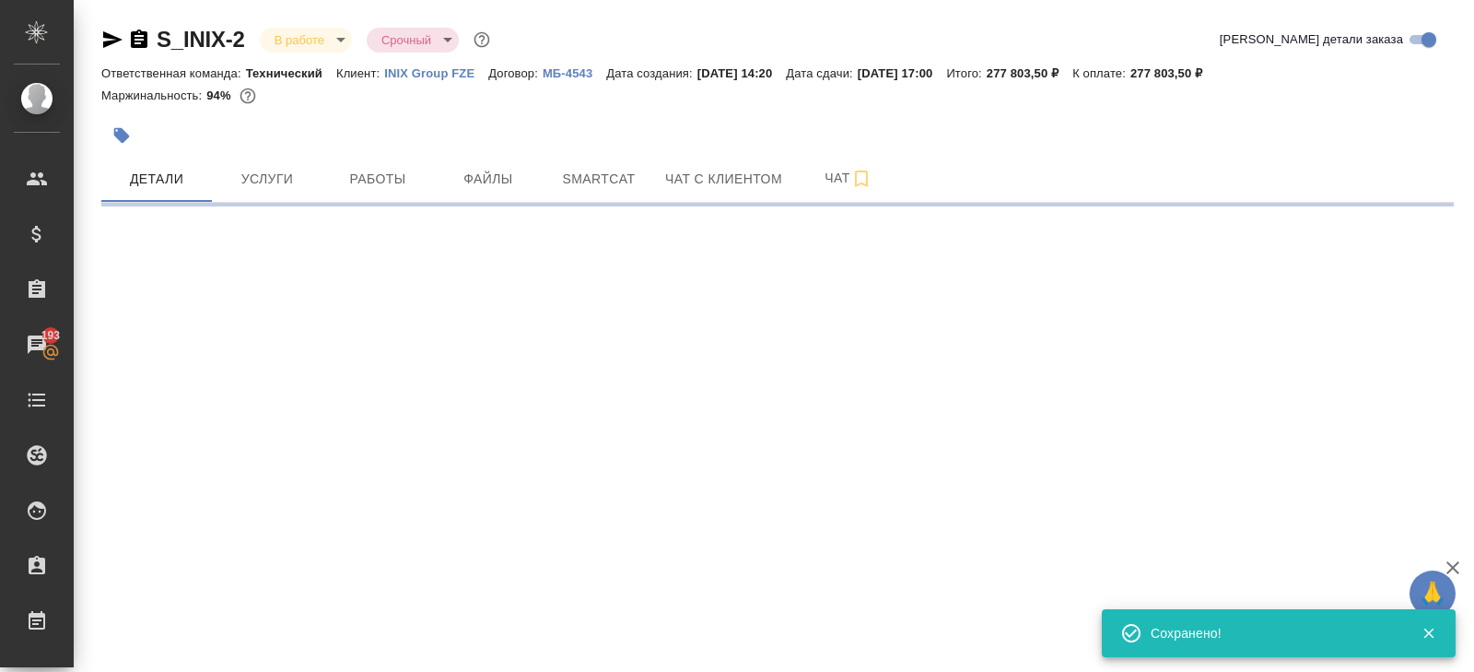
select select "RU"
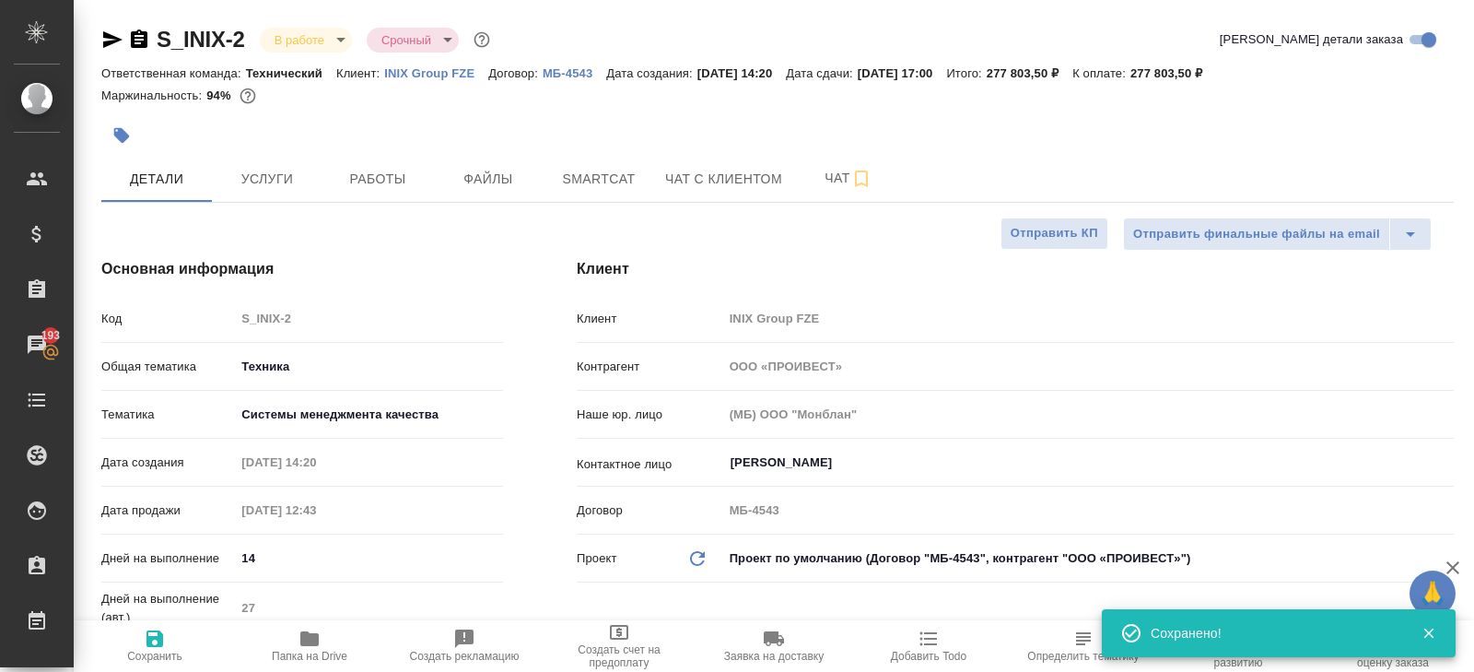
type textarea "x"
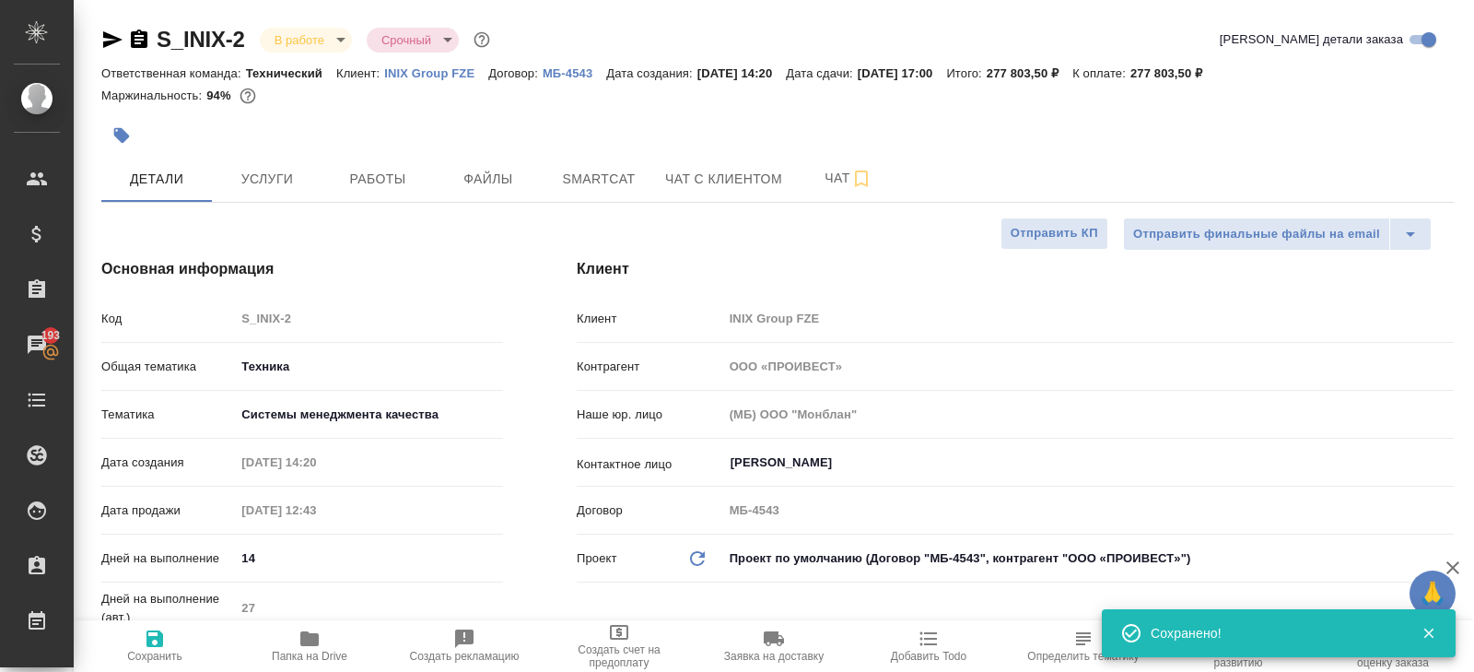
type textarea "x"
click at [374, 155] on div at bounding box center [552, 135] width 902 height 41
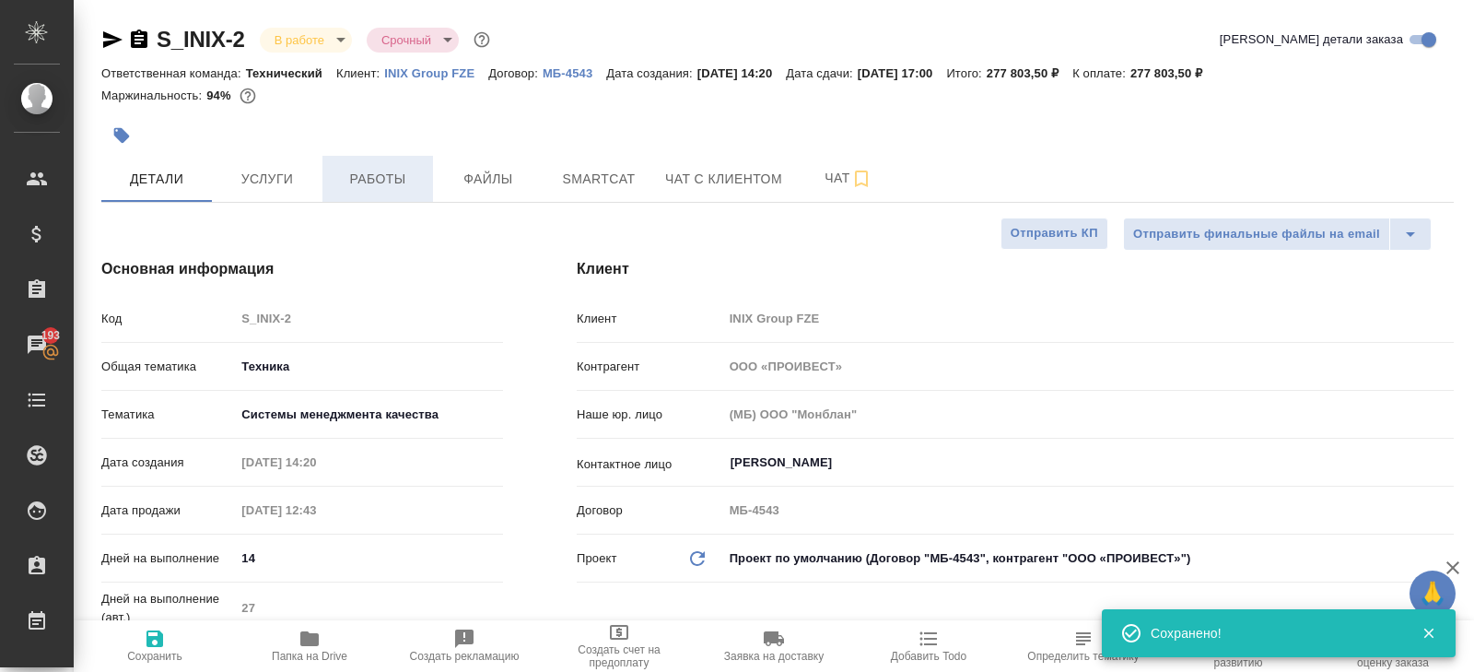
click at [376, 159] on button "Работы" at bounding box center [378, 179] width 111 height 46
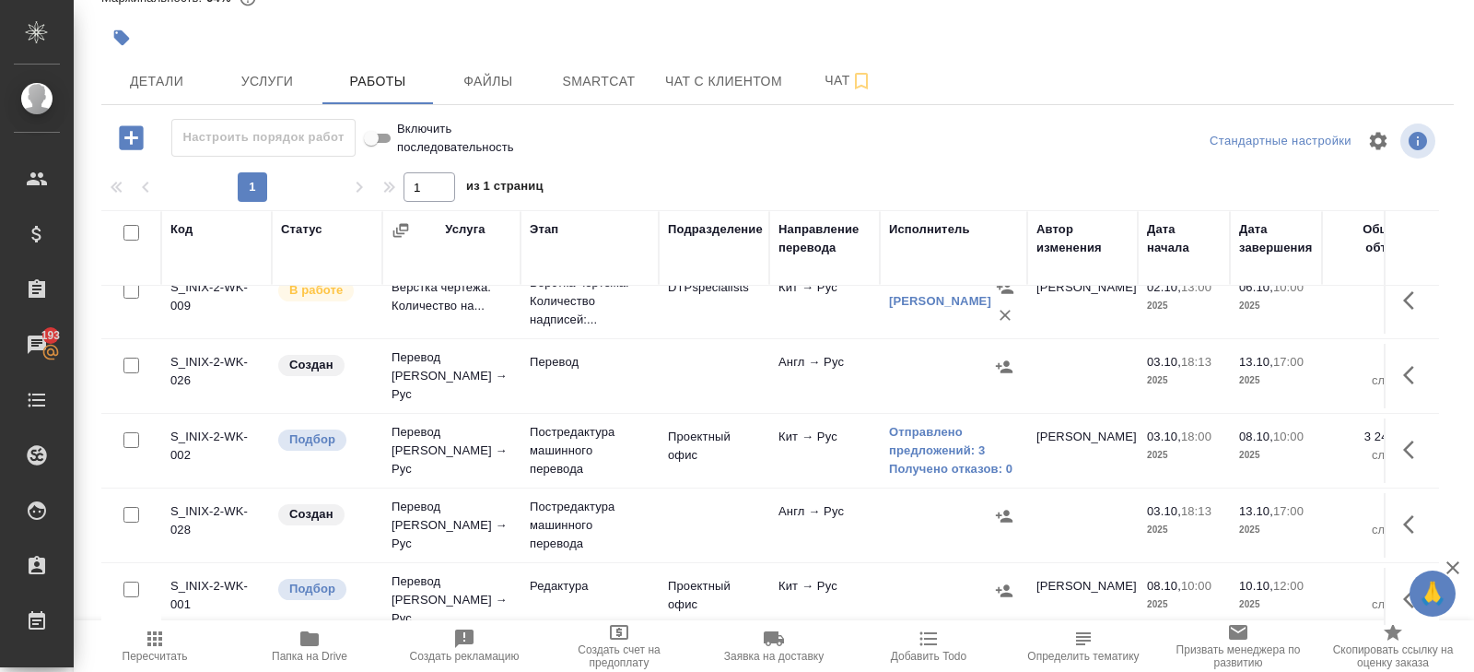
scroll to position [186, 0]
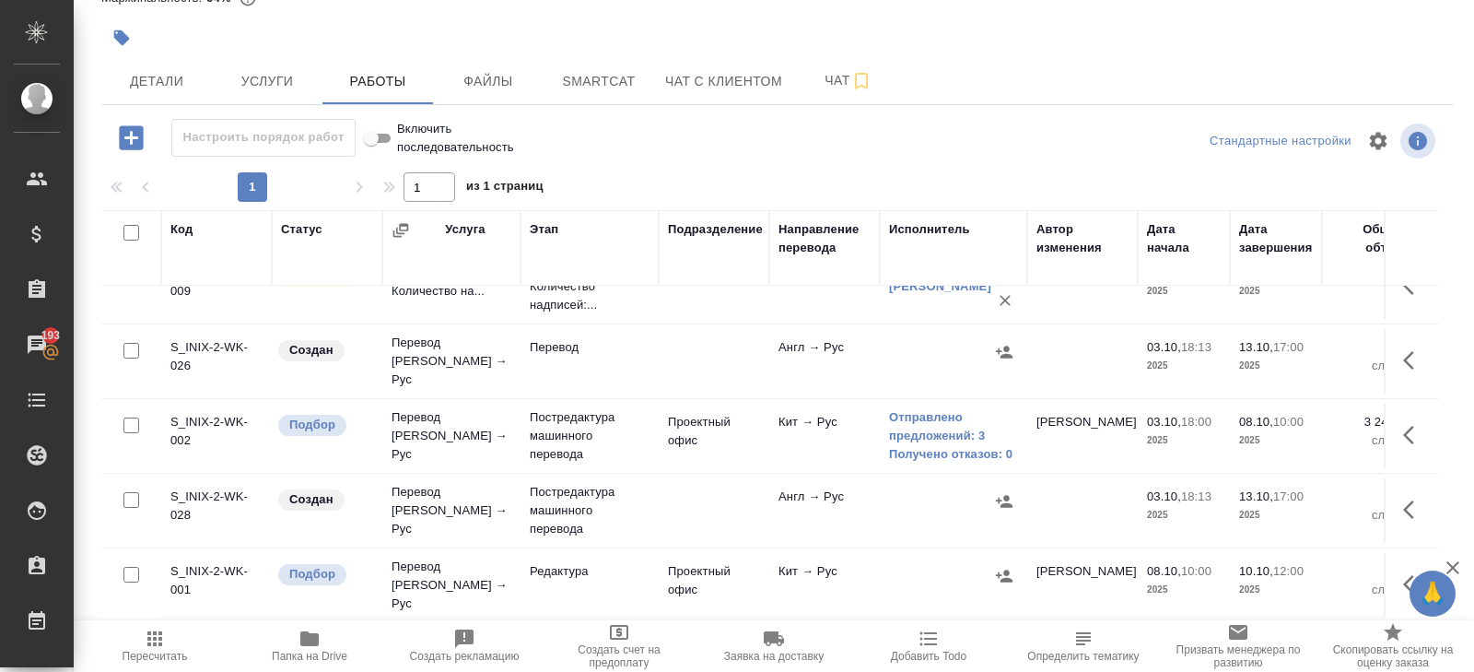
click at [130, 349] on input "checkbox" at bounding box center [131, 351] width 16 height 16
checkbox input "true"
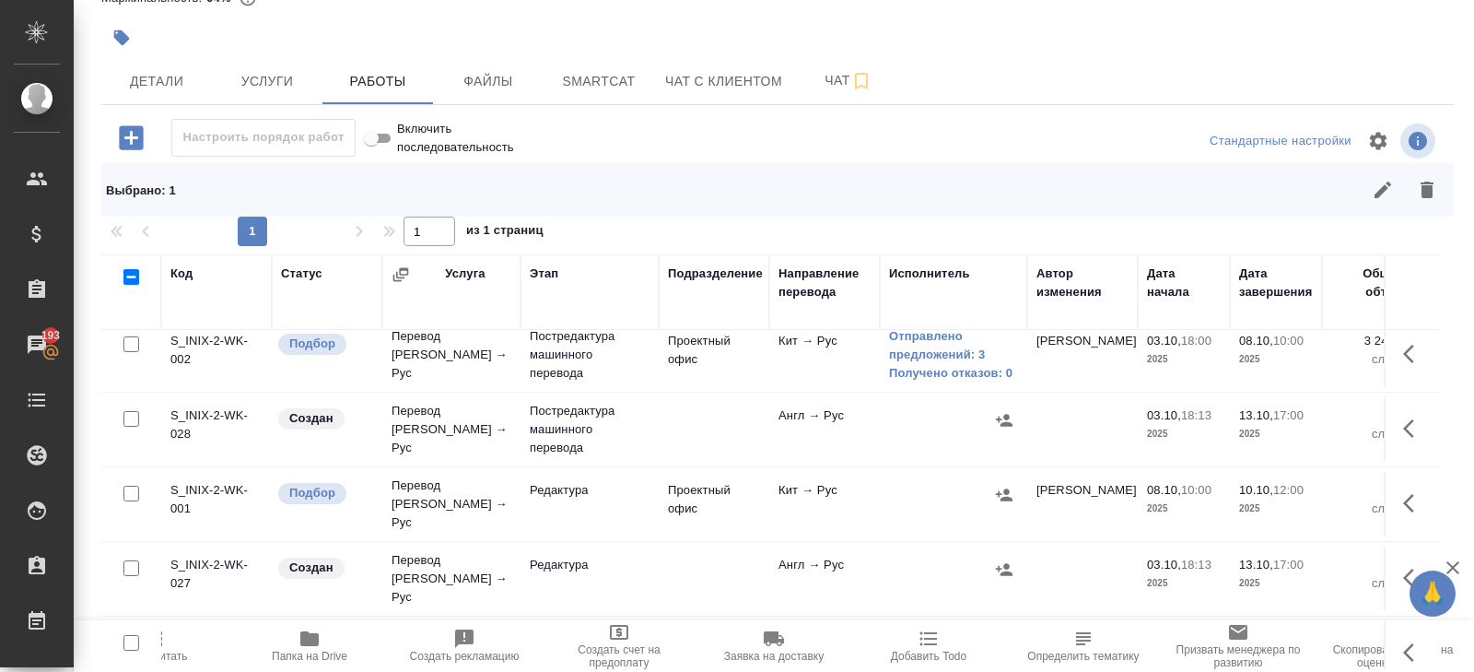
scroll to position [323, 0]
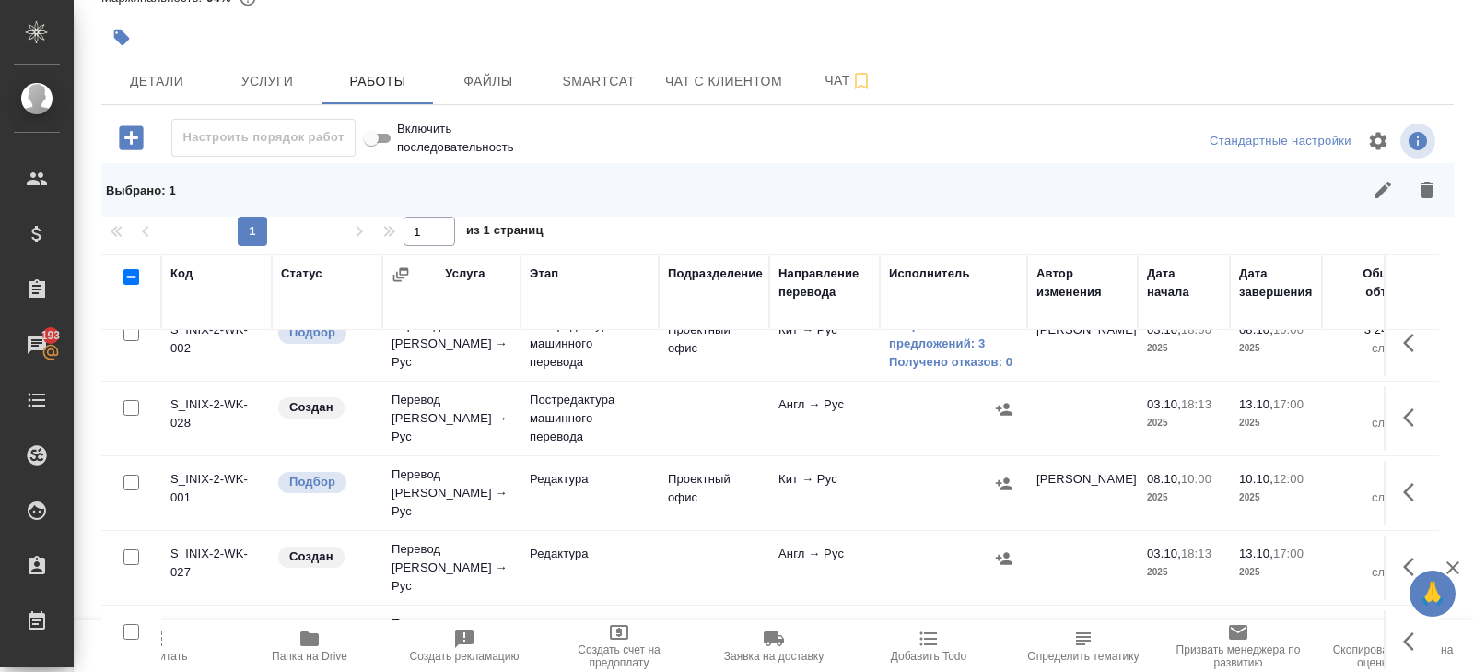
click at [132, 549] on input "checkbox" at bounding box center [131, 557] width 16 height 16
checkbox input "true"
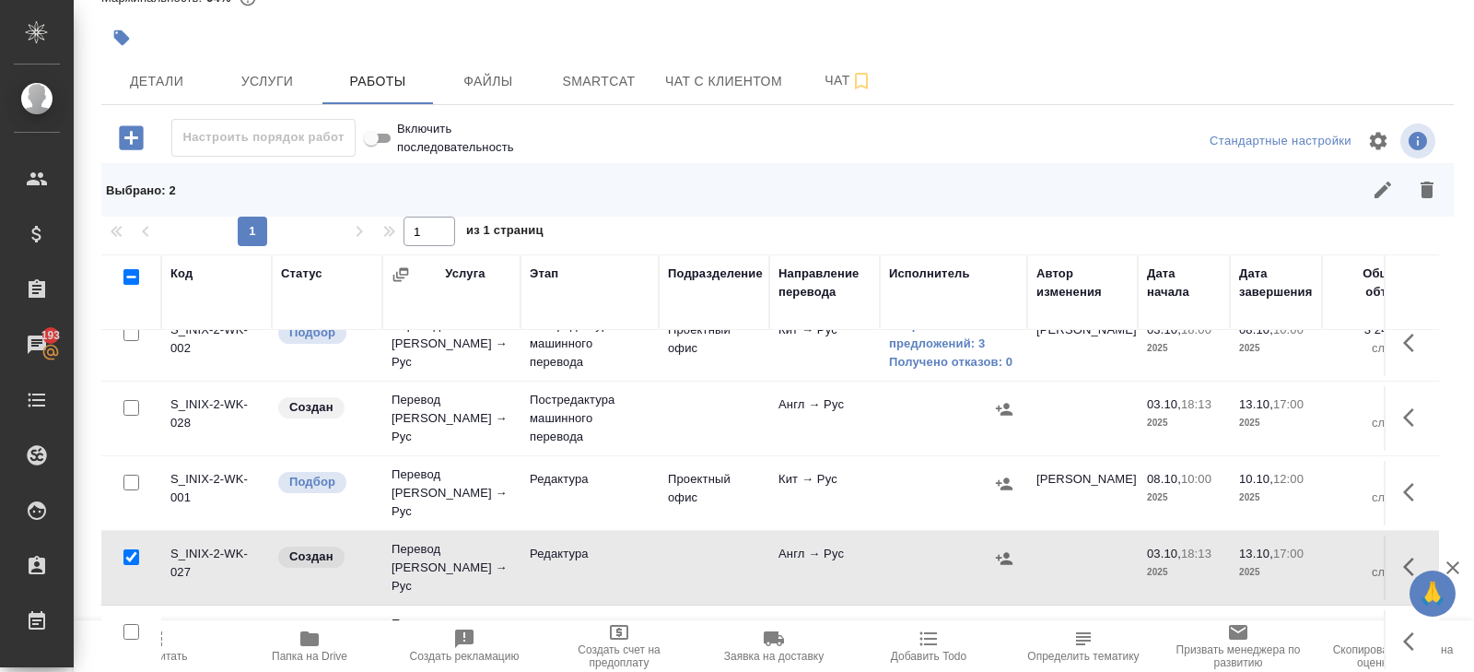
click at [132, 624] on input "checkbox" at bounding box center [131, 632] width 16 height 16
checkbox input "true"
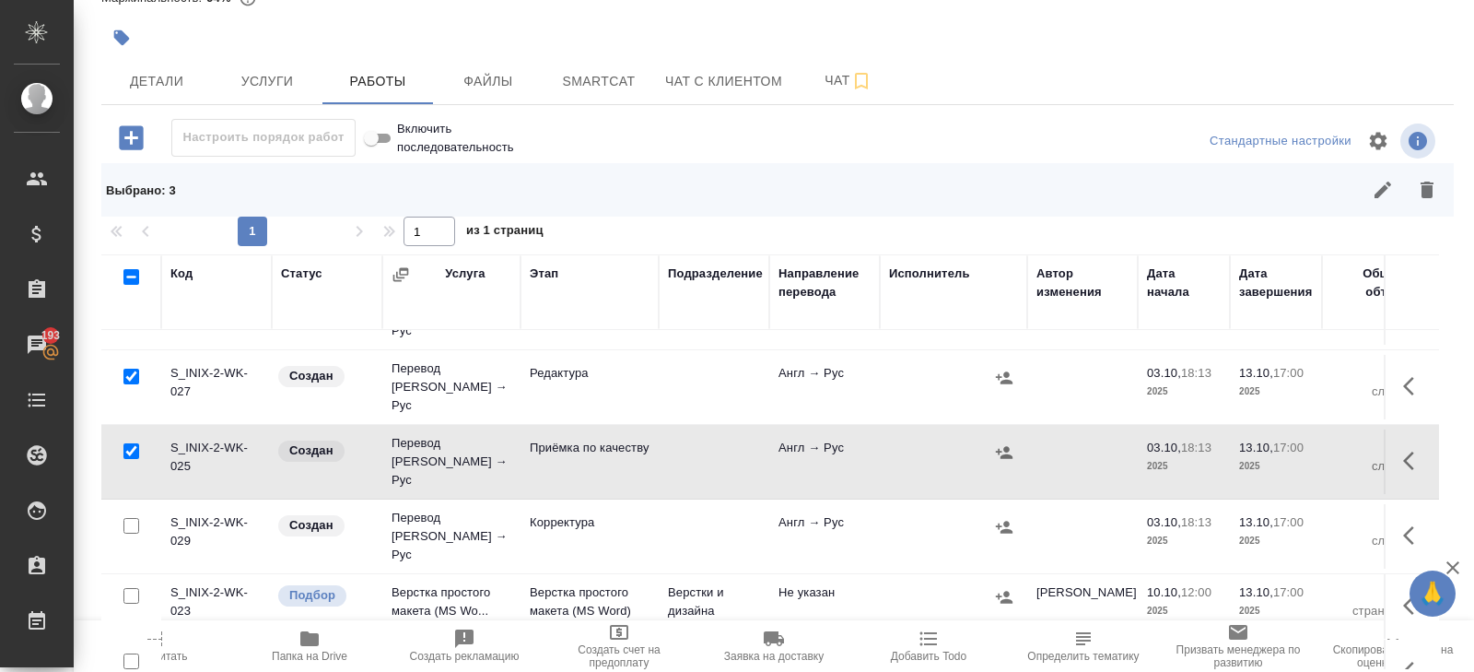
scroll to position [528, 0]
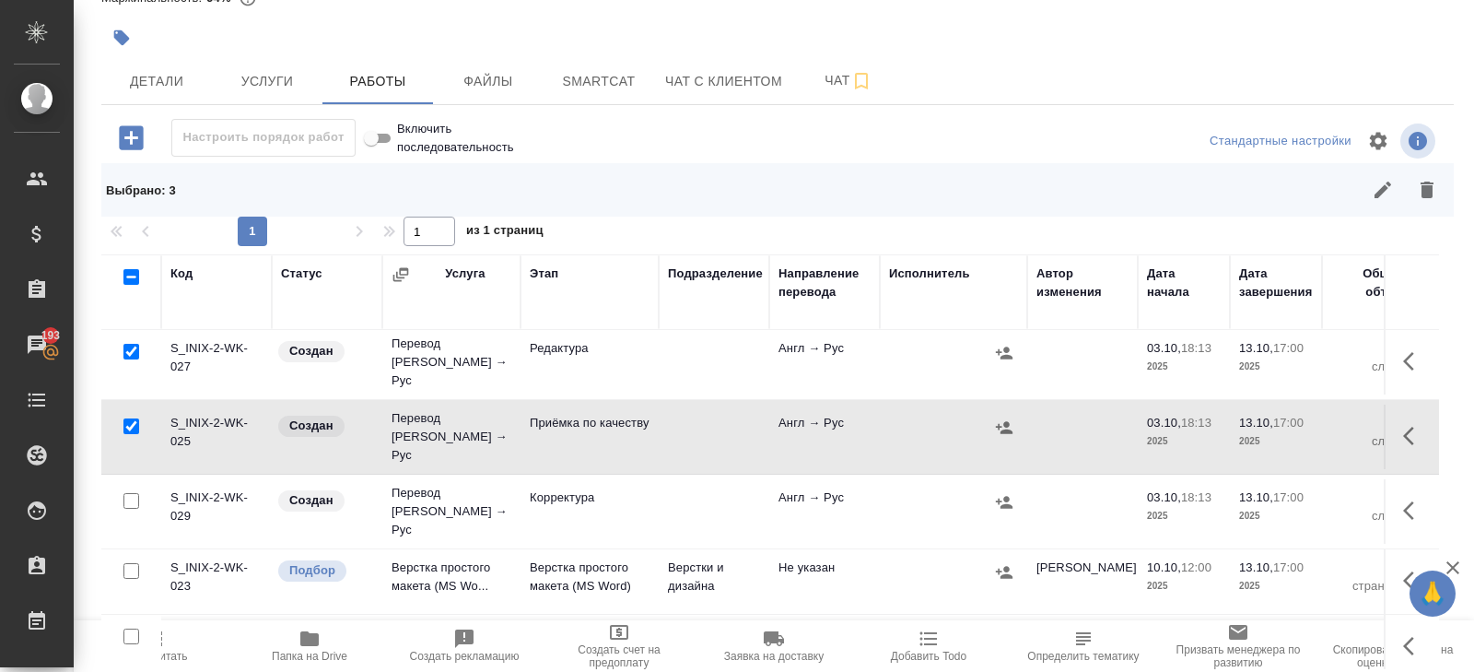
click at [132, 493] on input "checkbox" at bounding box center [131, 501] width 16 height 16
checkbox input "true"
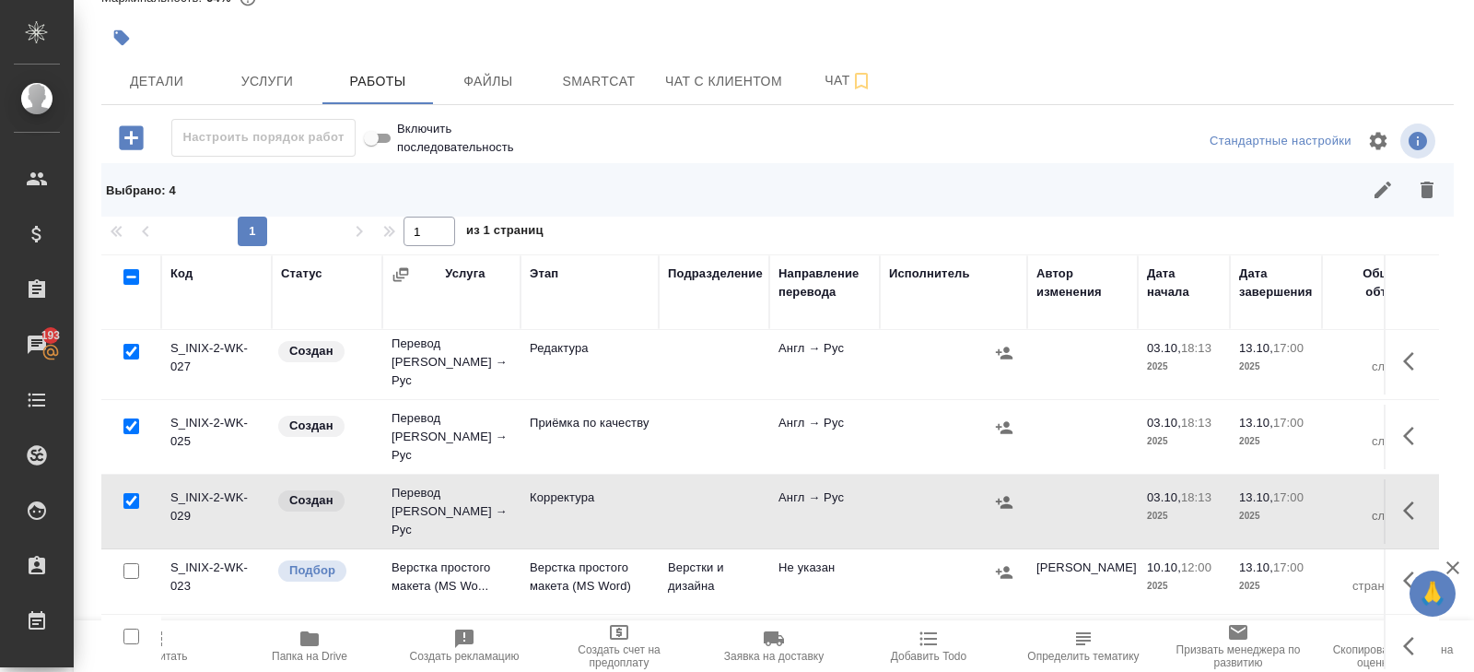
scroll to position [551, 0]
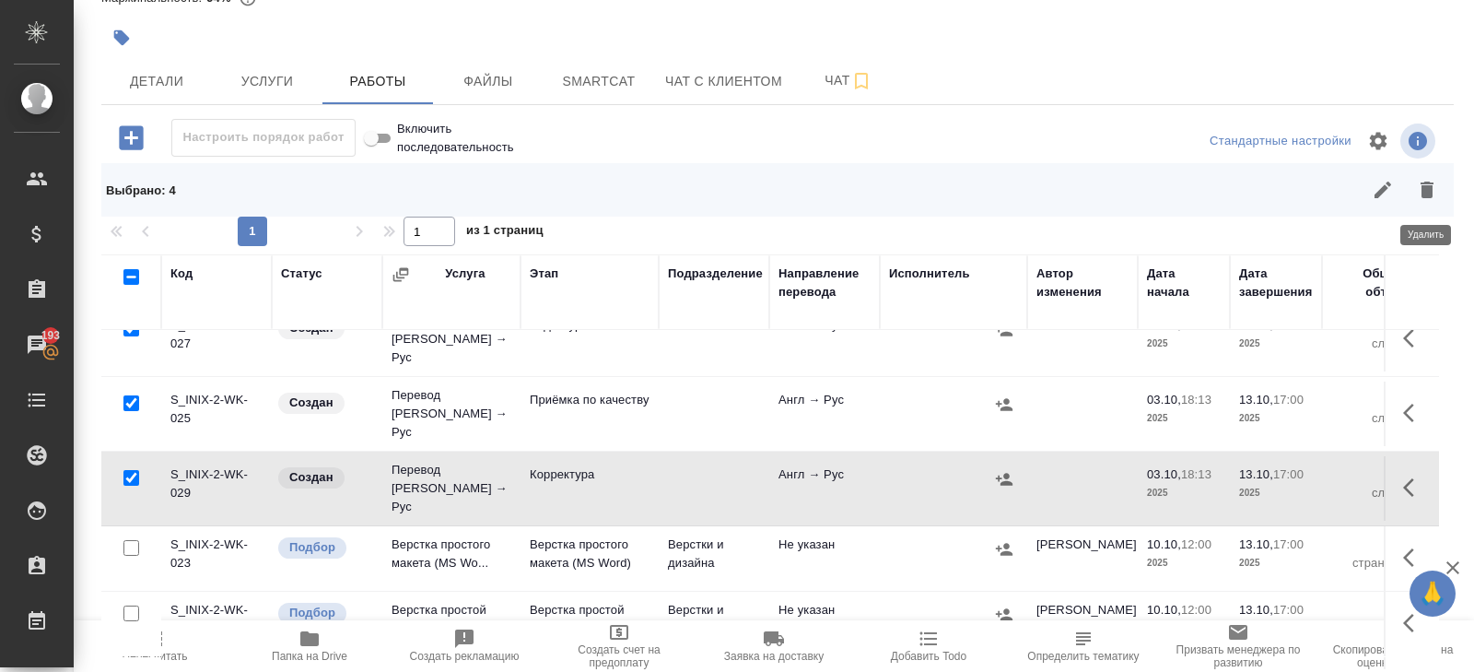
click at [1433, 192] on icon "button" at bounding box center [1427, 190] width 22 height 22
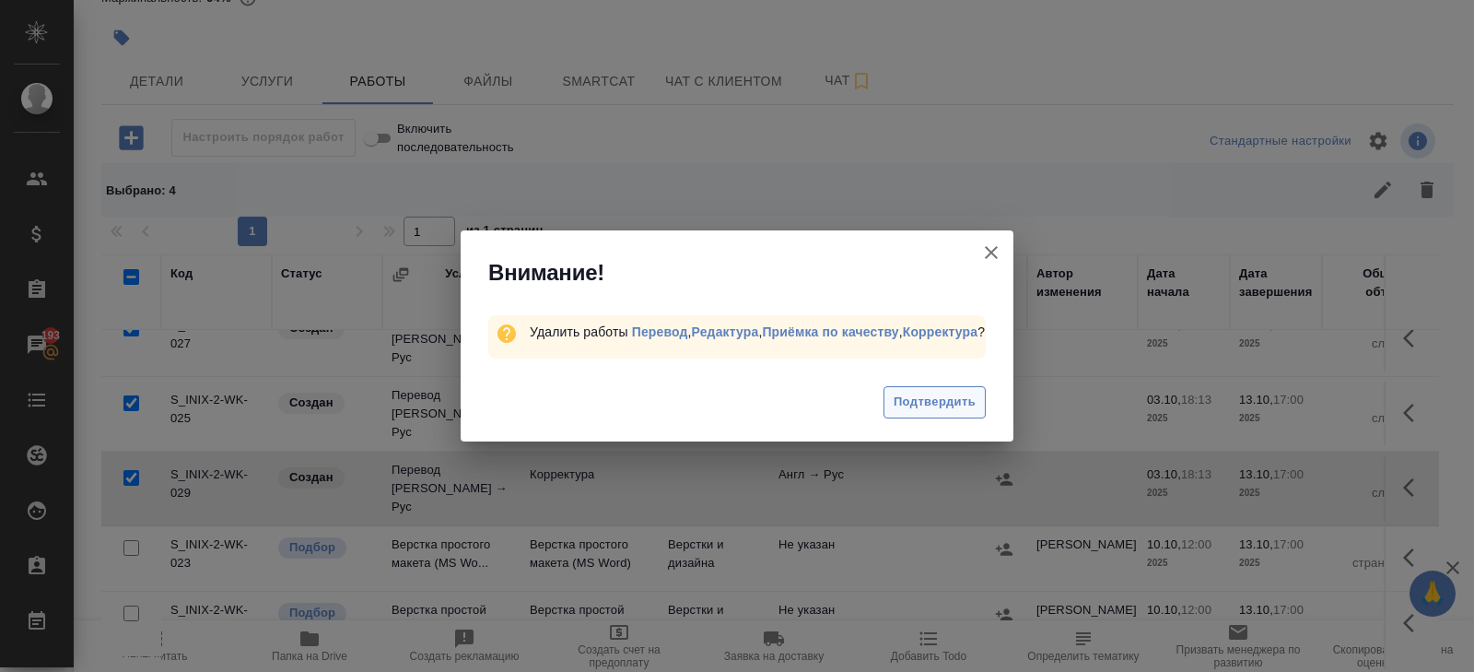
click at [928, 413] on span "Подтвердить" at bounding box center [935, 402] width 82 height 21
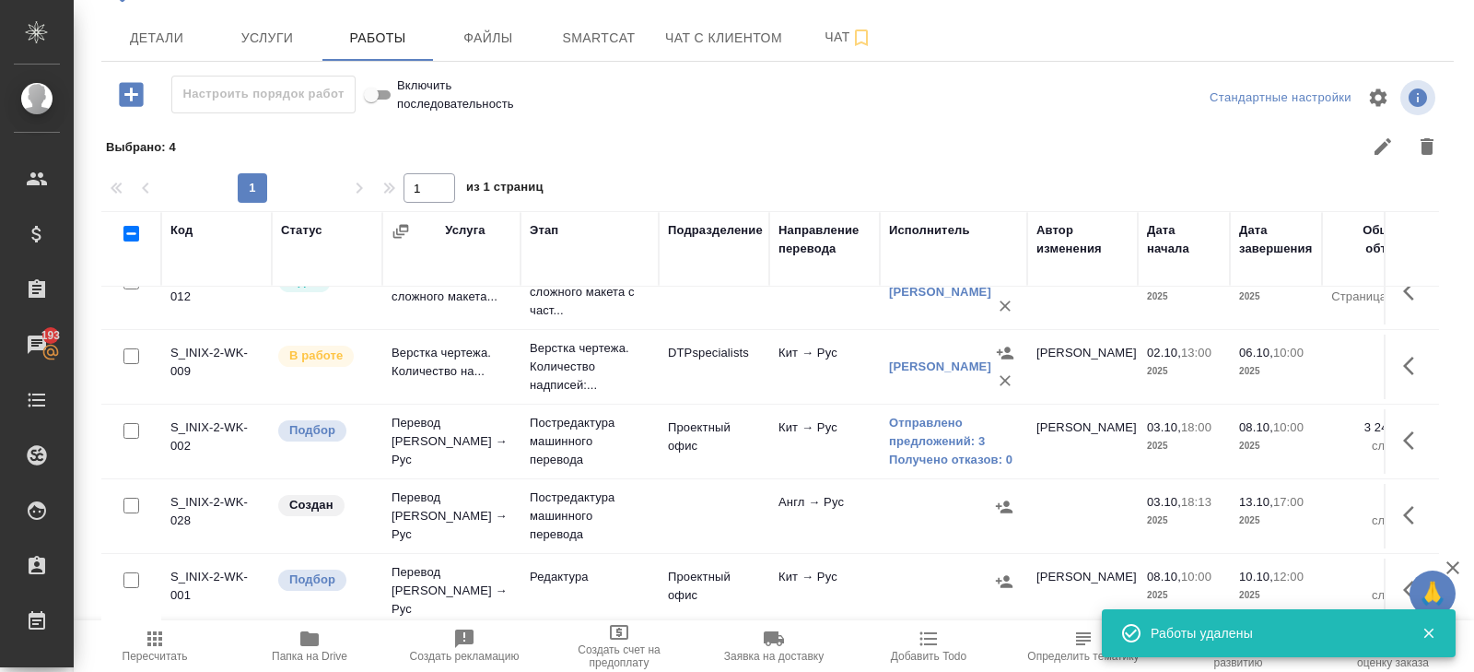
scroll to position [62, 0]
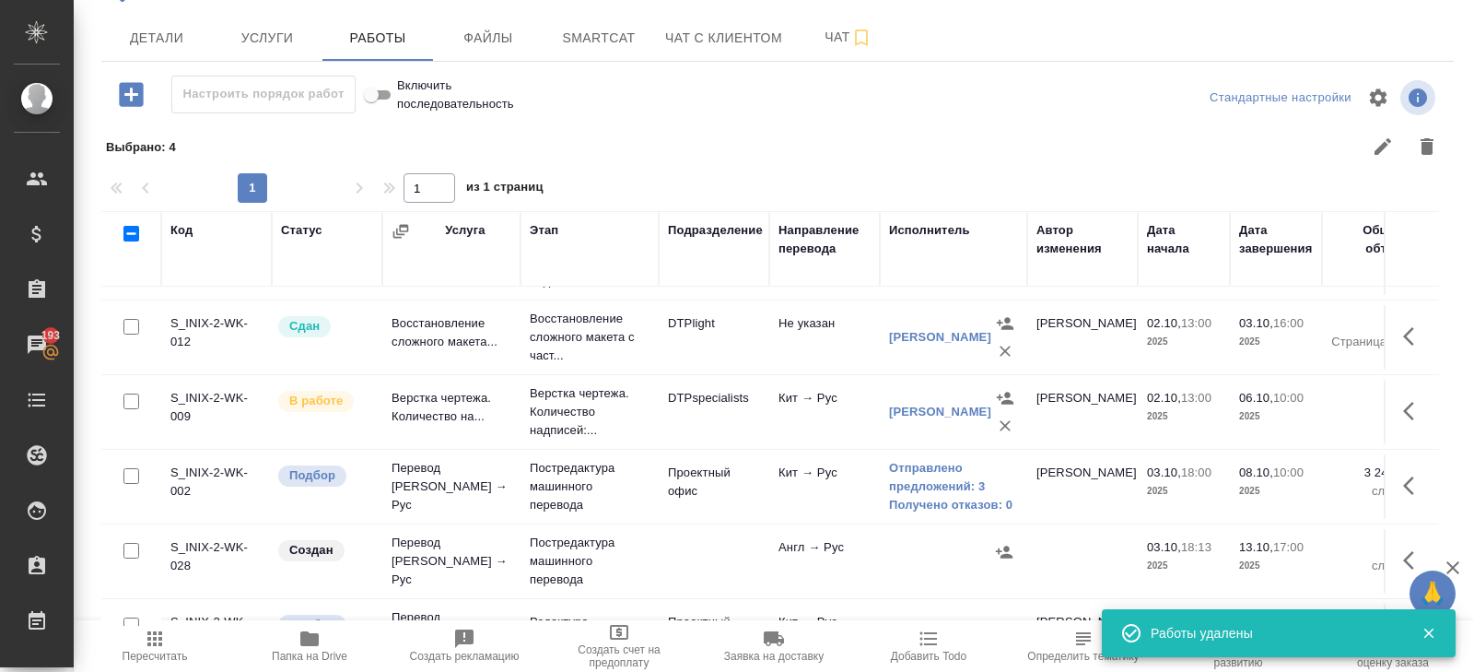
click at [162, 638] on icon "button" at bounding box center [155, 639] width 22 height 22
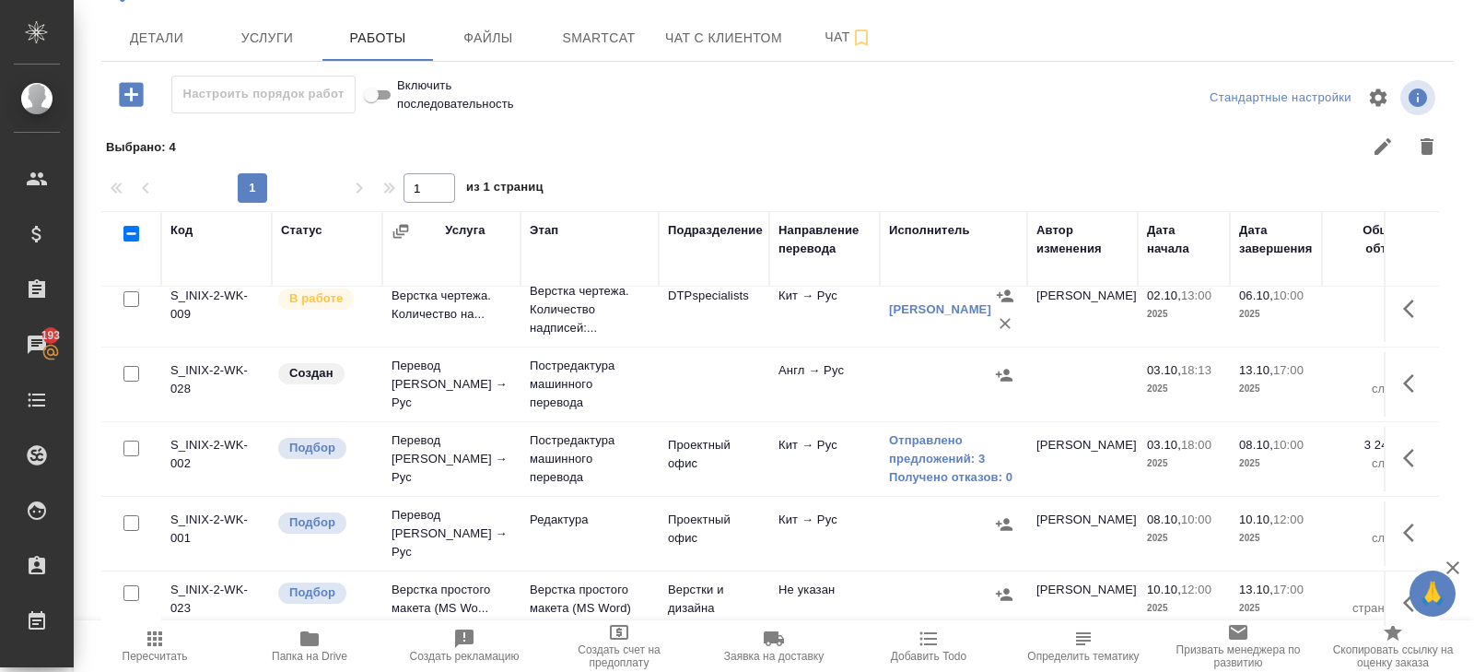
scroll to position [164, 0]
click at [174, 650] on span "Пересчитать" at bounding box center [155, 656] width 65 height 13
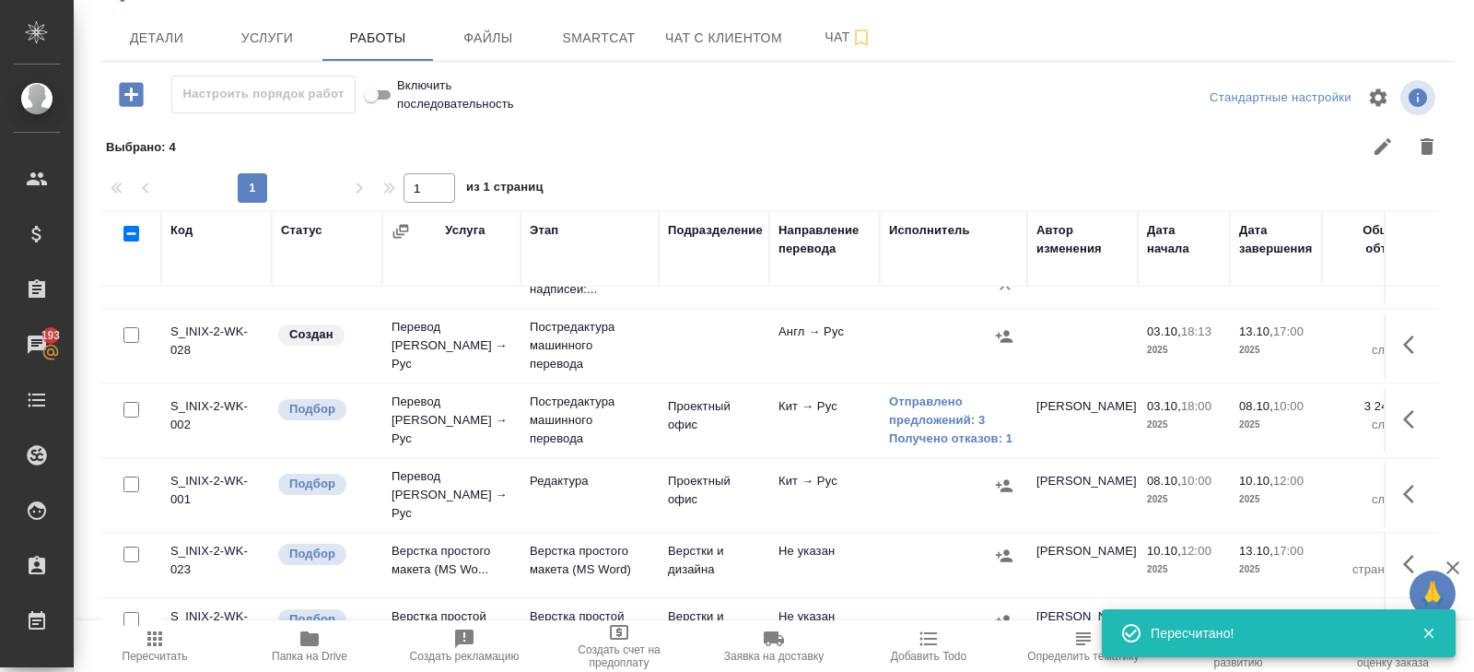
scroll to position [205, 0]
click at [931, 404] on link "Отправлено предложений: 3" at bounding box center [953, 408] width 129 height 37
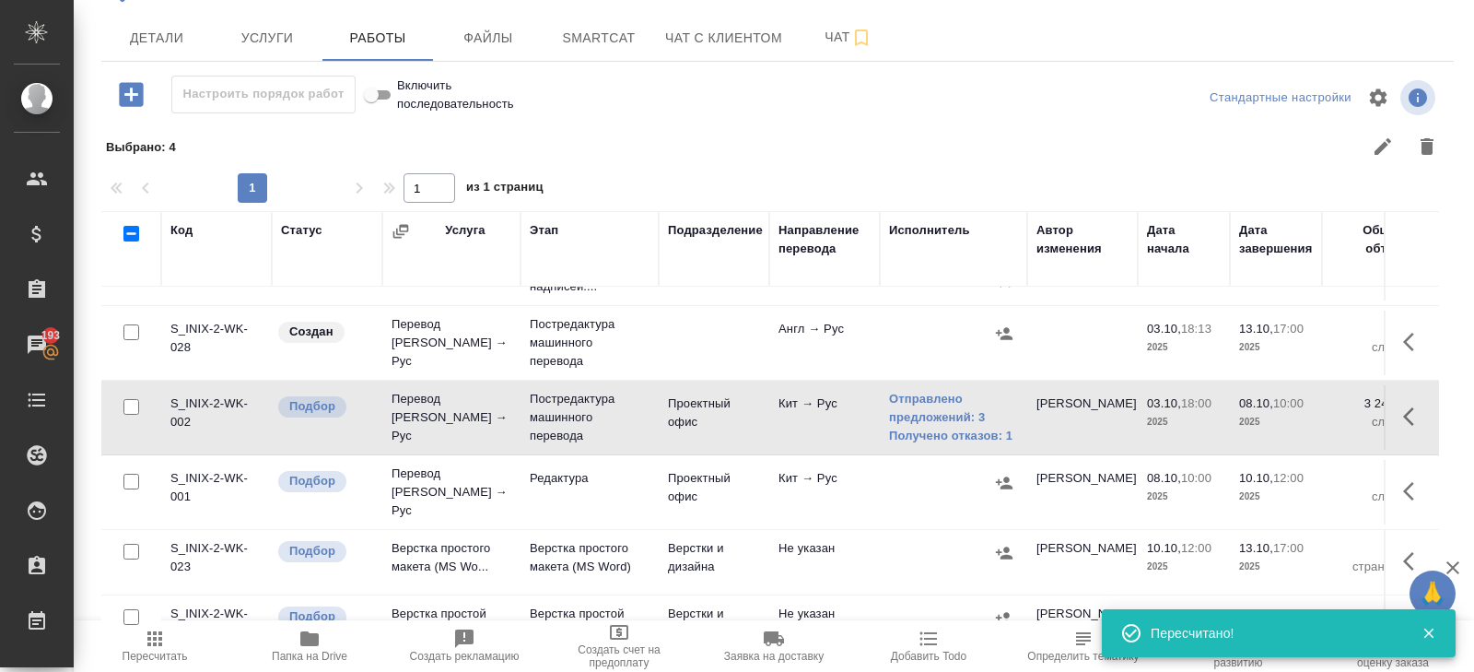
click at [162, 646] on icon "button" at bounding box center [155, 639] width 22 height 22
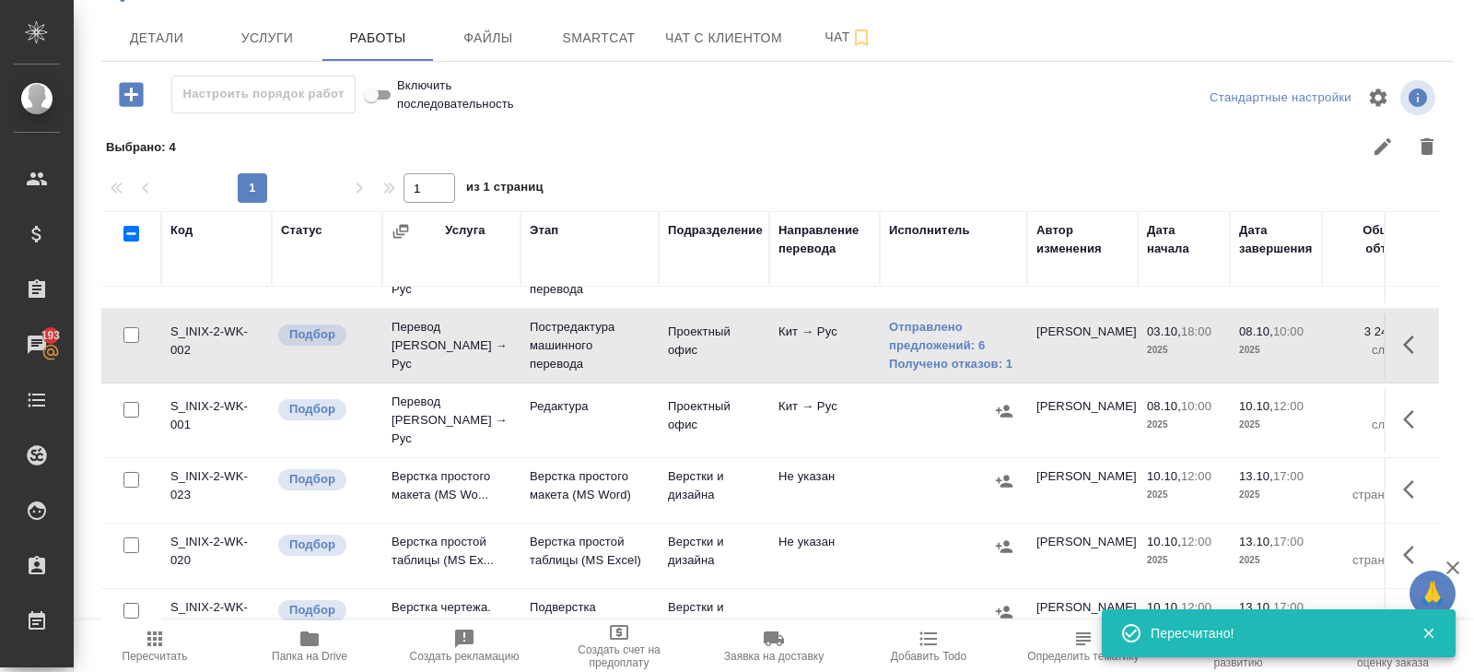
scroll to position [291, 0]
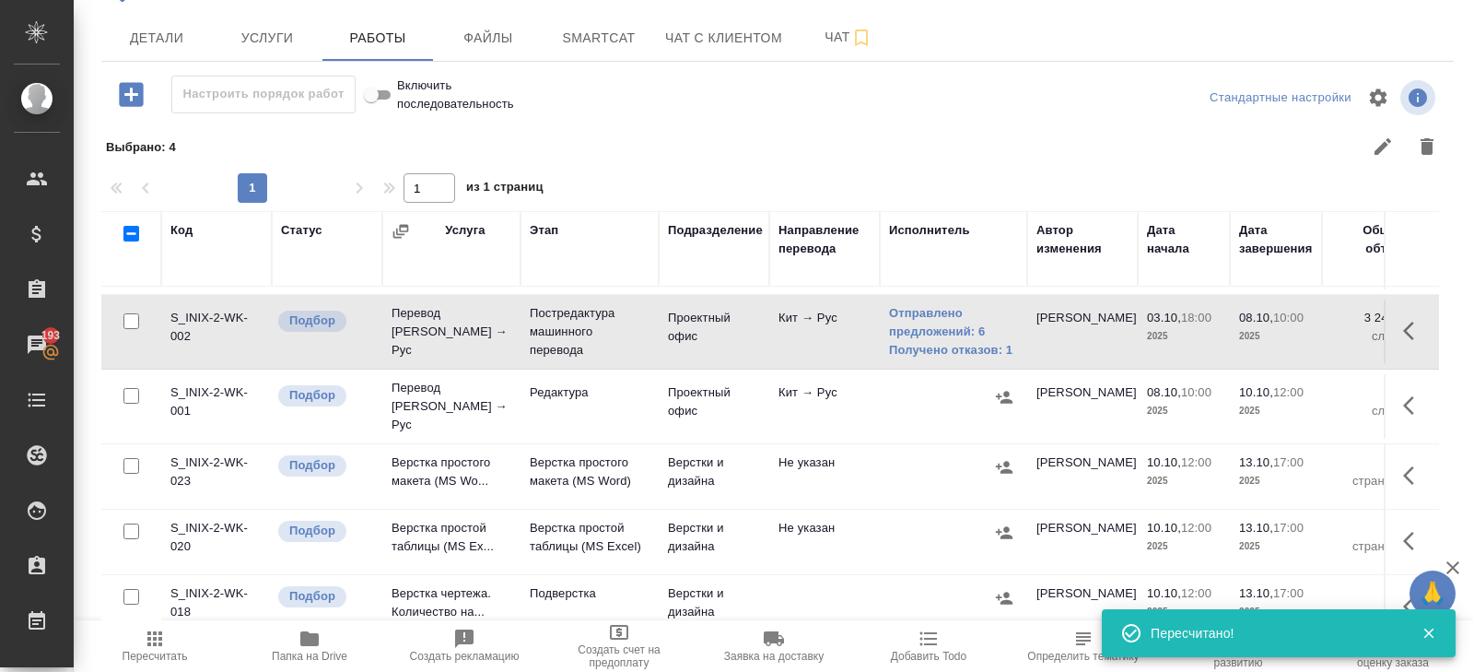
click at [161, 649] on icon "button" at bounding box center [155, 639] width 22 height 22
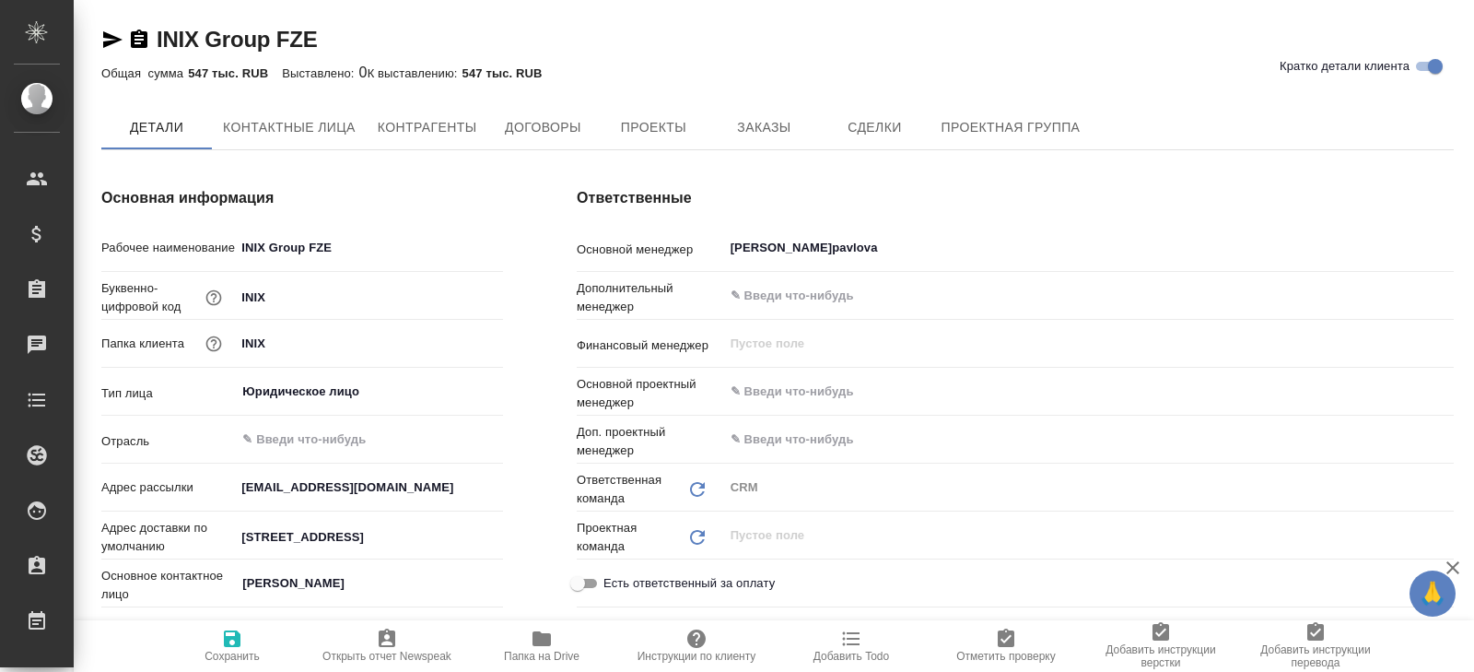
click at [136, 36] on icon "button" at bounding box center [139, 40] width 22 height 22
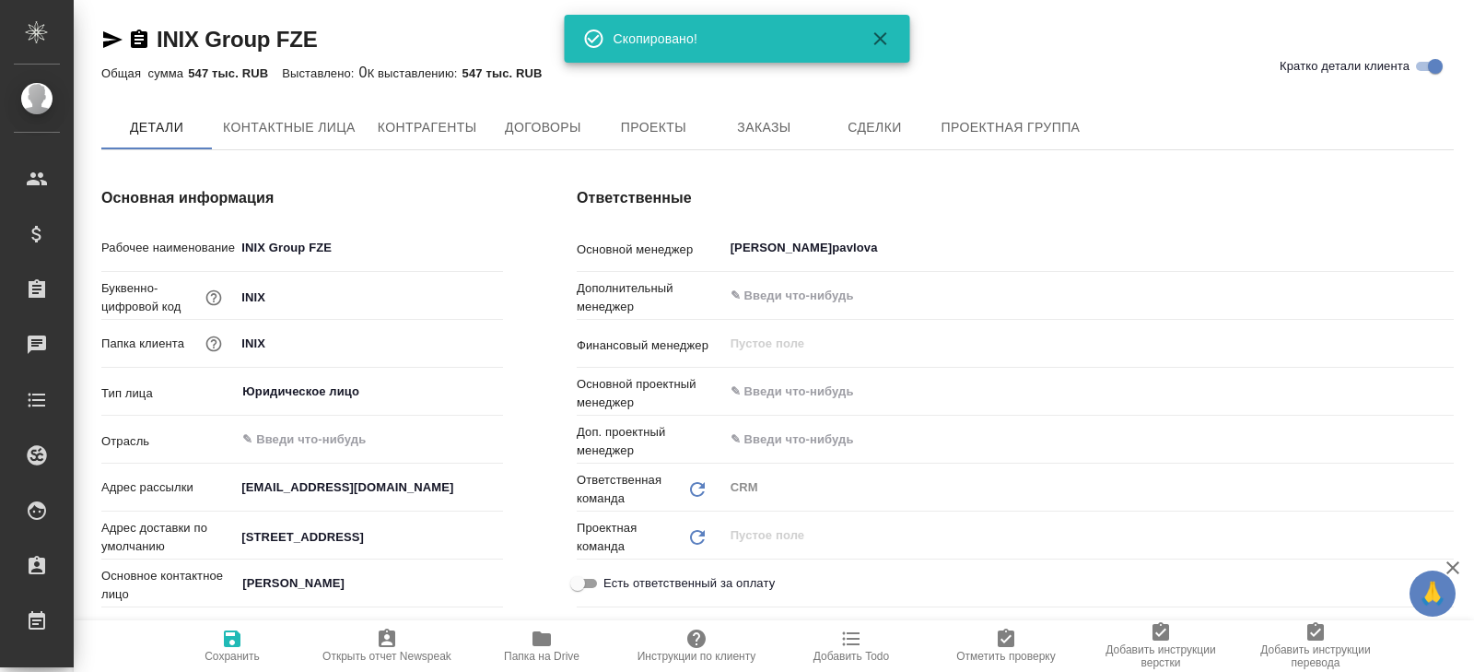
type textarea "x"
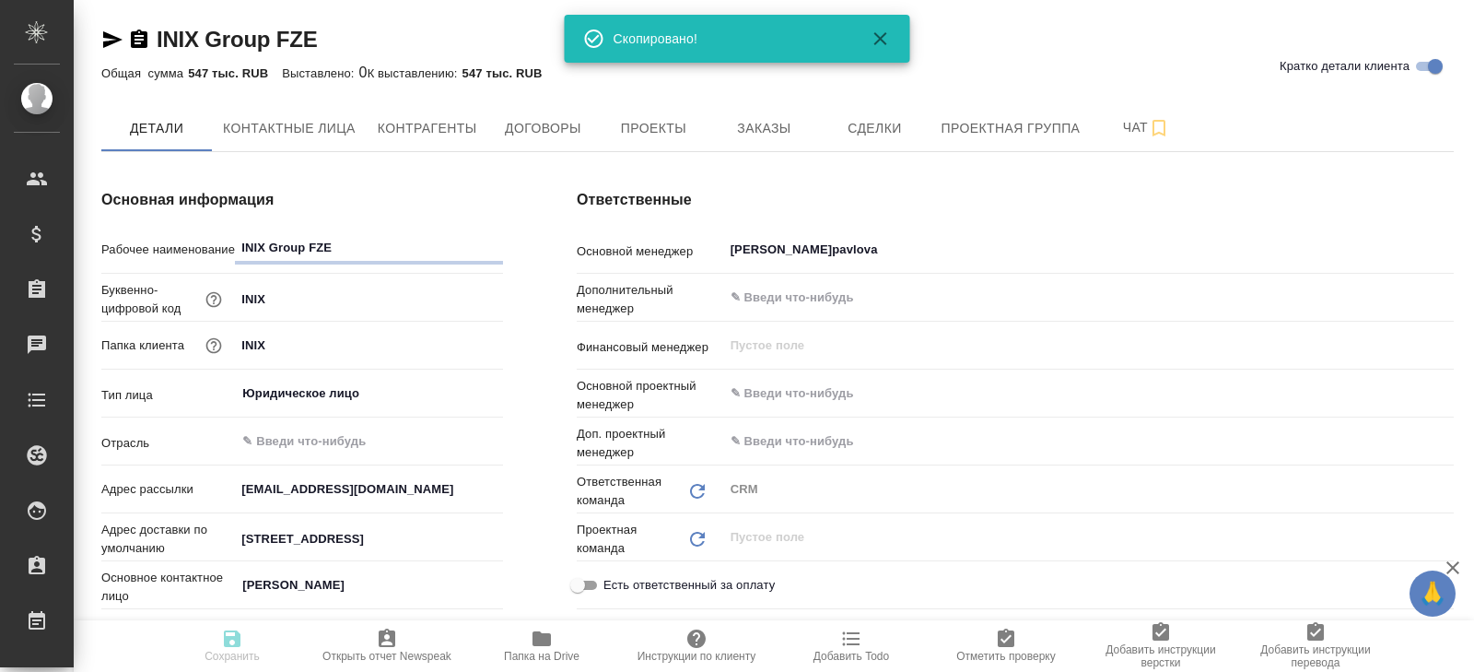
type textarea "x"
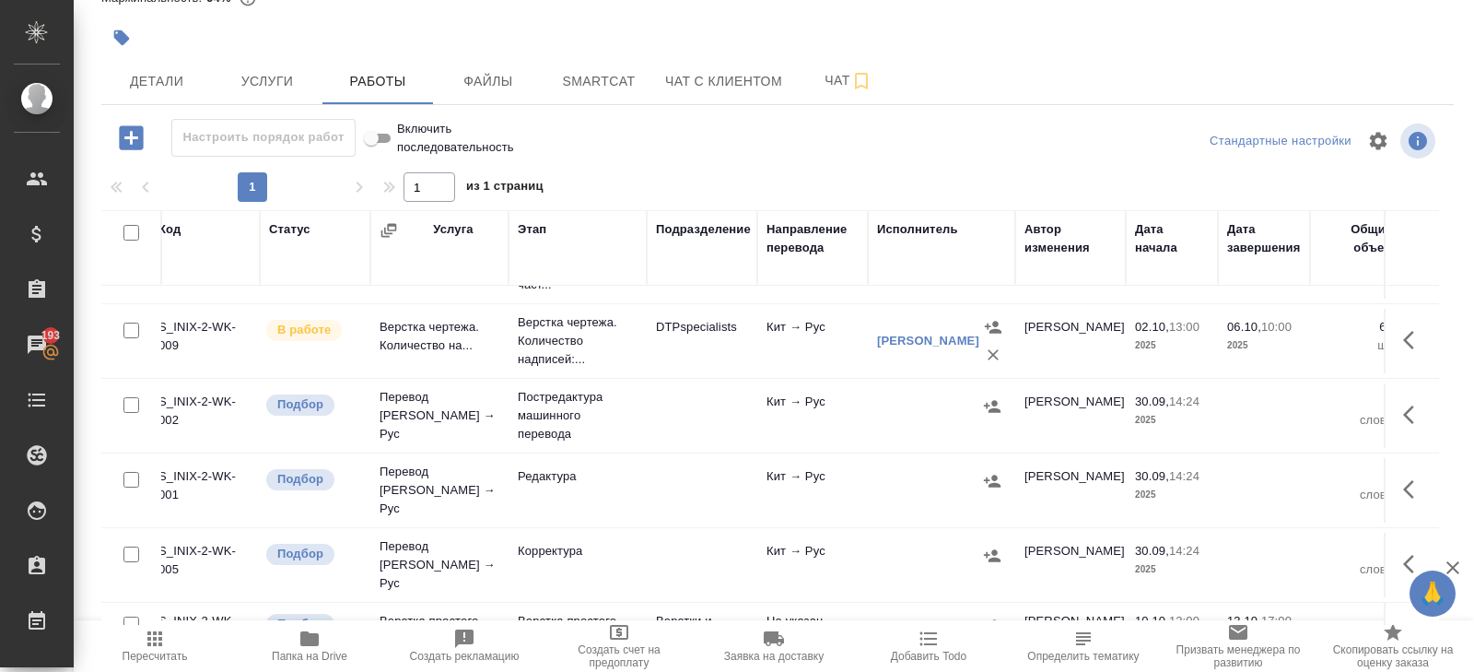
scroll to position [132, 0]
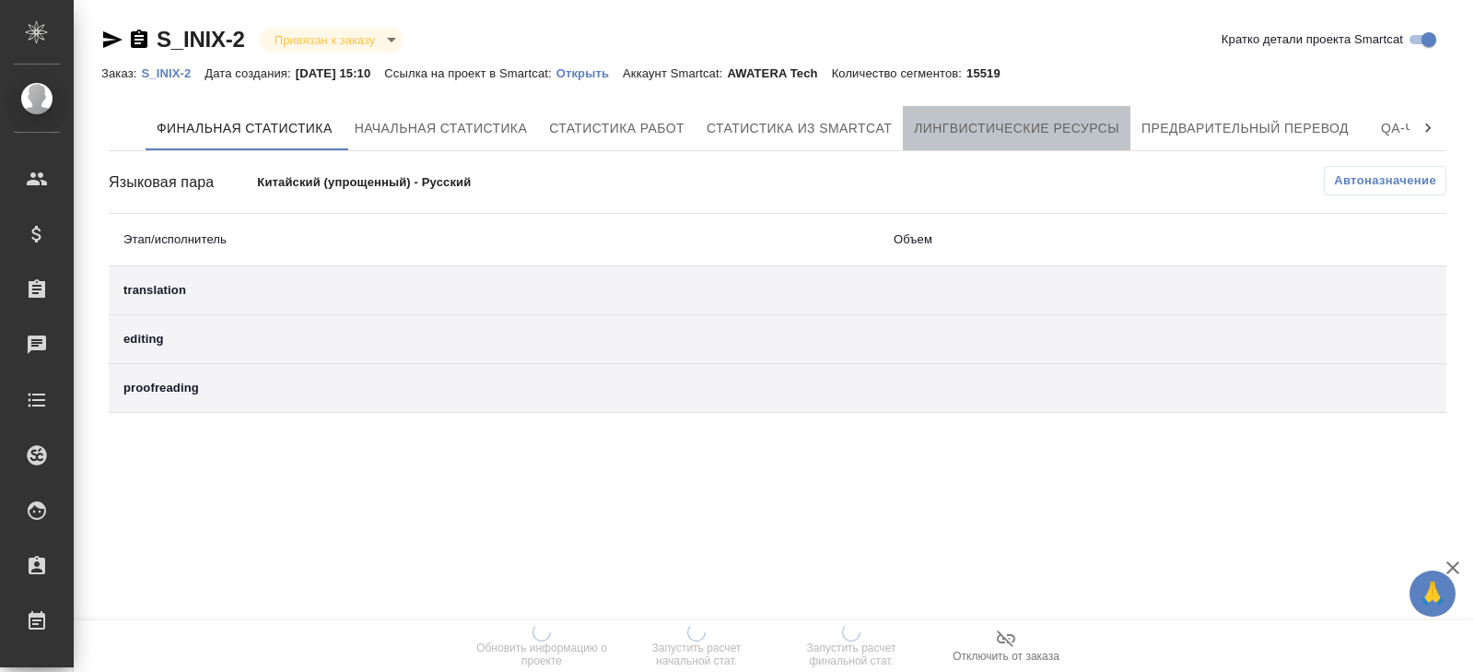
click at [1002, 132] on span "Лингвистические ресурсы" at bounding box center [1016, 128] width 205 height 23
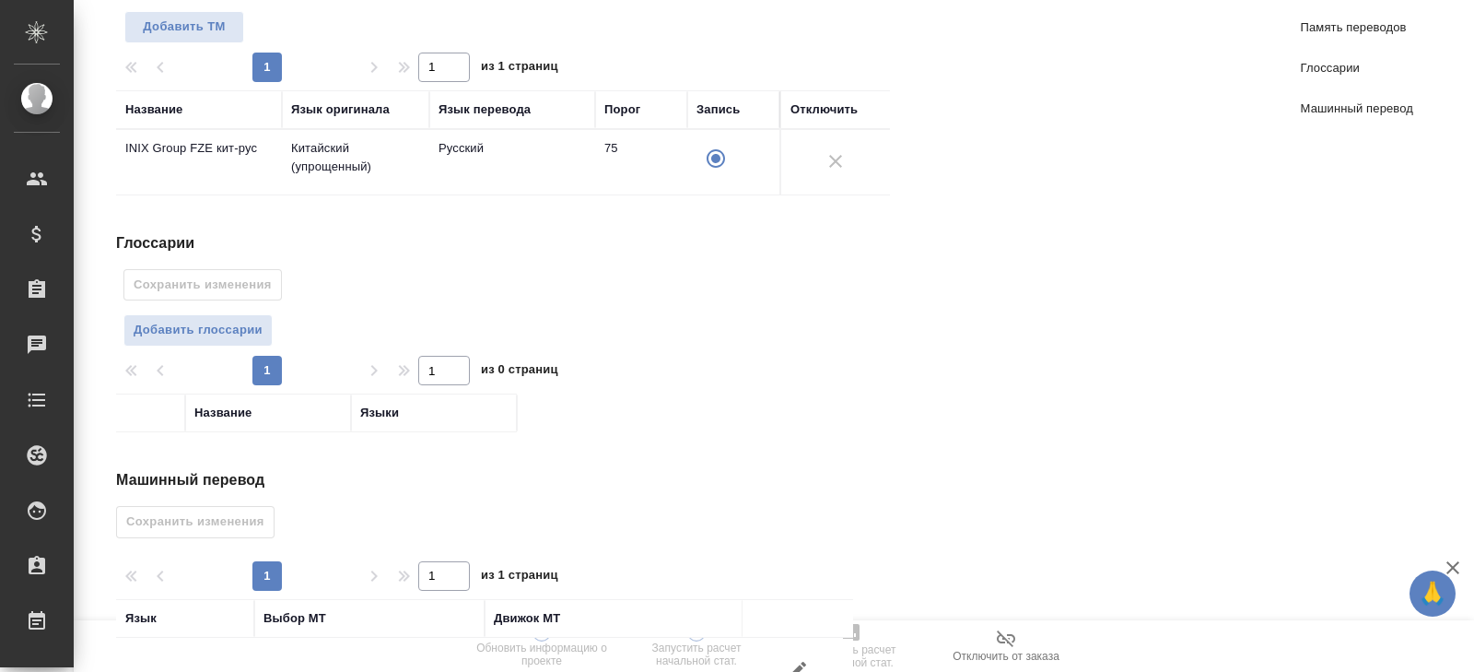
scroll to position [360, 0]
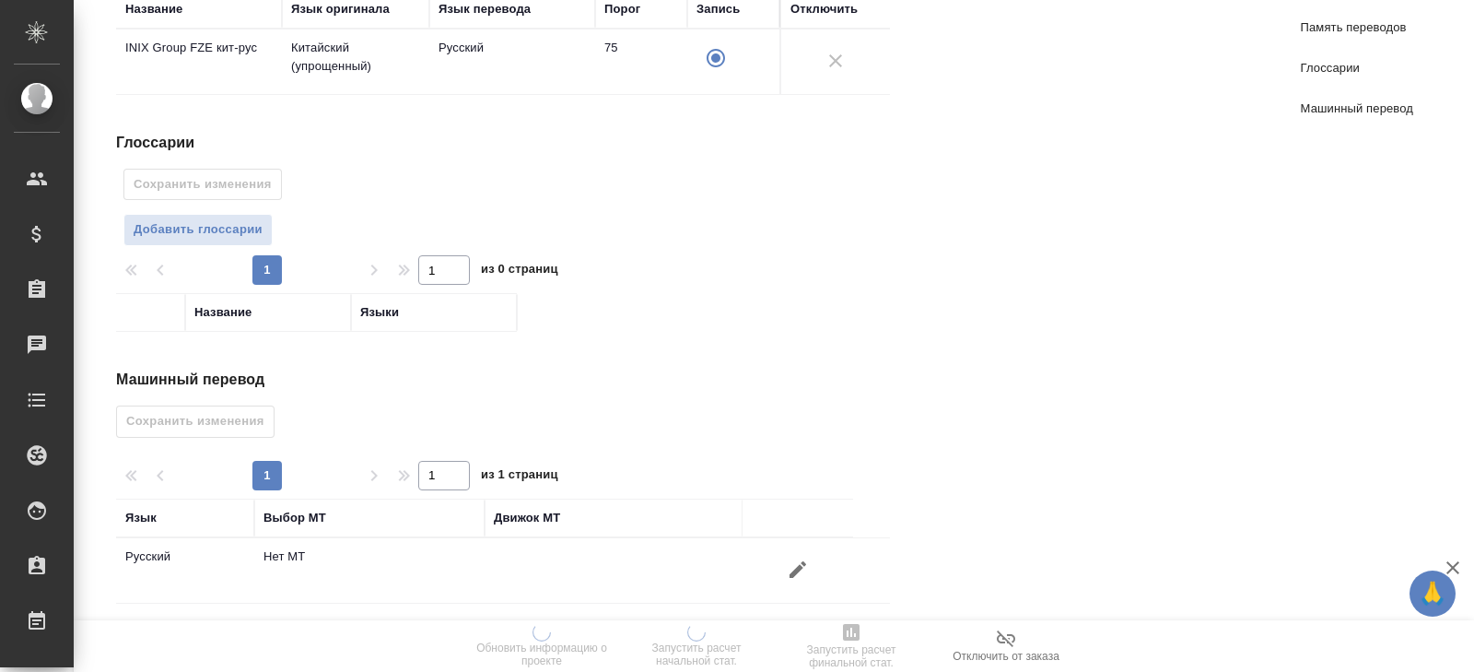
click at [802, 561] on icon "button" at bounding box center [798, 569] width 22 height 22
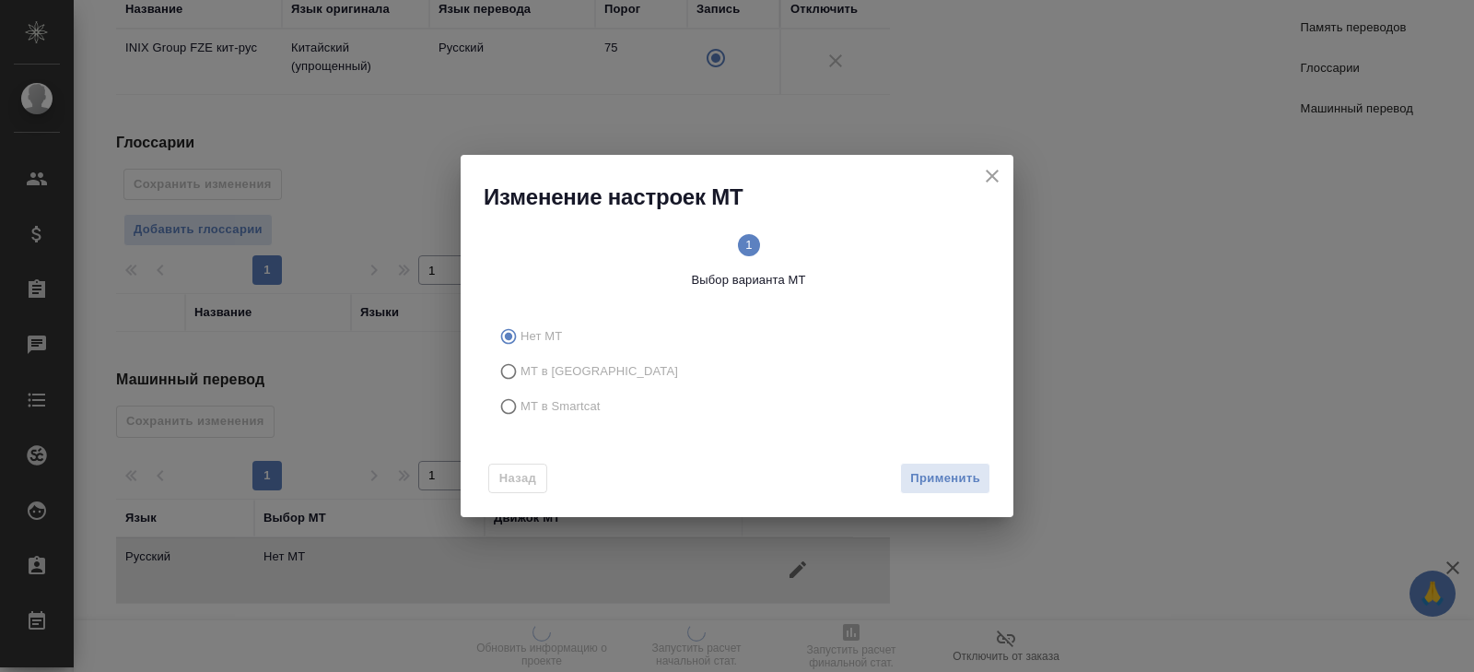
click at [572, 408] on span "МТ в Smartcat" at bounding box center [561, 406] width 80 height 18
click at [521, 408] on input "МТ в Smartcat" at bounding box center [505, 406] width 29 height 35
radio input "true"
click at [951, 473] on span "Вперед" at bounding box center [957, 478] width 46 height 21
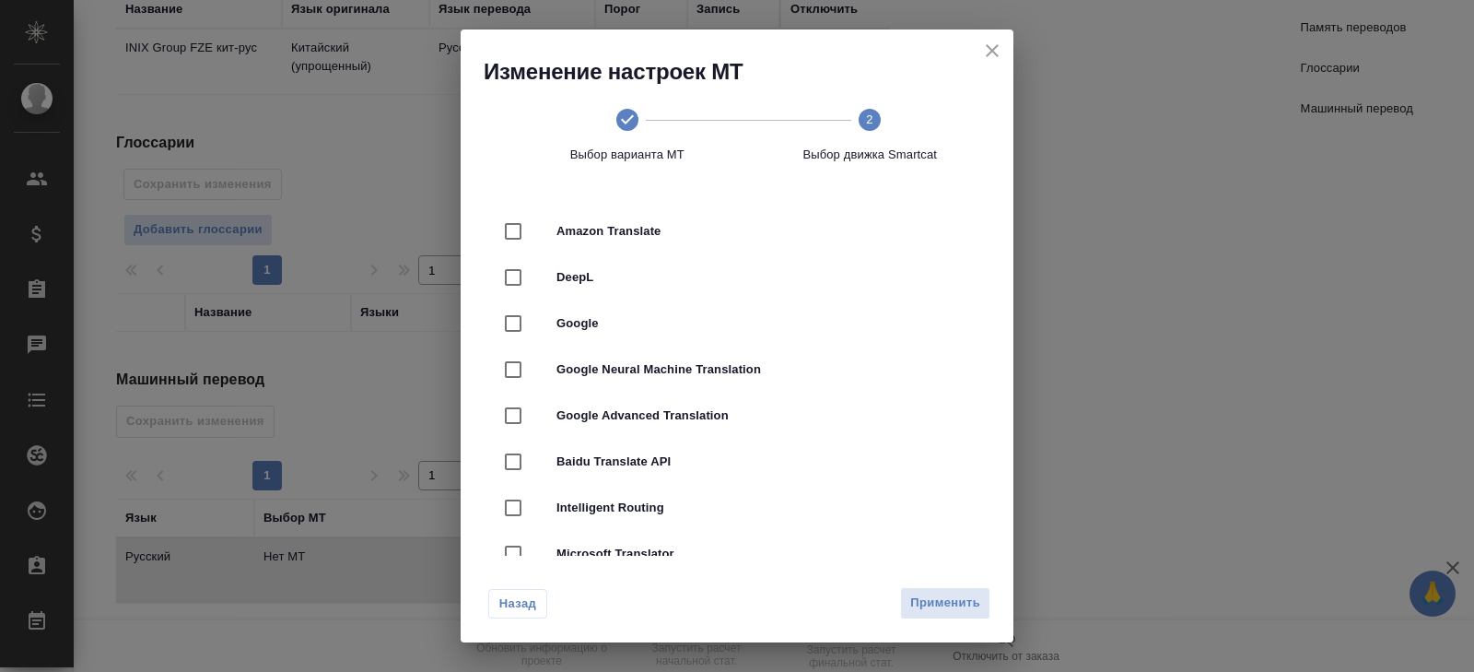
click at [629, 289] on div "DeepL" at bounding box center [737, 277] width 494 height 46
checkbox input "true"
click at [914, 593] on span "Применить" at bounding box center [945, 602] width 70 height 21
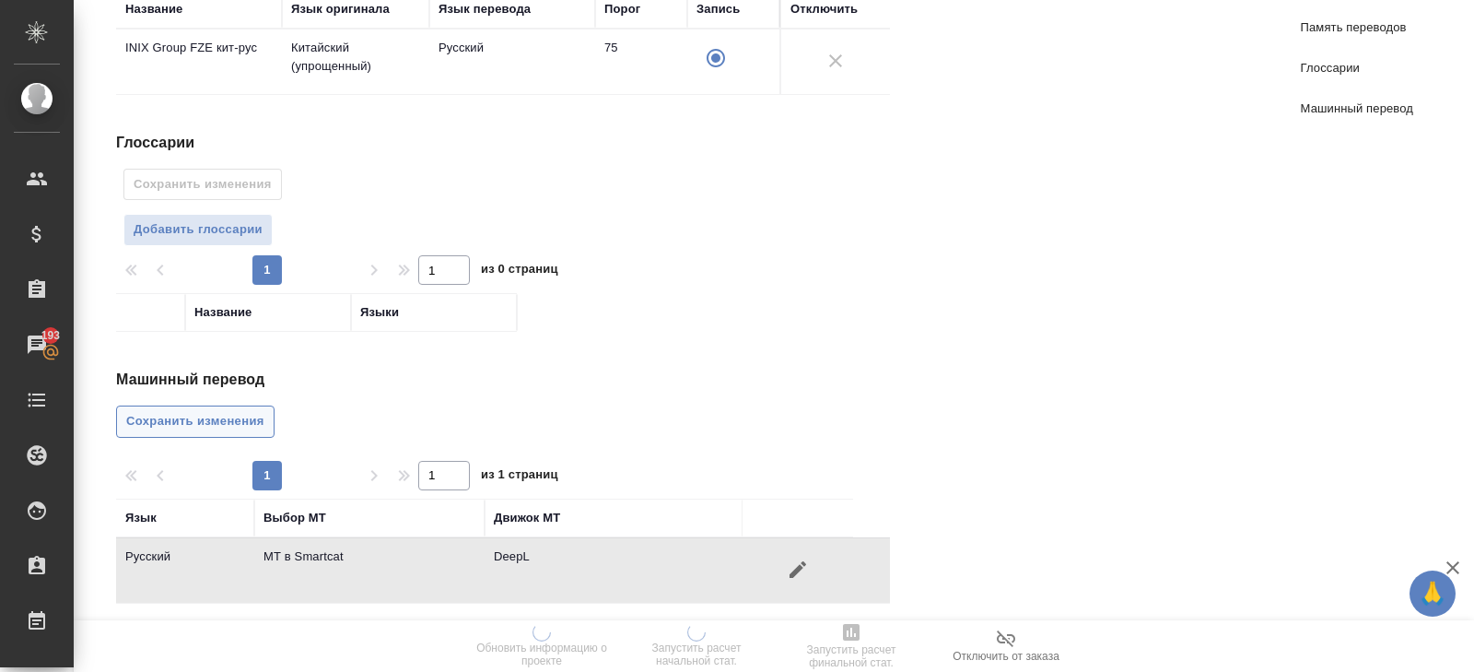
click at [260, 411] on span "Сохранить изменения" at bounding box center [195, 421] width 138 height 21
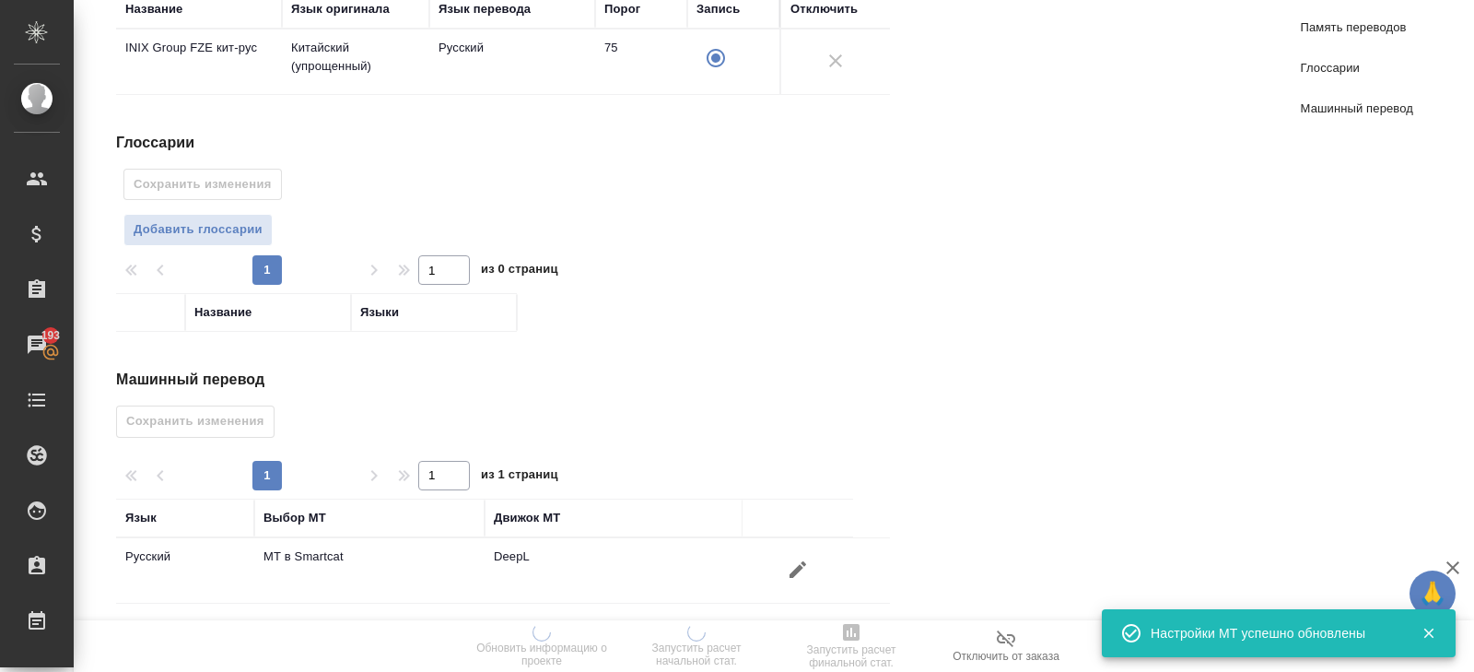
scroll to position [0, 0]
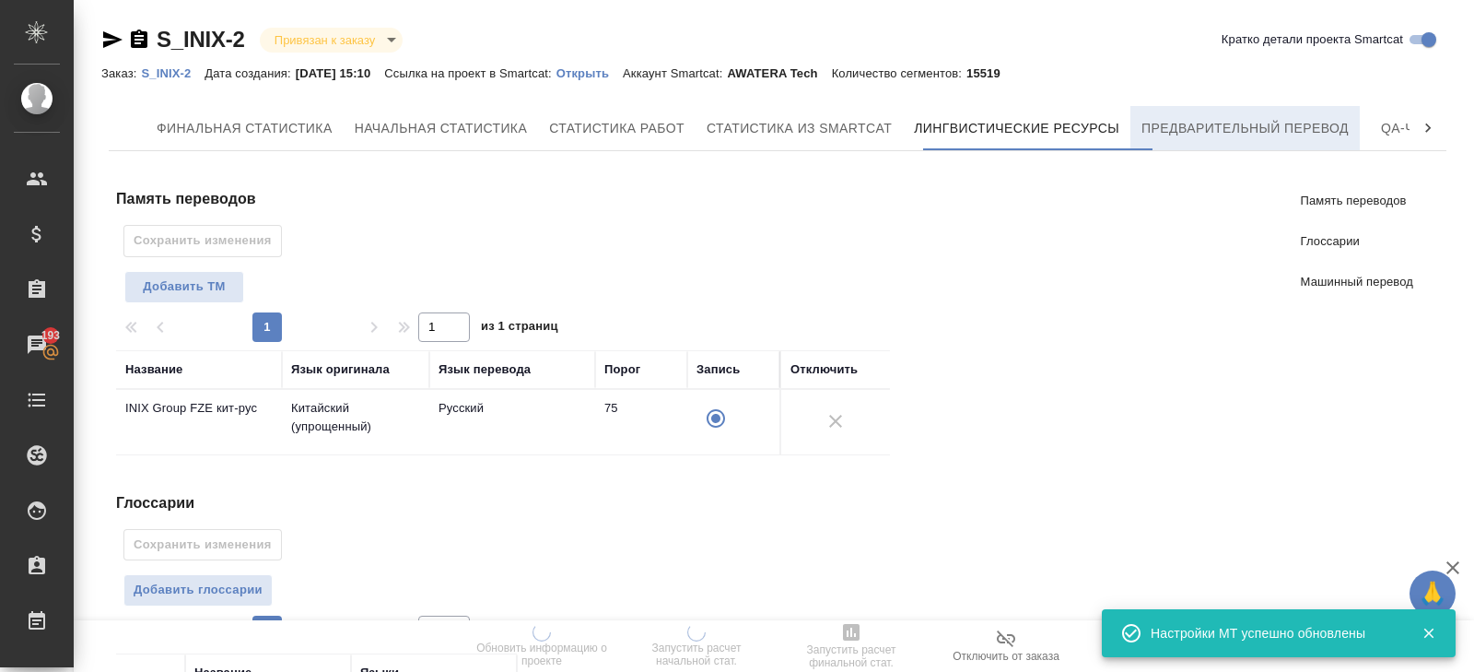
click at [1203, 144] on button "Предварительный перевод" at bounding box center [1245, 128] width 229 height 44
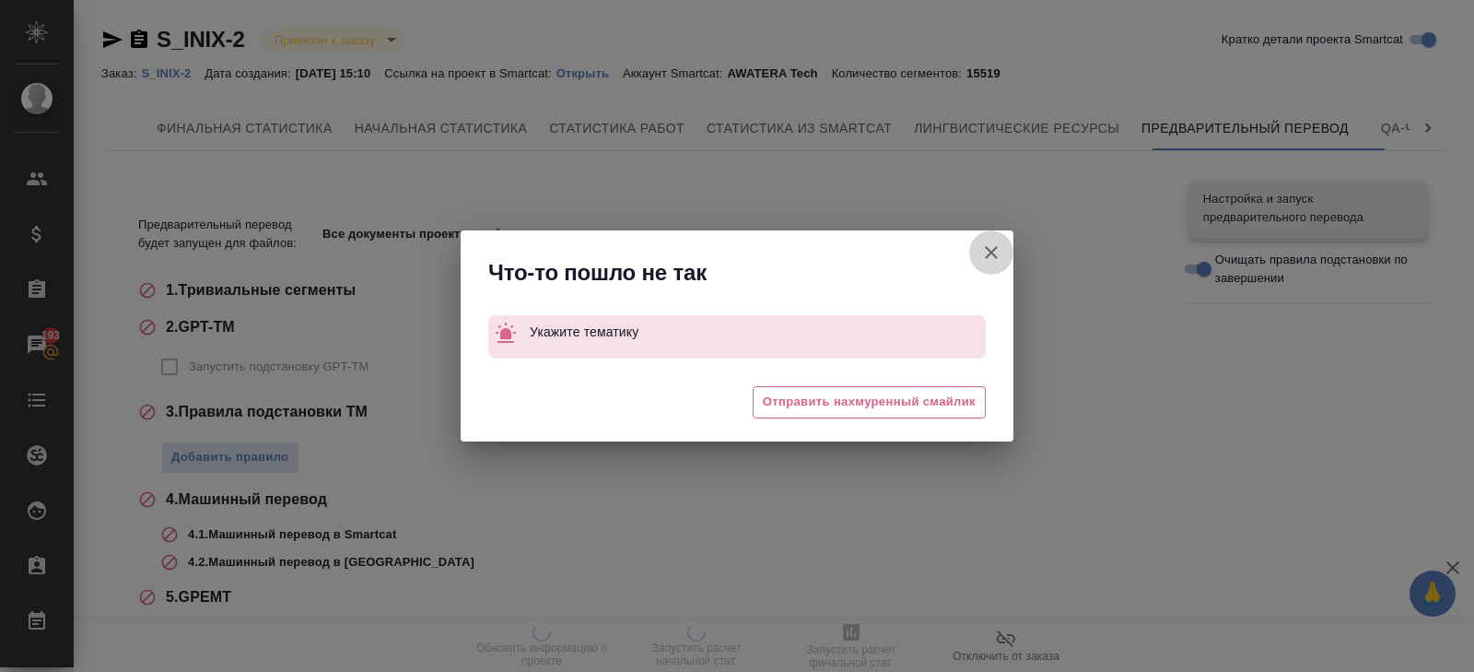
click at [996, 252] on icon "button" at bounding box center [991, 252] width 22 height 22
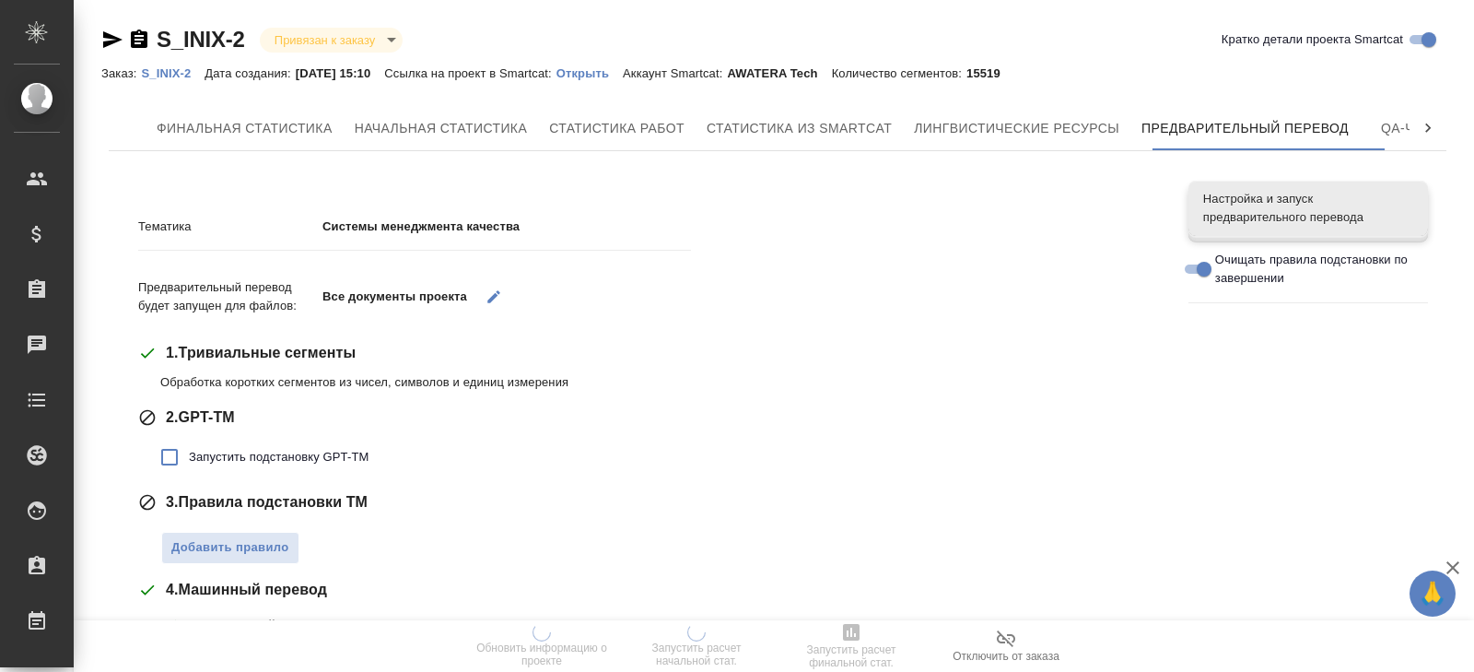
click at [245, 454] on span "Запустить подстановку GPT-TM" at bounding box center [279, 457] width 180 height 18
click at [189, 454] on input "Запустить подстановку GPT-TM" at bounding box center [169, 457] width 39 height 39
checkbox input "true"
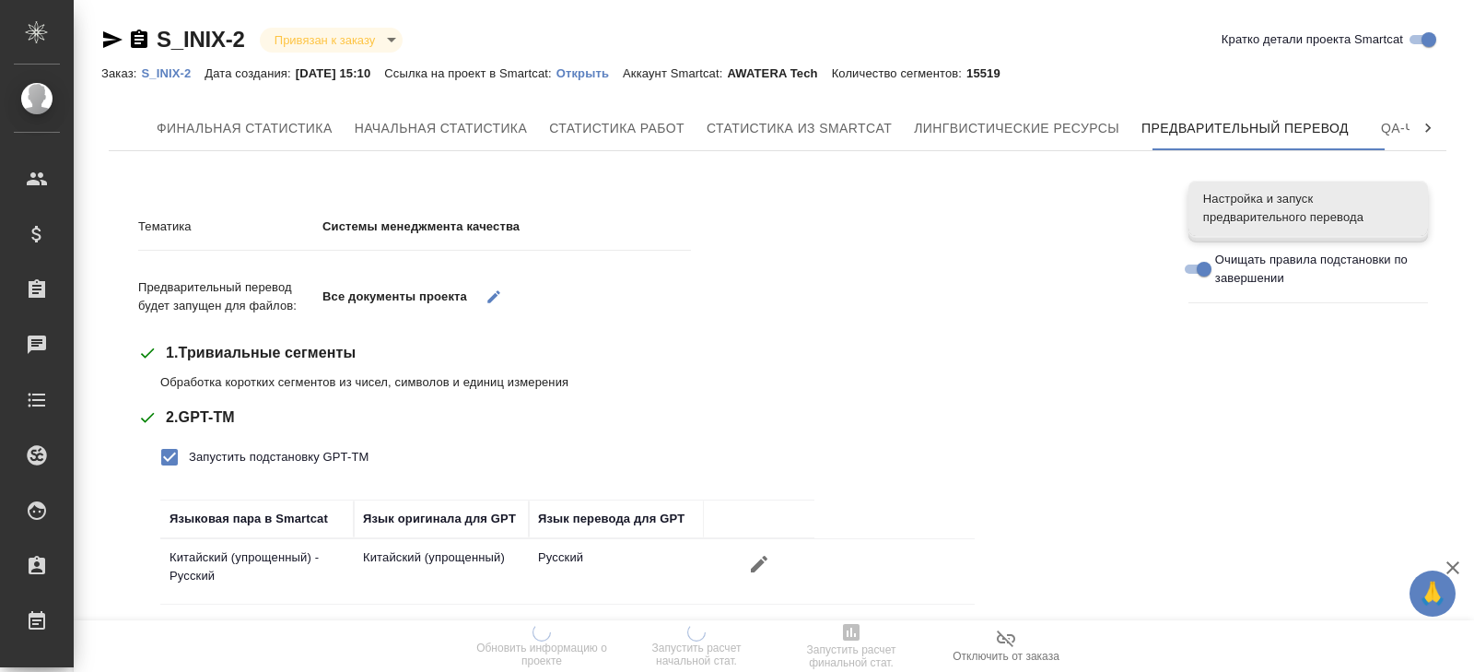
scroll to position [243, 0]
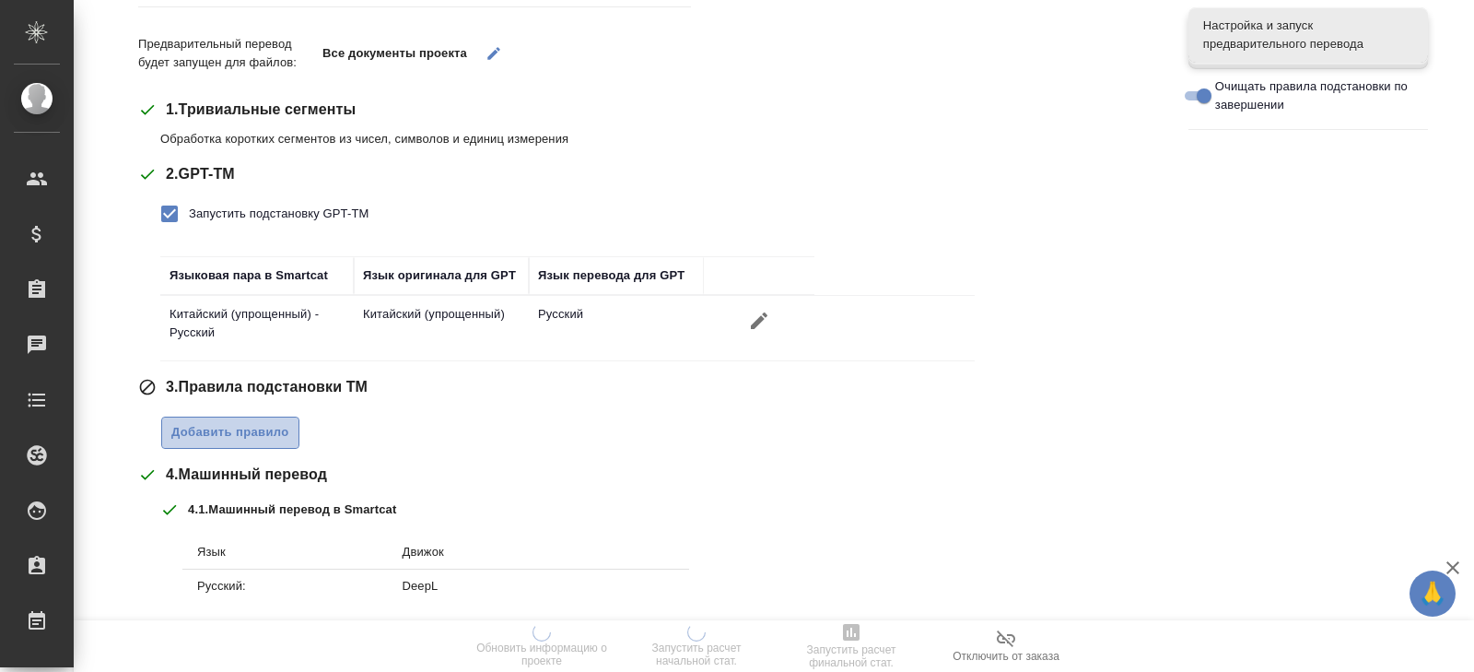
click at [241, 437] on span "Добавить правило" at bounding box center [230, 432] width 118 height 21
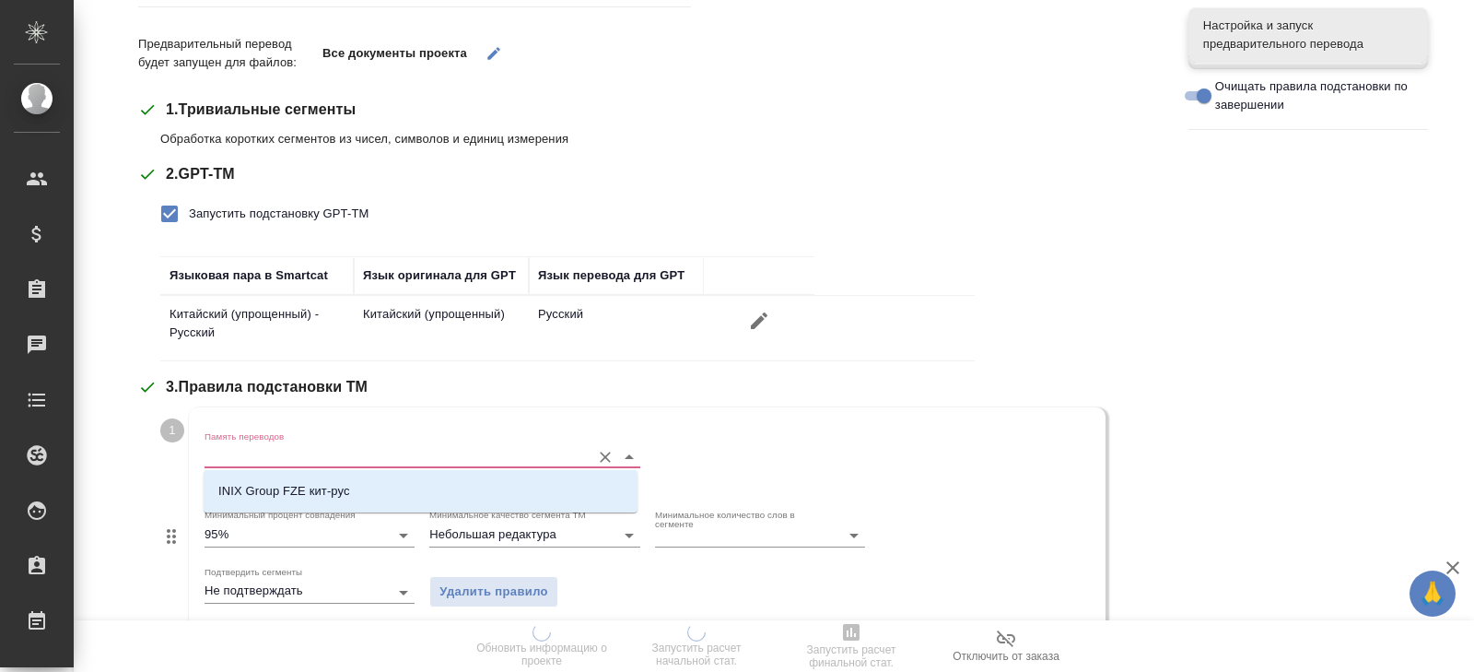
click at [241, 456] on input "Память переводов" at bounding box center [393, 456] width 377 height 22
click at [247, 483] on p "INIX Group FZE кит-рус" at bounding box center [284, 491] width 132 height 18
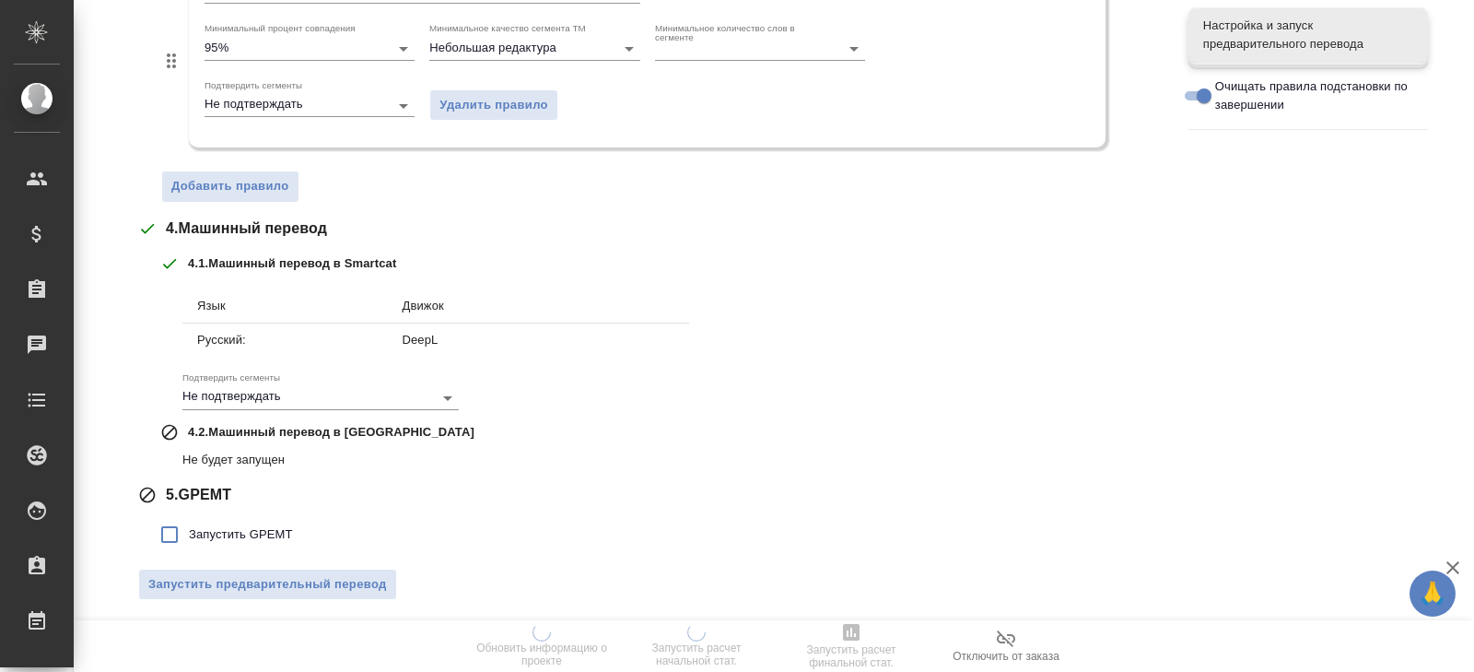
click at [241, 518] on label "Запустить GPEMT" at bounding box center [221, 534] width 143 height 39
click at [189, 518] on input "Запустить GPEMT" at bounding box center [169, 534] width 39 height 39
checkbox input "true"
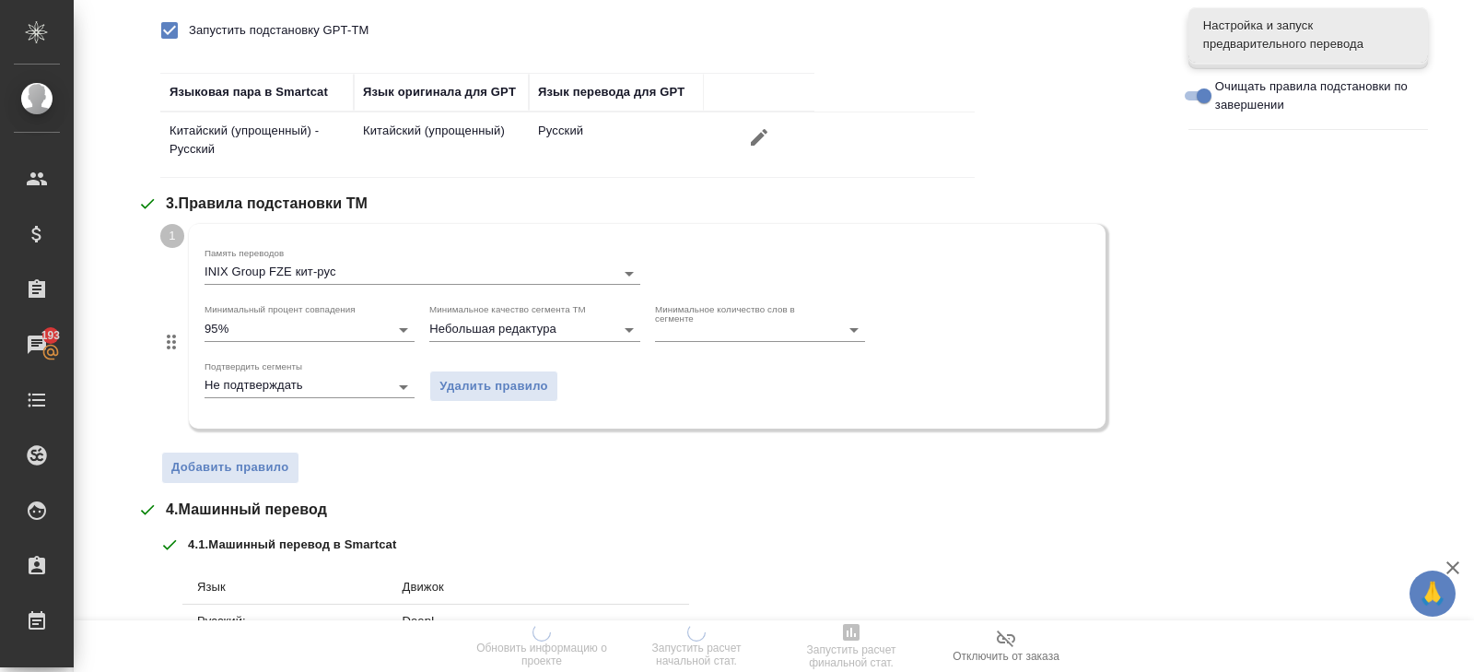
scroll to position [0, 0]
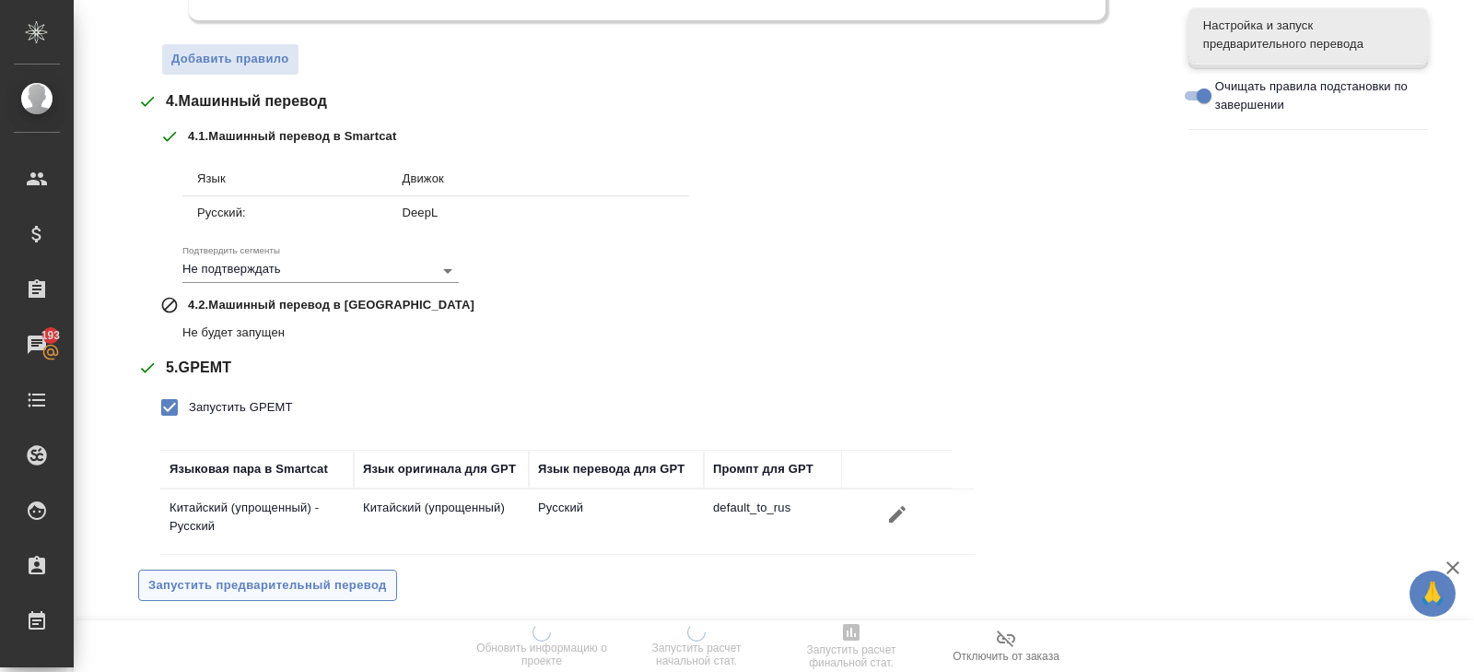
click at [246, 592] on button "Запустить предварительный перевод" at bounding box center [267, 585] width 259 height 32
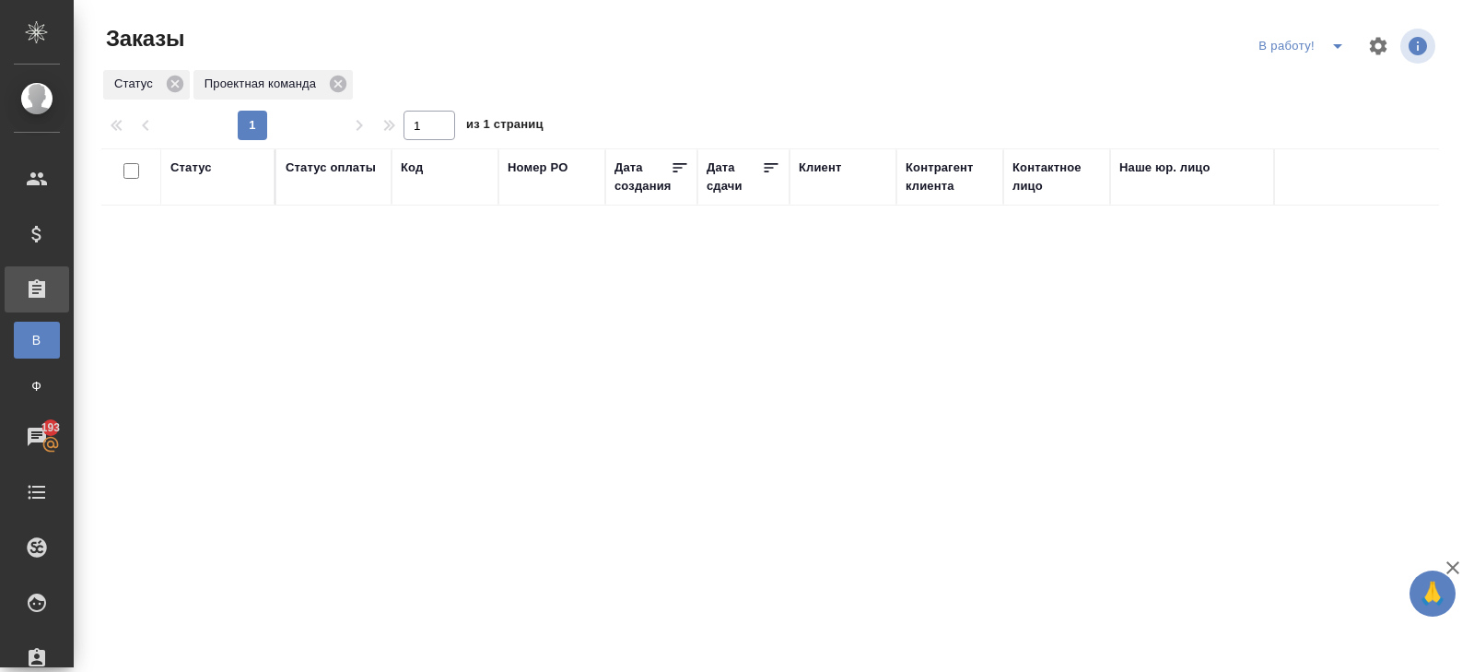
click at [1336, 43] on icon "split button" at bounding box center [1338, 46] width 22 height 22
click at [1331, 111] on li "начислить" at bounding box center [1304, 112] width 102 height 29
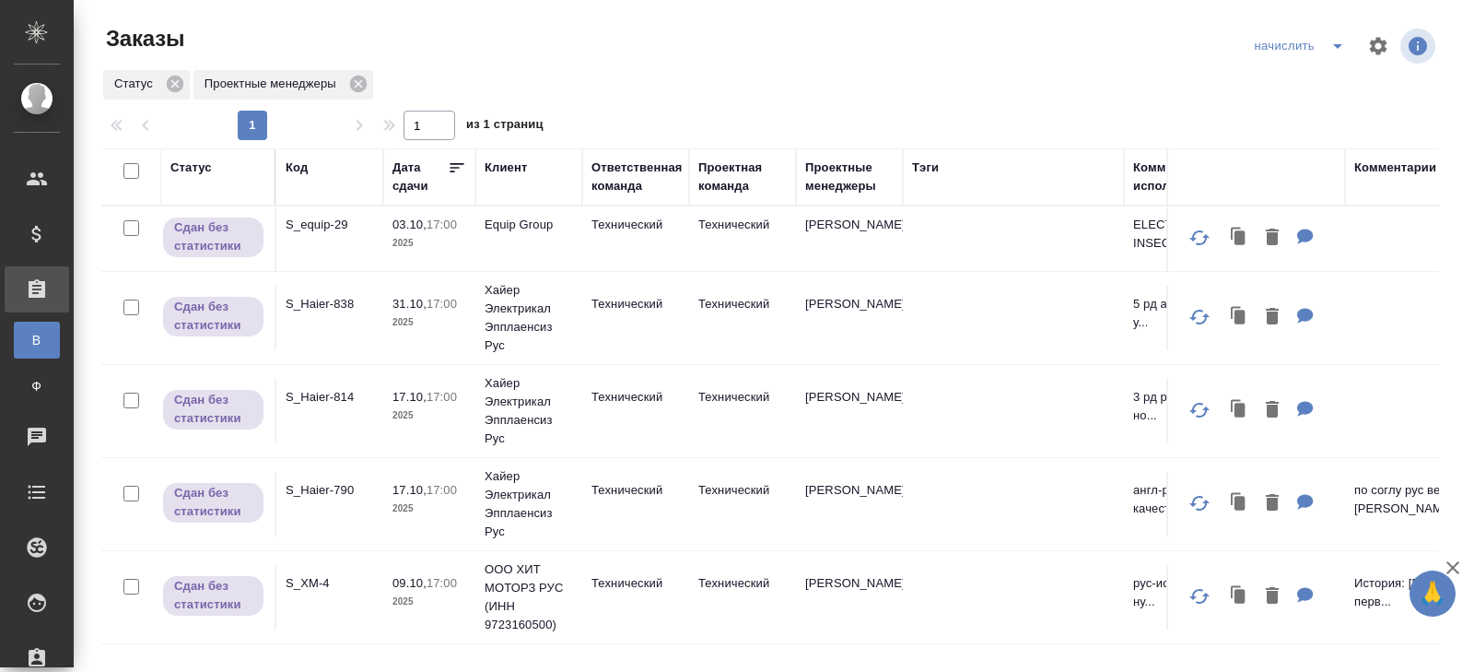
click at [316, 213] on td "S_equip-29" at bounding box center [329, 238] width 107 height 65
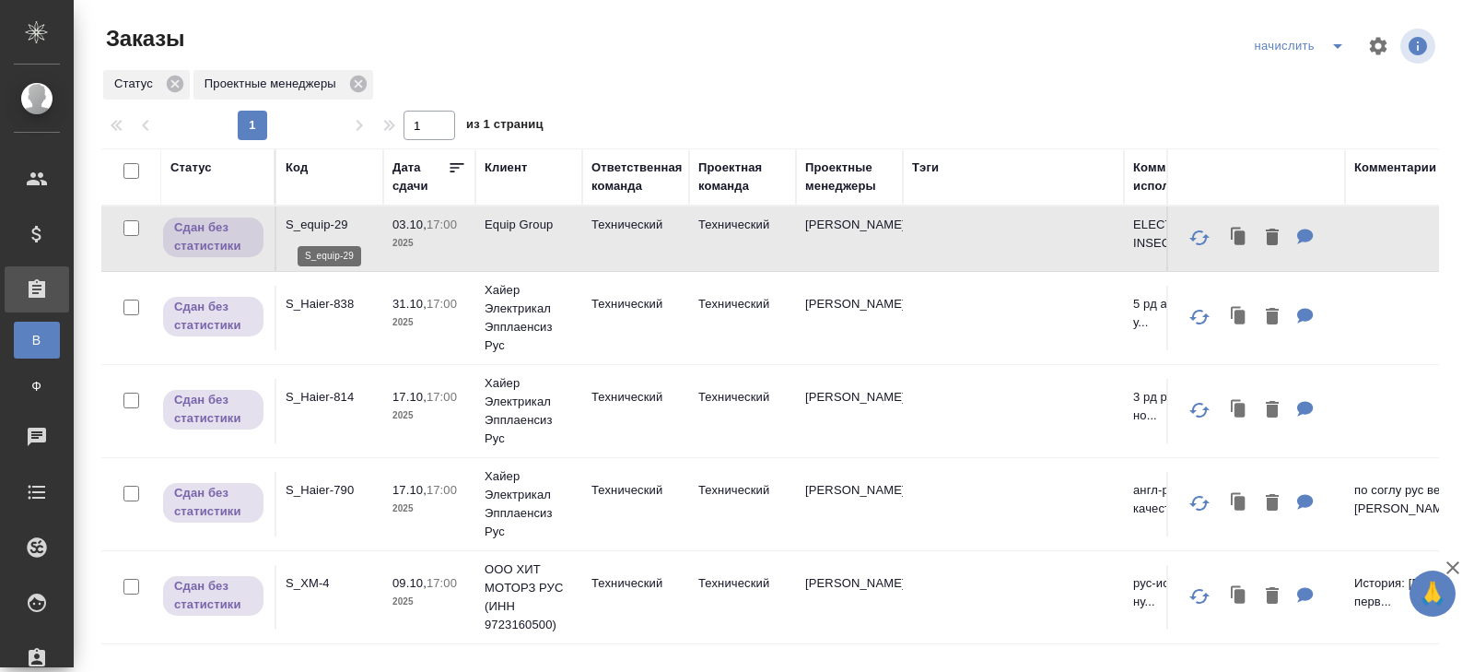
click at [317, 219] on p "S_equip-29" at bounding box center [330, 225] width 88 height 18
click at [1328, 39] on icon "split button" at bounding box center [1338, 46] width 22 height 22
click at [1328, 80] on li "В работу!" at bounding box center [1302, 82] width 108 height 29
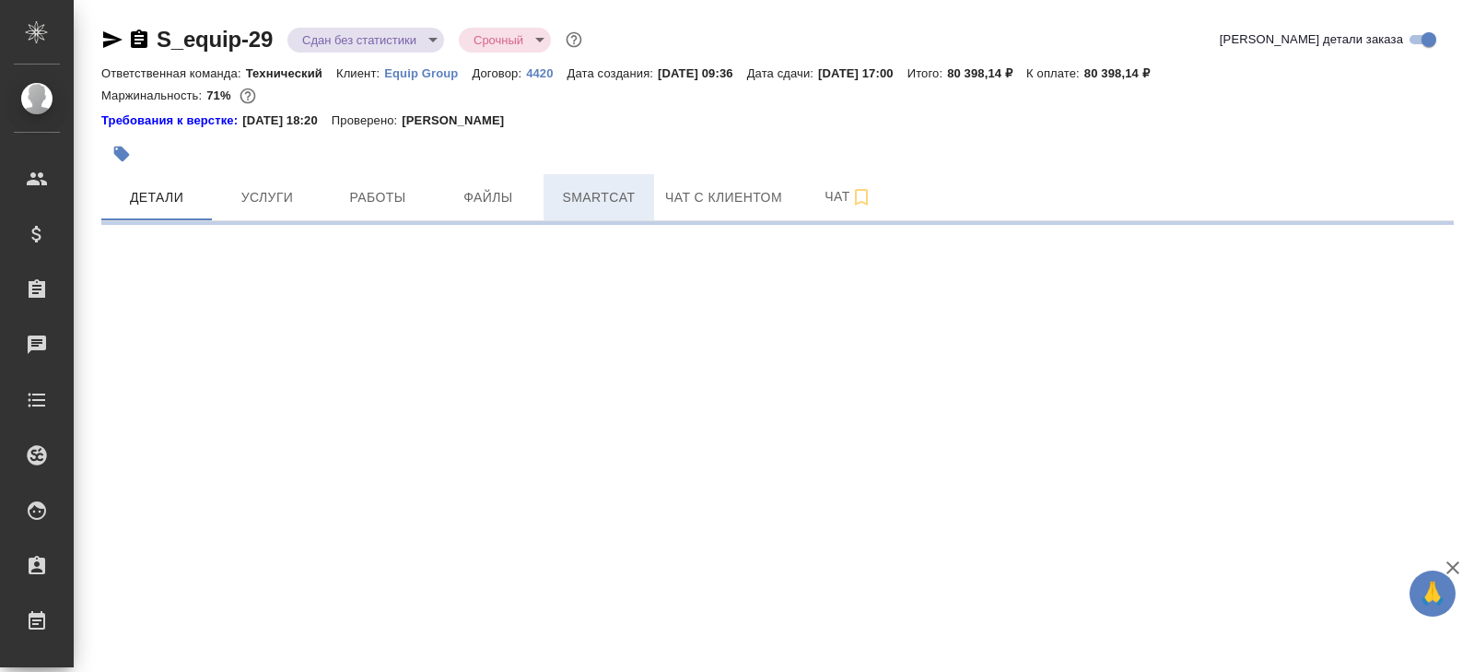
select select "RU"
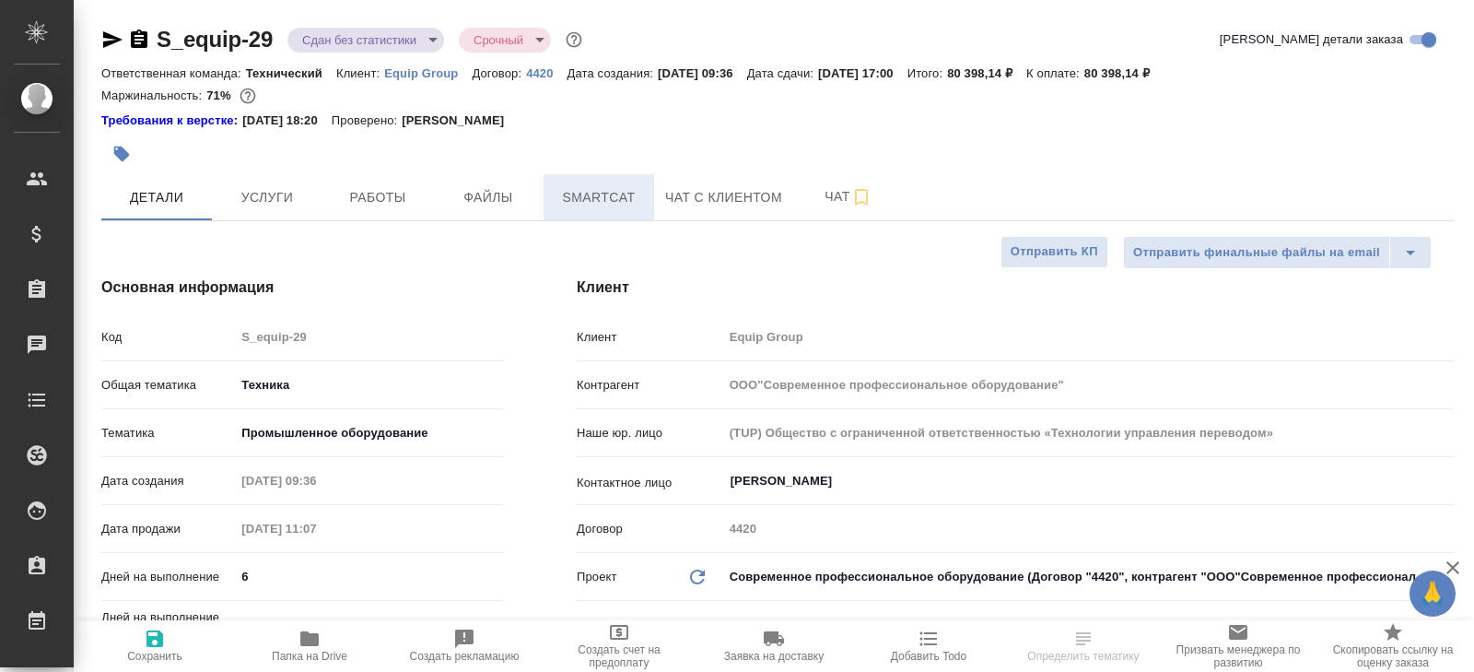
type textarea "x"
click at [606, 201] on span "Smartcat" at bounding box center [599, 197] width 88 height 23
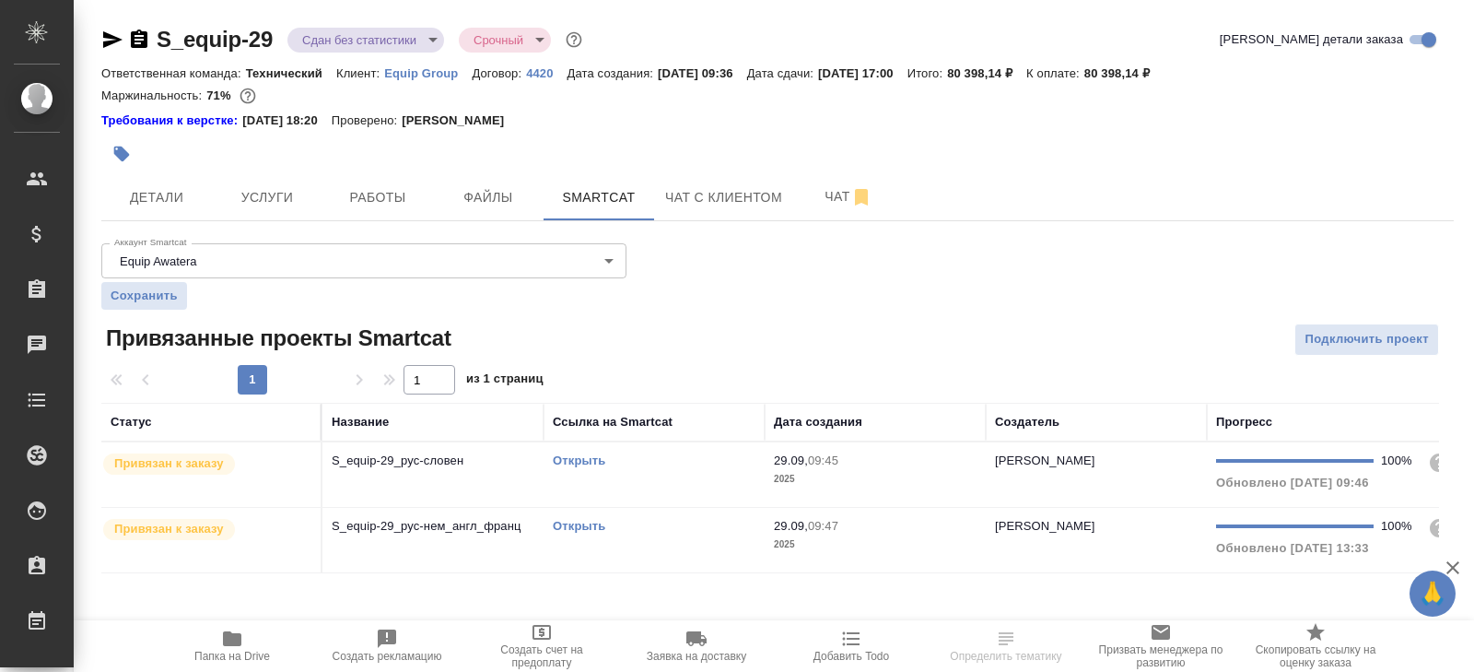
click at [674, 521] on div "Открыть" at bounding box center [654, 526] width 203 height 18
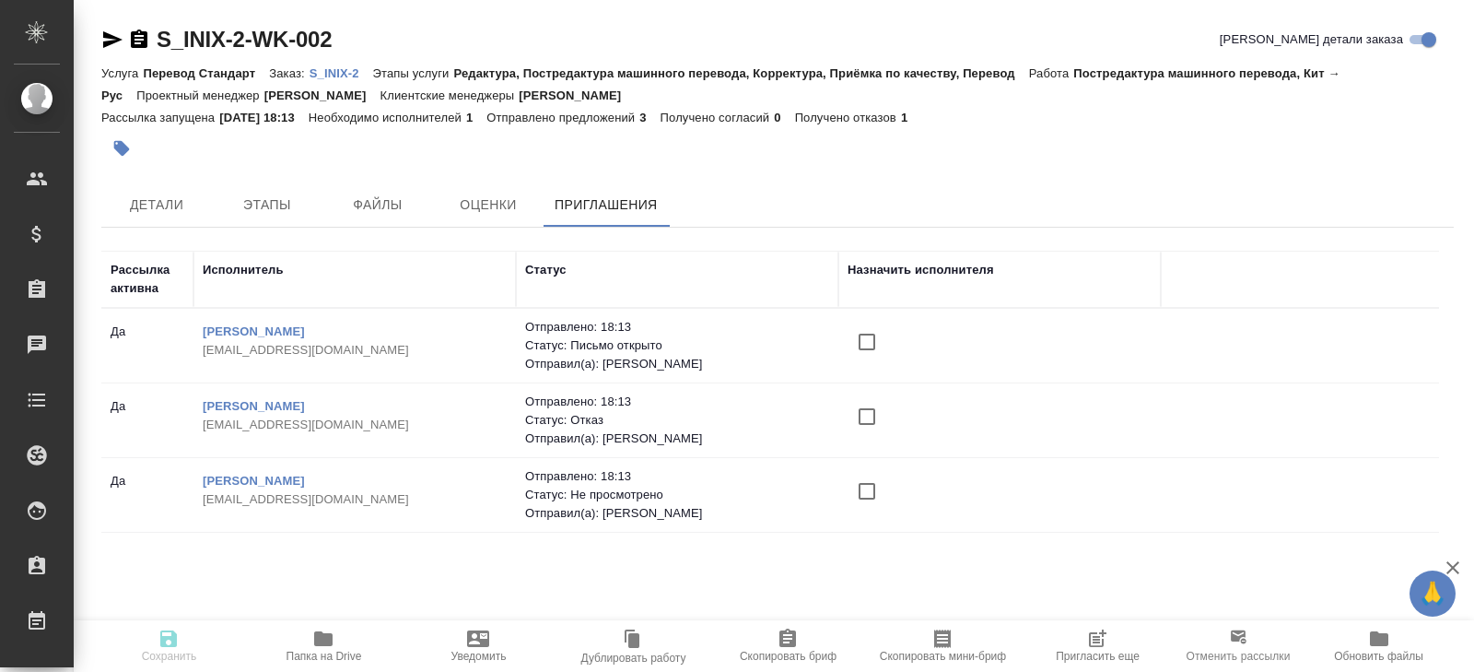
click at [1098, 644] on icon "button" at bounding box center [1097, 639] width 22 height 22
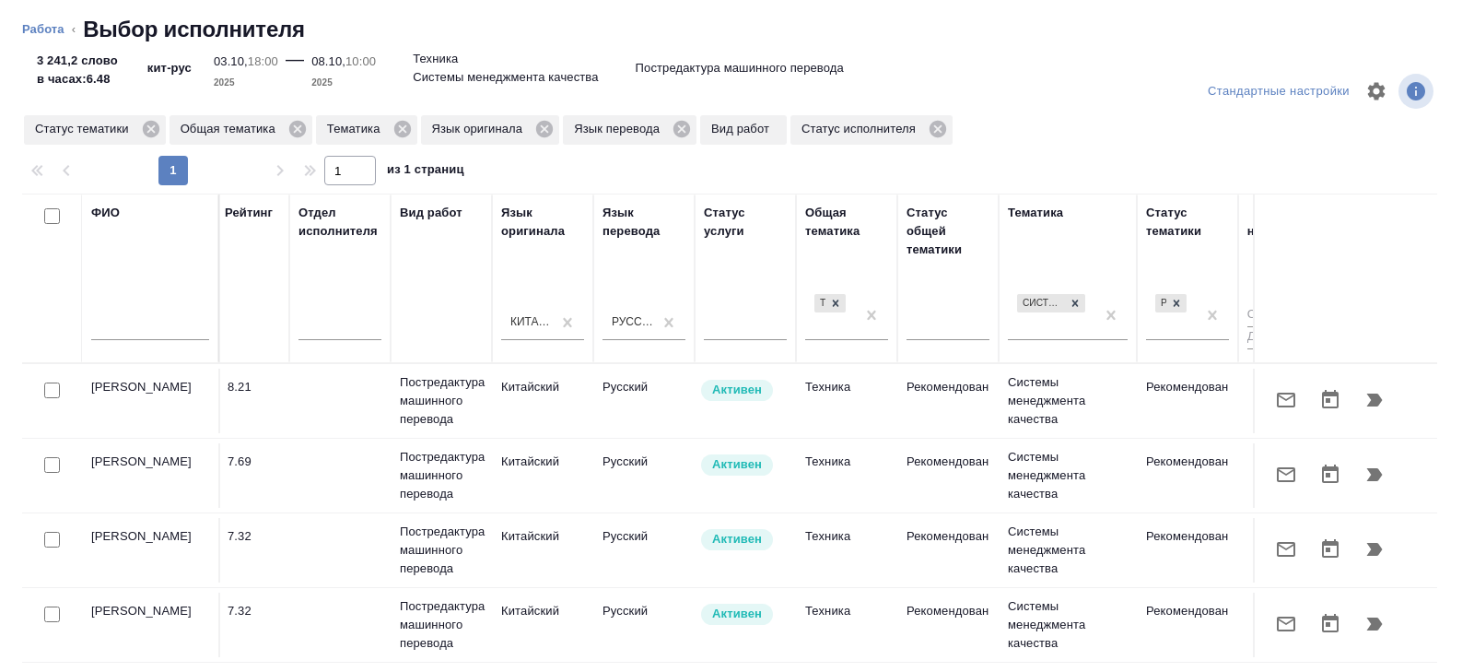
scroll to position [0, 1261]
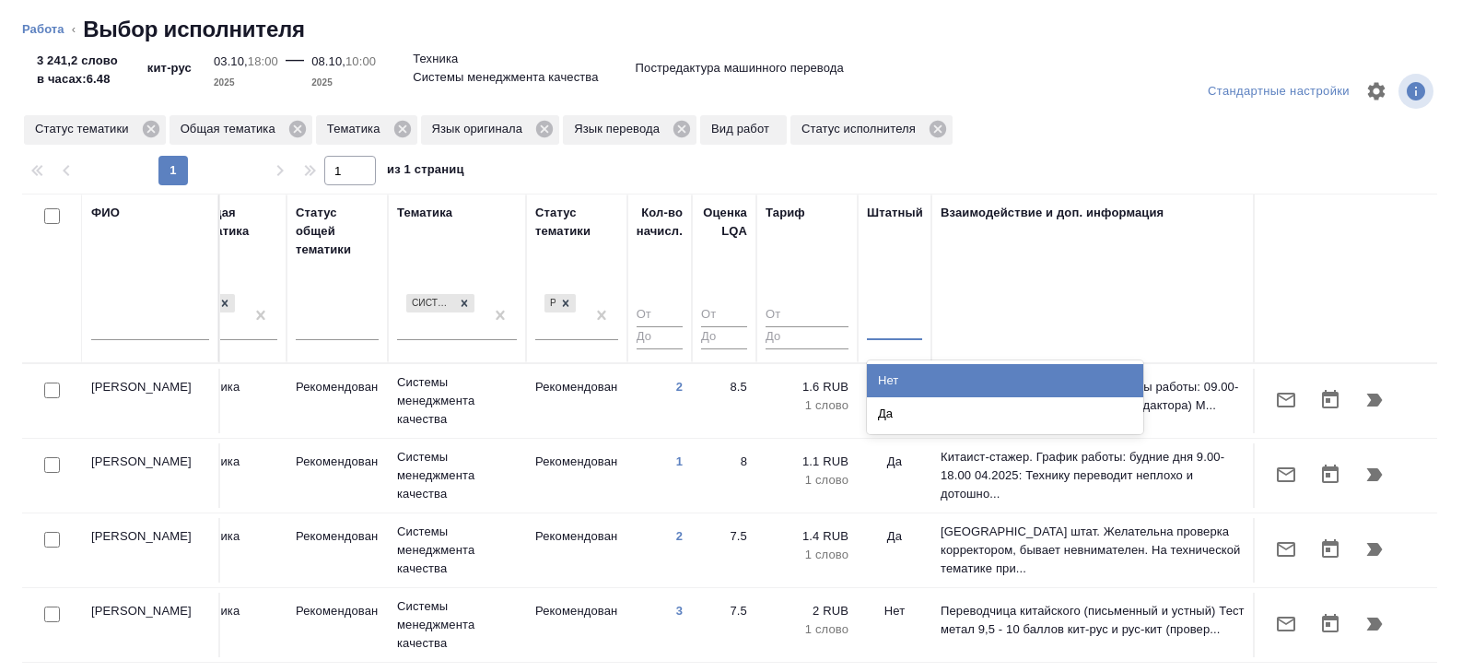
click at [887, 324] on div at bounding box center [894, 322] width 55 height 27
click at [888, 372] on div "Нет" at bounding box center [1005, 380] width 276 height 33
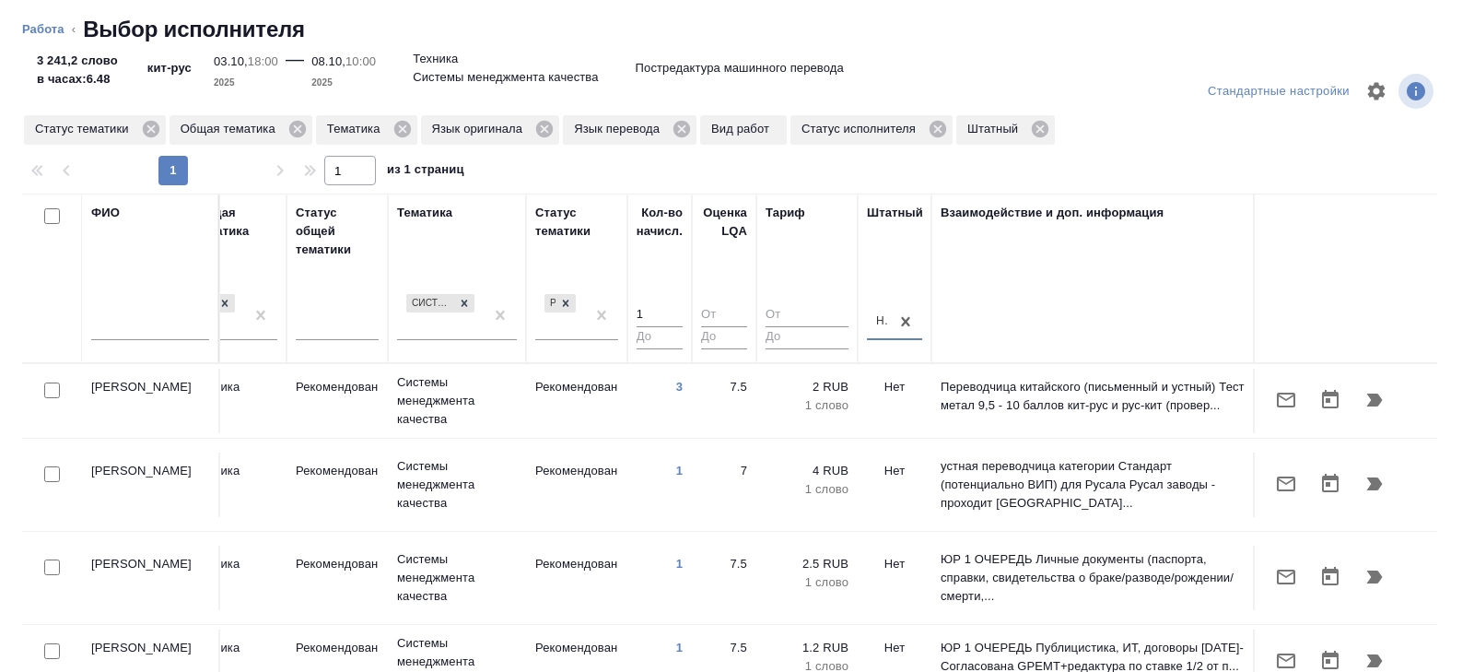
type input "1"
click at [674, 308] on input "1" at bounding box center [660, 315] width 46 height 23
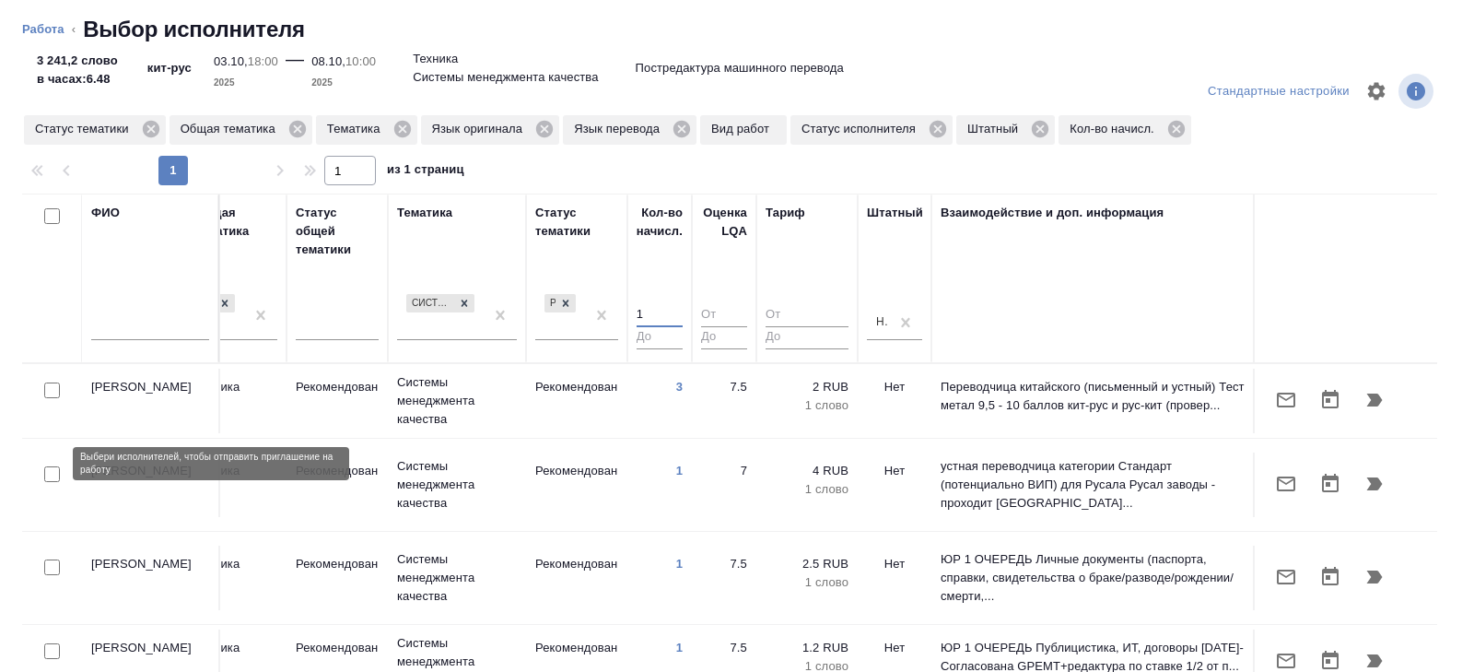
click at [53, 471] on div at bounding box center [51, 475] width 41 height 26
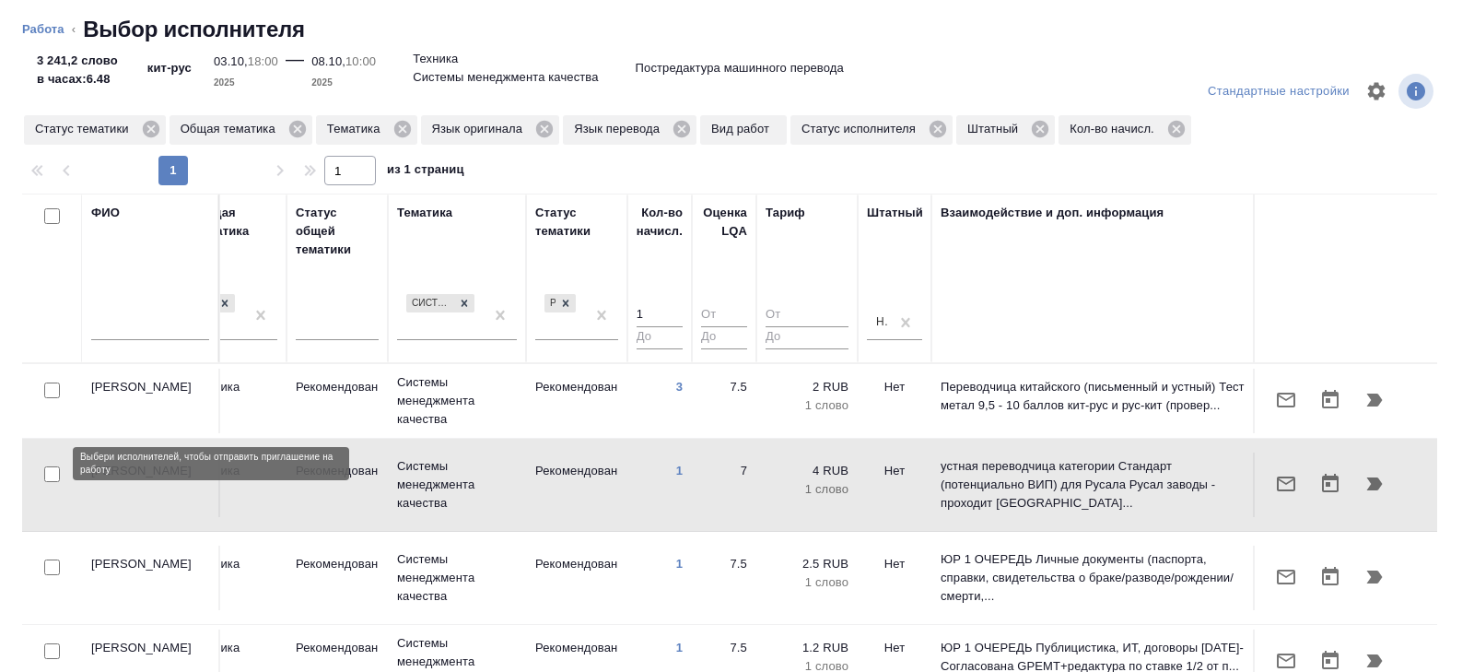
click at [49, 466] on input "checkbox" at bounding box center [52, 474] width 16 height 16
checkbox input "true"
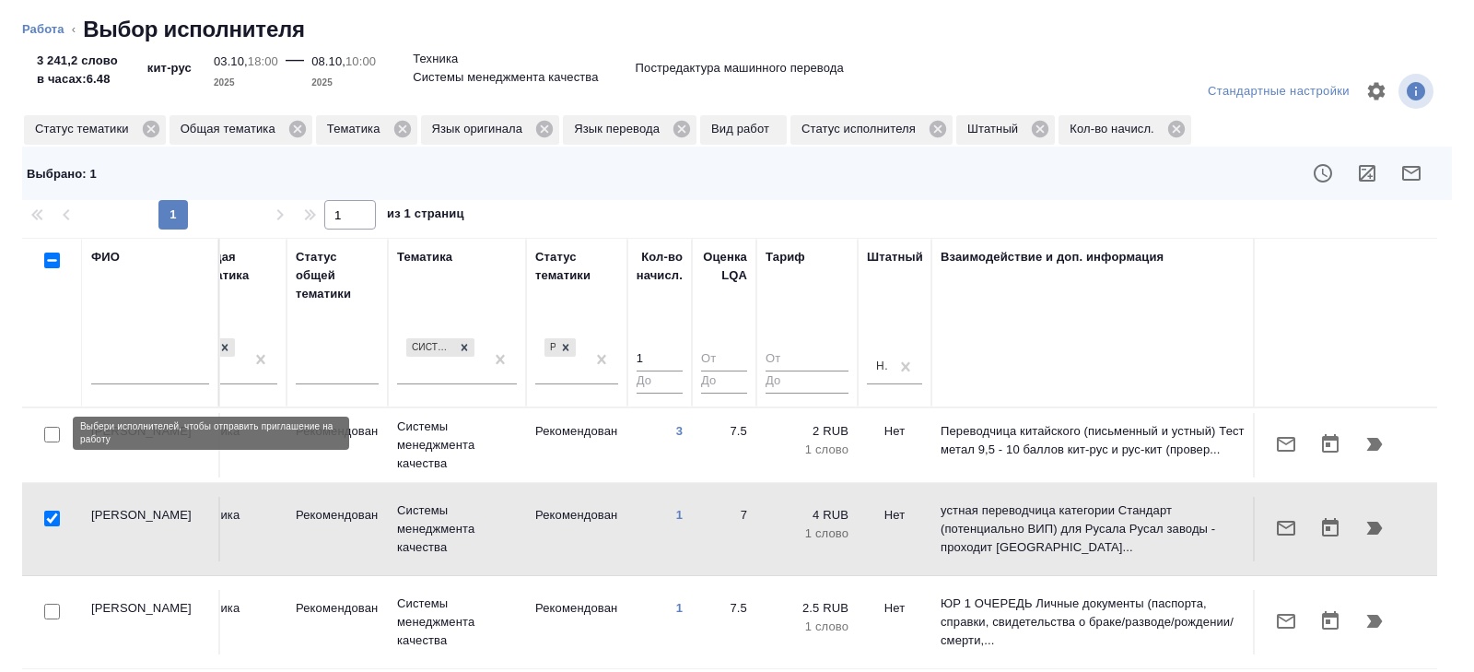
click at [54, 440] on input "checkbox" at bounding box center [52, 435] width 16 height 16
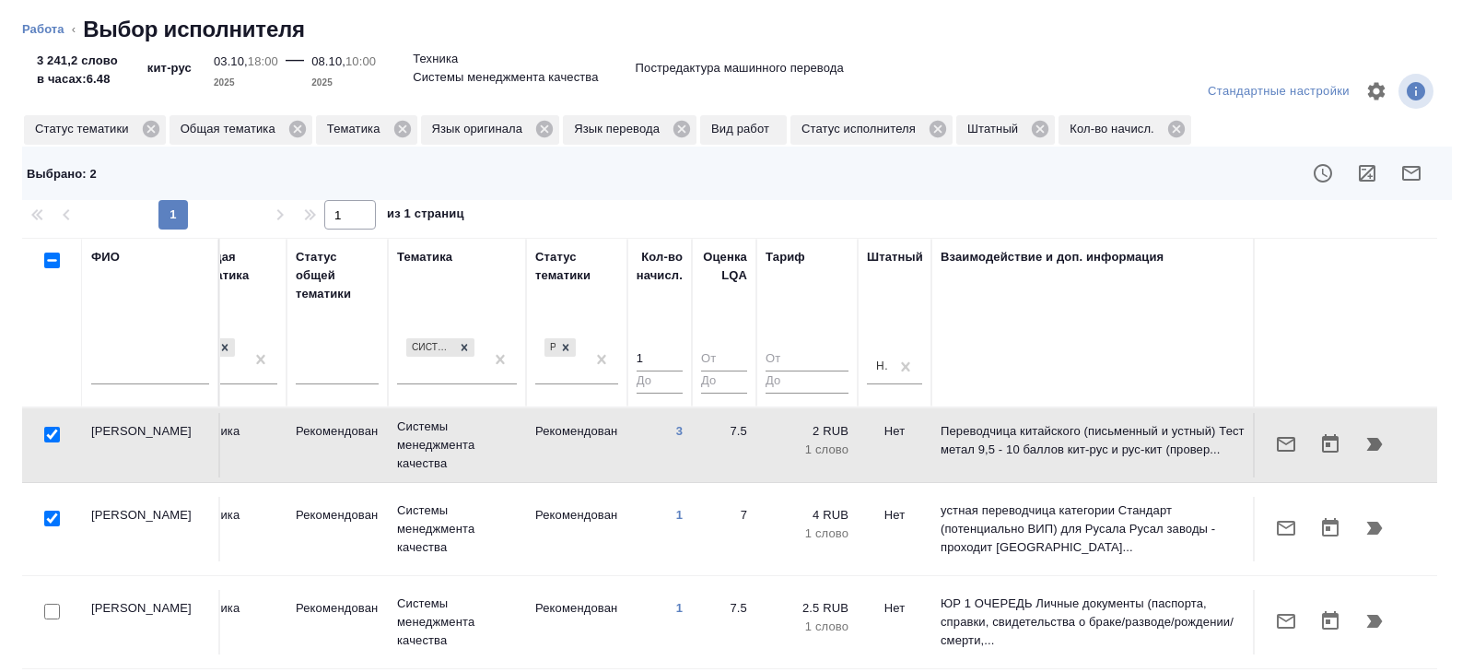
click at [53, 431] on input "checkbox" at bounding box center [52, 435] width 16 height 16
checkbox input "false"
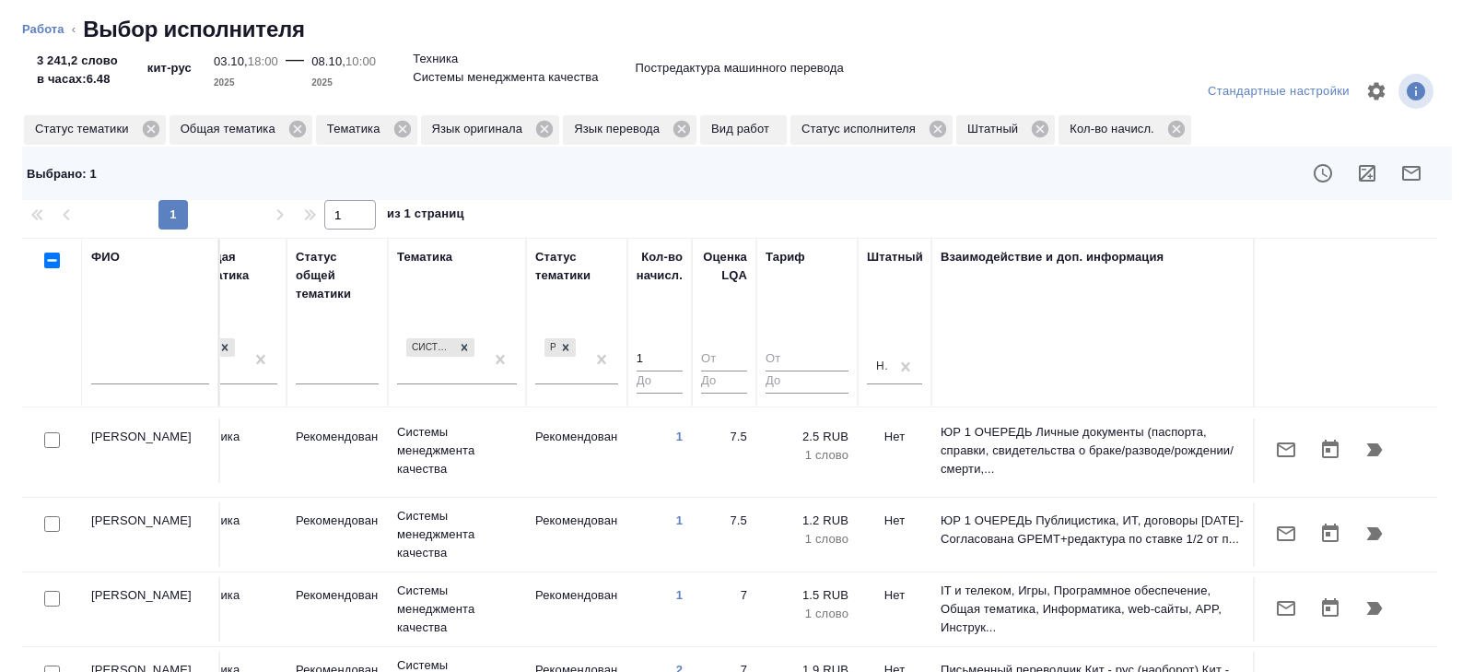
scroll to position [172, 1261]
click at [50, 515] on input "checkbox" at bounding box center [52, 523] width 16 height 16
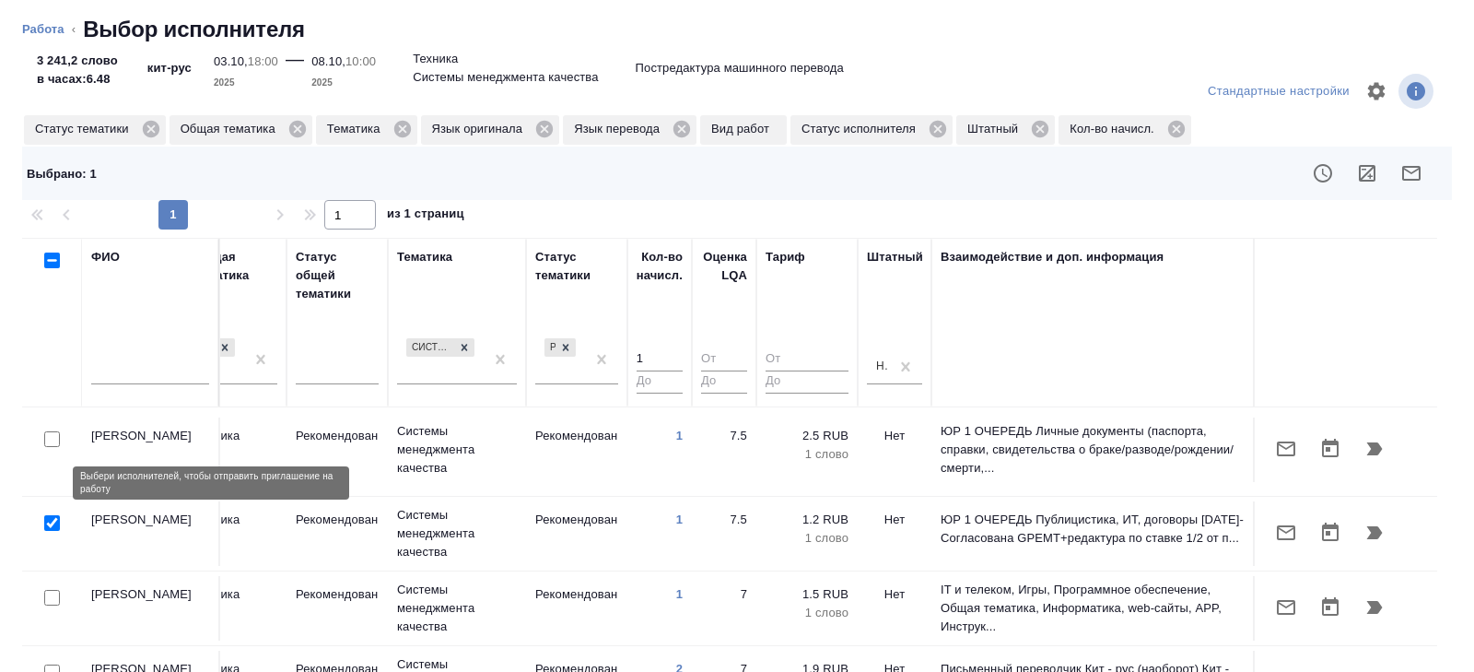
checkbox input "true"
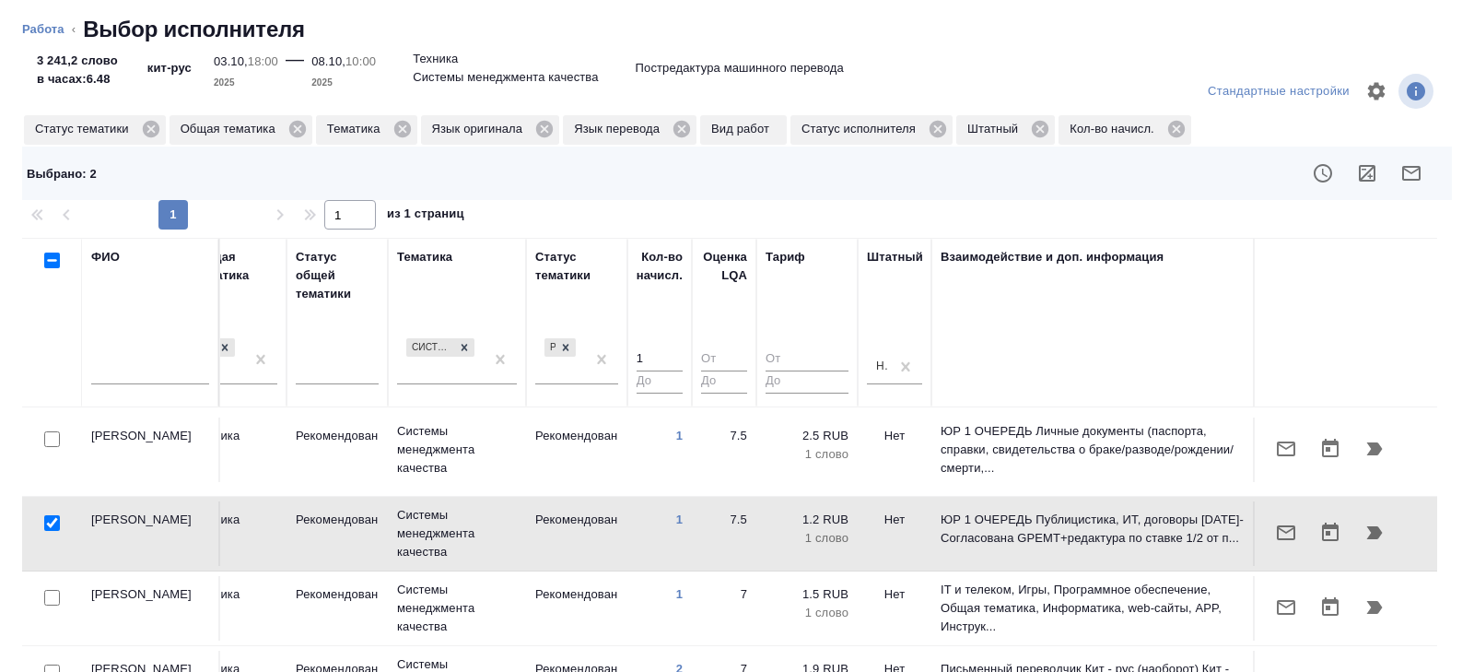
click at [53, 590] on input "checkbox" at bounding box center [52, 598] width 16 height 16
checkbox input "true"
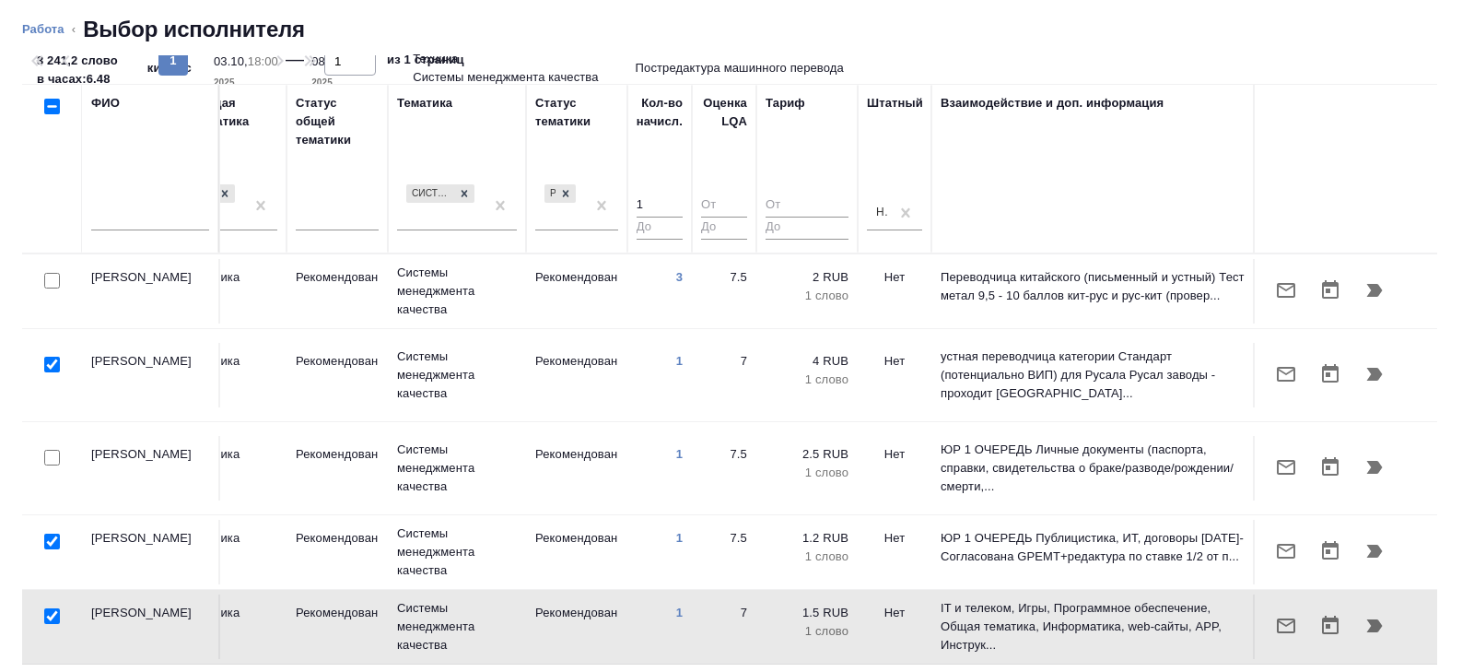
scroll to position [0, 0]
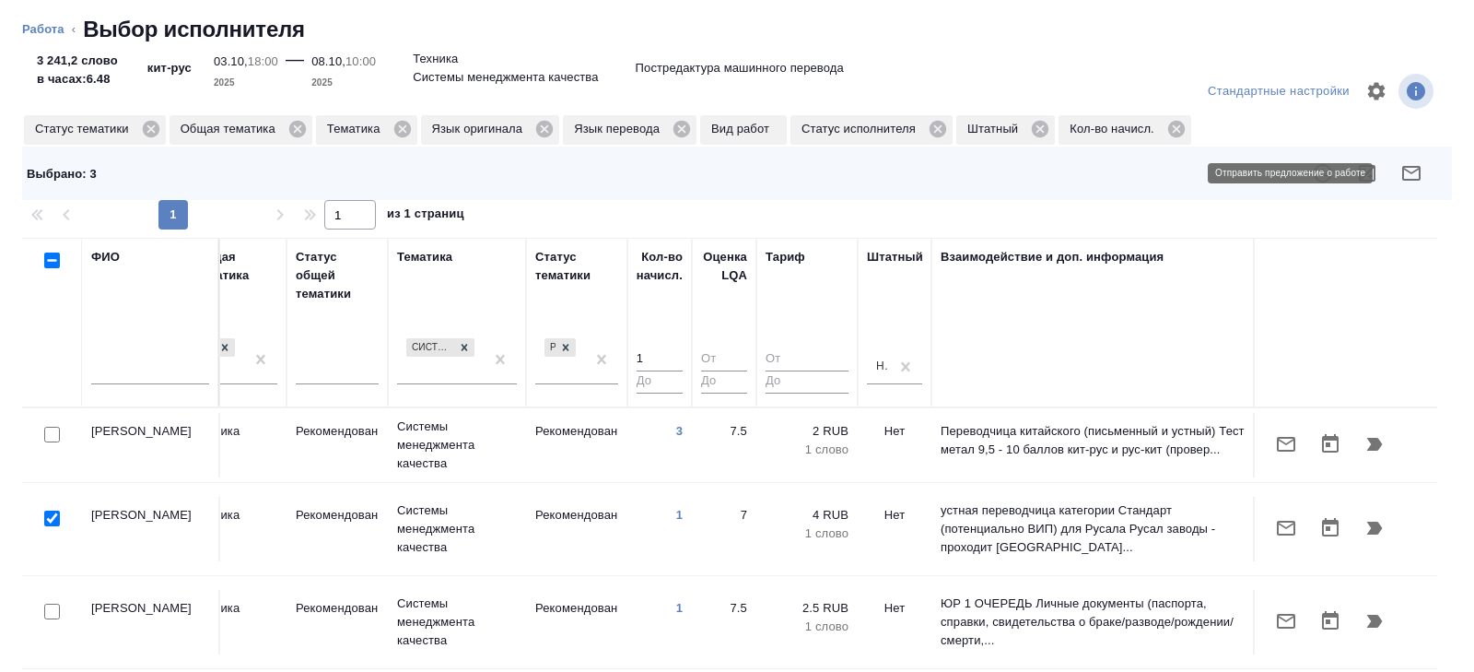
click at [1403, 171] on icon "button" at bounding box center [1411, 173] width 18 height 15
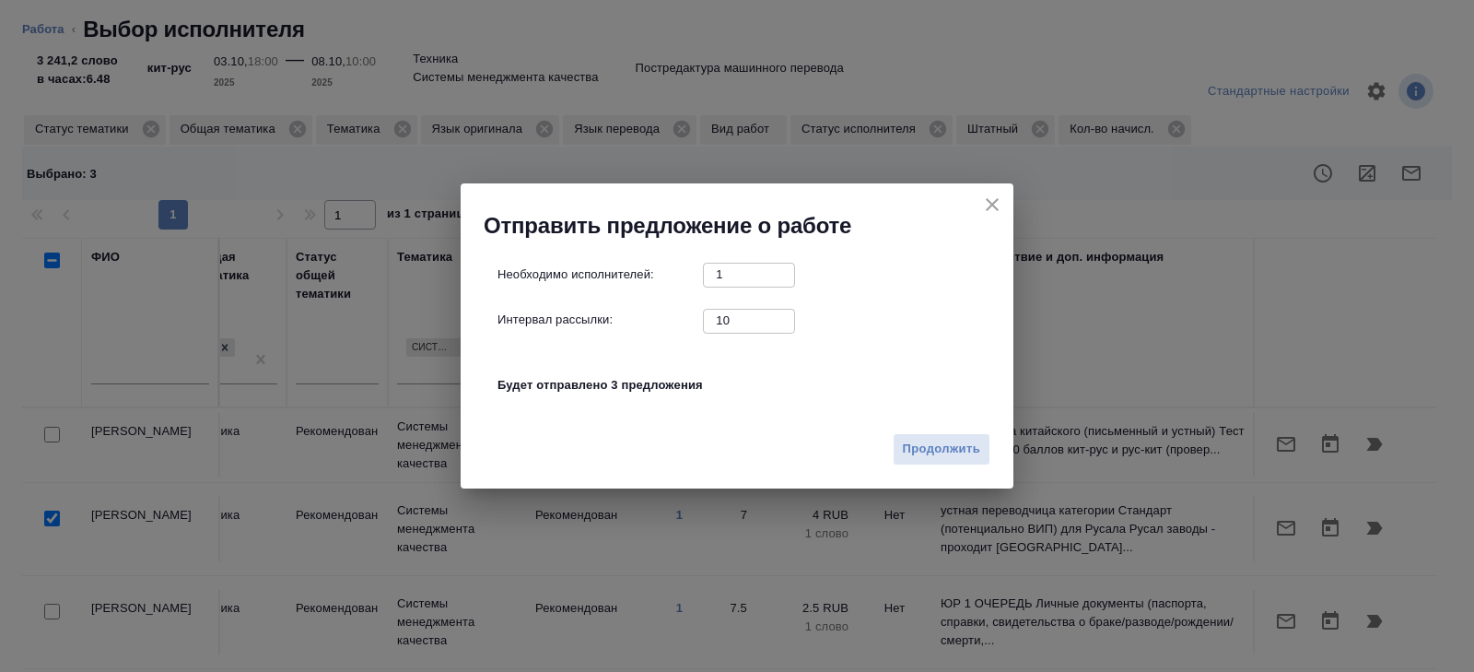
drag, startPoint x: 744, startPoint y: 324, endPoint x: 636, endPoint y: 314, distance: 108.3
click at [636, 314] on div "Интервал рассылки: 10 ​" at bounding box center [745, 320] width 494 height 23
type input "0"
click at [923, 447] on span "Продолжить" at bounding box center [941, 449] width 77 height 21
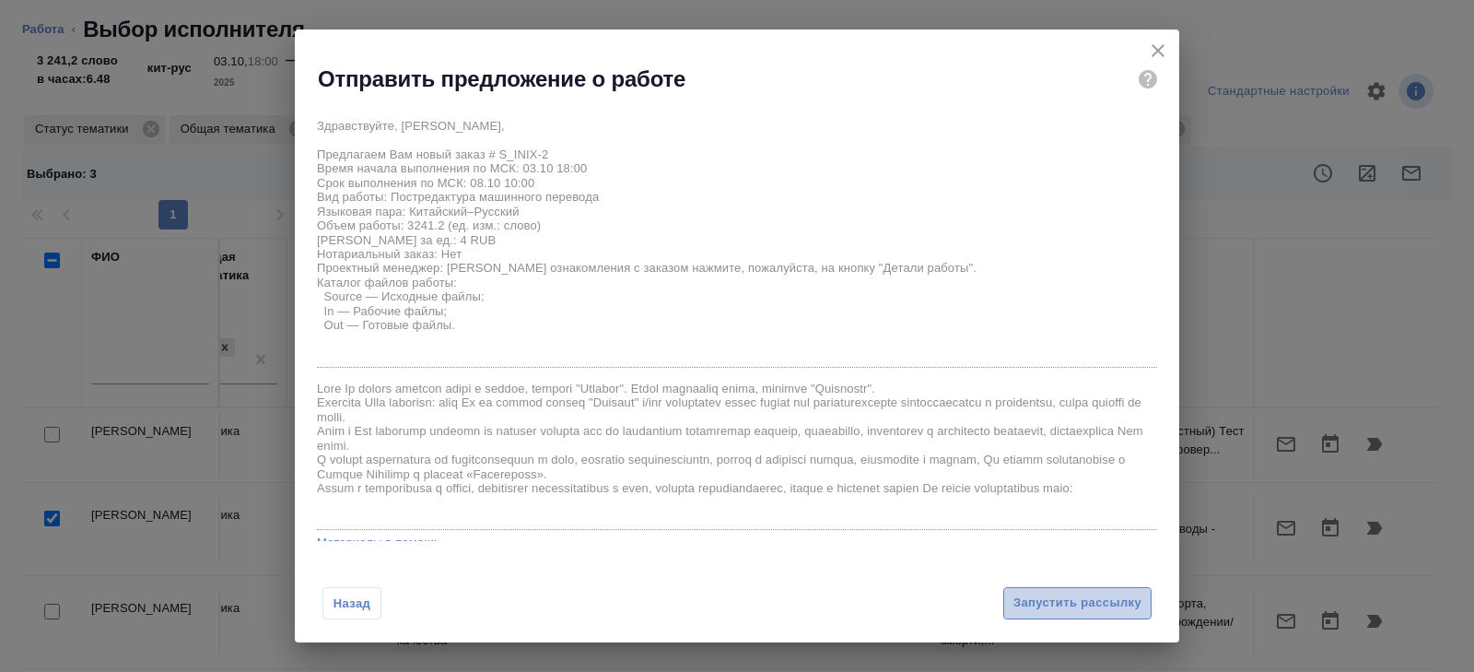
click at [1042, 596] on span "Запустить рассылку" at bounding box center [1078, 602] width 128 height 21
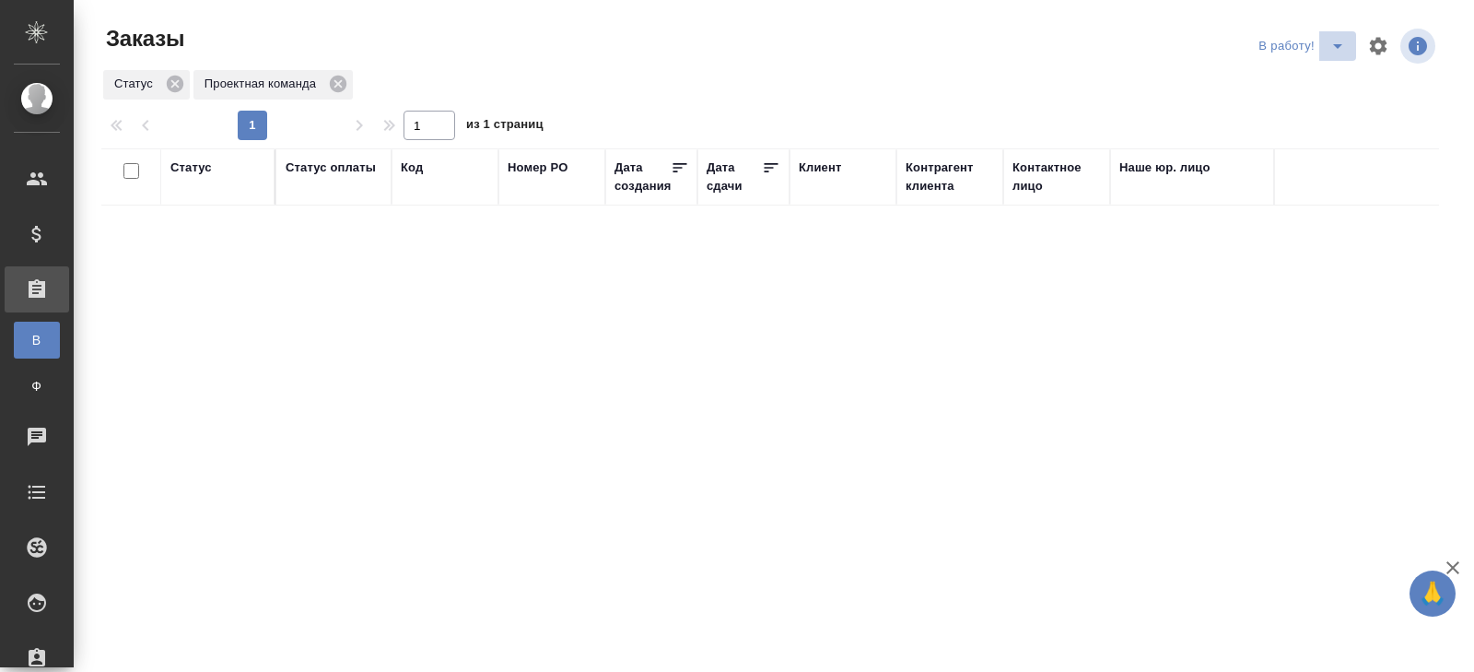
click at [1324, 46] on span "split button" at bounding box center [1338, 46] width 28 height 22
click at [1320, 91] on li "ПМ" at bounding box center [1304, 82] width 102 height 29
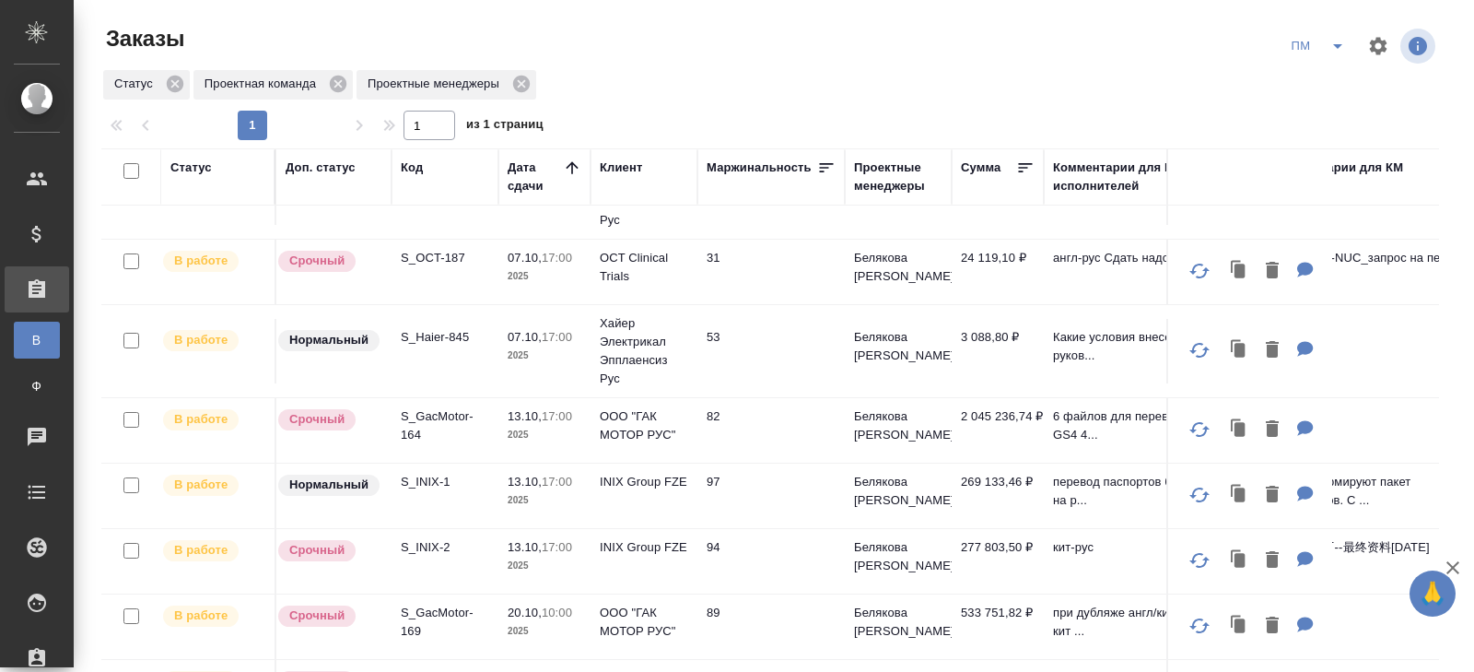
scroll to position [150, 0]
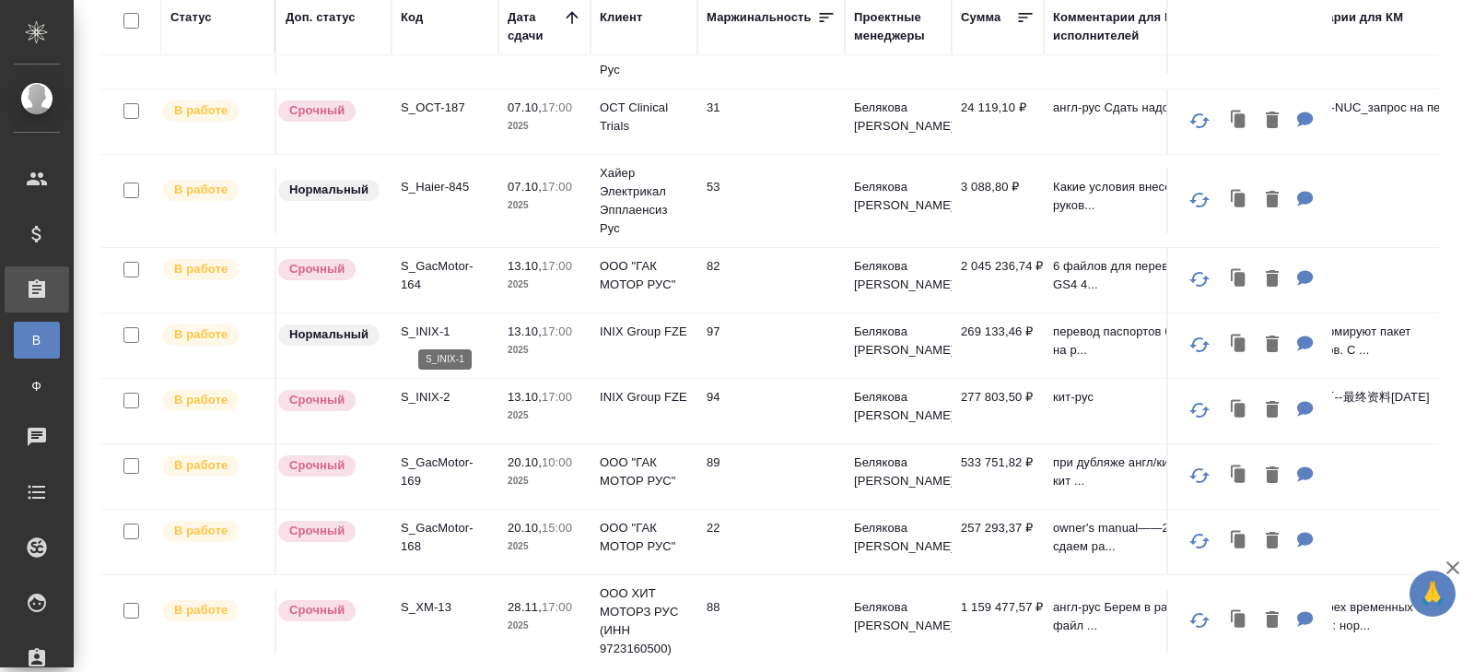
click at [421, 323] on p "S_INIX-1" at bounding box center [445, 332] width 88 height 18
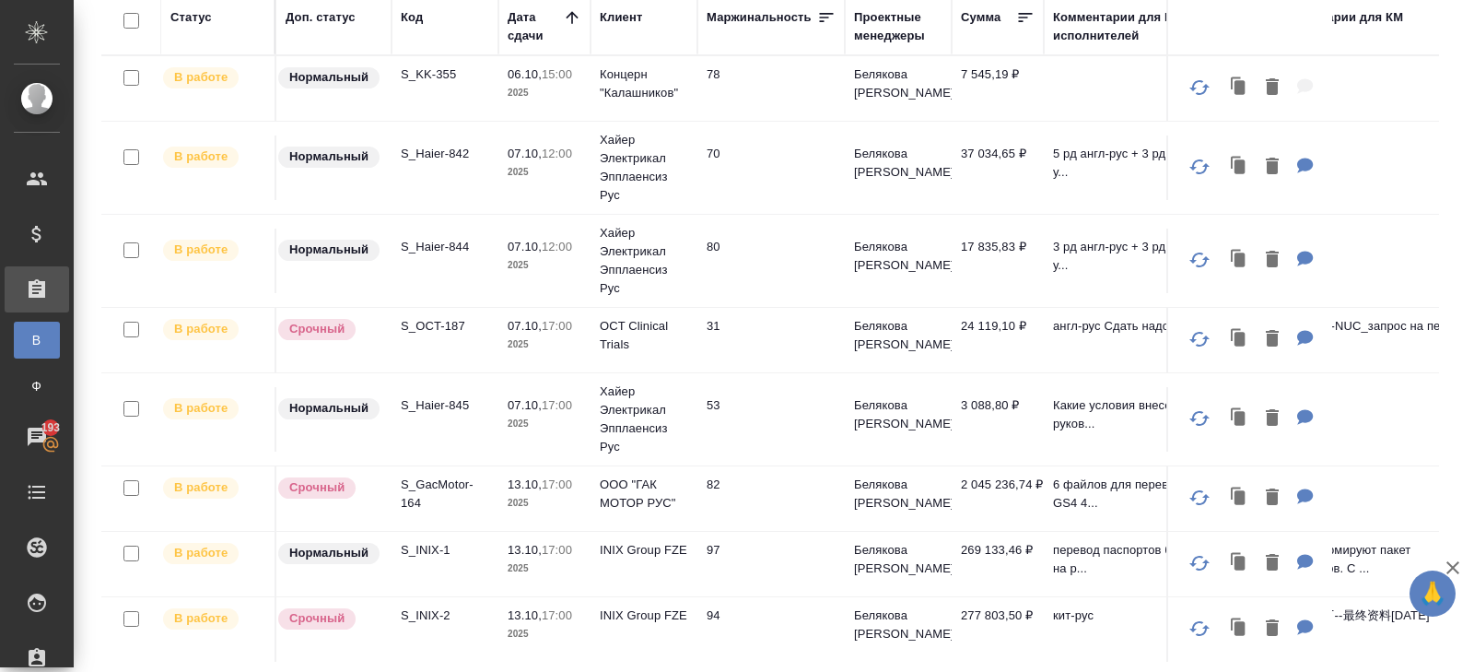
scroll to position [0, 0]
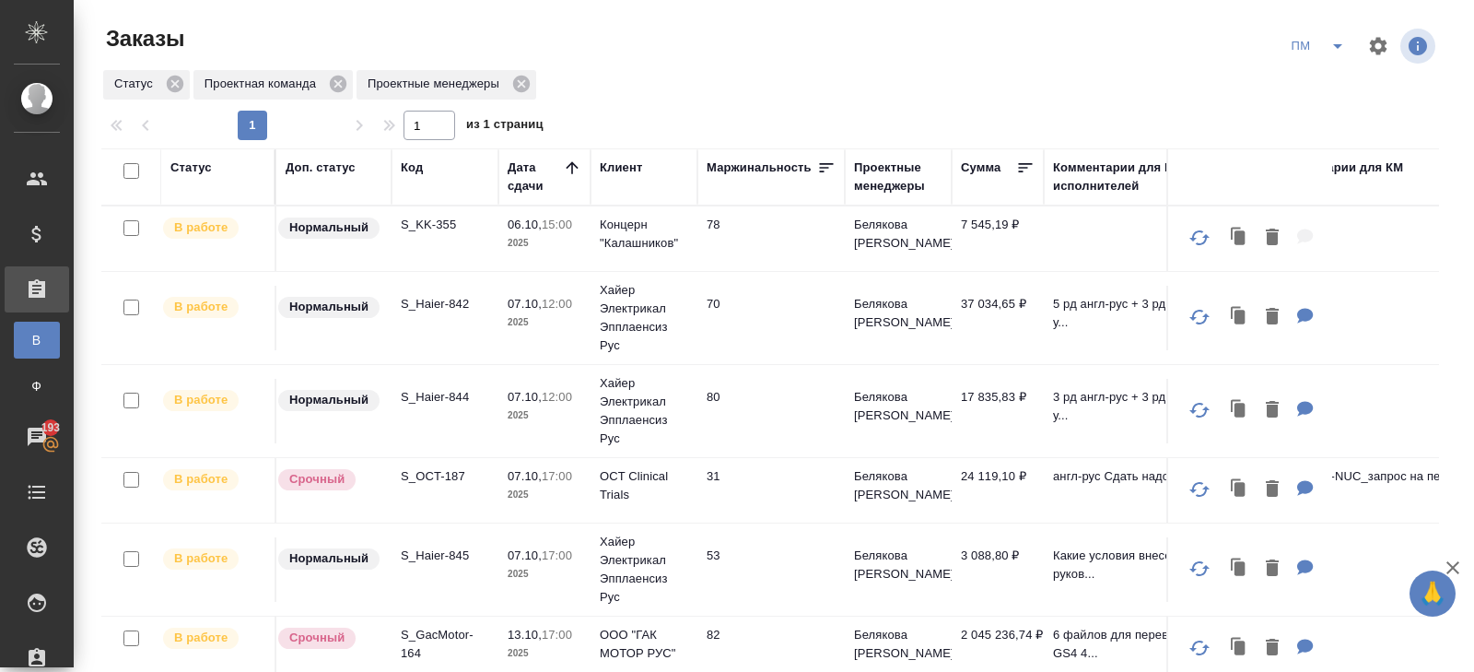
click at [1335, 47] on icon "split button" at bounding box center [1338, 46] width 22 height 22
click at [1324, 102] on li "начислить" at bounding box center [1319, 112] width 93 height 29
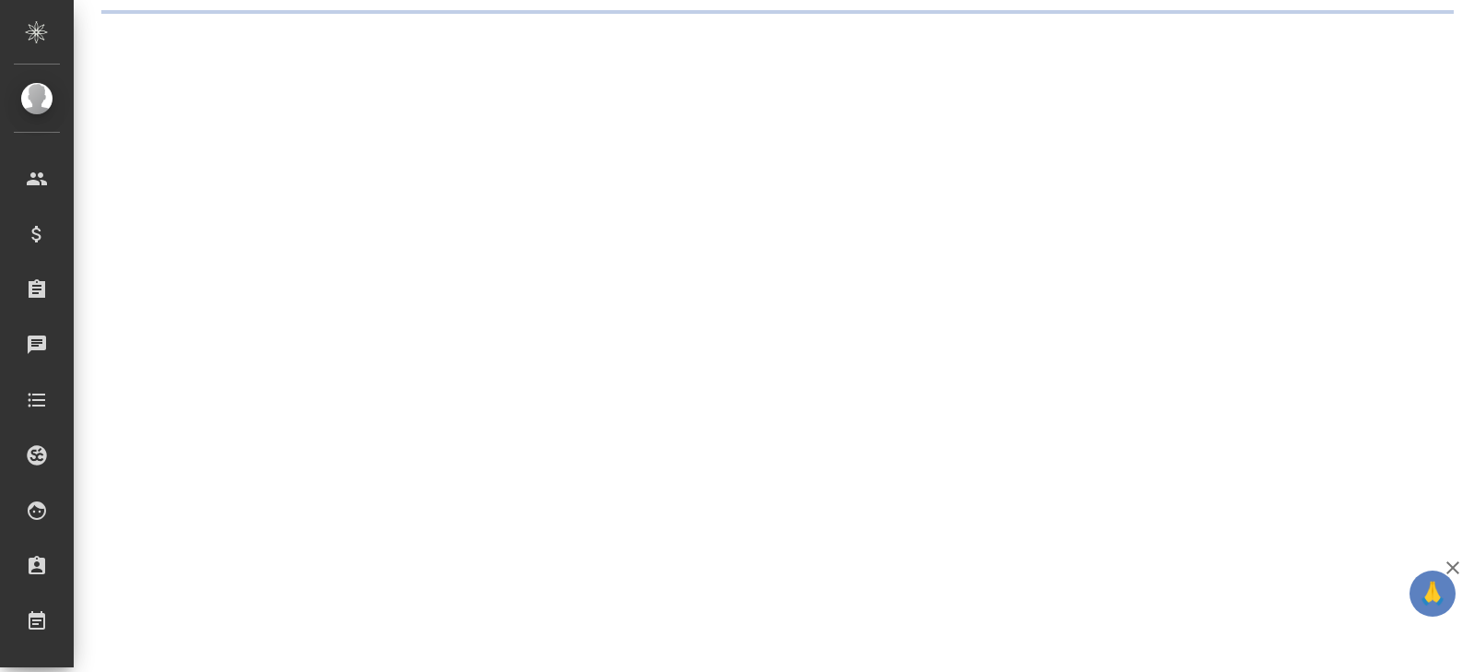
select select "RU"
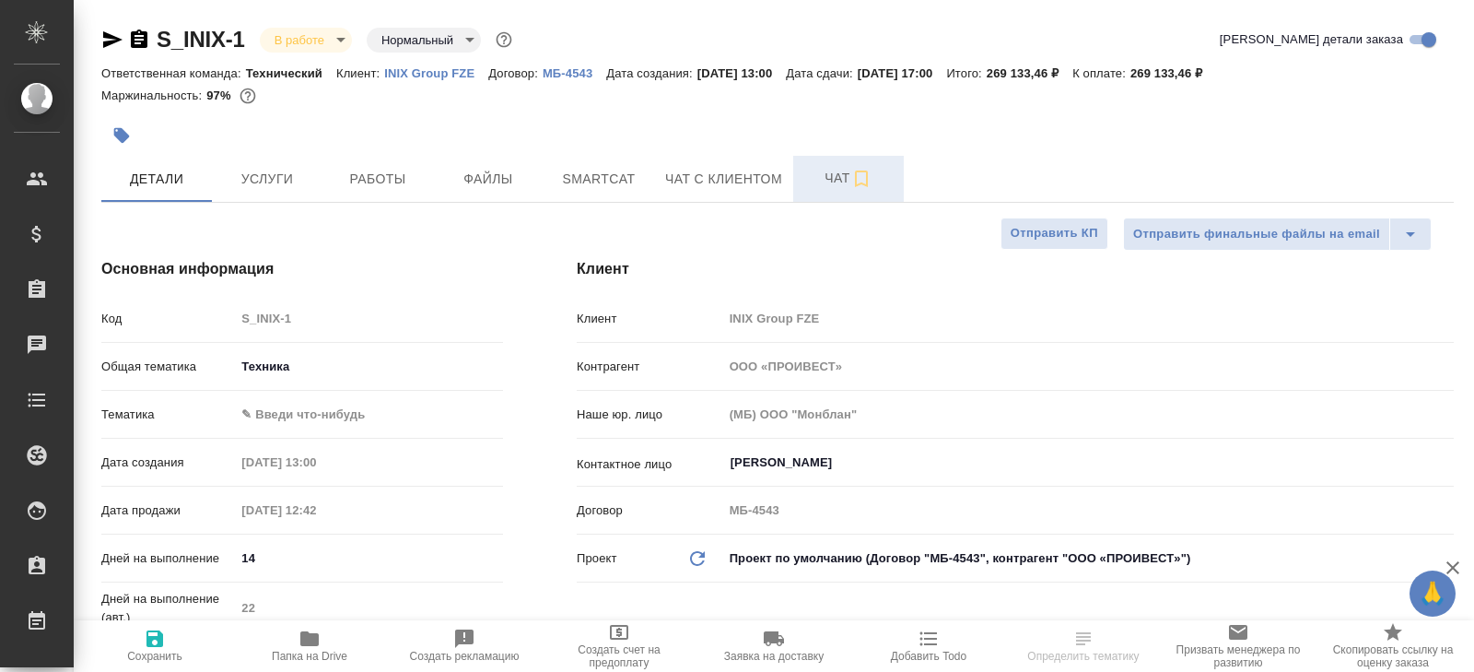
type textarea "x"
click at [849, 190] on button "Чат" at bounding box center [848, 179] width 111 height 46
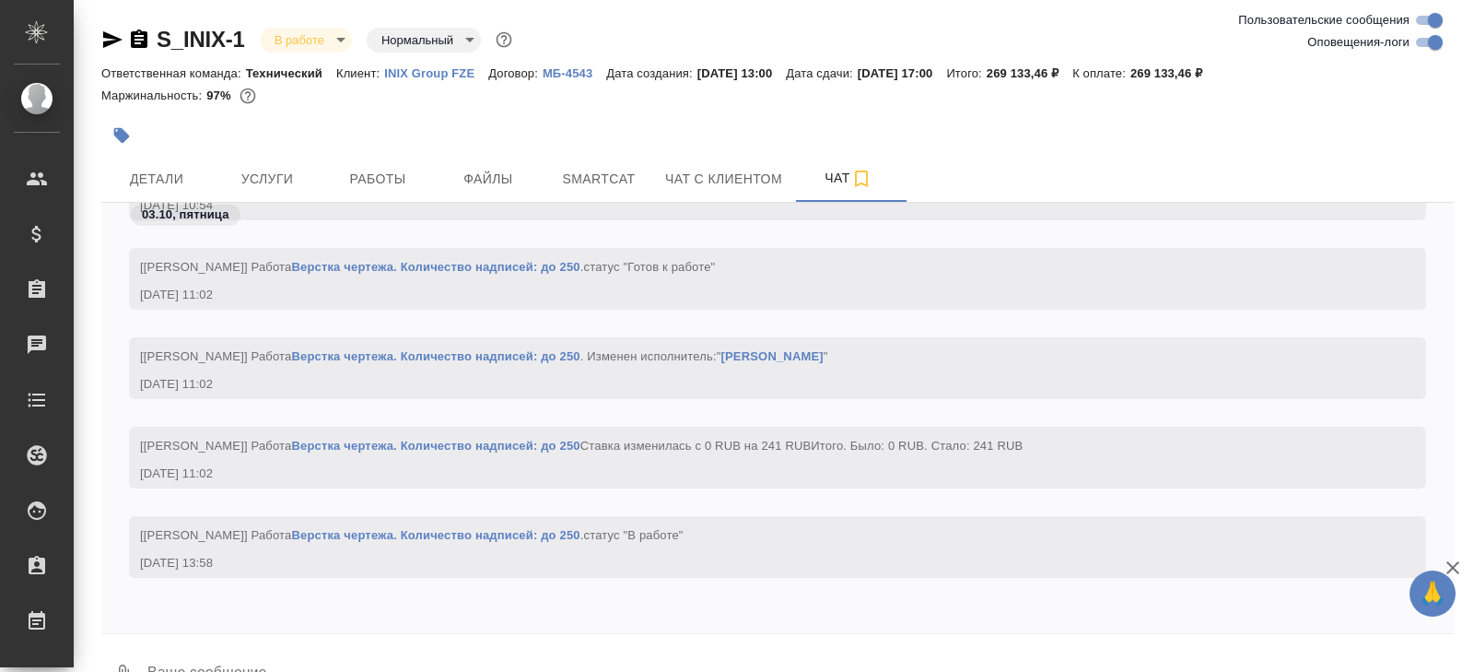
click at [1420, 48] on input "Оповещения-логи" at bounding box center [1435, 42] width 66 height 22
checkbox input "false"
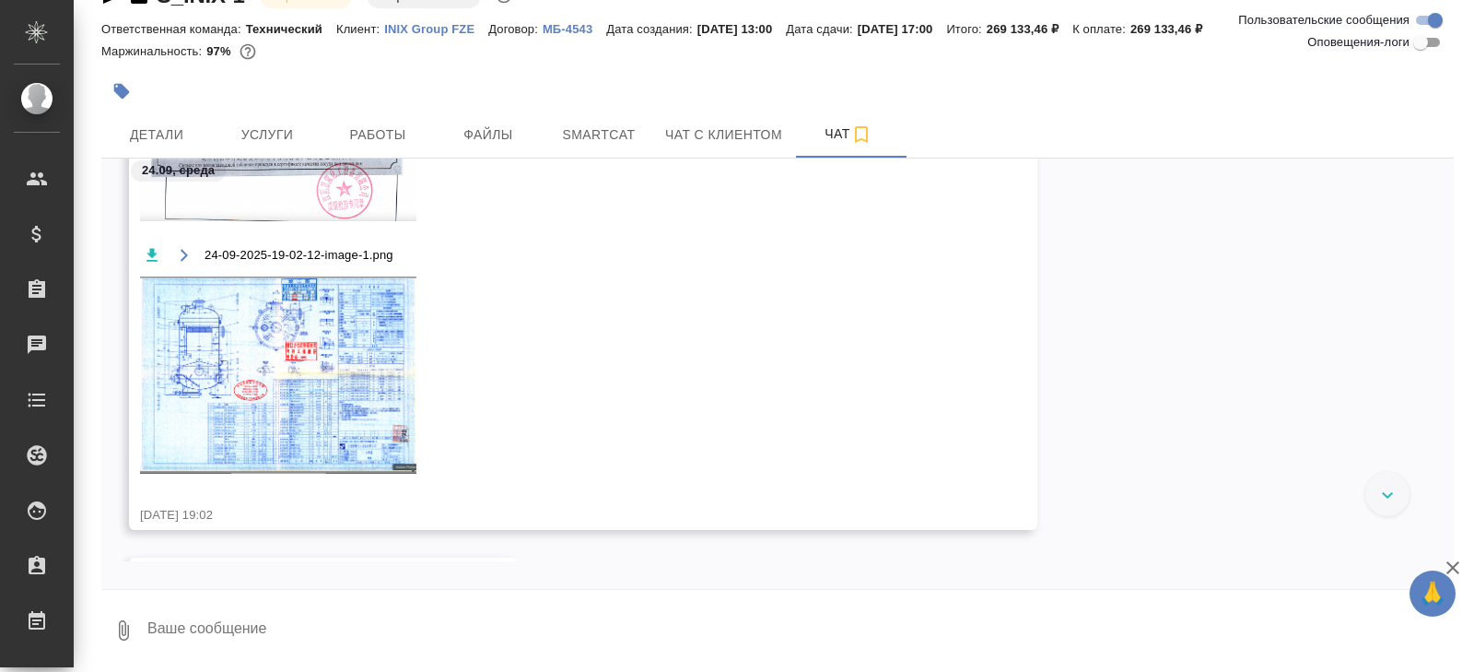
scroll to position [2336, 0]
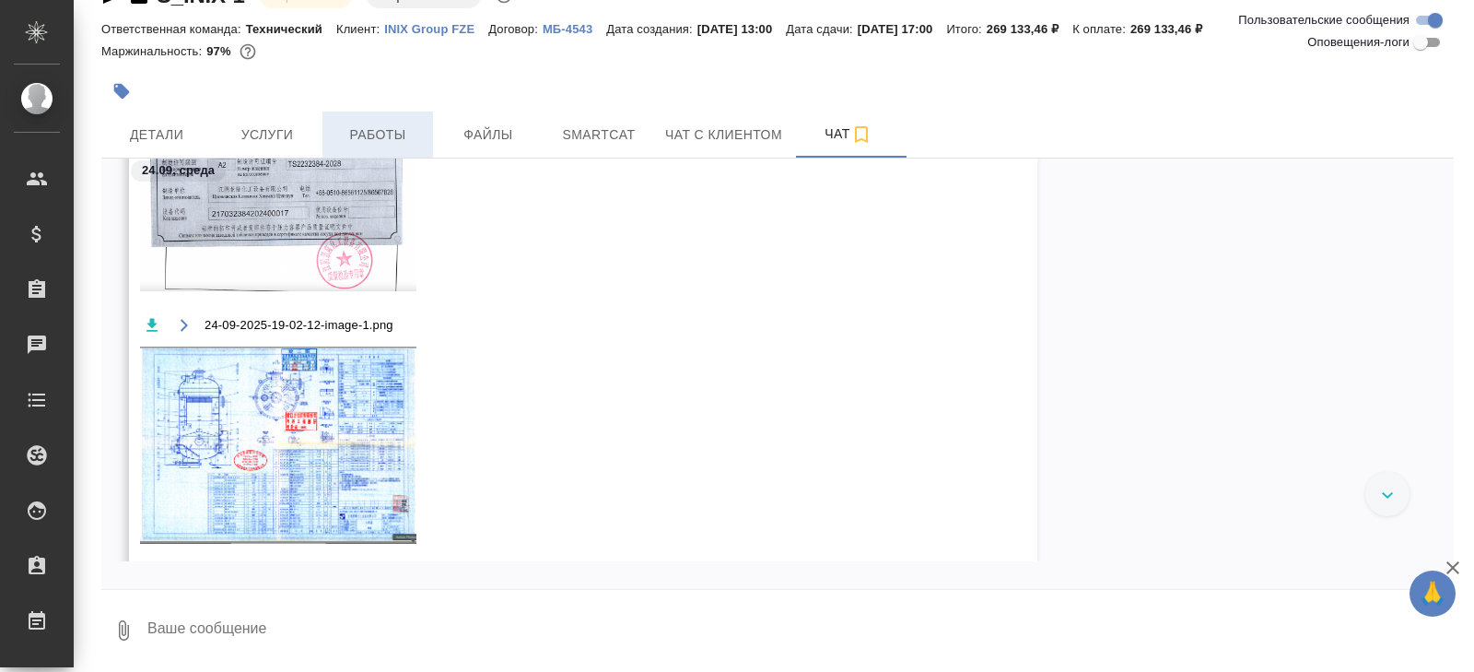
click at [375, 140] on span "Работы" at bounding box center [378, 134] width 88 height 23
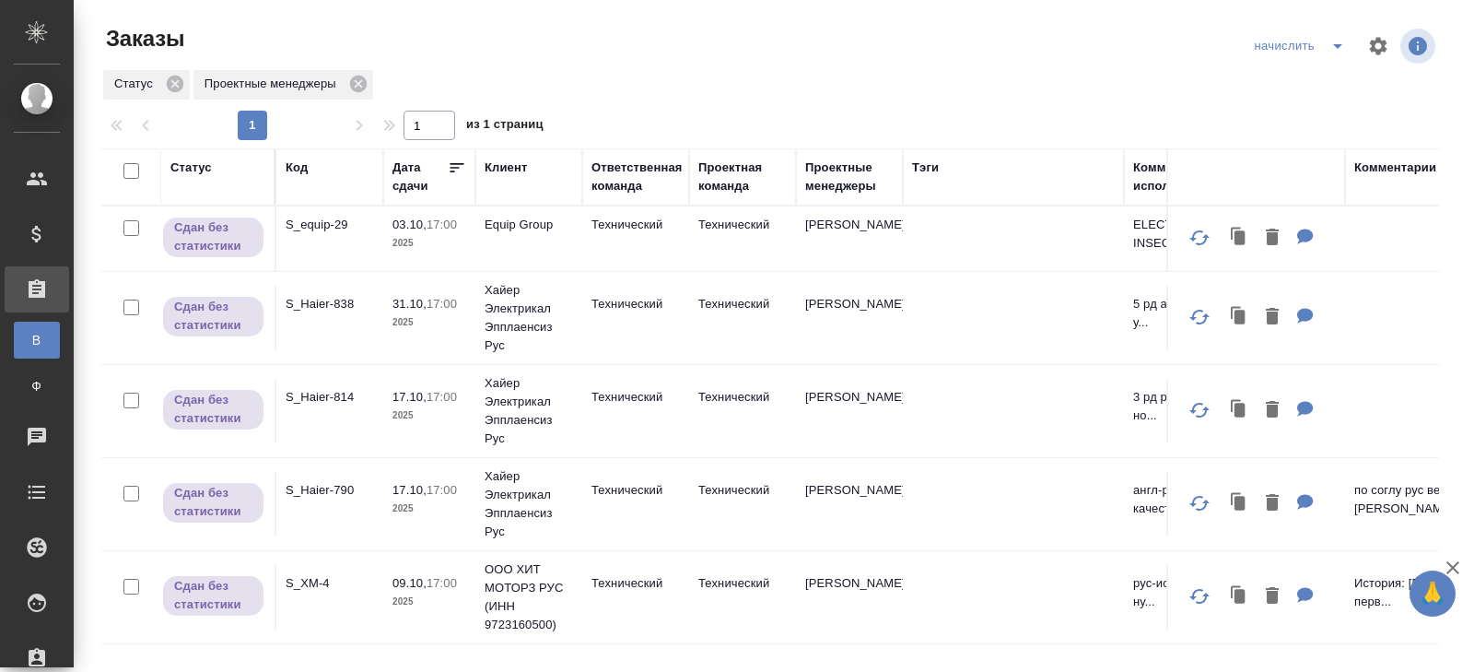
click at [1334, 49] on icon "split button" at bounding box center [1338, 46] width 22 height 22
click at [1330, 74] on li "В работу!" at bounding box center [1302, 82] width 108 height 29
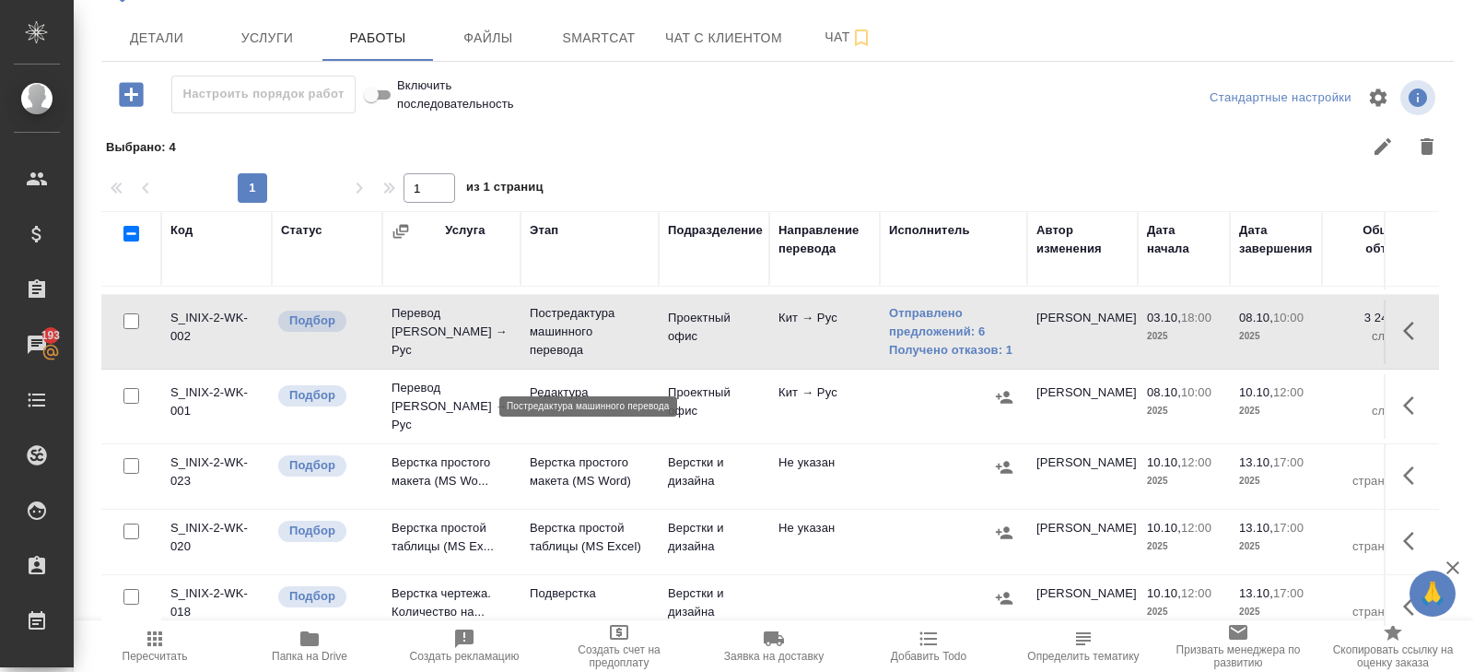
scroll to position [185, 0]
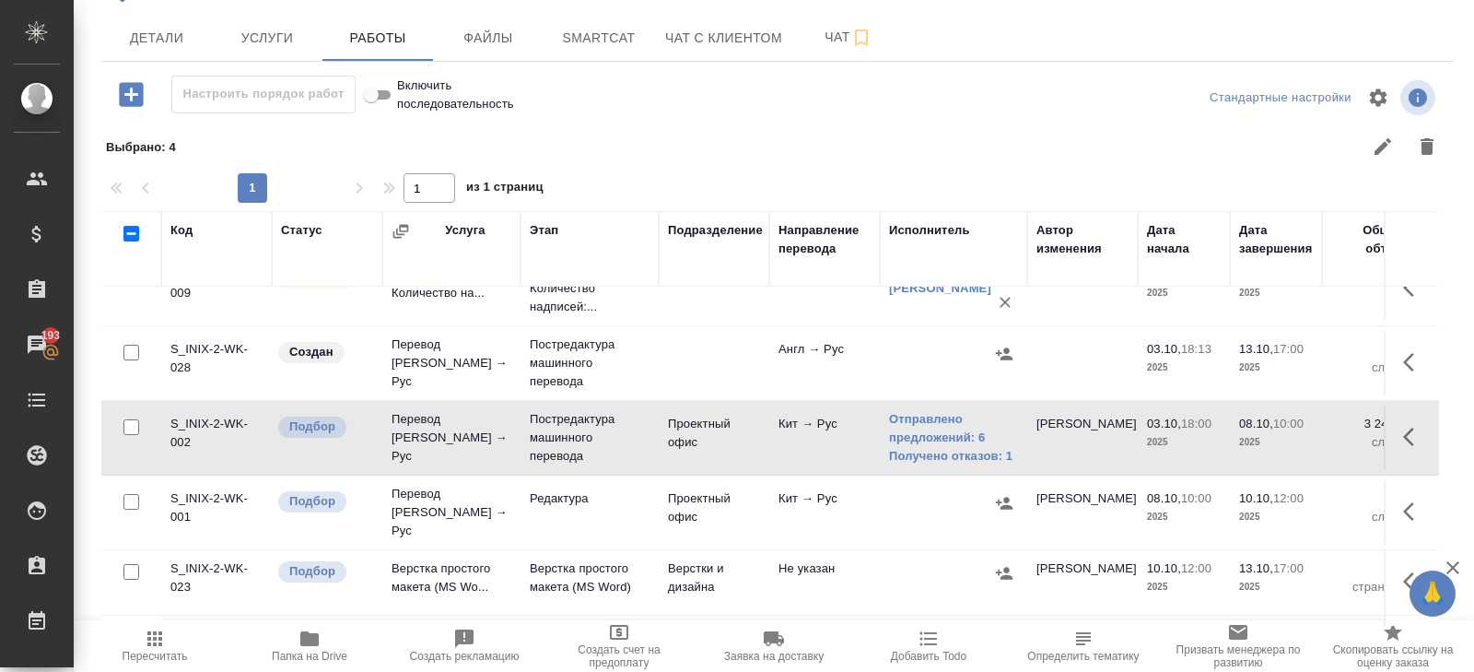
click at [164, 634] on icon "button" at bounding box center [155, 639] width 22 height 22
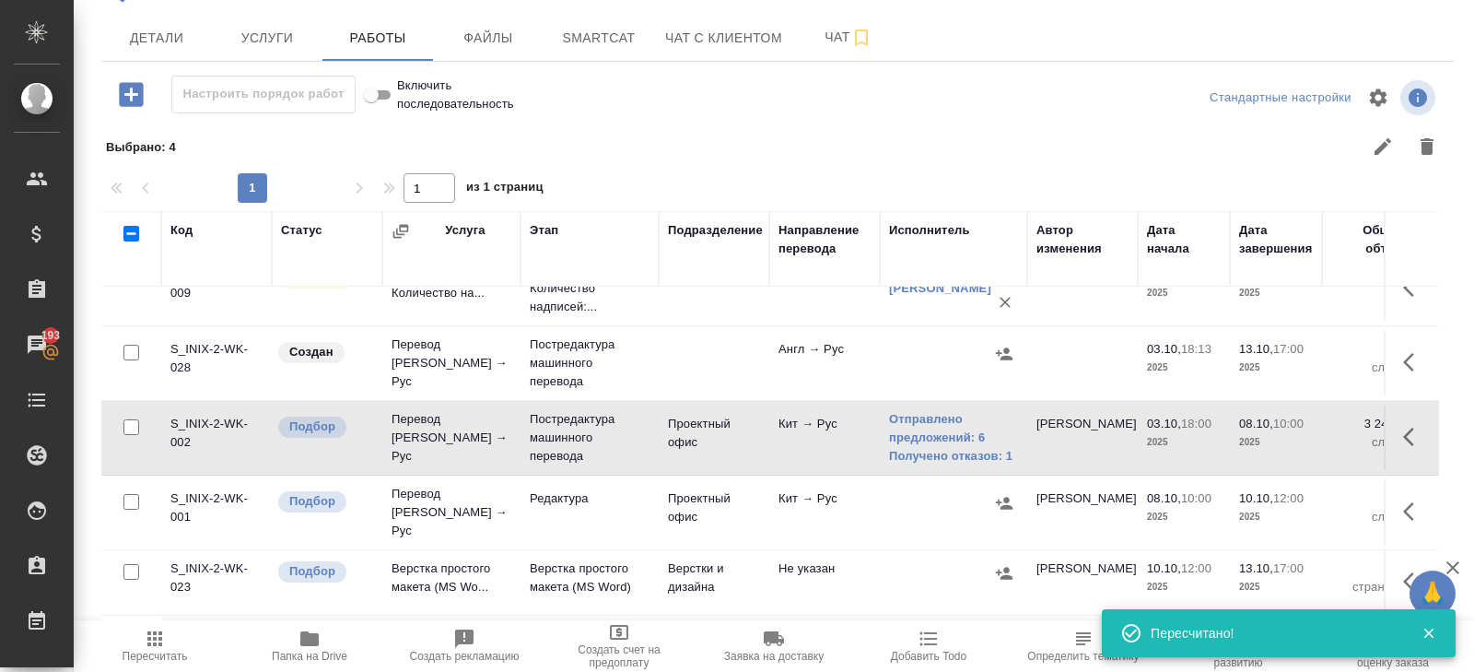
click at [159, 629] on icon "button" at bounding box center [155, 639] width 22 height 22
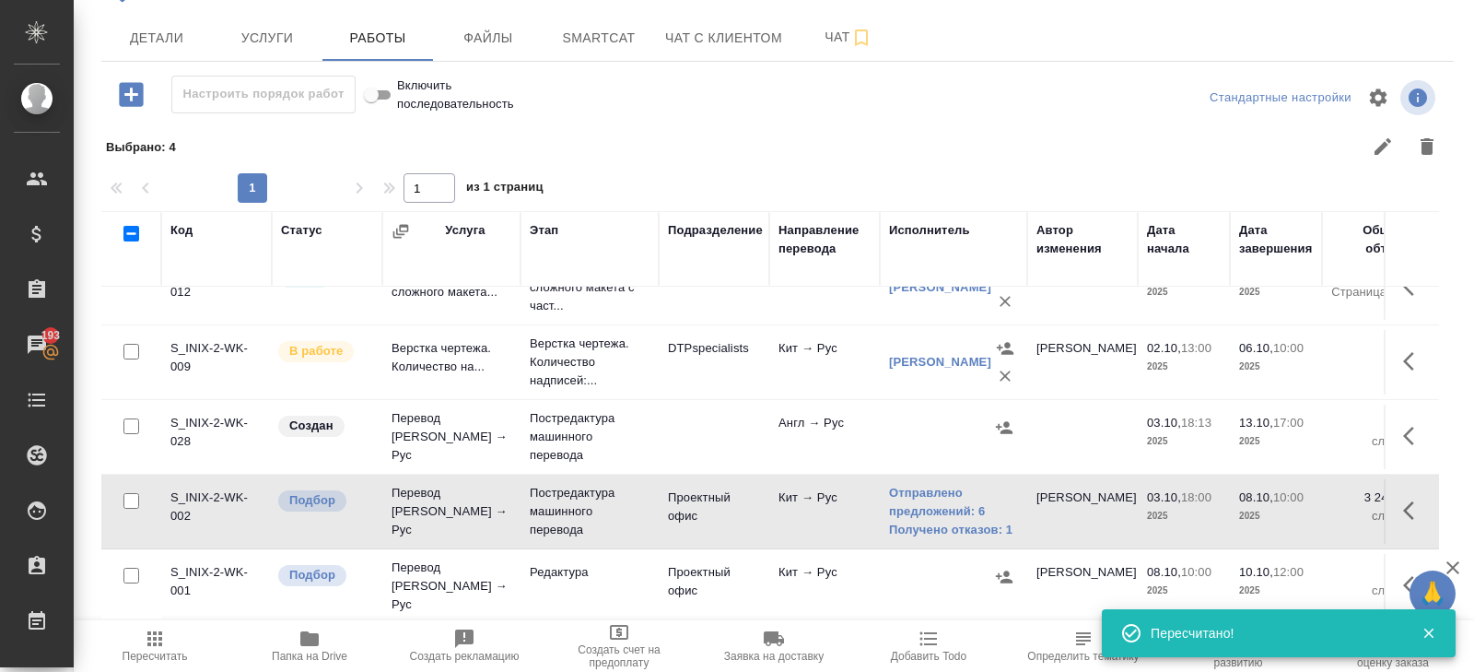
scroll to position [0, 0]
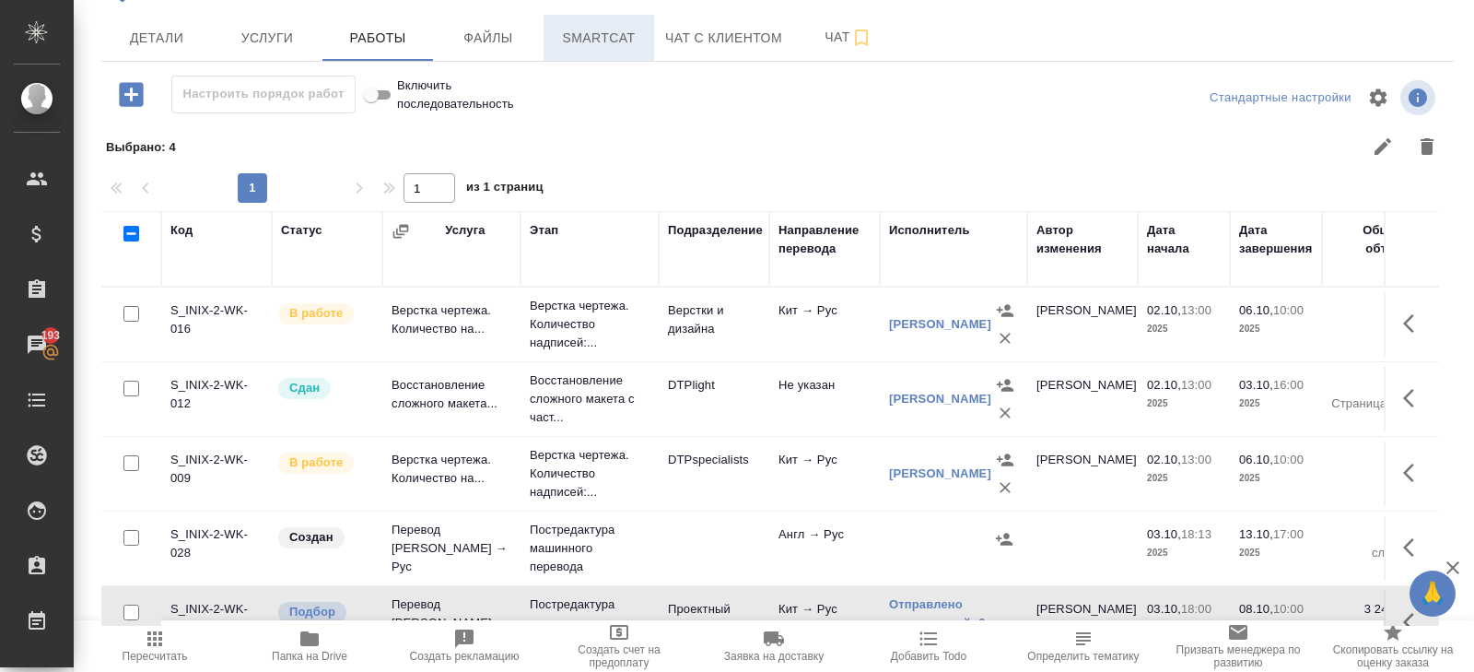
click at [595, 53] on button "Smartcat" at bounding box center [599, 38] width 111 height 46
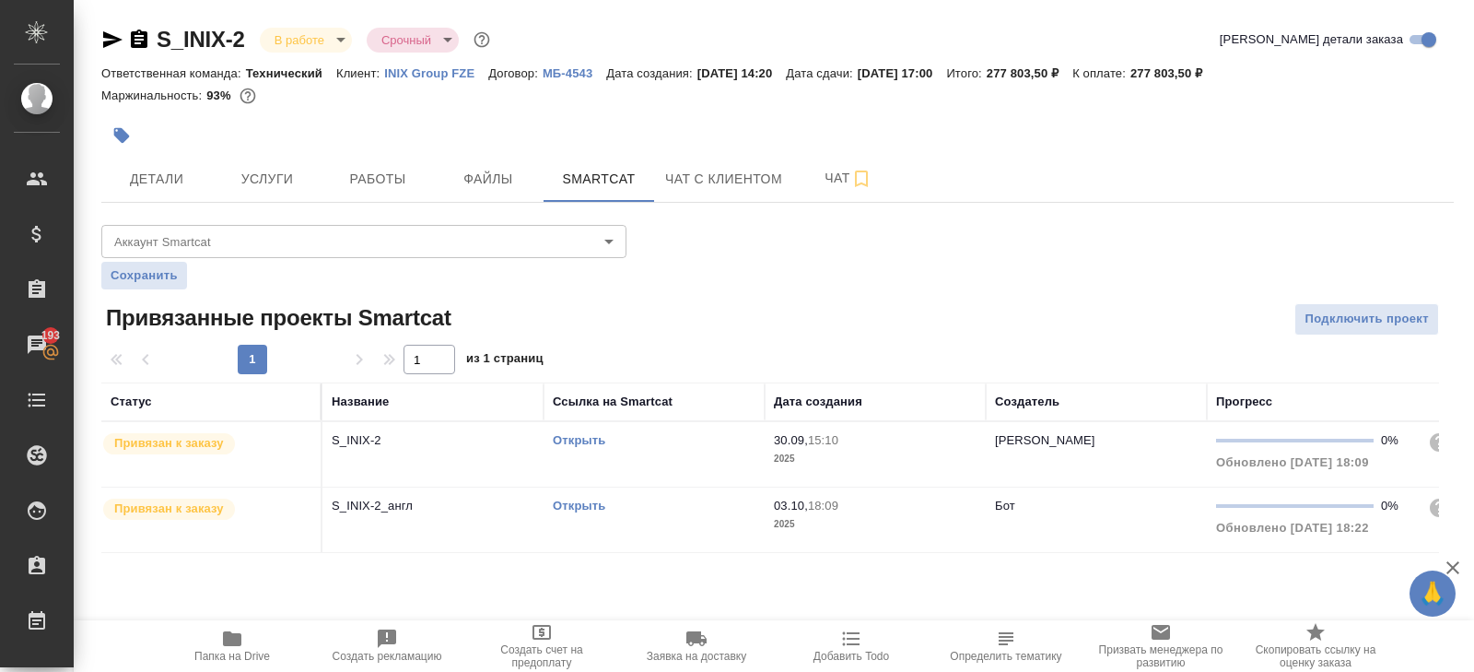
click at [670, 436] on div "Открыть" at bounding box center [654, 440] width 203 height 18
click at [388, 175] on span "Работы" at bounding box center [378, 179] width 88 height 23
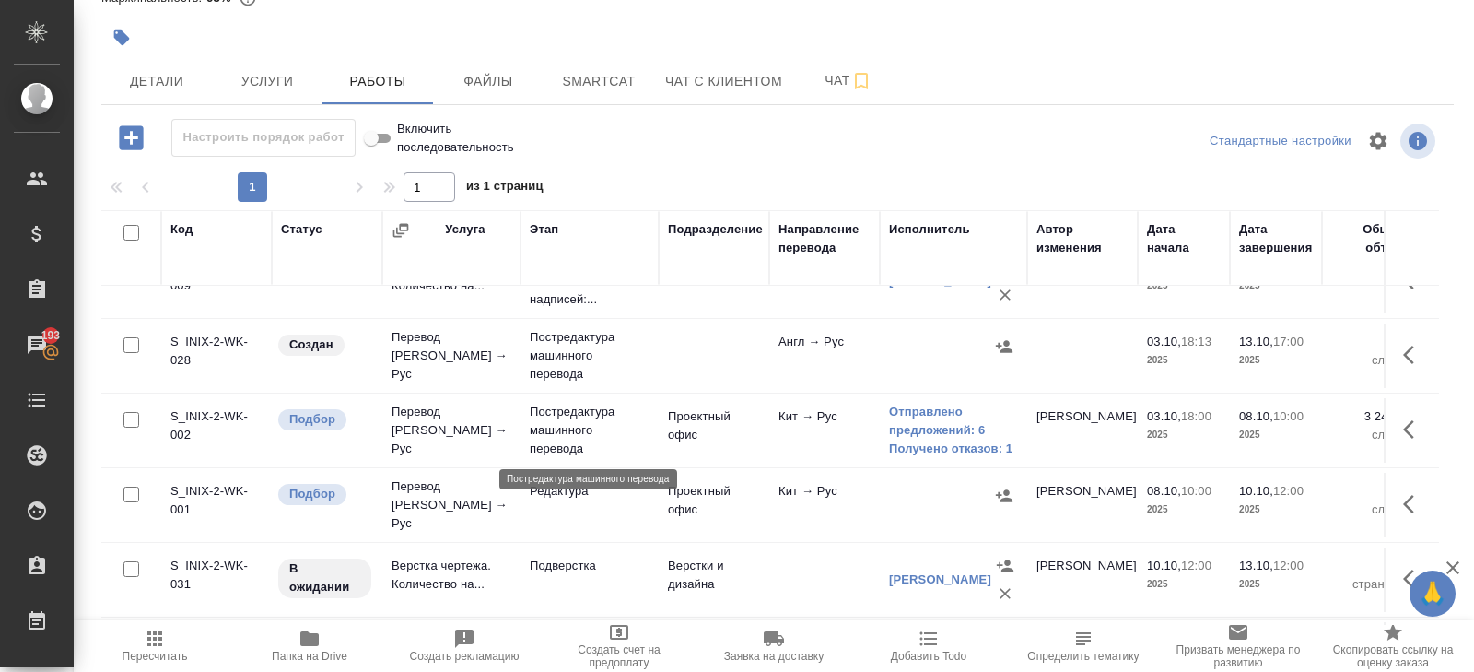
scroll to position [194, 0]
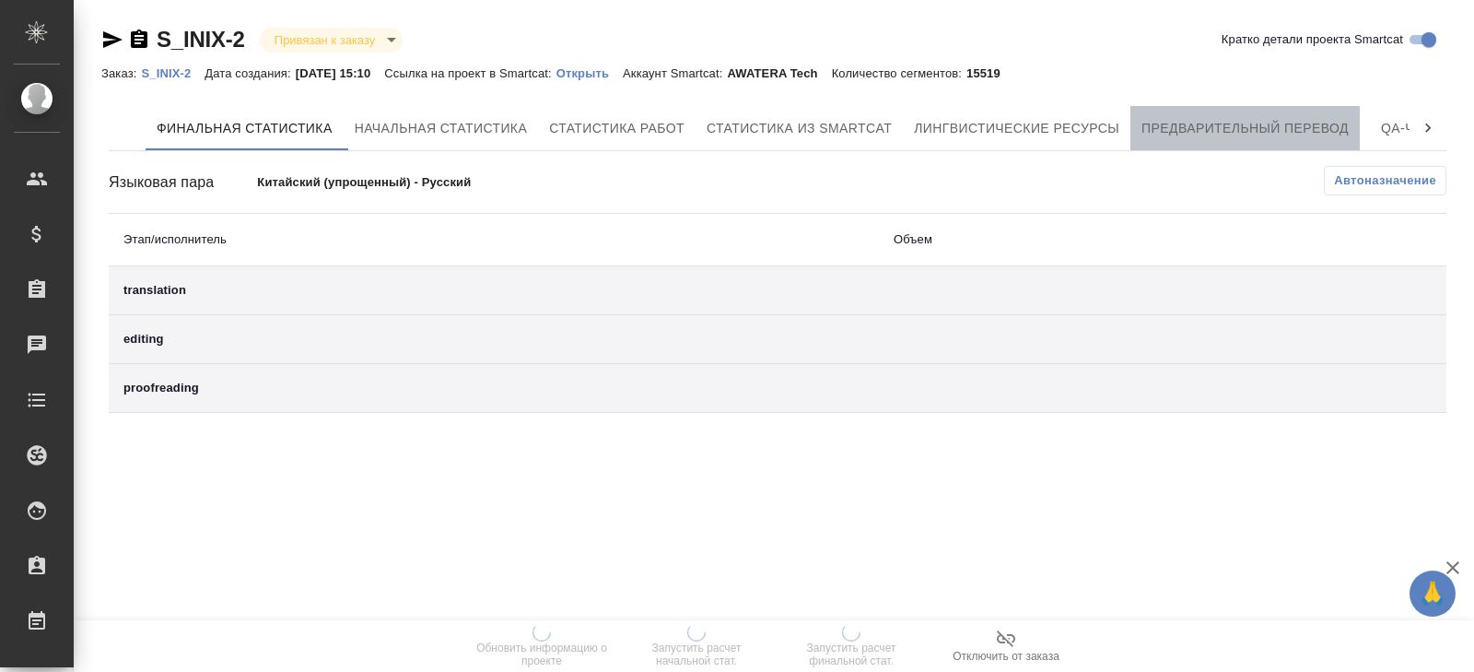
click at [1316, 107] on button "Предварительный перевод" at bounding box center [1245, 128] width 229 height 44
